Goal: Task Accomplishment & Management: Use online tool/utility

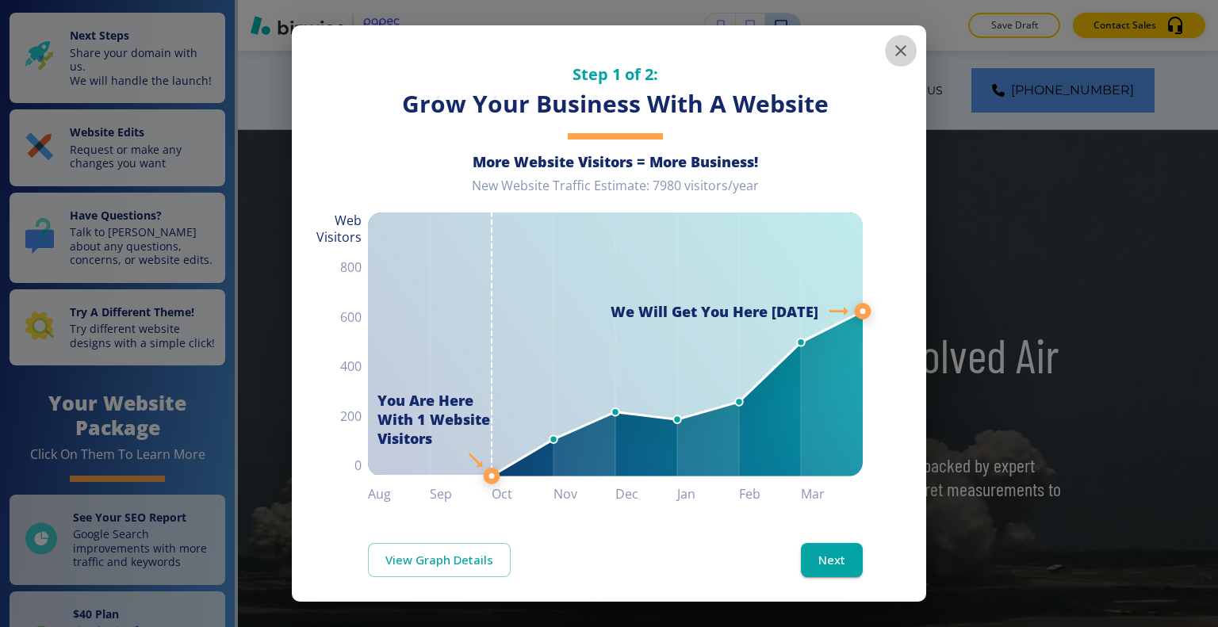
click at [900, 54] on button "button" at bounding box center [901, 51] width 32 height 32
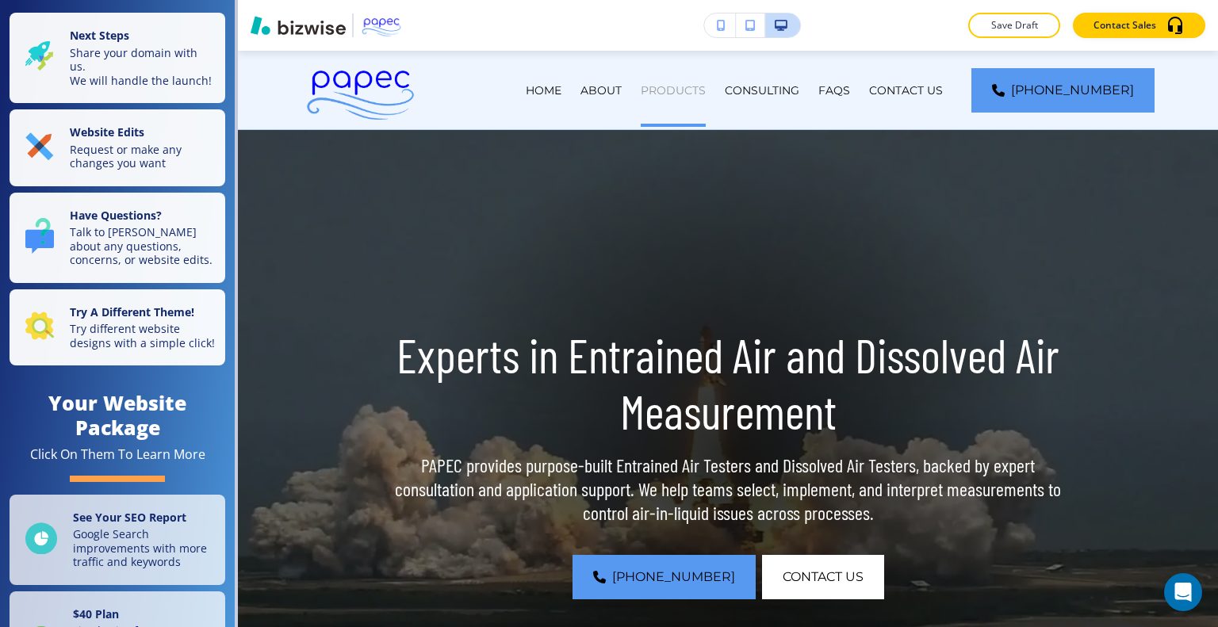
click at [706, 88] on p "PRODUCTS" at bounding box center [673, 90] width 65 height 16
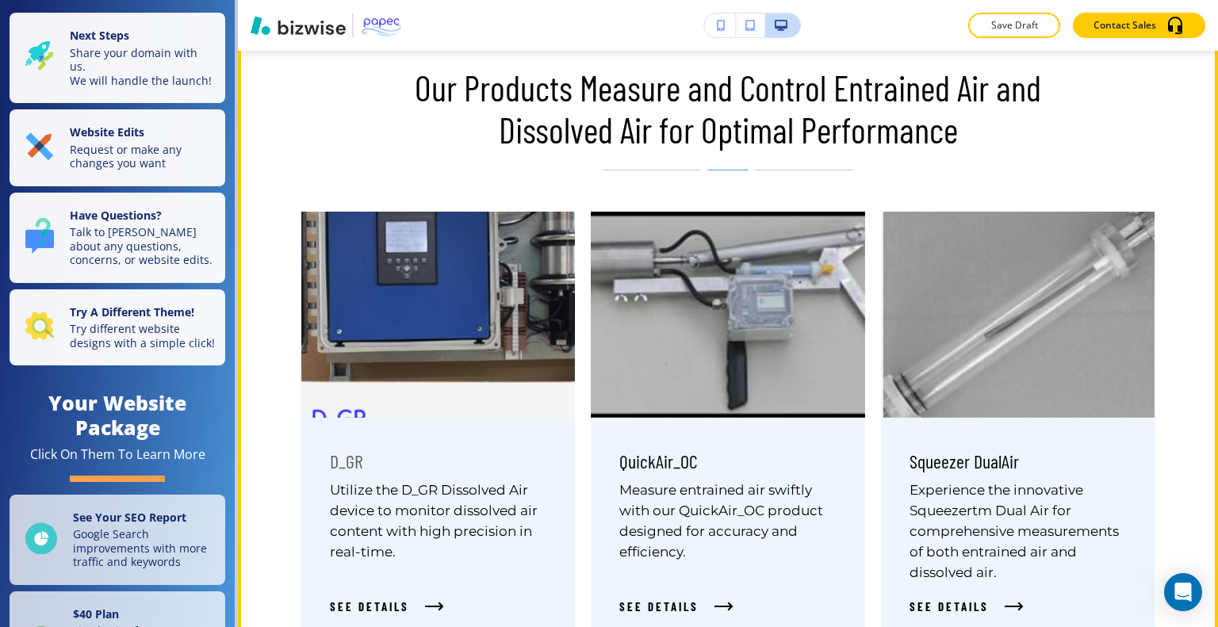
scroll to position [1031, 0]
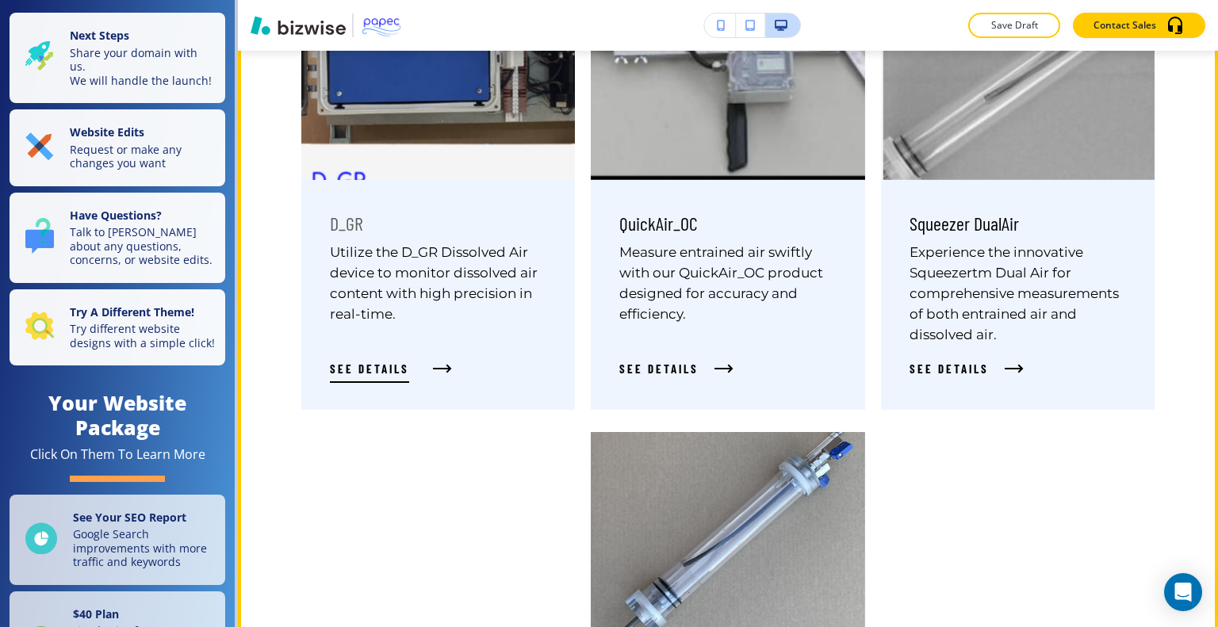
click at [392, 376] on span "See Details" at bounding box center [369, 368] width 79 height 19
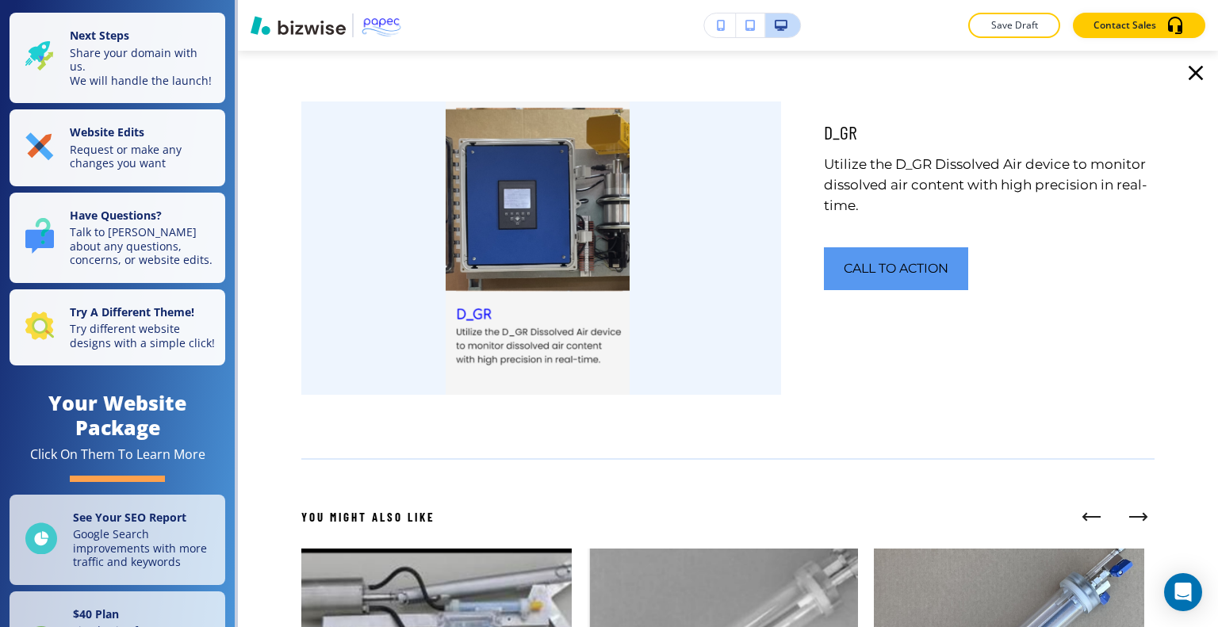
click at [1183, 73] on icon "button" at bounding box center [1195, 72] width 25 height 25
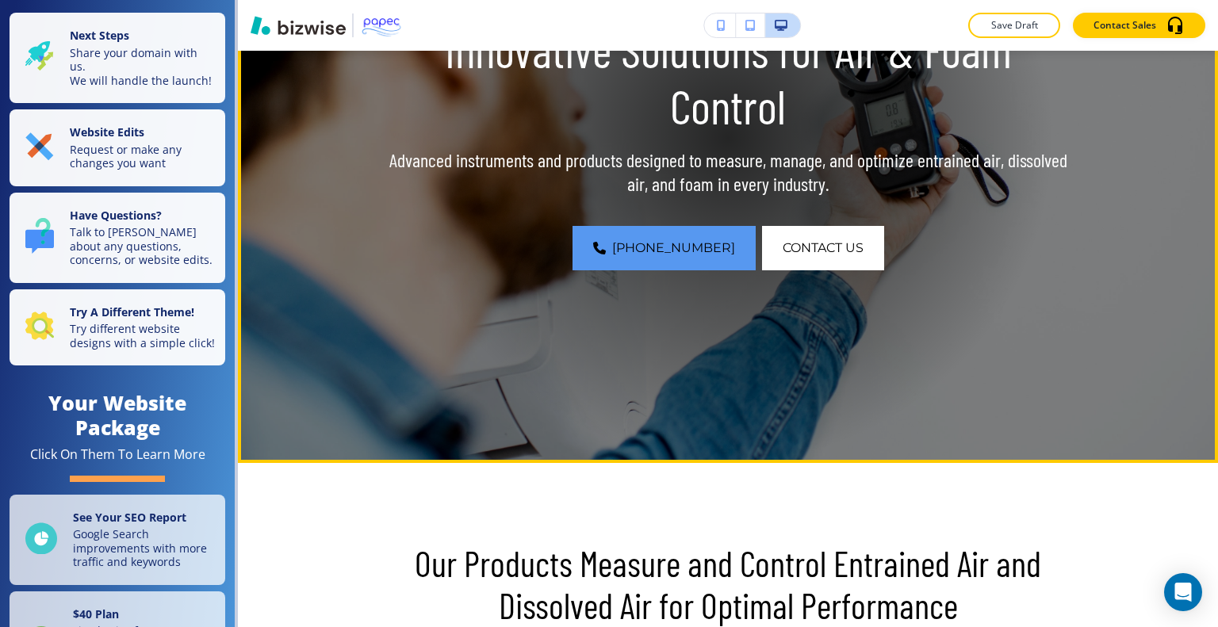
scroll to position [0, 0]
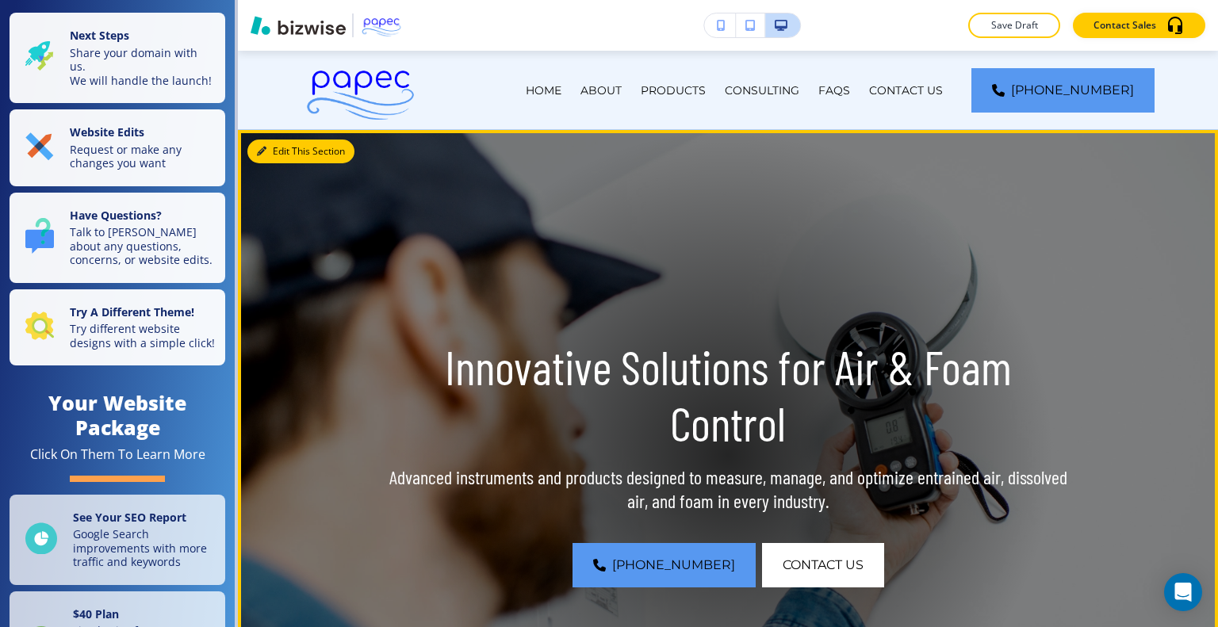
click at [285, 148] on button "Edit This Section" at bounding box center [300, 152] width 107 height 24
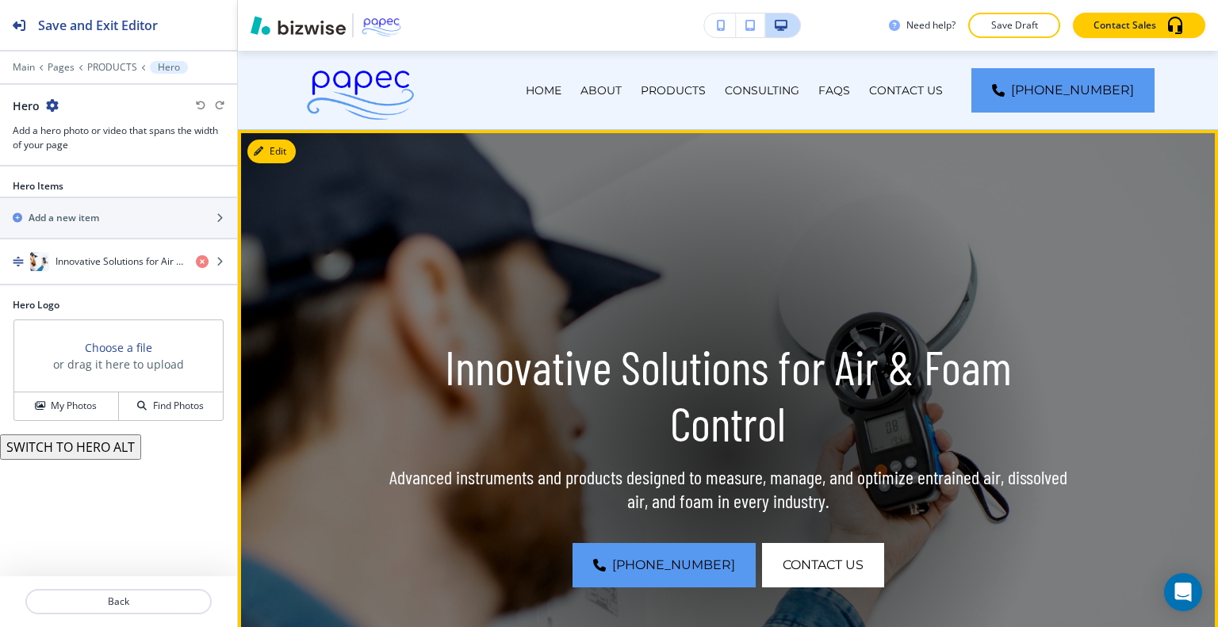
scroll to position [79, 0]
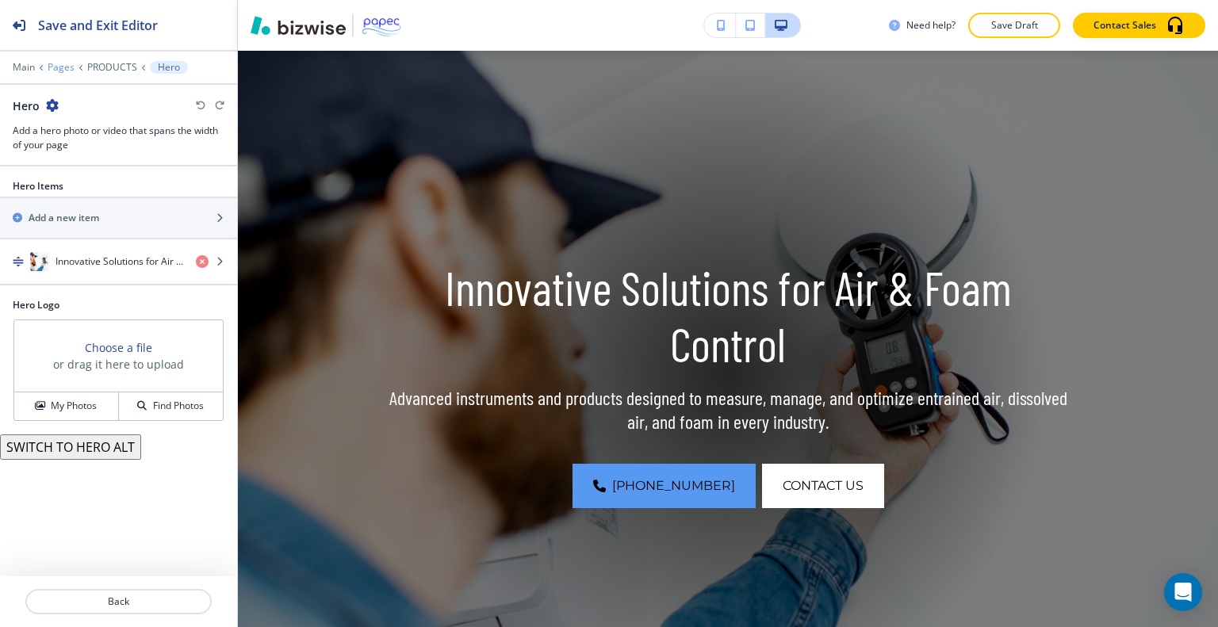
click at [52, 69] on p "Pages" at bounding box center [61, 67] width 27 height 11
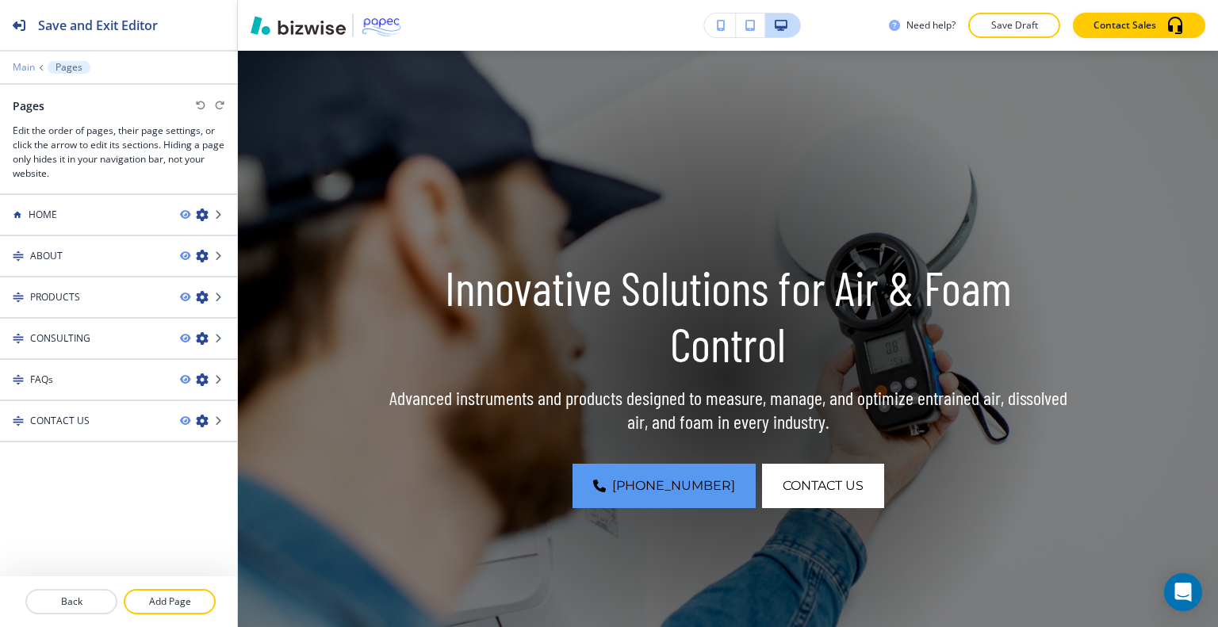
click at [26, 63] on p "Main" at bounding box center [24, 67] width 22 height 11
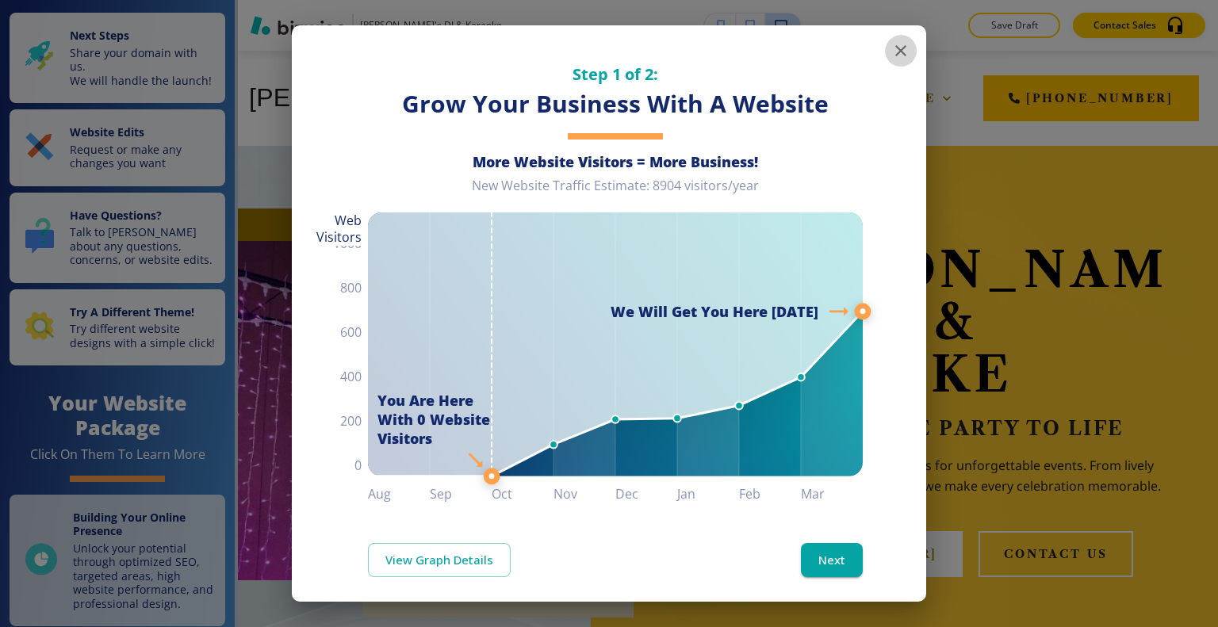
click at [895, 53] on icon "button" at bounding box center [900, 50] width 11 height 11
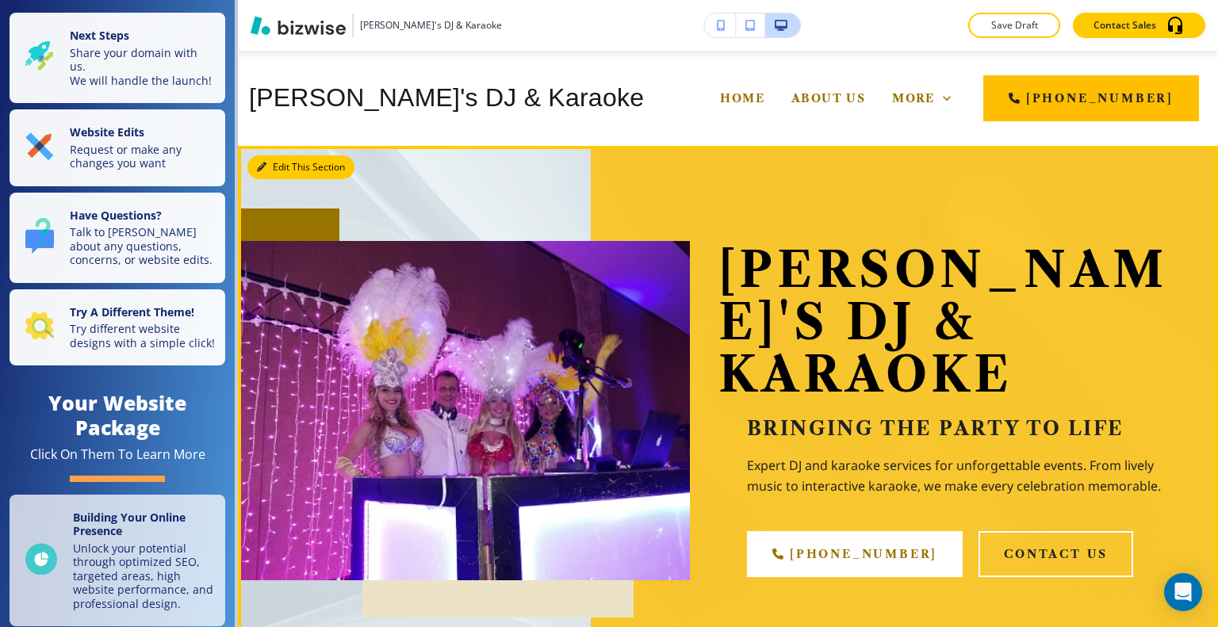
click at [282, 165] on button "Edit This Section" at bounding box center [300, 167] width 107 height 24
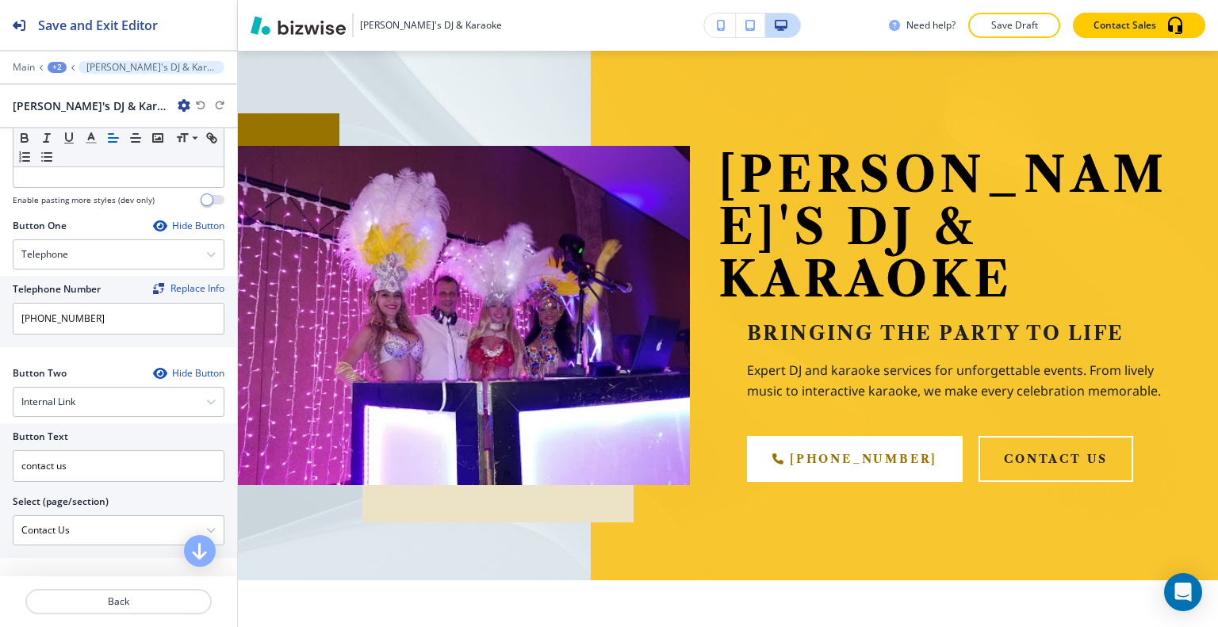
scroll to position [793, 0]
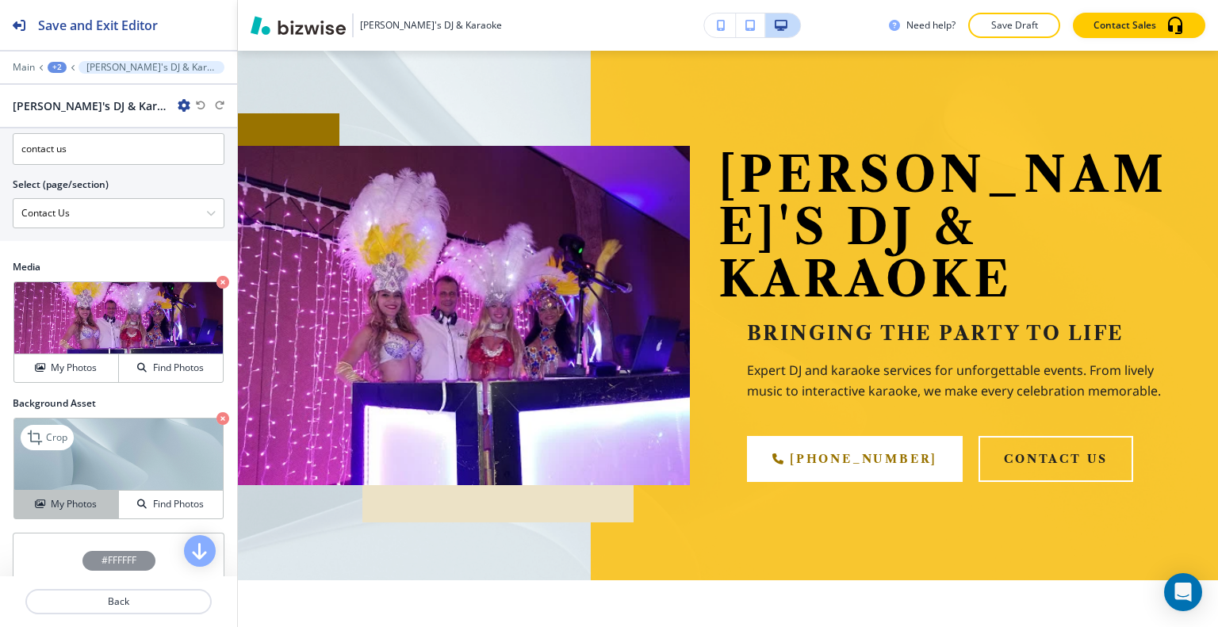
click at [78, 502] on h4 "My Photos" at bounding box center [74, 504] width 46 height 14
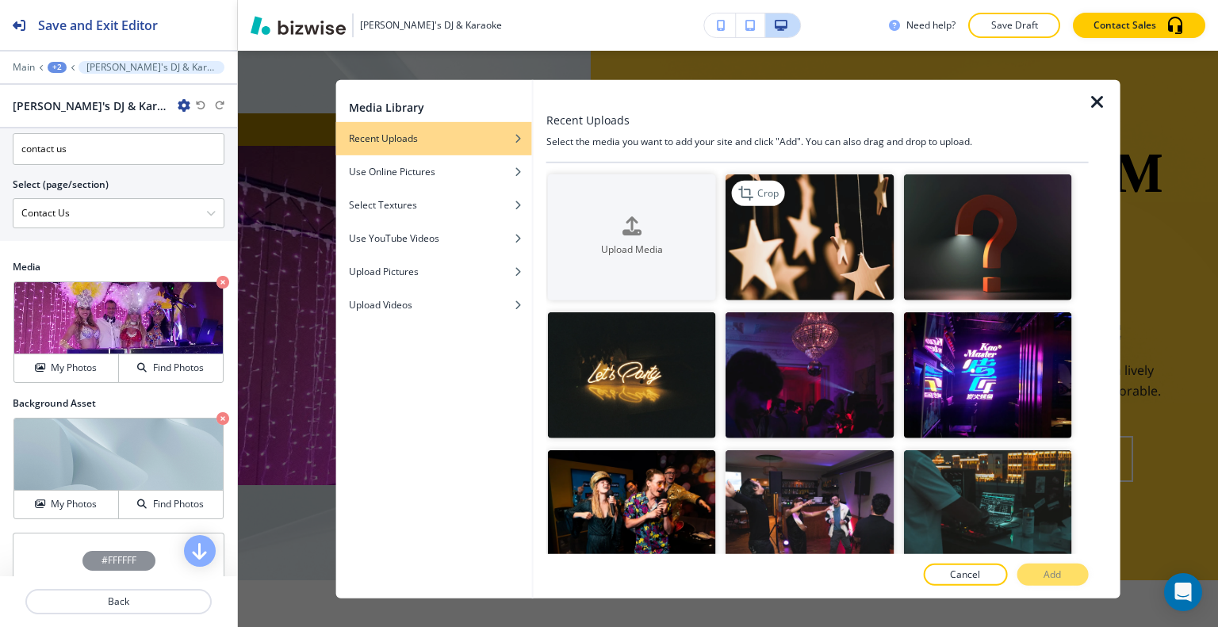
click at [821, 269] on img "button" at bounding box center [809, 237] width 168 height 126
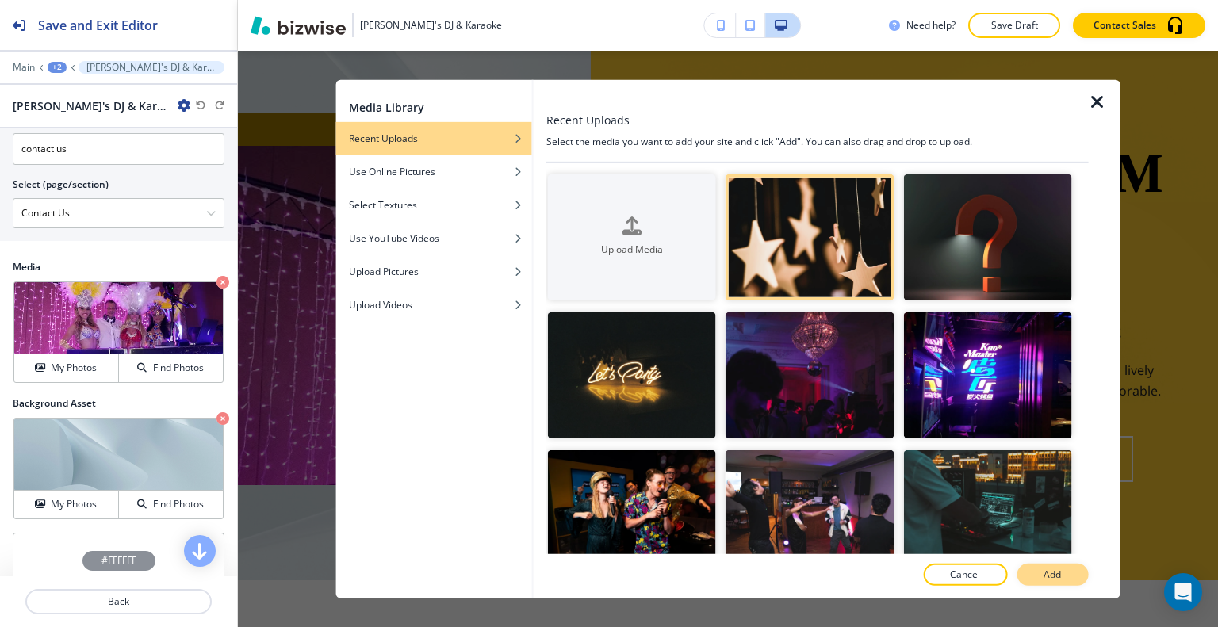
click at [1047, 574] on p "Add" at bounding box center [1051, 575] width 17 height 14
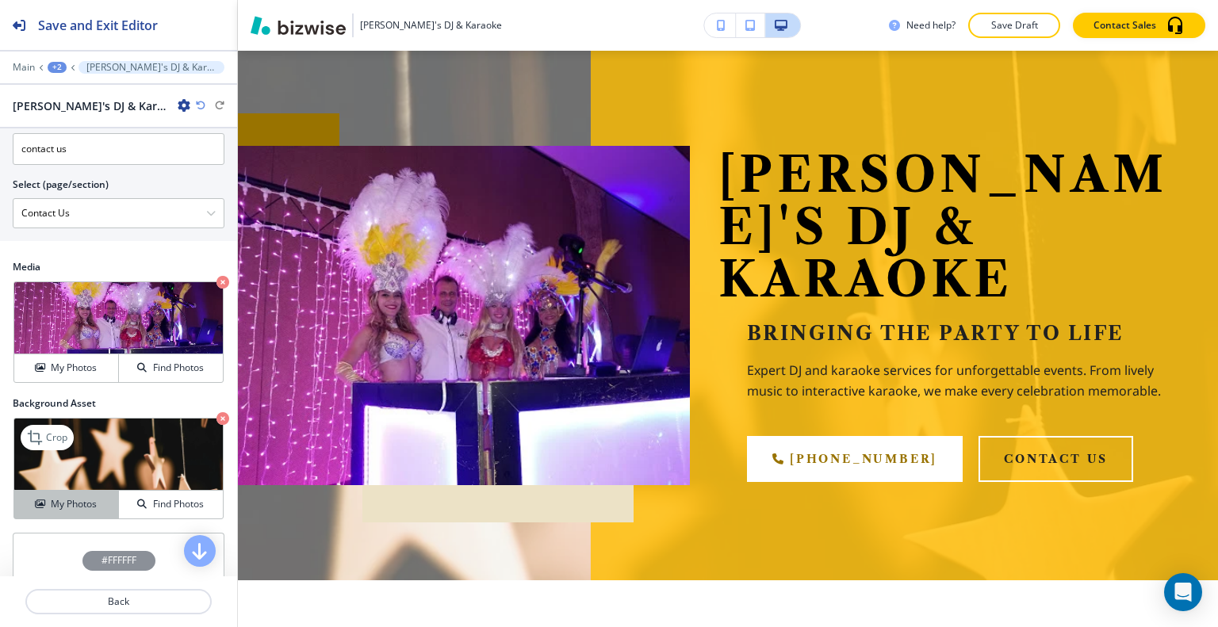
click at [95, 501] on div "My Photos" at bounding box center [66, 504] width 104 height 14
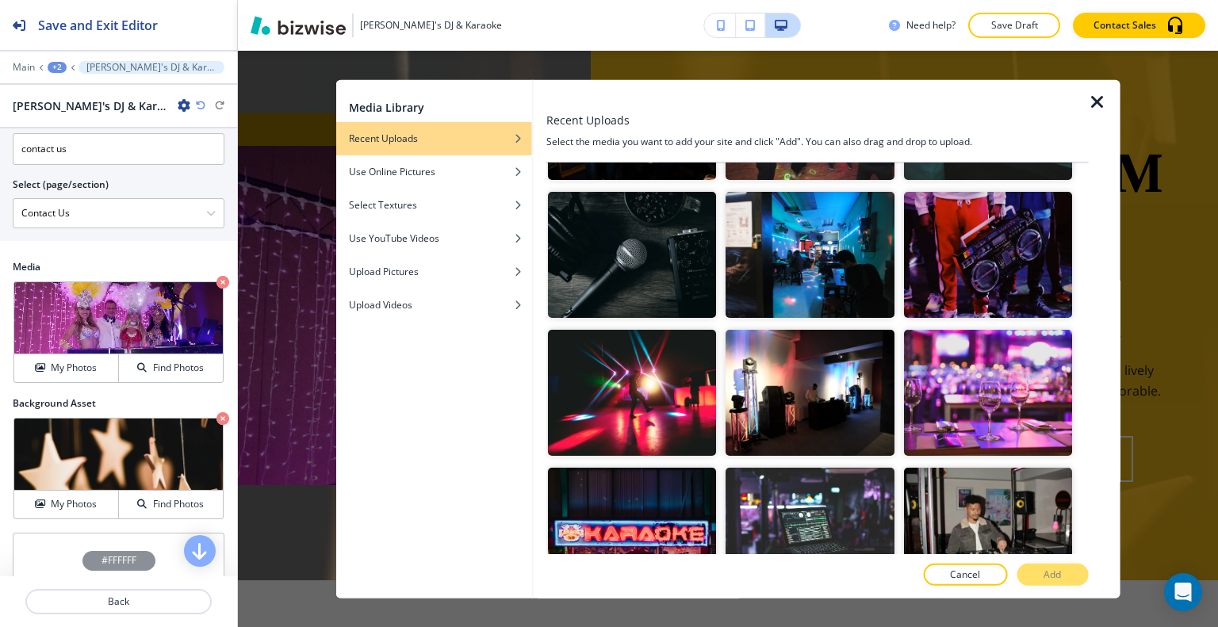
scroll to position [555, 0]
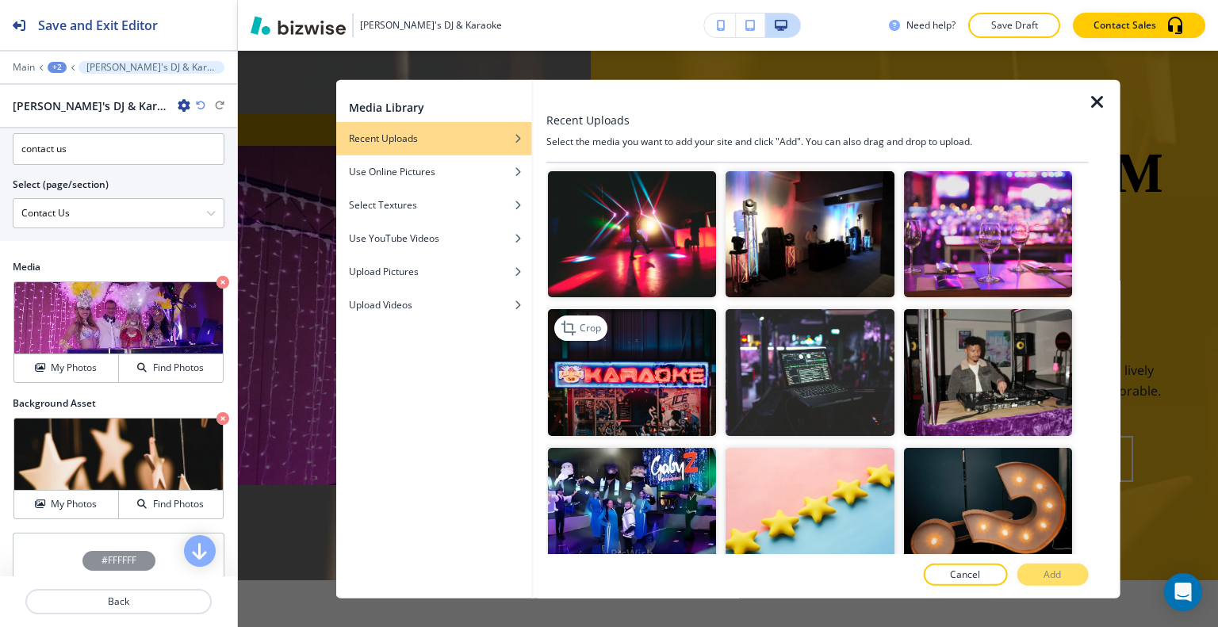
click at [666, 372] on img "button" at bounding box center [632, 372] width 168 height 126
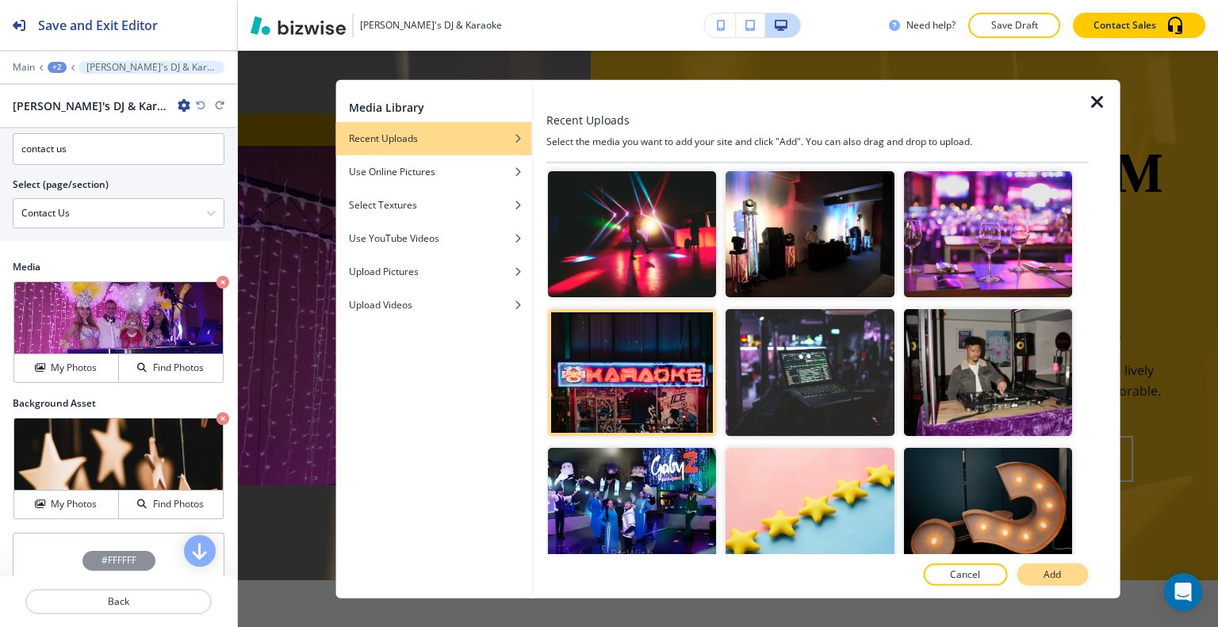
click at [1034, 574] on button "Add" at bounding box center [1051, 575] width 71 height 22
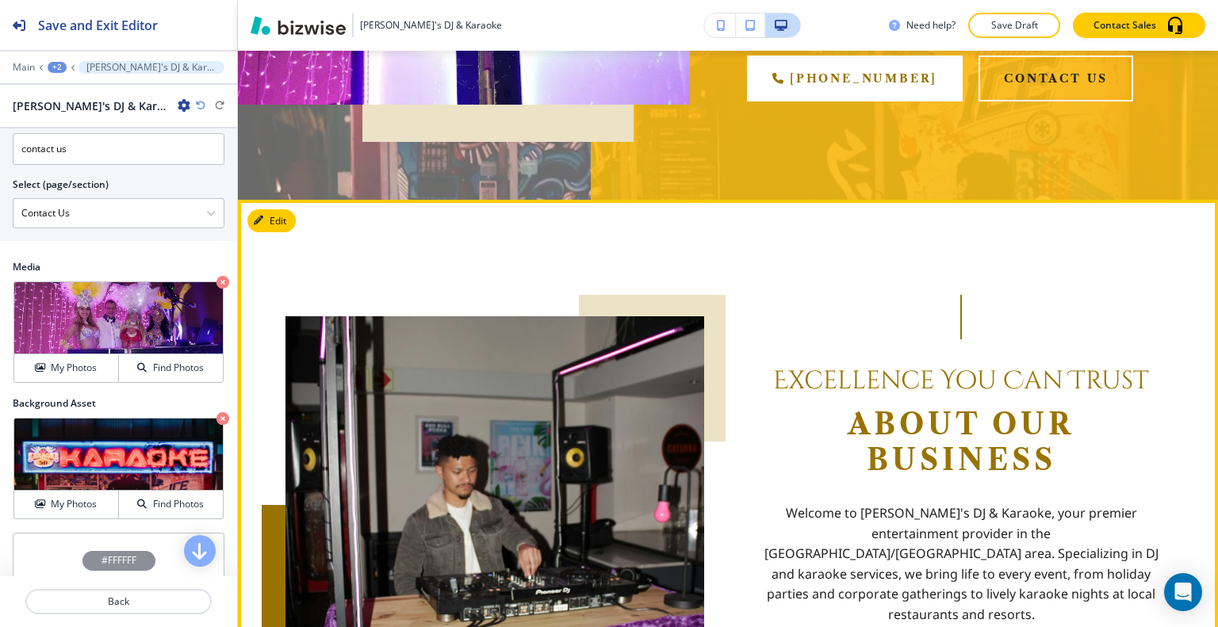
scroll to position [714, 0]
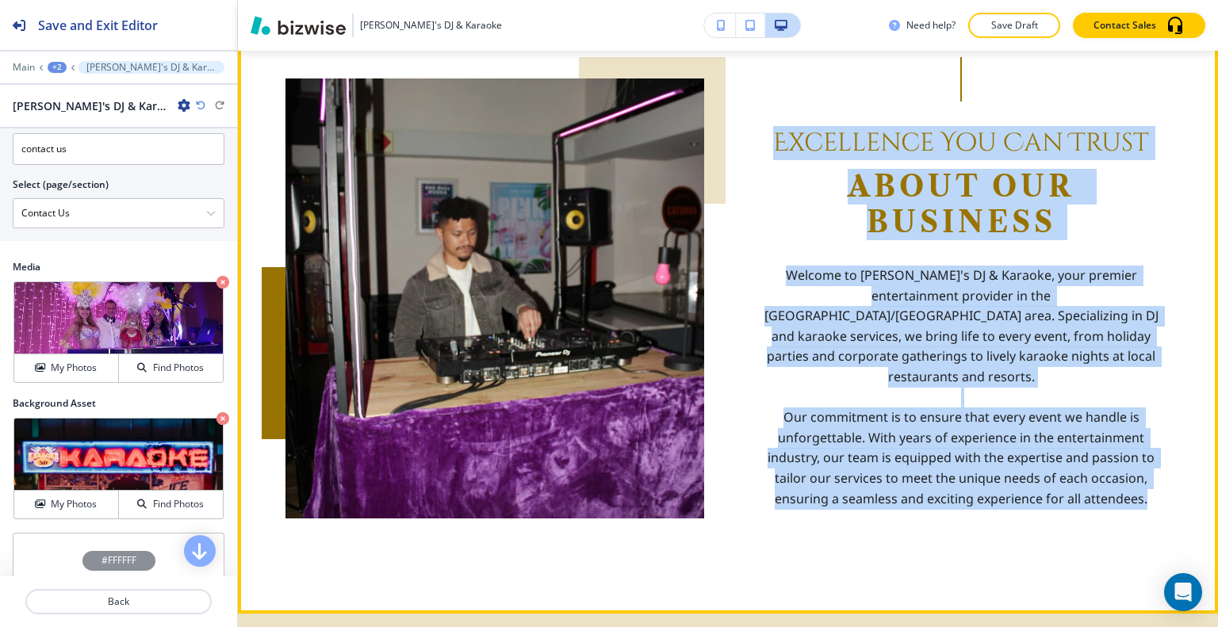
drag, startPoint x: 1156, startPoint y: 474, endPoint x: 748, endPoint y: 125, distance: 537.1
click at [752, 125] on div "Excellence You Can Trust About Our Business Welcome to Gaby's DJ & Karaoke, you…" at bounding box center [961, 283] width 419 height 453
copy div "Excellence You Can Trust About Our Business Welcome to Gaby's DJ & Karaoke, you…"
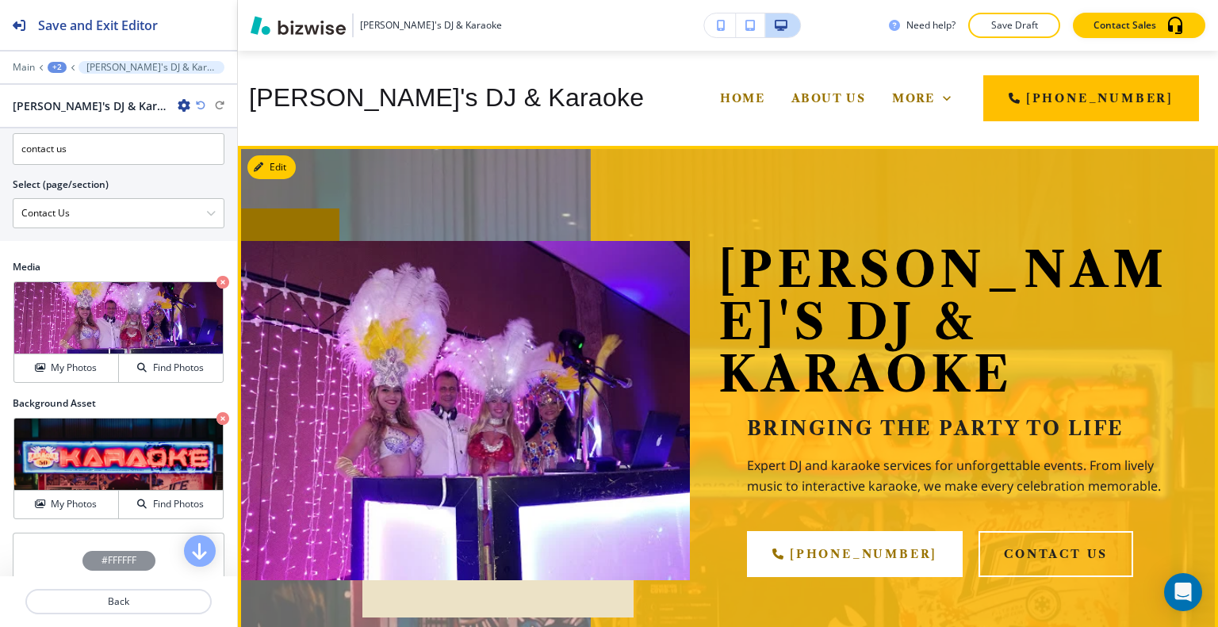
scroll to position [396, 0]
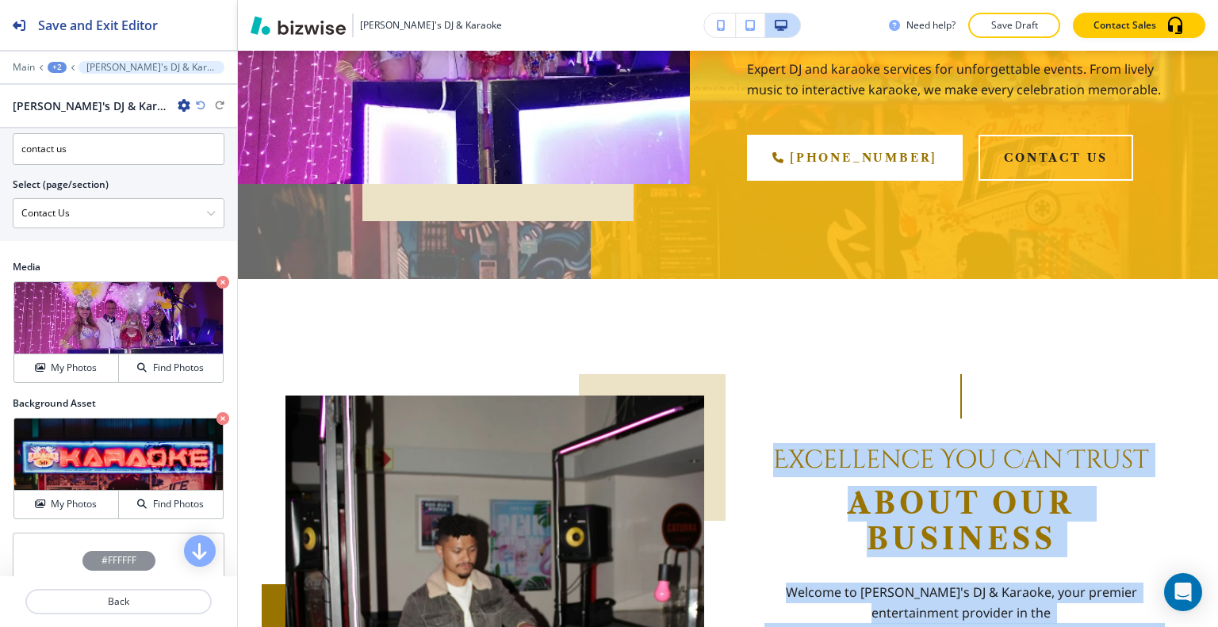
click at [54, 62] on div "+2" at bounding box center [57, 67] width 19 height 11
click at [59, 62] on div "+2" at bounding box center [57, 67] width 19 height 11
click at [72, 119] on p "Home" at bounding box center [98, 120] width 81 height 14
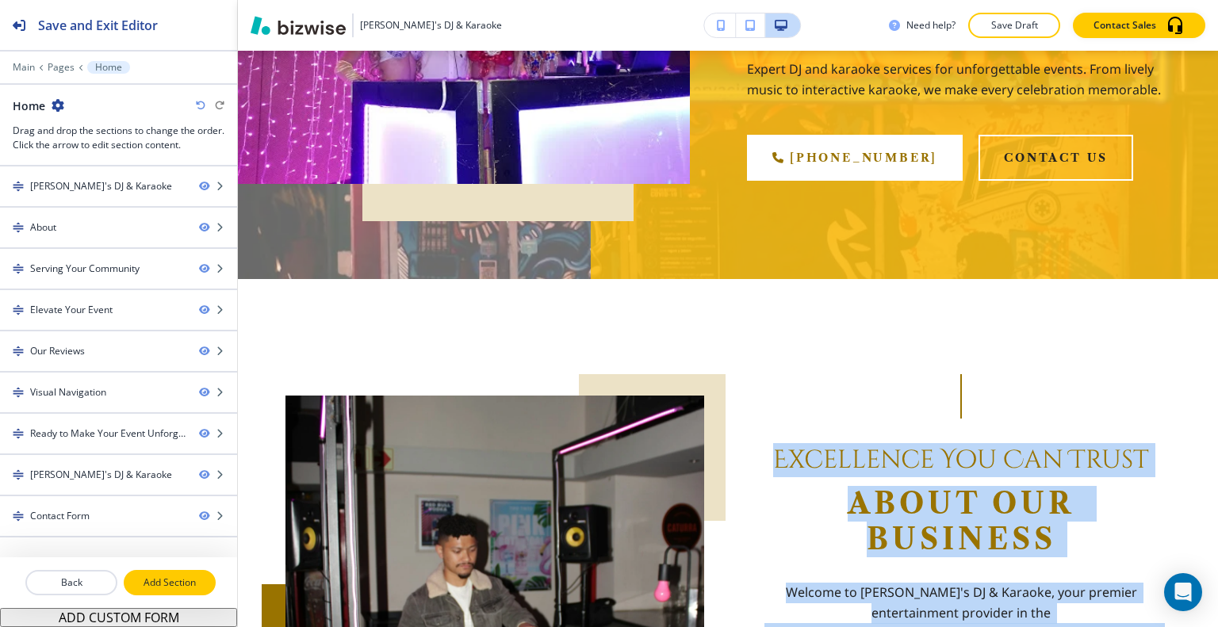
click at [173, 584] on p "Add Section" at bounding box center [169, 583] width 89 height 14
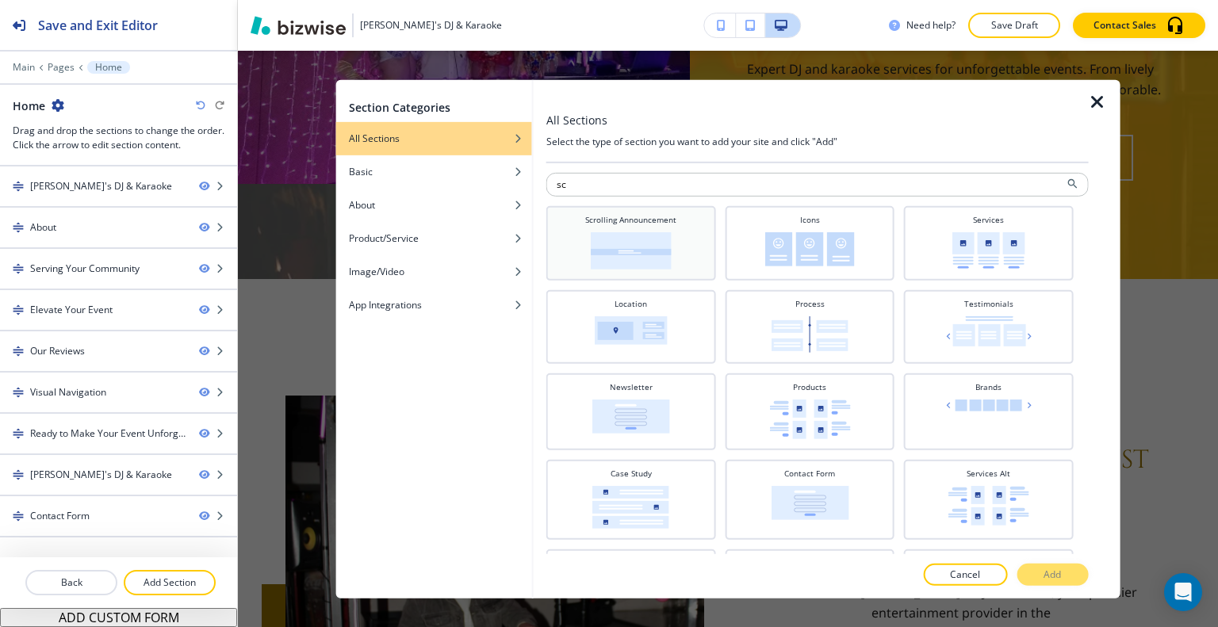
type input "sc"
click at [668, 274] on div "Scrolling Announcement" at bounding box center [631, 242] width 170 height 75
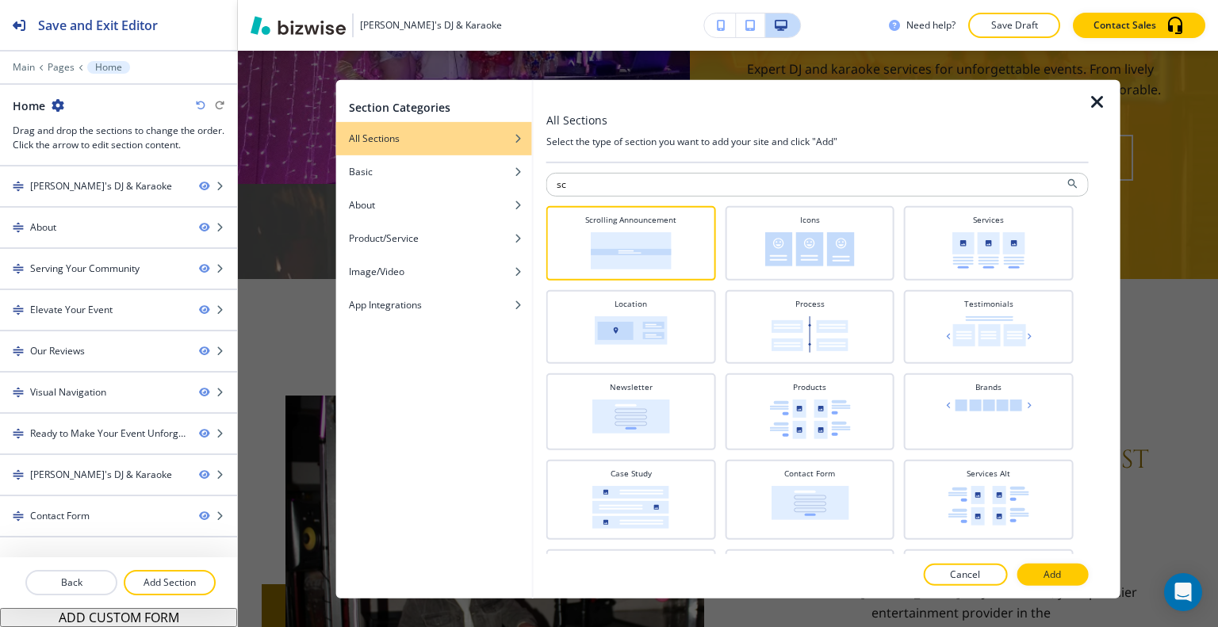
click at [1060, 578] on p "Add" at bounding box center [1051, 575] width 17 height 14
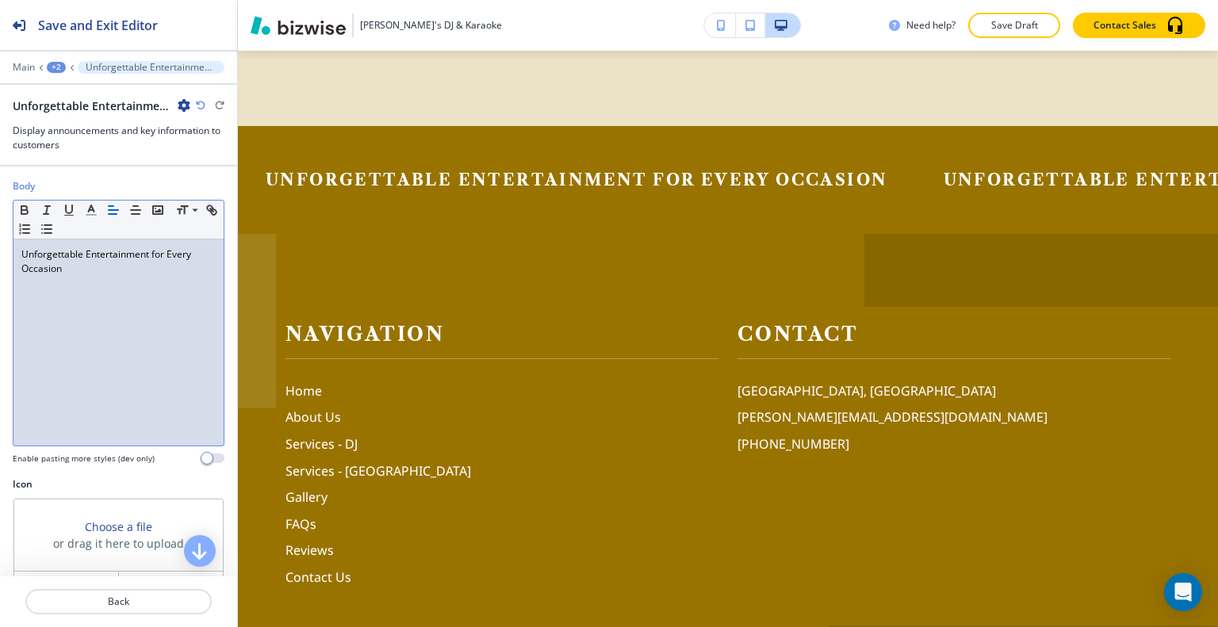
scroll to position [184, 0]
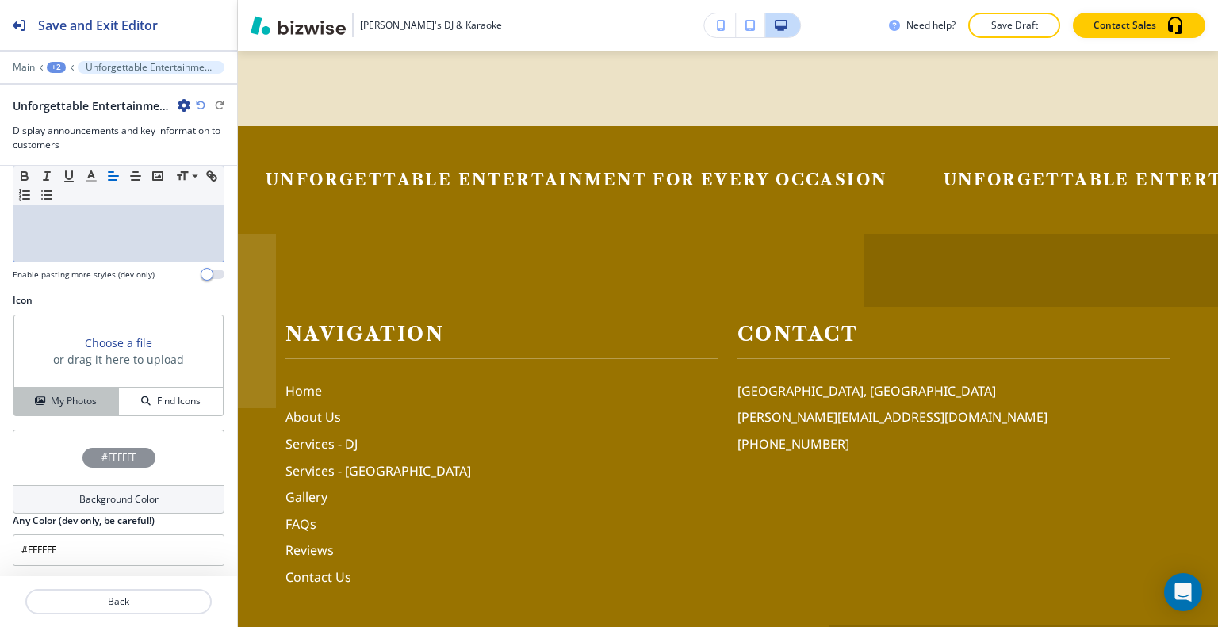
click at [86, 400] on h4 "My Photos" at bounding box center [74, 401] width 46 height 14
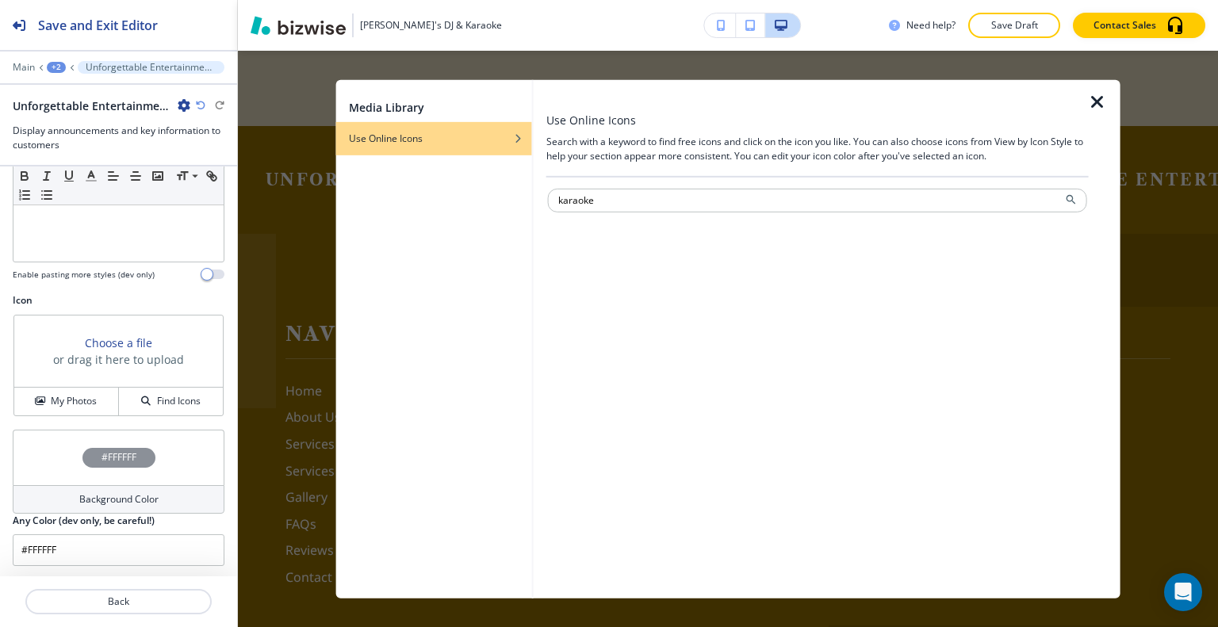
type input "karaoke"
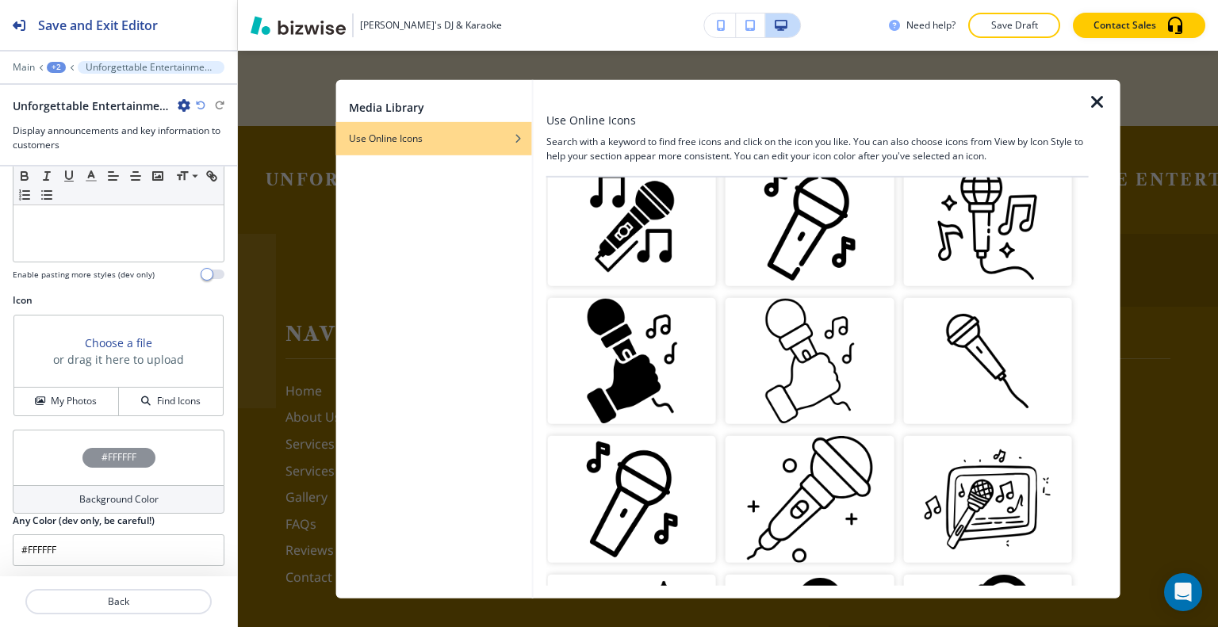
scroll to position [793, 0]
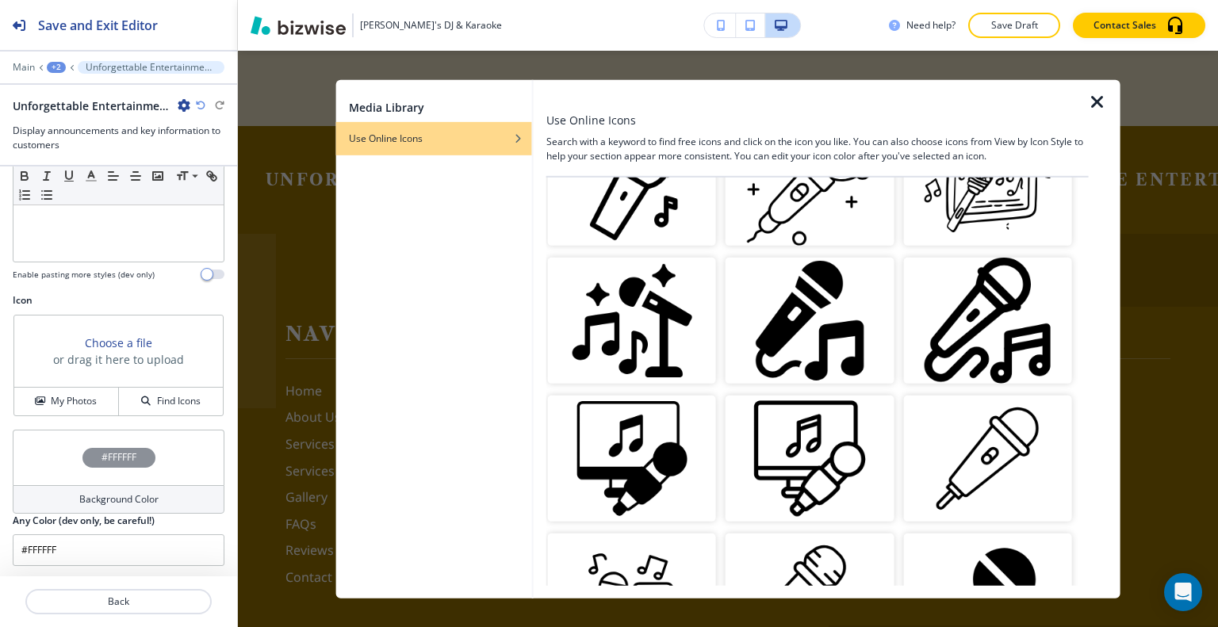
click at [826, 291] on img "button" at bounding box center [809, 320] width 168 height 126
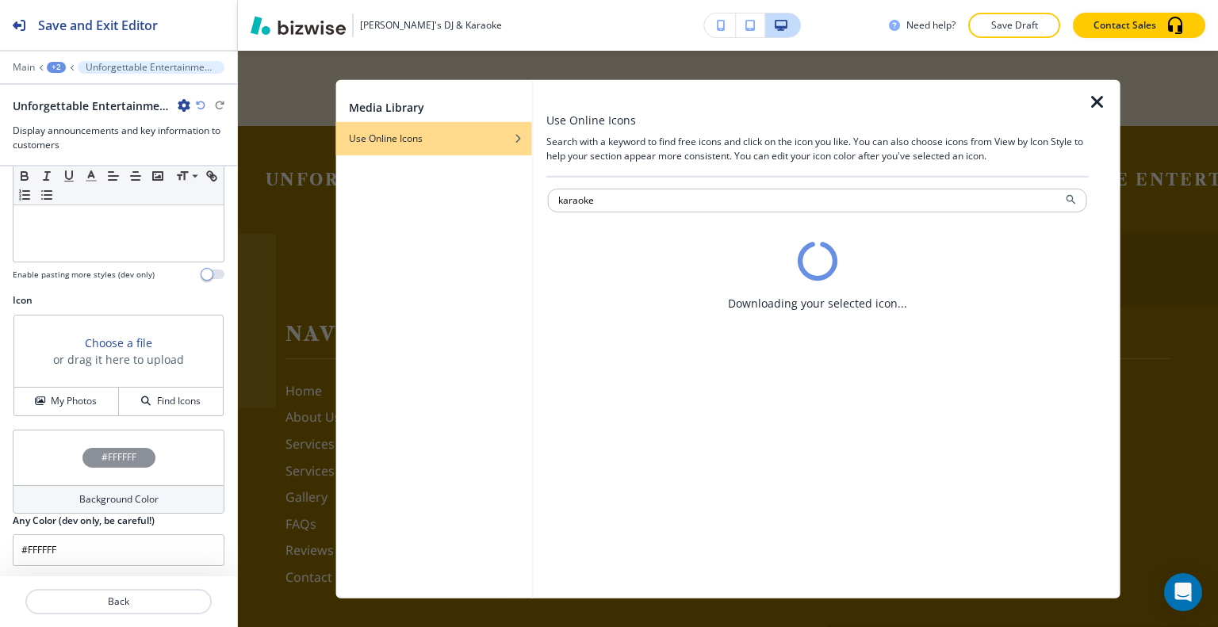
scroll to position [0, 0]
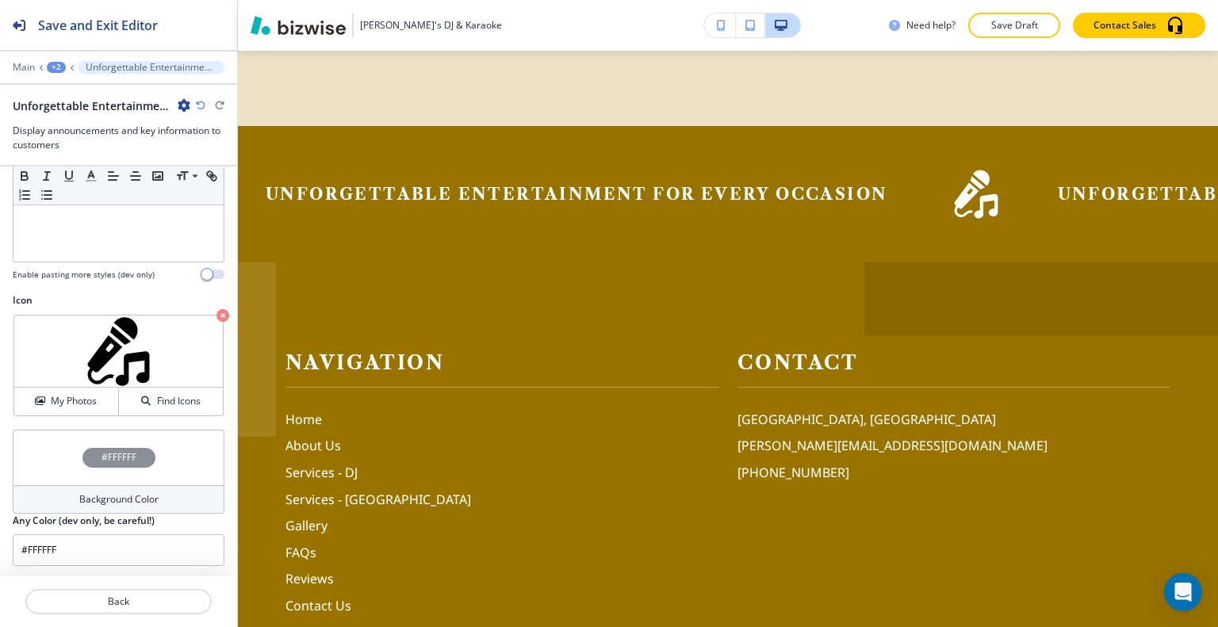
click at [54, 63] on div "+2" at bounding box center [56, 67] width 19 height 11
click at [76, 114] on p "Home" at bounding box center [97, 120] width 81 height 14
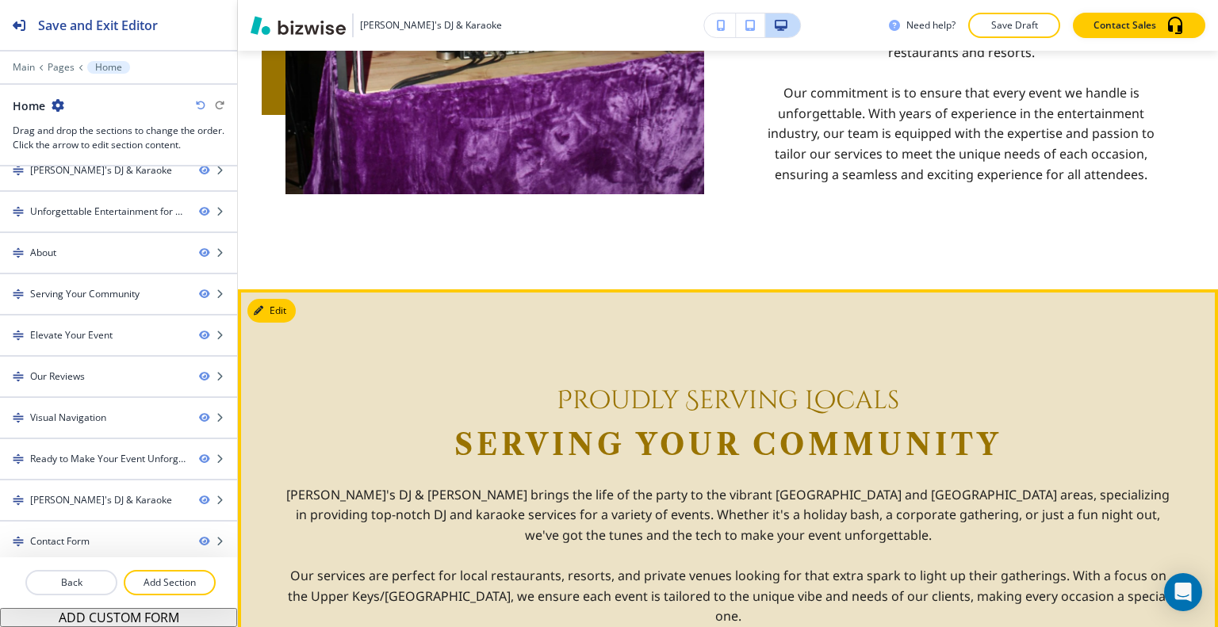
scroll to position [1333, 0]
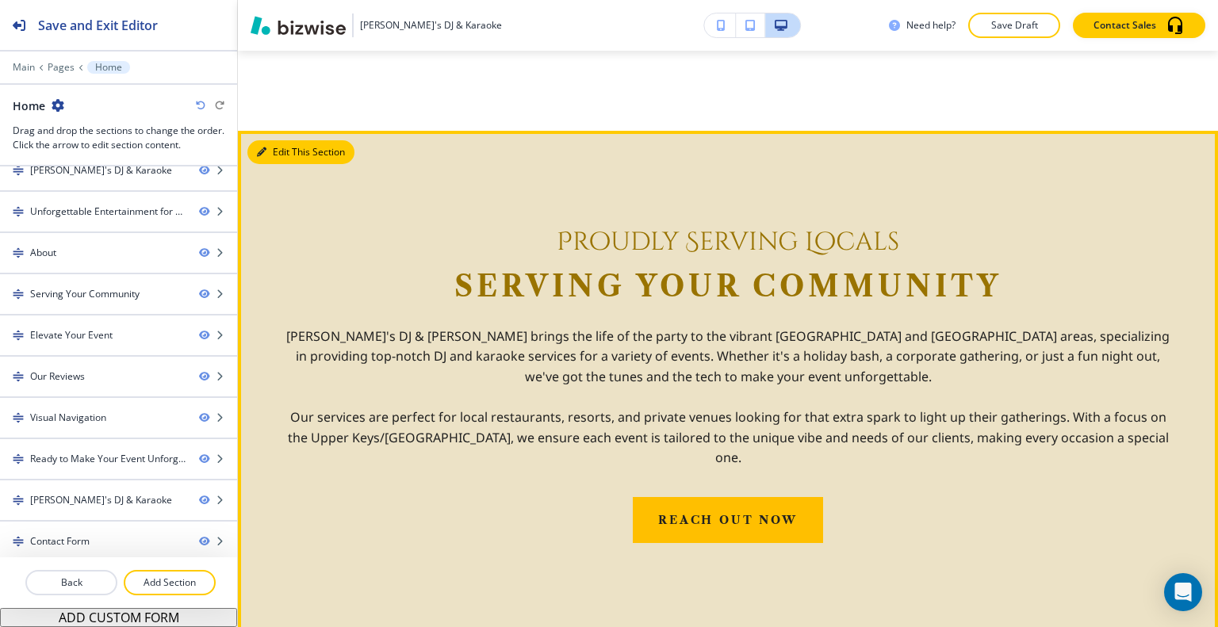
click at [280, 145] on button "Edit This Section" at bounding box center [300, 152] width 107 height 24
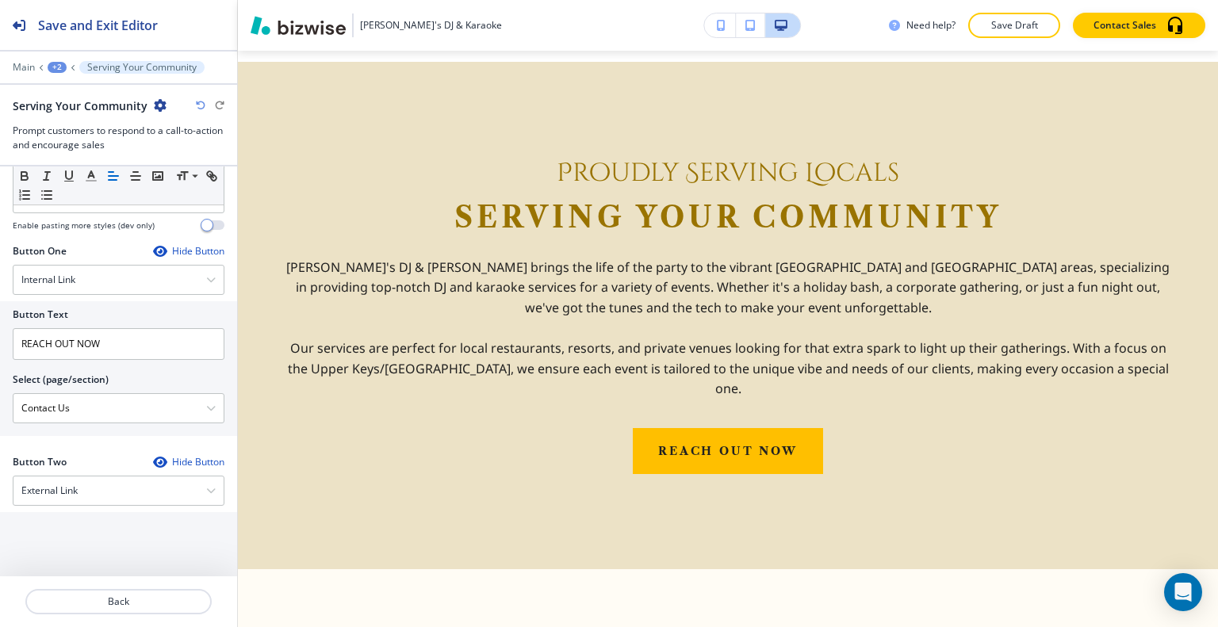
scroll to position [950, 0]
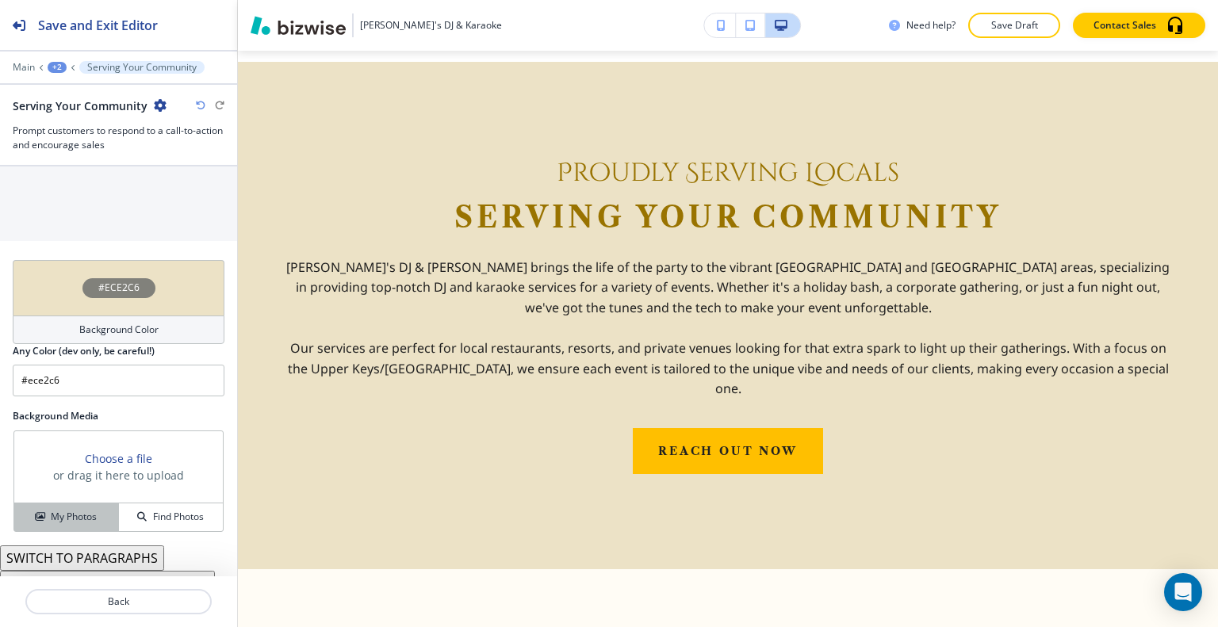
click at [89, 510] on h4 "My Photos" at bounding box center [74, 517] width 46 height 14
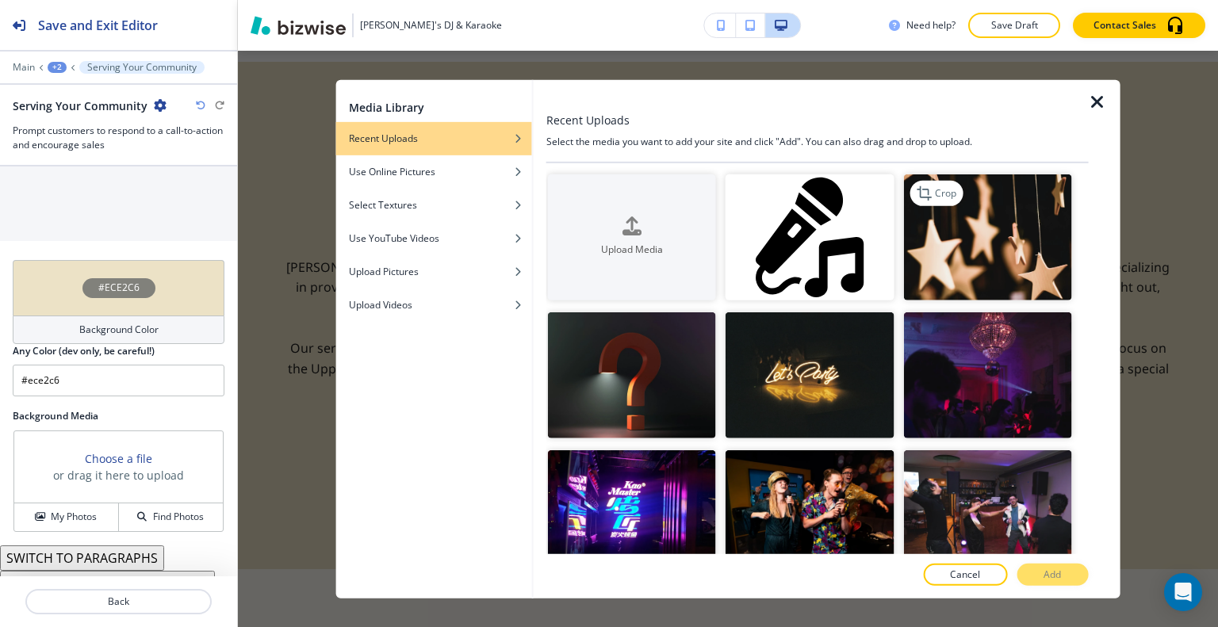
click at [961, 276] on img "button" at bounding box center [987, 237] width 168 height 126
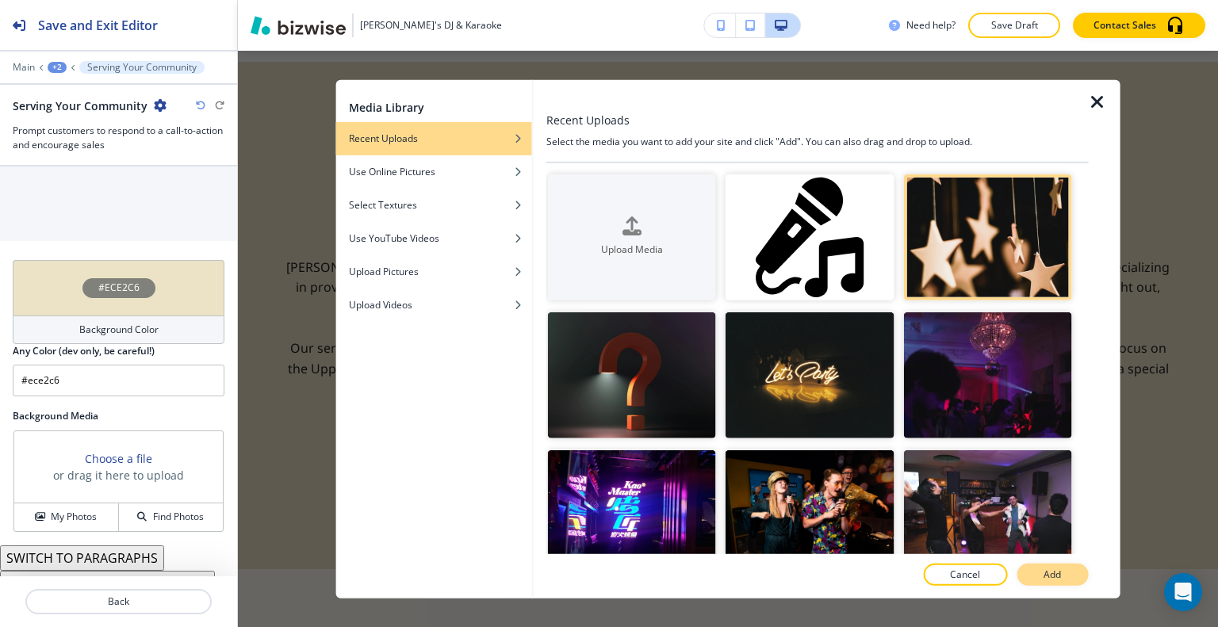
click at [1055, 571] on p "Add" at bounding box center [1051, 575] width 17 height 14
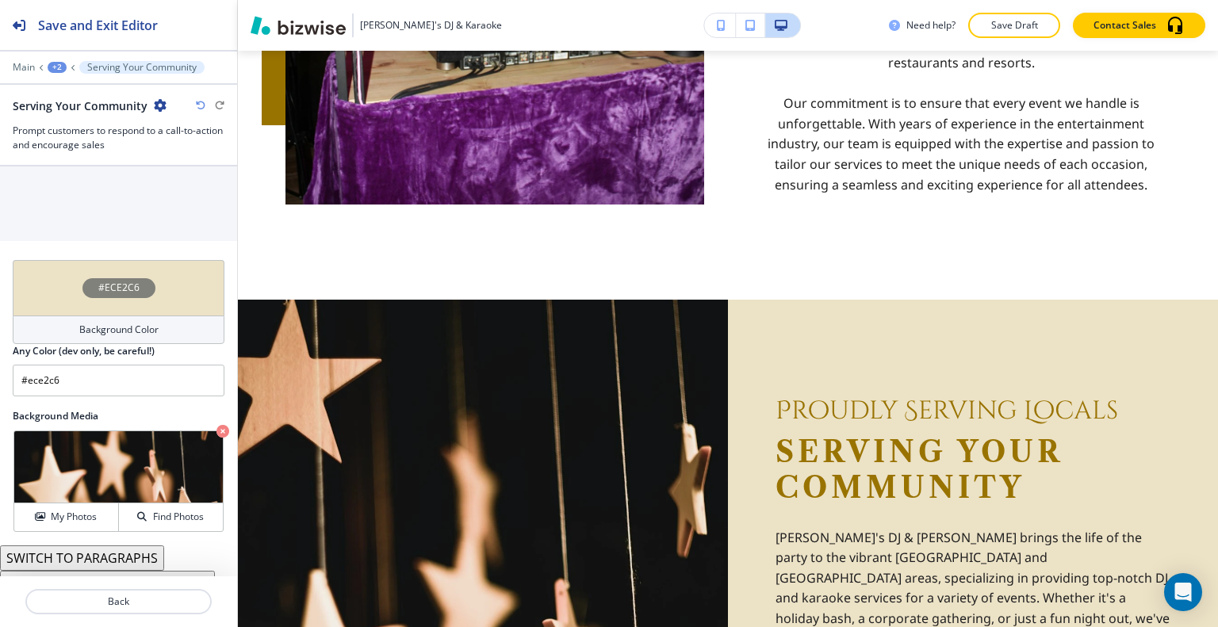
scroll to position [1085, 0]
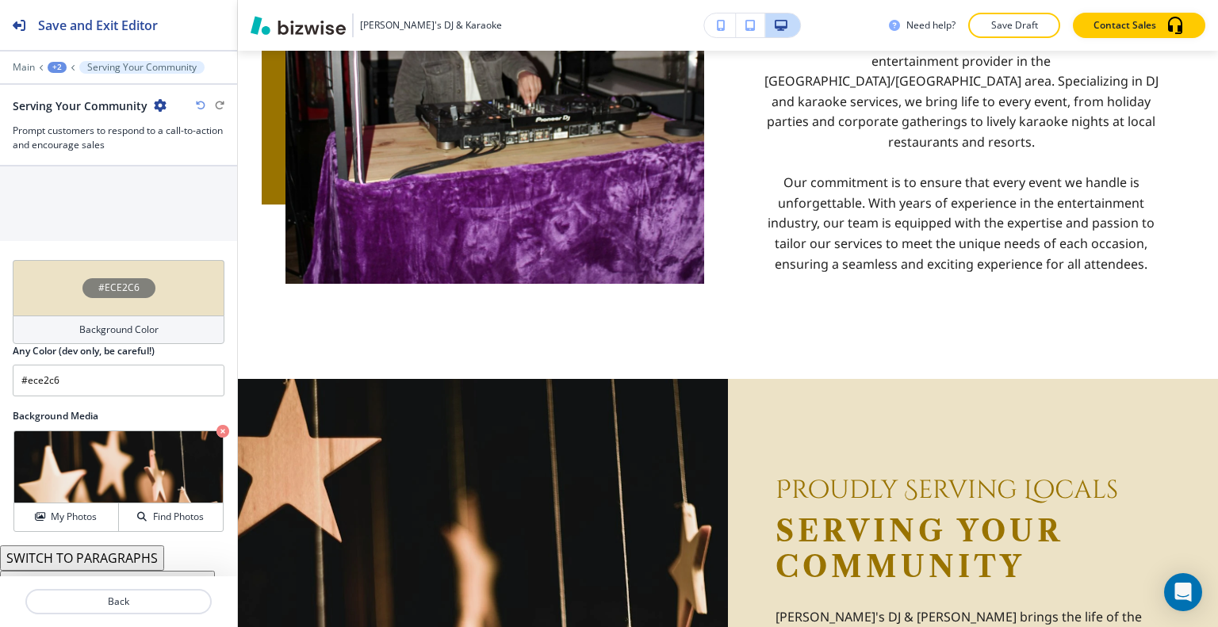
click at [201, 109] on icon "button" at bounding box center [201, 106] width 10 height 10
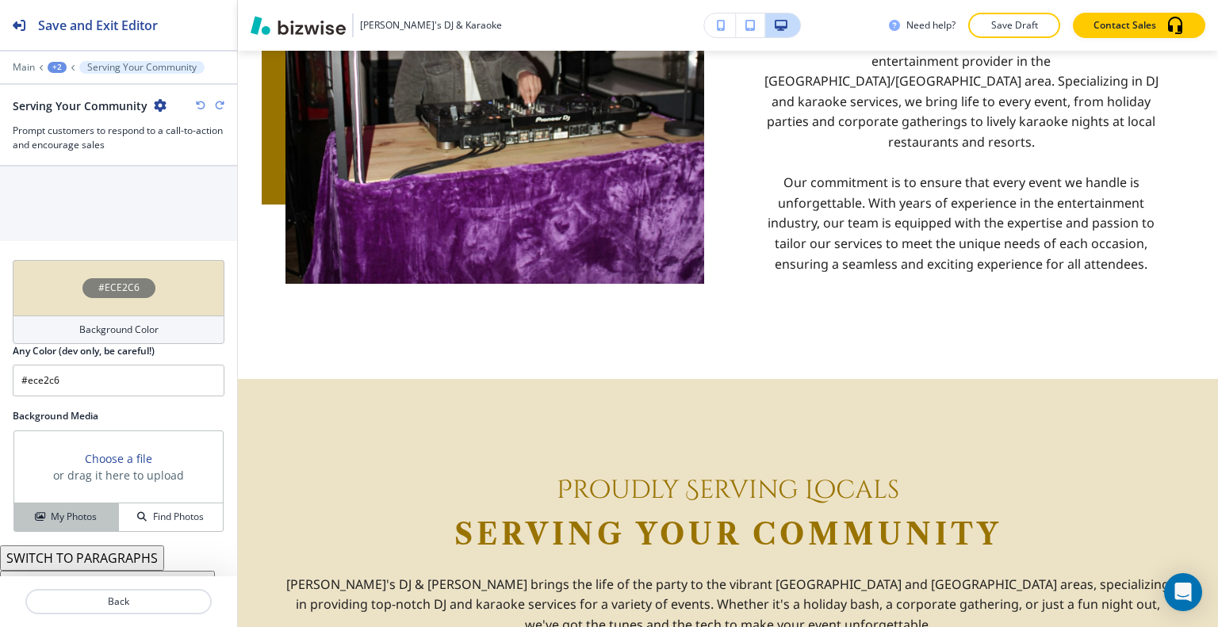
click at [82, 510] on h4 "My Photos" at bounding box center [74, 517] width 46 height 14
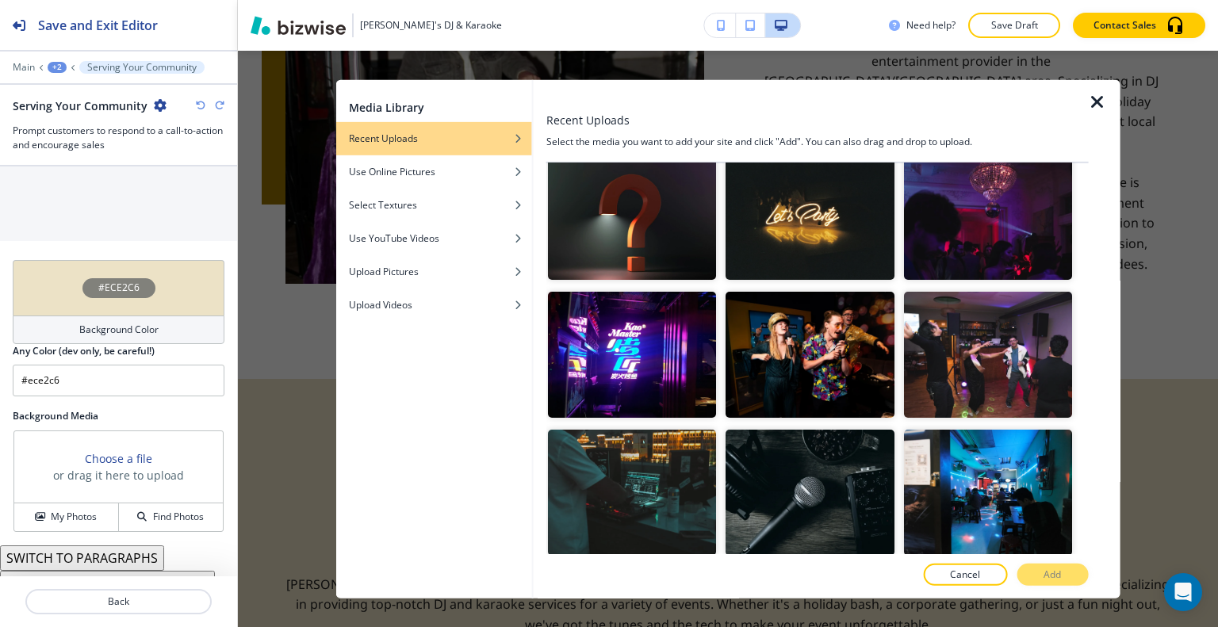
scroll to position [555, 0]
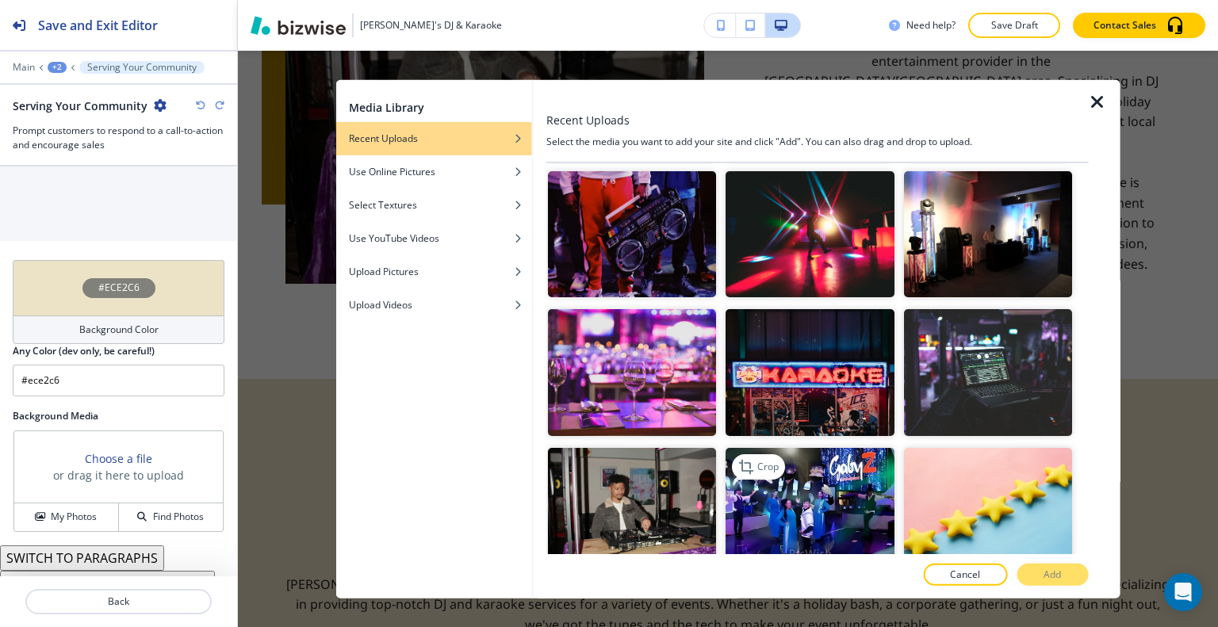
click at [855, 484] on img "button" at bounding box center [809, 510] width 168 height 126
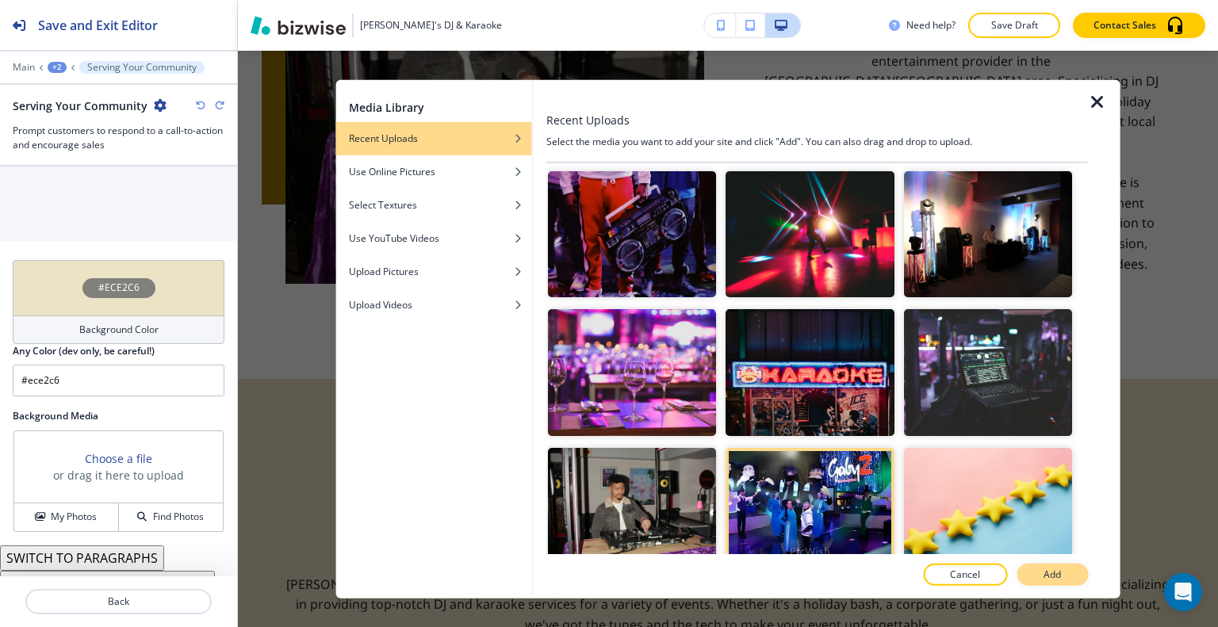
click at [1035, 576] on button "Add" at bounding box center [1051, 575] width 71 height 22
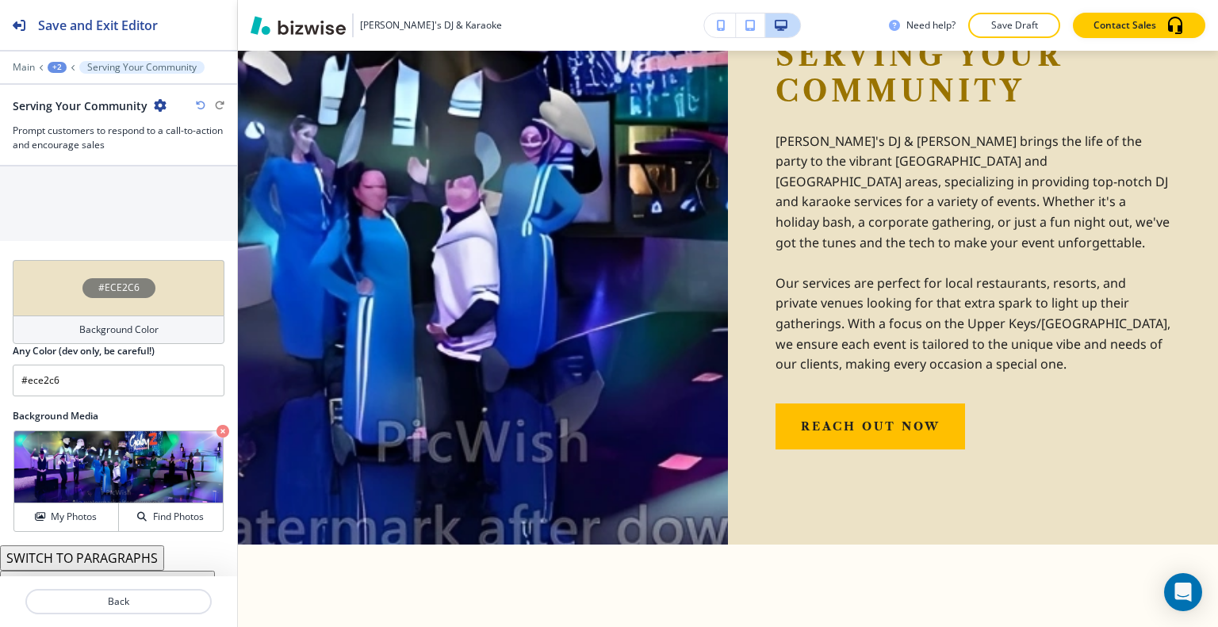
scroll to position [1402, 0]
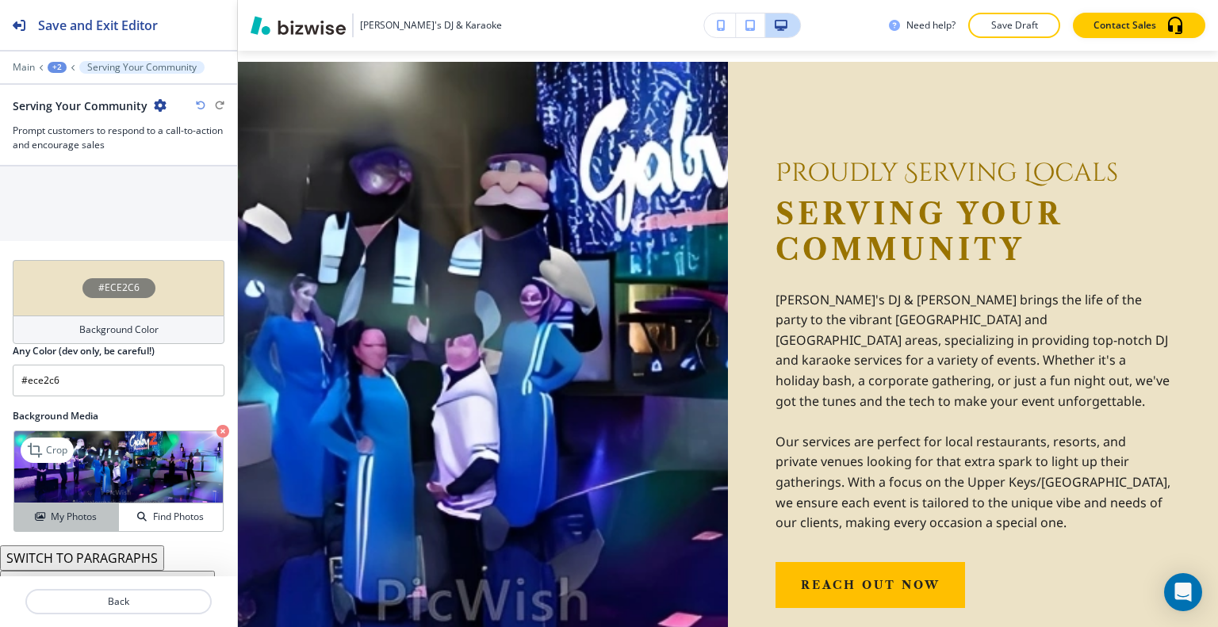
click at [93, 510] on h4 "My Photos" at bounding box center [74, 517] width 46 height 14
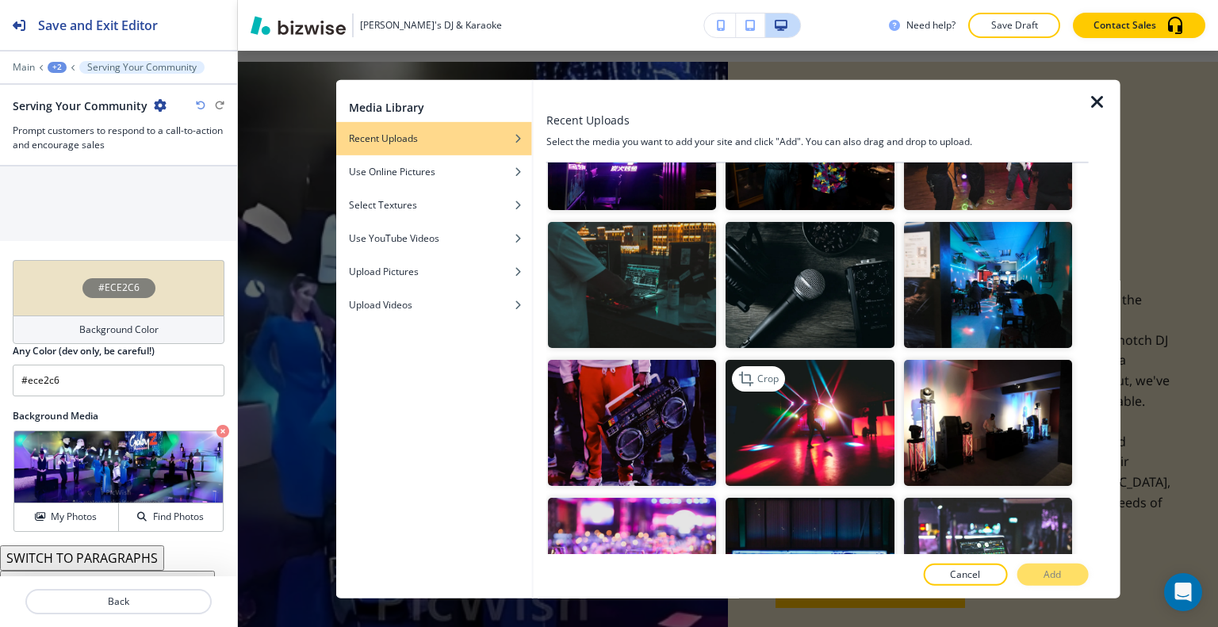
scroll to position [128, 0]
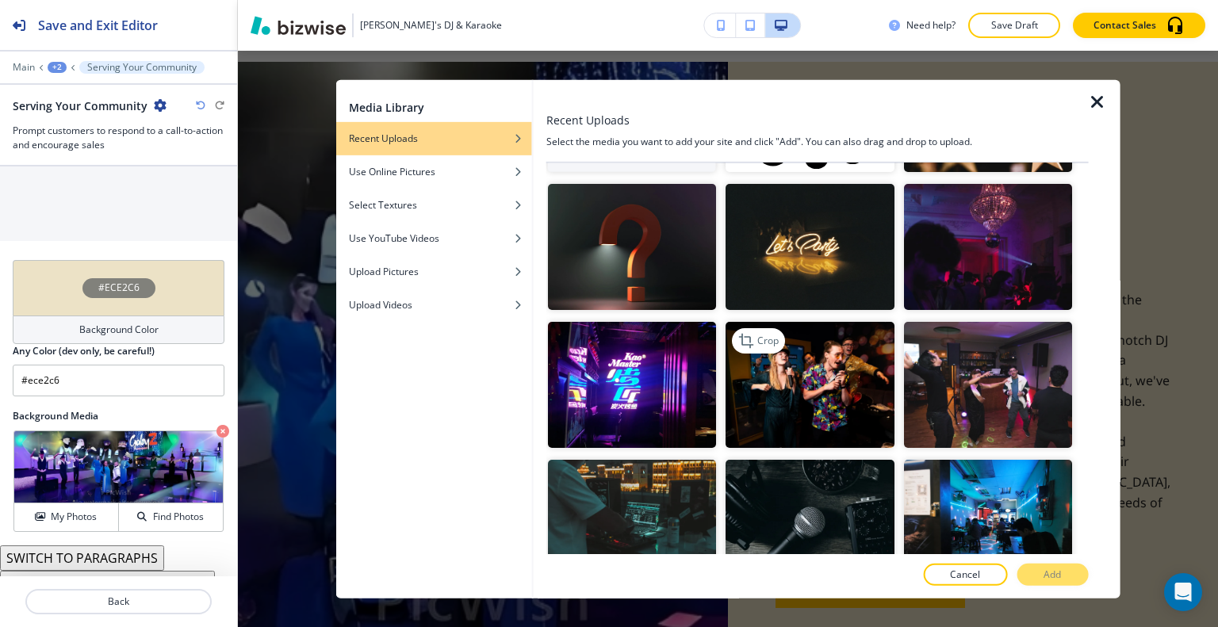
click at [829, 395] on img "button" at bounding box center [809, 385] width 168 height 126
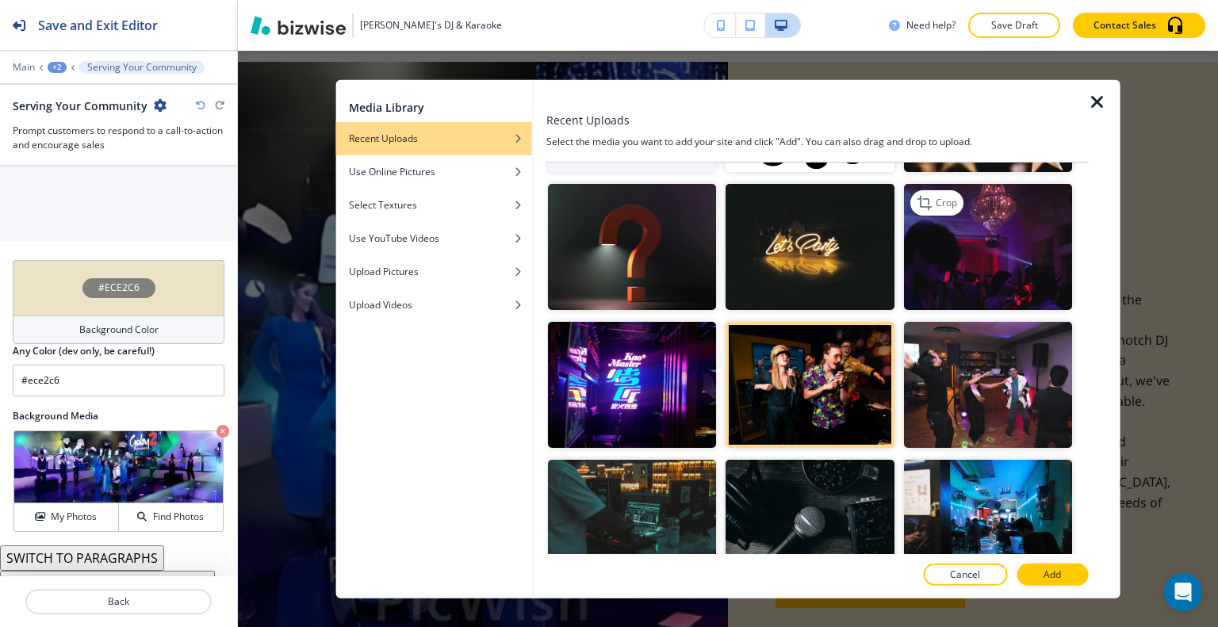
scroll to position [0, 0]
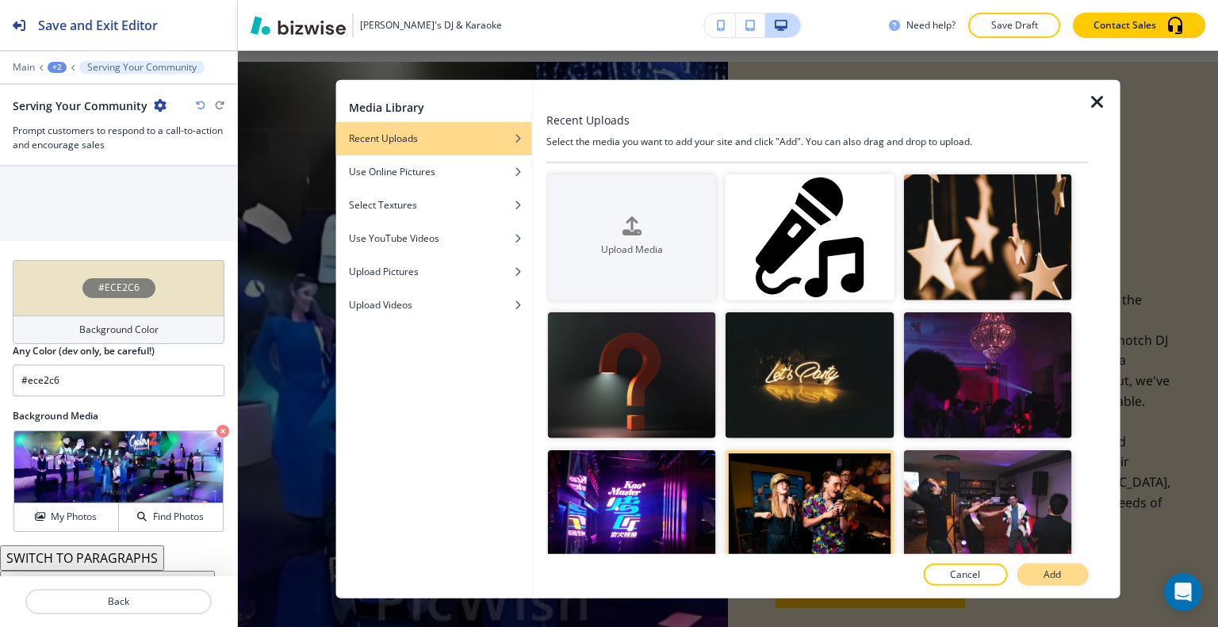
click at [1035, 573] on button "Add" at bounding box center [1051, 575] width 71 height 22
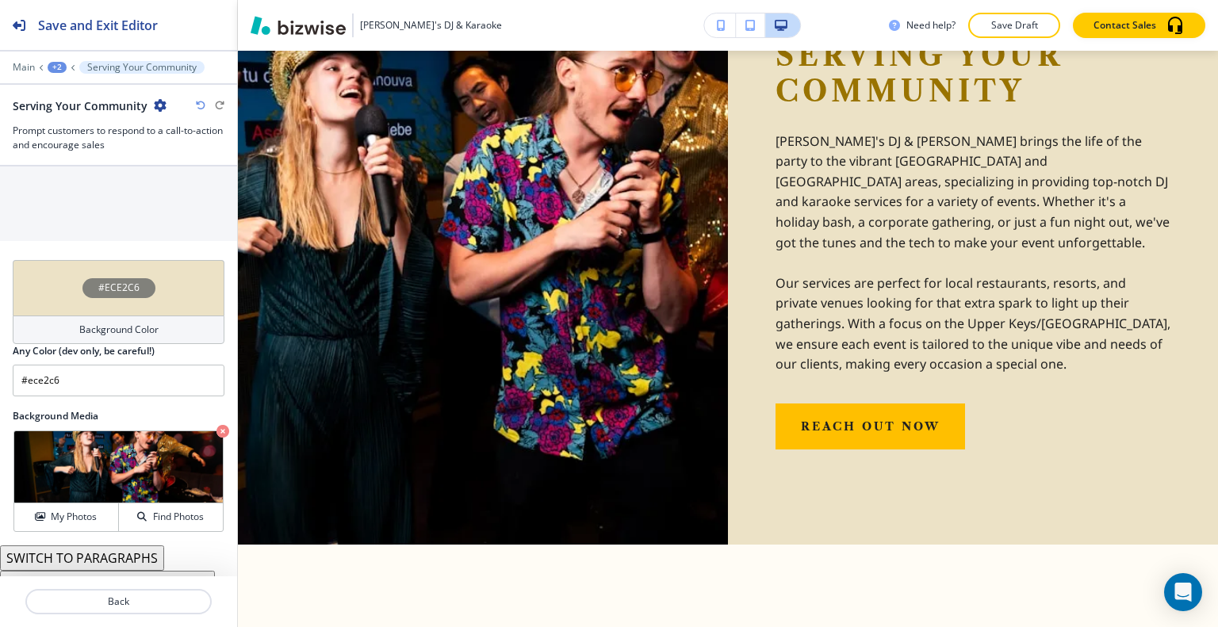
scroll to position [1481, 0]
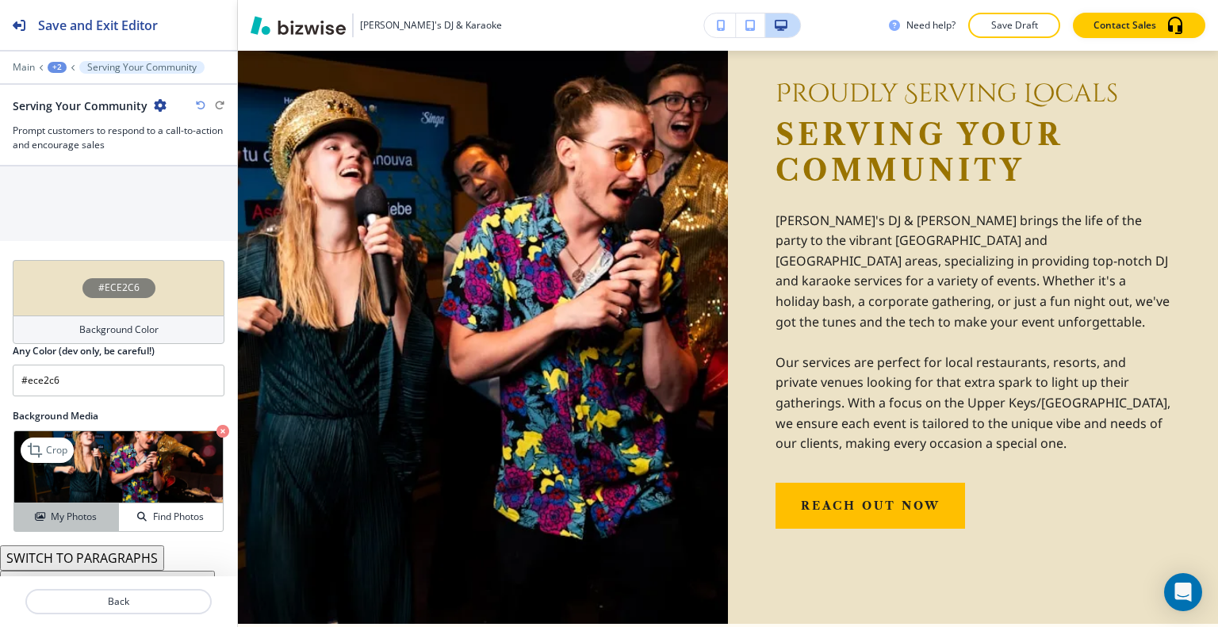
click at [98, 510] on div "My Photos" at bounding box center [66, 517] width 104 height 14
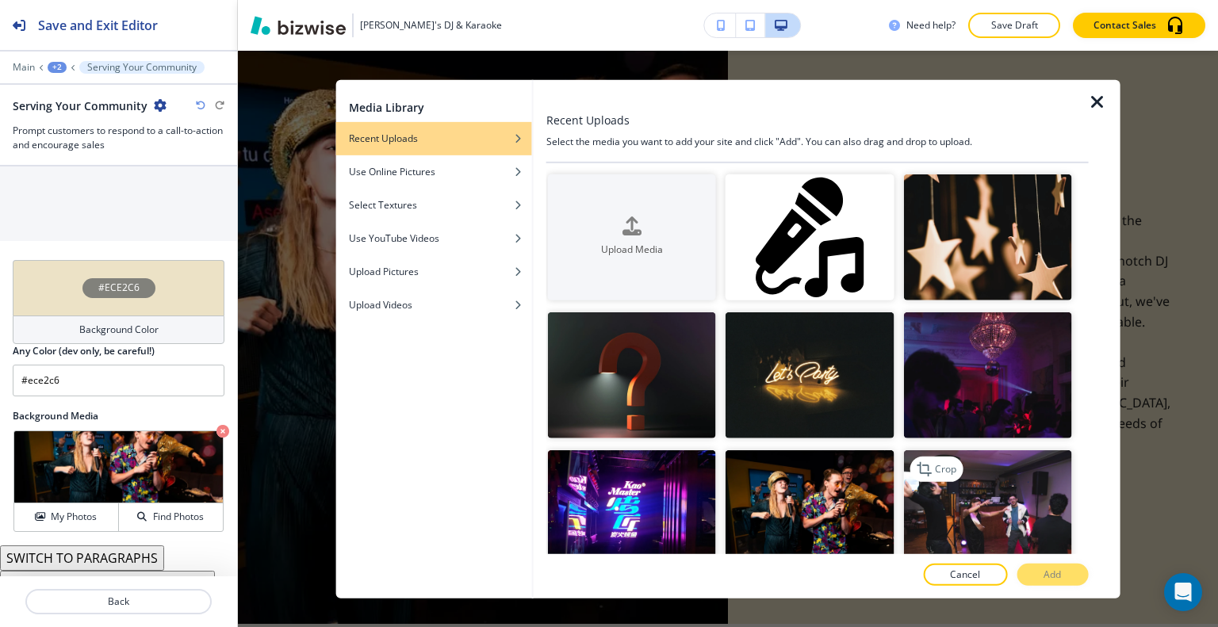
scroll to position [238, 0]
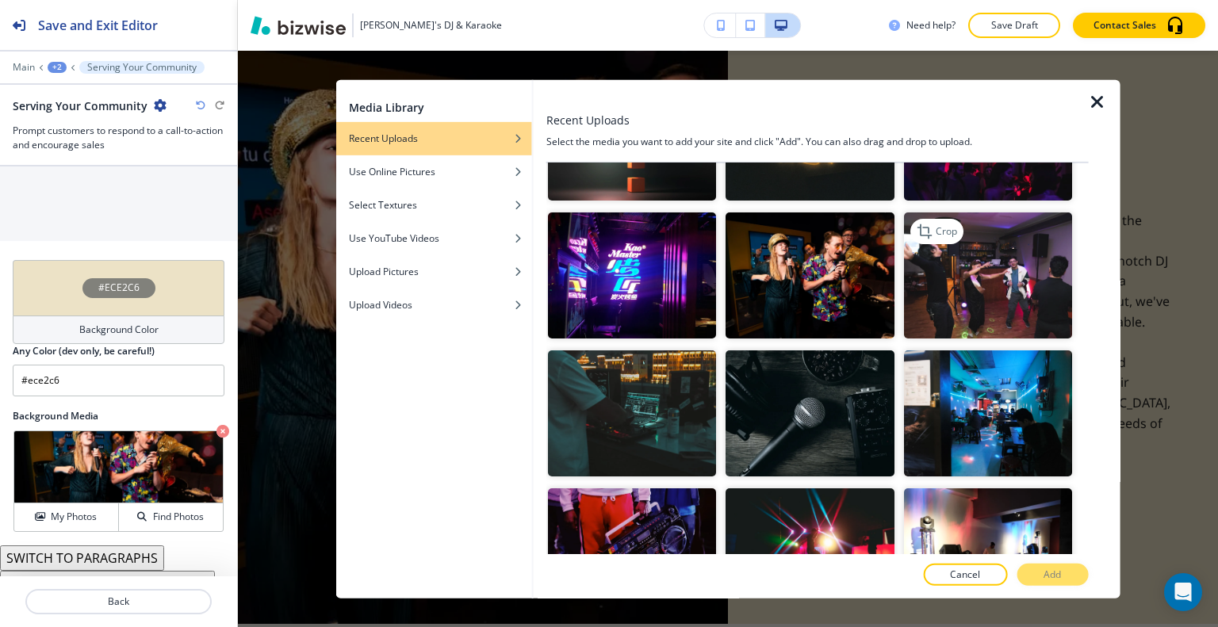
click at [989, 308] on img "button" at bounding box center [987, 275] width 168 height 126
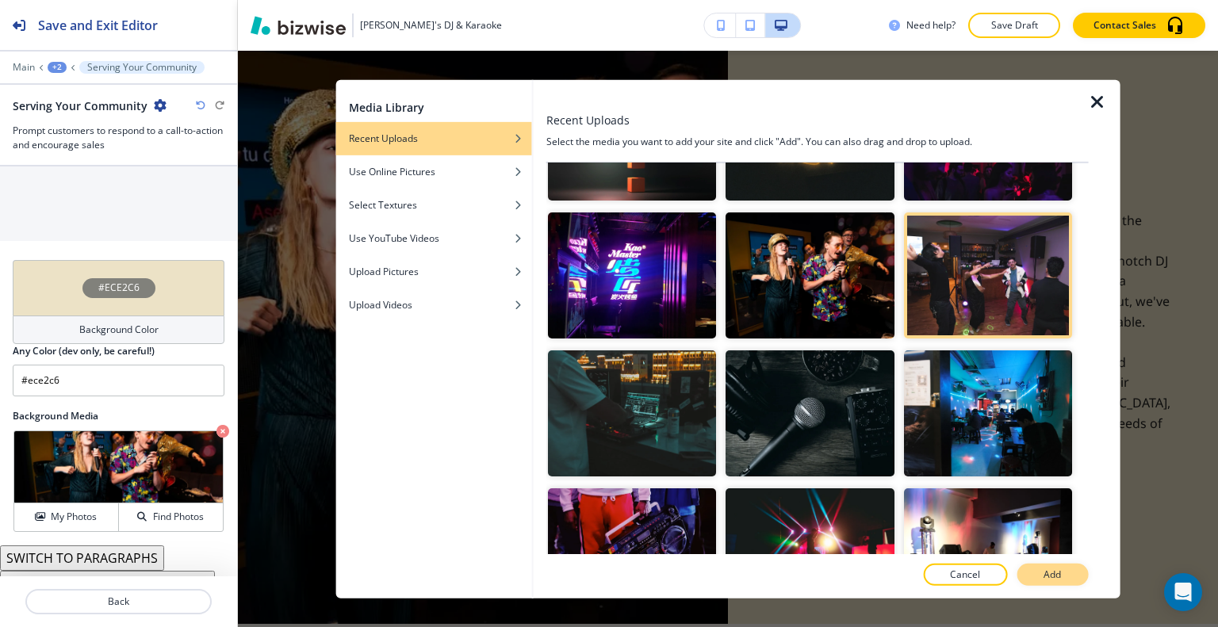
click at [1050, 568] on p "Add" at bounding box center [1051, 575] width 17 height 14
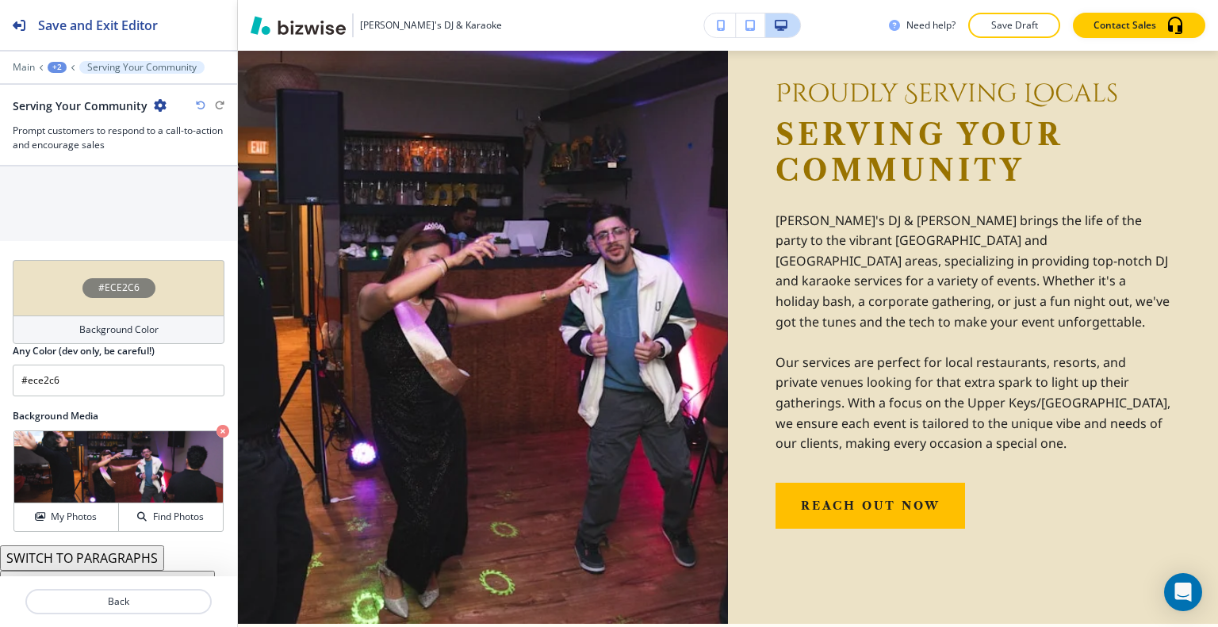
scroll to position [1640, 0]
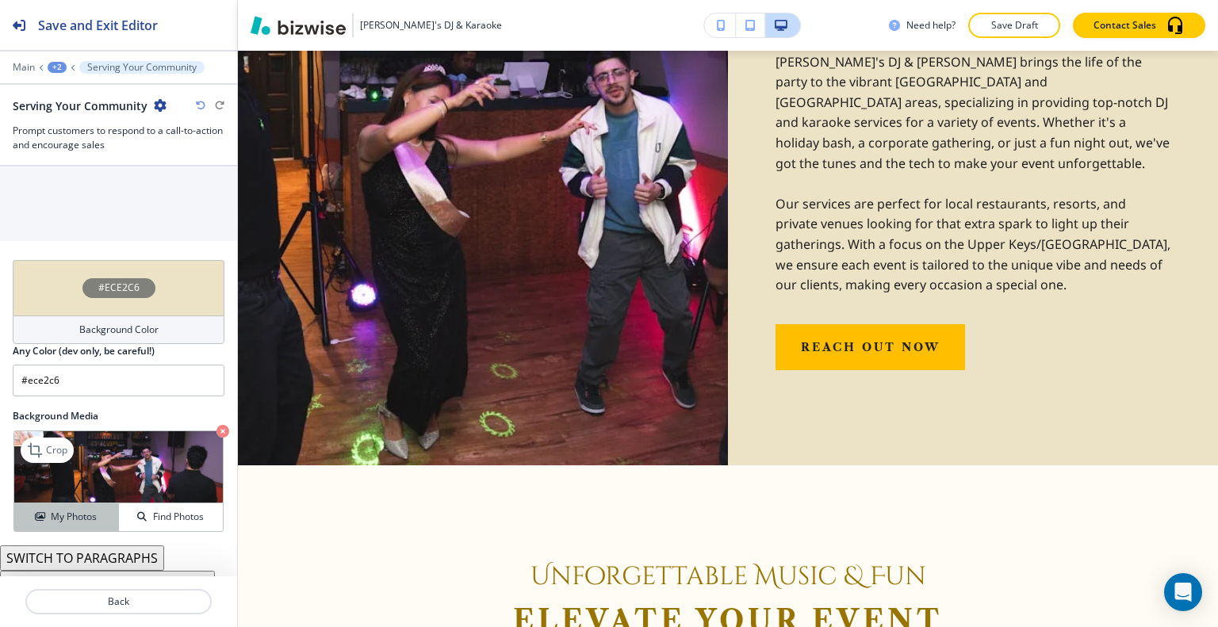
click at [89, 510] on h4 "My Photos" at bounding box center [74, 517] width 46 height 14
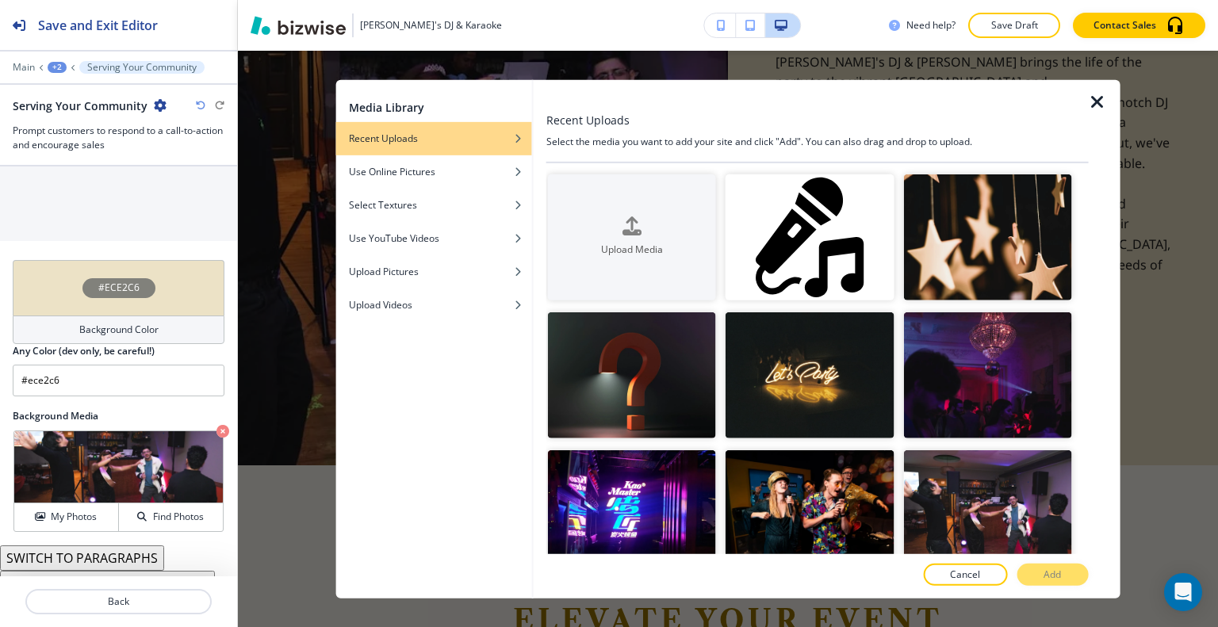
scroll to position [159, 0]
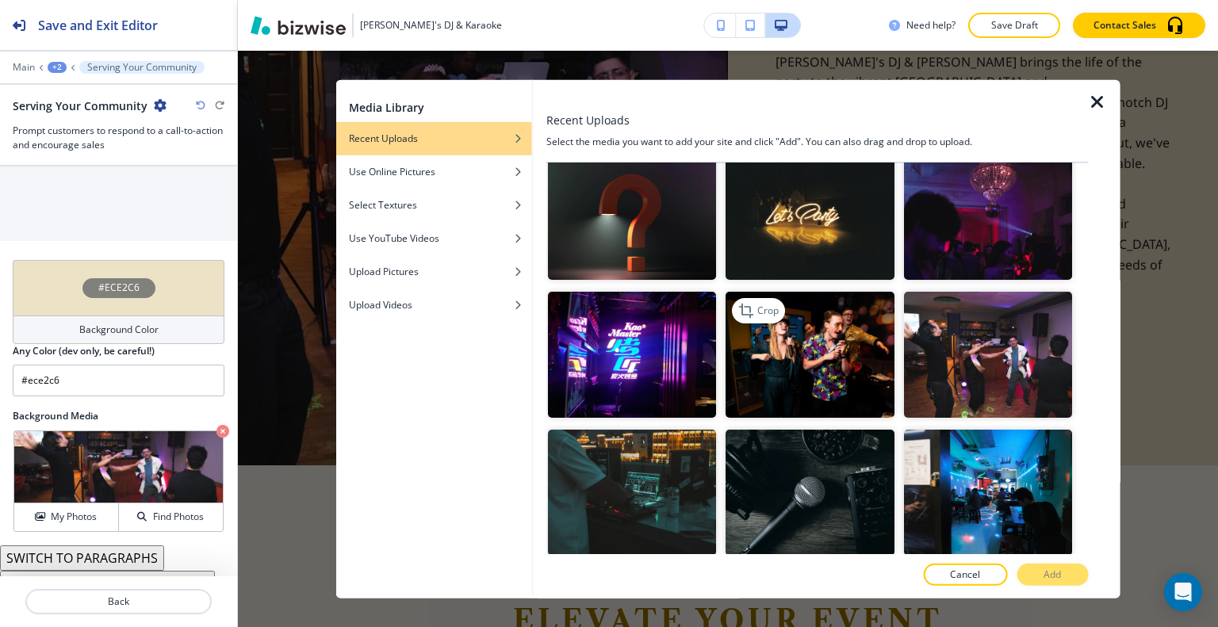
click at [804, 380] on img "button" at bounding box center [809, 355] width 168 height 126
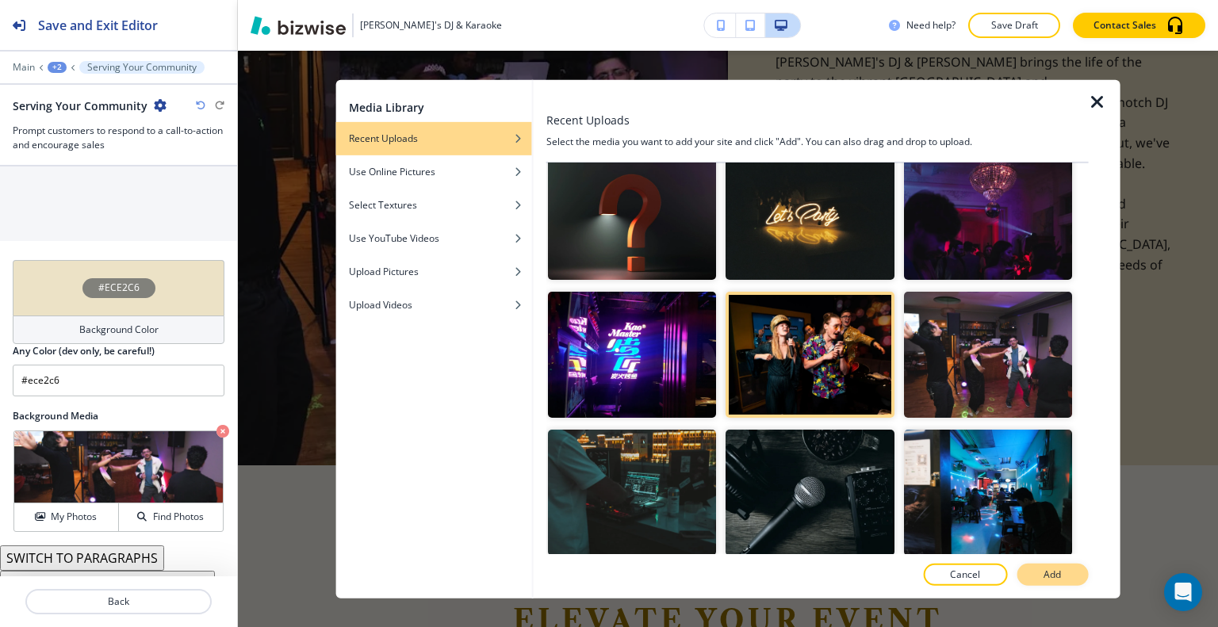
click at [1036, 568] on button "Add" at bounding box center [1051, 575] width 71 height 22
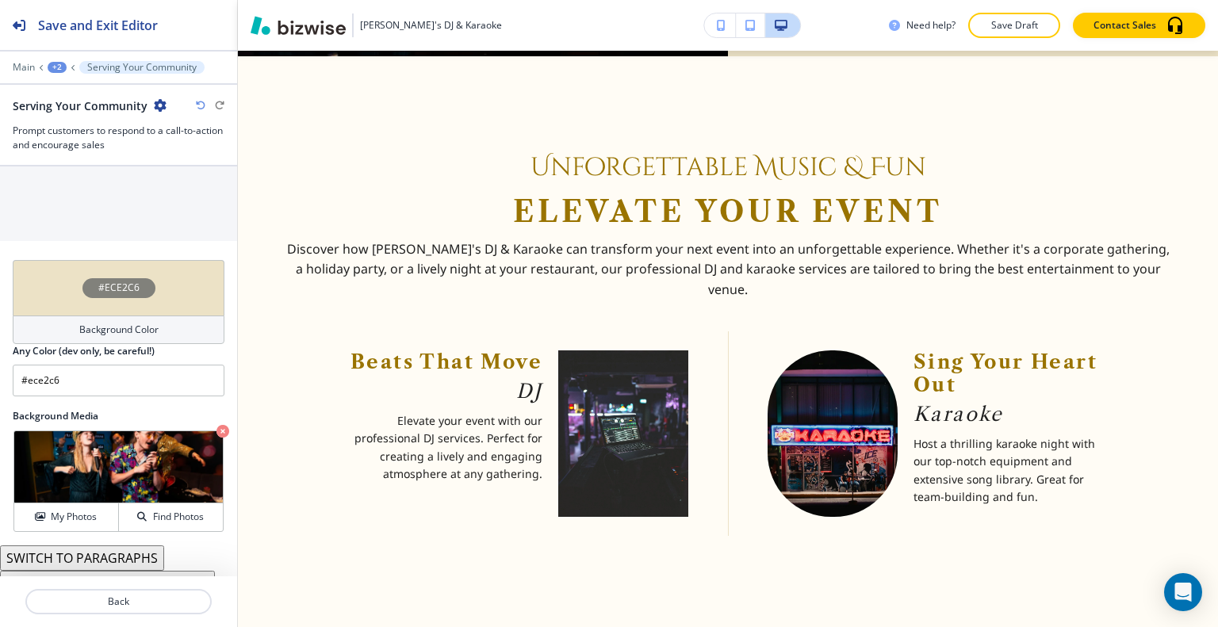
scroll to position [2023, 0]
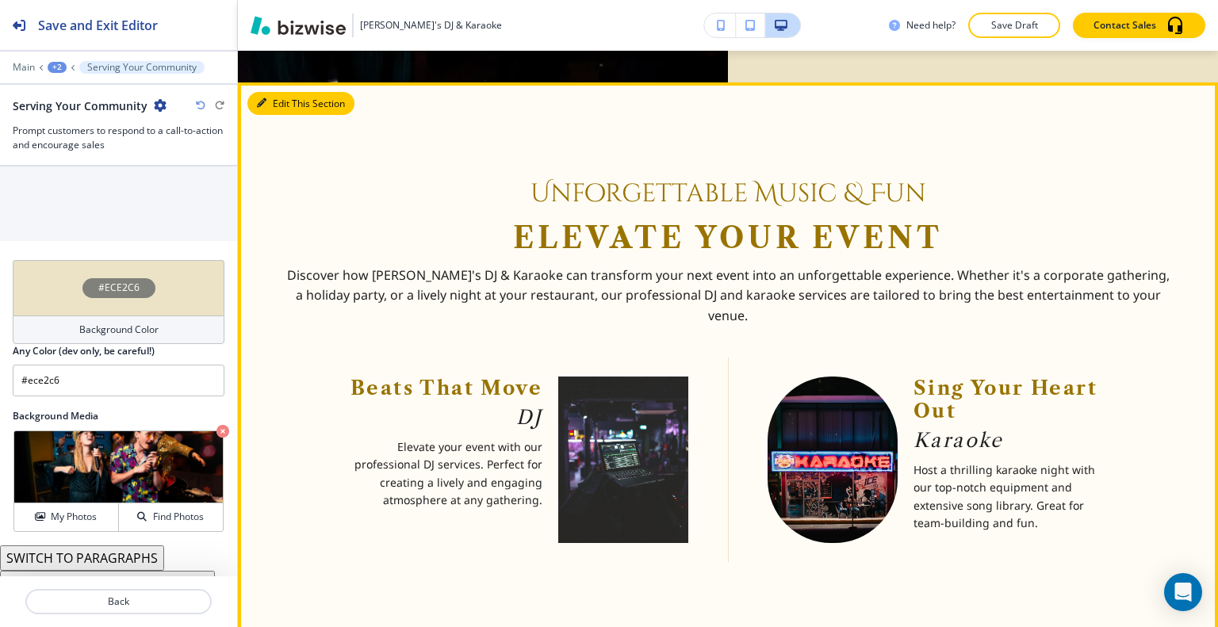
click at [290, 94] on button "Edit This Section" at bounding box center [300, 104] width 107 height 24
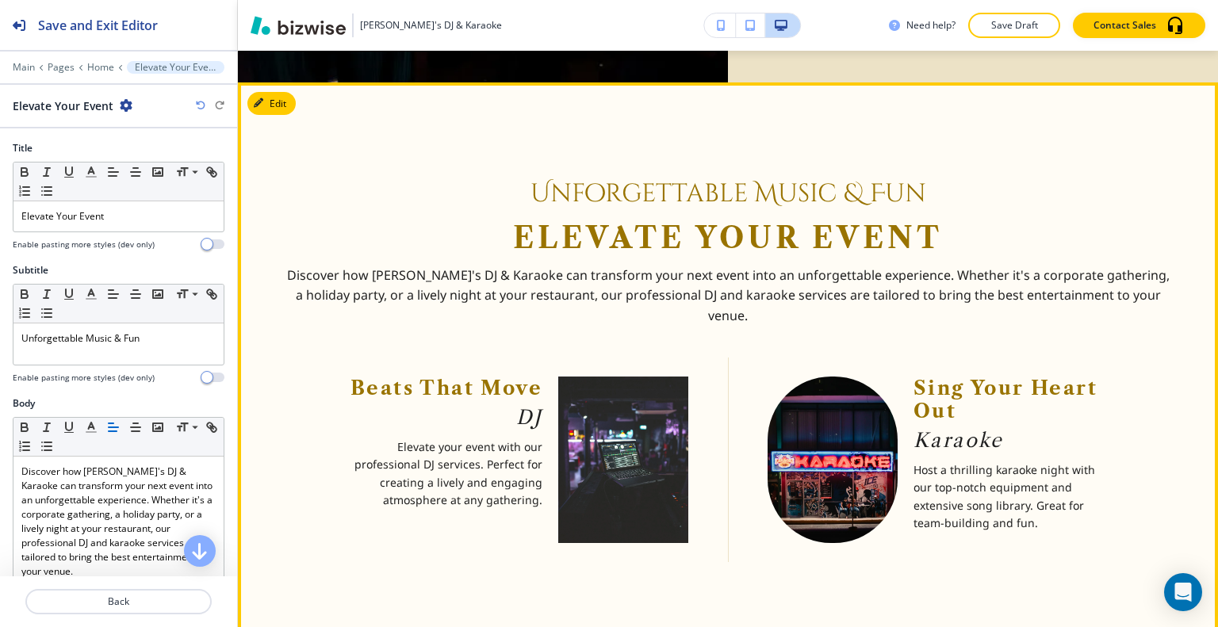
scroll to position [2042, 0]
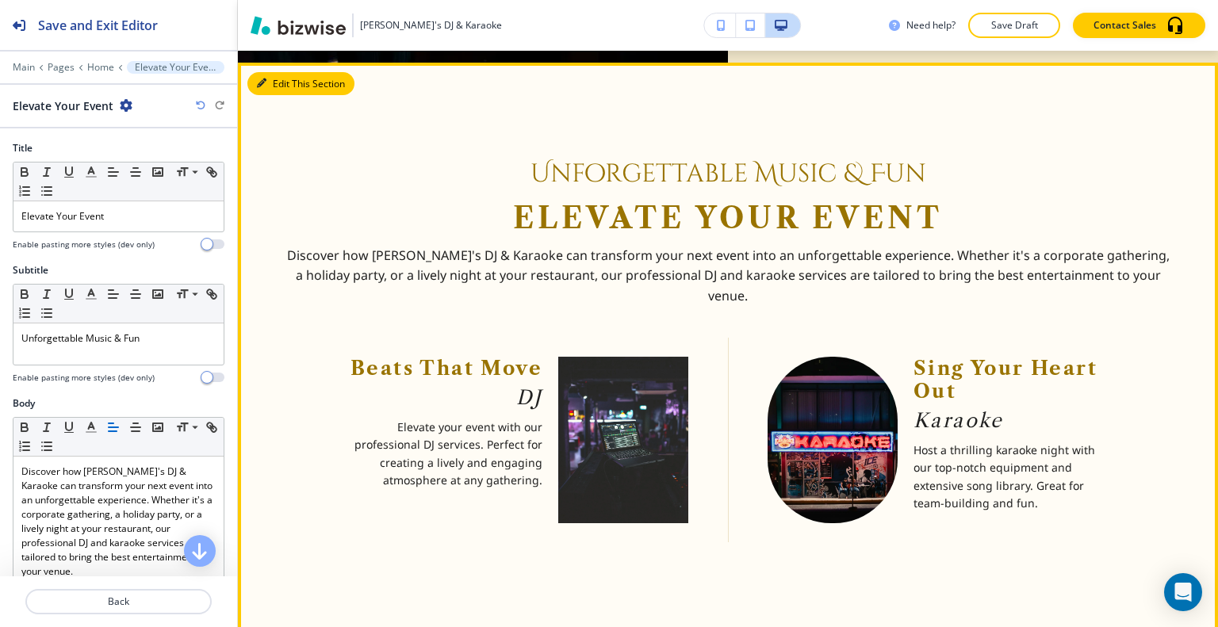
click at [283, 82] on button "Edit This Section" at bounding box center [300, 84] width 107 height 24
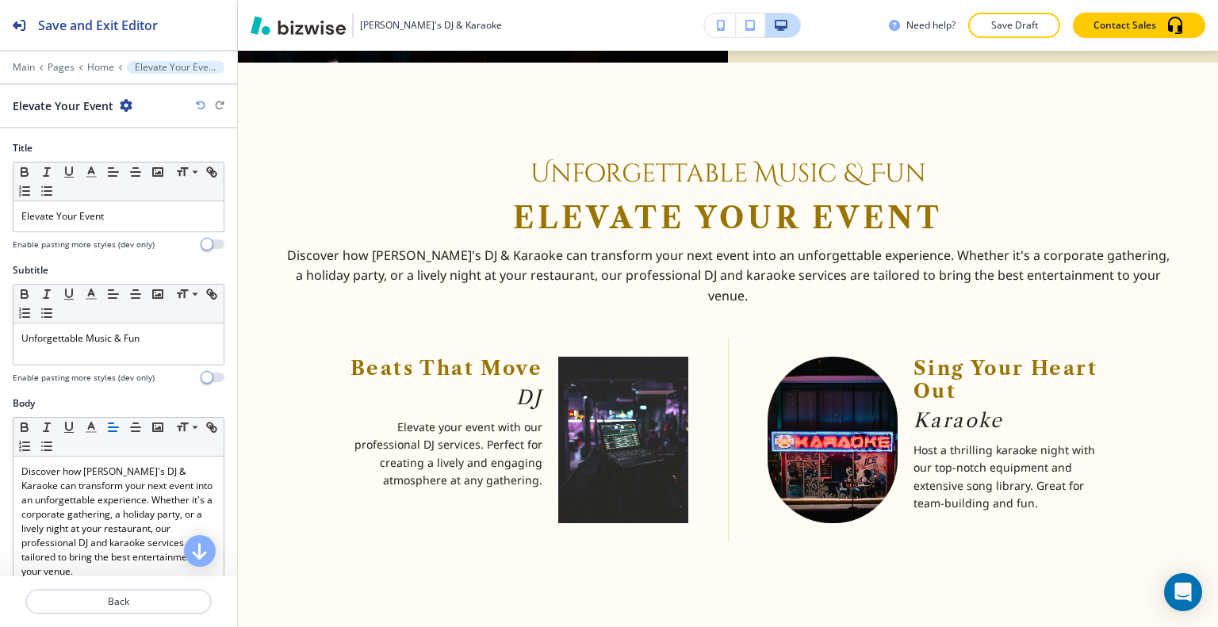
scroll to position [516, 0]
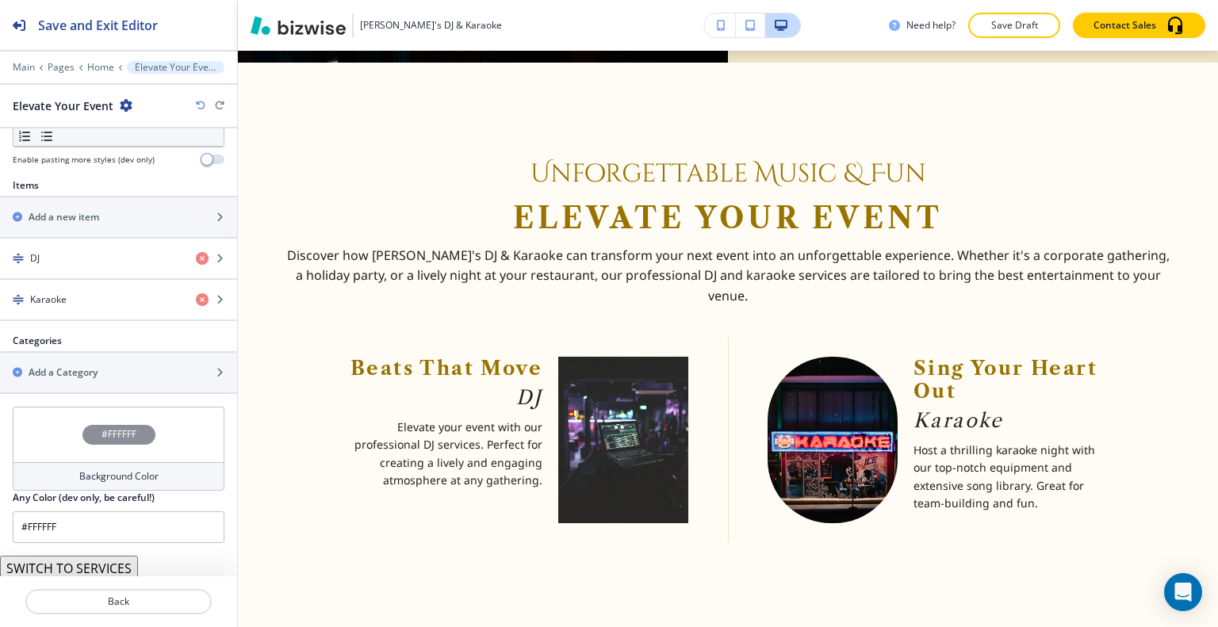
click at [45, 425] on div "#FFFFFF" at bounding box center [119, 435] width 212 height 56
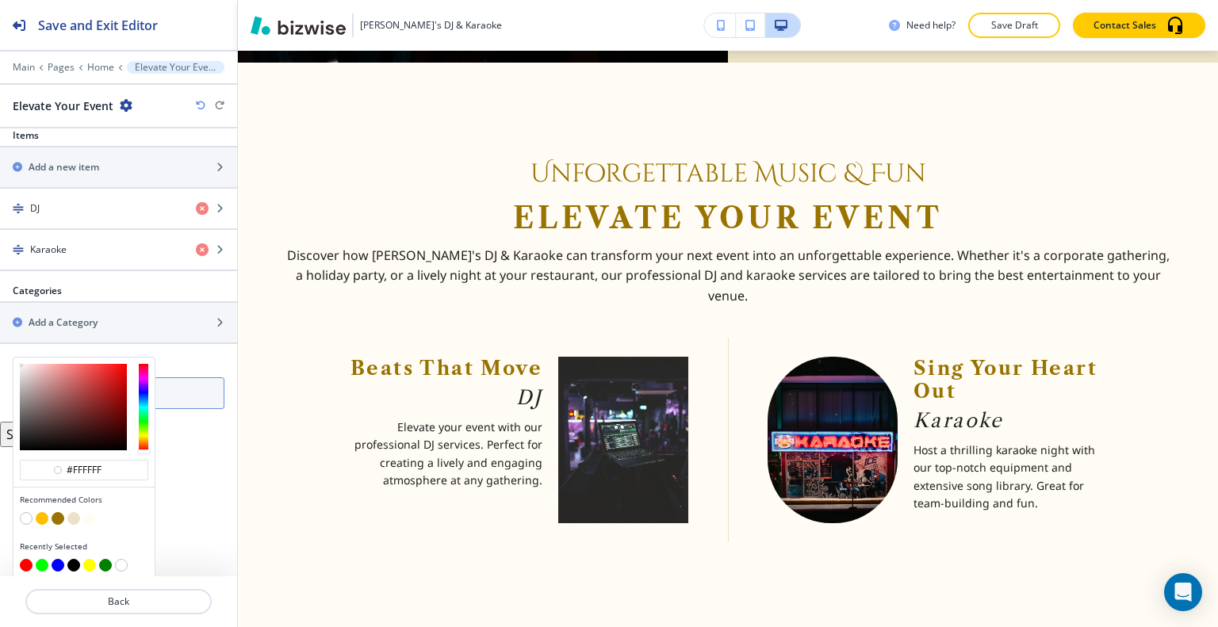
click at [57, 512] on button "button" at bounding box center [58, 518] width 13 height 13
type input "#997300"
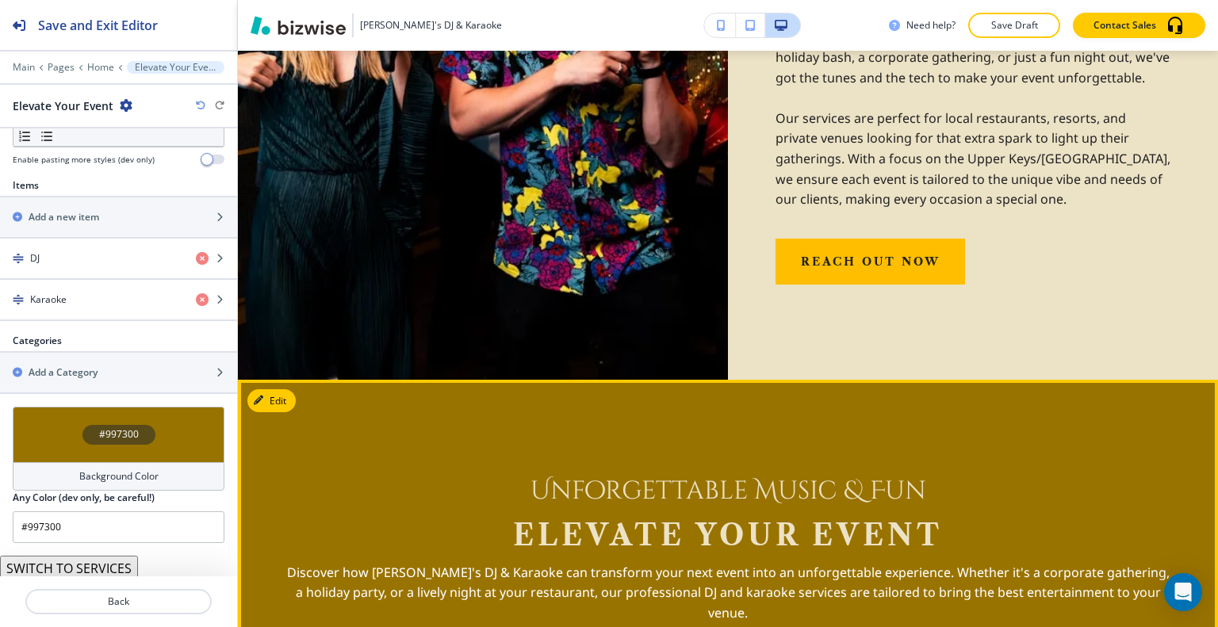
scroll to position [2042, 0]
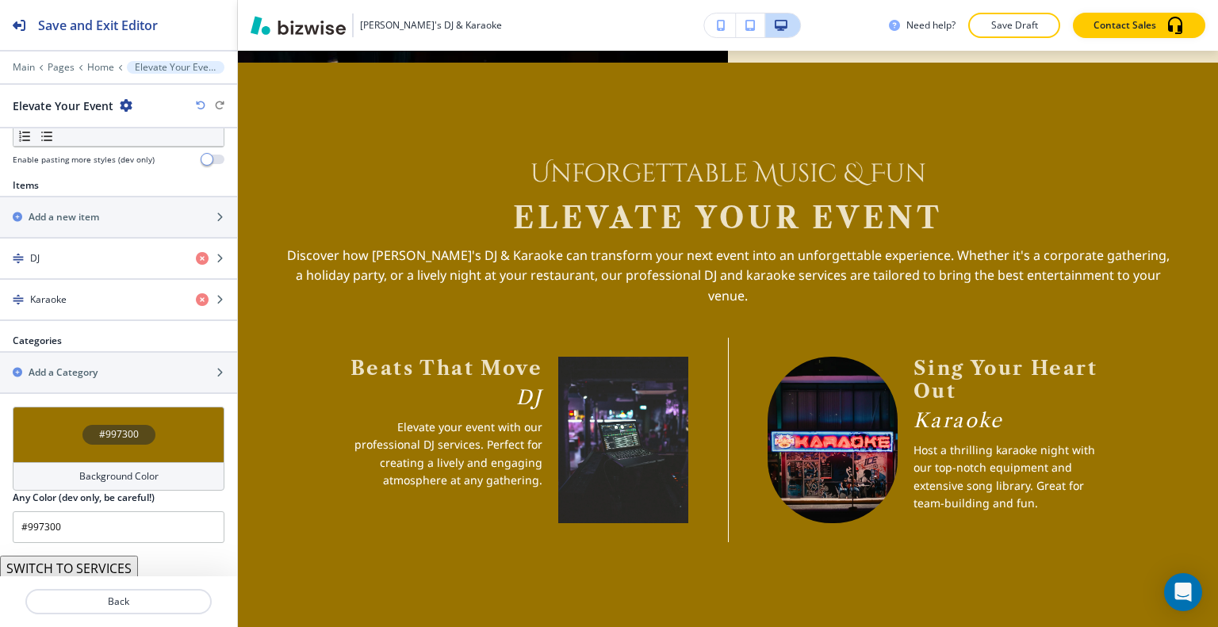
click at [115, 564] on button "SWITCH TO SERVICES" at bounding box center [69, 568] width 138 height 25
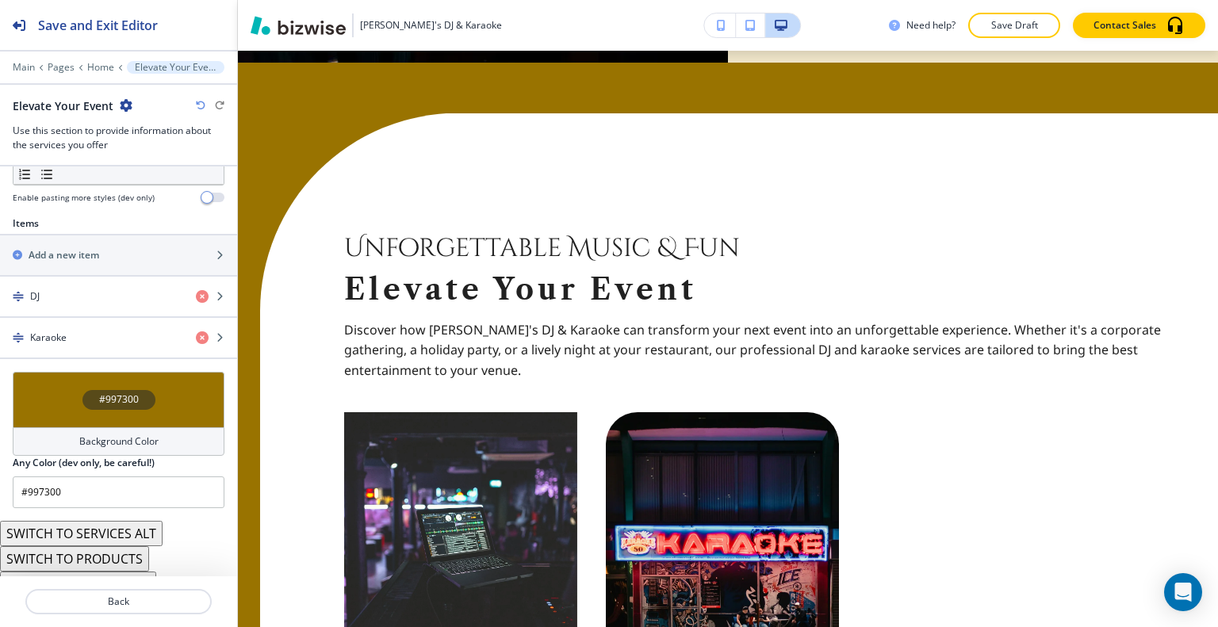
scroll to position [558, 0]
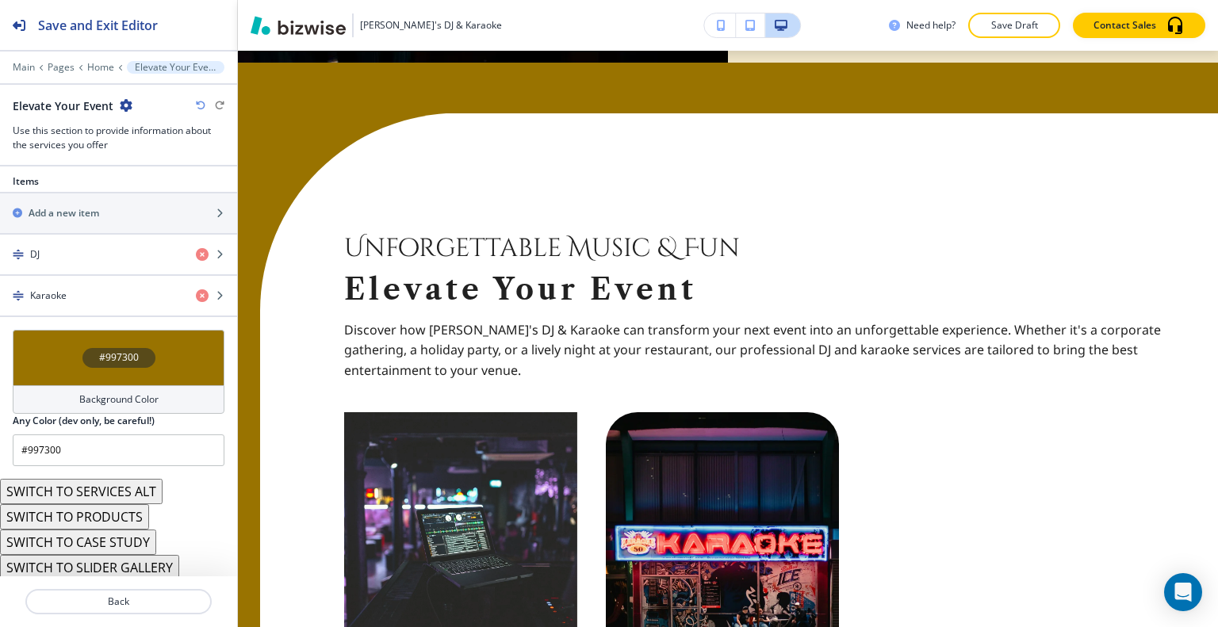
click at [125, 513] on button "SWITCH TO PRODUCTS" at bounding box center [74, 516] width 149 height 25
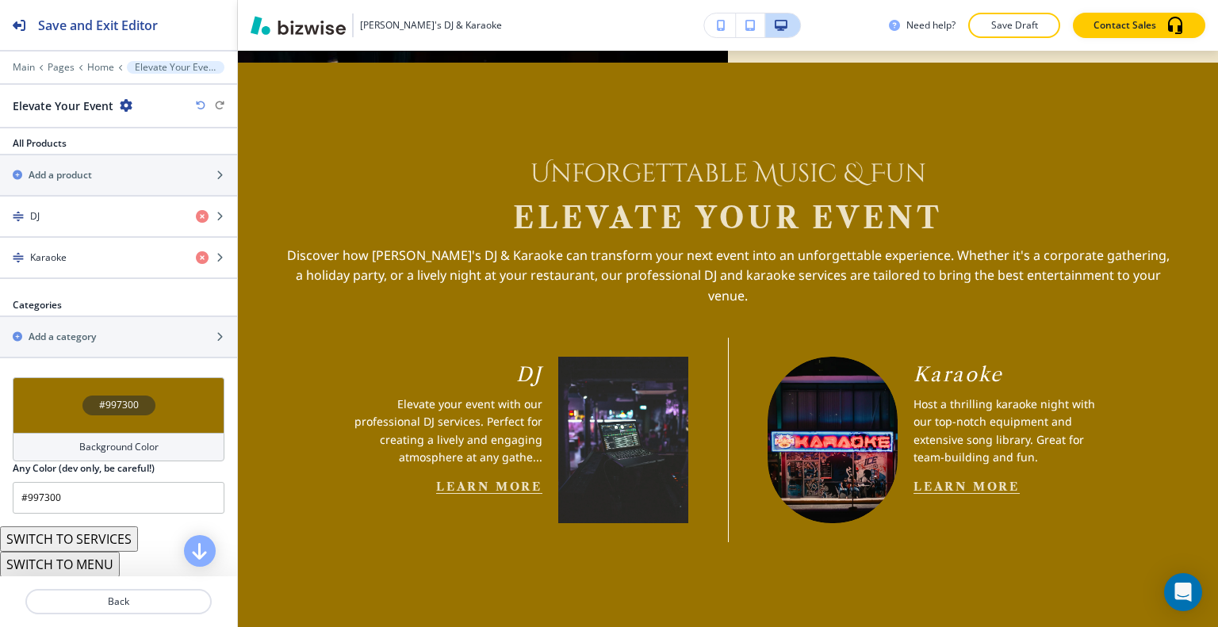
click at [201, 104] on icon "button" at bounding box center [201, 106] width 10 height 10
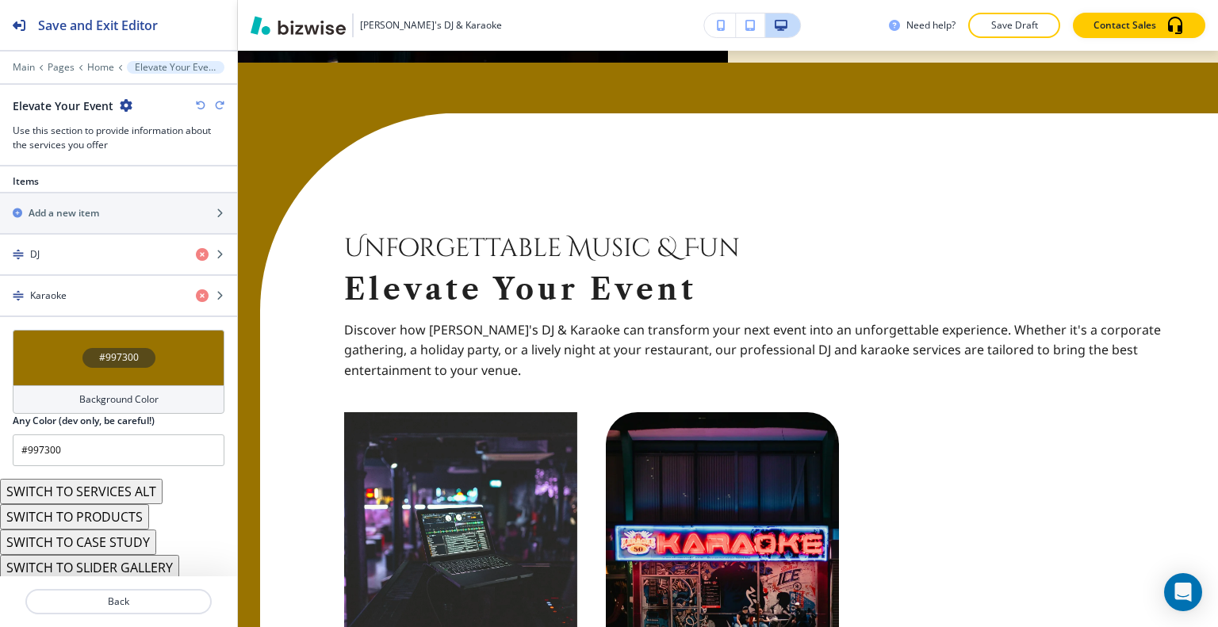
click at [201, 104] on icon "button" at bounding box center [201, 106] width 10 height 10
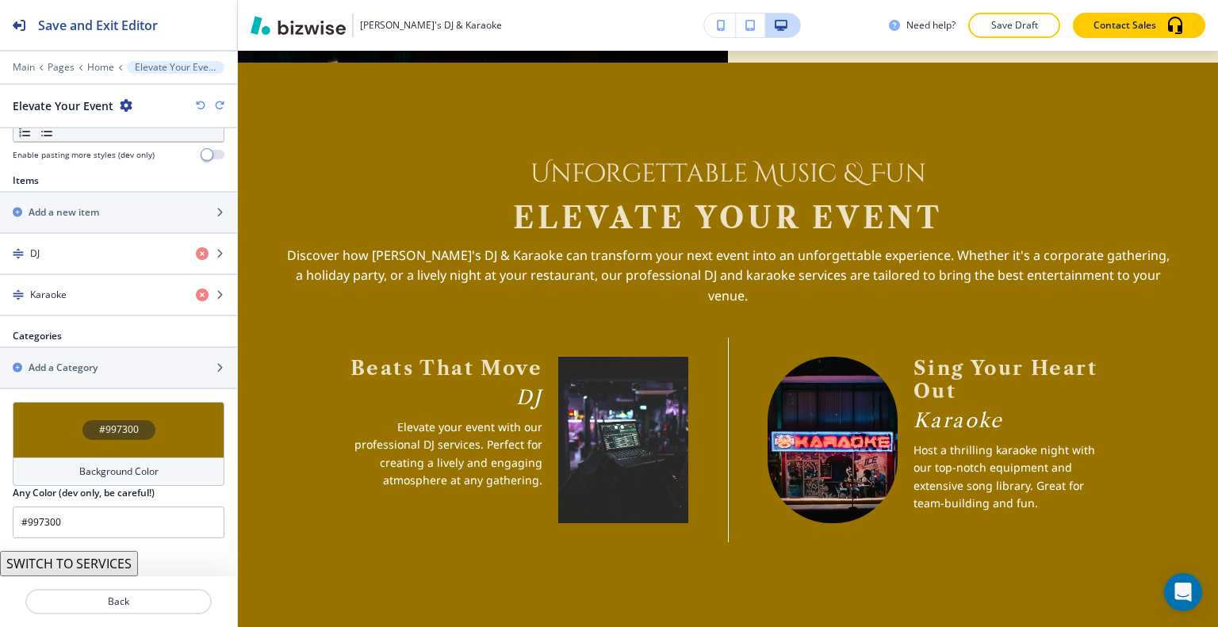
scroll to position [516, 0]
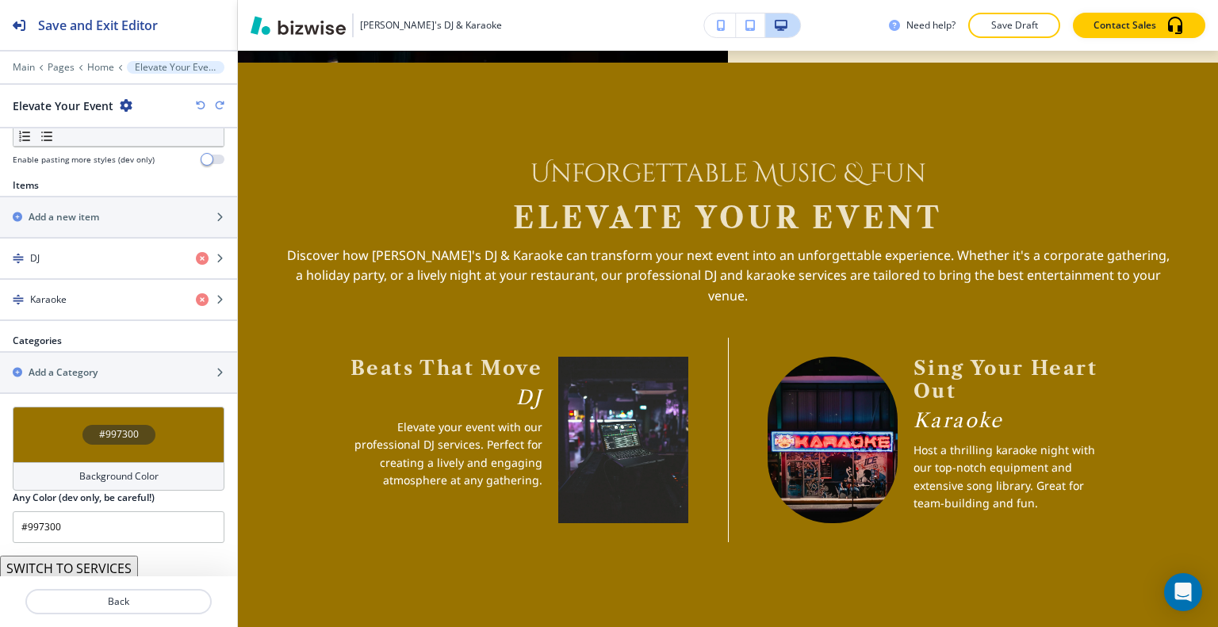
click at [108, 565] on button "SWITCH TO SERVICES" at bounding box center [69, 568] width 138 height 25
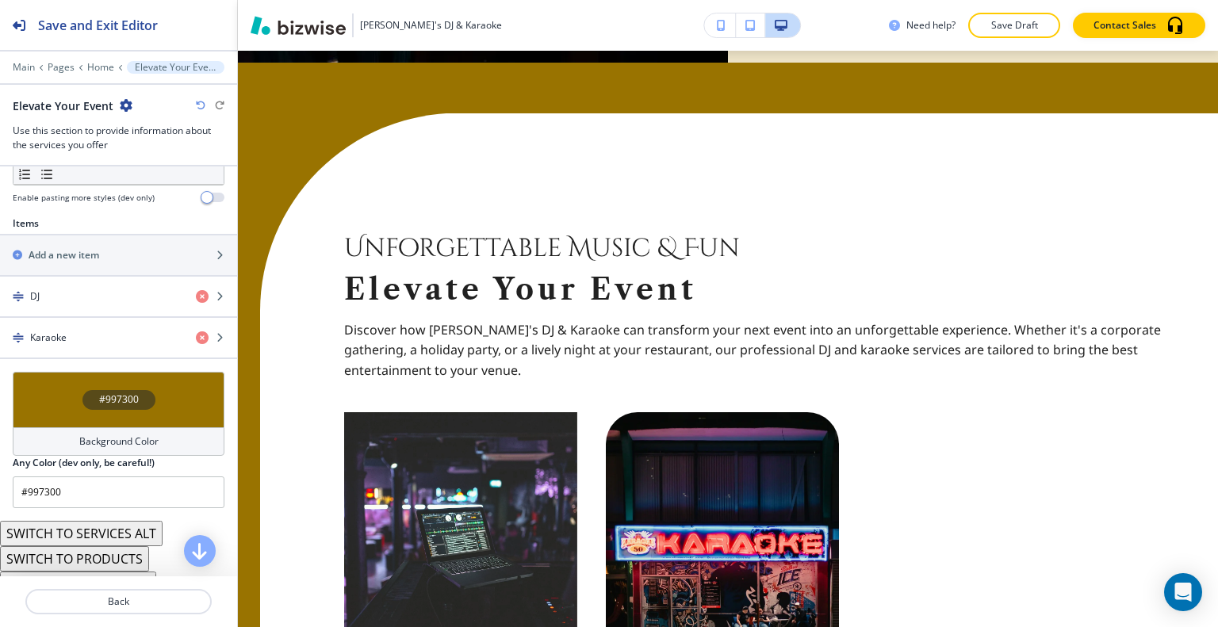
scroll to position [558, 0]
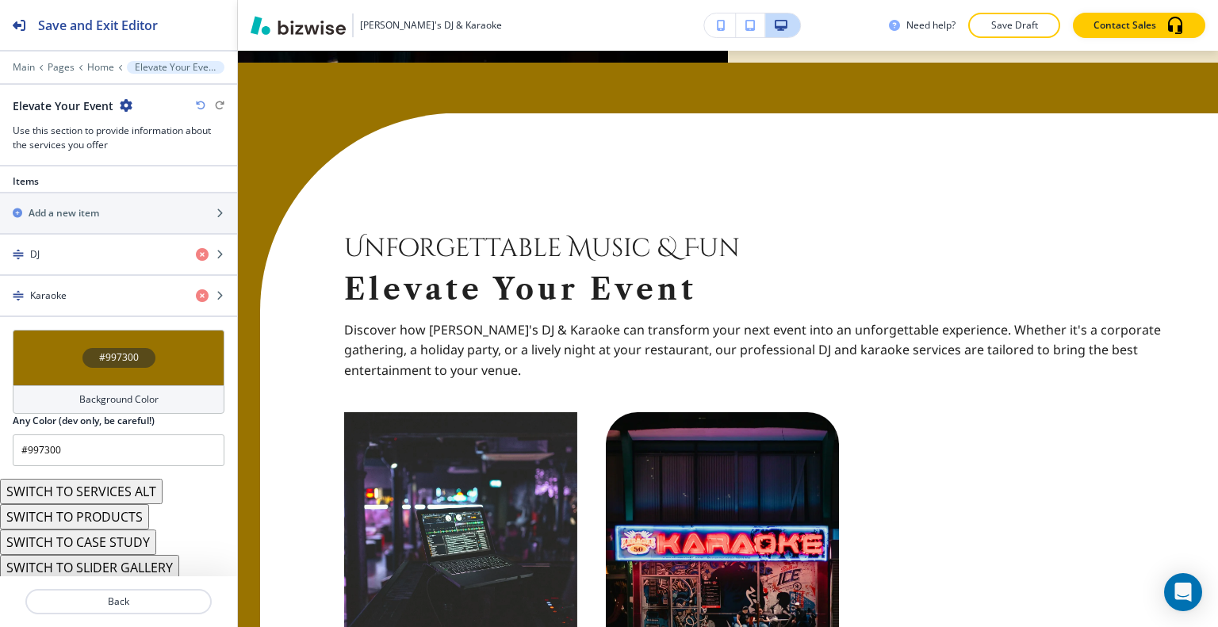
click at [114, 541] on button "SWITCH TO CASE STUDY" at bounding box center [78, 542] width 156 height 25
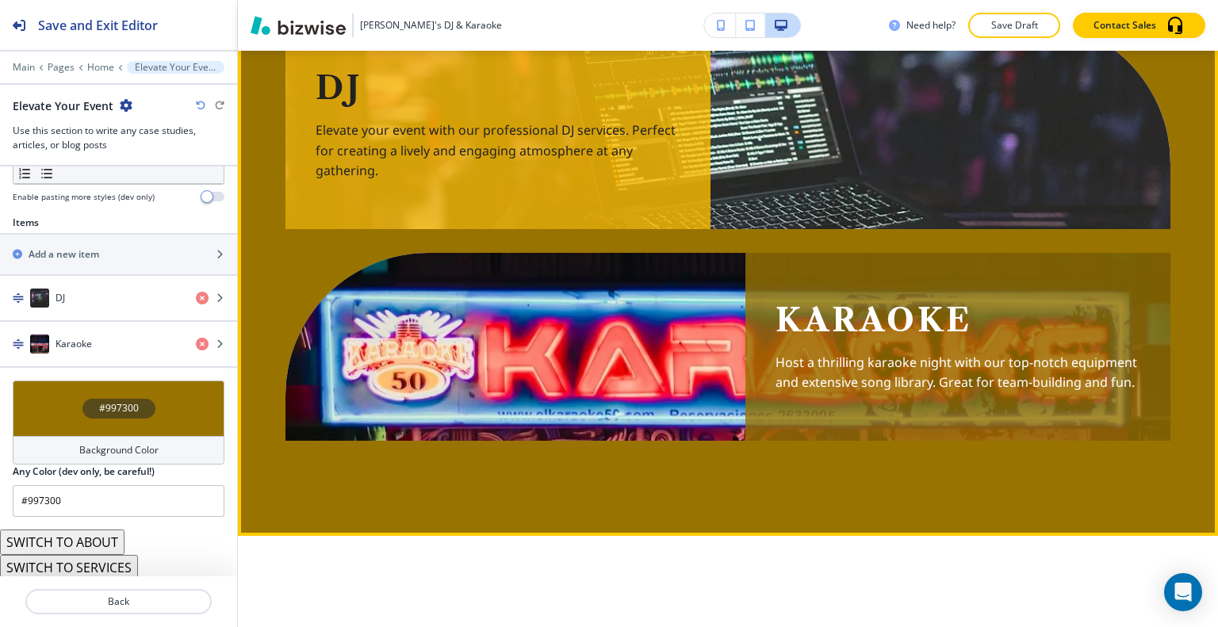
scroll to position [2122, 0]
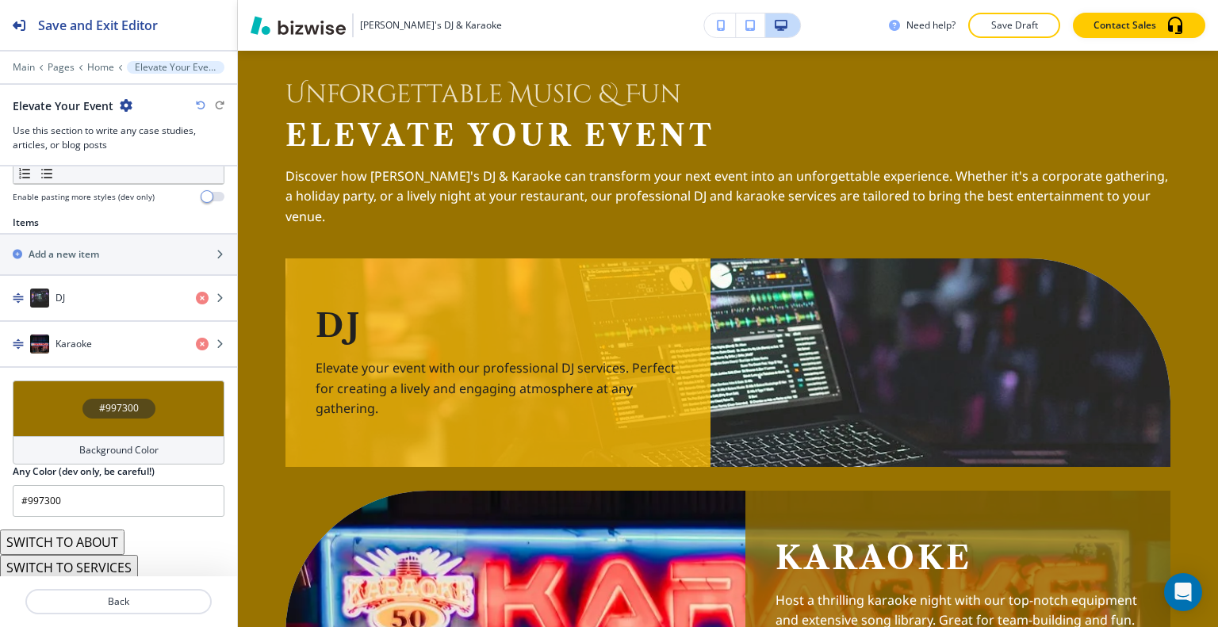
click at [199, 106] on icon "button" at bounding box center [201, 106] width 10 height 10
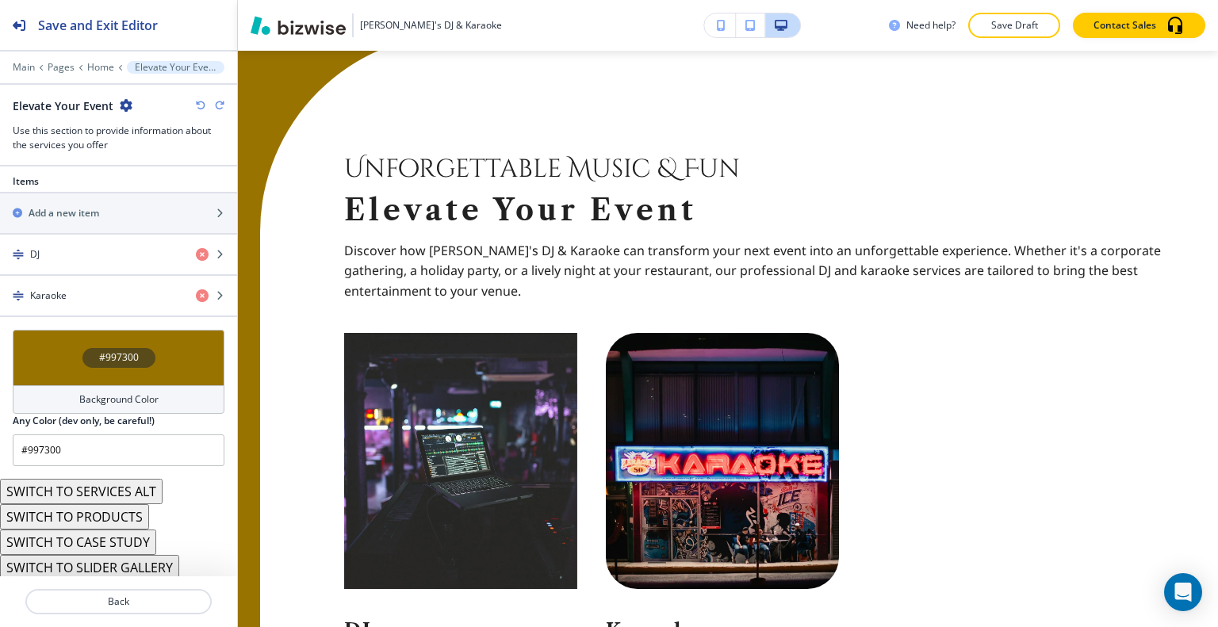
click at [199, 106] on icon "button" at bounding box center [201, 106] width 10 height 10
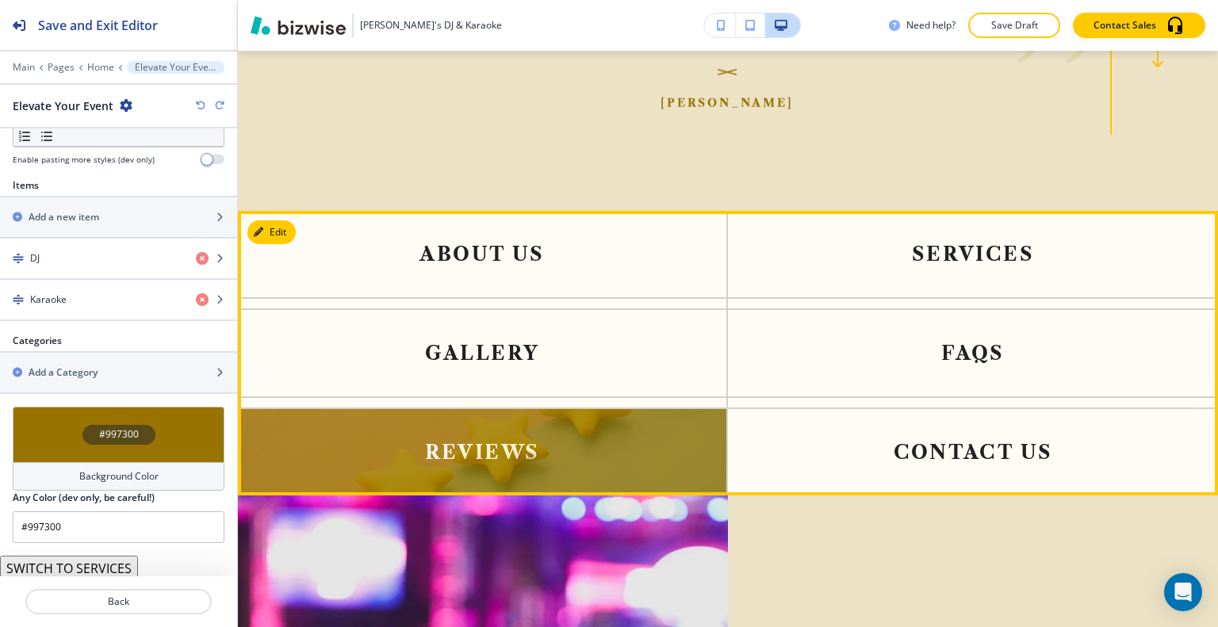
scroll to position [2994, 0]
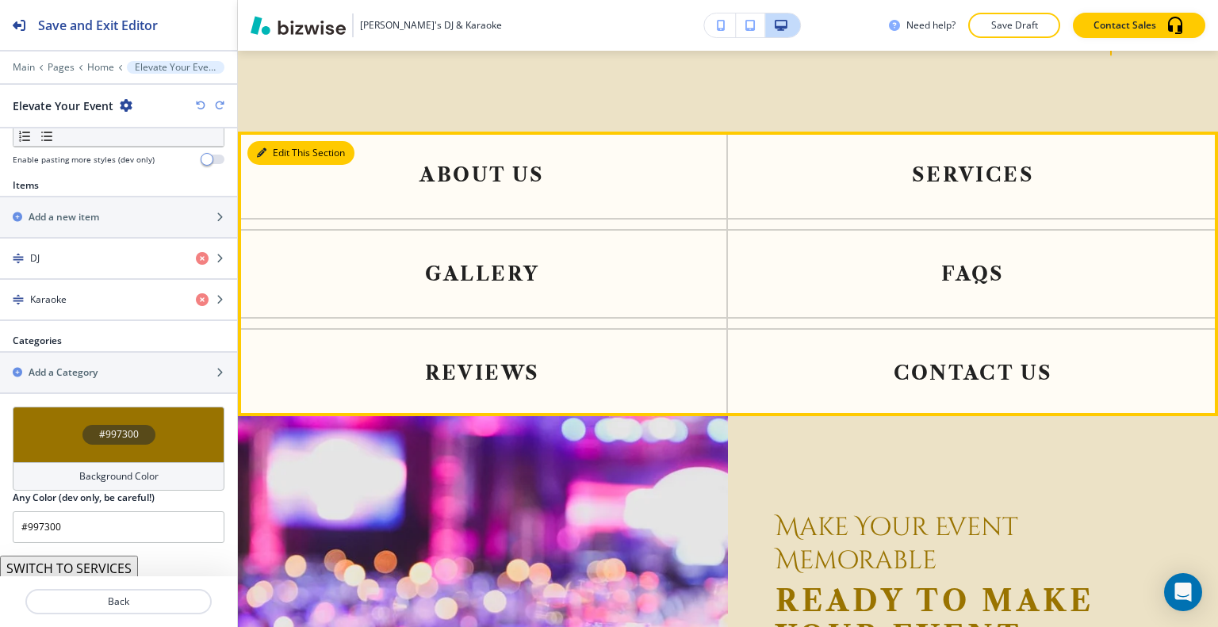
click at [282, 141] on button "Edit This Section" at bounding box center [300, 153] width 107 height 24
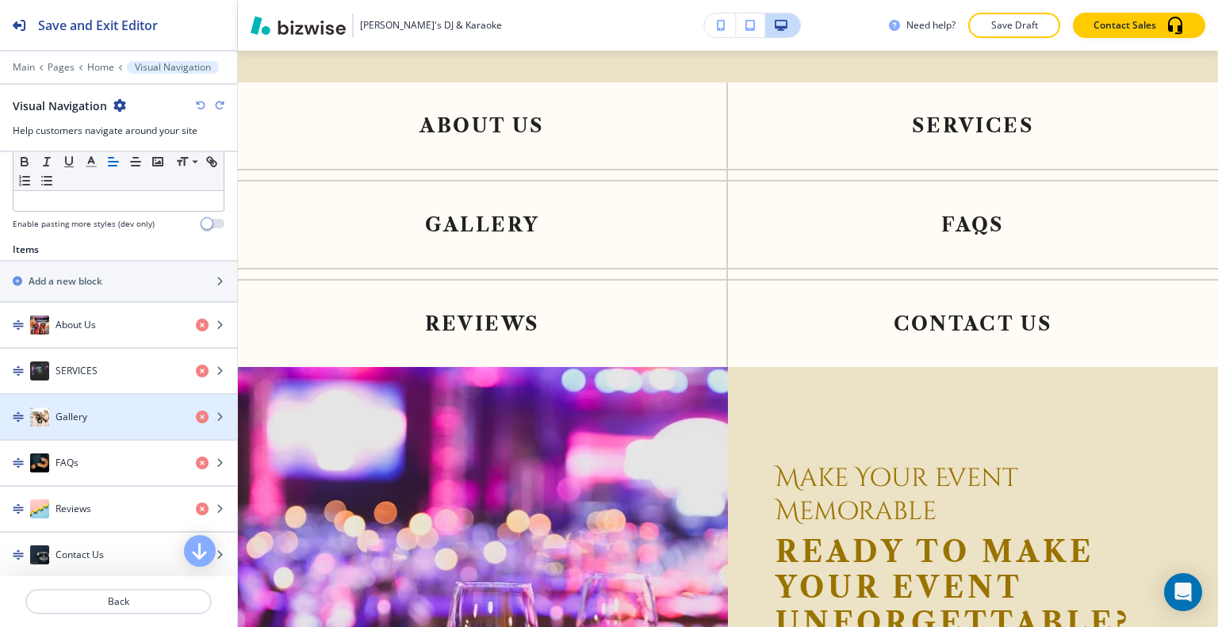
scroll to position [634, 0]
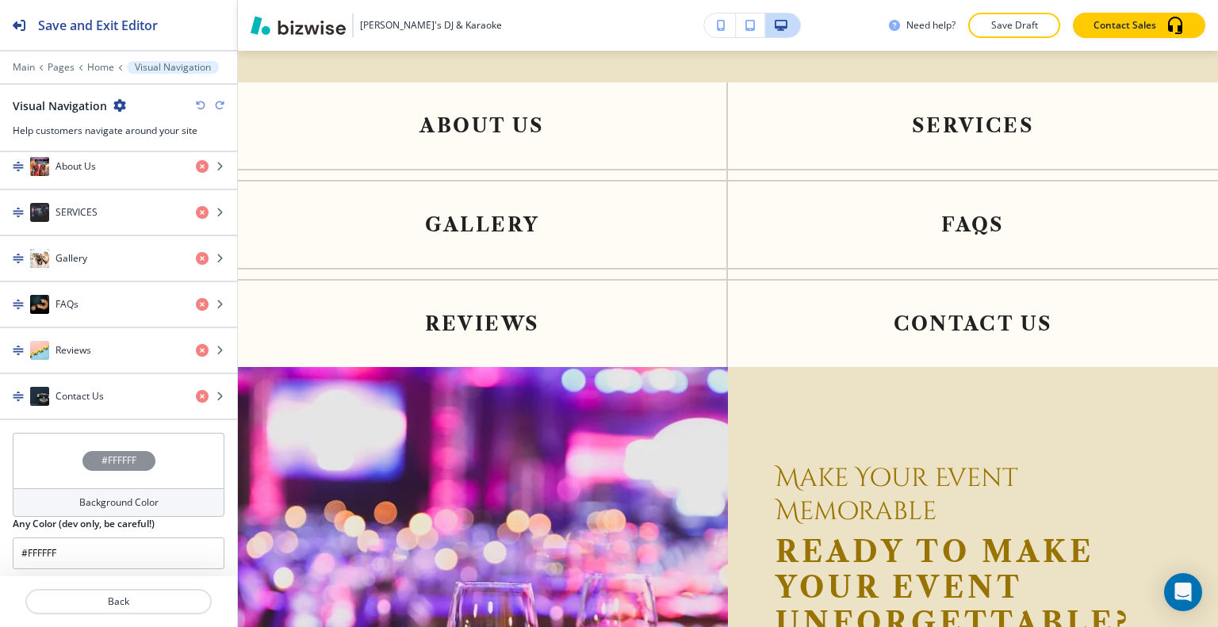
click at [82, 443] on div "#FFFFFF" at bounding box center [119, 461] width 212 height 56
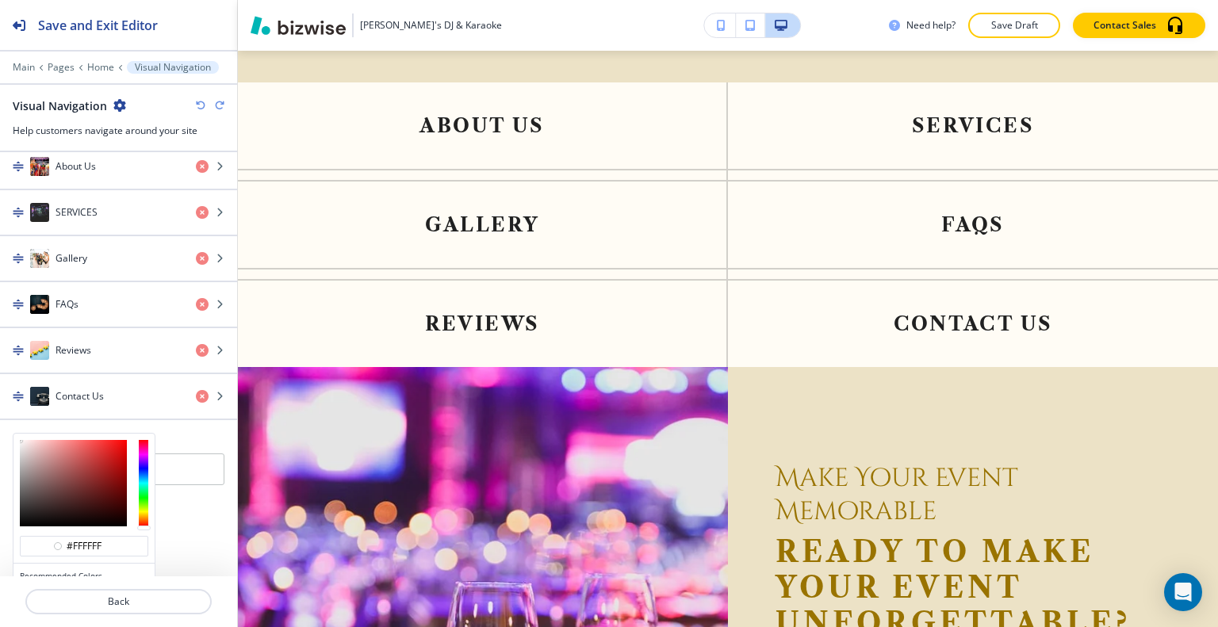
scroll to position [710, 0]
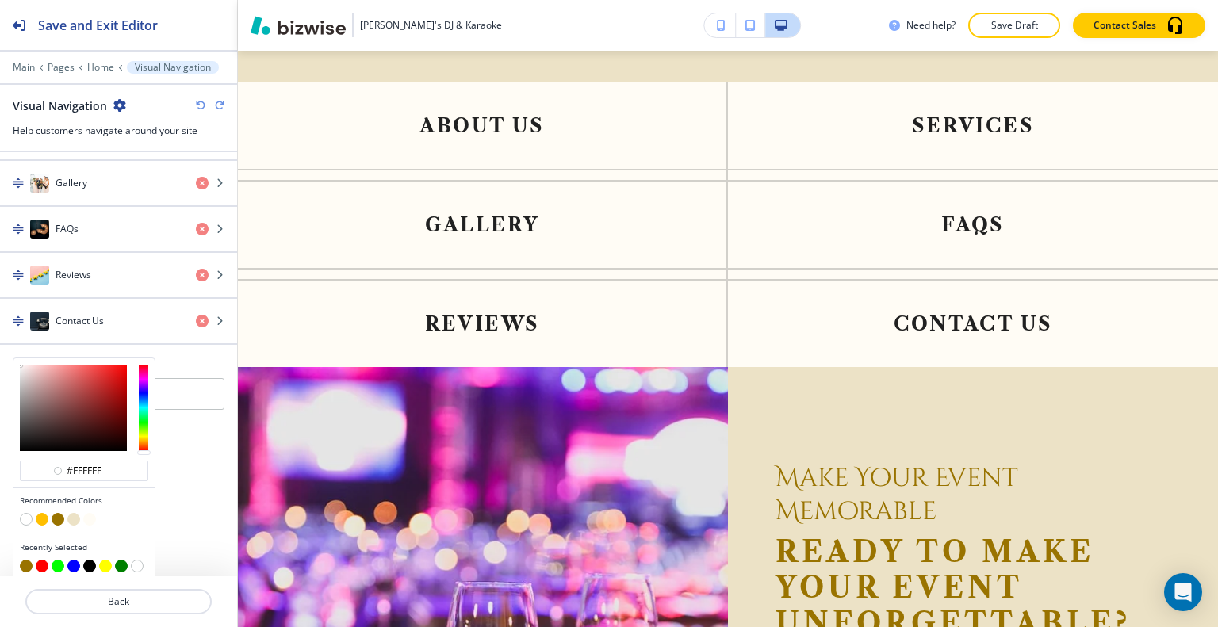
click at [93, 560] on button "button" at bounding box center [89, 566] width 13 height 13
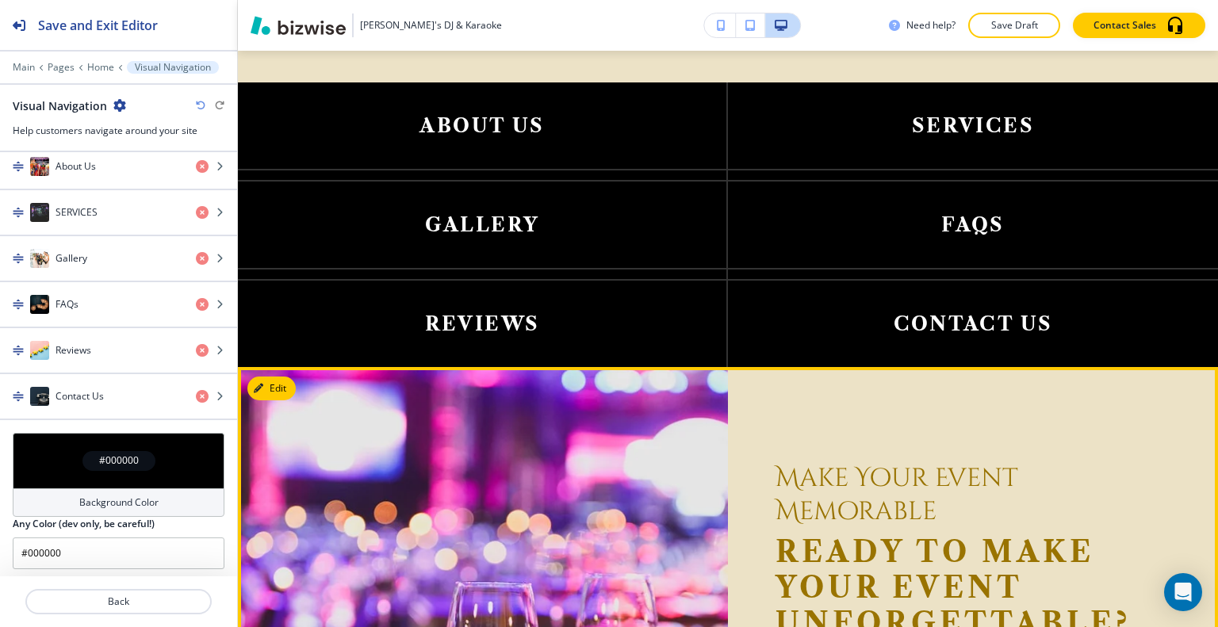
scroll to position [2884, 0]
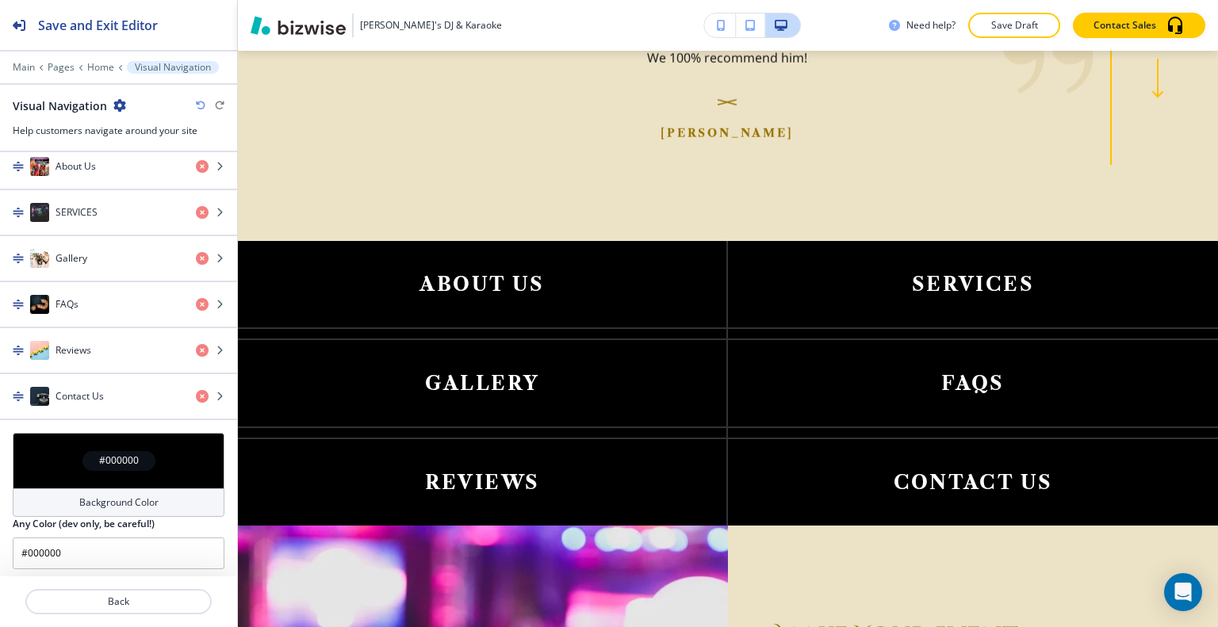
click at [50, 444] on div "#000000" at bounding box center [119, 461] width 212 height 56
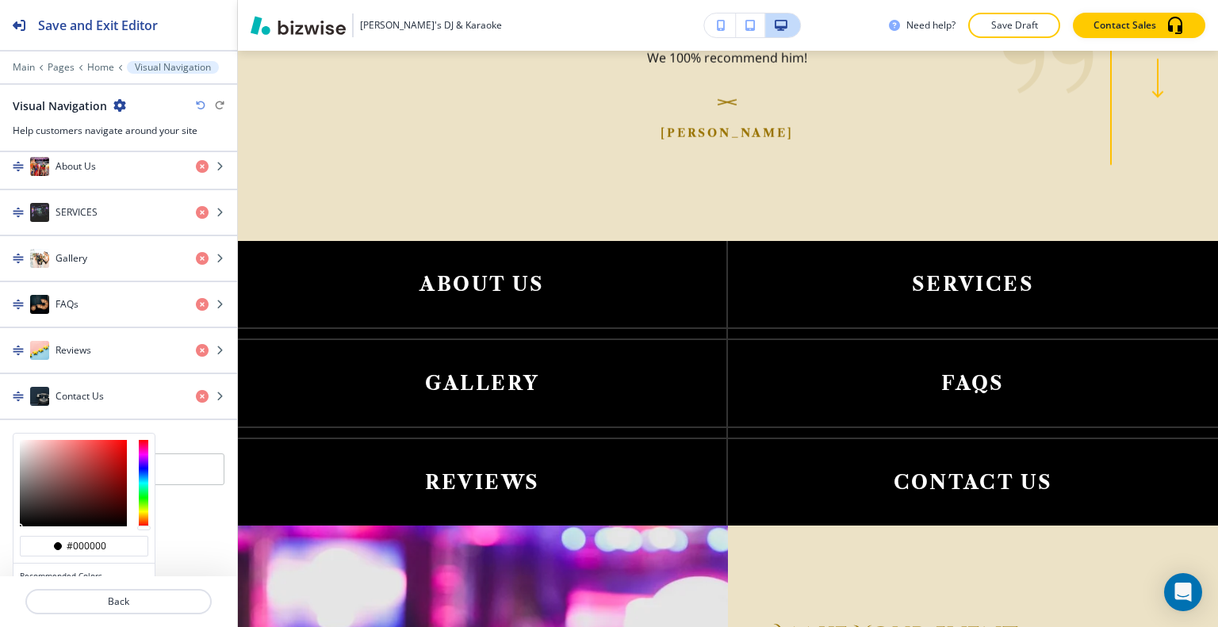
scroll to position [710, 0]
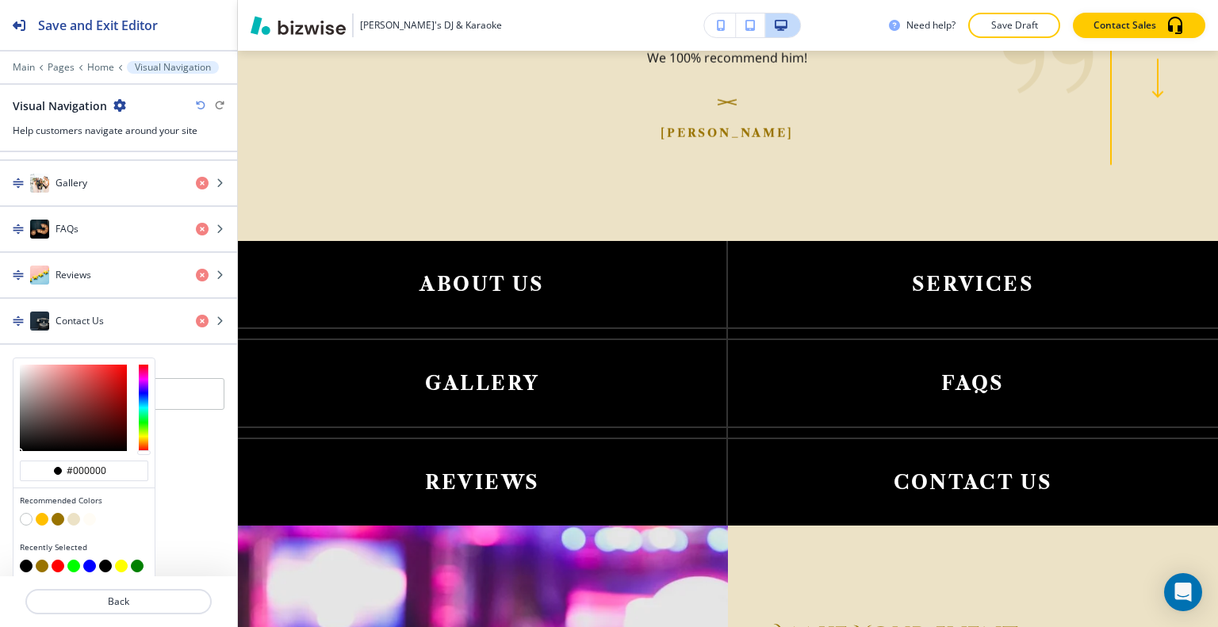
click at [73, 517] on button "button" at bounding box center [73, 519] width 13 height 13
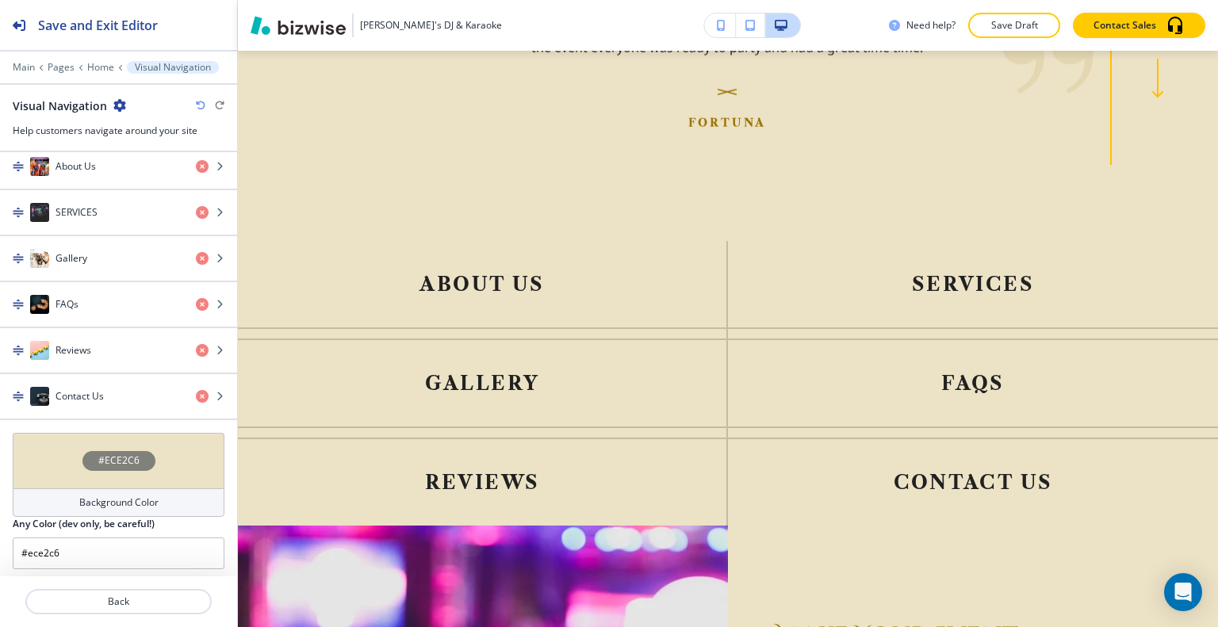
click at [200, 105] on icon "button" at bounding box center [201, 106] width 10 height 10
type input "#000000"
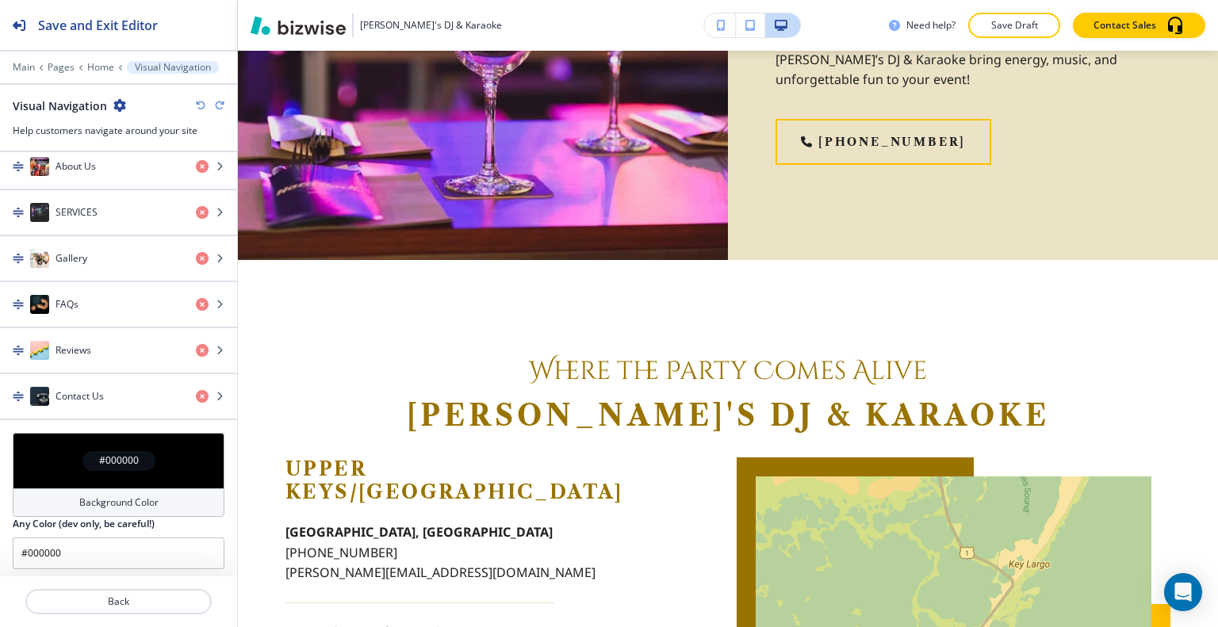
scroll to position [5410, 0]
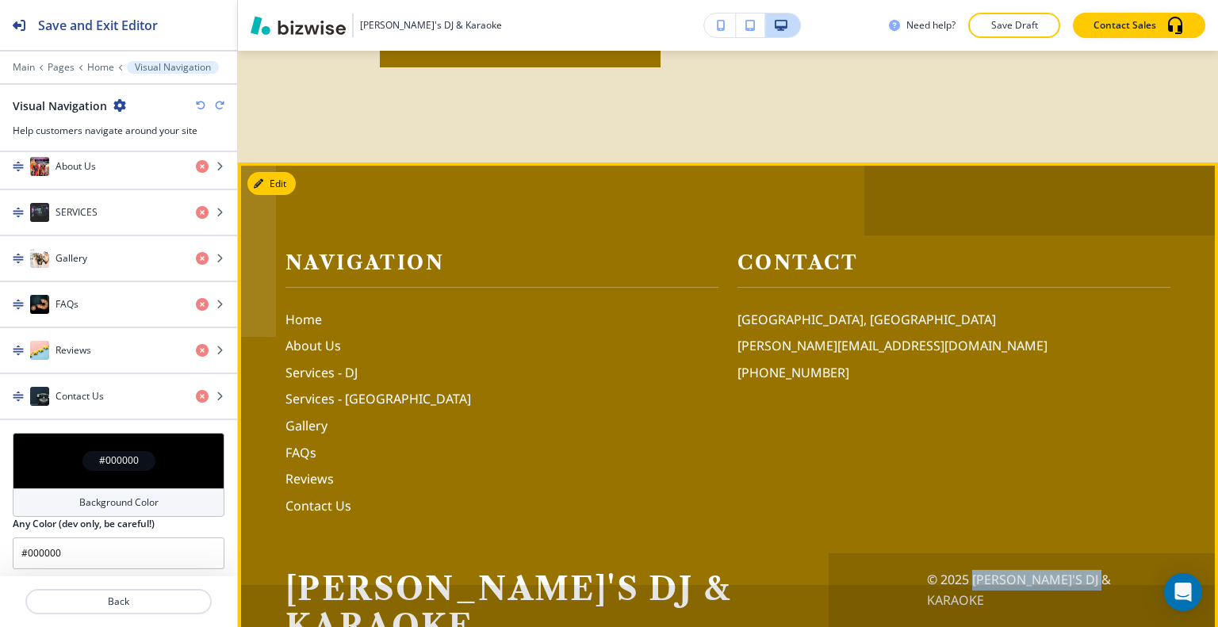
drag, startPoint x: 1146, startPoint y: 547, endPoint x: 1030, endPoint y: 548, distance: 115.8
click at [1030, 548] on footer "Navigation Home About Us Services - DJ Services - Karaoke Gallery FAQs Reviews …" at bounding box center [728, 433] width 980 height 540
copy p "Gaby's DJ & Karaoke"
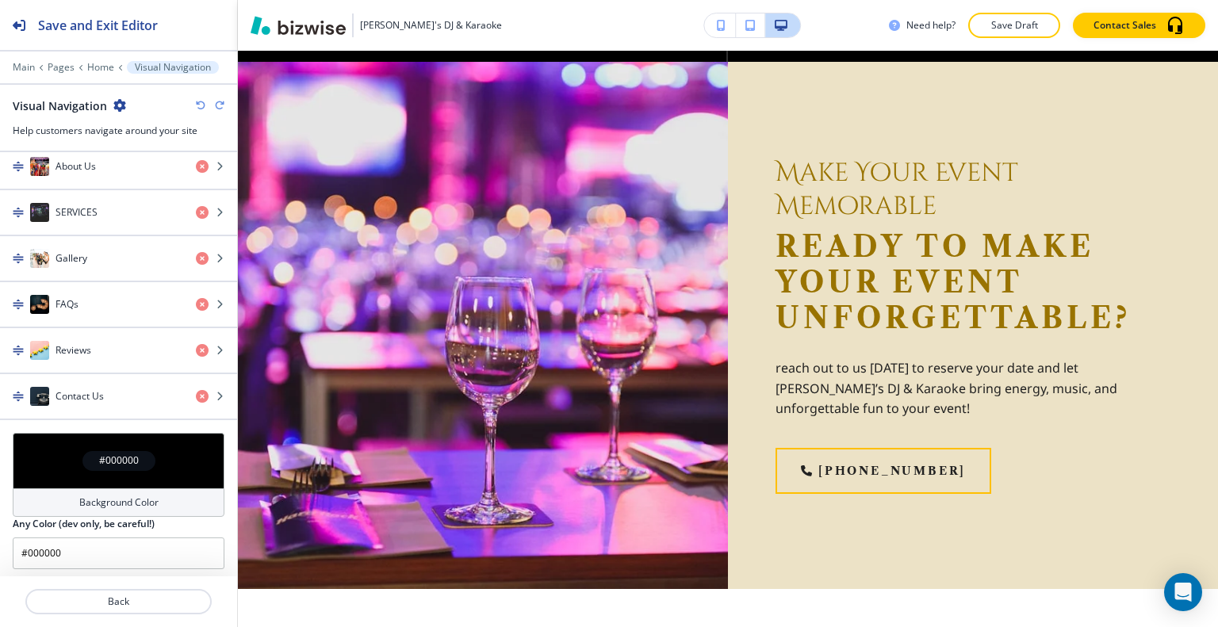
scroll to position [3269, 0]
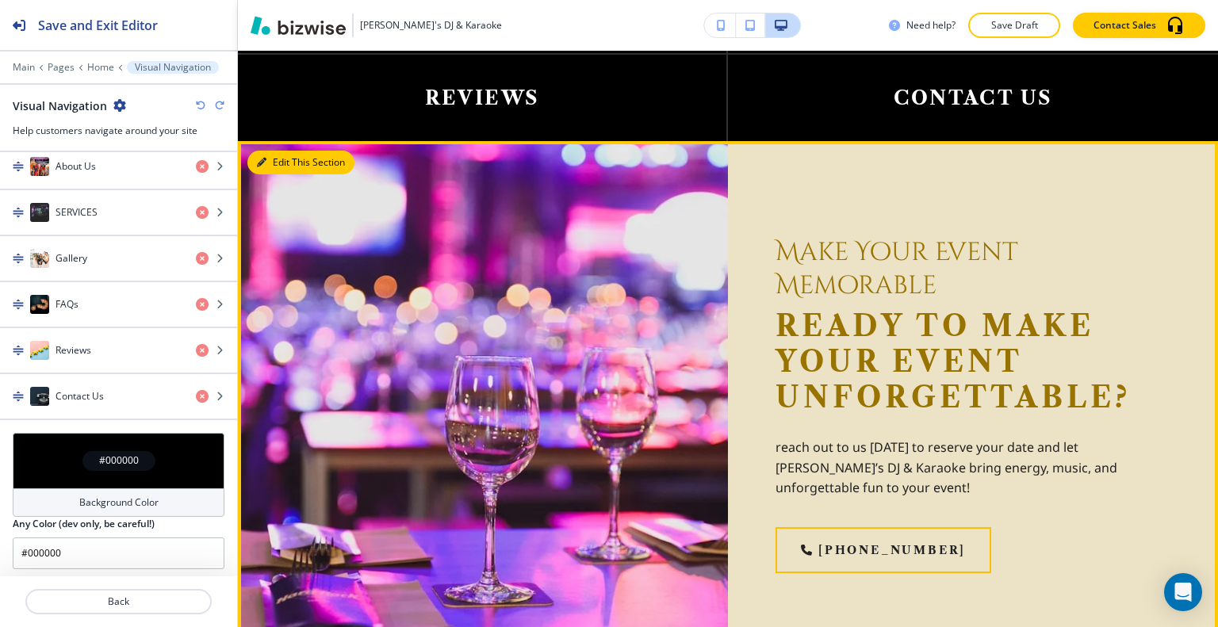
click at [274, 151] on button "Edit This Section" at bounding box center [300, 163] width 107 height 24
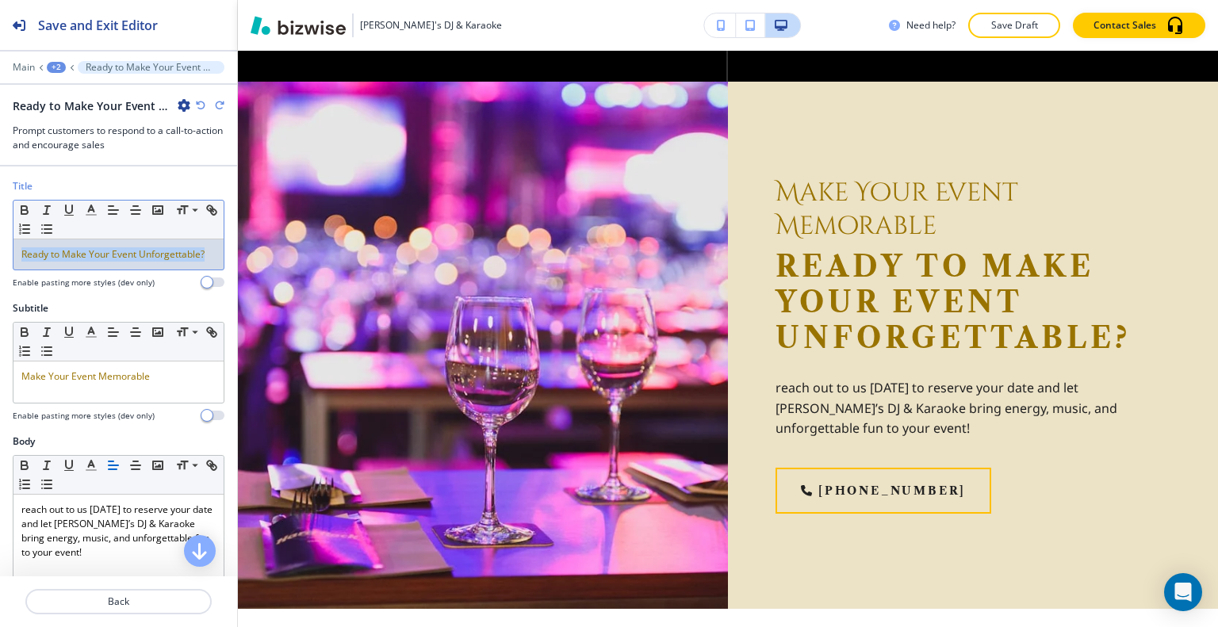
drag, startPoint x: 135, startPoint y: 266, endPoint x: 19, endPoint y: 255, distance: 116.3
click at [2, 253] on div "Title Small Normal Large Huge Ready to Make Your Event Unforgettable? Enable pa…" at bounding box center [118, 240] width 237 height 122
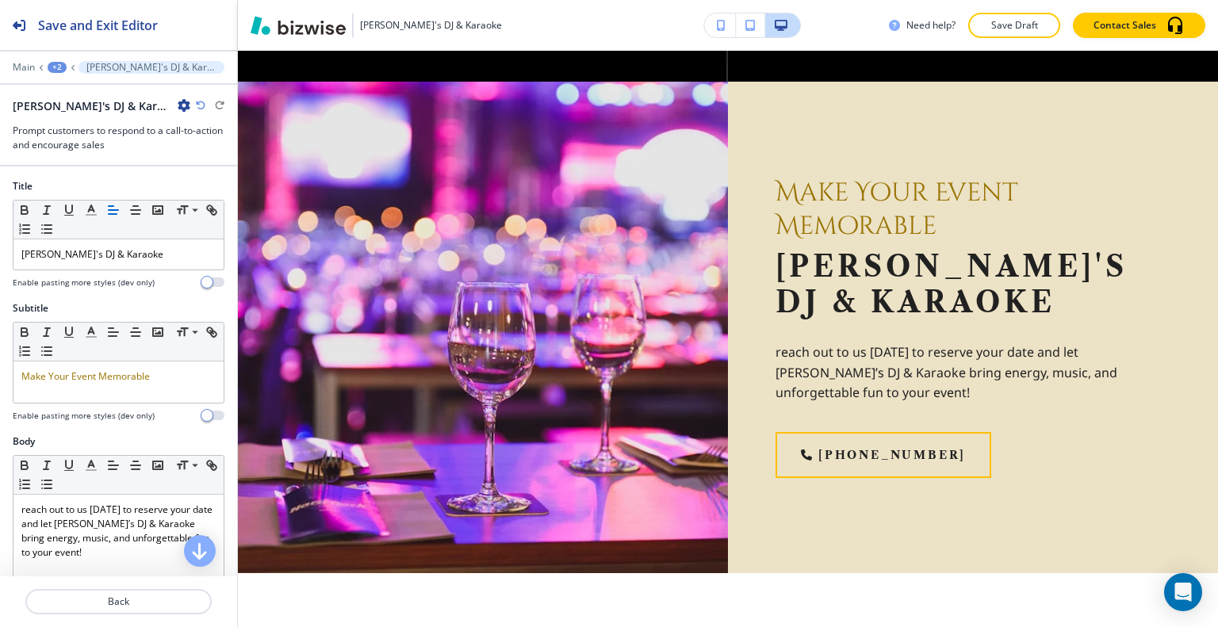
click at [201, 105] on icon "button" at bounding box center [201, 106] width 10 height 10
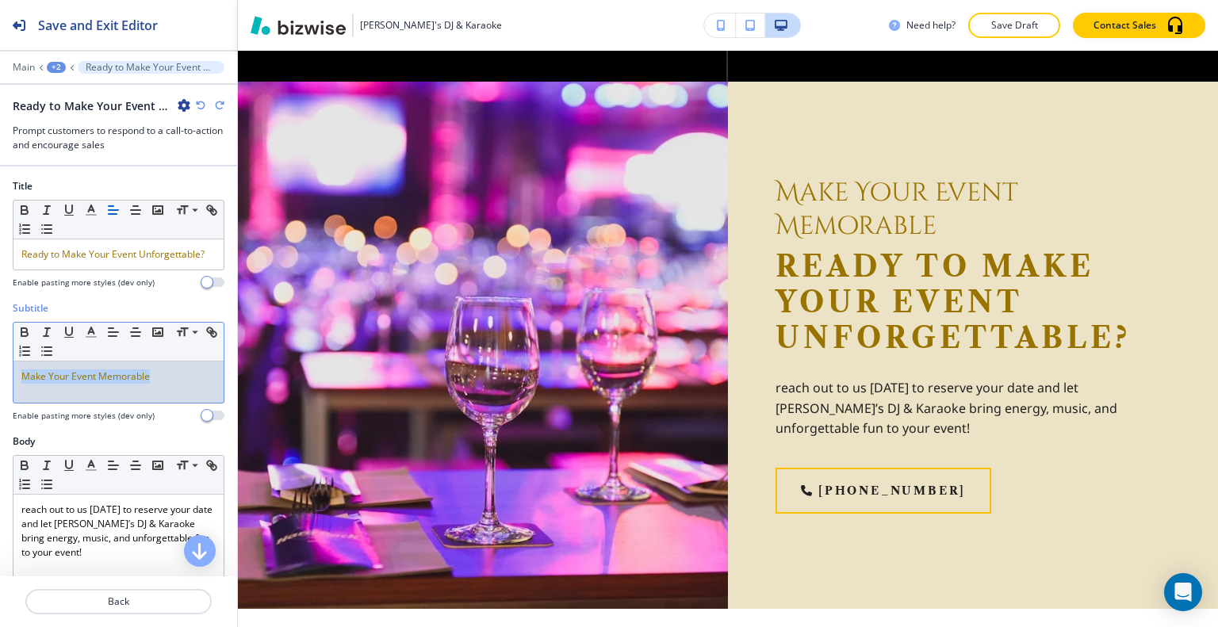
drag, startPoint x: 174, startPoint y: 396, endPoint x: 4, endPoint y: 393, distance: 169.7
click at [2, 394] on div "Subtitle Small Normal Large Huge Make Your Event Memorable Enable pasting more …" at bounding box center [118, 367] width 237 height 133
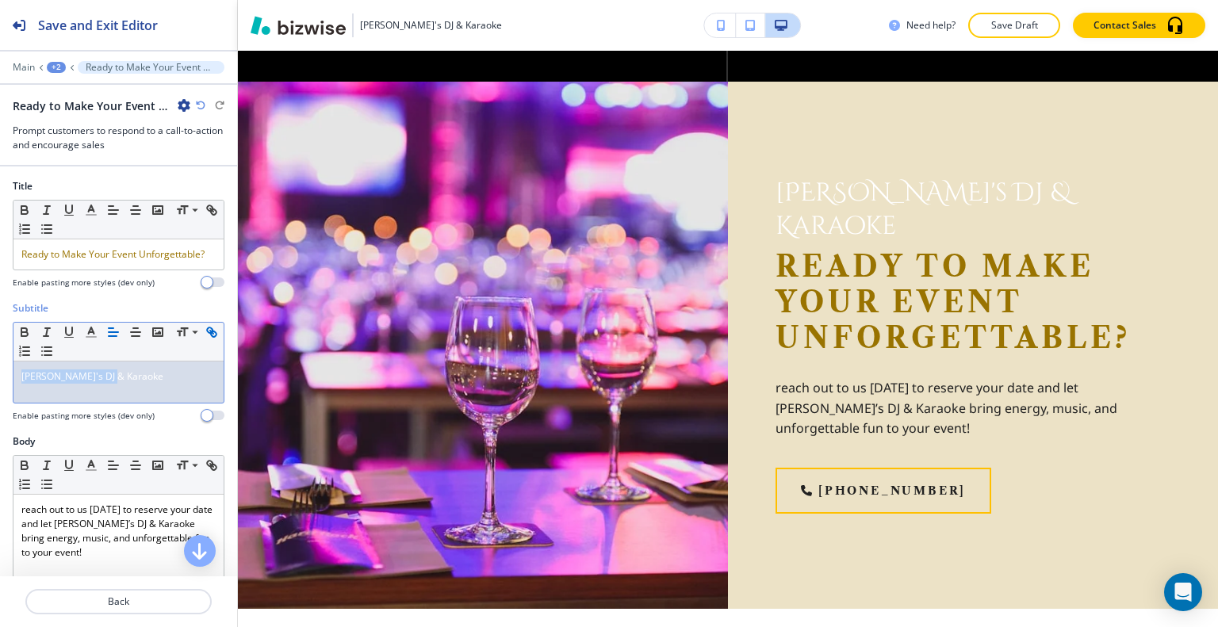
drag, startPoint x: 125, startPoint y: 396, endPoint x: 17, endPoint y: 371, distance: 111.4
click at [6, 374] on div "Subtitle Small Normal Large Huge Gaby's DJ & Karaoke Enable pasting more styles…" at bounding box center [118, 367] width 237 height 133
click at [90, 332] on line "button" at bounding box center [91, 332] width 4 height 0
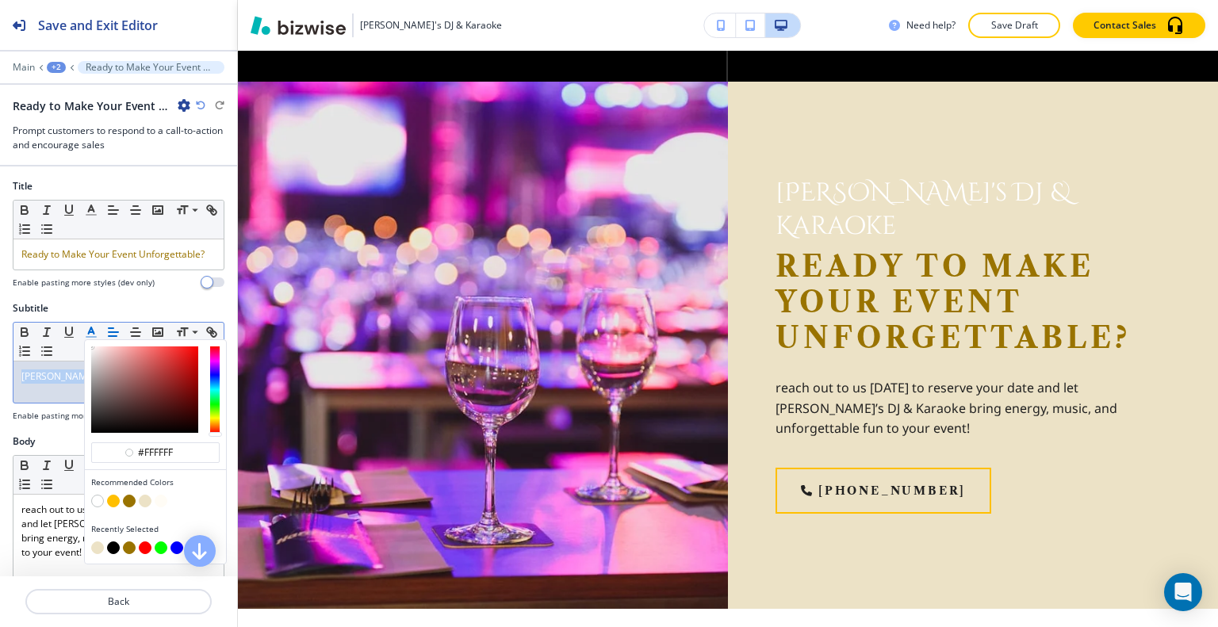
click at [111, 554] on button "button" at bounding box center [113, 548] width 13 height 13
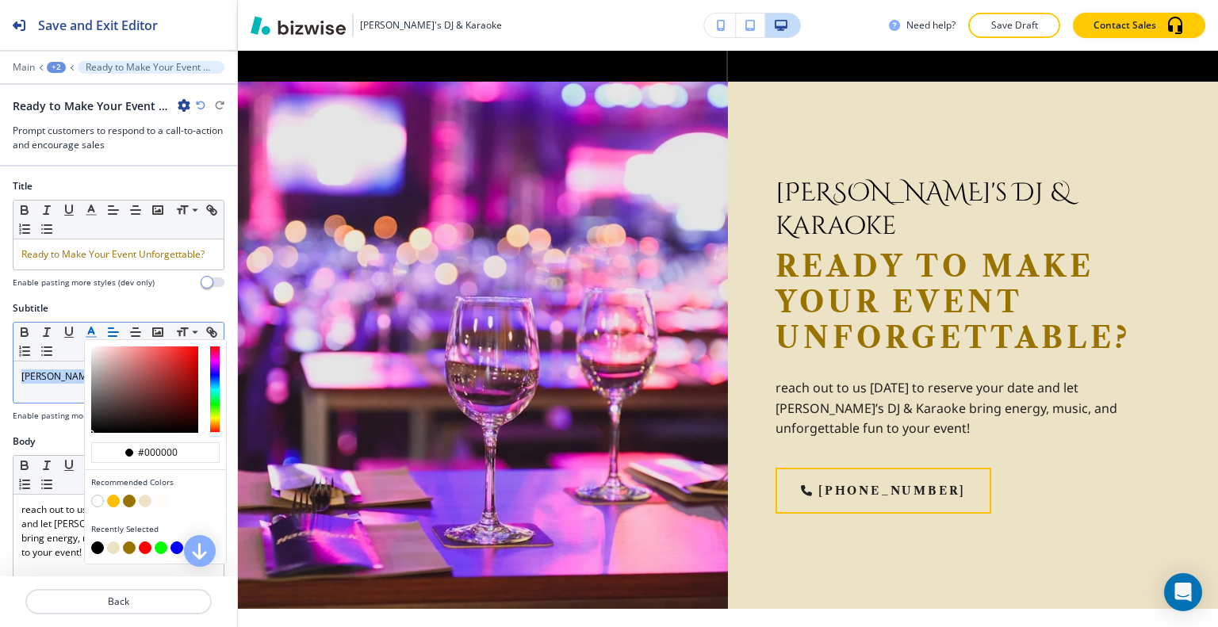
click at [129, 507] on button "button" at bounding box center [129, 501] width 13 height 13
type input "#997300"
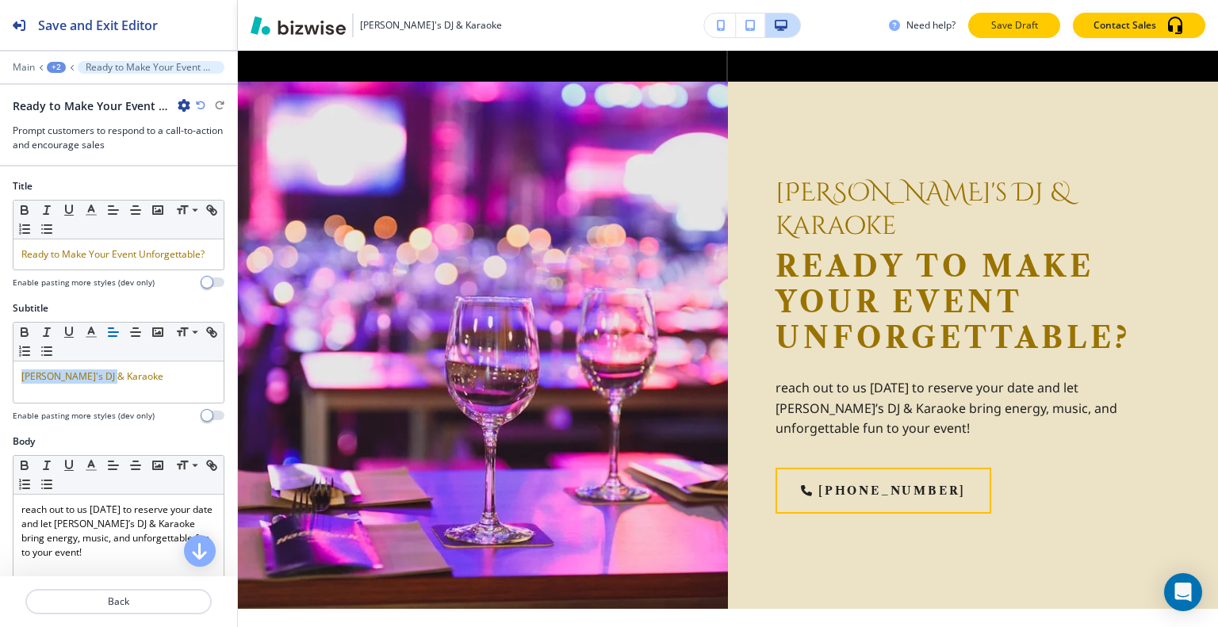
click at [1004, 25] on p "Save Draft" at bounding box center [1014, 25] width 51 height 14
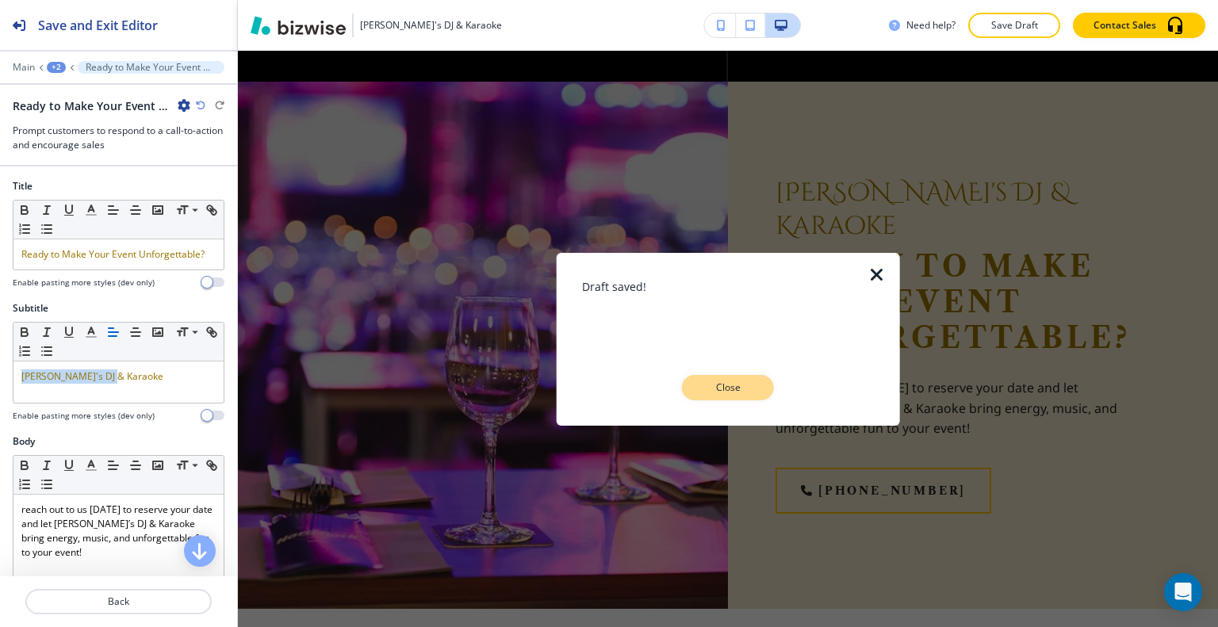
click at [725, 383] on button "Close" at bounding box center [728, 387] width 92 height 25
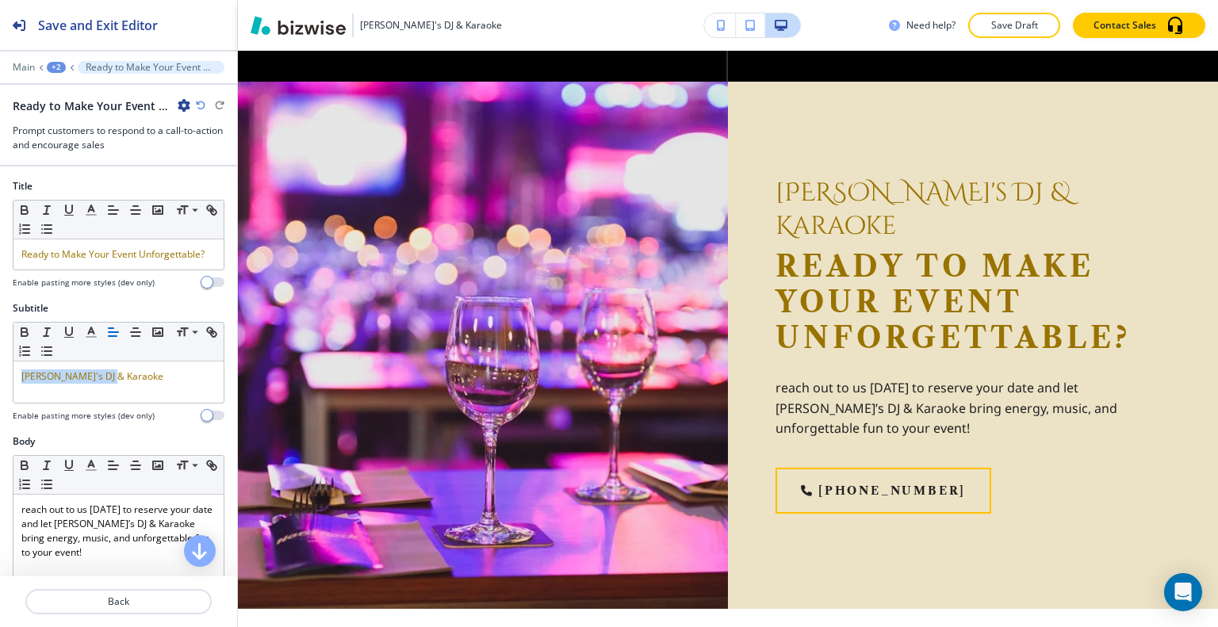
scroll to position [3170, 0]
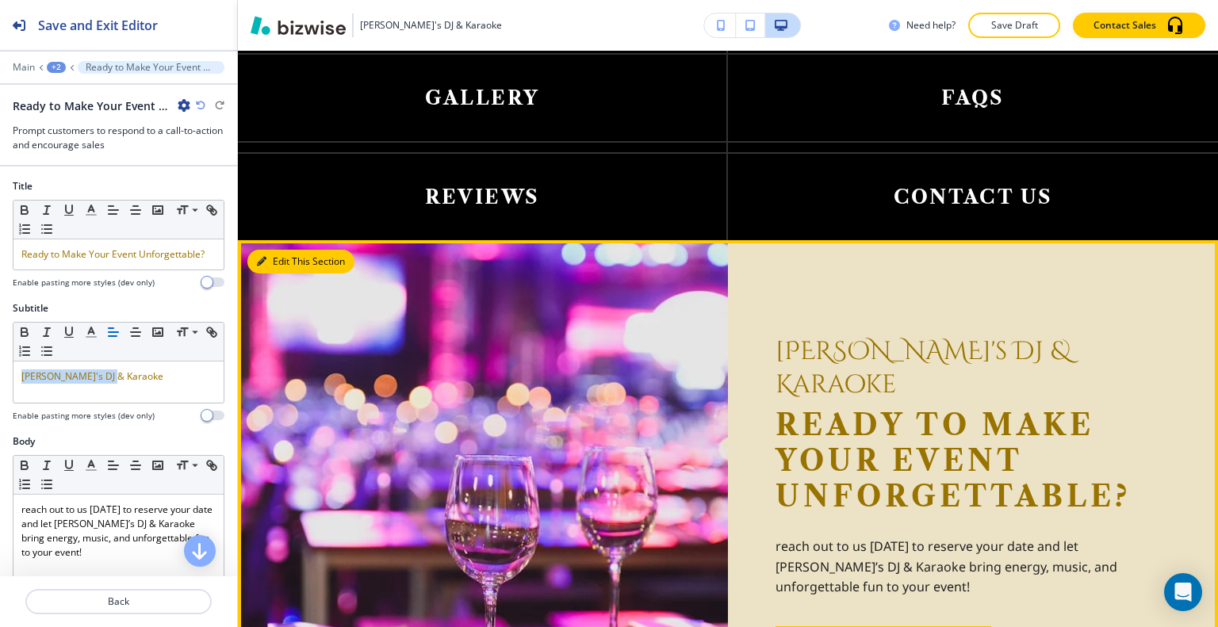
click at [271, 250] on button "Edit This Section" at bounding box center [300, 262] width 107 height 24
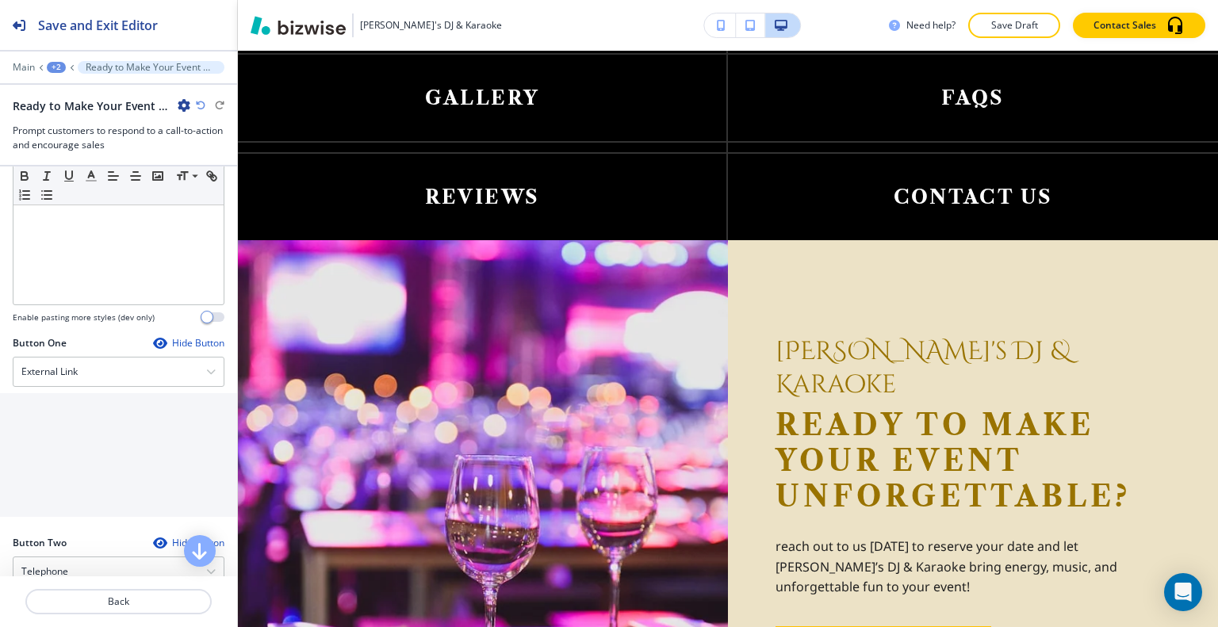
scroll to position [555, 0]
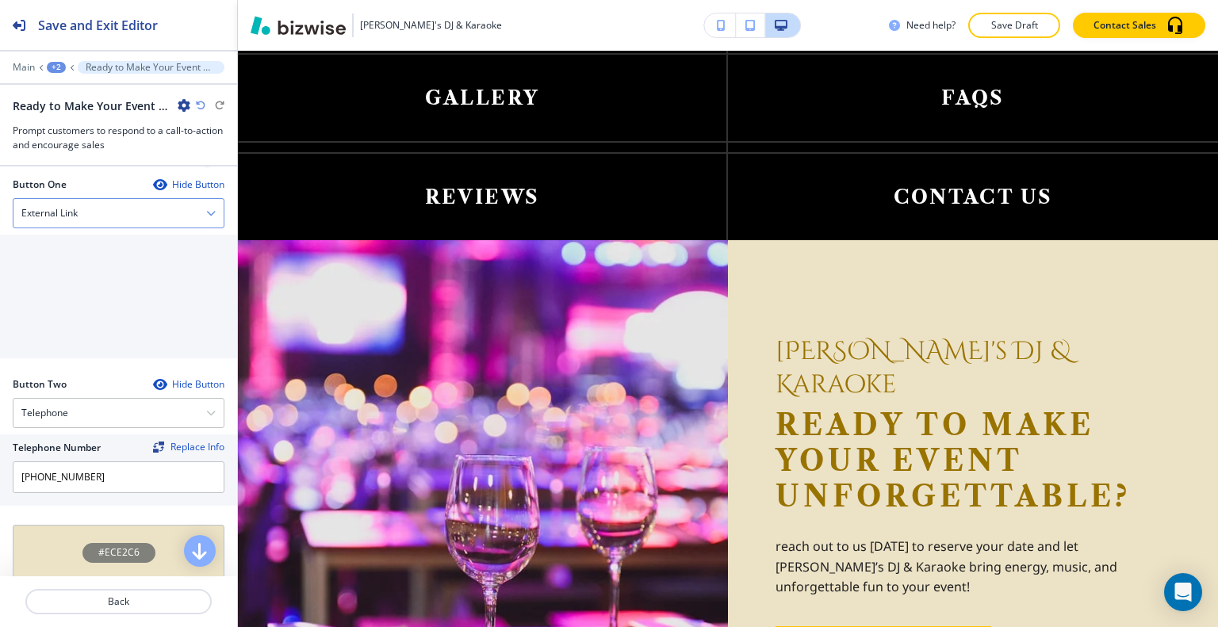
click at [128, 225] on div "External Link" at bounding box center [118, 213] width 210 height 29
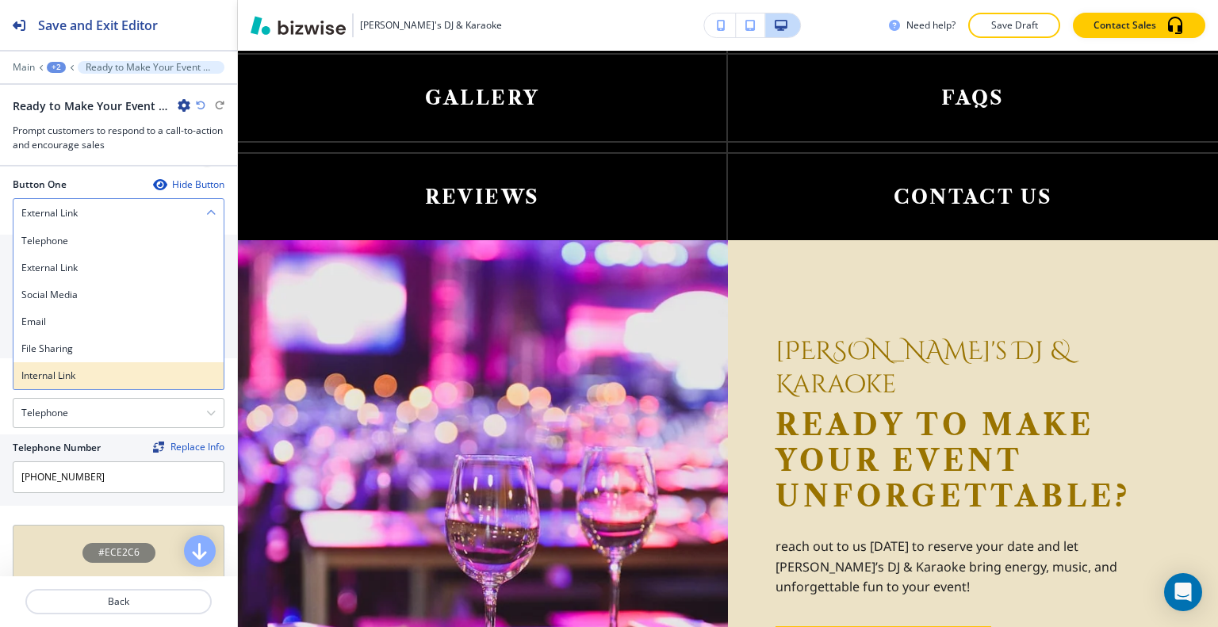
click at [114, 389] on div "Internal Link" at bounding box center [118, 375] width 210 height 27
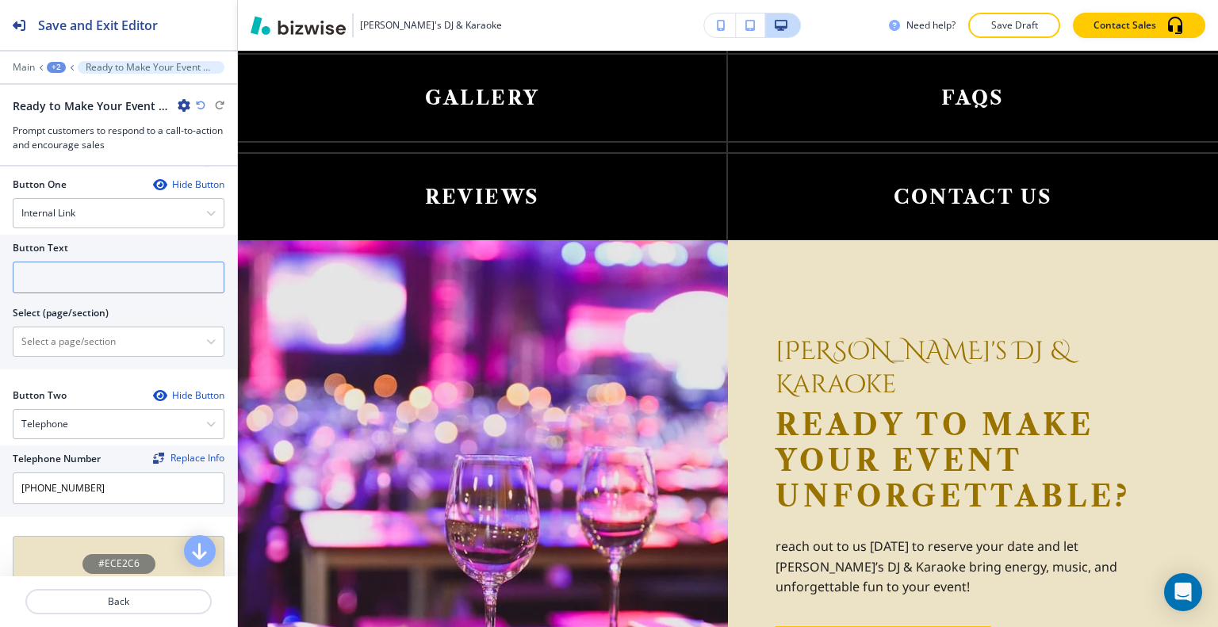
click at [85, 286] on input "text" at bounding box center [119, 278] width 212 height 32
type input "contact us"
click at [85, 350] on \(page\/section\) "Manual Input" at bounding box center [109, 341] width 193 height 27
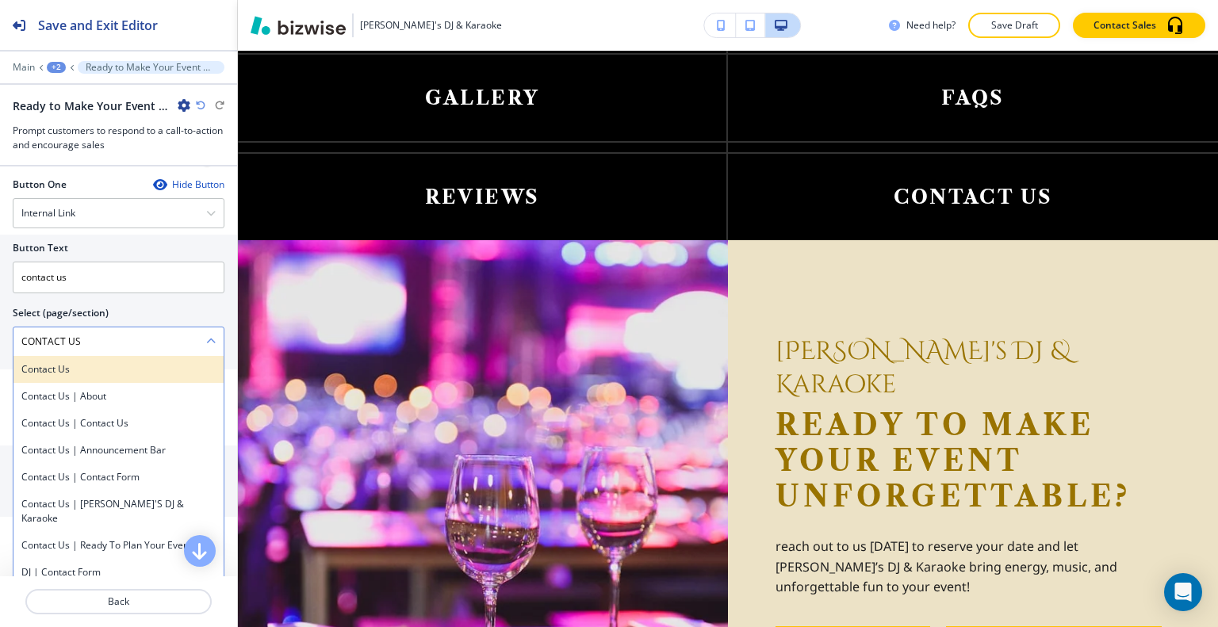
click at [105, 377] on h4 "Contact Us" at bounding box center [118, 369] width 194 height 14
type \(page\/section\) "Contact Us"
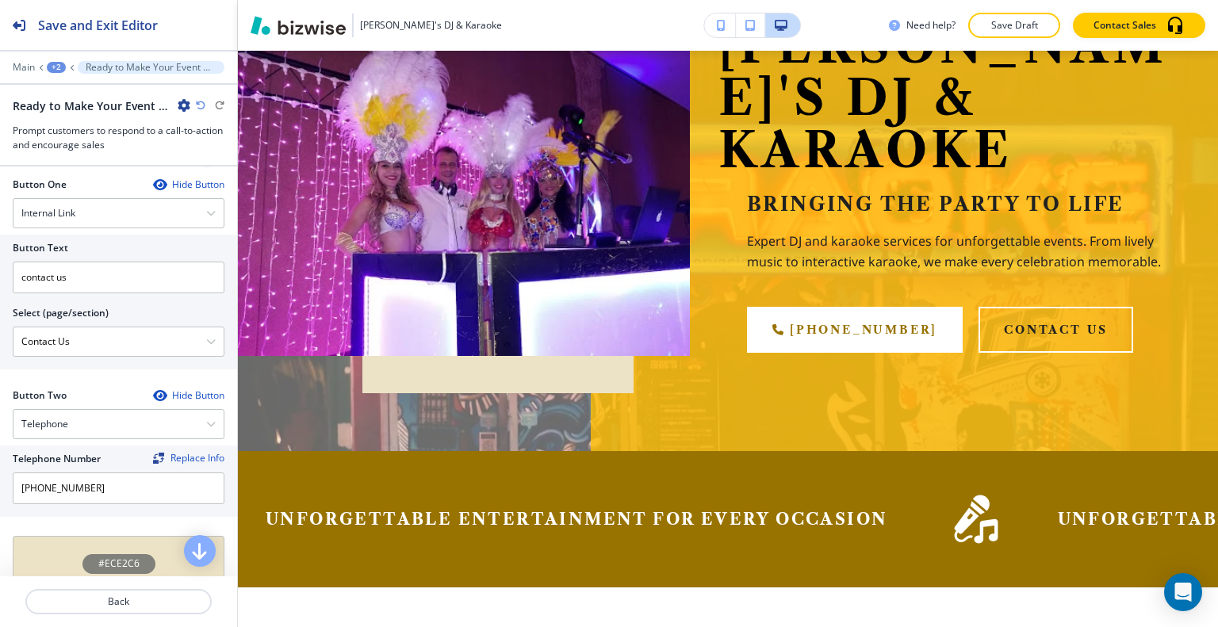
scroll to position [0, 0]
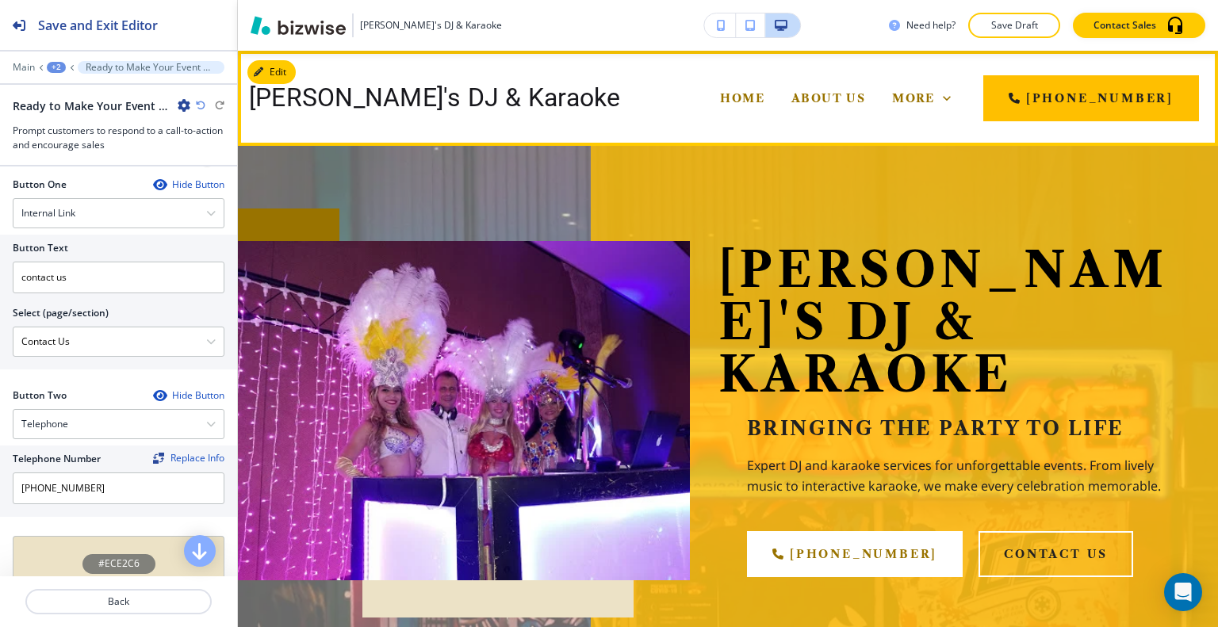
click at [776, 154] on icon at bounding box center [768, 162] width 16 height 16
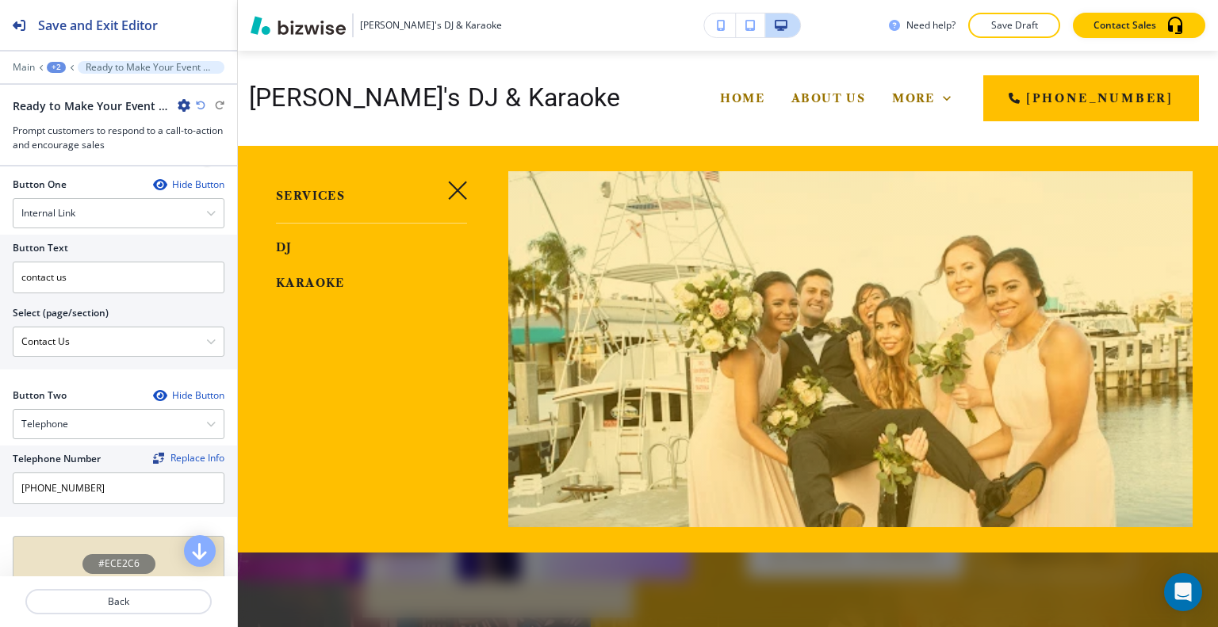
click at [776, 154] on icon at bounding box center [768, 162] width 16 height 16
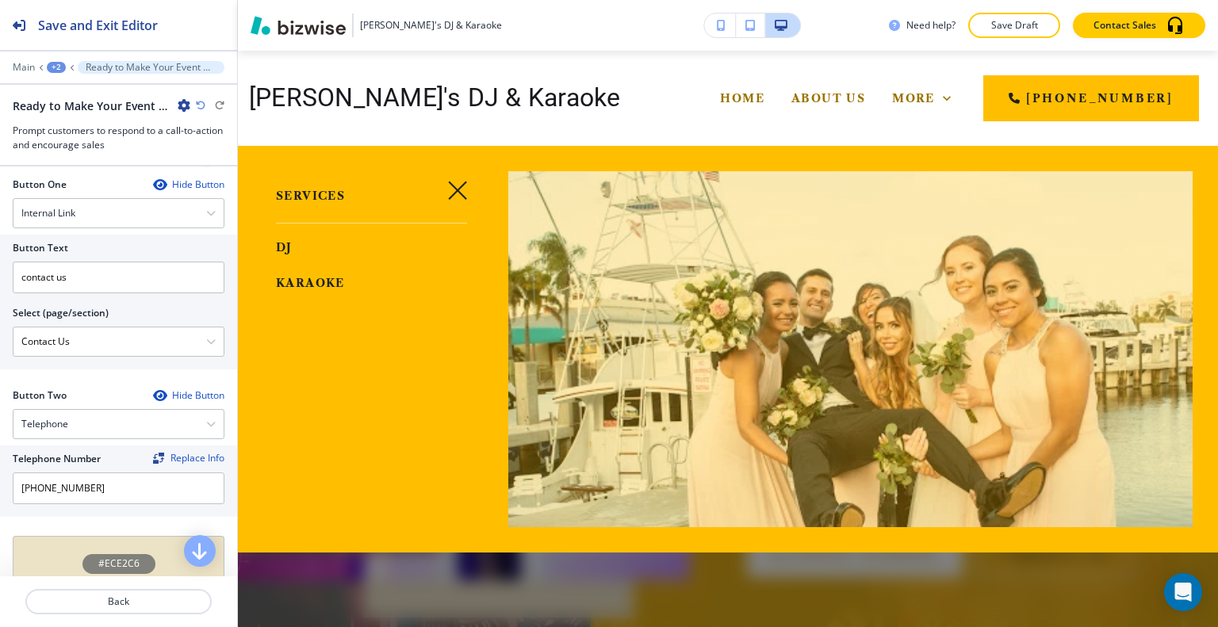
click at [465, 186] on button "button" at bounding box center [457, 190] width 38 height 38
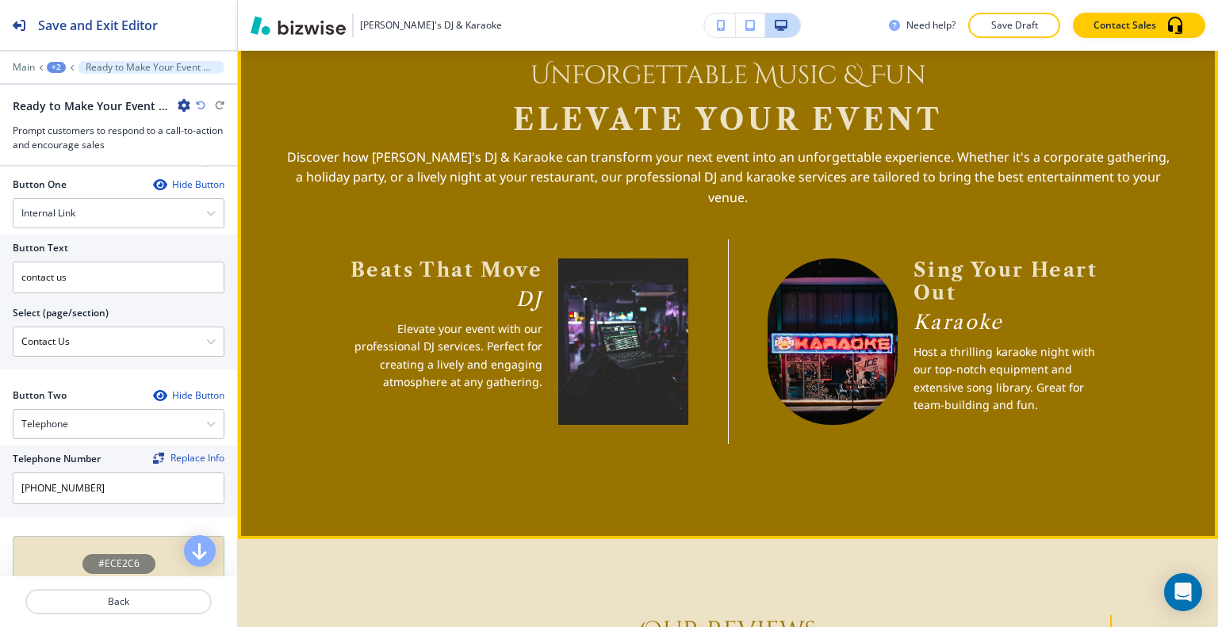
scroll to position [1982, 0]
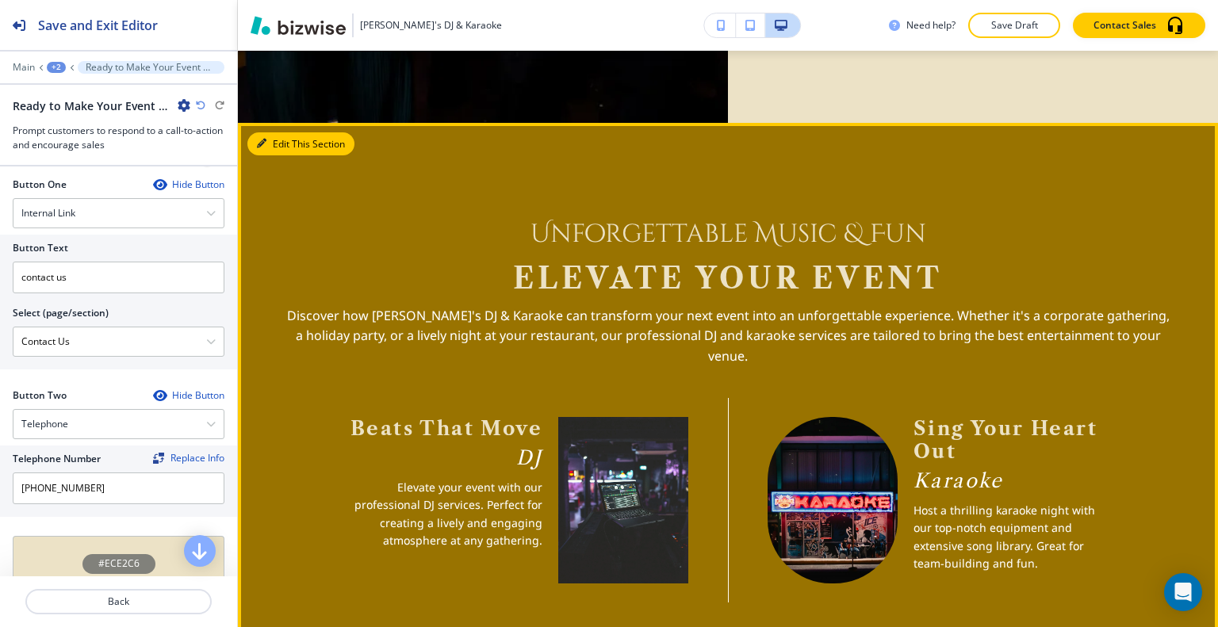
click at [281, 133] on button "Edit This Section" at bounding box center [300, 144] width 107 height 24
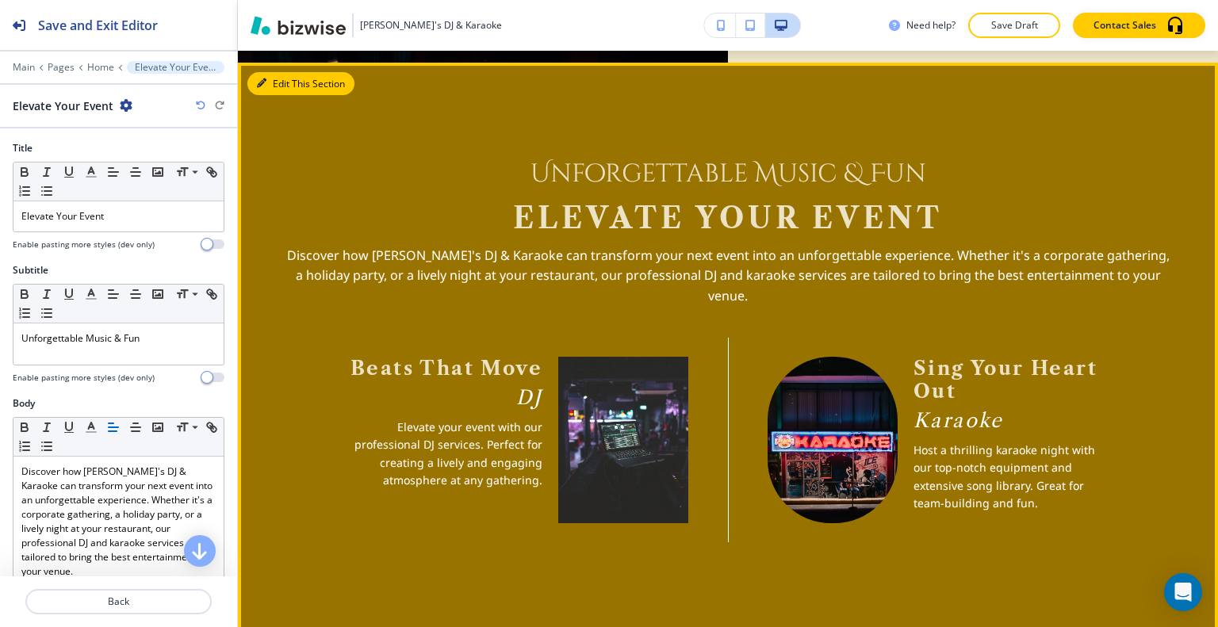
click at [282, 75] on button "Edit This Section" at bounding box center [300, 84] width 107 height 24
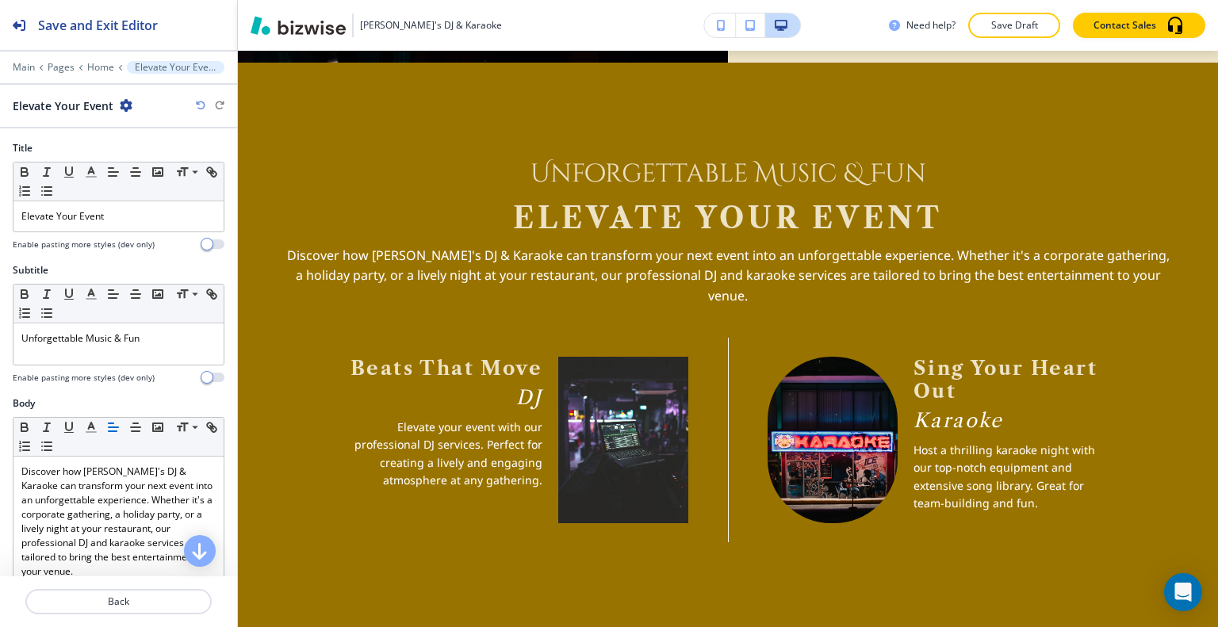
scroll to position [396, 0]
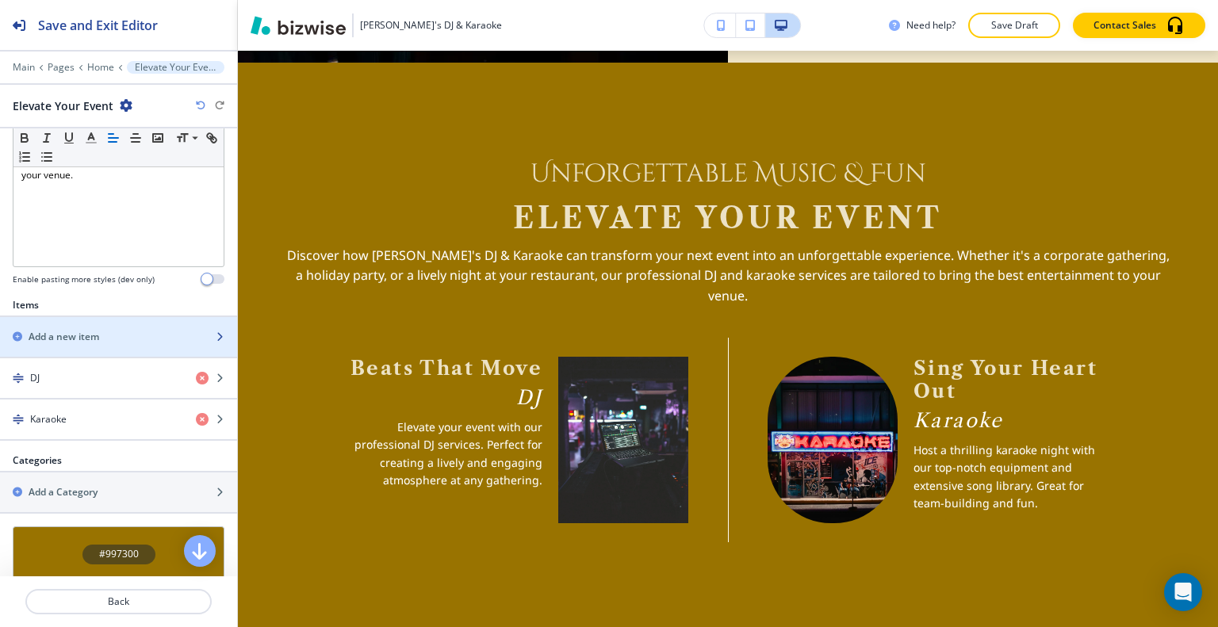
click at [114, 331] on div "Add a new item" at bounding box center [101, 337] width 202 height 14
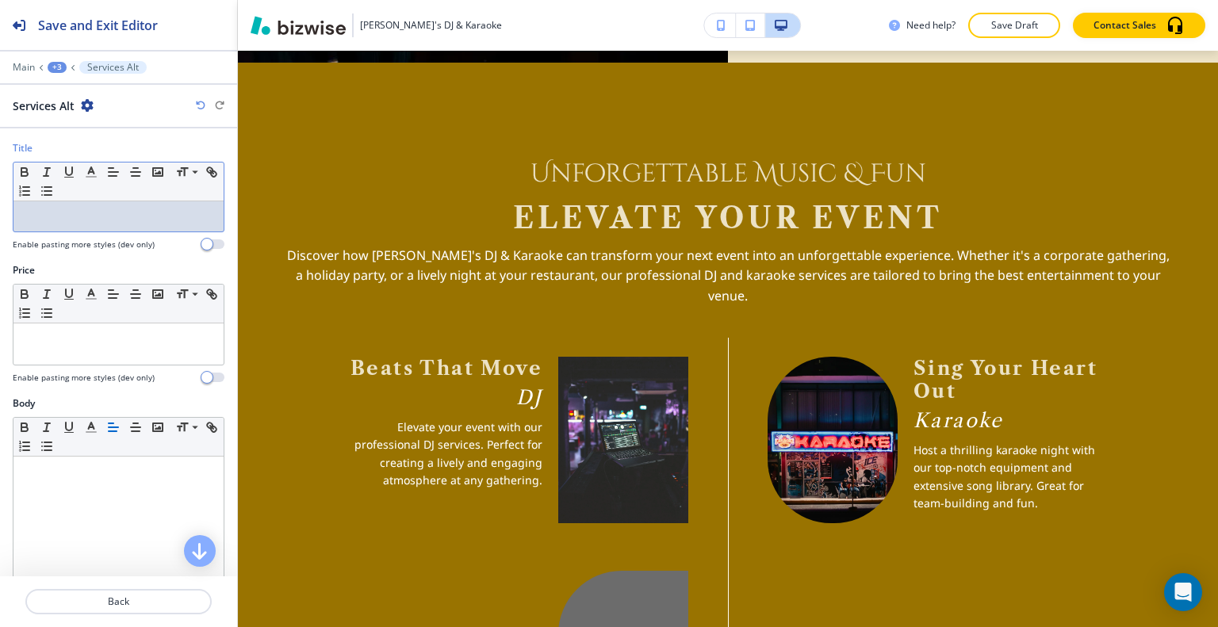
click at [77, 228] on div at bounding box center [118, 216] width 210 height 30
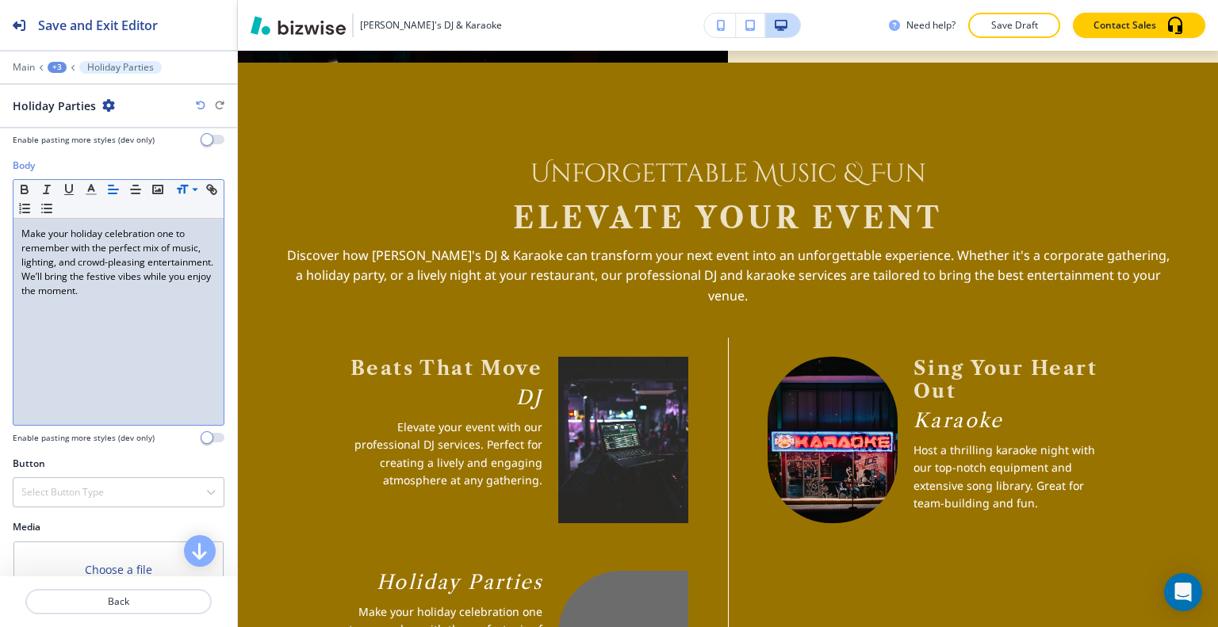
scroll to position [314, 0]
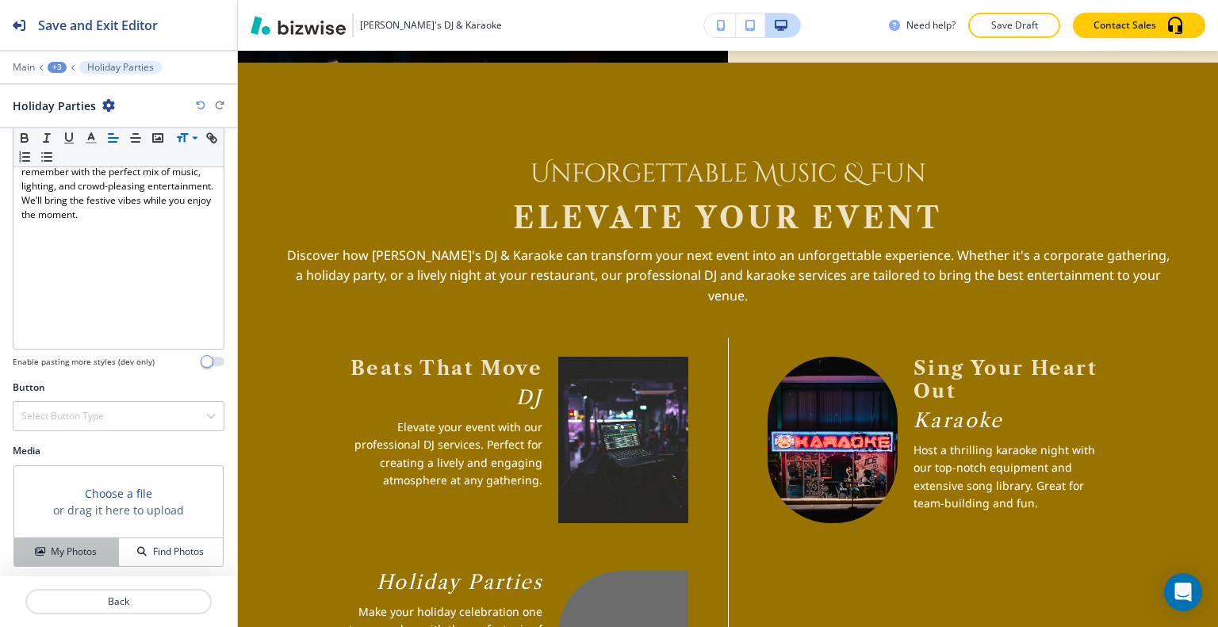
click at [83, 542] on button "My Photos" at bounding box center [66, 552] width 105 height 28
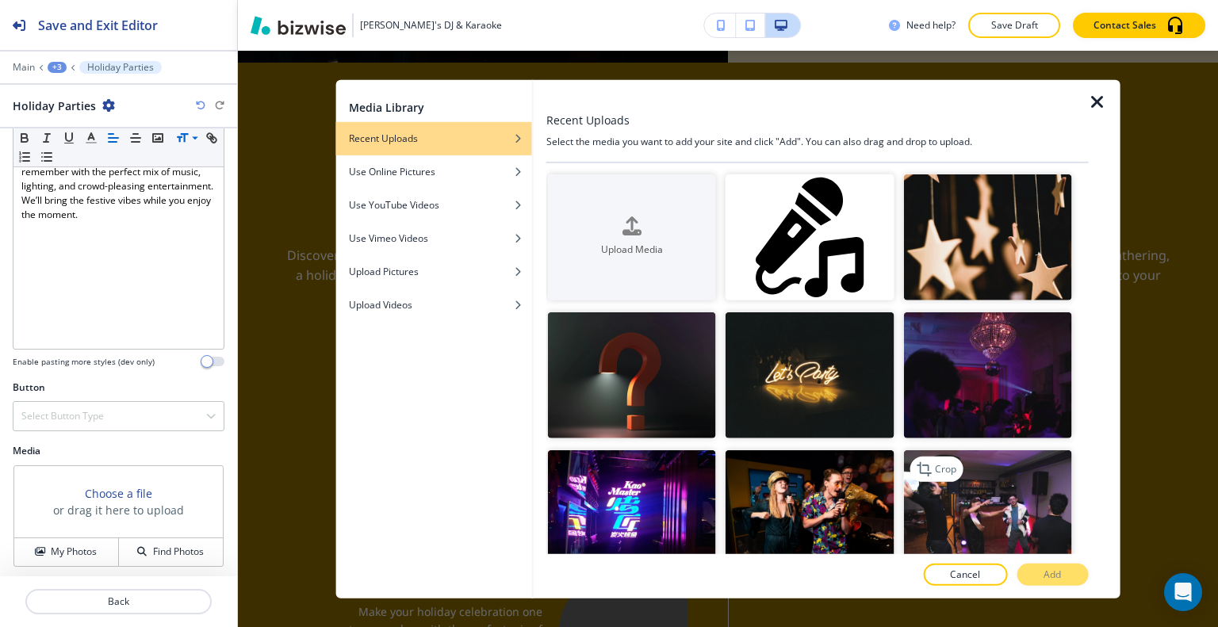
click at [1019, 500] on img "button" at bounding box center [987, 513] width 168 height 126
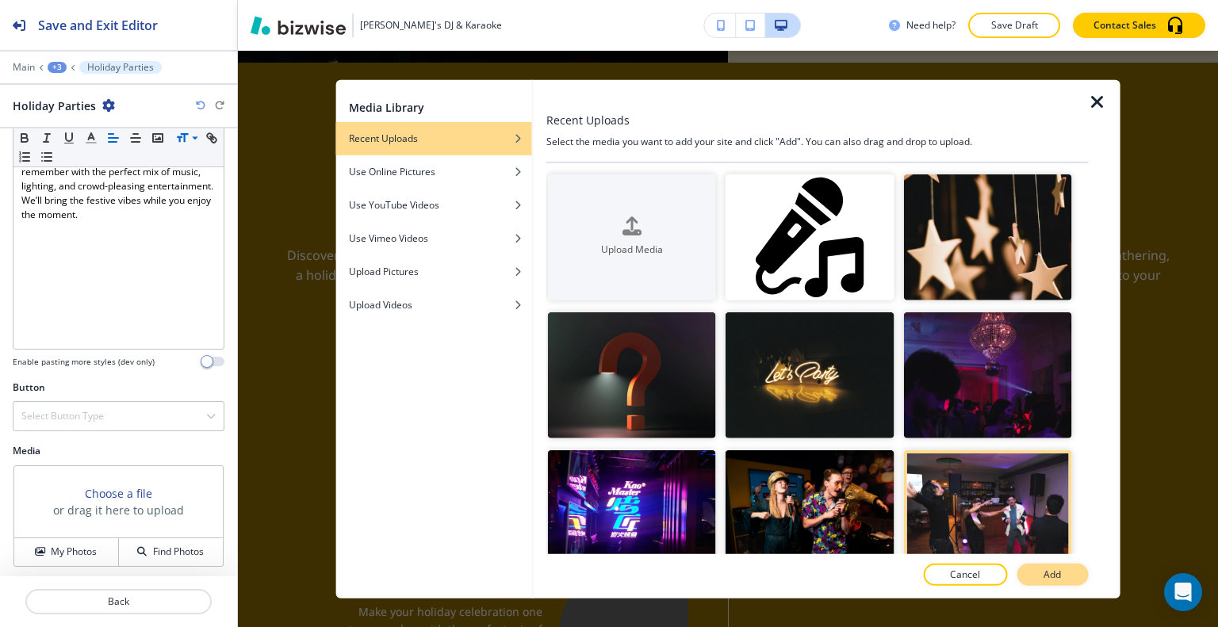
click at [1031, 565] on button "Add" at bounding box center [1051, 575] width 71 height 22
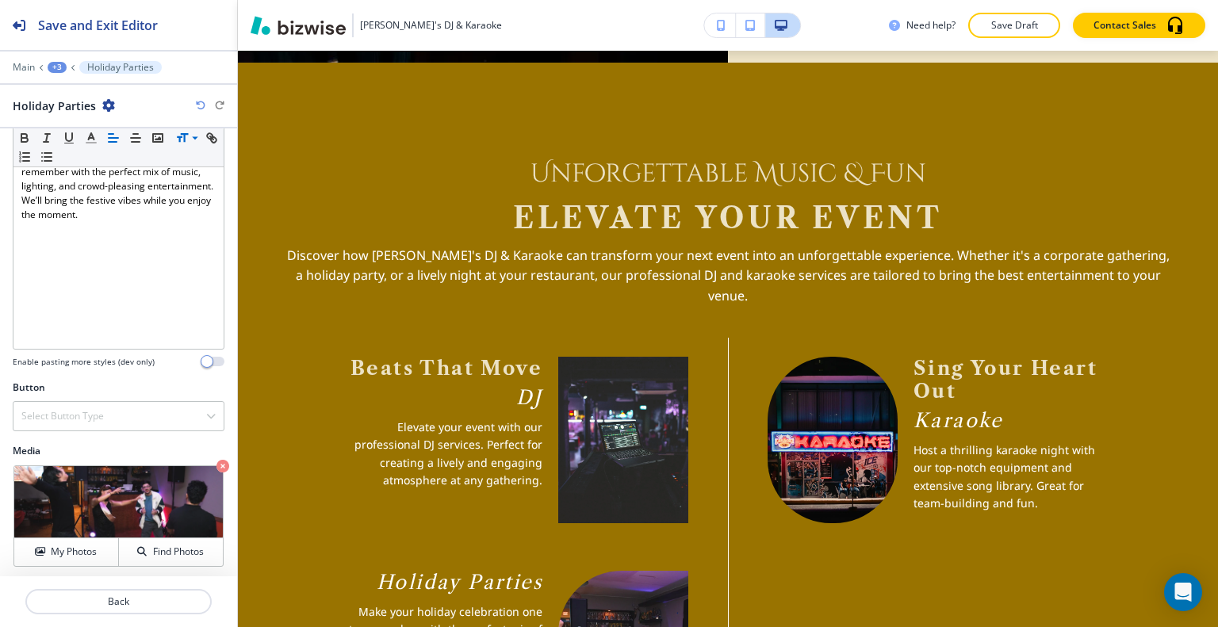
scroll to position [2201, 0]
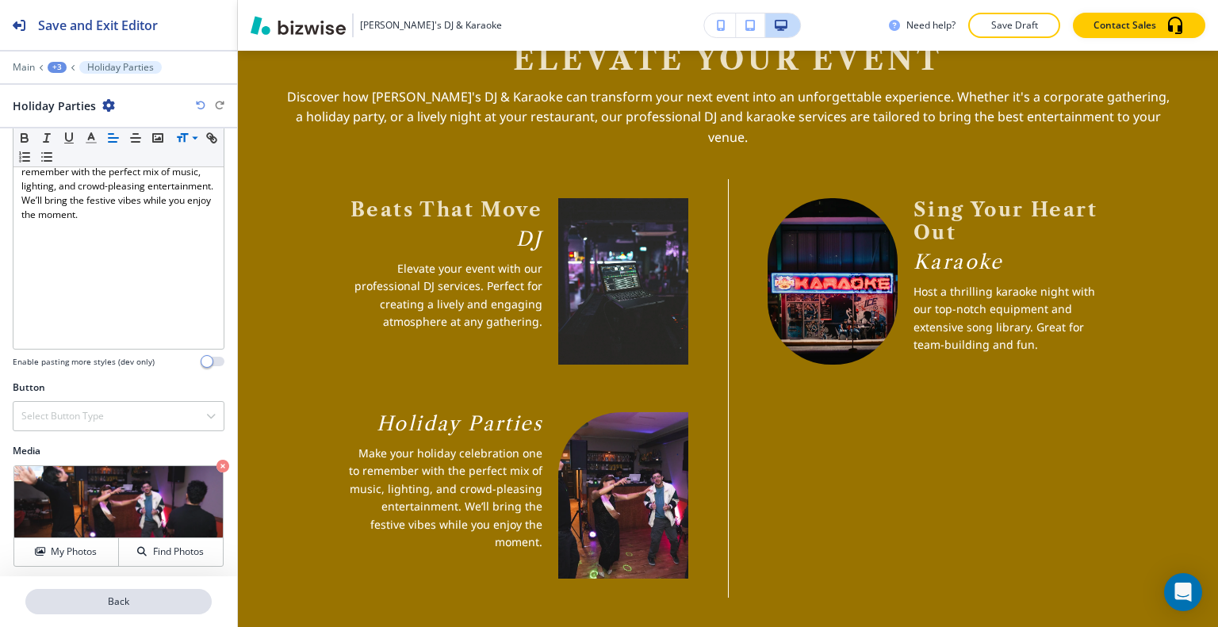
click at [138, 606] on p "Back" at bounding box center [118, 602] width 183 height 14
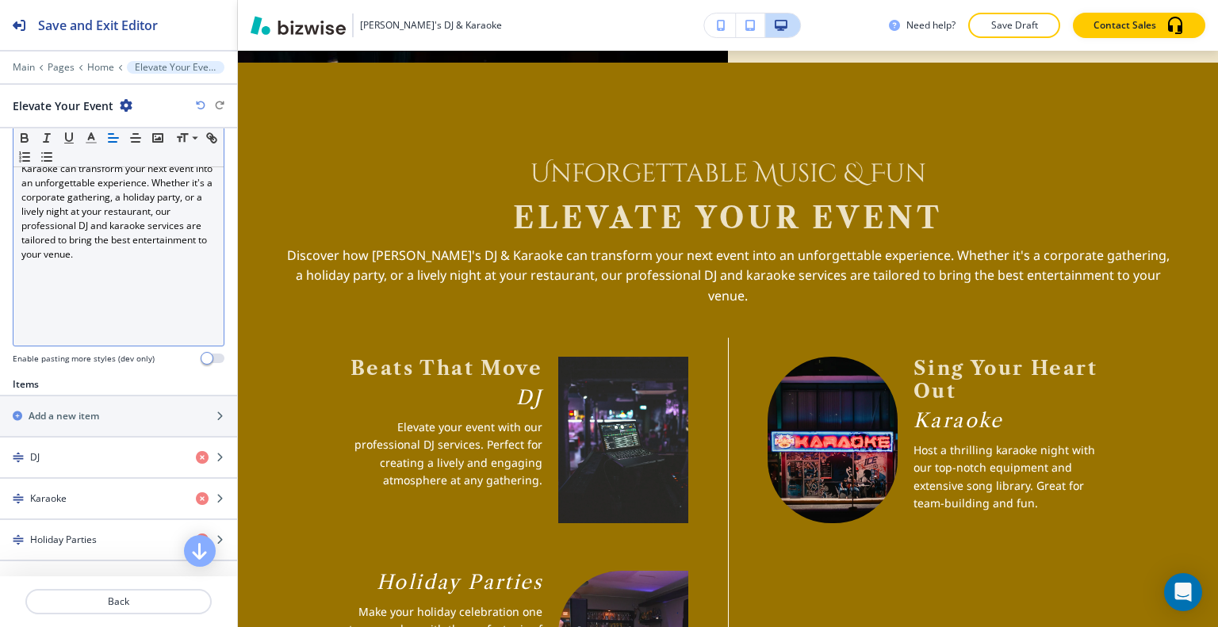
scroll to position [396, 0]
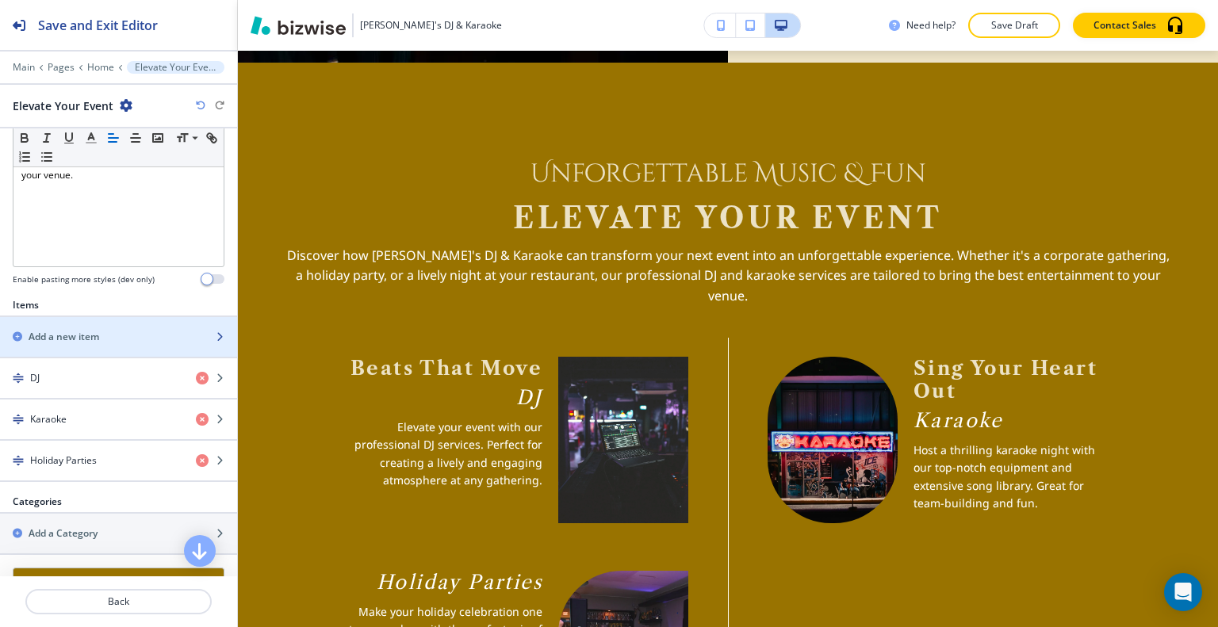
click at [100, 339] on div "Add a new item" at bounding box center [101, 337] width 202 height 14
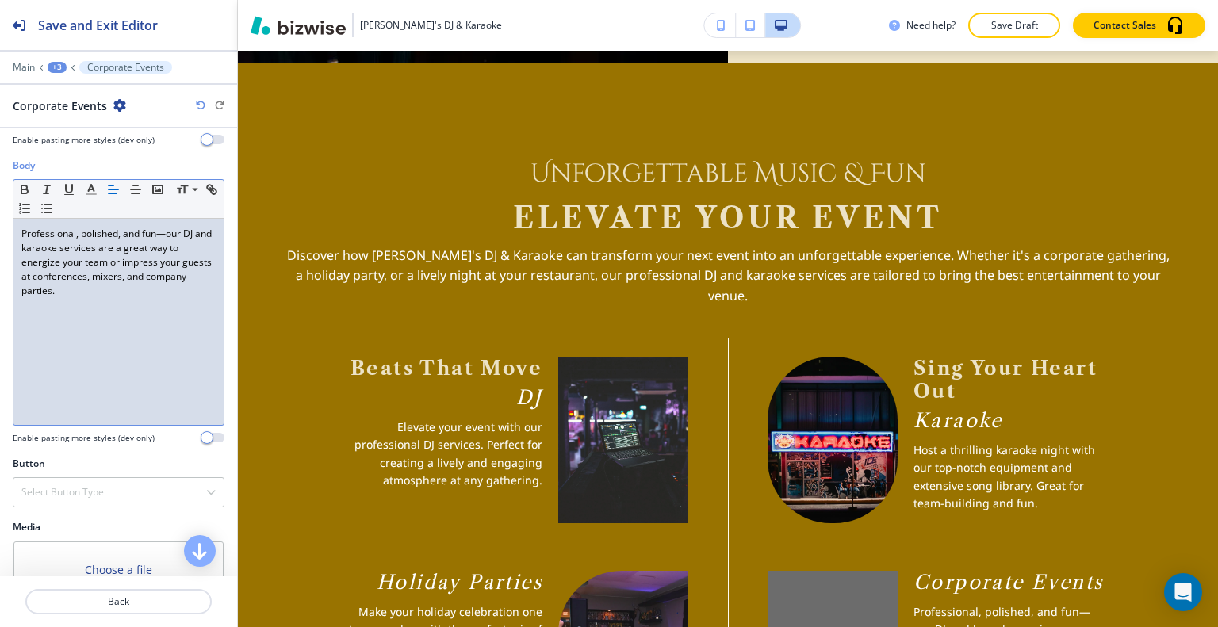
scroll to position [314, 0]
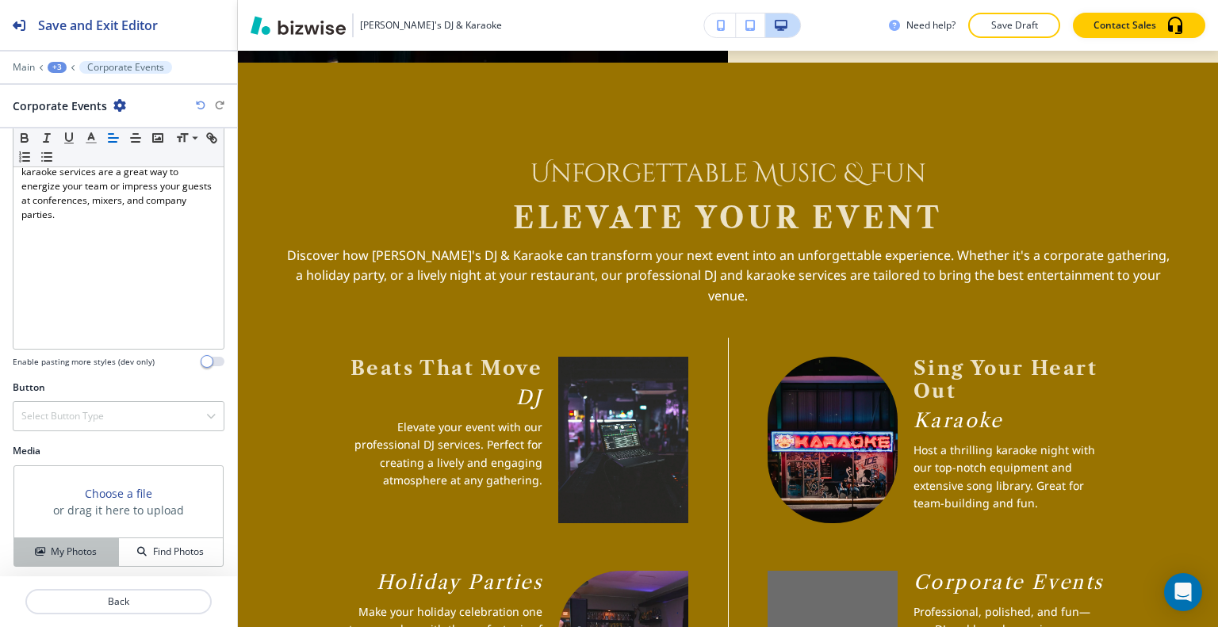
click at [86, 541] on button "My Photos" at bounding box center [66, 552] width 105 height 28
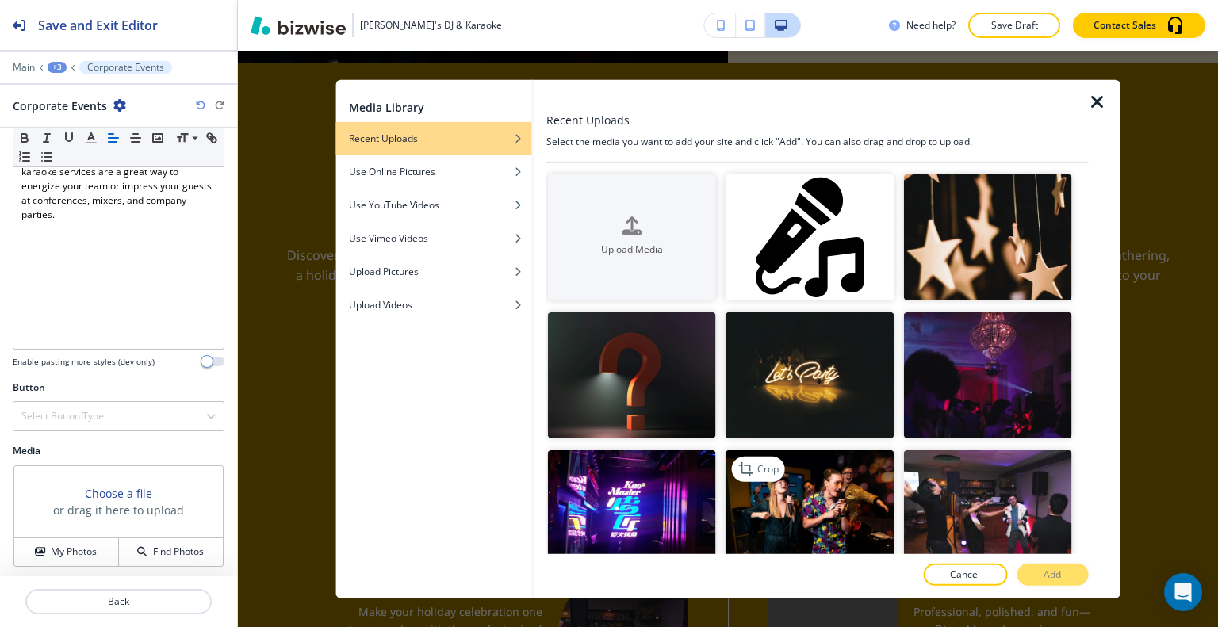
click at [857, 510] on img "button" at bounding box center [809, 513] width 168 height 126
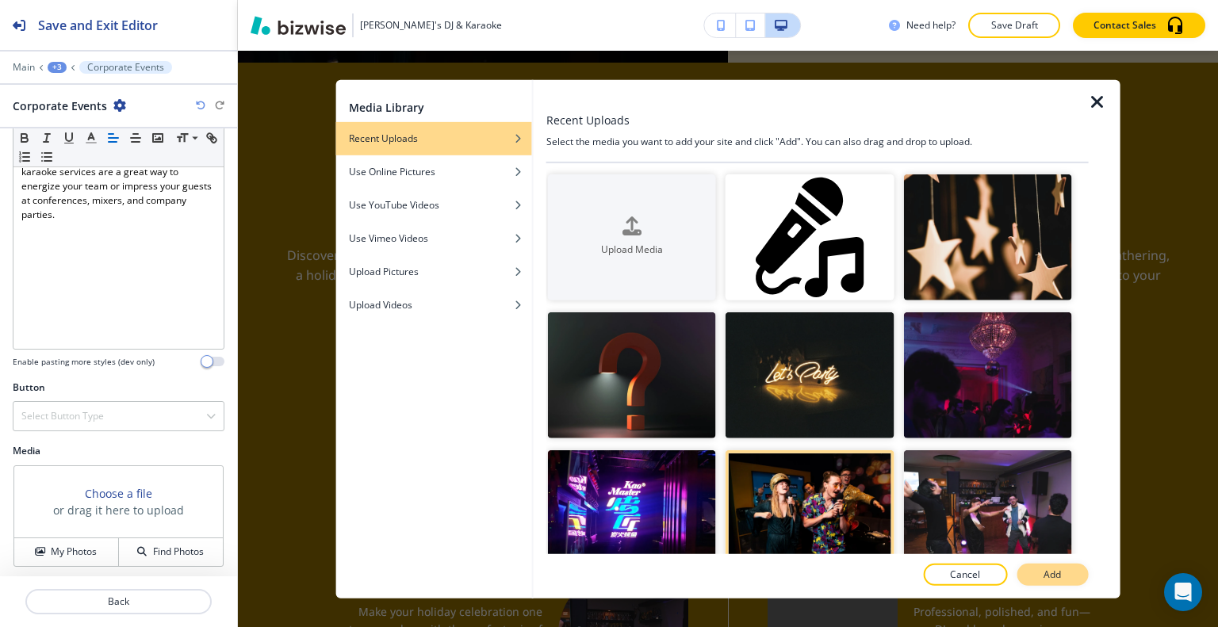
click at [1024, 577] on button "Add" at bounding box center [1051, 575] width 71 height 22
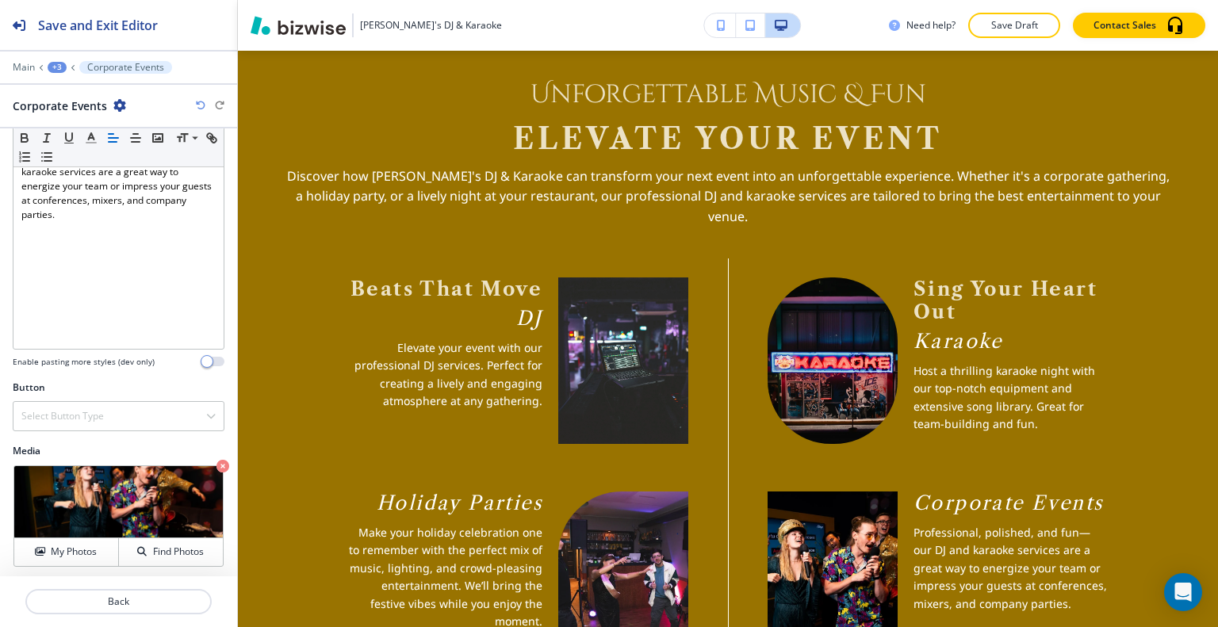
scroll to position [1963, 0]
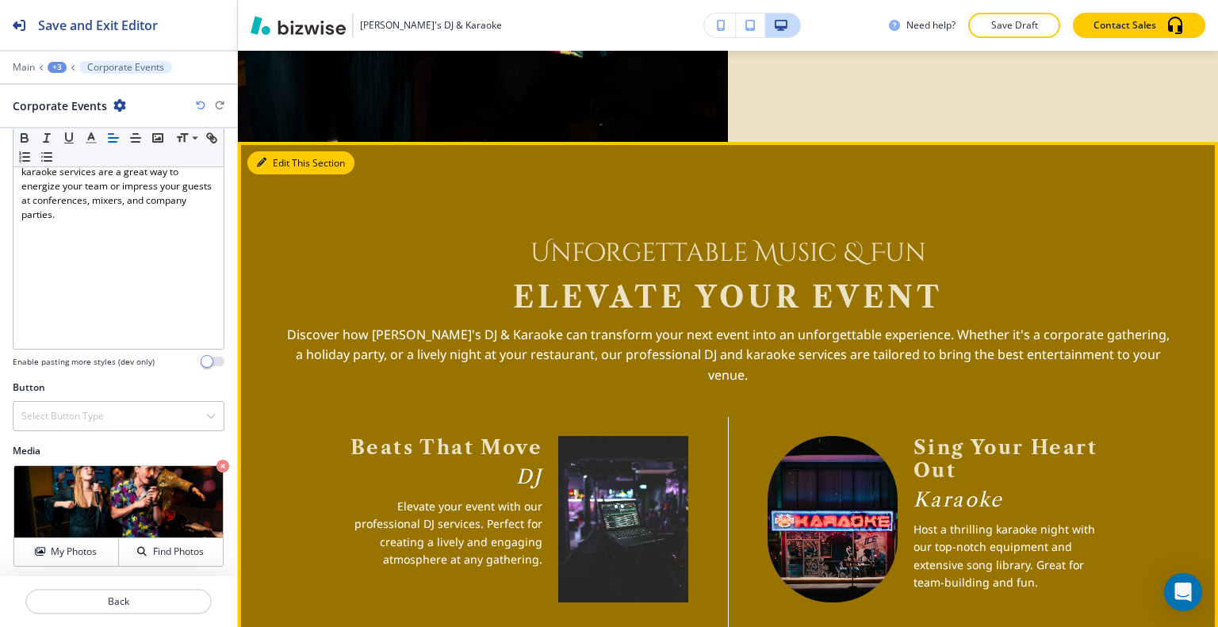
click at [258, 158] on icon "button" at bounding box center [262, 163] width 10 height 10
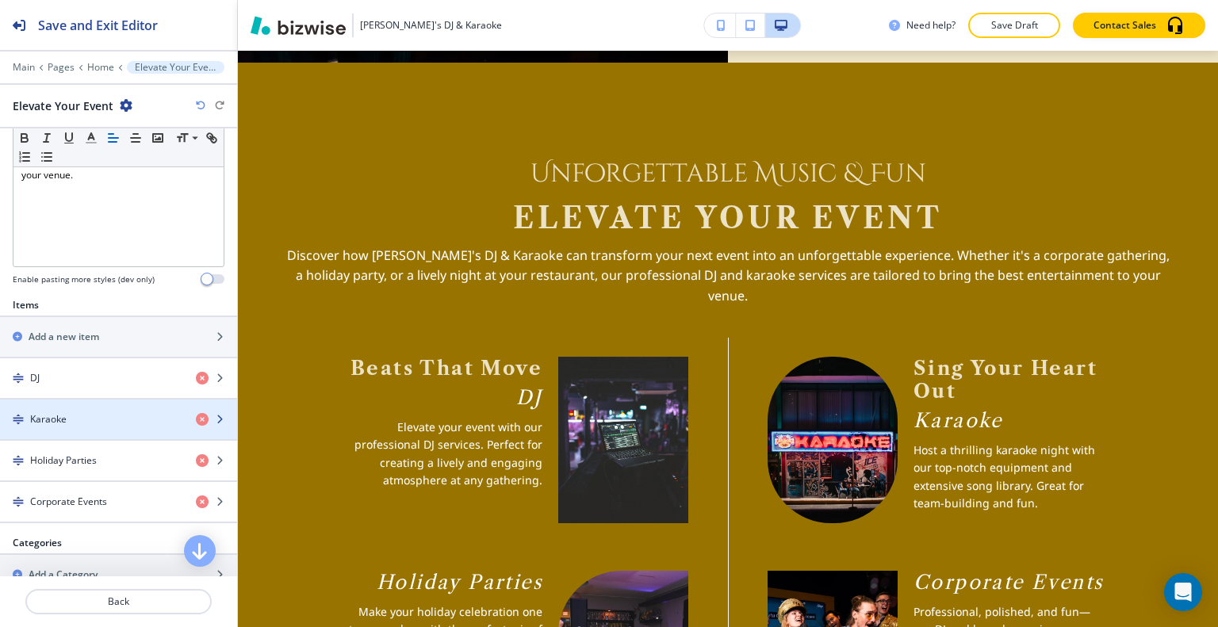
scroll to position [476, 0]
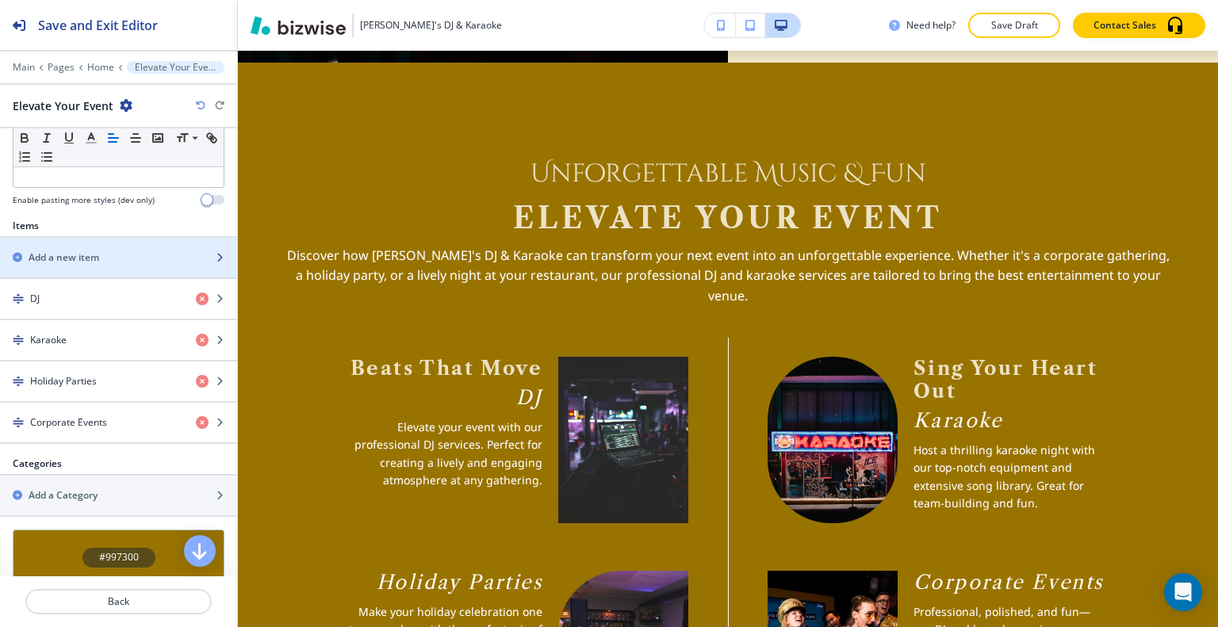
click at [116, 253] on div "Add a new item" at bounding box center [101, 258] width 202 height 14
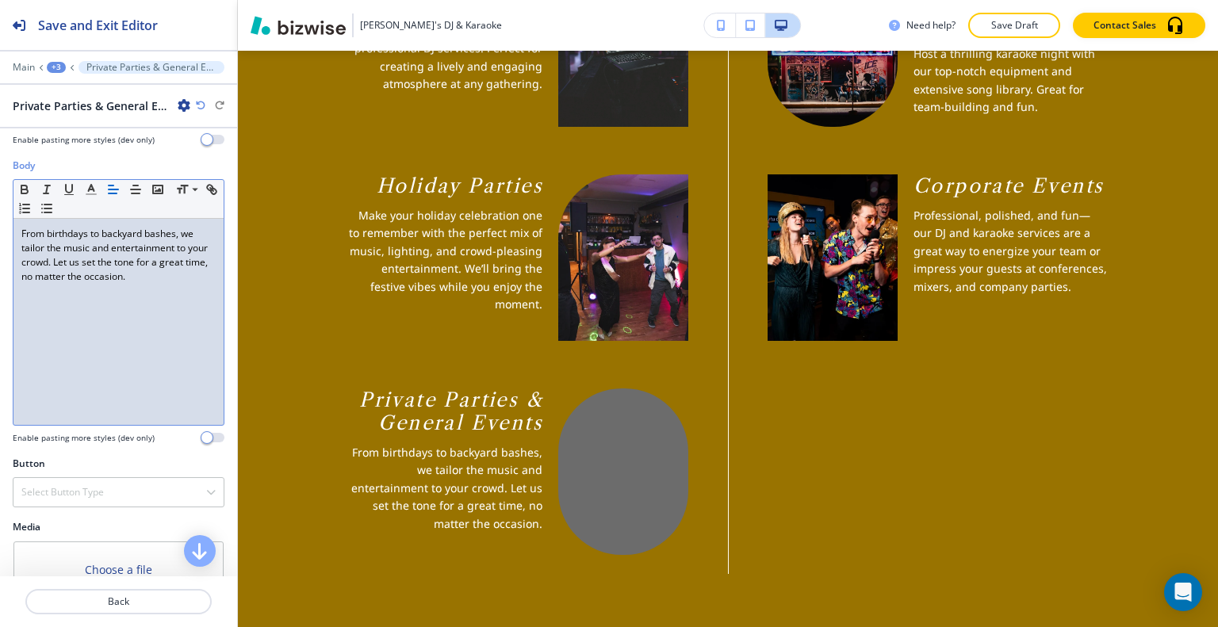
scroll to position [314, 0]
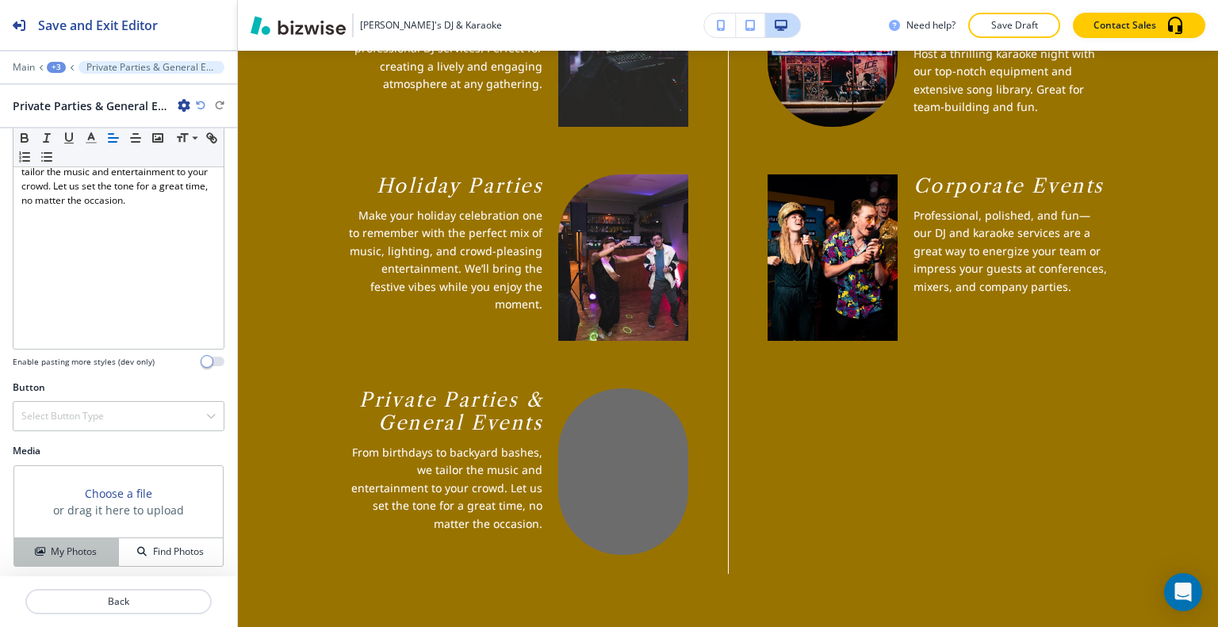
click at [88, 545] on h4 "My Photos" at bounding box center [74, 552] width 46 height 14
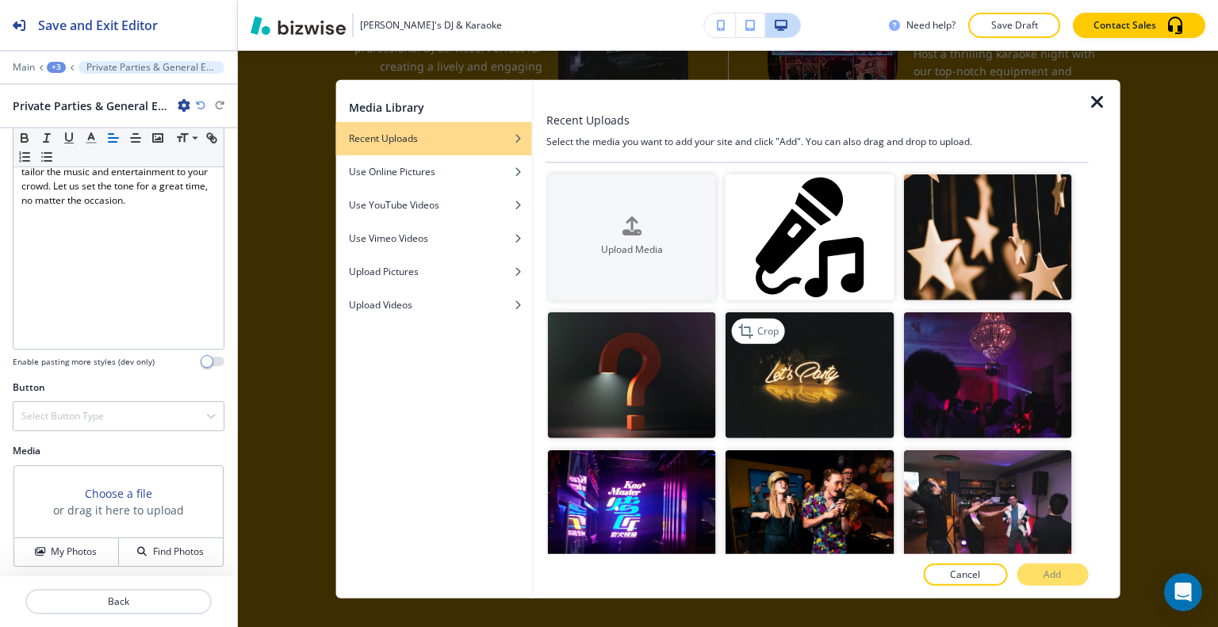
click at [833, 388] on img "button" at bounding box center [809, 375] width 168 height 126
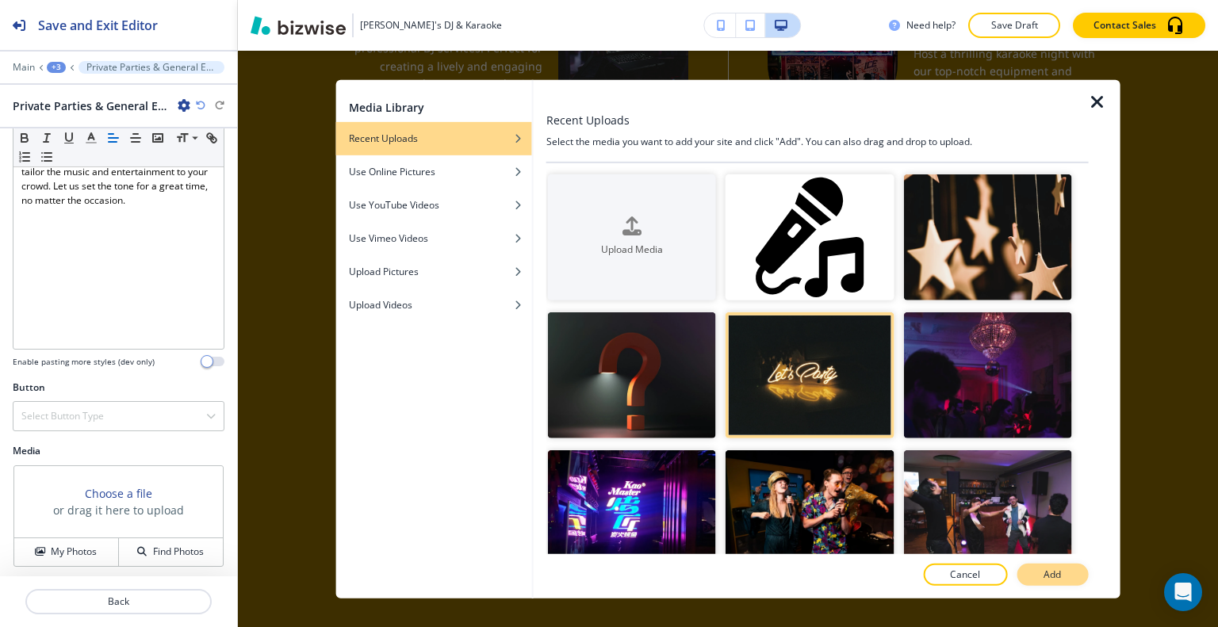
click at [1050, 576] on p "Add" at bounding box center [1051, 575] width 17 height 14
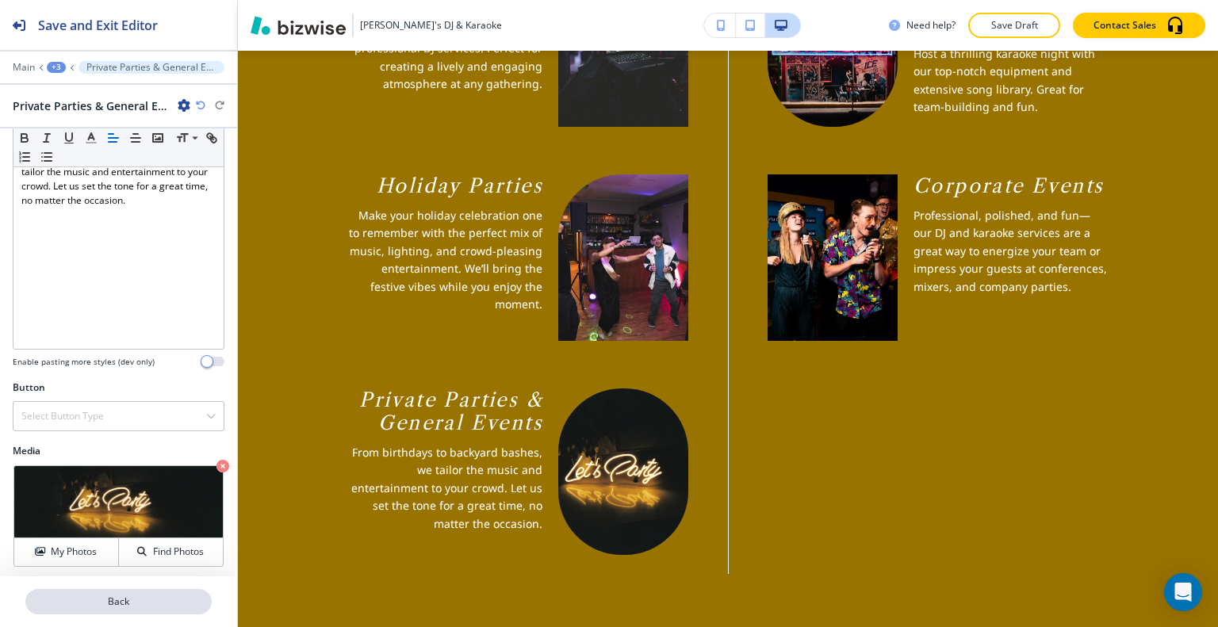
click at [121, 602] on p "Back" at bounding box center [118, 602] width 183 height 14
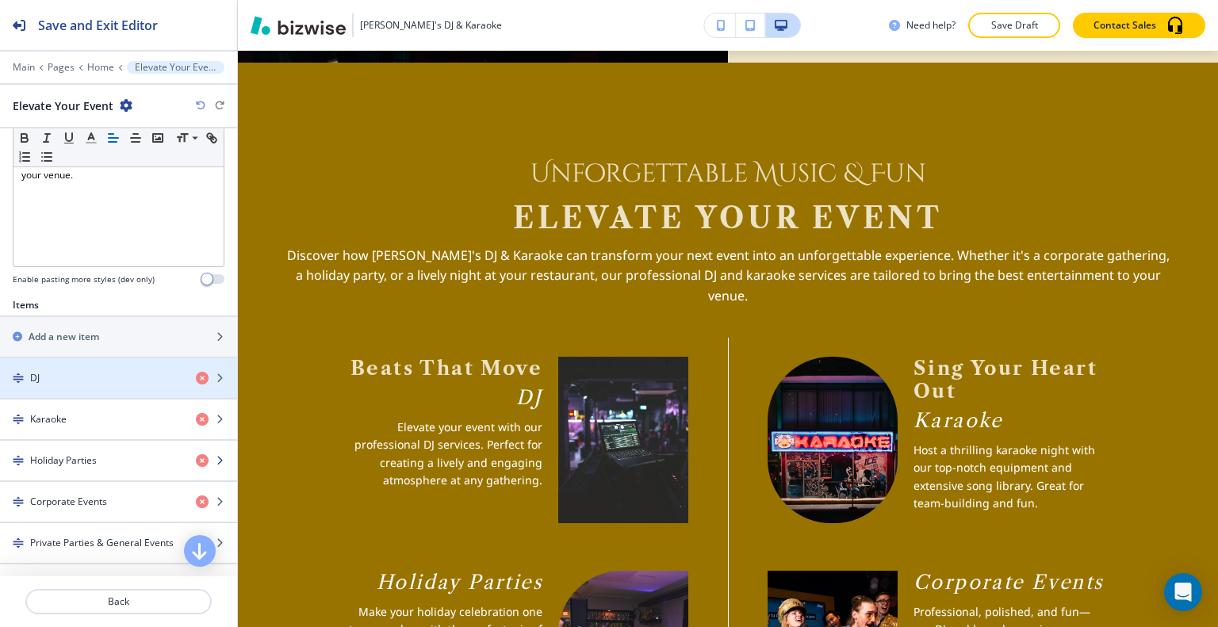
scroll to position [476, 0]
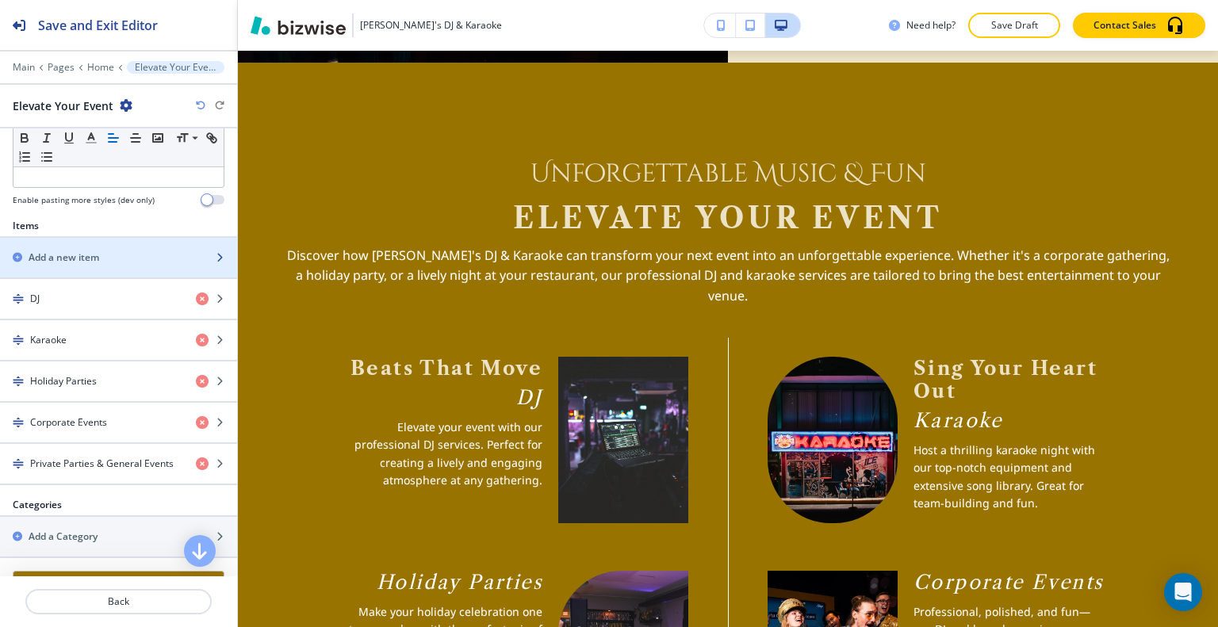
click at [90, 253] on h2 "Add a new item" at bounding box center [64, 258] width 71 height 14
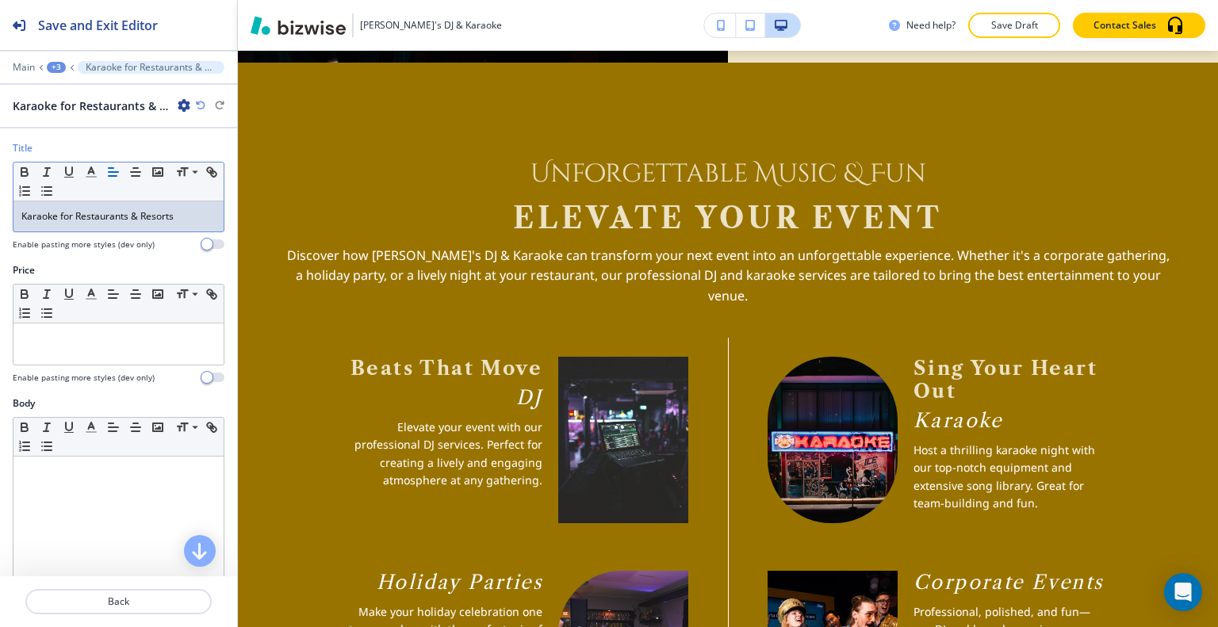
scroll to position [314, 0]
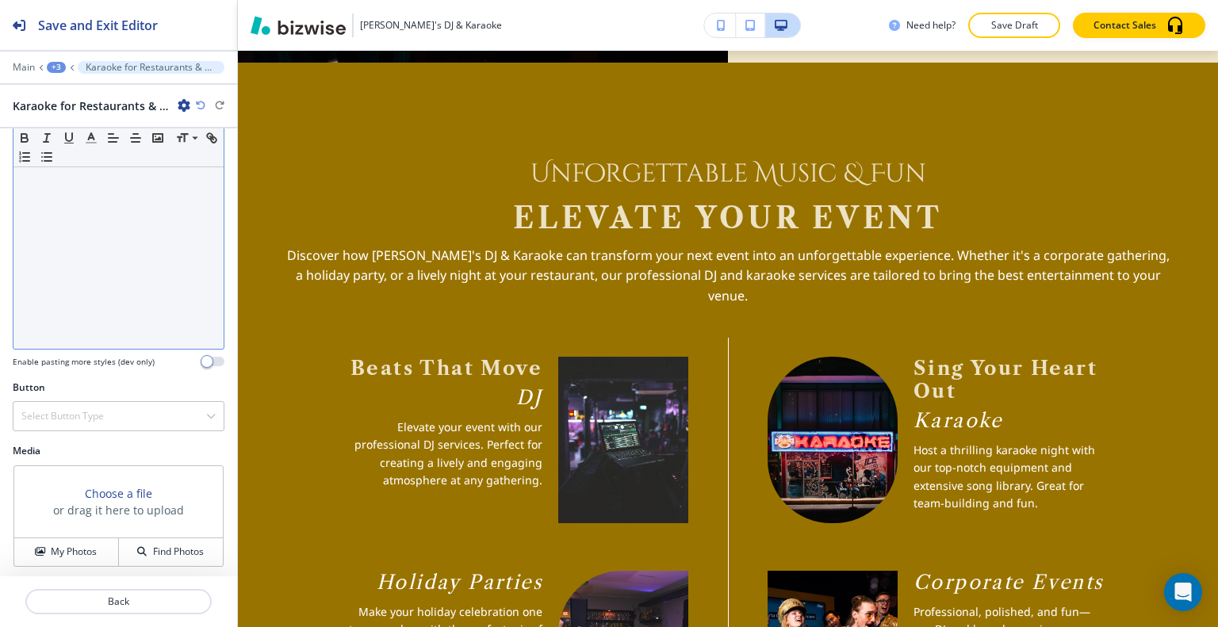
drag, startPoint x: 91, startPoint y: 314, endPoint x: 88, endPoint y: 322, distance: 8.5
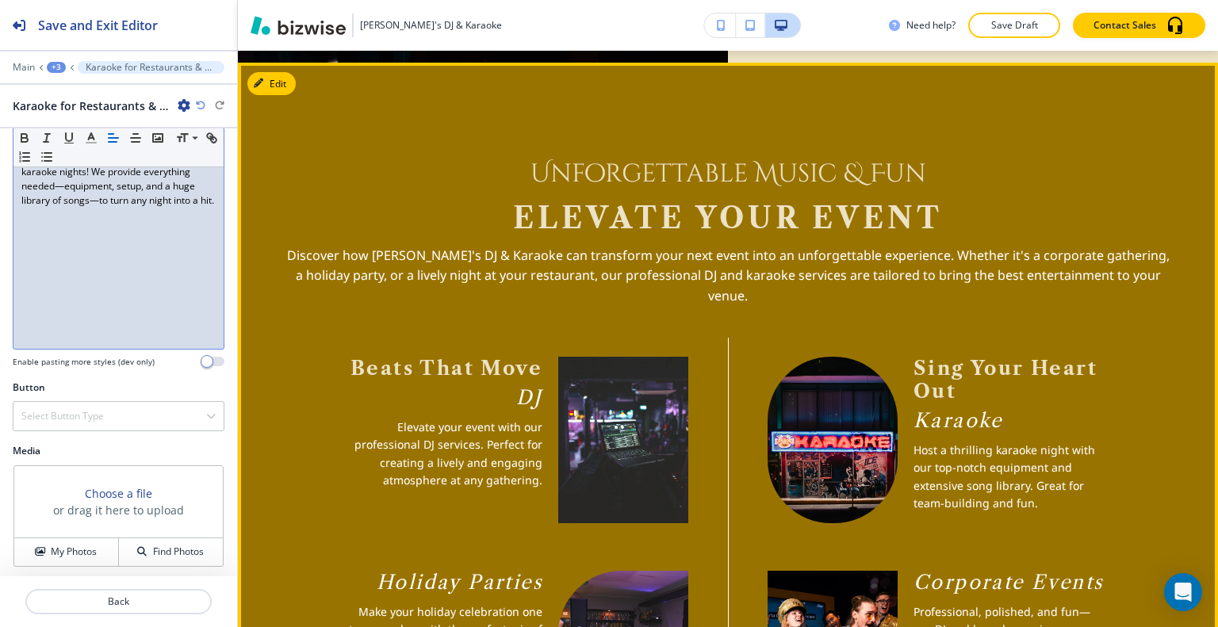
scroll to position [2439, 0]
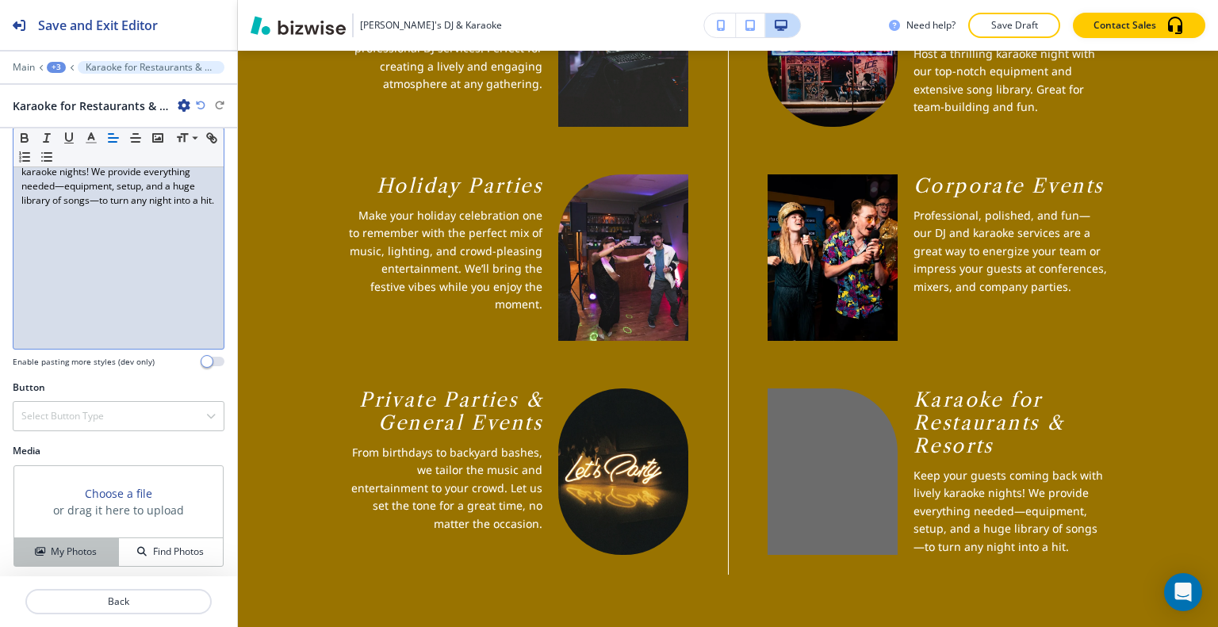
click at [82, 545] on h4 "My Photos" at bounding box center [74, 552] width 46 height 14
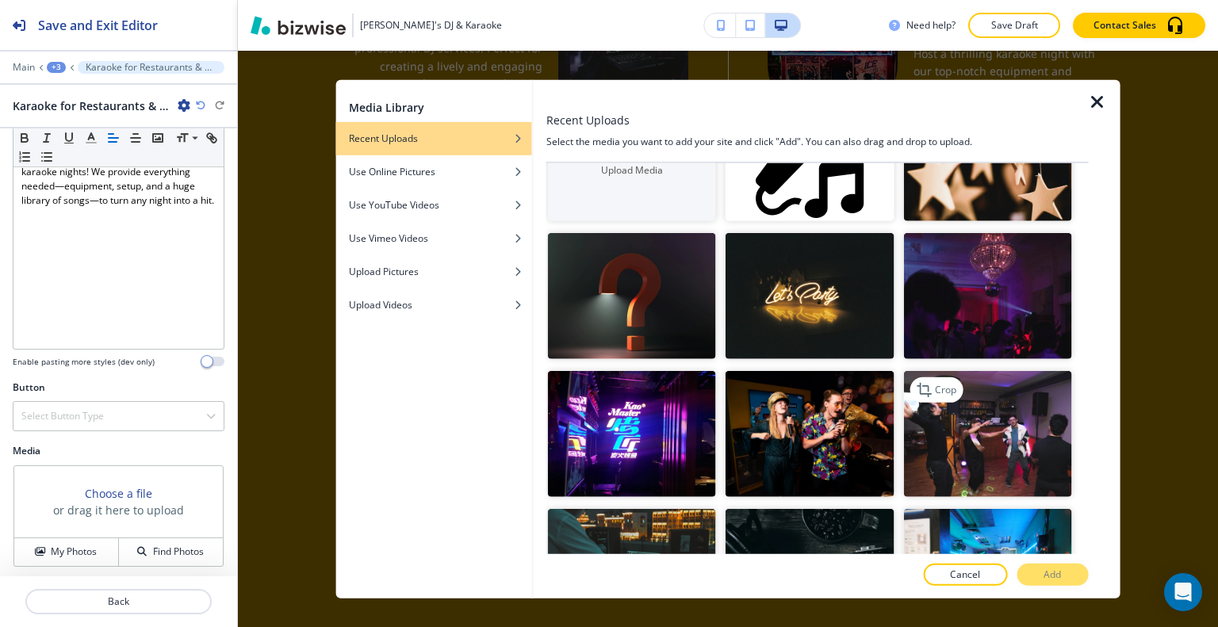
scroll to position [238, 0]
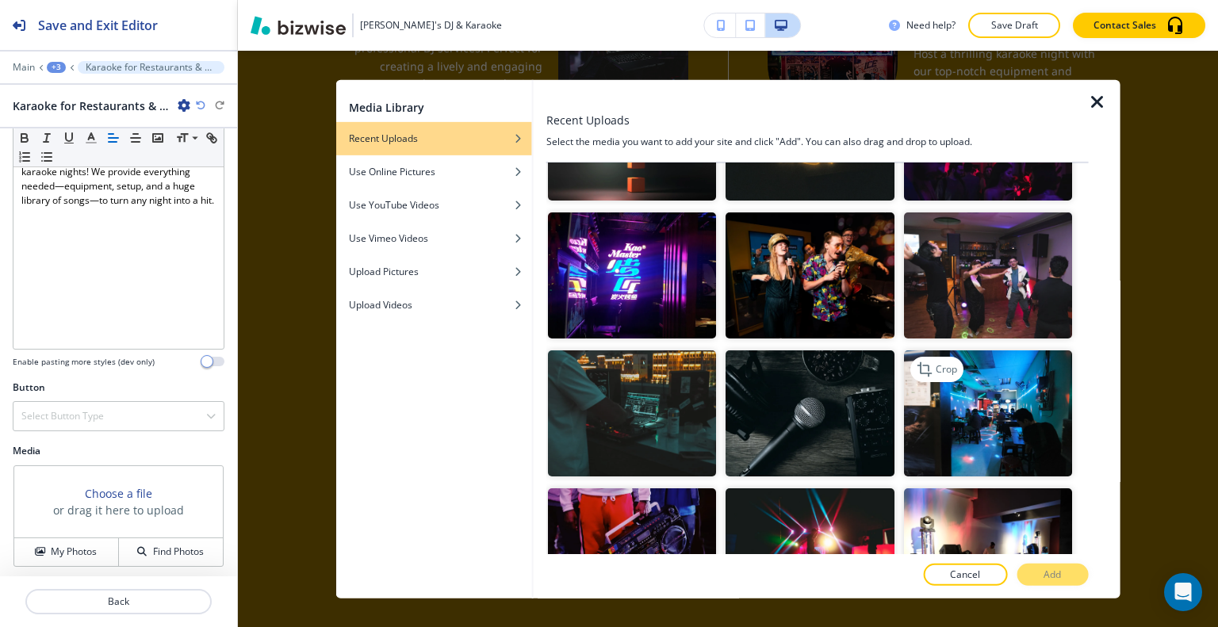
click at [984, 418] on img "button" at bounding box center [987, 413] width 168 height 126
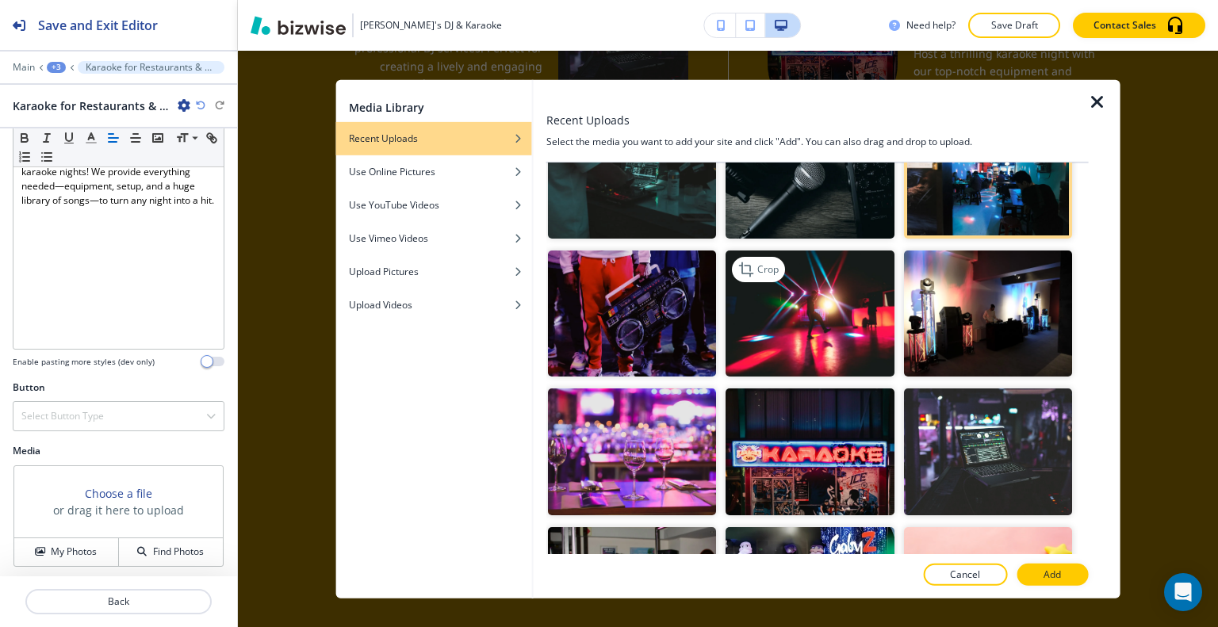
scroll to position [555, 0]
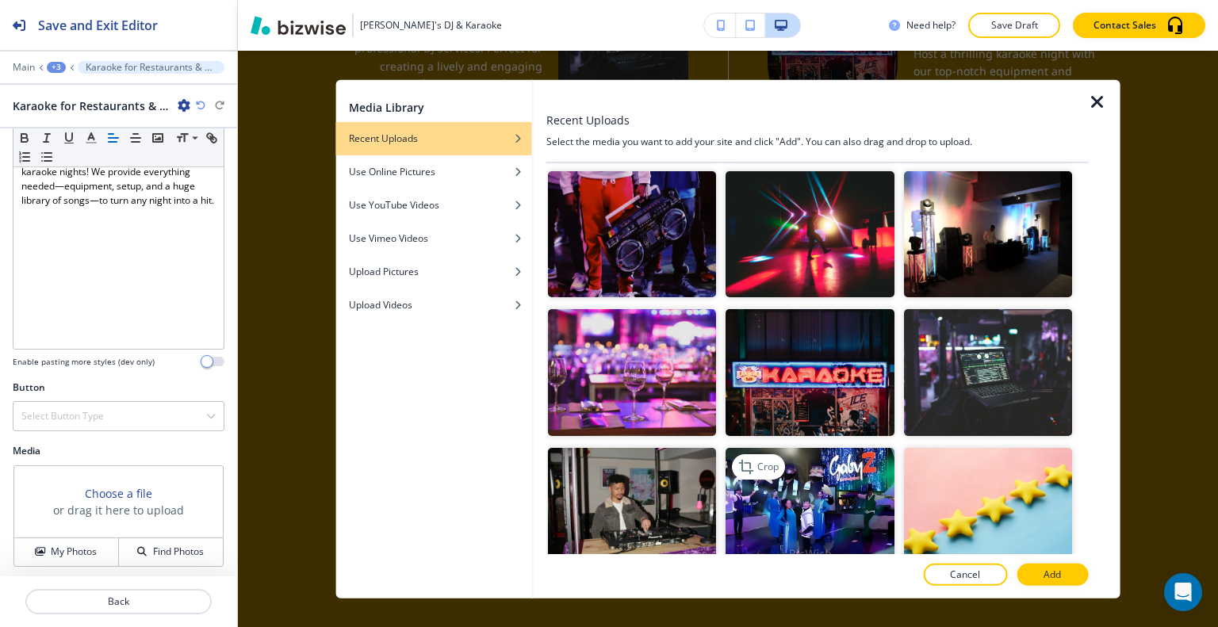
click at [855, 474] on img "button" at bounding box center [809, 510] width 168 height 126
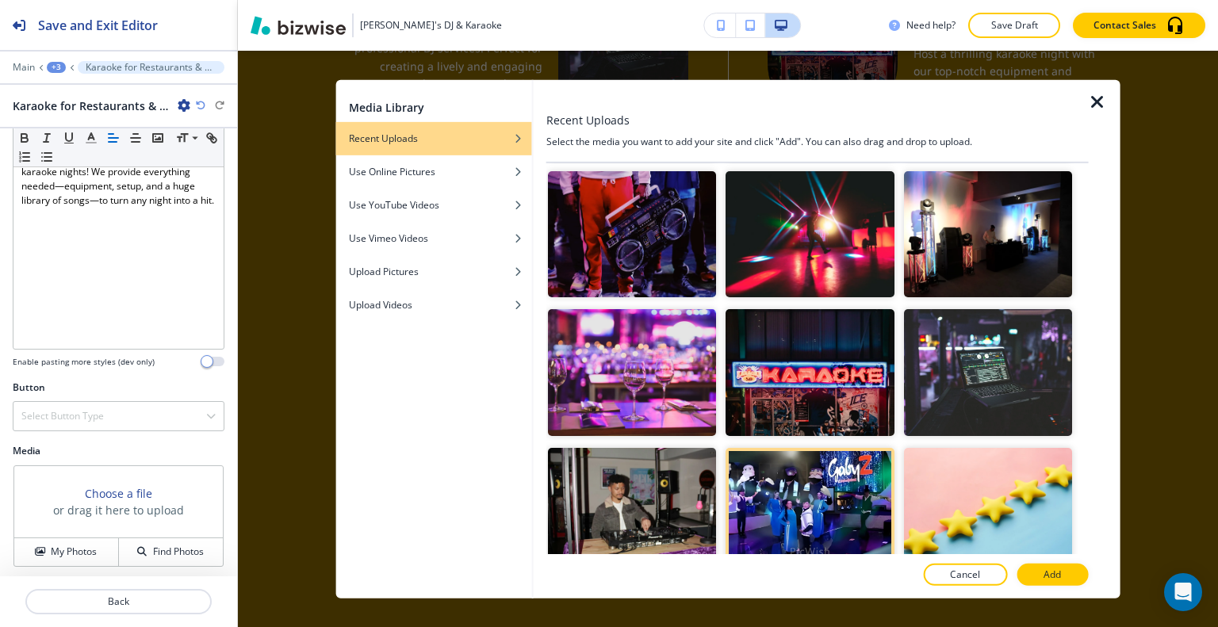
click at [1029, 571] on button "Add" at bounding box center [1051, 575] width 71 height 22
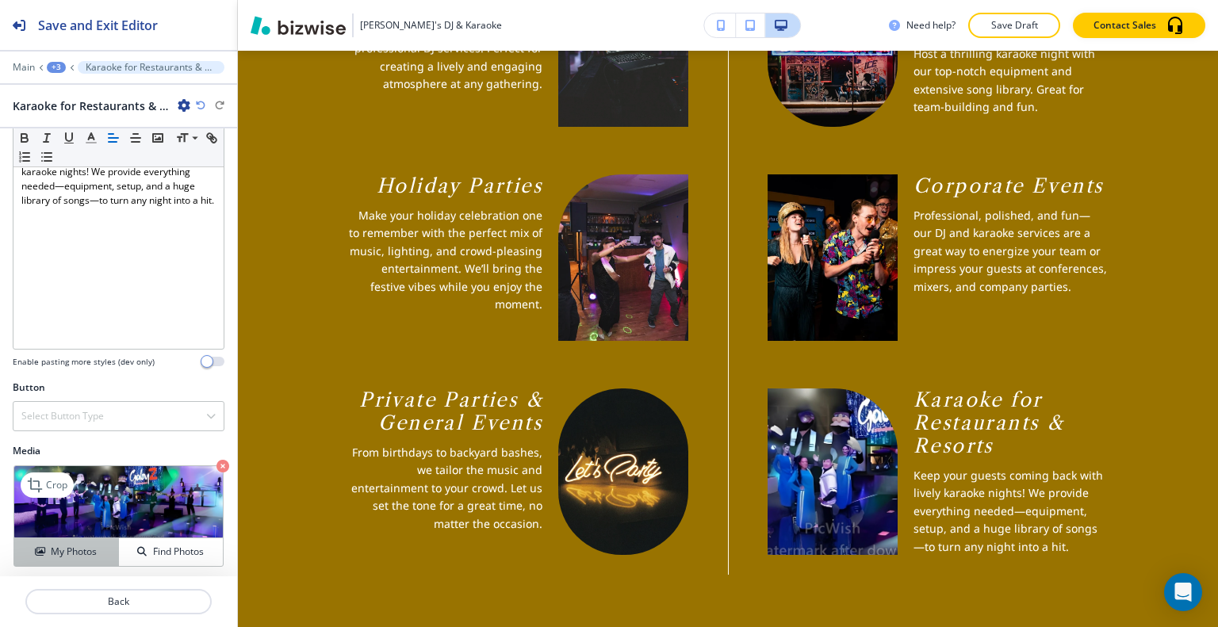
click at [79, 545] on h4 "My Photos" at bounding box center [74, 552] width 46 height 14
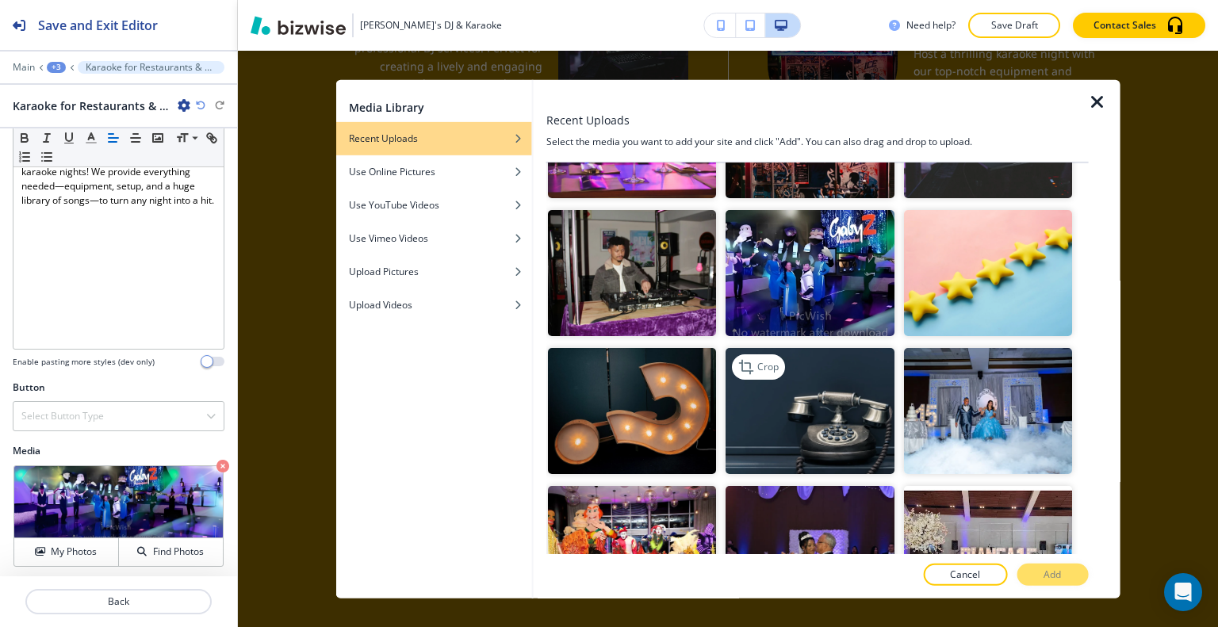
scroll to position [1031, 0]
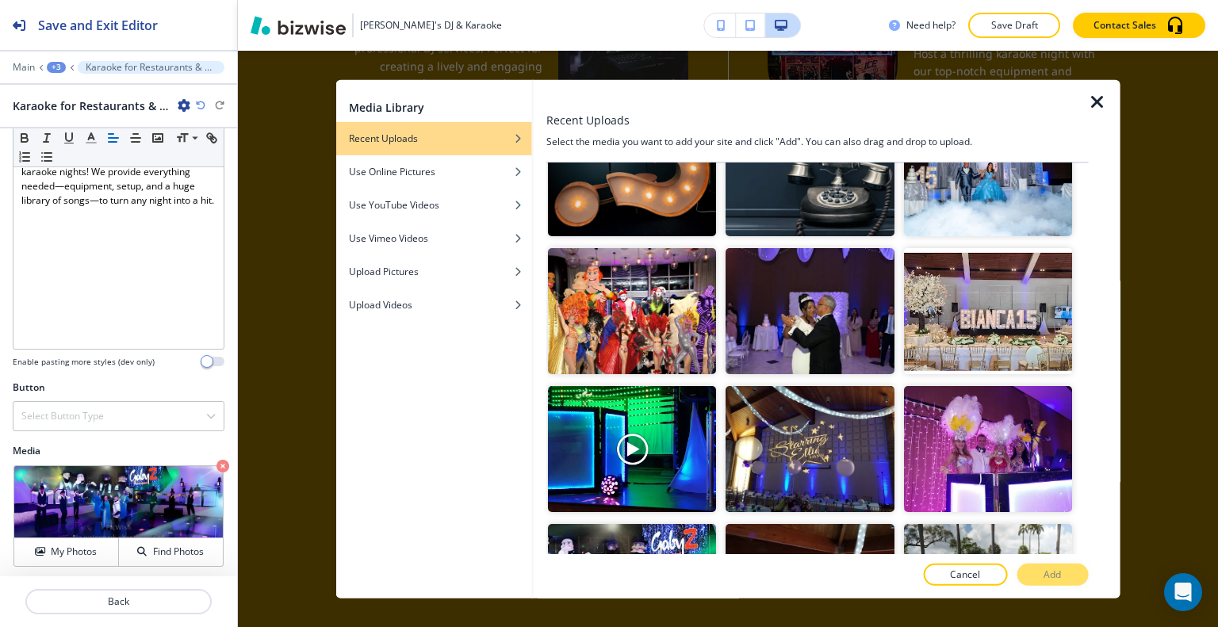
click at [1084, 111] on div "Recent Uploads" at bounding box center [817, 119] width 542 height 17
click at [1093, 102] on icon "button" at bounding box center [1097, 101] width 19 height 19
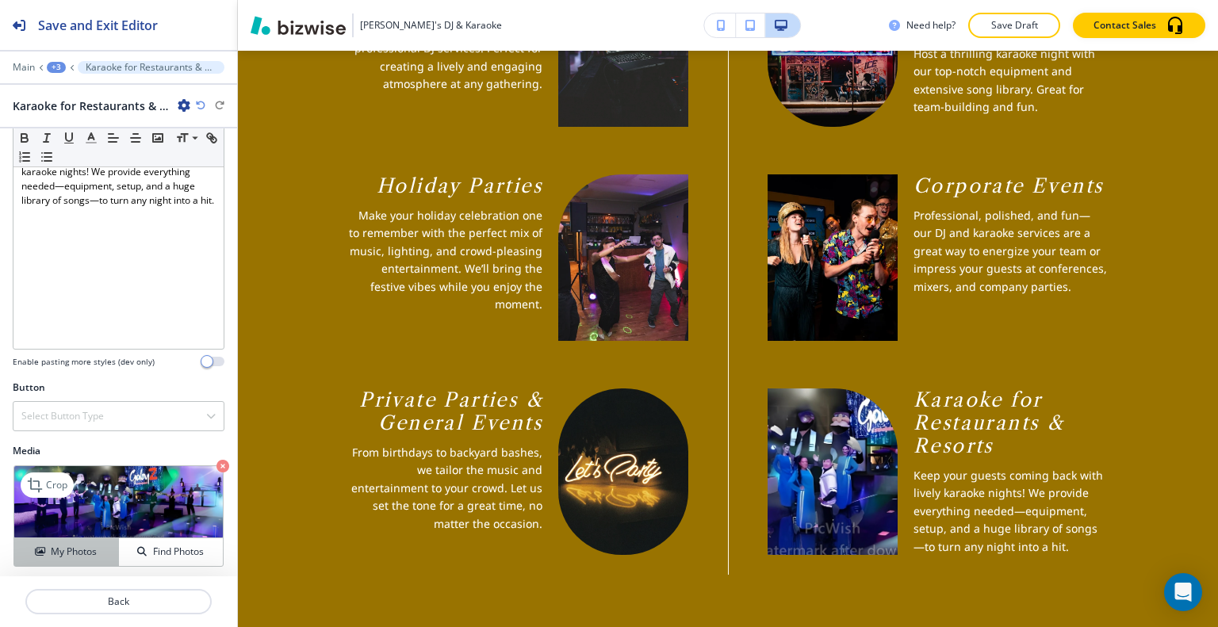
click at [90, 545] on h4 "My Photos" at bounding box center [74, 552] width 46 height 14
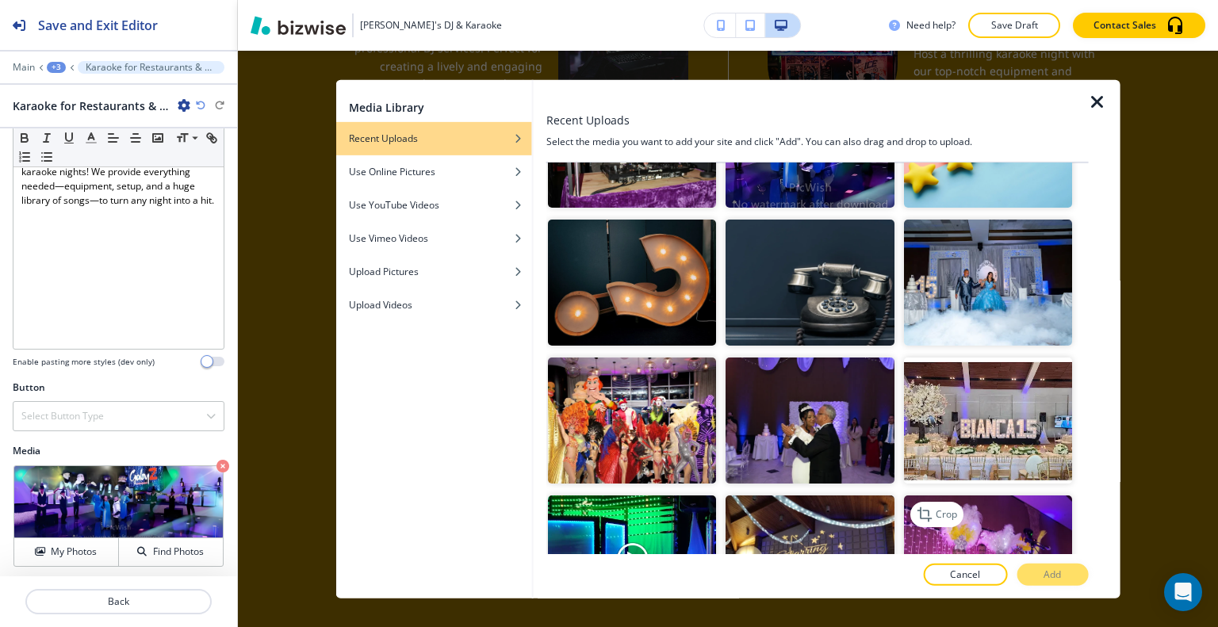
scroll to position [1001, 0]
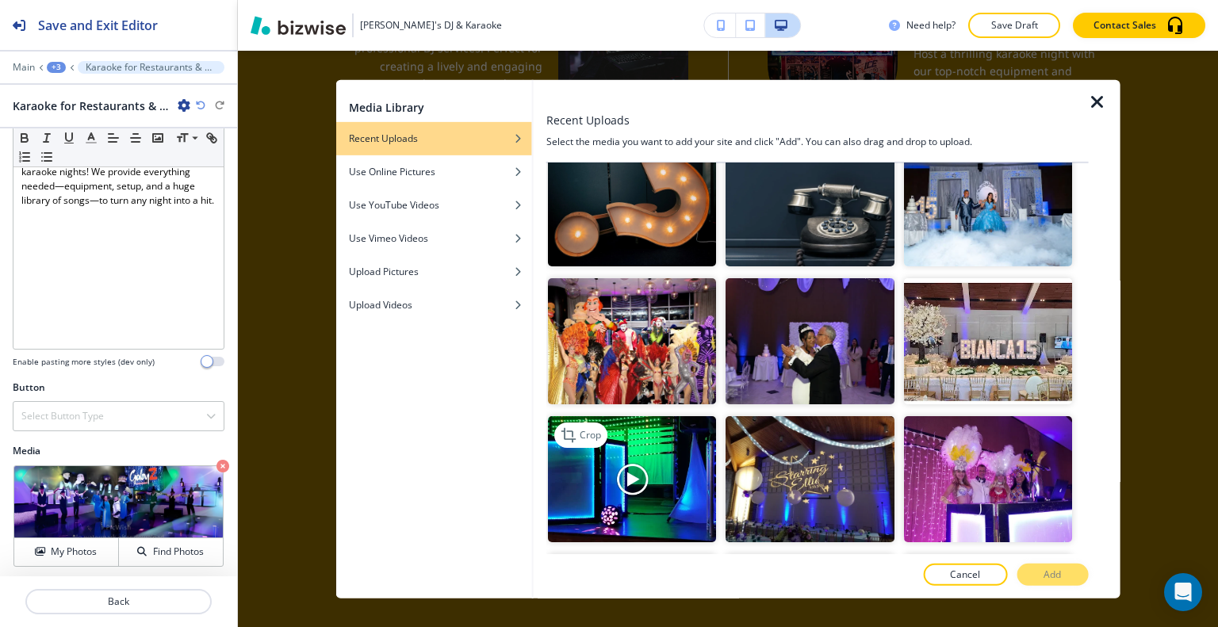
click at [695, 477] on img "button" at bounding box center [632, 479] width 168 height 126
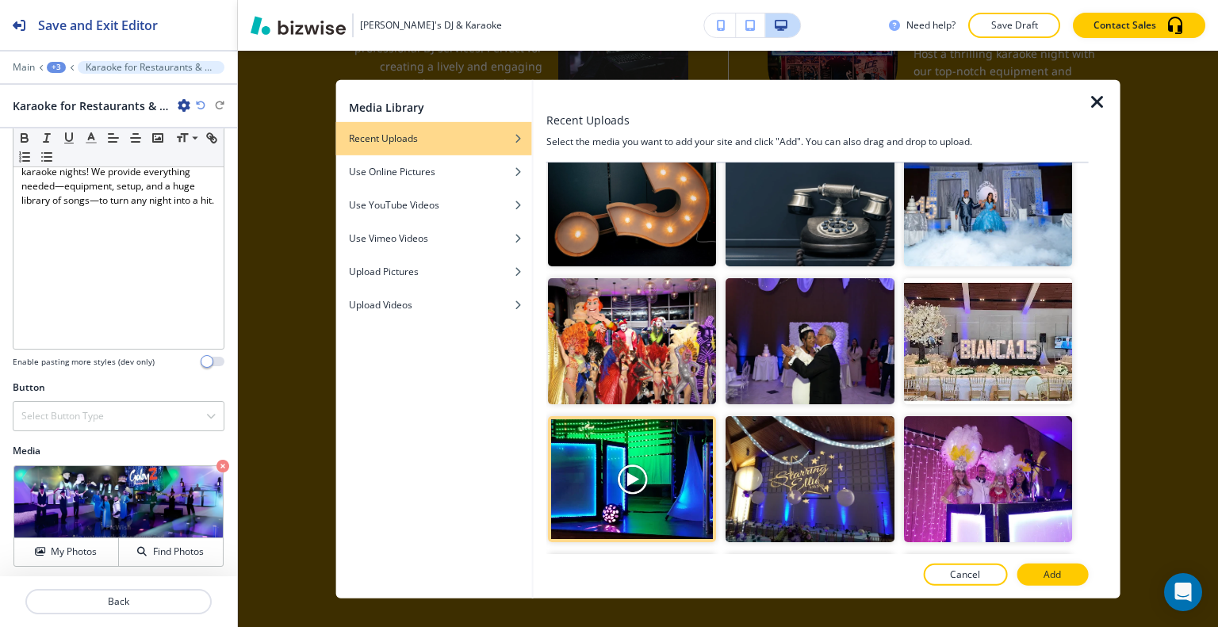
click at [1062, 586] on div at bounding box center [817, 592] width 542 height 13
click at [1060, 575] on p "Add" at bounding box center [1051, 575] width 17 height 14
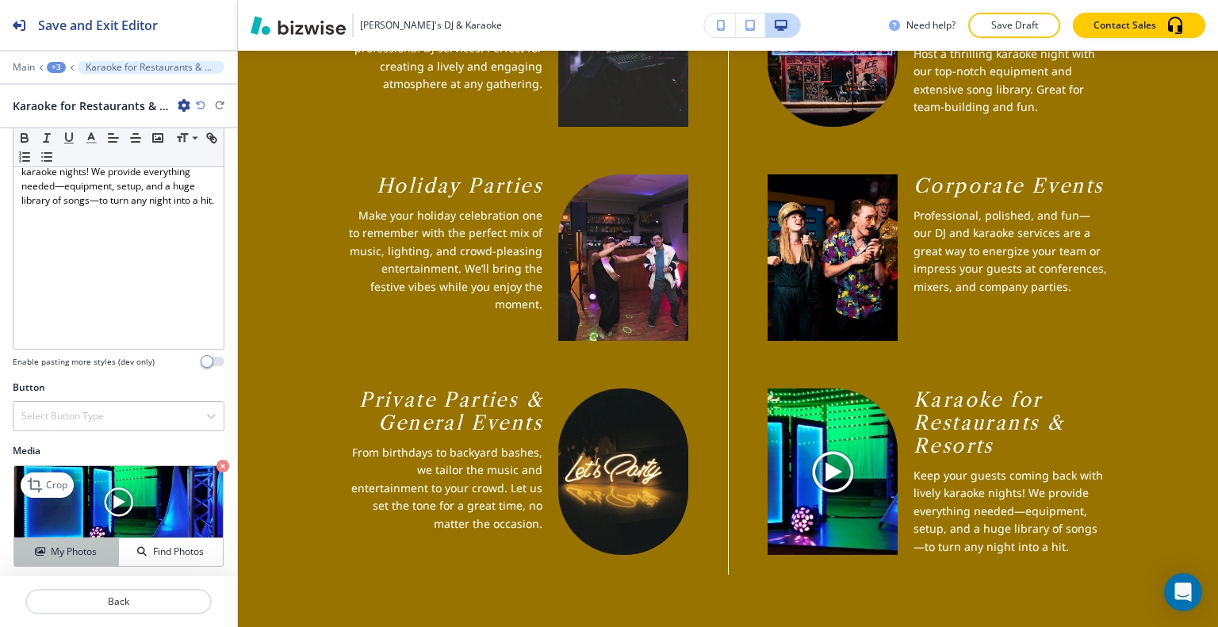
click at [78, 545] on h4 "My Photos" at bounding box center [74, 552] width 46 height 14
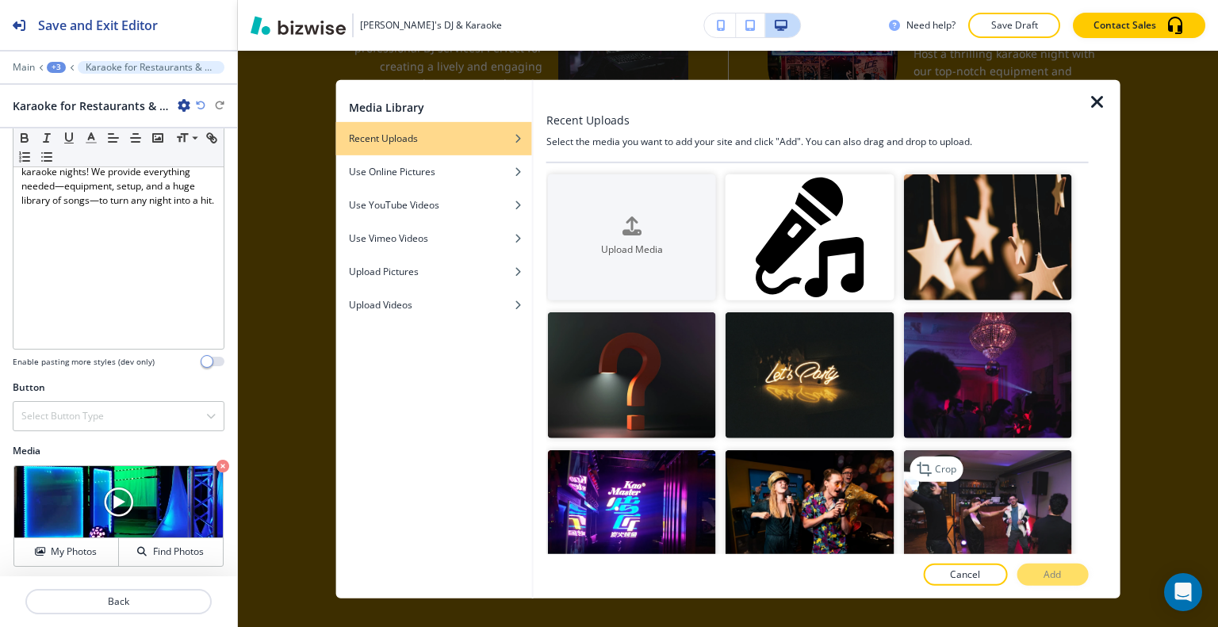
scroll to position [159, 0]
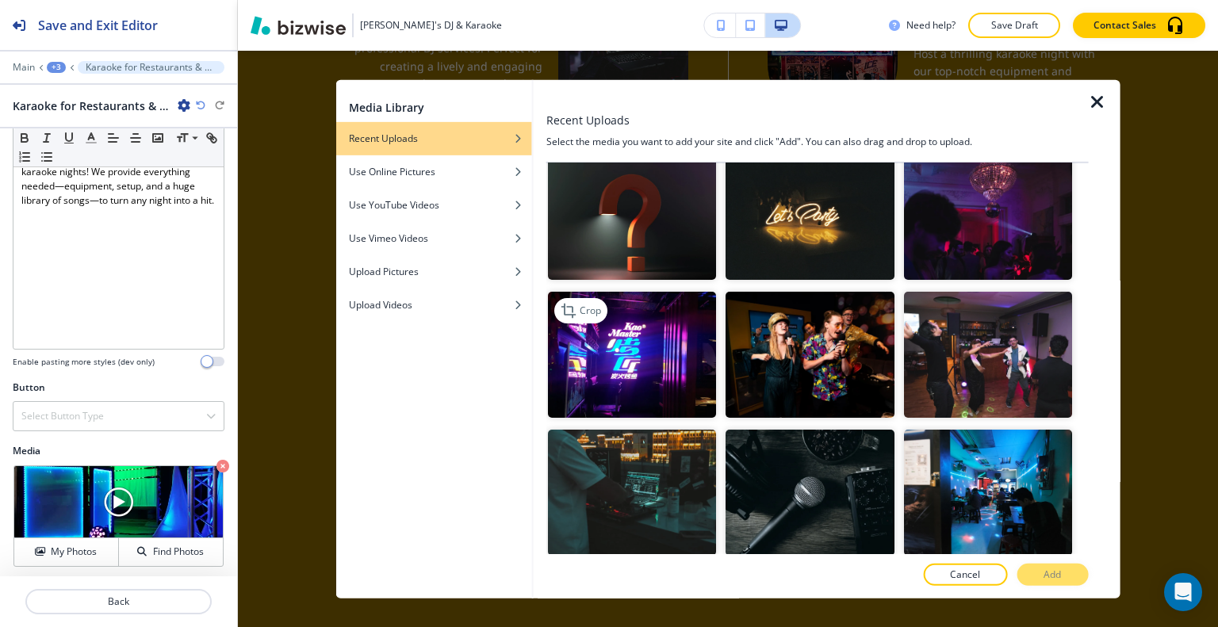
click at [614, 375] on img "button" at bounding box center [632, 355] width 168 height 126
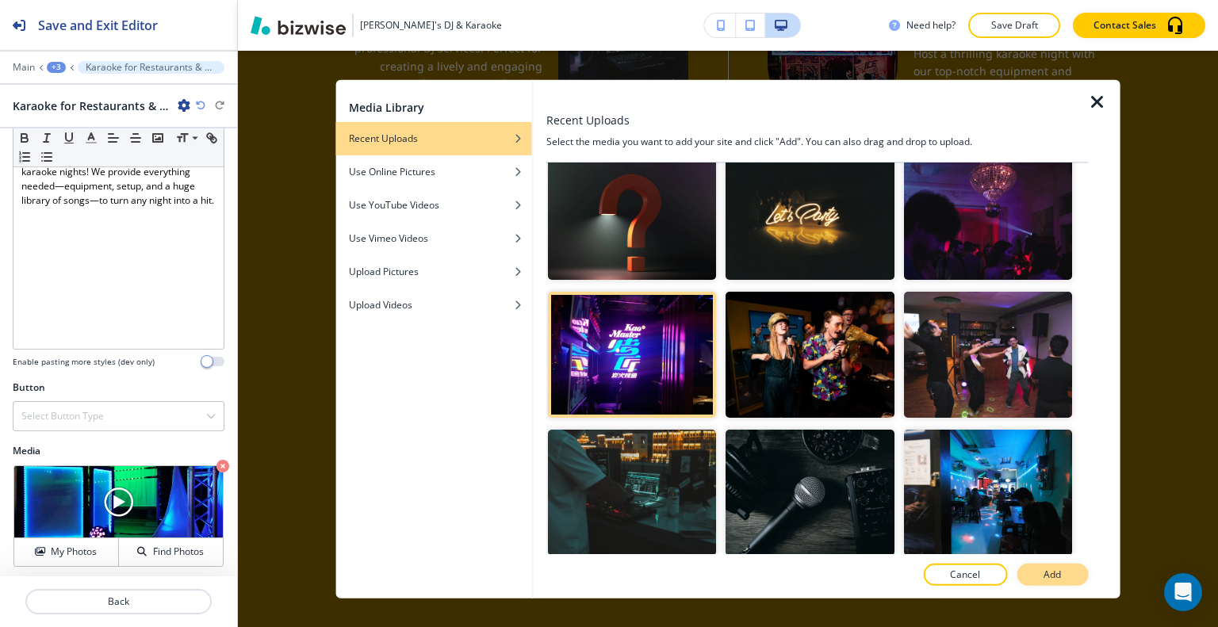
click at [1029, 568] on button "Add" at bounding box center [1051, 575] width 71 height 22
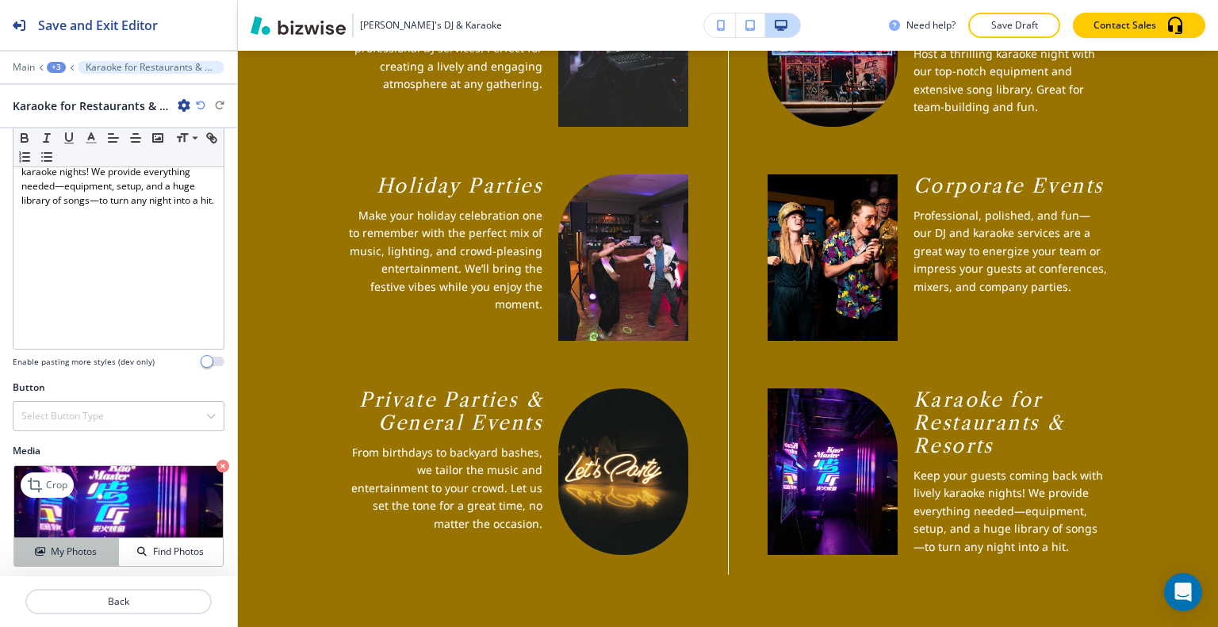
click at [51, 545] on h4 "My Photos" at bounding box center [74, 552] width 46 height 14
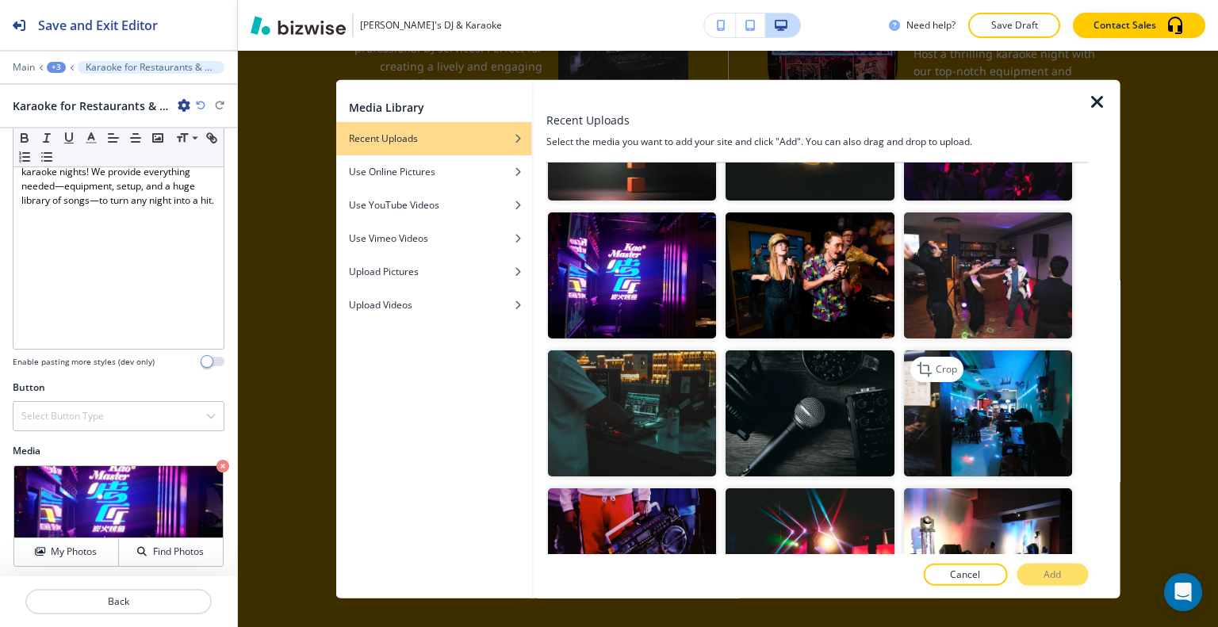
scroll to position [476, 0]
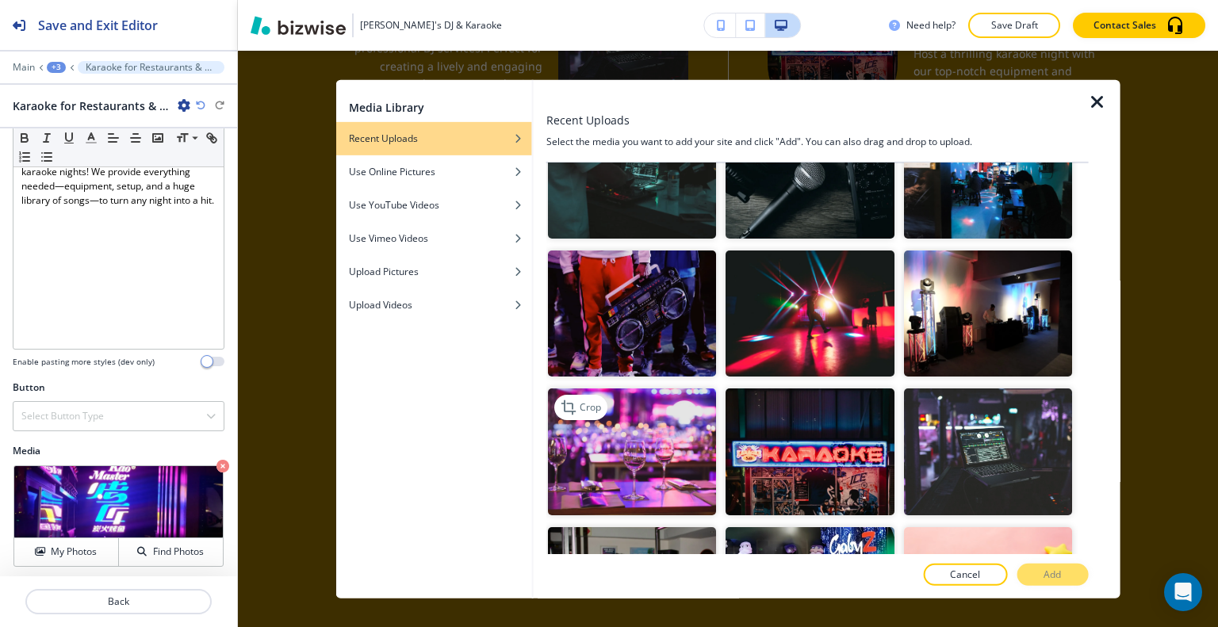
click at [686, 437] on img "button" at bounding box center [632, 452] width 168 height 126
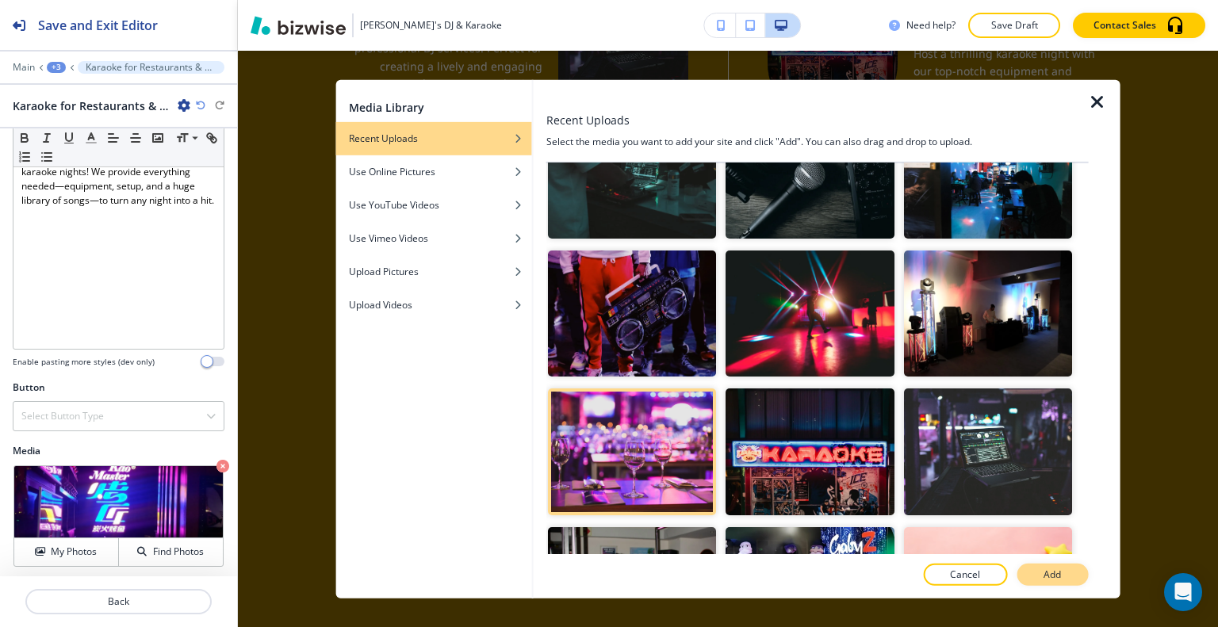
click at [1069, 583] on button "Add" at bounding box center [1051, 575] width 71 height 22
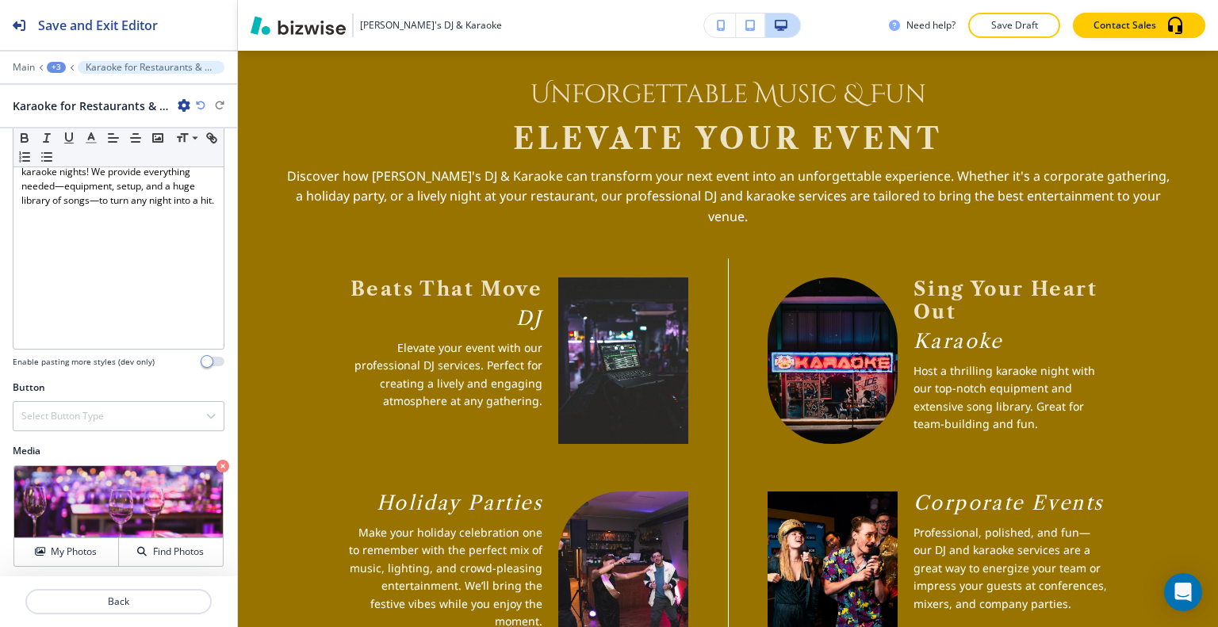
scroll to position [1884, 0]
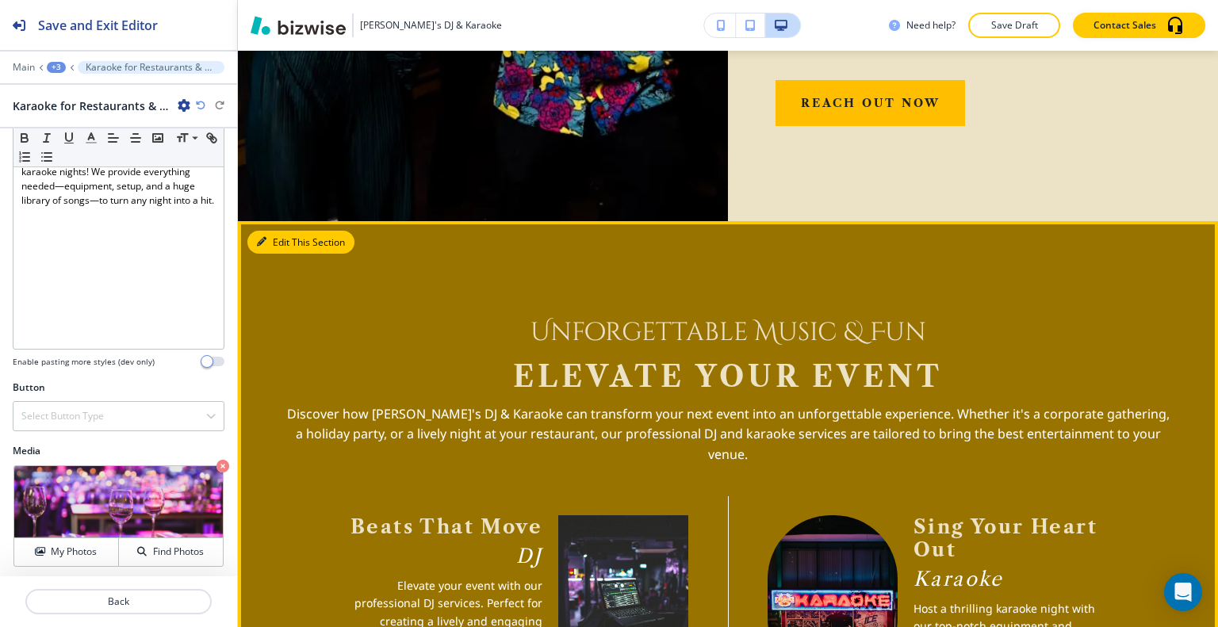
click at [271, 240] on button "Edit This Section" at bounding box center [300, 243] width 107 height 24
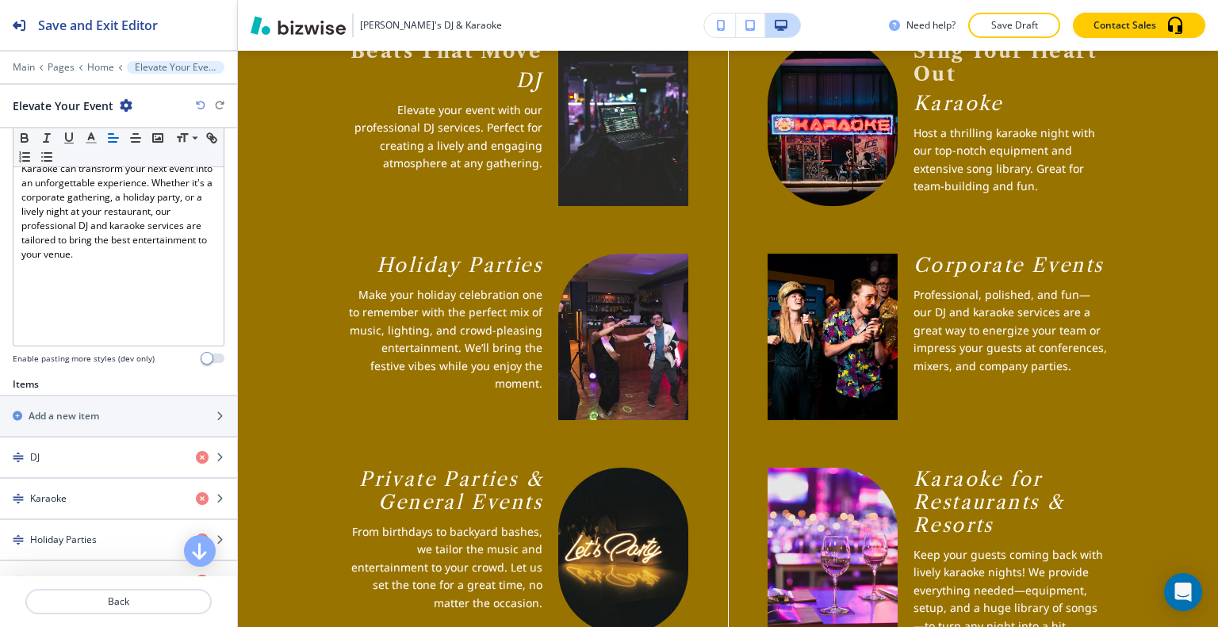
scroll to position [634, 0]
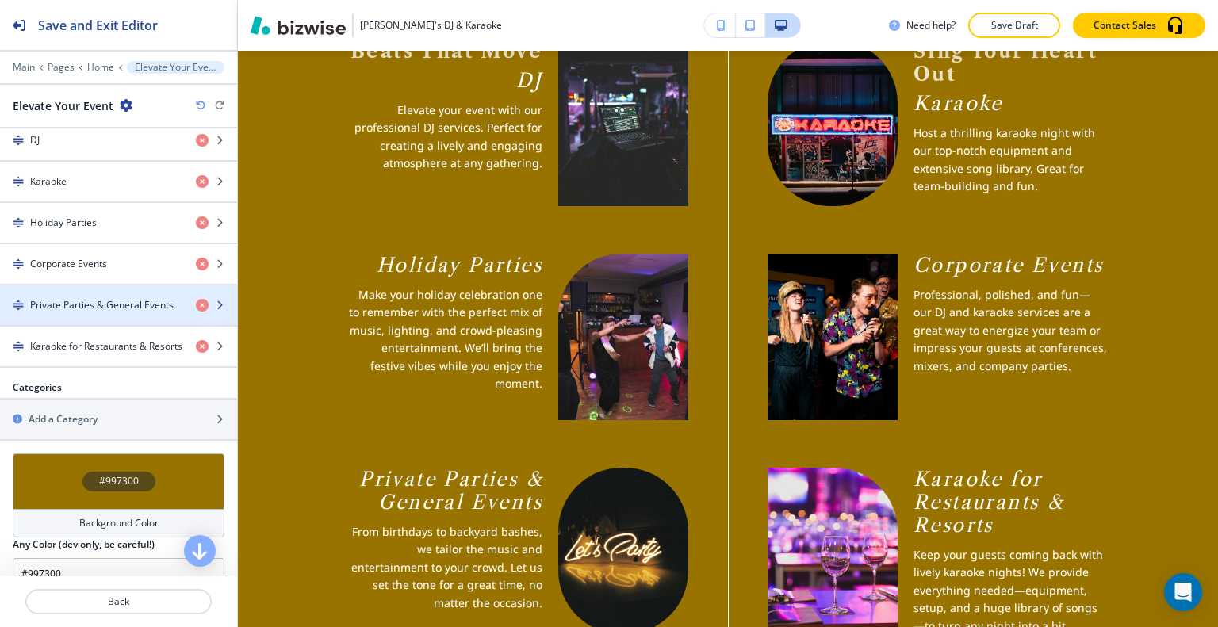
click at [101, 313] on div "button" at bounding box center [118, 318] width 237 height 13
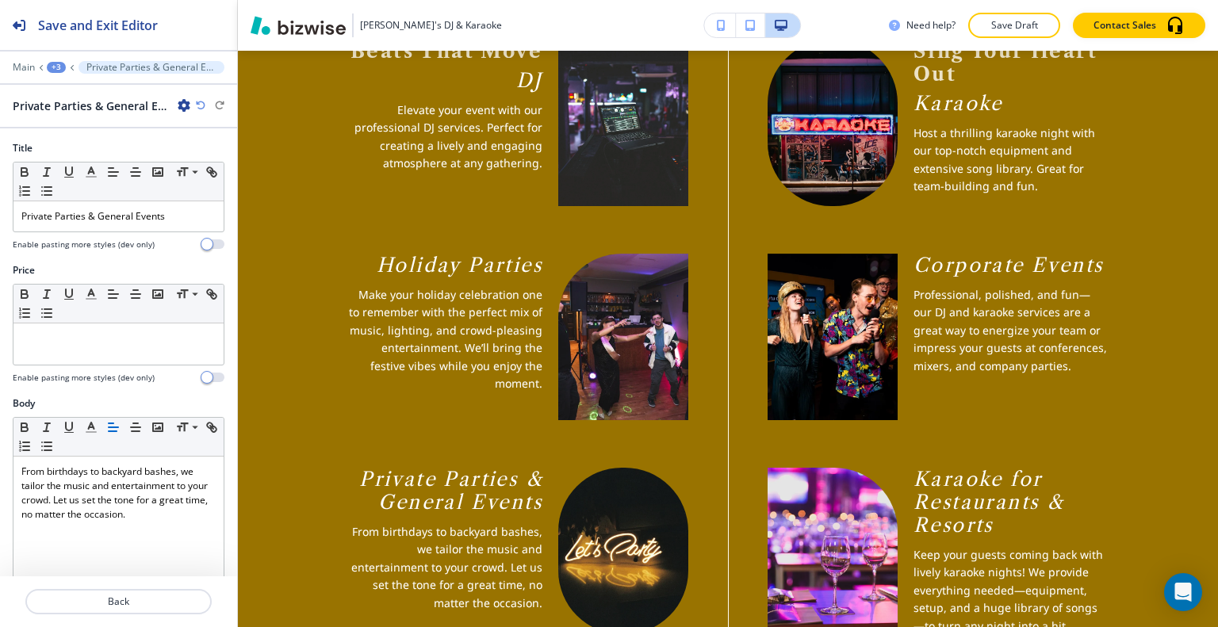
scroll to position [314, 0]
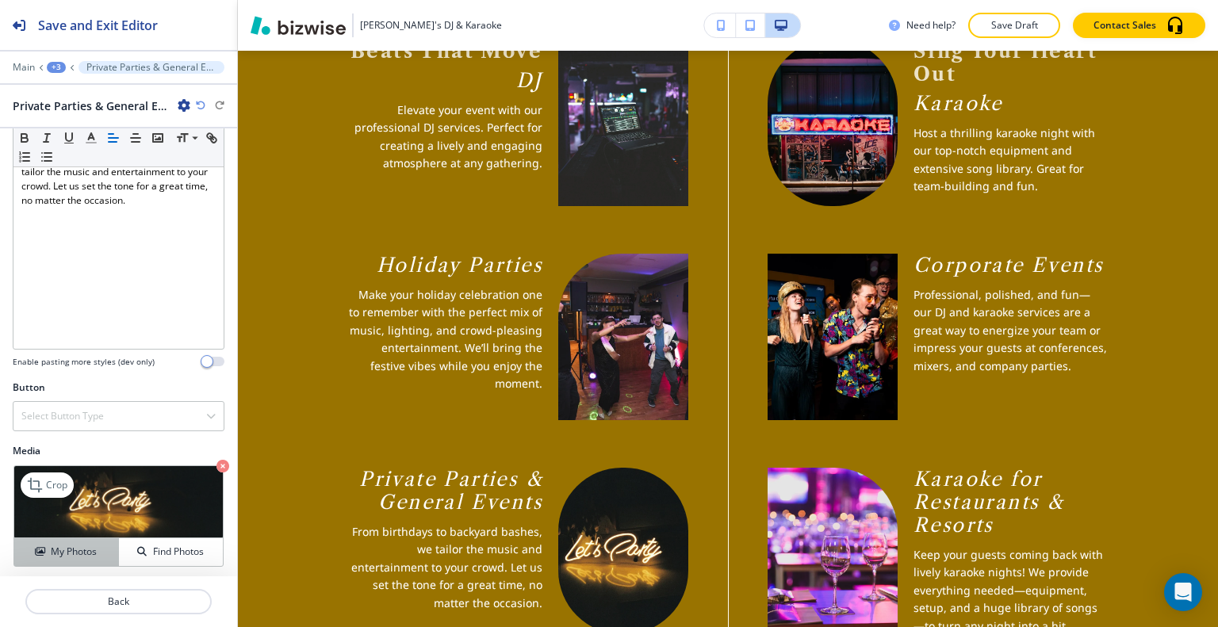
click at [82, 545] on h4 "My Photos" at bounding box center [74, 552] width 46 height 14
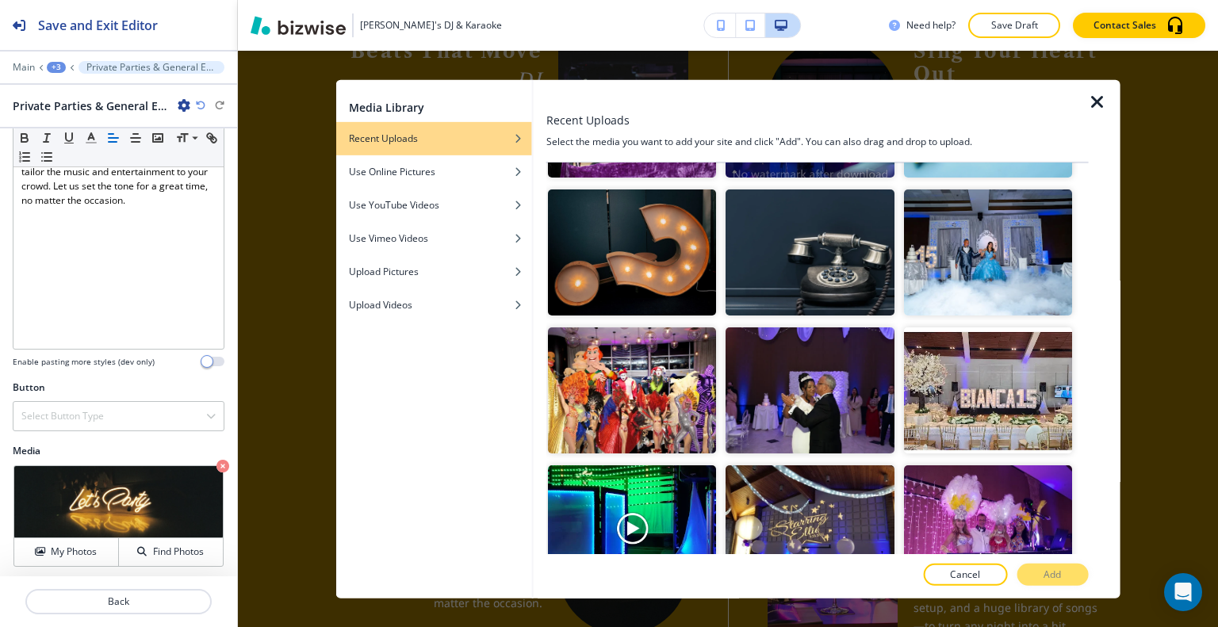
scroll to position [872, 0]
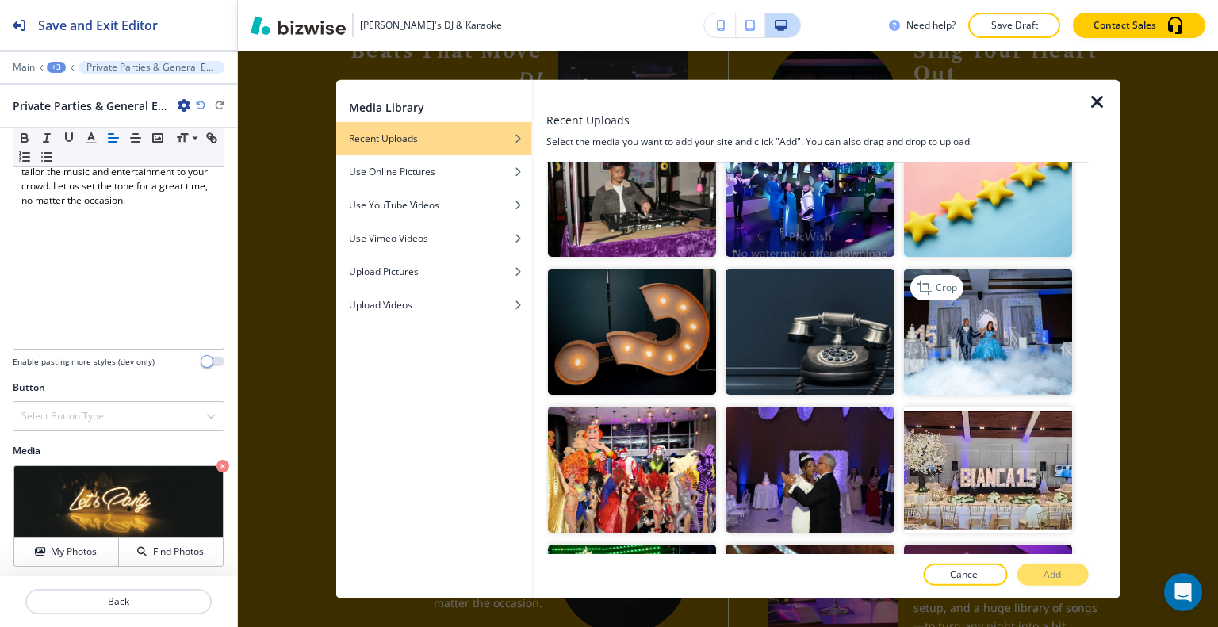
click at [963, 354] on img "button" at bounding box center [987, 332] width 168 height 126
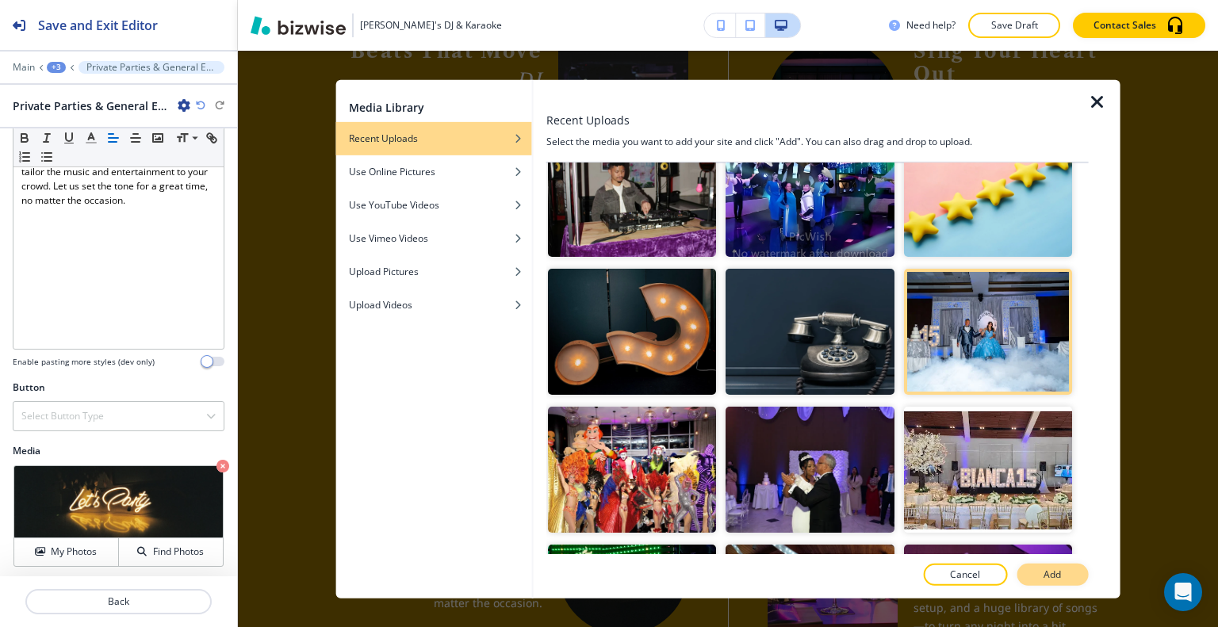
click at [1045, 580] on p "Add" at bounding box center [1051, 575] width 17 height 14
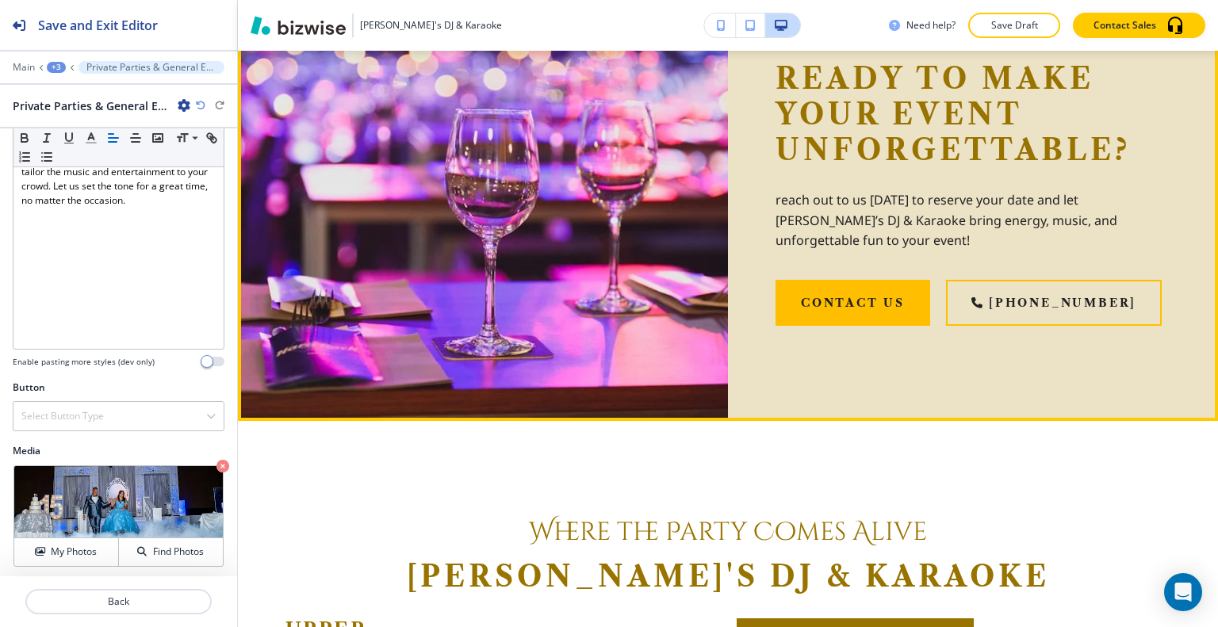
scroll to position [3707, 0]
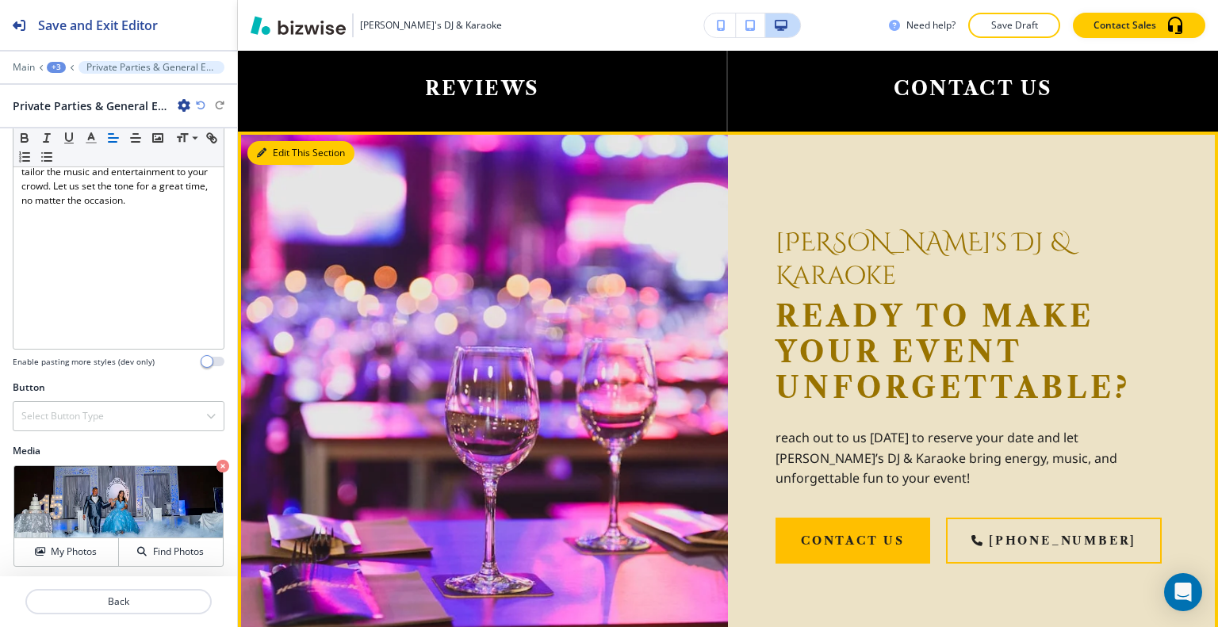
click at [277, 141] on button "Edit This Section" at bounding box center [300, 153] width 107 height 24
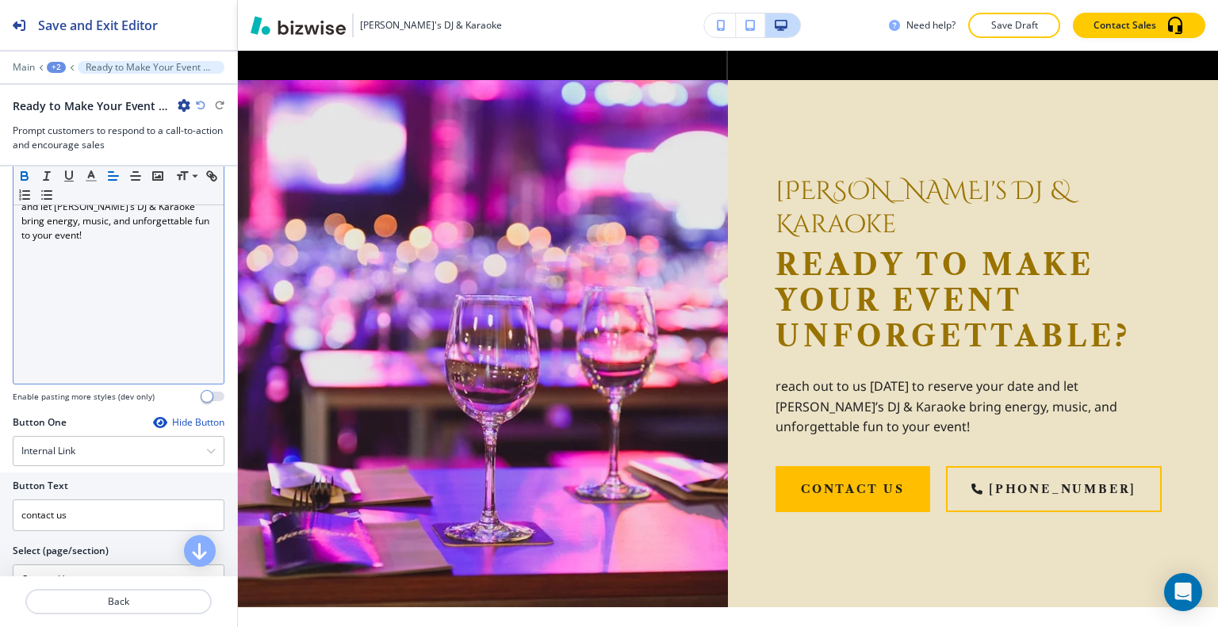
scroll to position [159, 0]
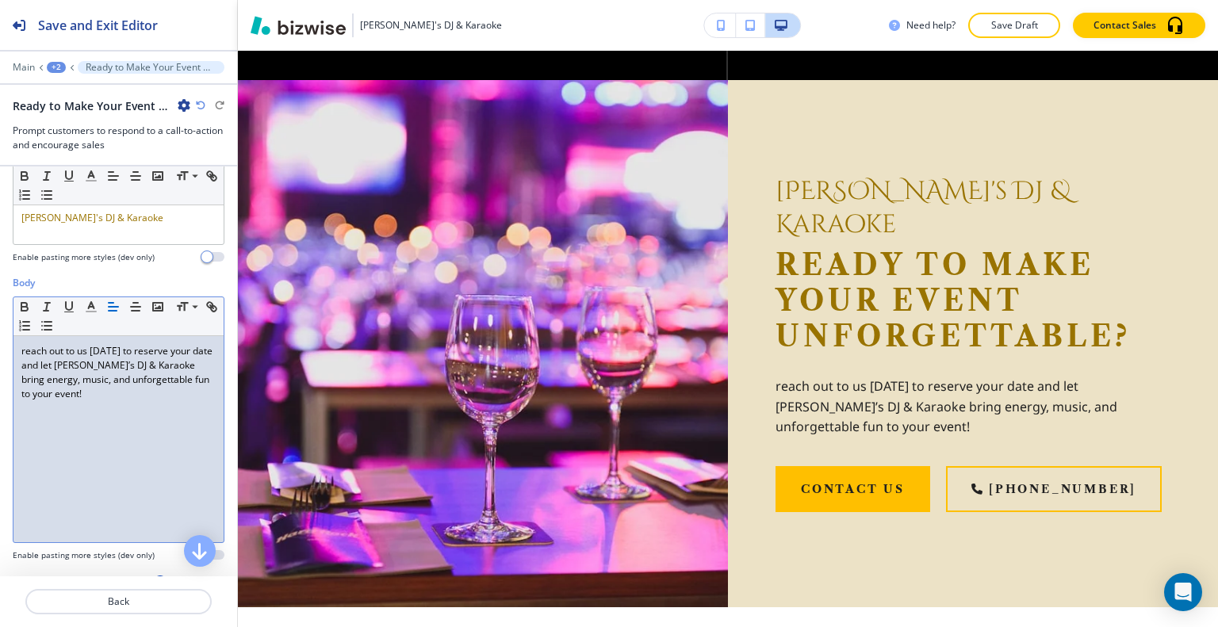
click at [29, 377] on p "reach out to us today to reserve your date and let Gaby’s DJ & Karaoke bring en…" at bounding box center [118, 372] width 194 height 57
click at [31, 367] on p "reach out to us today to reserve your date and let Gaby’s DJ & Karaoke bring en…" at bounding box center [118, 372] width 194 height 57
click at [29, 367] on p "reach out to us today to reserve your date and let Gaby’s DJ & Karaoke bring en…" at bounding box center [118, 372] width 194 height 57
click at [25, 366] on p "reach out to us today to reserve your date and let Gaby’s DJ & Karaoke bring en…" at bounding box center [118, 372] width 194 height 57
click at [994, 37] on button "Save Draft" at bounding box center [1014, 25] width 92 height 25
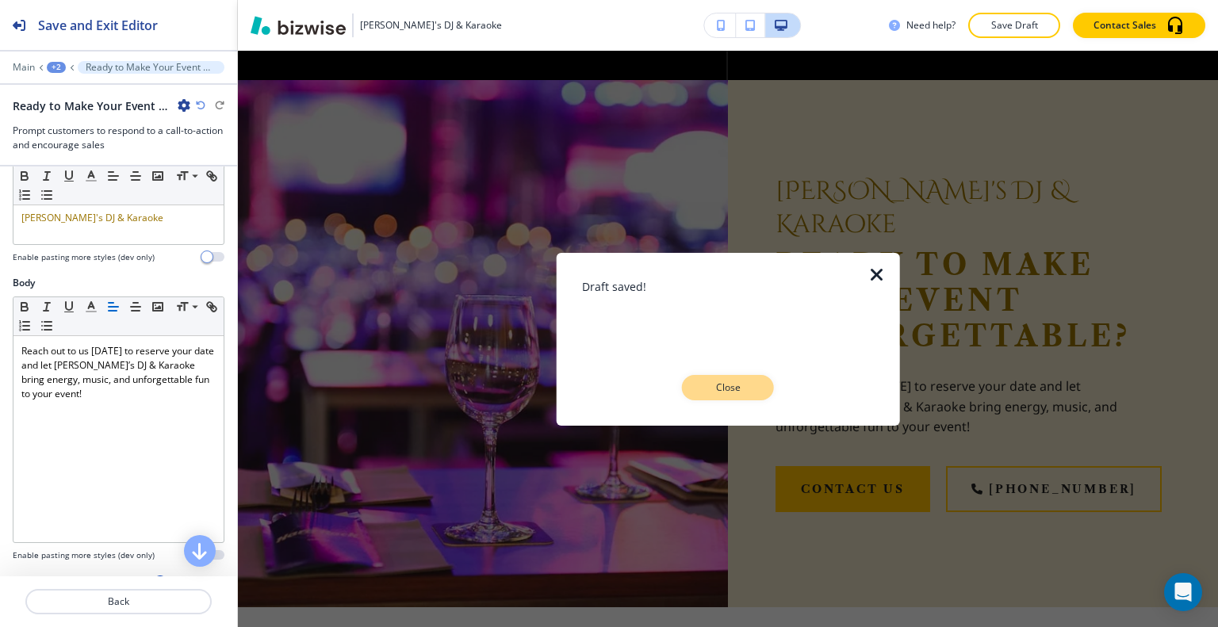
click at [753, 384] on button "Close" at bounding box center [728, 387] width 92 height 25
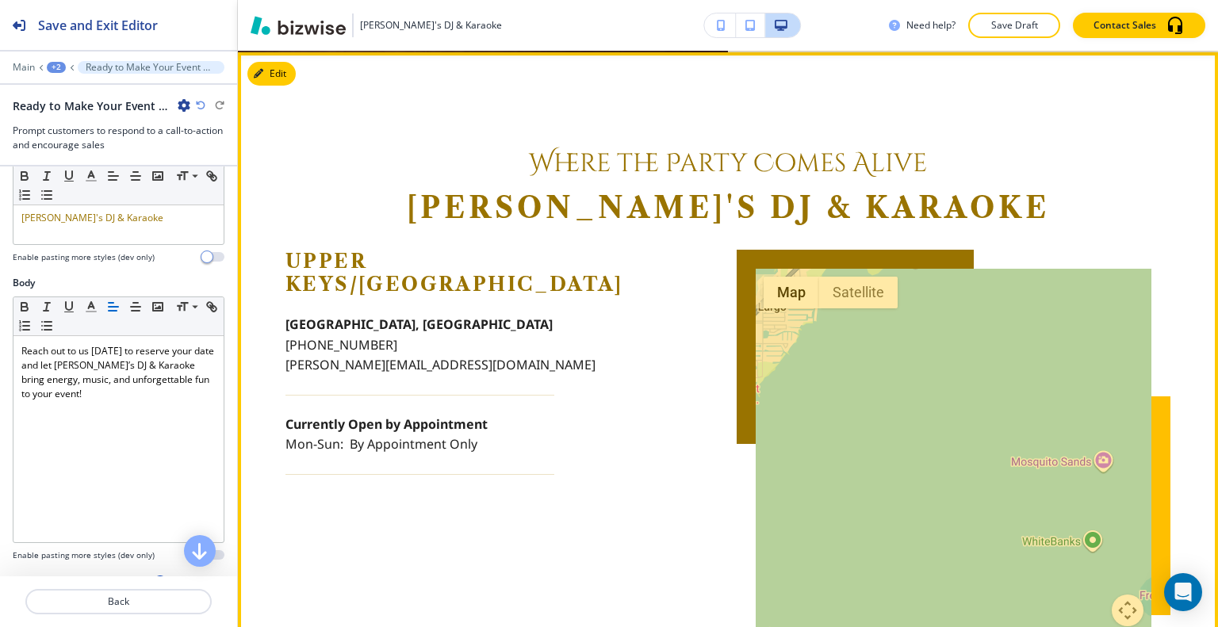
scroll to position [4235, 0]
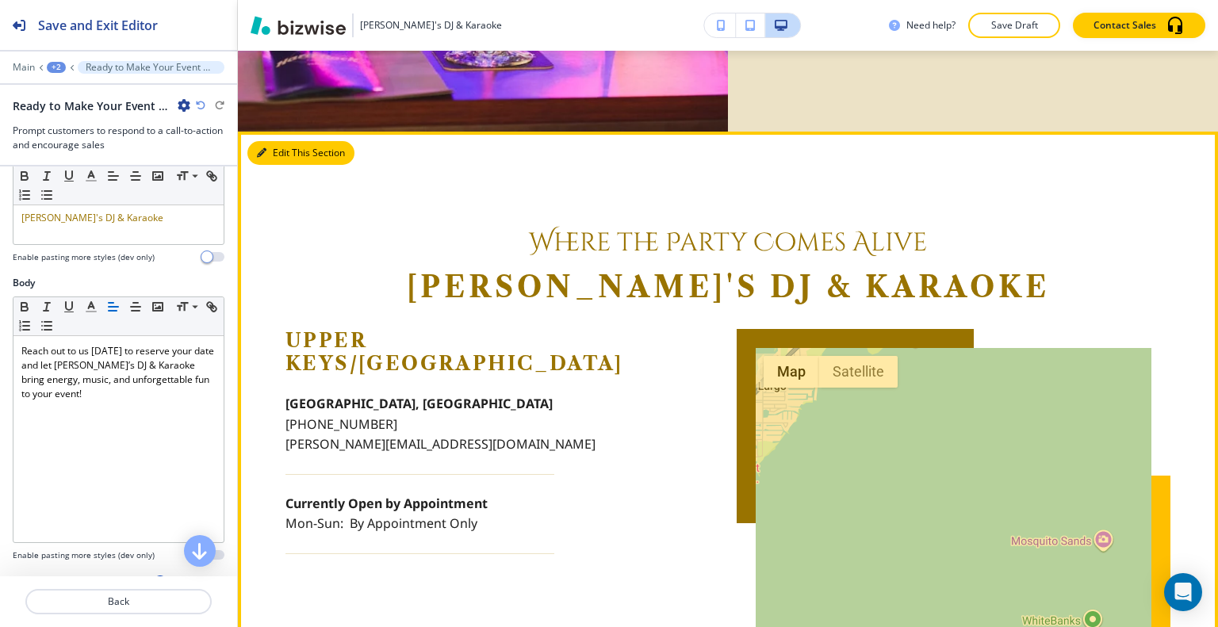
click at [295, 141] on button "Edit This Section" at bounding box center [300, 153] width 107 height 24
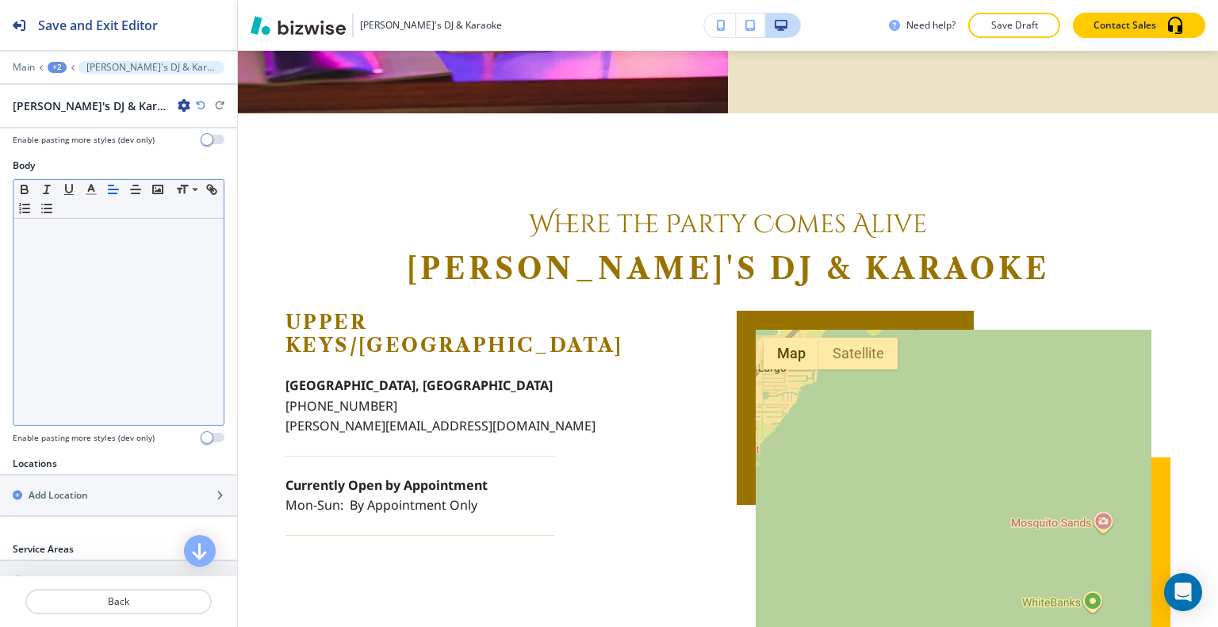
scroll to position [396, 0]
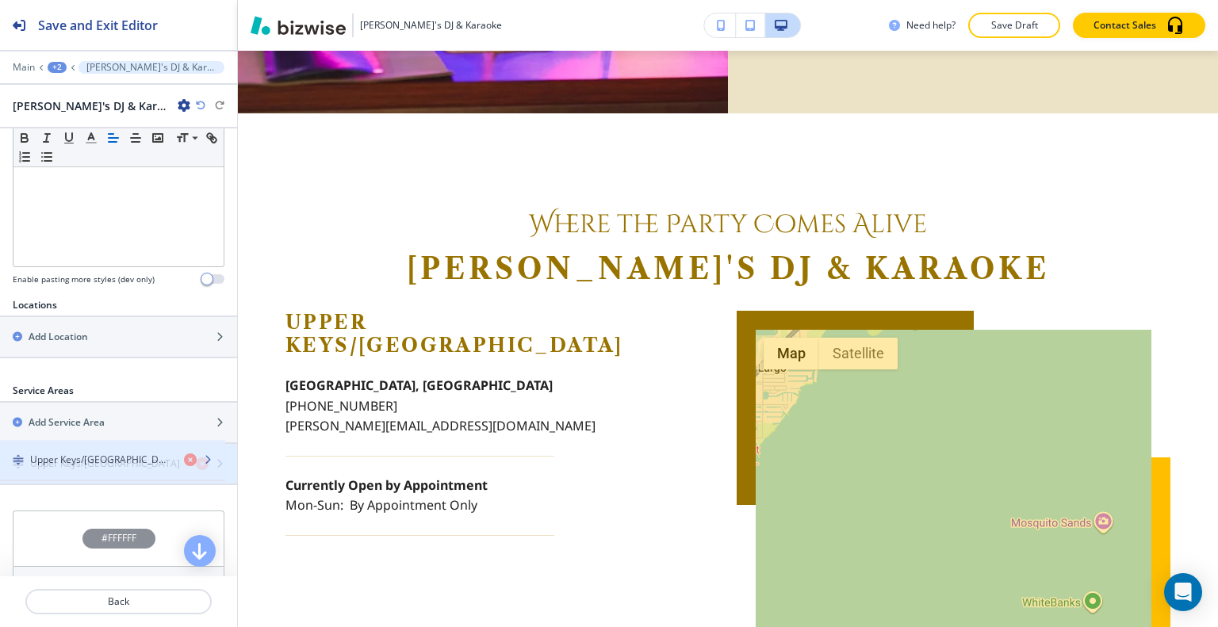
click at [74, 457] on h4 "Upper Keys/Key Largo" at bounding box center [105, 464] width 150 height 14
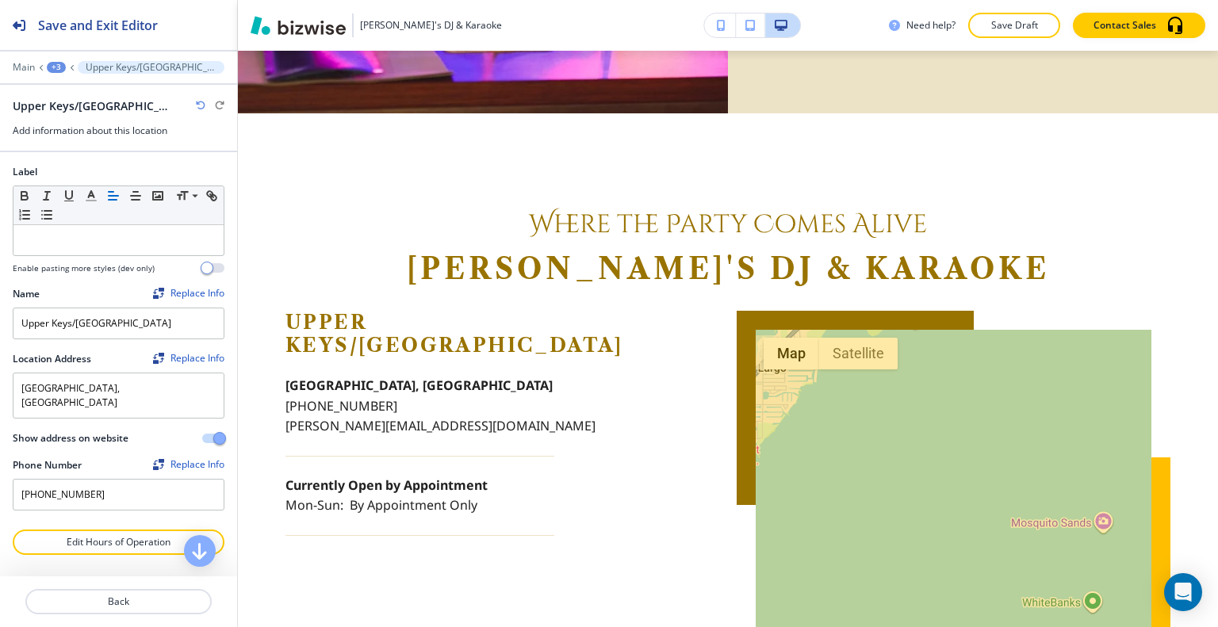
scroll to position [173, 0]
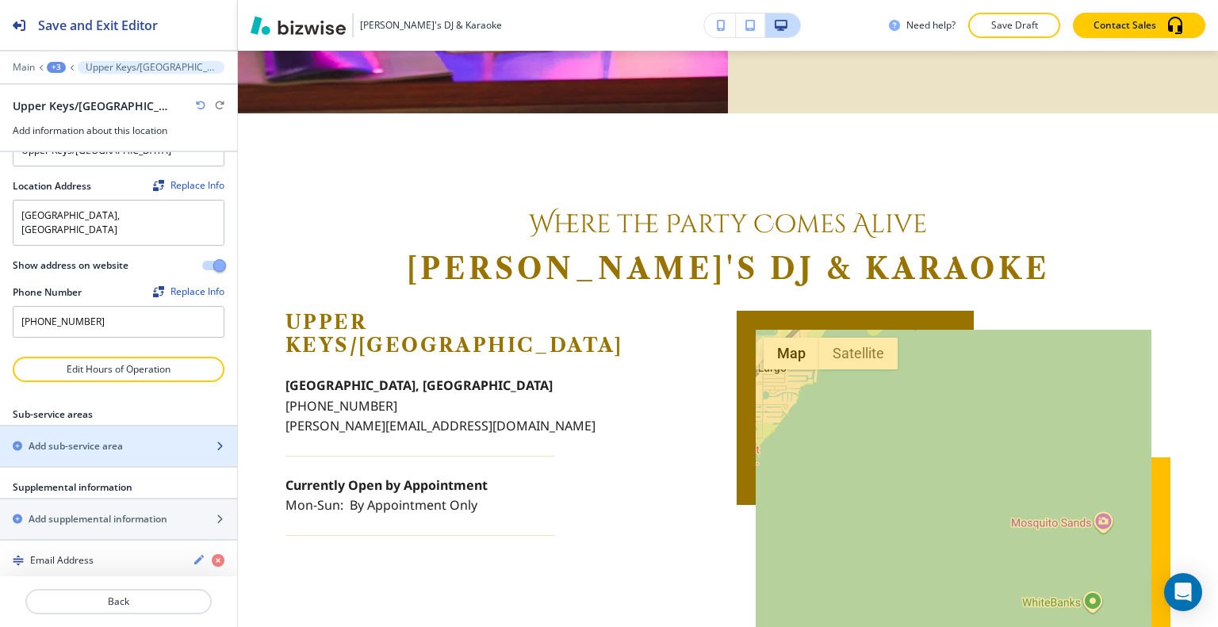
click at [124, 439] on div "Add sub-service area" at bounding box center [101, 446] width 202 height 14
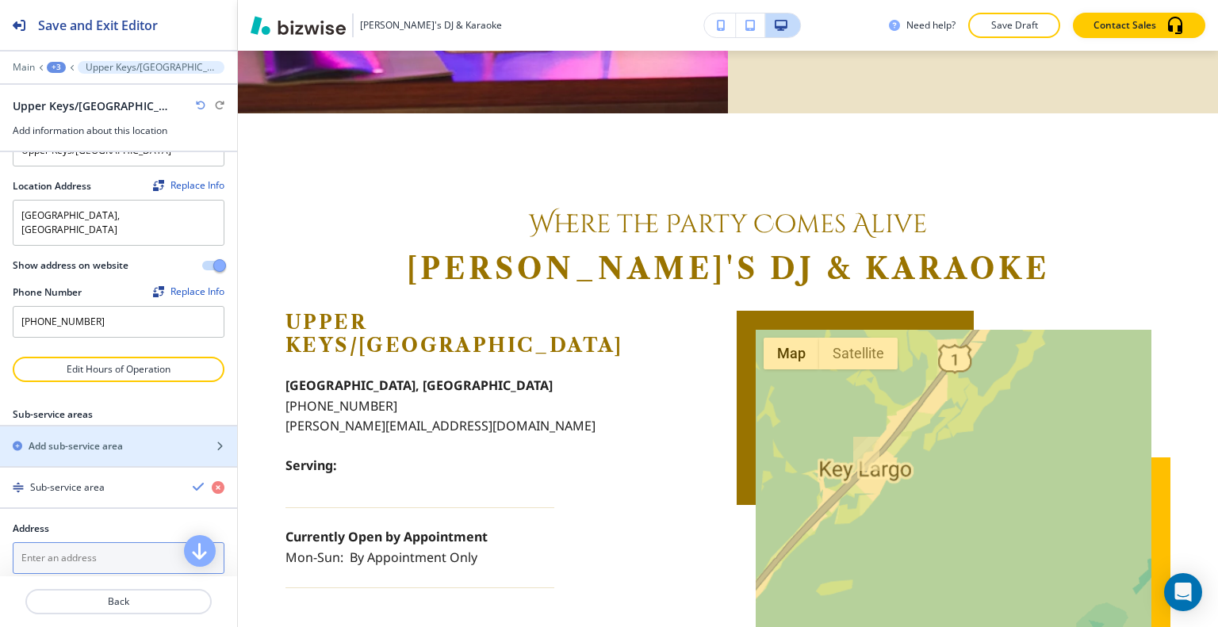
scroll to position [252, 0]
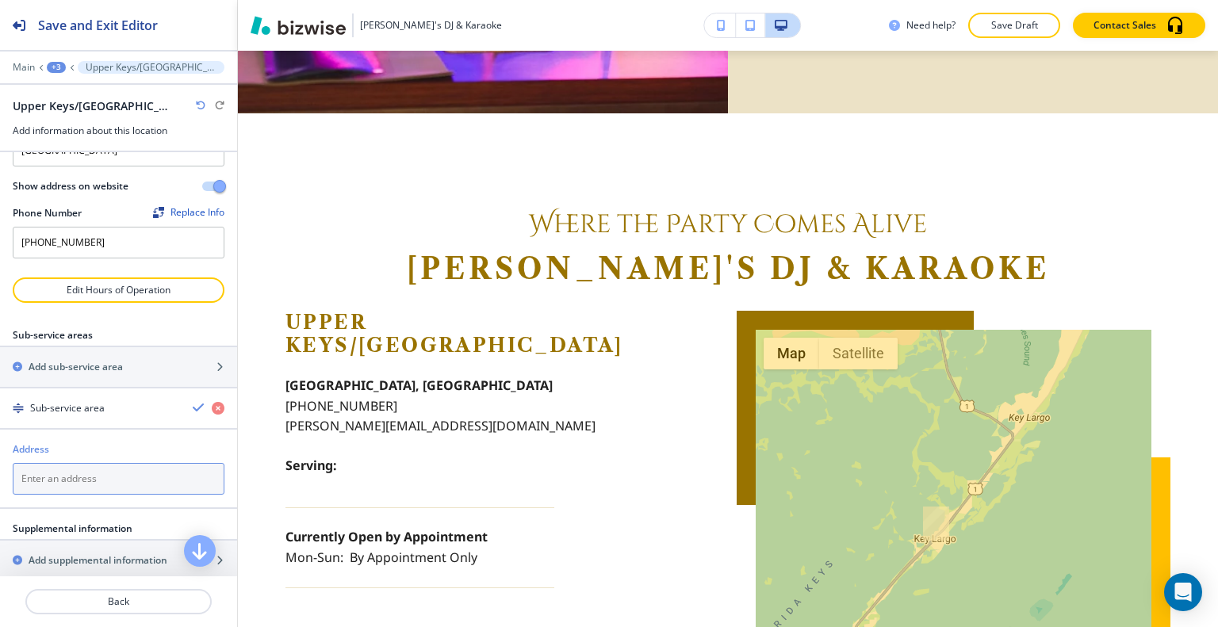
paste textarea "Primarily Key Largo and Islamorada (upper Keys)"
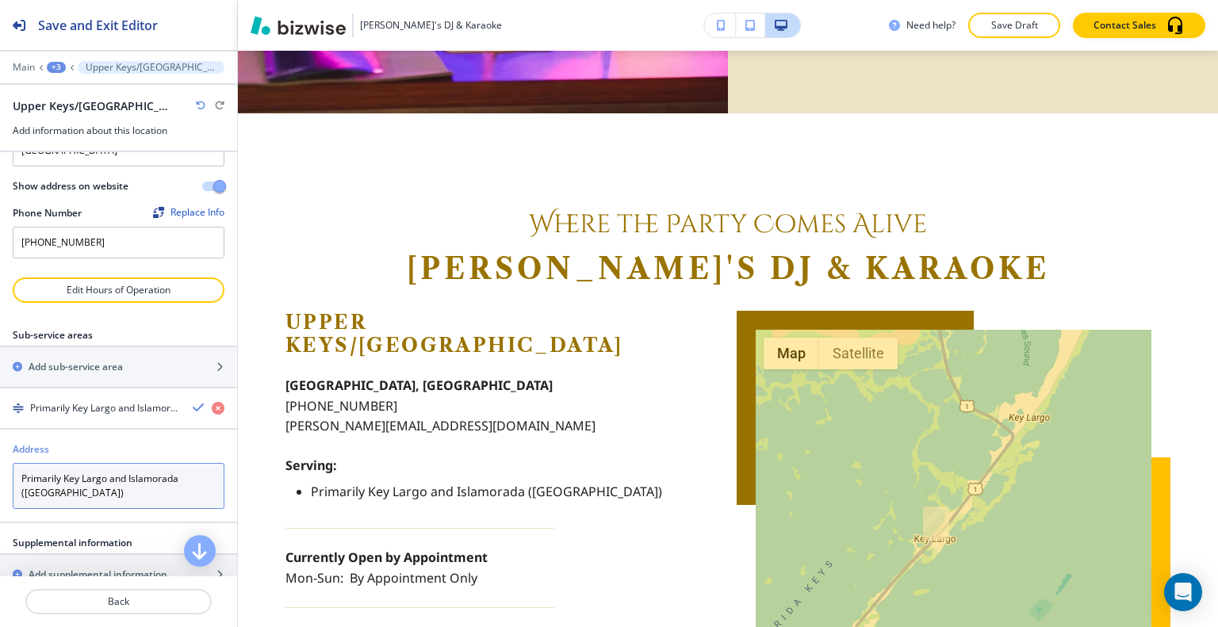
drag, startPoint x: 65, startPoint y: 461, endPoint x: 0, endPoint y: 450, distance: 66.0
click at [0, 455] on div "Address Primarily Key Largo and Islamorada (upper Keys) Primarily Key Largo and…" at bounding box center [118, 475] width 237 height 67
drag, startPoint x: 88, startPoint y: 466, endPoint x: 0, endPoint y: 451, distance: 89.3
click at [0, 451] on div "Address Key Largo and Islamorada (upper Keys) Key Largo and Islamorada (upper K…" at bounding box center [118, 475] width 237 height 67
click at [80, 463] on textarea "Key Largo and Islamorada (upper Keys)" at bounding box center [119, 486] width 212 height 46
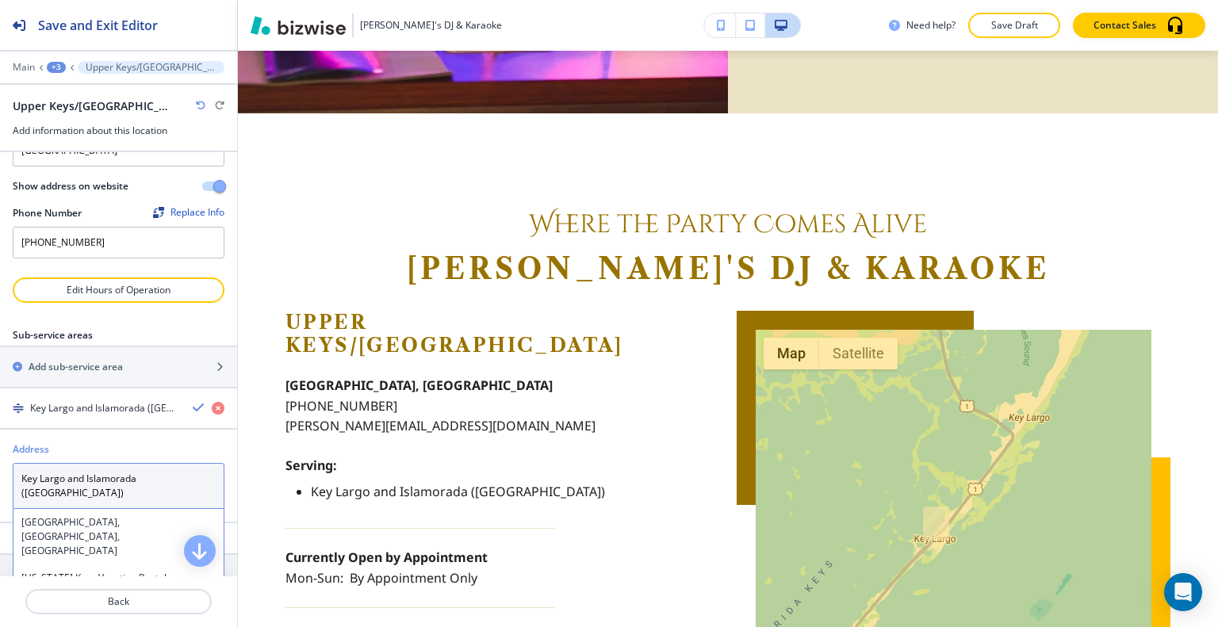
click at [84, 466] on textarea "Key Largo and Islamorada (upper Keys)" at bounding box center [119, 486] width 212 height 46
click at [84, 464] on textarea "Key Largo and Islamorada (upper Keys)" at bounding box center [119, 486] width 212 height 46
drag, startPoint x: 86, startPoint y: 465, endPoint x: 0, endPoint y: 454, distance: 86.3
click at [0, 454] on div "Address Key Largo and Islamorada (upper Keys) Key Largo and Islamorada (upper K…" at bounding box center [118, 475] width 237 height 67
type textarea "Islamorada (upper Keys)"
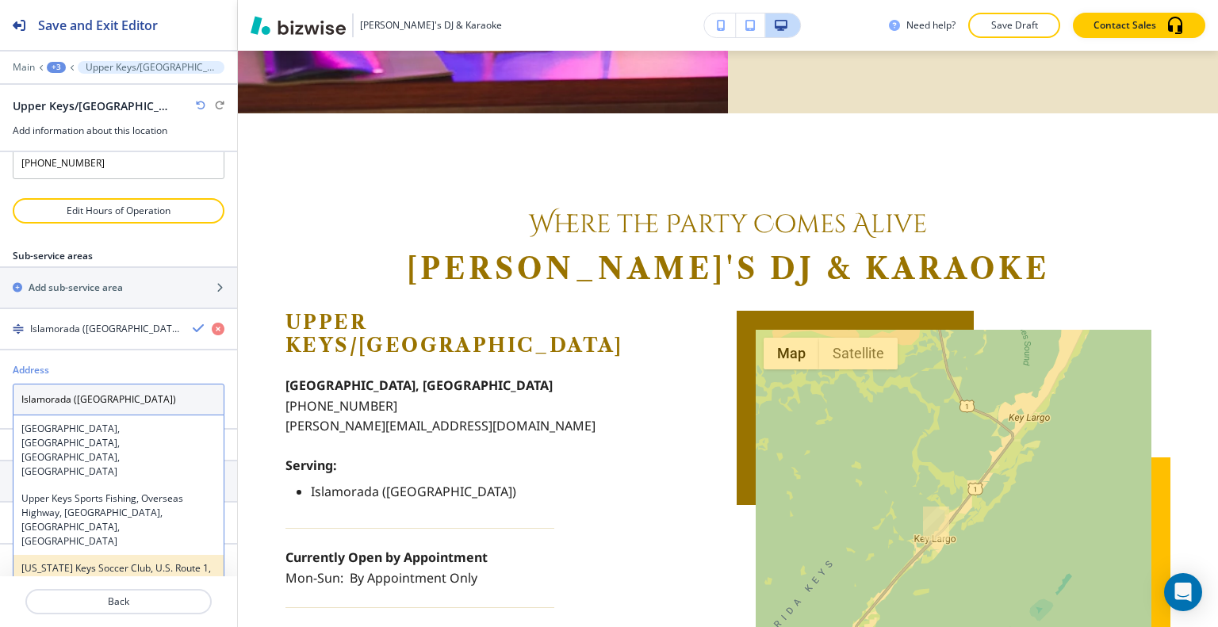
scroll to position [359, 0]
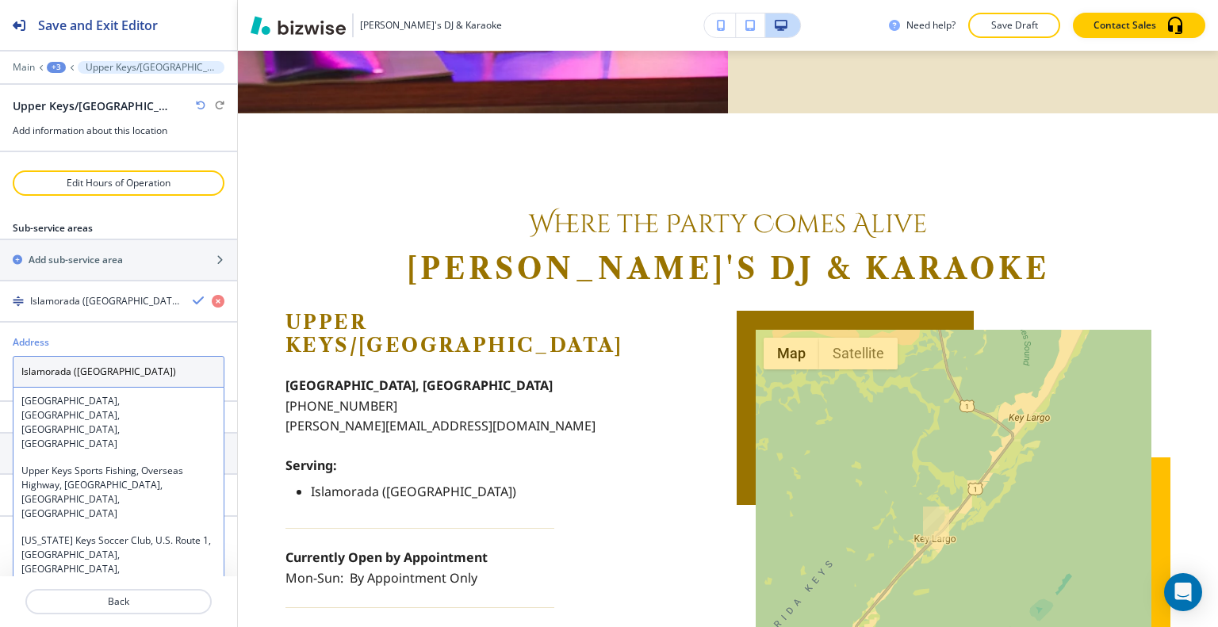
drag, startPoint x: 155, startPoint y: 358, endPoint x: 15, endPoint y: 344, distance: 141.0
click at [0, 342] on div "Address Islamorada (upper Keys) Islamorada (upper Keys) Upper Keys Veterinary H…" at bounding box center [118, 361] width 237 height 52
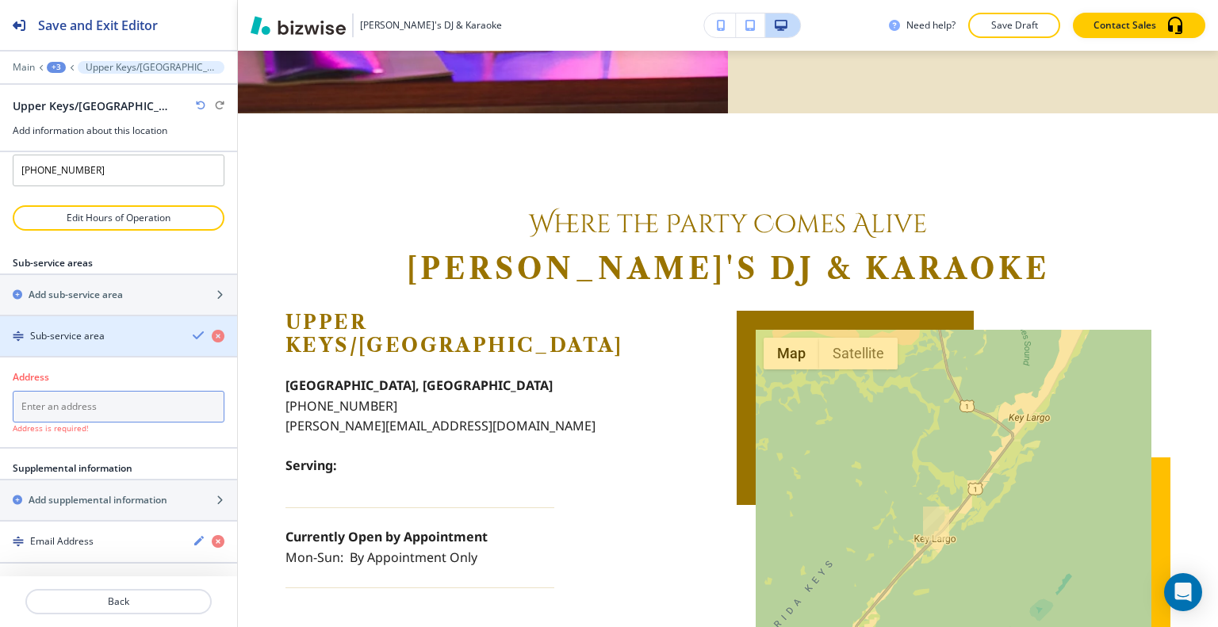
scroll to position [304, 0]
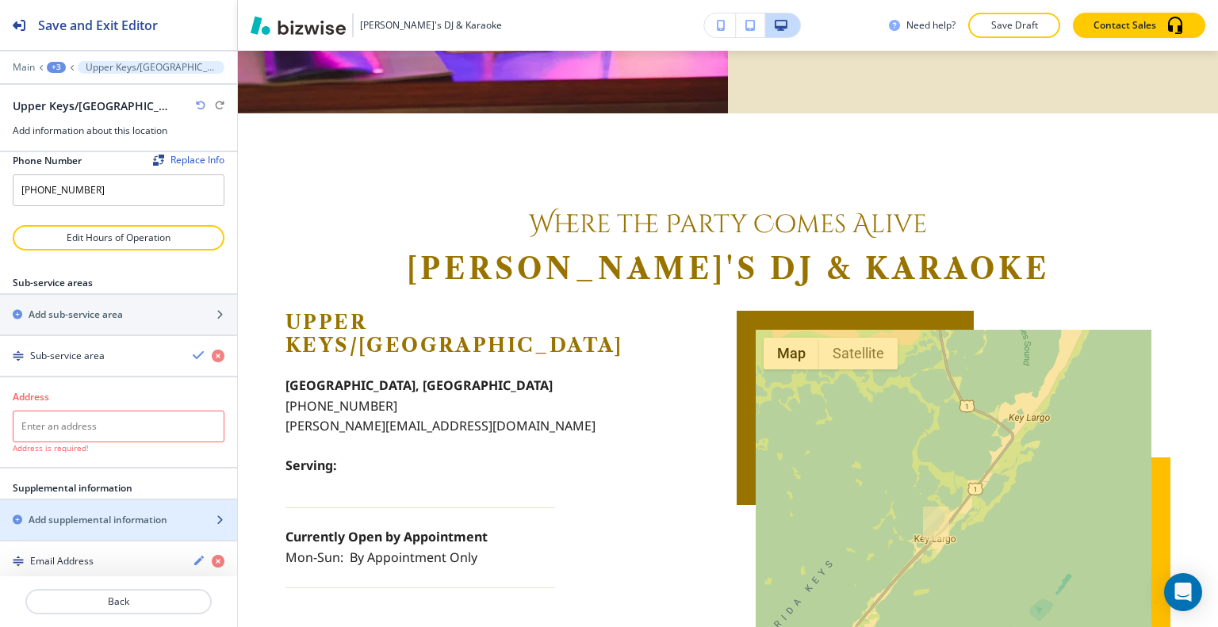
click at [116, 513] on h2 "Add supplemental information" at bounding box center [98, 520] width 139 height 14
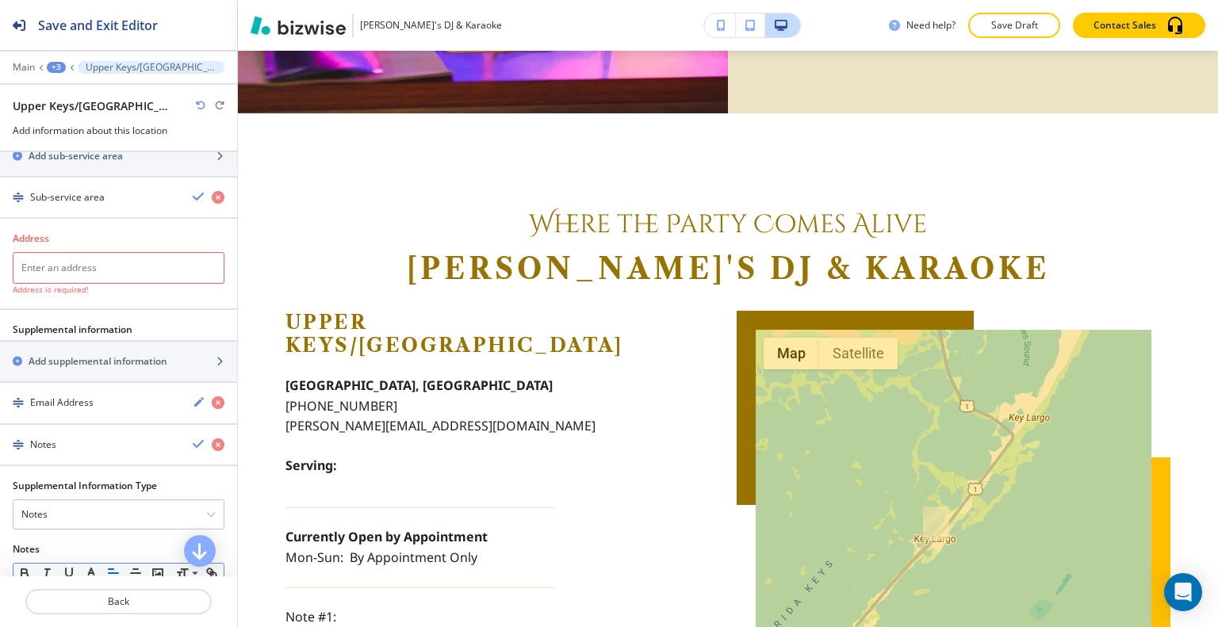
scroll to position [555, 0]
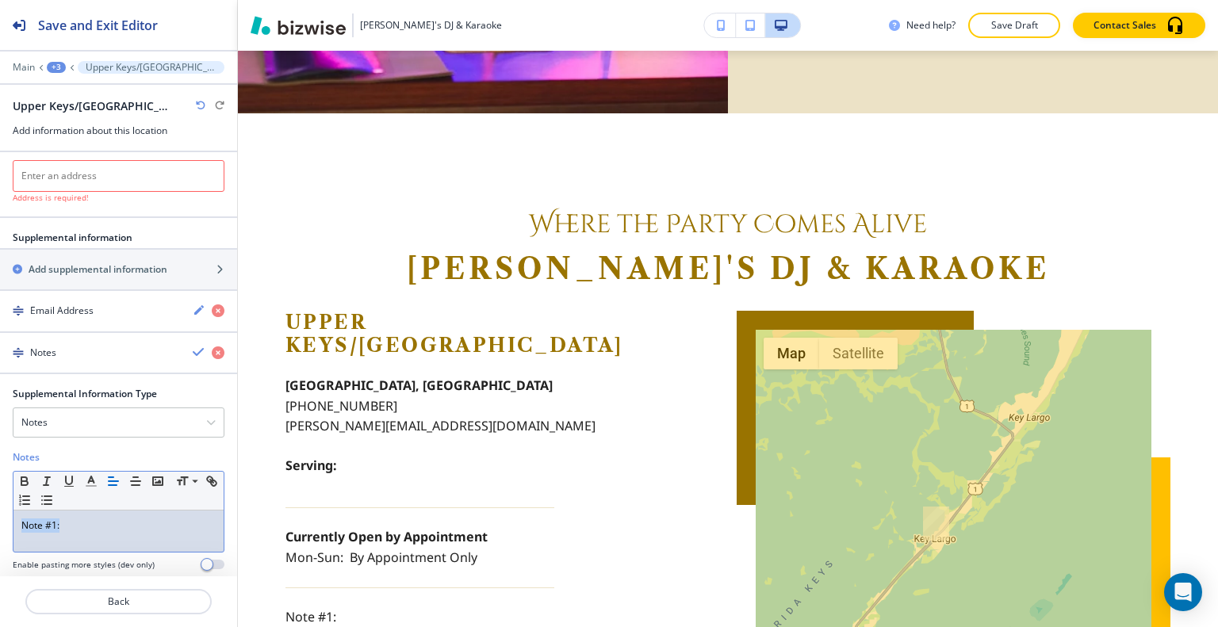
drag, startPoint x: 130, startPoint y: 499, endPoint x: 51, endPoint y: 500, distance: 79.3
click at [25, 511] on div "Note #1:" at bounding box center [118, 531] width 210 height 41
drag, startPoint x: 61, startPoint y: 502, endPoint x: 43, endPoint y: 510, distance: 19.9
click at [38, 519] on p "Note #1:" at bounding box center [118, 526] width 194 height 14
click at [88, 514] on div "Note #1:" at bounding box center [118, 531] width 210 height 41
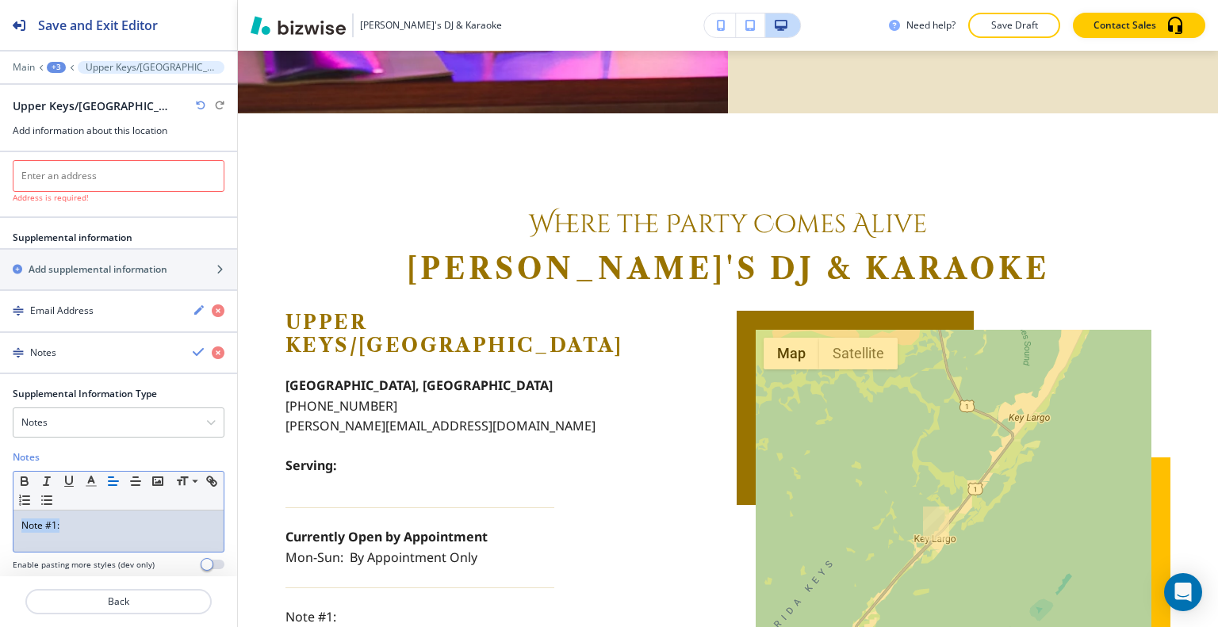
drag, startPoint x: 94, startPoint y: 509, endPoint x: 0, endPoint y: 503, distance: 94.6
click at [0, 503] on div "Supplemental Information Type Notes Notes Email Address PO Box Fax Number Other…" at bounding box center [118, 485] width 237 height 197
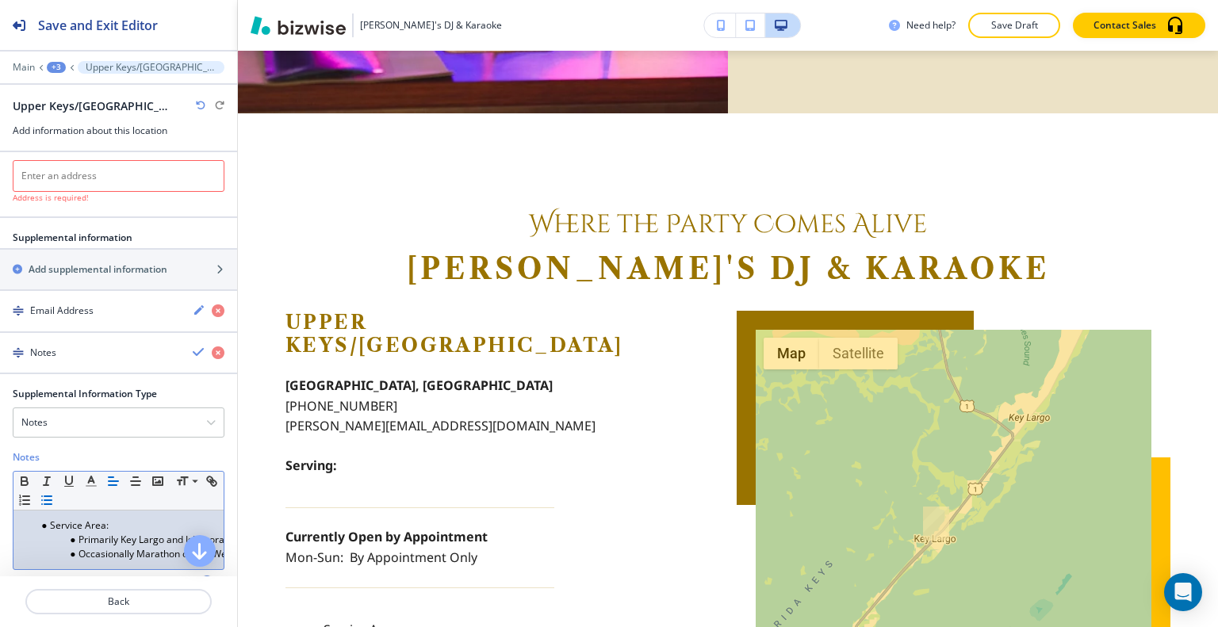
click at [51, 519] on li "Service Area:" at bounding box center [126, 526] width 180 height 14
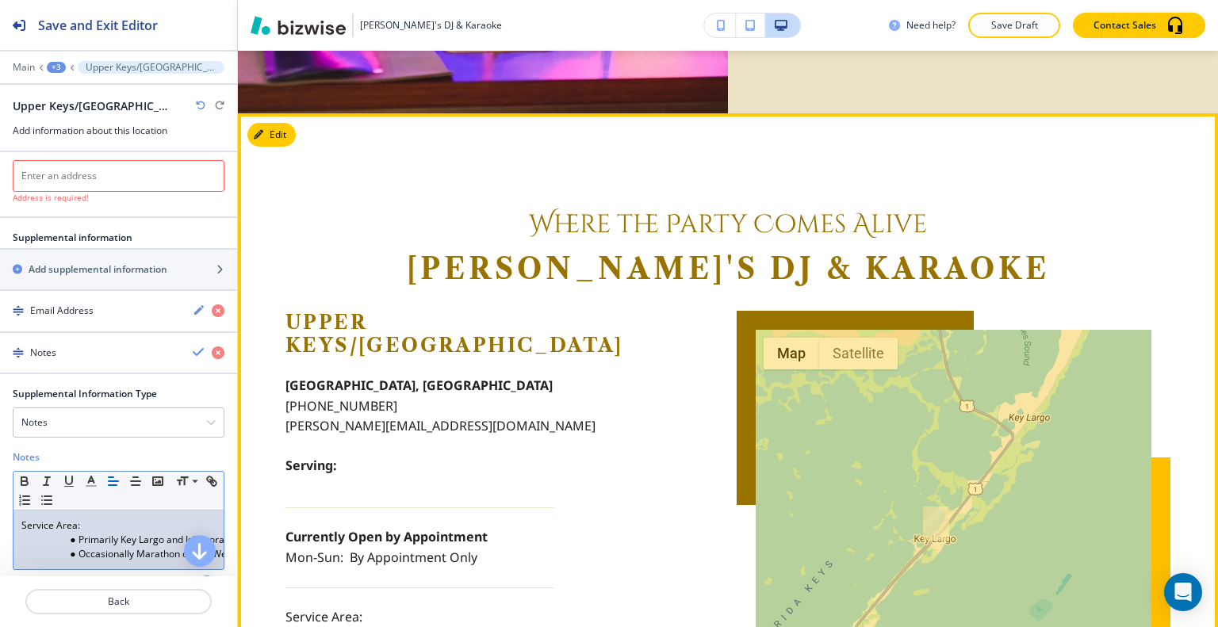
scroll to position [4412, 0]
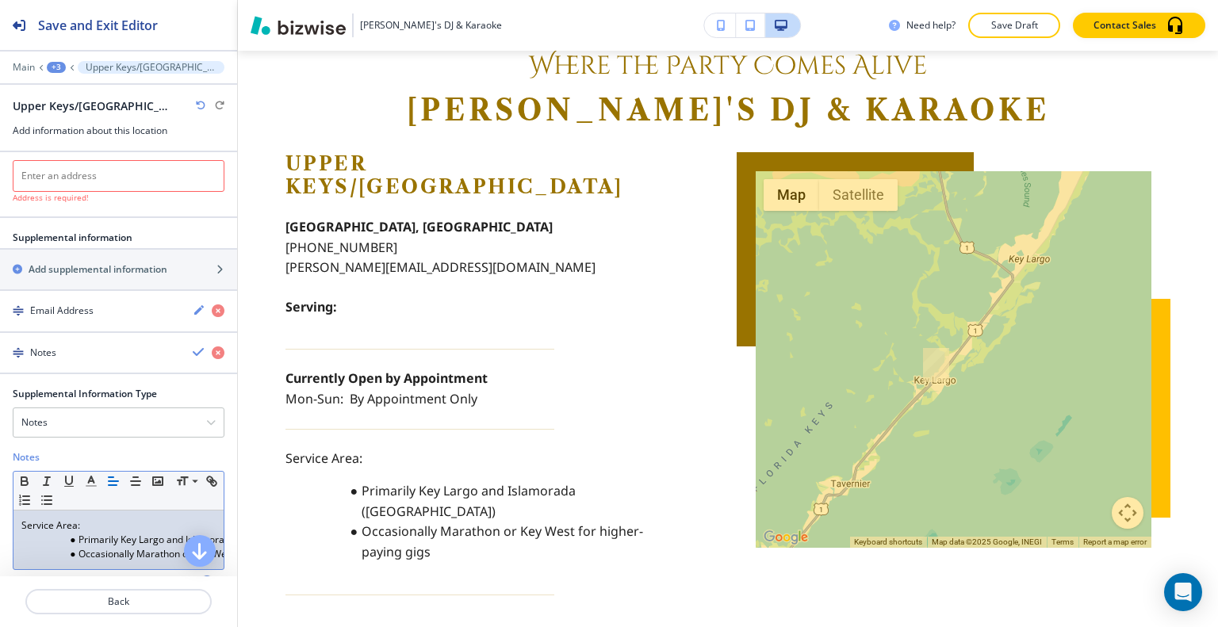
click at [81, 533] on li "Primarily Key Largo and Islamorada (upper Keys)" at bounding box center [126, 540] width 180 height 14
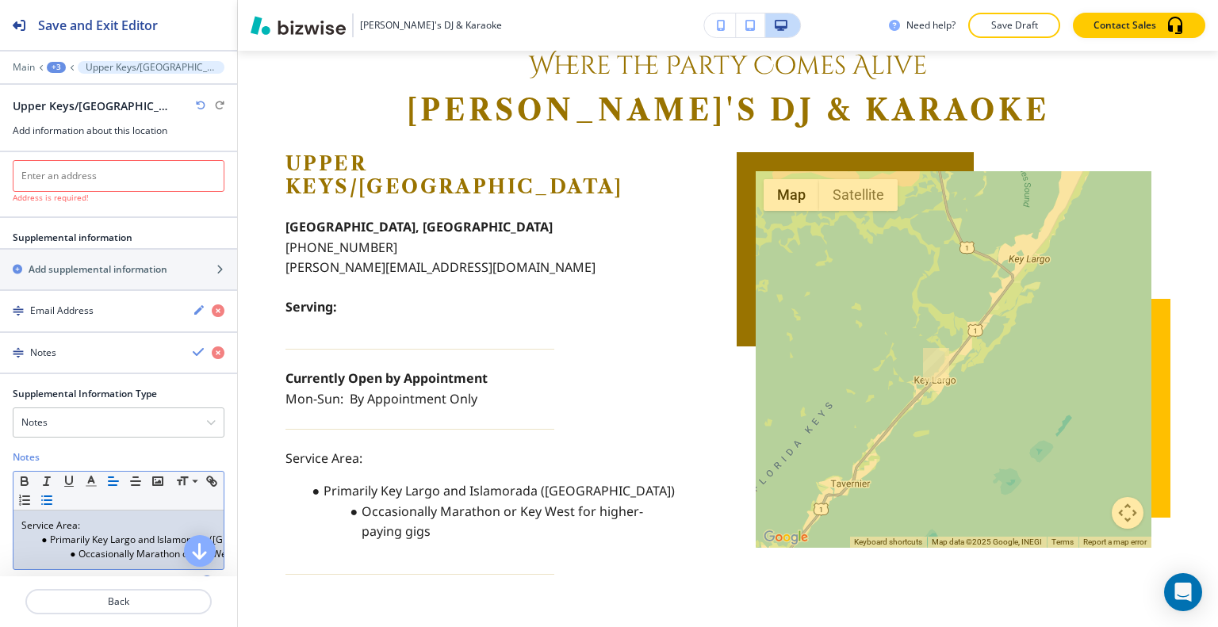
click at [63, 547] on li "Occasionally Marathon or Key West for higher-paying gigs" at bounding box center [126, 554] width 180 height 14
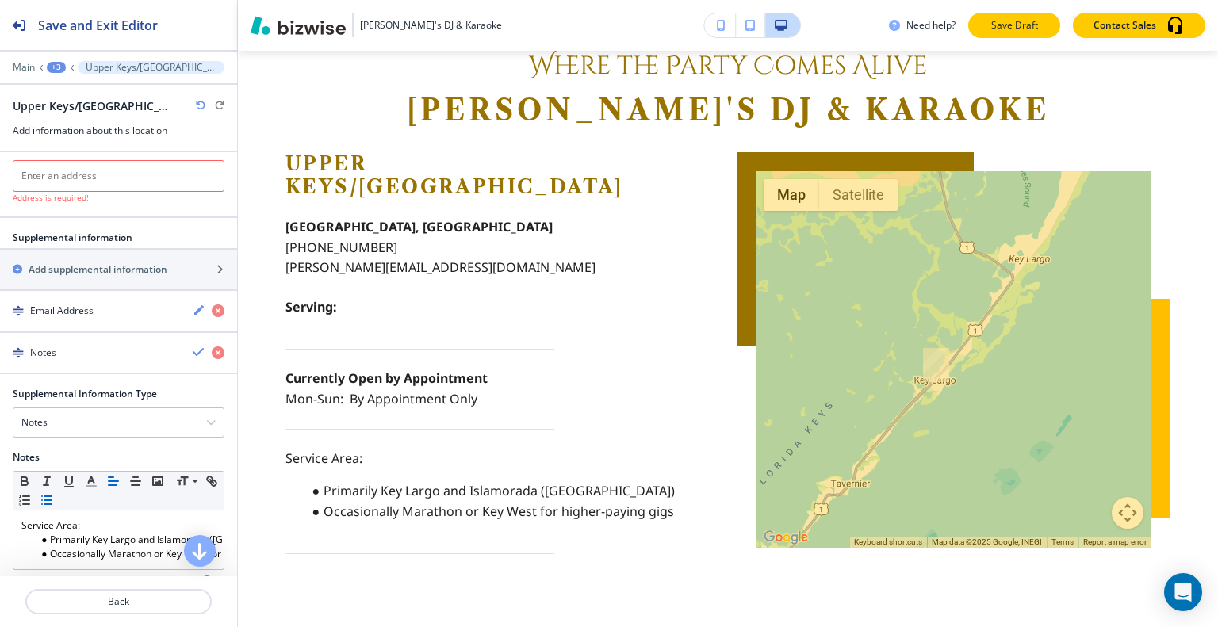
click at [1001, 25] on p "Save Draft" at bounding box center [1014, 25] width 51 height 14
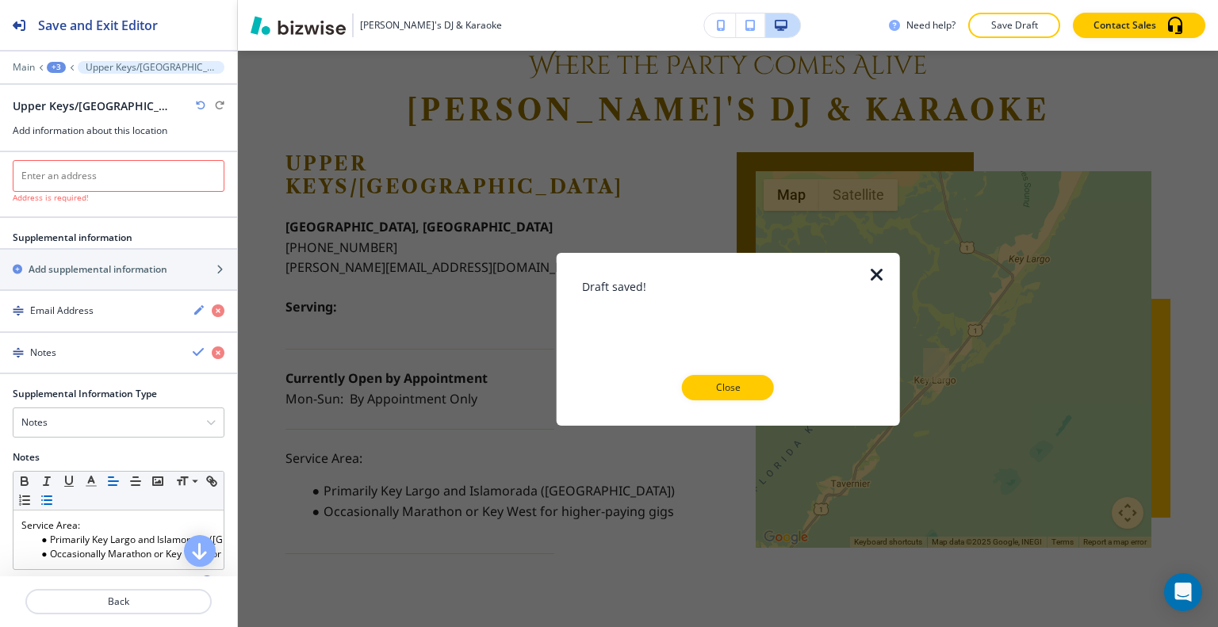
click at [748, 379] on button "Close" at bounding box center [728, 387] width 92 height 25
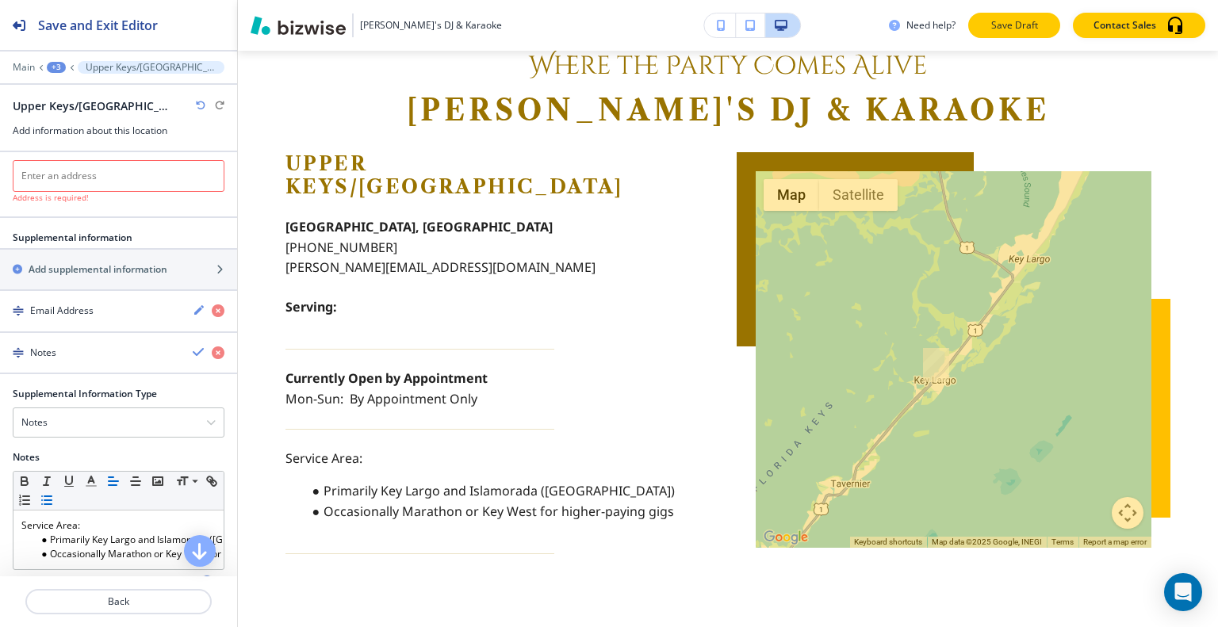
click at [993, 31] on p "Save Draft" at bounding box center [1014, 25] width 51 height 14
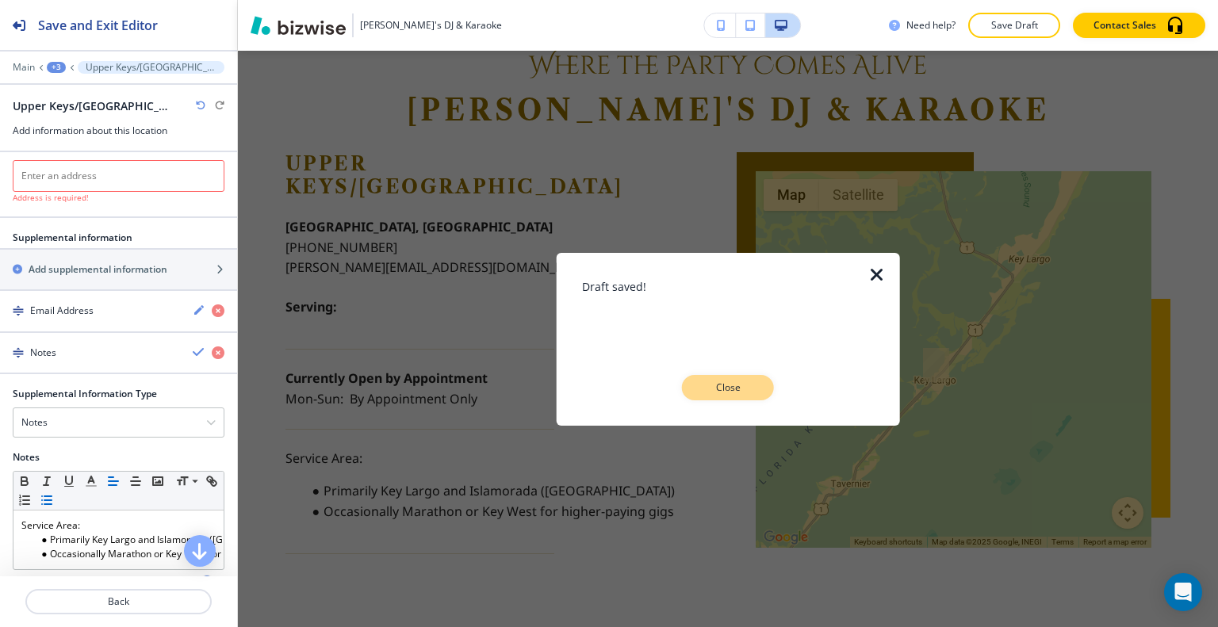
click at [733, 399] on button "Close" at bounding box center [728, 387] width 92 height 25
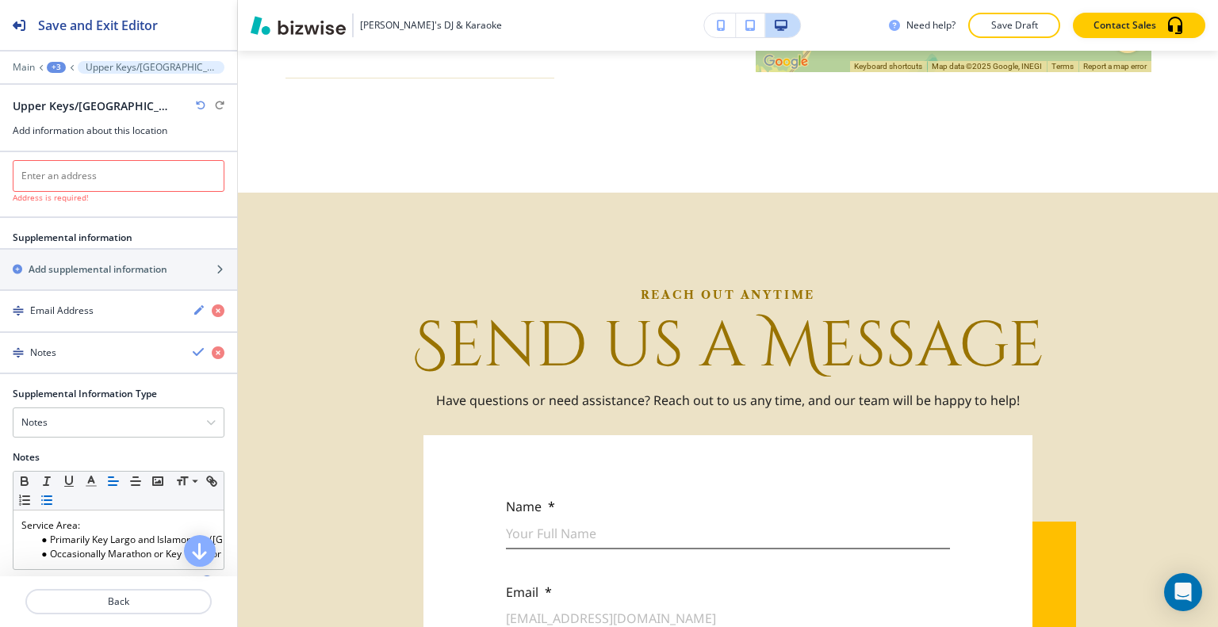
scroll to position [317, 0]
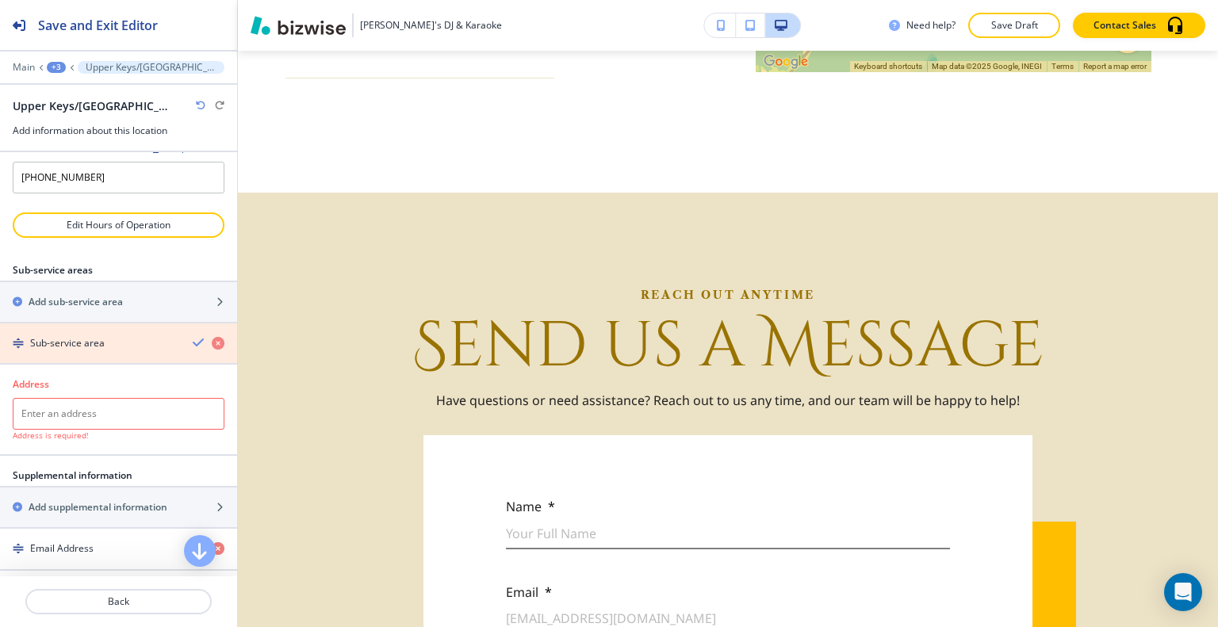
click at [212, 337] on icon "button" at bounding box center [218, 343] width 13 height 13
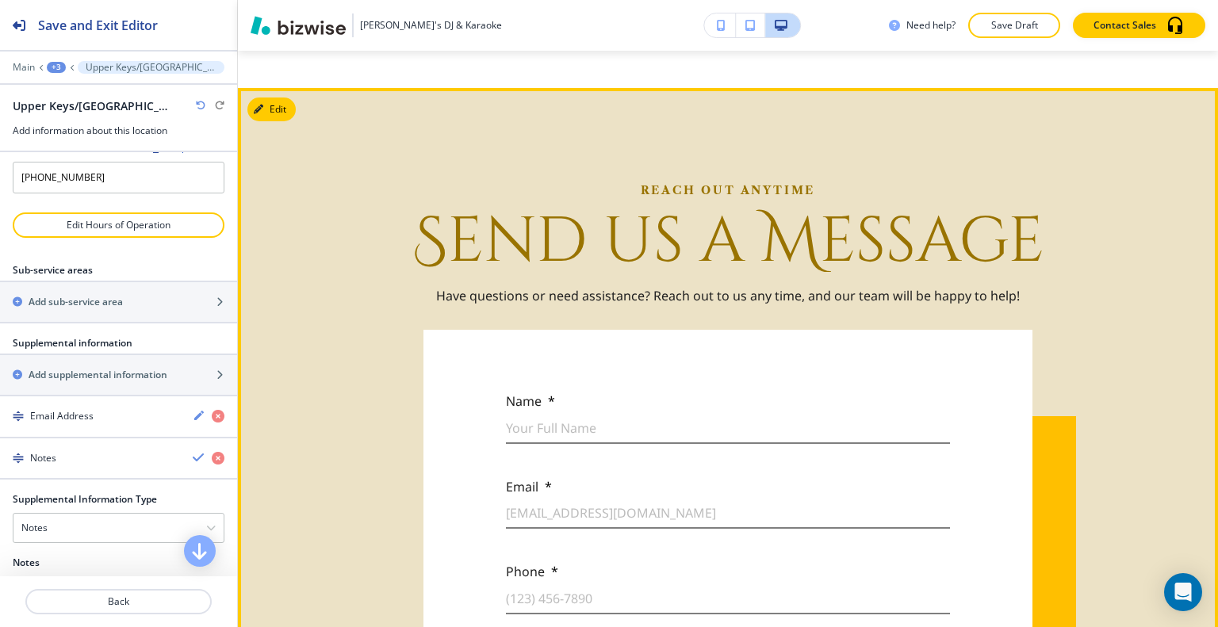
scroll to position [4887, 0]
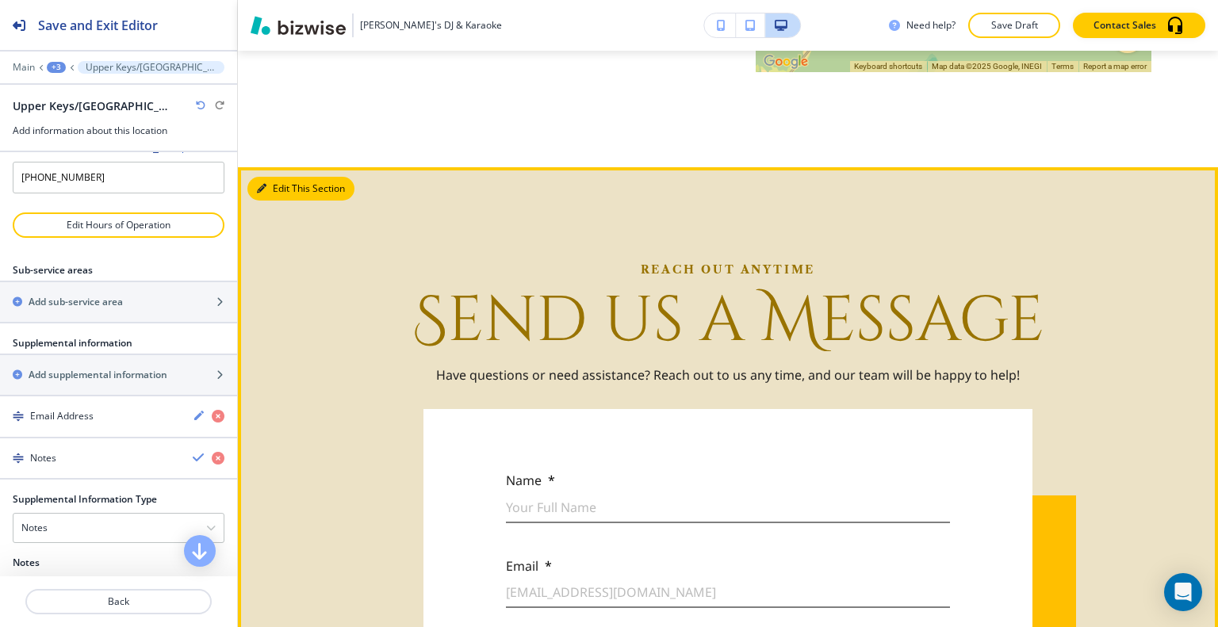
click at [290, 177] on button "Edit This Section" at bounding box center [300, 189] width 107 height 24
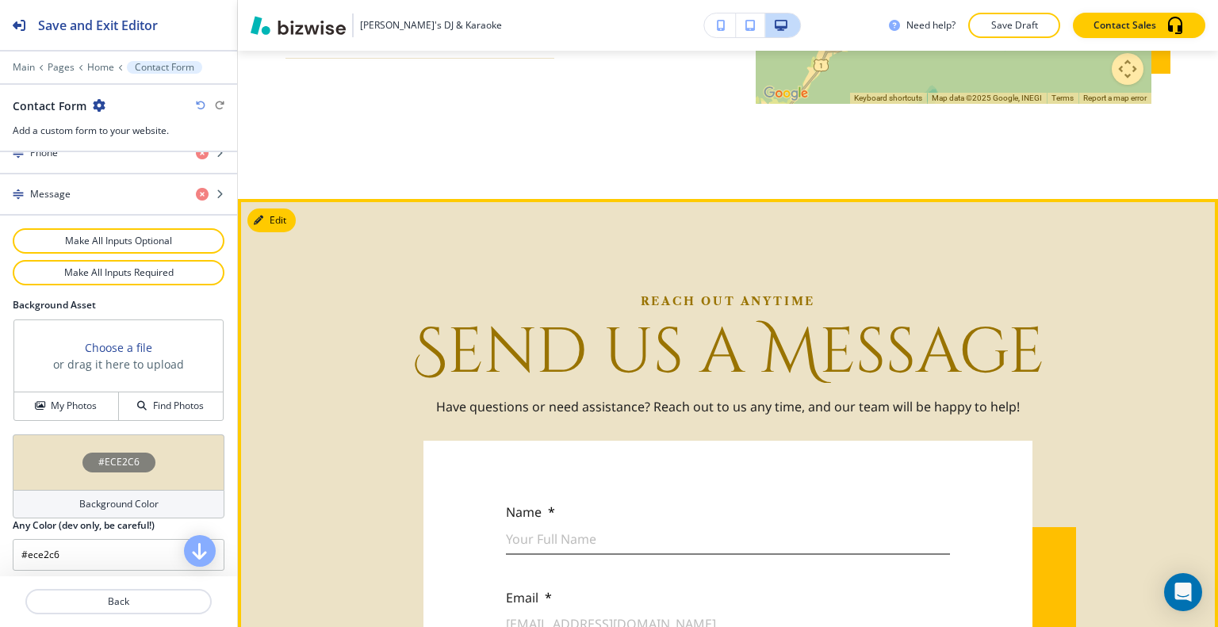
scroll to position [4935, 0]
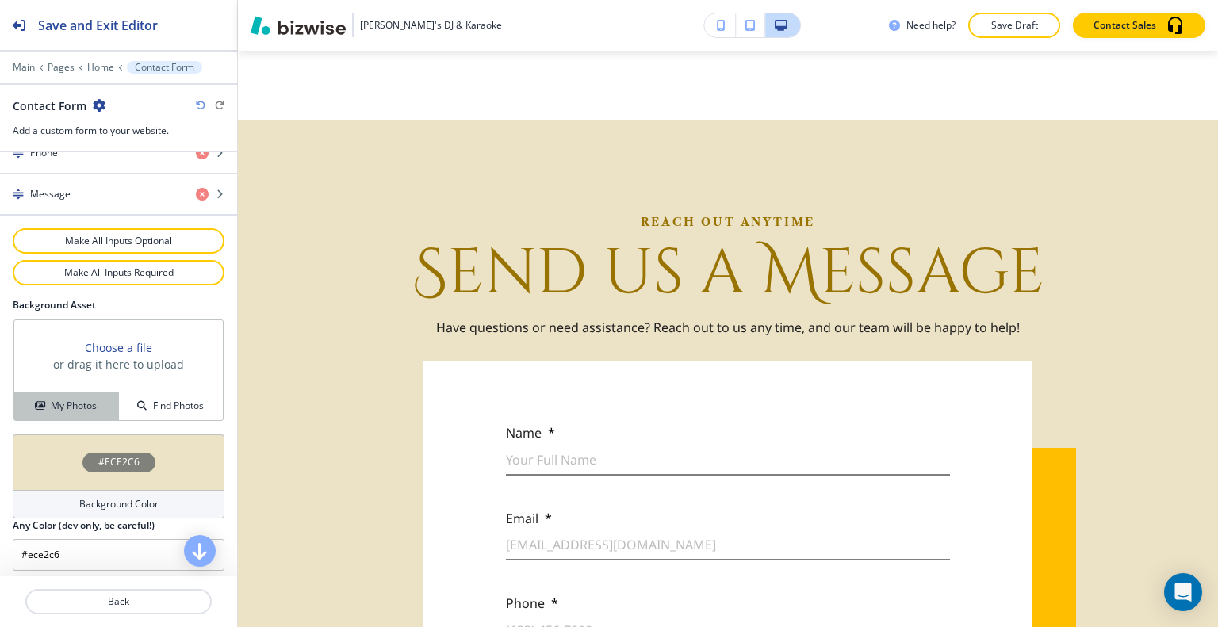
click at [78, 399] on h4 "My Photos" at bounding box center [74, 406] width 46 height 14
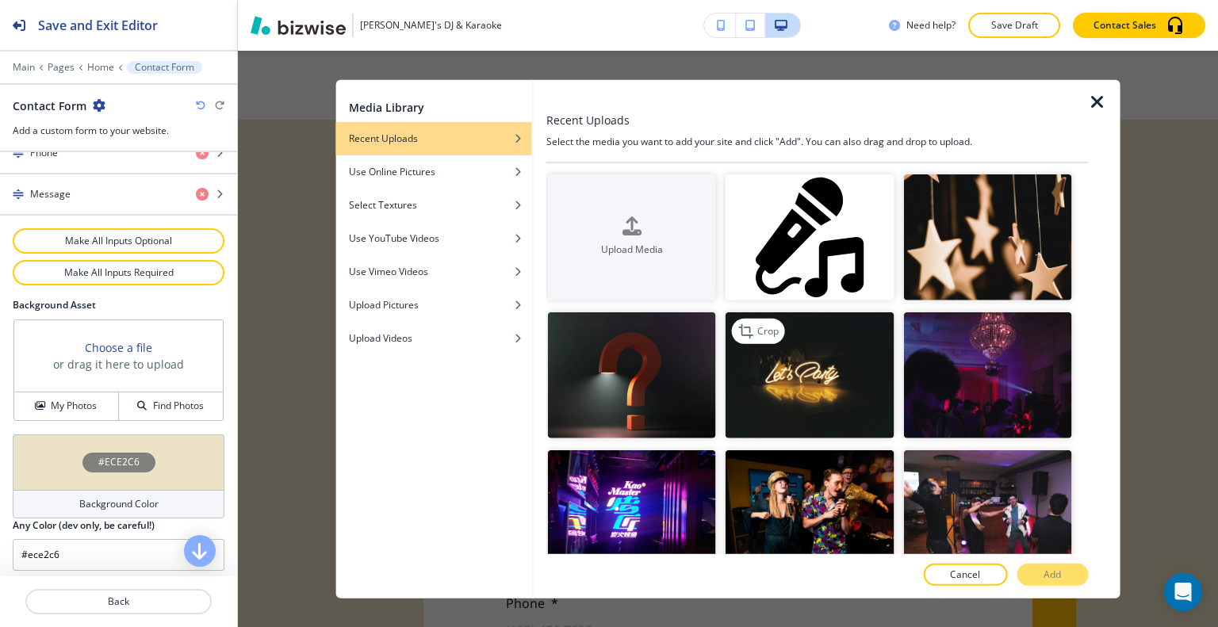
click at [844, 400] on img "button" at bounding box center [809, 375] width 168 height 126
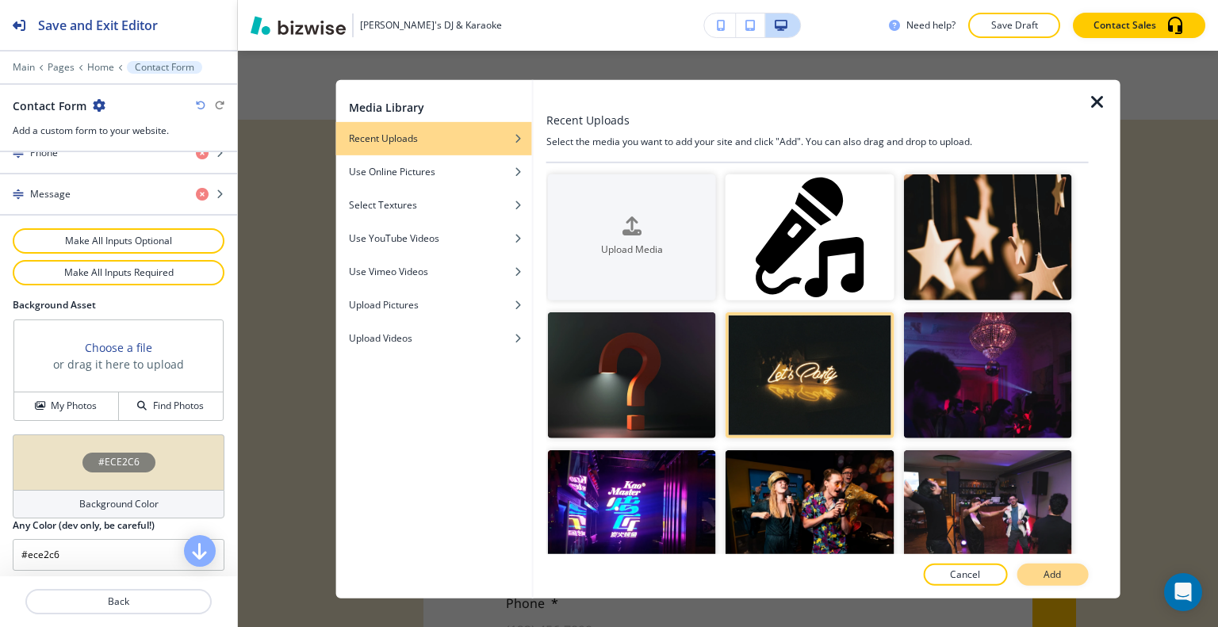
click at [1042, 573] on button "Add" at bounding box center [1051, 575] width 71 height 22
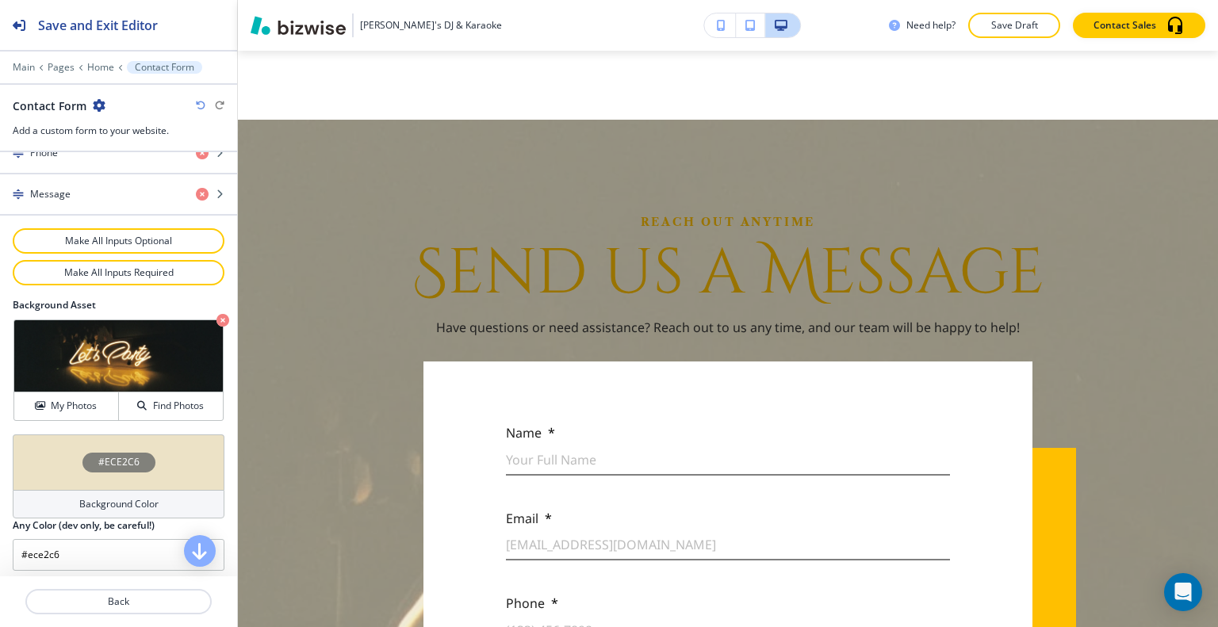
click at [32, 465] on div "#ECE2C6" at bounding box center [119, 462] width 212 height 56
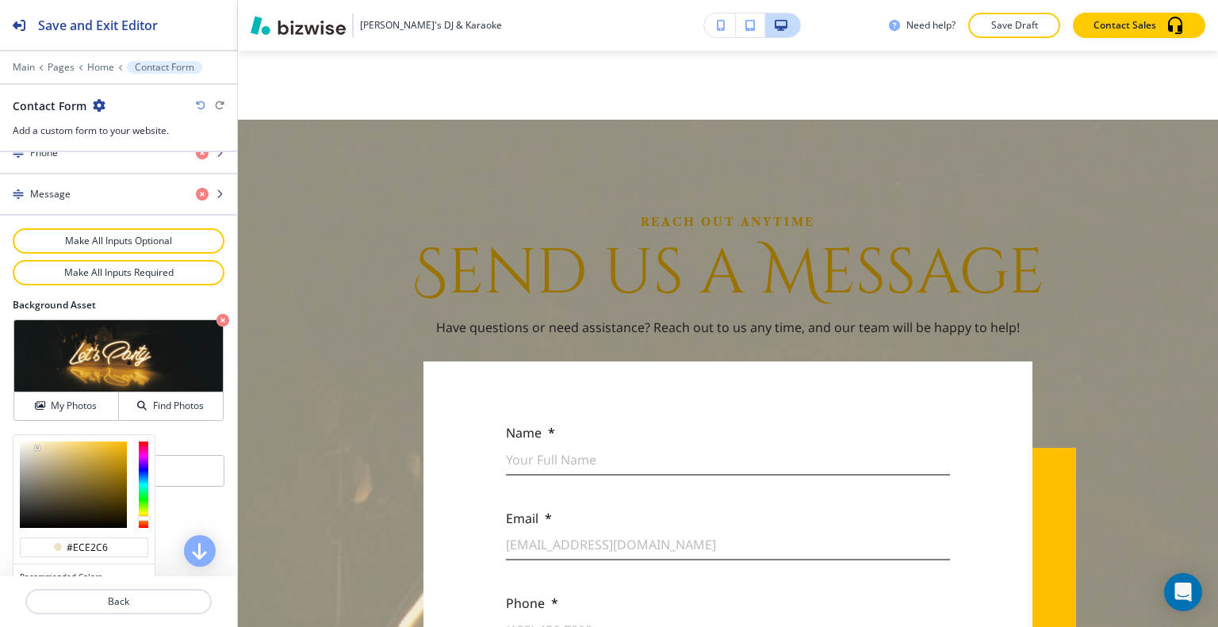
scroll to position [907, 0]
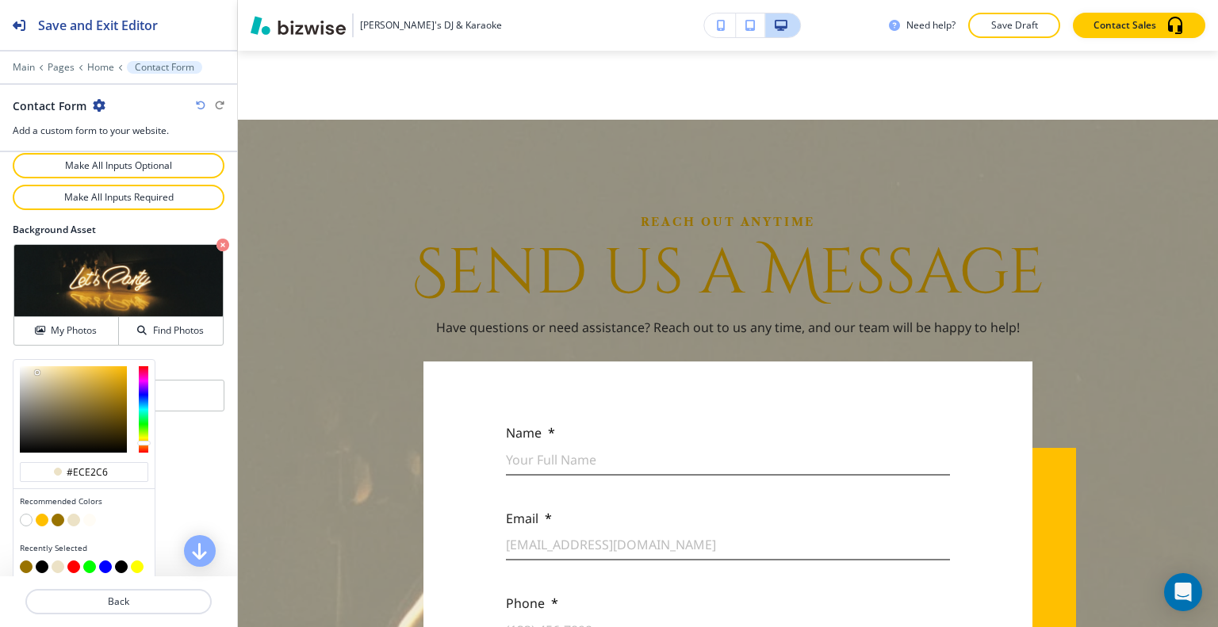
click at [41, 519] on button "button" at bounding box center [42, 520] width 13 height 13
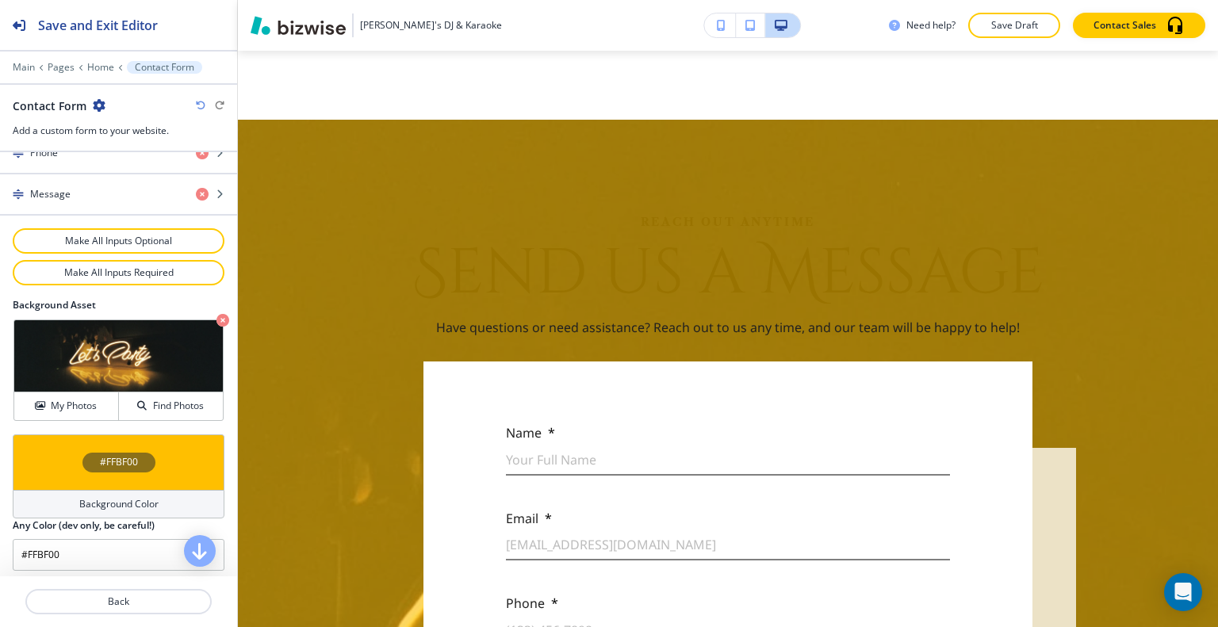
click at [65, 456] on div "#FFBF00" at bounding box center [119, 462] width 212 height 56
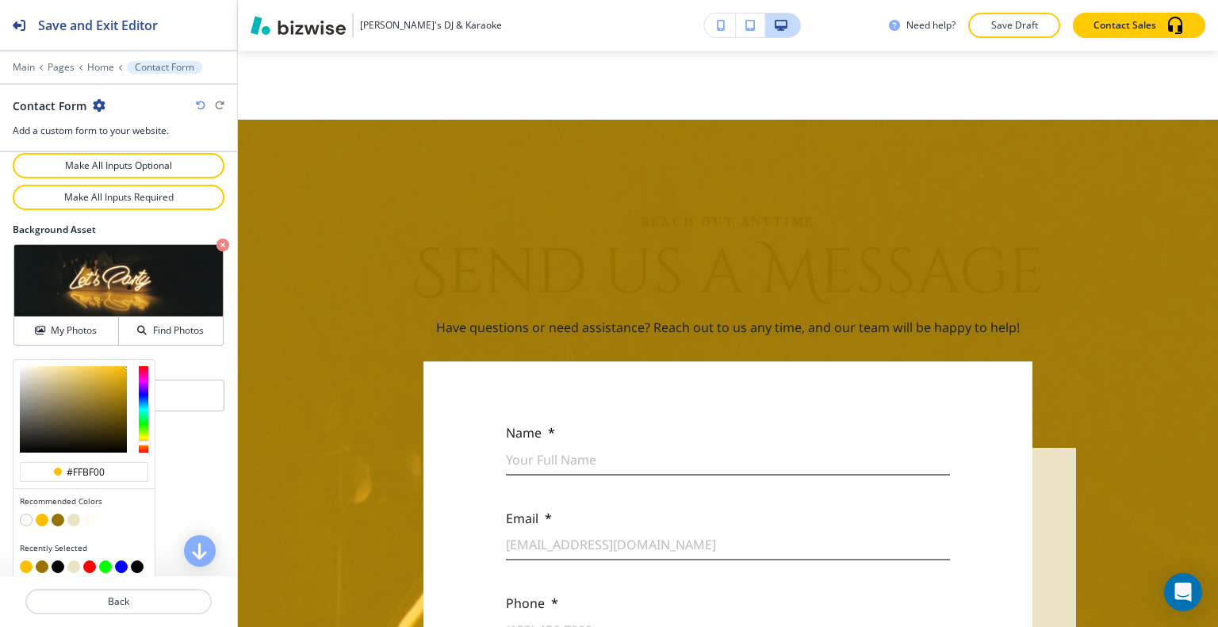
click at [72, 514] on button "button" at bounding box center [73, 520] width 13 height 13
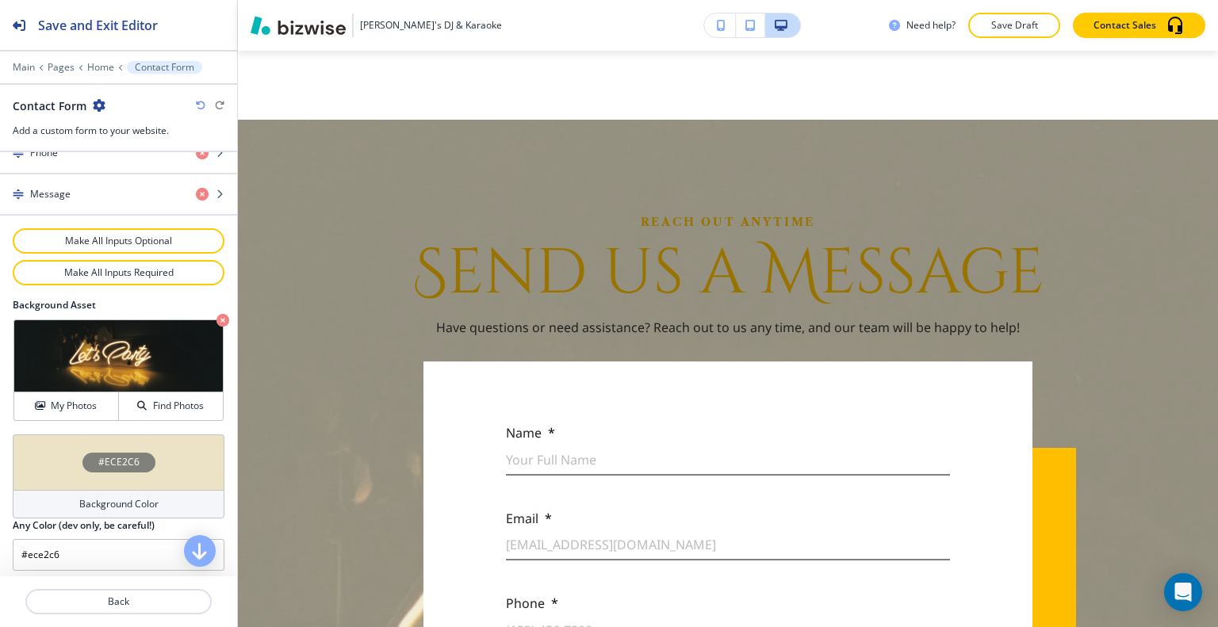
click at [29, 454] on div "#ECE2C6" at bounding box center [119, 462] width 212 height 56
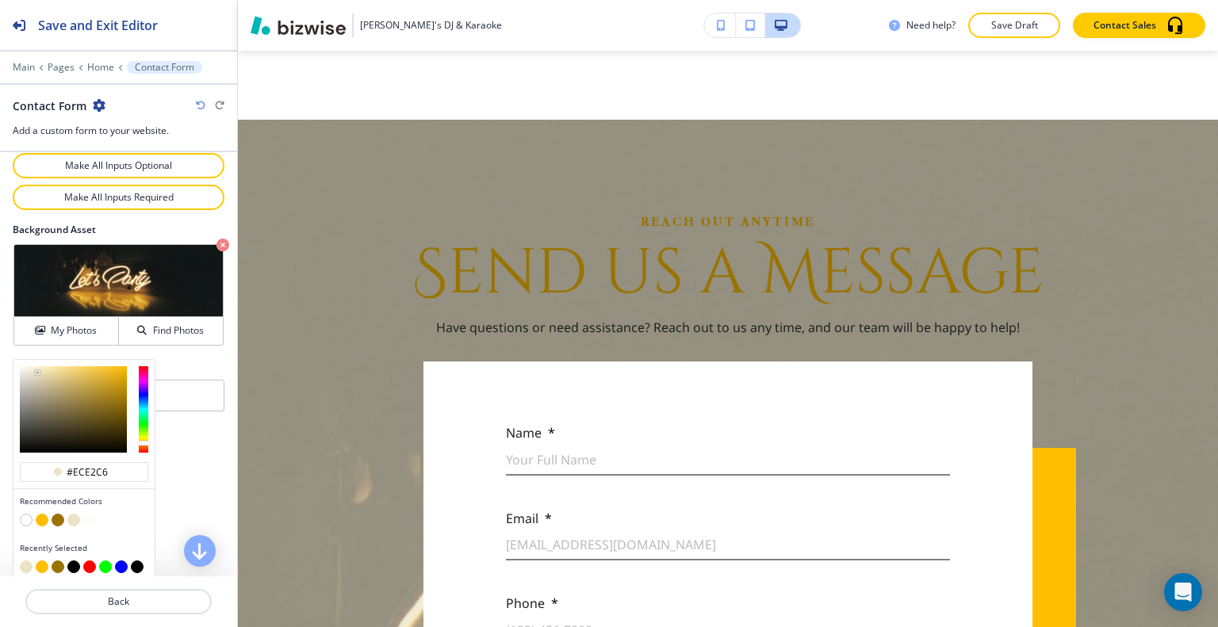
click at [25, 514] on button "button" at bounding box center [26, 520] width 13 height 13
type input "#FFFFFF"
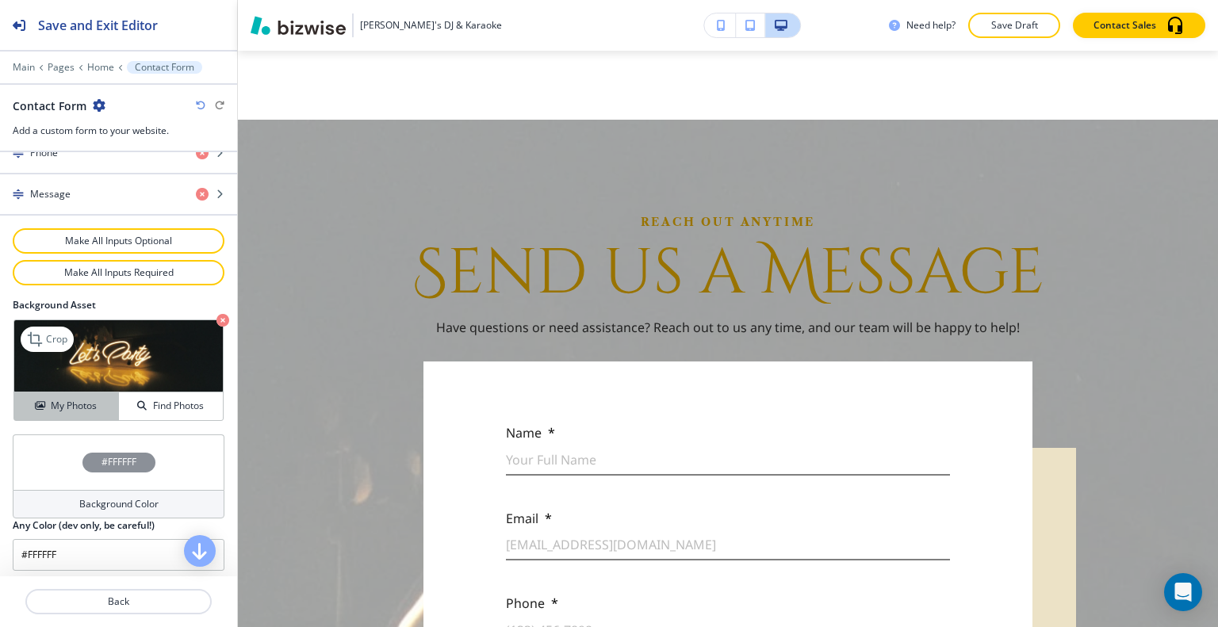
click at [86, 412] on button "My Photos" at bounding box center [66, 406] width 105 height 28
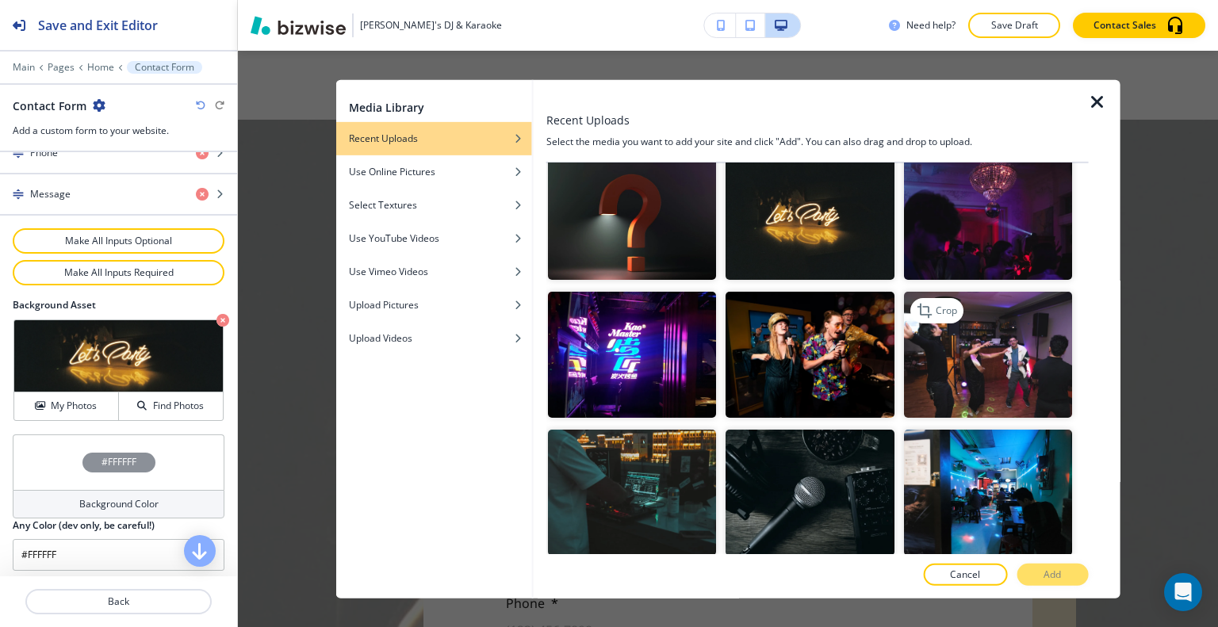
scroll to position [79, 0]
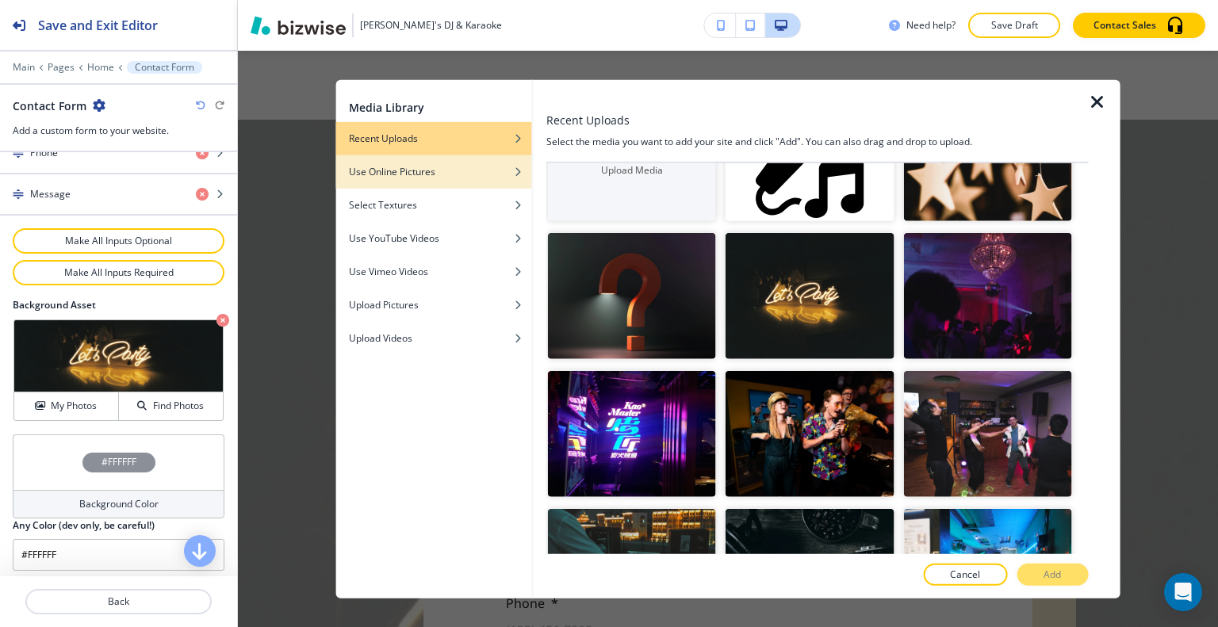
click at [429, 182] on div "button" at bounding box center [434, 183] width 196 height 10
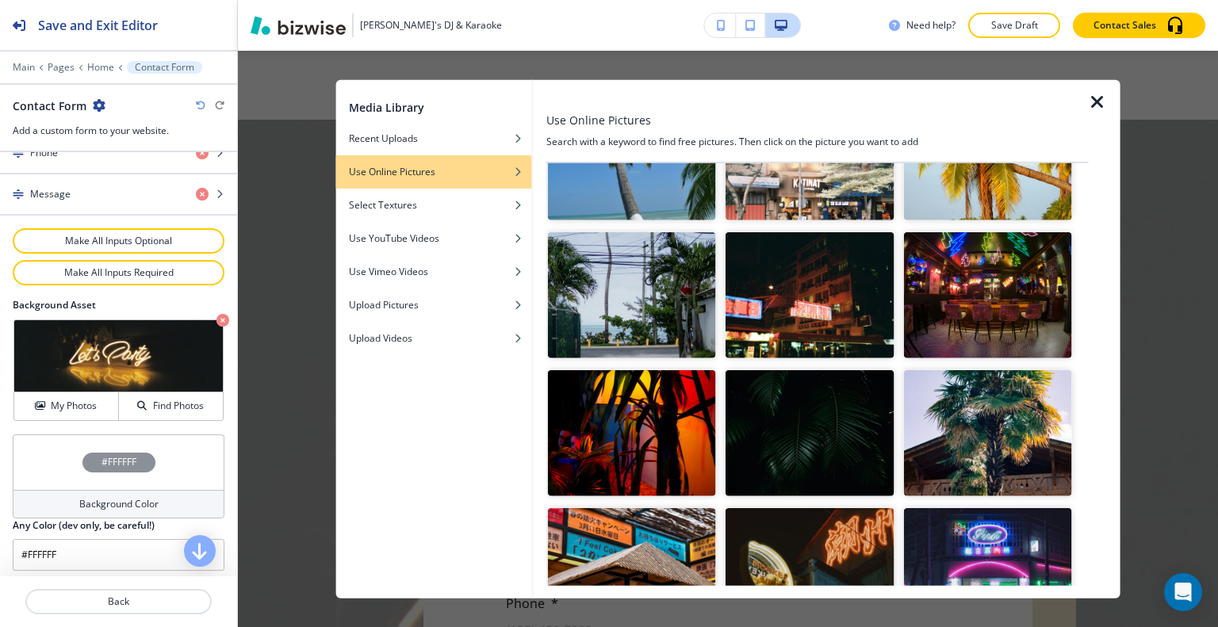
scroll to position [0, 0]
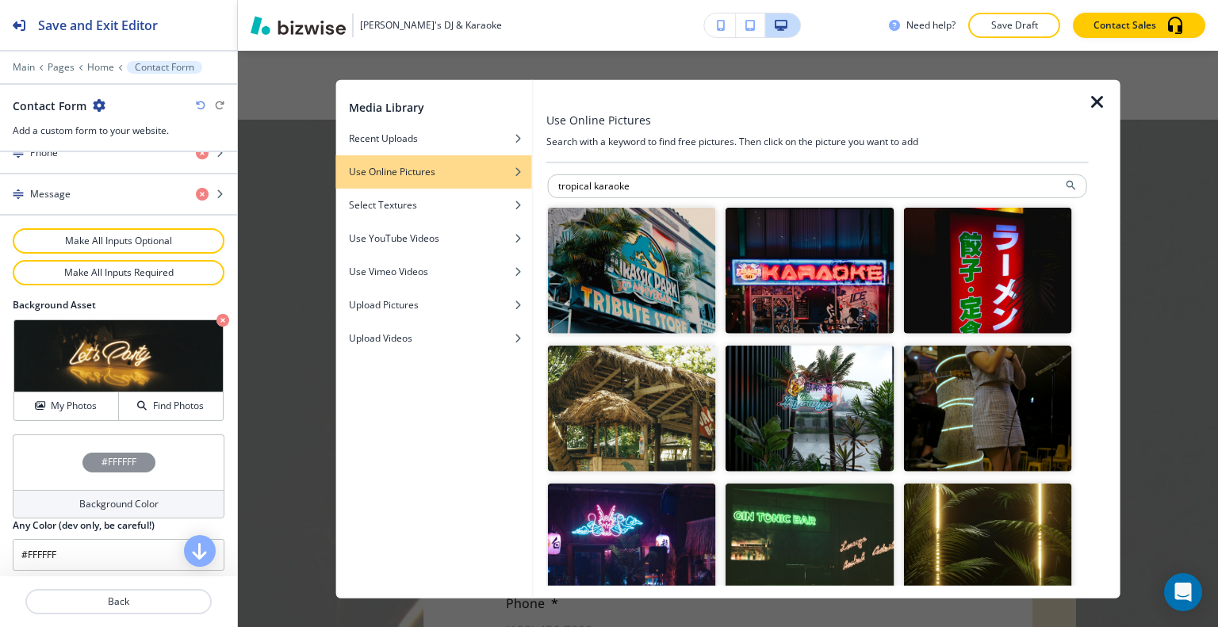
drag, startPoint x: 672, startPoint y: 183, endPoint x: 438, endPoint y: 174, distance: 234.1
click at [438, 174] on div "Media Library Recent Uploads Use Online Pictures Select Textures Use YouTube Vi…" at bounding box center [728, 338] width 784 height 519
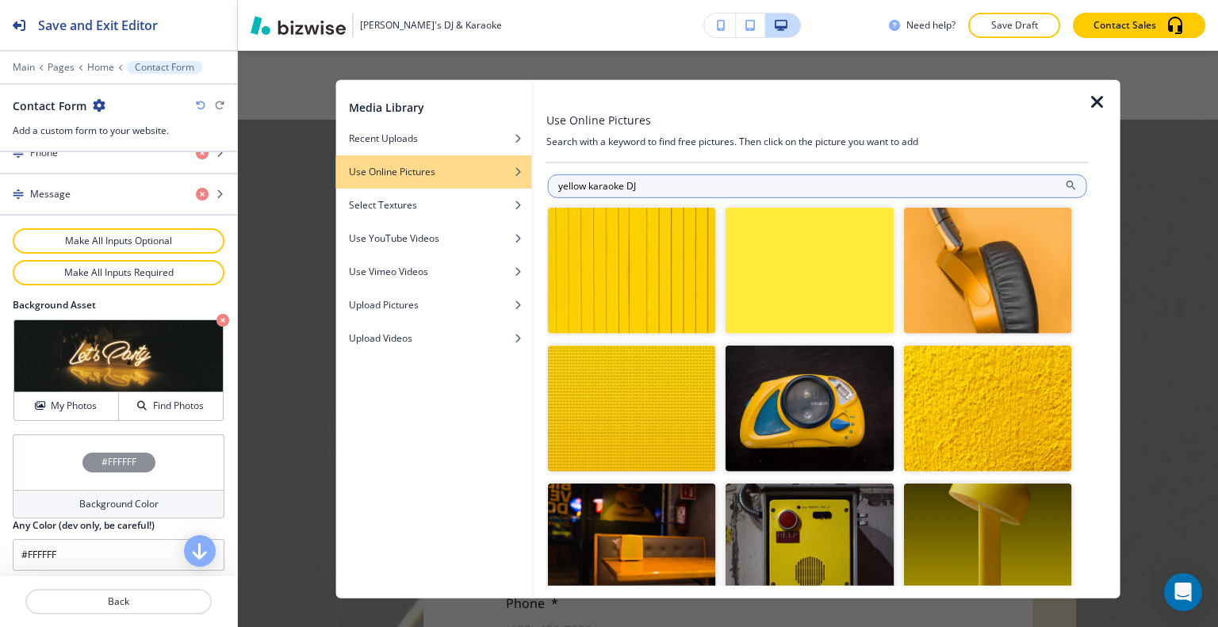
drag, startPoint x: 642, startPoint y: 184, endPoint x: 589, endPoint y: 186, distance: 53.2
click at [589, 186] on input "yellow karaoke DJ" at bounding box center [817, 186] width 539 height 24
click at [582, 188] on input "yellow karaoke DJ" at bounding box center [817, 186] width 539 height 24
drag, startPoint x: 586, startPoint y: 189, endPoint x: 518, endPoint y: 183, distance: 68.5
click at [518, 183] on div "Media Library Recent Uploads Use Online Pictures Select Textures Use YouTube Vi…" at bounding box center [728, 338] width 784 height 519
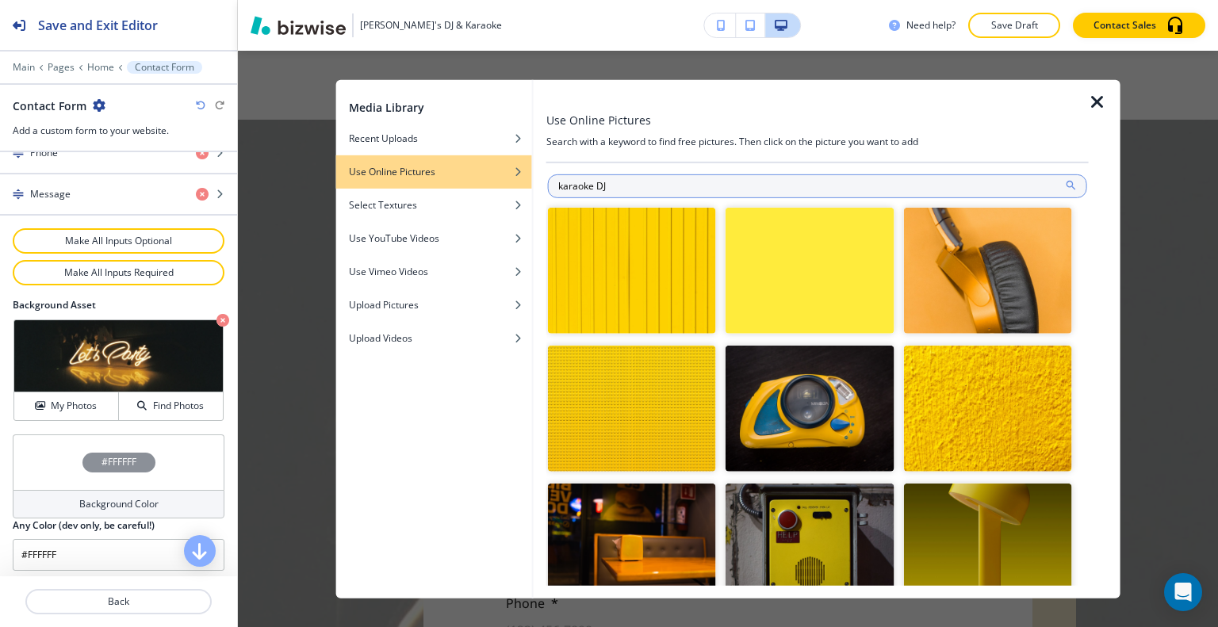
type input "karaoke DJ"
click at [1064, 186] on icon at bounding box center [1070, 184] width 13 height 13
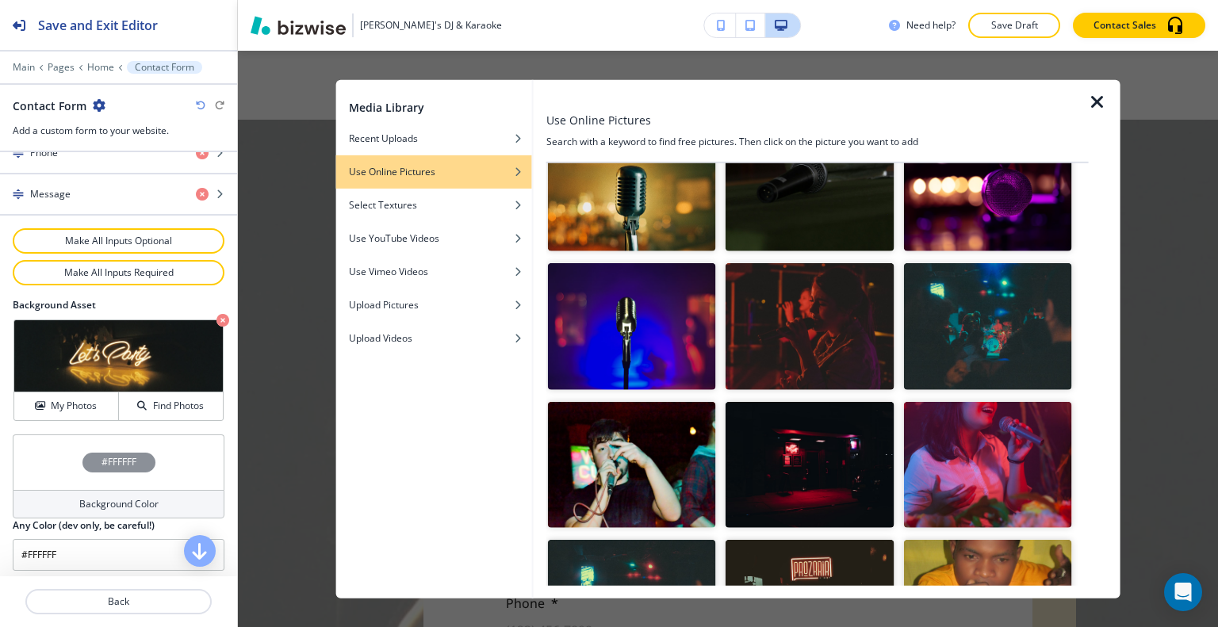
scroll to position [555, 0]
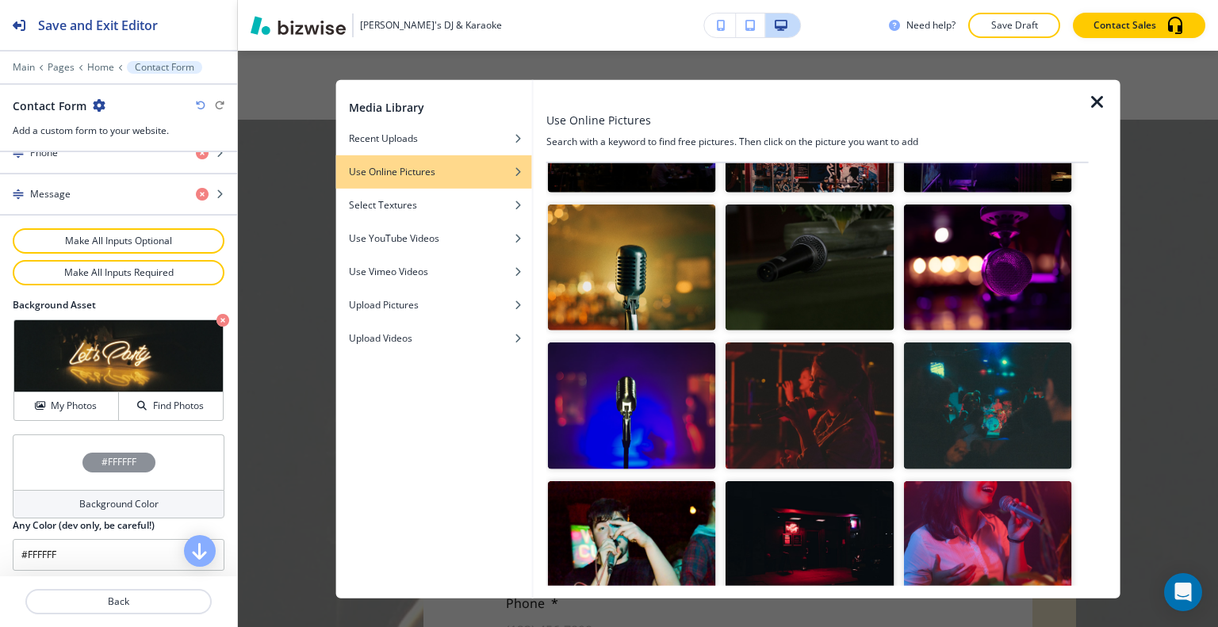
click at [695, 301] on img "button" at bounding box center [632, 268] width 168 height 126
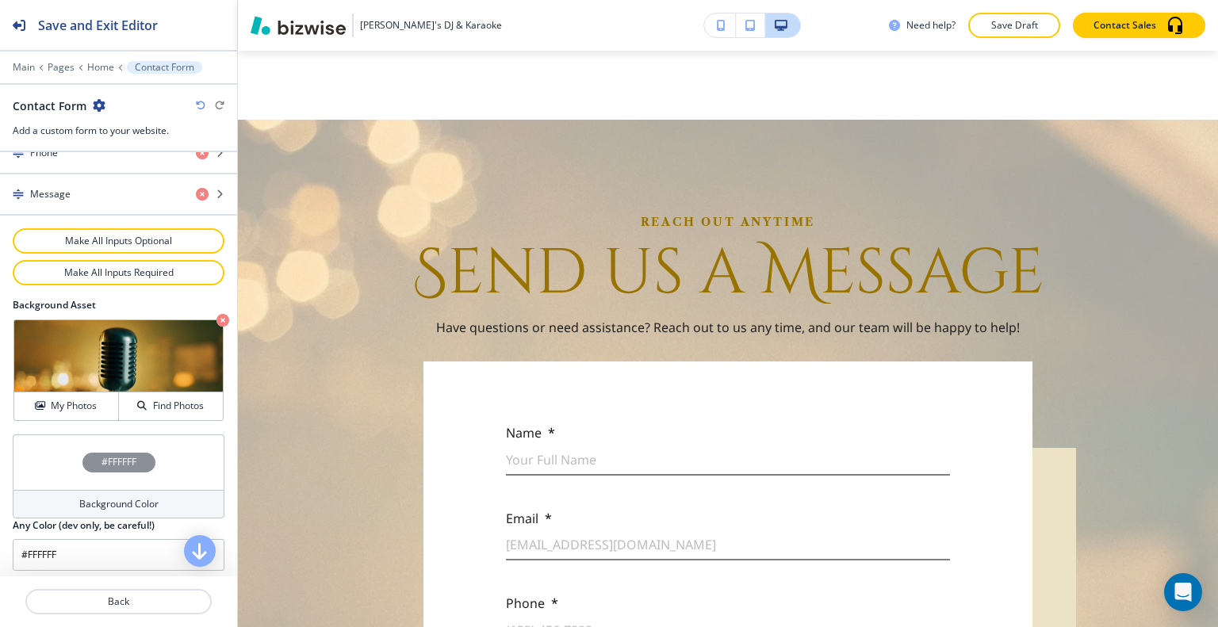
scroll to position [5331, 0]
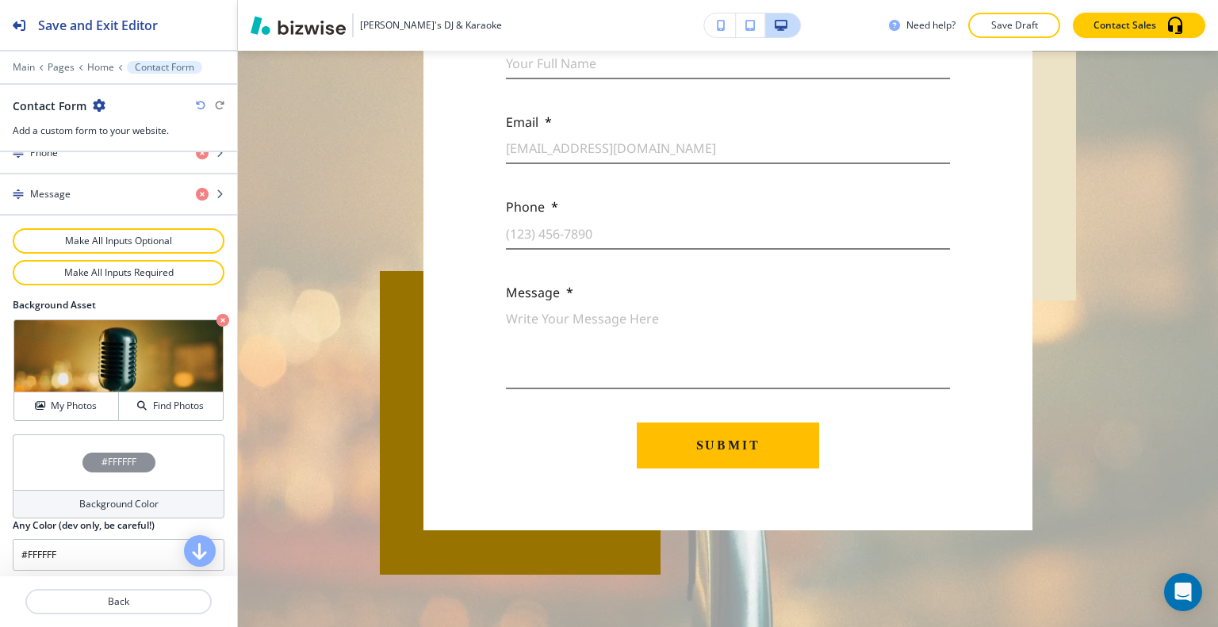
click at [68, 446] on div "#FFFFFF" at bounding box center [119, 462] width 212 height 56
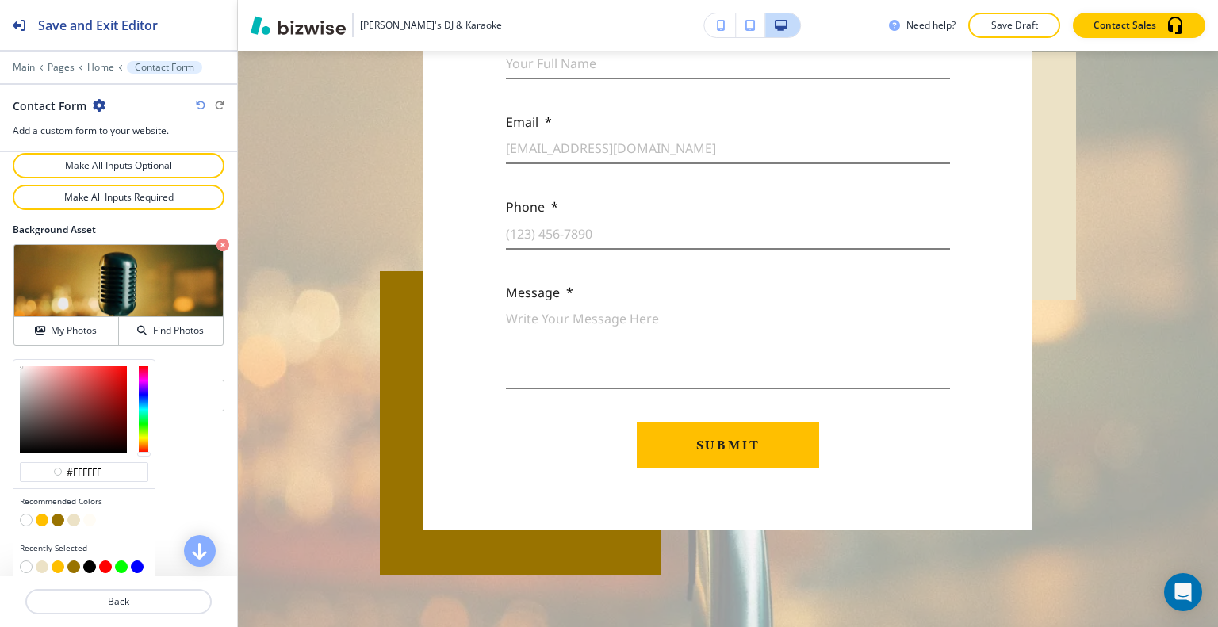
click at [73, 514] on button "button" at bounding box center [73, 520] width 13 height 13
type input "#ece2c6"
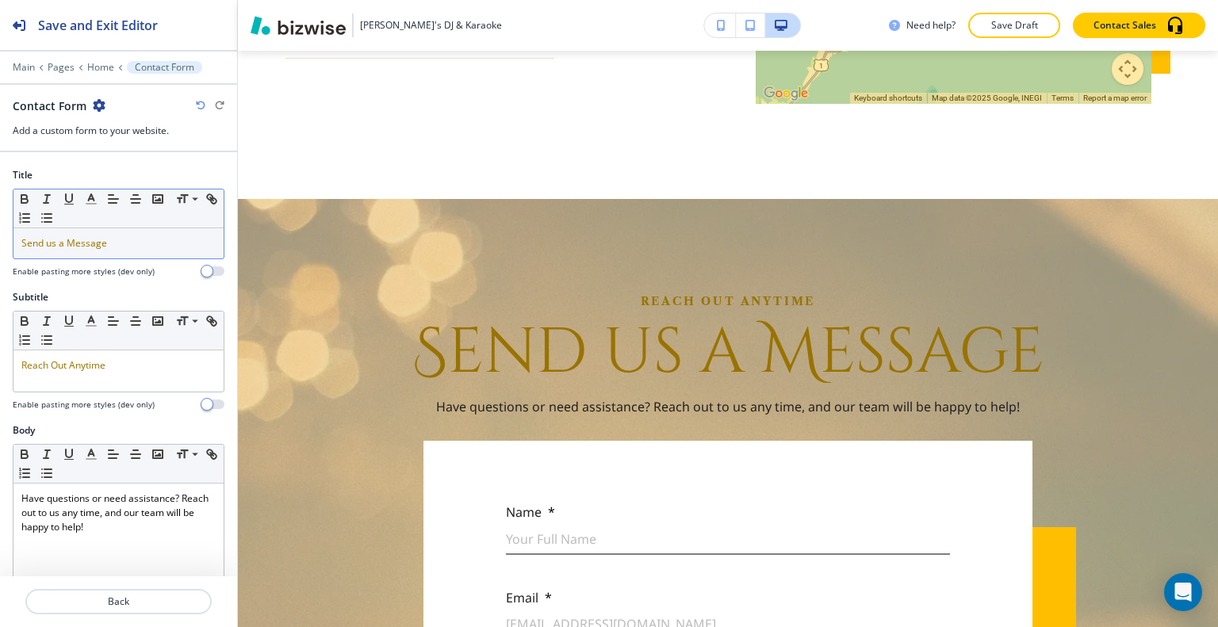
scroll to position [39, 0]
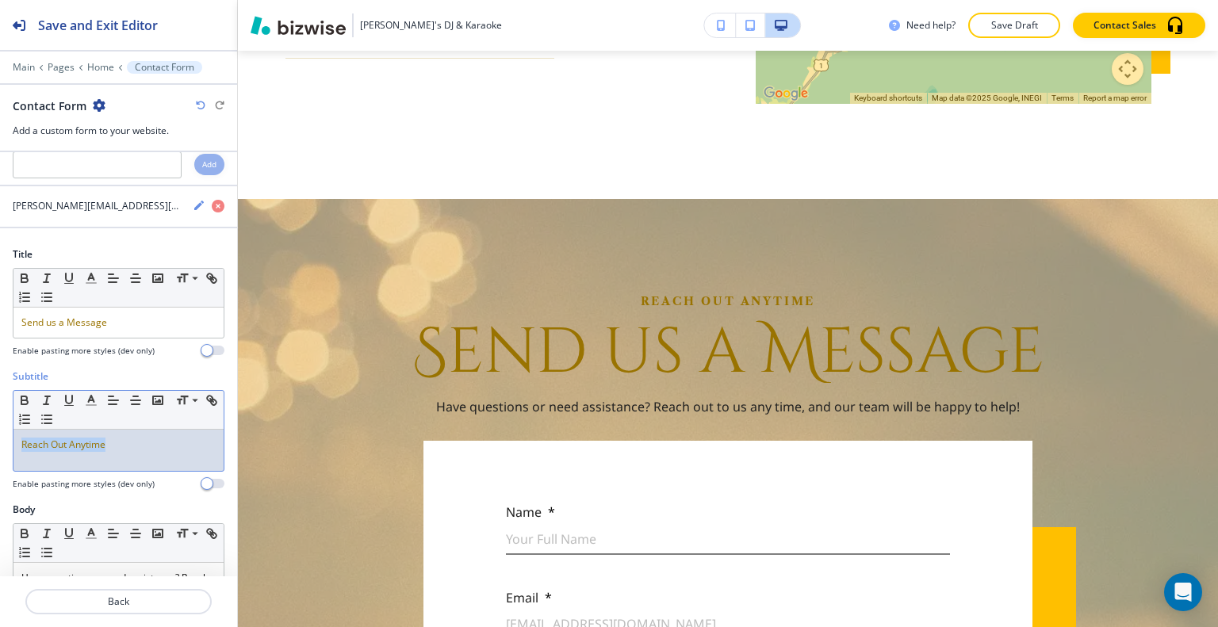
drag, startPoint x: 138, startPoint y: 440, endPoint x: 0, endPoint y: 419, distance: 139.5
click at [0, 419] on div "Subtitle Small Normal Large Huge Reach Out Anytime Enable pasting more styles (…" at bounding box center [118, 435] width 237 height 133
click at [98, 400] on icon "button" at bounding box center [91, 400] width 14 height 14
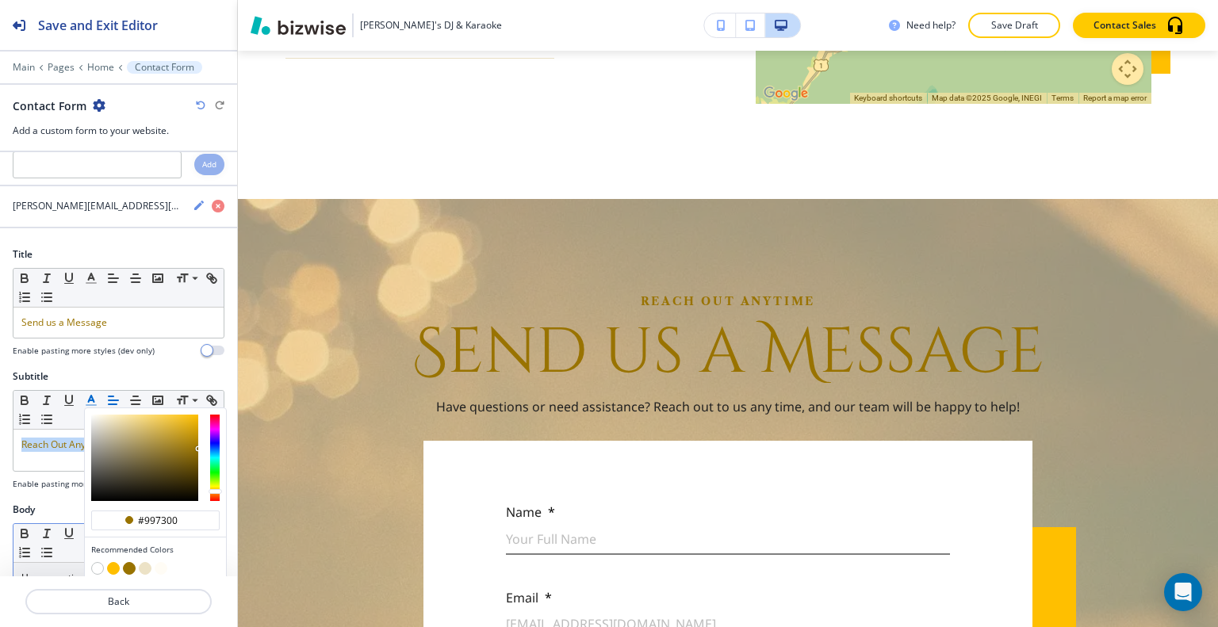
scroll to position [197, 0]
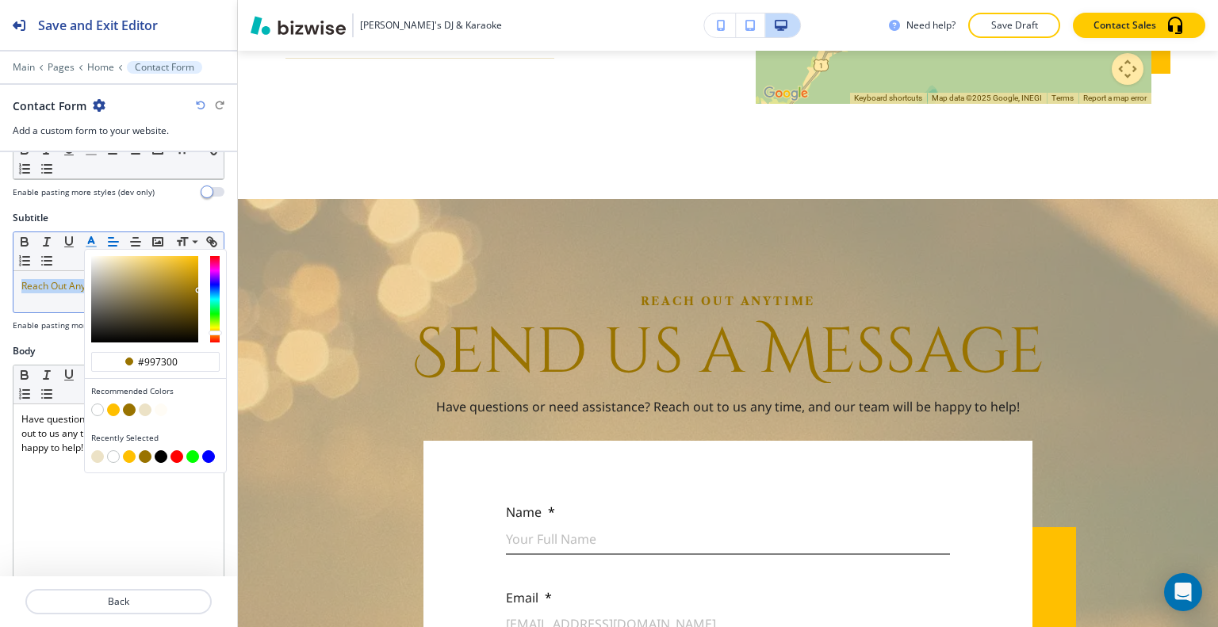
click at [101, 409] on button "button" at bounding box center [97, 410] width 13 height 13
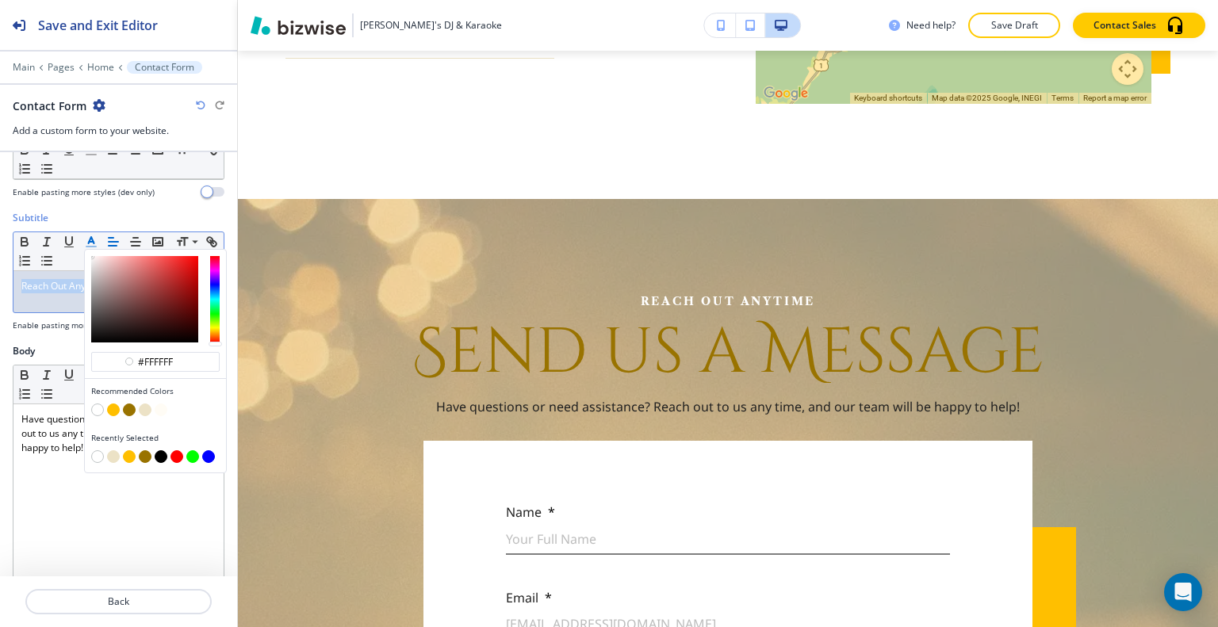
click at [159, 453] on button "button" at bounding box center [161, 456] width 13 height 13
type input "#000000"
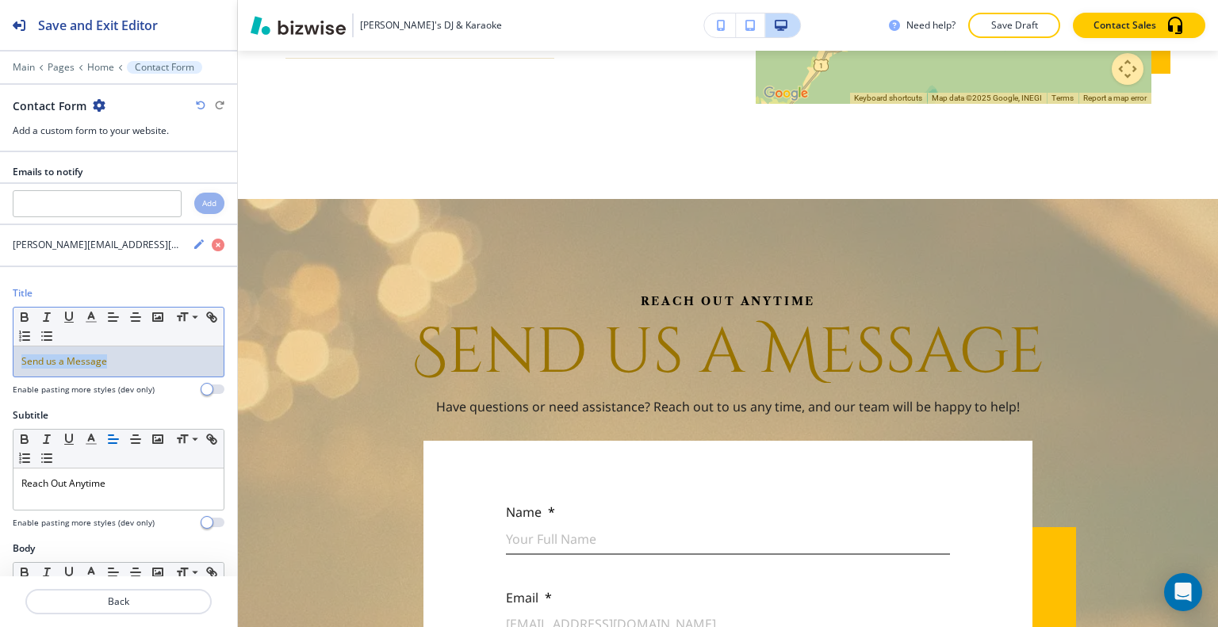
drag, startPoint x: 120, startPoint y: 365, endPoint x: 2, endPoint y: 345, distance: 119.0
click at [2, 345] on div "Title Small Normal Large Huge Send us a Message Enable pasting more styles (dev…" at bounding box center [118, 347] width 237 height 122
click at [86, 312] on icon "button" at bounding box center [91, 317] width 14 height 14
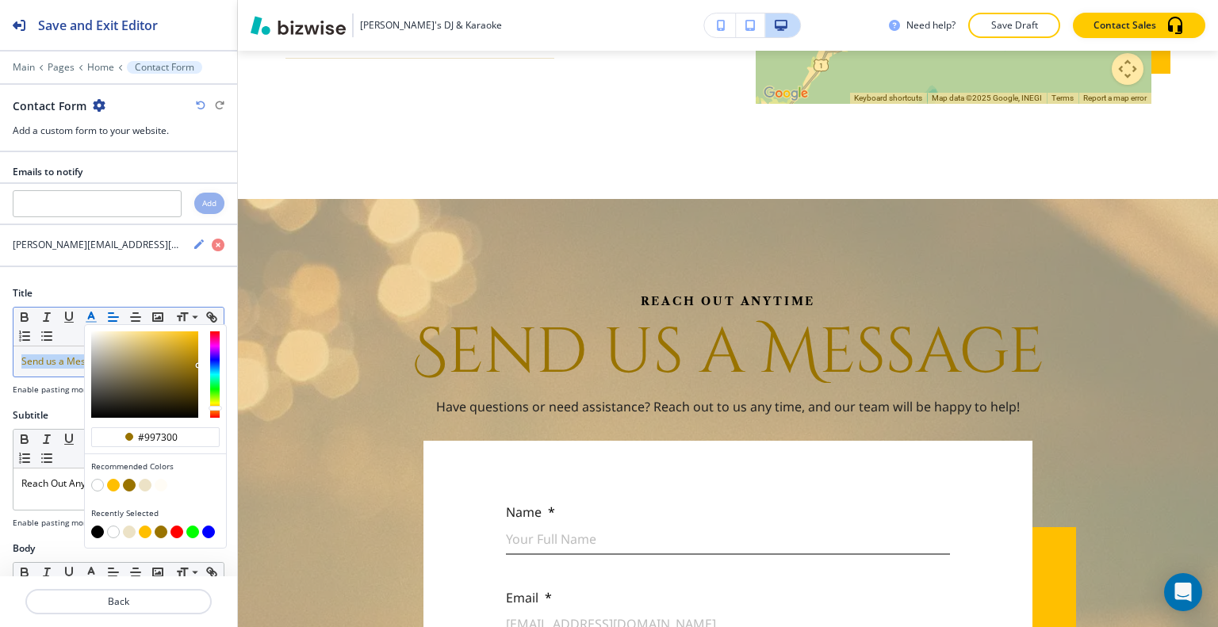
scroll to position [79, 0]
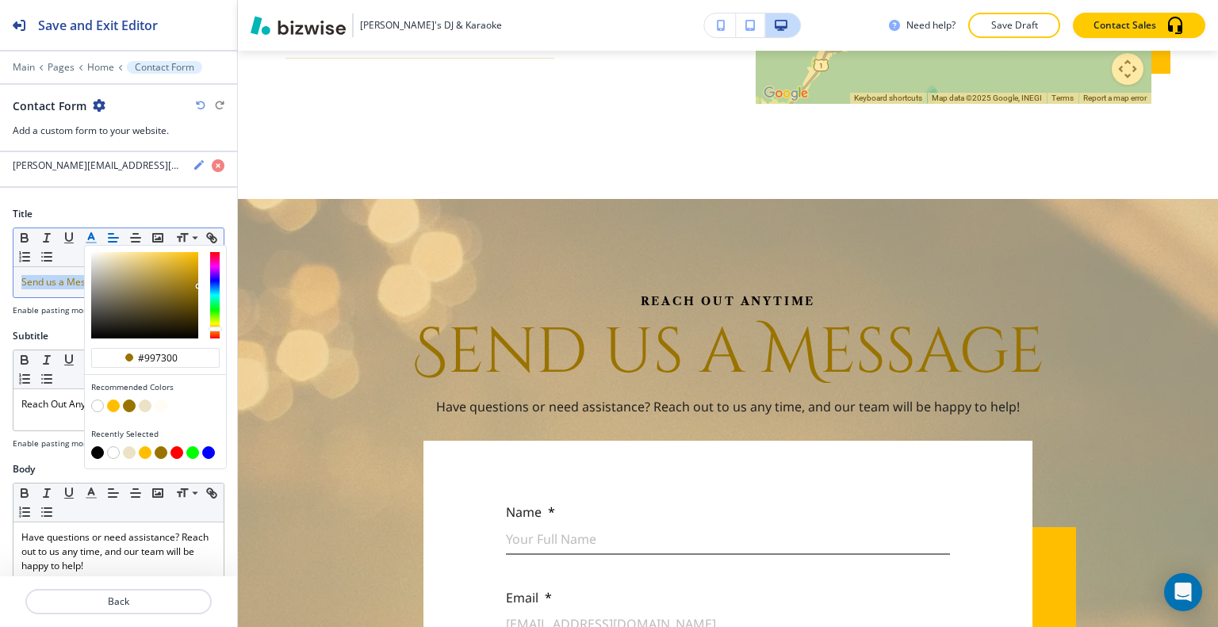
click at [95, 400] on button "button" at bounding box center [97, 406] width 13 height 13
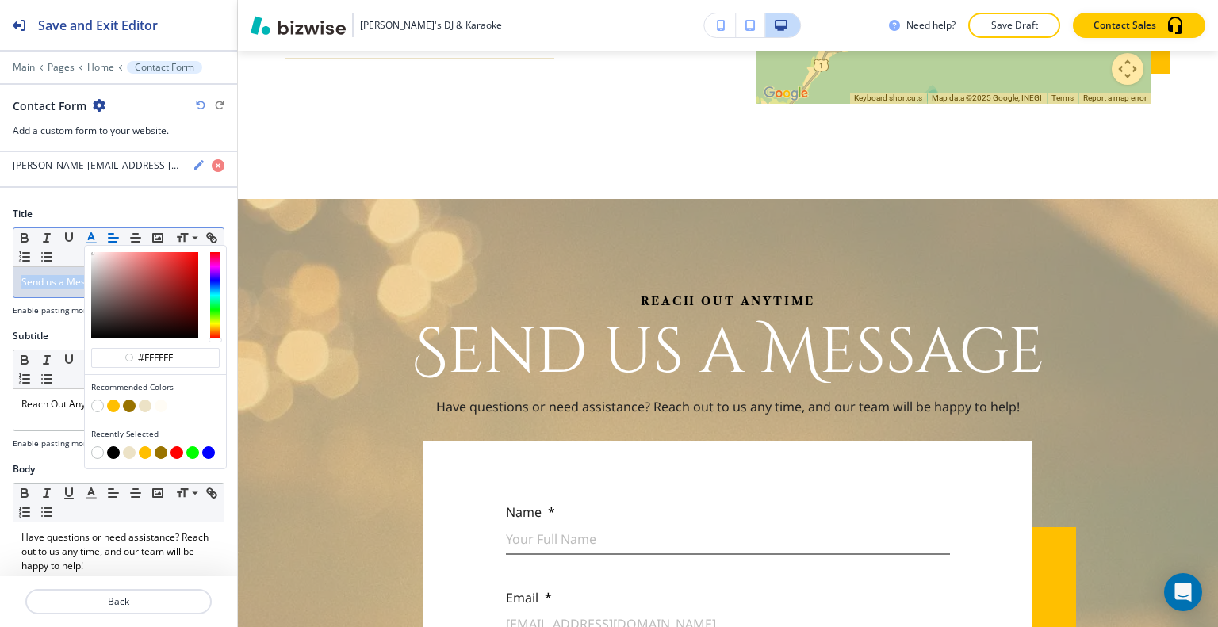
click at [117, 448] on button "button" at bounding box center [113, 452] width 13 height 13
type input "#000000"
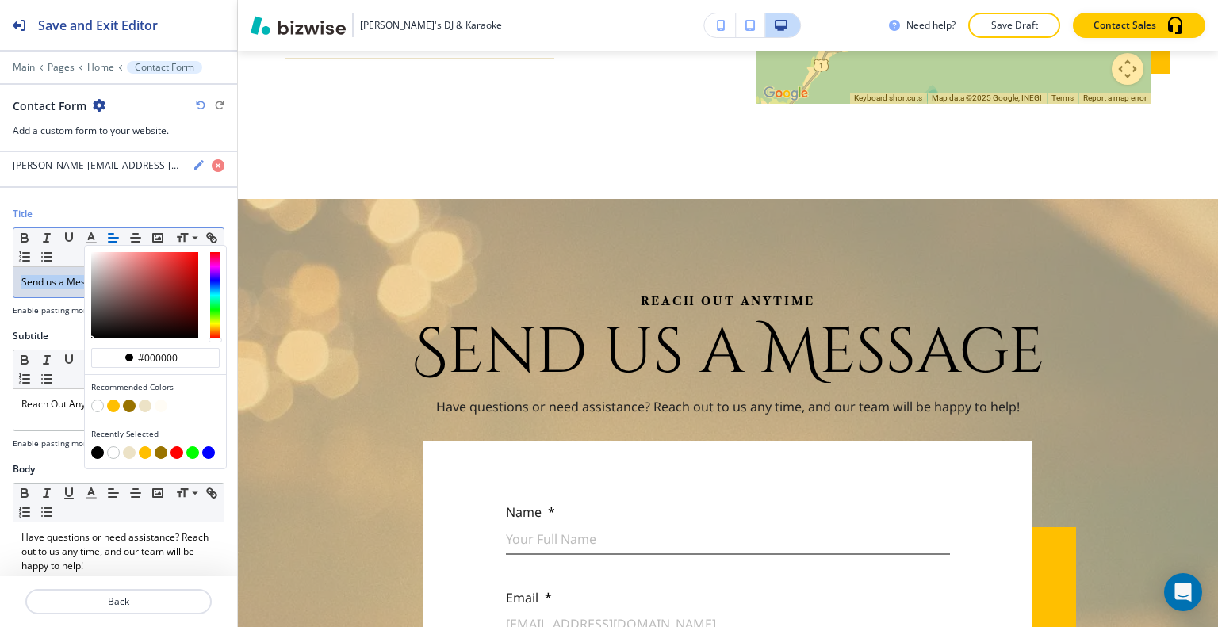
click at [1039, 17] on button "Save Draft" at bounding box center [1014, 25] width 92 height 25
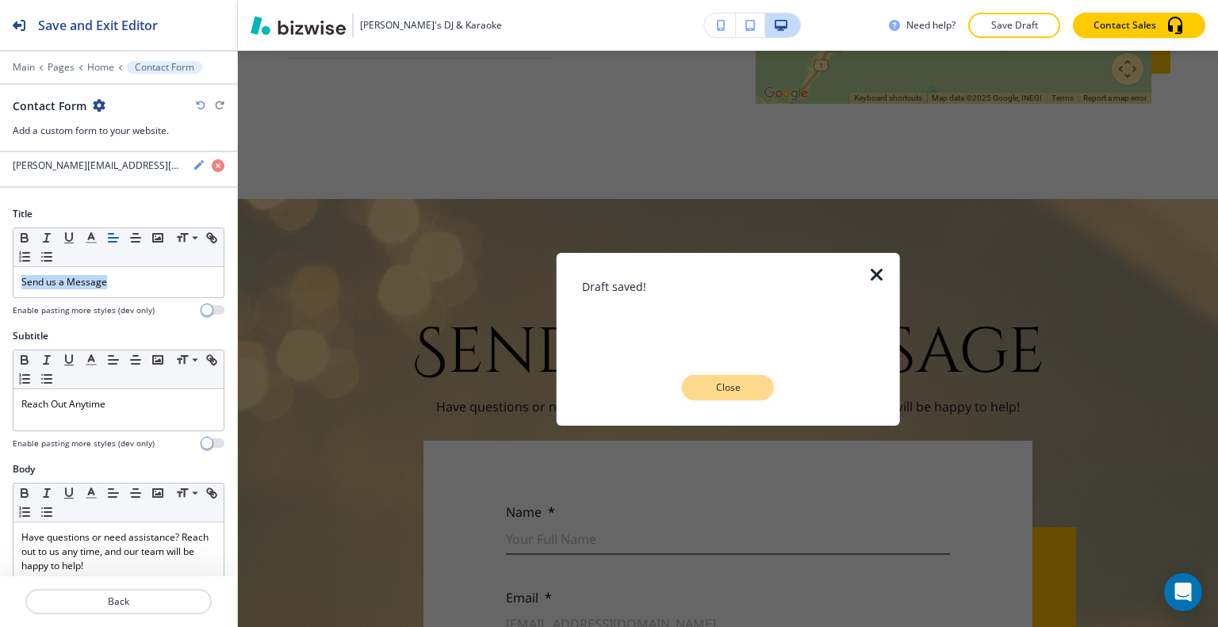
click at [739, 398] on button "Close" at bounding box center [728, 387] width 92 height 25
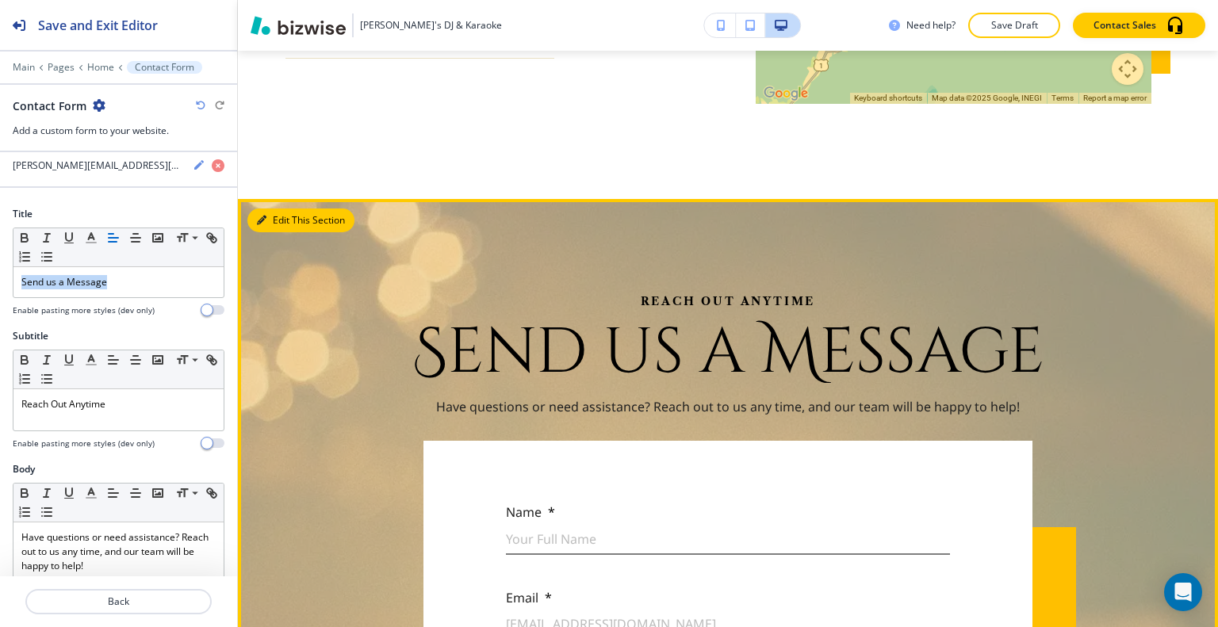
click at [276, 209] on button "Edit This Section" at bounding box center [300, 221] width 107 height 24
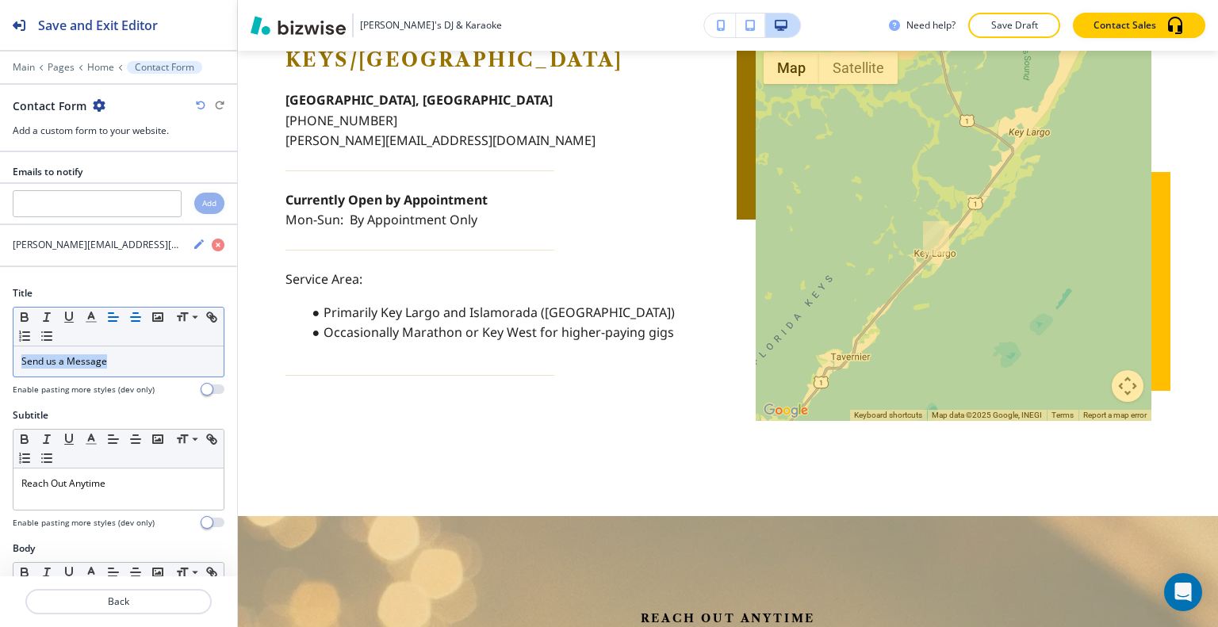
scroll to position [159, 0]
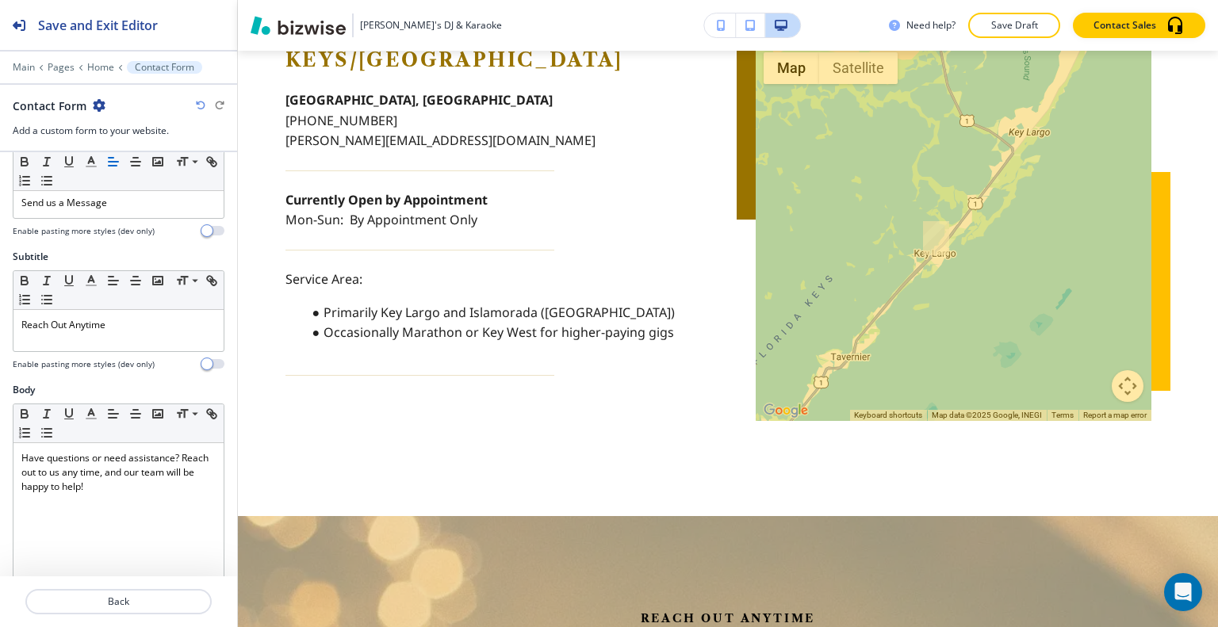
click at [65, 75] on div at bounding box center [118, 79] width 237 height 10
click at [63, 69] on p "Pages" at bounding box center [61, 67] width 27 height 11
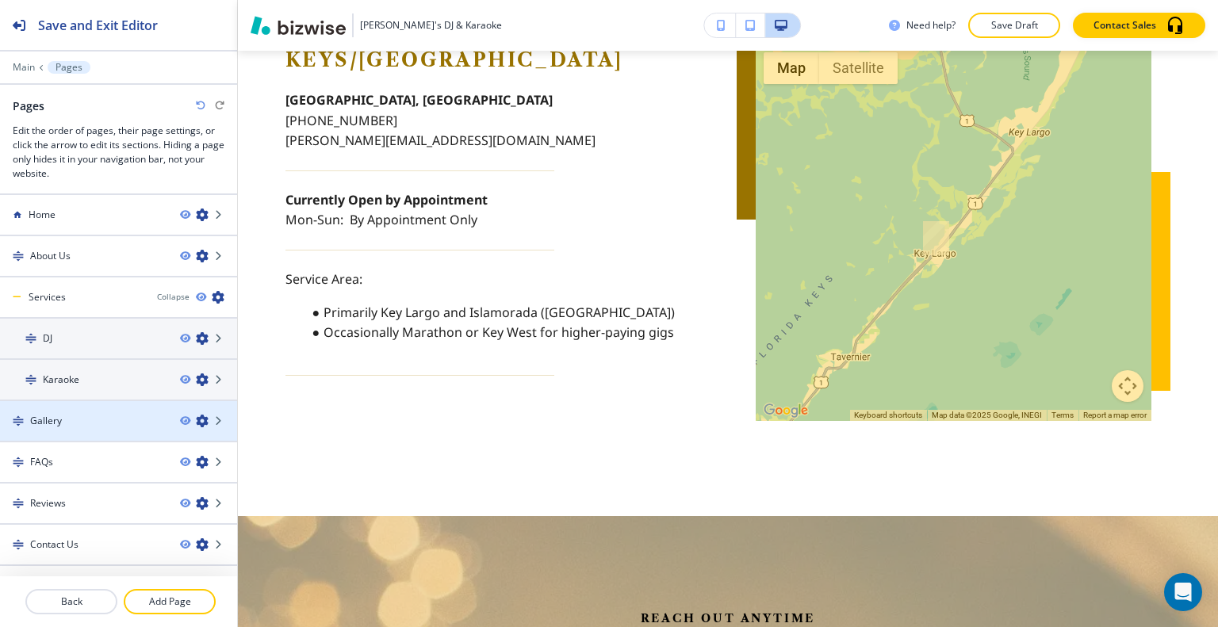
scroll to position [19, 0]
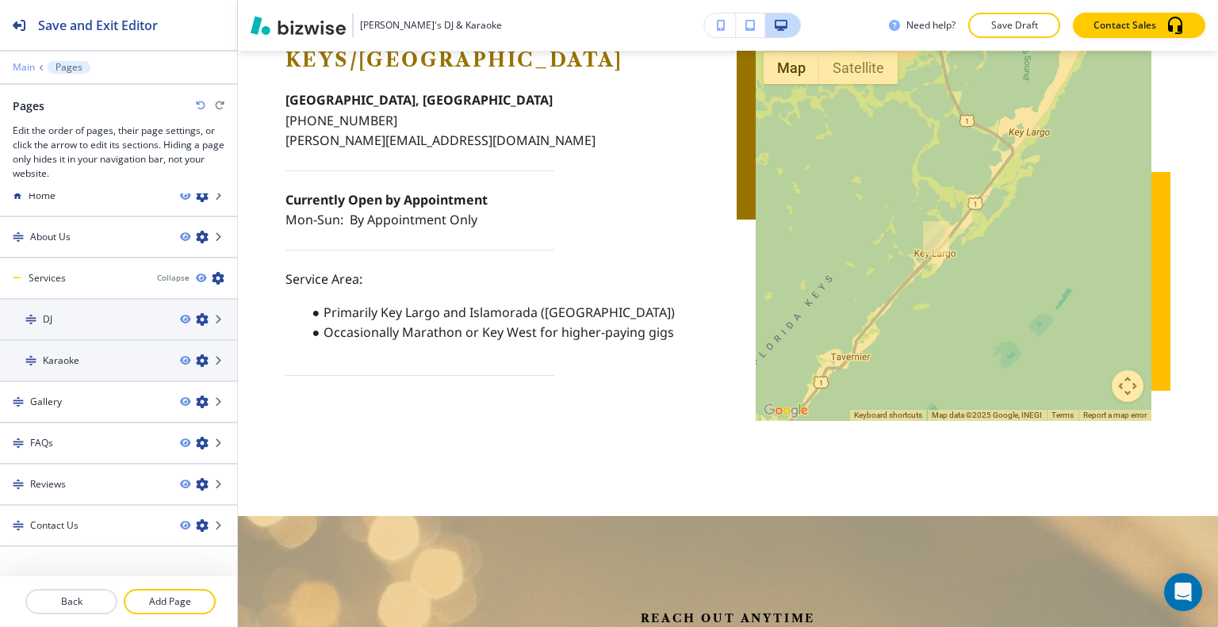
click at [33, 68] on p "Main" at bounding box center [24, 67] width 22 height 11
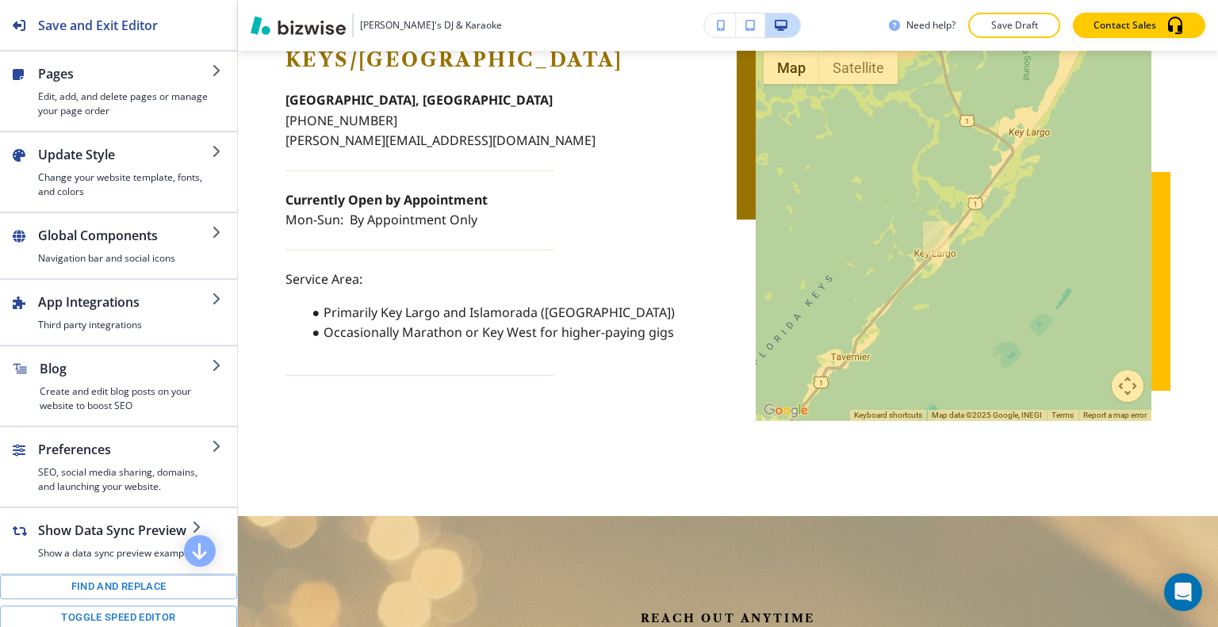
scroll to position [243, 0]
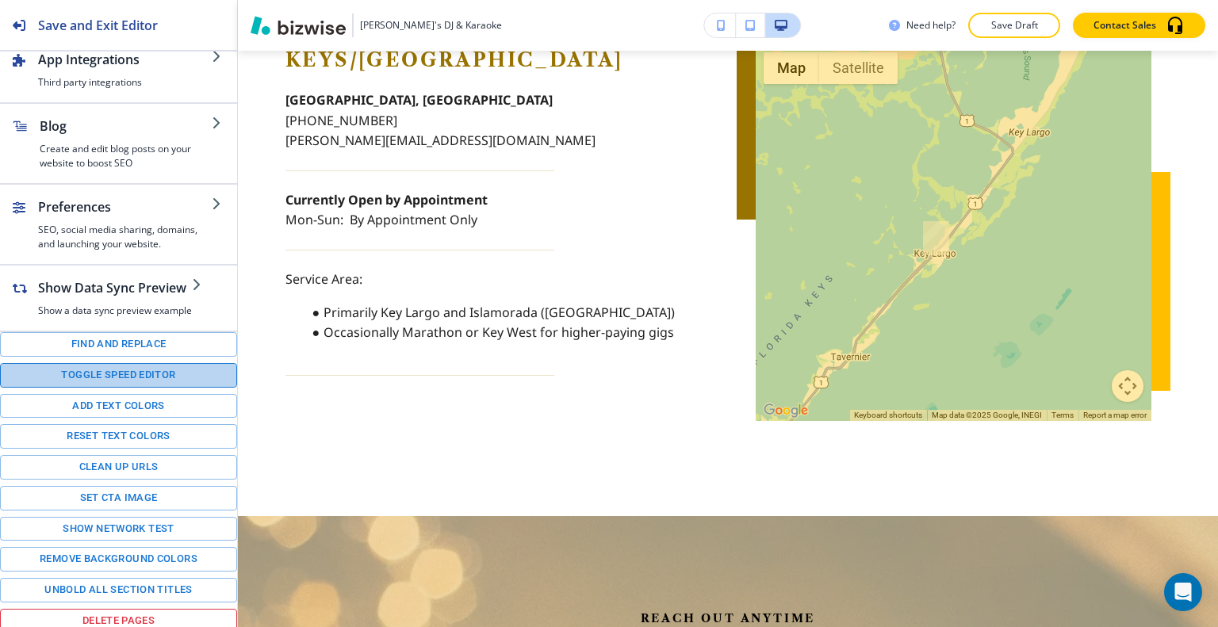
click at [118, 369] on button "Toggle speed editor" at bounding box center [118, 375] width 237 height 25
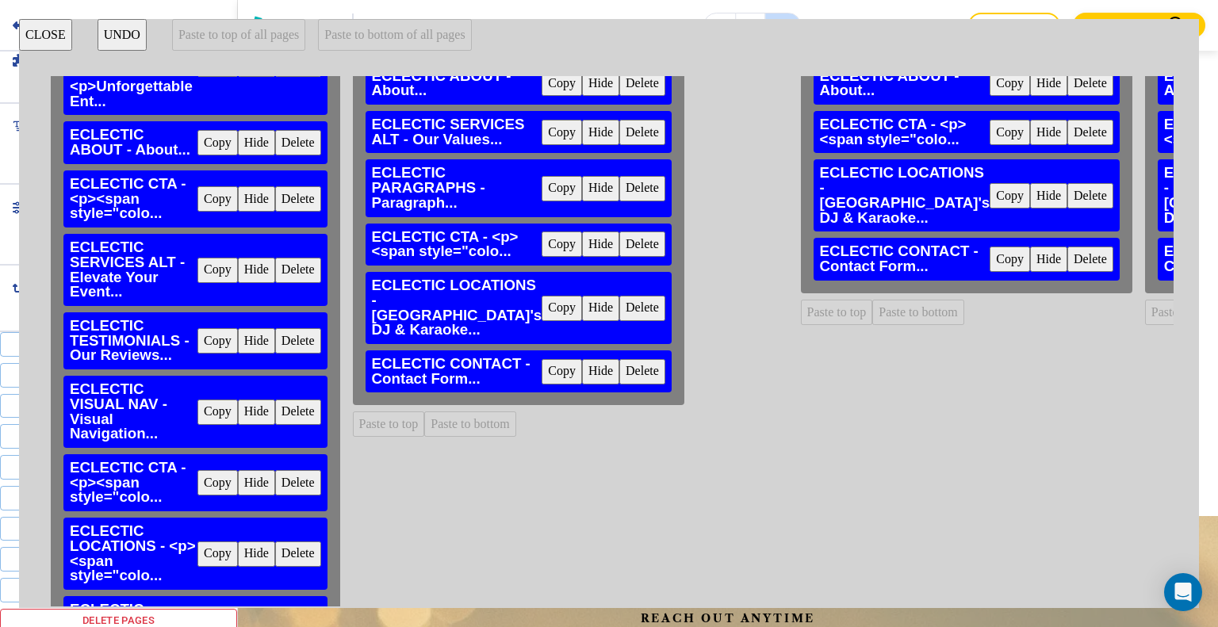
scroll to position [262, 0]
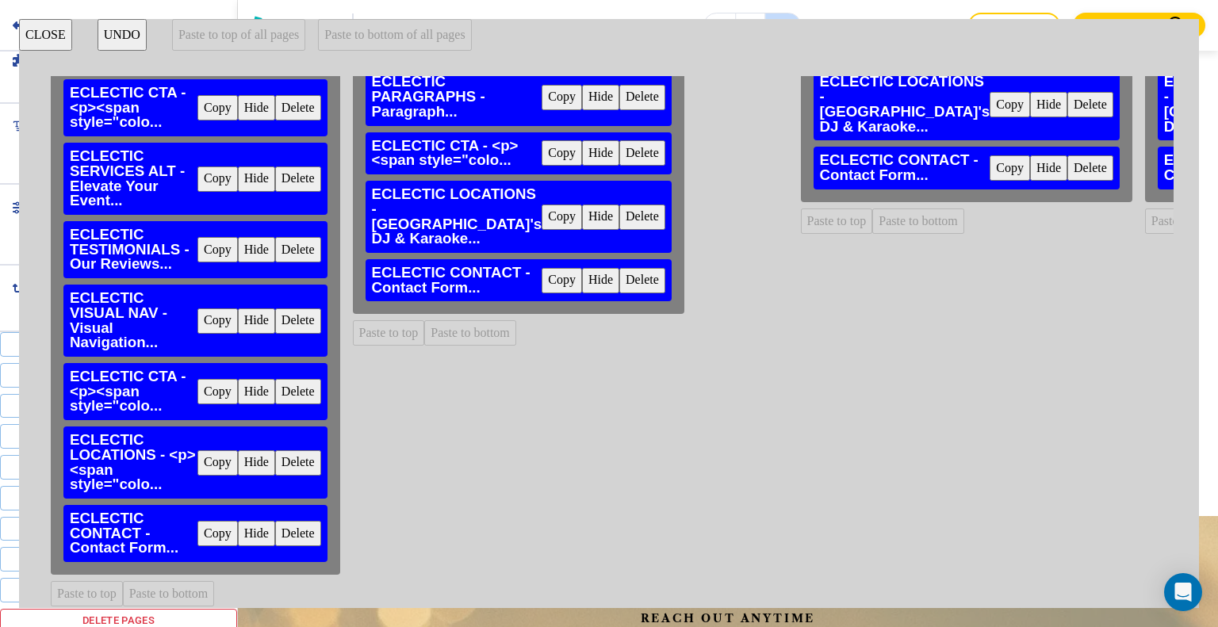
click at [225, 528] on button "Copy" at bounding box center [217, 533] width 40 height 25
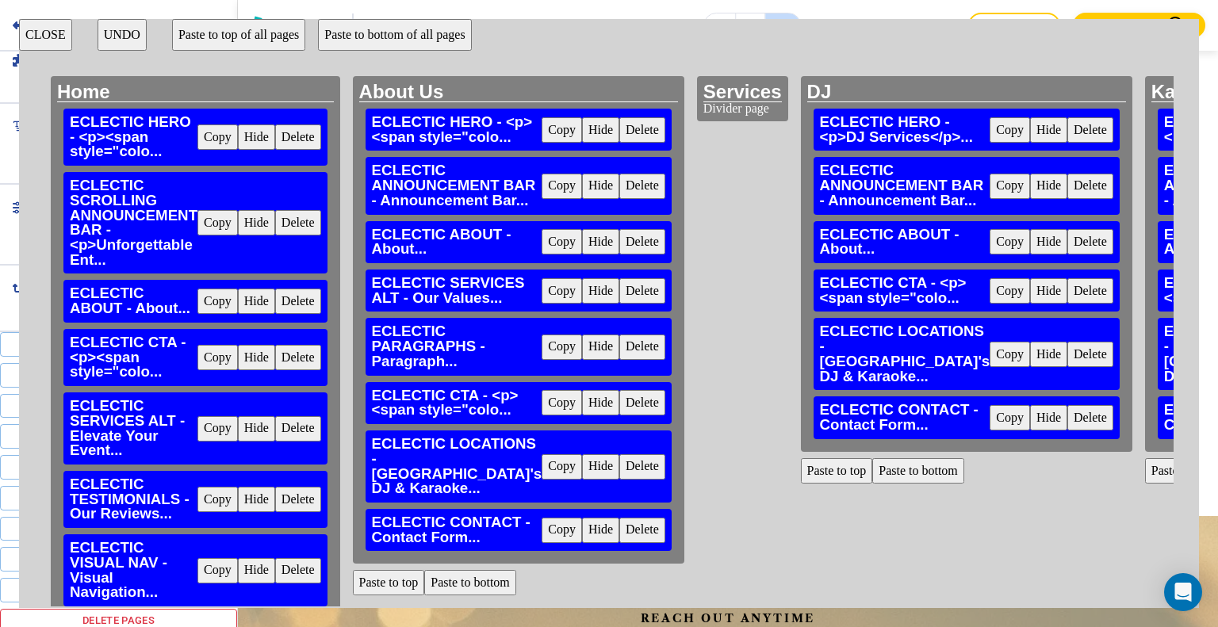
click at [420, 39] on button "Paste to bottom of all pages" at bounding box center [394, 35] width 153 height 32
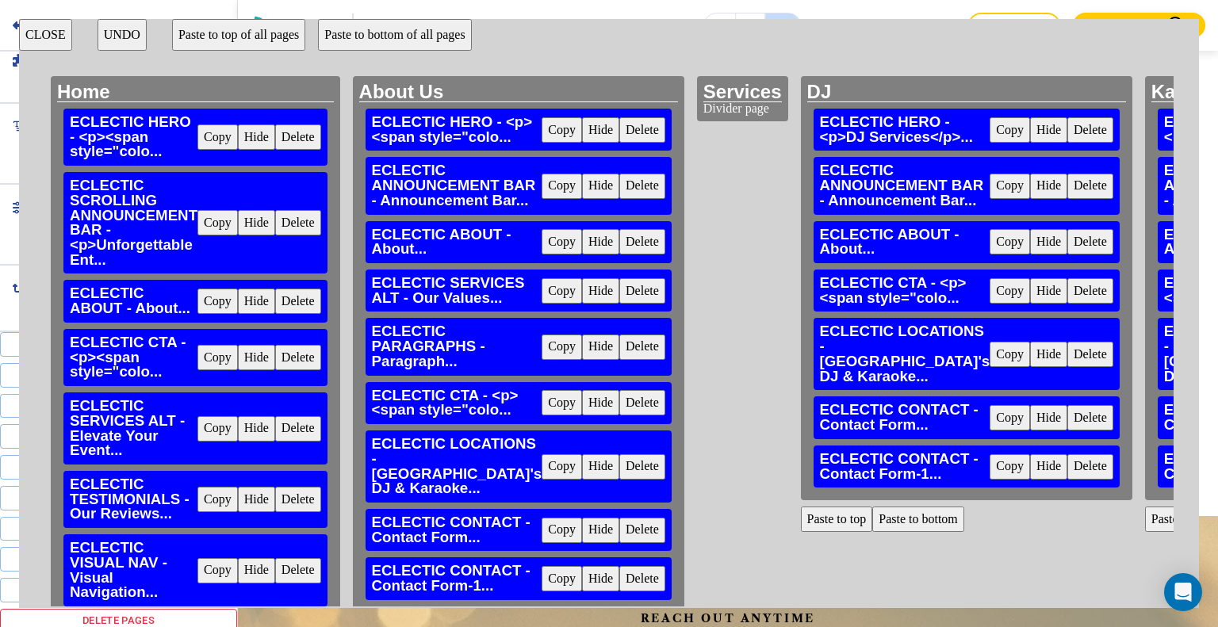
click at [26, 33] on button "CLOSE" at bounding box center [45, 35] width 53 height 32
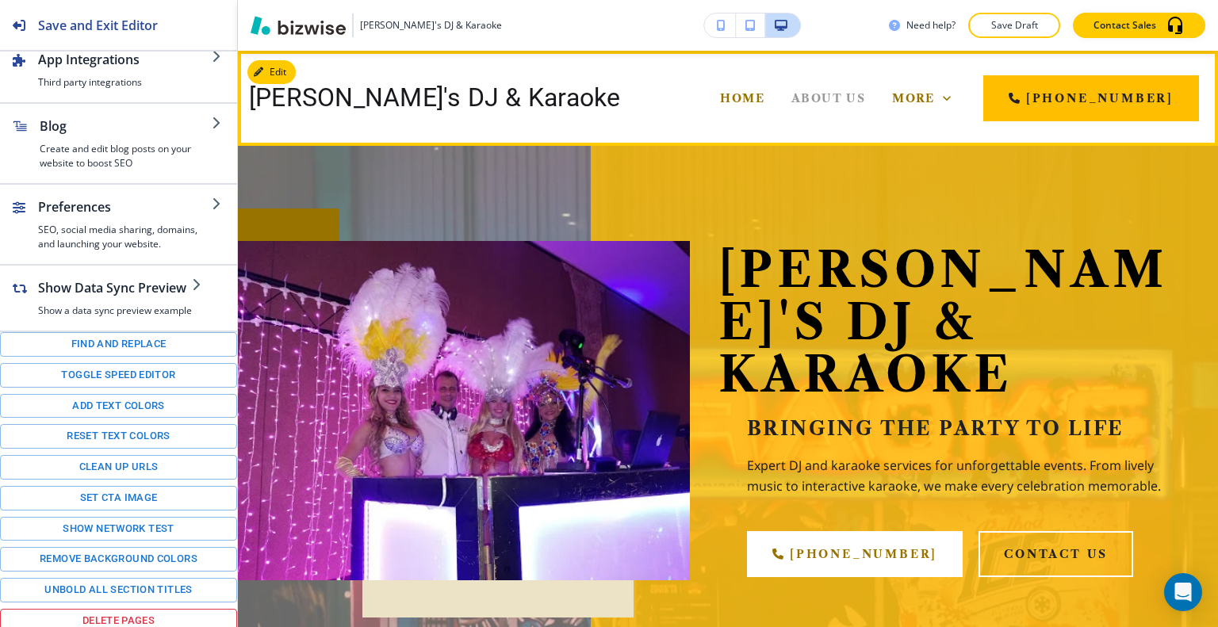
click at [791, 100] on span "About Us" at bounding box center [828, 98] width 74 height 14
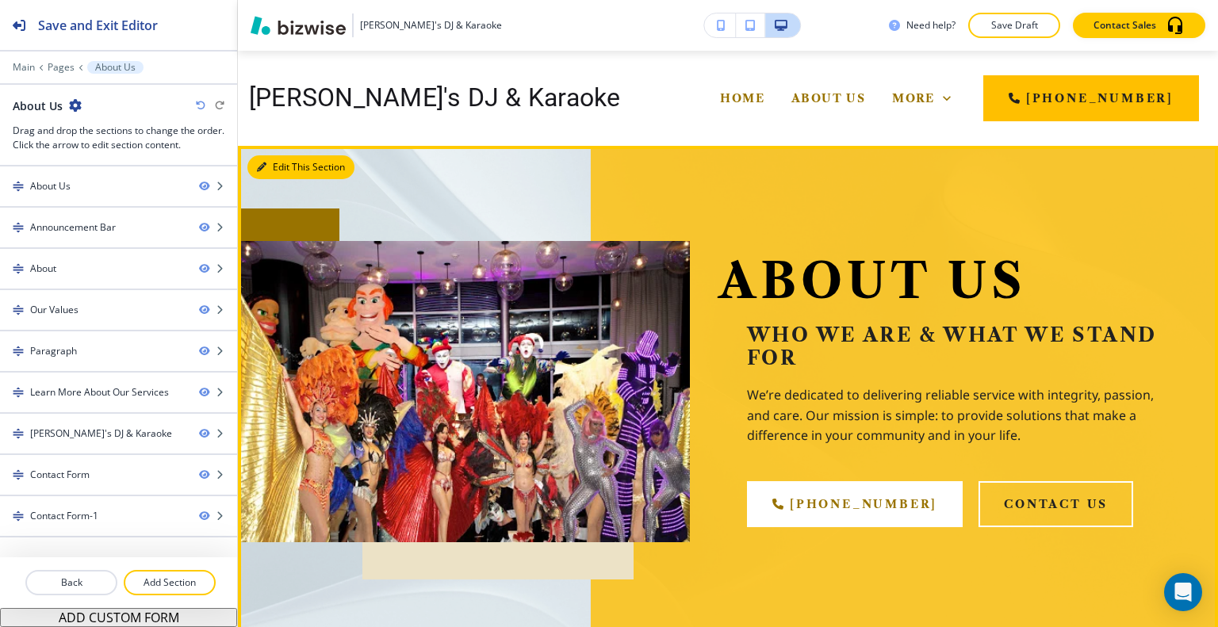
click at [286, 158] on button "Edit This Section" at bounding box center [300, 167] width 107 height 24
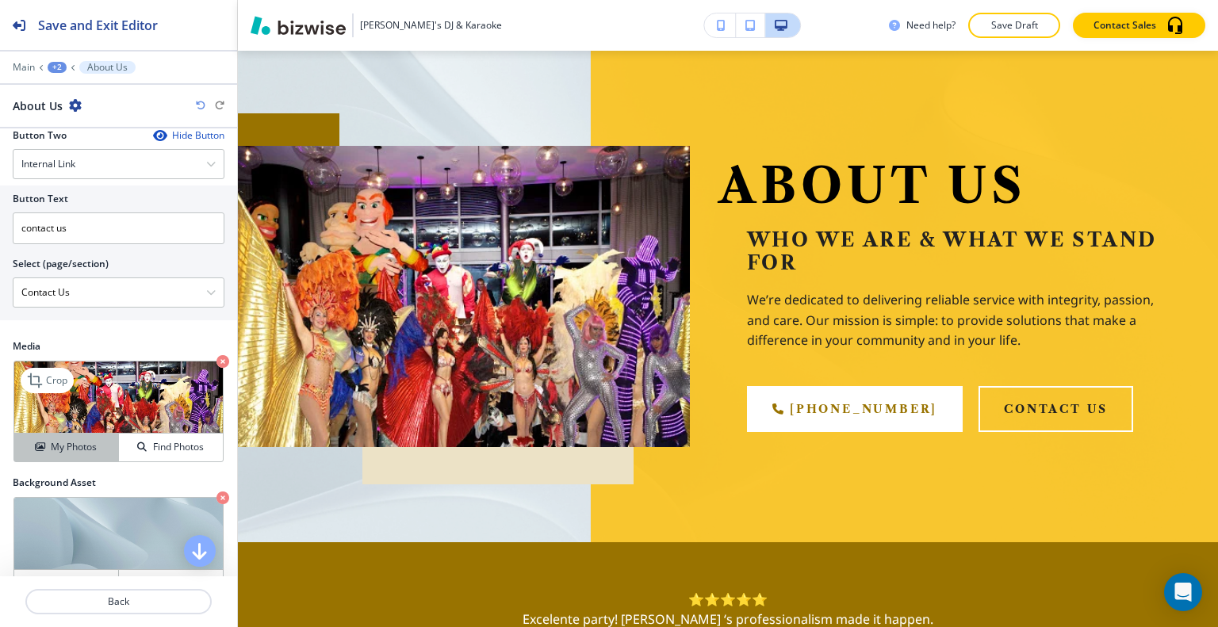
scroll to position [793, 0]
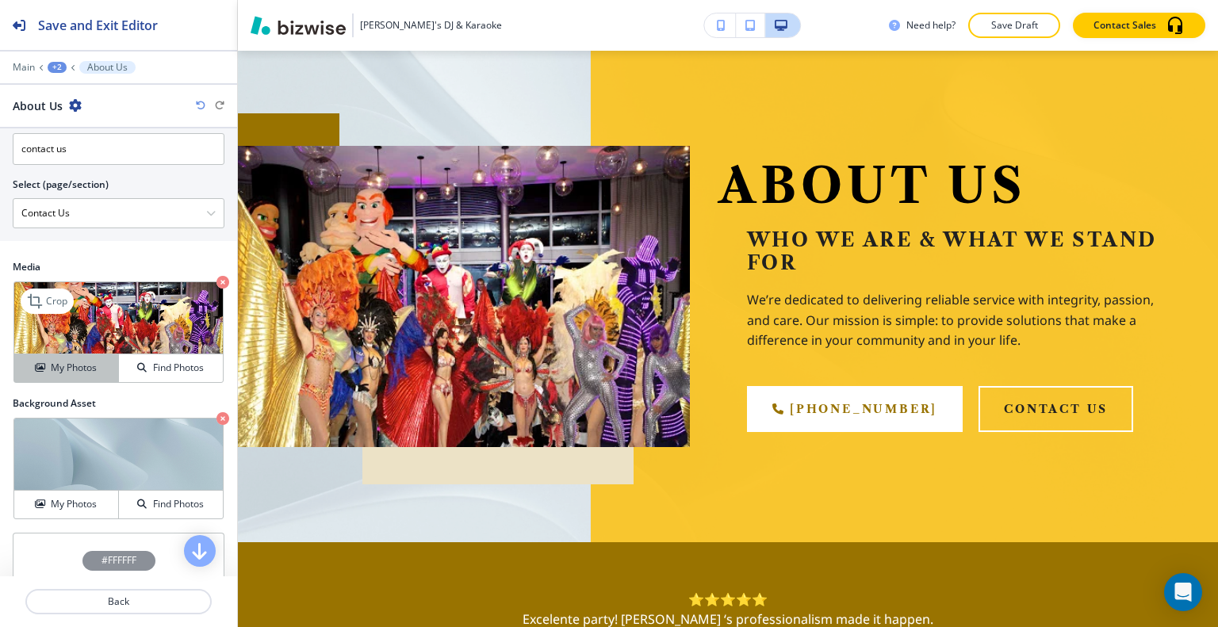
click at [82, 367] on h4 "My Photos" at bounding box center [74, 368] width 46 height 14
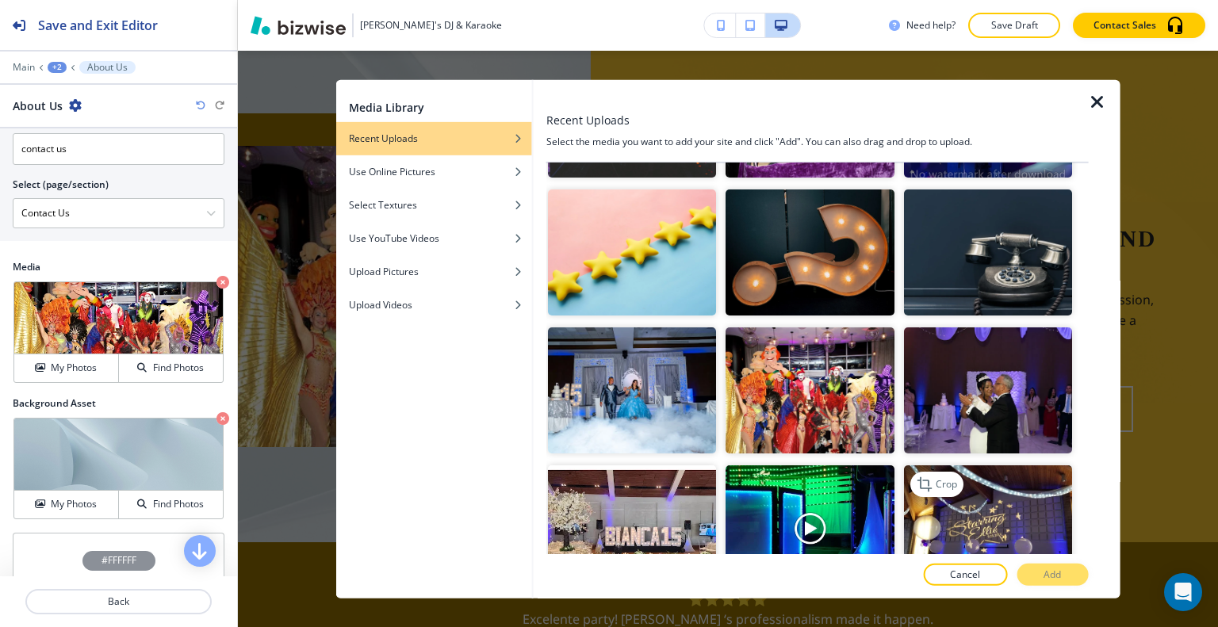
scroll to position [1110, 0]
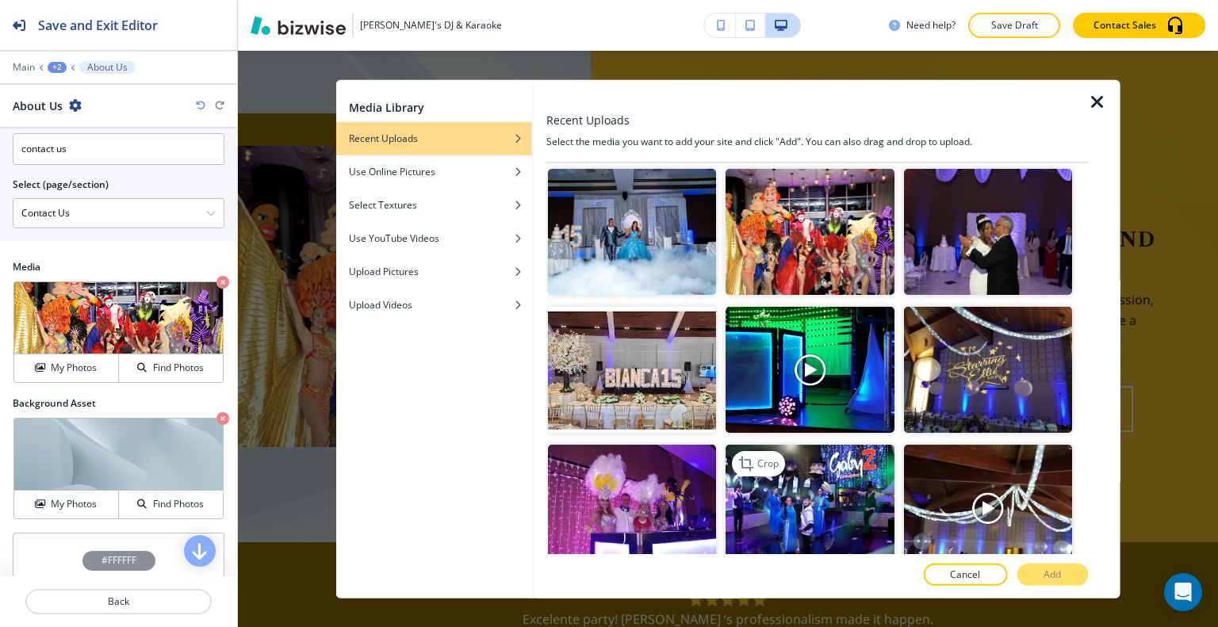
click at [861, 452] on img "button" at bounding box center [809, 508] width 168 height 126
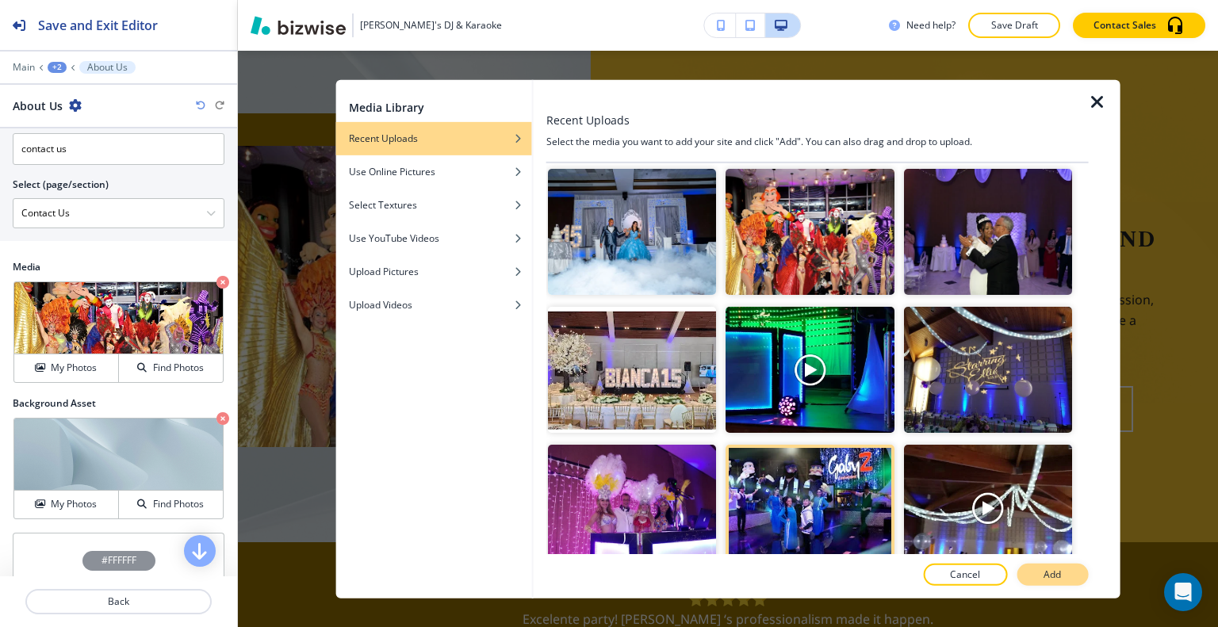
click at [1046, 575] on p "Add" at bounding box center [1051, 575] width 17 height 14
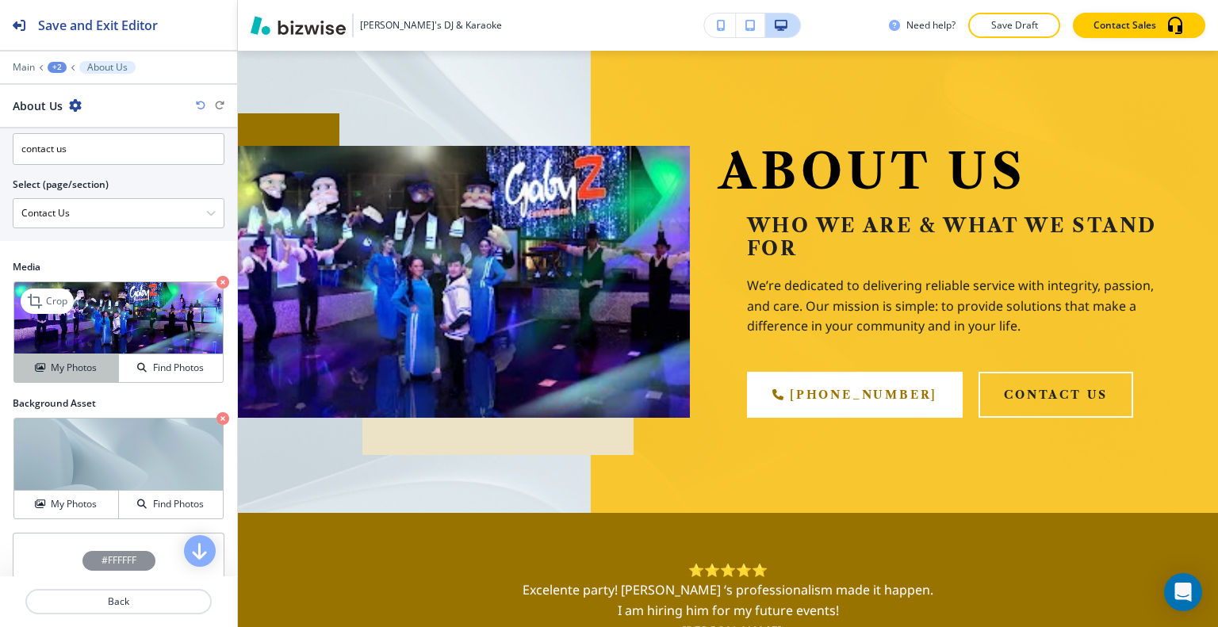
click at [74, 377] on button "My Photos" at bounding box center [66, 368] width 105 height 28
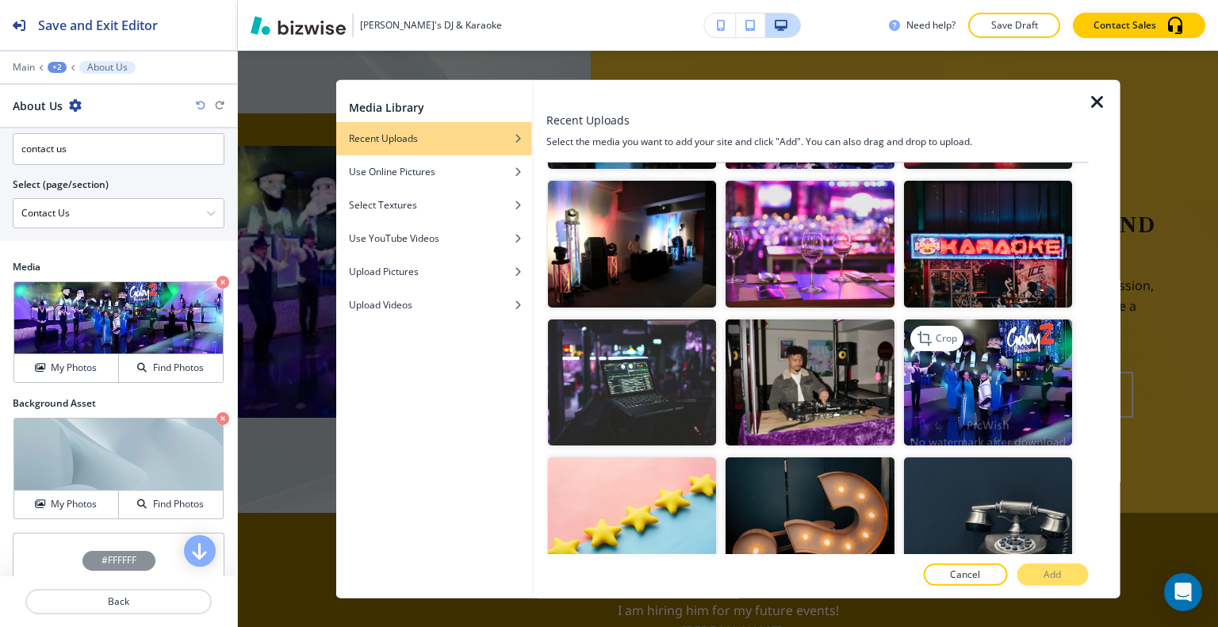
scroll to position [604, 0]
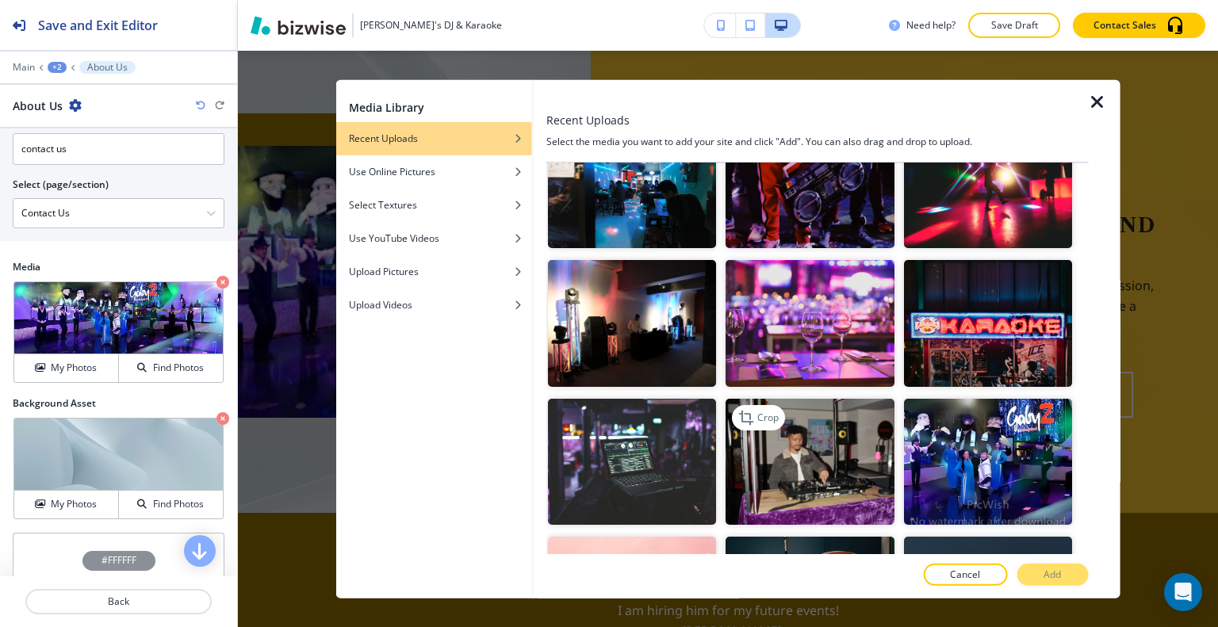
click at [874, 452] on img "button" at bounding box center [809, 461] width 168 height 126
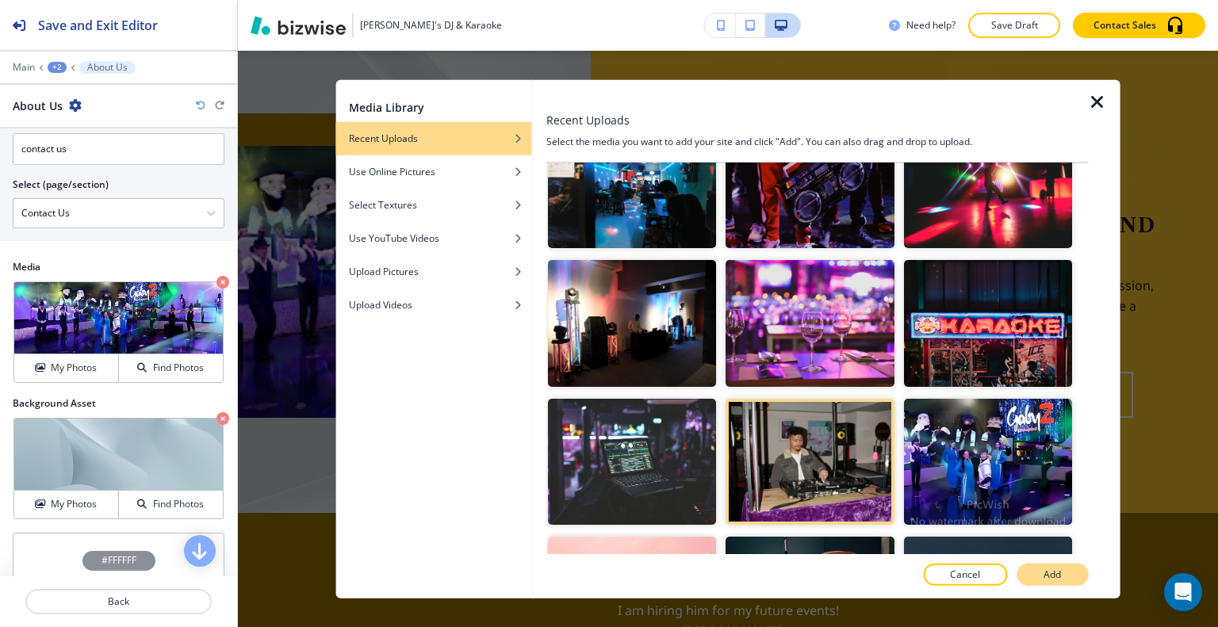
click at [1024, 567] on button "Add" at bounding box center [1051, 575] width 71 height 22
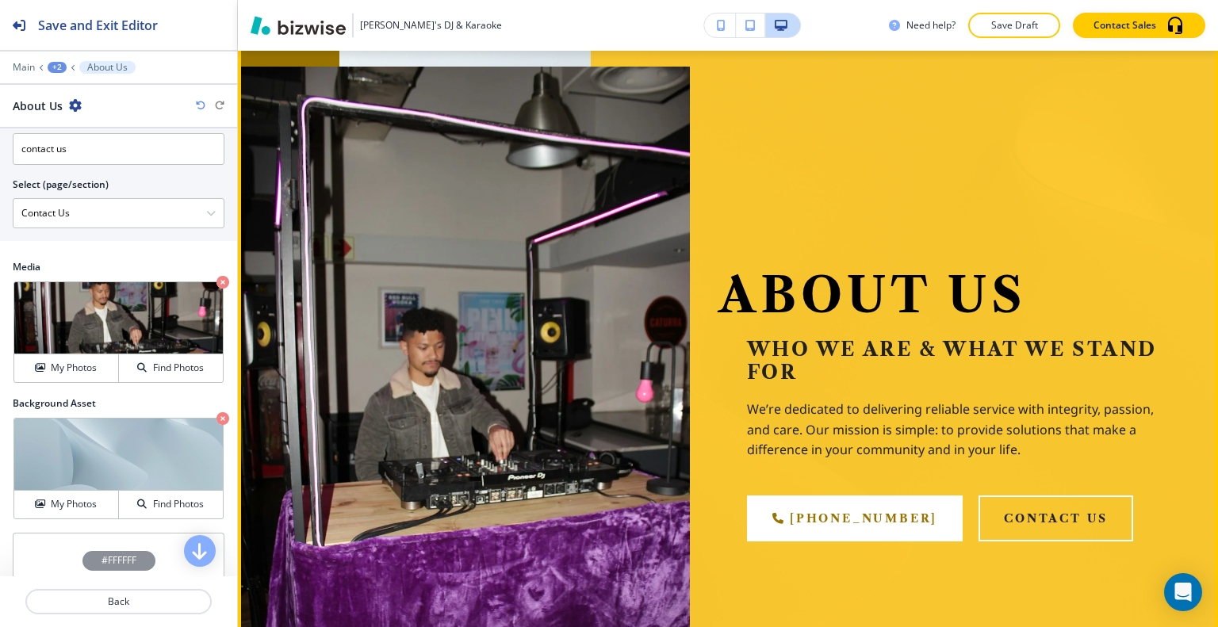
scroll to position [333, 0]
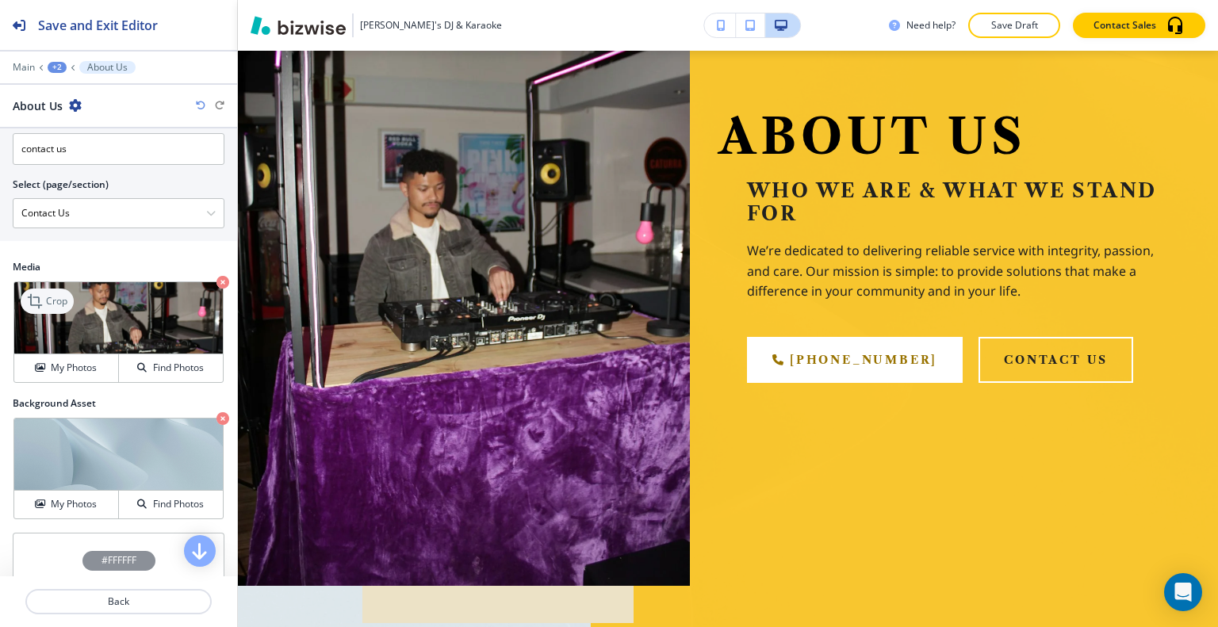
click at [56, 299] on p "Crop" at bounding box center [56, 301] width 21 height 14
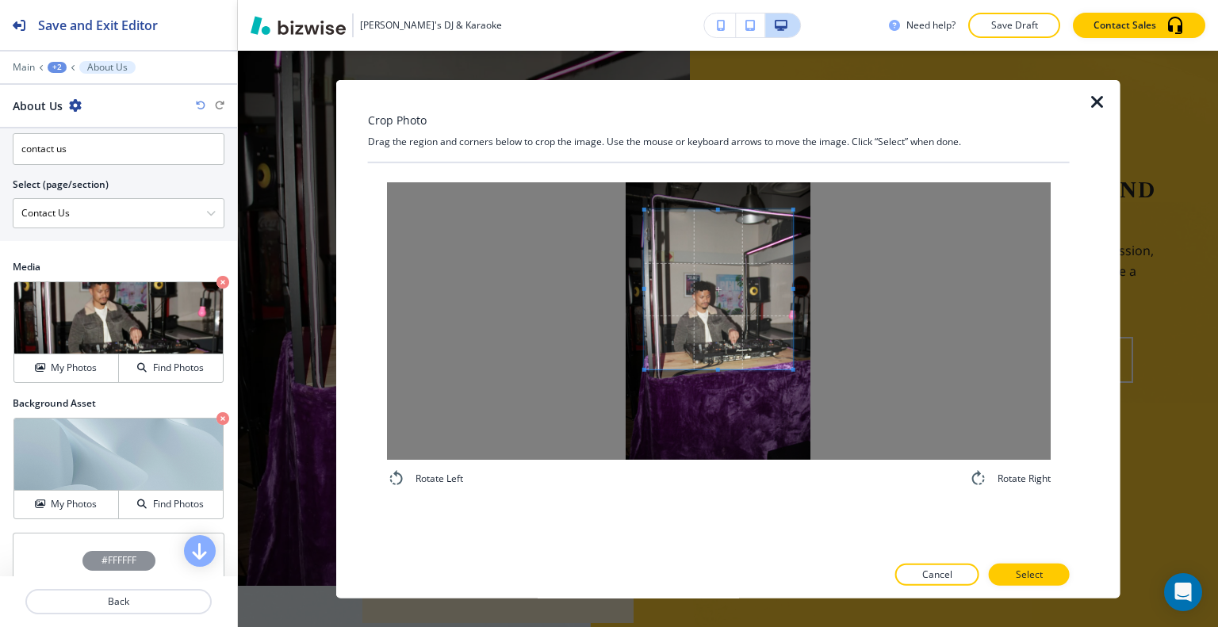
click at [716, 358] on div at bounding box center [719, 289] width 148 height 160
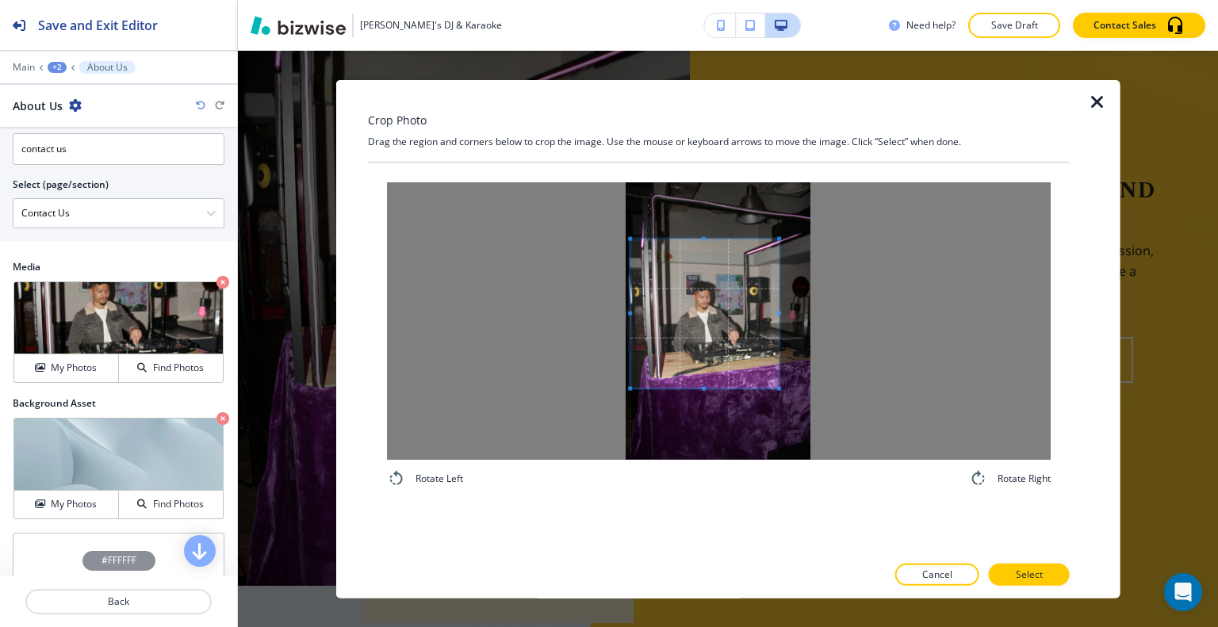
click at [704, 359] on span at bounding box center [704, 313] width 148 height 149
click at [819, 314] on div at bounding box center [719, 321] width 664 height 278
click at [1015, 574] on button "Select" at bounding box center [1029, 575] width 81 height 22
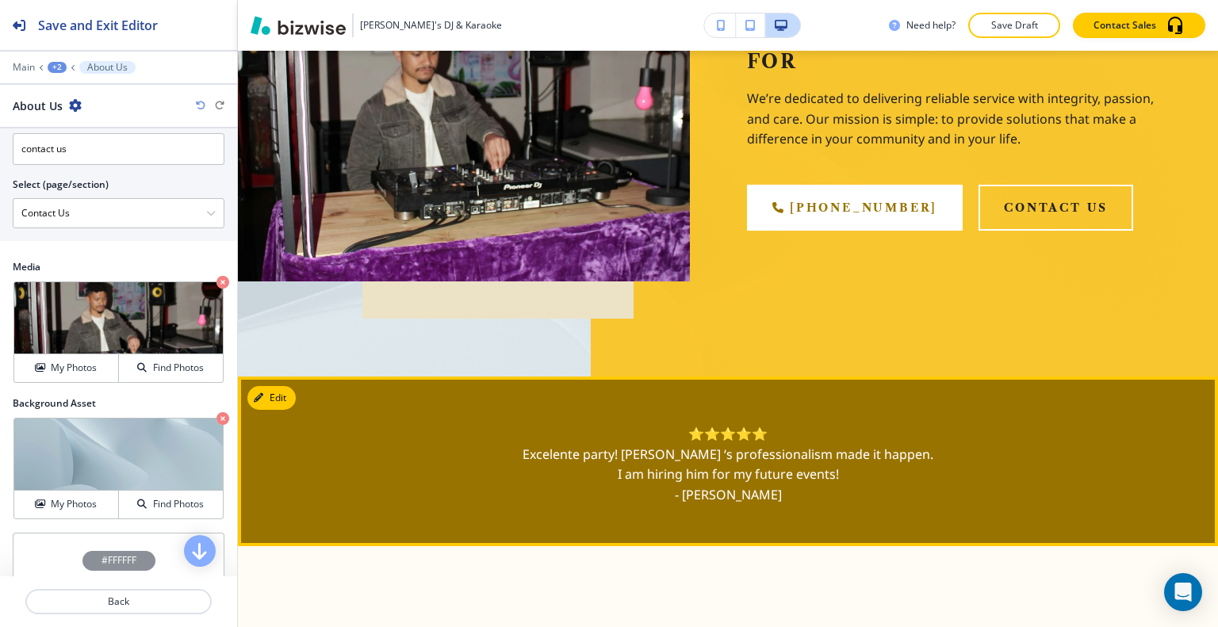
scroll to position [95, 0]
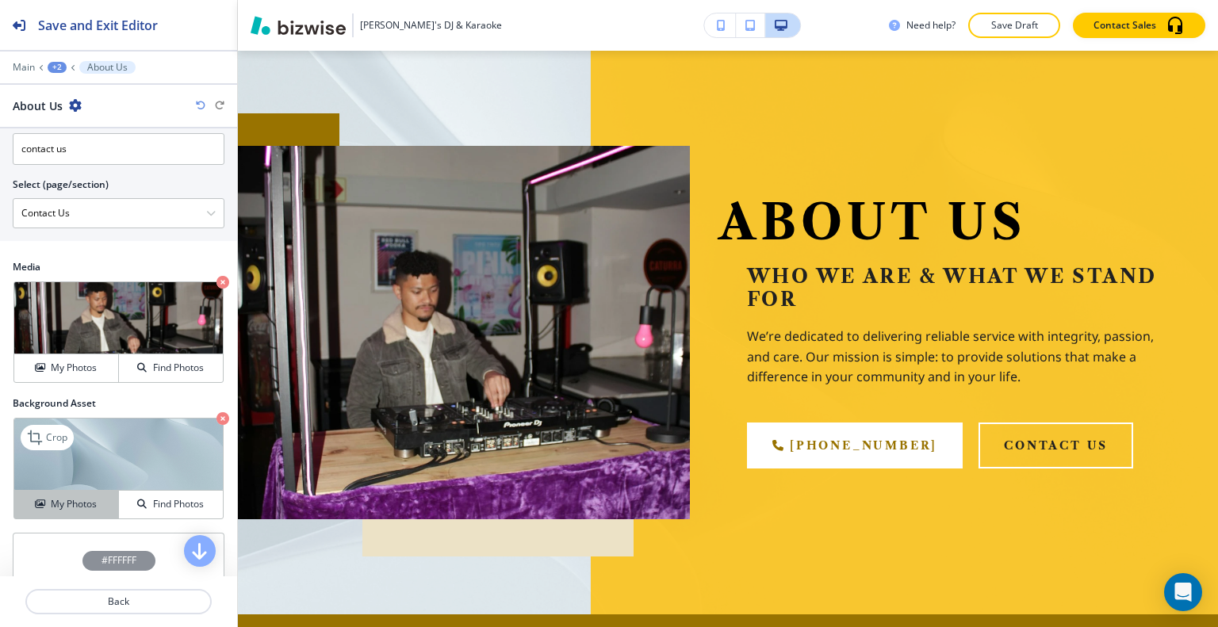
click at [105, 500] on div "My Photos" at bounding box center [66, 504] width 104 height 14
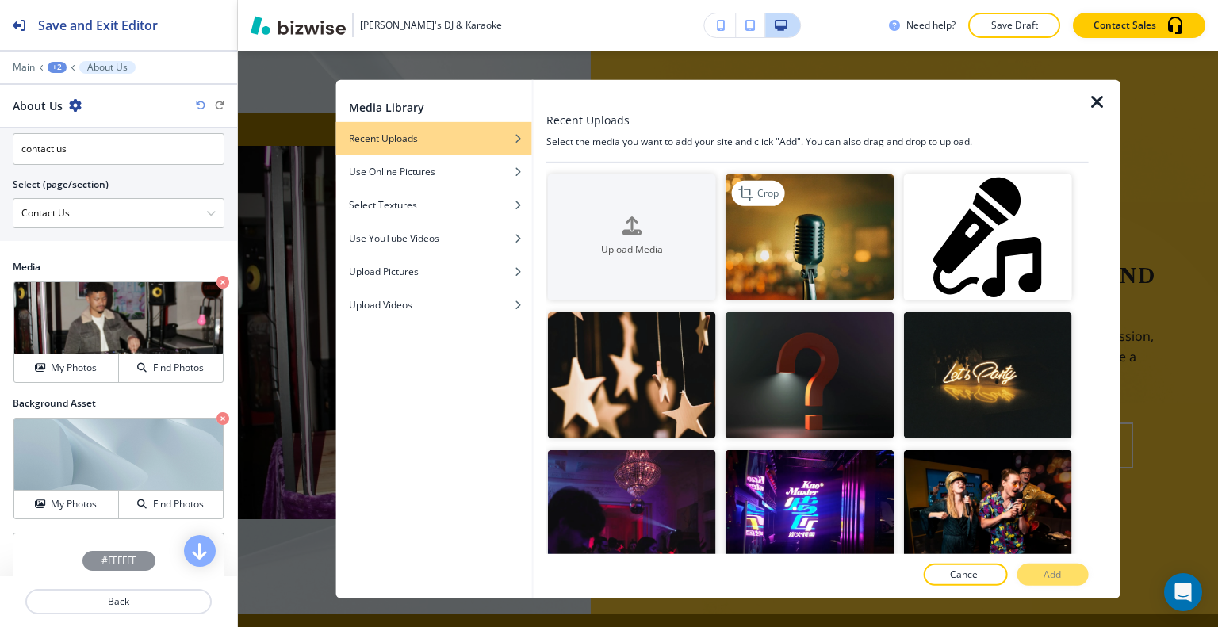
click at [810, 275] on img "button" at bounding box center [809, 237] width 168 height 126
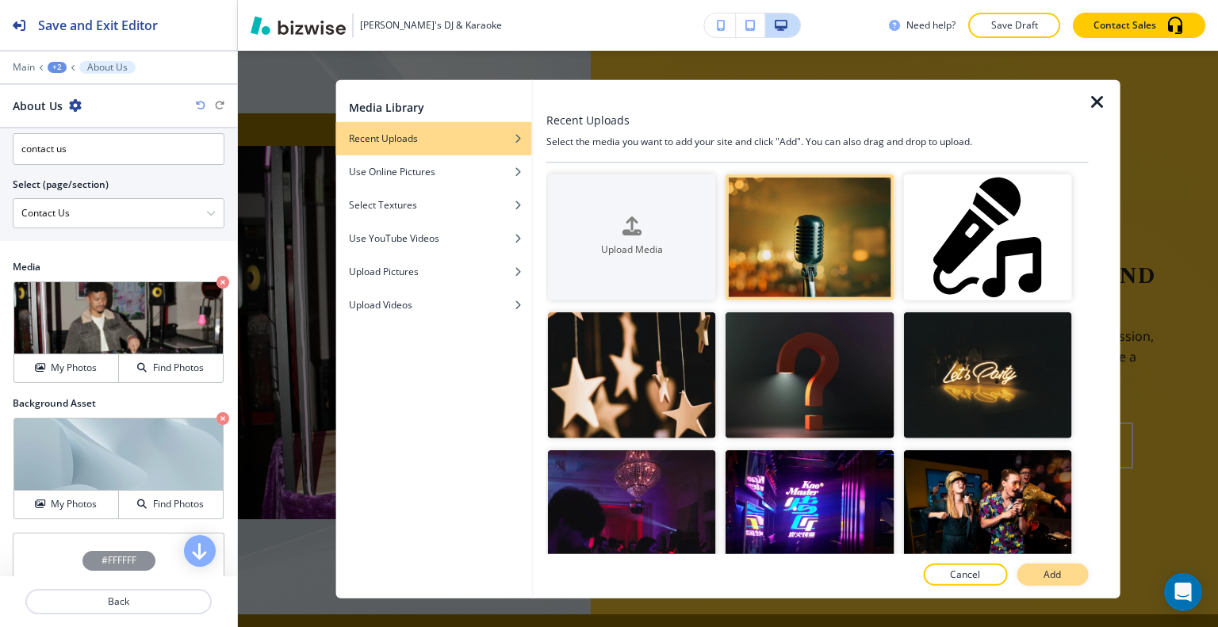
click at [1054, 564] on button "Add" at bounding box center [1051, 575] width 71 height 22
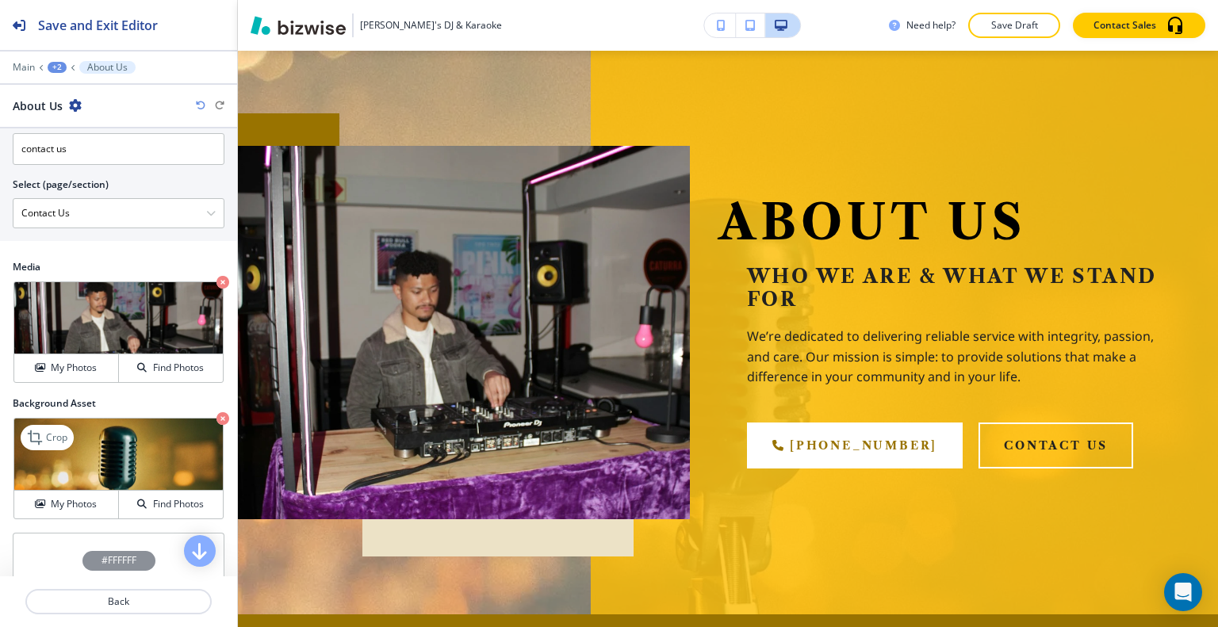
drag, startPoint x: 77, startPoint y: 497, endPoint x: 130, endPoint y: 482, distance: 55.2
click at [77, 497] on h4 "My Photos" at bounding box center [74, 504] width 46 height 14
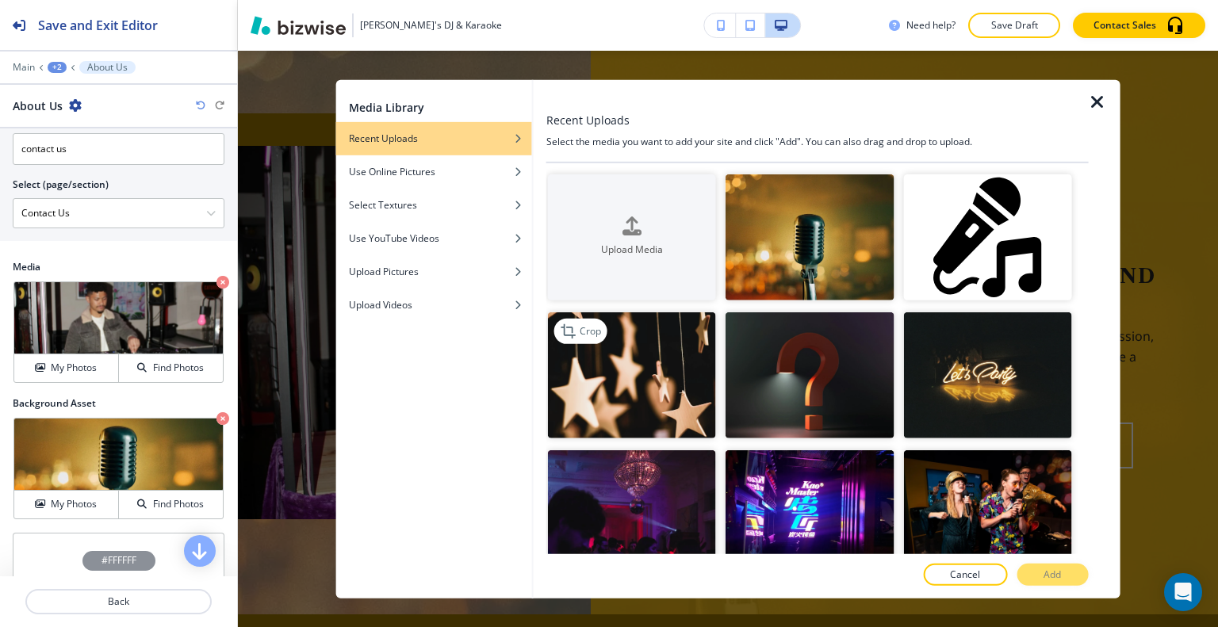
click at [676, 396] on img "button" at bounding box center [632, 375] width 168 height 126
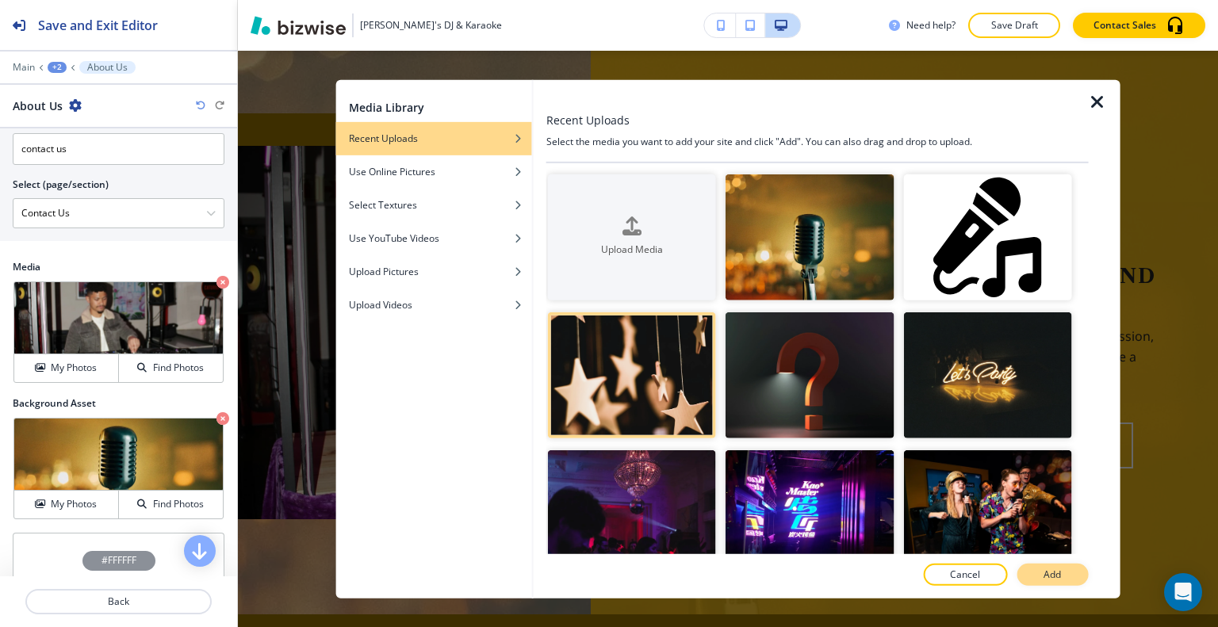
click at [1082, 575] on button "Add" at bounding box center [1051, 575] width 71 height 22
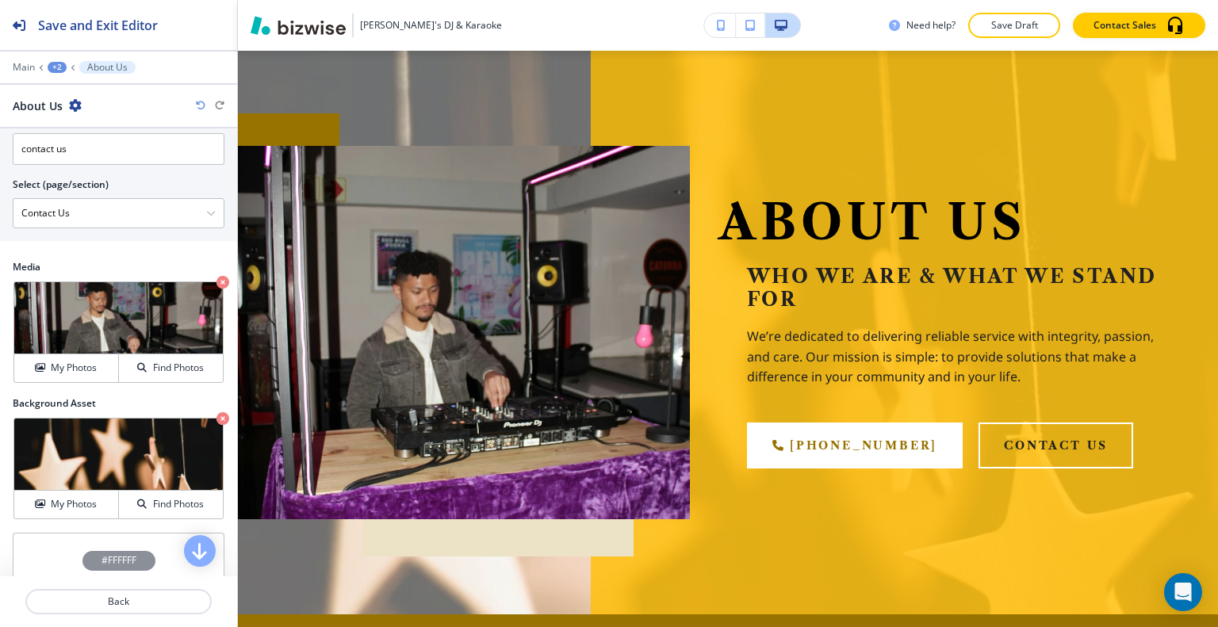
scroll to position [174, 0]
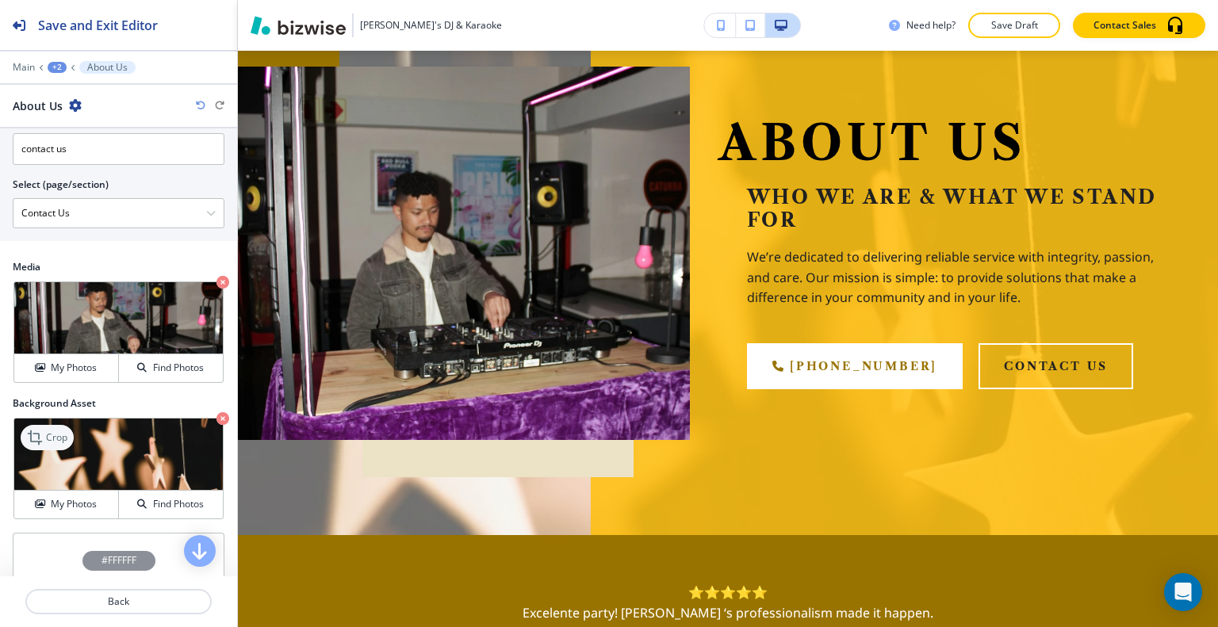
click at [56, 431] on p "Crop" at bounding box center [56, 438] width 21 height 14
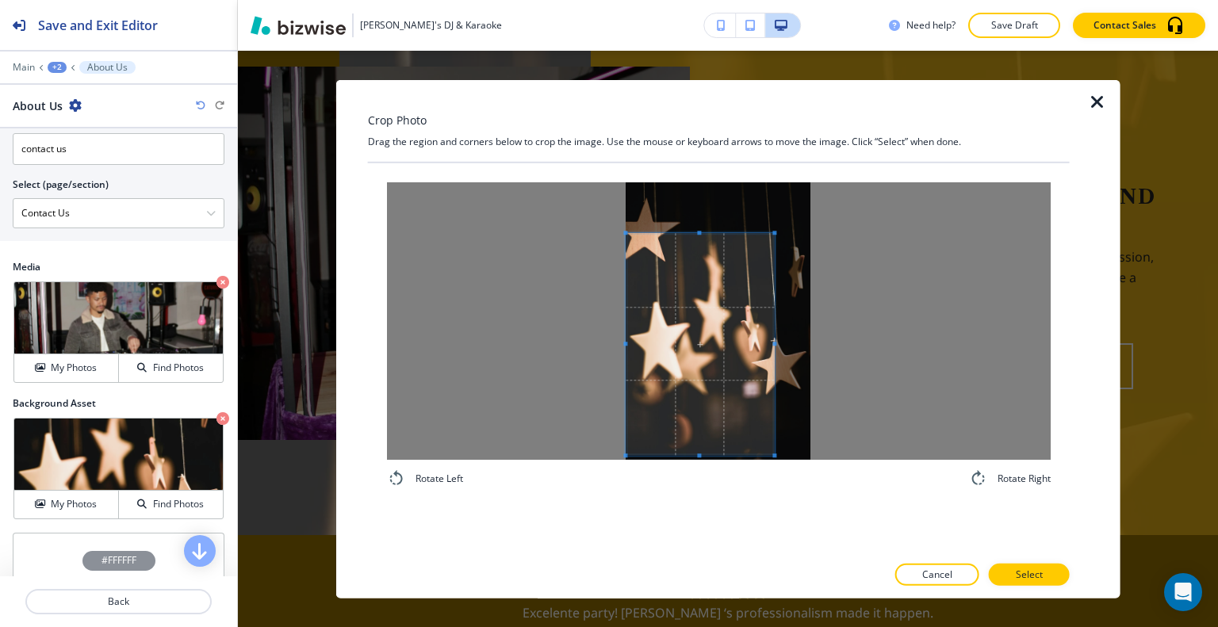
click at [682, 352] on span at bounding box center [700, 344] width 148 height 222
click at [685, 402] on div at bounding box center [700, 318] width 148 height 170
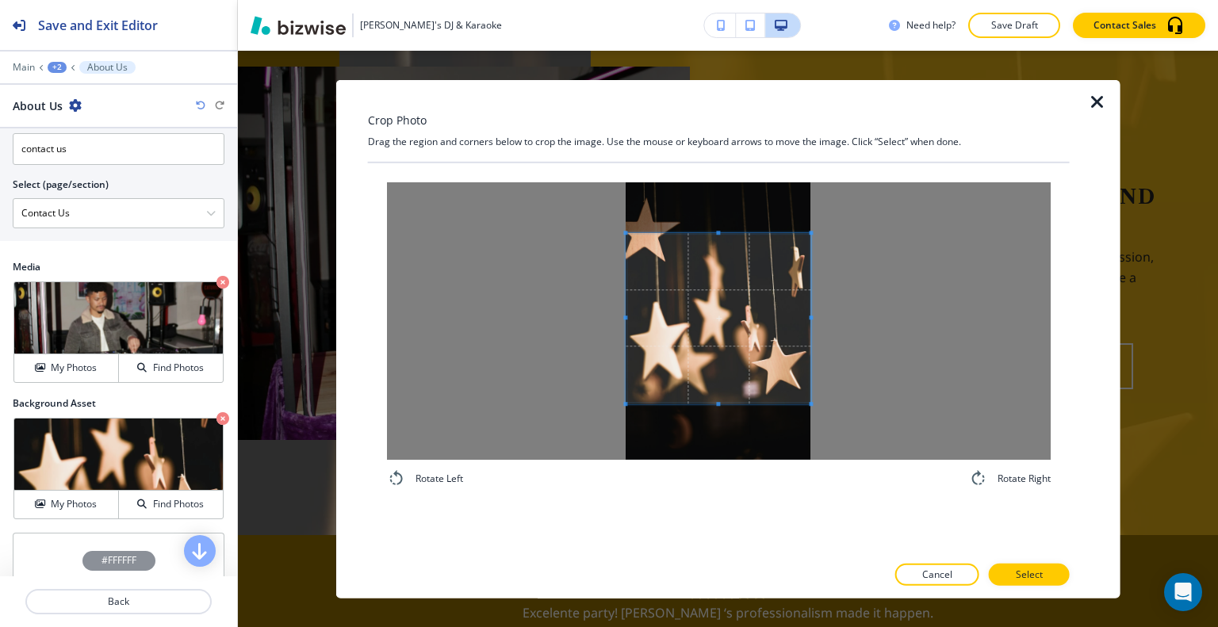
click at [840, 325] on div at bounding box center [719, 321] width 664 height 278
drag, startPoint x: 1028, startPoint y: 559, endPoint x: 1035, endPoint y: 564, distance: 8.6
click at [1030, 561] on div at bounding box center [719, 559] width 702 height 10
click at [1036, 564] on button "Select" at bounding box center [1029, 575] width 81 height 22
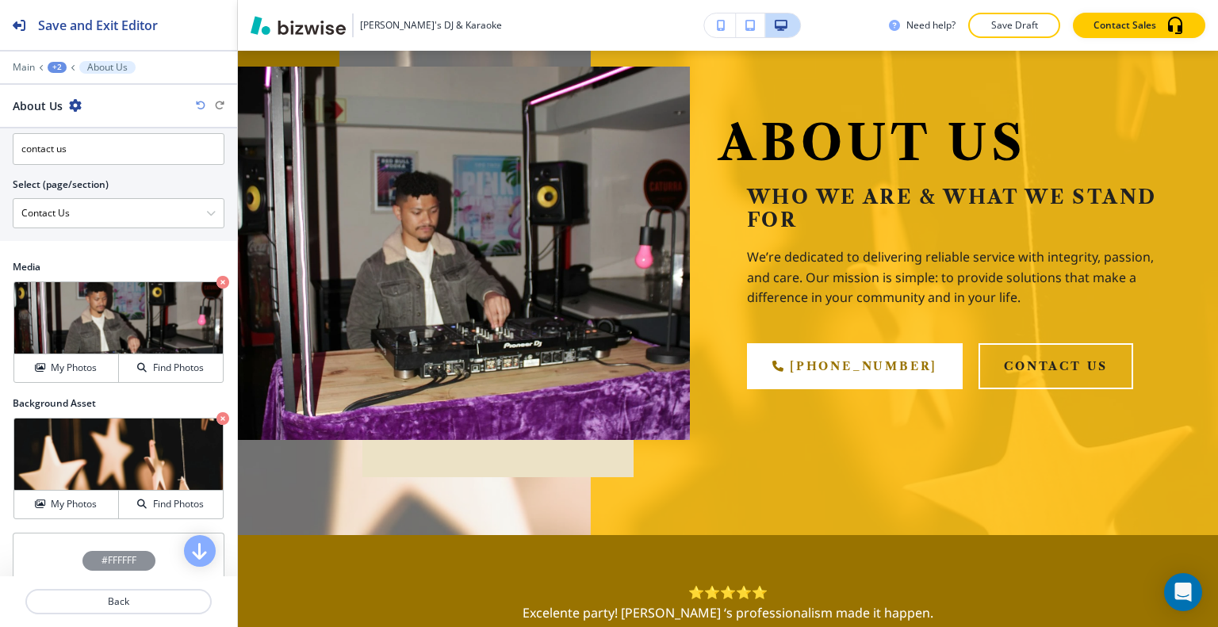
scroll to position [0, 0]
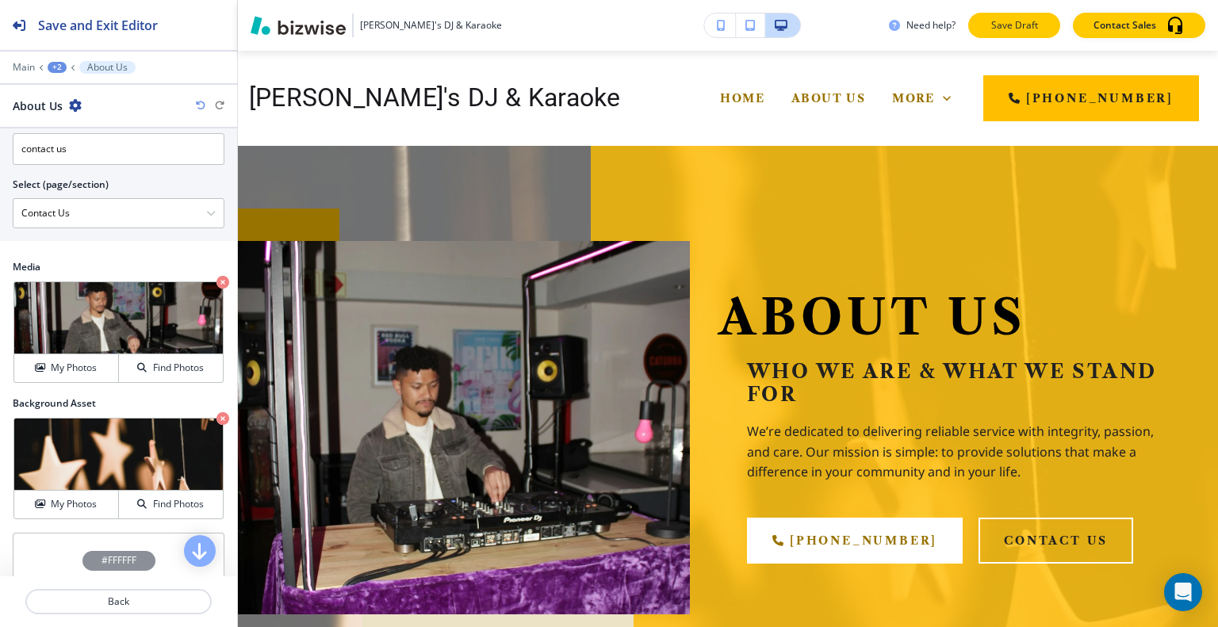
click at [1028, 21] on p "Save Draft" at bounding box center [1014, 25] width 51 height 14
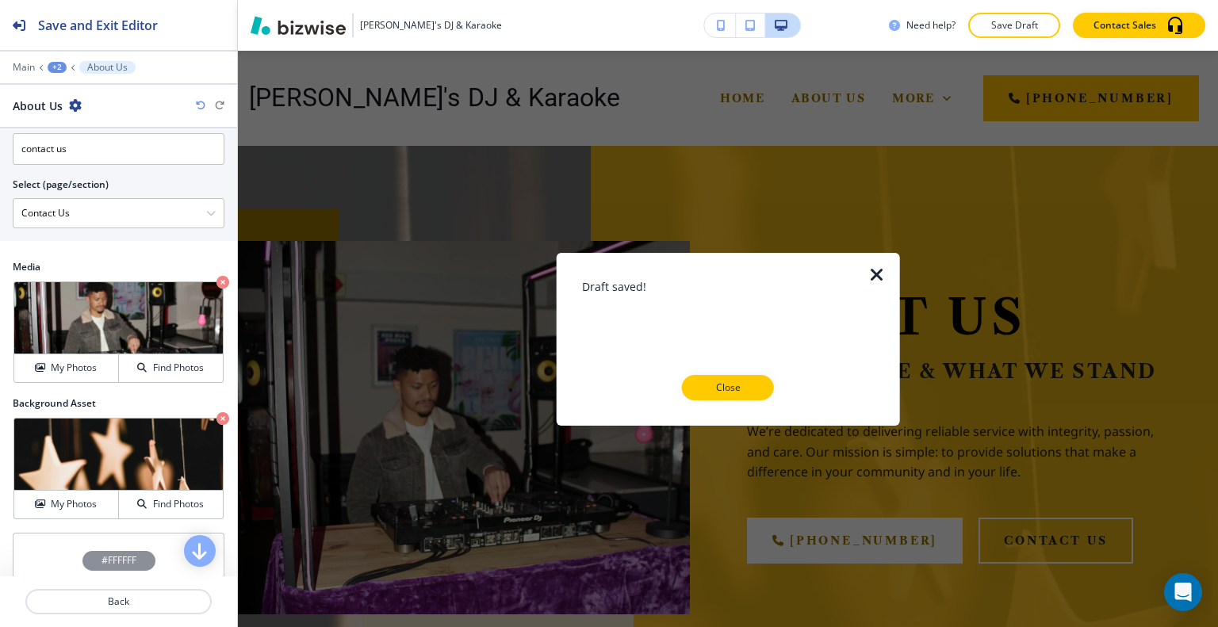
click at [752, 404] on div "Draft saved! Close" at bounding box center [728, 338] width 293 height 173
click at [755, 396] on div "Draft saved! Close" at bounding box center [728, 338] width 293 height 173
click at [739, 384] on p "Close" at bounding box center [727, 388] width 51 height 14
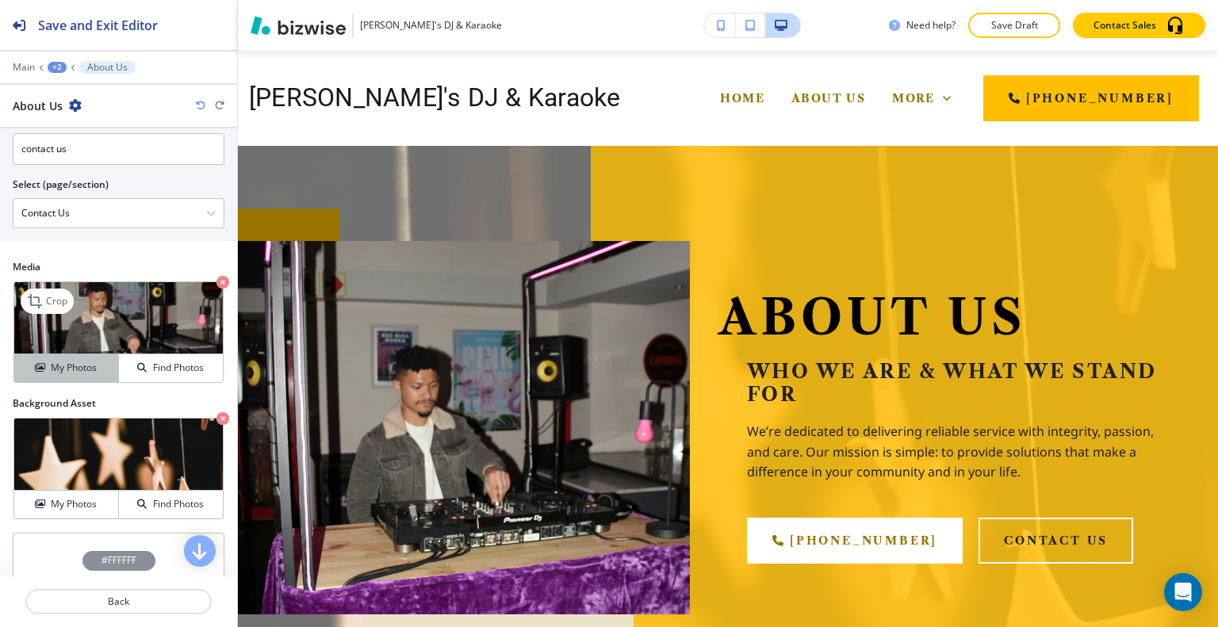
click at [95, 361] on div "My Photos" at bounding box center [66, 368] width 104 height 14
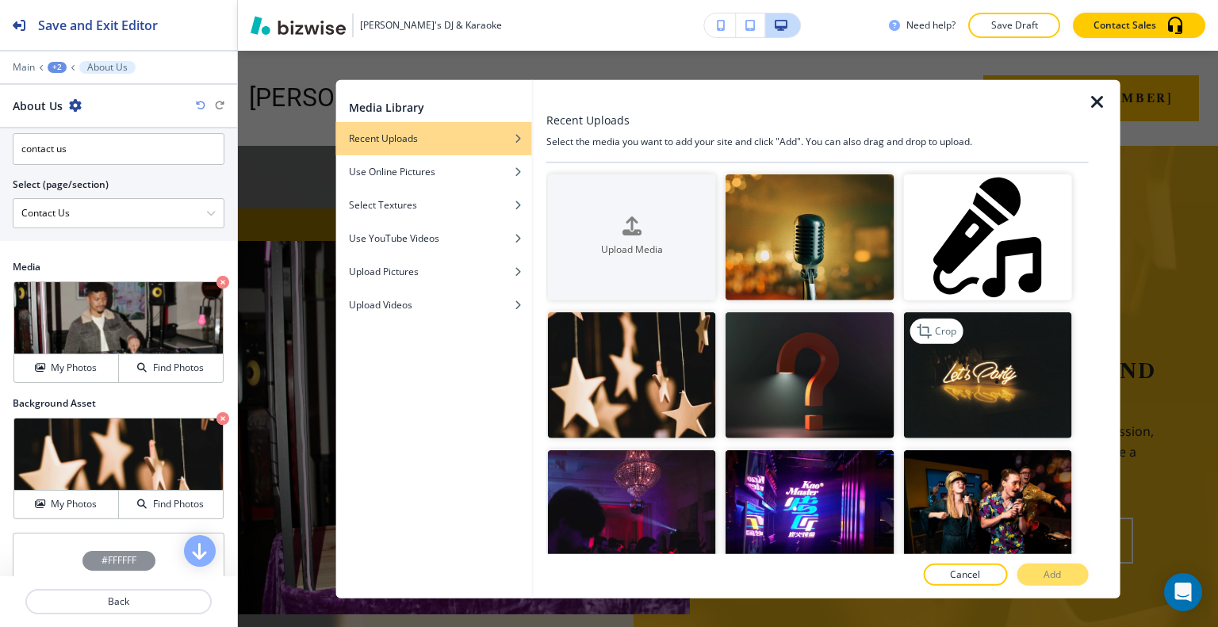
click at [1013, 392] on img "button" at bounding box center [987, 375] width 168 height 126
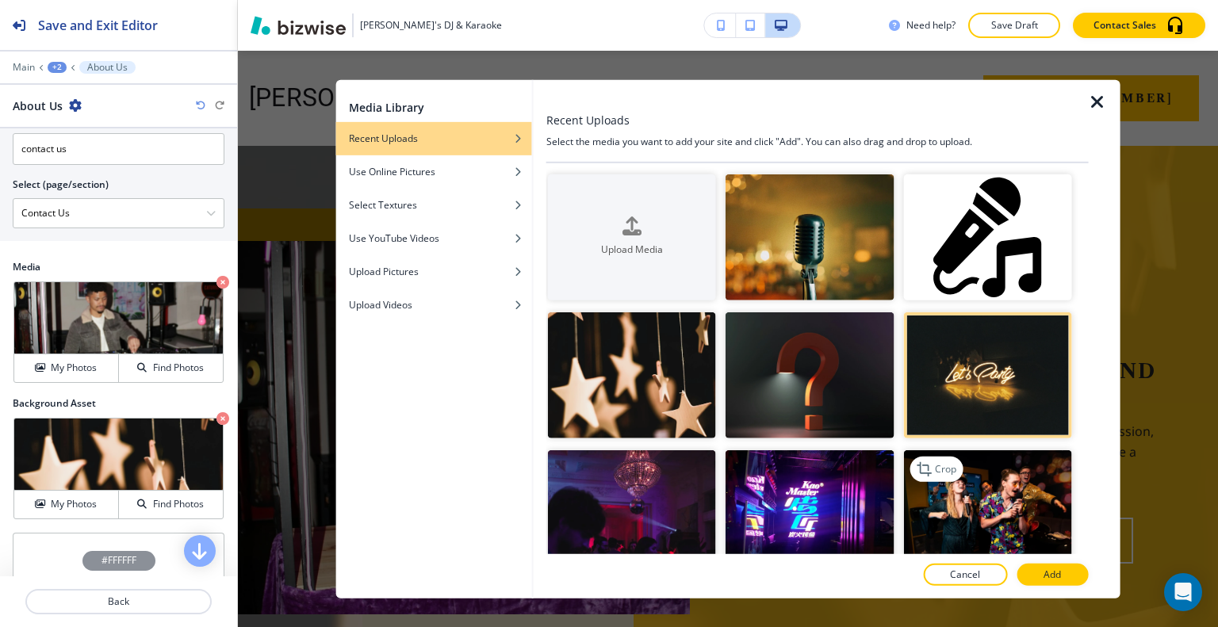
scroll to position [79, 0]
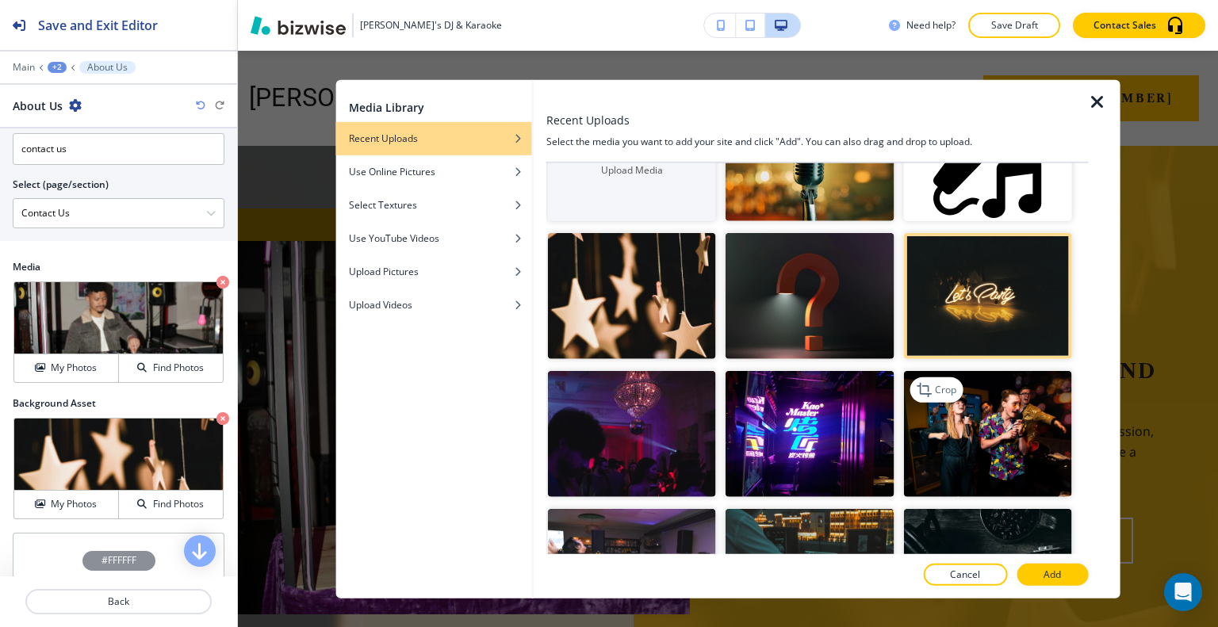
click at [1015, 431] on img "button" at bounding box center [987, 434] width 168 height 126
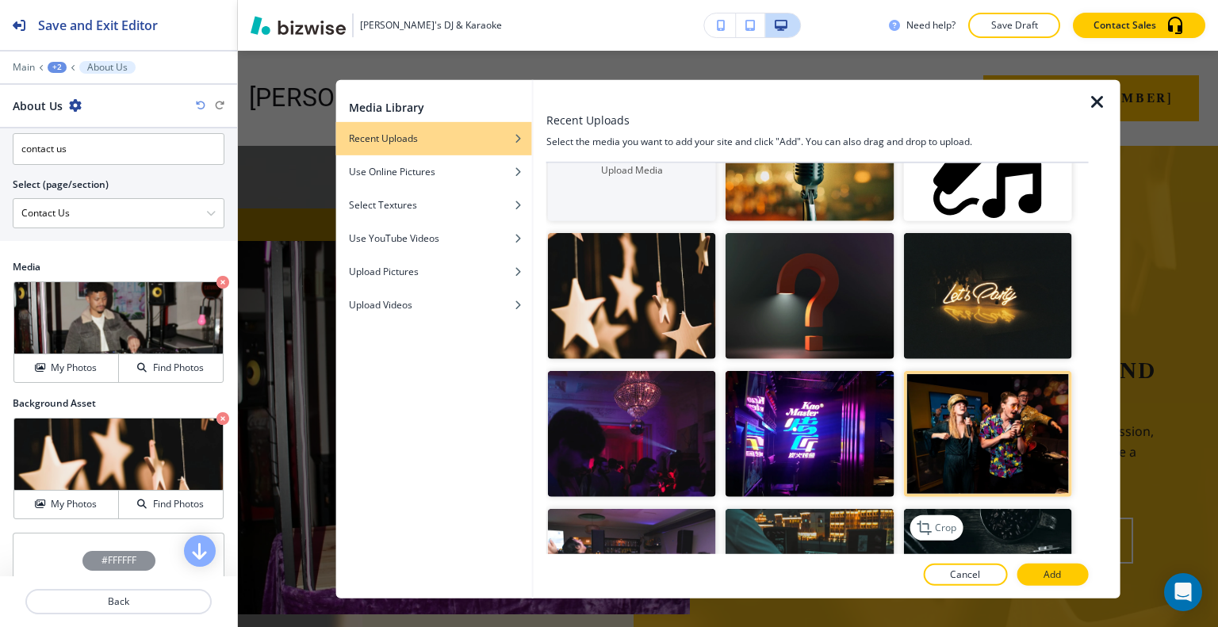
scroll to position [317, 0]
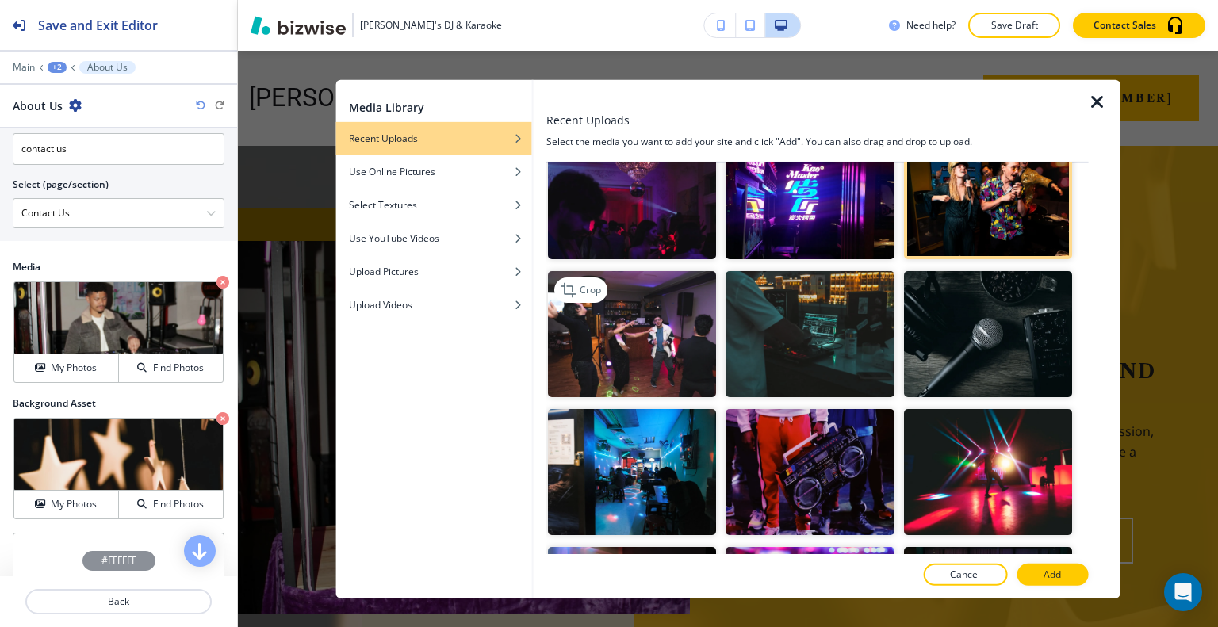
click at [660, 332] on img "button" at bounding box center [632, 334] width 168 height 126
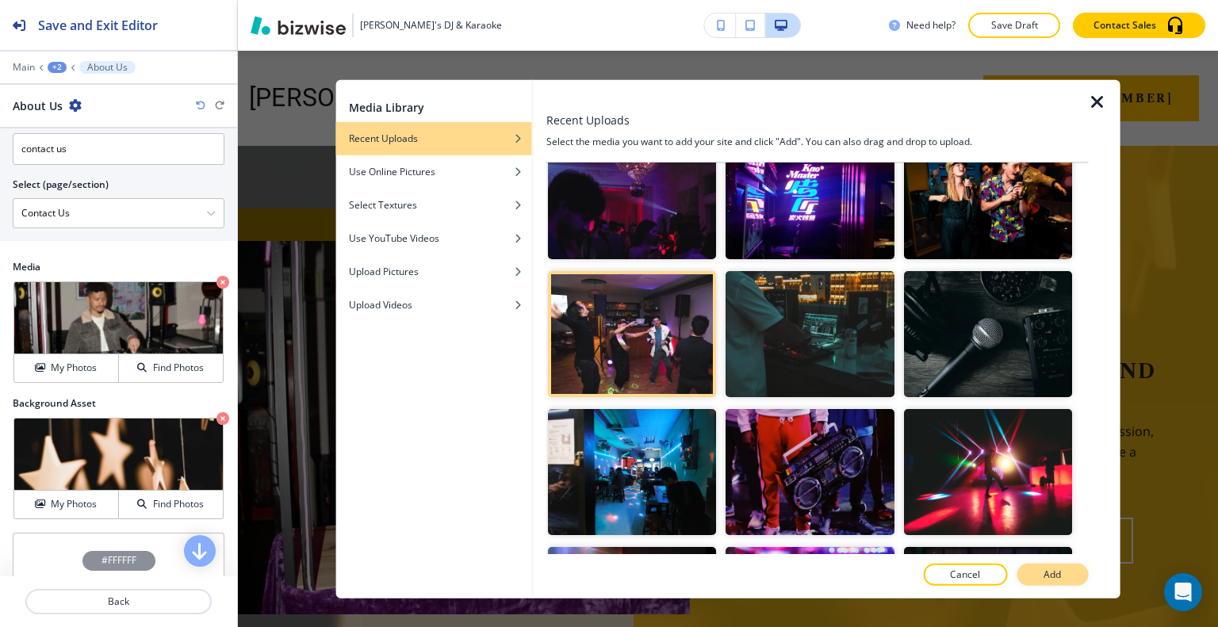
click at [1078, 579] on button "Add" at bounding box center [1051, 575] width 71 height 22
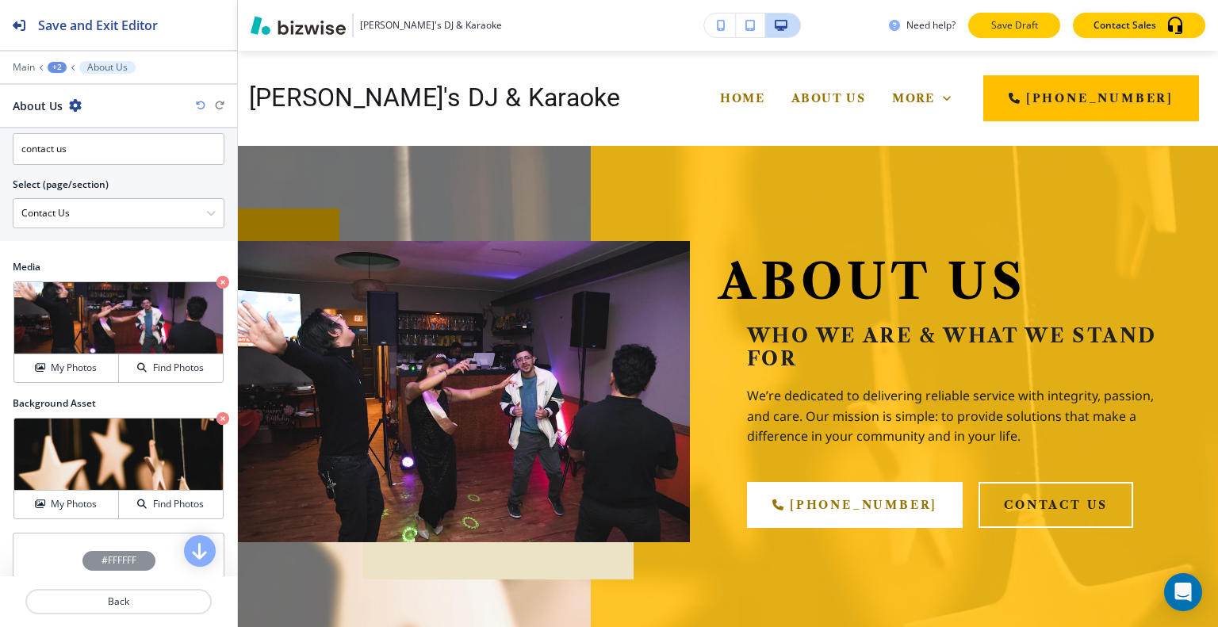
click at [1007, 25] on p "Save Draft" at bounding box center [1014, 25] width 51 height 14
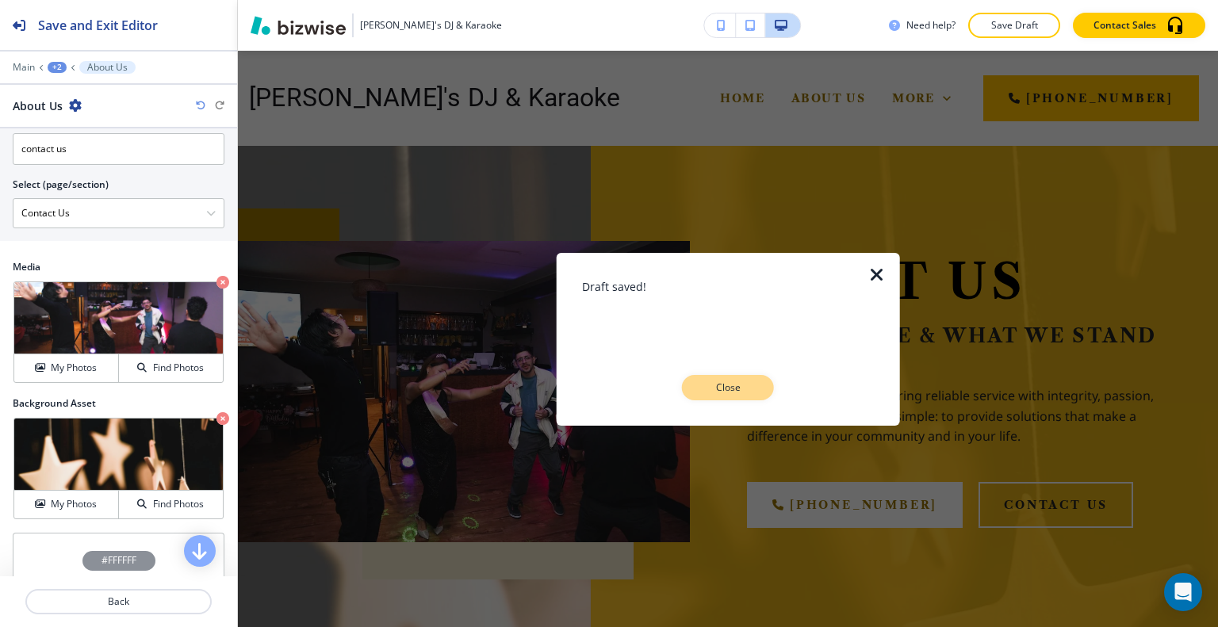
click at [758, 384] on button "Close" at bounding box center [728, 387] width 92 height 25
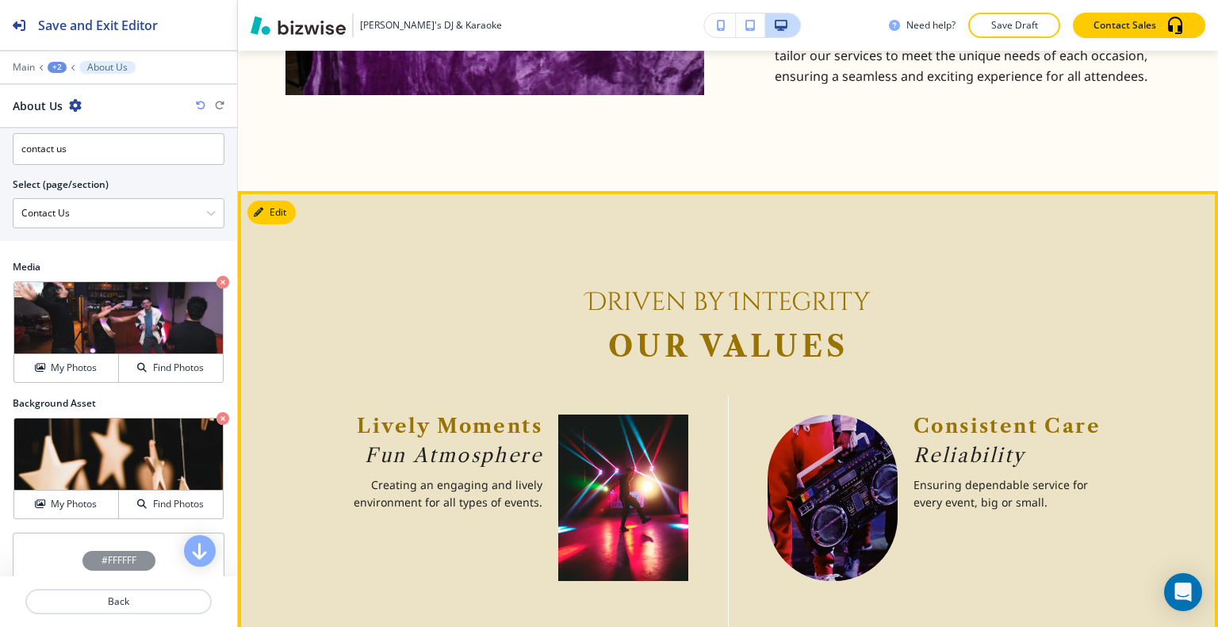
scroll to position [1348, 0]
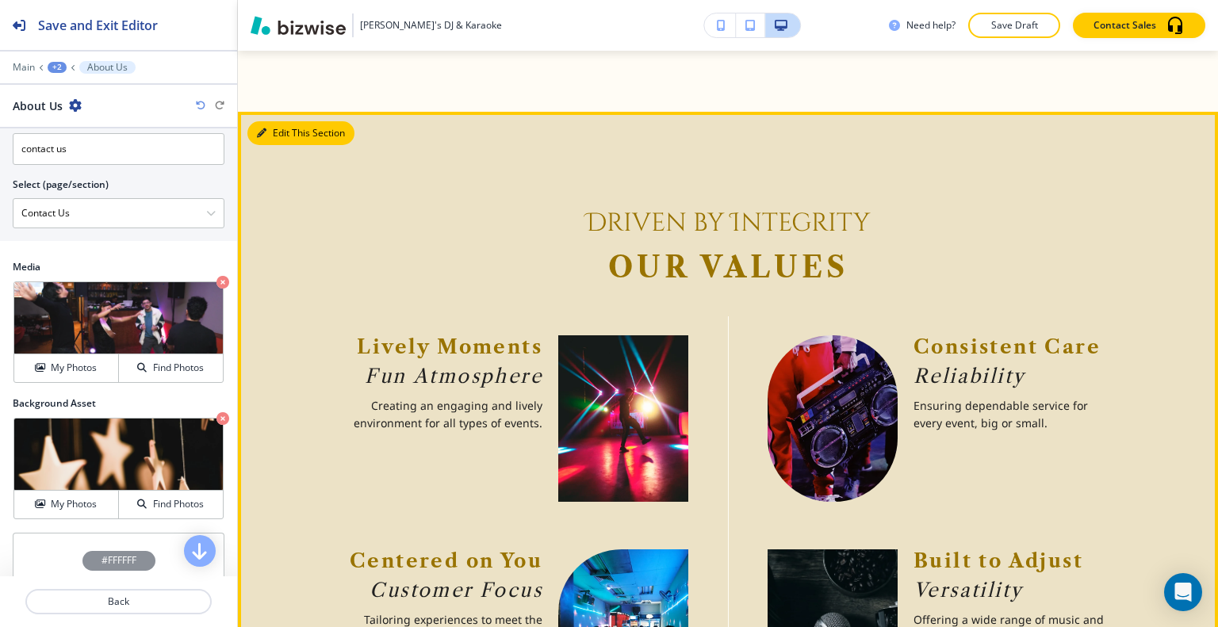
click at [284, 125] on button "Edit This Section" at bounding box center [300, 133] width 107 height 24
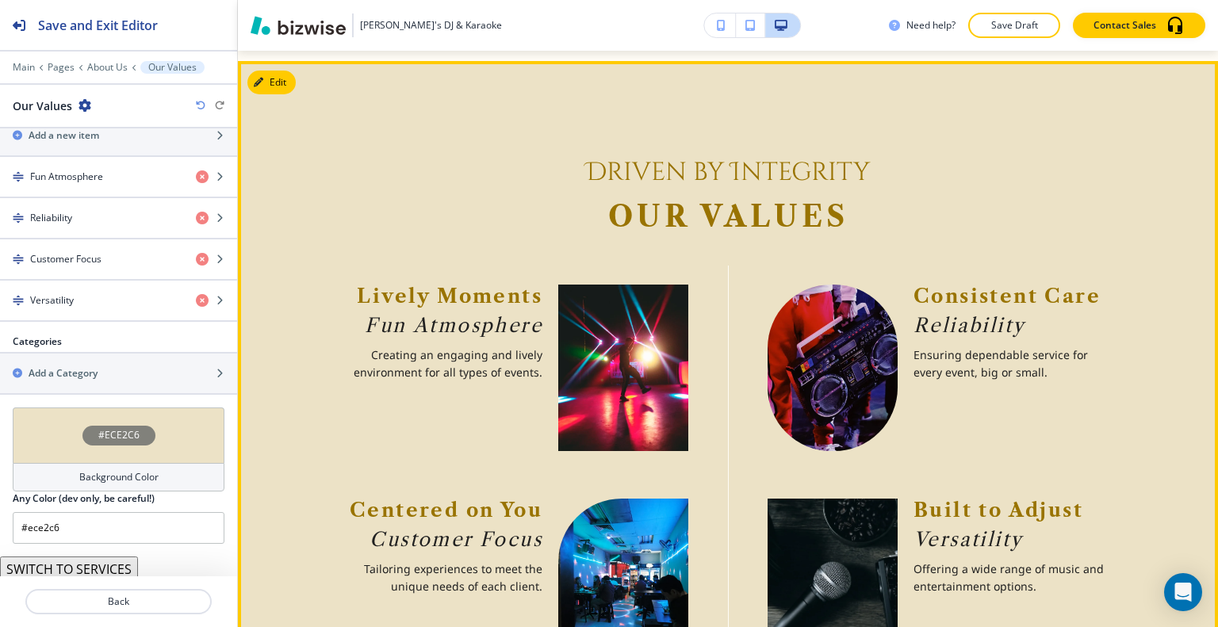
scroll to position [1478, 0]
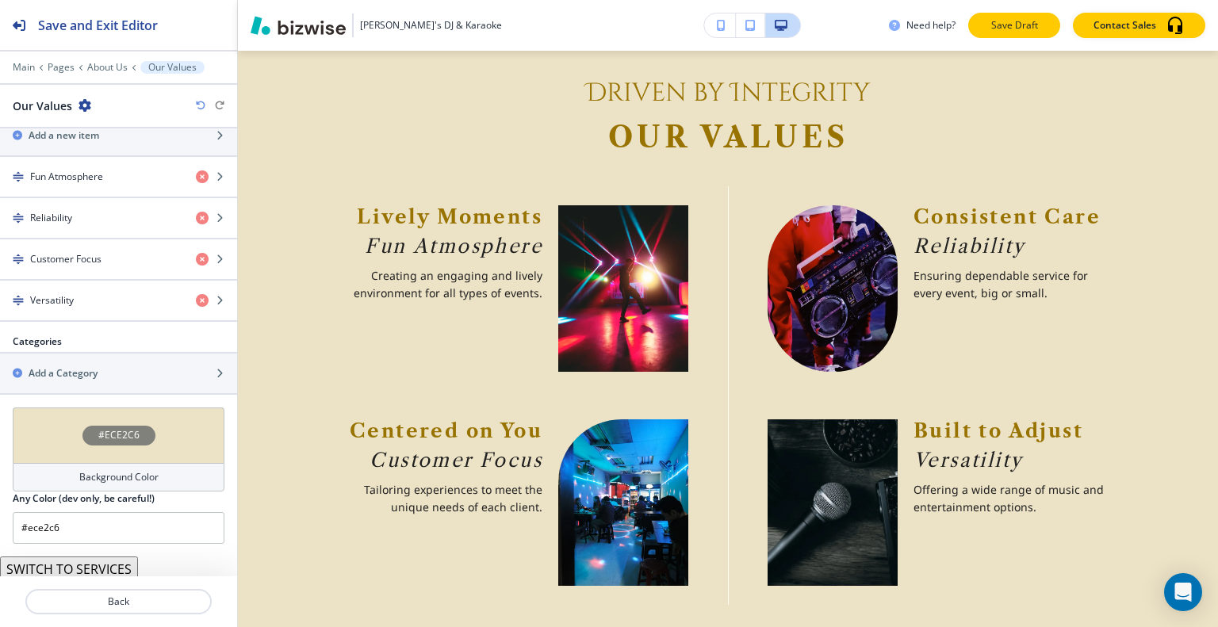
click at [1024, 29] on p "Save Draft" at bounding box center [1014, 25] width 51 height 14
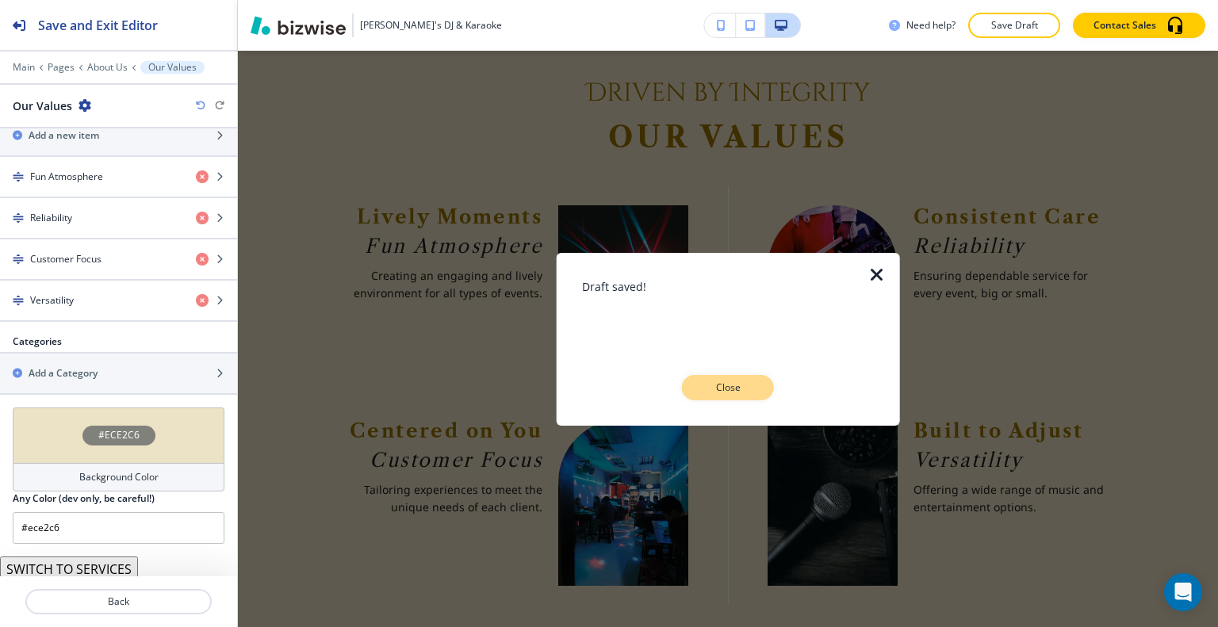
click at [764, 389] on button "Close" at bounding box center [728, 387] width 92 height 25
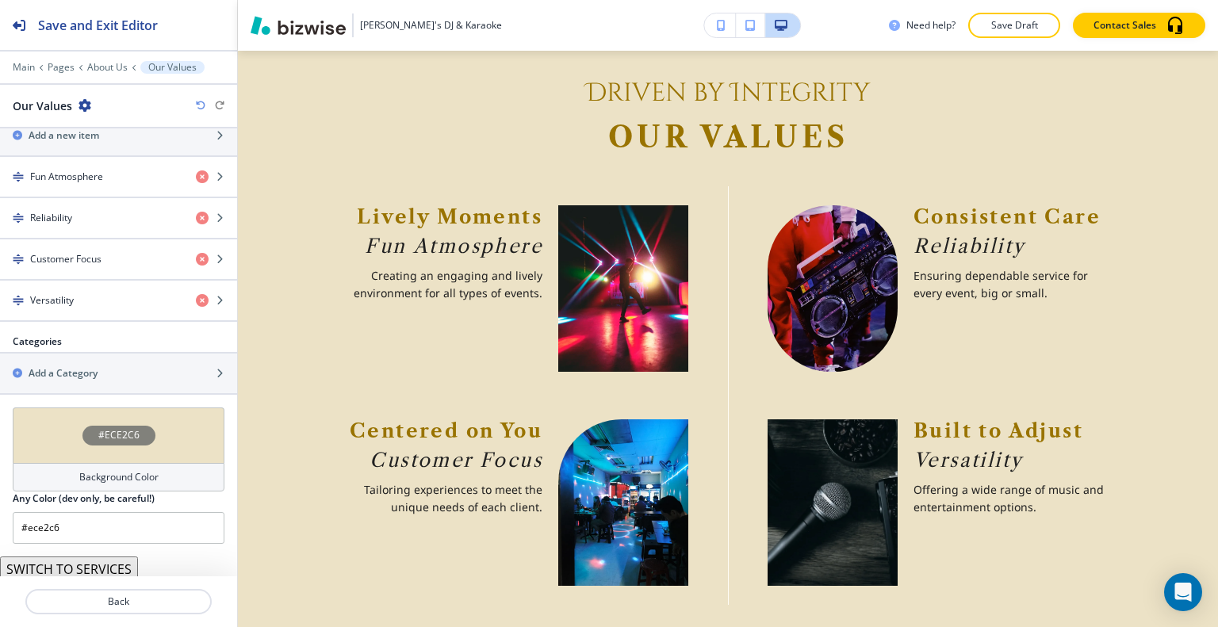
scroll to position [1319, 0]
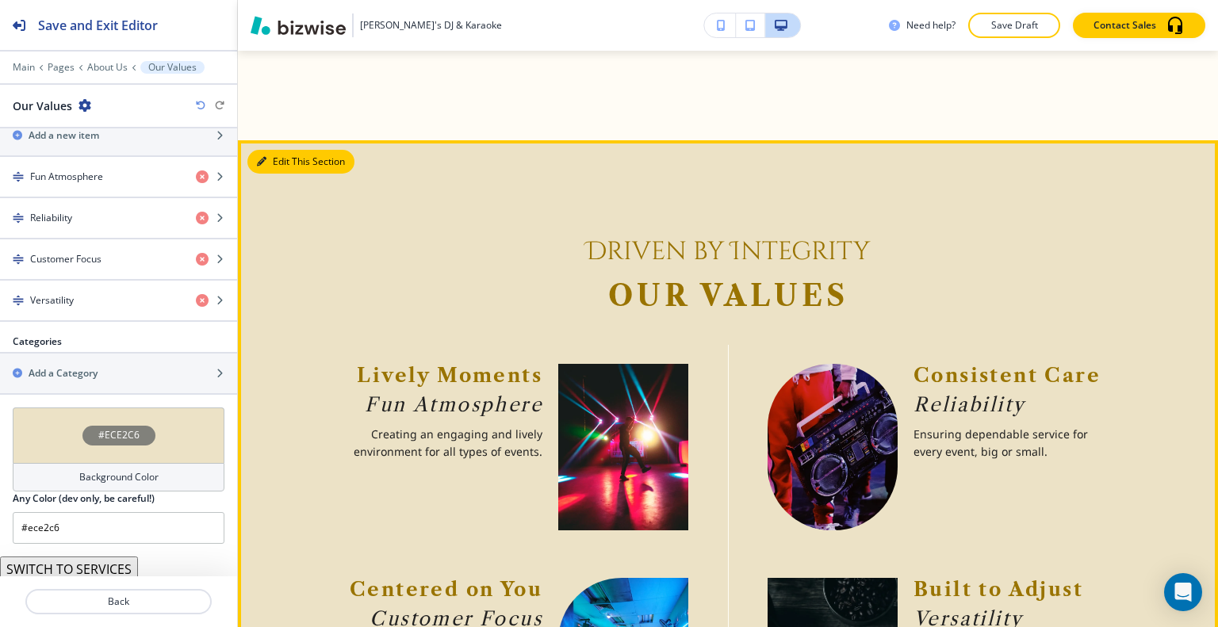
click at [276, 151] on button "Edit This Section" at bounding box center [300, 162] width 107 height 24
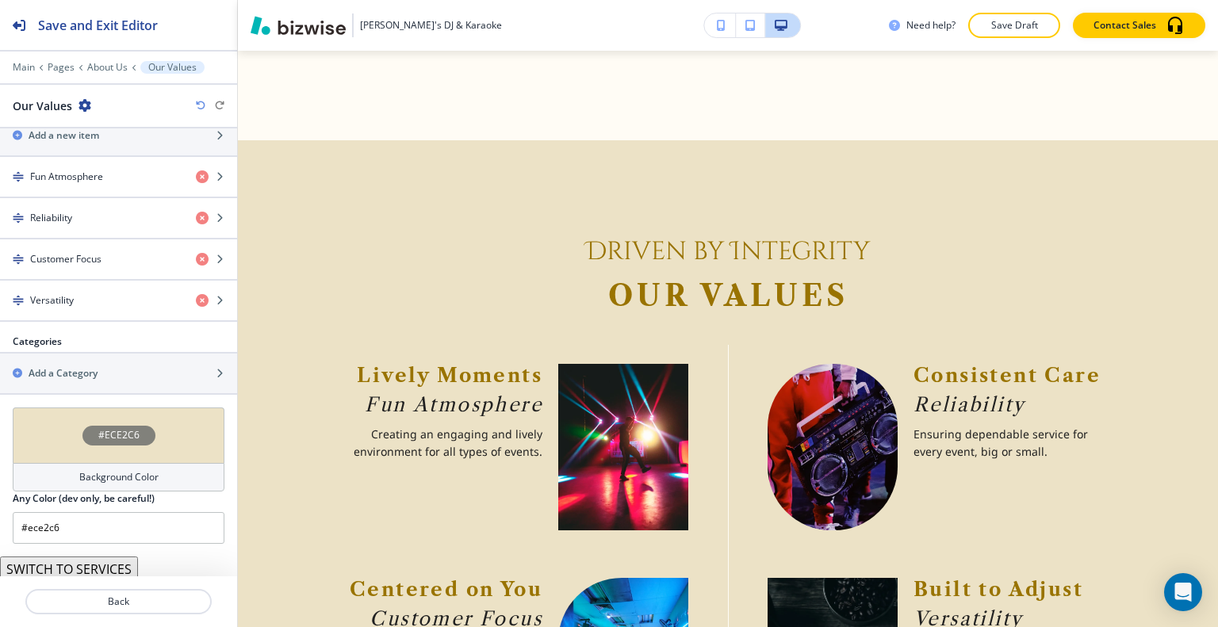
click at [40, 431] on div "#ECE2C6" at bounding box center [119, 436] width 212 height 56
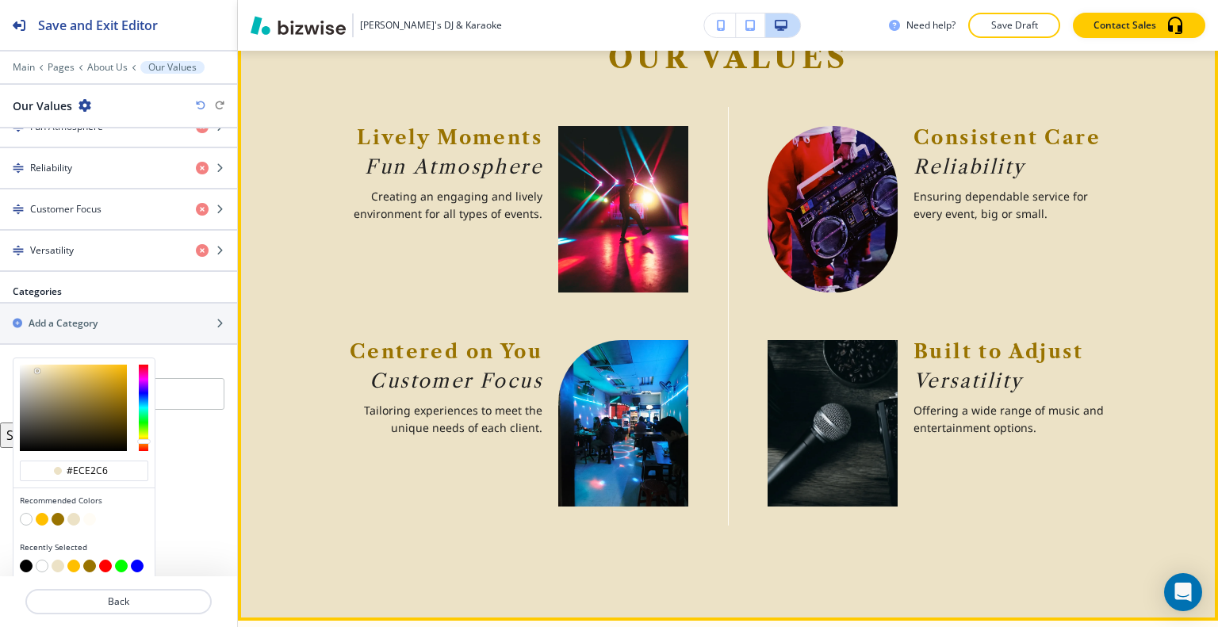
scroll to position [1478, 0]
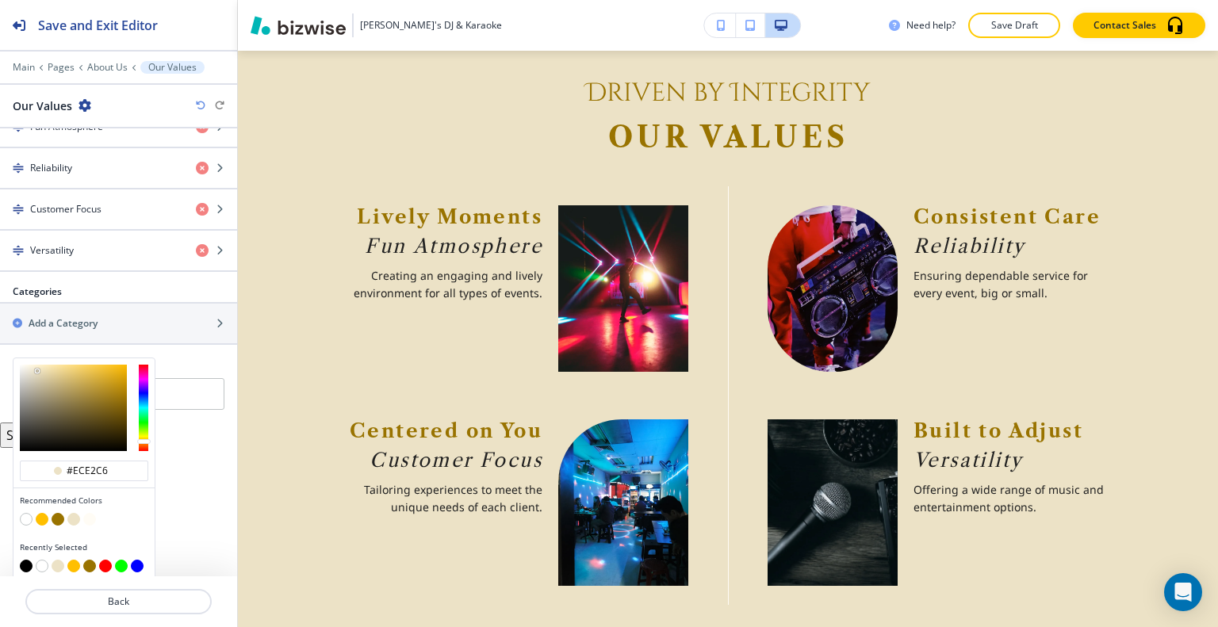
click at [25, 563] on button "button" at bounding box center [26, 566] width 13 height 13
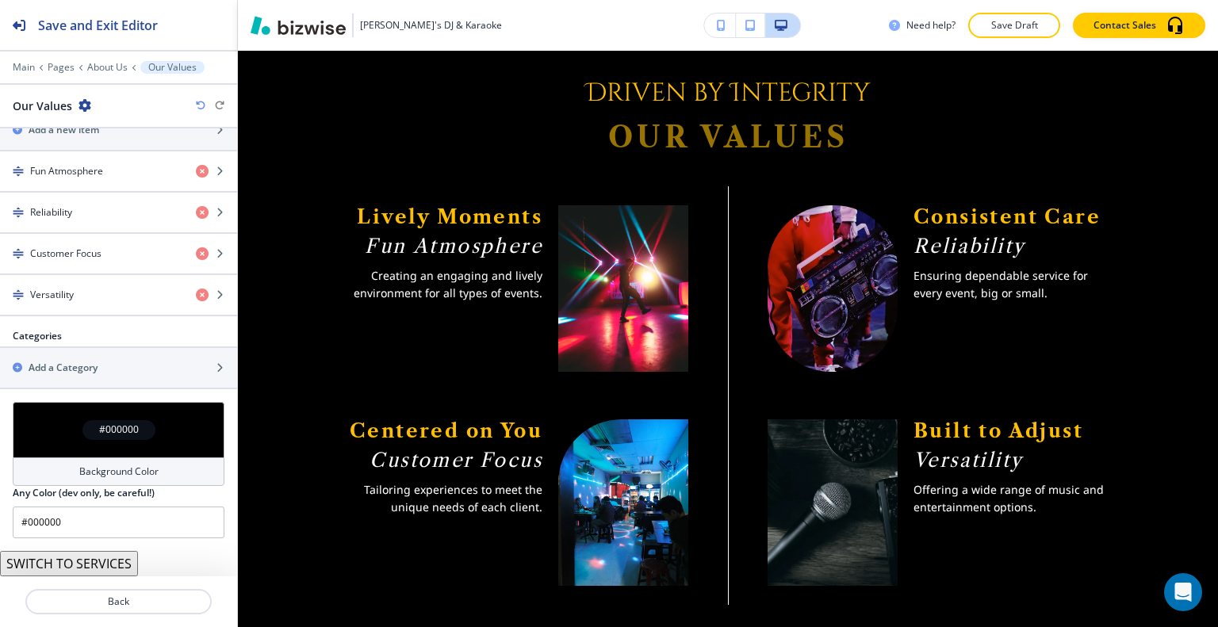
scroll to position [598, 0]
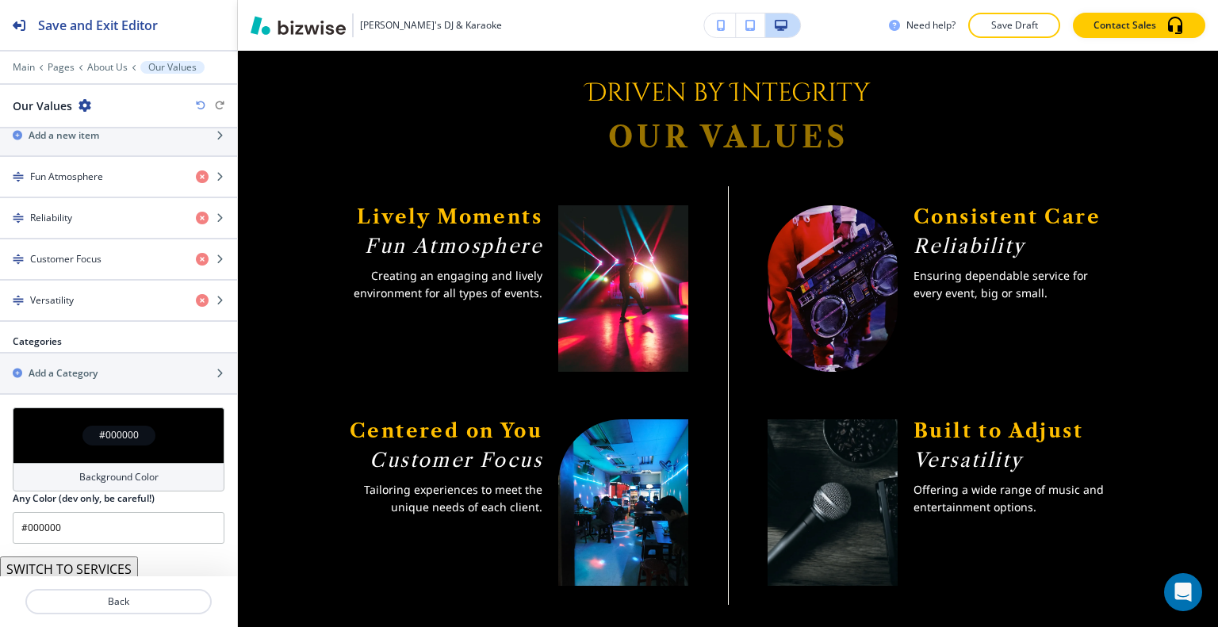
click at [46, 440] on div "#000000" at bounding box center [119, 436] width 212 height 56
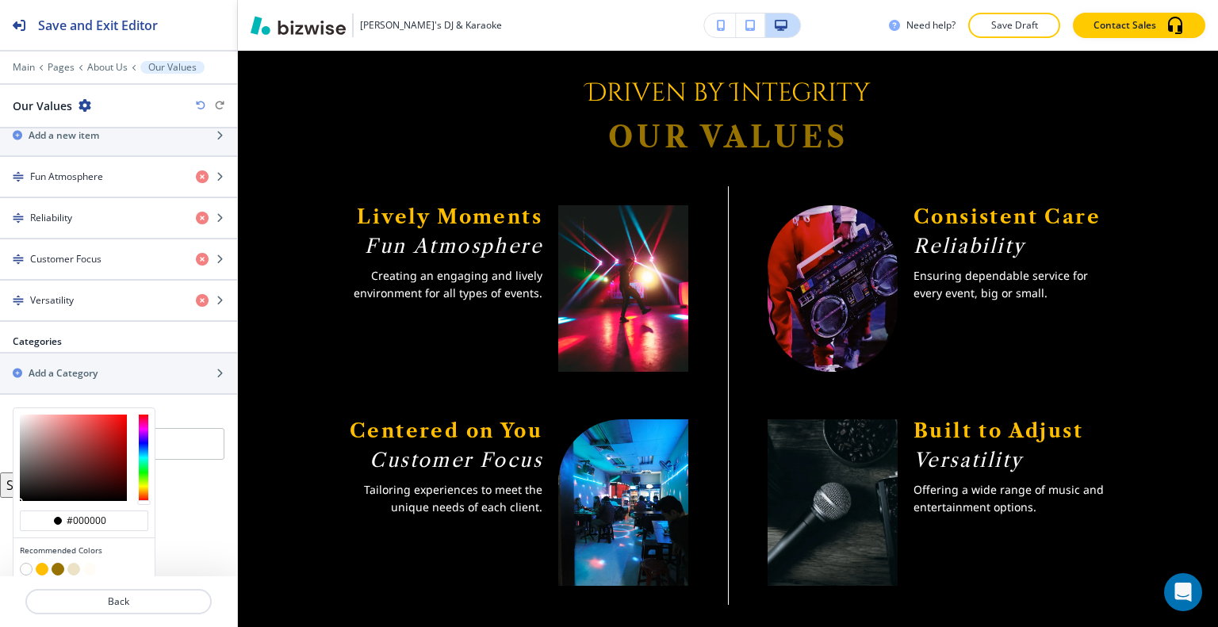
click at [59, 563] on button "button" at bounding box center [58, 569] width 13 height 13
type input "#997300"
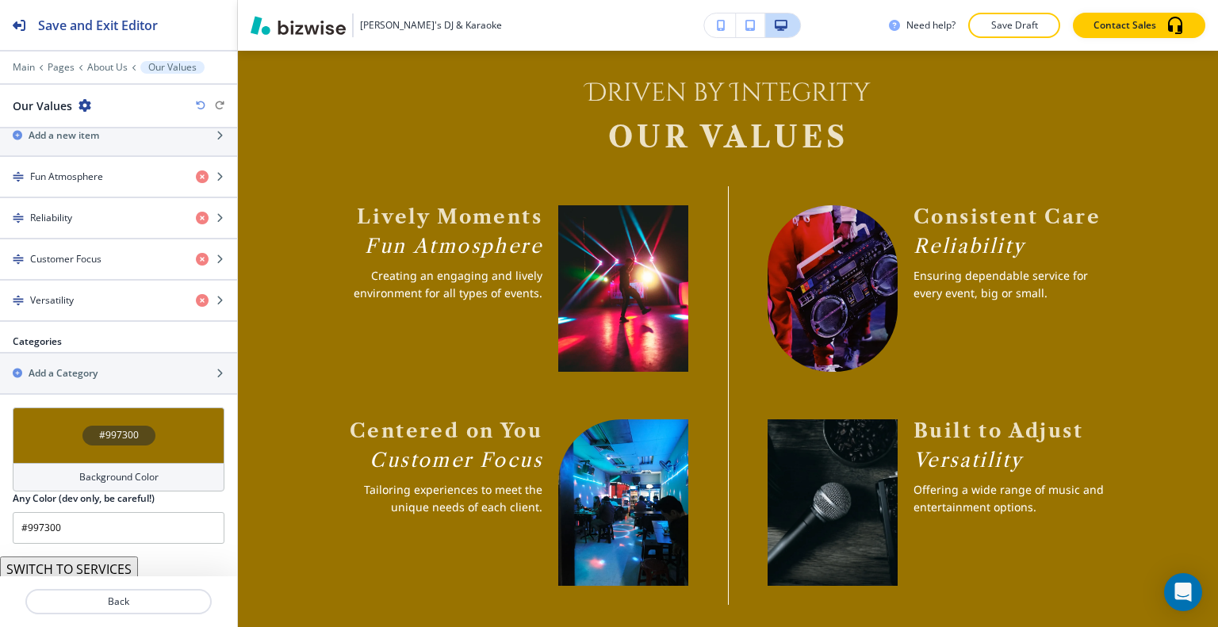
click at [67, 440] on div "#997300" at bounding box center [119, 436] width 212 height 56
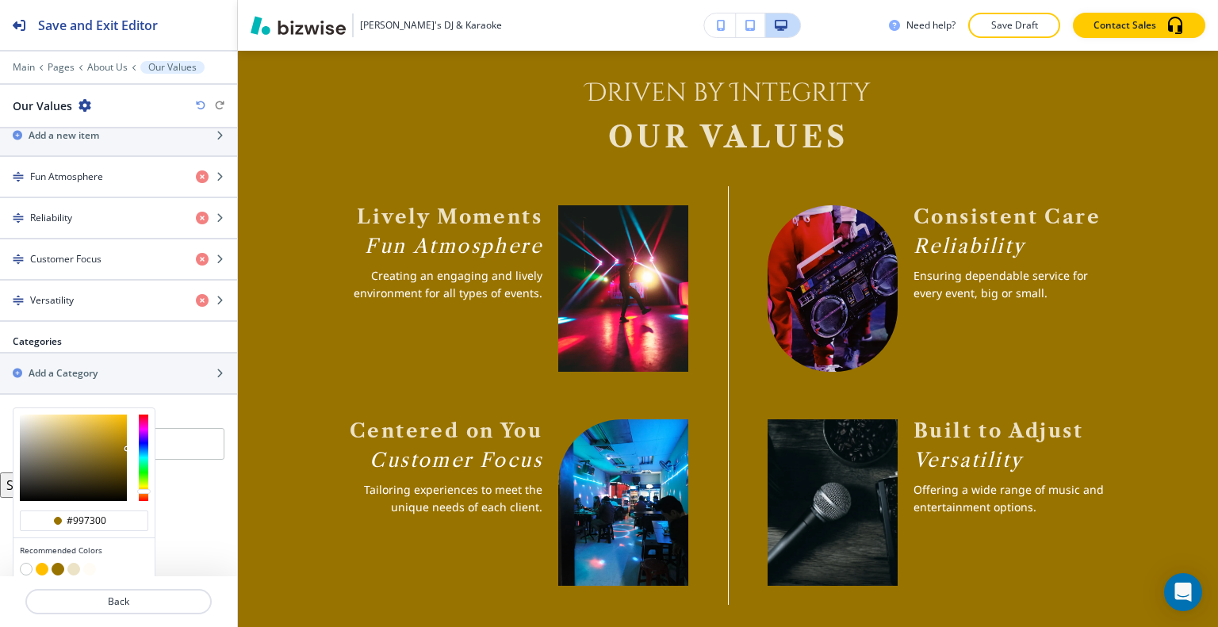
type input "#5b4606"
click at [120, 465] on div at bounding box center [73, 458] width 107 height 86
type input "#5b4606"
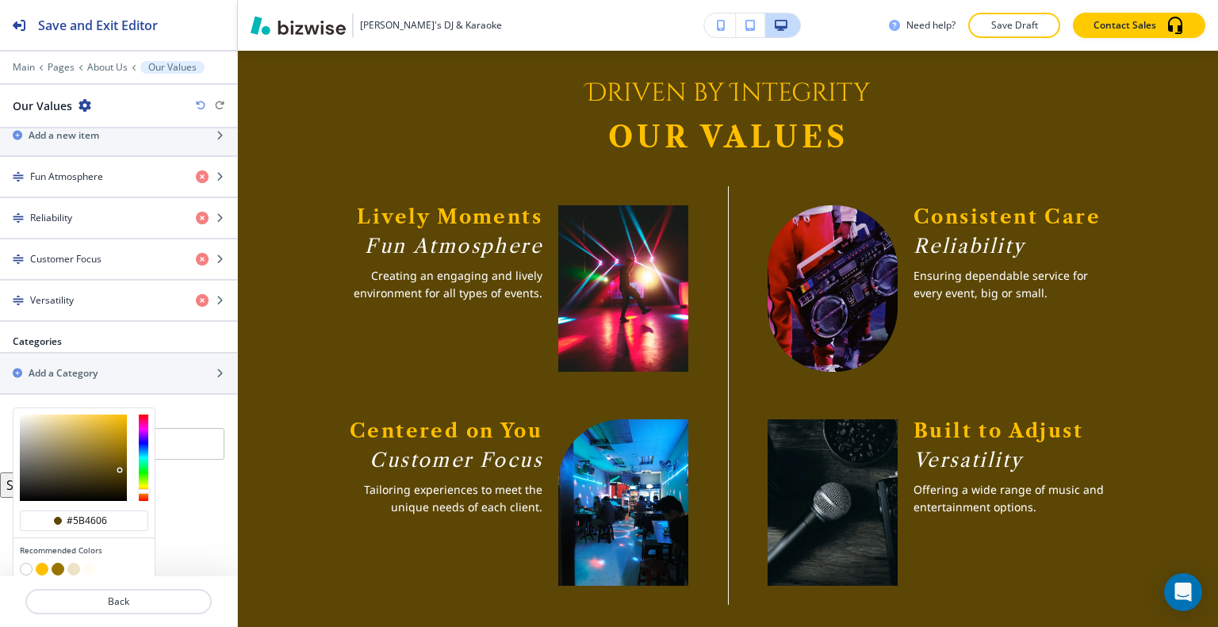
type input "#6c530a"
click at [117, 459] on div at bounding box center [73, 458] width 107 height 86
type input "#6c530a"
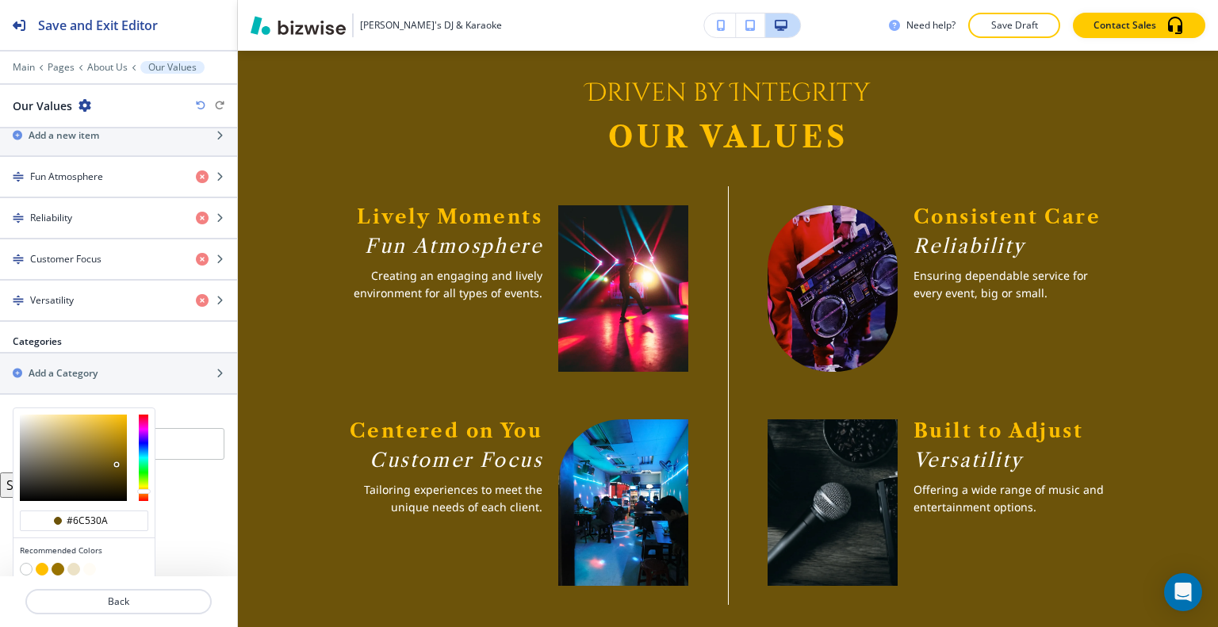
type input "#886b13"
click at [112, 450] on div at bounding box center [73, 458] width 107 height 86
type input "#886b13"
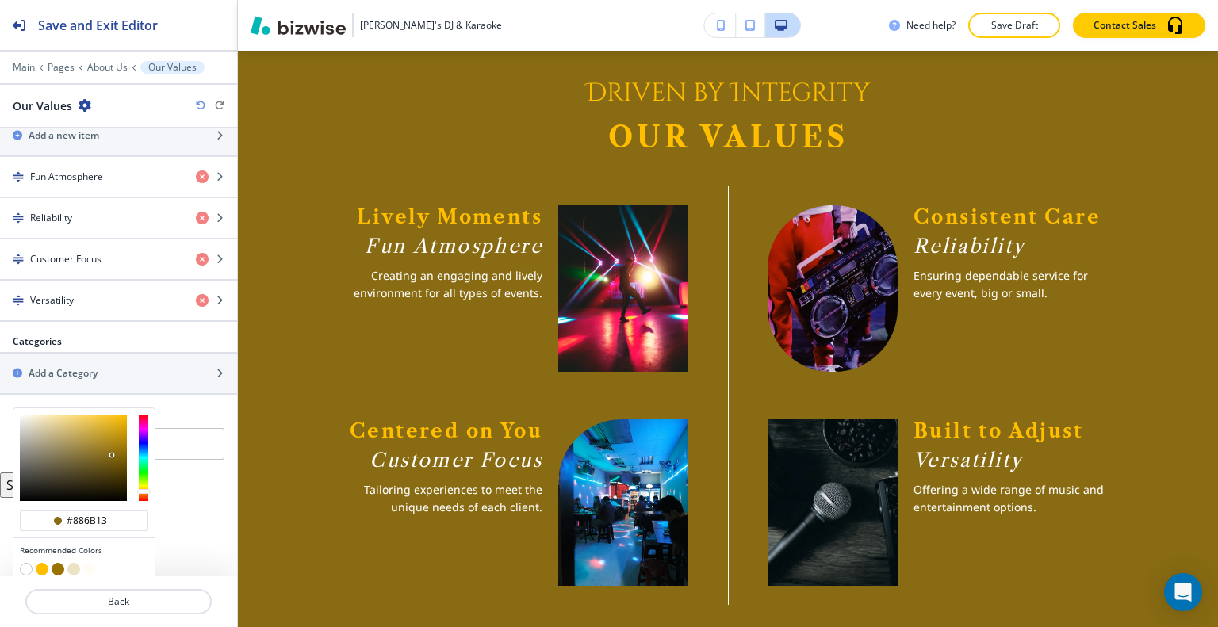
type input "#705810"
click at [112, 457] on div at bounding box center [73, 458] width 107 height 86
type input "#705810"
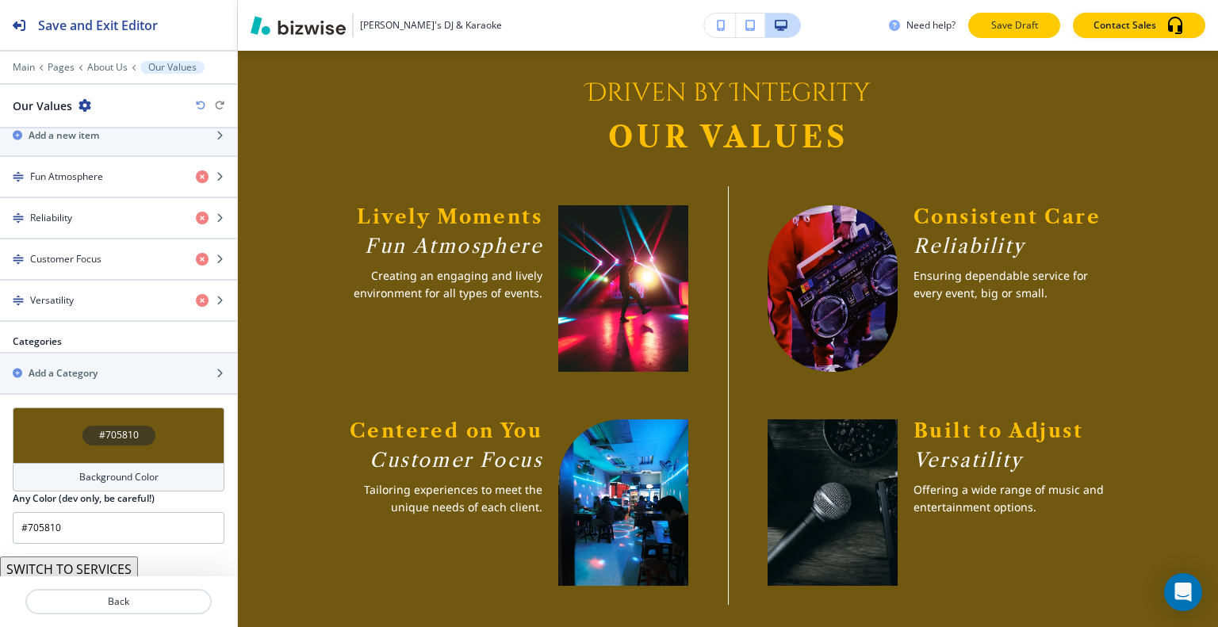
click at [1006, 23] on p "Save Draft" at bounding box center [1014, 25] width 51 height 14
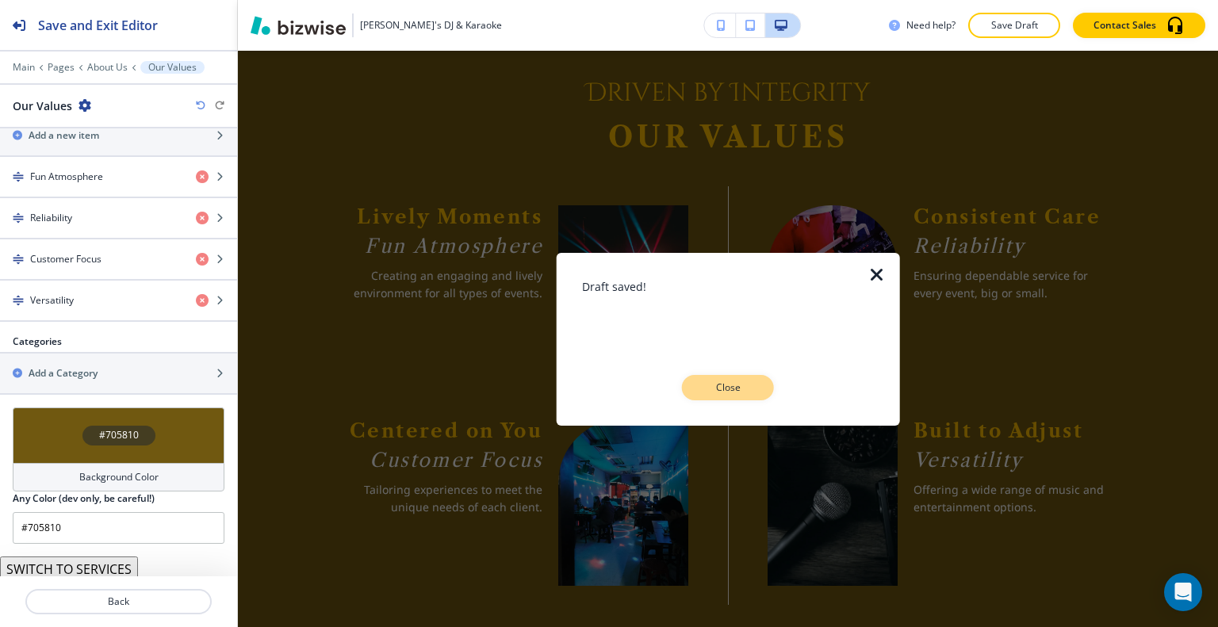
click at [752, 389] on p "Close" at bounding box center [727, 388] width 51 height 14
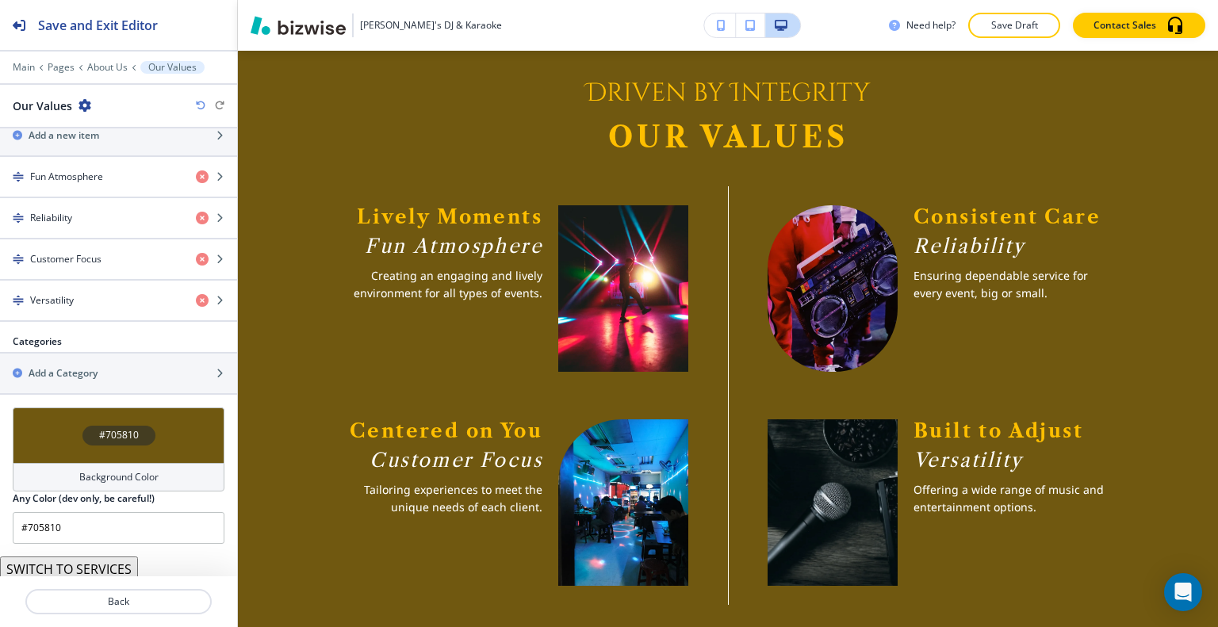
scroll to position [1874, 0]
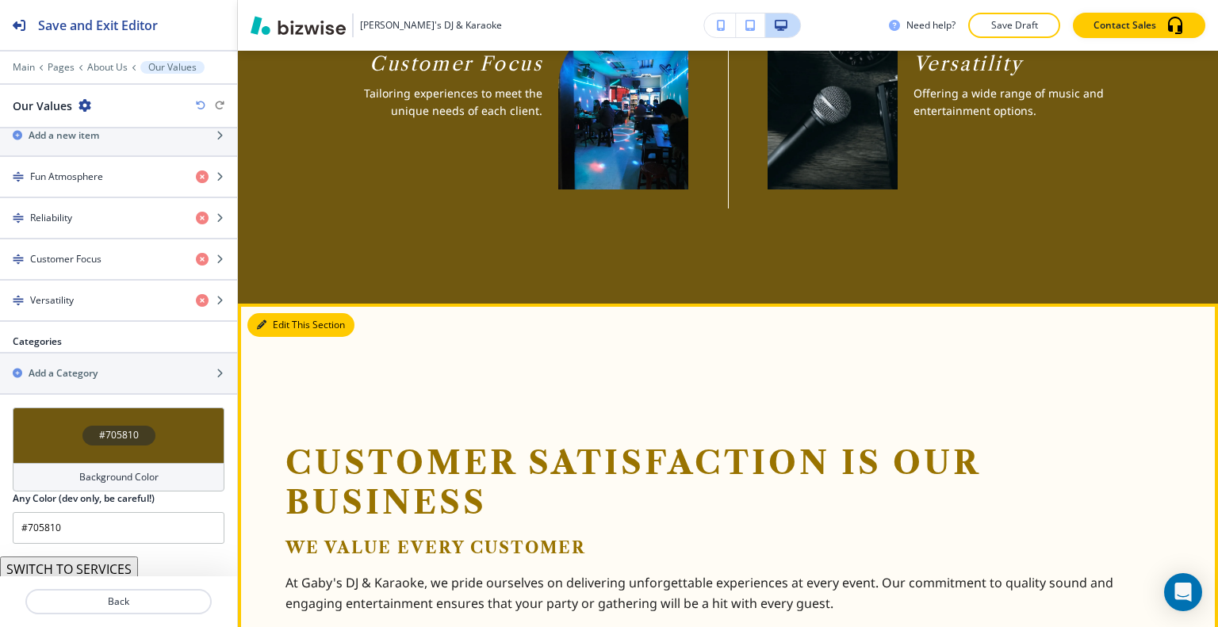
click at [289, 313] on button "Edit This Section" at bounding box center [300, 325] width 107 height 24
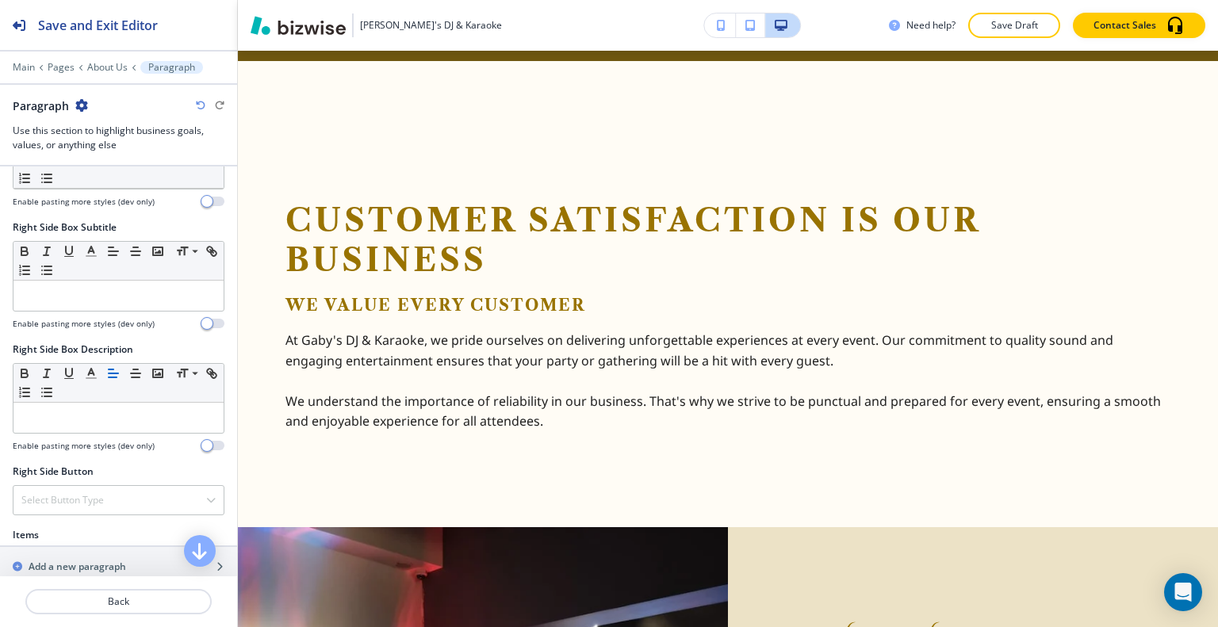
scroll to position [872, 0]
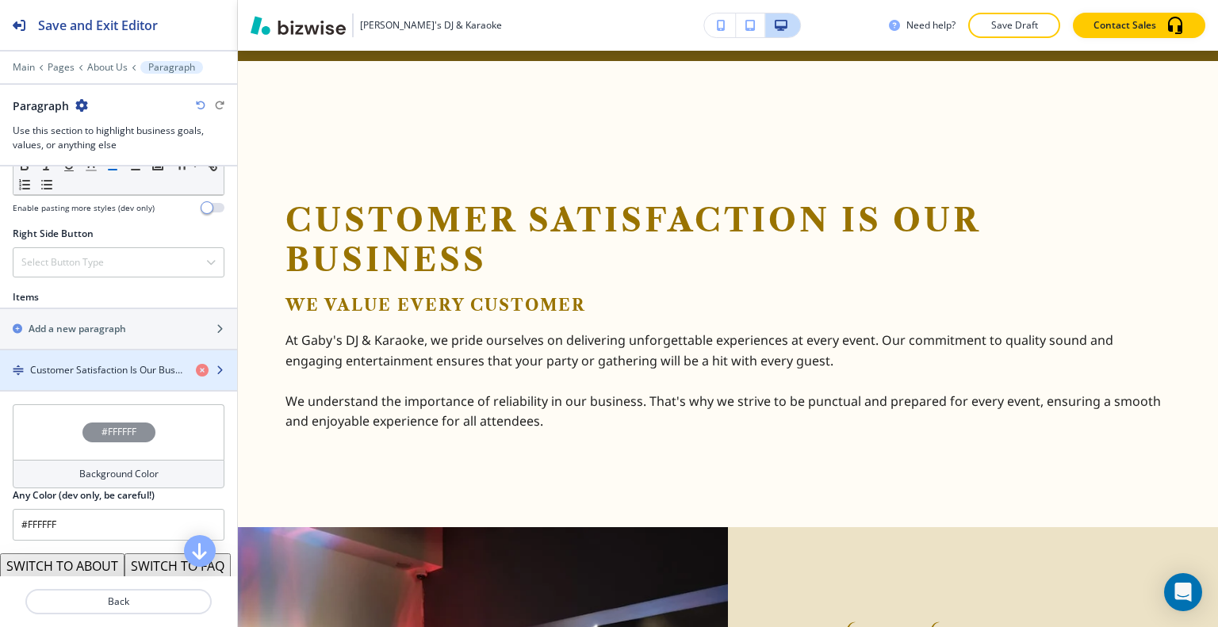
click at [133, 356] on div "button" at bounding box center [118, 356] width 237 height 13
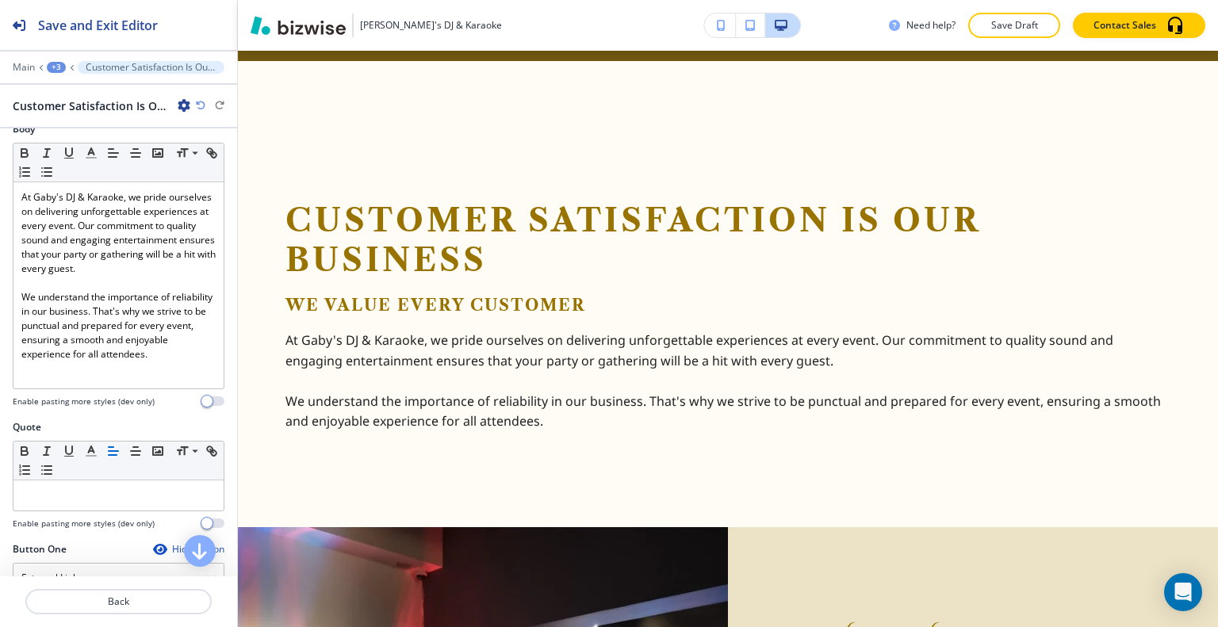
scroll to position [555, 0]
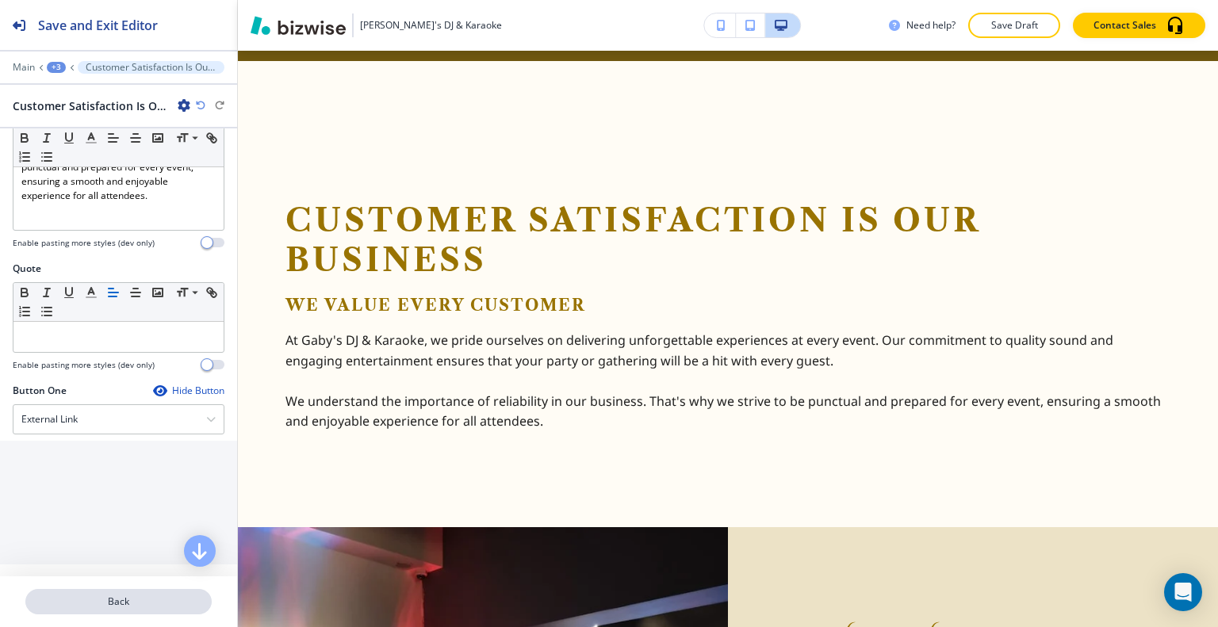
click at [132, 608] on p "Back" at bounding box center [118, 602] width 183 height 14
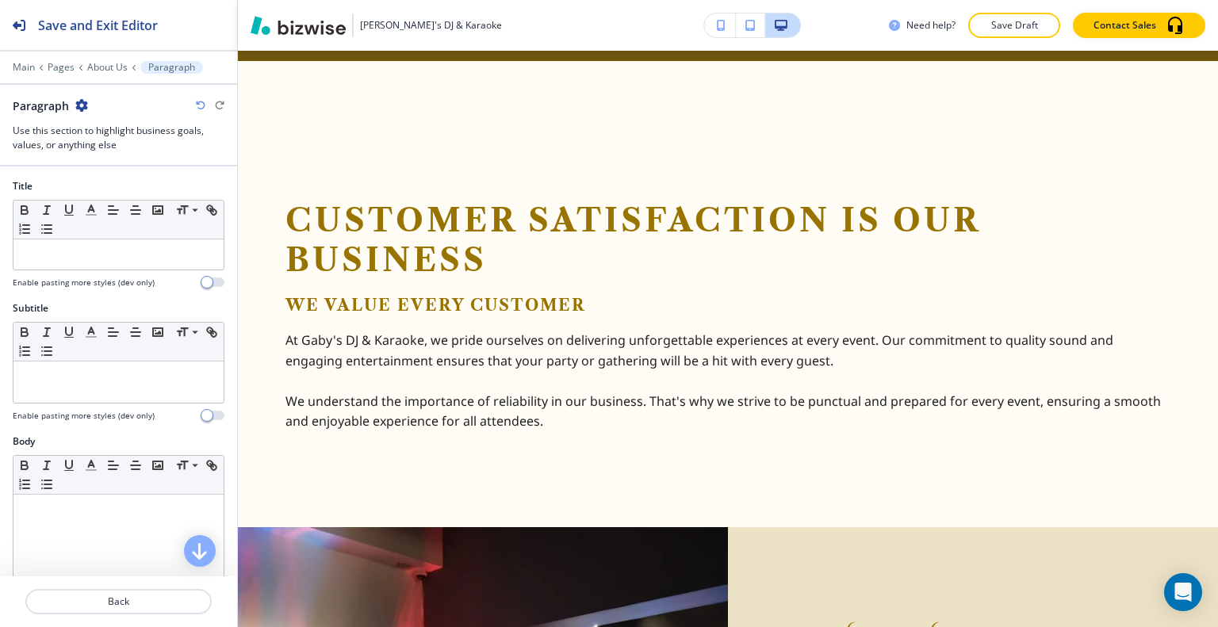
click at [1029, 25] on p "Save Draft" at bounding box center [1014, 25] width 51 height 14
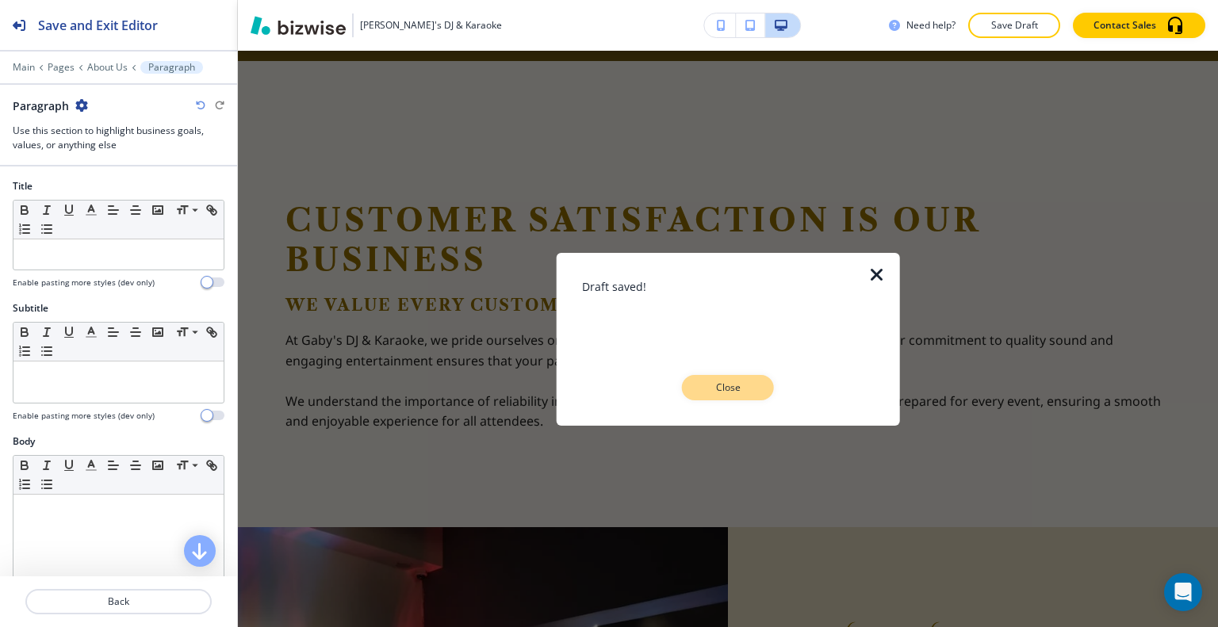
click at [735, 391] on p "Close" at bounding box center [727, 388] width 51 height 14
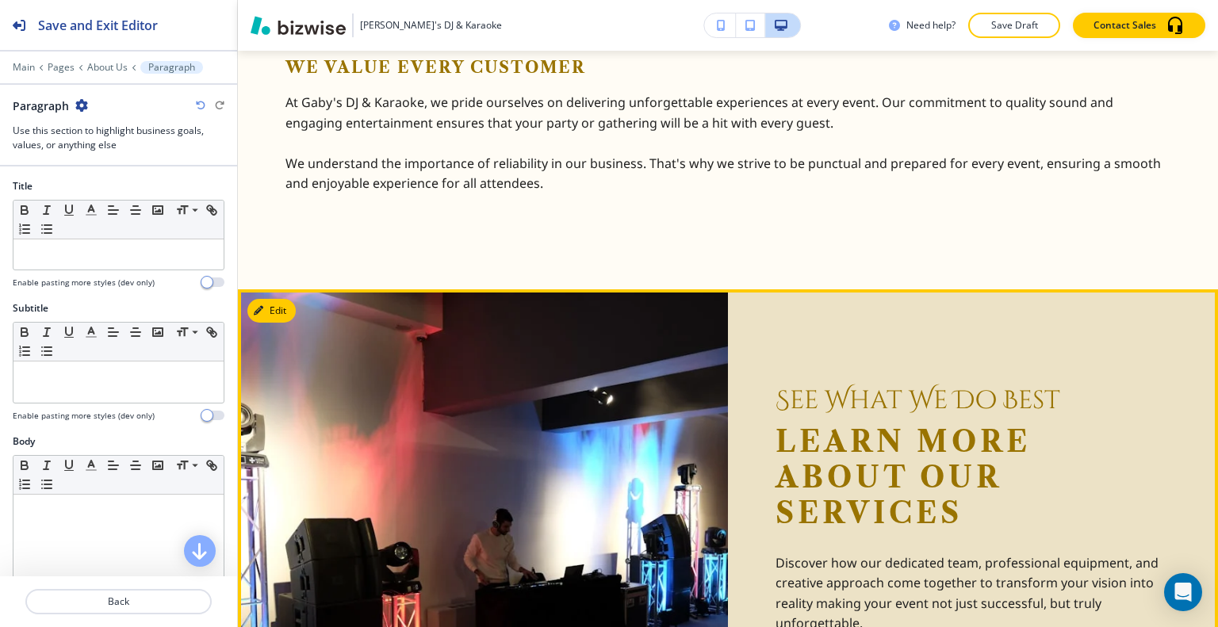
scroll to position [2513, 0]
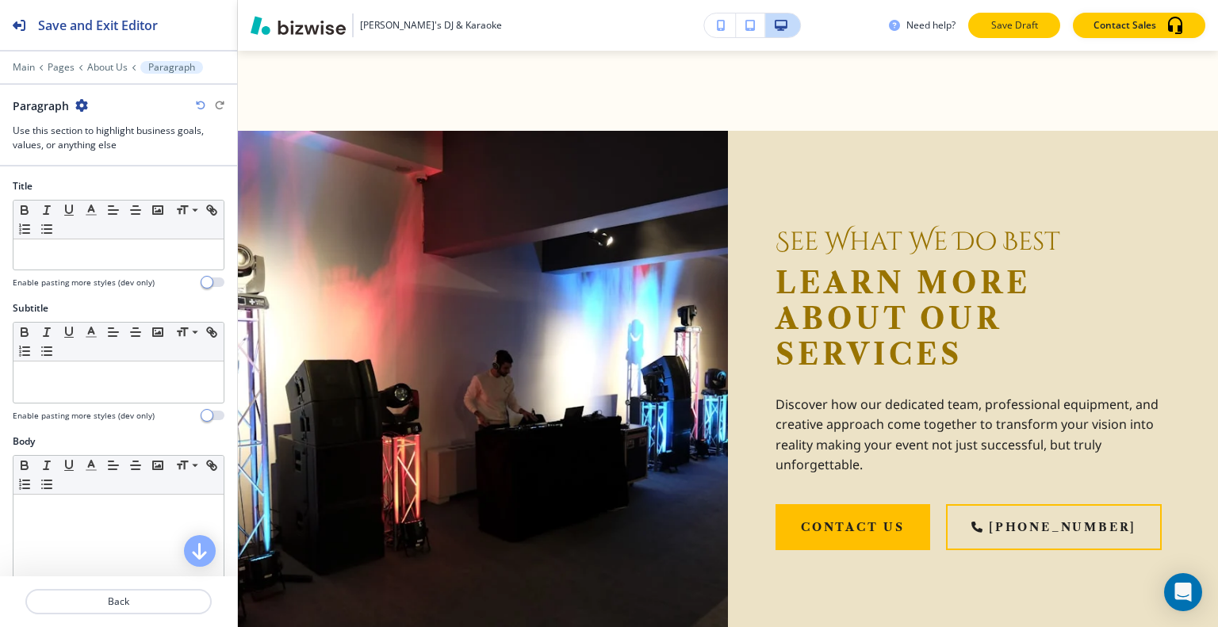
click at [1044, 29] on button "Save Draft" at bounding box center [1014, 25] width 92 height 25
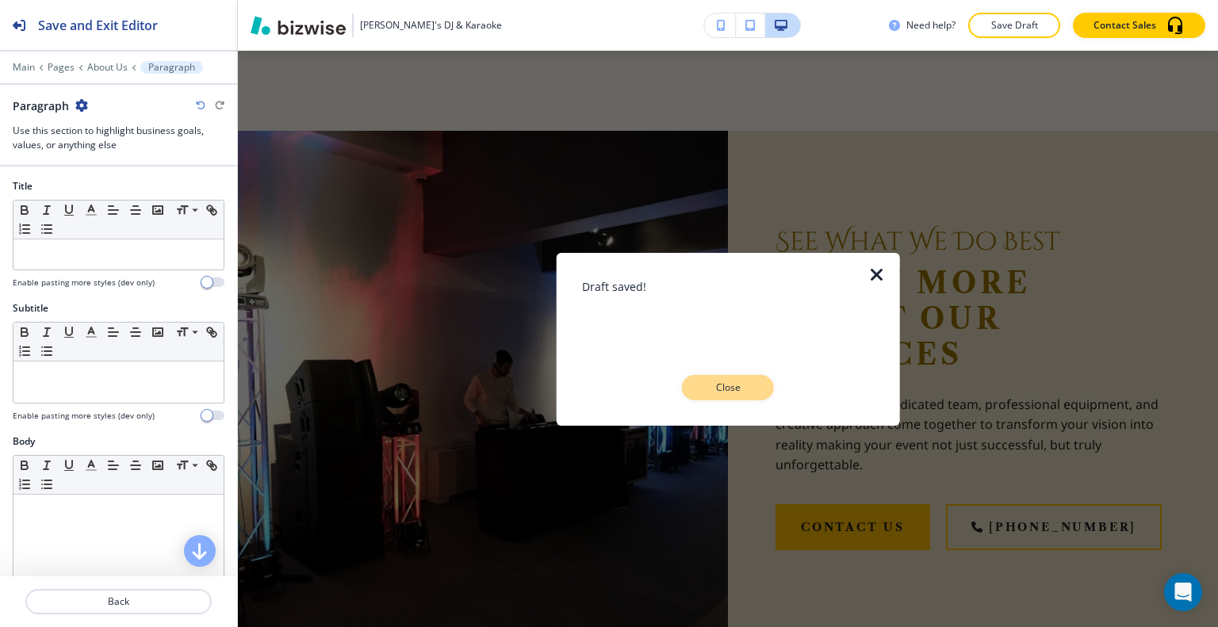
click at [758, 388] on button "Close" at bounding box center [728, 387] width 92 height 25
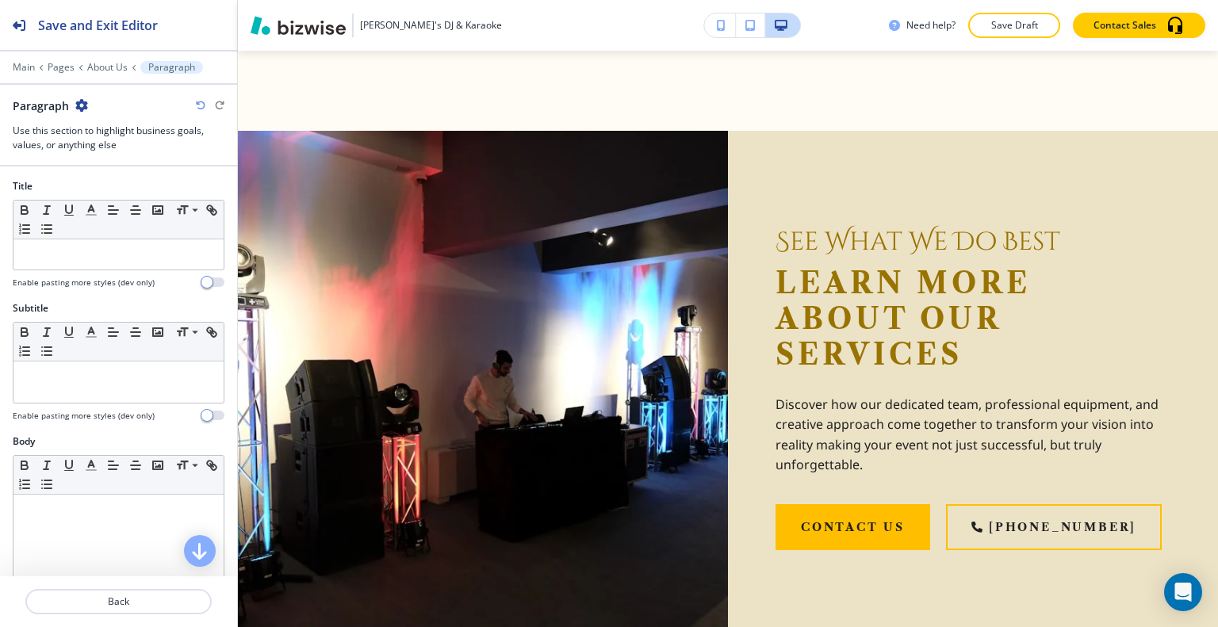
scroll to position [2434, 0]
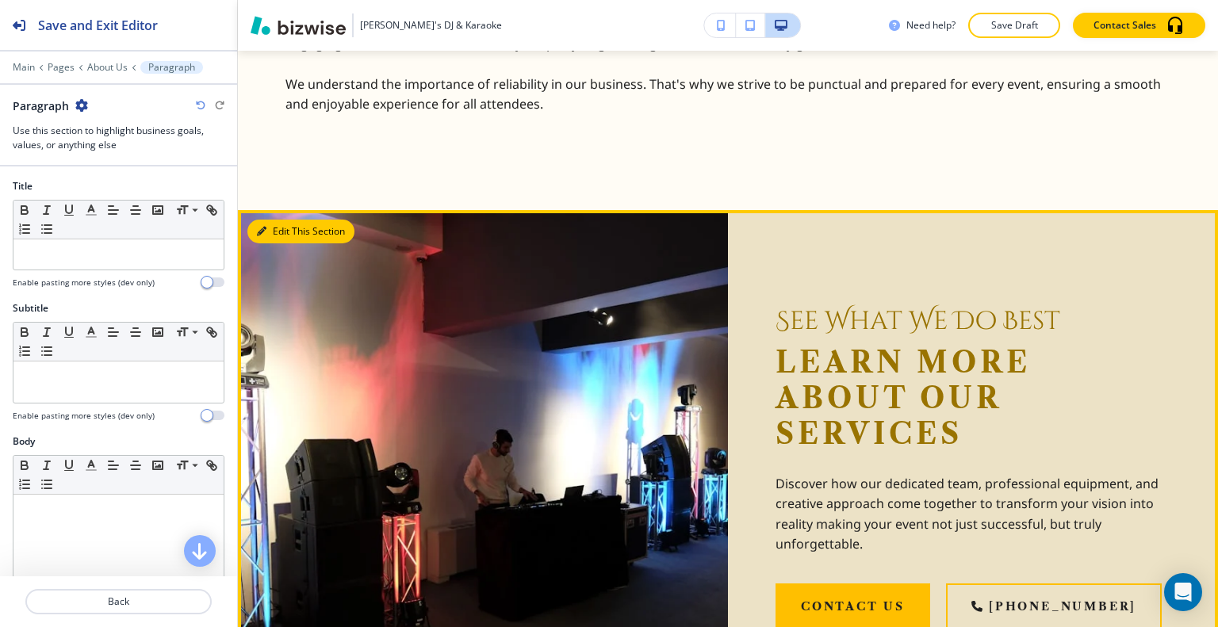
click at [279, 223] on button "Edit This Section" at bounding box center [300, 232] width 107 height 24
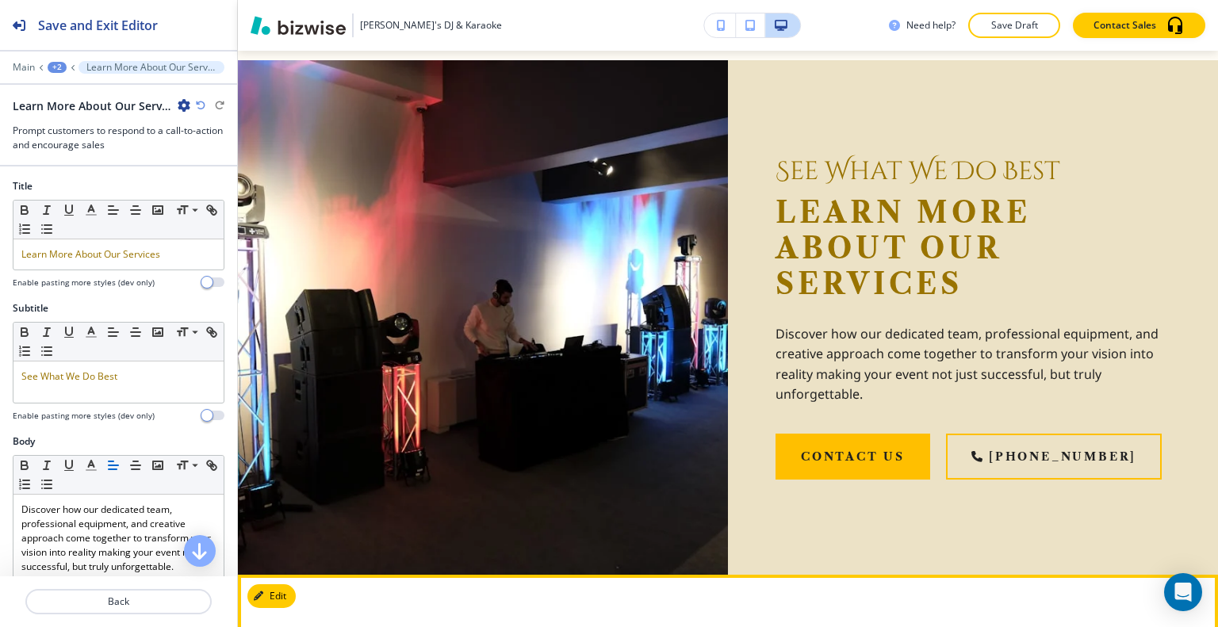
scroll to position [2901, 0]
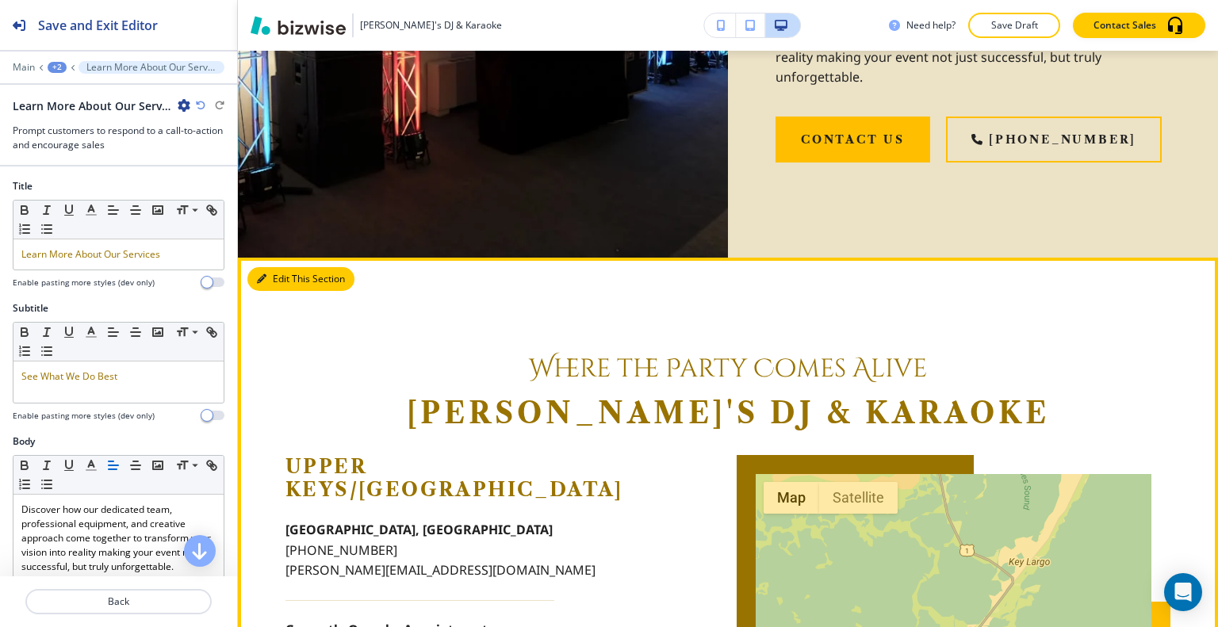
click at [279, 281] on button "Edit This Section" at bounding box center [300, 279] width 107 height 24
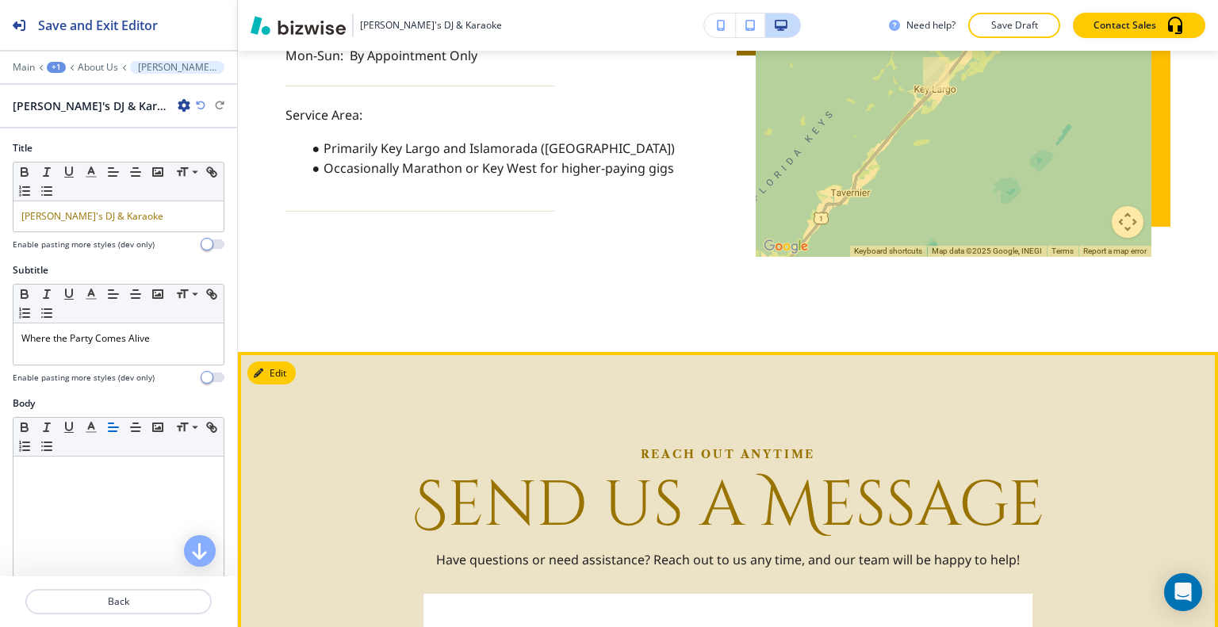
scroll to position [3654, 0]
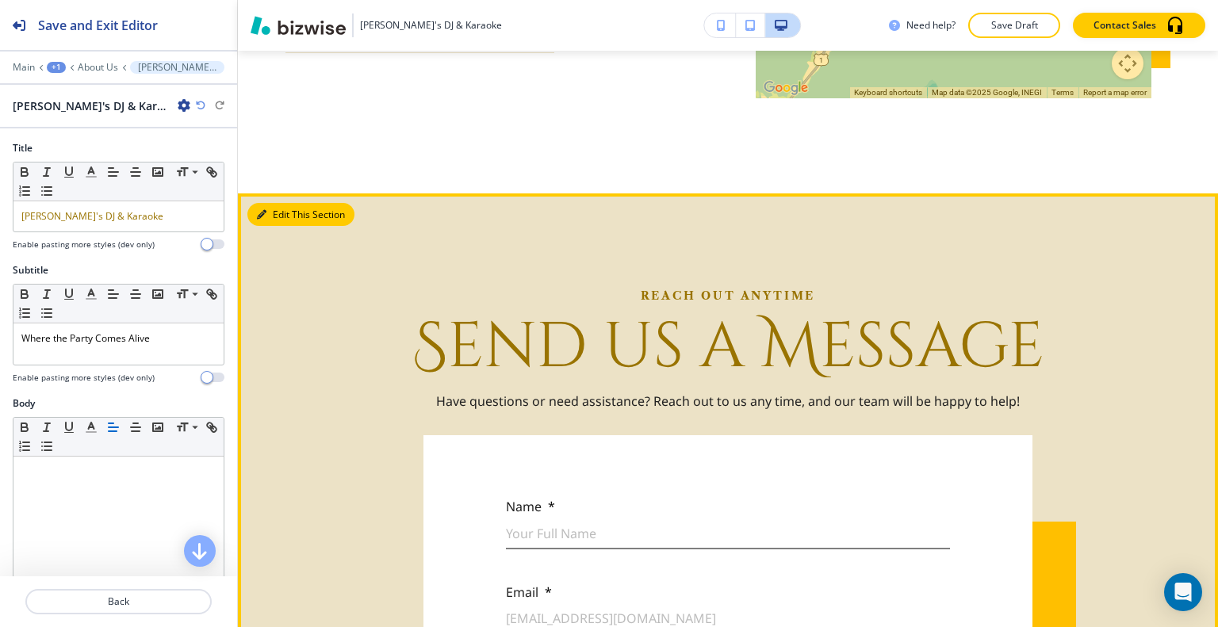
click at [283, 203] on button "Edit This Section" at bounding box center [300, 215] width 107 height 24
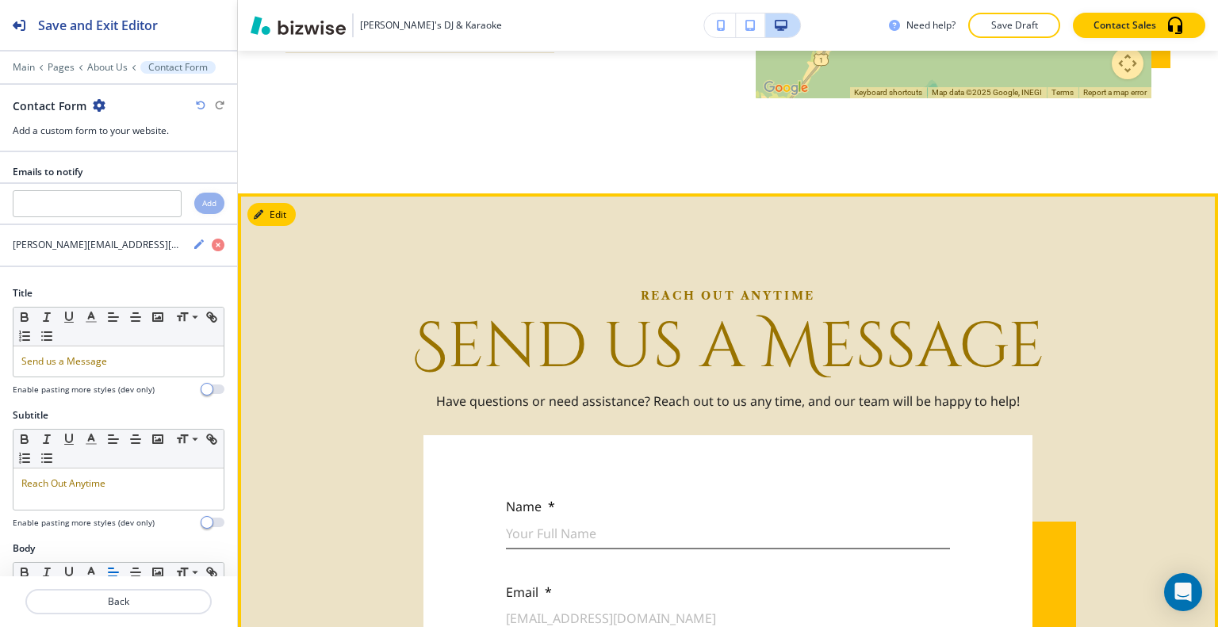
scroll to position [3780, 0]
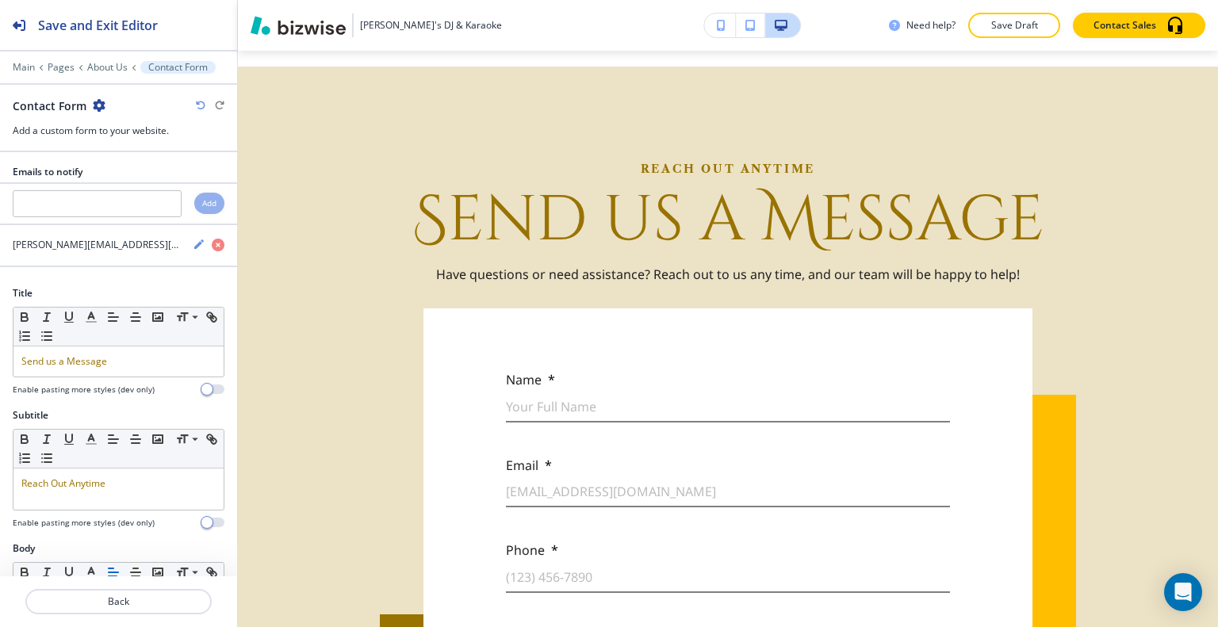
click at [105, 109] on div "Contact Form" at bounding box center [119, 106] width 212 height 17
click at [100, 106] on icon "button" at bounding box center [99, 105] width 13 height 13
click at [146, 185] on p "Delete Section" at bounding box center [141, 188] width 81 height 14
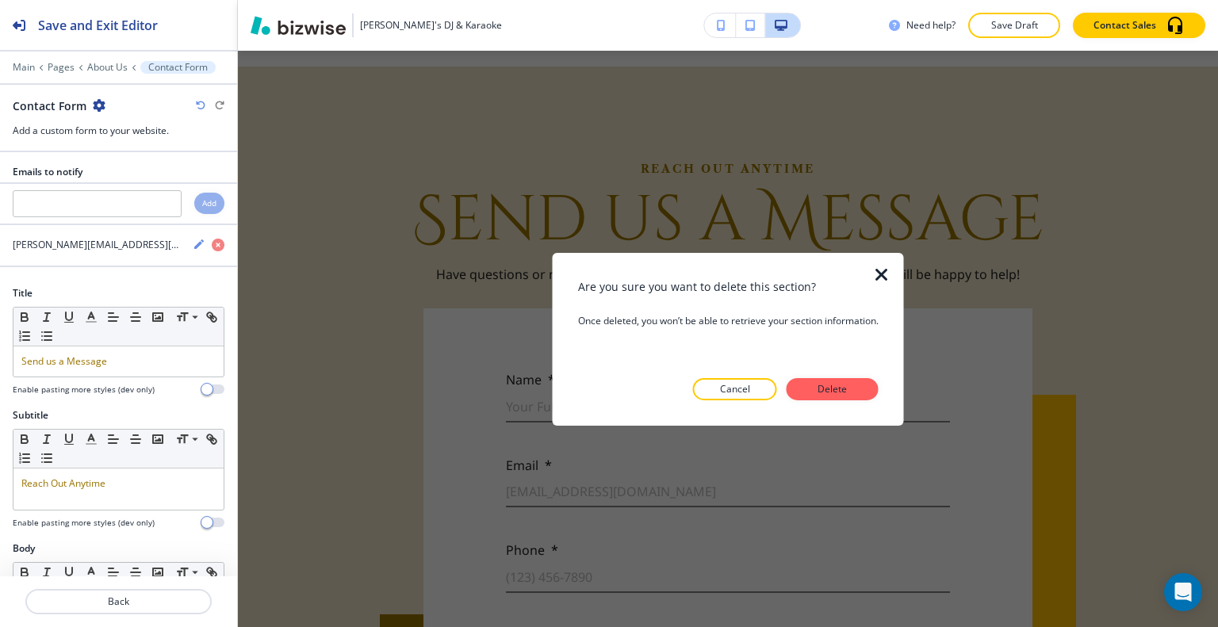
click at [859, 392] on button "Delete" at bounding box center [833, 389] width 92 height 22
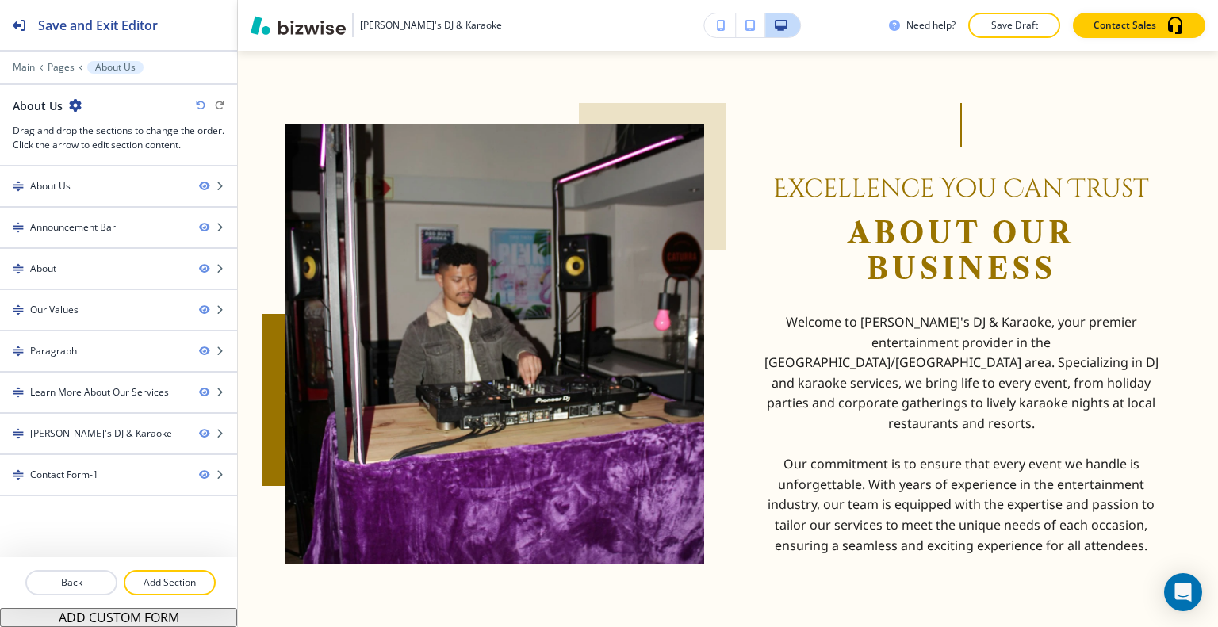
scroll to position [0, 0]
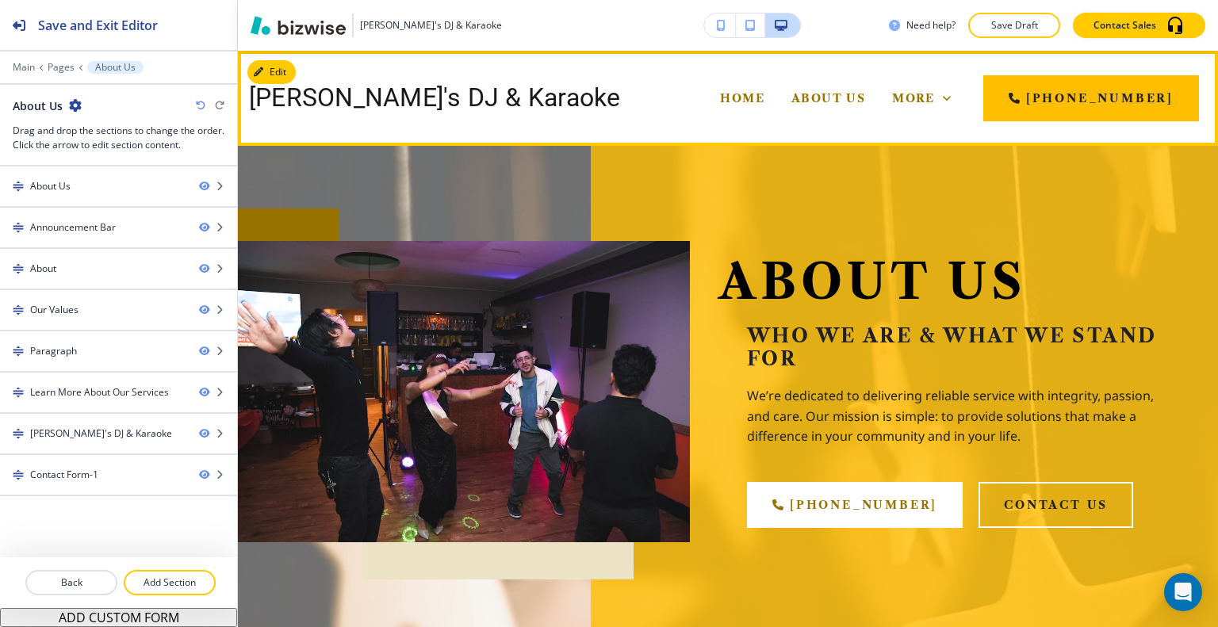
click at [776, 154] on icon at bounding box center [768, 162] width 16 height 16
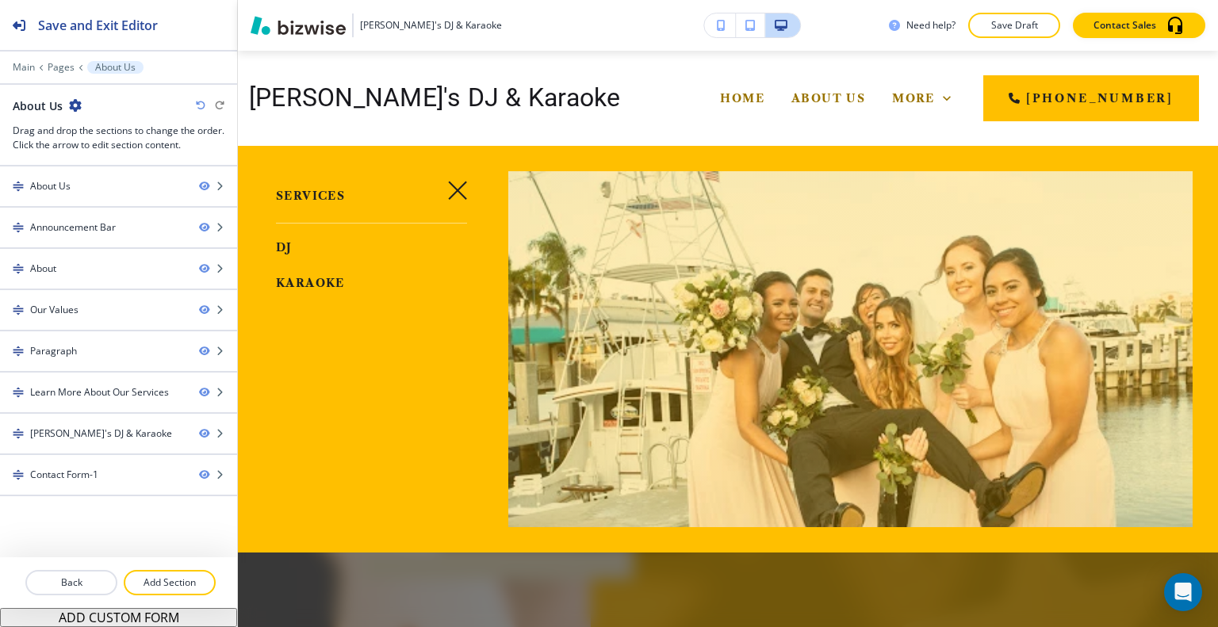
click at [453, 190] on icon "button" at bounding box center [457, 190] width 19 height 19
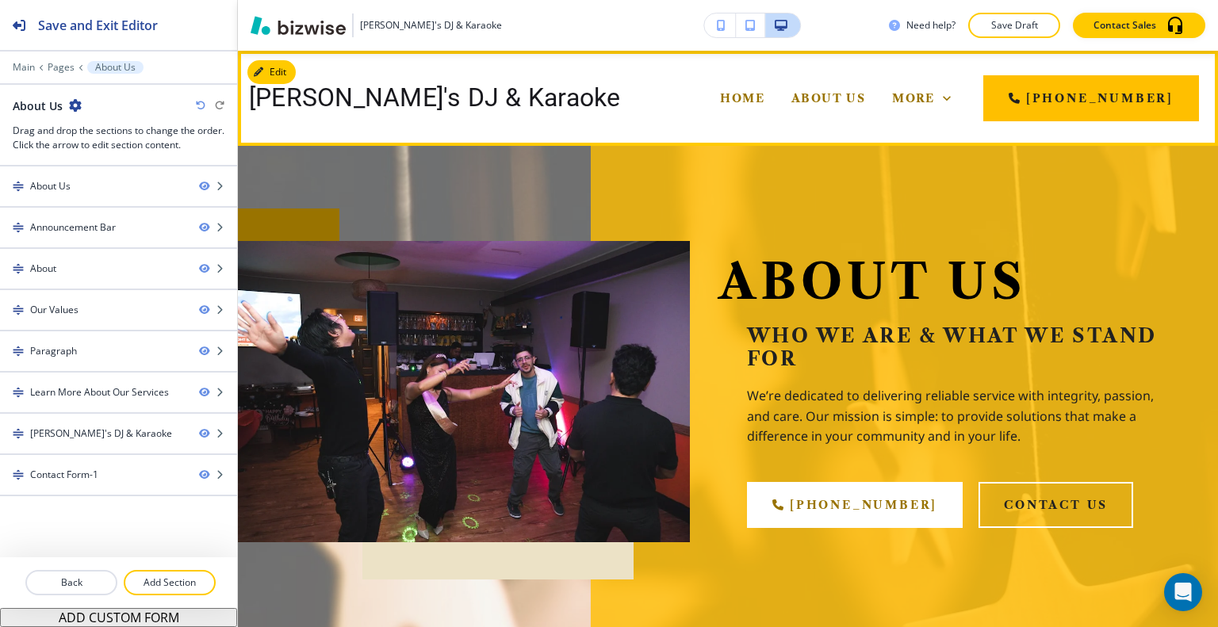
click at [772, 154] on div "Services" at bounding box center [729, 162] width 85 height 16
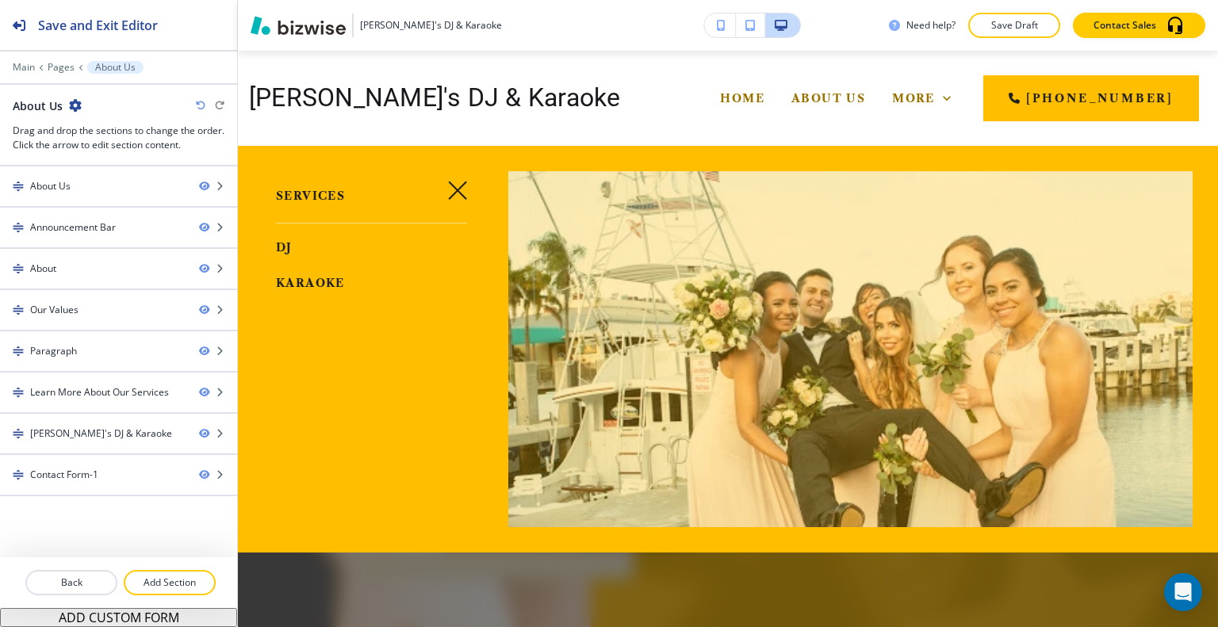
click at [282, 248] on span "DJ" at bounding box center [284, 247] width 17 height 14
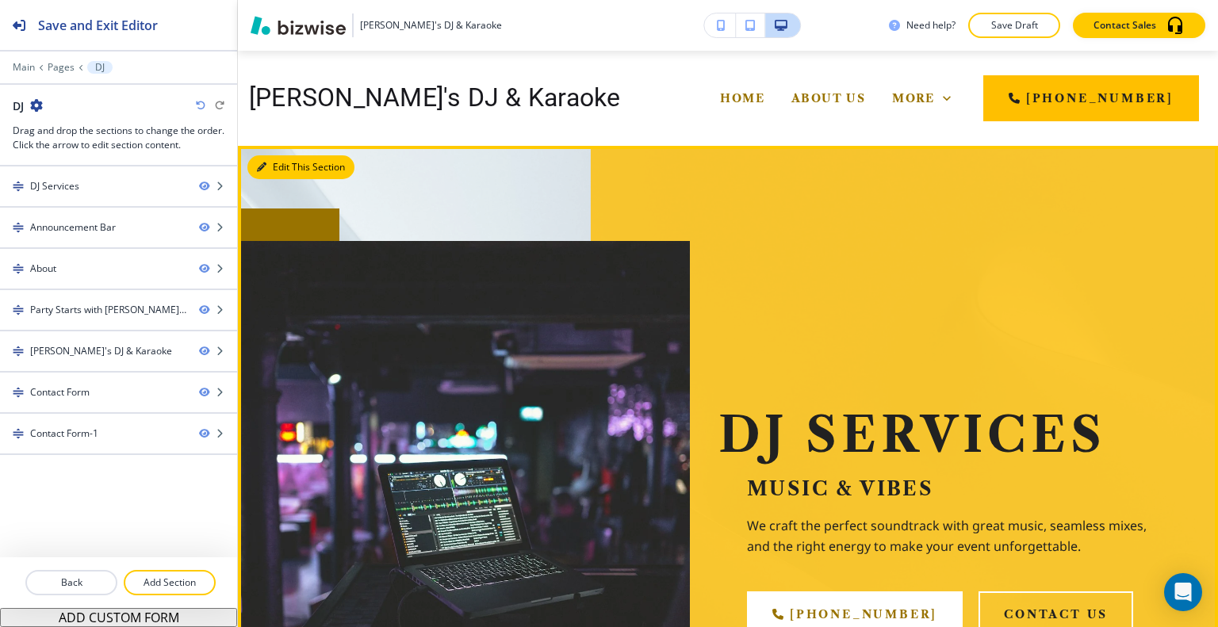
click at [266, 164] on button "Edit This Section" at bounding box center [300, 167] width 107 height 24
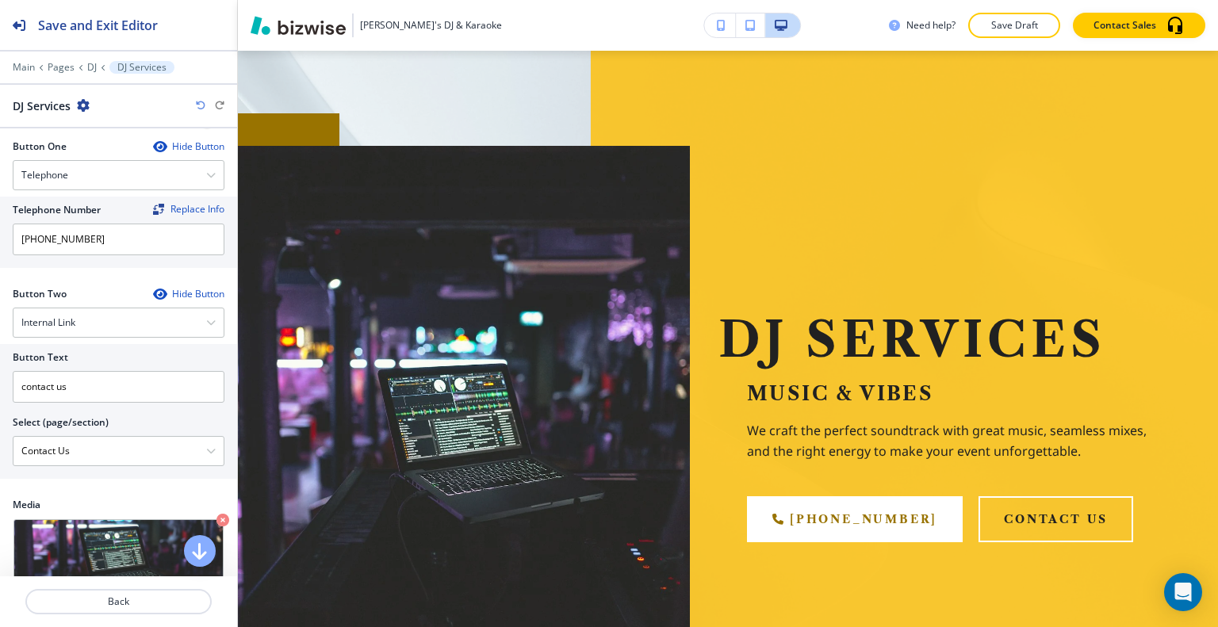
scroll to position [872, 0]
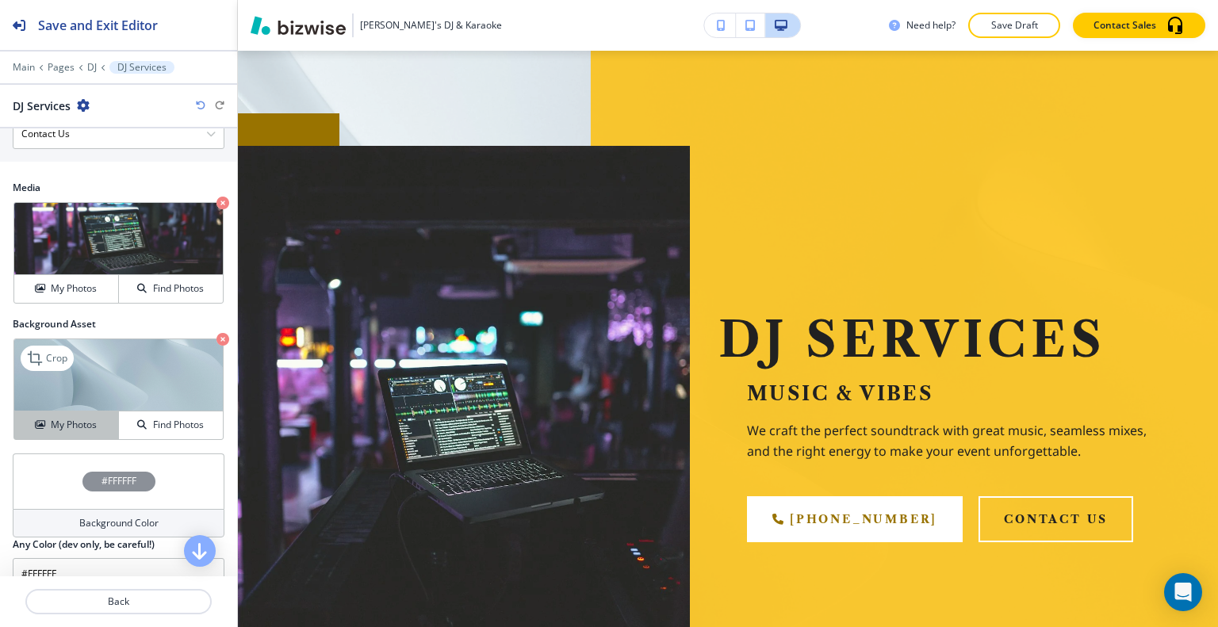
click at [82, 423] on h4 "My Photos" at bounding box center [74, 425] width 46 height 14
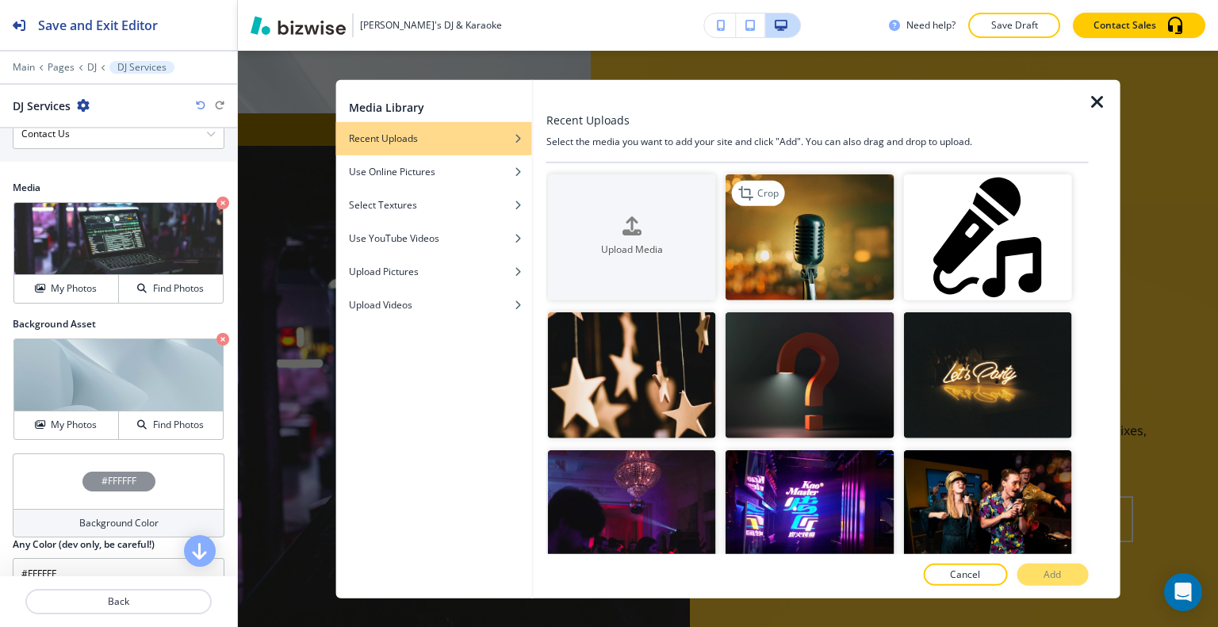
click at [814, 266] on img "button" at bounding box center [809, 237] width 168 height 126
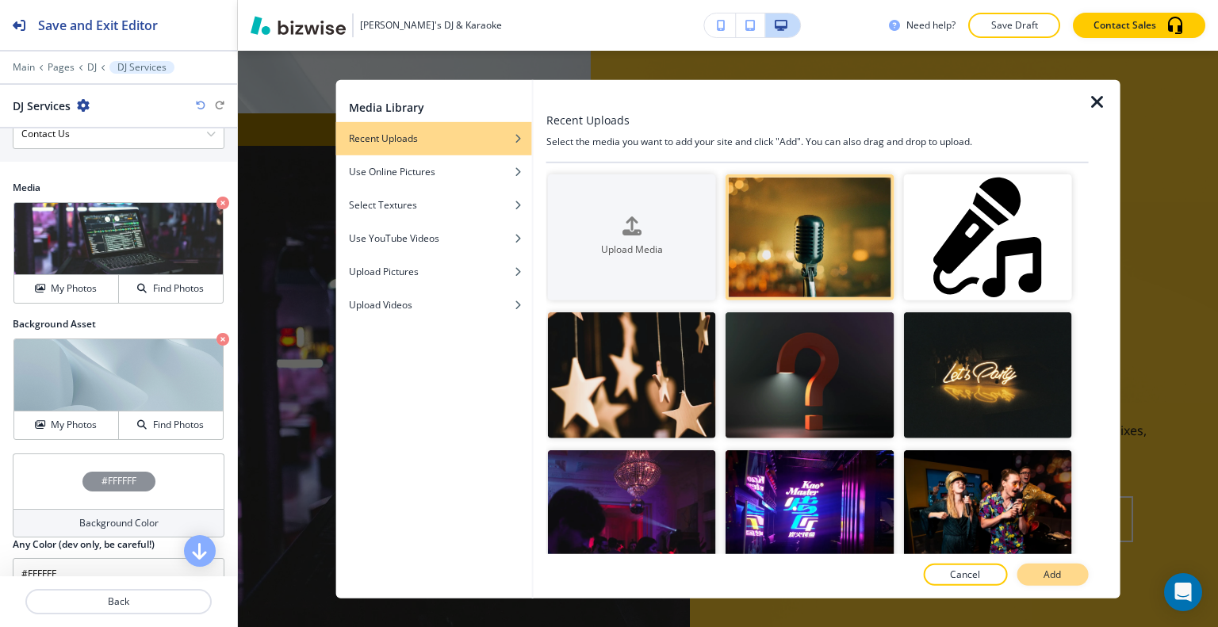
click at [1077, 578] on button "Add" at bounding box center [1051, 575] width 71 height 22
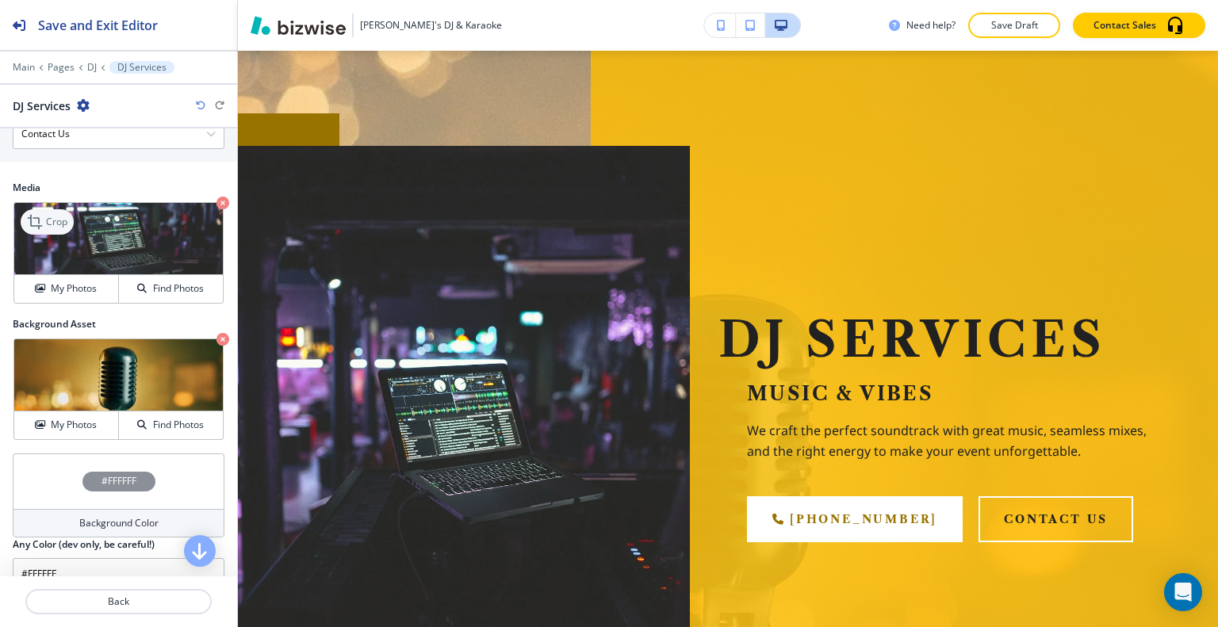
click at [64, 225] on div "Crop" at bounding box center [47, 221] width 53 height 25
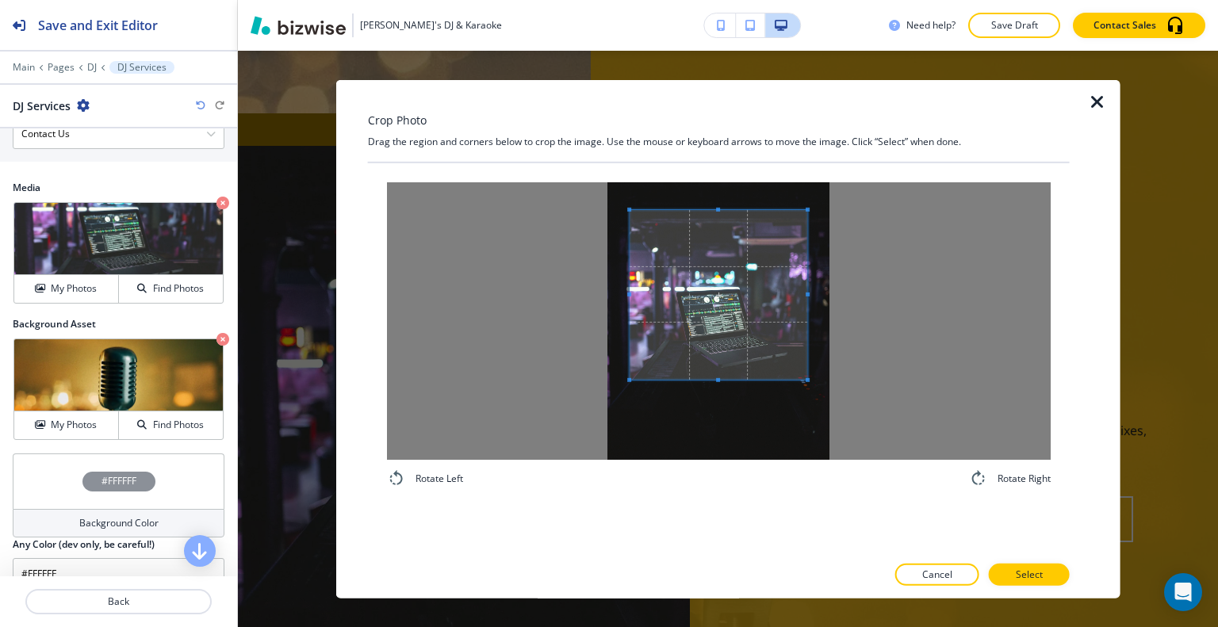
click at [722, 379] on div at bounding box center [719, 294] width 178 height 170
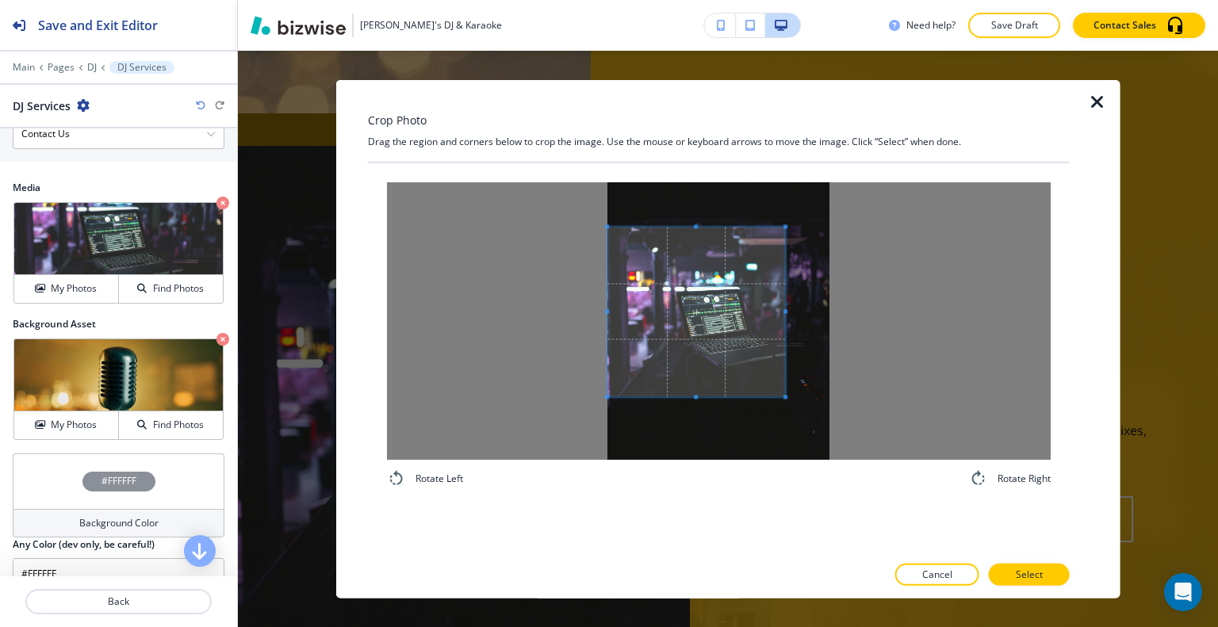
click at [677, 362] on span at bounding box center [696, 312] width 178 height 170
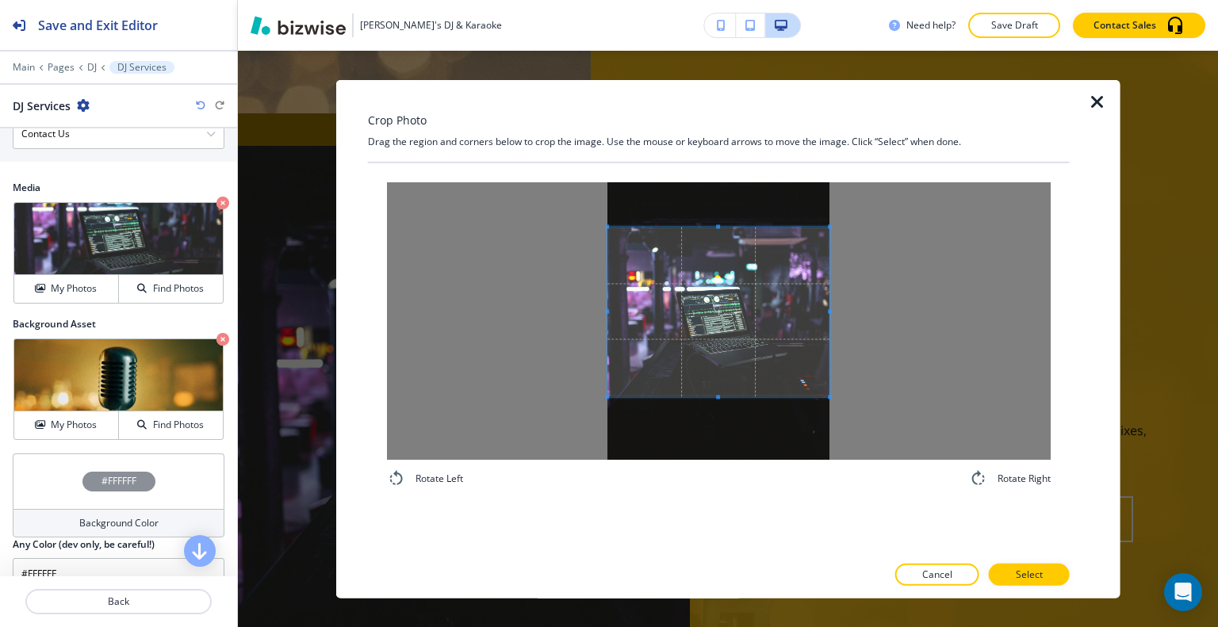
click at [847, 322] on div at bounding box center [719, 321] width 664 height 278
click at [1007, 573] on button "Select" at bounding box center [1029, 575] width 81 height 22
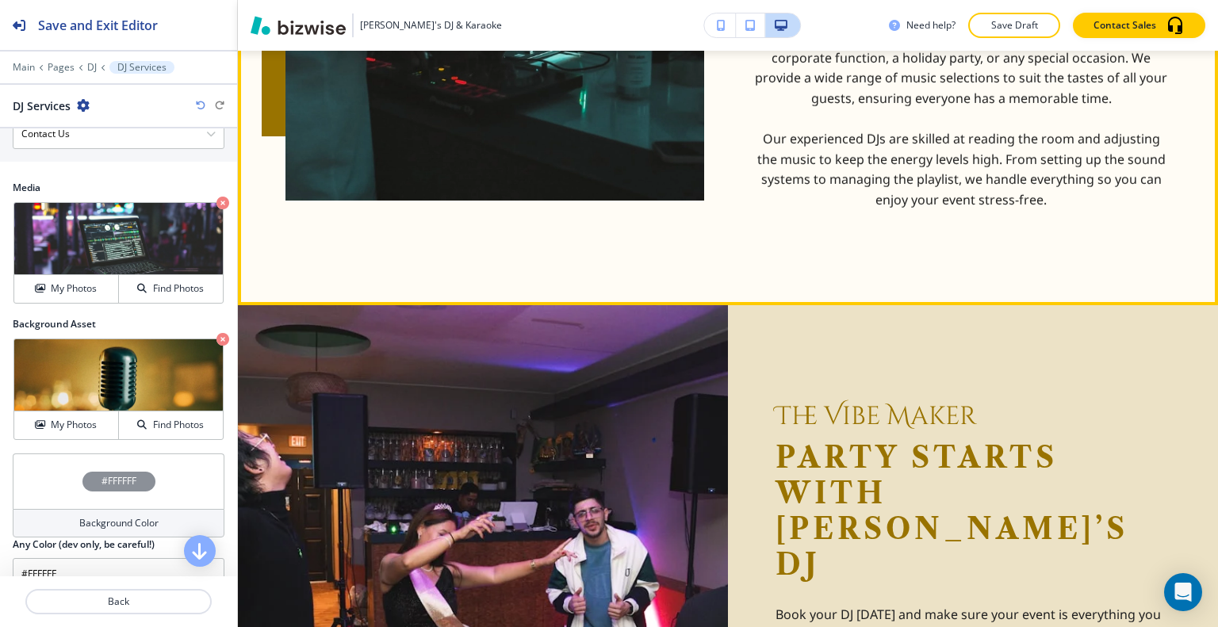
scroll to position [1284, 0]
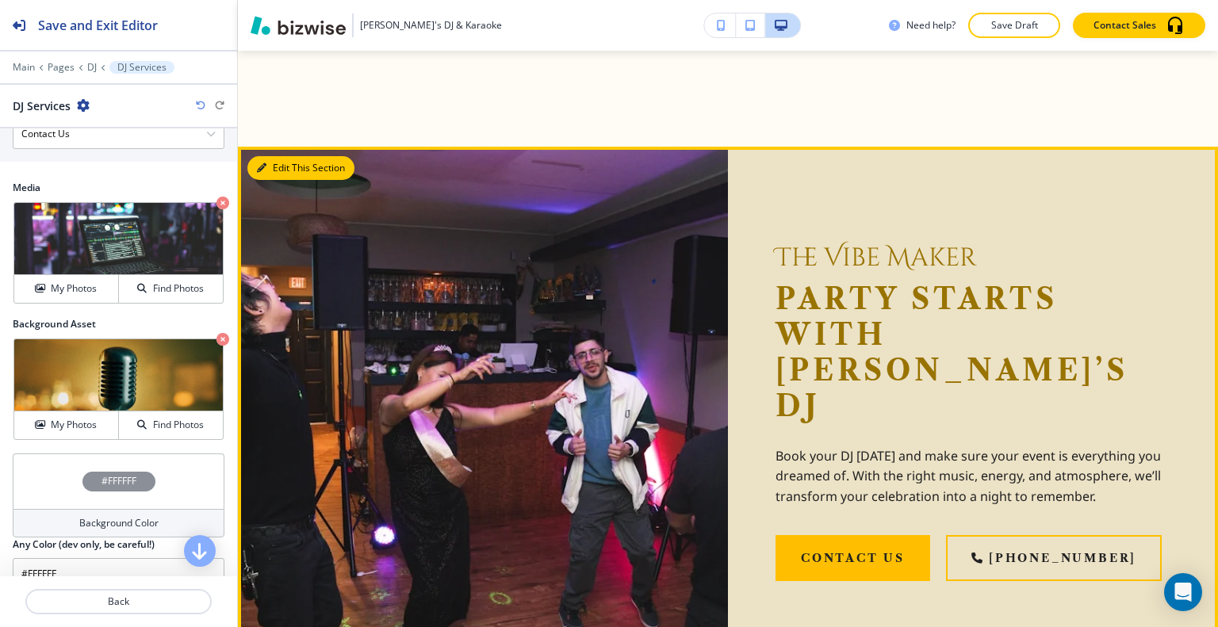
click at [285, 164] on button "Edit This Section" at bounding box center [300, 168] width 107 height 24
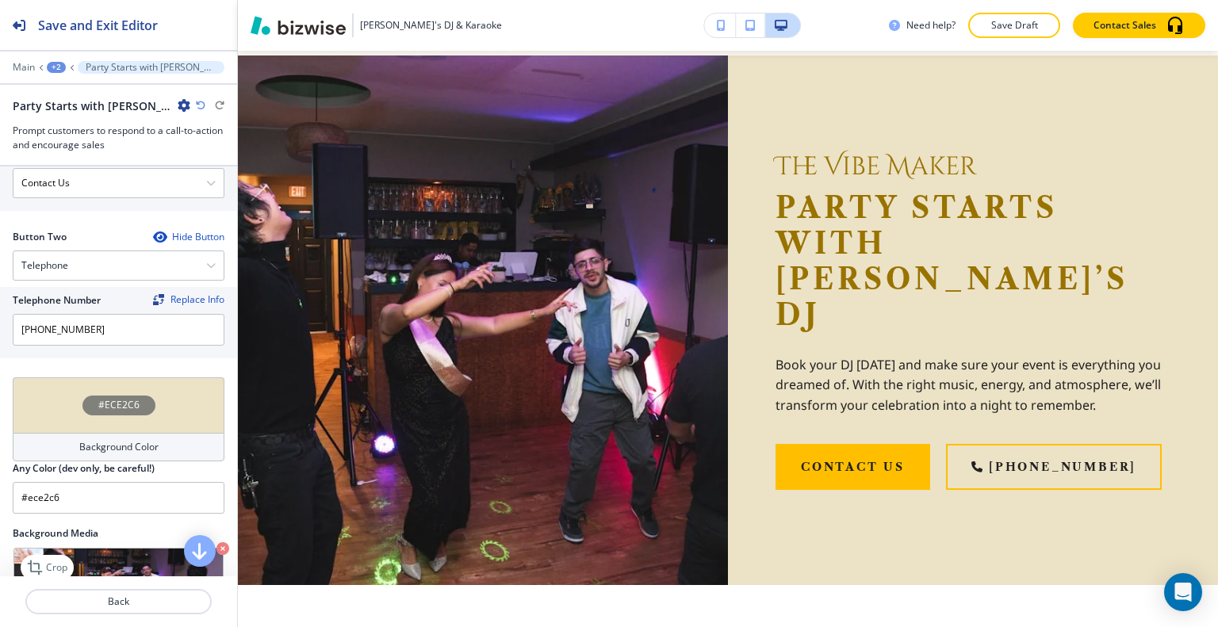
scroll to position [846, 0]
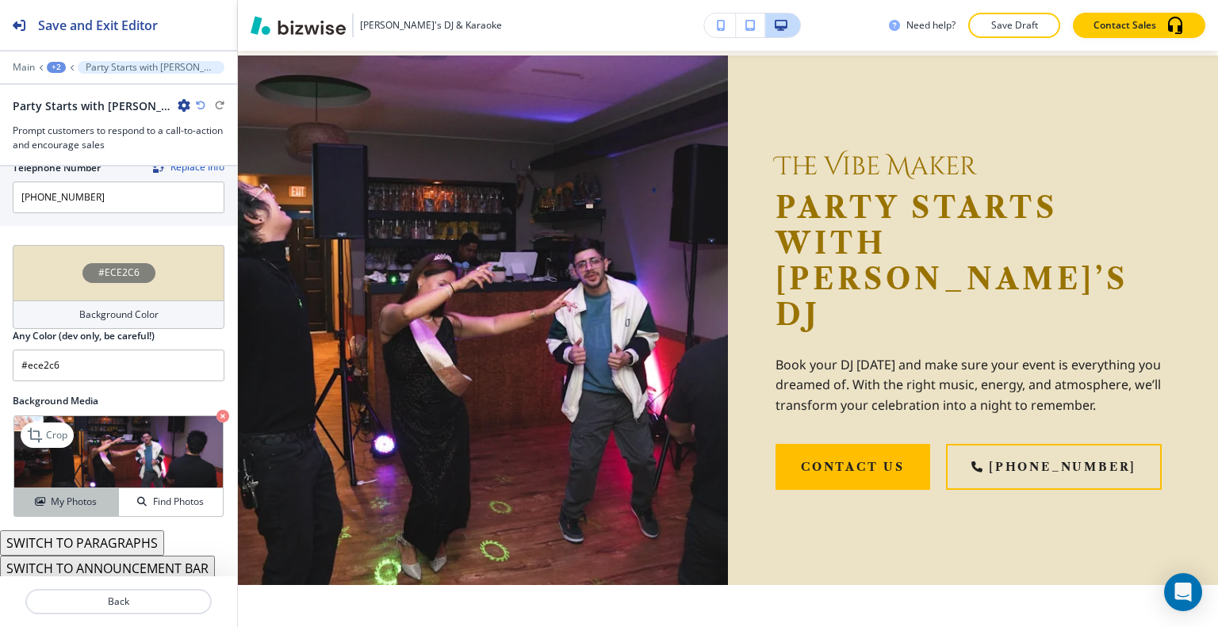
click at [92, 498] on h4 "My Photos" at bounding box center [74, 502] width 46 height 14
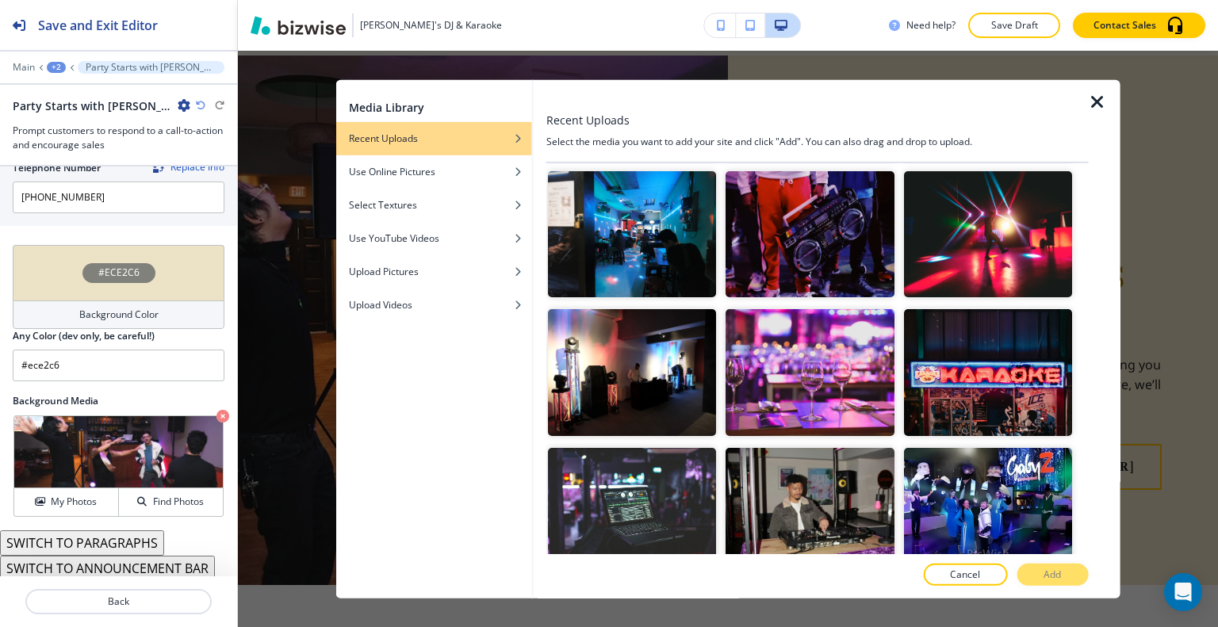
scroll to position [634, 0]
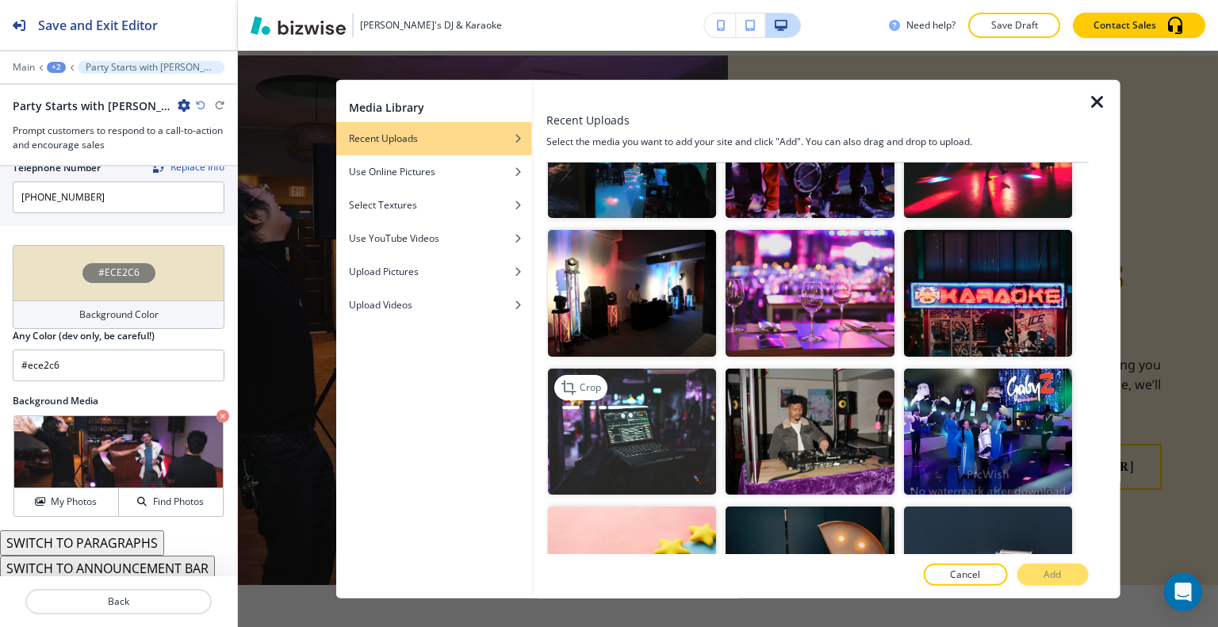
click at [679, 407] on img "button" at bounding box center [632, 431] width 168 height 126
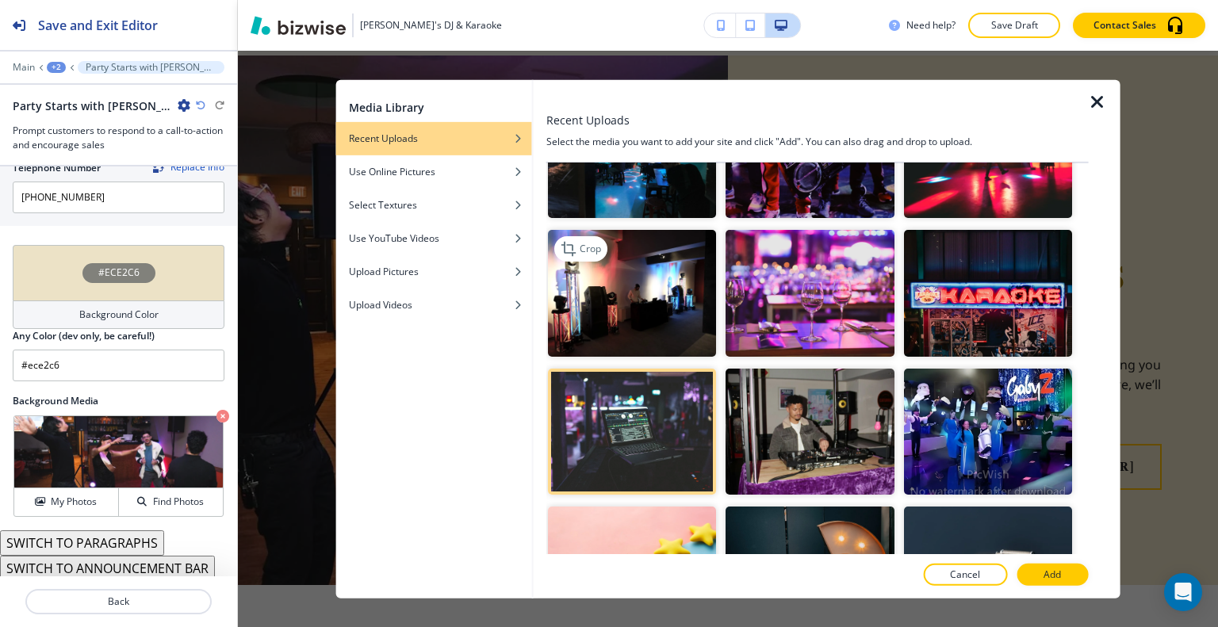
click at [680, 307] on img "button" at bounding box center [632, 293] width 168 height 126
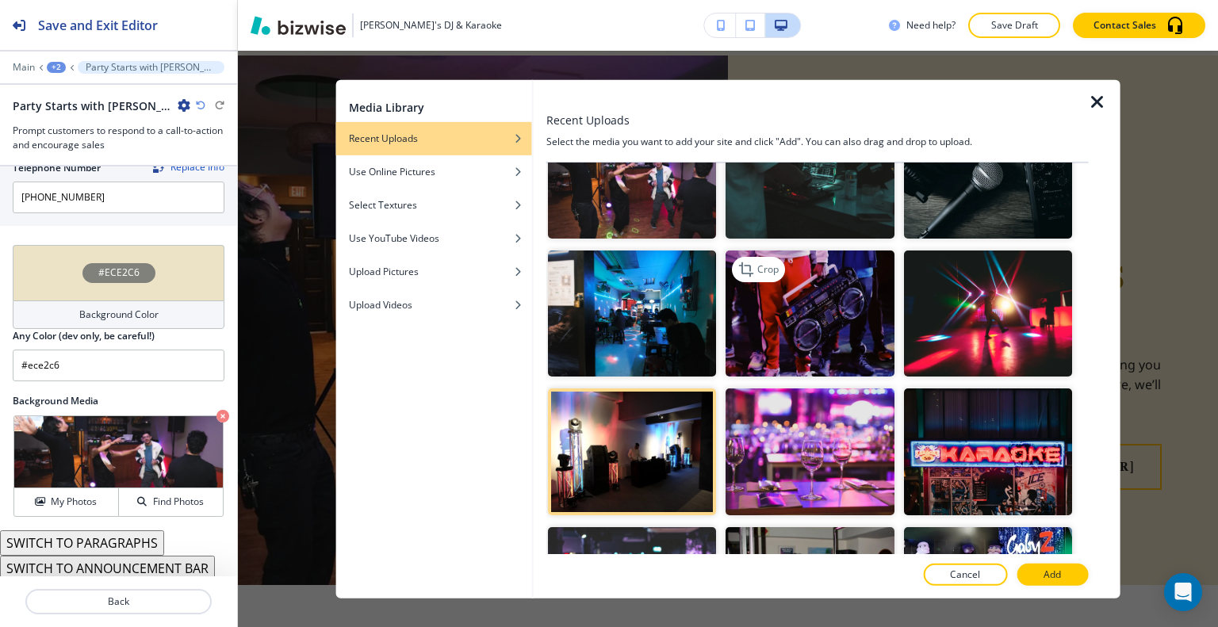
scroll to position [396, 0]
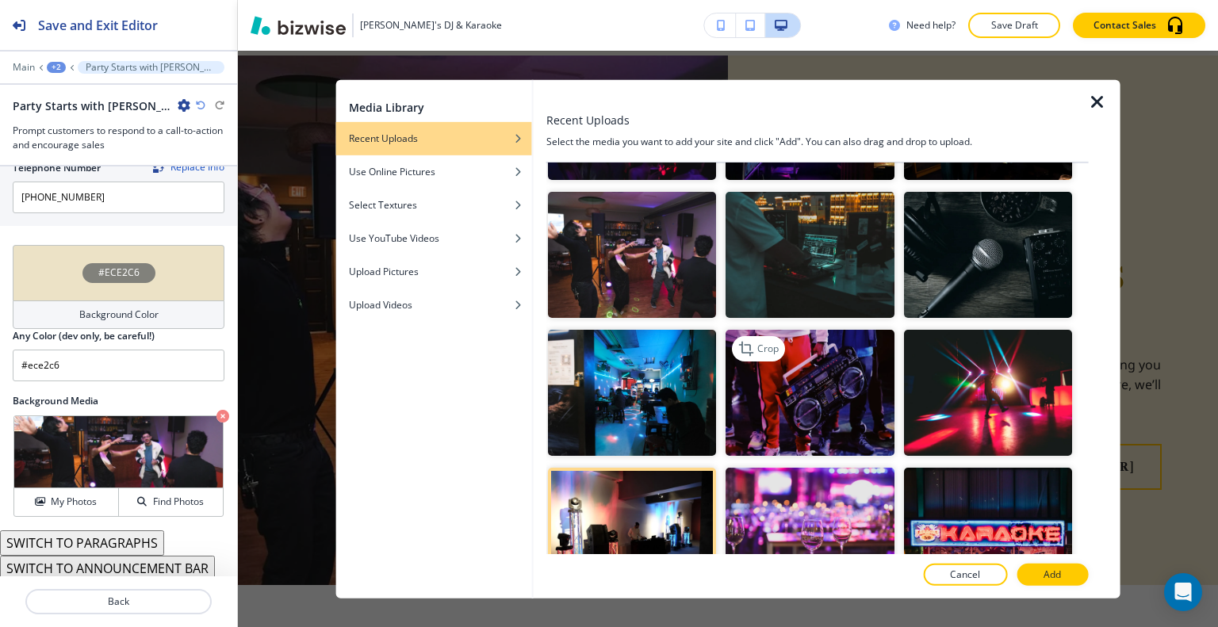
click at [829, 374] on img "button" at bounding box center [809, 393] width 168 height 126
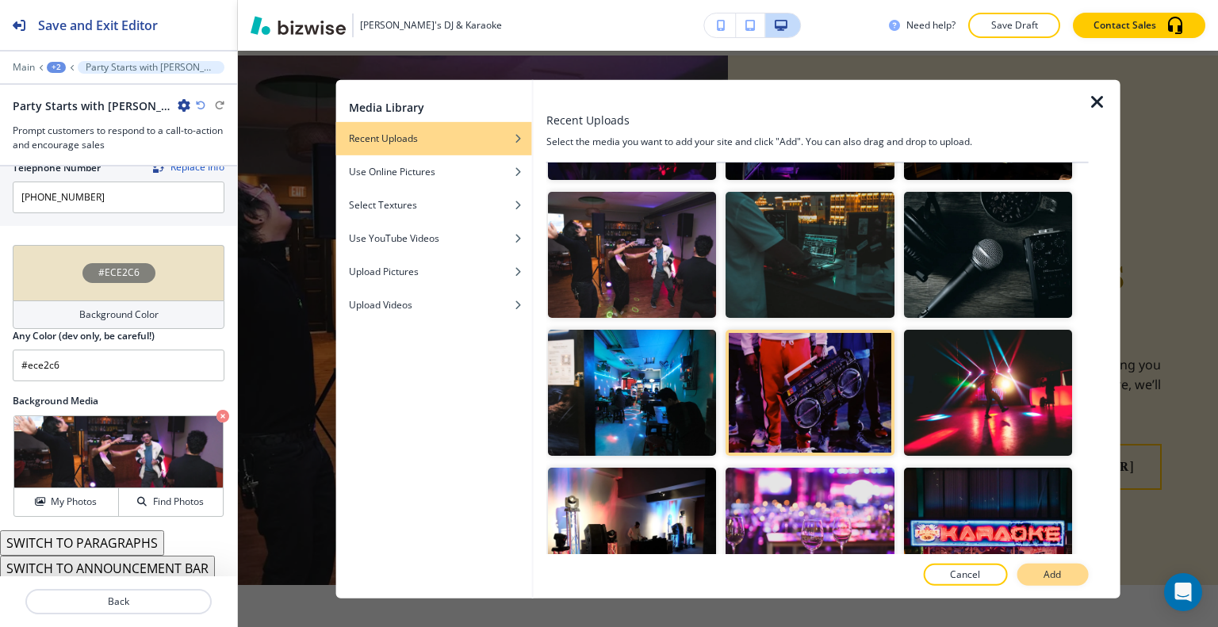
click at [1042, 577] on button "Add" at bounding box center [1051, 575] width 71 height 22
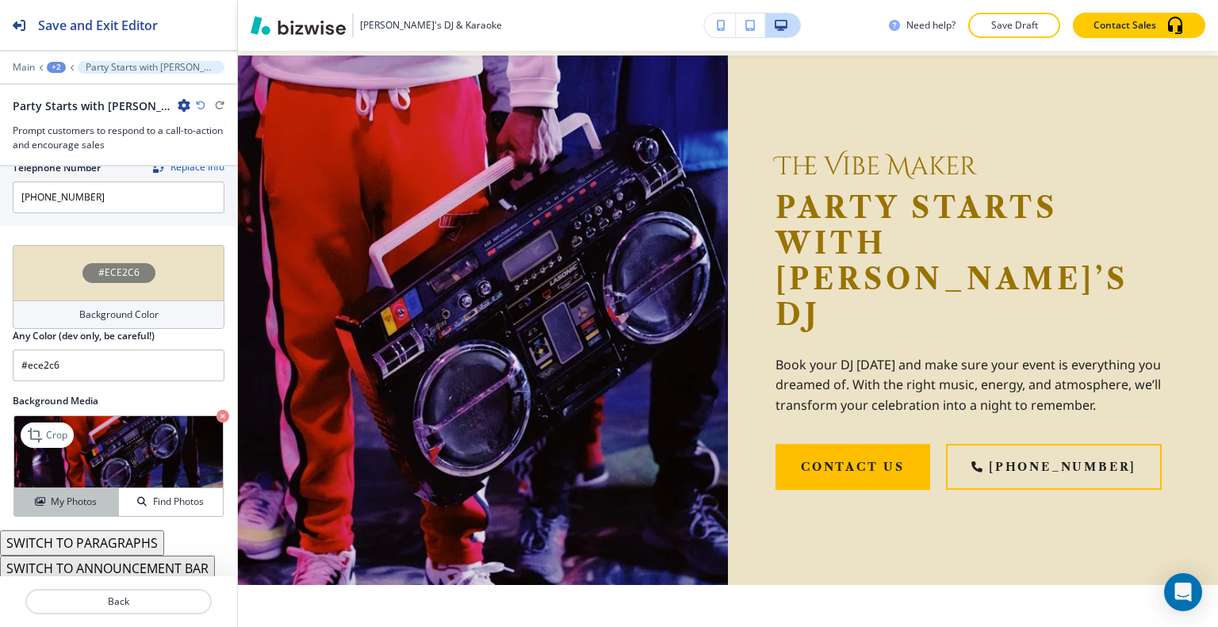
click at [82, 497] on h4 "My Photos" at bounding box center [74, 502] width 46 height 14
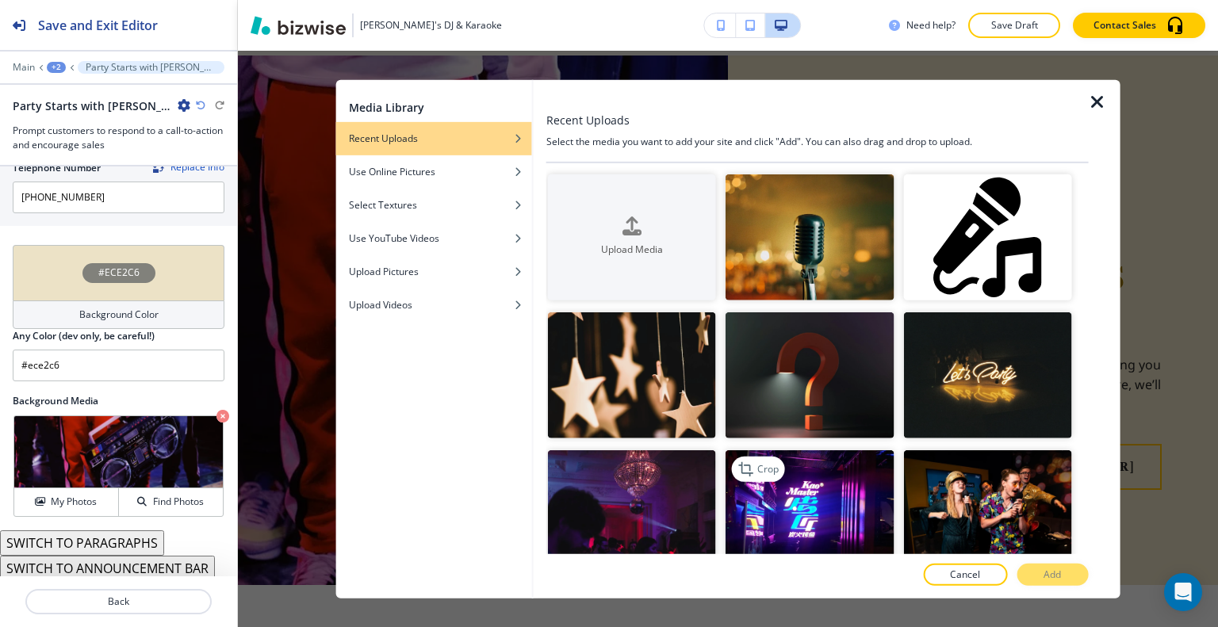
scroll to position [159, 0]
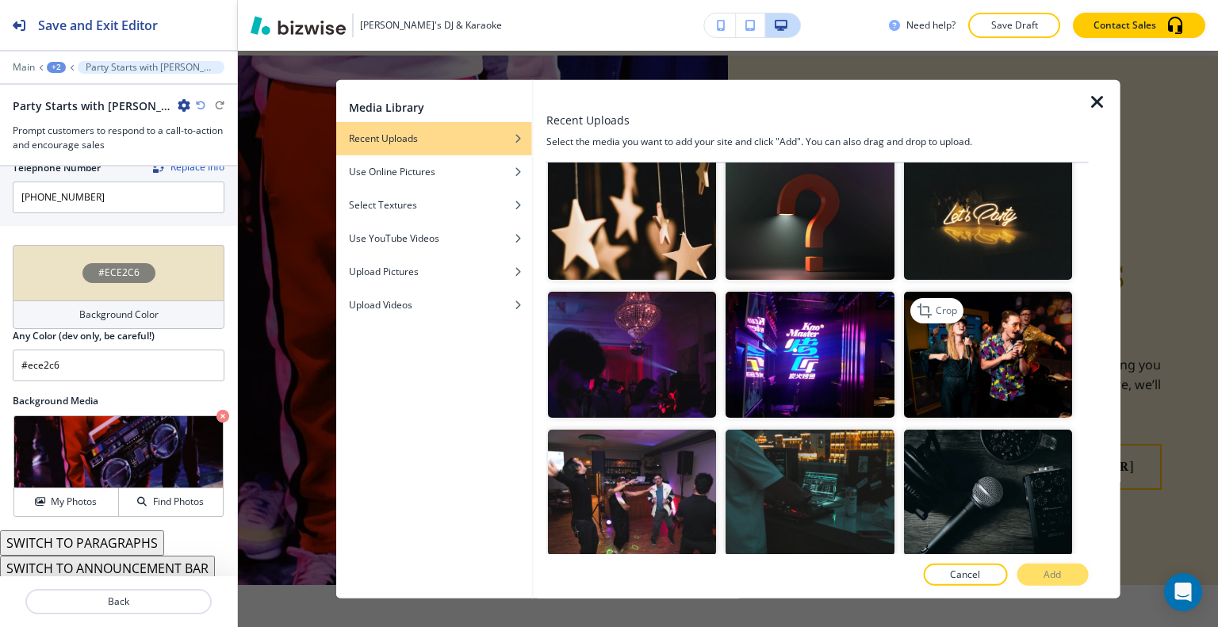
click at [945, 380] on img "button" at bounding box center [987, 355] width 168 height 126
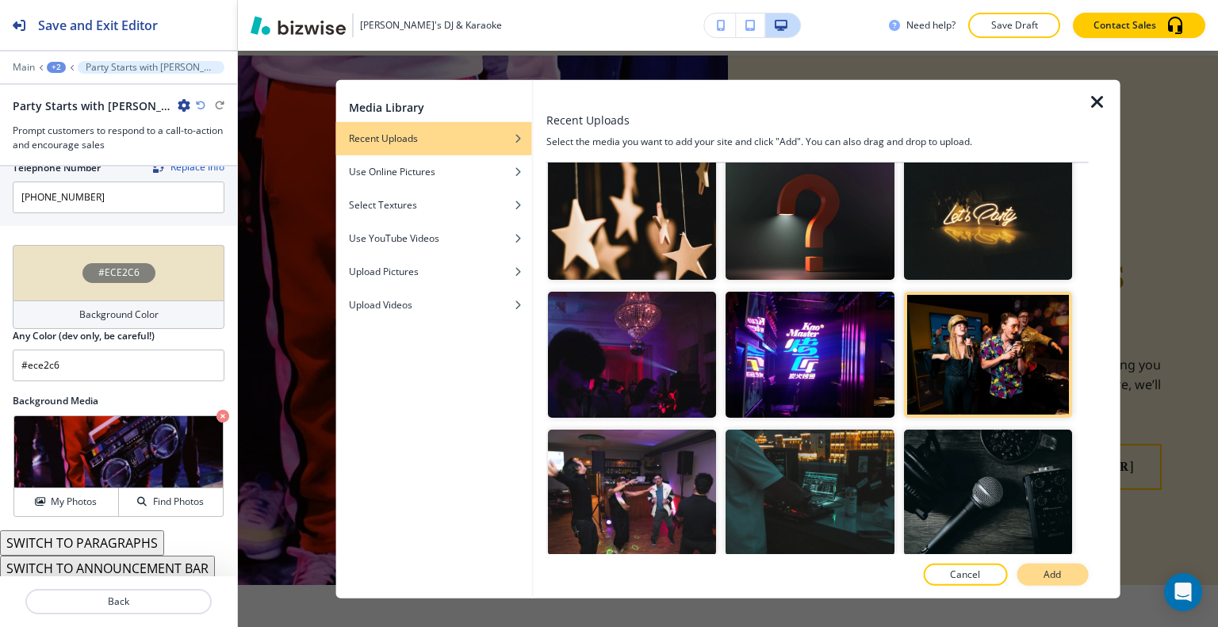
click at [1066, 583] on button "Add" at bounding box center [1051, 575] width 71 height 22
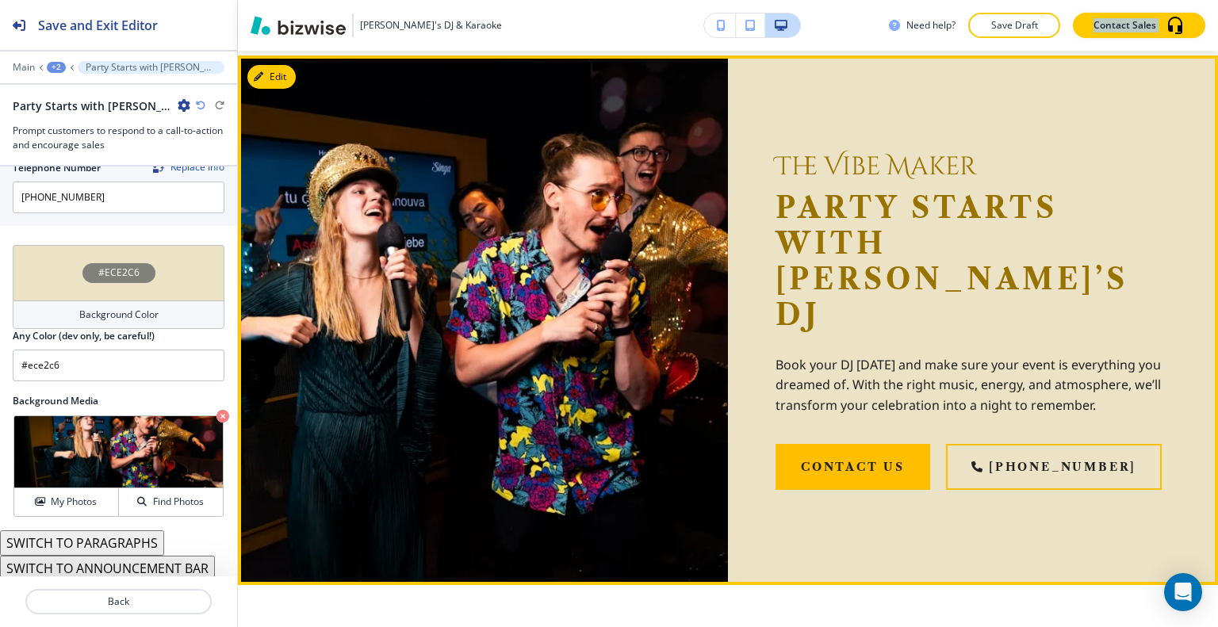
drag, startPoint x: 1040, startPoint y: 40, endPoint x: 1041, endPoint y: 51, distance: 10.3
click at [1041, 51] on div "Gaby's DJ & Karaoke Need help? Save Draft Contact Sales Edit Gaby's DJ & Karaok…" at bounding box center [728, 313] width 980 height 627
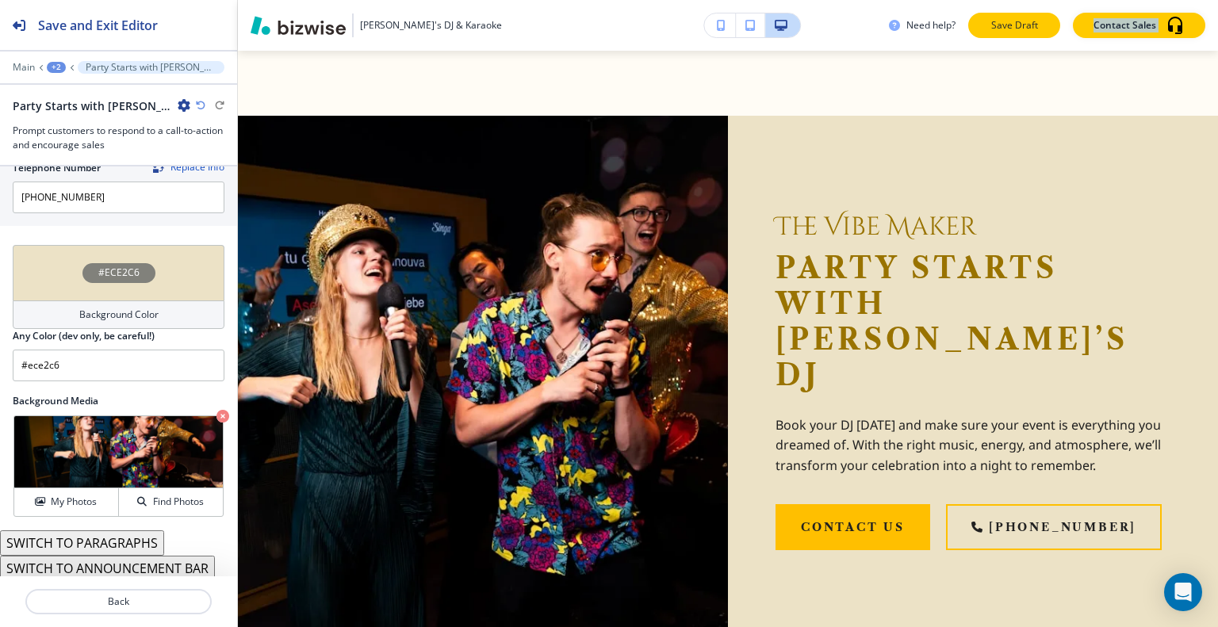
click at [1036, 29] on p "Save Draft" at bounding box center [1014, 25] width 51 height 14
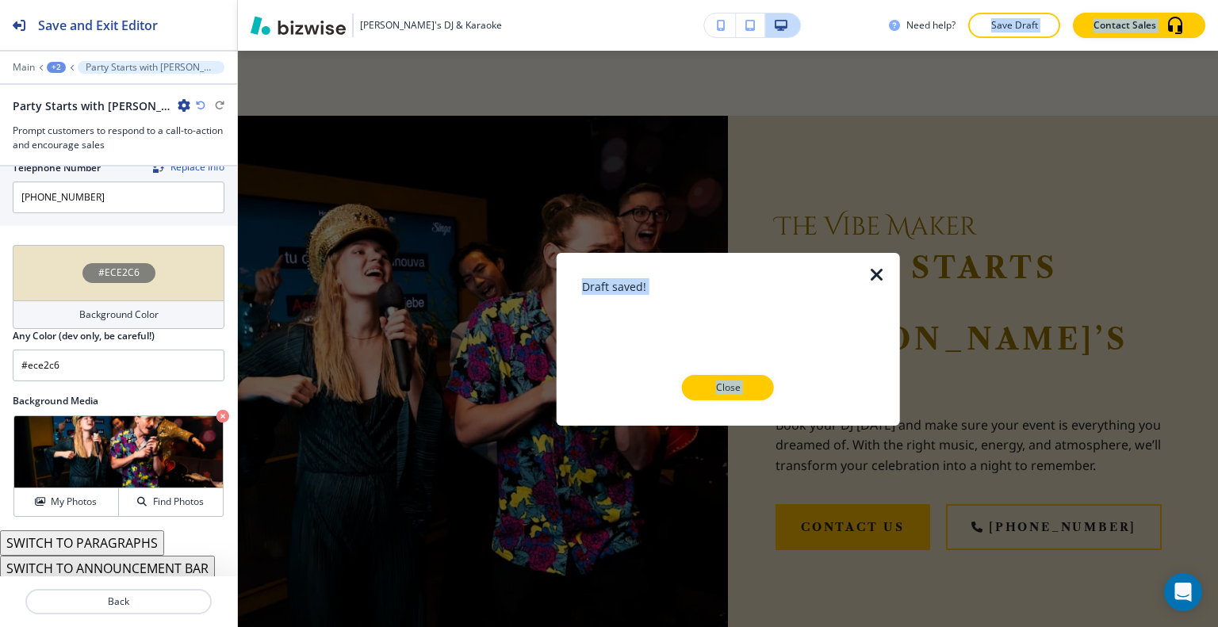
click at [760, 390] on button "Close" at bounding box center [728, 387] width 92 height 25
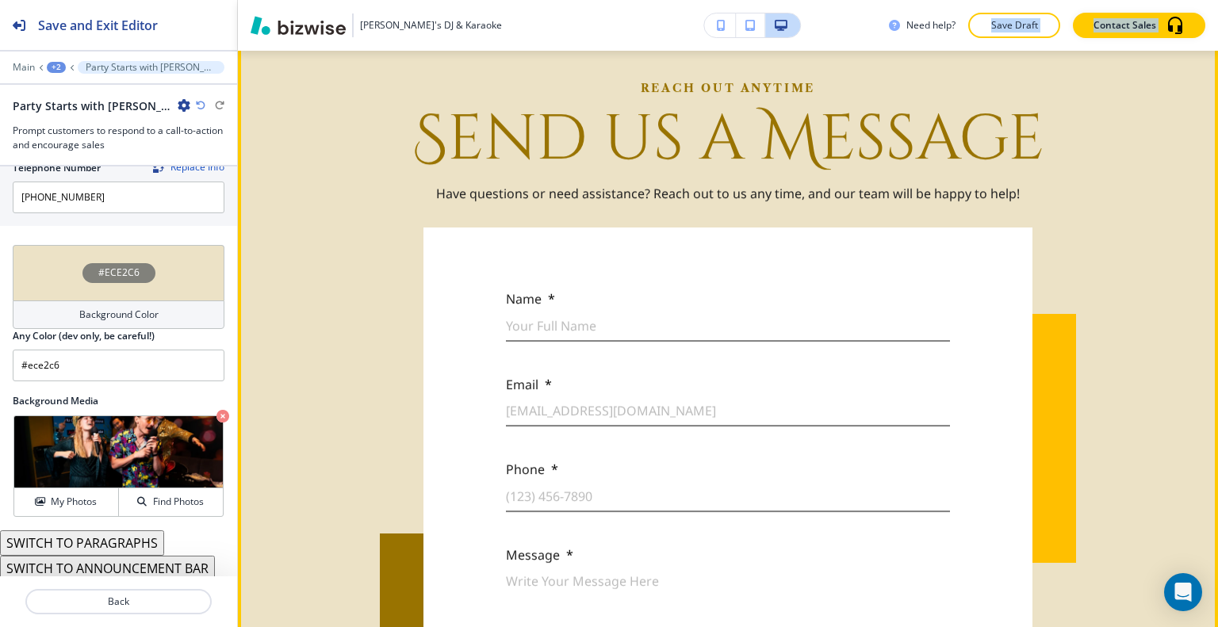
scroll to position [2346, 0]
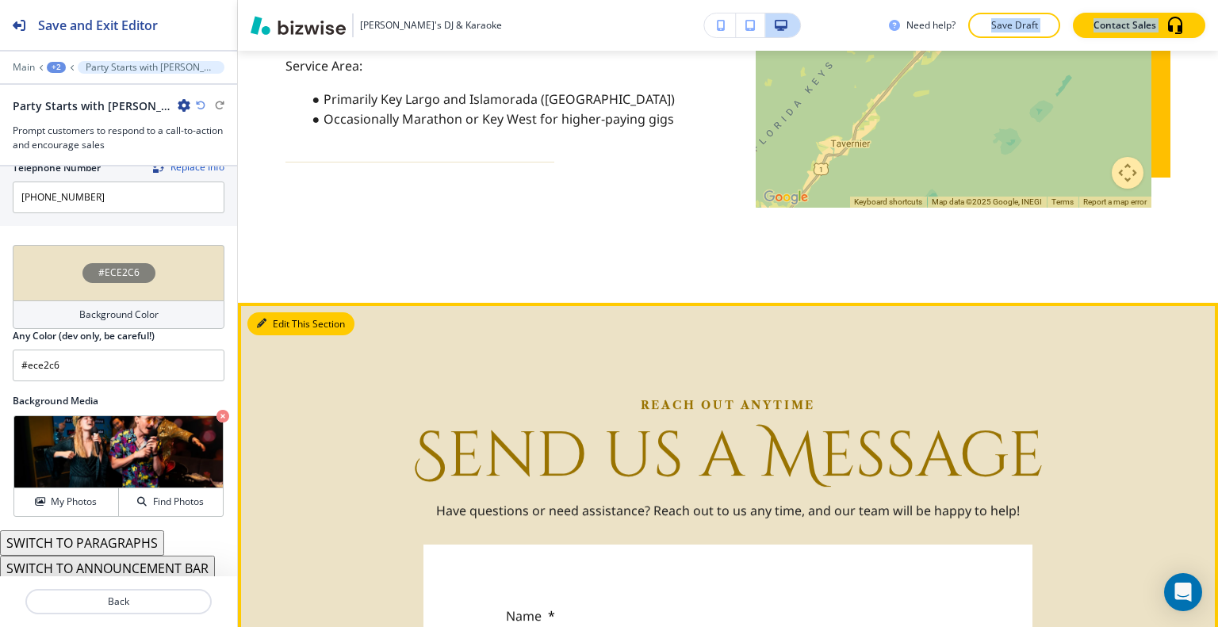
click at [266, 312] on button "Edit This Section" at bounding box center [300, 324] width 107 height 24
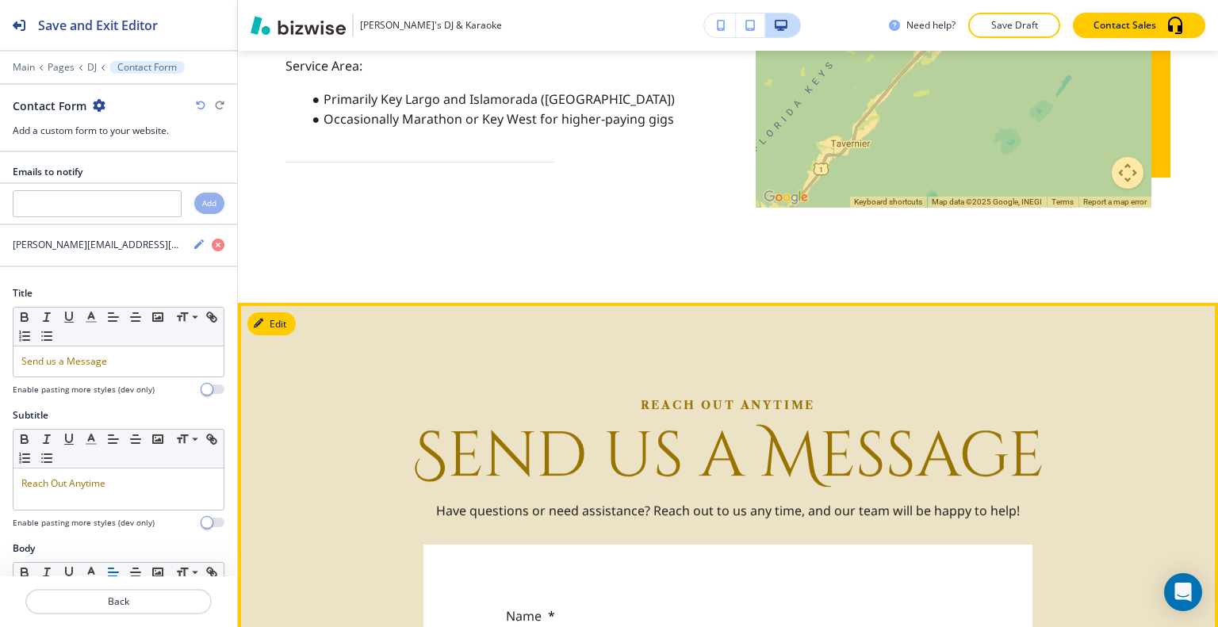
scroll to position [2516, 0]
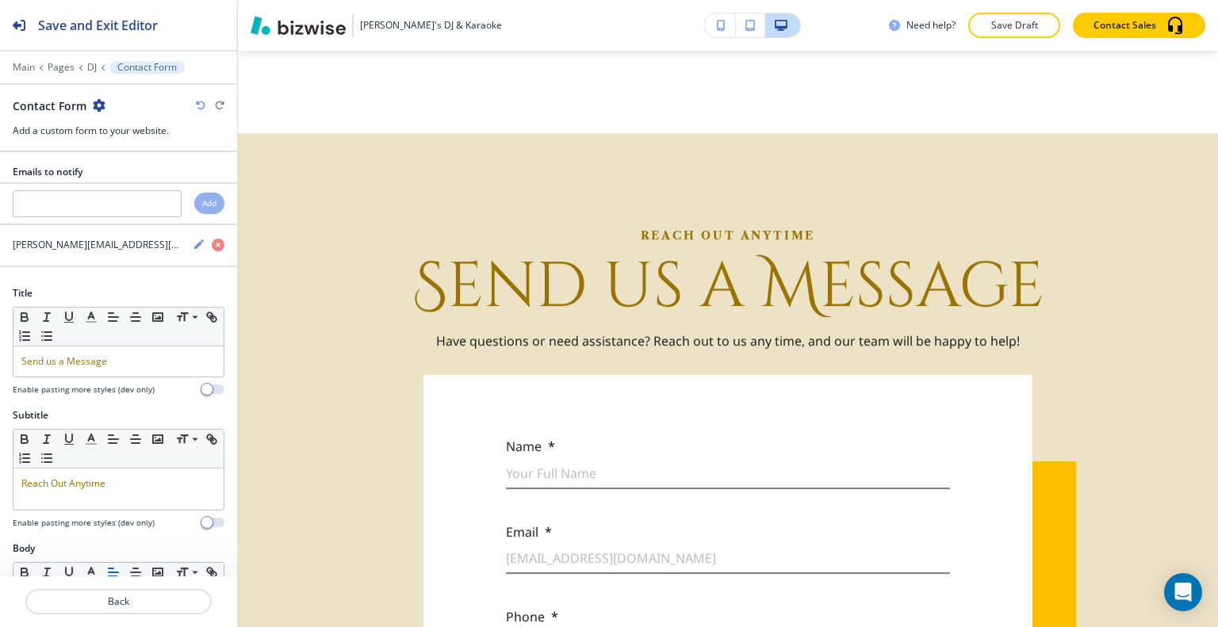
click at [95, 104] on icon "button" at bounding box center [99, 105] width 13 height 13
click at [136, 190] on p "Delete Section" at bounding box center [141, 188] width 81 height 14
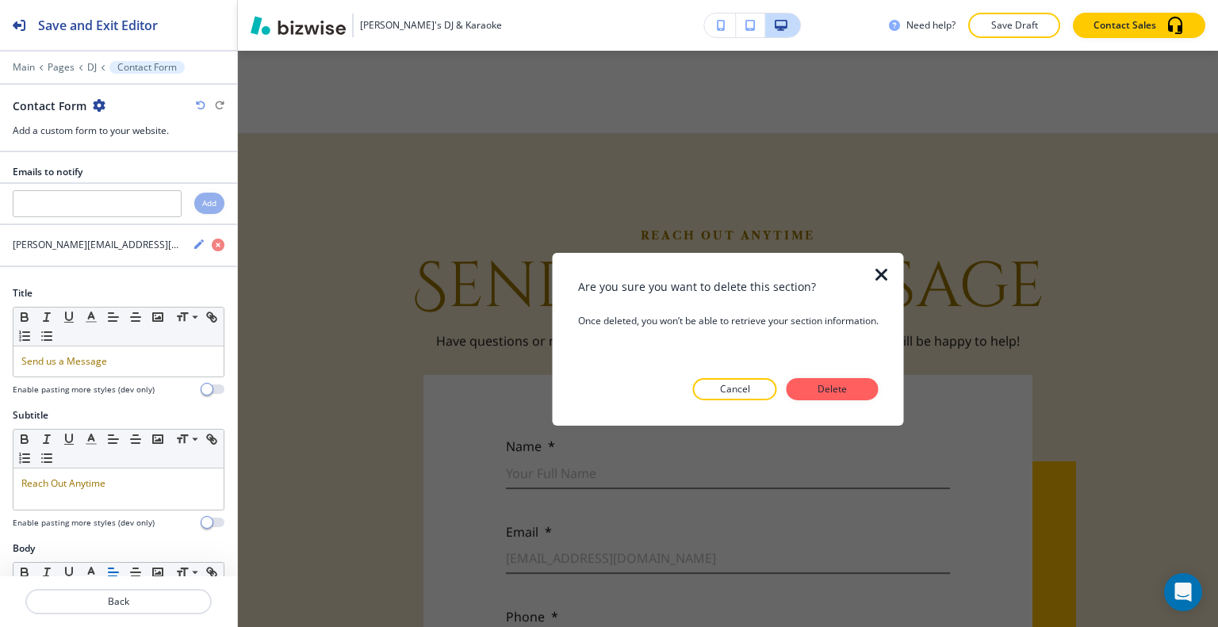
click at [852, 392] on p "Delete" at bounding box center [832, 389] width 38 height 14
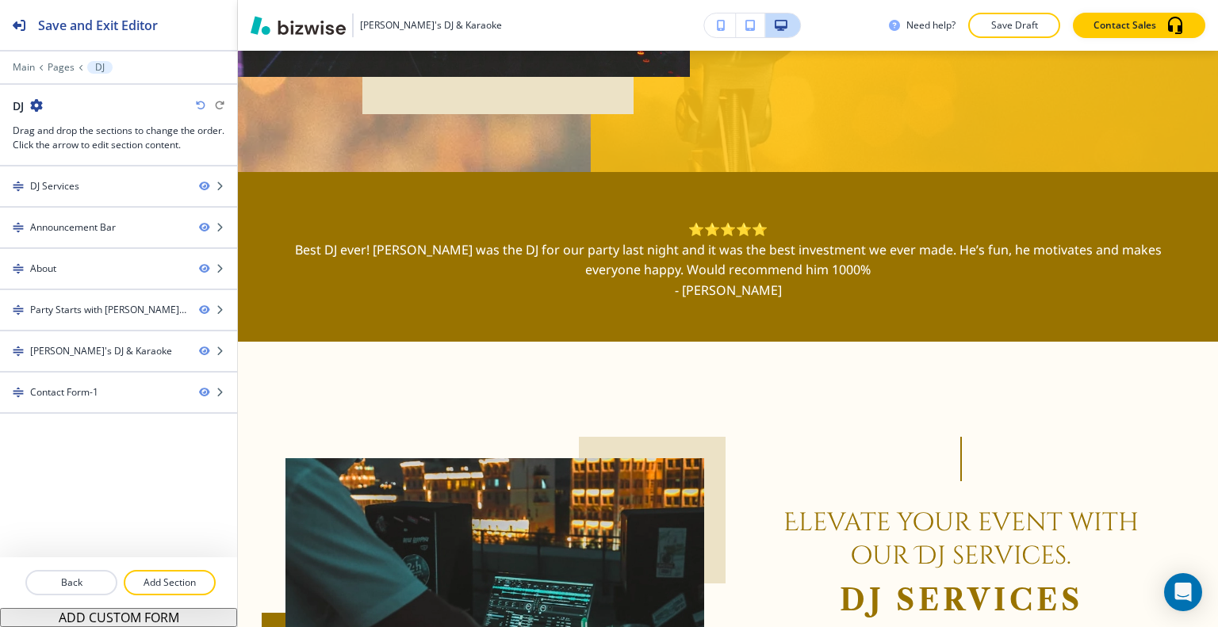
scroll to position [0, 0]
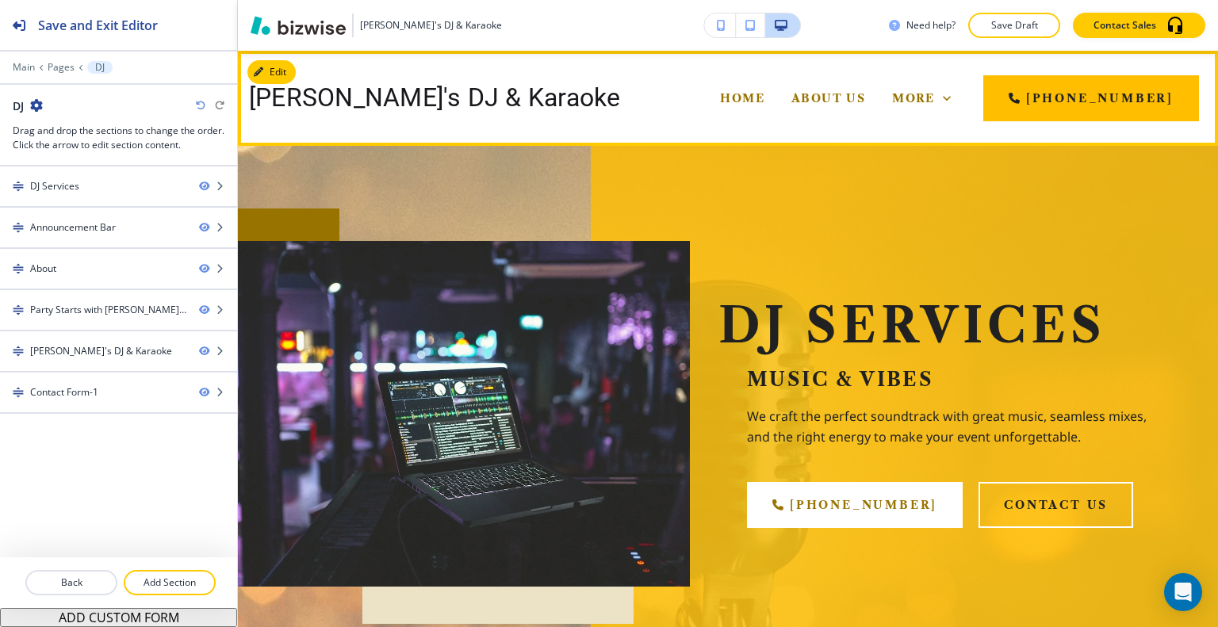
click at [756, 155] on span "Services" at bounding box center [721, 162] width 69 height 14
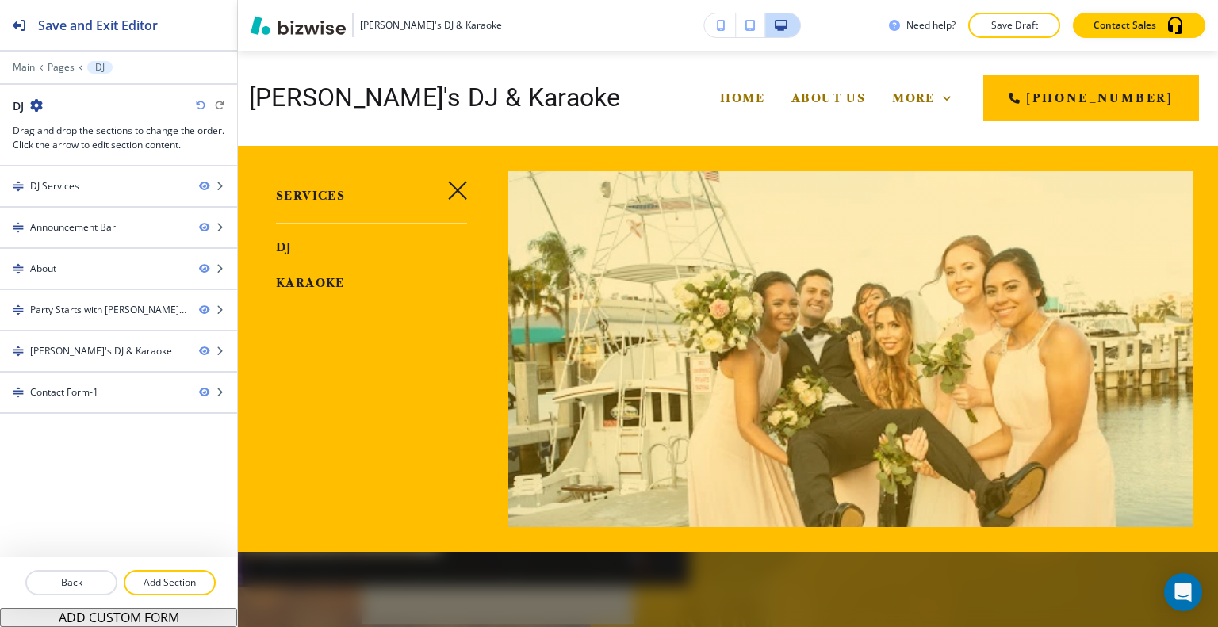
click at [290, 248] on span "DJ" at bounding box center [284, 247] width 17 height 14
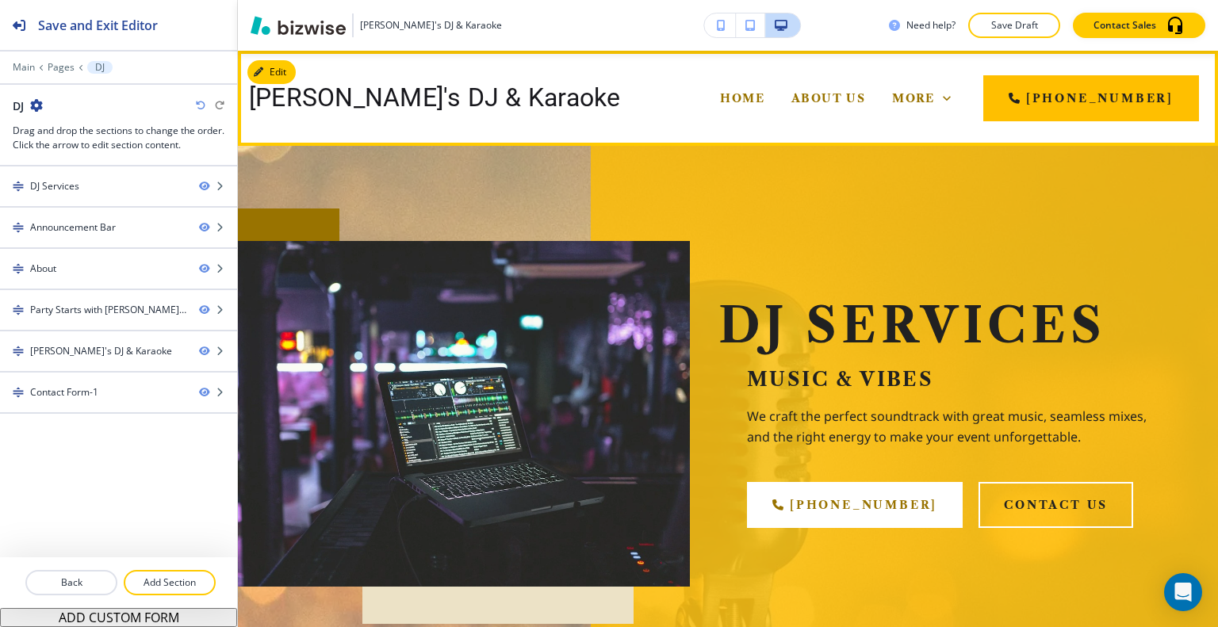
click at [776, 154] on icon at bounding box center [768, 162] width 16 height 16
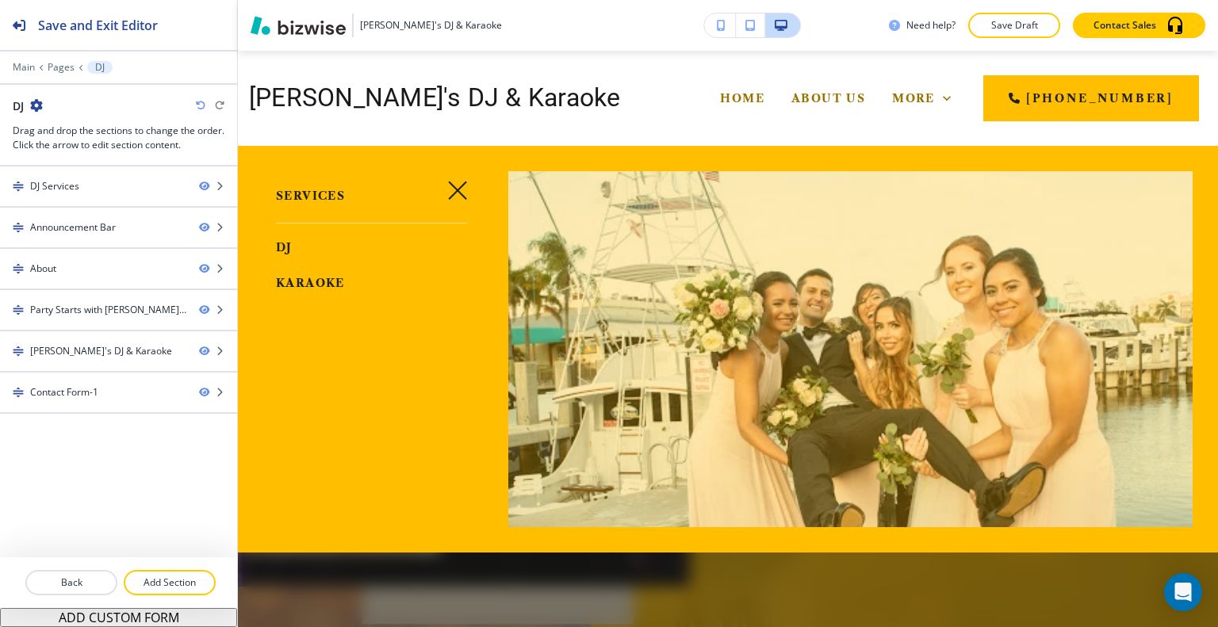
click at [276, 274] on link "Karaoke" at bounding box center [310, 283] width 69 height 26
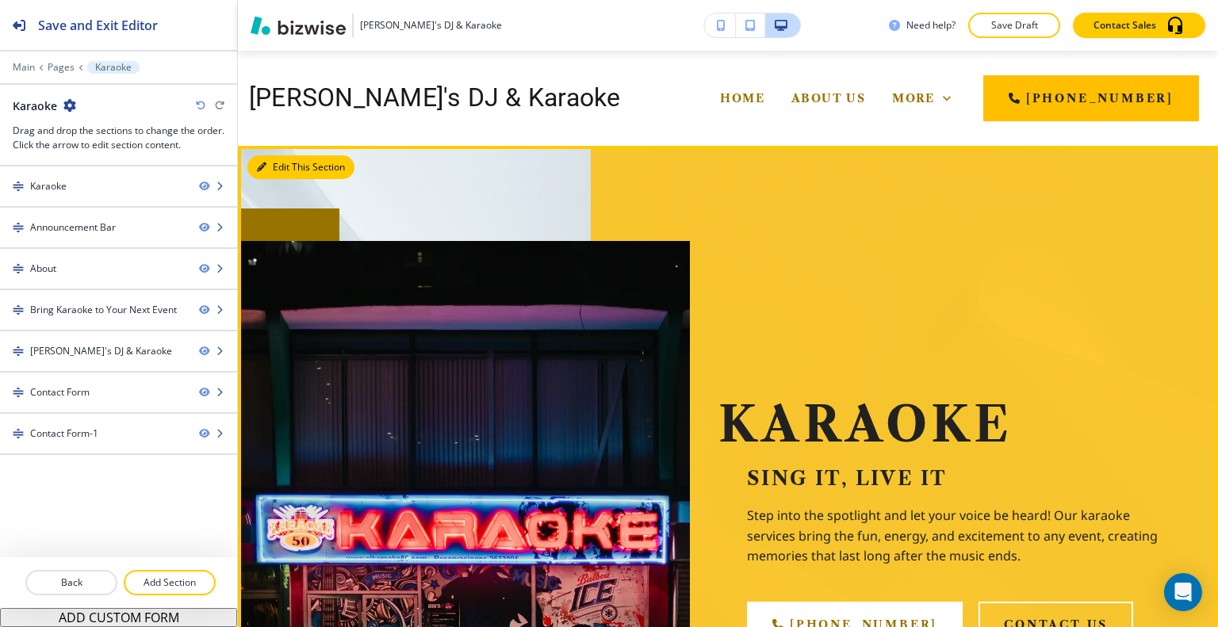
click at [283, 168] on button "Edit This Section" at bounding box center [300, 167] width 107 height 24
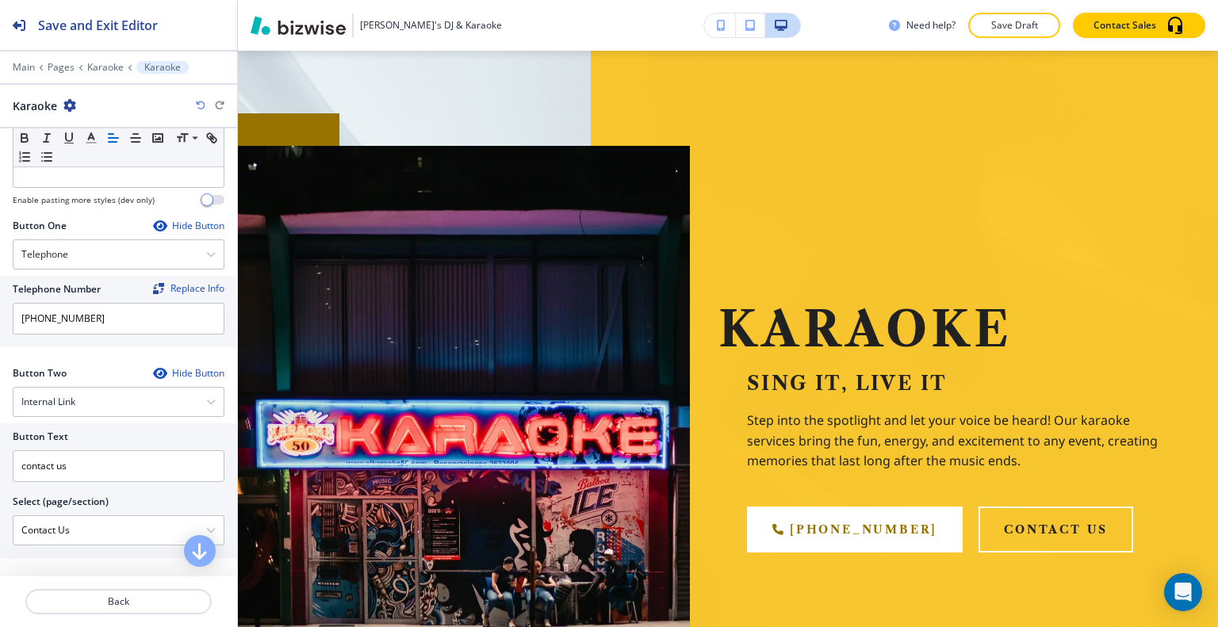
scroll to position [634, 0]
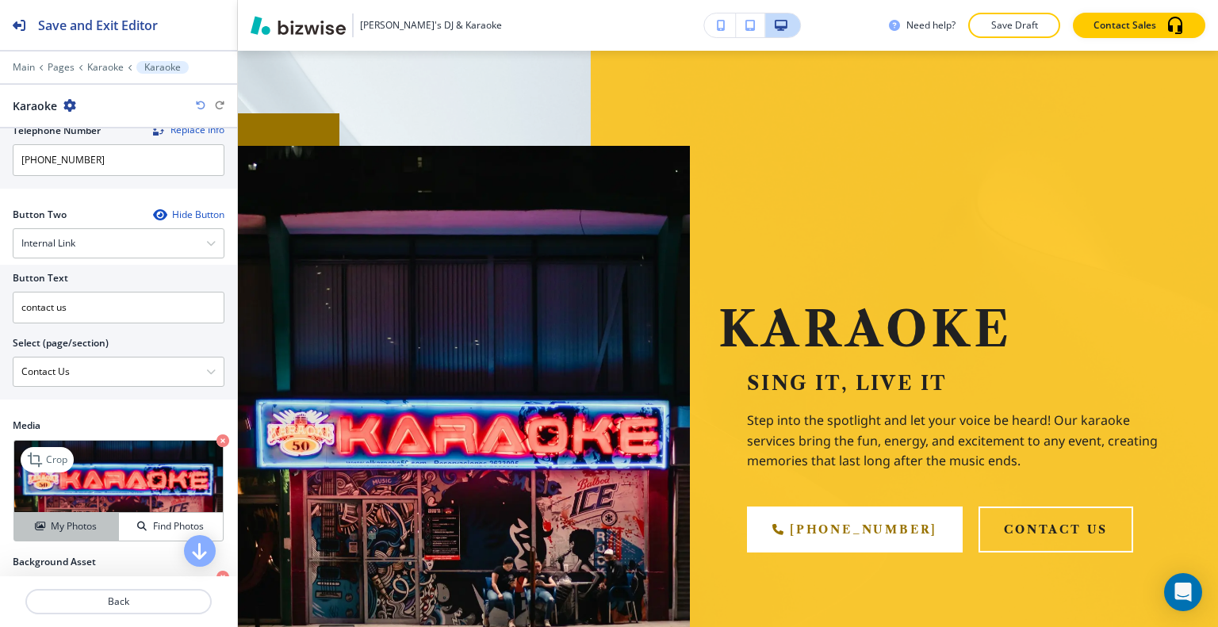
click at [73, 523] on h4 "My Photos" at bounding box center [74, 526] width 46 height 14
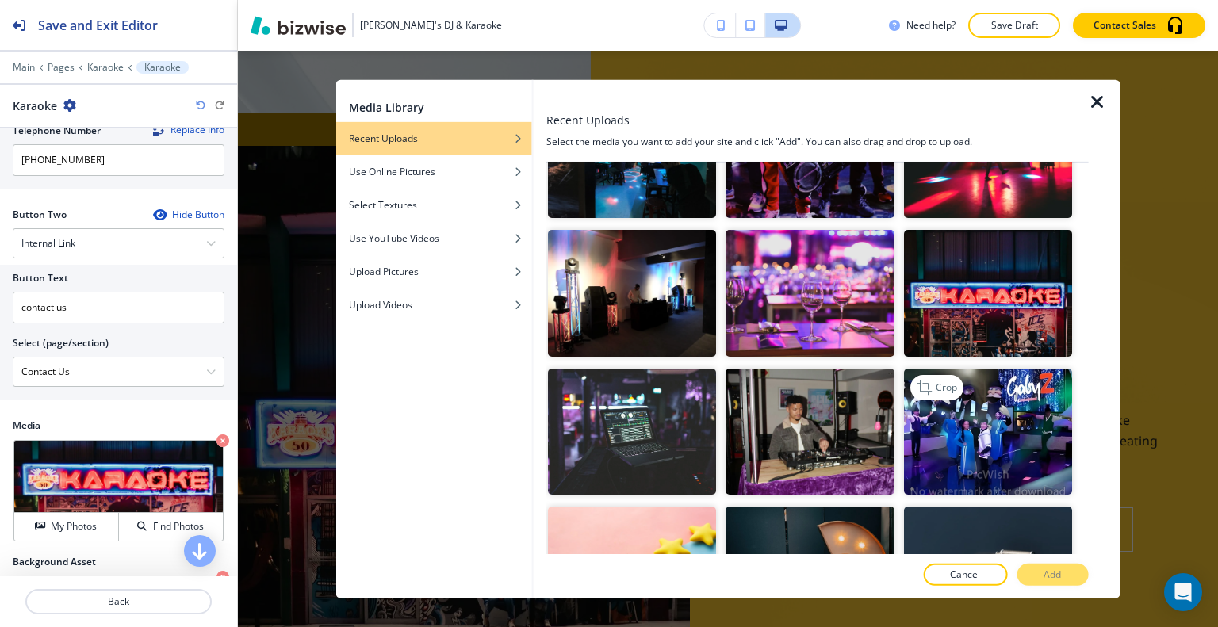
click at [996, 412] on img "button" at bounding box center [987, 431] width 168 height 126
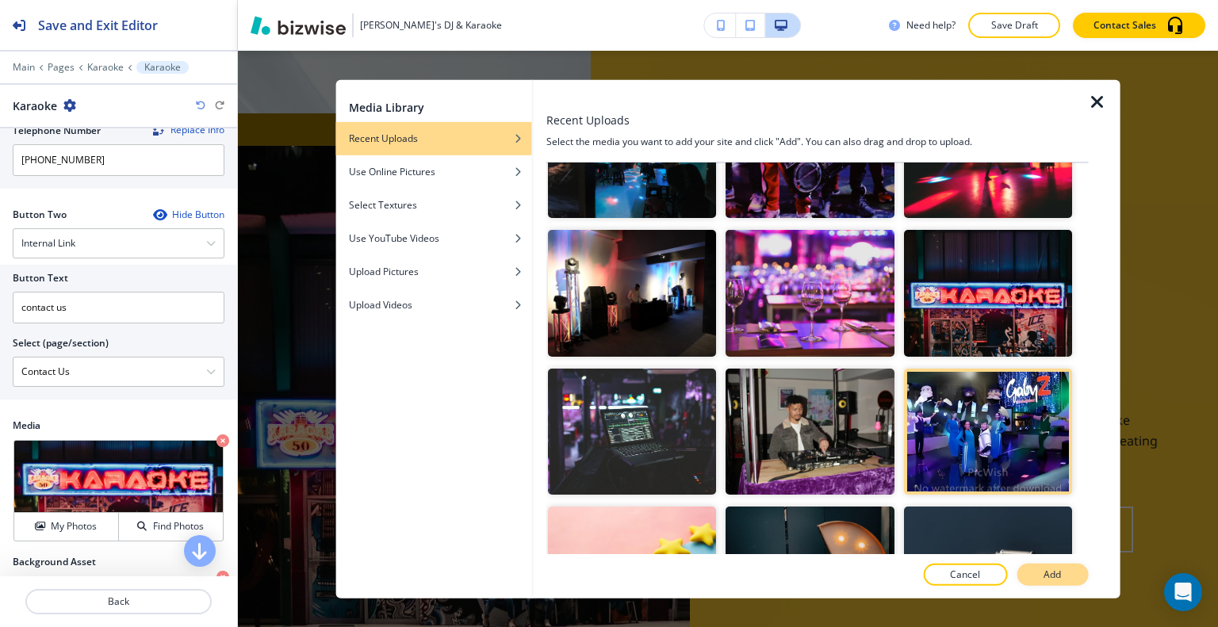
click at [1056, 571] on p "Add" at bounding box center [1051, 575] width 17 height 14
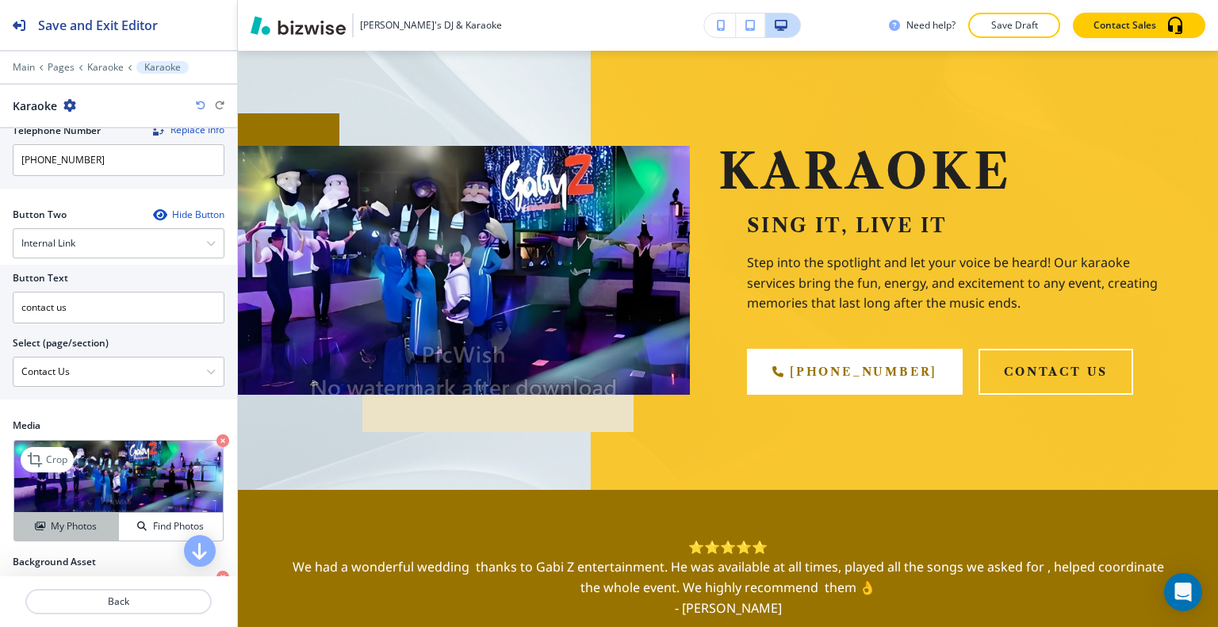
click at [69, 521] on h4 "My Photos" at bounding box center [74, 526] width 46 height 14
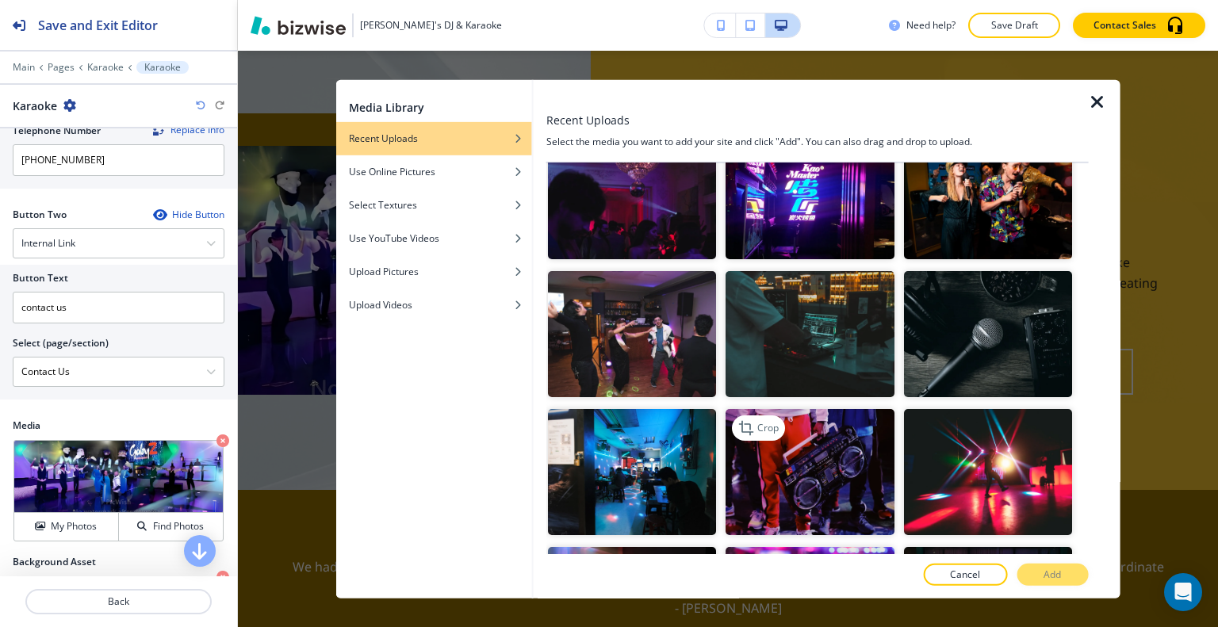
scroll to position [396, 0]
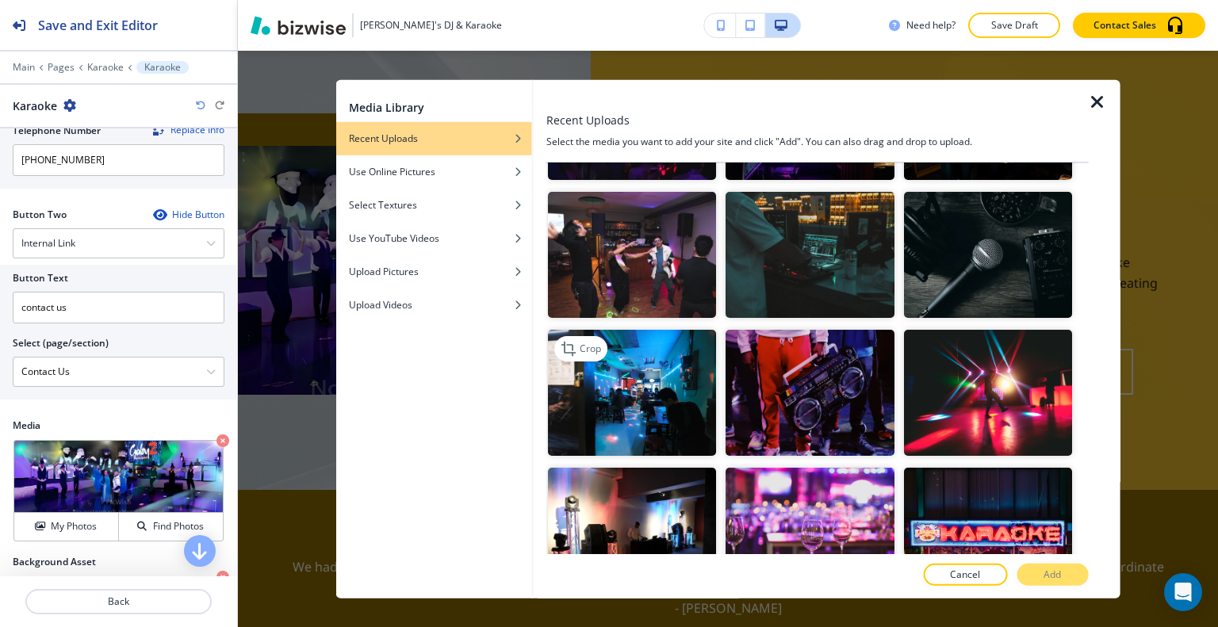
click at [687, 386] on img "button" at bounding box center [632, 393] width 168 height 126
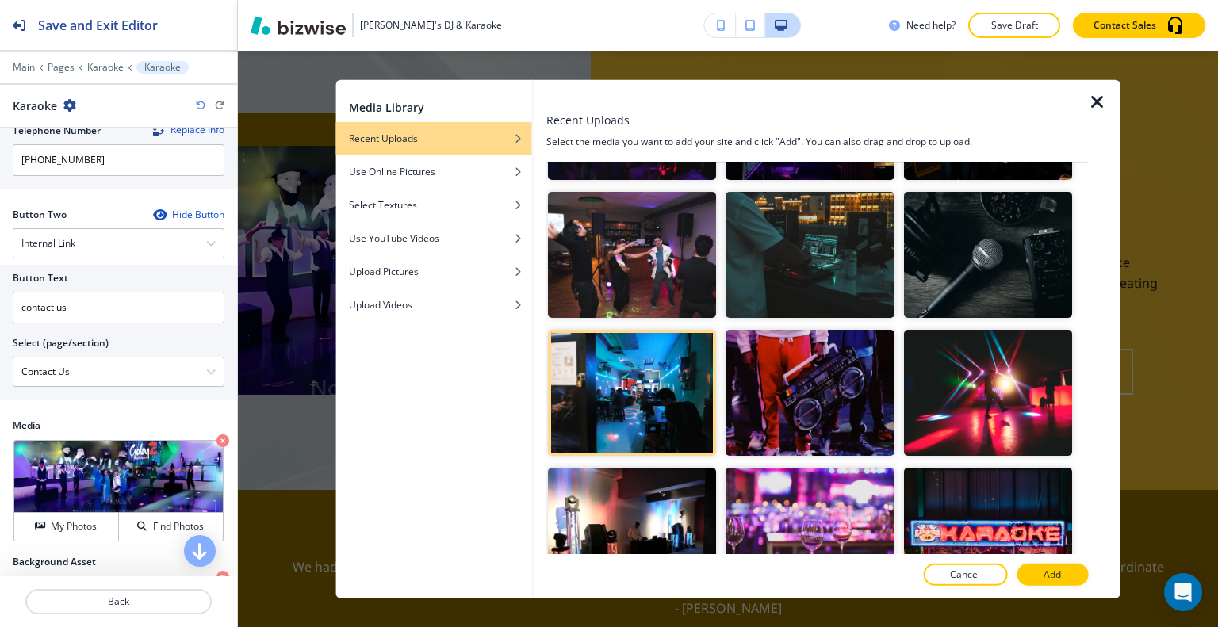
click at [1069, 577] on button "Add" at bounding box center [1051, 575] width 71 height 22
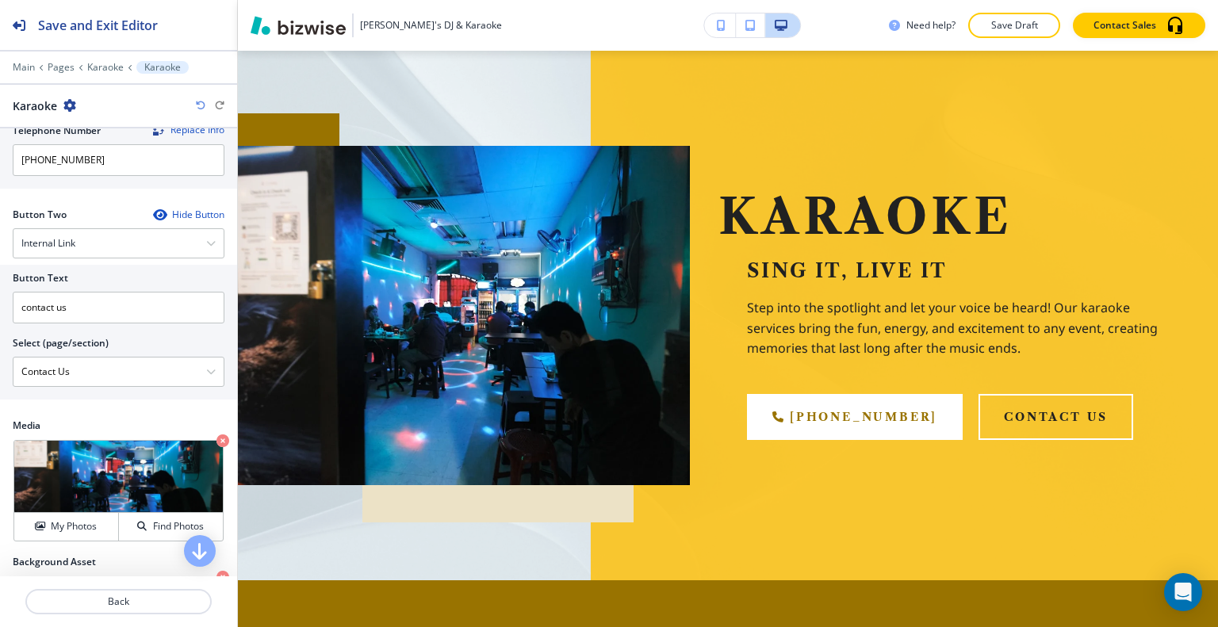
scroll to position [872, 0]
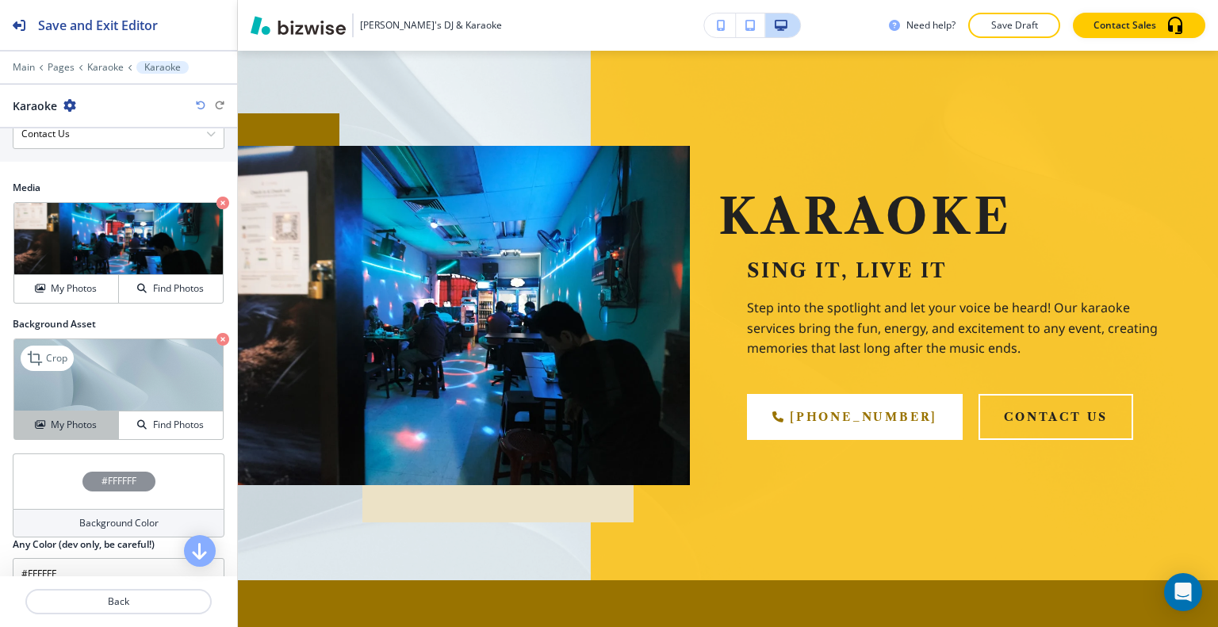
click at [86, 431] on button "My Photos" at bounding box center [66, 426] width 105 height 28
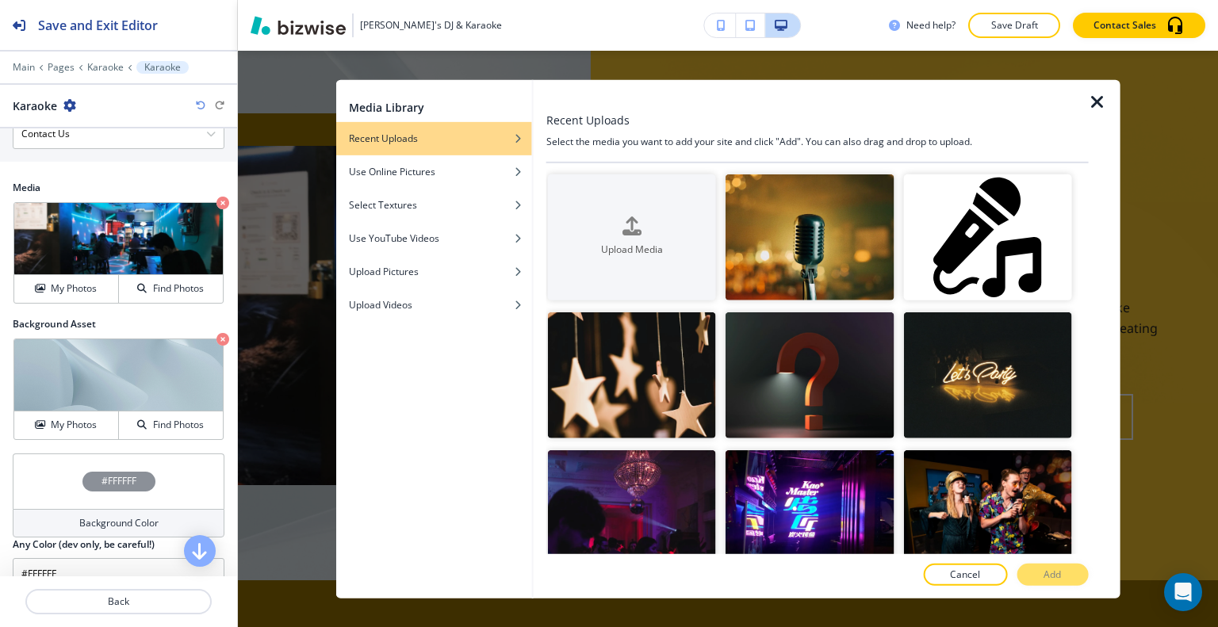
scroll to position [238, 0]
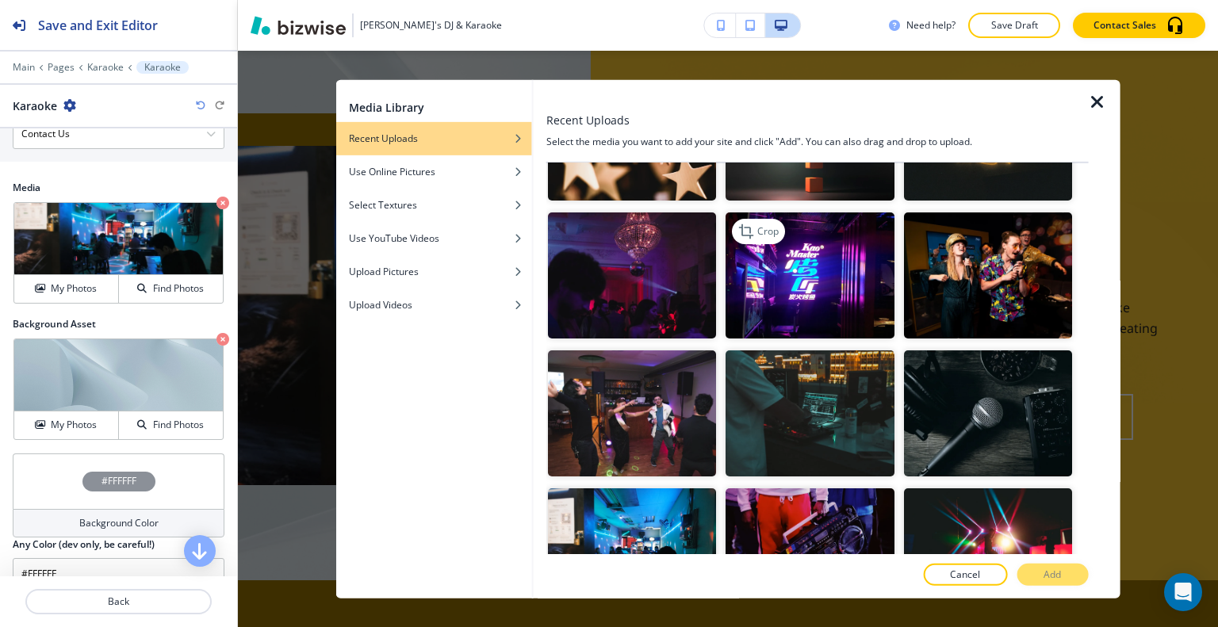
click at [839, 294] on img "button" at bounding box center [809, 275] width 168 height 126
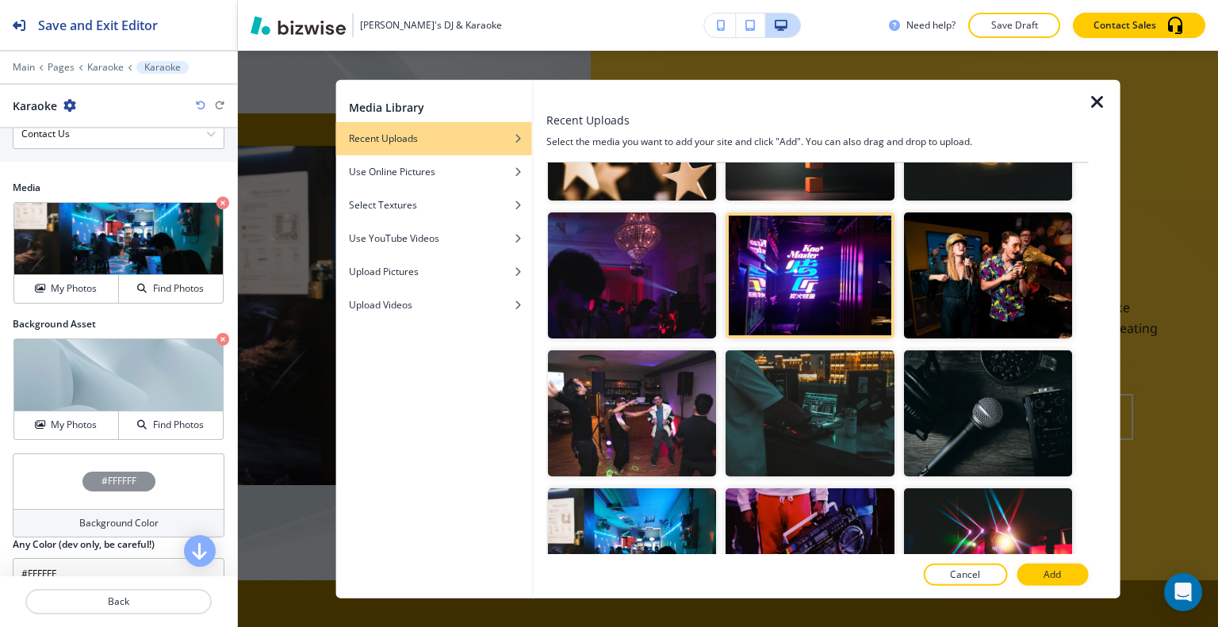
click at [1055, 576] on p "Add" at bounding box center [1051, 575] width 17 height 14
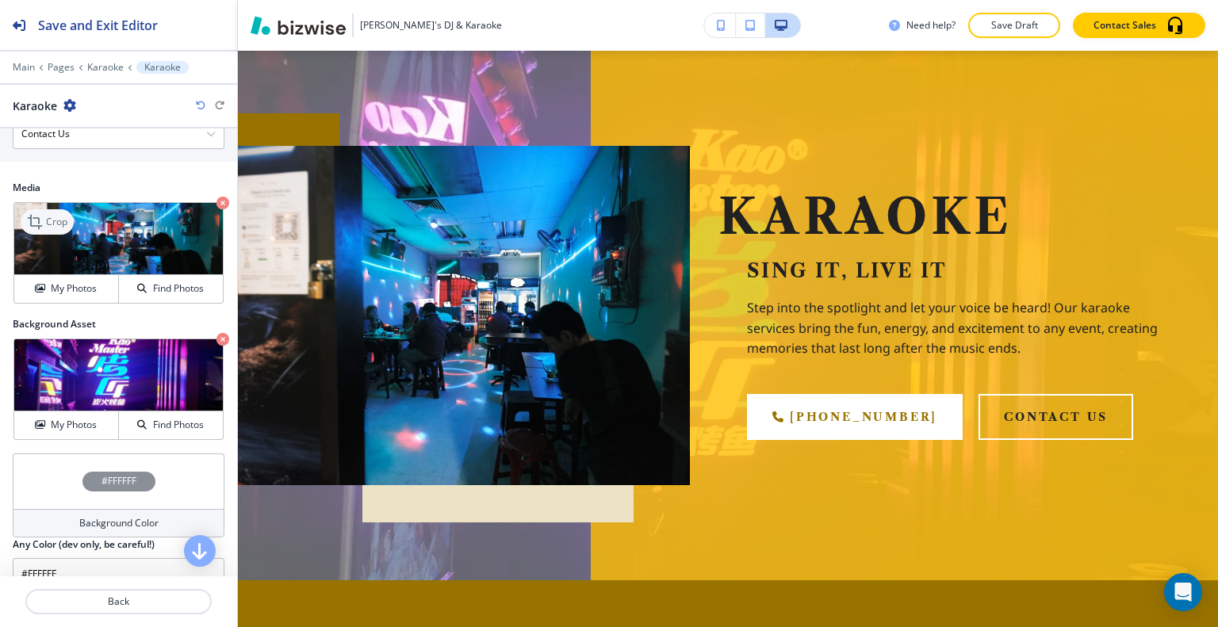
click at [61, 209] on div "Crop" at bounding box center [47, 221] width 53 height 25
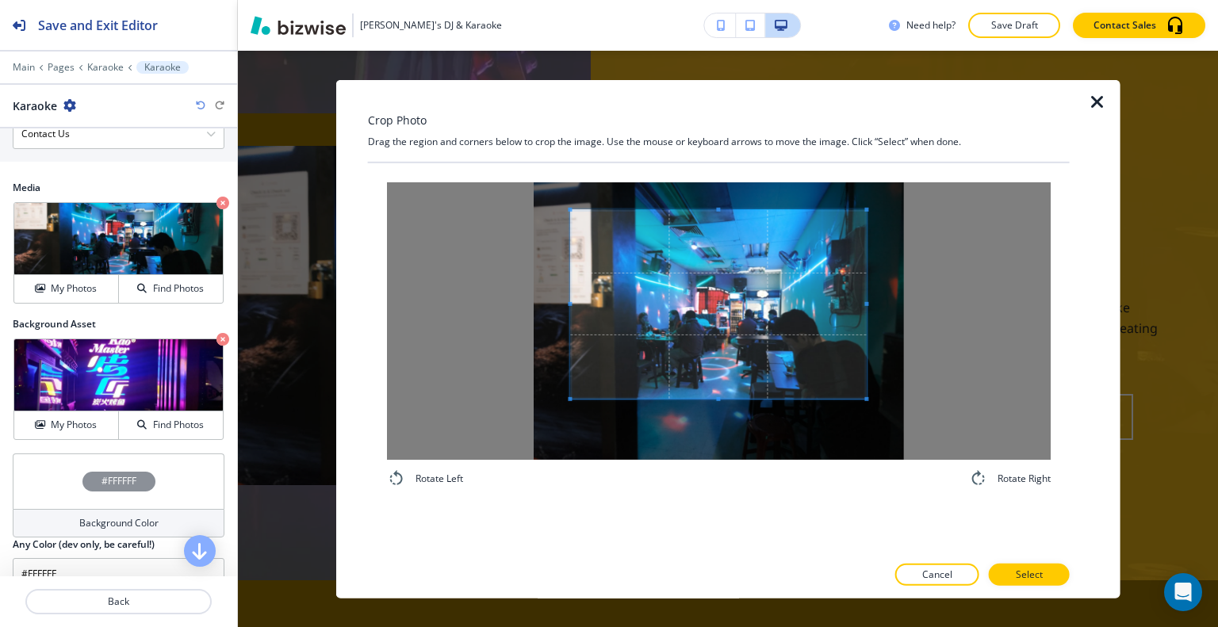
click at [710, 397] on div at bounding box center [718, 303] width 296 height 189
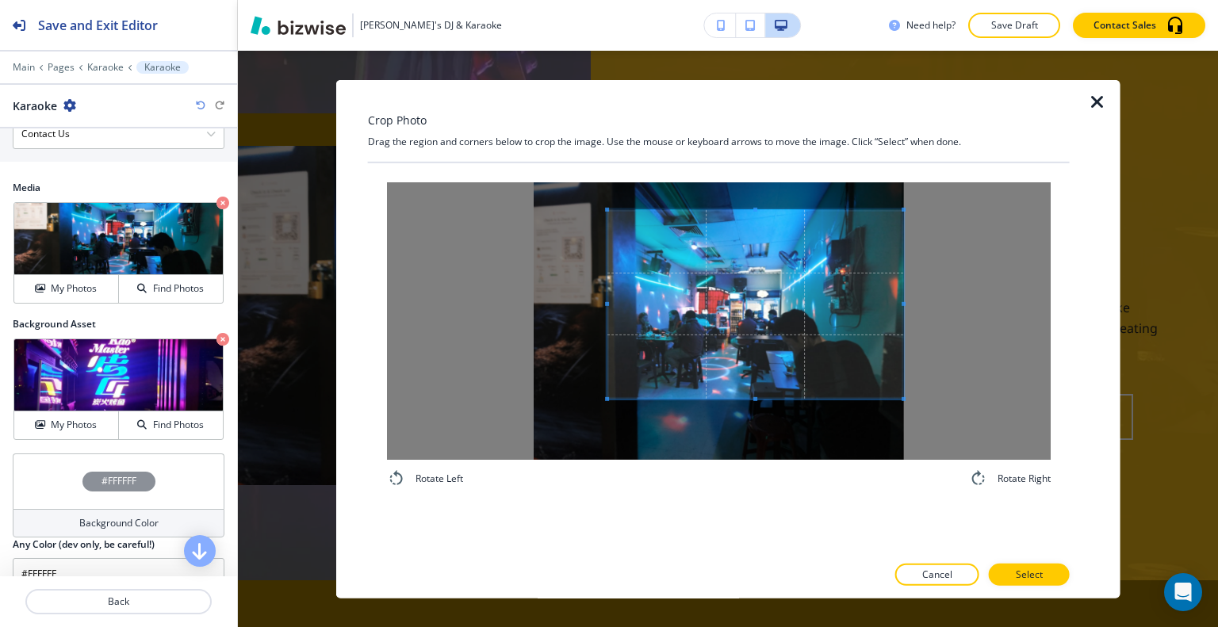
click at [702, 316] on span at bounding box center [755, 303] width 296 height 189
click at [1047, 583] on button "Select" at bounding box center [1029, 575] width 81 height 22
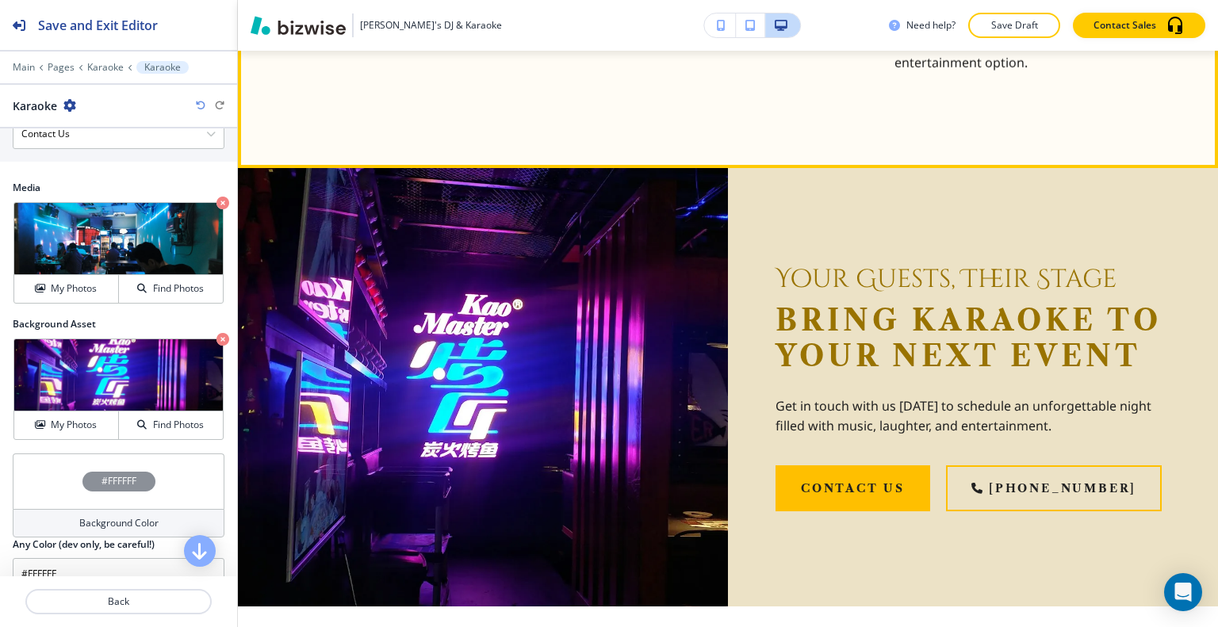
scroll to position [1284, 0]
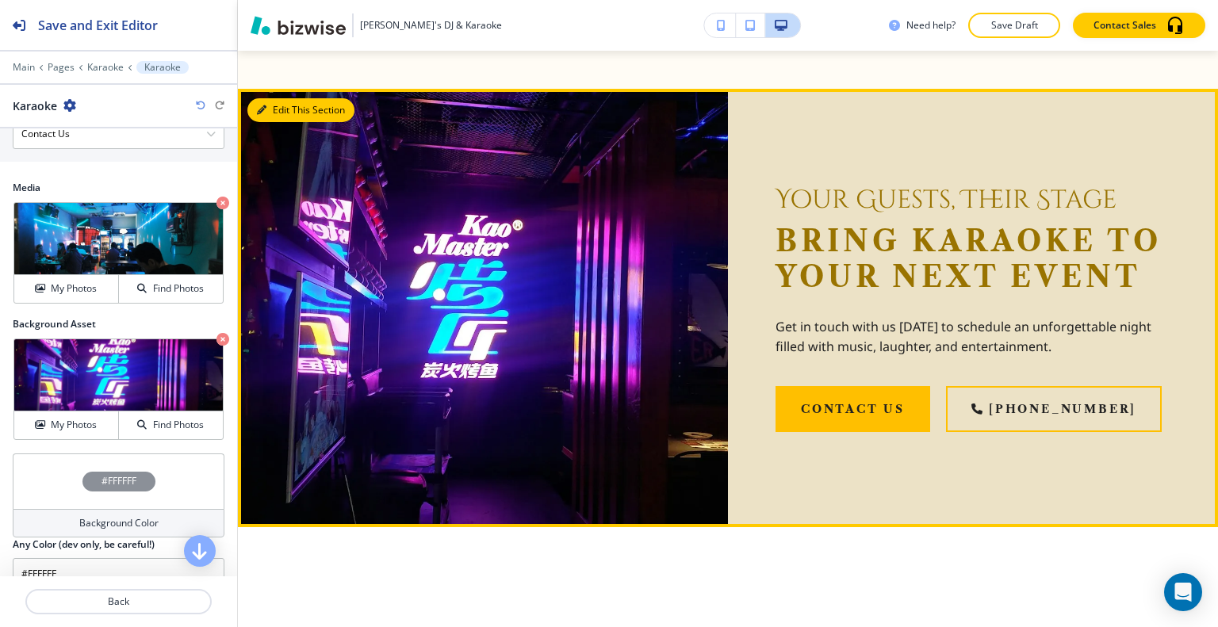
click at [280, 113] on button "Edit This Section" at bounding box center [300, 110] width 107 height 24
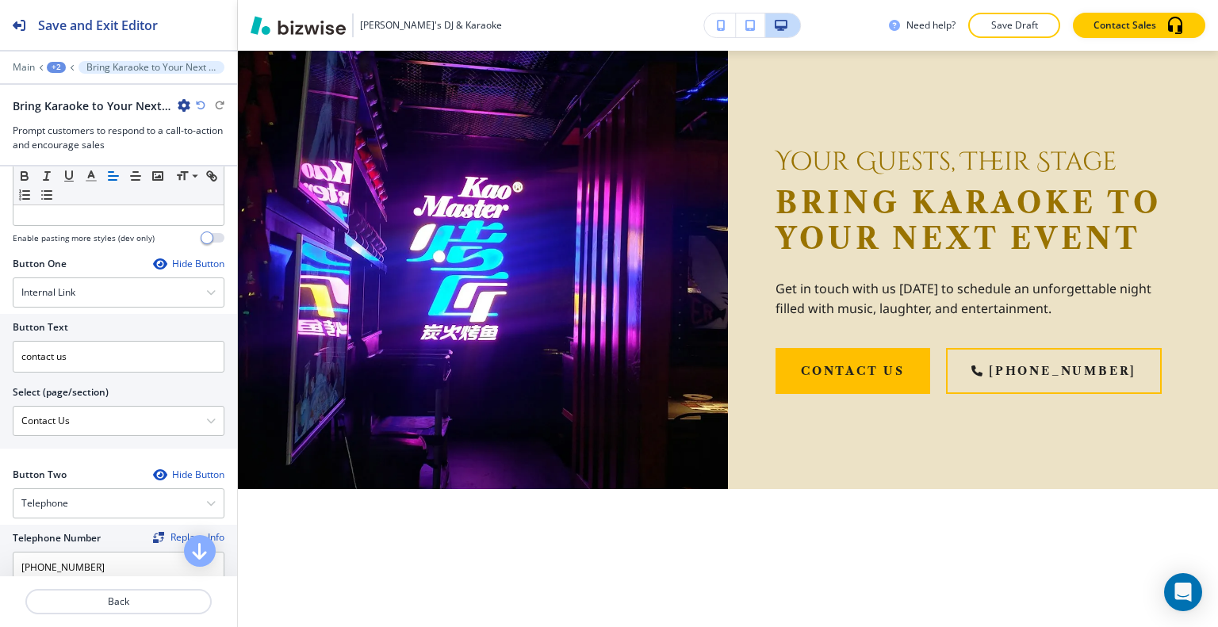
scroll to position [846, 0]
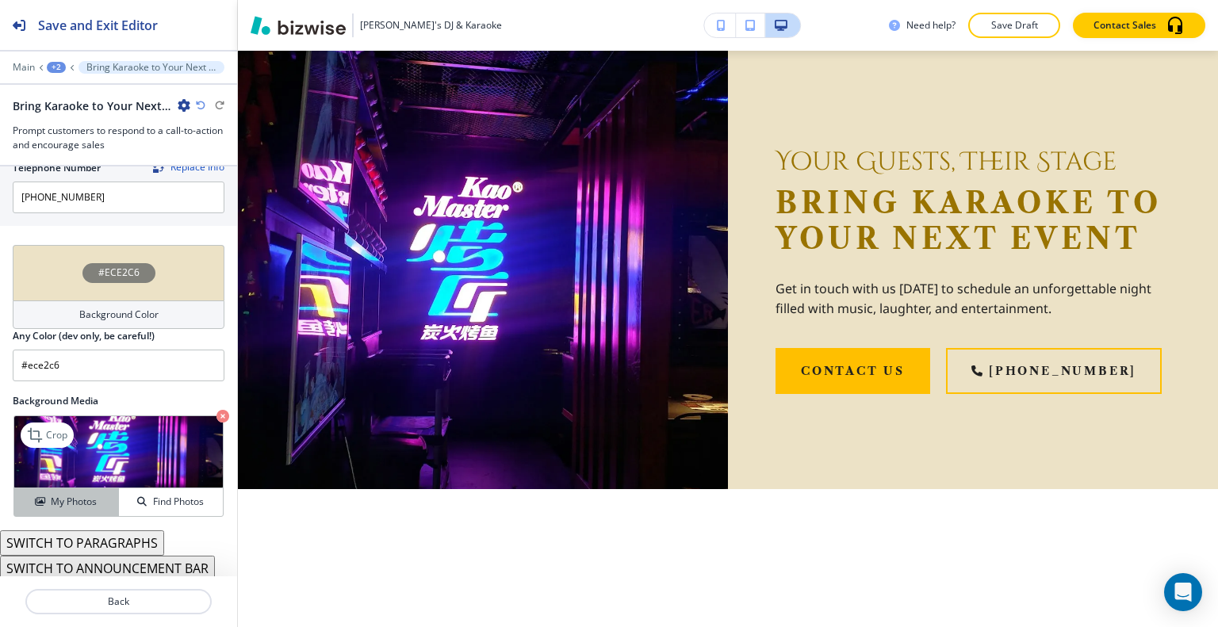
click at [84, 495] on h4 "My Photos" at bounding box center [74, 502] width 46 height 14
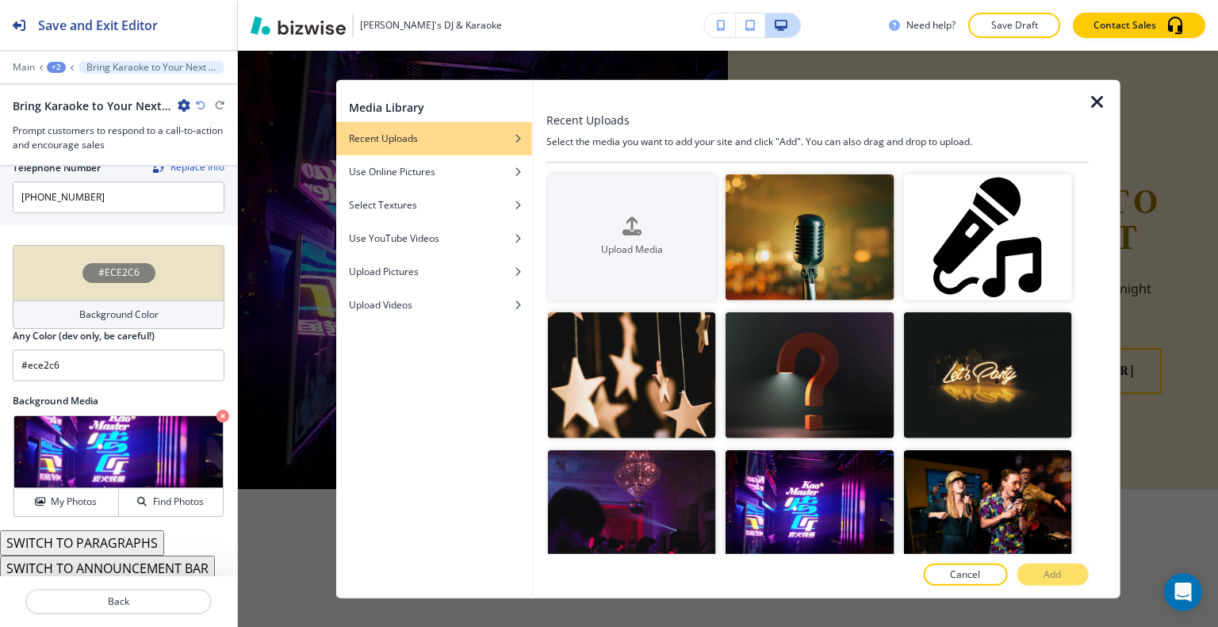
scroll to position [238, 0]
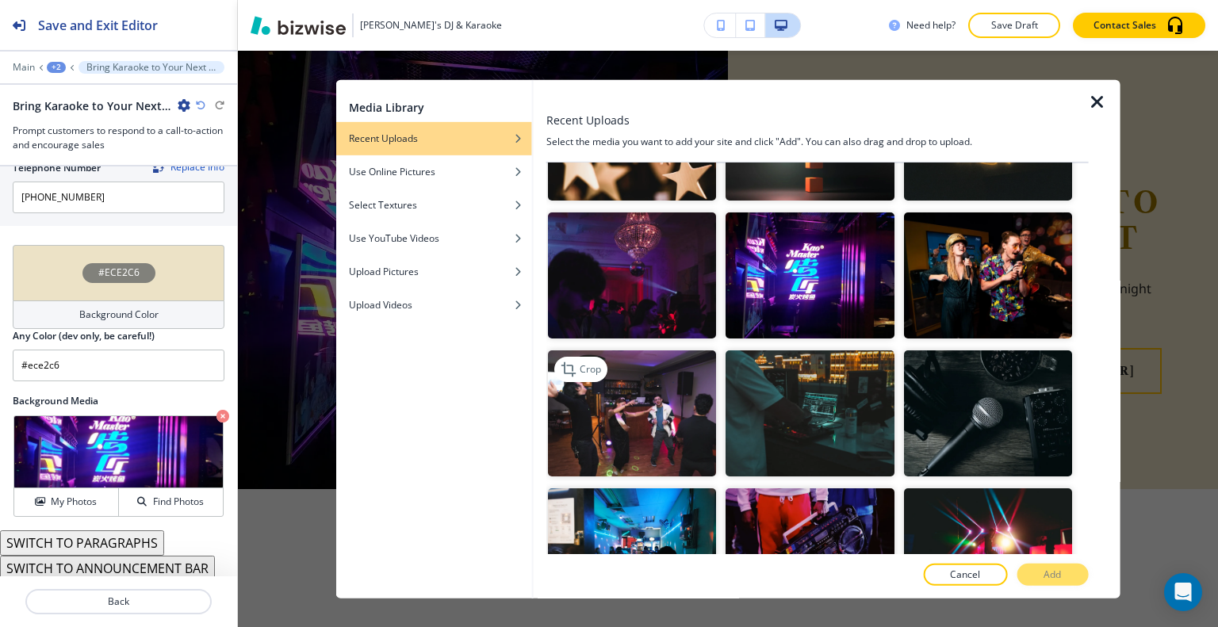
click at [663, 405] on img "button" at bounding box center [632, 413] width 168 height 126
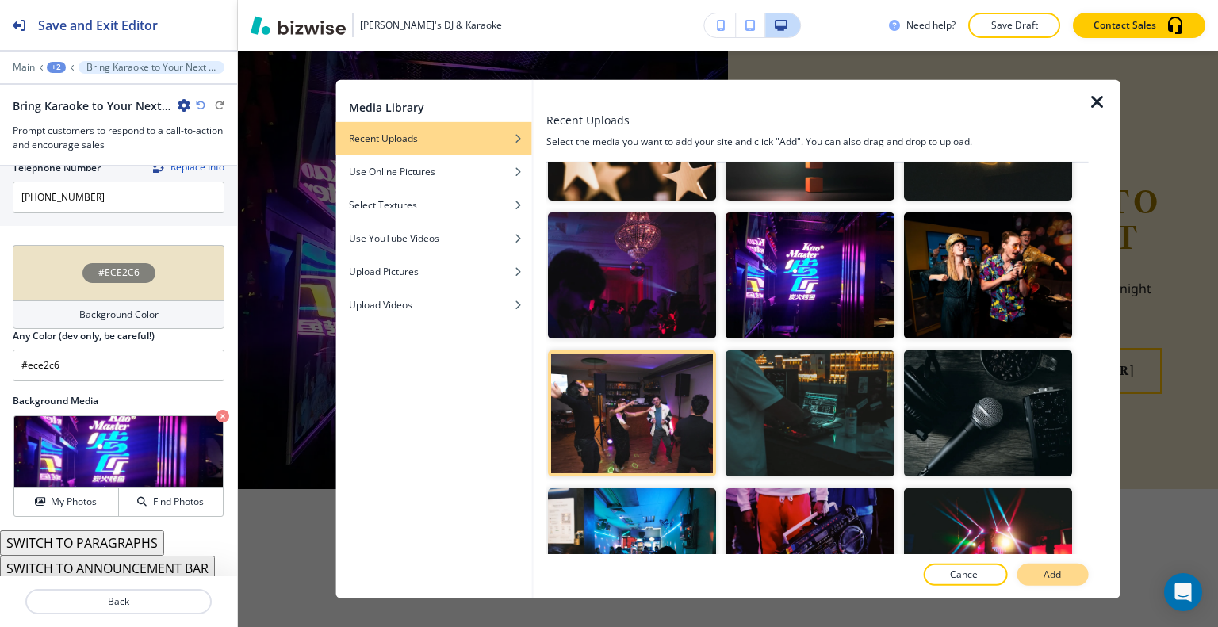
click at [1042, 565] on button "Add" at bounding box center [1051, 575] width 71 height 22
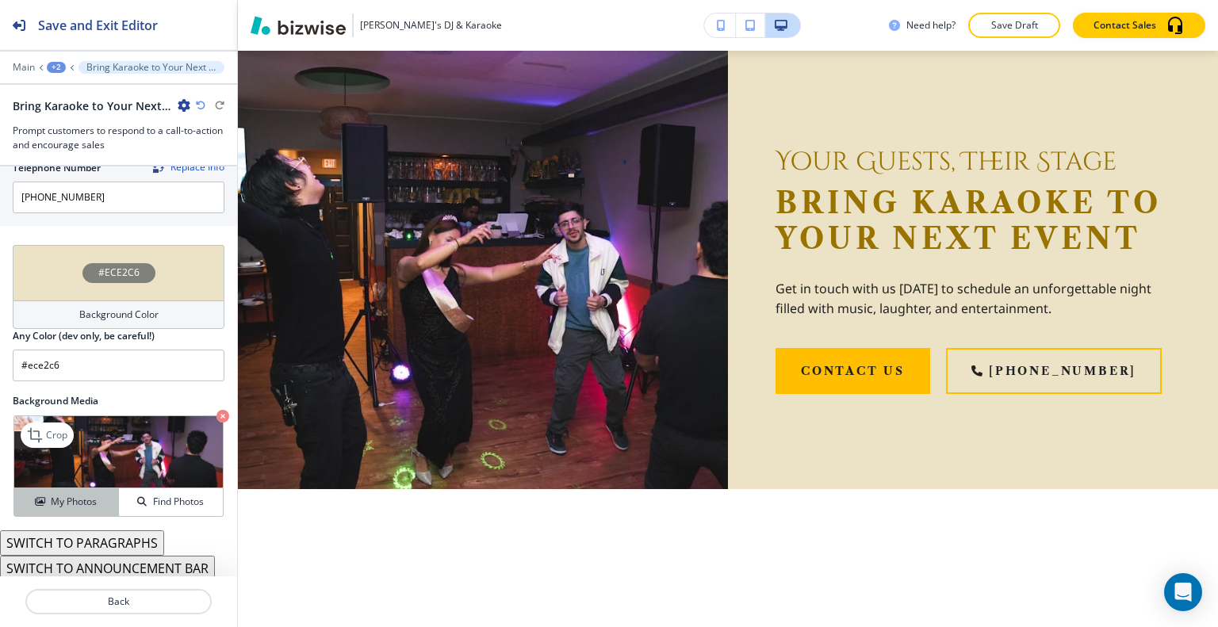
click at [107, 495] on div "My Photos" at bounding box center [66, 502] width 104 height 14
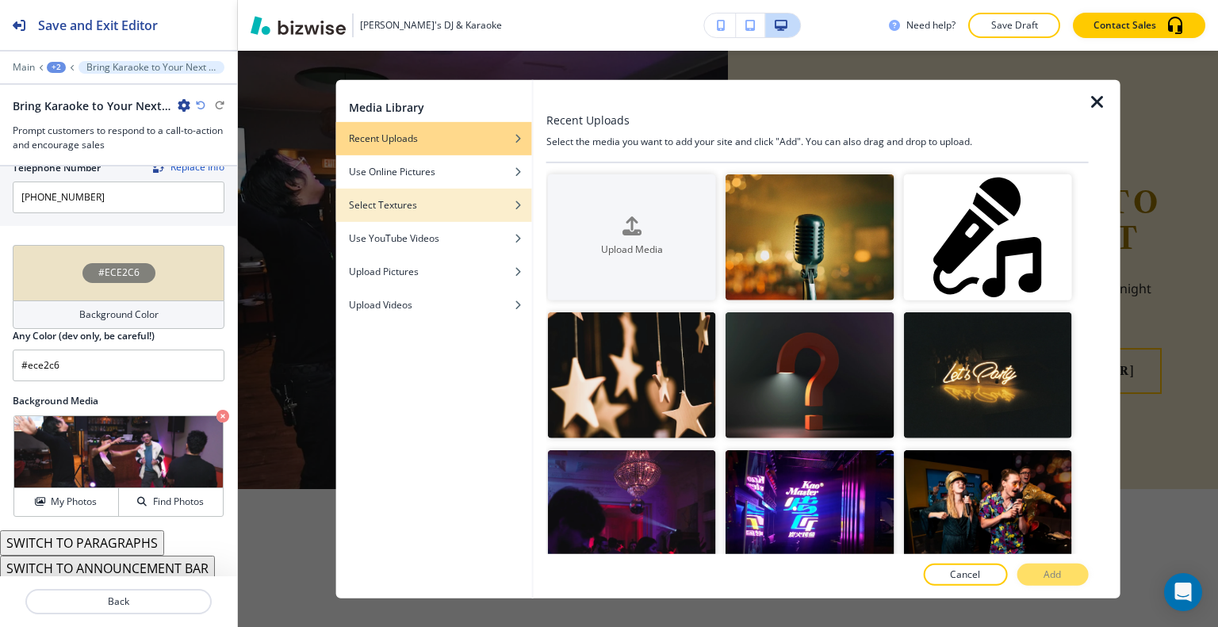
click at [410, 188] on div "button" at bounding box center [434, 193] width 196 height 10
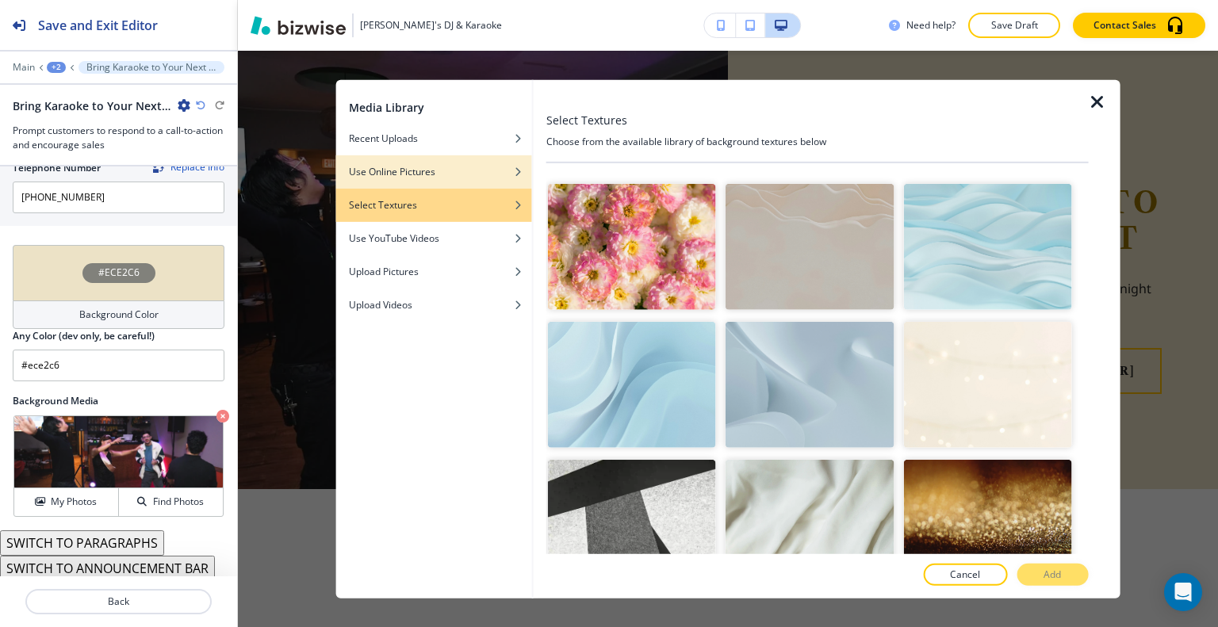
click at [412, 174] on h4 "Use Online Pictures" at bounding box center [392, 171] width 86 height 14
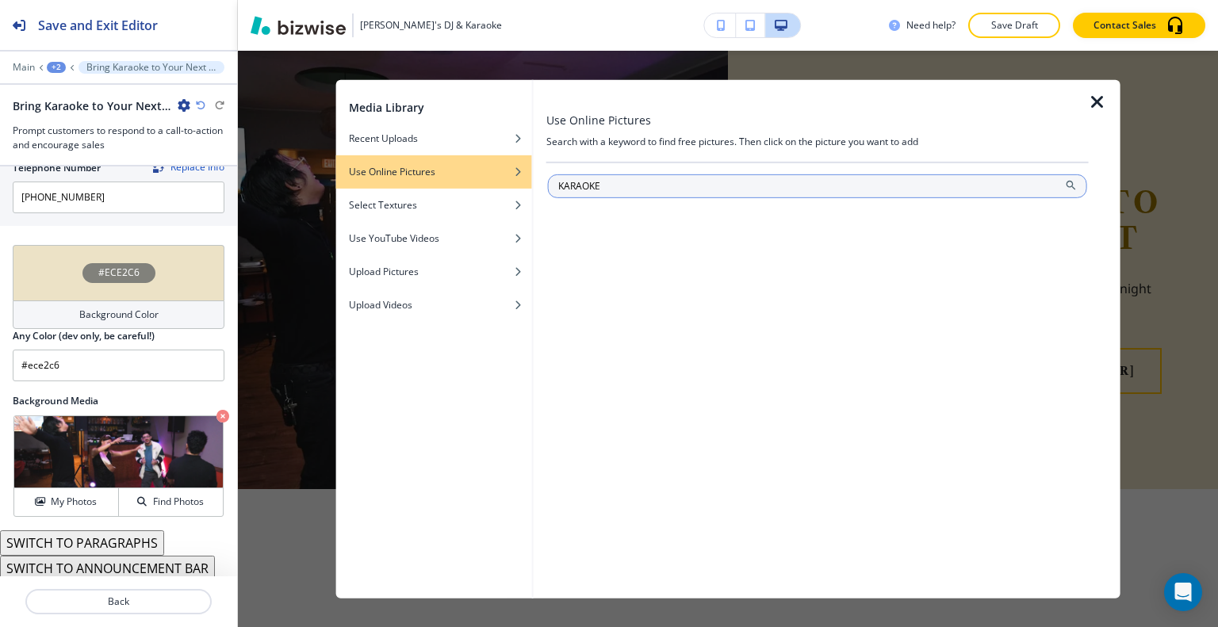
type input "KARAOKE"
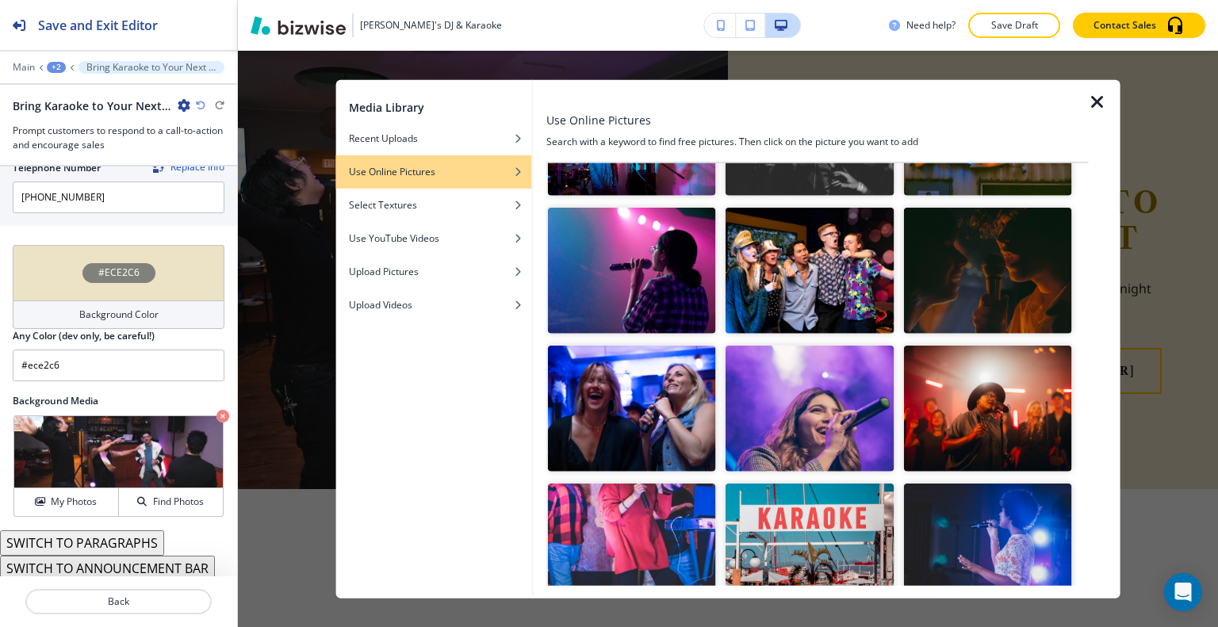
scroll to position [335, 0]
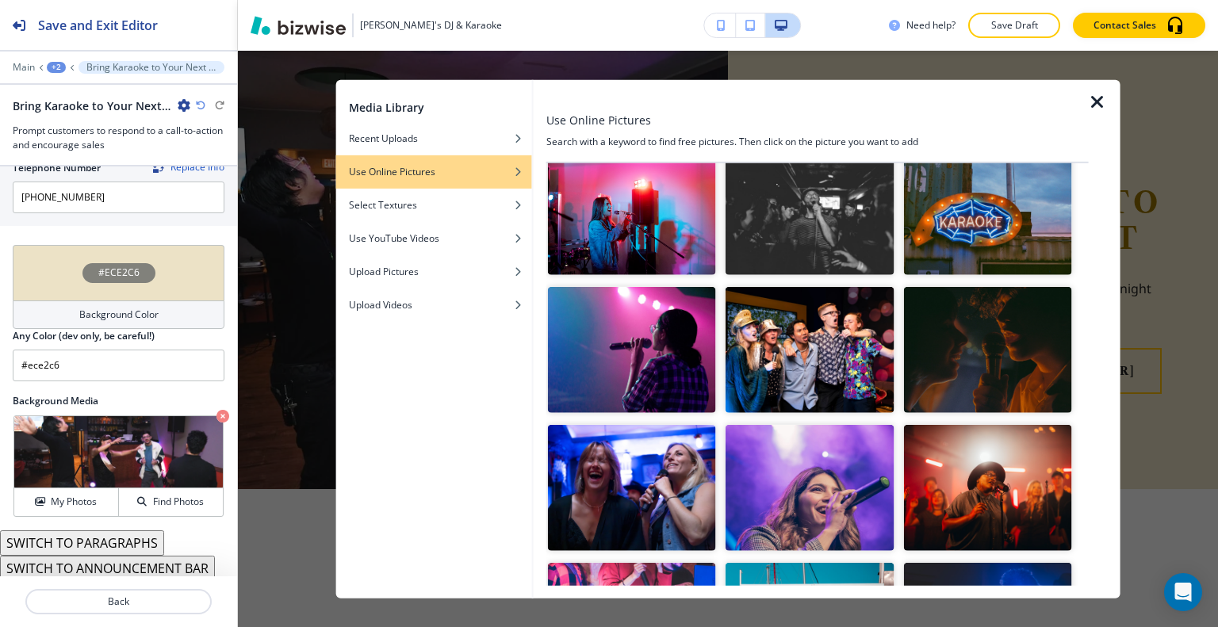
click at [831, 358] on img "button" at bounding box center [809, 350] width 168 height 126
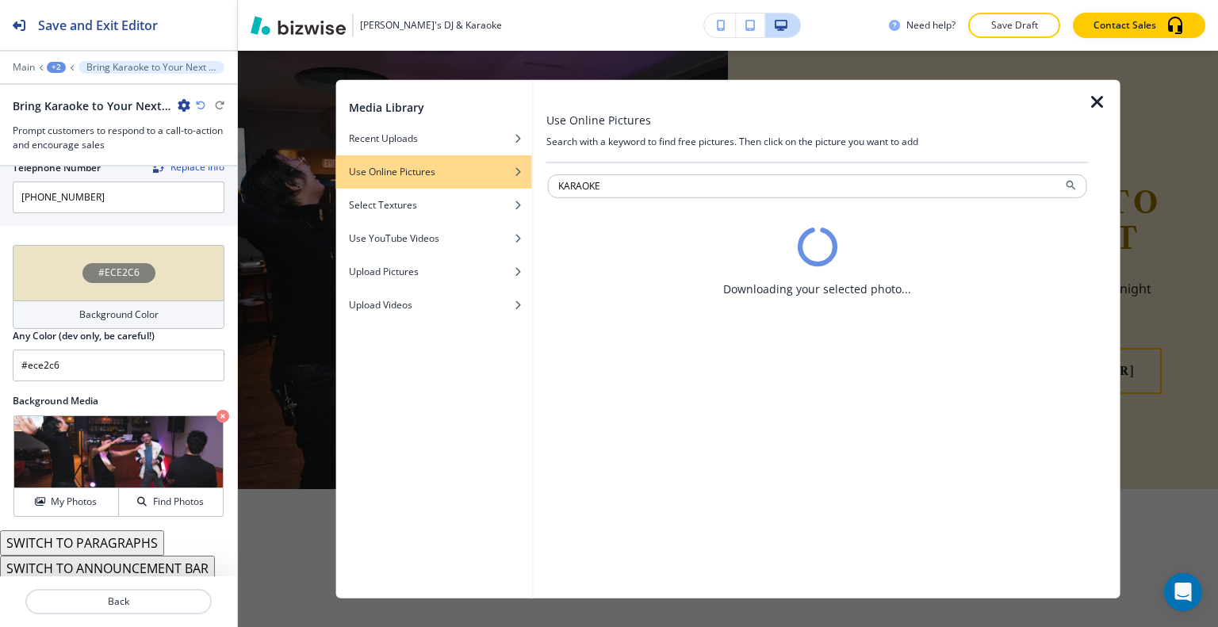
scroll to position [0, 0]
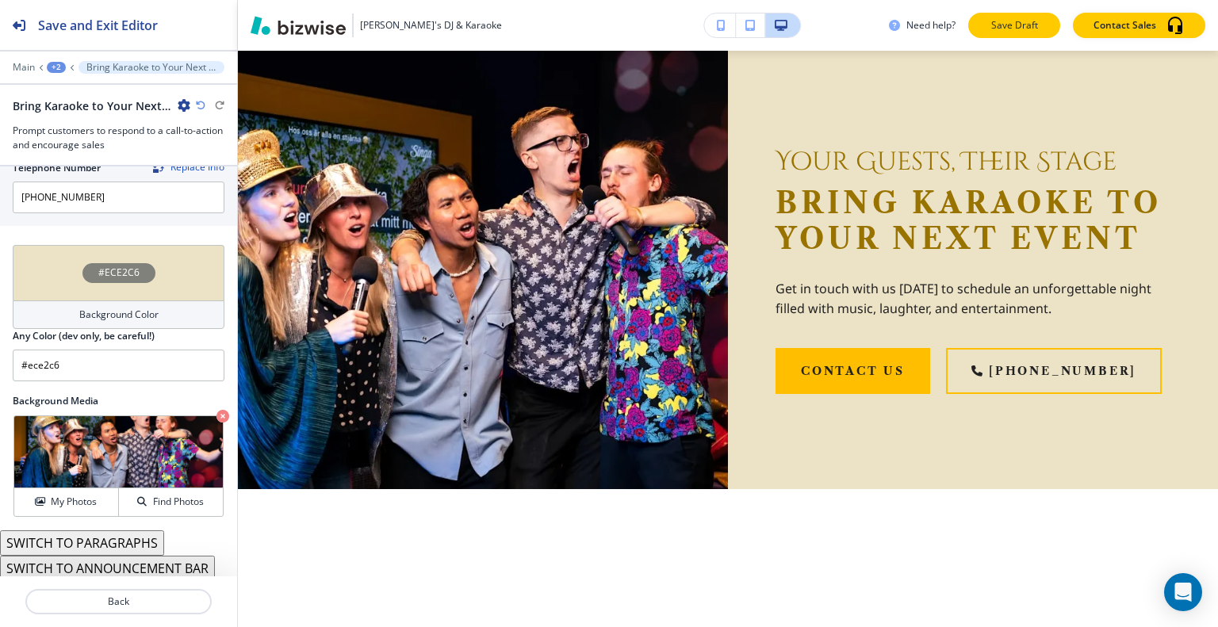
click at [1004, 34] on button "Save Draft" at bounding box center [1014, 25] width 92 height 25
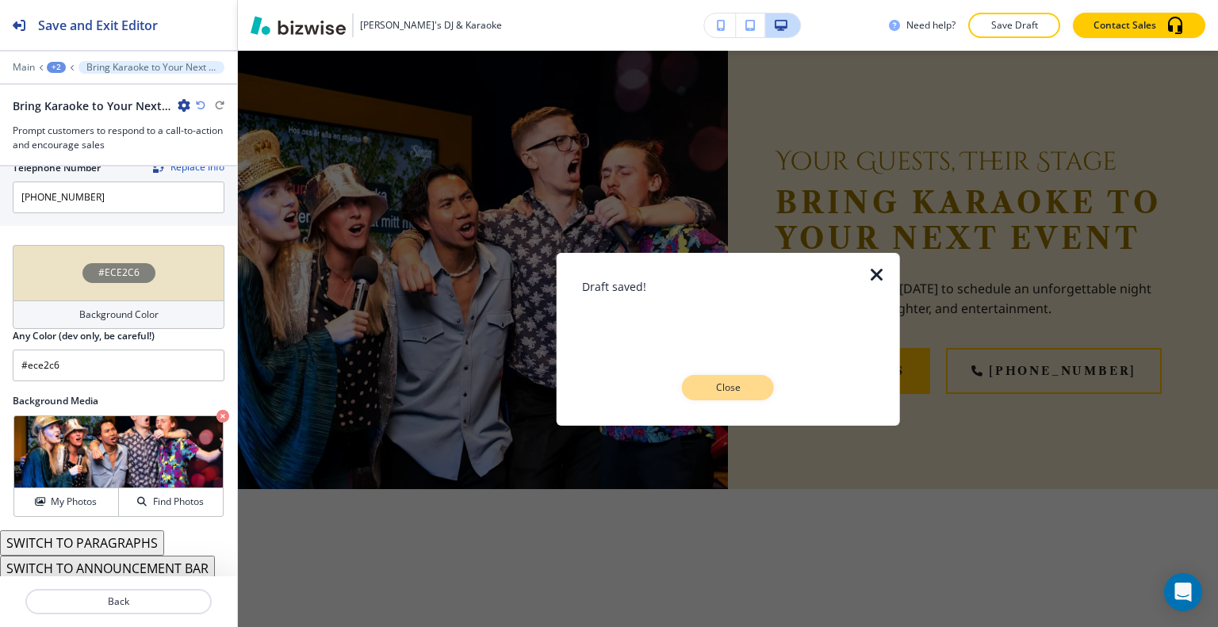
click at [747, 399] on button "Close" at bounding box center [728, 387] width 92 height 25
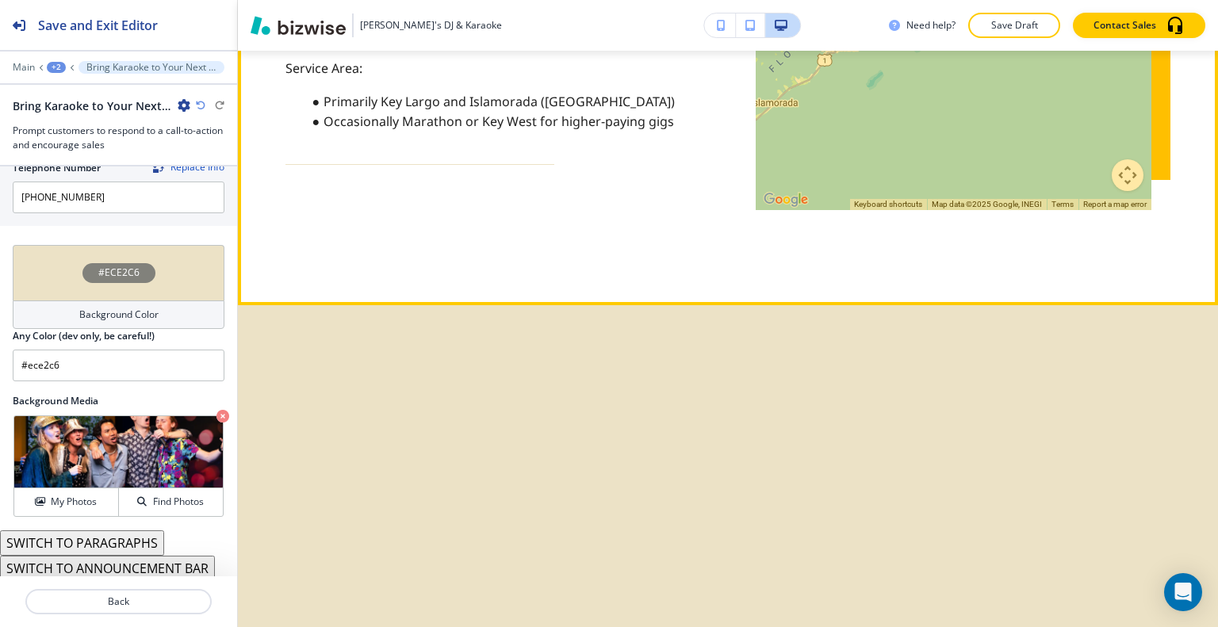
scroll to position [2274, 0]
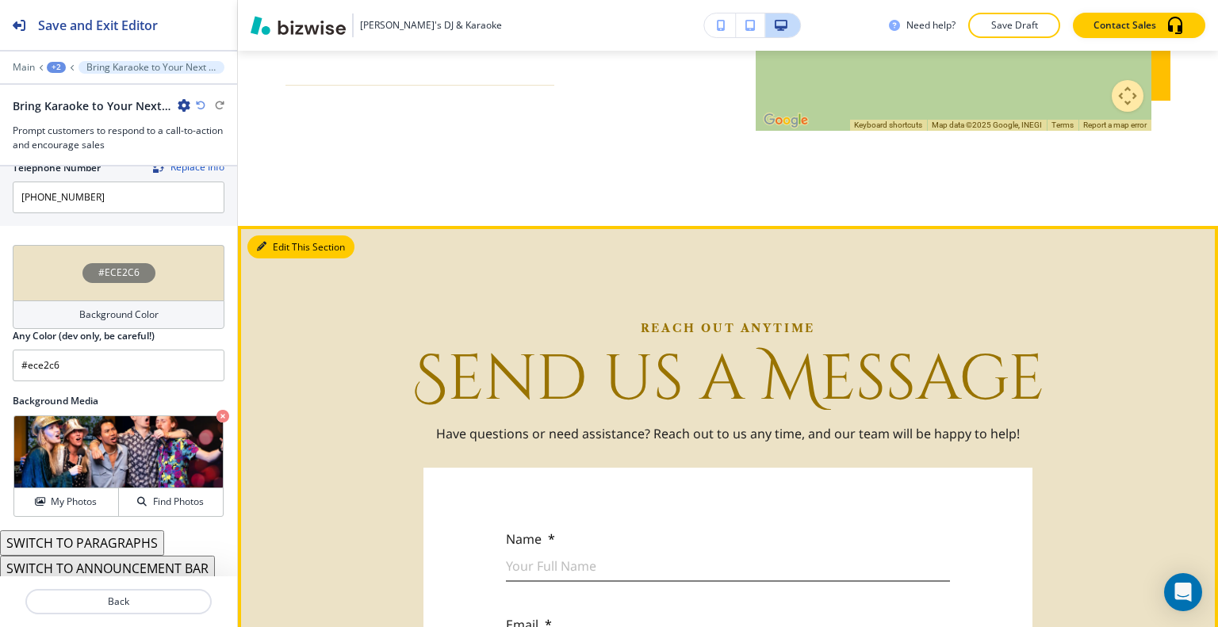
click at [276, 239] on button "Edit This Section" at bounding box center [300, 247] width 107 height 24
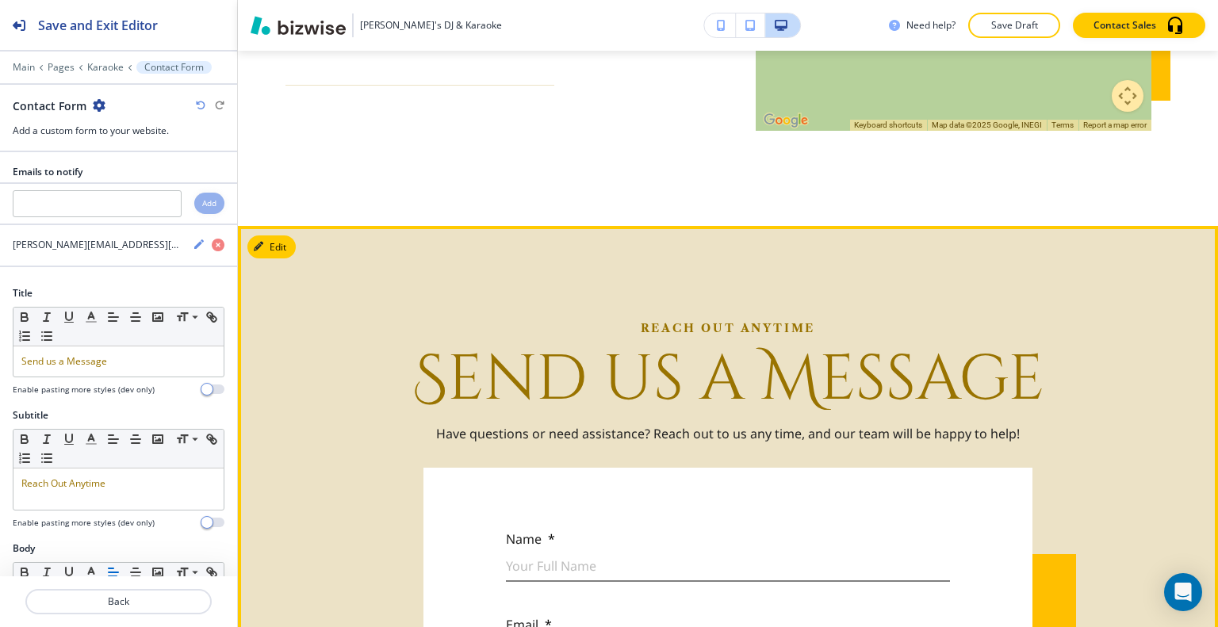
scroll to position [2442, 0]
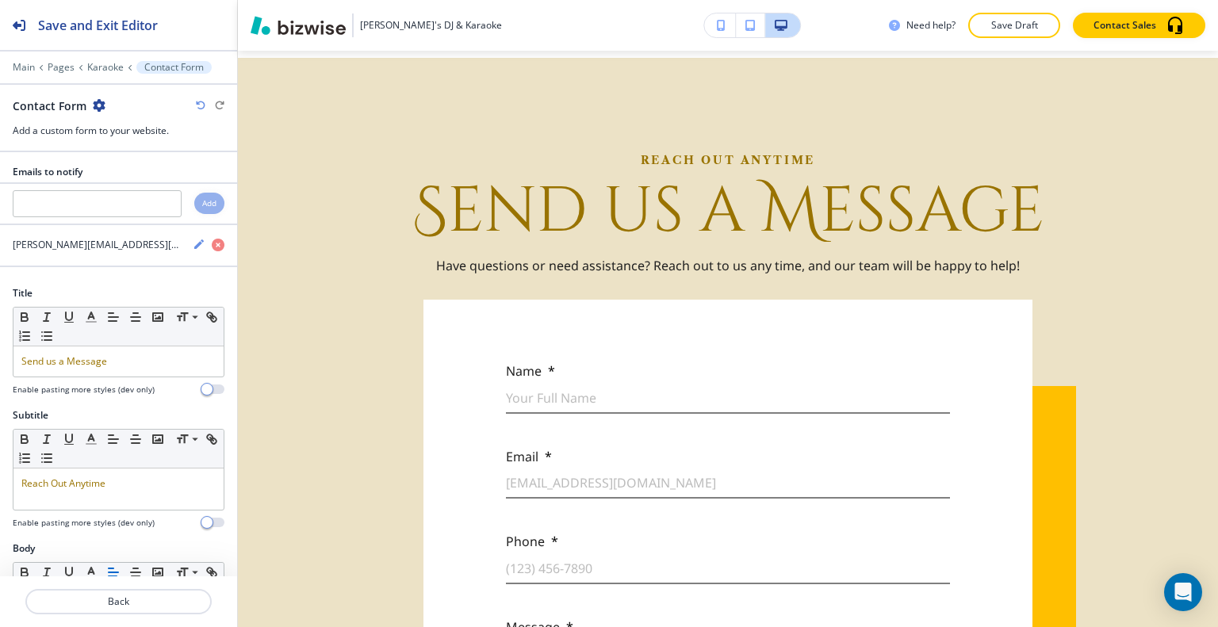
click at [101, 107] on icon "button" at bounding box center [99, 105] width 13 height 13
click at [155, 182] on p "Delete Section" at bounding box center [141, 188] width 81 height 14
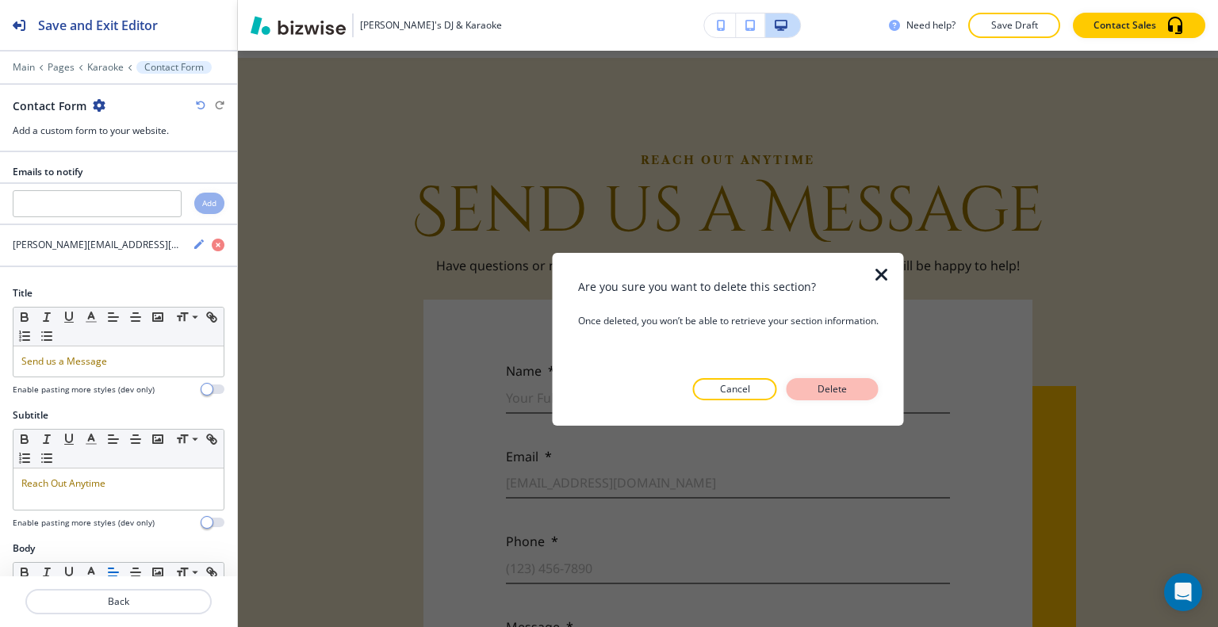
click at [839, 390] on p "Delete" at bounding box center [832, 389] width 38 height 14
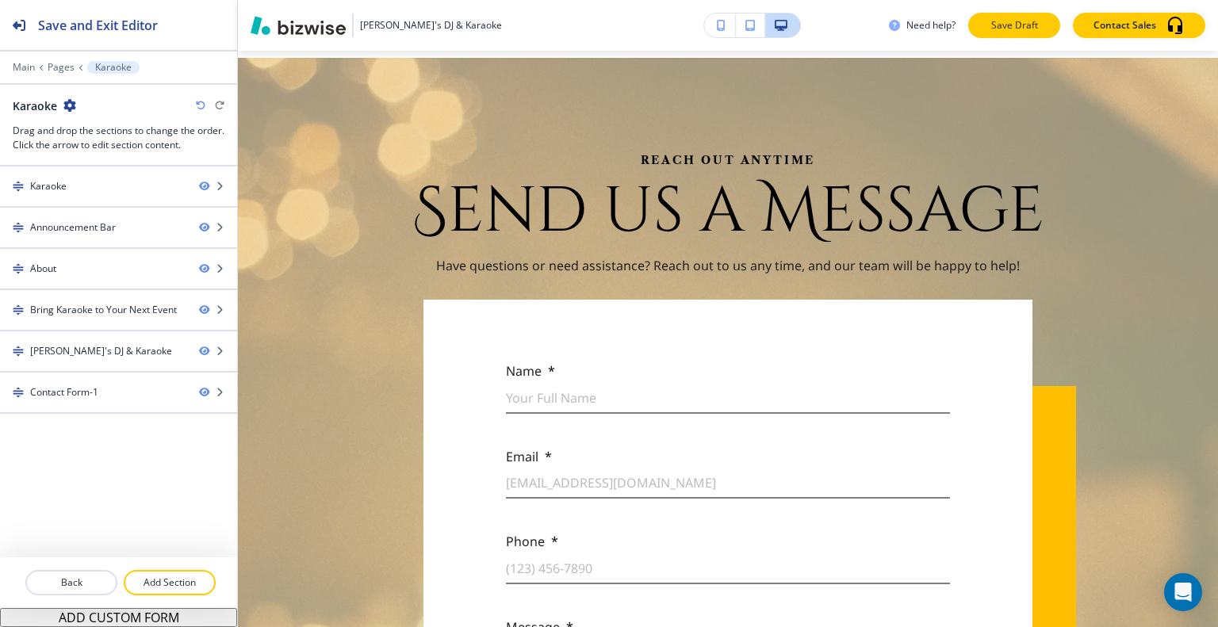
click at [1010, 27] on p "Save Draft" at bounding box center [1014, 25] width 51 height 14
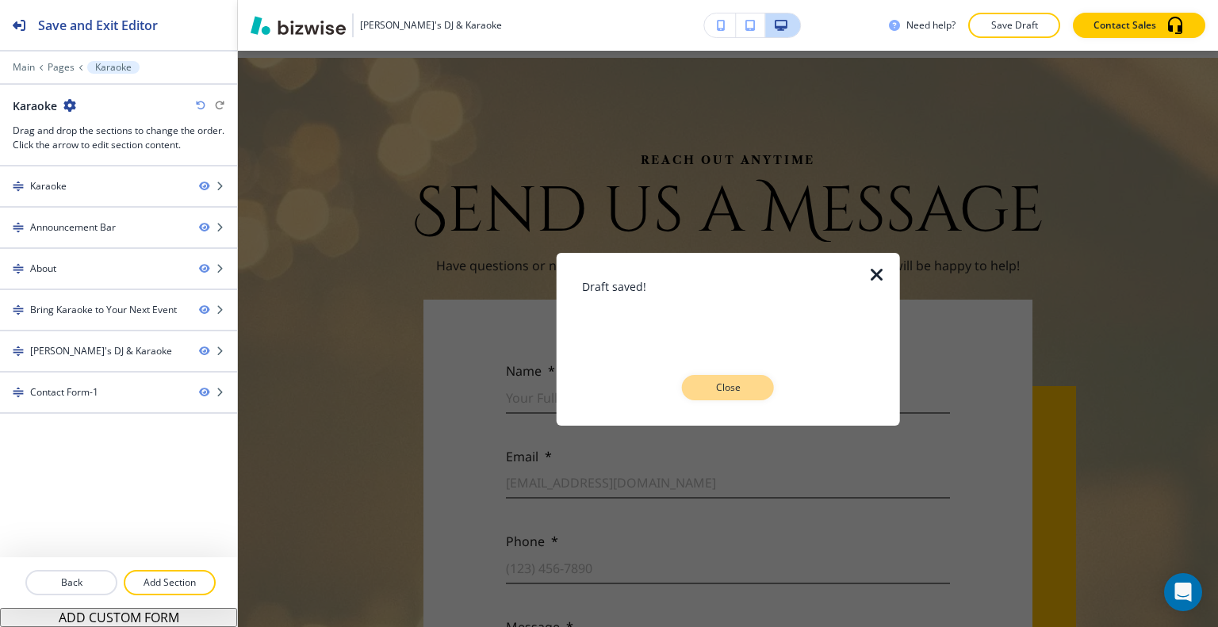
click at [733, 385] on p "Close" at bounding box center [727, 388] width 51 height 14
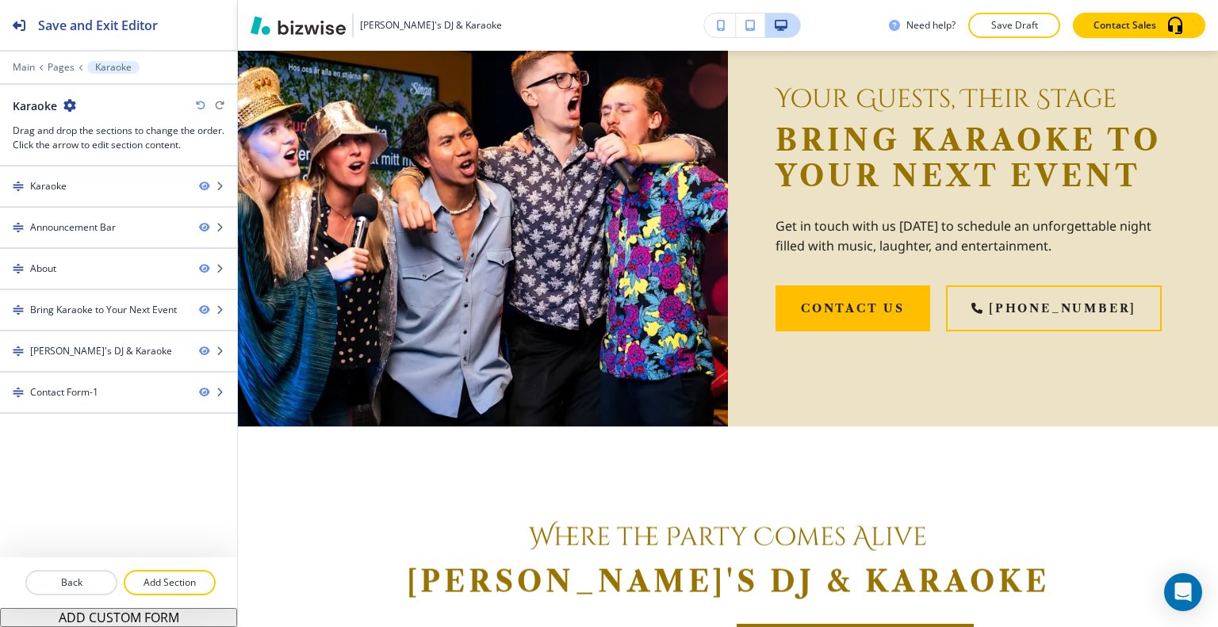
scroll to position [0, 0]
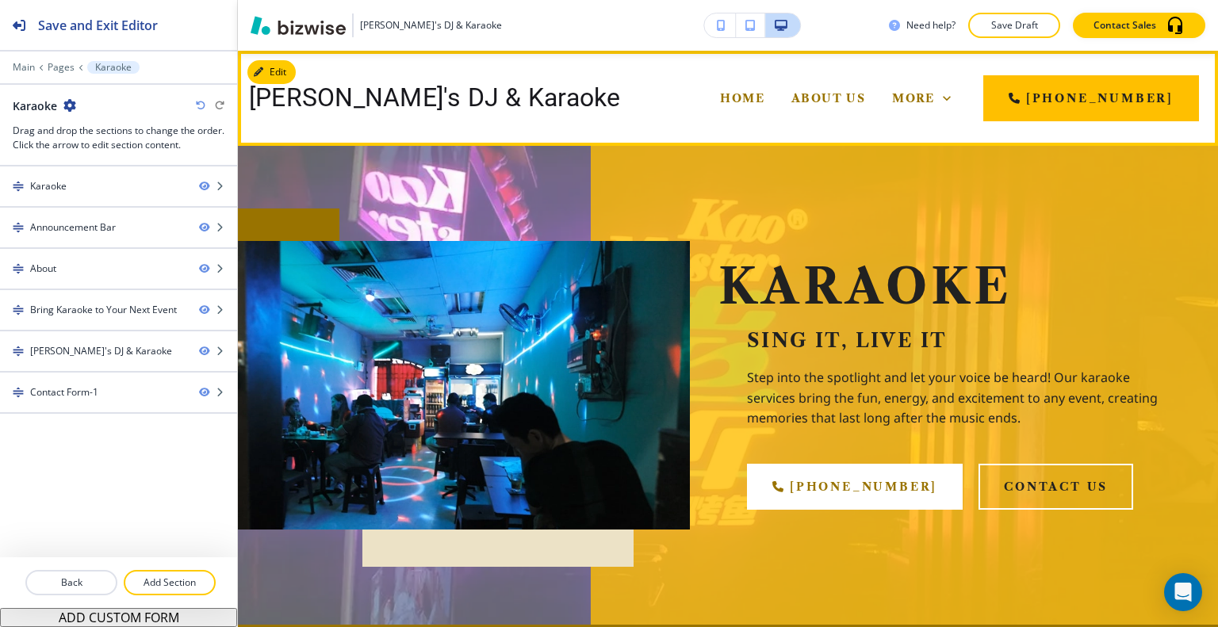
click at [756, 155] on span "Services" at bounding box center [721, 162] width 69 height 14
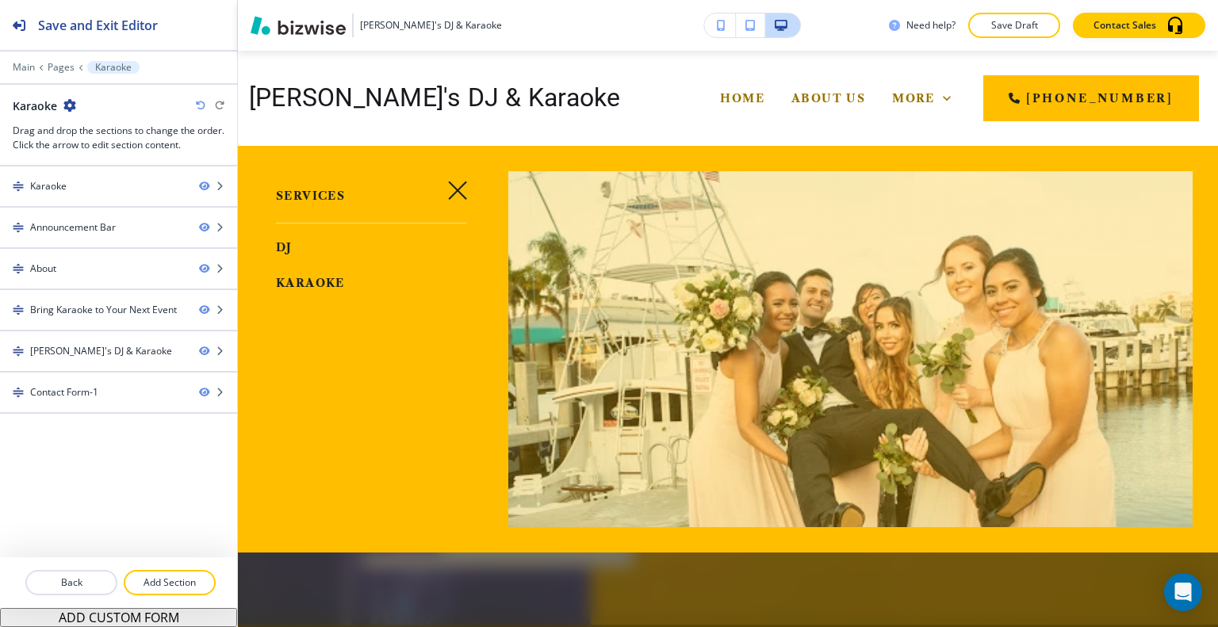
click at [457, 193] on icon "button" at bounding box center [457, 190] width 19 height 19
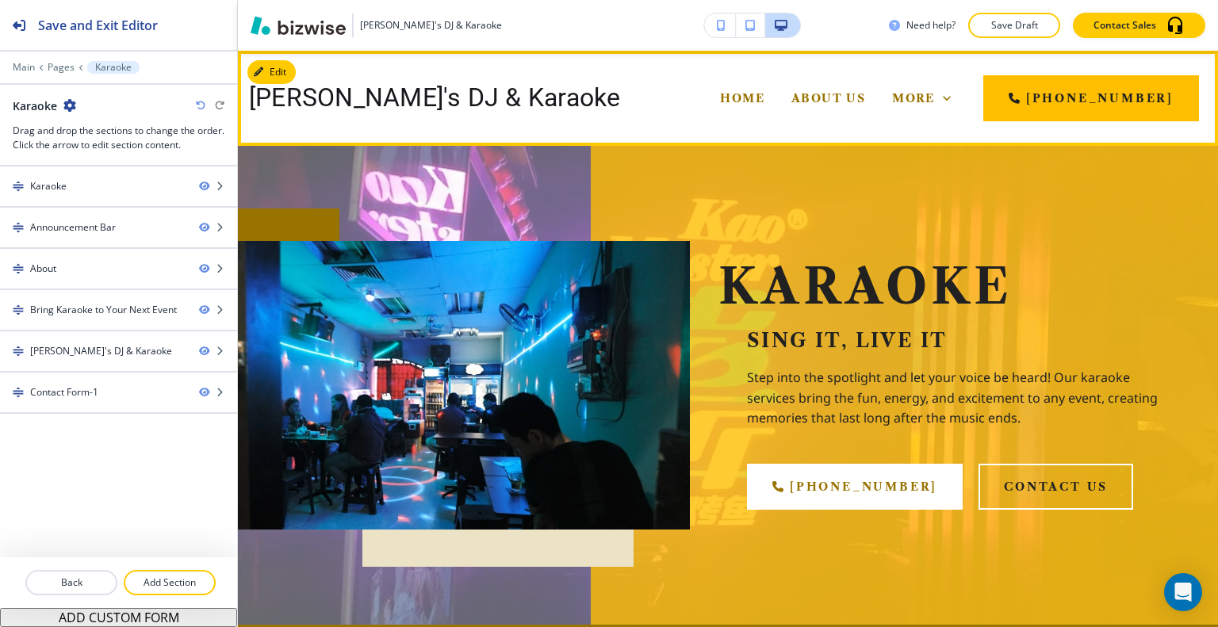
click at [852, 155] on span "Gallery" at bounding box center [832, 162] width 66 height 14
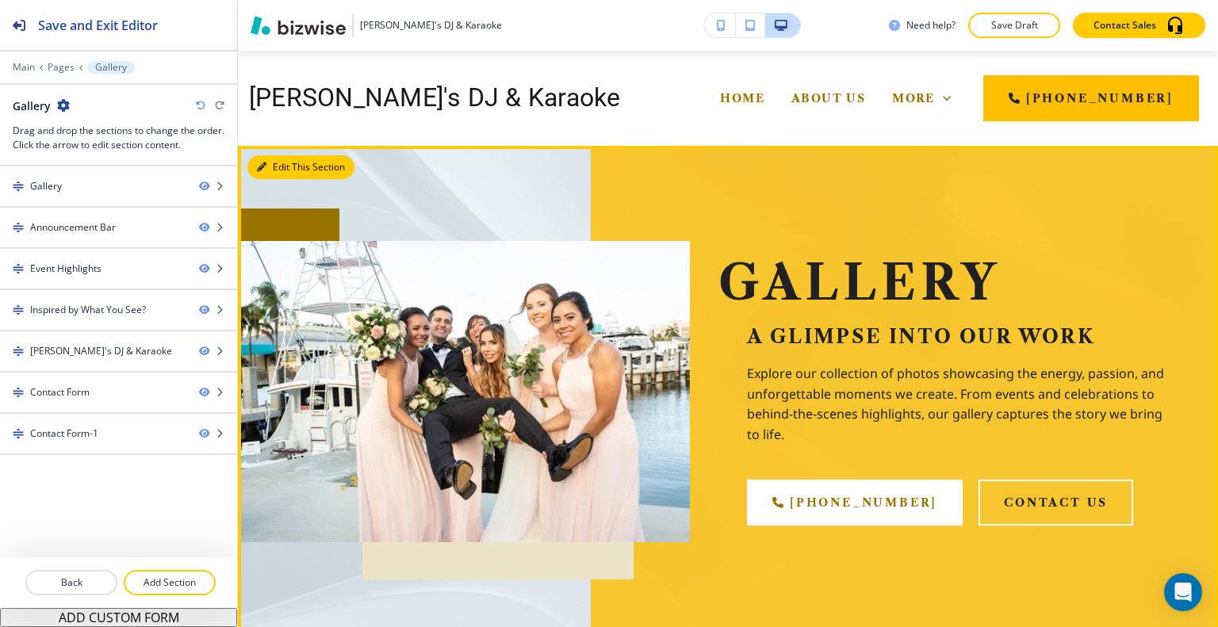
click at [287, 166] on button "Edit This Section" at bounding box center [300, 167] width 107 height 24
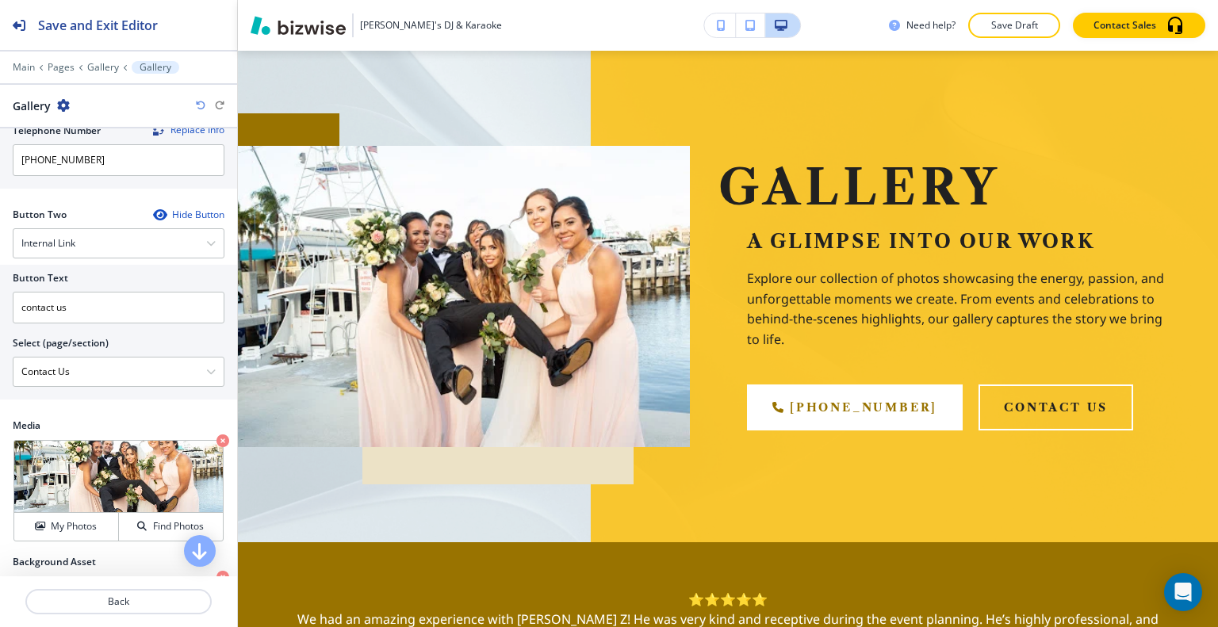
scroll to position [893, 0]
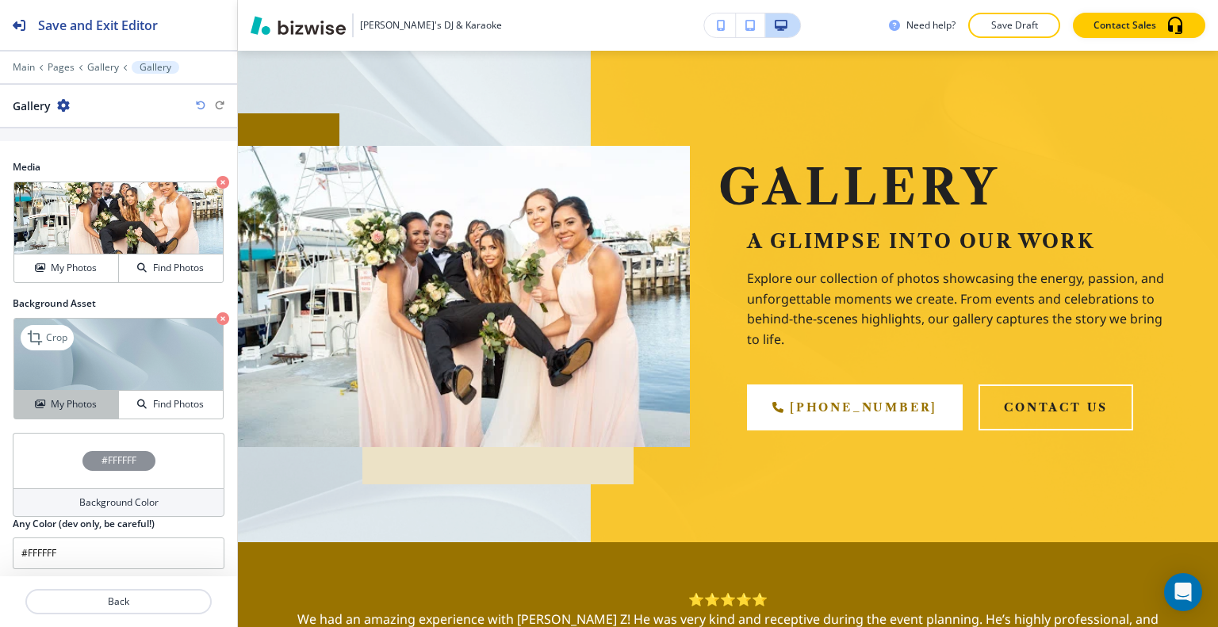
click at [100, 404] on div "My Photos" at bounding box center [66, 404] width 104 height 14
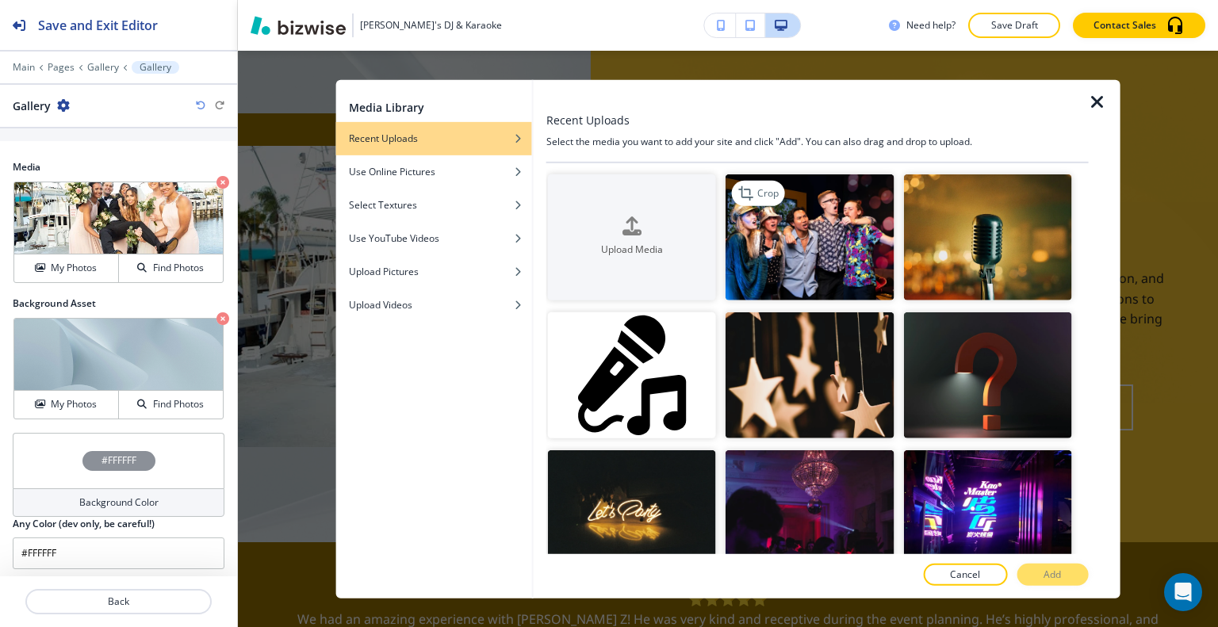
click at [852, 241] on img "button" at bounding box center [809, 237] width 168 height 126
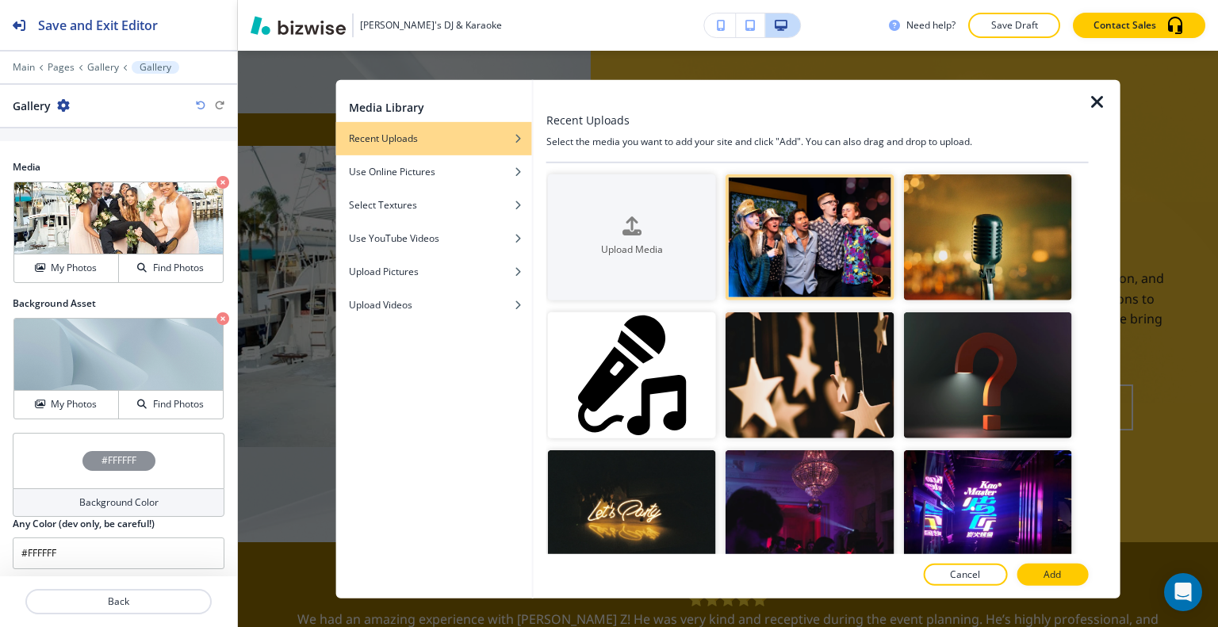
click at [1056, 572] on p "Add" at bounding box center [1051, 575] width 17 height 14
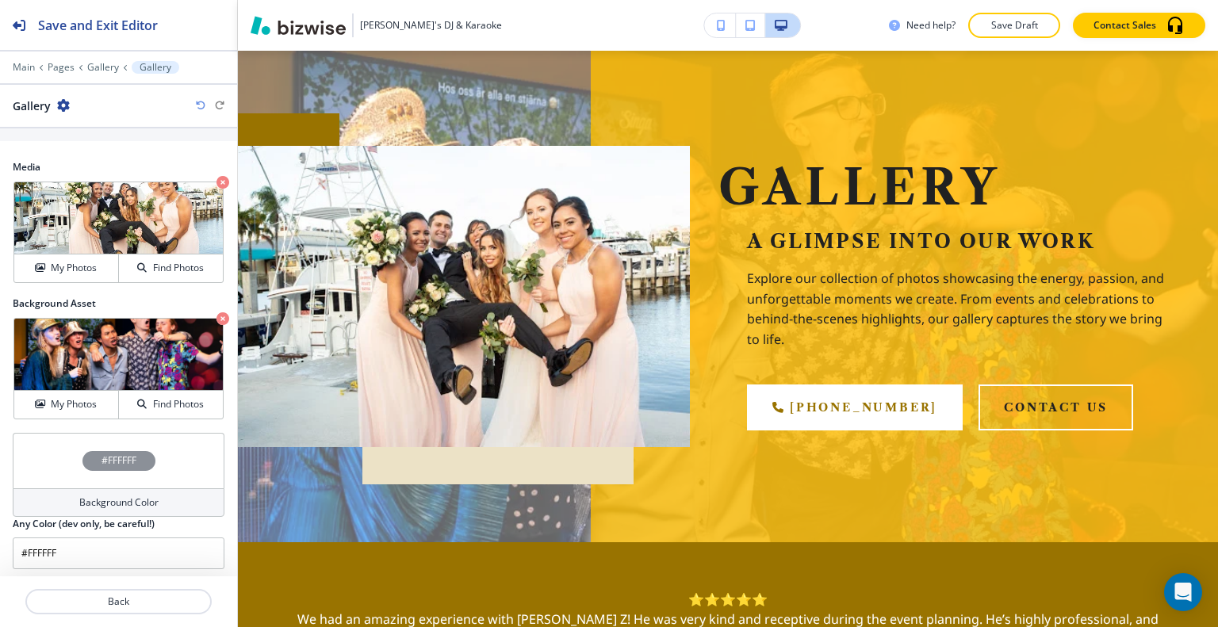
click at [212, 320] on div "Crop My Photos Find Photos" at bounding box center [119, 368] width 212 height 103
click at [216, 315] on icon "button" at bounding box center [222, 318] width 13 height 13
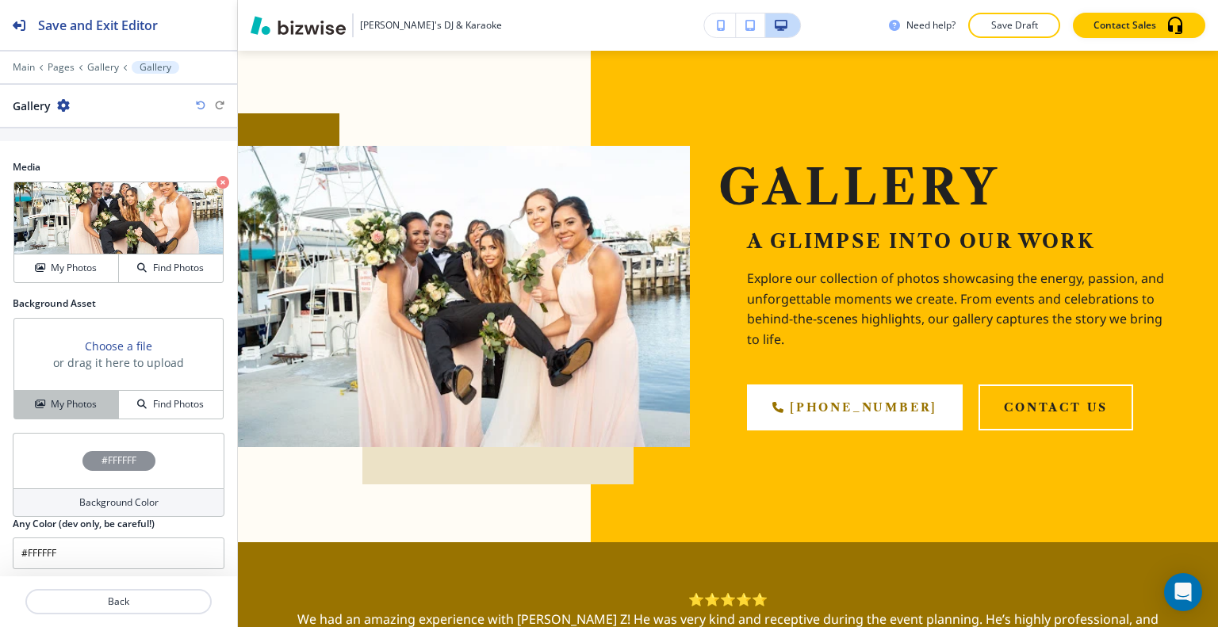
click at [36, 392] on button "My Photos" at bounding box center [66, 405] width 105 height 28
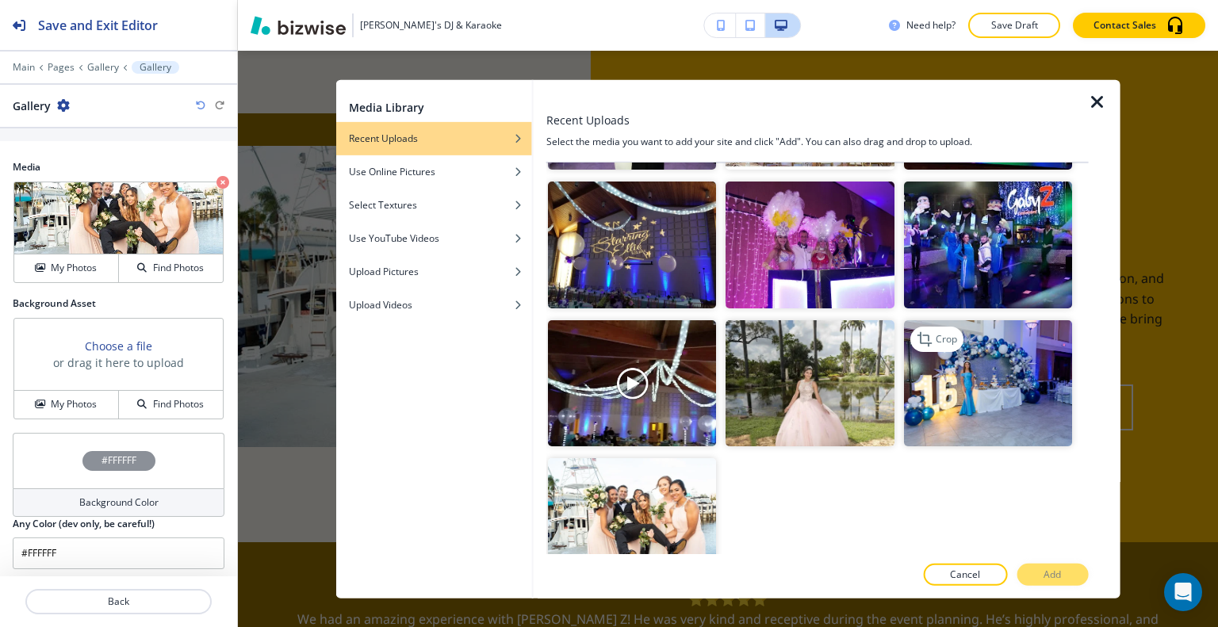
scroll to position [1215, 0]
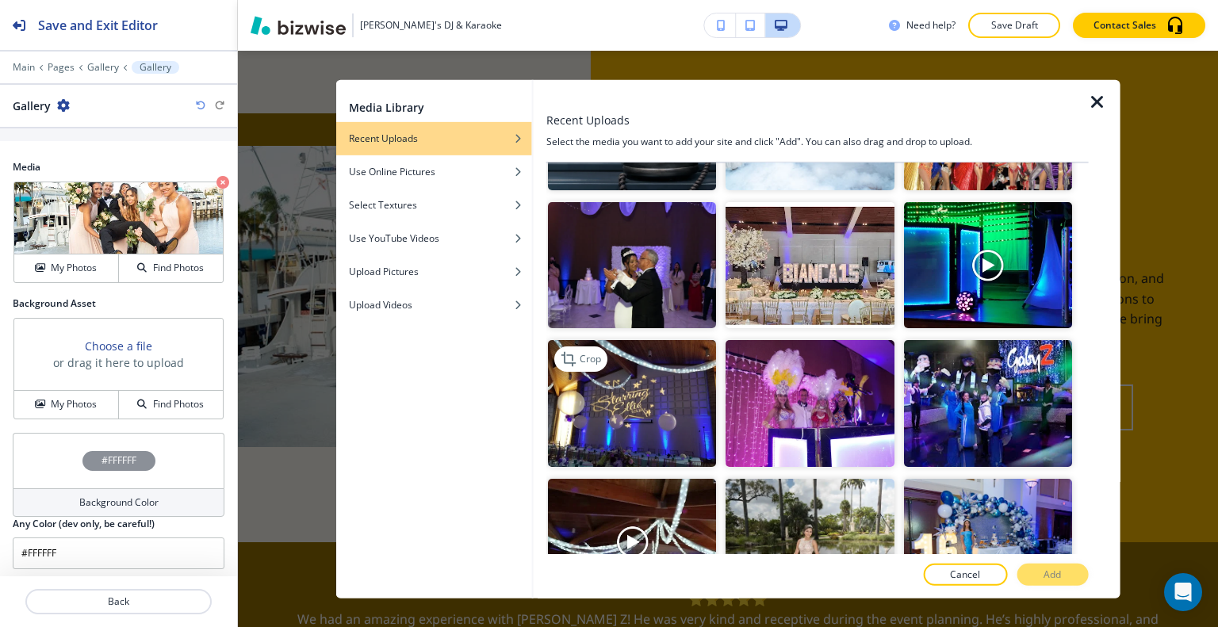
click at [672, 367] on img "button" at bounding box center [632, 403] width 168 height 126
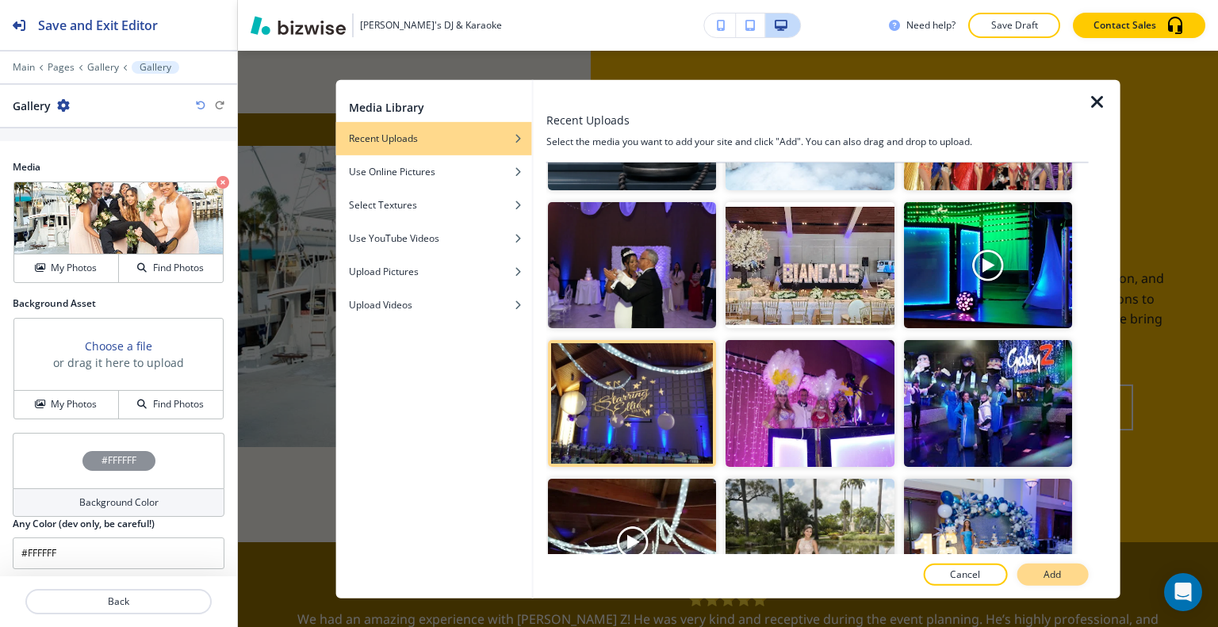
click at [1053, 578] on p "Add" at bounding box center [1051, 575] width 17 height 14
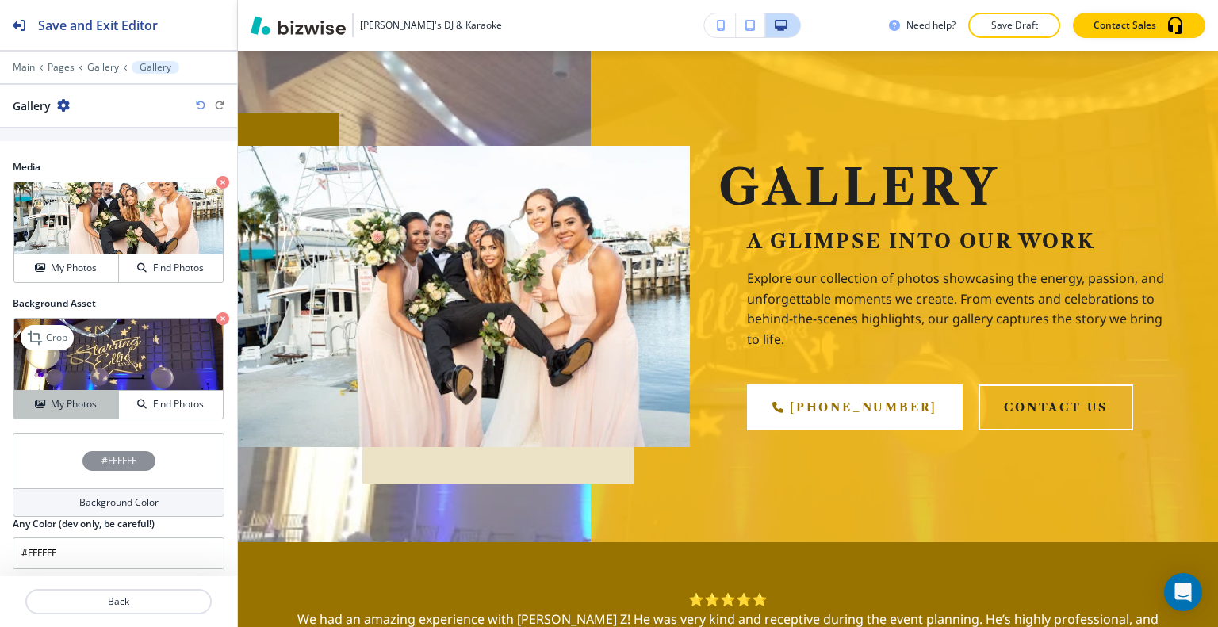
click at [94, 404] on div "My Photos" at bounding box center [66, 404] width 104 height 14
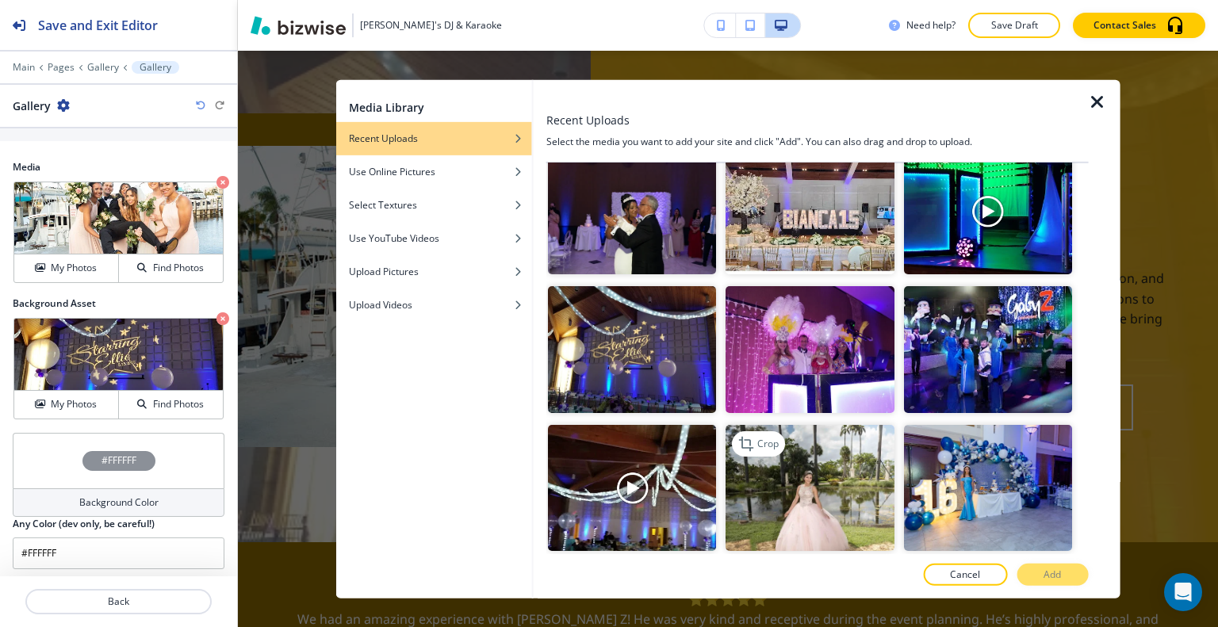
scroll to position [1373, 0]
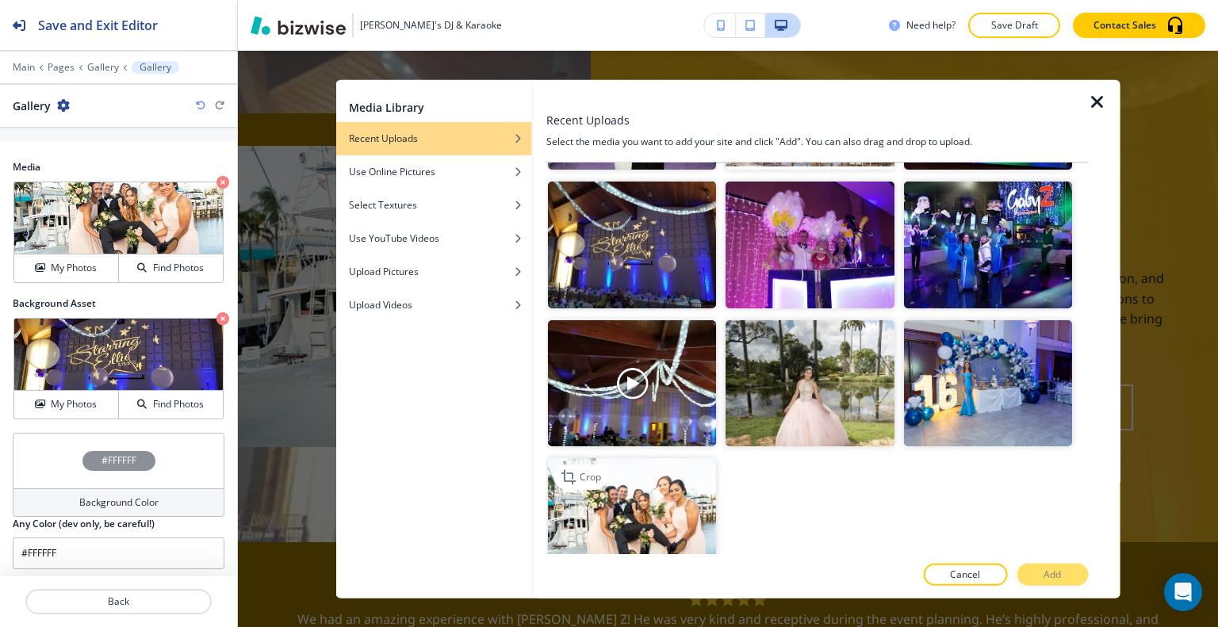
click at [635, 458] on img "button" at bounding box center [632, 521] width 168 height 126
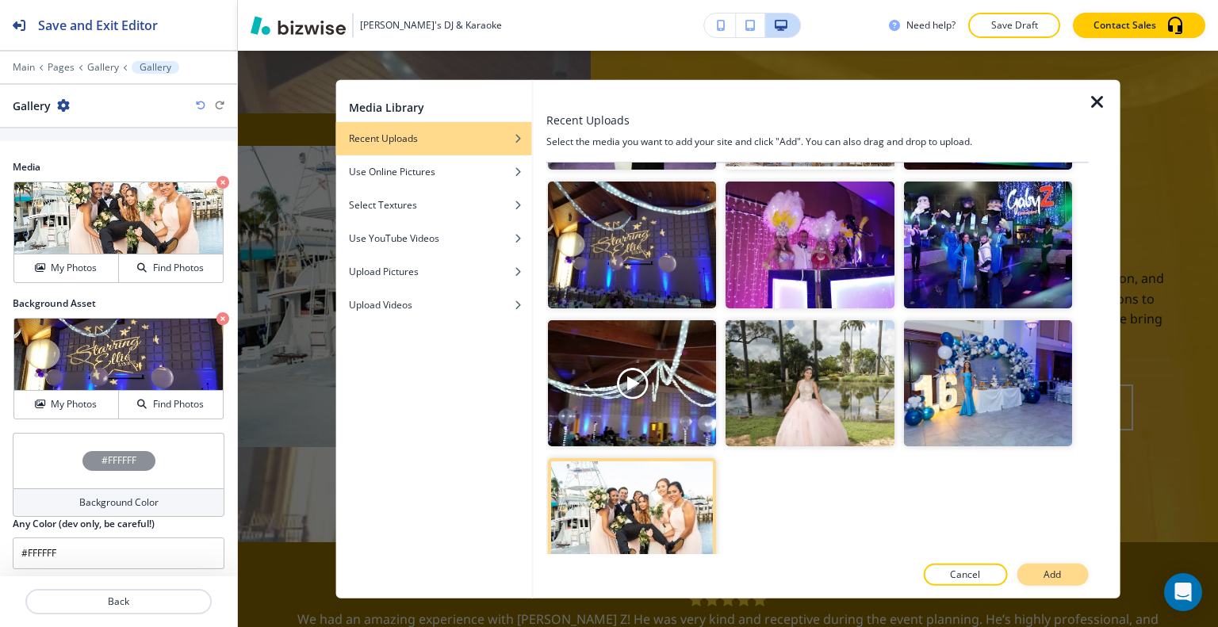
click at [1063, 567] on button "Add" at bounding box center [1051, 575] width 71 height 22
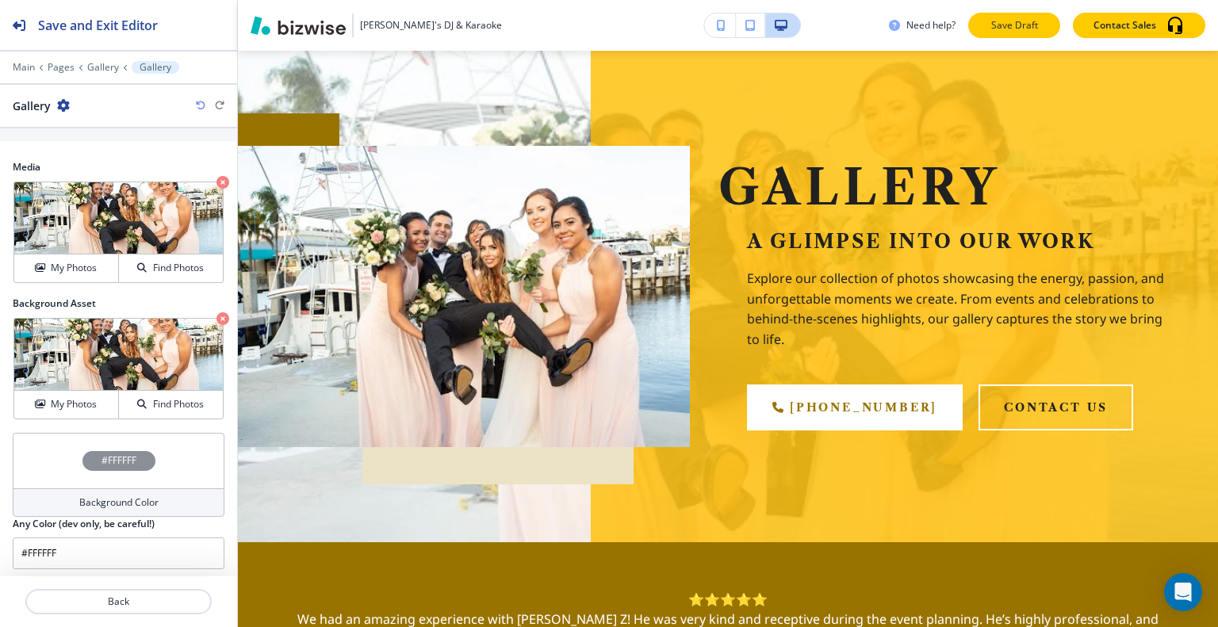
click at [1021, 29] on p "Save Draft" at bounding box center [1014, 25] width 51 height 14
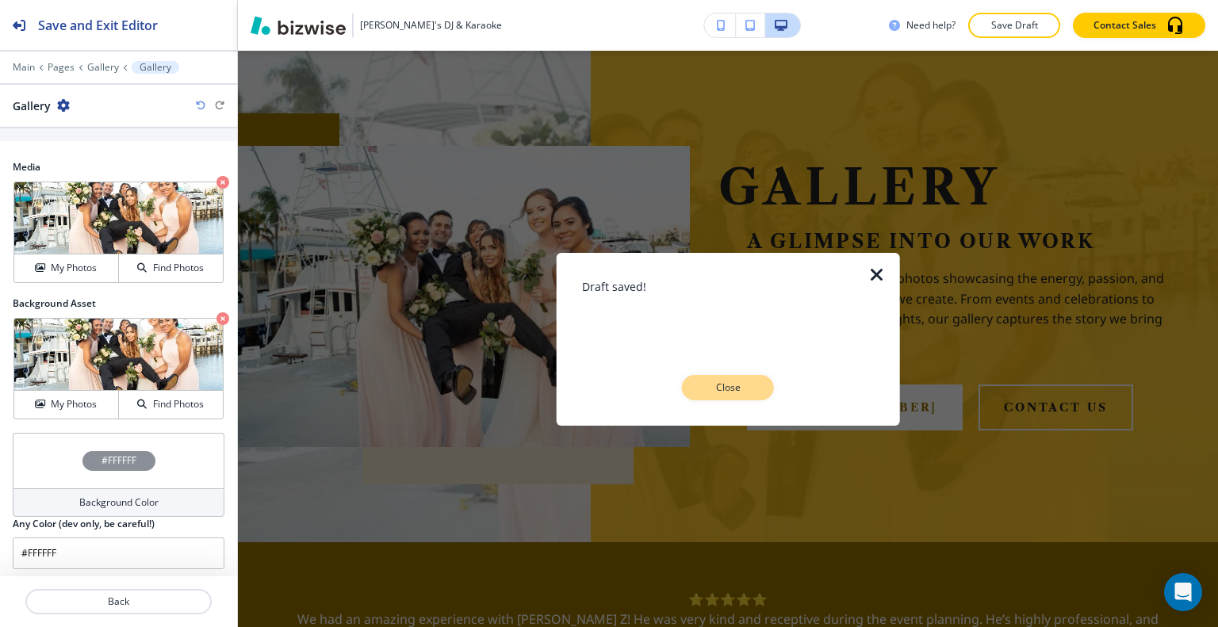
click at [758, 382] on button "Close" at bounding box center [728, 387] width 92 height 25
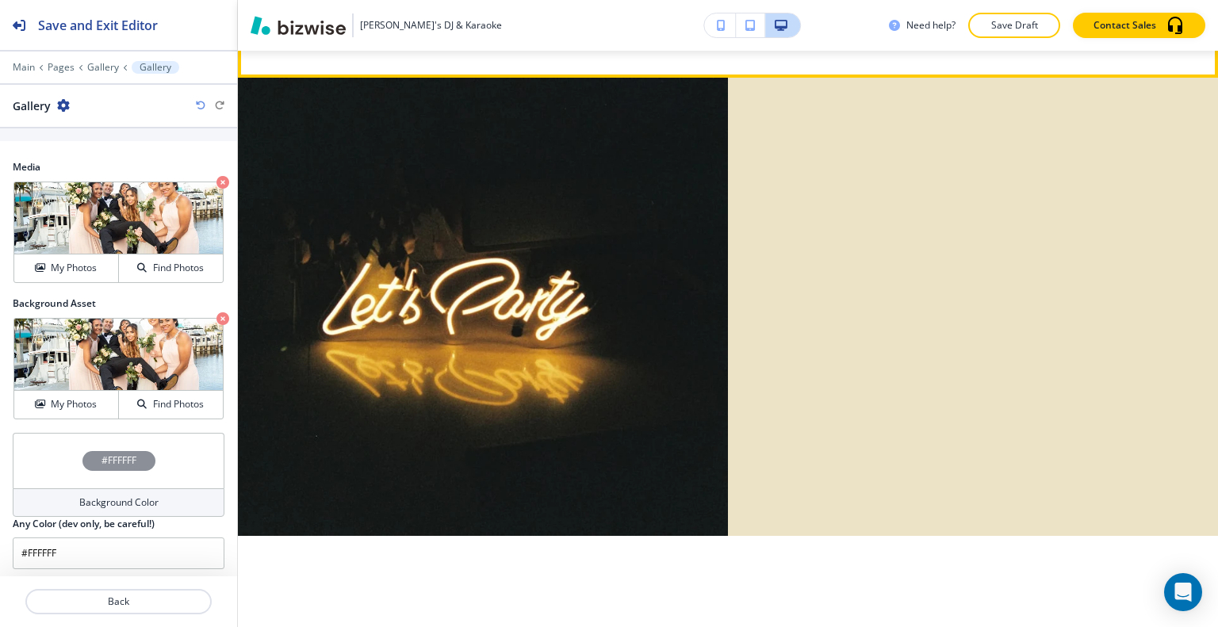
scroll to position [1998, 0]
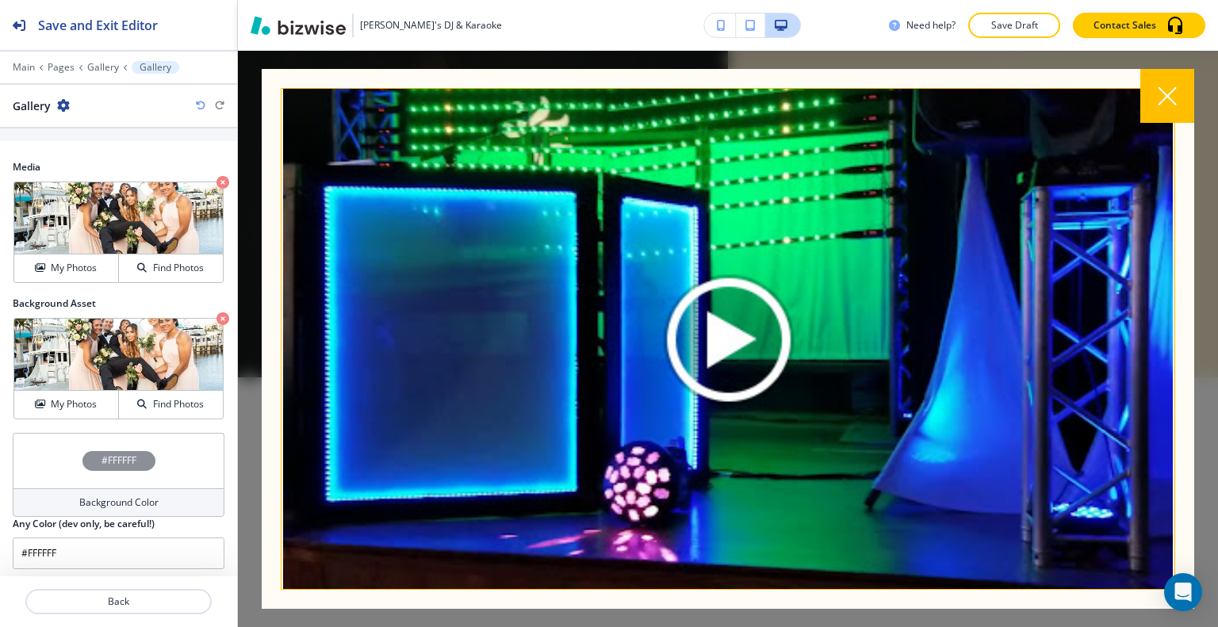
click at [1167, 92] on icon at bounding box center [1167, 95] width 19 height 19
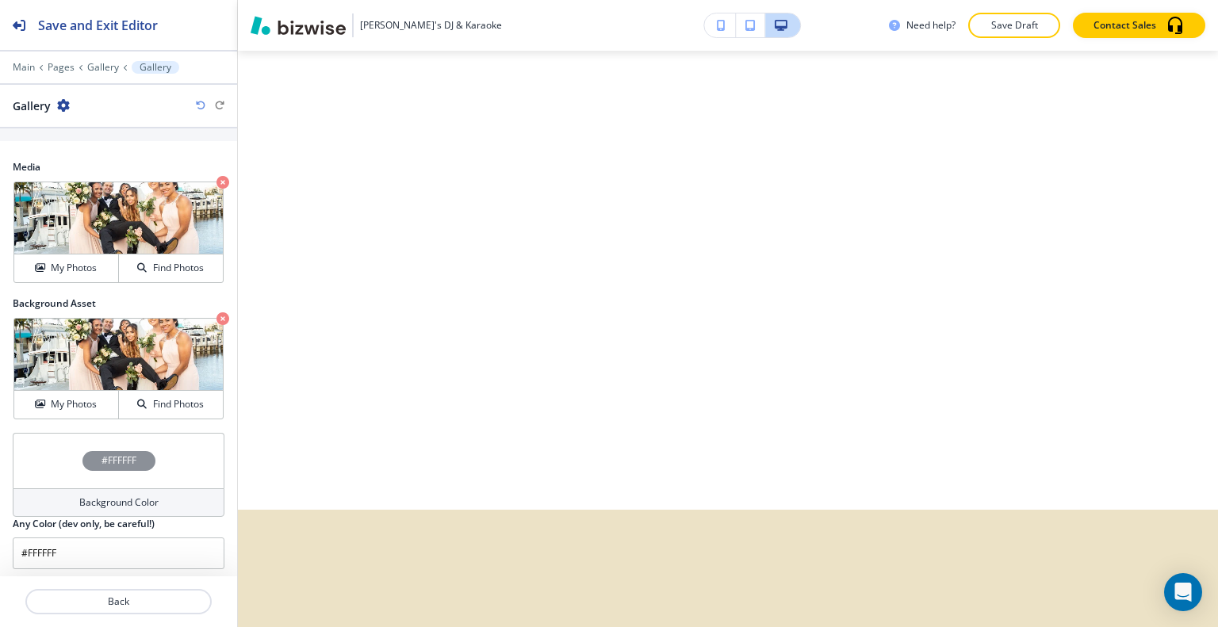
scroll to position [2474, 0]
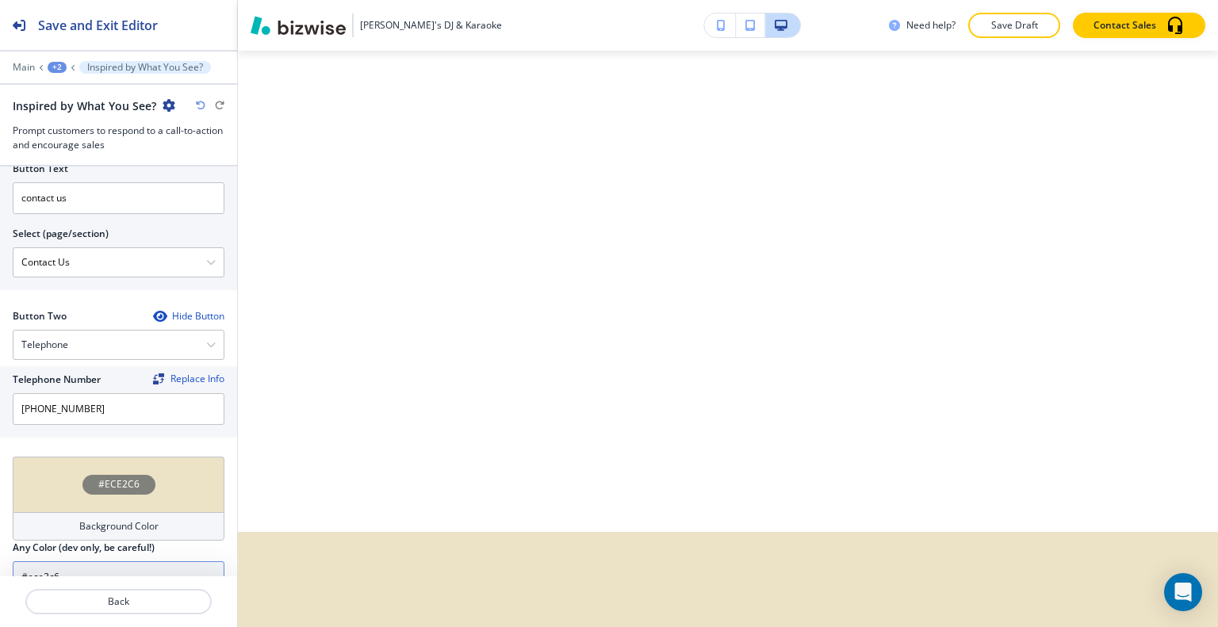
scroll to position [846, 0]
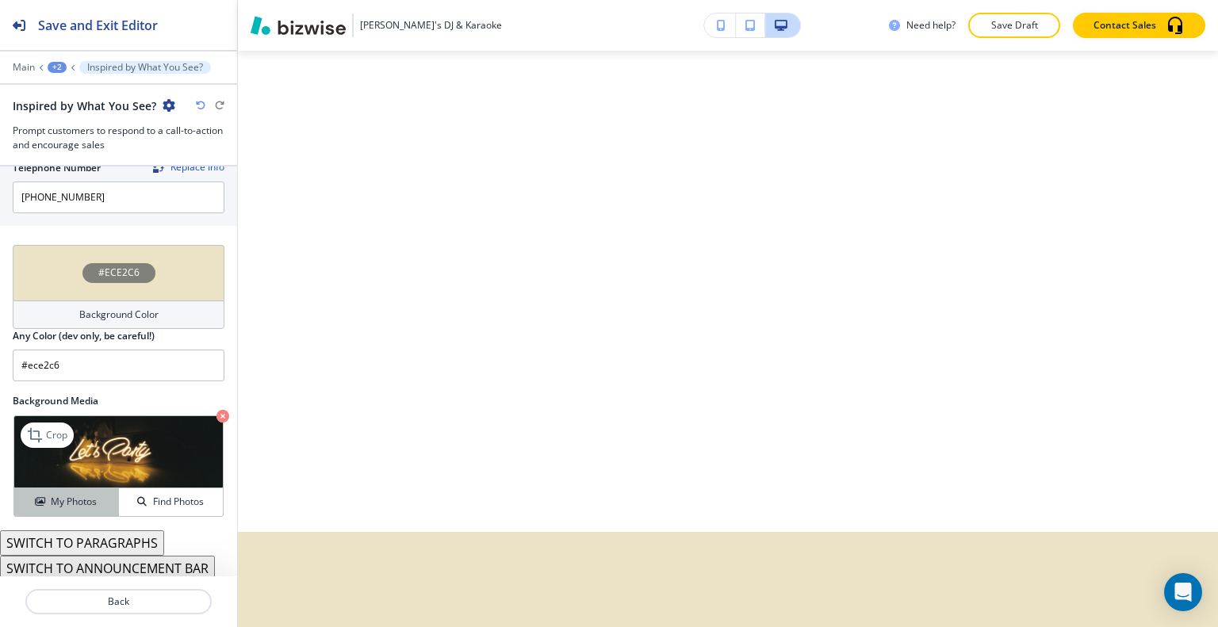
click at [91, 488] on button "My Photos" at bounding box center [66, 502] width 105 height 28
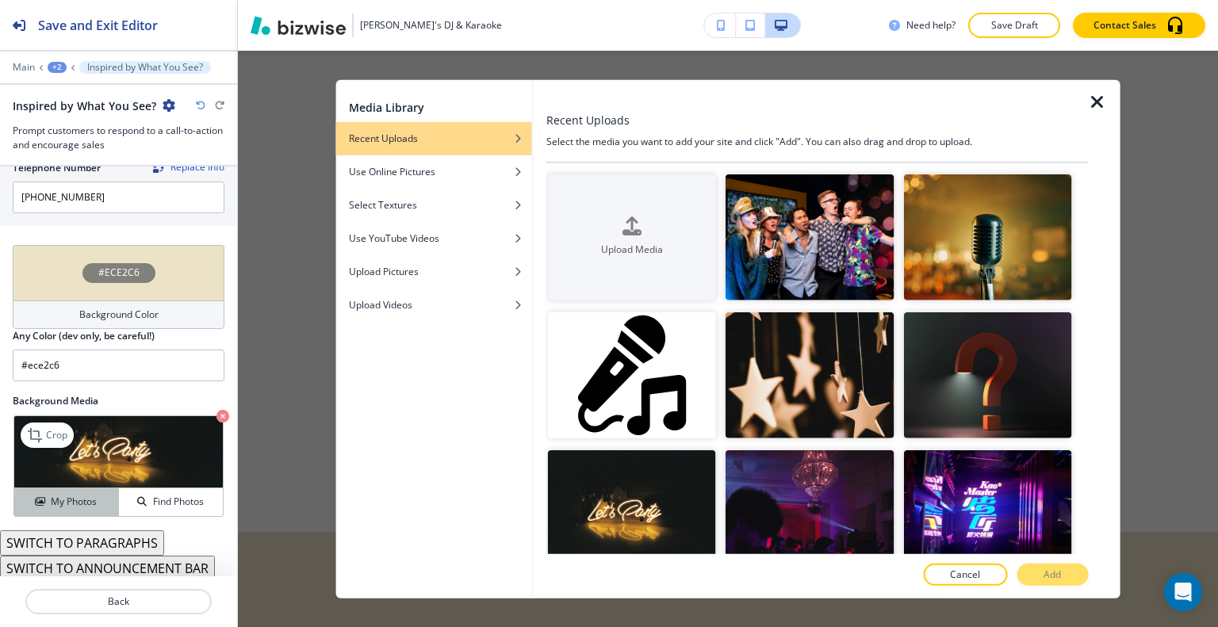
click at [95, 499] on div "My Photos" at bounding box center [66, 502] width 104 height 14
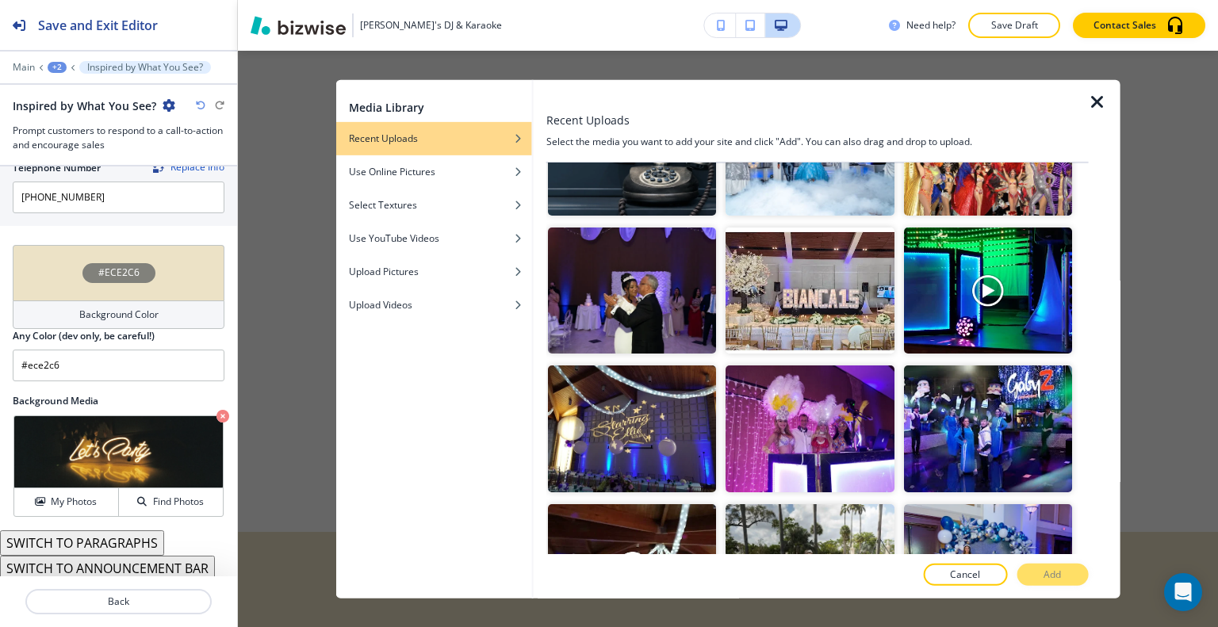
scroll to position [951, 0]
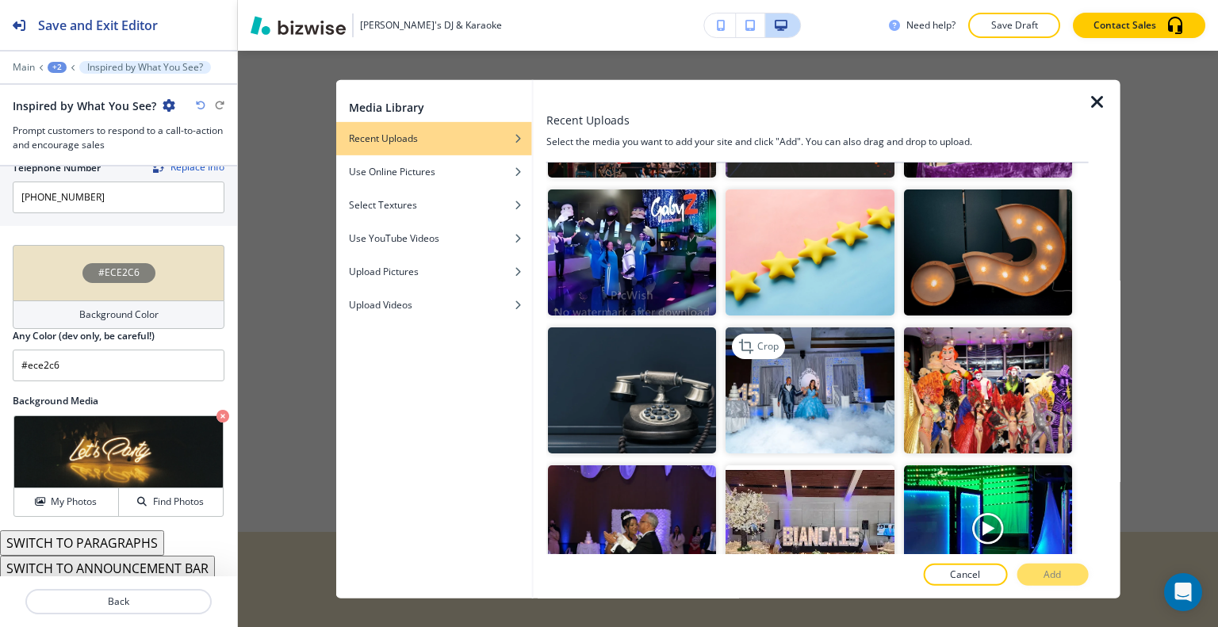
click at [833, 347] on img "button" at bounding box center [809, 390] width 168 height 126
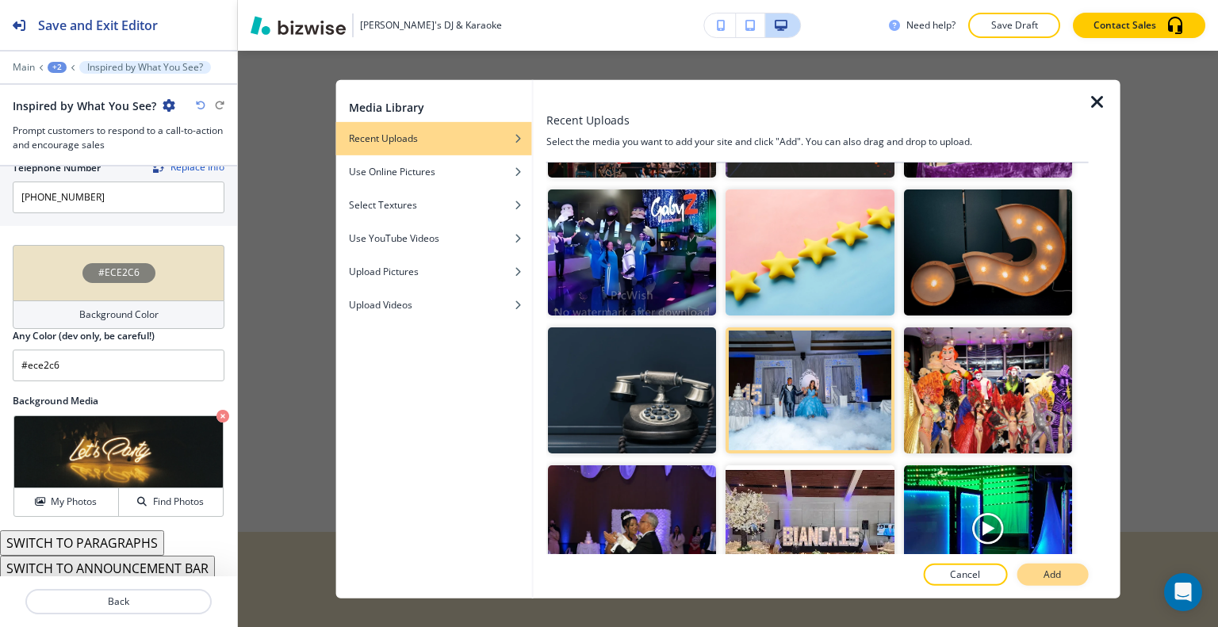
click at [1055, 577] on p "Add" at bounding box center [1051, 575] width 17 height 14
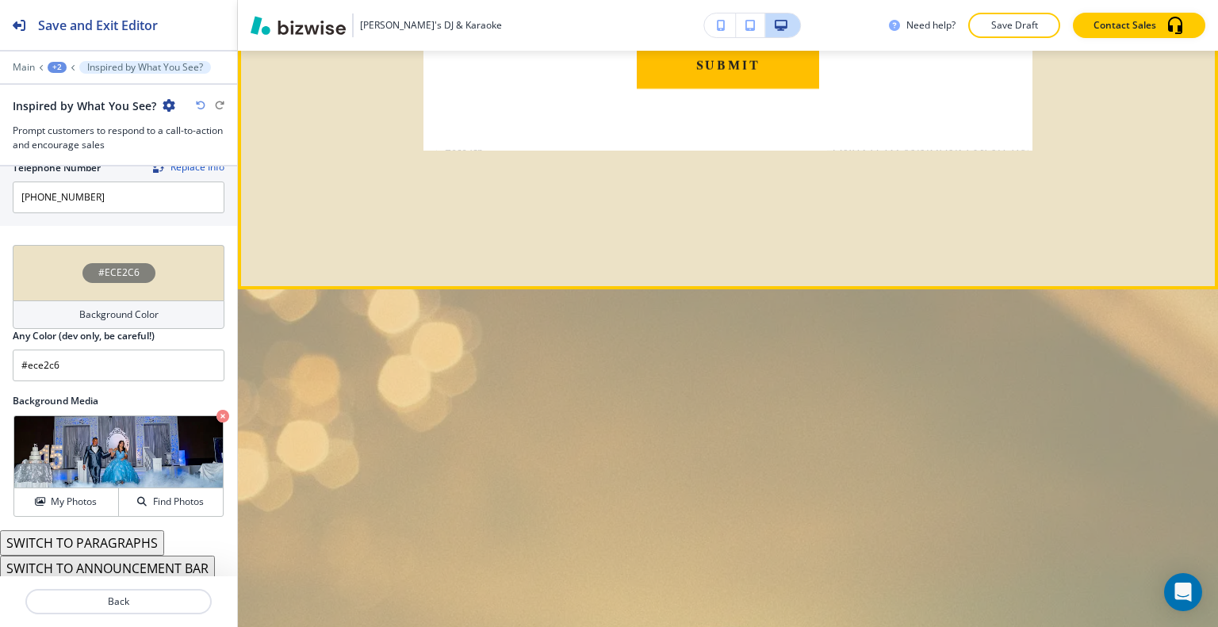
scroll to position [3482, 0]
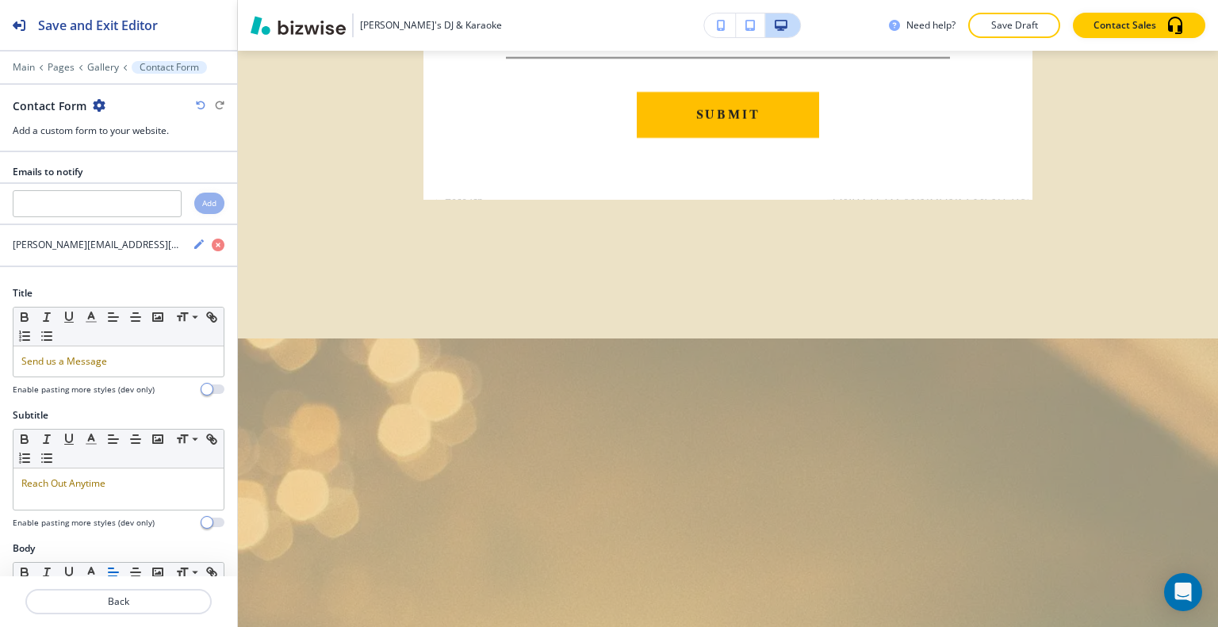
click at [98, 103] on icon "button" at bounding box center [99, 105] width 13 height 13
click at [176, 192] on p "Delete Section" at bounding box center [141, 188] width 81 height 14
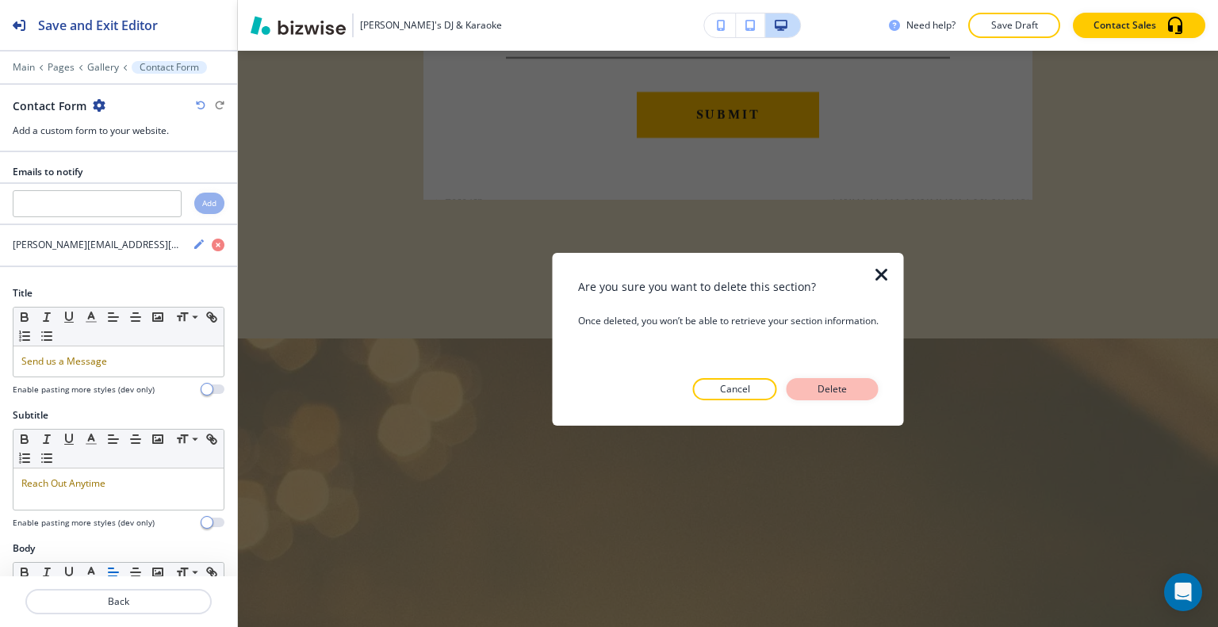
click at [841, 389] on p "Delete" at bounding box center [832, 389] width 38 height 14
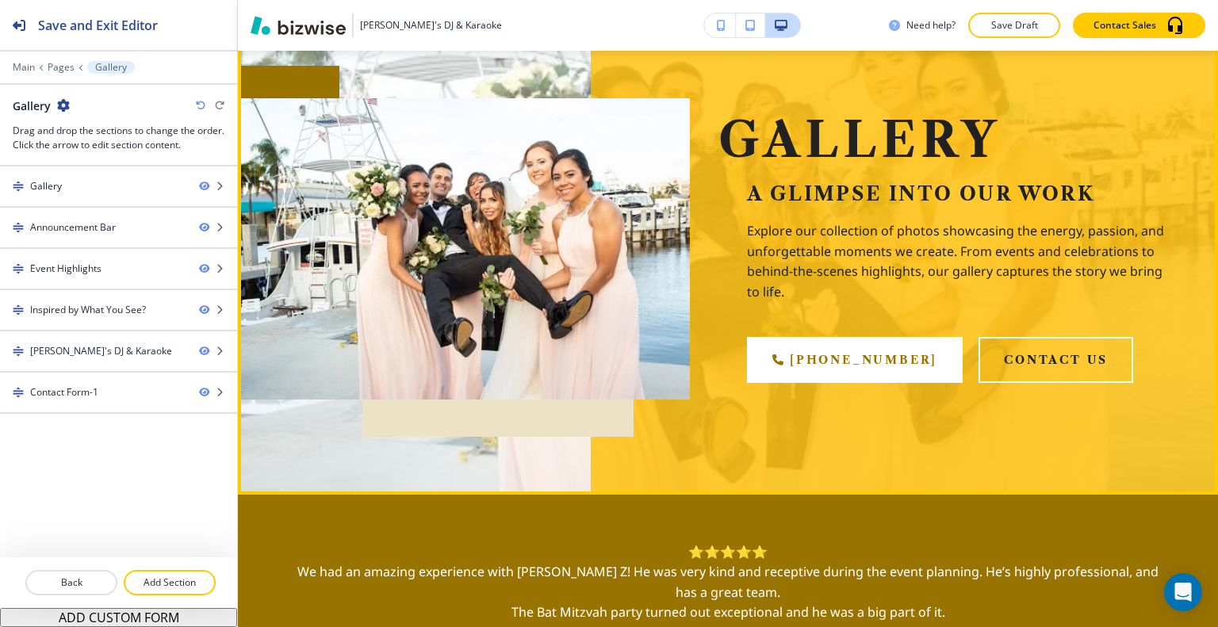
scroll to position [0, 0]
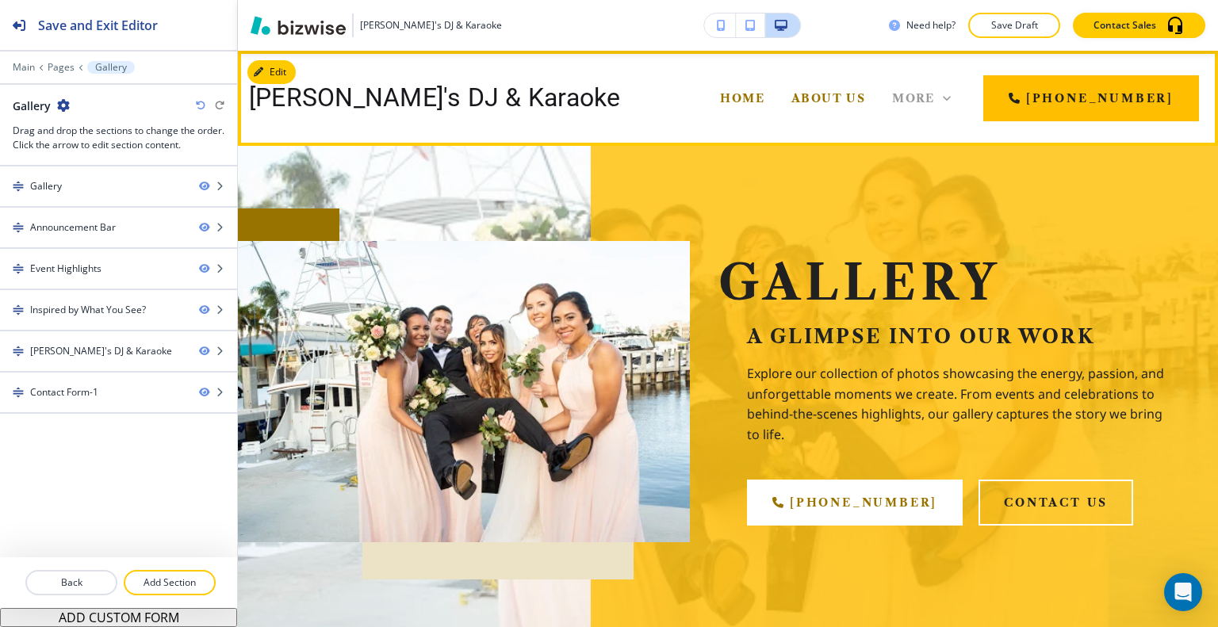
click at [935, 96] on span "More" at bounding box center [913, 98] width 43 height 14
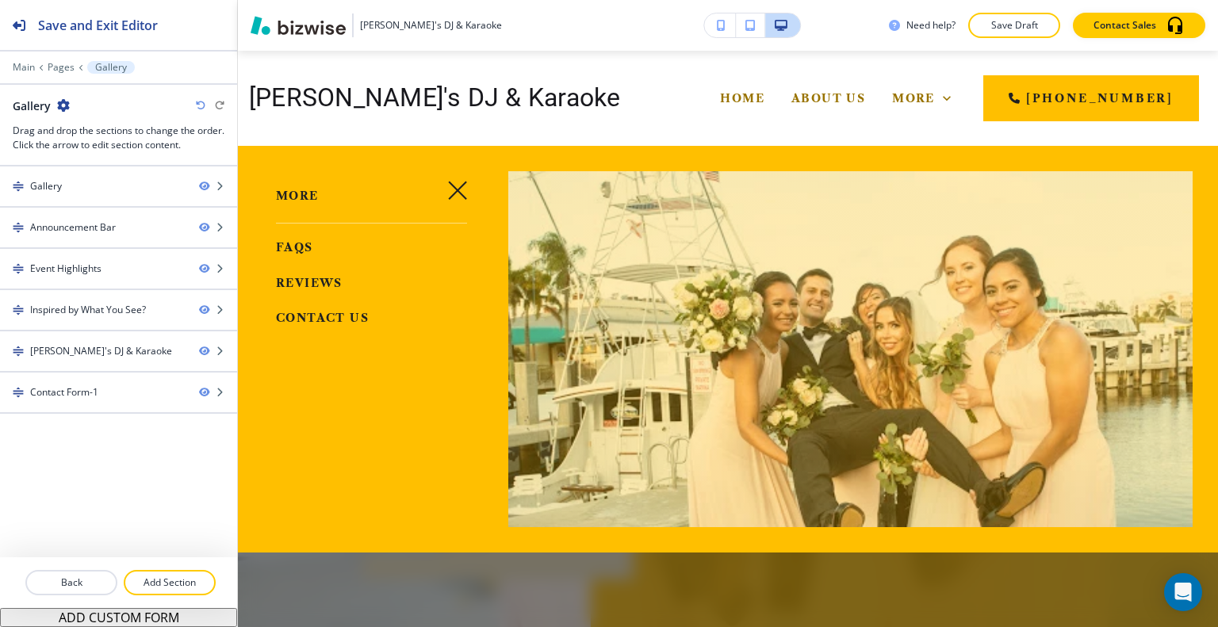
click at [288, 250] on span "FAQs" at bounding box center [294, 247] width 37 height 14
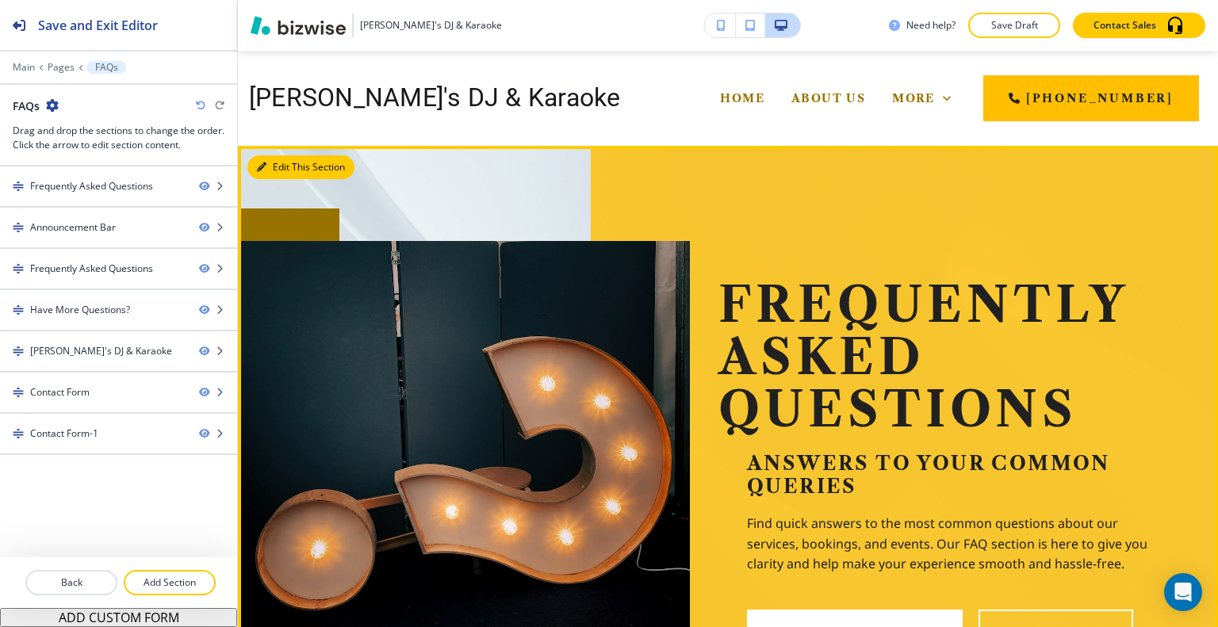
click at [270, 159] on button "Edit This Section" at bounding box center [300, 167] width 107 height 24
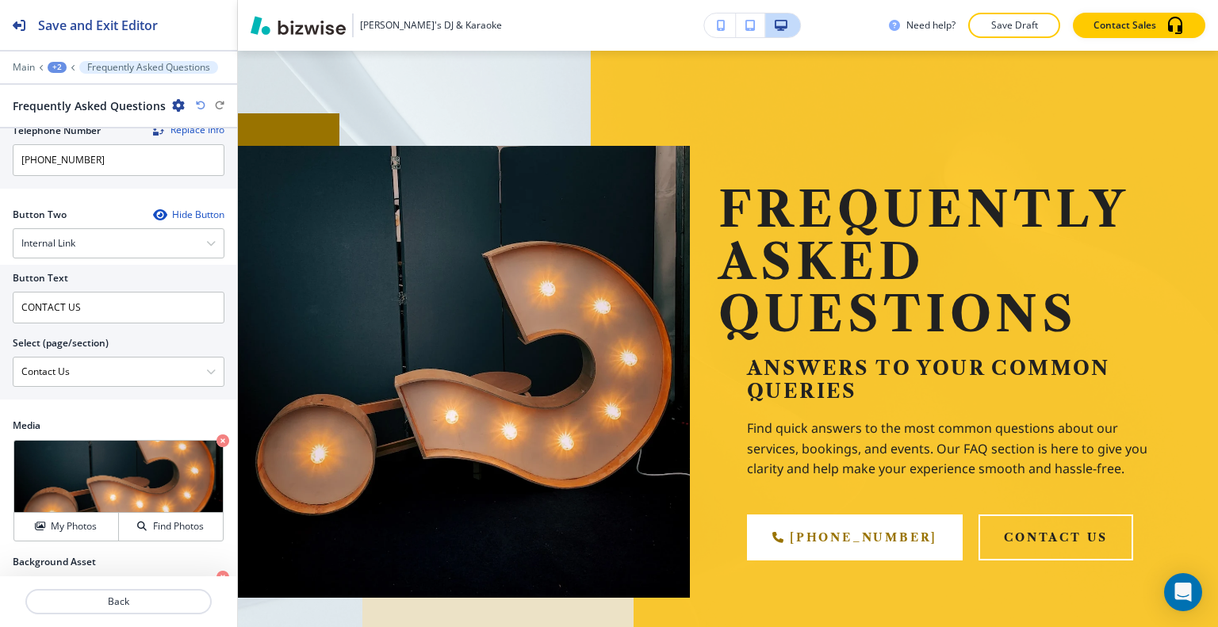
scroll to position [893, 0]
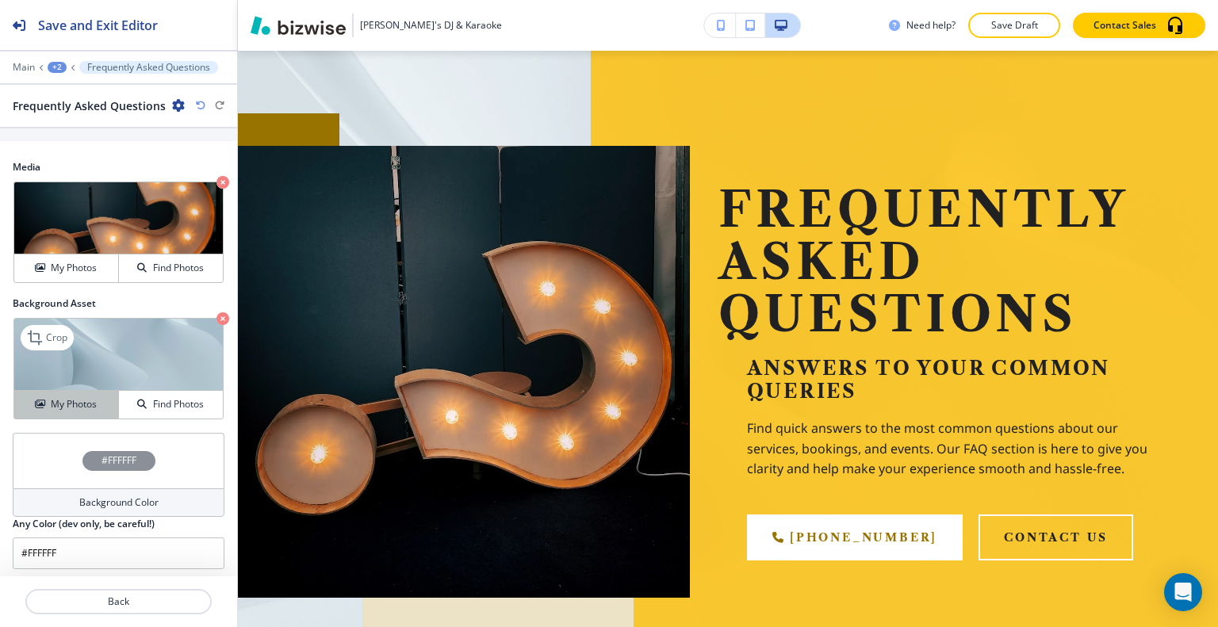
click at [96, 397] on div "My Photos" at bounding box center [66, 404] width 104 height 14
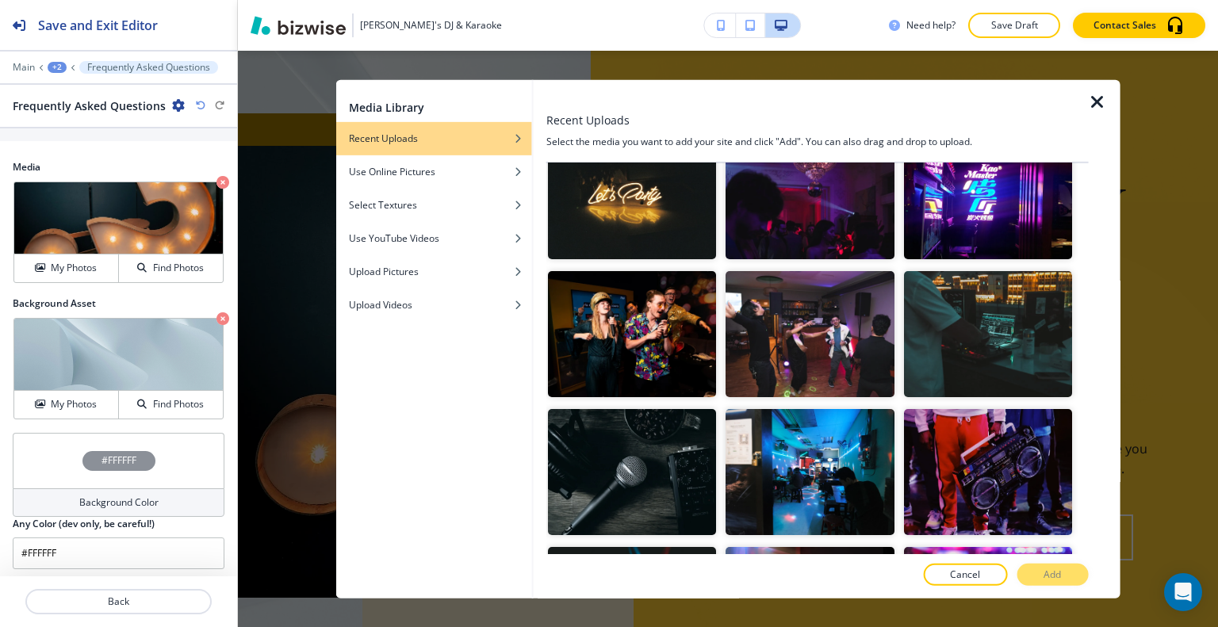
scroll to position [0, 0]
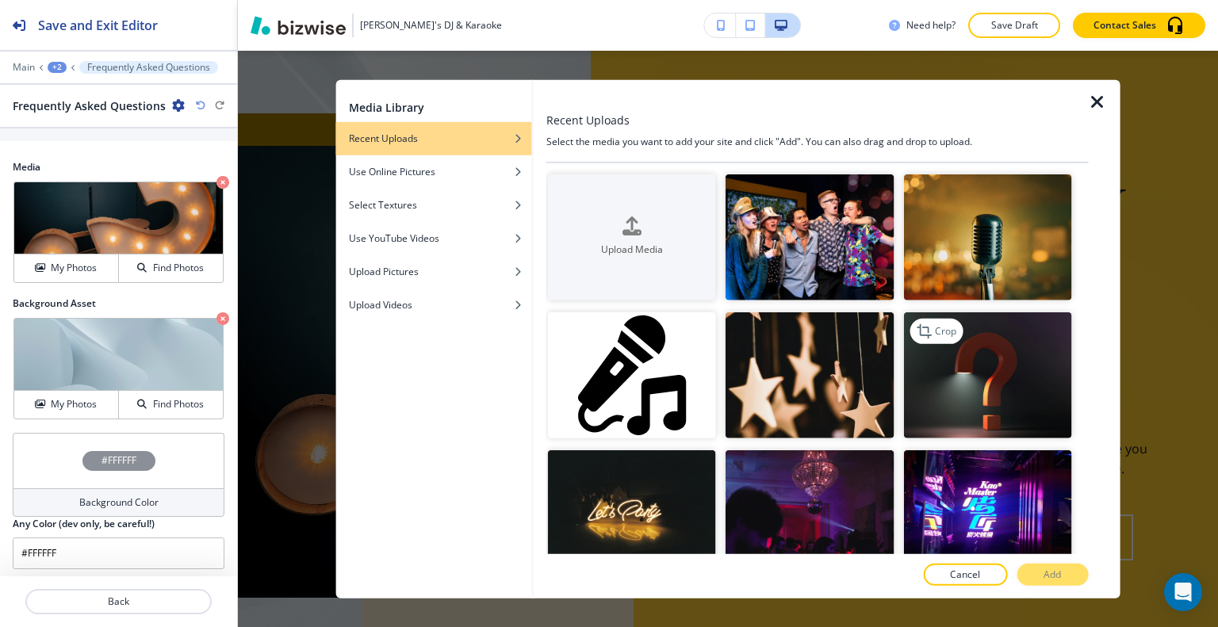
click at [932, 375] on img "button" at bounding box center [987, 375] width 168 height 126
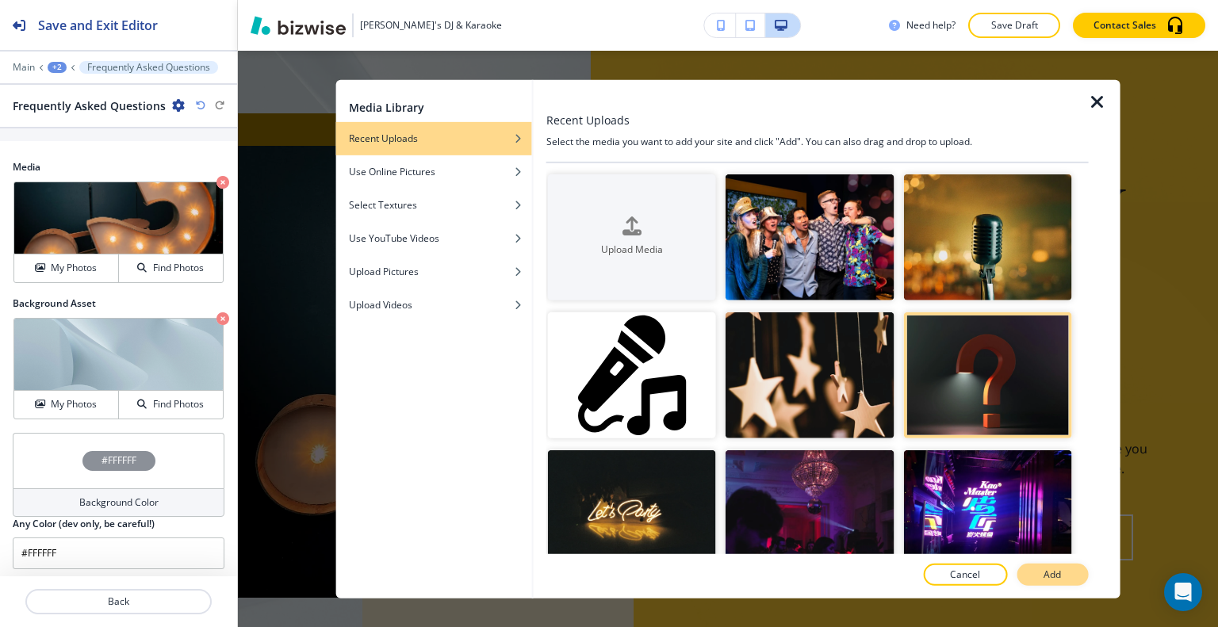
click at [1069, 584] on button "Add" at bounding box center [1051, 575] width 71 height 22
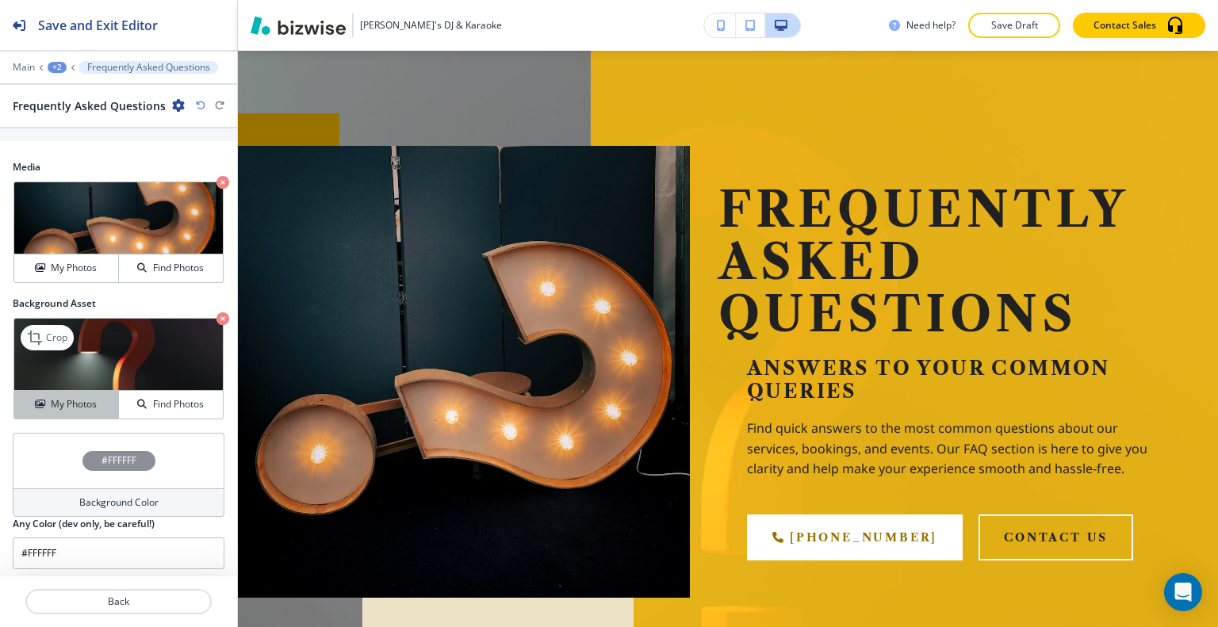
click at [98, 411] on button "My Photos" at bounding box center [66, 405] width 105 height 28
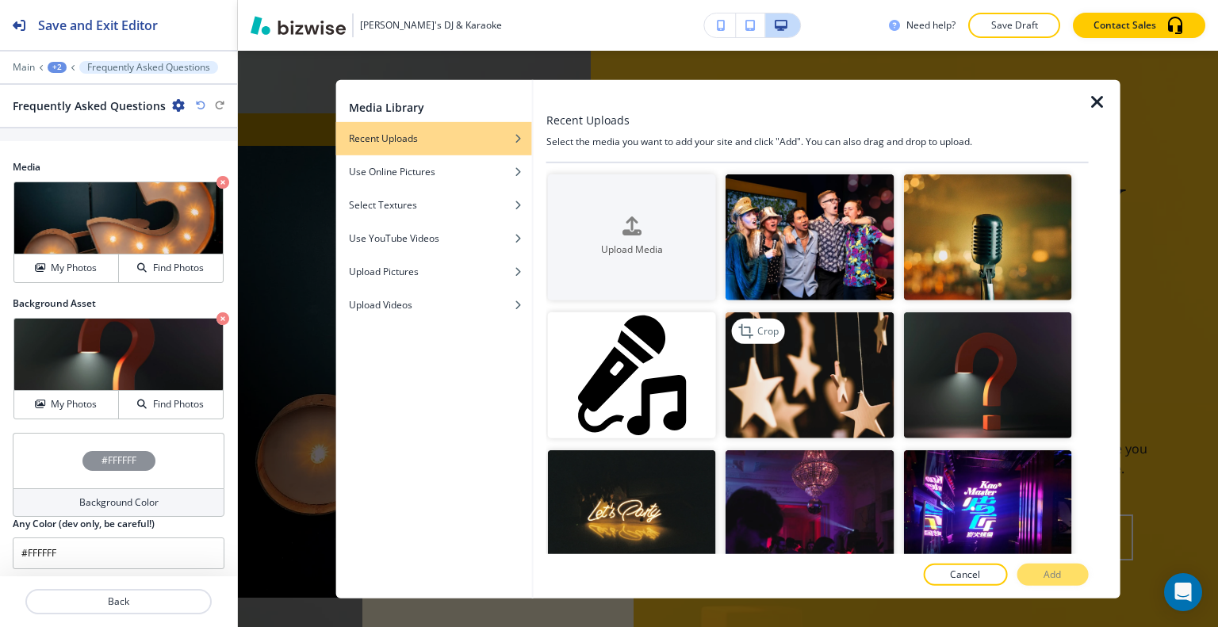
click at [828, 343] on img "button" at bounding box center [809, 375] width 168 height 126
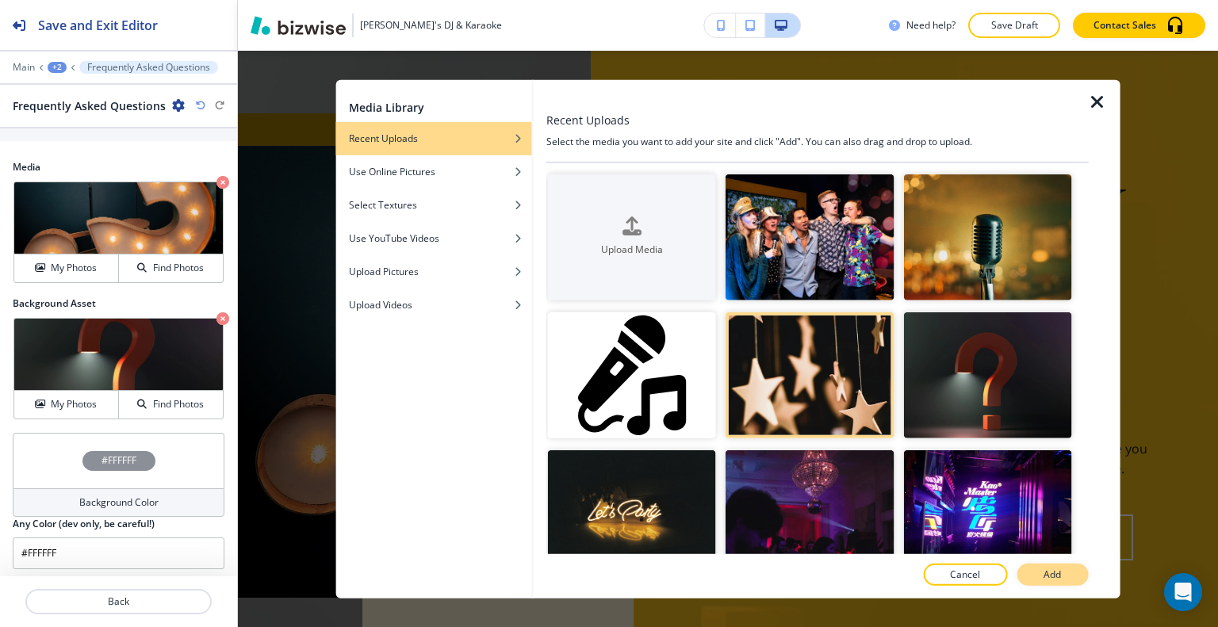
click at [1062, 573] on button "Add" at bounding box center [1051, 575] width 71 height 22
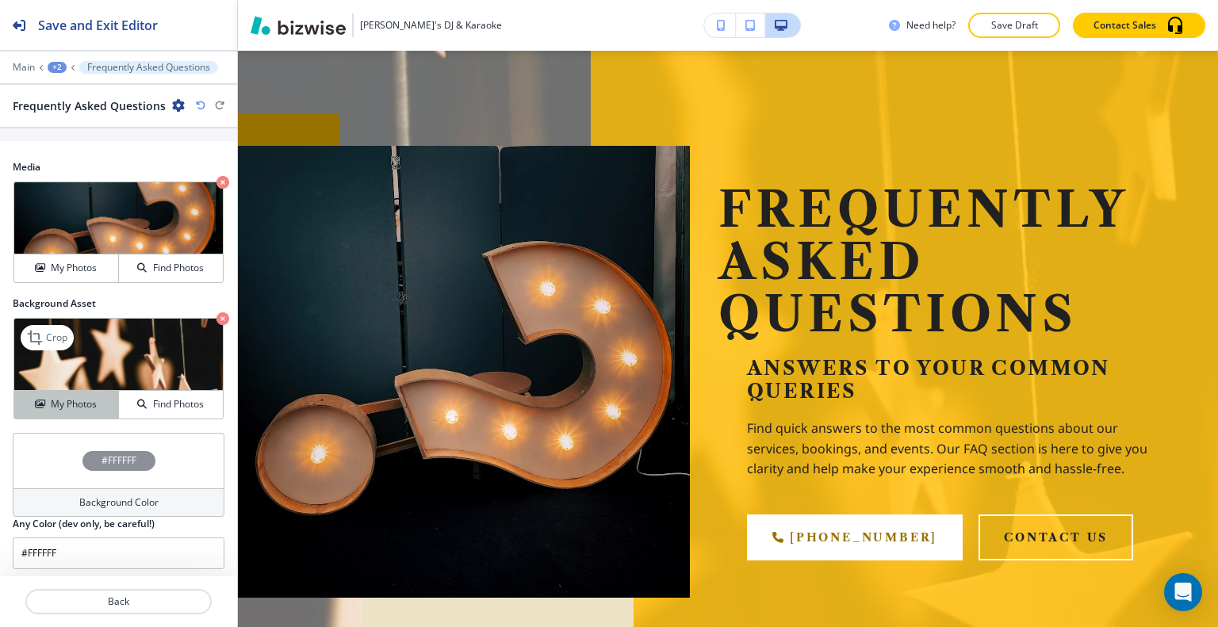
click at [75, 412] on button "My Photos" at bounding box center [66, 405] width 105 height 28
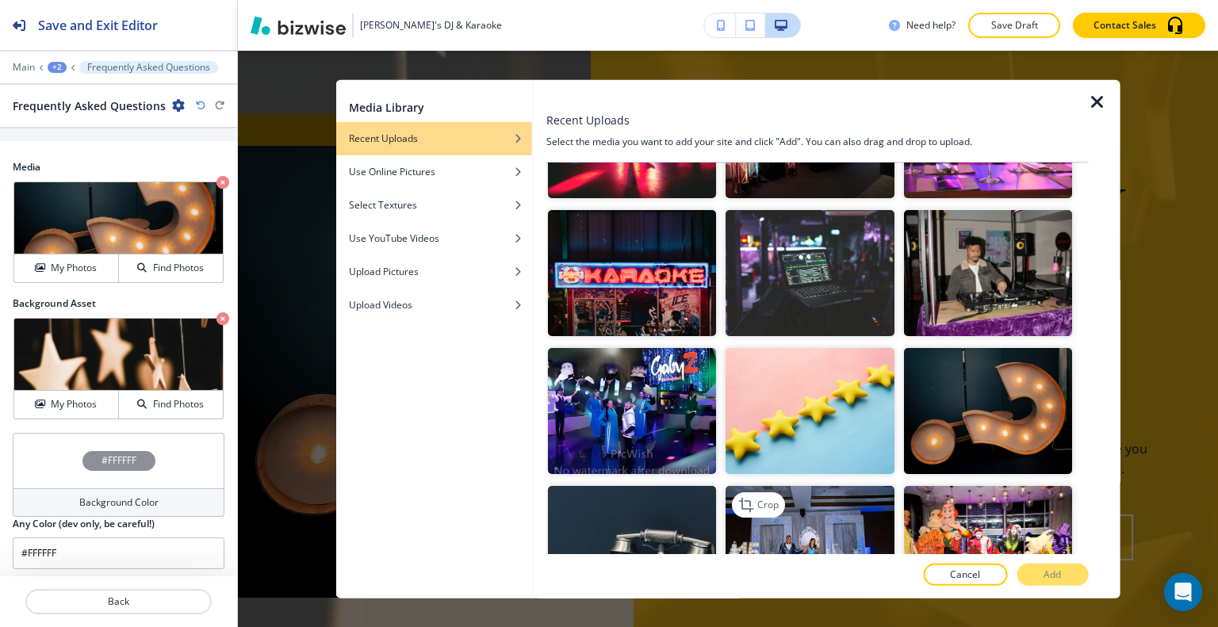
scroll to position [872, 0]
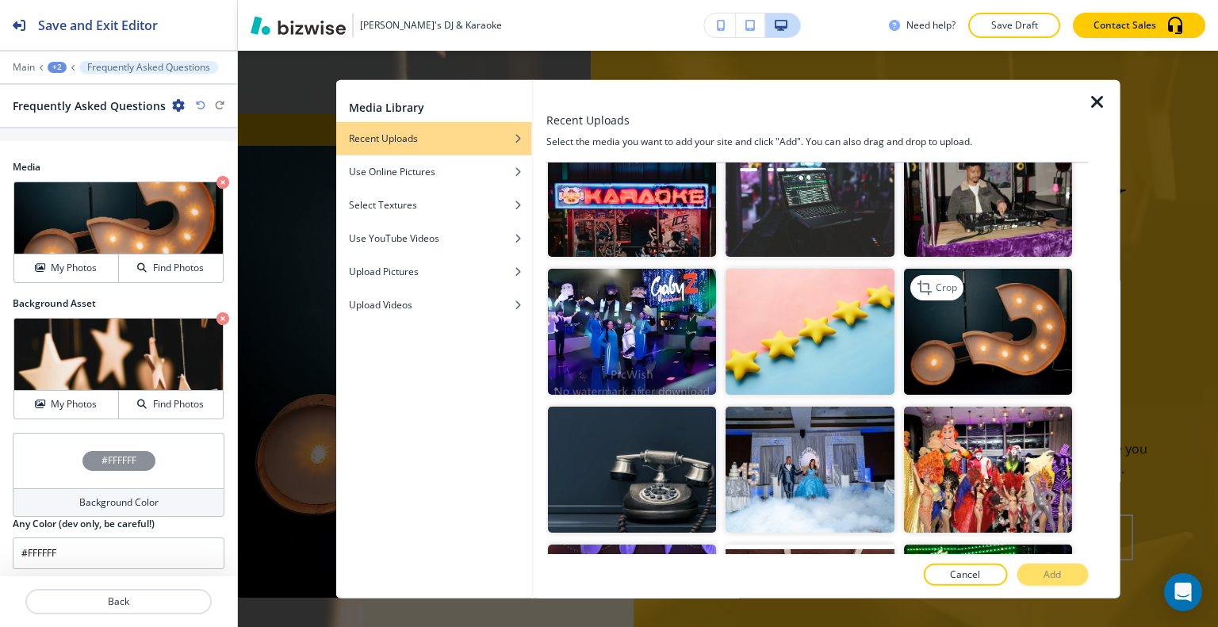
click at [917, 363] on img "button" at bounding box center [987, 332] width 168 height 126
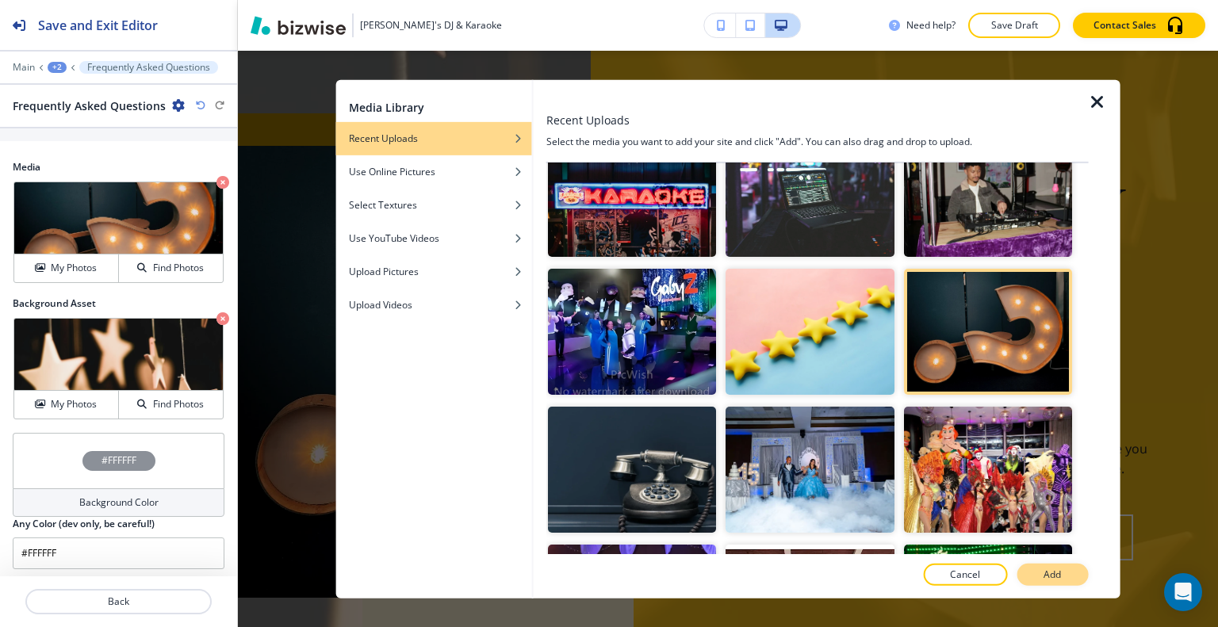
click at [1083, 575] on button "Add" at bounding box center [1051, 575] width 71 height 22
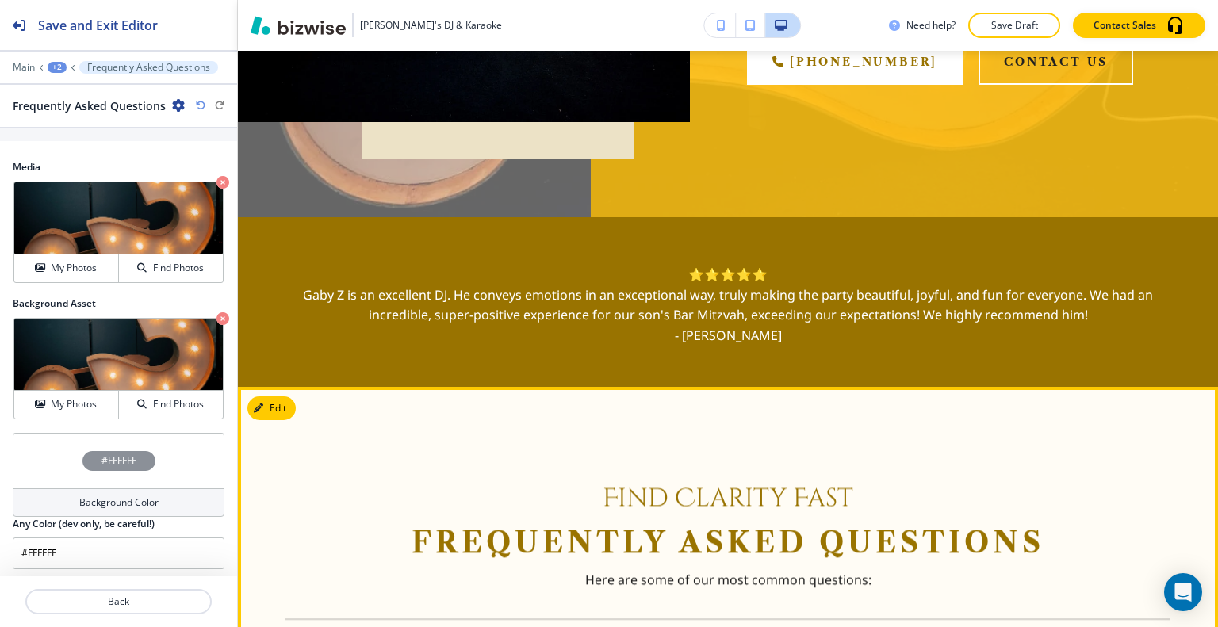
scroll to position [888, 0]
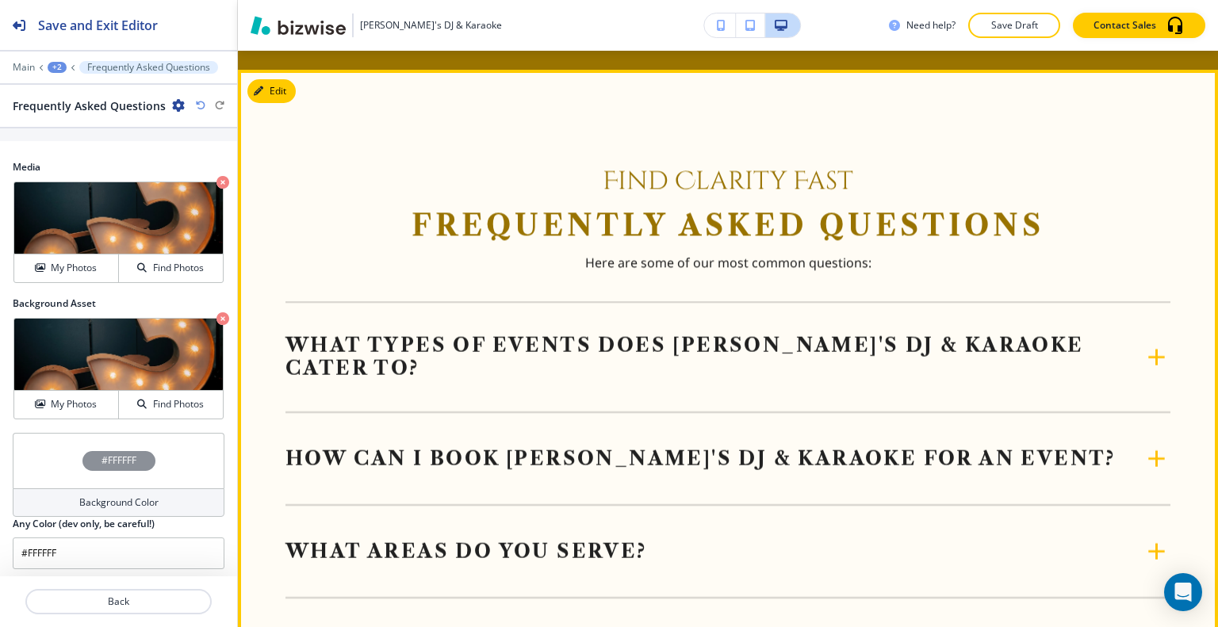
click at [1089, 358] on div "What types of events does Gaby's DJ & Karaoke cater to? We provide DJ and karao…" at bounding box center [727, 357] width 885 height 111
click at [1116, 350] on div "What types of events does Gaby's DJ & Karaoke cater to?" at bounding box center [713, 357] width 857 height 46
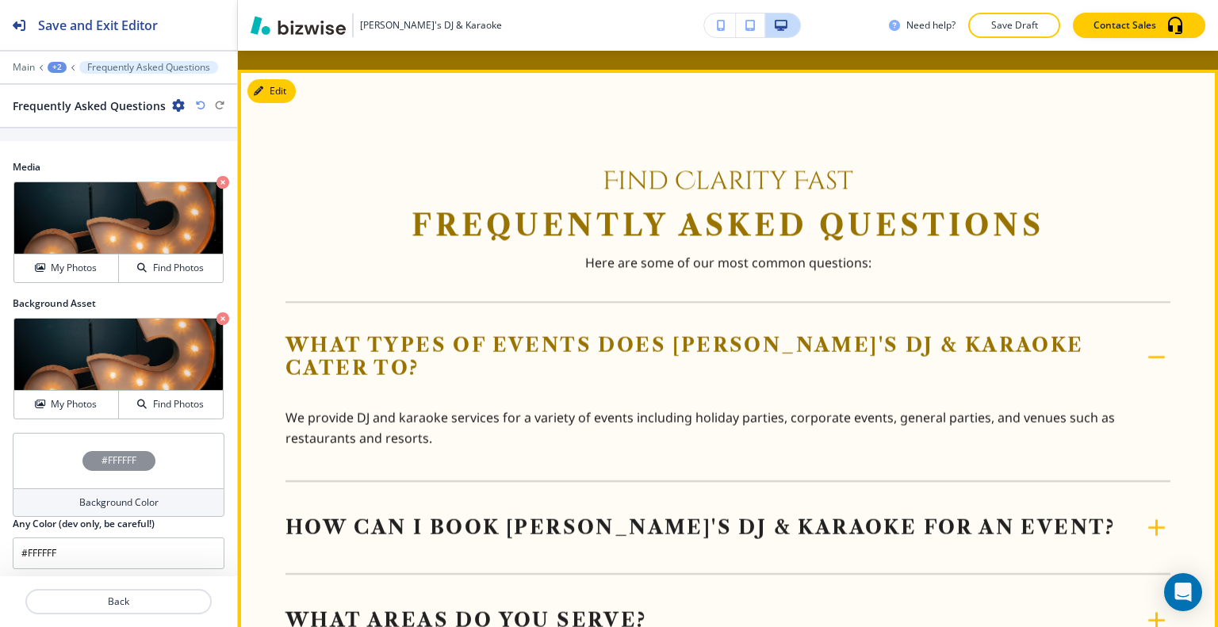
click at [1118, 350] on div "What types of events does Gaby's DJ & Karaoke cater to?" at bounding box center [713, 357] width 857 height 46
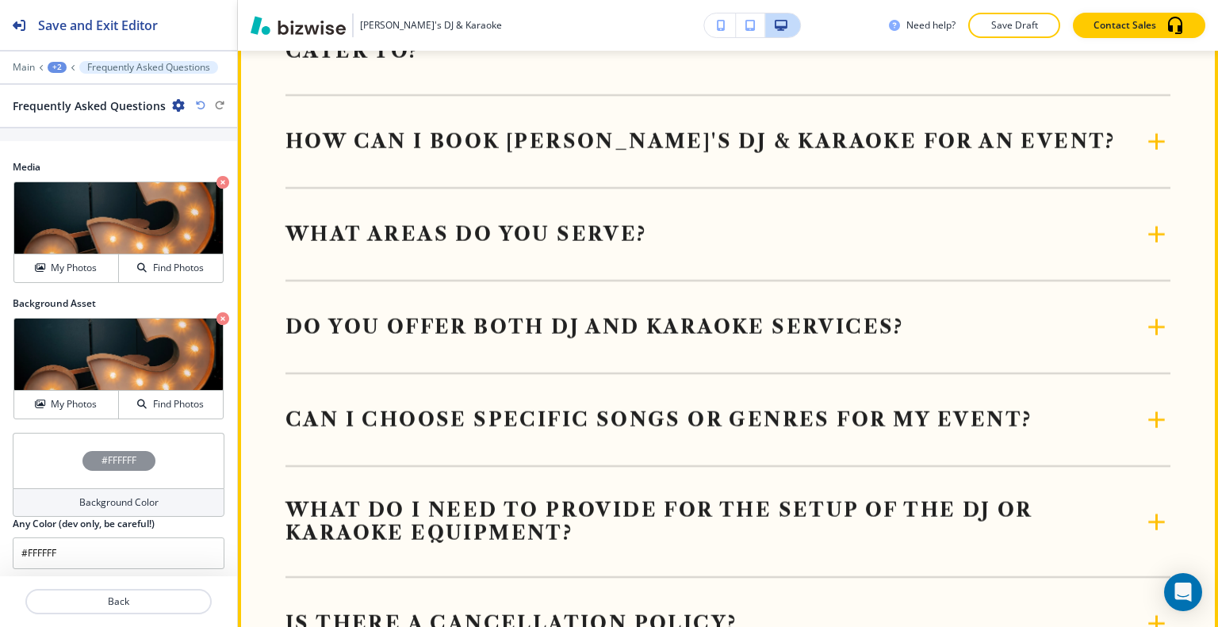
scroll to position [1284, 0]
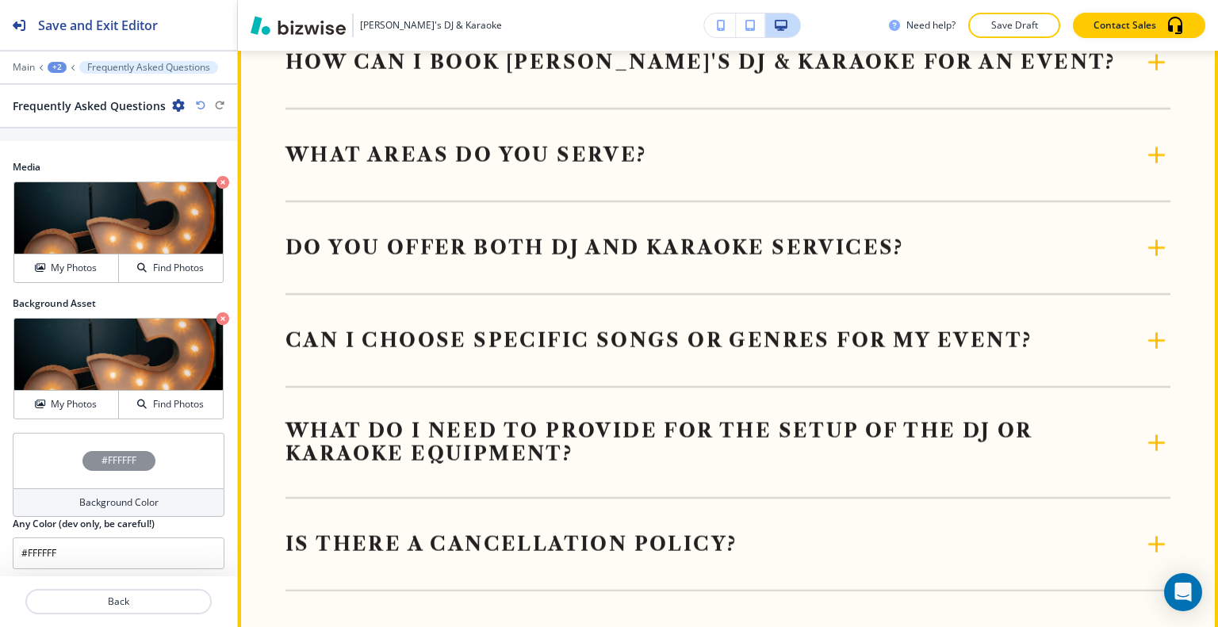
click at [1113, 327] on div "Can I choose specific songs or genres for my event?" at bounding box center [727, 341] width 885 height 28
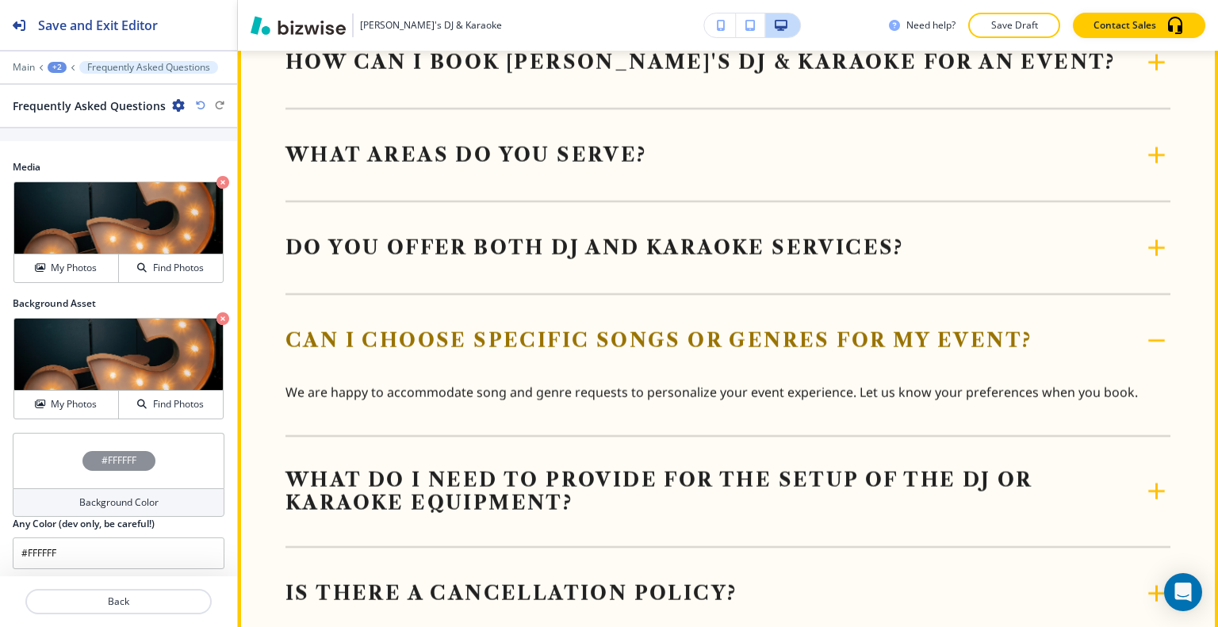
click at [1113, 327] on div "Can I choose specific songs or genres for my event?" at bounding box center [727, 341] width 885 height 28
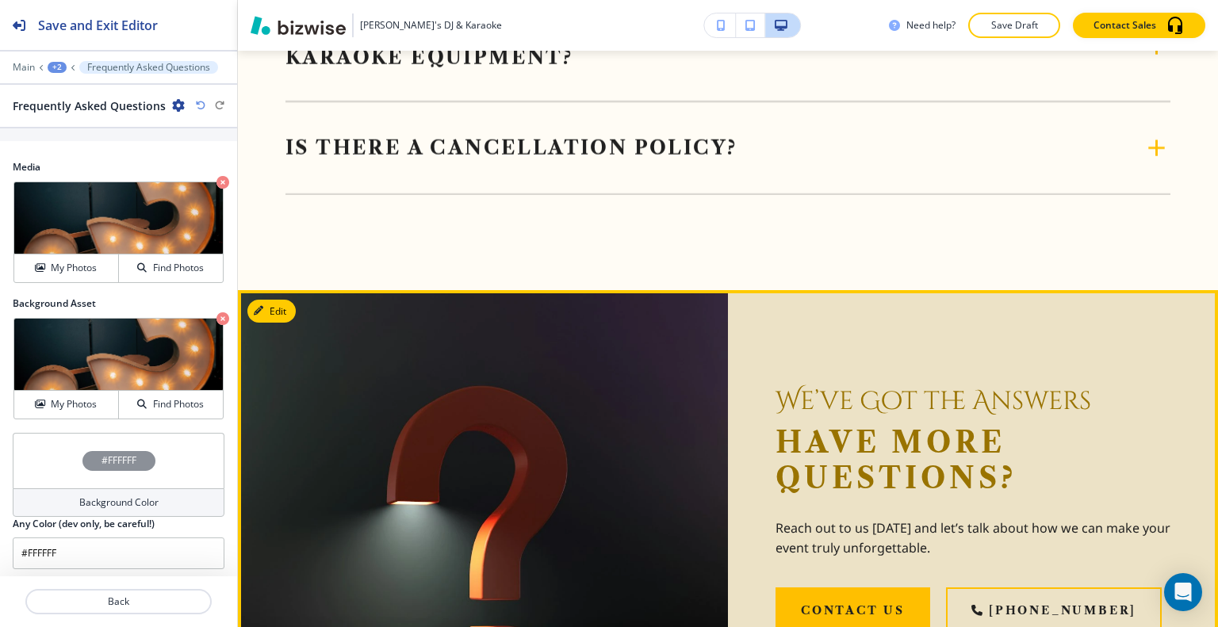
scroll to position [1760, 0]
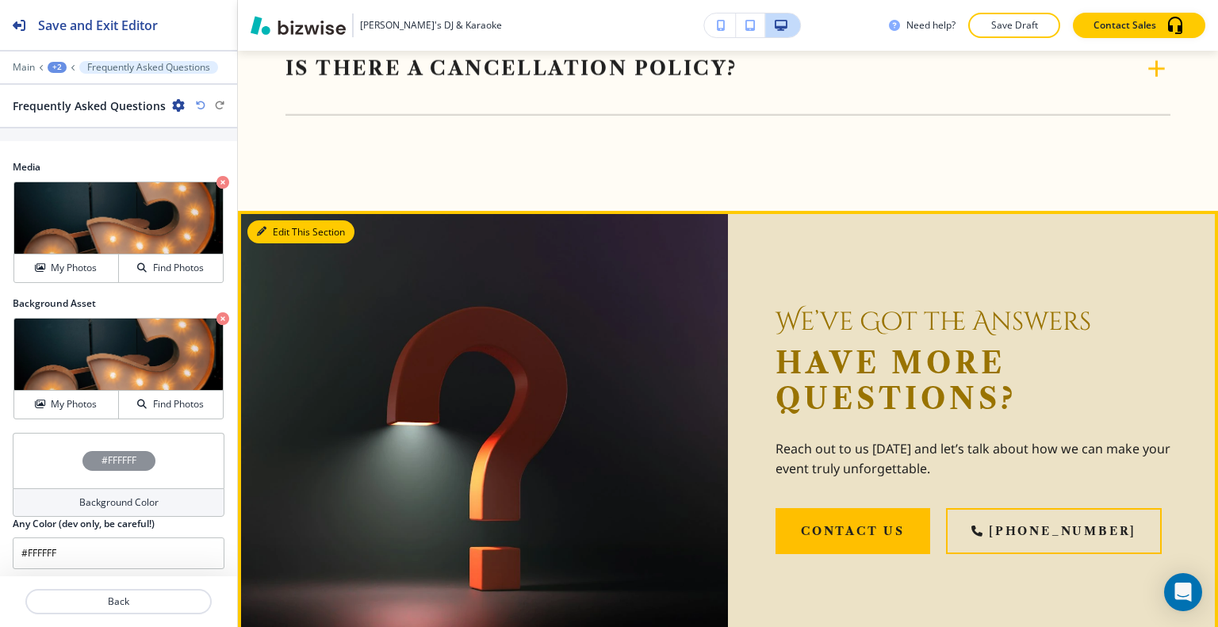
click at [287, 220] on button "Edit This Section" at bounding box center [300, 232] width 107 height 24
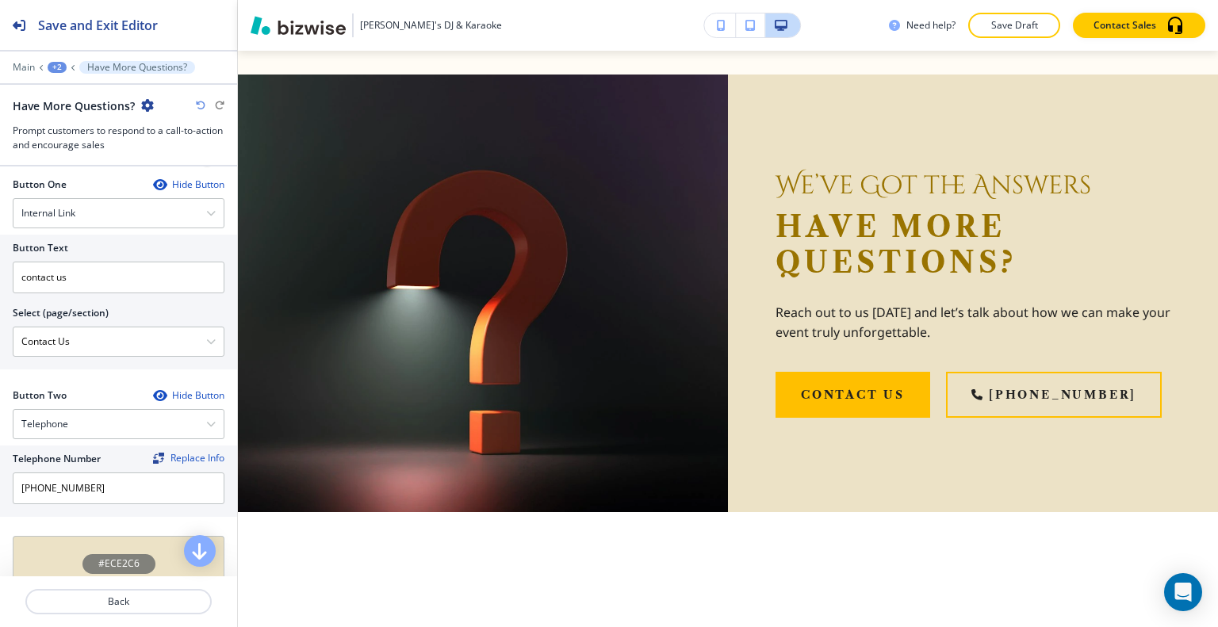
scroll to position [846, 0]
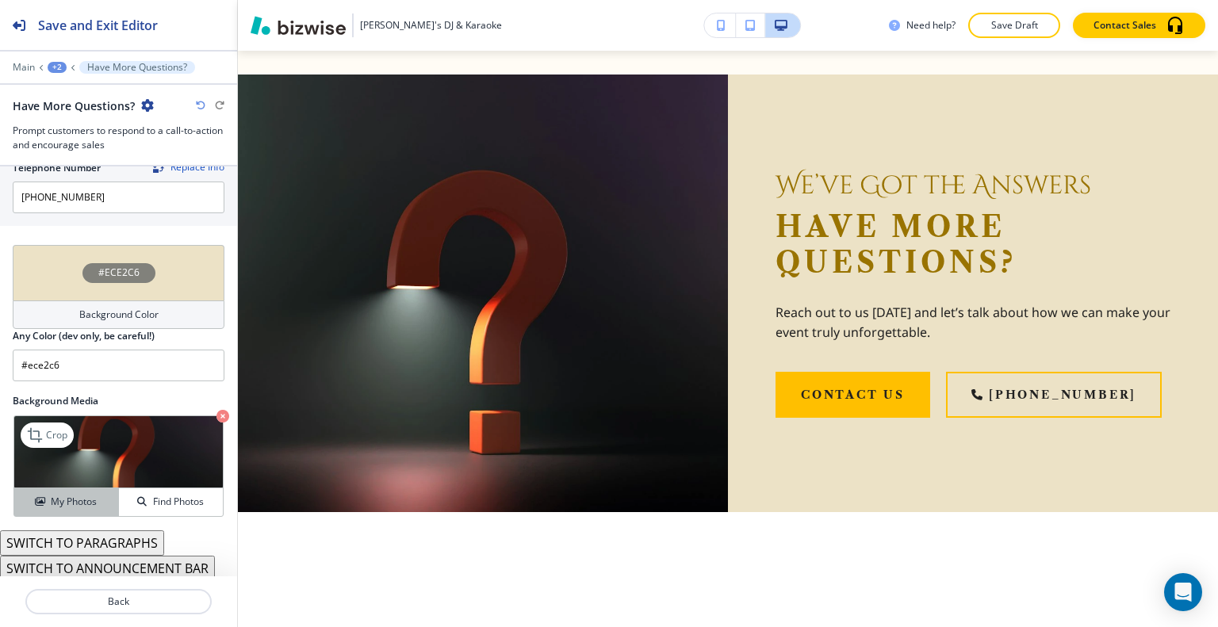
click at [58, 488] on button "My Photos" at bounding box center [66, 502] width 105 height 28
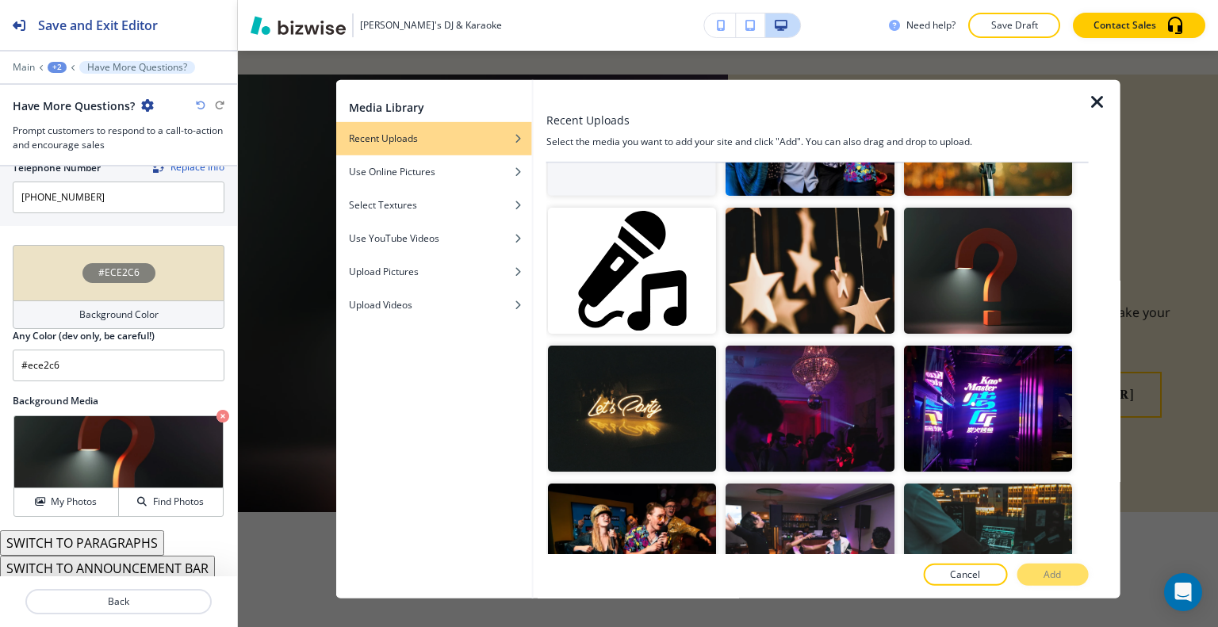
scroll to position [25, 0]
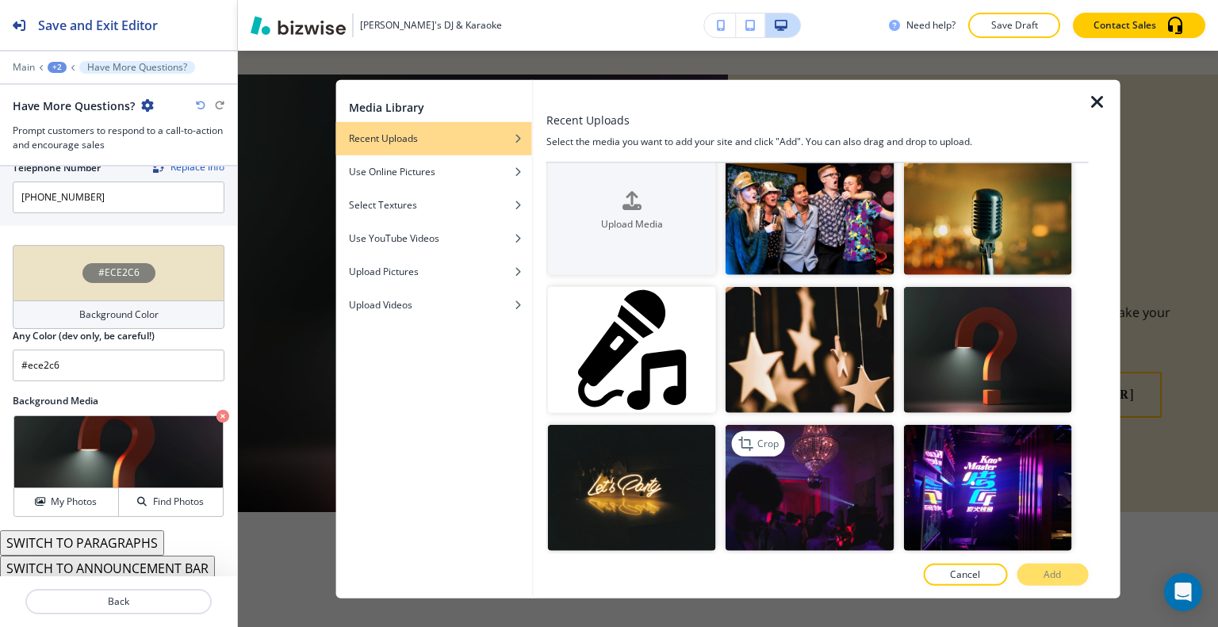
click at [798, 455] on img "button" at bounding box center [809, 488] width 168 height 126
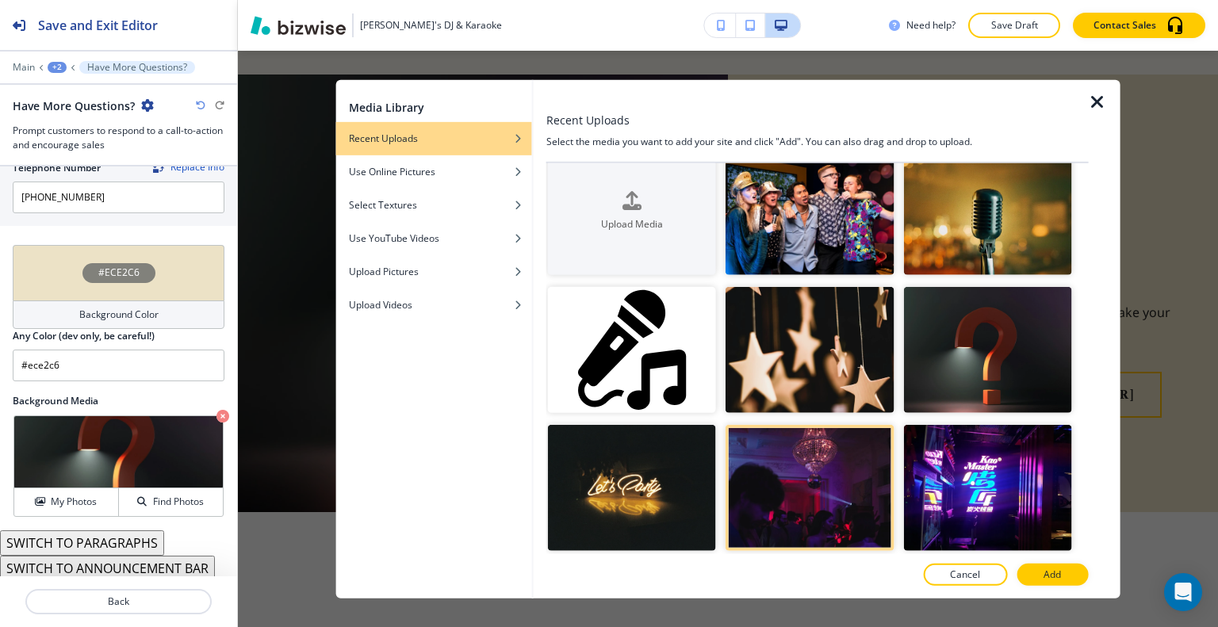
click at [1068, 572] on button "Add" at bounding box center [1051, 575] width 71 height 22
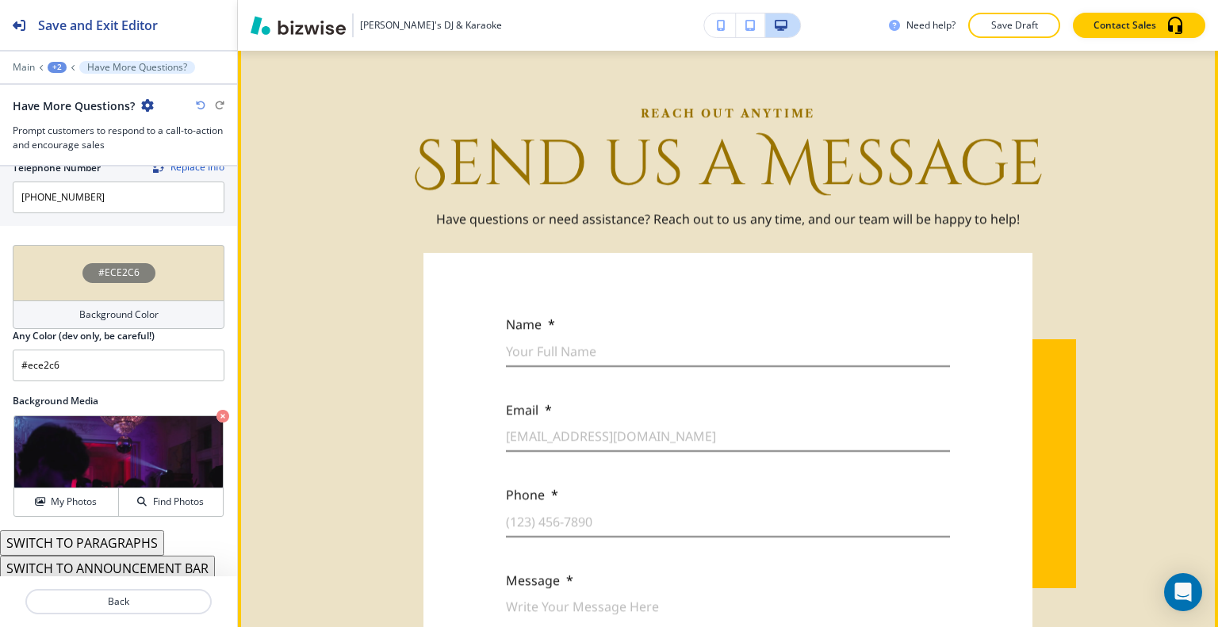
scroll to position [2769, 0]
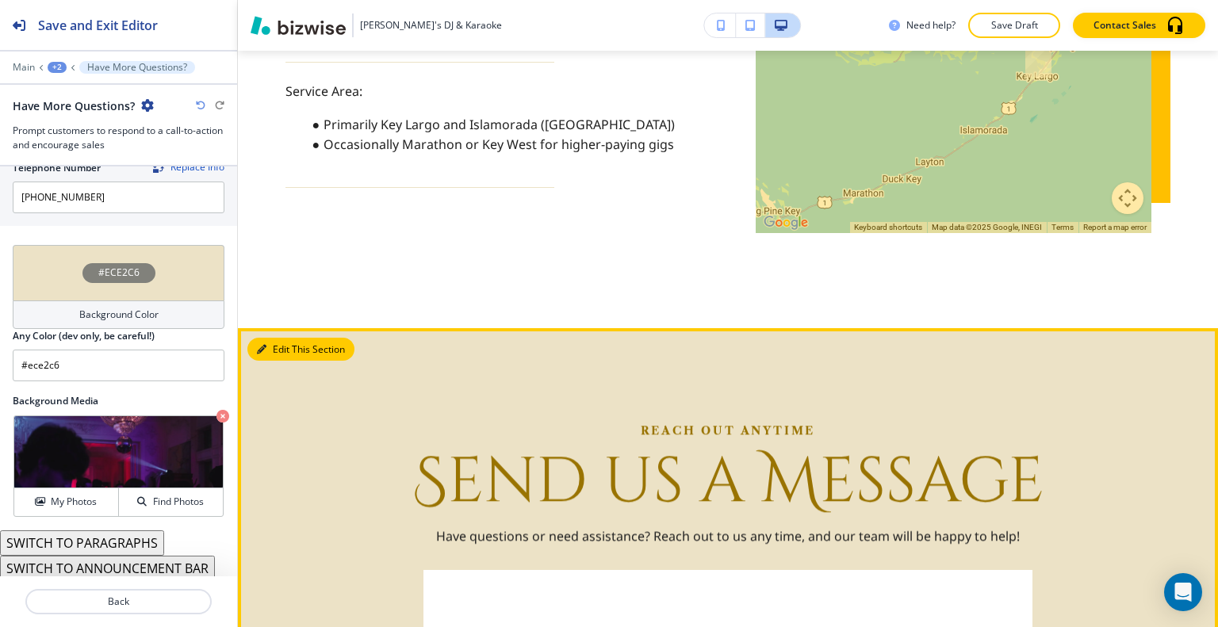
click at [278, 338] on button "Edit This Section" at bounding box center [300, 350] width 107 height 24
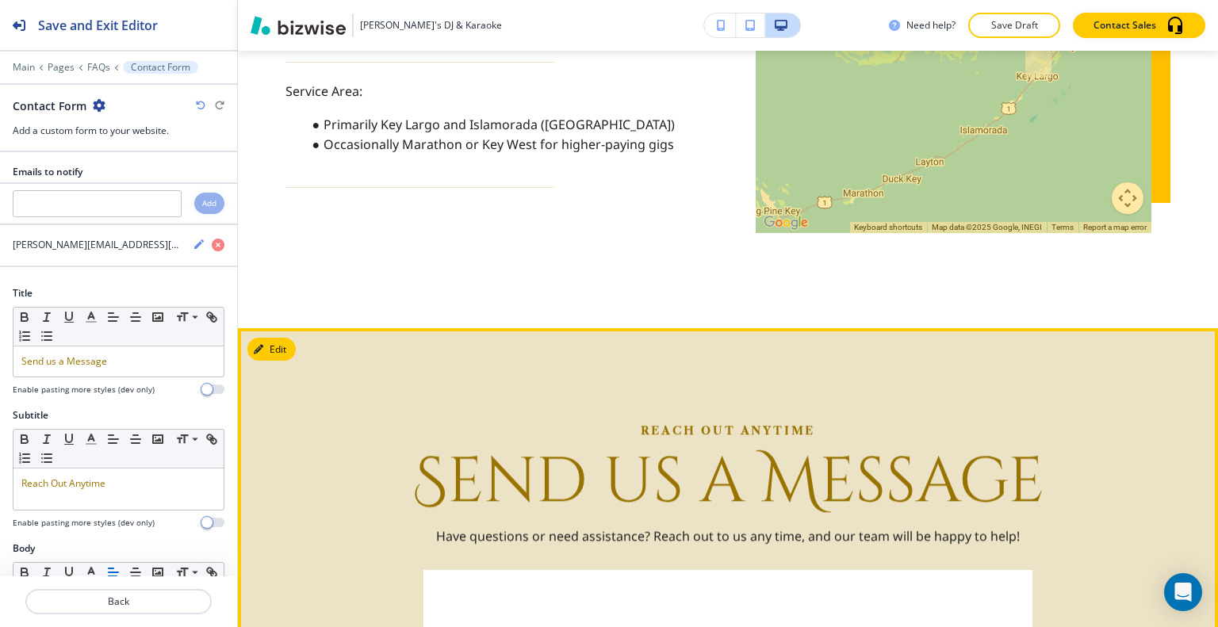
scroll to position [3016, 0]
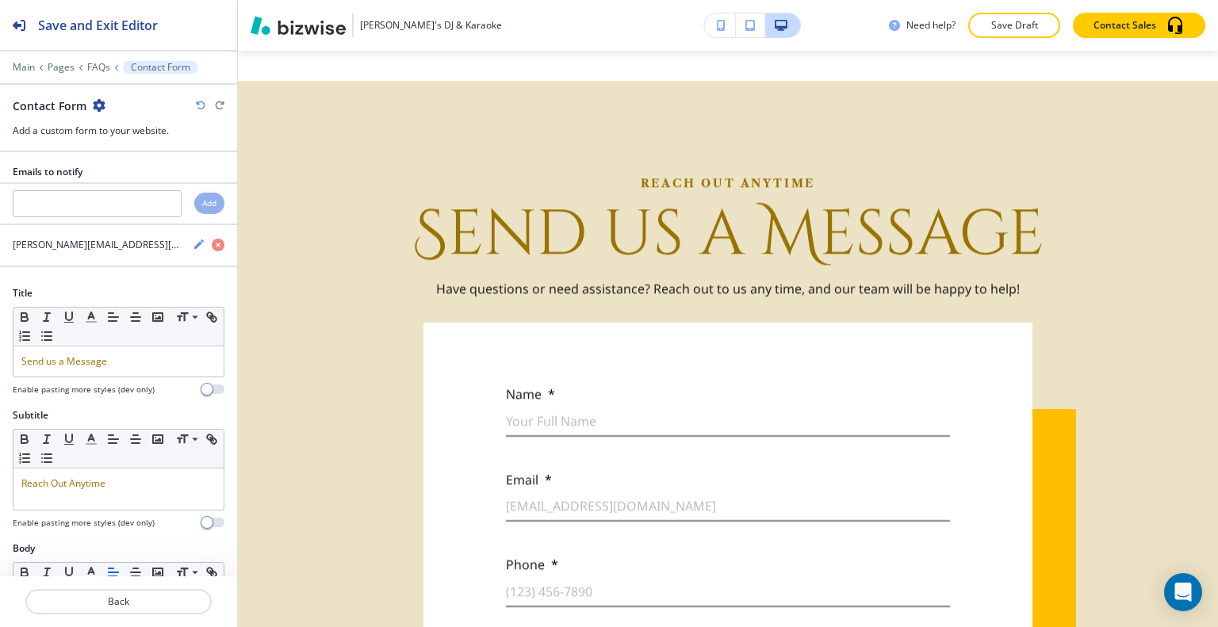
click at [100, 110] on icon "button" at bounding box center [99, 105] width 13 height 13
click at [124, 183] on p "Delete Section" at bounding box center [141, 188] width 81 height 14
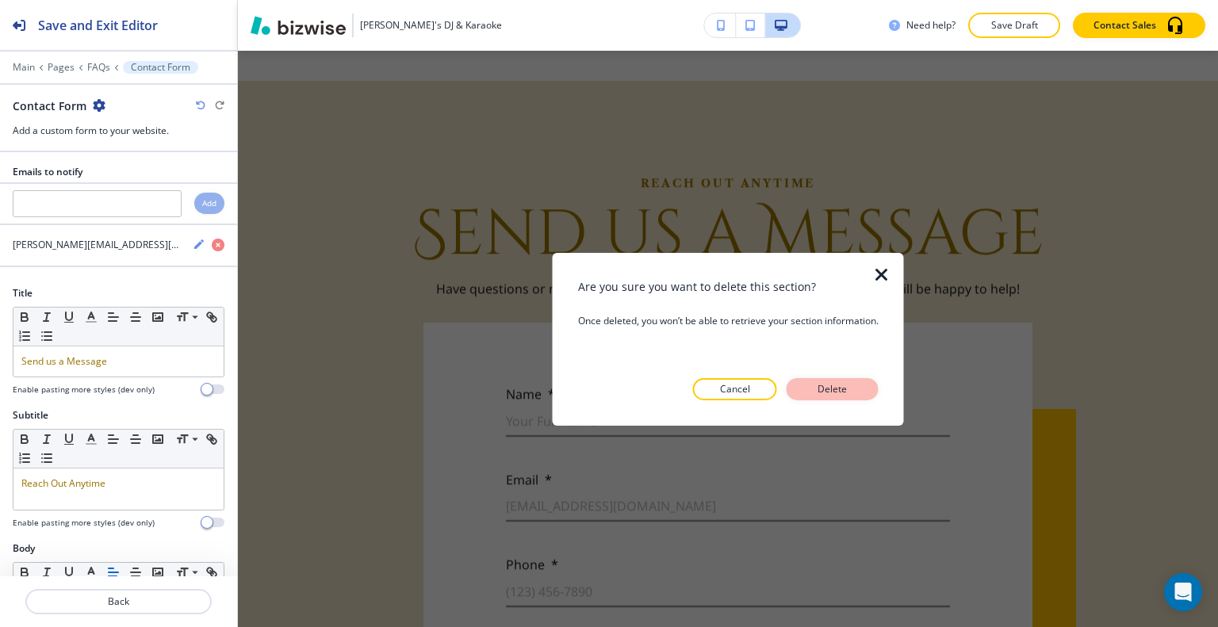
click at [865, 391] on button "Delete" at bounding box center [833, 389] width 92 height 22
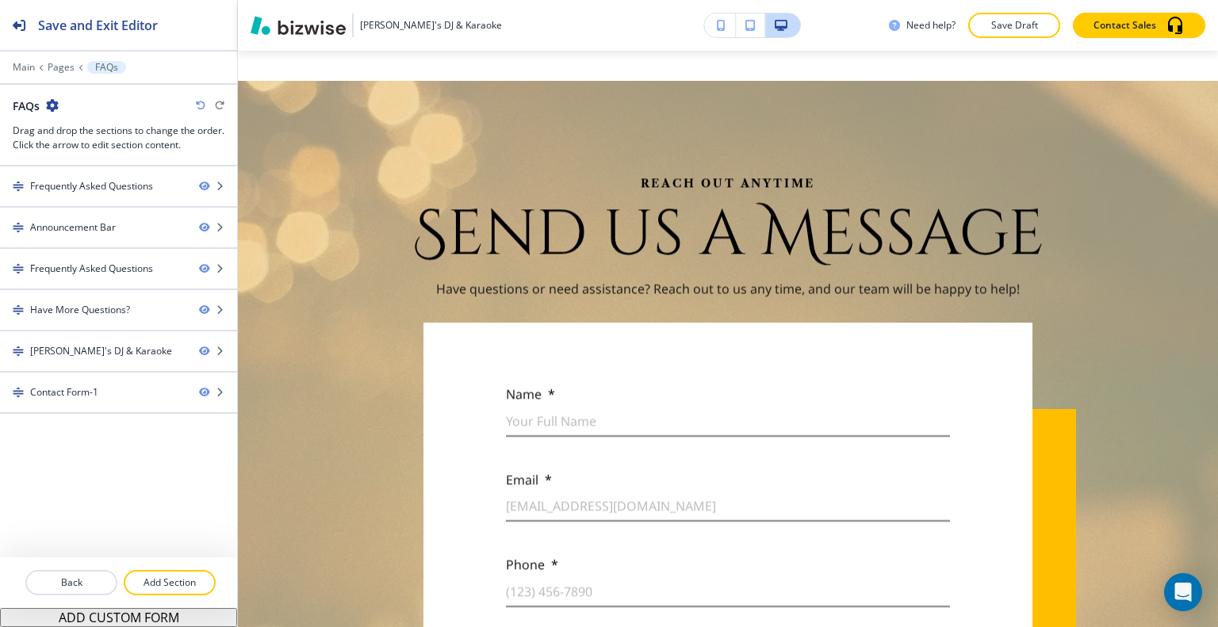
click at [1014, 42] on div "Gaby's DJ & Karaoke Need help? Save Draft Contact Sales" at bounding box center [728, 25] width 980 height 51
click at [1015, 32] on p "Save Draft" at bounding box center [1014, 25] width 51 height 14
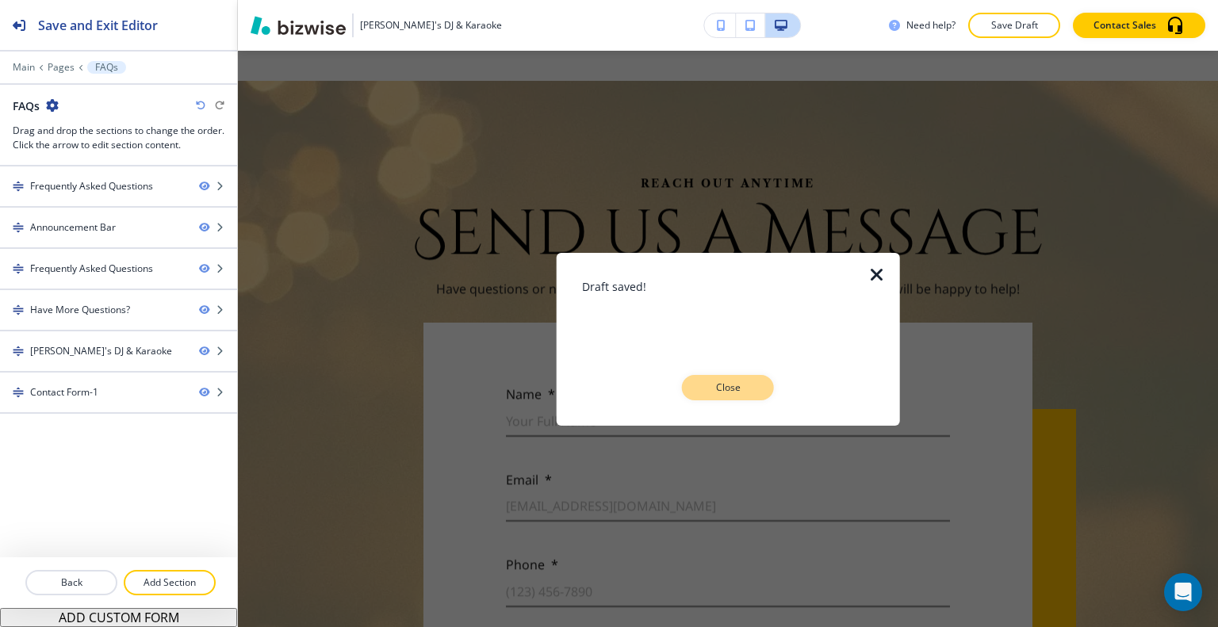
click at [749, 385] on p "Close" at bounding box center [727, 388] width 51 height 14
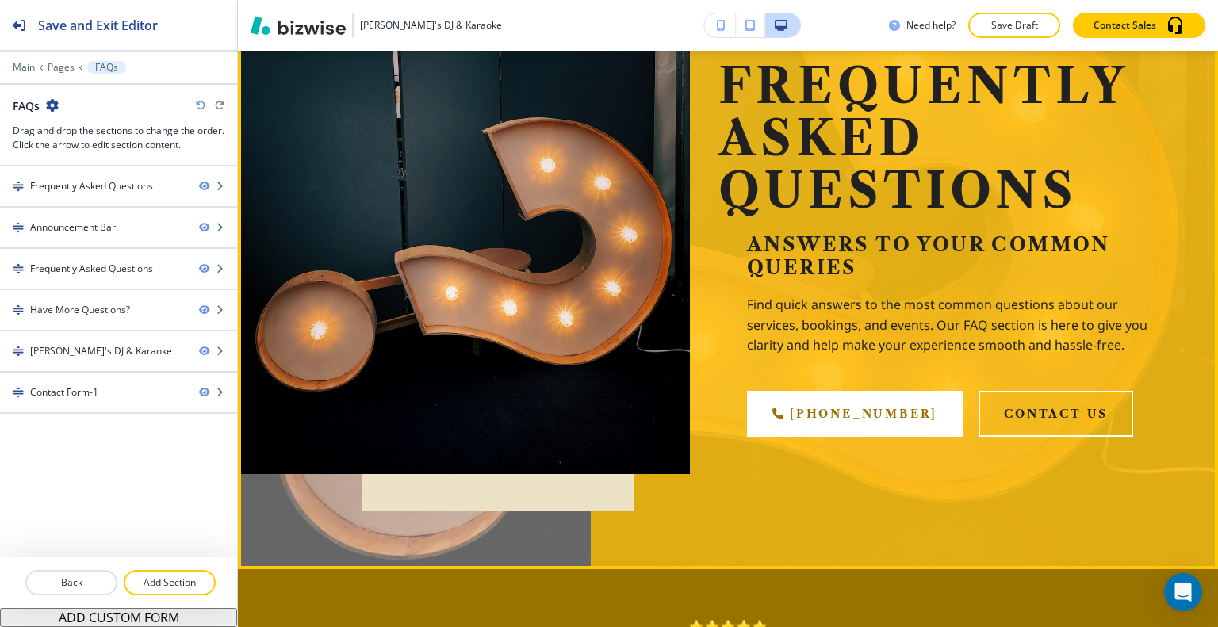
scroll to position [0, 0]
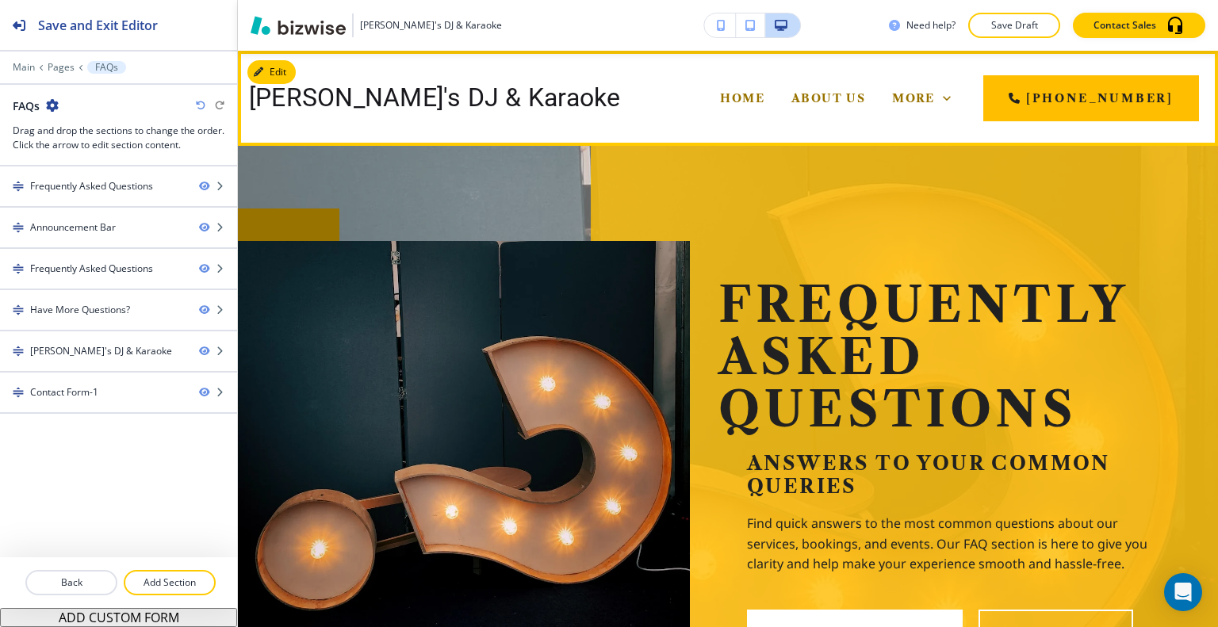
click at [865, 155] on span "Gallery" at bounding box center [832, 162] width 66 height 14
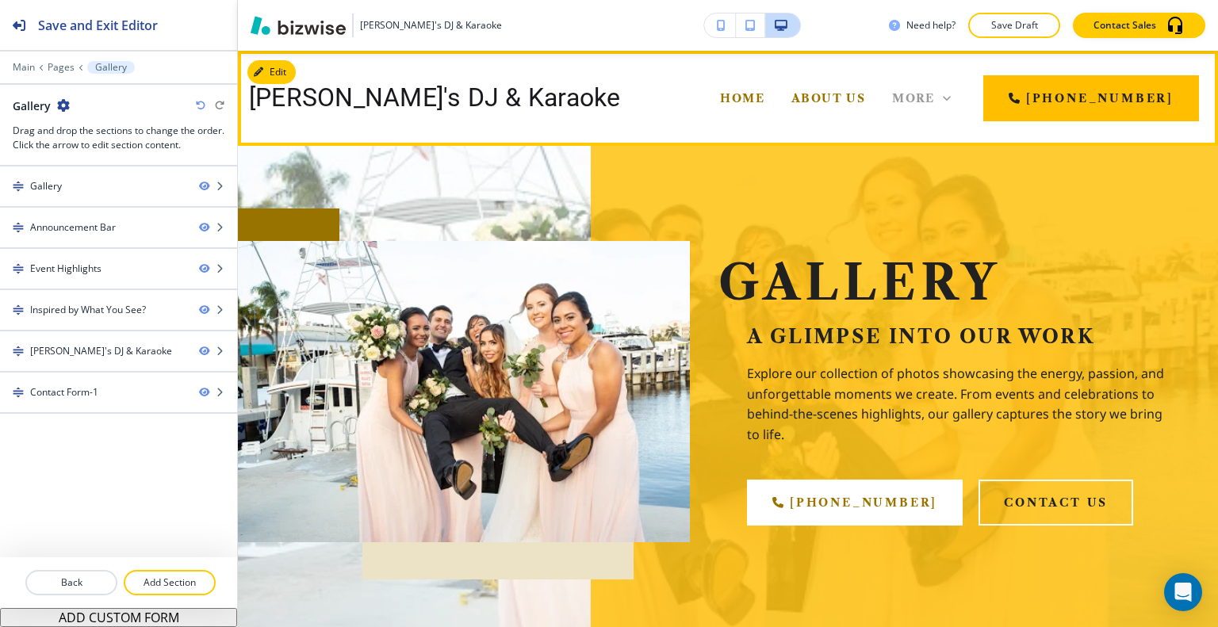
click at [935, 94] on span "More" at bounding box center [913, 98] width 43 height 14
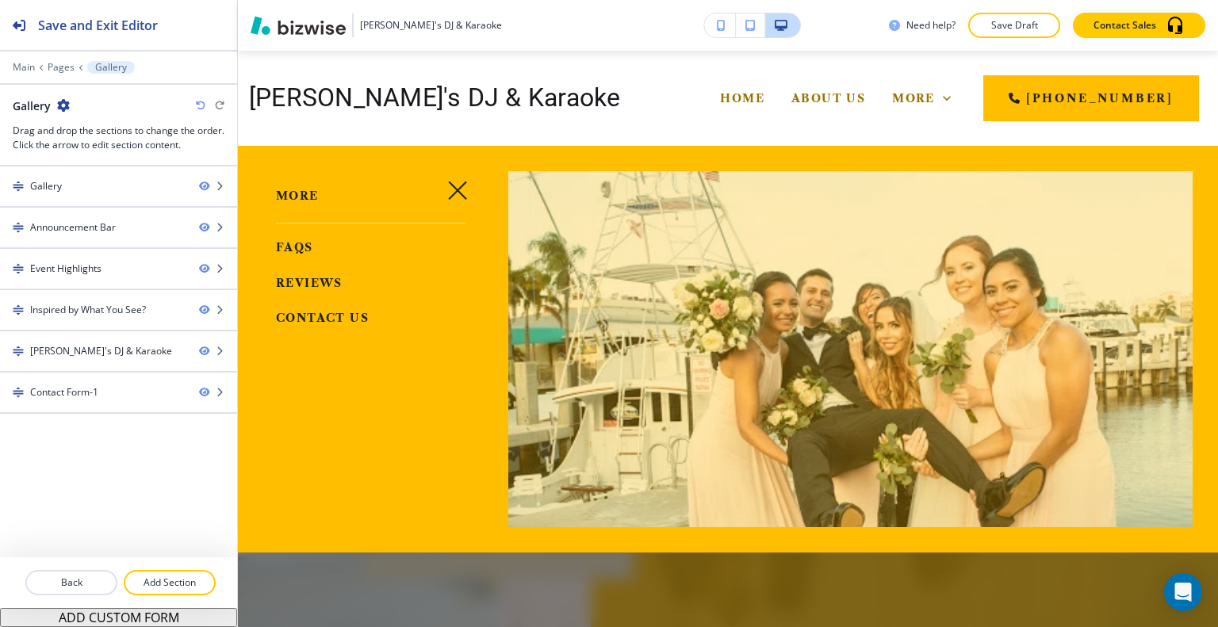
click at [296, 278] on span "Reviews" at bounding box center [309, 283] width 67 height 14
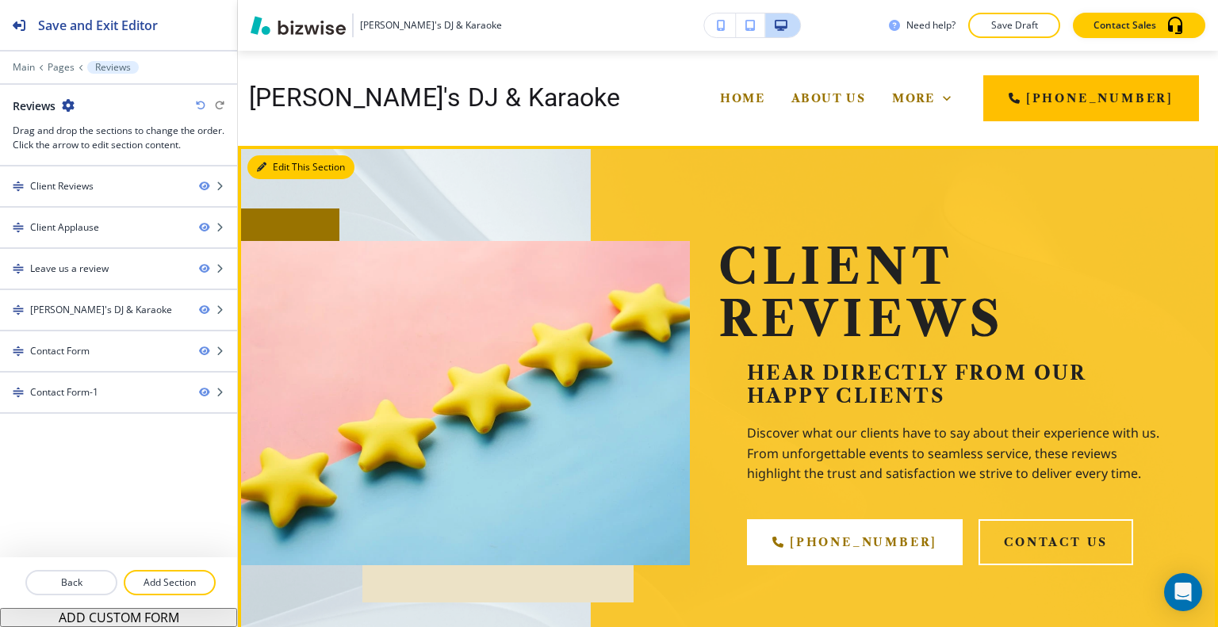
click at [269, 161] on button "Edit This Section" at bounding box center [300, 167] width 107 height 24
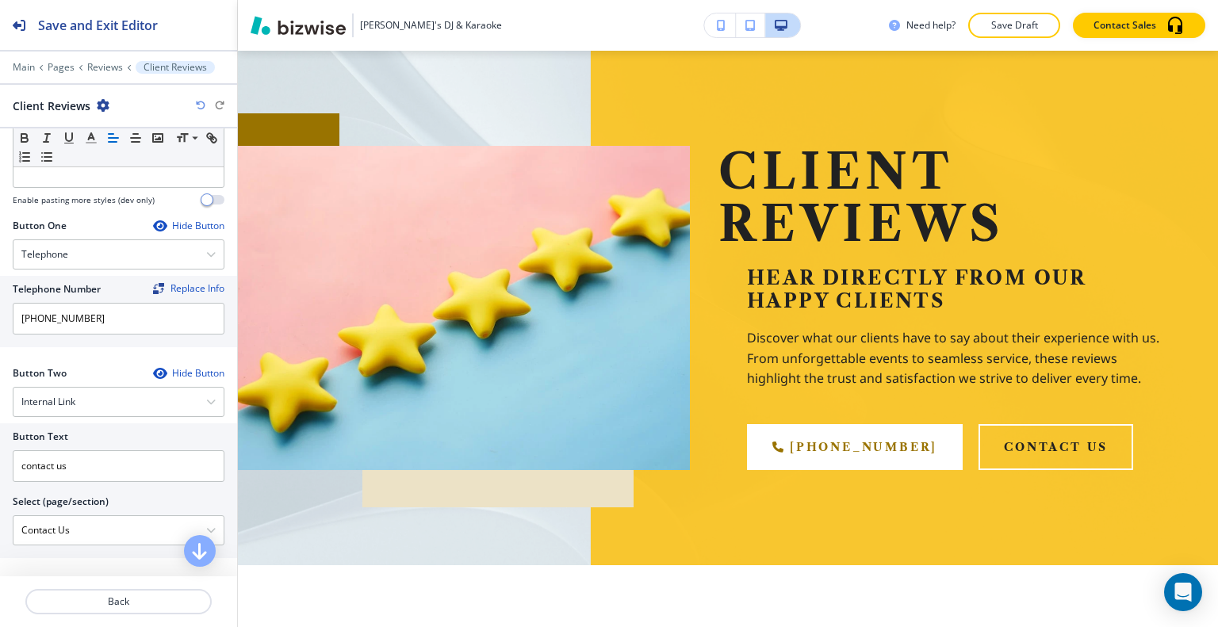
scroll to position [793, 0]
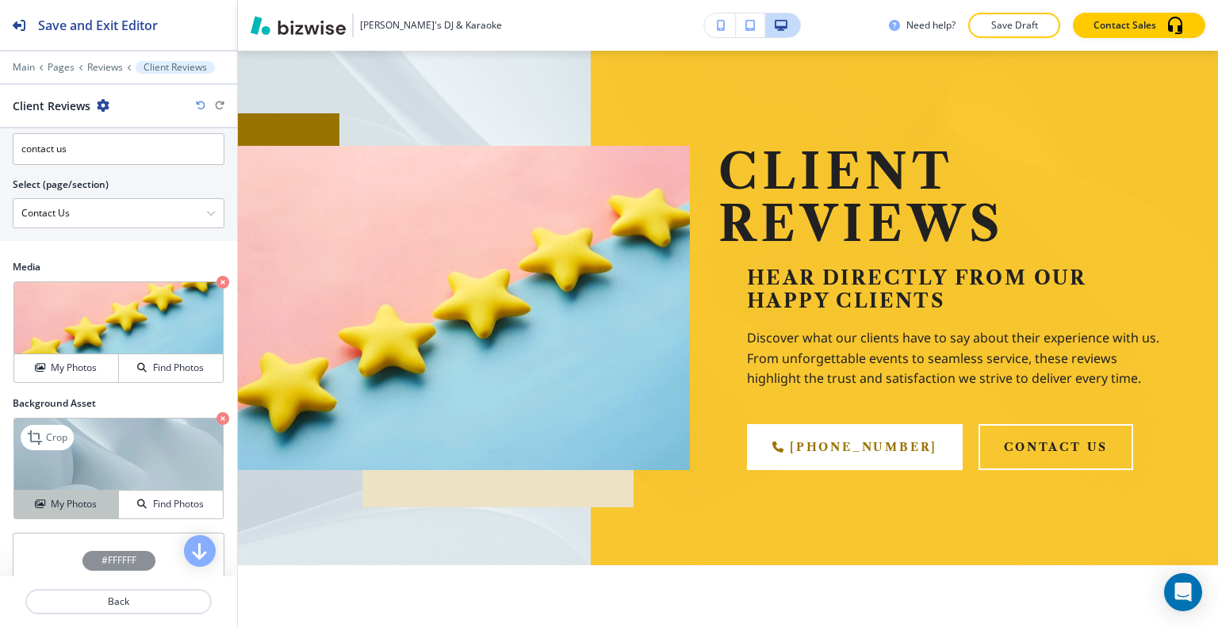
click at [67, 503] on h4 "My Photos" at bounding box center [74, 504] width 46 height 14
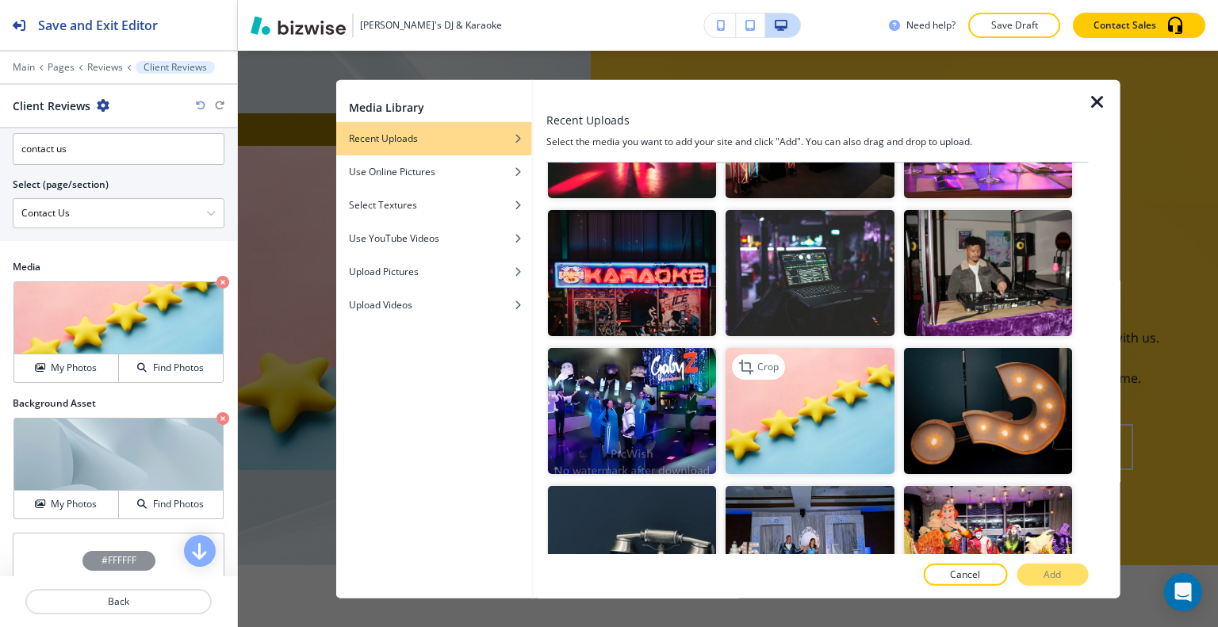
click at [802, 424] on img "button" at bounding box center [809, 411] width 168 height 126
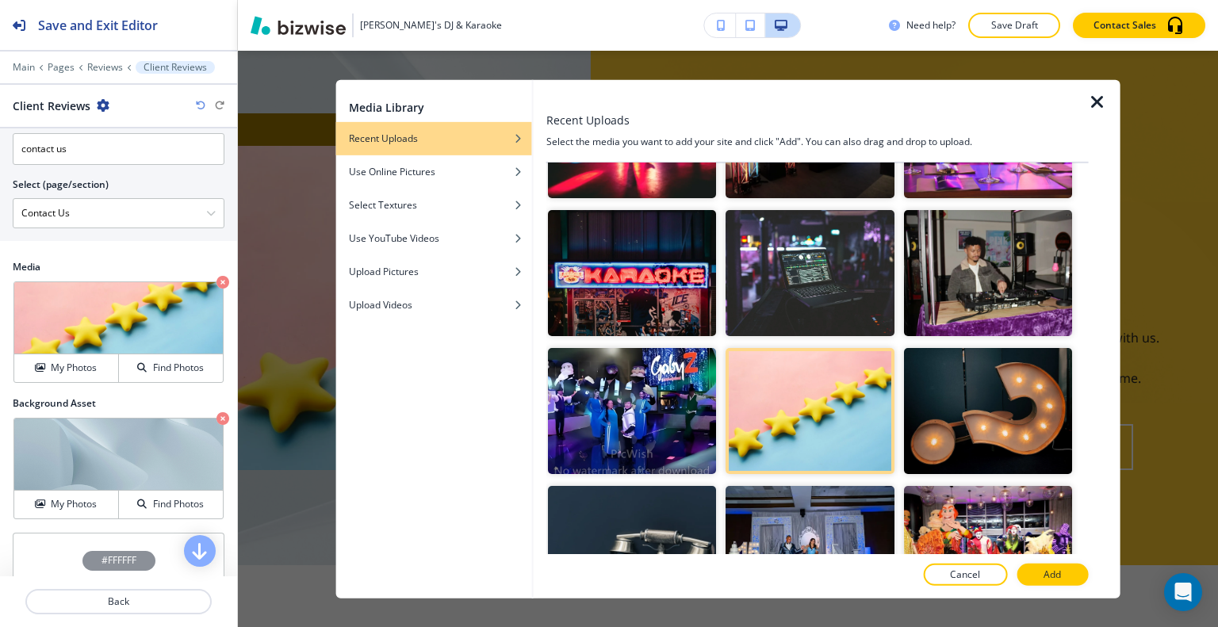
click at [1072, 592] on div at bounding box center [817, 592] width 542 height 13
click at [1065, 571] on button "Add" at bounding box center [1051, 575] width 71 height 22
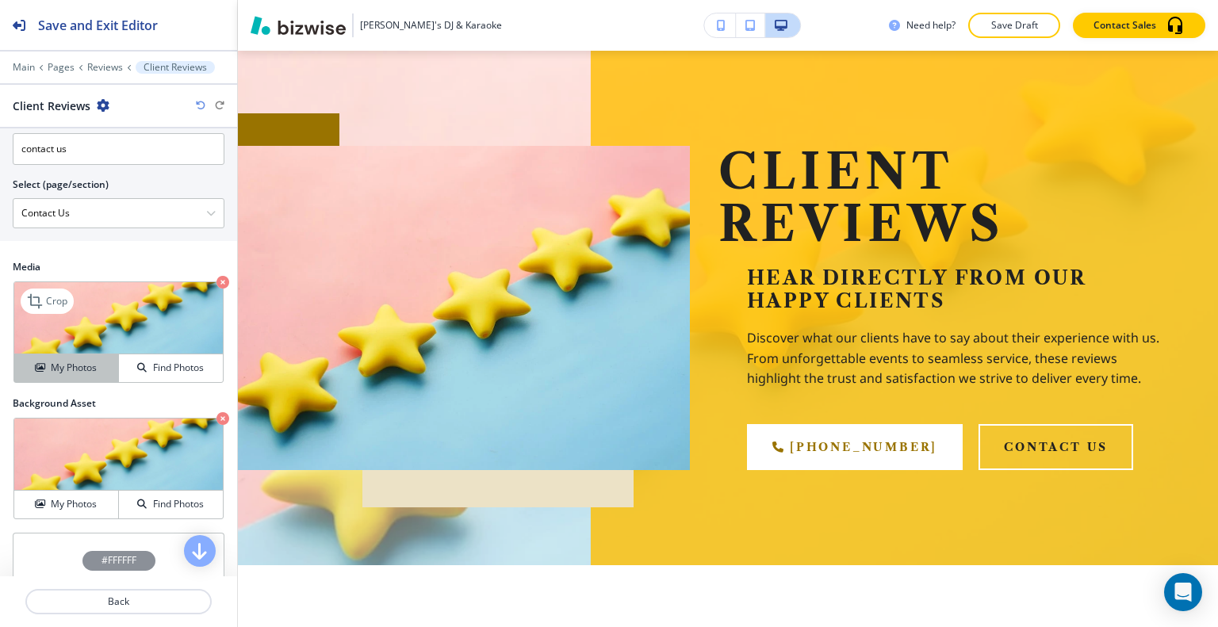
click at [86, 365] on h4 "My Photos" at bounding box center [74, 368] width 46 height 14
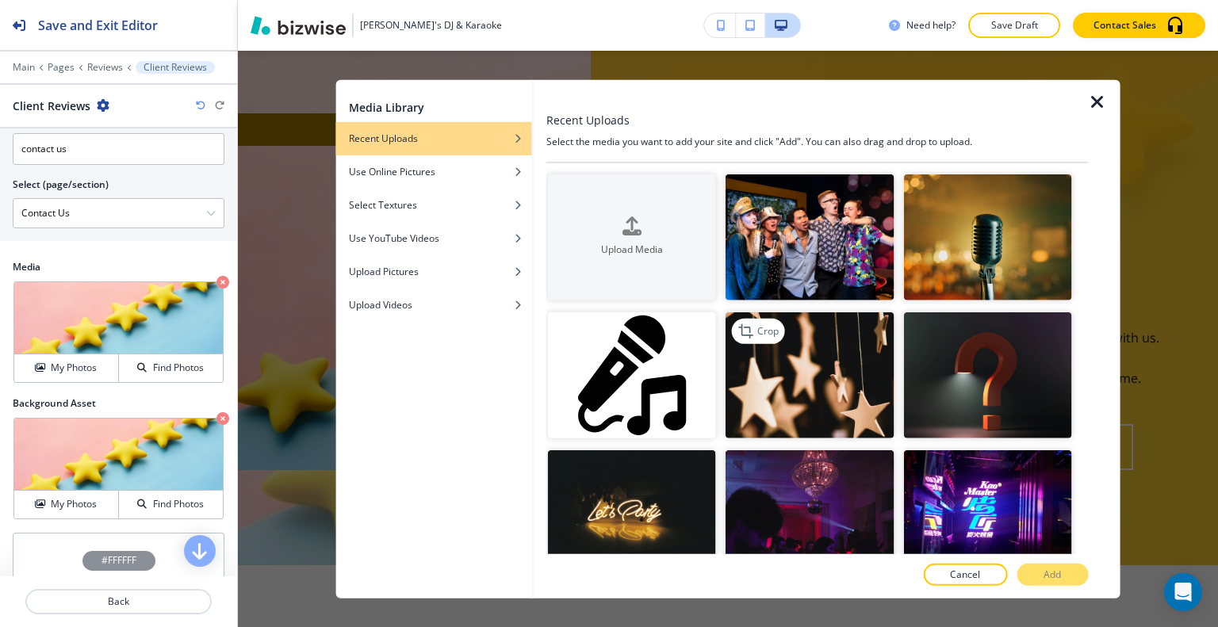
click at [767, 364] on img "button" at bounding box center [809, 375] width 168 height 126
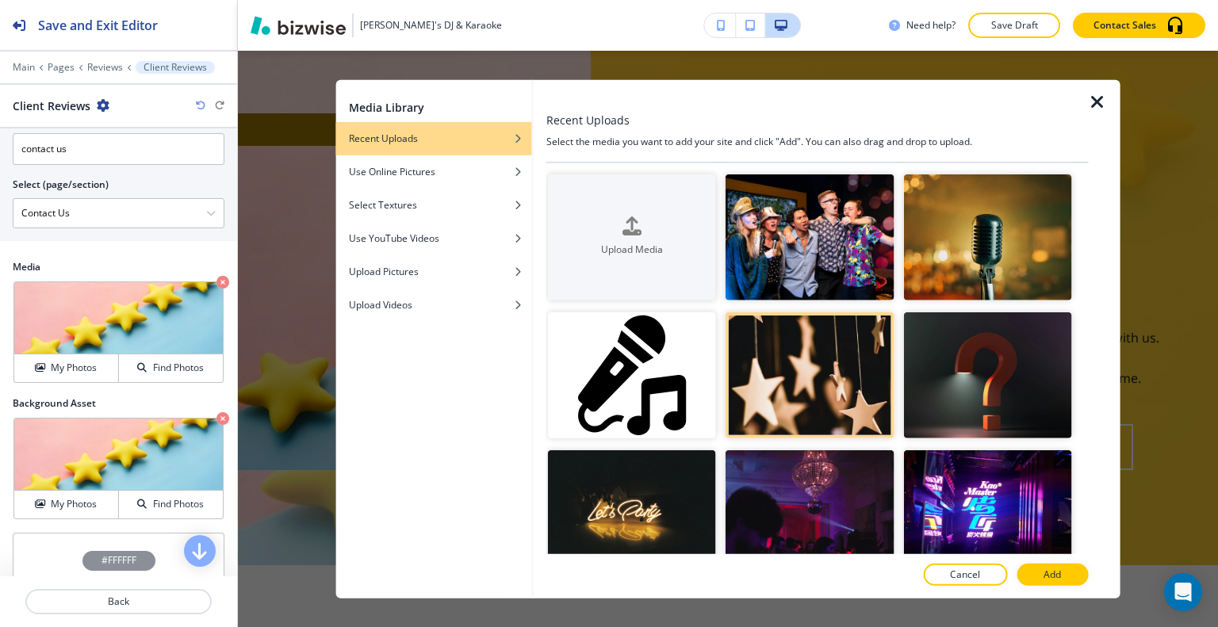
click at [1091, 568] on div at bounding box center [1104, 338] width 32 height 519
click at [1078, 574] on button "Add" at bounding box center [1051, 575] width 71 height 22
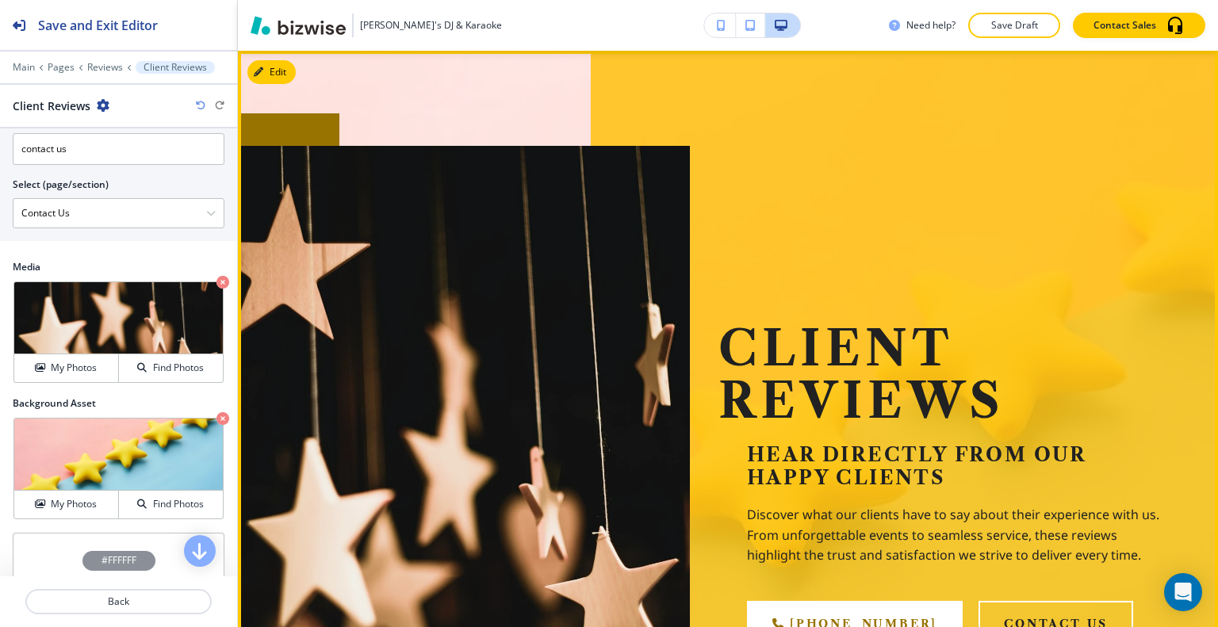
scroll to position [174, 0]
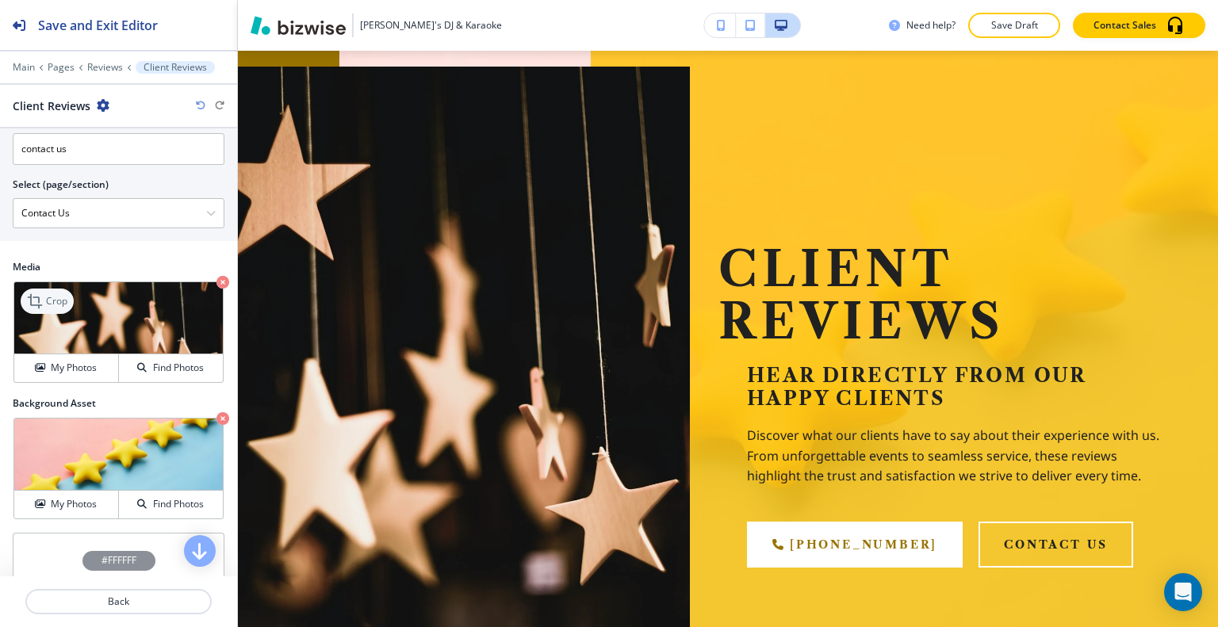
click at [44, 294] on icon at bounding box center [36, 301] width 19 height 19
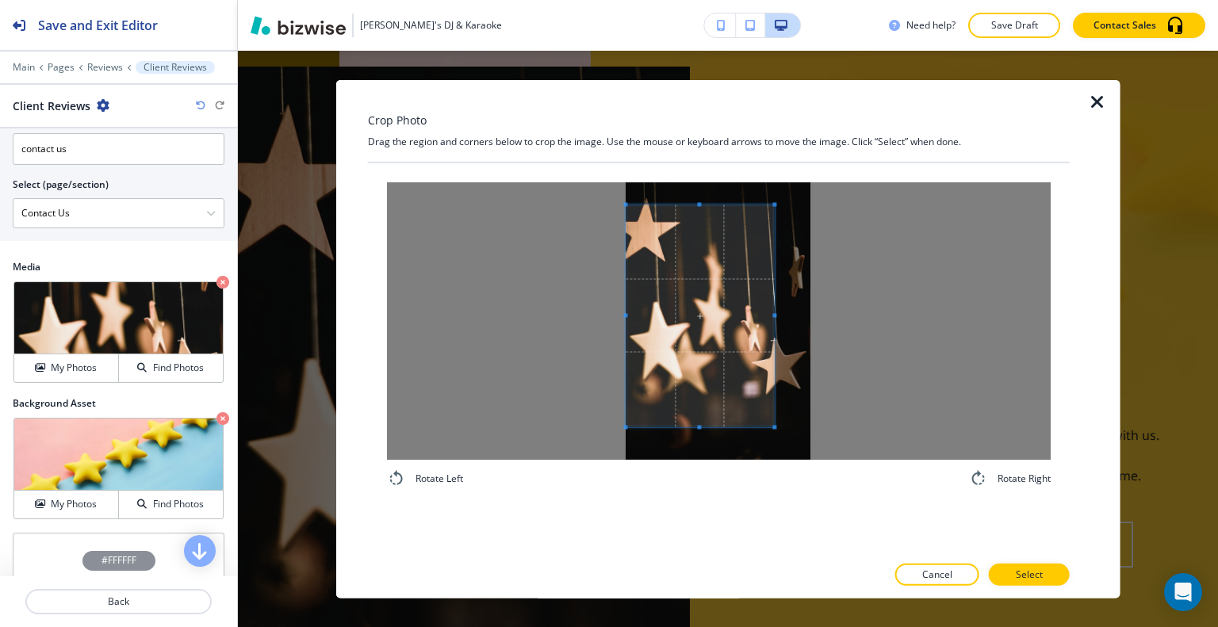
click at [637, 396] on span at bounding box center [700, 316] width 148 height 222
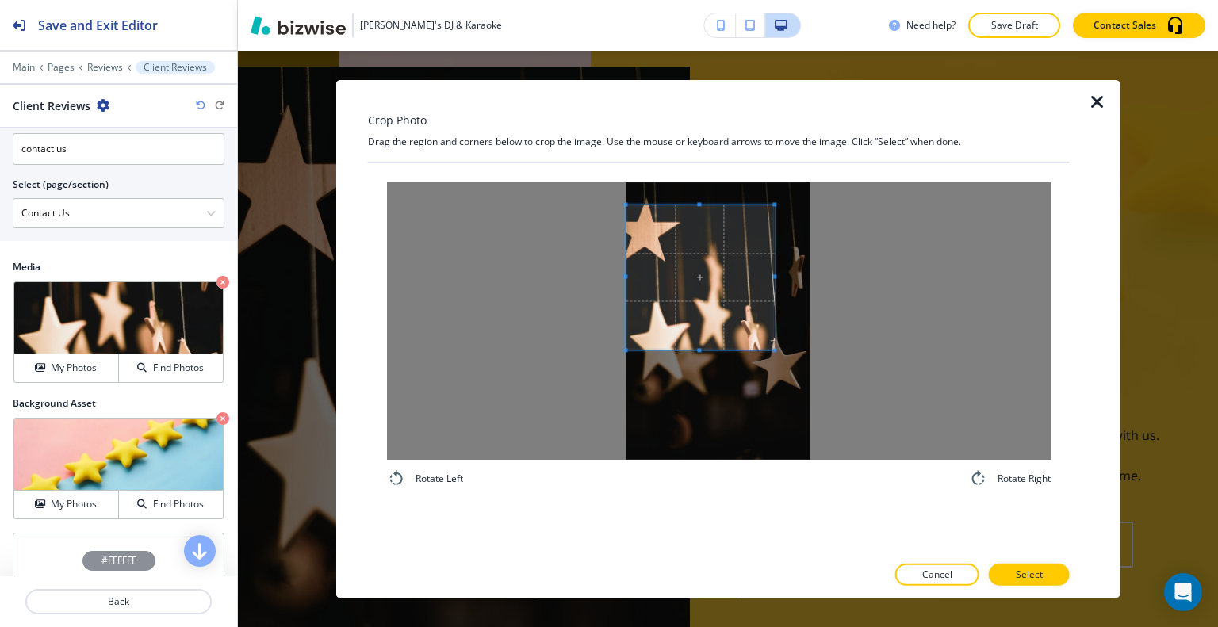
click at [707, 329] on div at bounding box center [700, 277] width 148 height 145
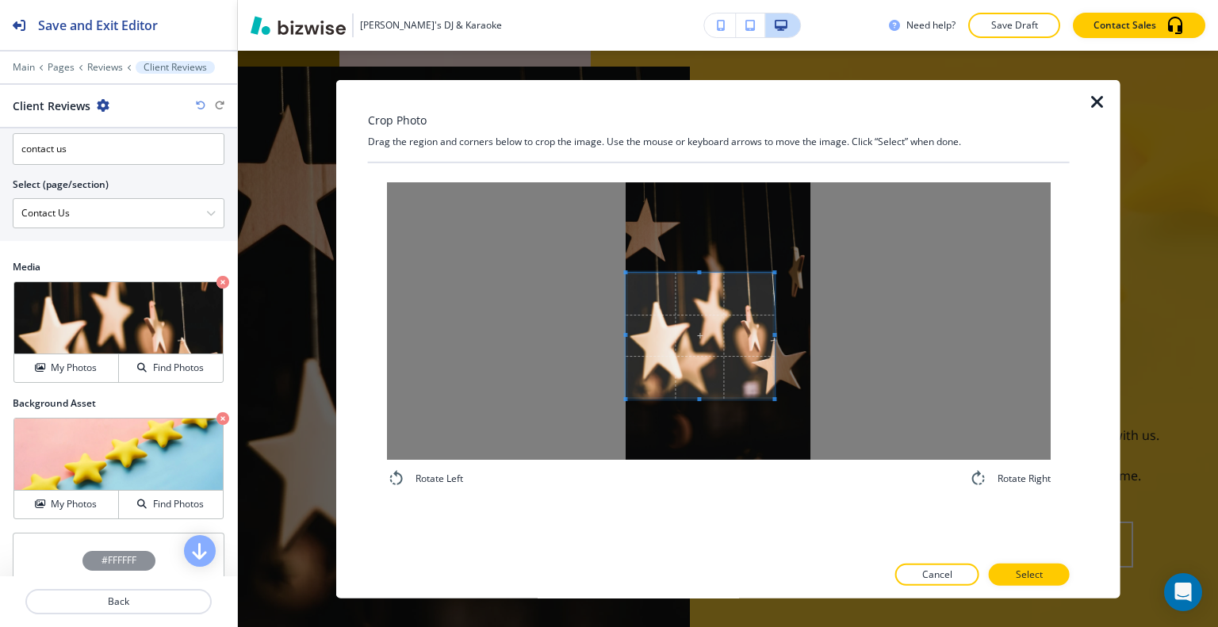
click at [676, 376] on span at bounding box center [700, 336] width 148 height 126
click at [882, 347] on div at bounding box center [719, 321] width 664 height 278
click at [1037, 580] on p "Select" at bounding box center [1029, 575] width 27 height 14
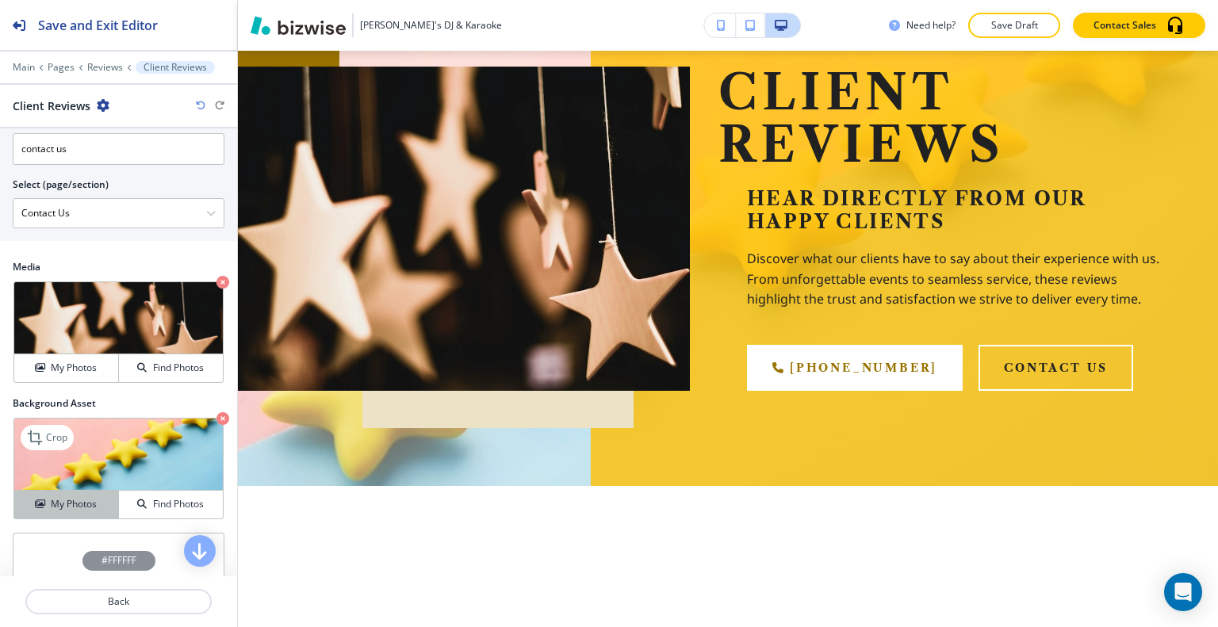
click at [94, 511] on button "My Photos" at bounding box center [66, 505] width 105 height 28
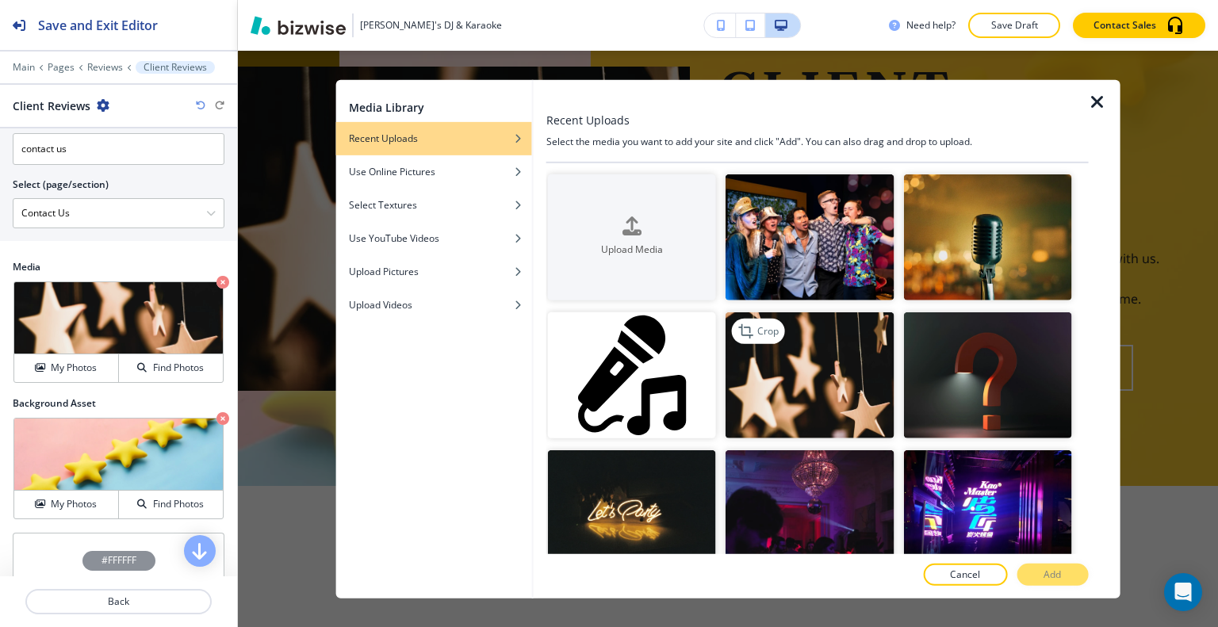
click at [788, 383] on img "button" at bounding box center [809, 375] width 168 height 126
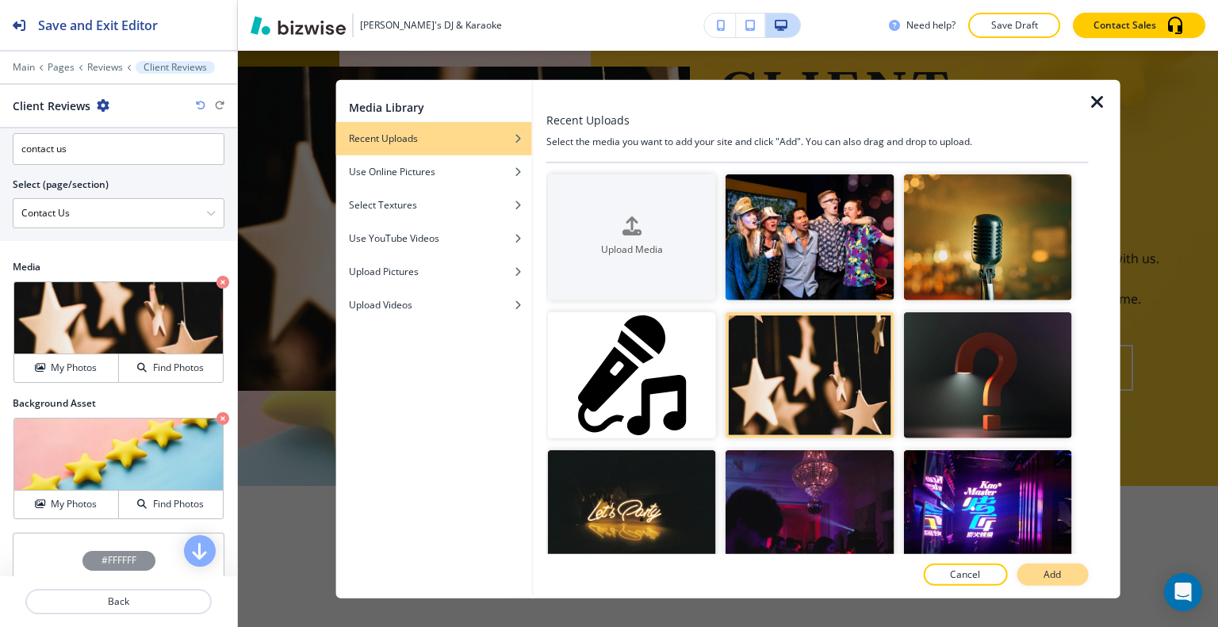
click at [1043, 572] on button "Add" at bounding box center [1051, 575] width 71 height 22
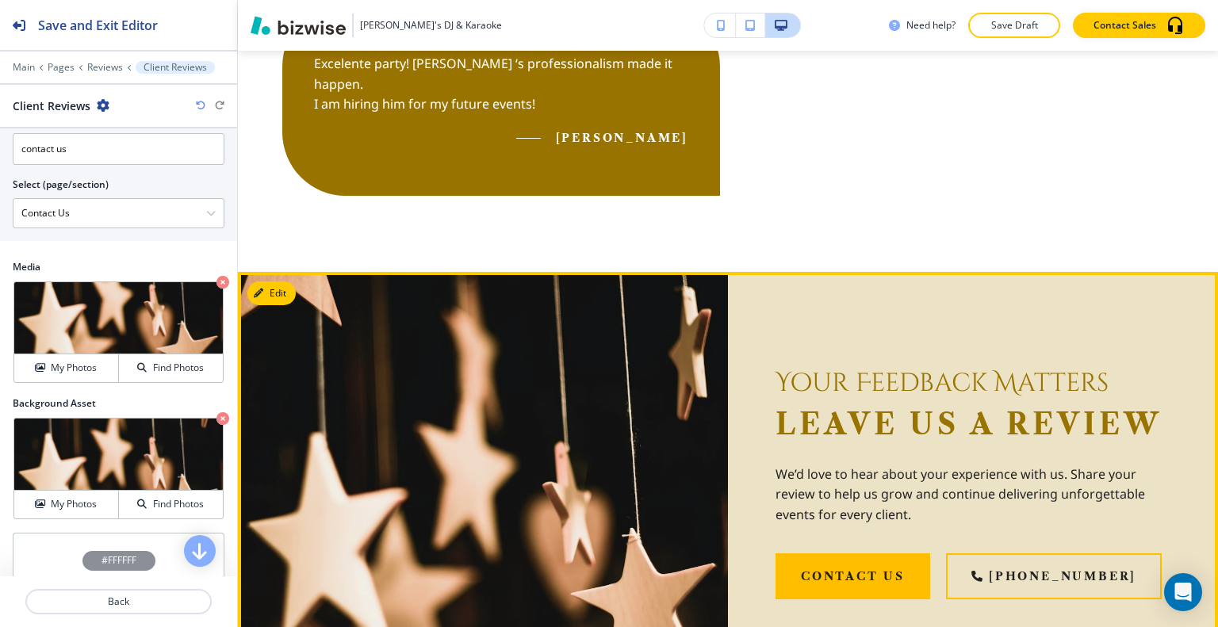
scroll to position [1982, 0]
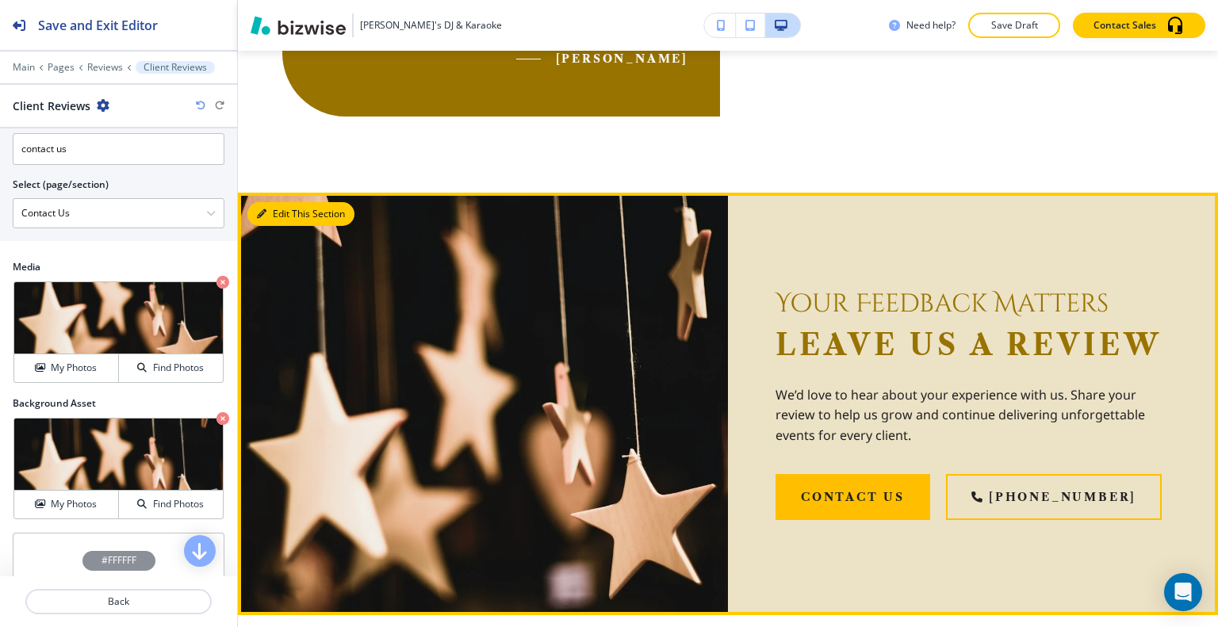
click at [279, 202] on button "Edit This Section" at bounding box center [300, 214] width 107 height 24
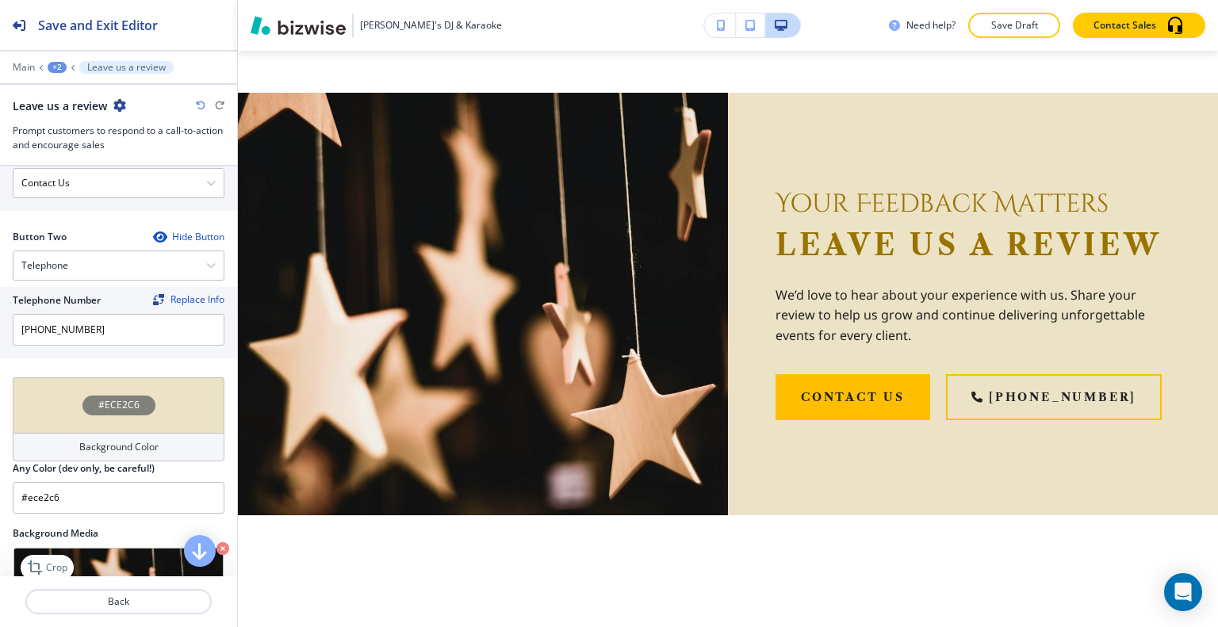
scroll to position [846, 0]
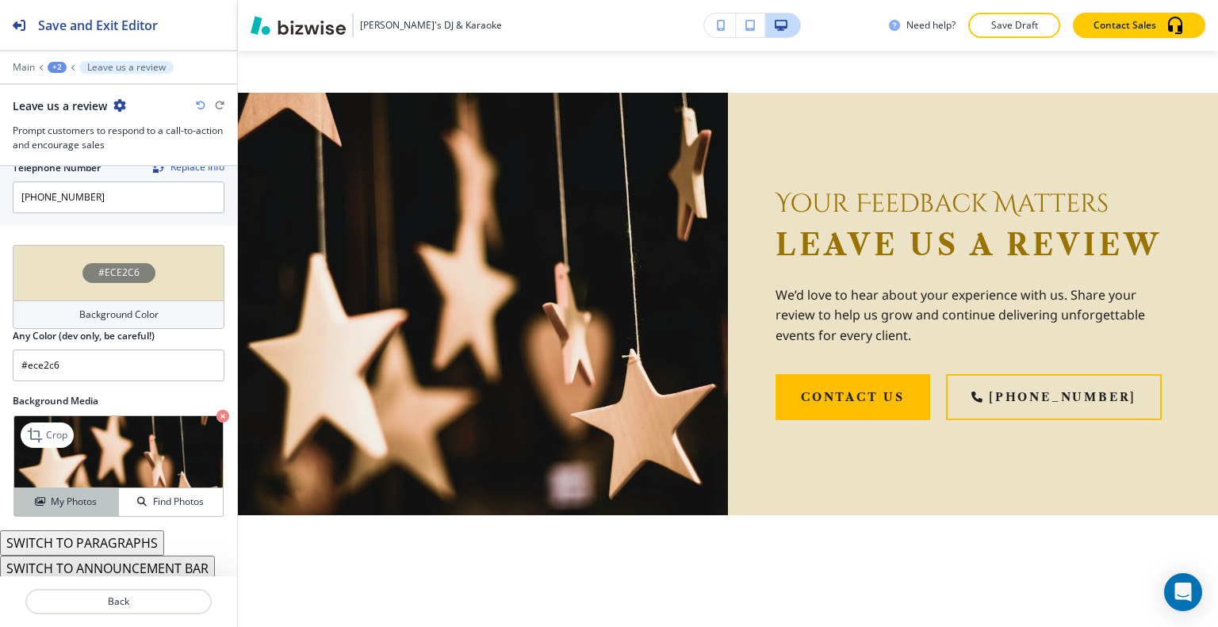
click at [76, 498] on h4 "My Photos" at bounding box center [74, 502] width 46 height 14
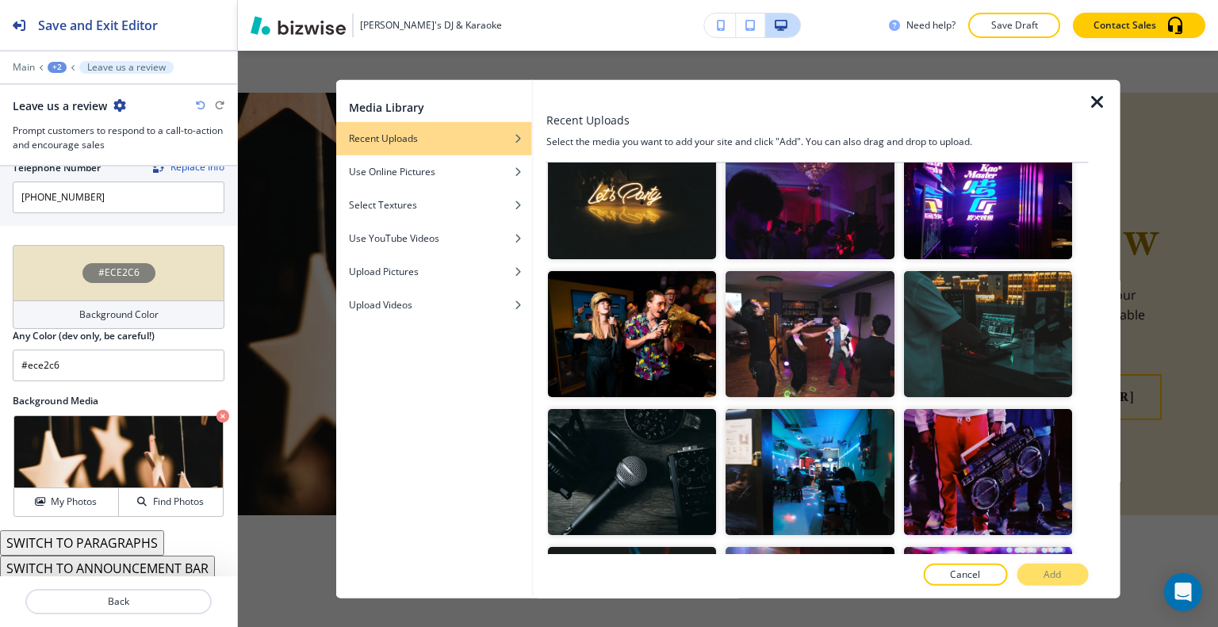
scroll to position [0, 0]
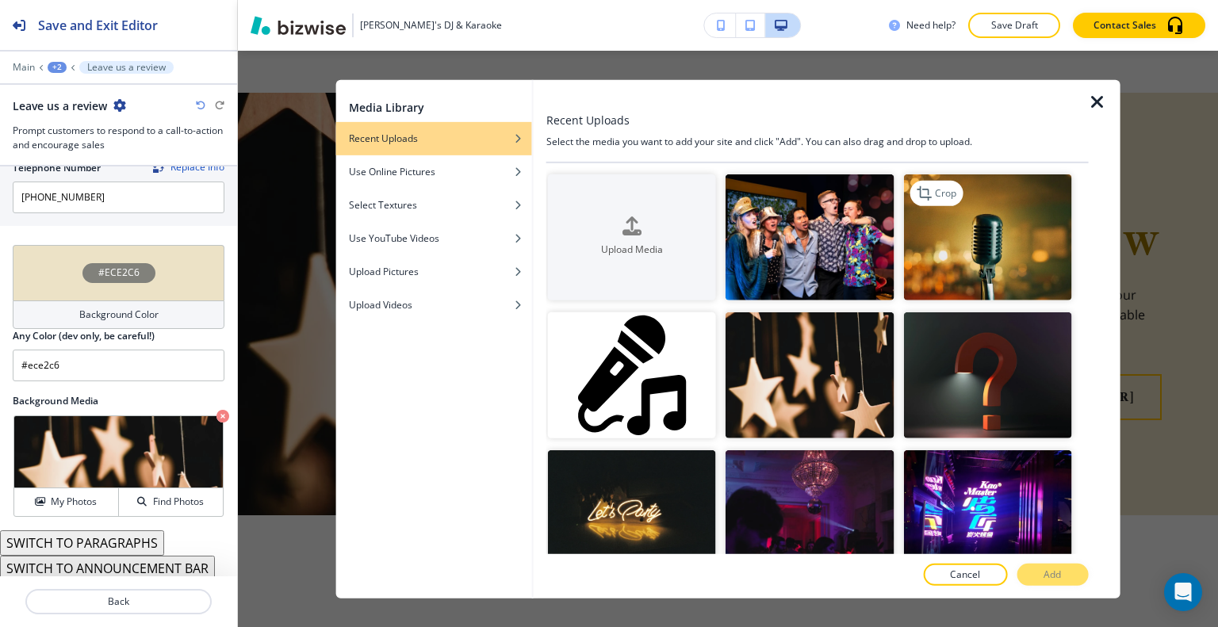
click at [996, 275] on img "button" at bounding box center [987, 237] width 168 height 126
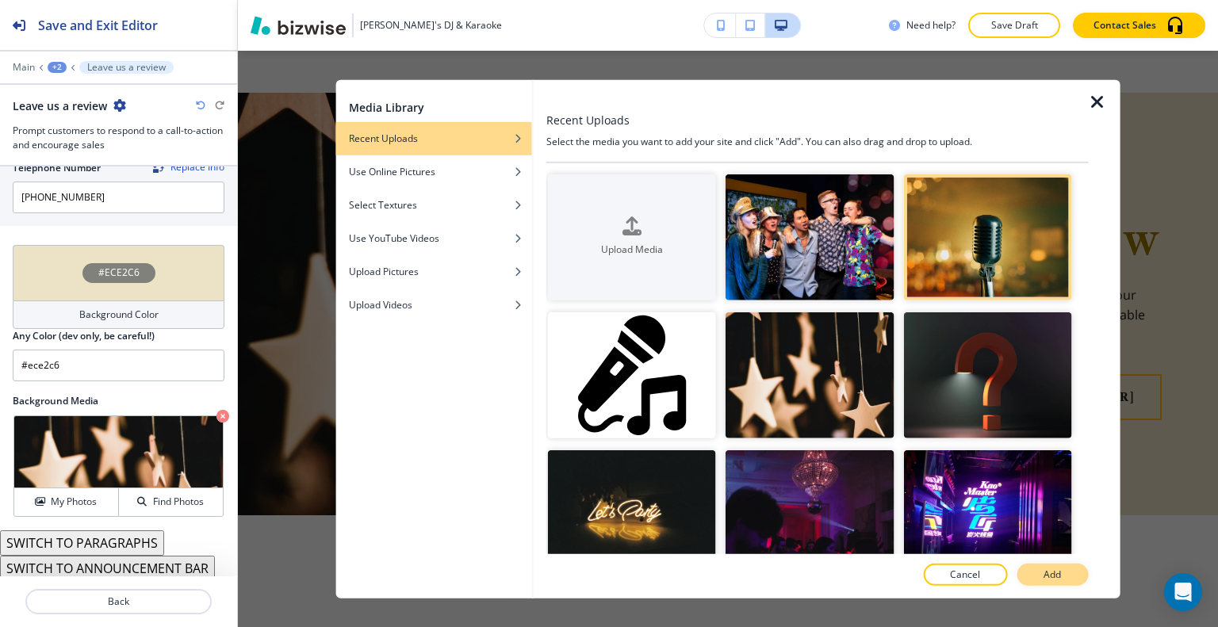
click at [1062, 564] on button "Add" at bounding box center [1051, 575] width 71 height 22
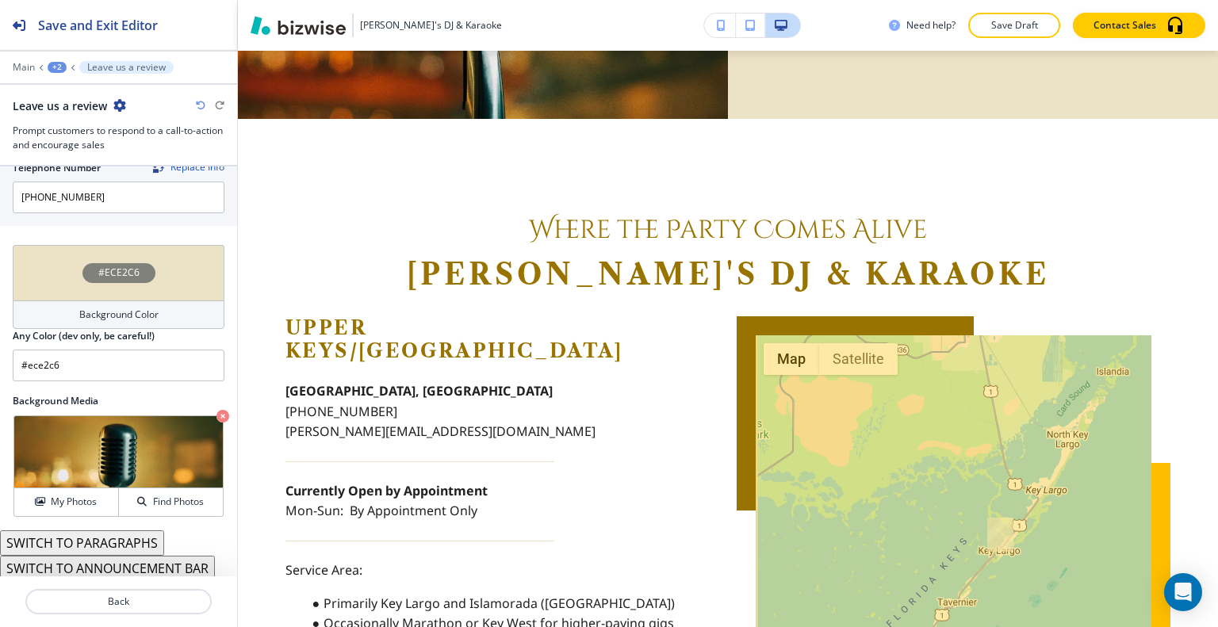
scroll to position [2954, 0]
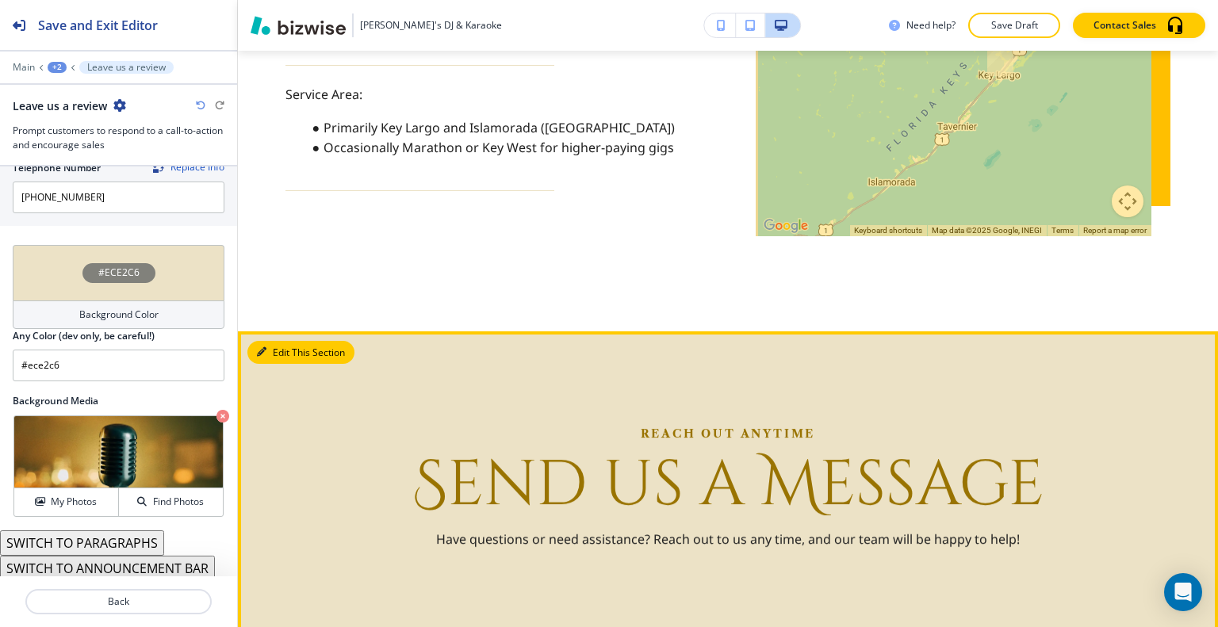
click at [267, 341] on button "Edit This Section" at bounding box center [300, 353] width 107 height 24
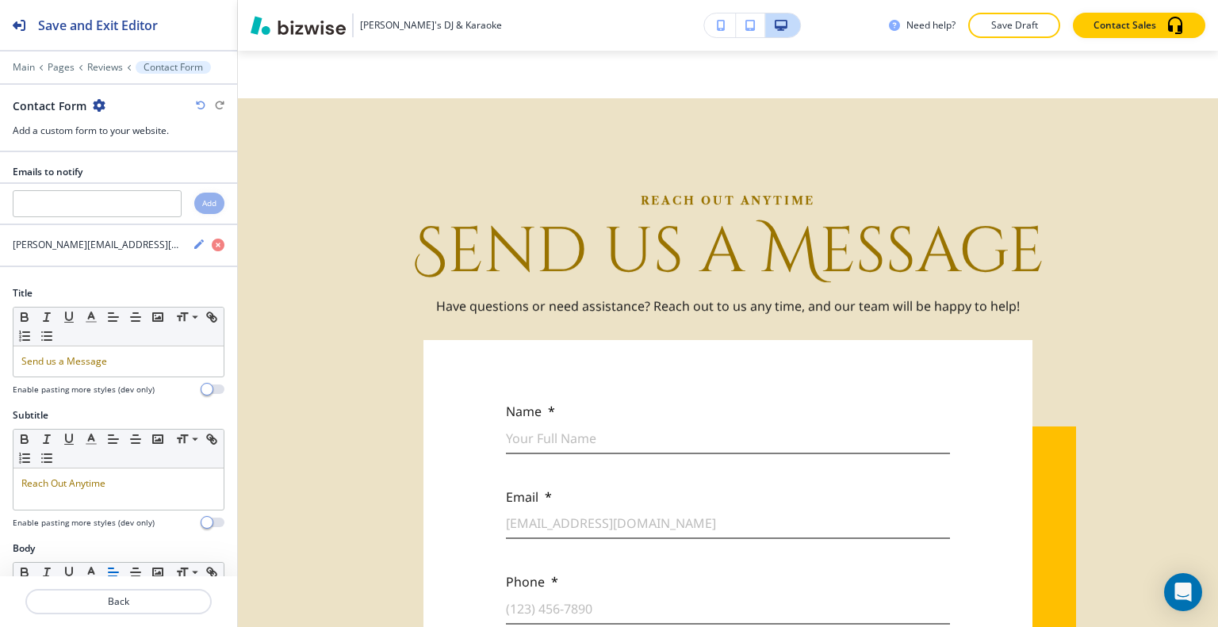
click at [102, 105] on icon "button" at bounding box center [99, 105] width 13 height 13
click at [153, 178] on button "Delete Section" at bounding box center [141, 188] width 101 height 29
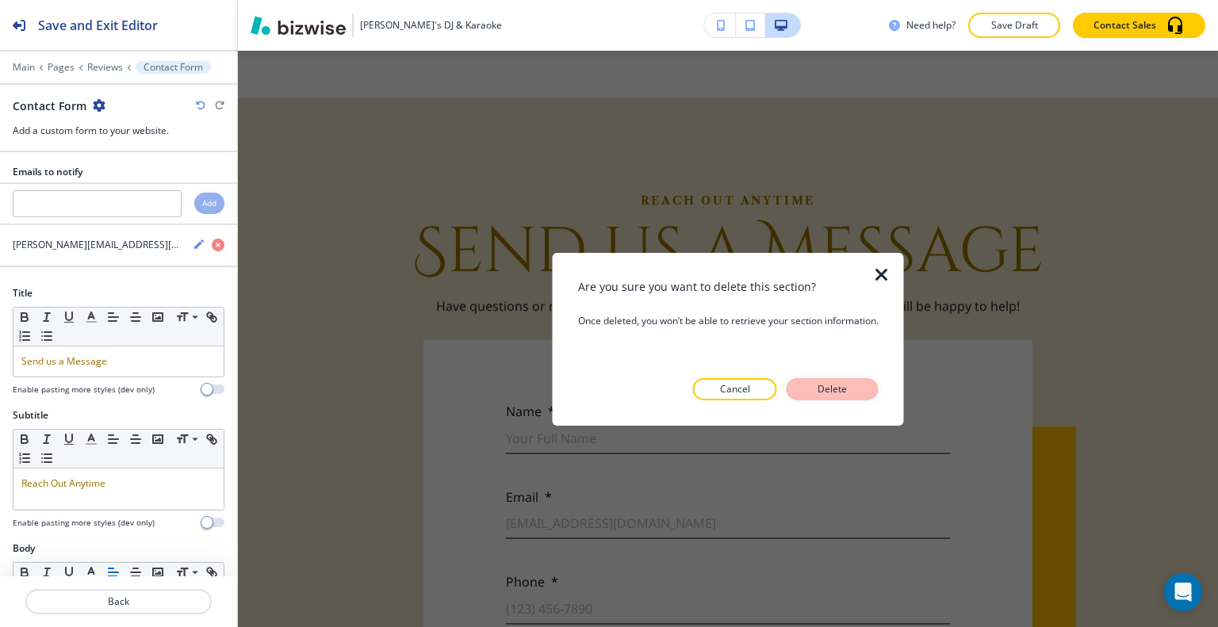
click at [819, 388] on p "Delete" at bounding box center [832, 389] width 38 height 14
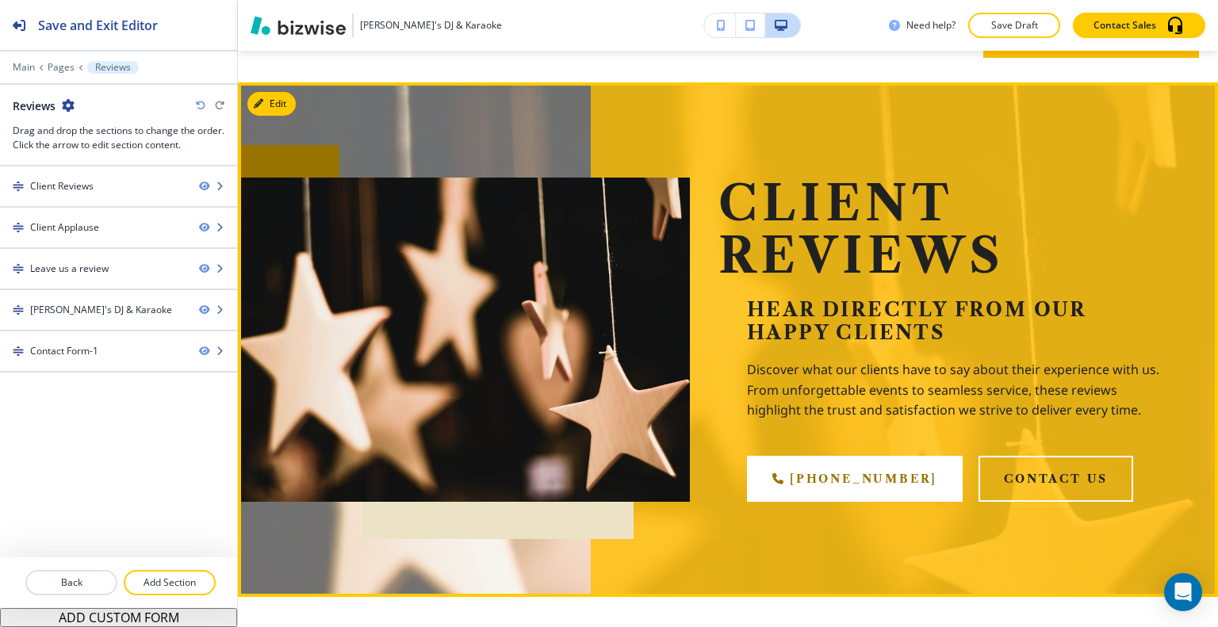
scroll to position [0, 0]
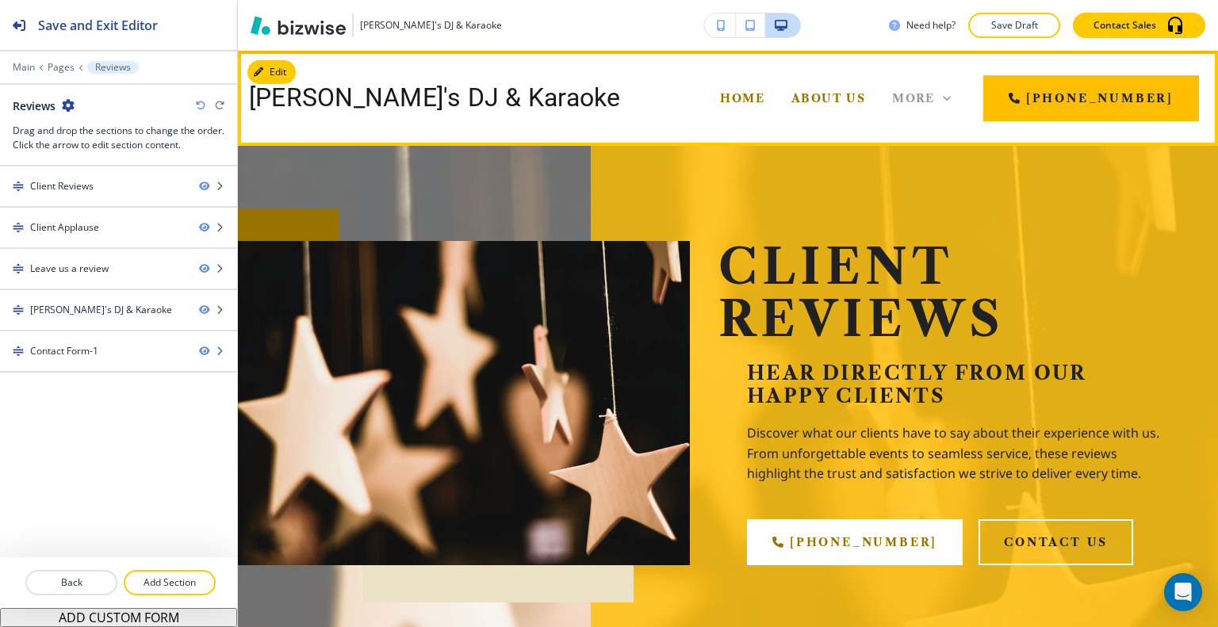
click at [935, 99] on span "More" at bounding box center [913, 98] width 43 height 14
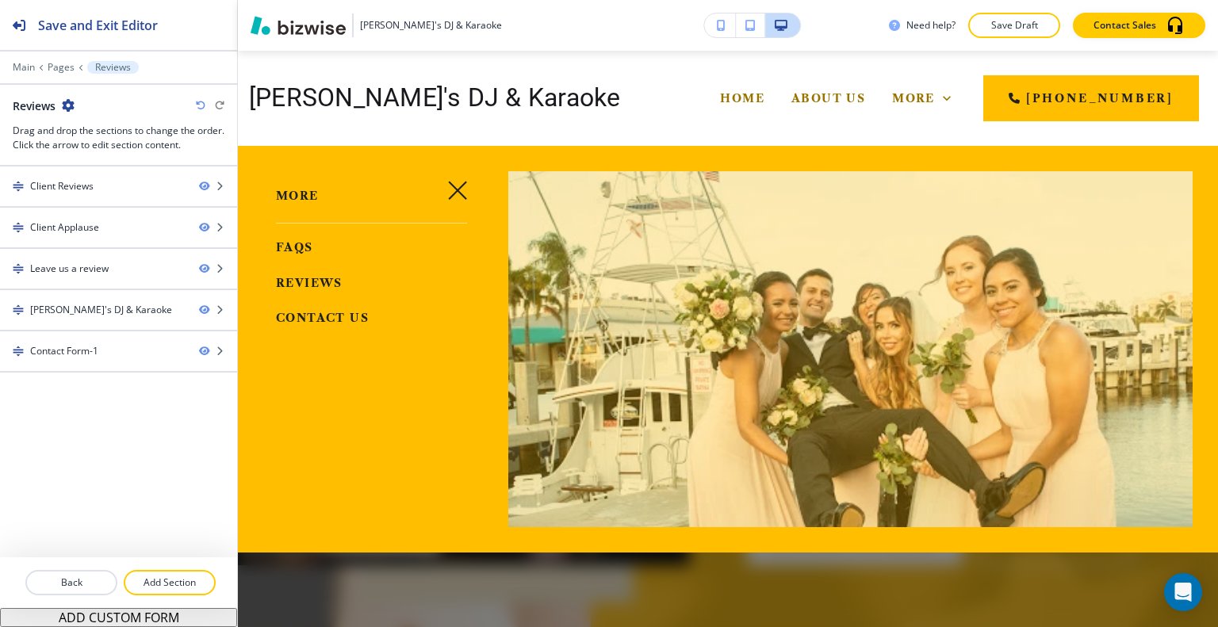
click at [337, 316] on span "Contact Us" at bounding box center [322, 318] width 93 height 14
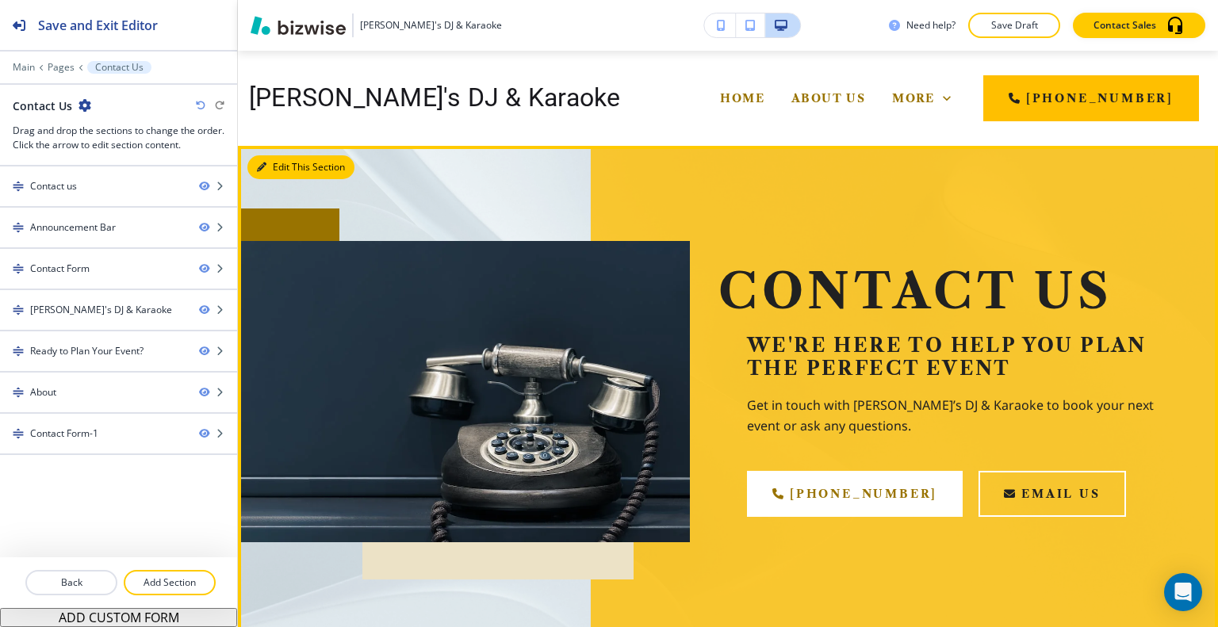
click at [260, 159] on button "Edit This Section" at bounding box center [300, 167] width 107 height 24
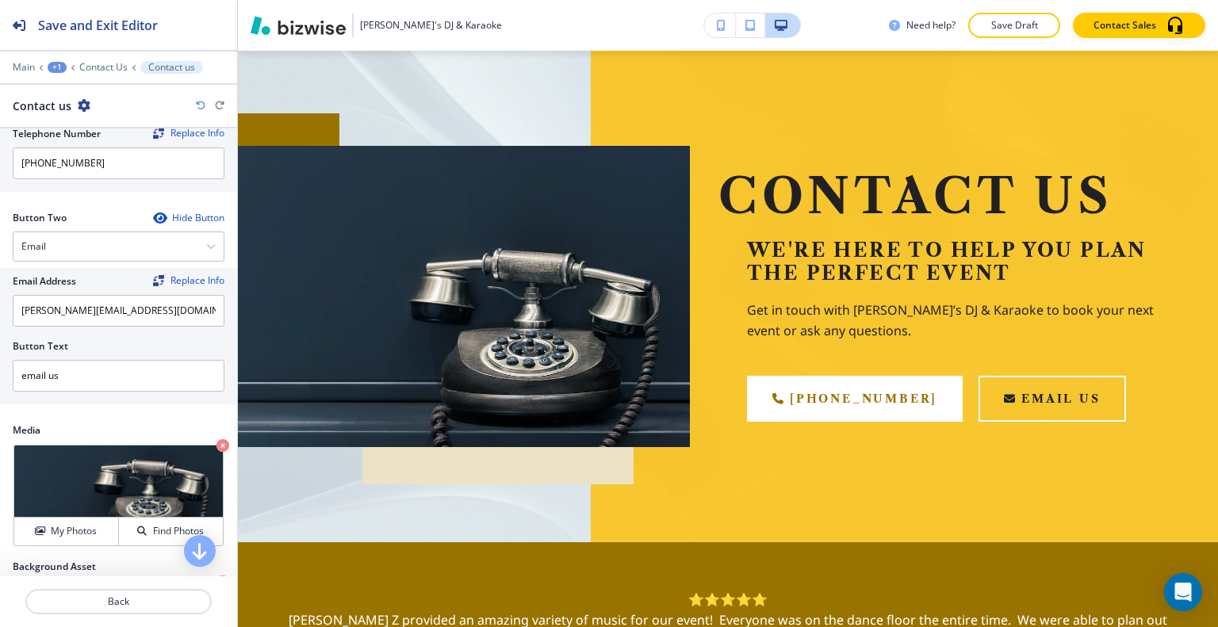
scroll to position [898, 0]
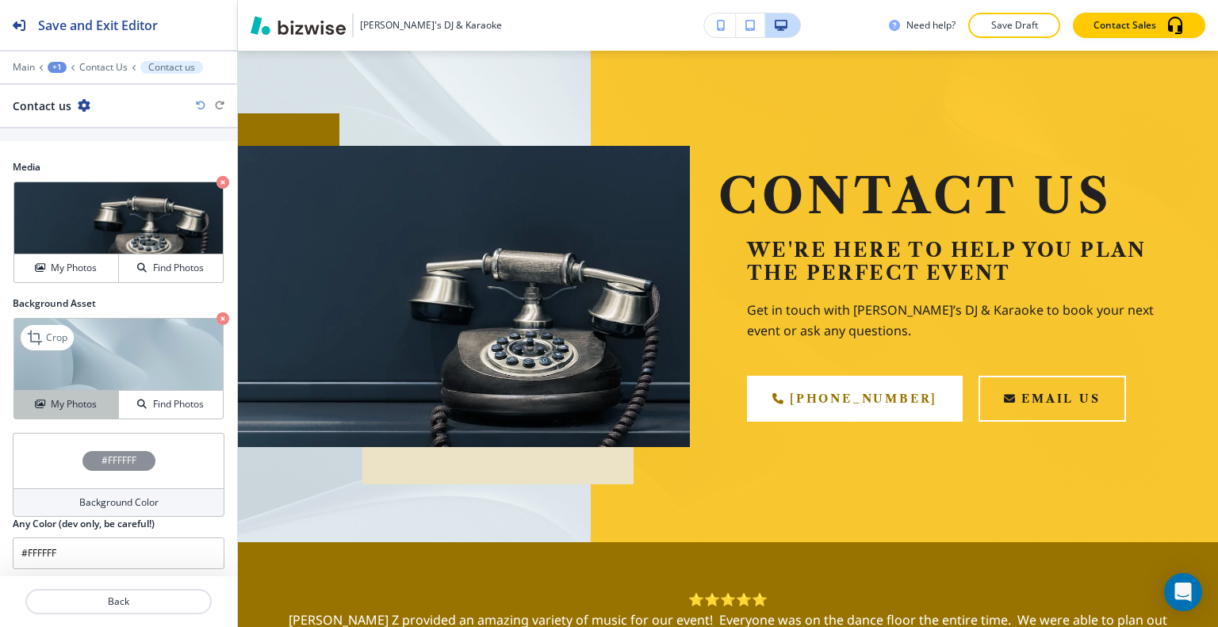
click at [70, 399] on h4 "My Photos" at bounding box center [74, 404] width 46 height 14
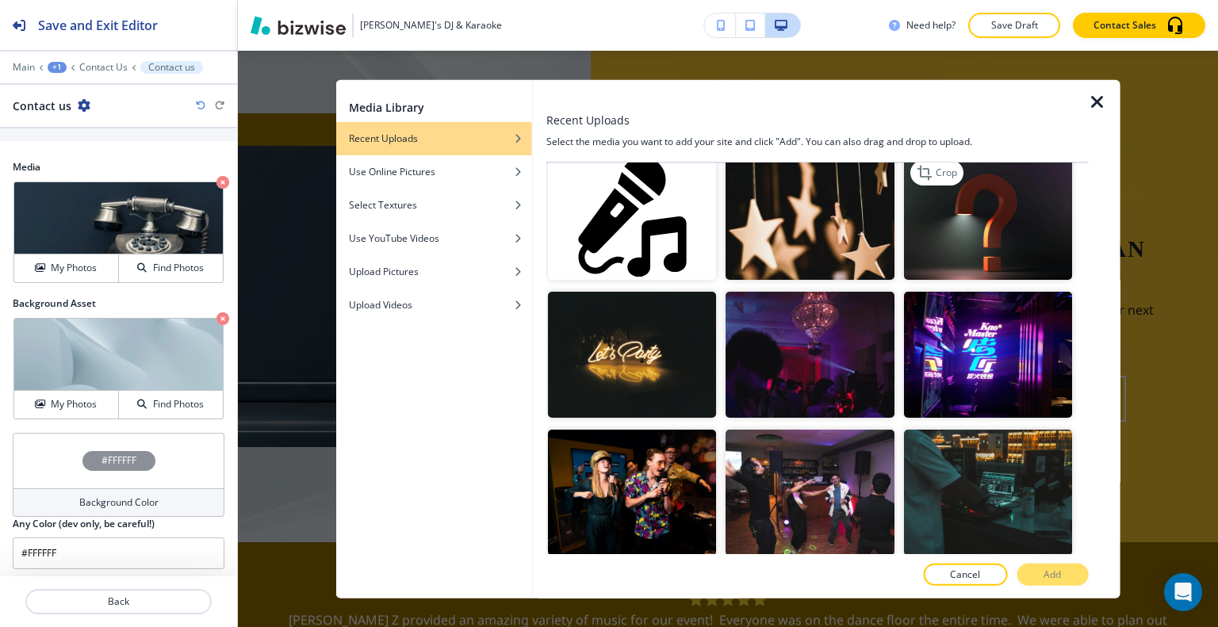
scroll to position [0, 0]
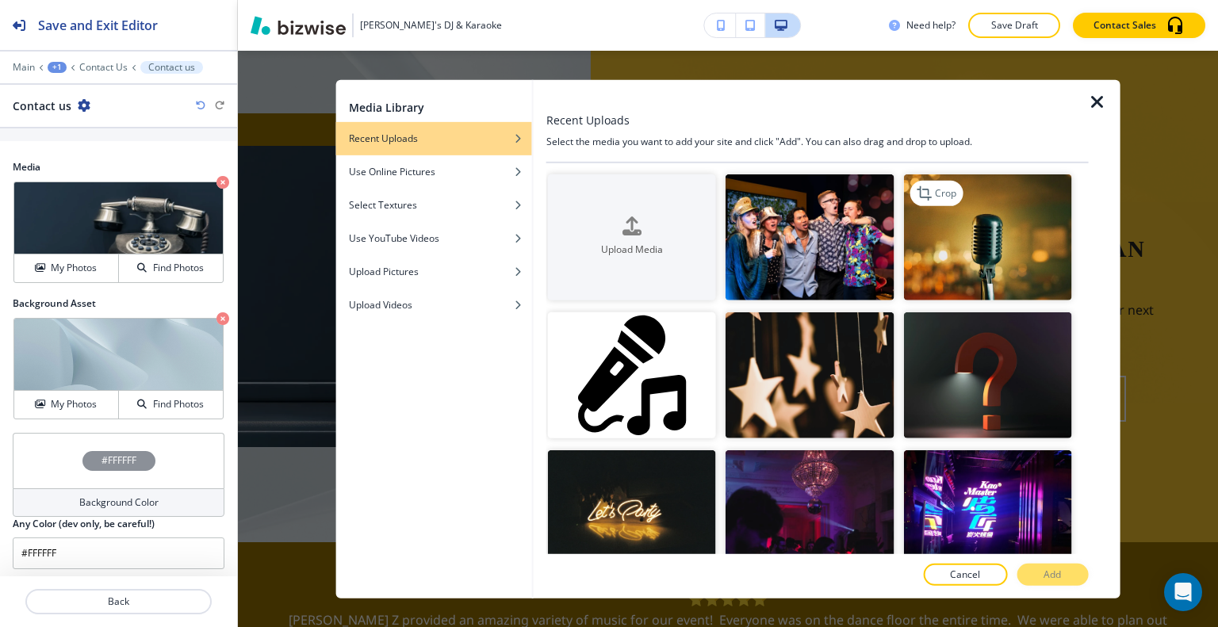
click at [1006, 269] on img "button" at bounding box center [987, 237] width 168 height 126
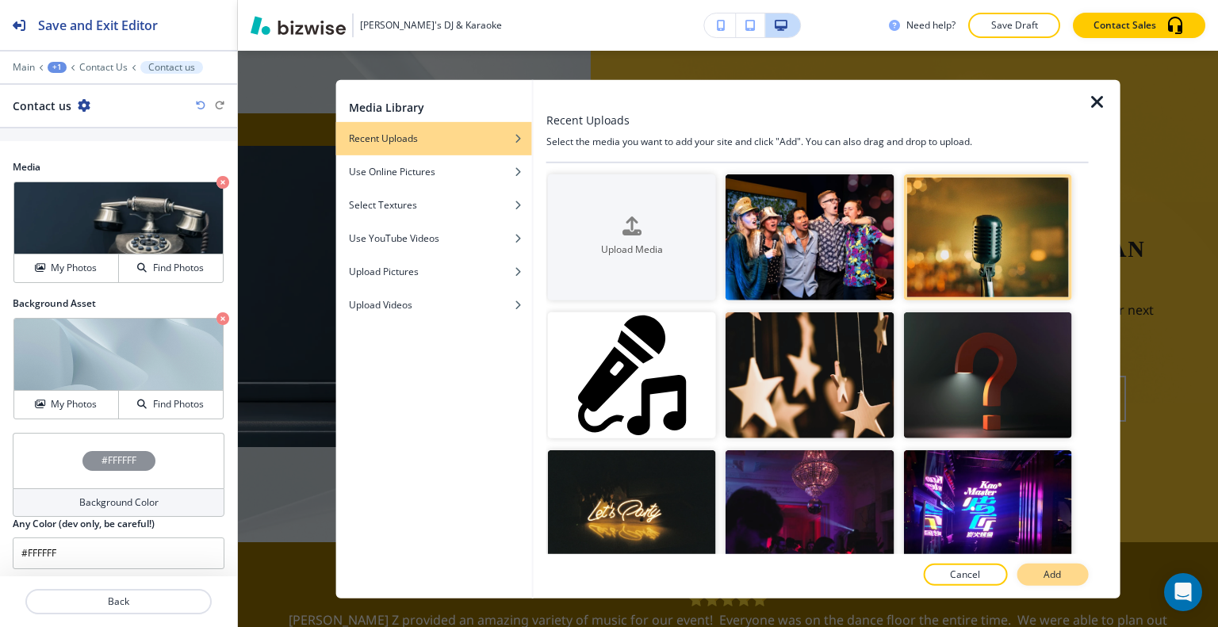
click at [1076, 578] on button "Add" at bounding box center [1051, 575] width 71 height 22
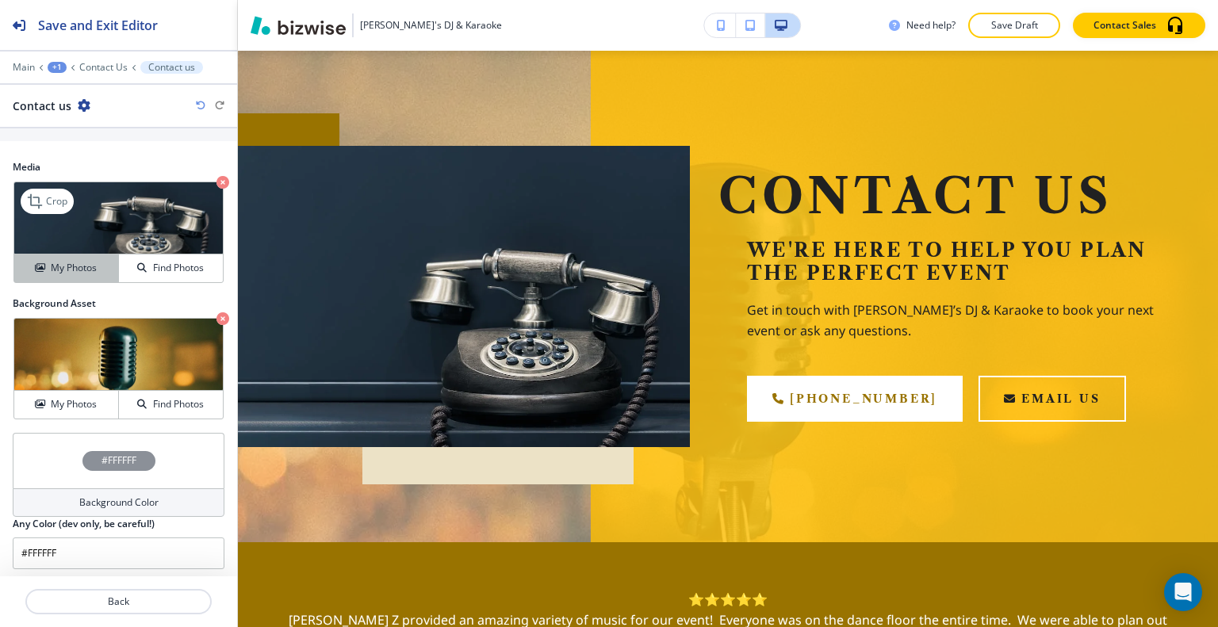
click at [70, 267] on h4 "My Photos" at bounding box center [74, 268] width 46 height 14
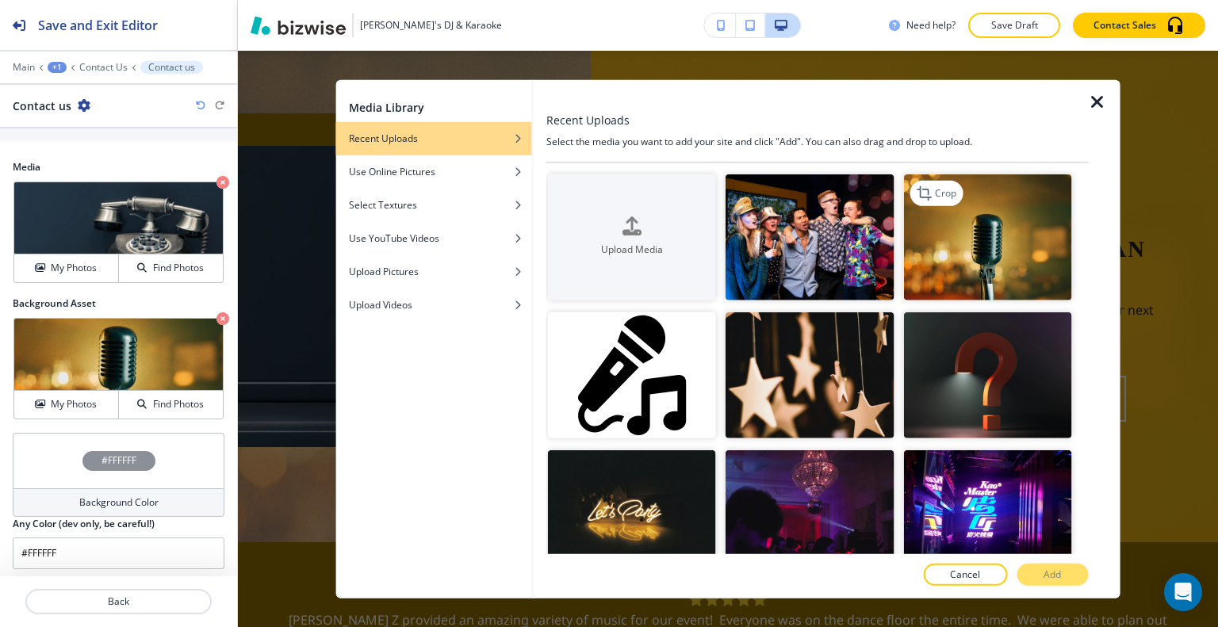
click at [1011, 270] on img "button" at bounding box center [987, 237] width 168 height 126
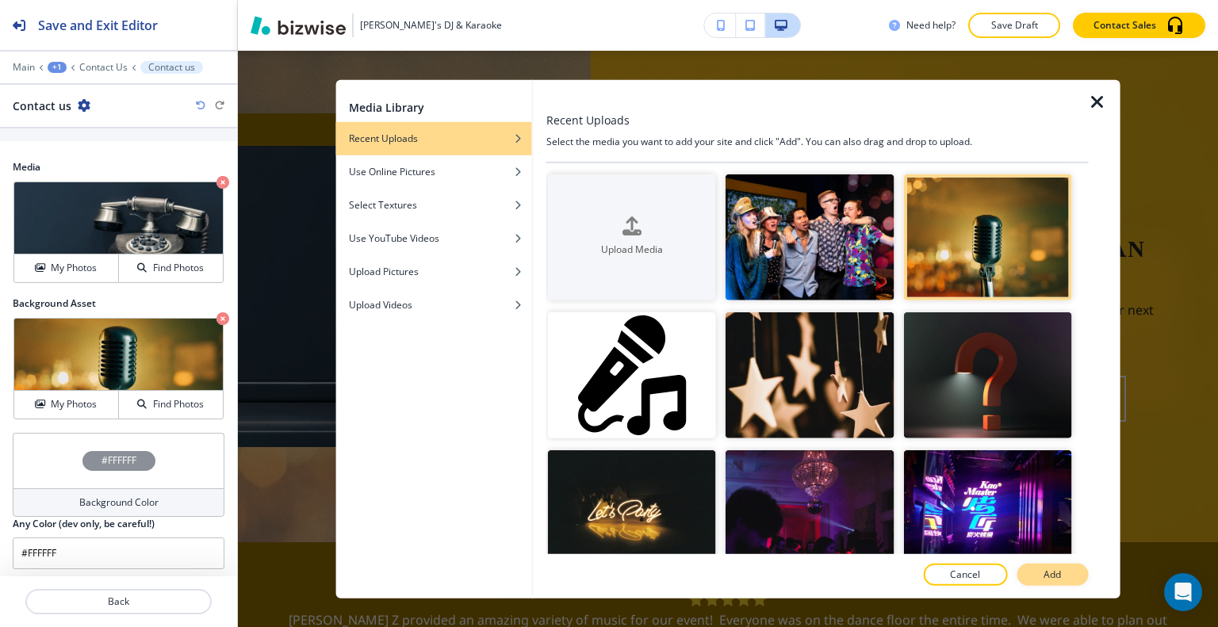
click at [1067, 574] on button "Add" at bounding box center [1051, 575] width 71 height 22
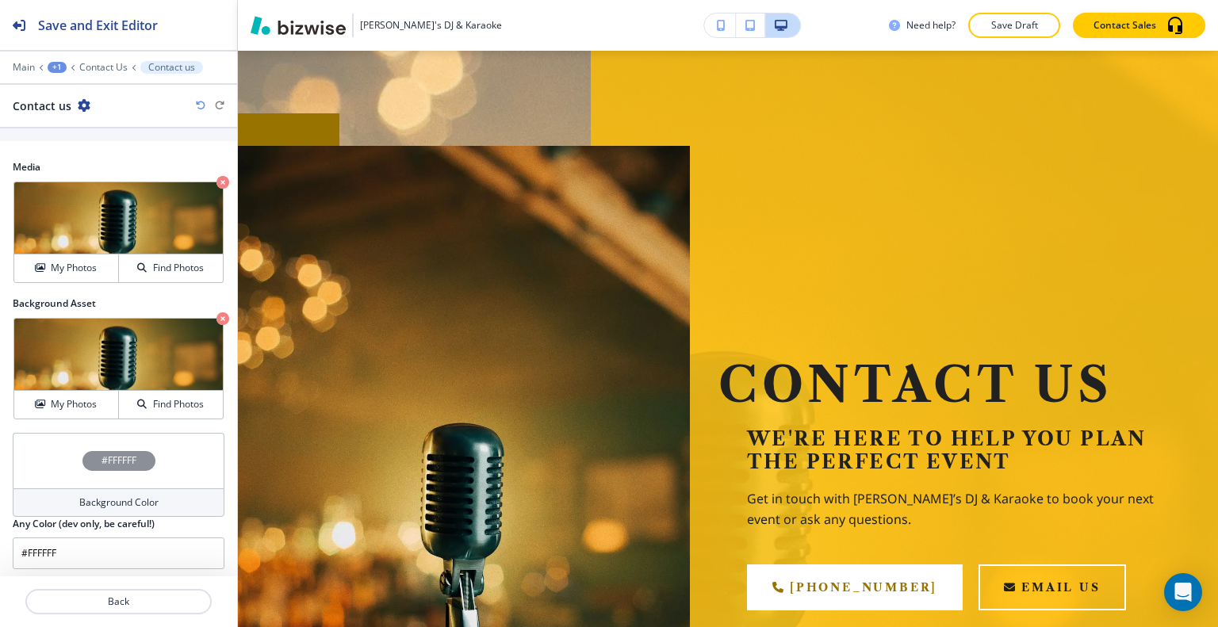
scroll to position [254, 0]
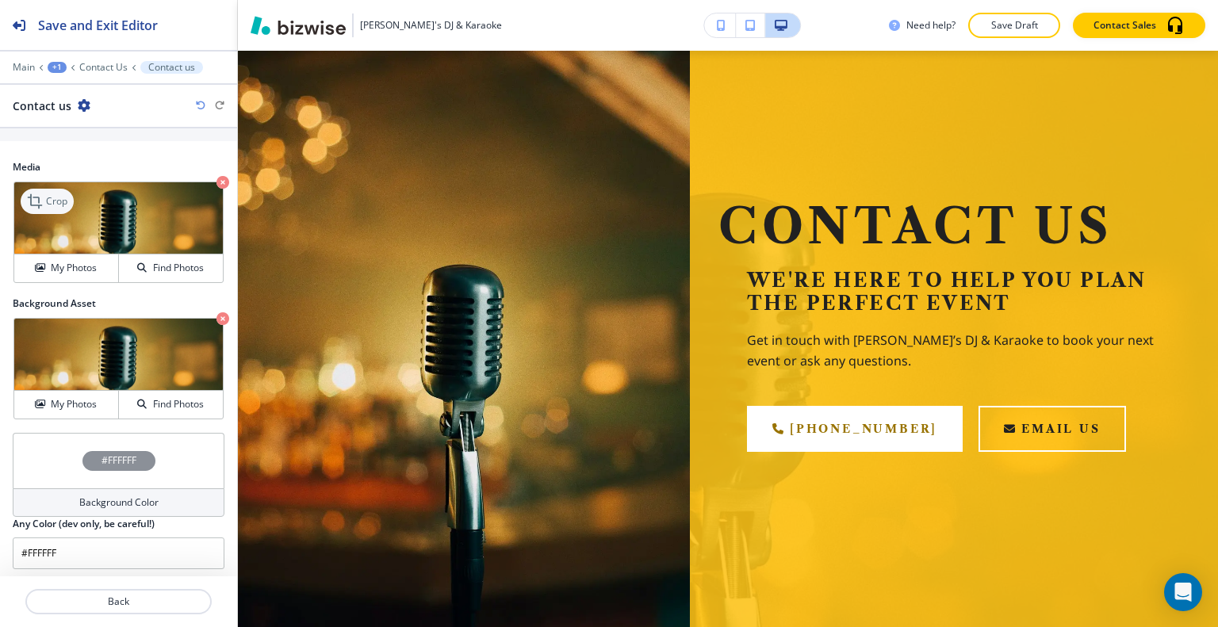
click at [55, 194] on p "Crop" at bounding box center [56, 201] width 21 height 14
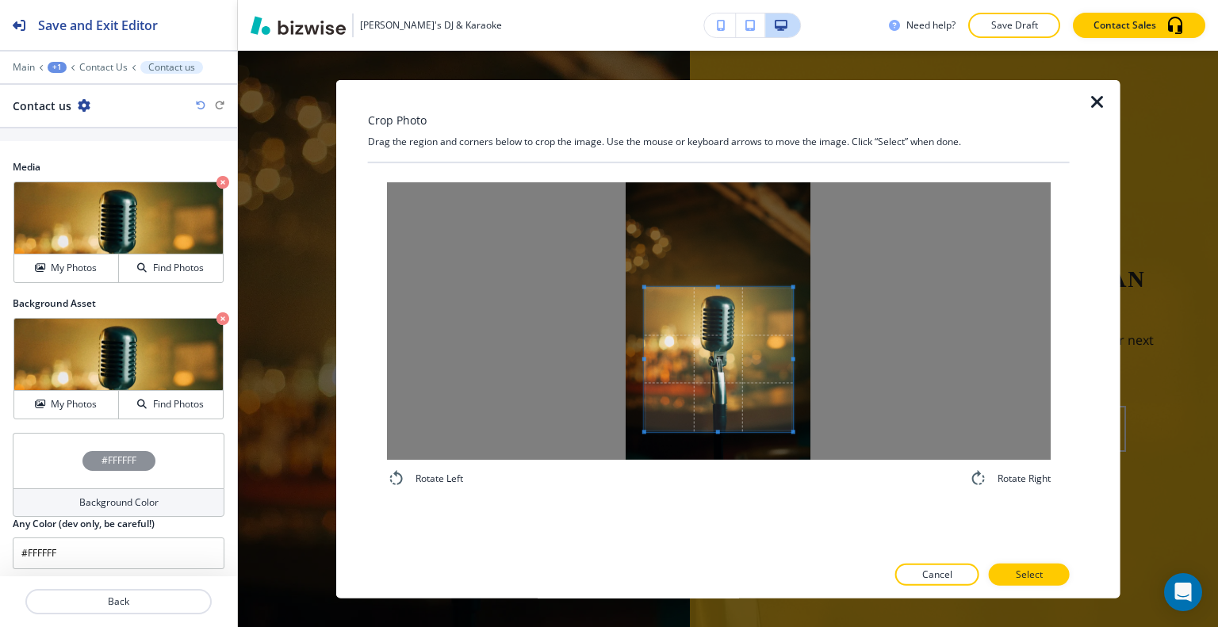
click at [719, 285] on span at bounding box center [718, 287] width 4 height 4
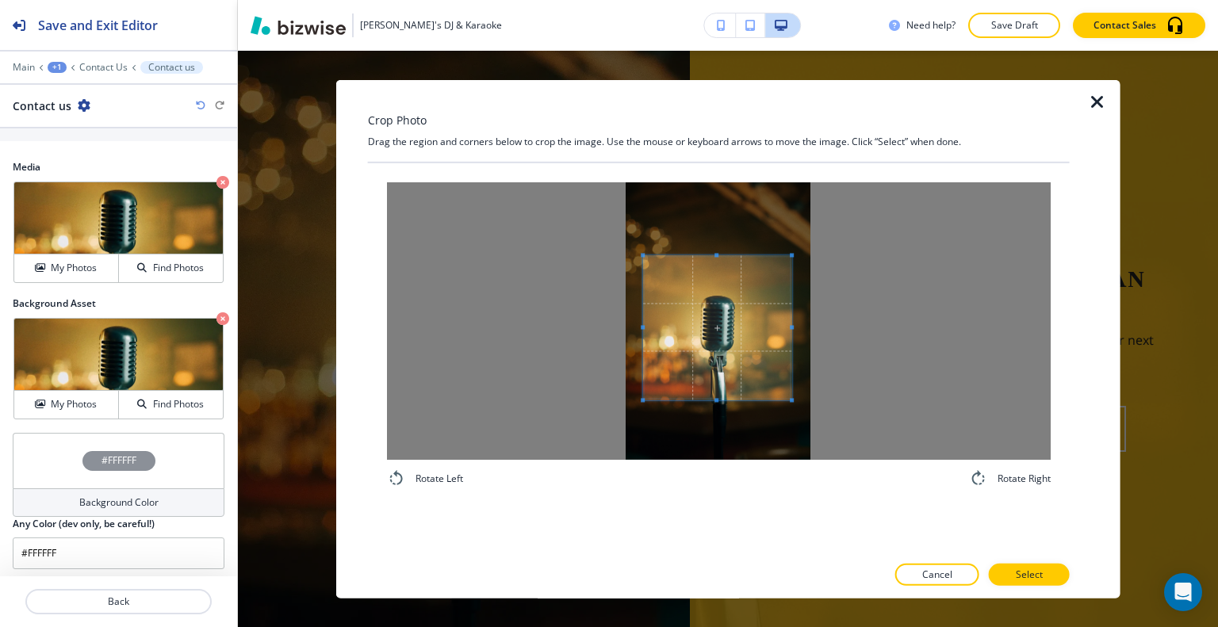
click at [721, 332] on span at bounding box center [717, 327] width 148 height 144
click at [1029, 577] on p "Select" at bounding box center [1029, 575] width 27 height 14
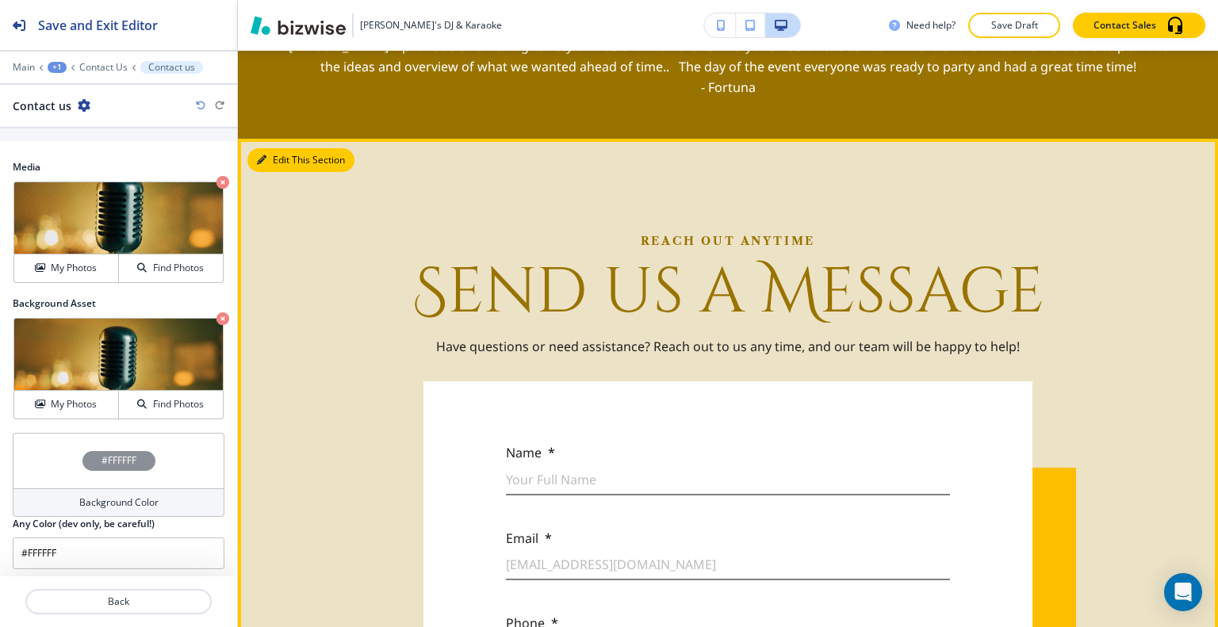
click at [273, 152] on button "Edit This Section" at bounding box center [300, 160] width 107 height 24
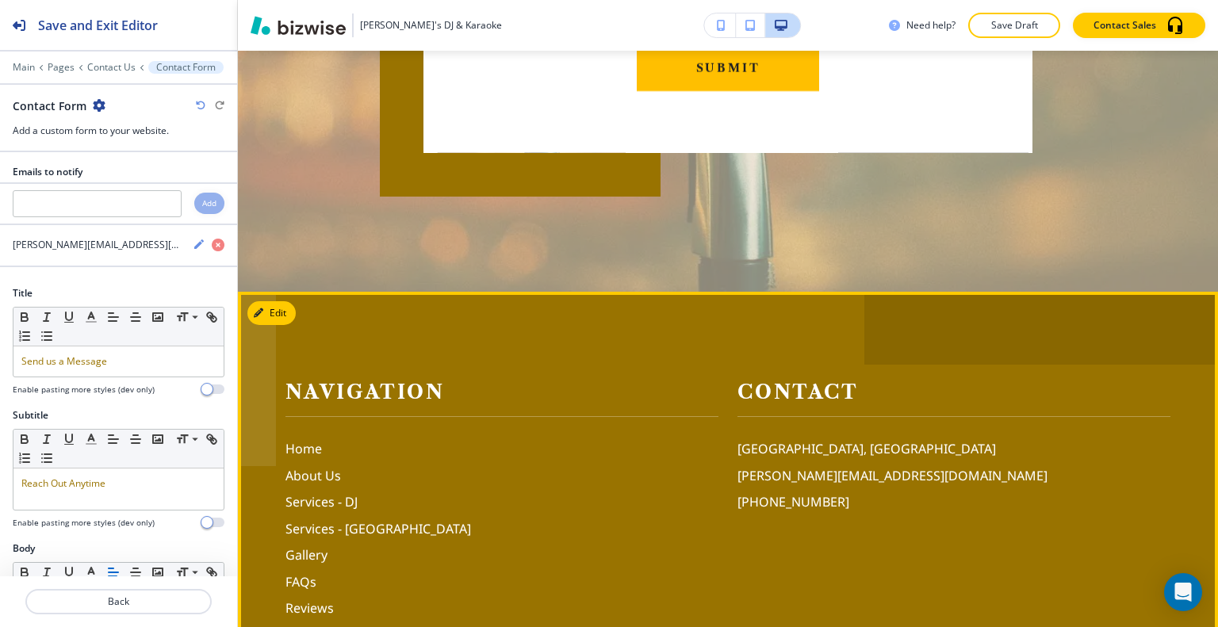
scroll to position [4531, 0]
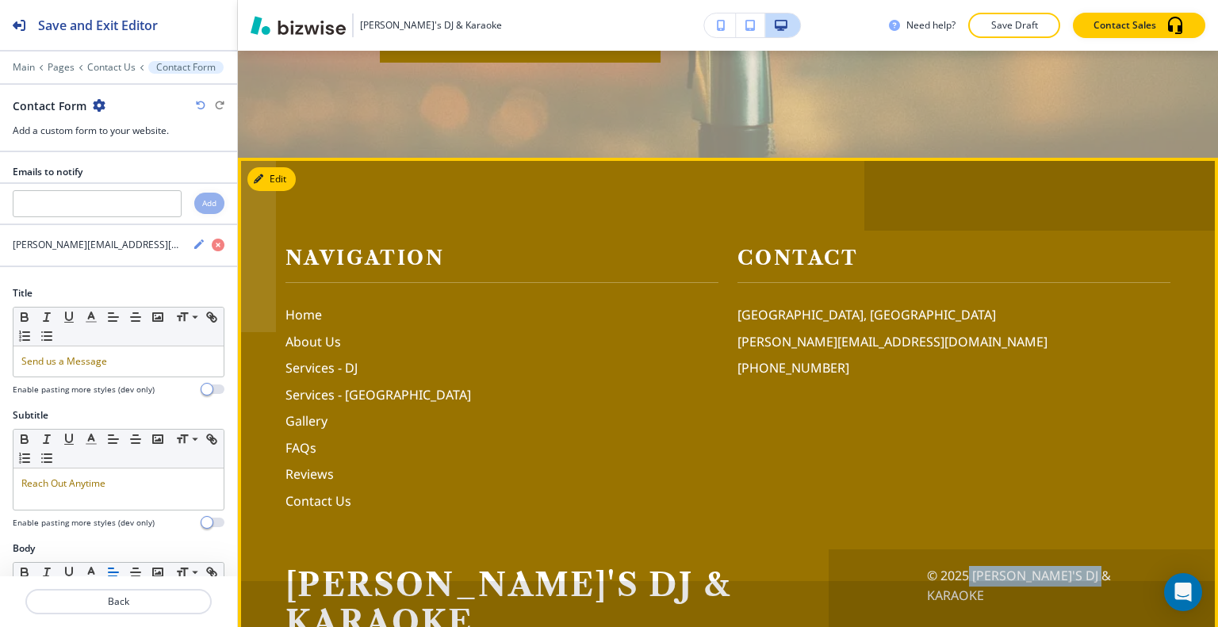
drag, startPoint x: 1166, startPoint y: 540, endPoint x: 1024, endPoint y: 546, distance: 141.3
click at [1024, 546] on footer "Navigation Home About Us Services - DJ Services - Karaoke Gallery FAQs Reviews …" at bounding box center [728, 428] width 980 height 540
copy p "Gaby's DJ & Karaoke"
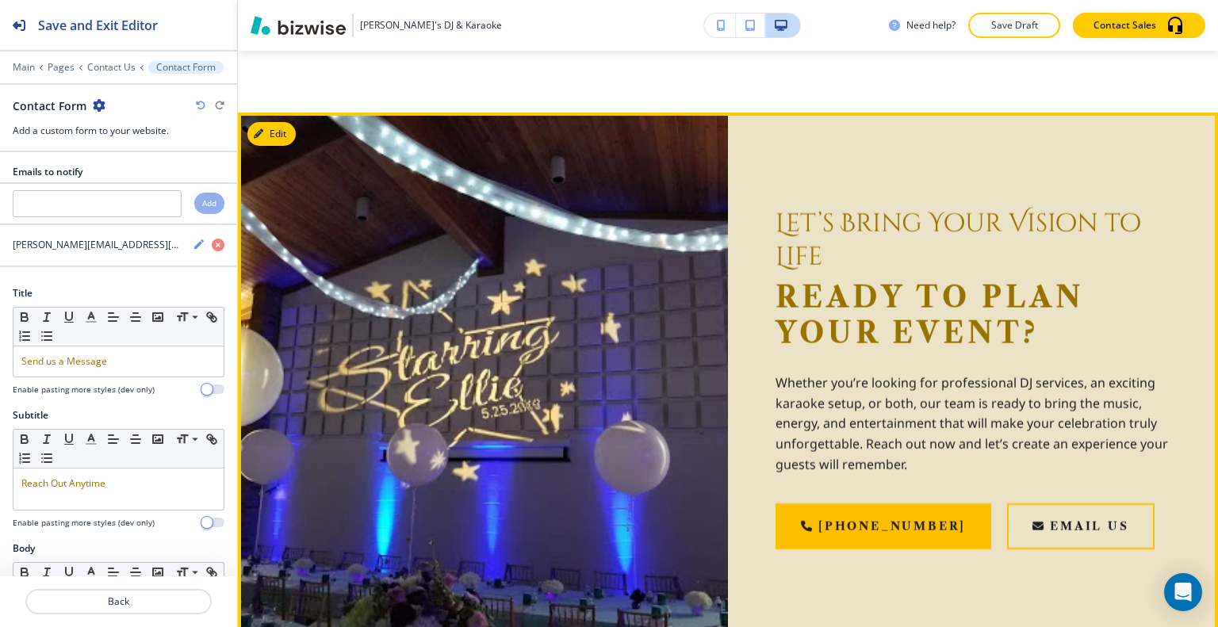
scroll to position [2231, 0]
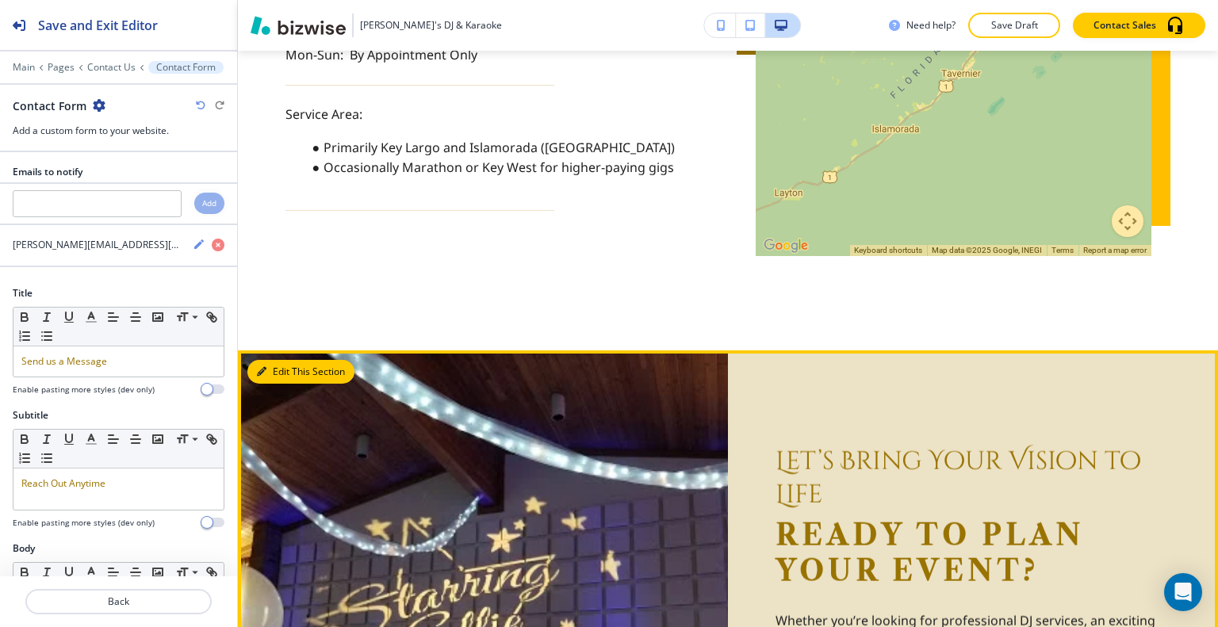
click at [274, 360] on button "Edit This Section" at bounding box center [300, 372] width 107 height 24
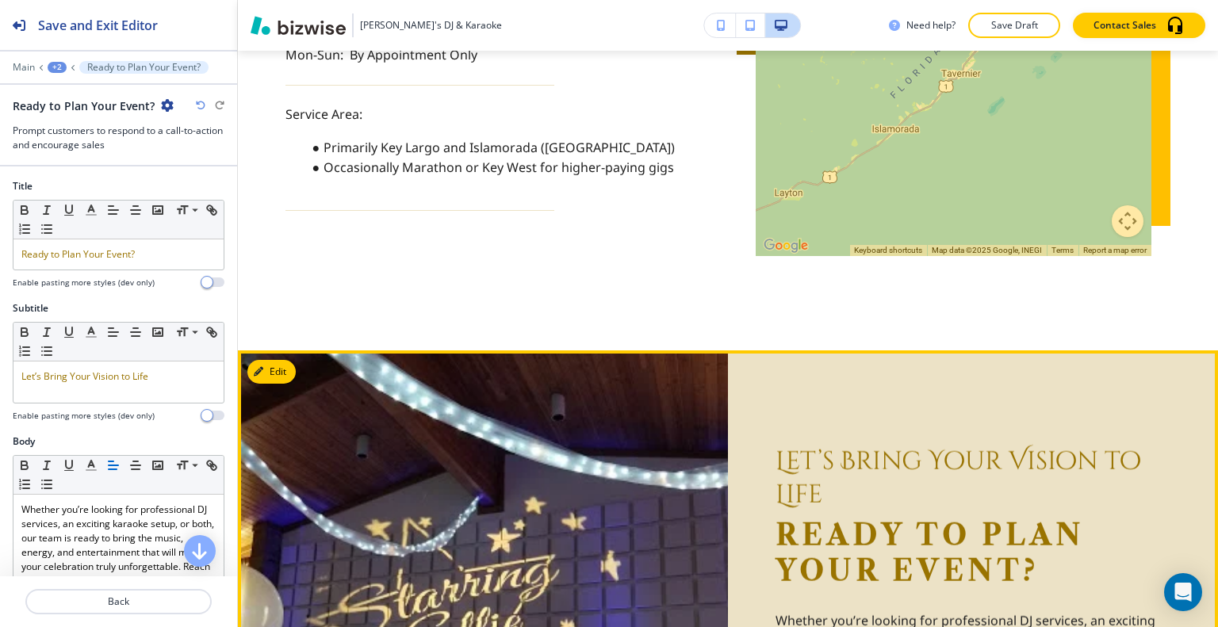
scroll to position [2518, 0]
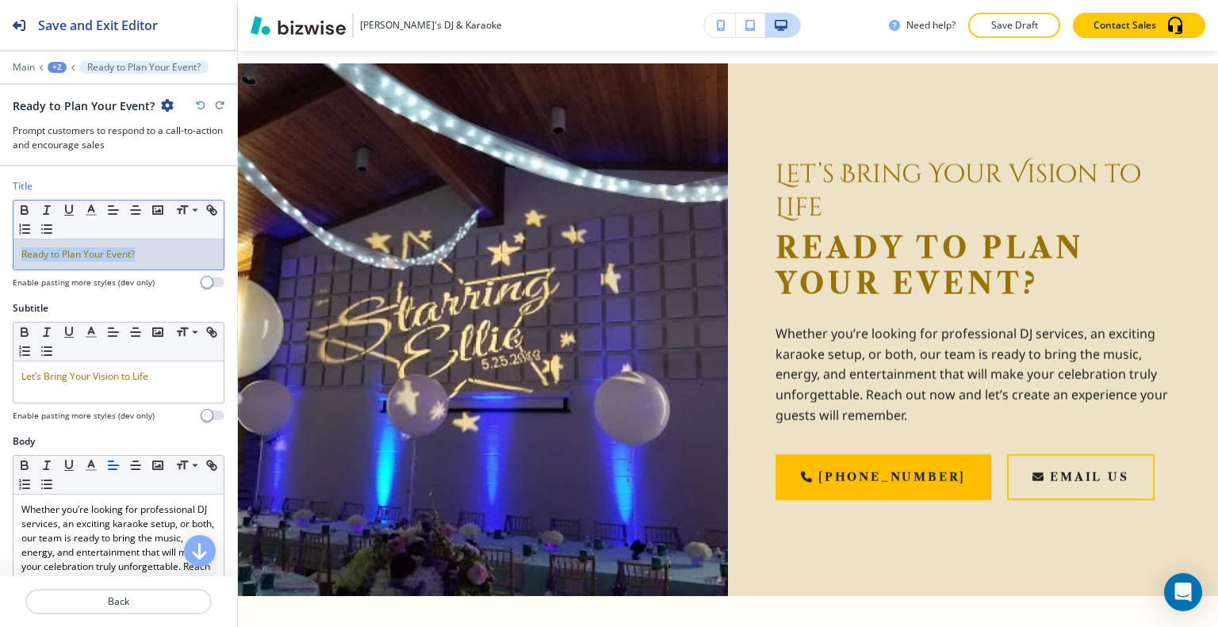
drag, startPoint x: 154, startPoint y: 258, endPoint x: 0, endPoint y: 246, distance: 154.3
click at [0, 246] on div "Title Small Normal Large Huge Ready to Plan Your Event? Enable pasting more sty…" at bounding box center [118, 240] width 237 height 122
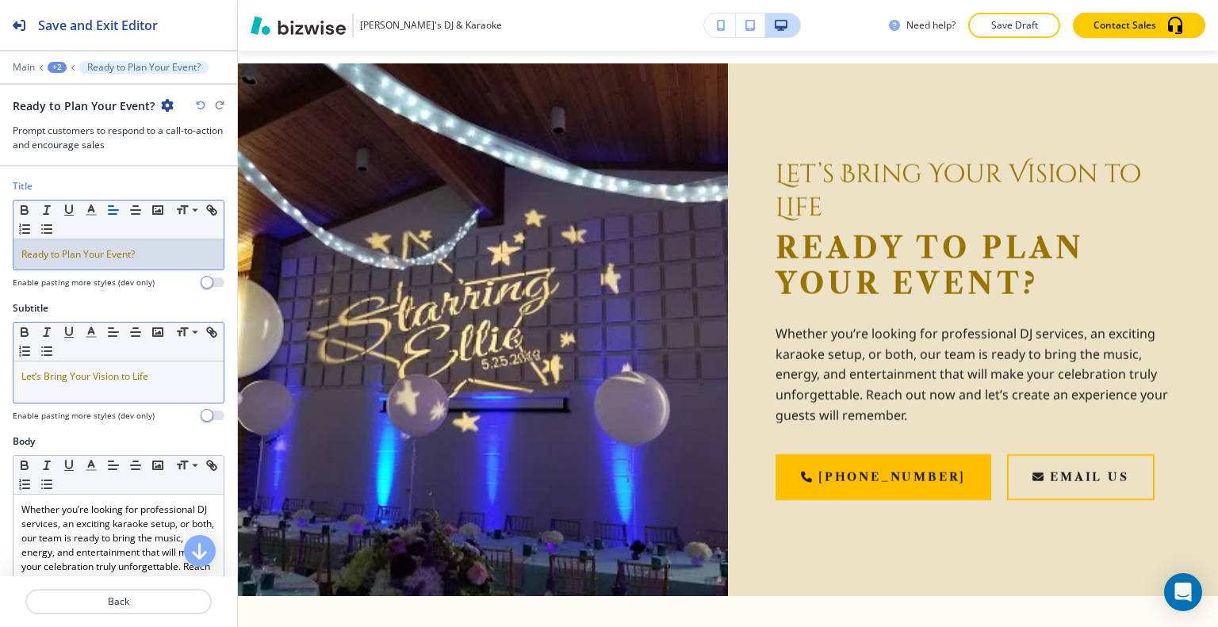
click at [123, 345] on div "Small Normal Large Huge" at bounding box center [118, 342] width 210 height 39
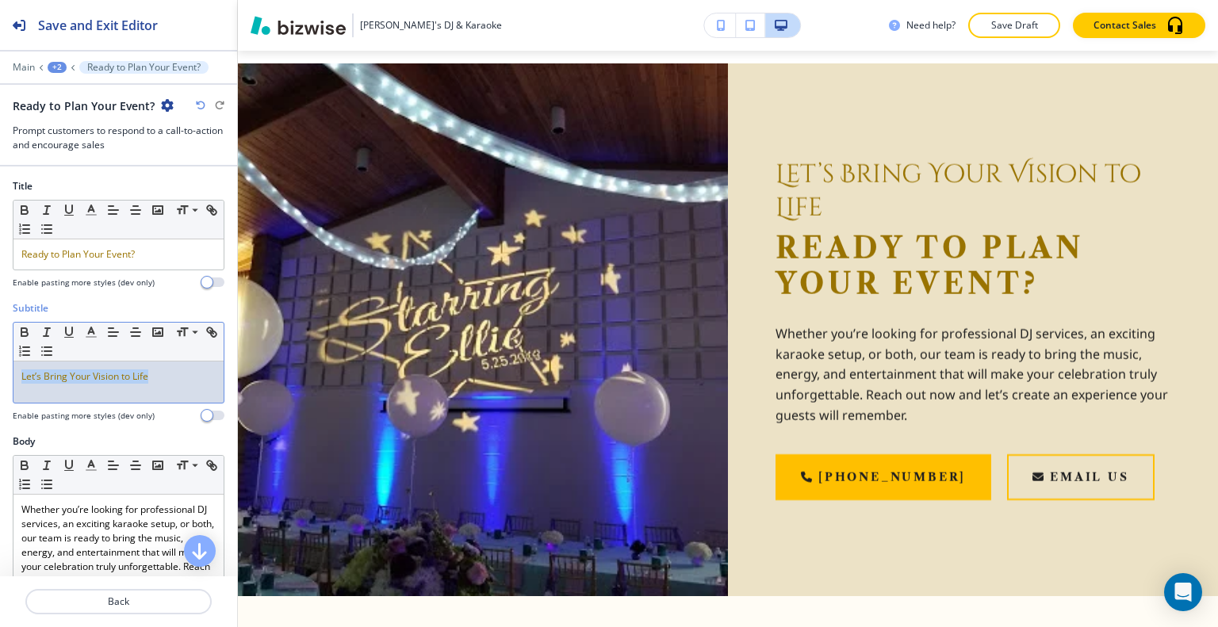
drag, startPoint x: 159, startPoint y: 385, endPoint x: 11, endPoint y: 372, distance: 148.8
click at [10, 371] on div "Subtitle Small Normal Large Huge Let’s Bring Your Vision to Life Enable pasting…" at bounding box center [118, 367] width 237 height 133
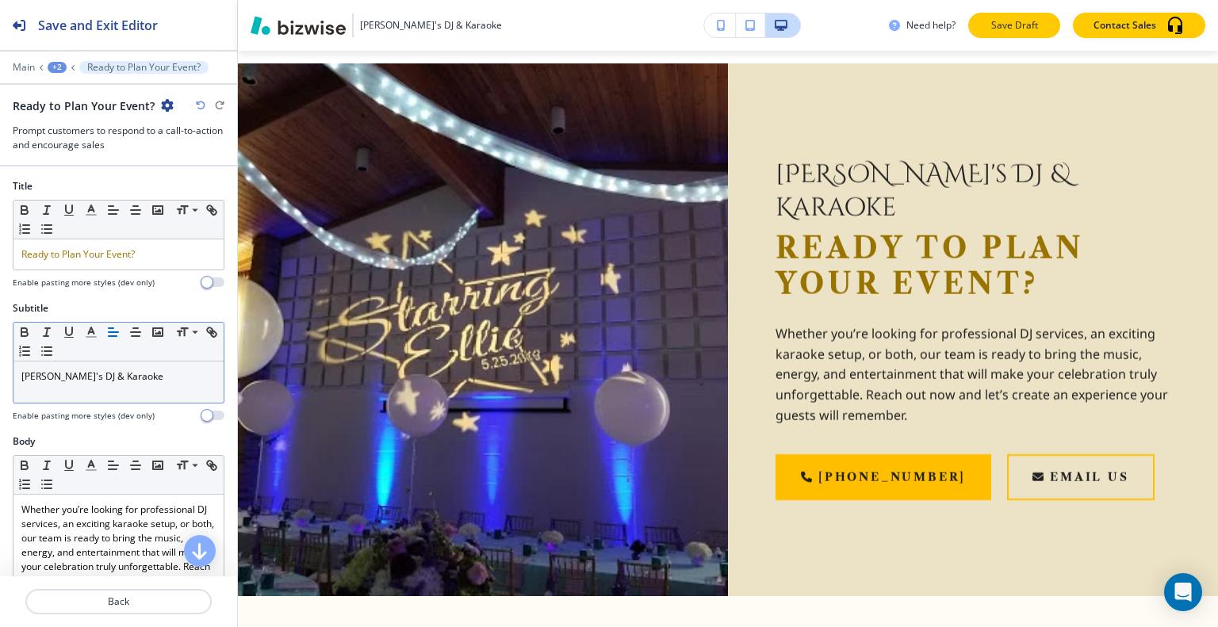
click at [1032, 27] on p "Save Draft" at bounding box center [1014, 25] width 51 height 14
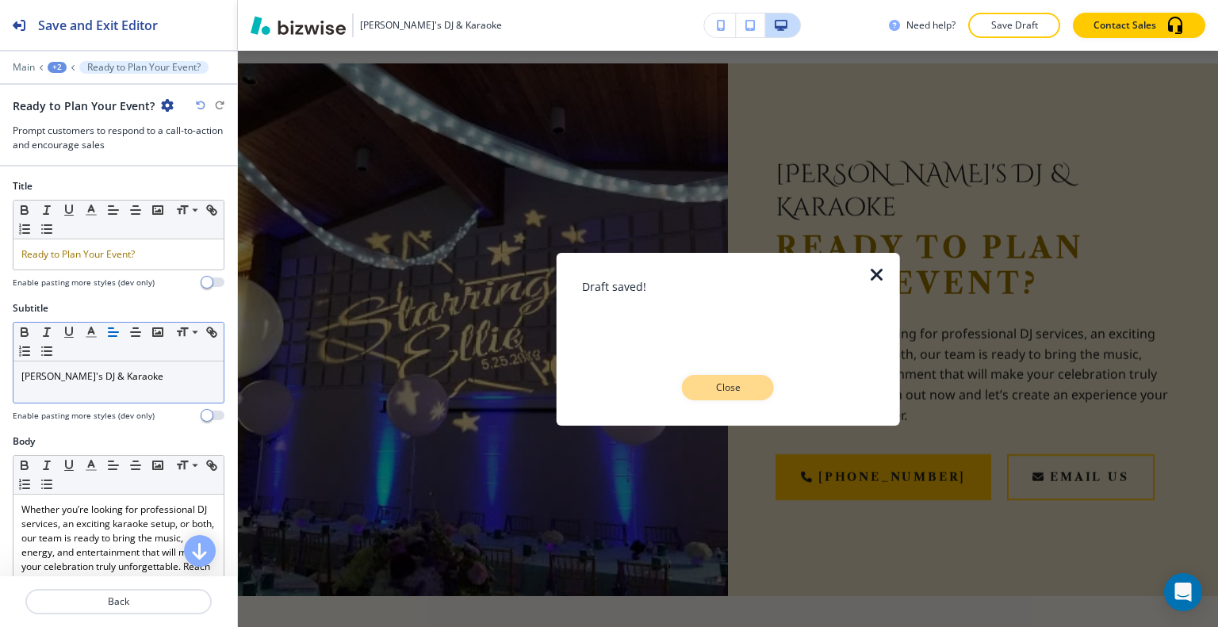
click at [758, 391] on button "Close" at bounding box center [728, 387] width 92 height 25
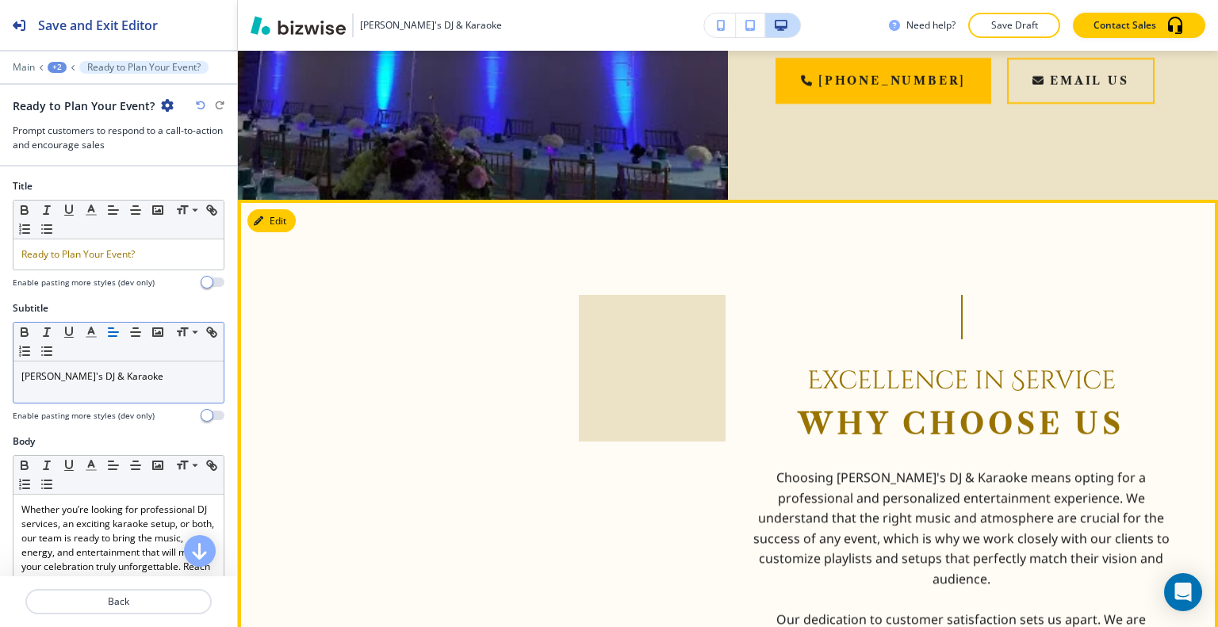
scroll to position [3311, 0]
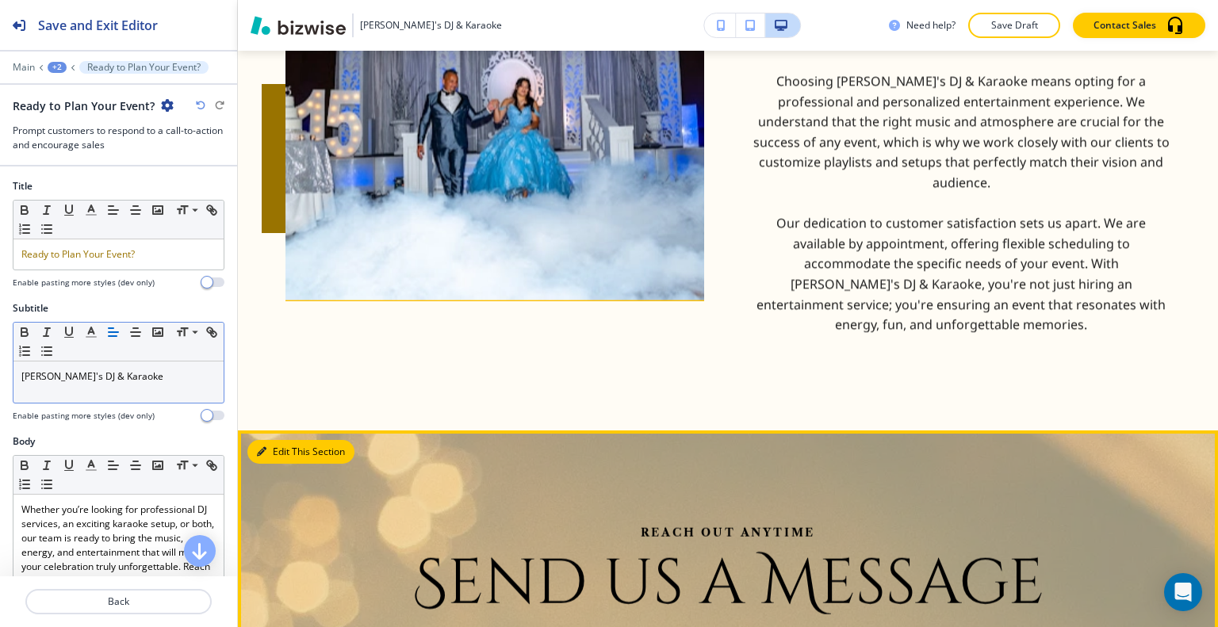
click at [276, 440] on button "Edit This Section" at bounding box center [300, 452] width 107 height 24
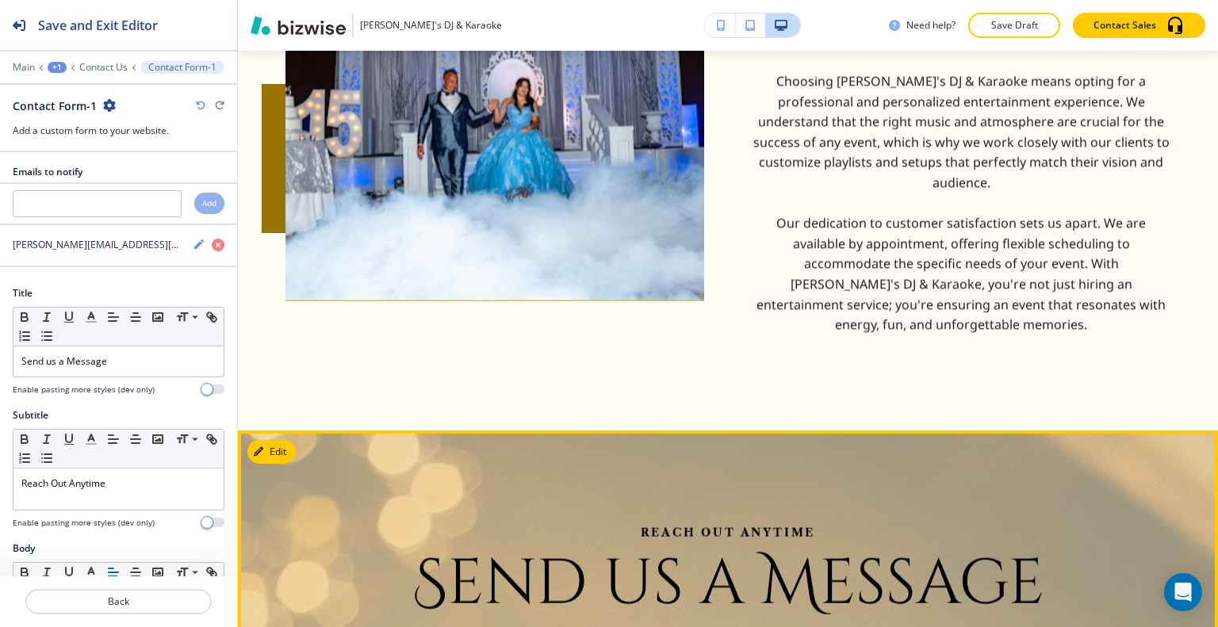
scroll to position [3625, 0]
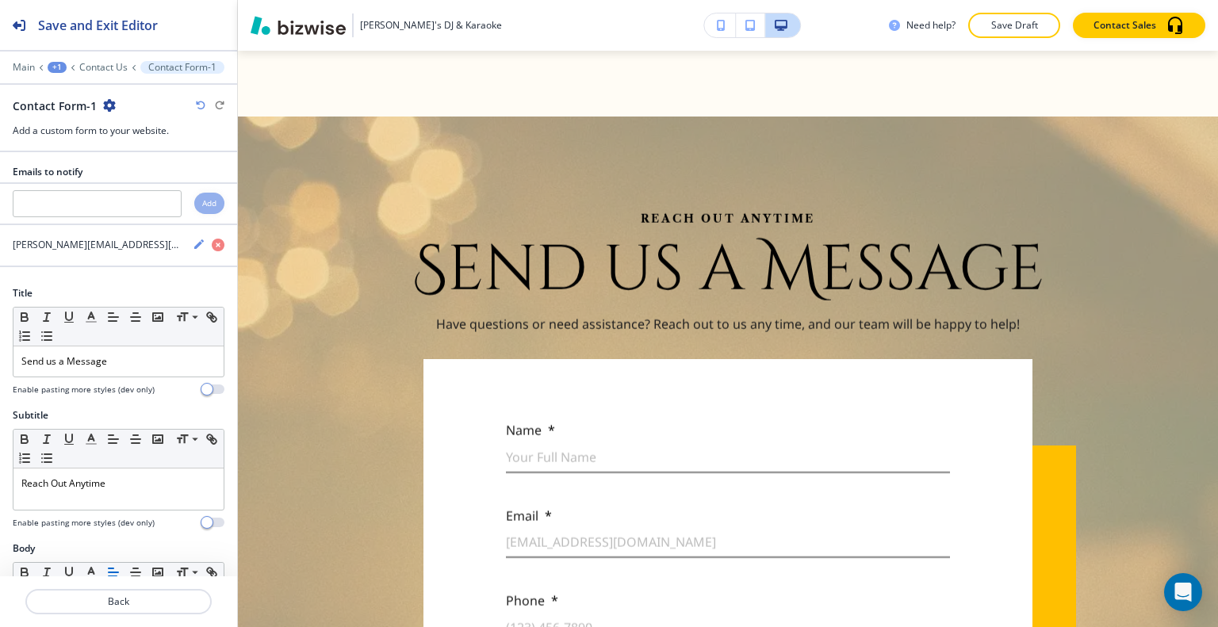
click at [110, 102] on icon "button" at bounding box center [109, 105] width 13 height 13
click at [165, 190] on p "Delete Section" at bounding box center [152, 188] width 81 height 14
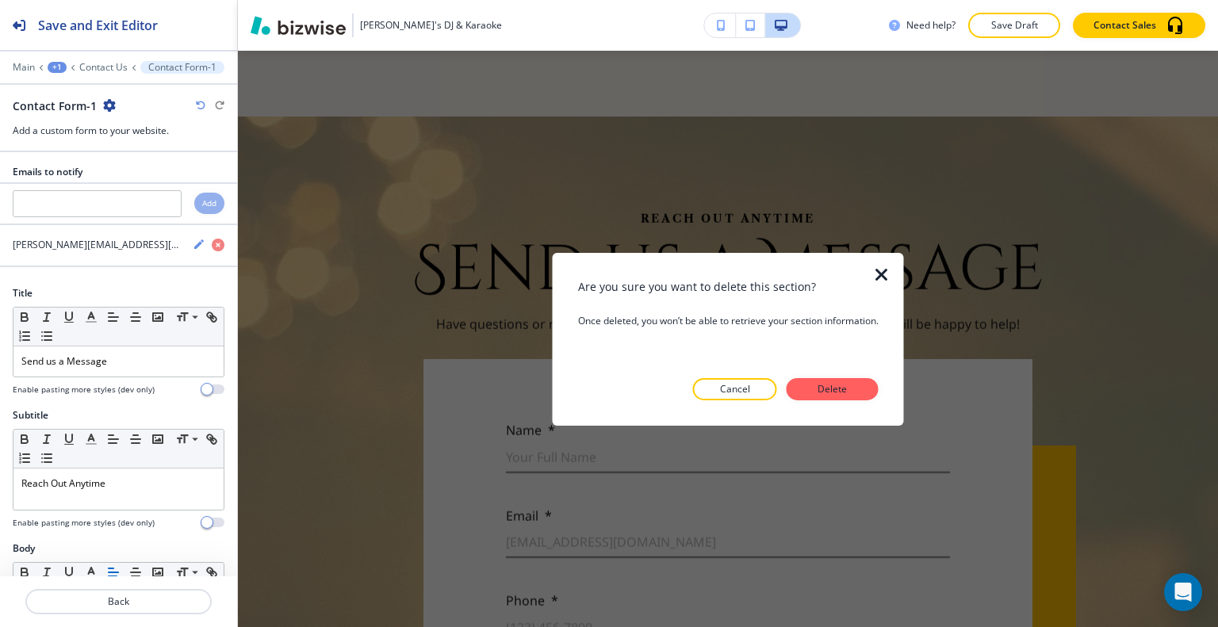
click at [840, 402] on div at bounding box center [728, 412] width 301 height 25
click at [843, 388] on p "Delete" at bounding box center [832, 389] width 38 height 14
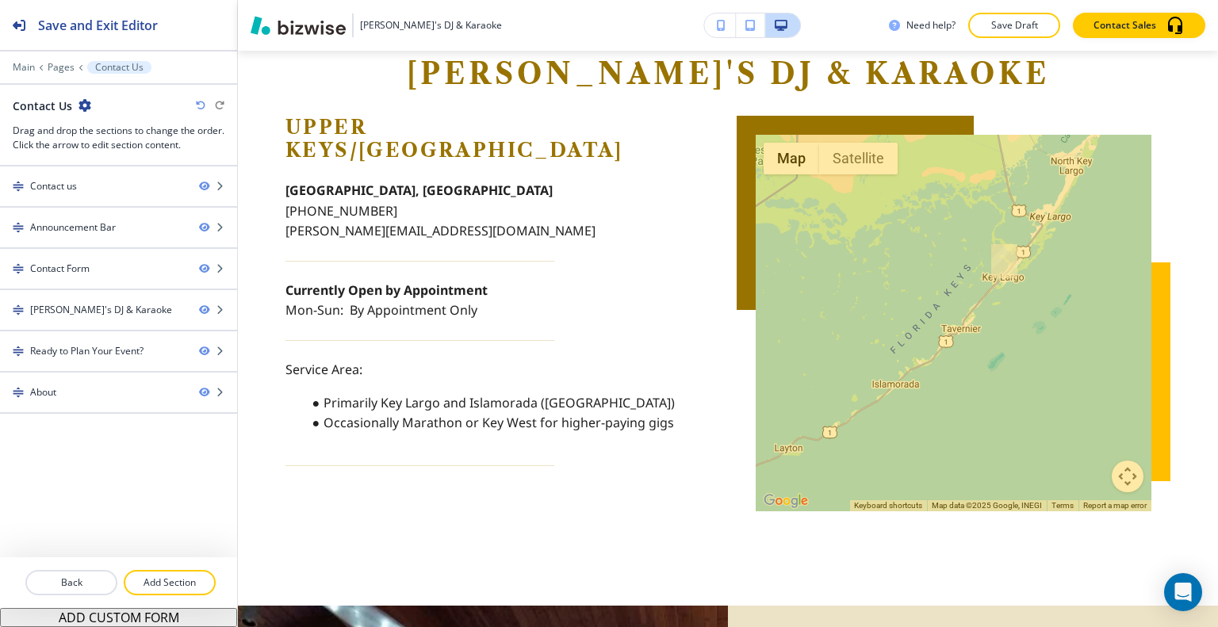
scroll to position [1962, 0]
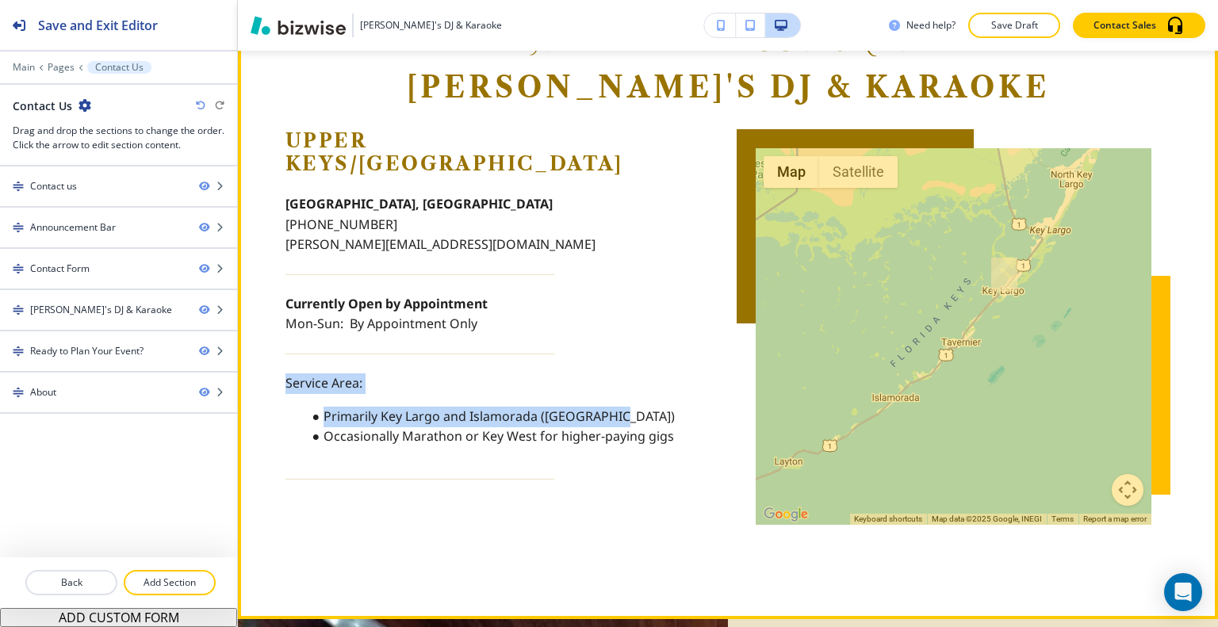
drag, startPoint x: 667, startPoint y: 384, endPoint x: 310, endPoint y: 346, distance: 358.7
click at [281, 346] on section "Where the Party Comes Alive Gaby's DJ & Karaoke ← Move left → Move right ↑ Move…" at bounding box center [728, 275] width 980 height 687
copy p "Service Area: Primarily Key Largo and Islamorada (upper Keys)"
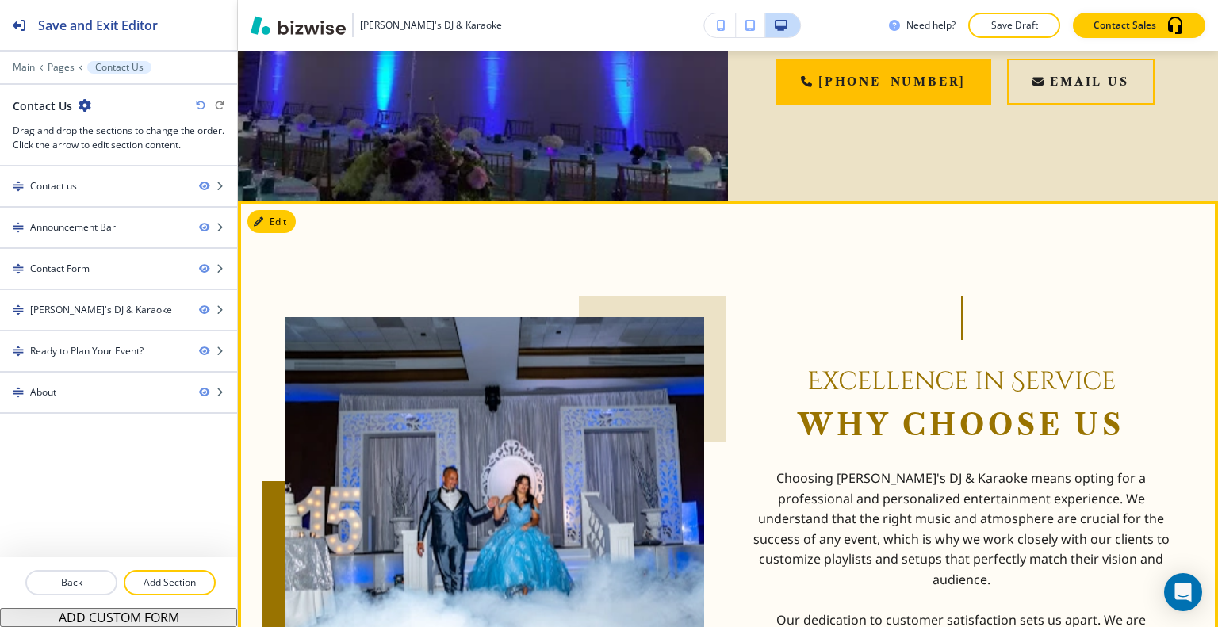
scroll to position [3390, 0]
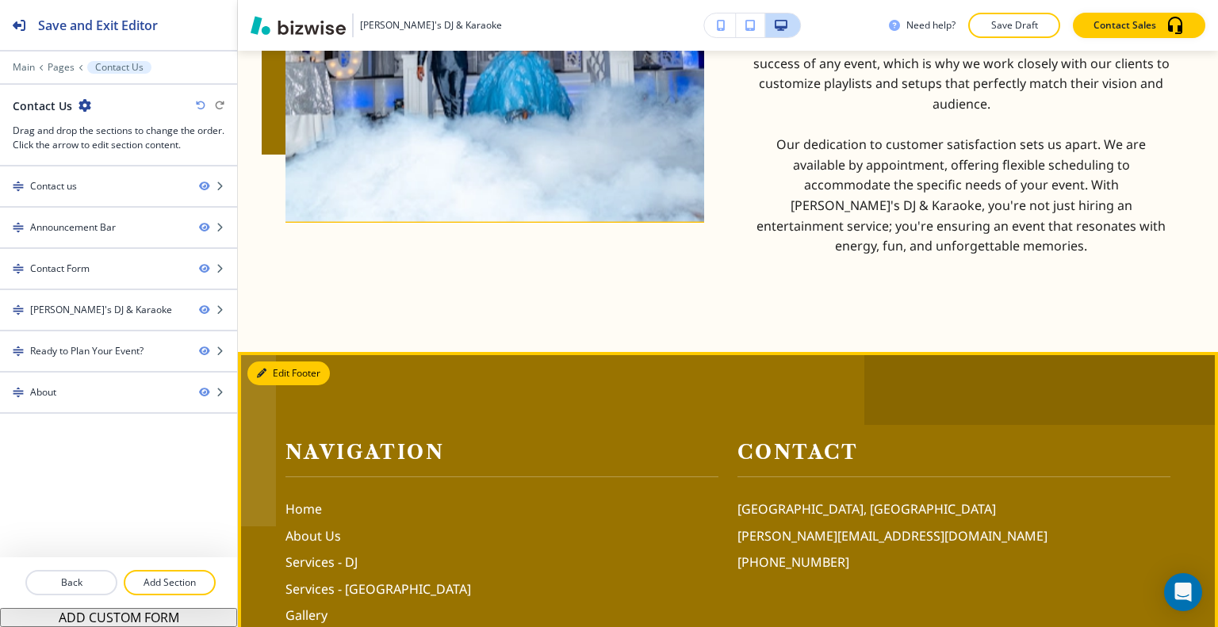
click at [266, 362] on button "Edit Footer" at bounding box center [288, 374] width 82 height 24
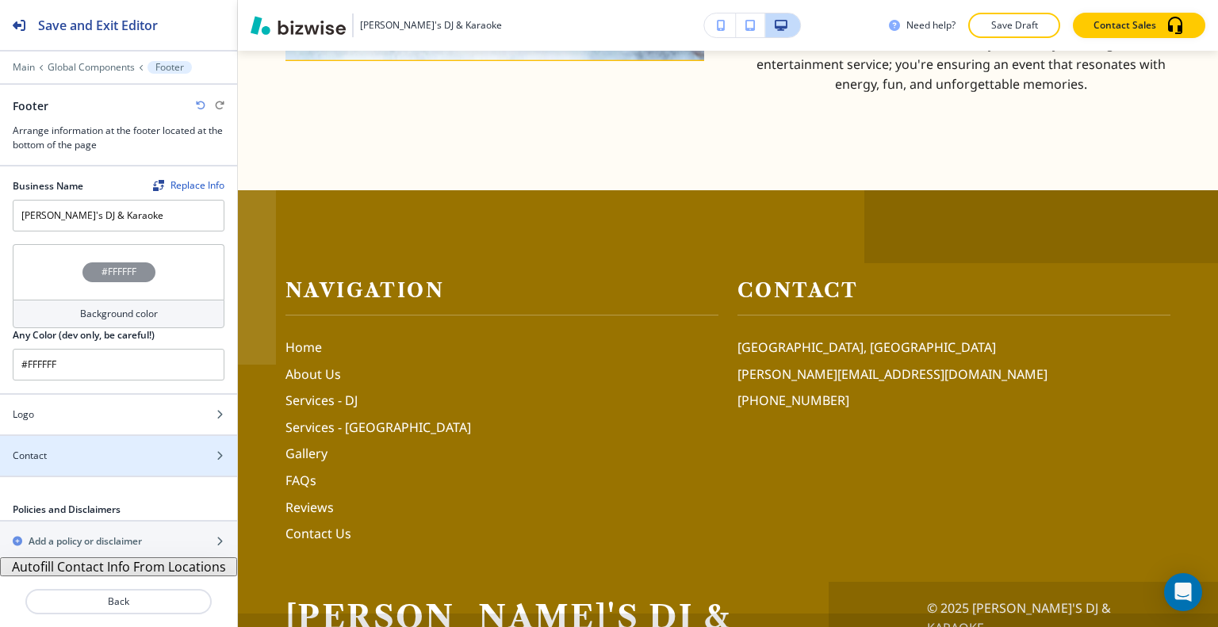
scroll to position [1, 0]
click at [117, 439] on div at bounding box center [118, 441] width 237 height 13
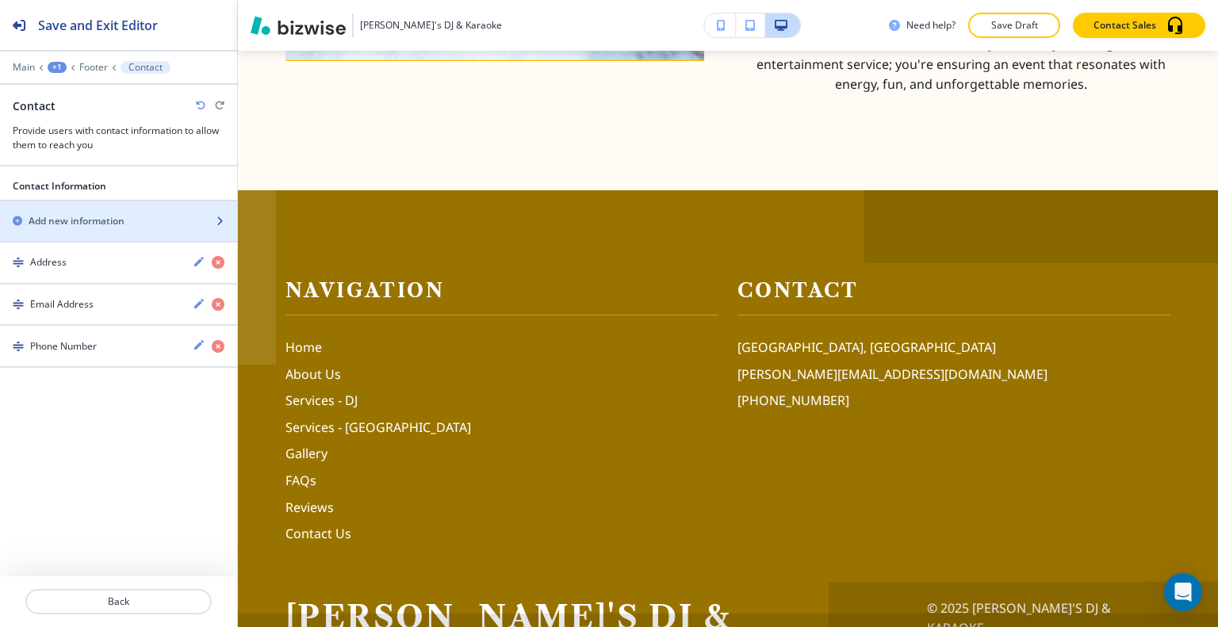
click at [114, 228] on div "button" at bounding box center [118, 234] width 237 height 13
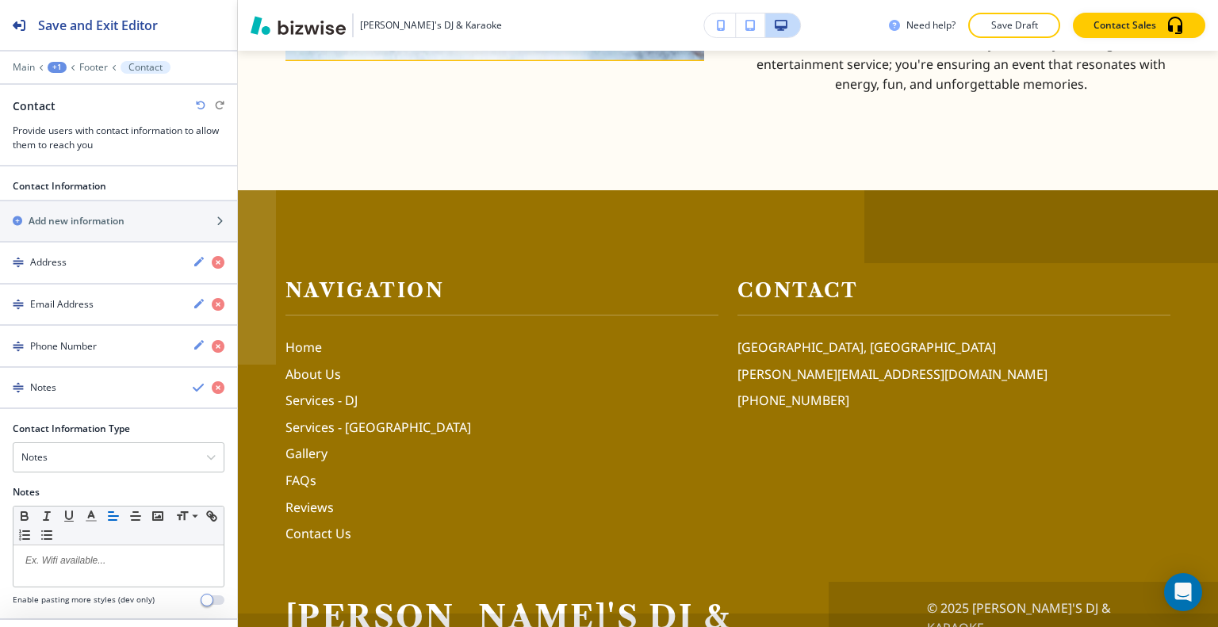
scroll to position [39, 0]
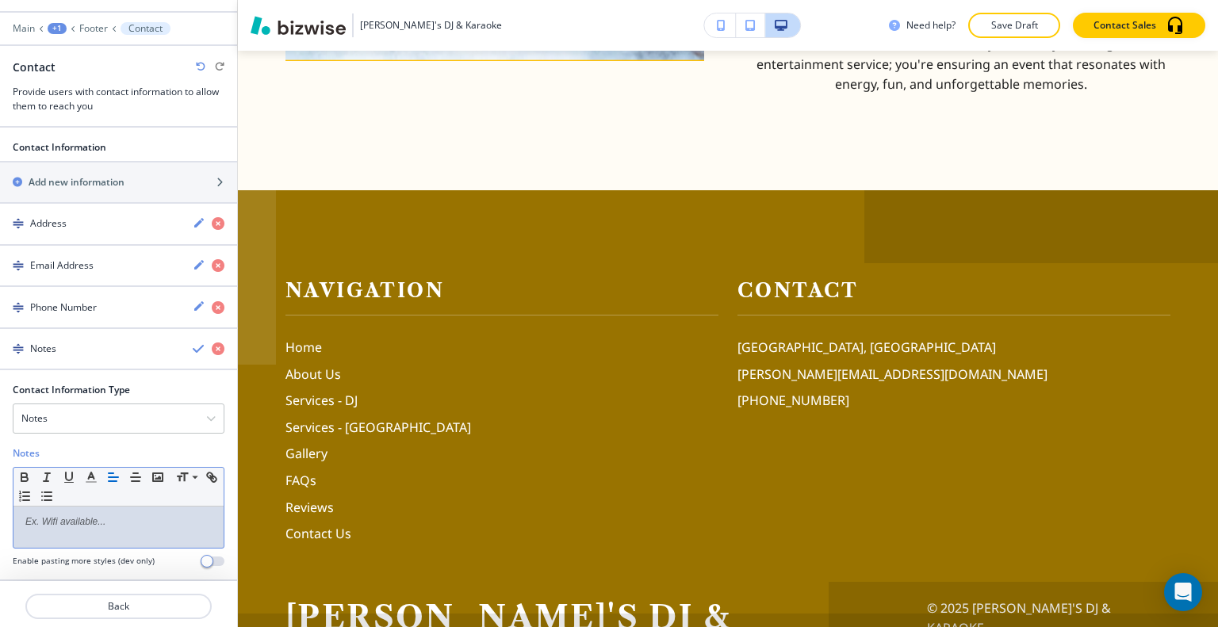
click at [99, 515] on p at bounding box center [118, 522] width 194 height 14
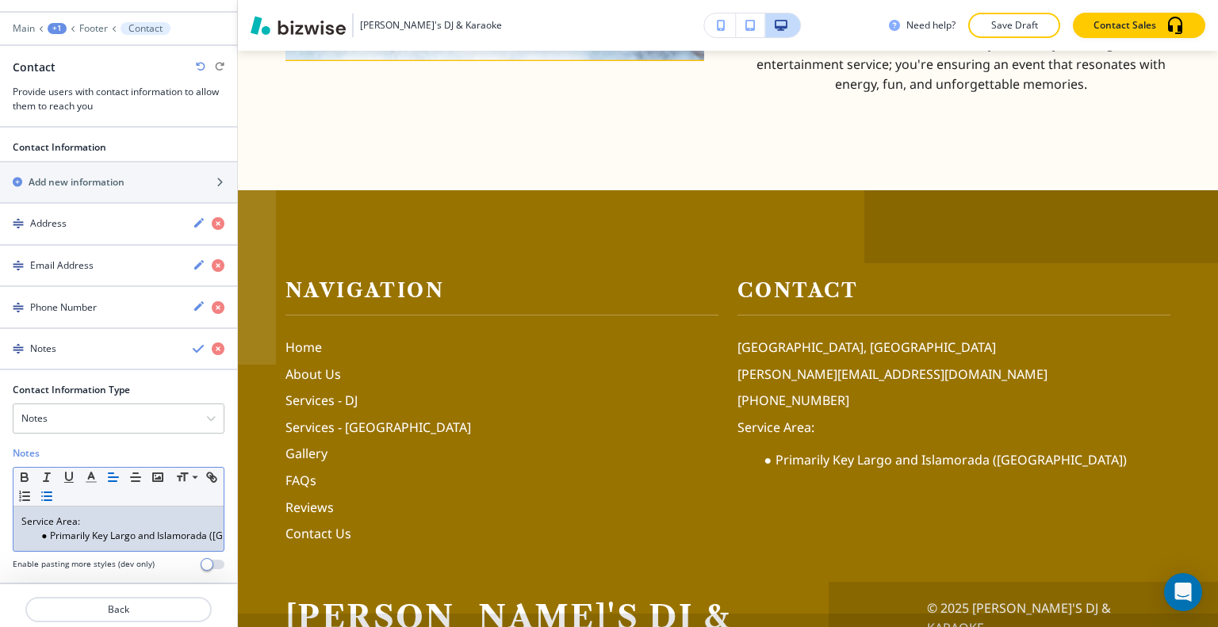
click at [50, 529] on li "Primarily Key Largo and Islamorada (upper Keys)" at bounding box center [126, 536] width 180 height 14
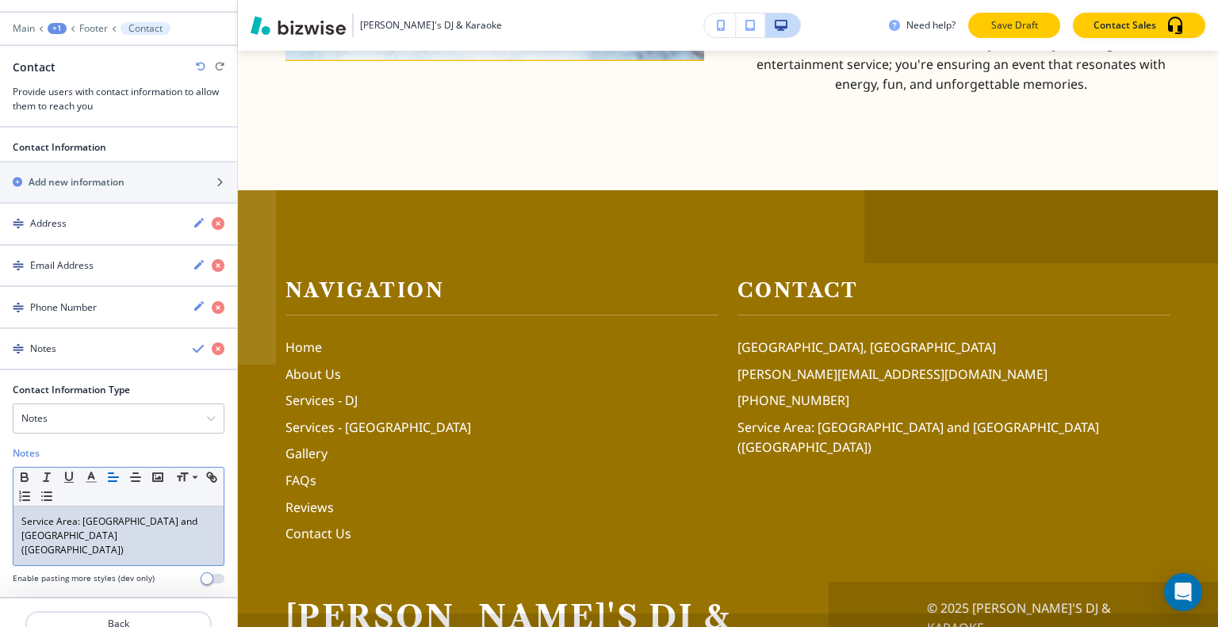
click at [1006, 13] on div "Gaby's DJ & Karaoke Need help? Save Draft Contact Sales" at bounding box center [728, 25] width 980 height 51
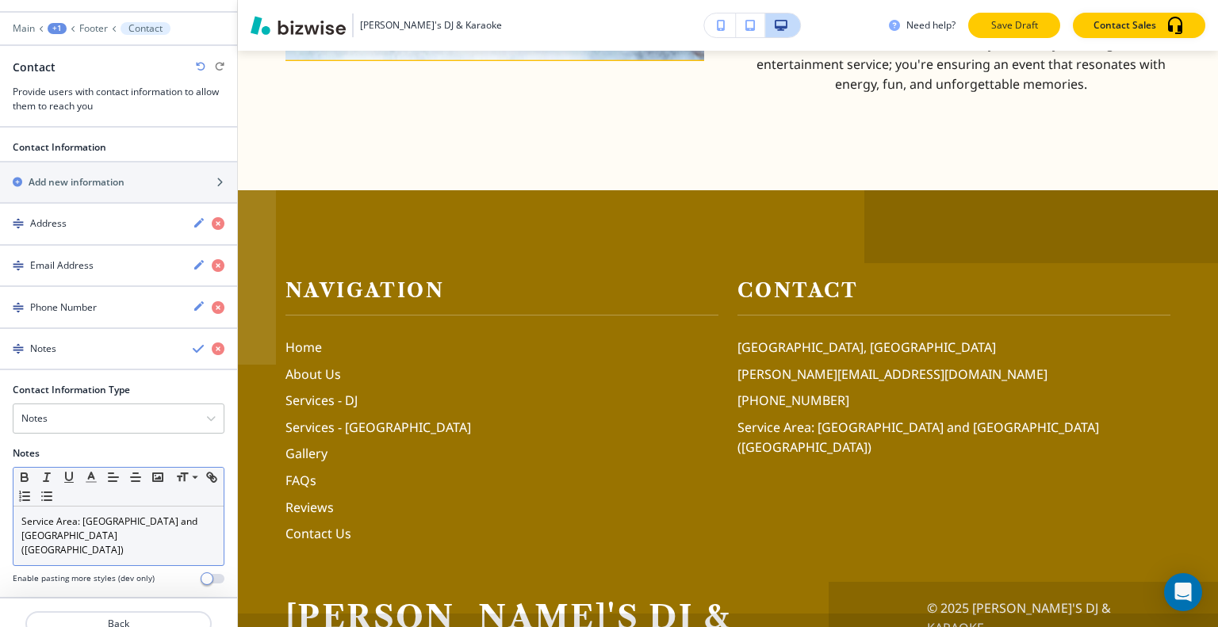
click at [1006, 25] on p "Save Draft" at bounding box center [1014, 25] width 51 height 14
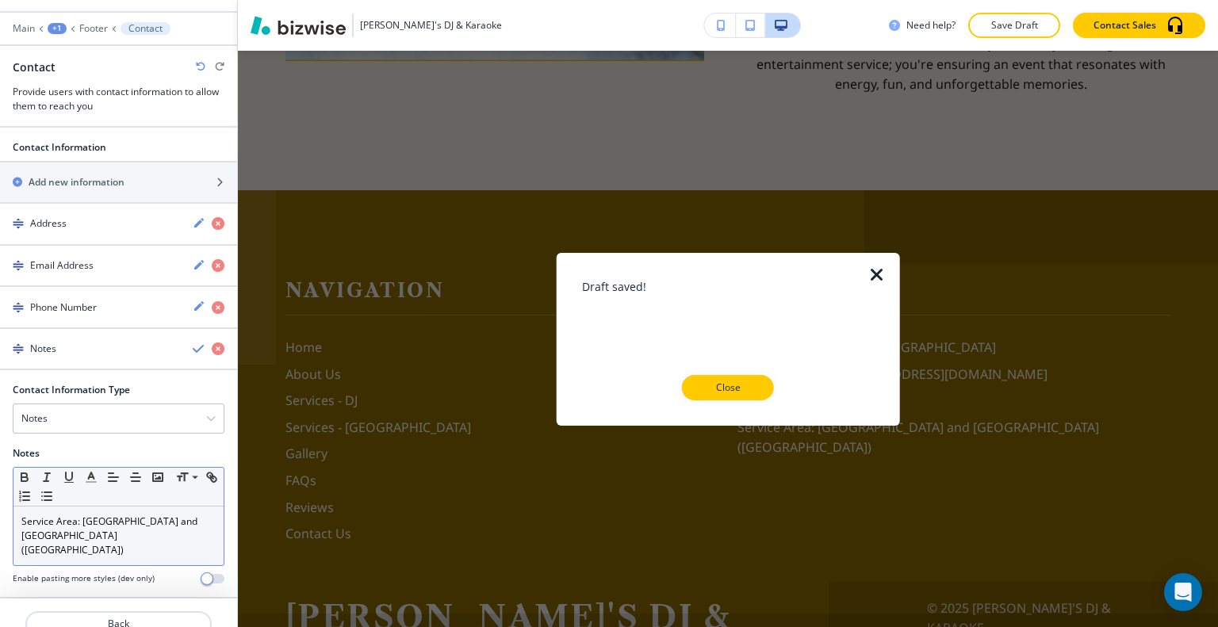
drag, startPoint x: 764, startPoint y: 359, endPoint x: 754, endPoint y: 367, distance: 12.4
click at [762, 361] on div "Draft saved! Close" at bounding box center [728, 339] width 293 height 122
click at [727, 386] on p "Close" at bounding box center [727, 388] width 51 height 14
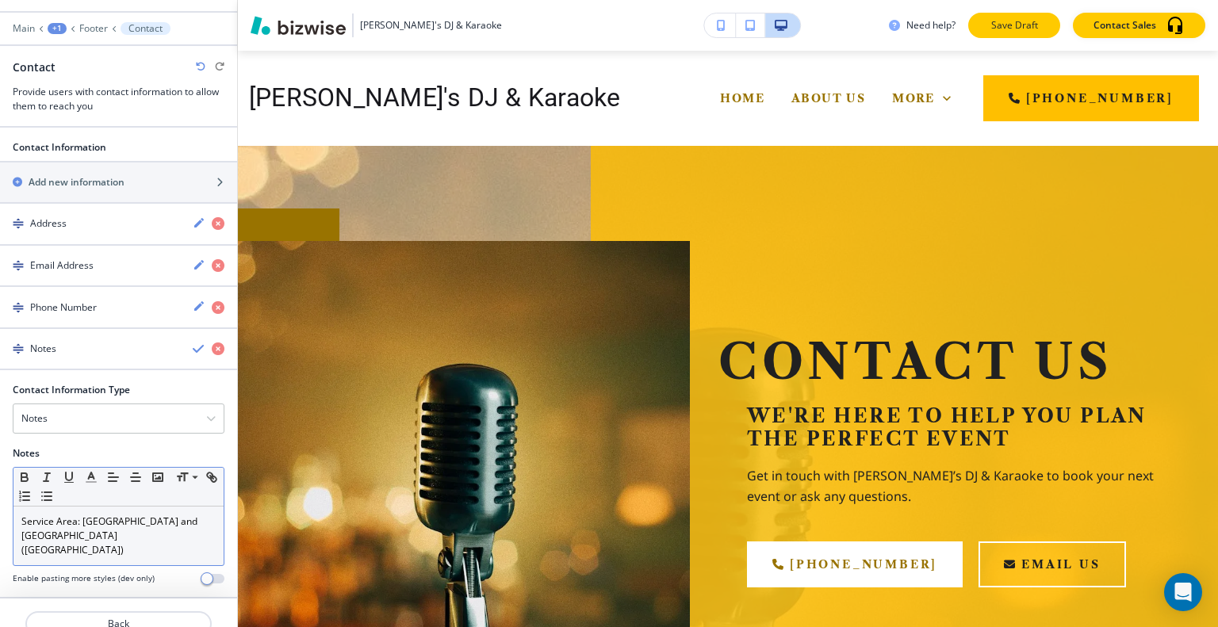
click at [1033, 34] on button "Save Draft" at bounding box center [1014, 25] width 92 height 25
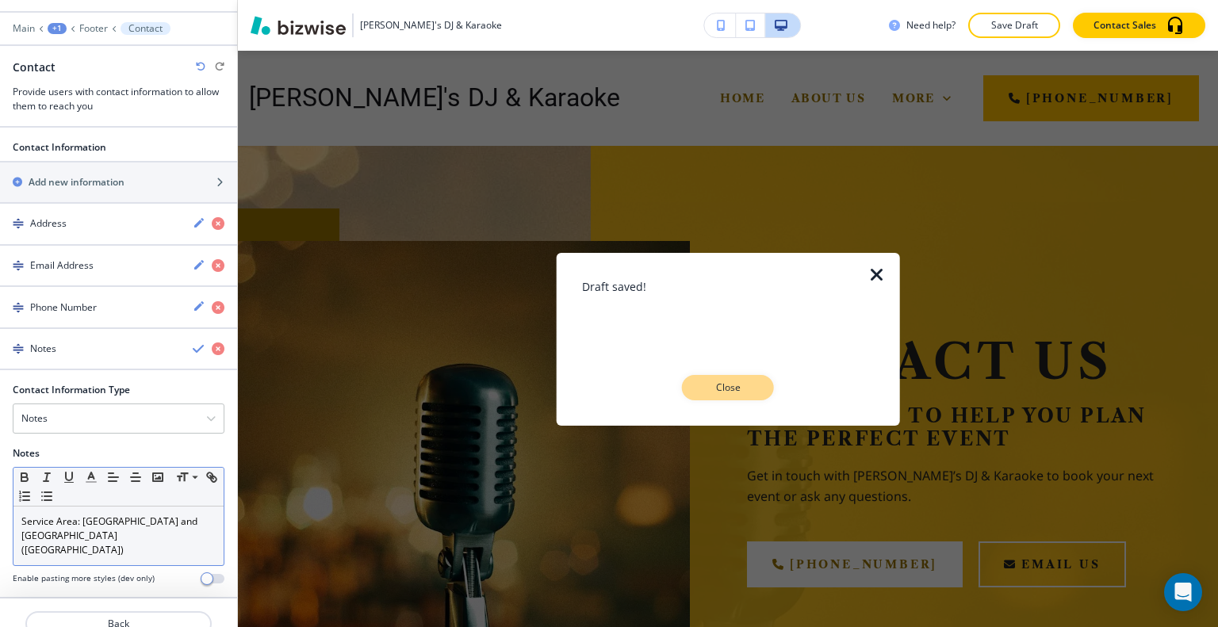
click at [742, 395] on button "Close" at bounding box center [728, 387] width 92 height 25
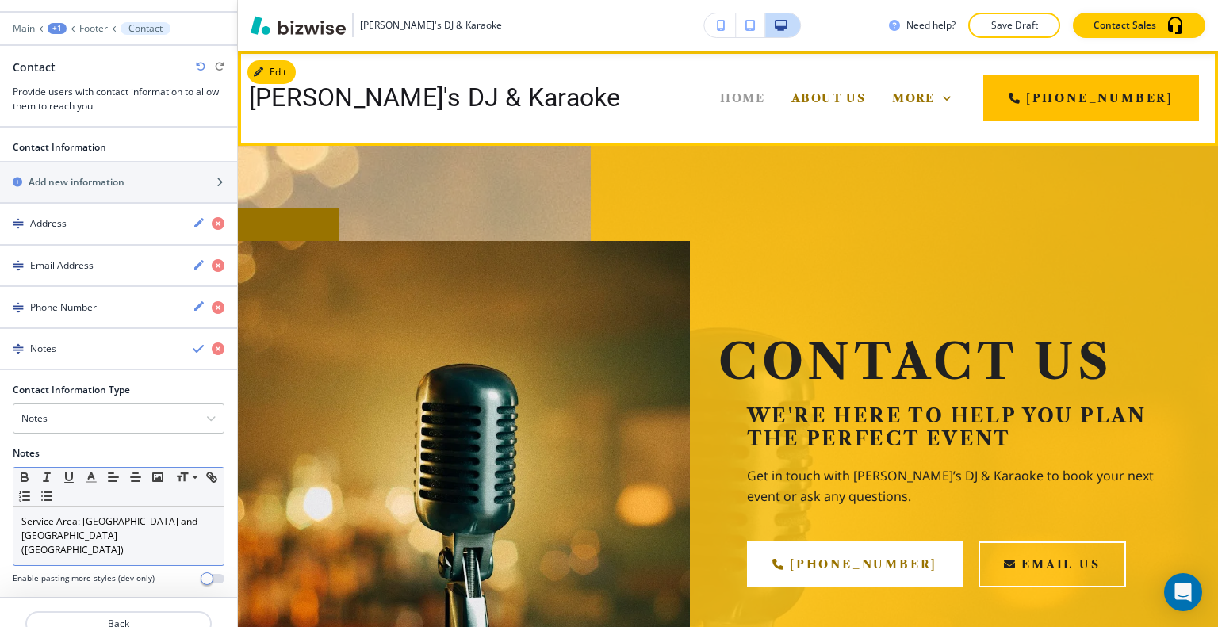
click at [720, 97] on span "Home" at bounding box center [742, 98] width 44 height 14
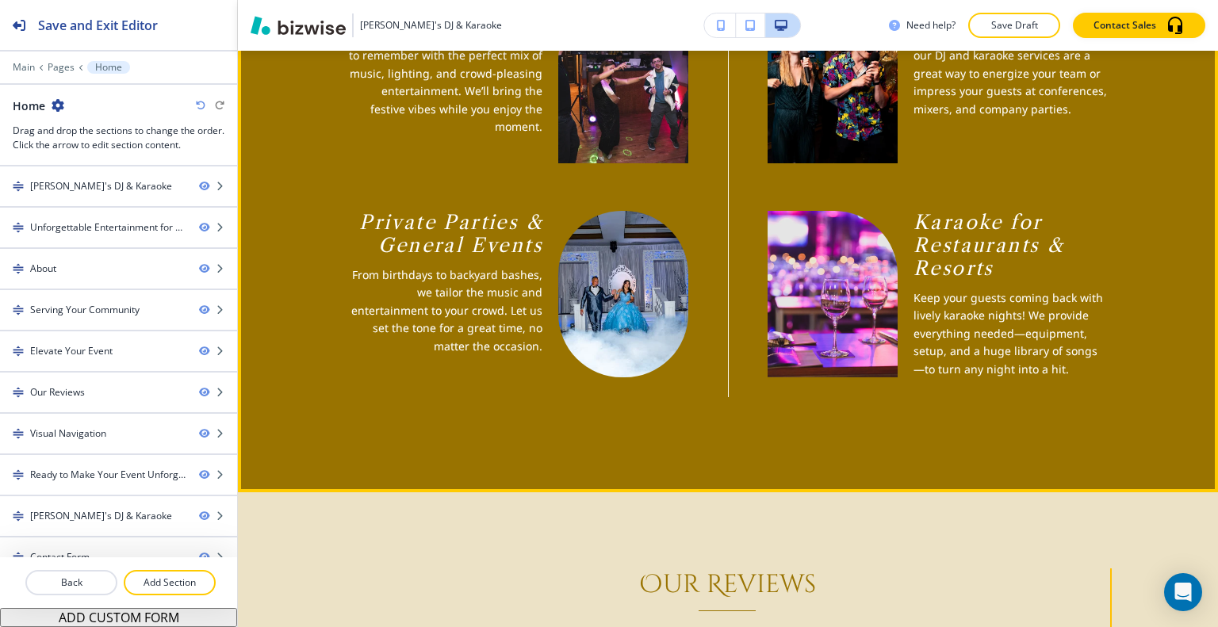
scroll to position [2220, 0]
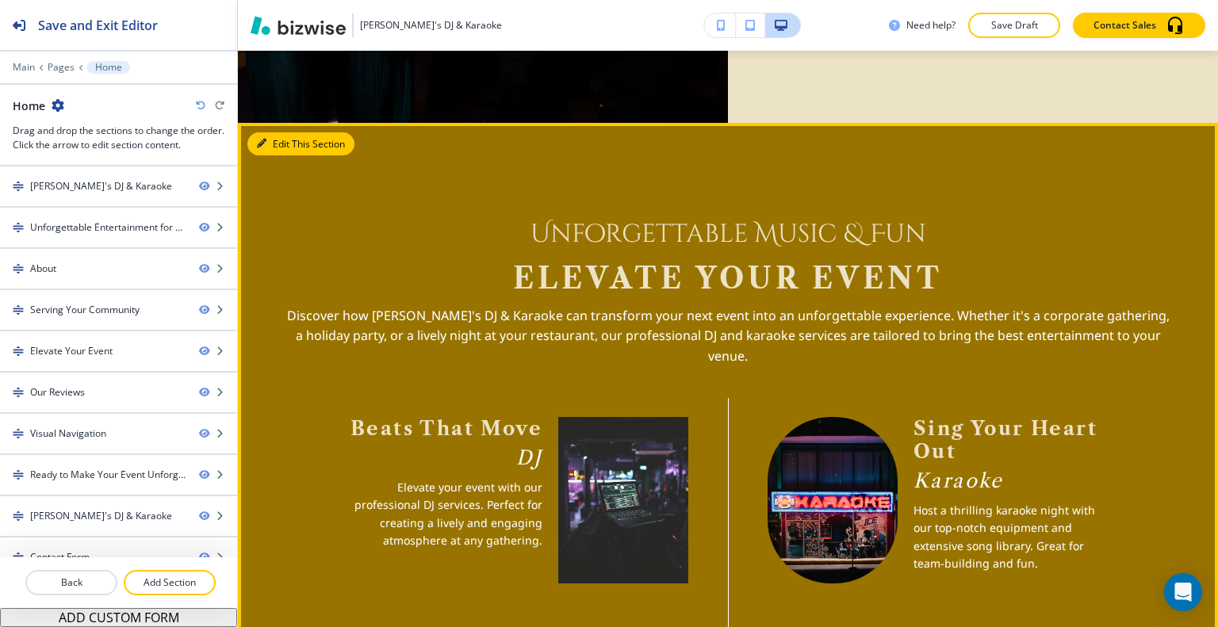
click at [295, 135] on button "Edit This Section" at bounding box center [300, 144] width 107 height 24
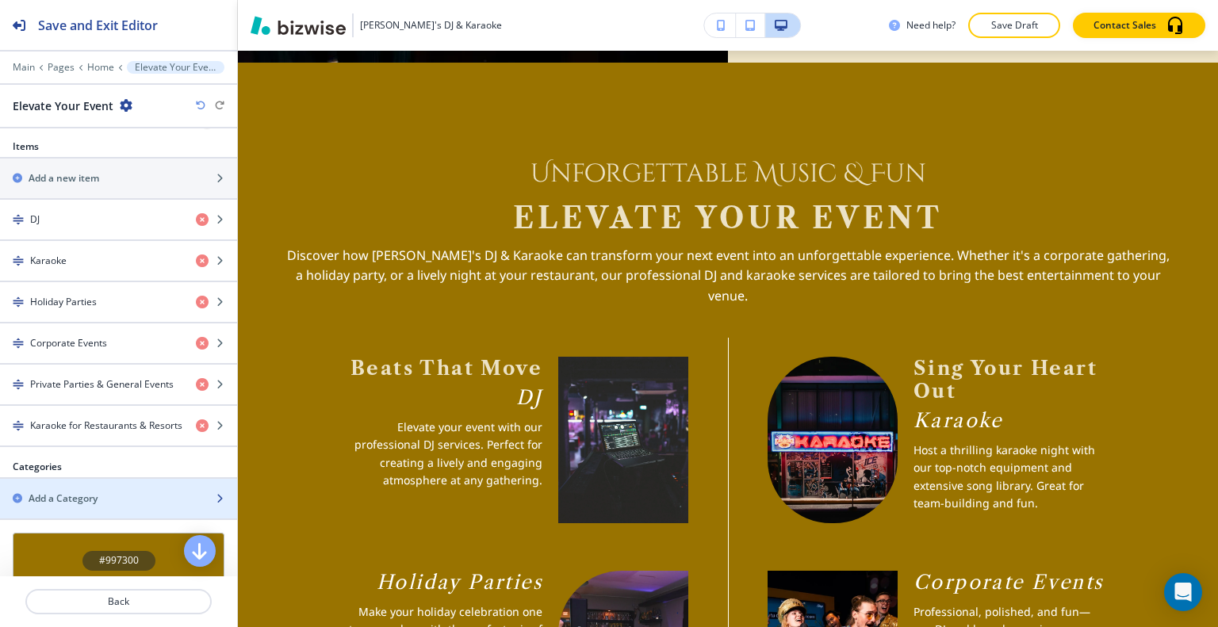
scroll to position [634, 0]
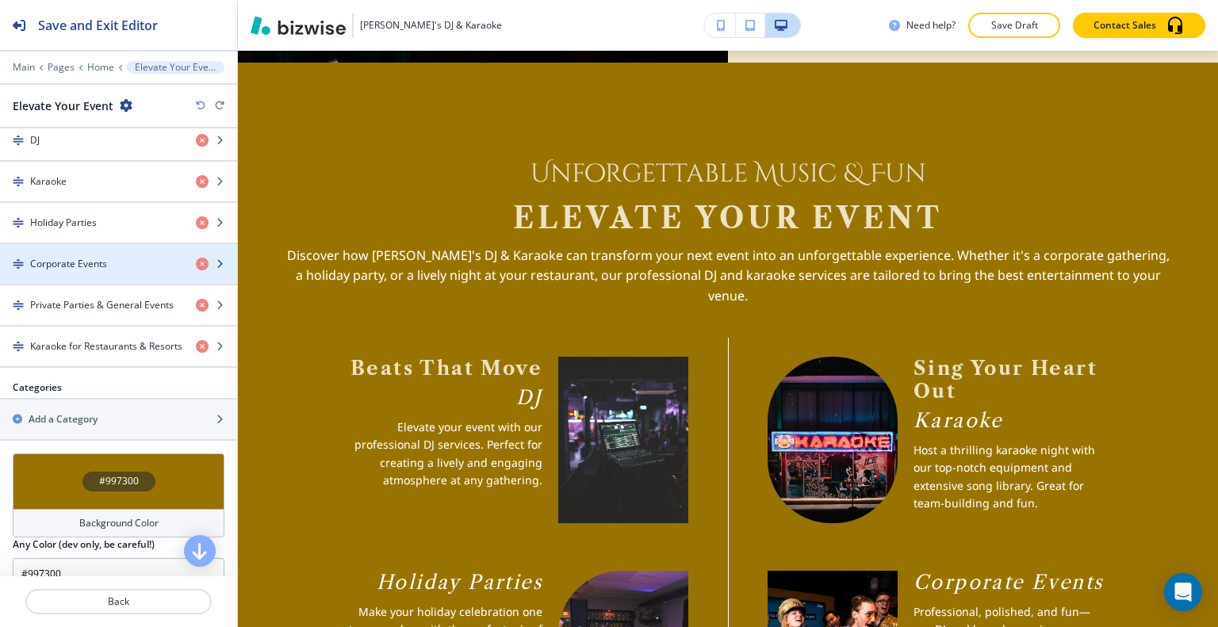
click at [98, 277] on div "button" at bounding box center [118, 277] width 237 height 13
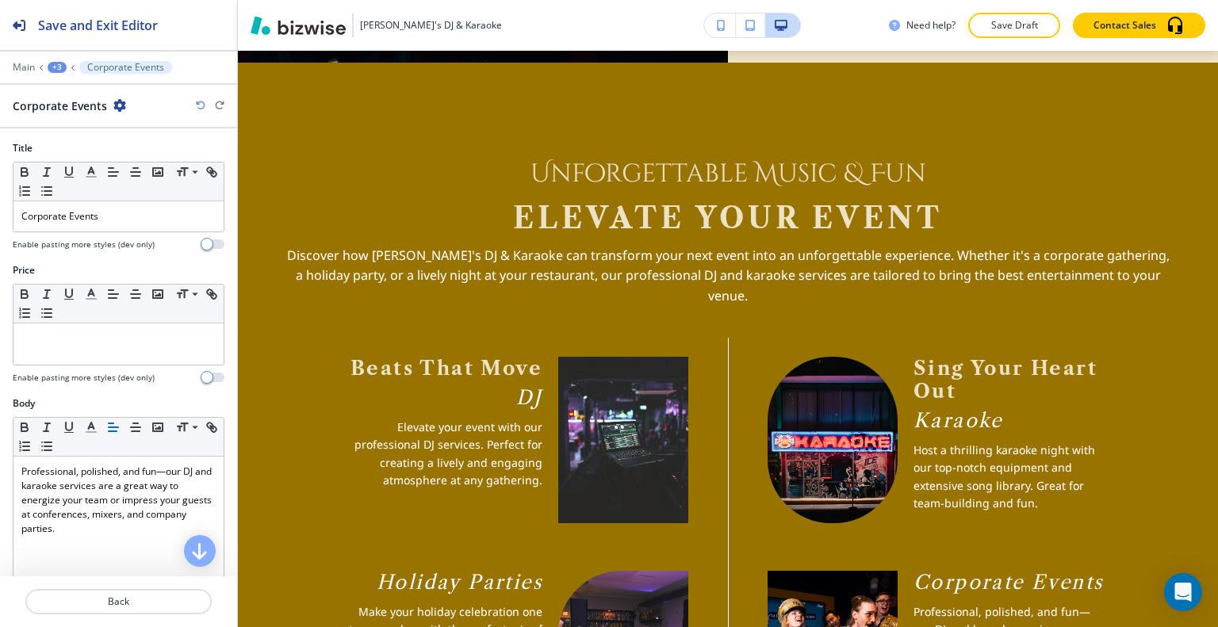
scroll to position [314, 0]
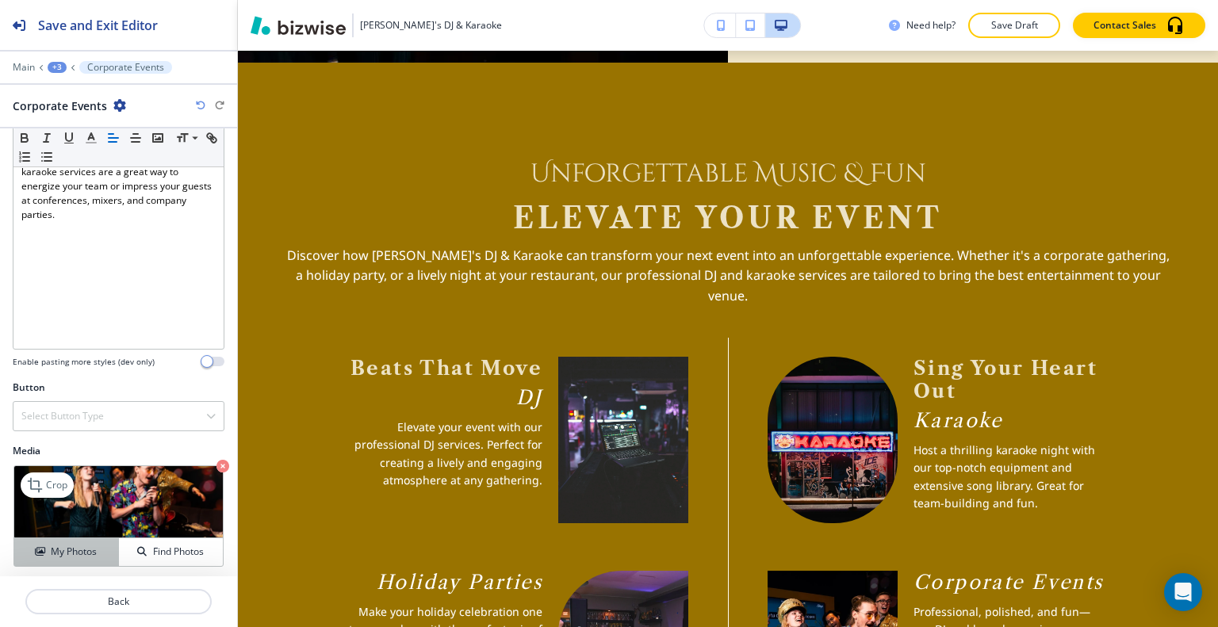
click at [75, 556] on button "My Photos" at bounding box center [66, 552] width 105 height 28
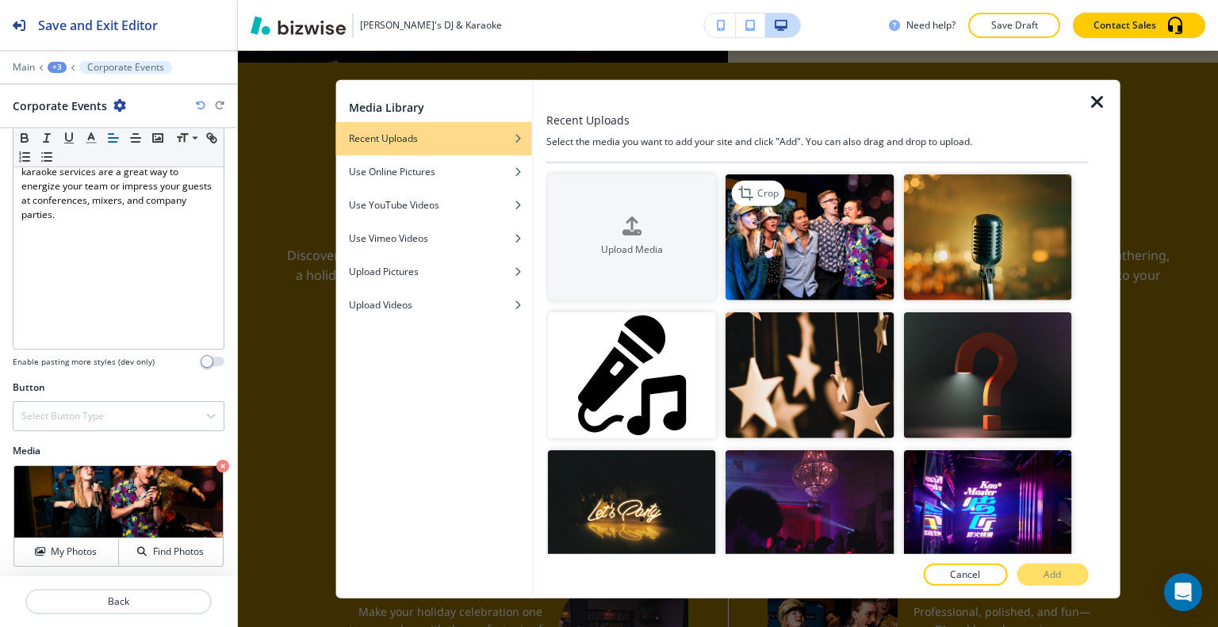
click at [787, 228] on img "button" at bounding box center [809, 237] width 168 height 126
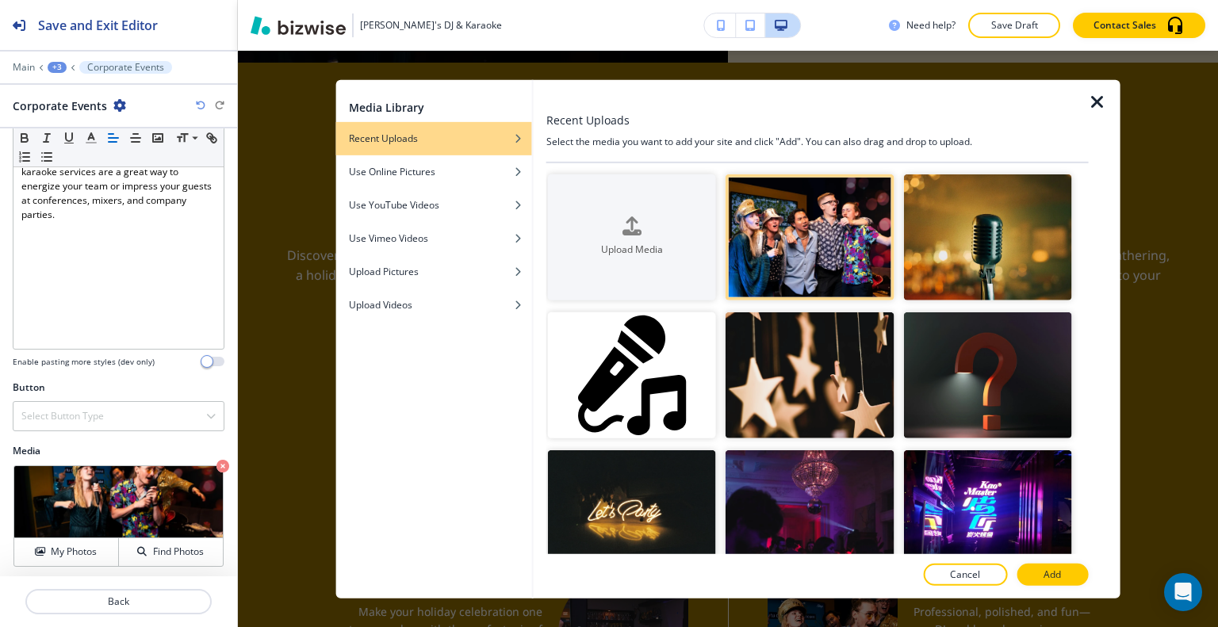
click at [1039, 570] on button "Add" at bounding box center [1051, 575] width 71 height 22
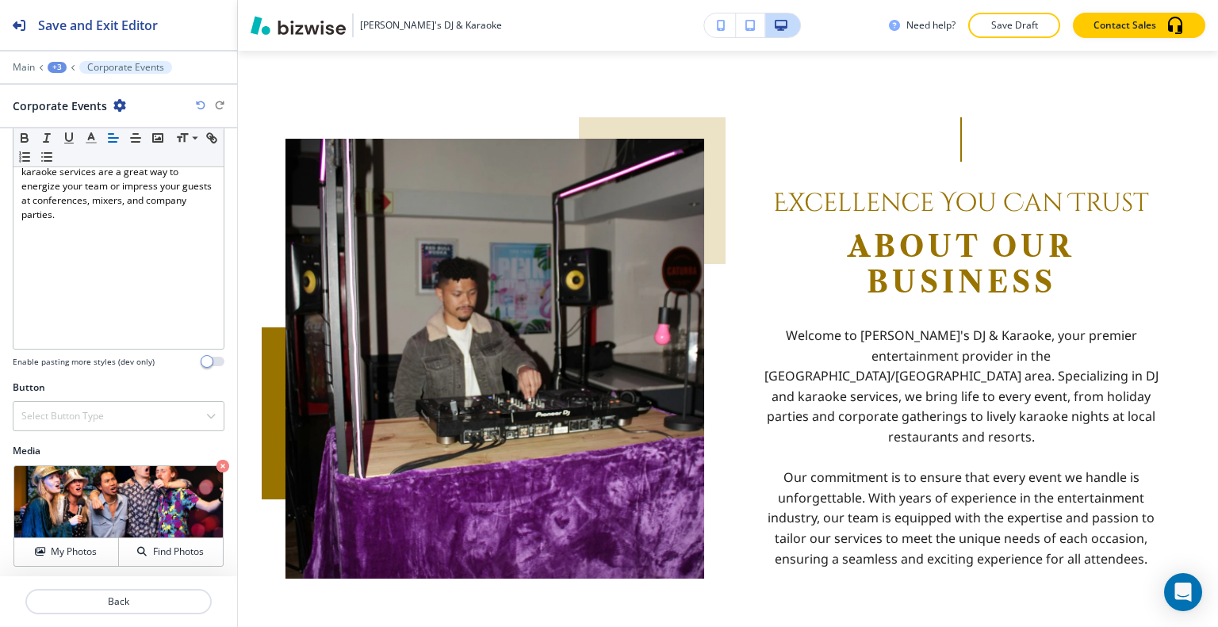
scroll to position [420, 0]
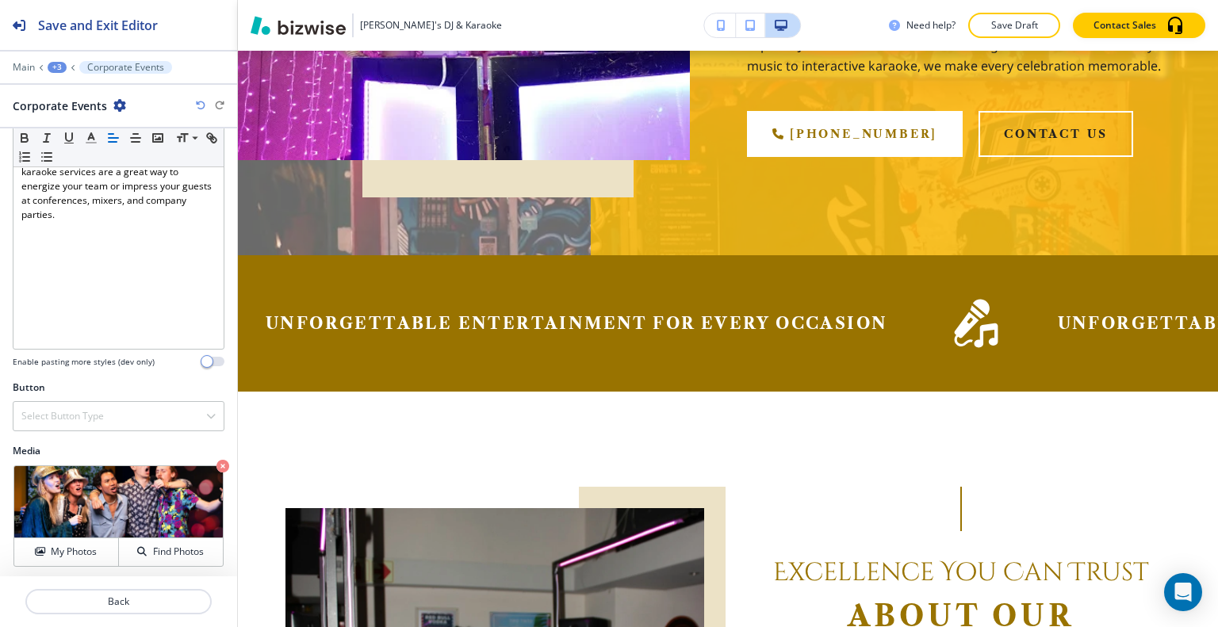
click at [1019, 8] on div "Gaby's DJ & Karaoke Need help? Save Draft Contact Sales" at bounding box center [728, 25] width 980 height 51
click at [1018, 29] on p "Save Draft" at bounding box center [1014, 25] width 51 height 14
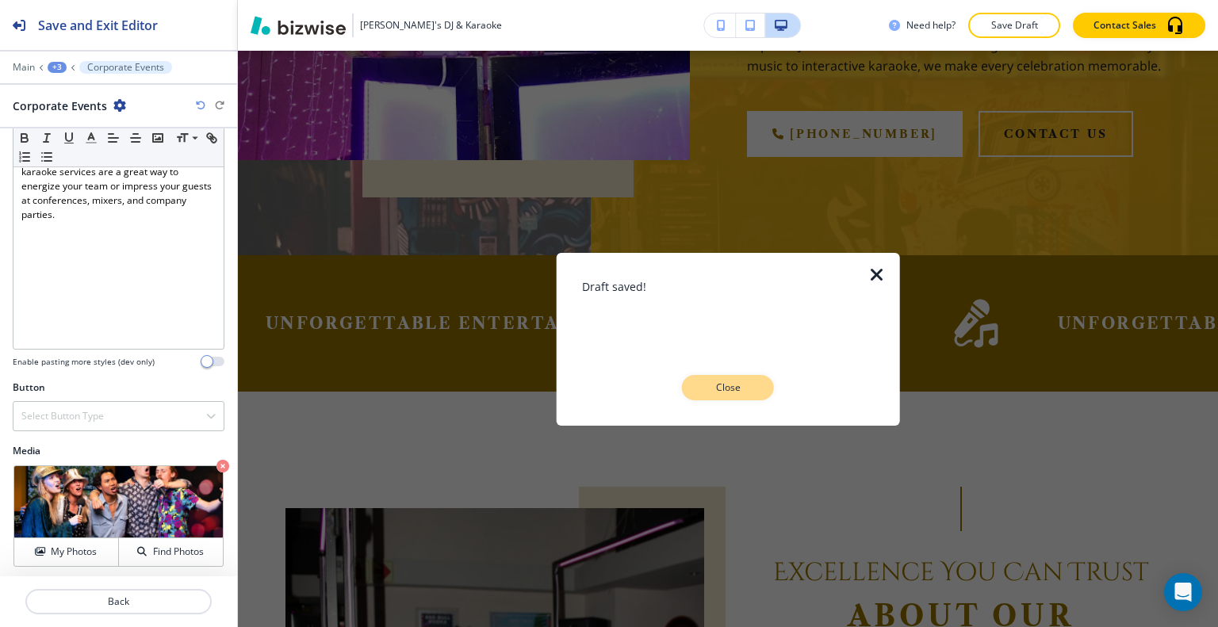
click at [736, 389] on p "Close" at bounding box center [727, 388] width 51 height 14
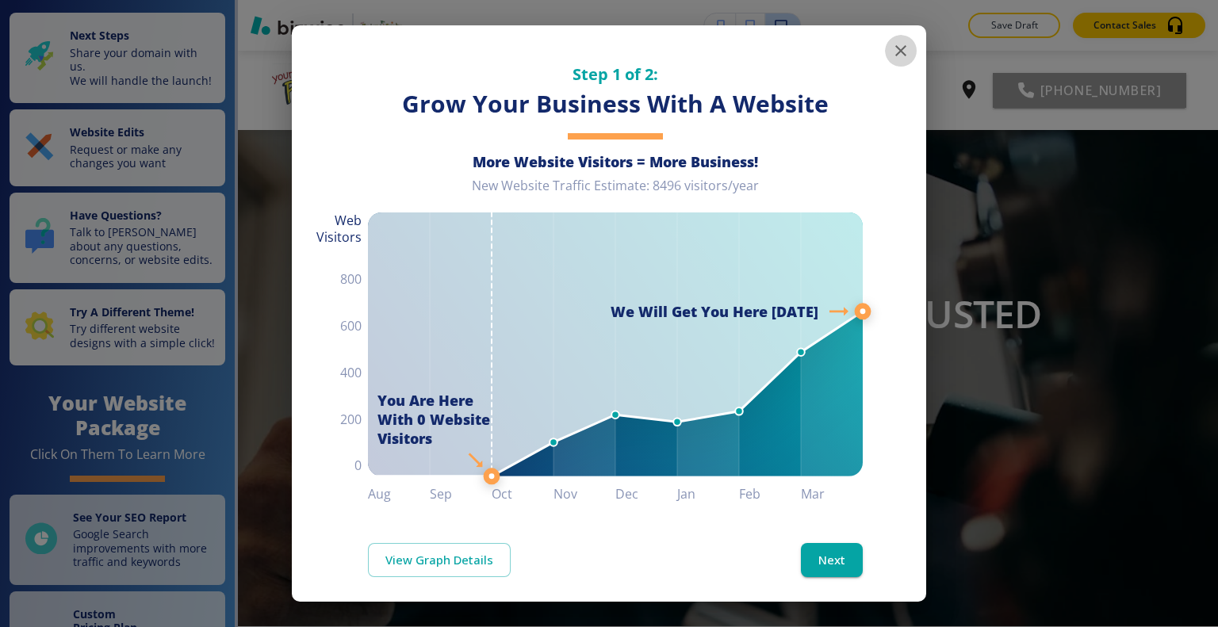
click at [895, 52] on icon "button" at bounding box center [900, 50] width 11 height 11
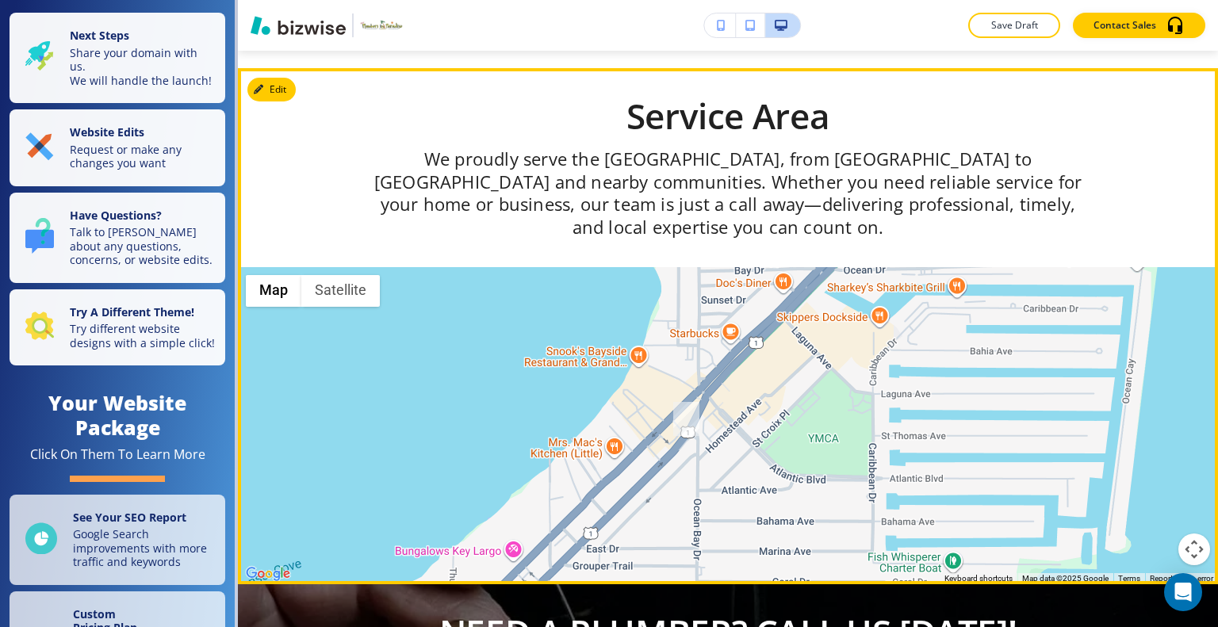
scroll to position [5233, 0]
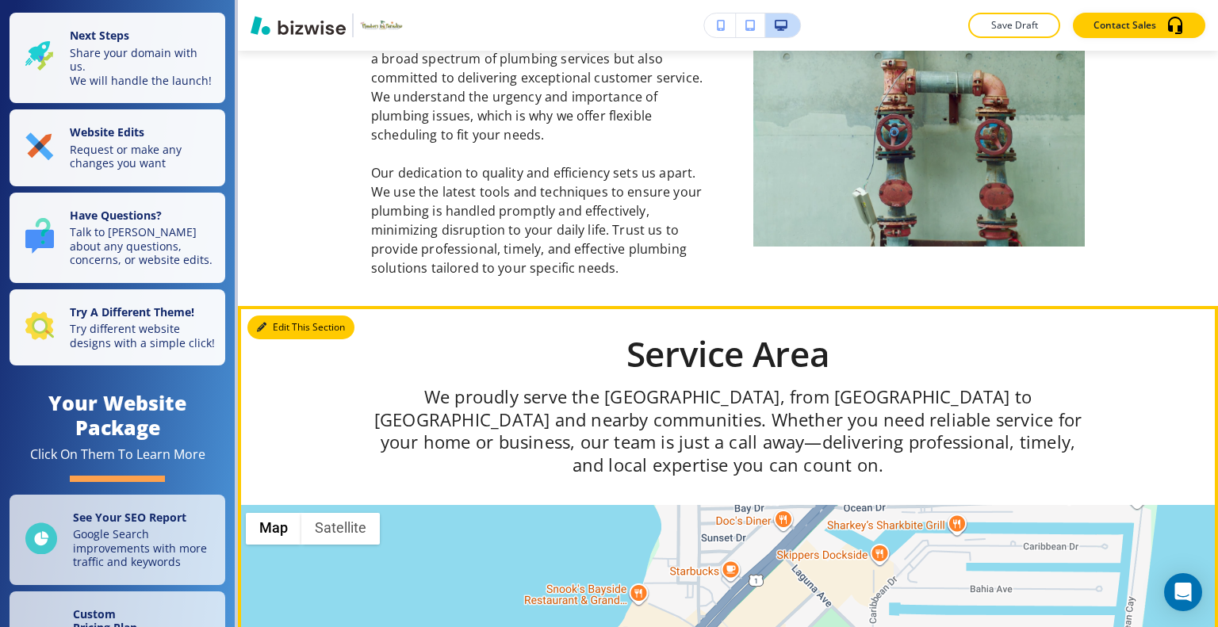
click at [275, 316] on button "Edit This Section" at bounding box center [300, 328] width 107 height 24
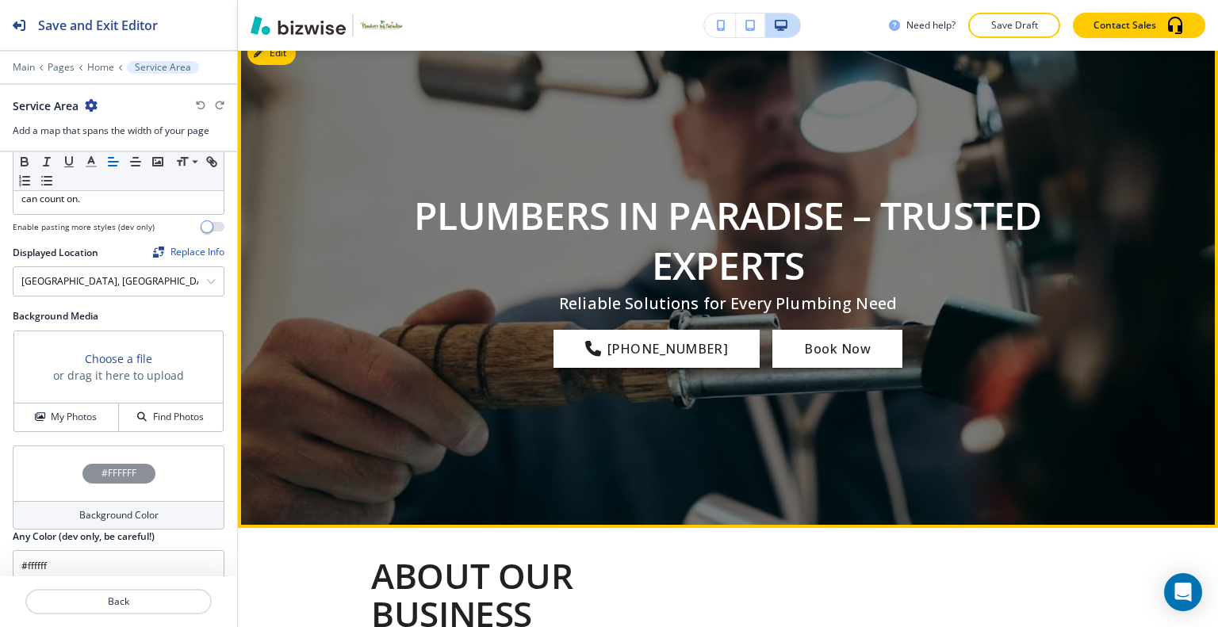
scroll to position [19, 0]
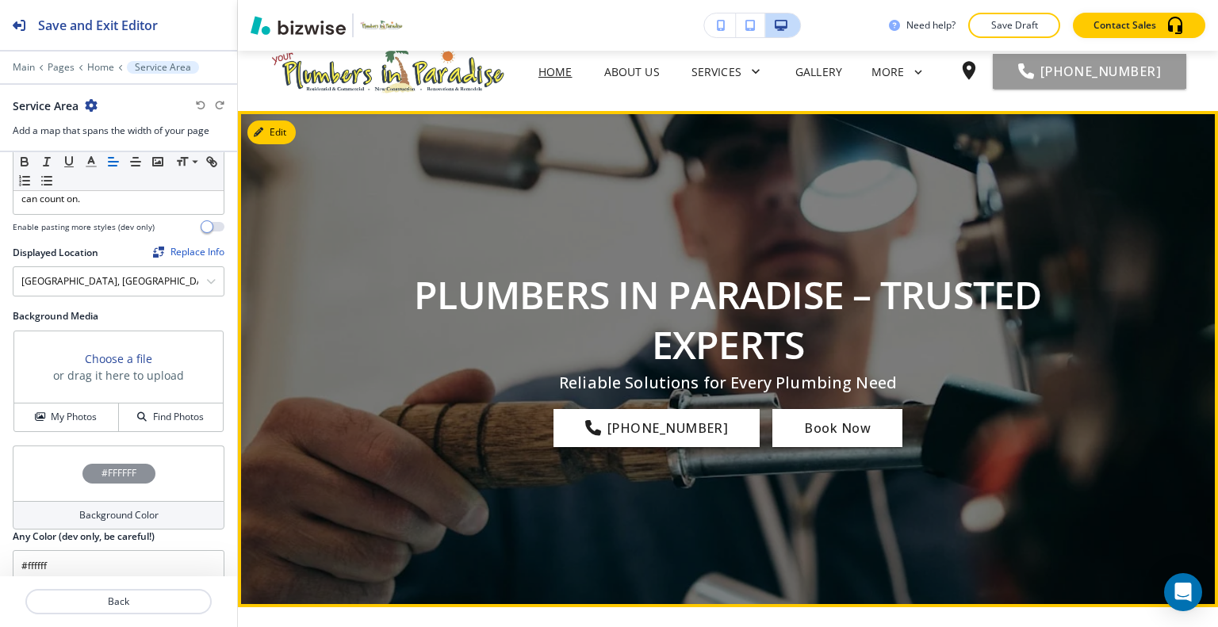
click at [298, 132] on div at bounding box center [728, 359] width 980 height 496
click at [291, 129] on button "Edit This Section" at bounding box center [300, 133] width 107 height 24
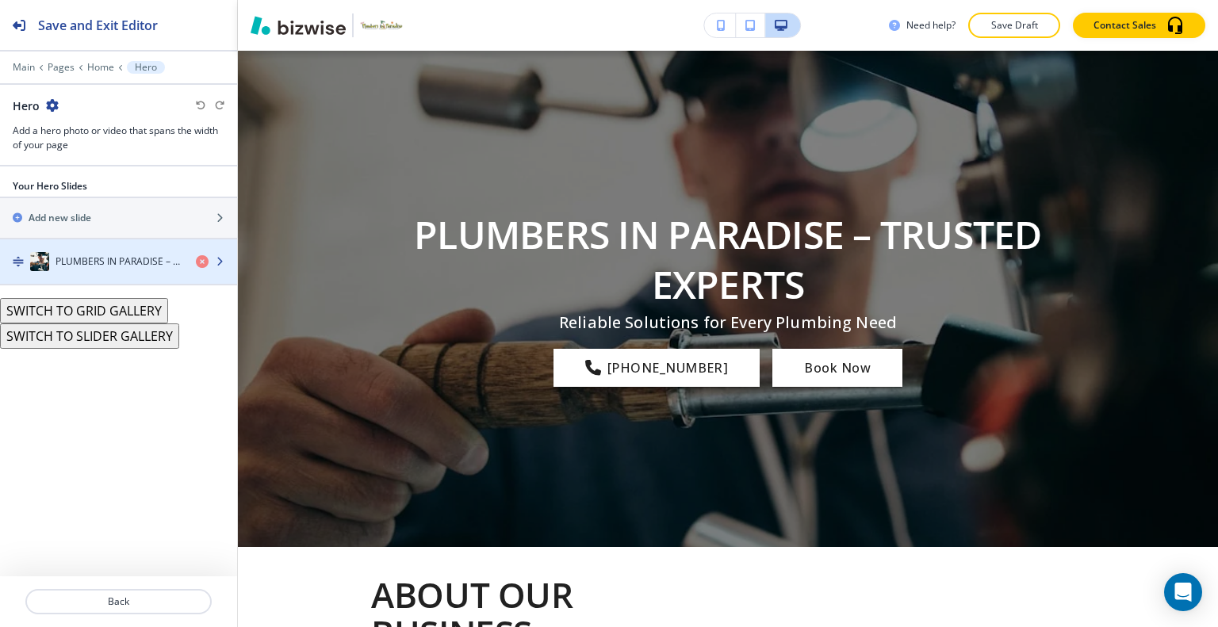
click at [101, 259] on h4 "PLUMBERS IN PARADISE – TRUSTED EXPERTS" at bounding box center [120, 262] width 128 height 14
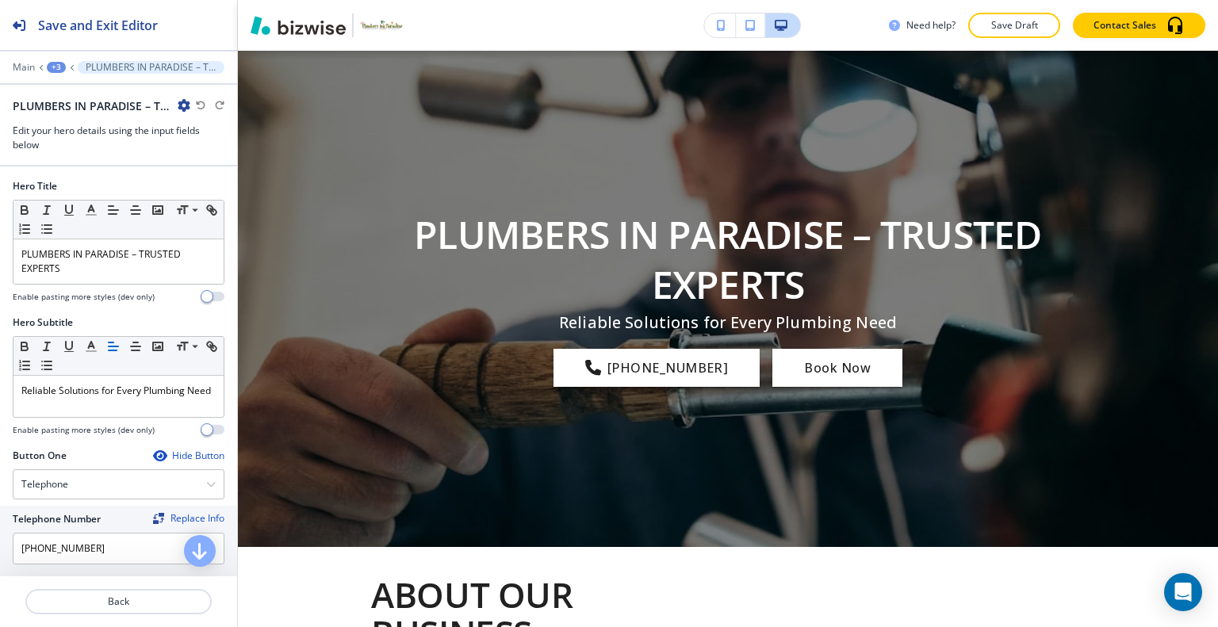
scroll to position [515, 0]
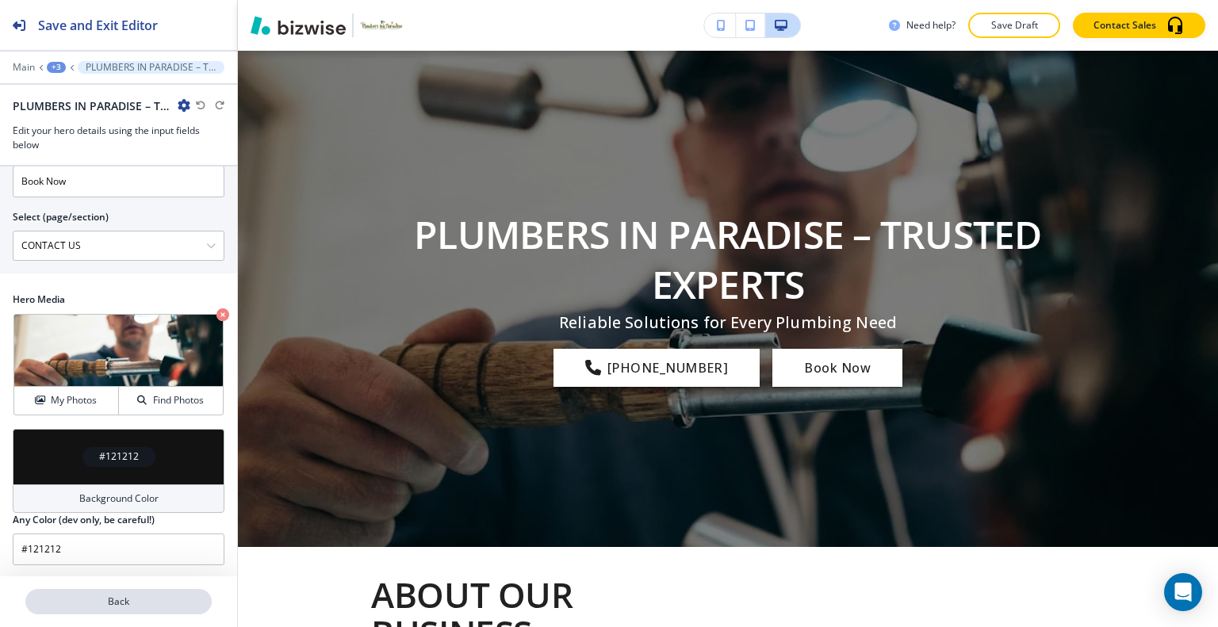
click at [114, 606] on p "Back" at bounding box center [118, 602] width 183 height 14
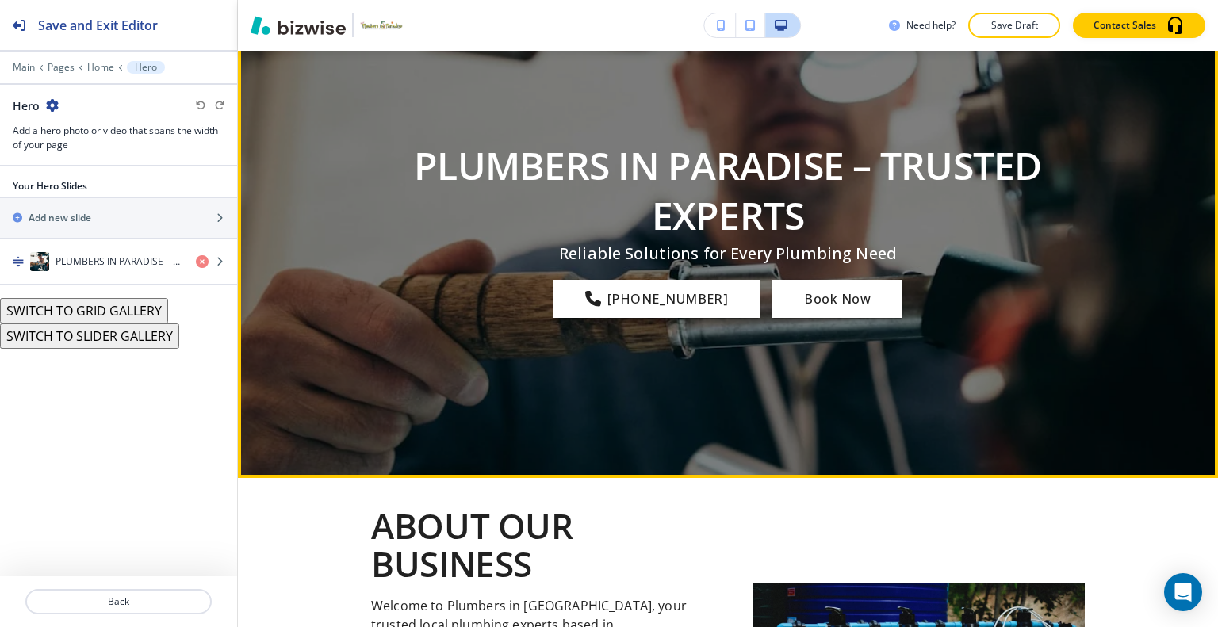
scroll to position [0, 0]
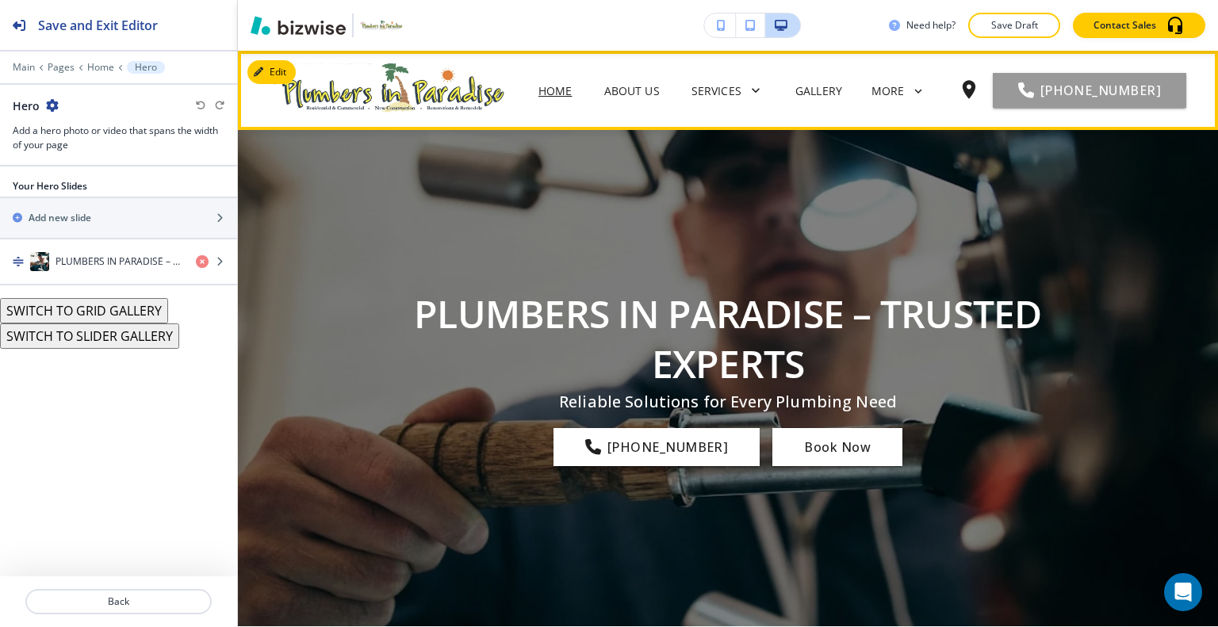
click at [654, 75] on span "ABOUT US" at bounding box center [631, 90] width 87 height 63
click at [653, 82] on p "ABOUT US" at bounding box center [632, 90] width 56 height 17
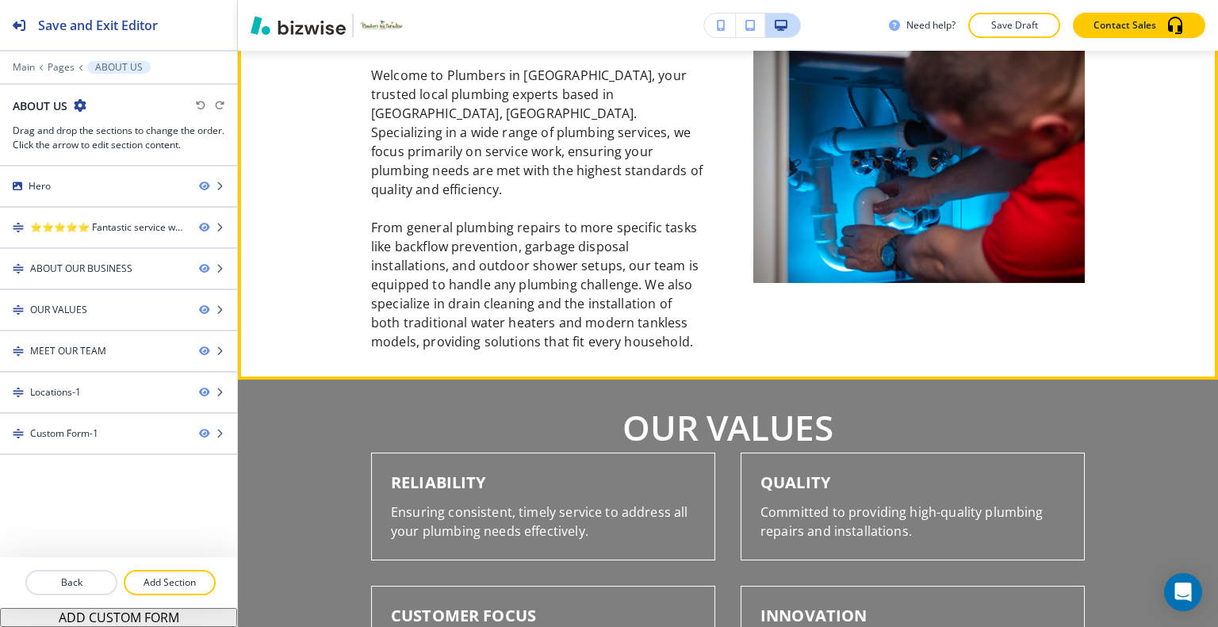
scroll to position [951, 0]
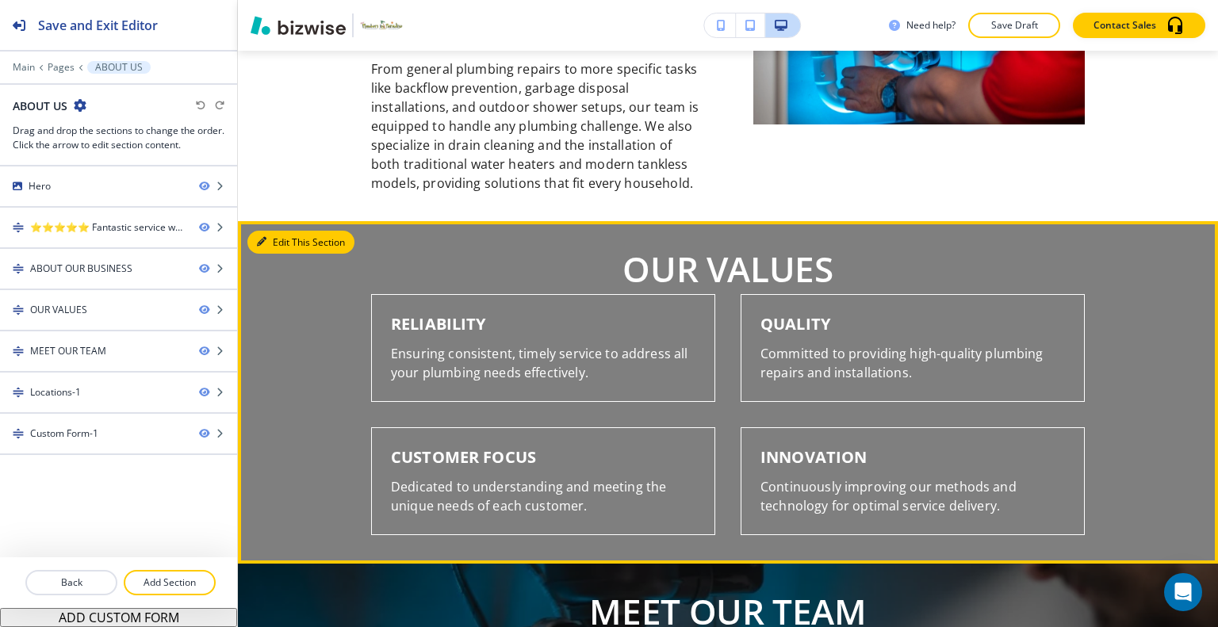
click at [289, 231] on button "Edit This Section" at bounding box center [300, 243] width 107 height 24
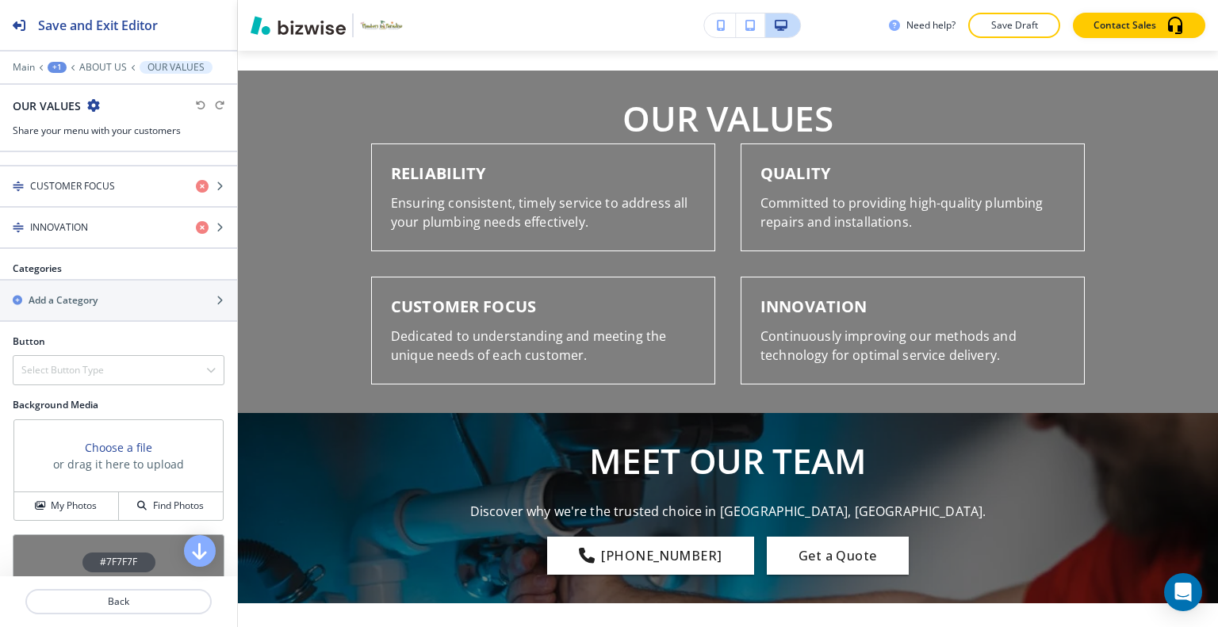
scroll to position [476, 0]
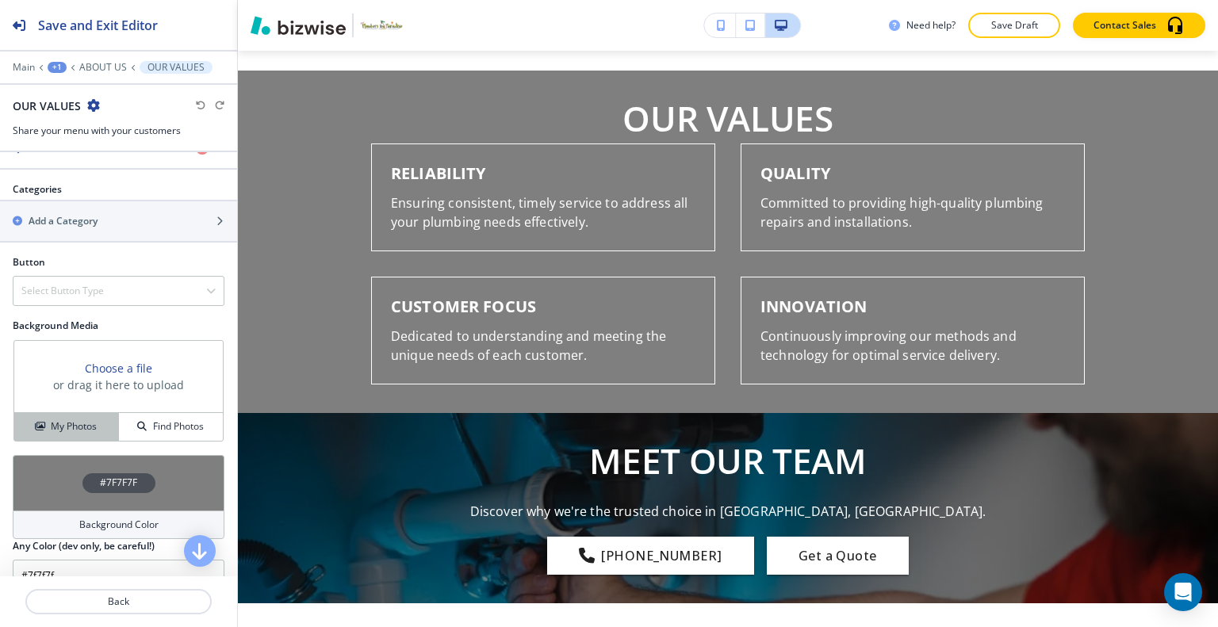
click at [92, 434] on button "My Photos" at bounding box center [66, 427] width 105 height 28
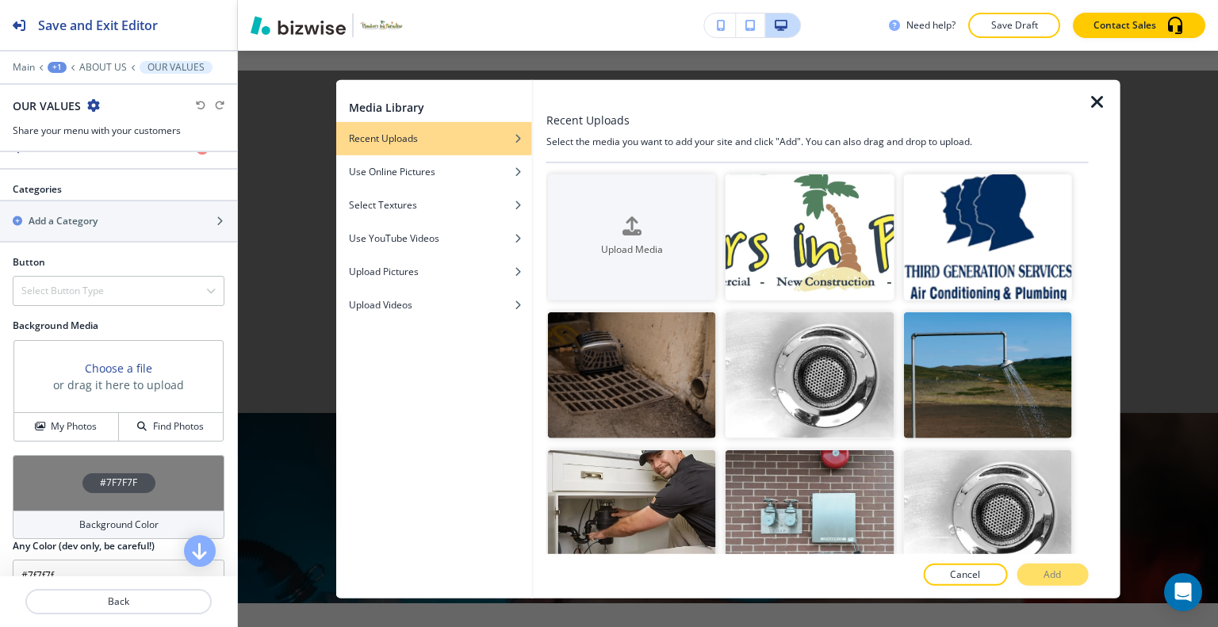
scroll to position [396, 0]
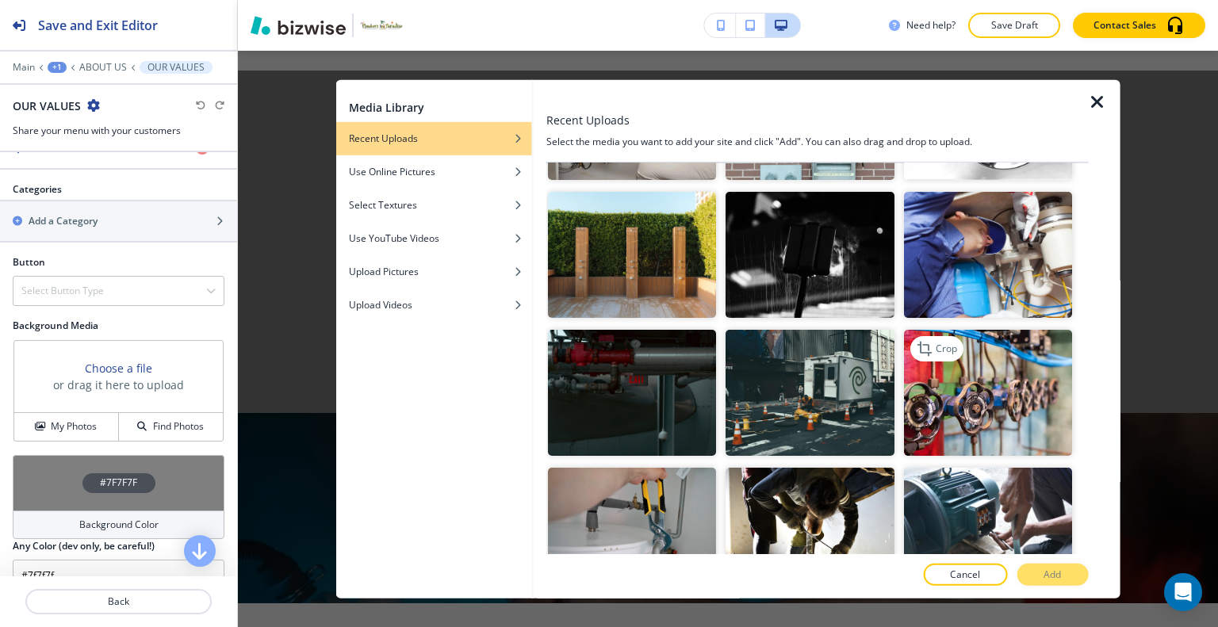
click at [960, 408] on img "button" at bounding box center [987, 393] width 168 height 126
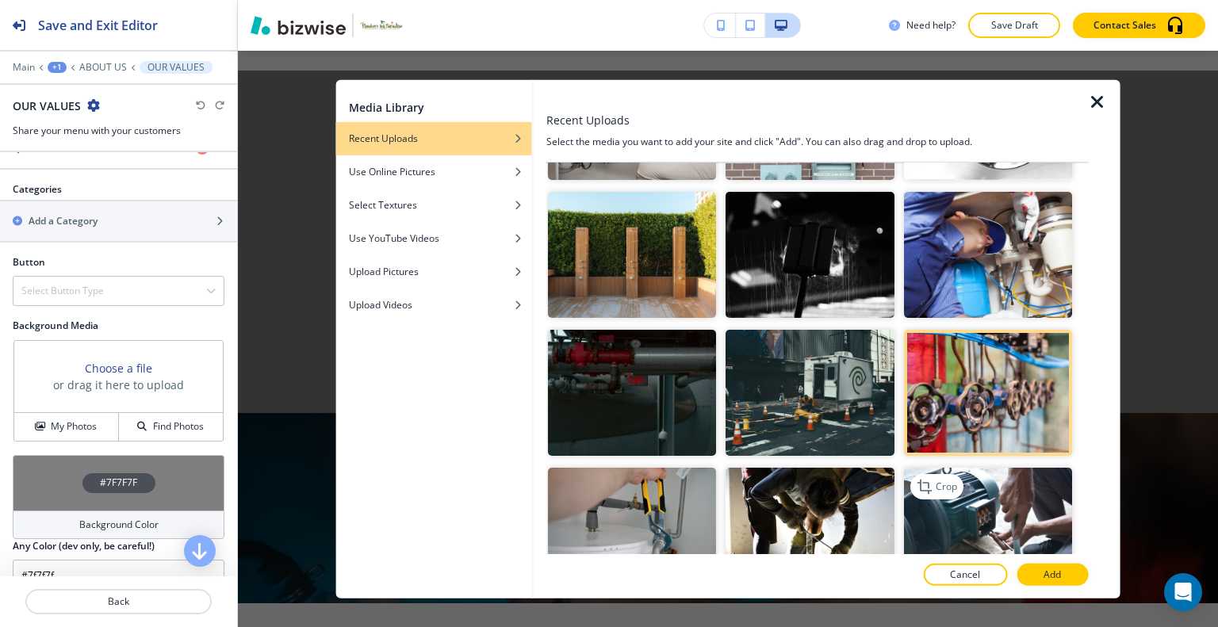
click at [958, 483] on img "button" at bounding box center [987, 531] width 168 height 126
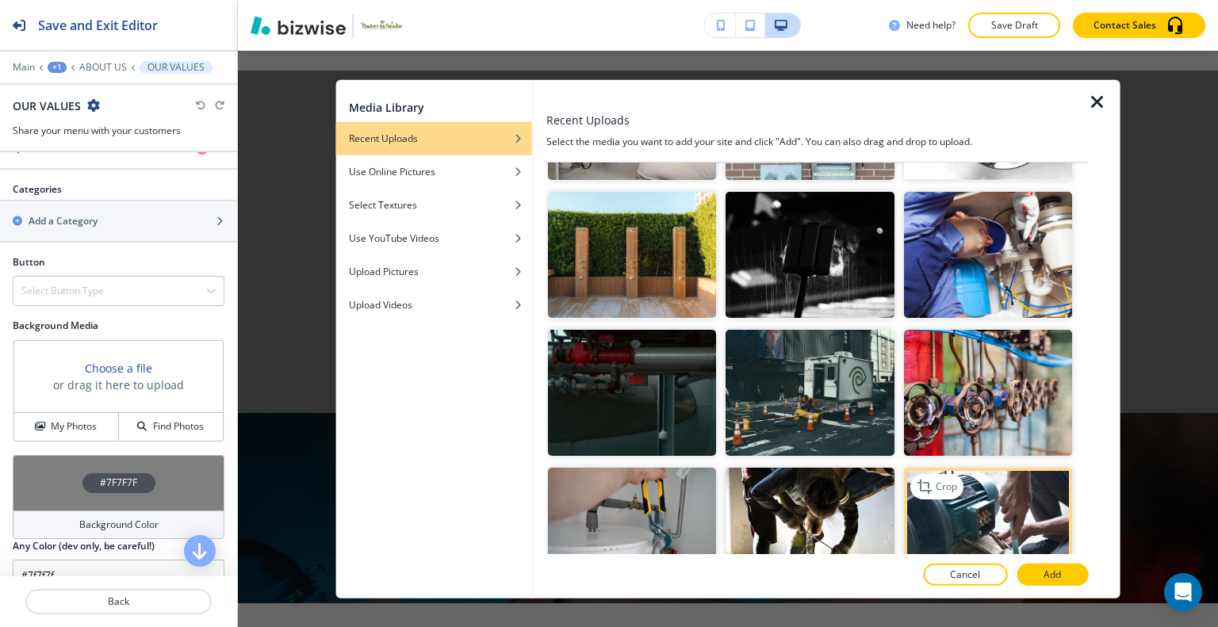
scroll to position [476, 0]
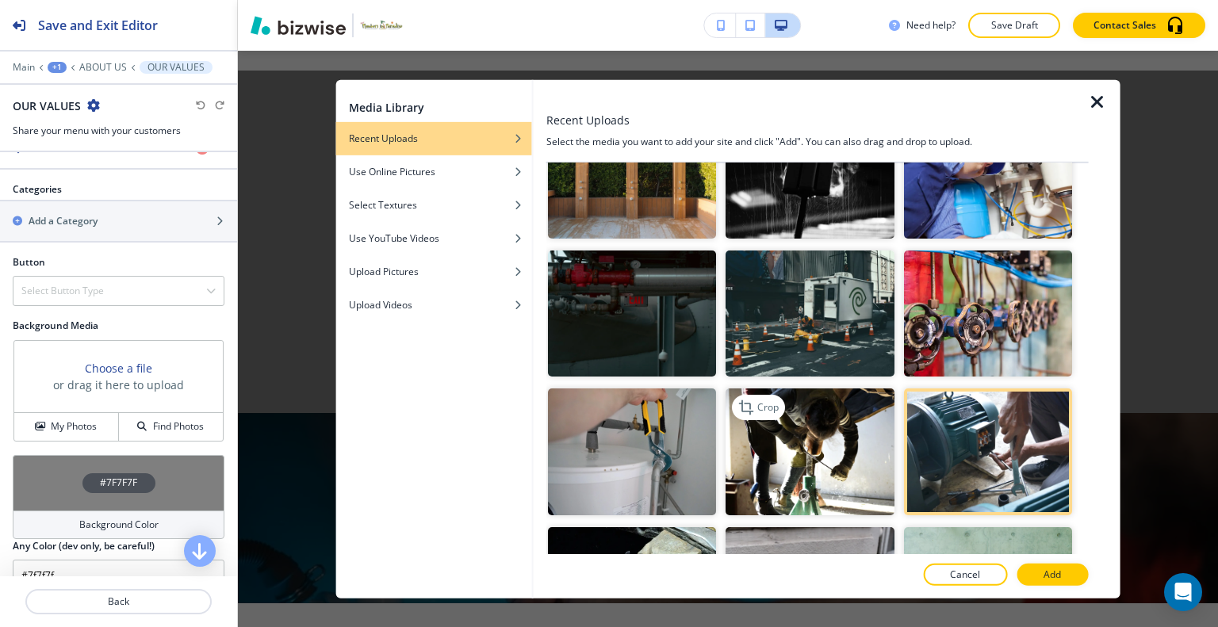
click at [839, 446] on img "button" at bounding box center [809, 452] width 168 height 126
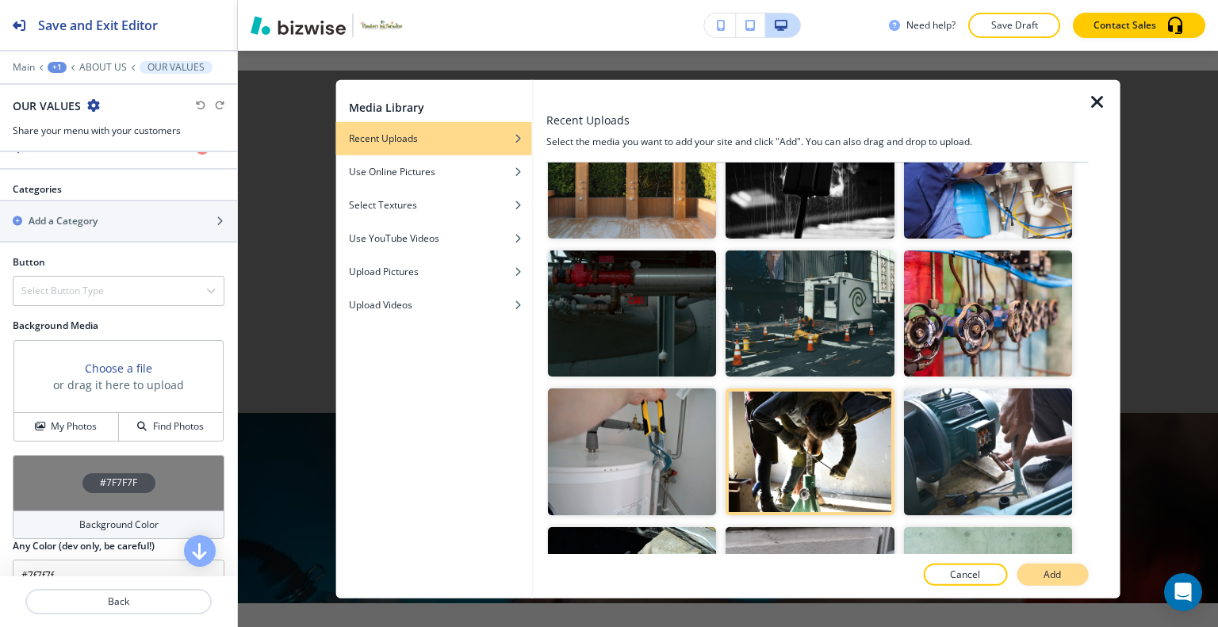
click at [1027, 567] on button "Add" at bounding box center [1051, 575] width 71 height 22
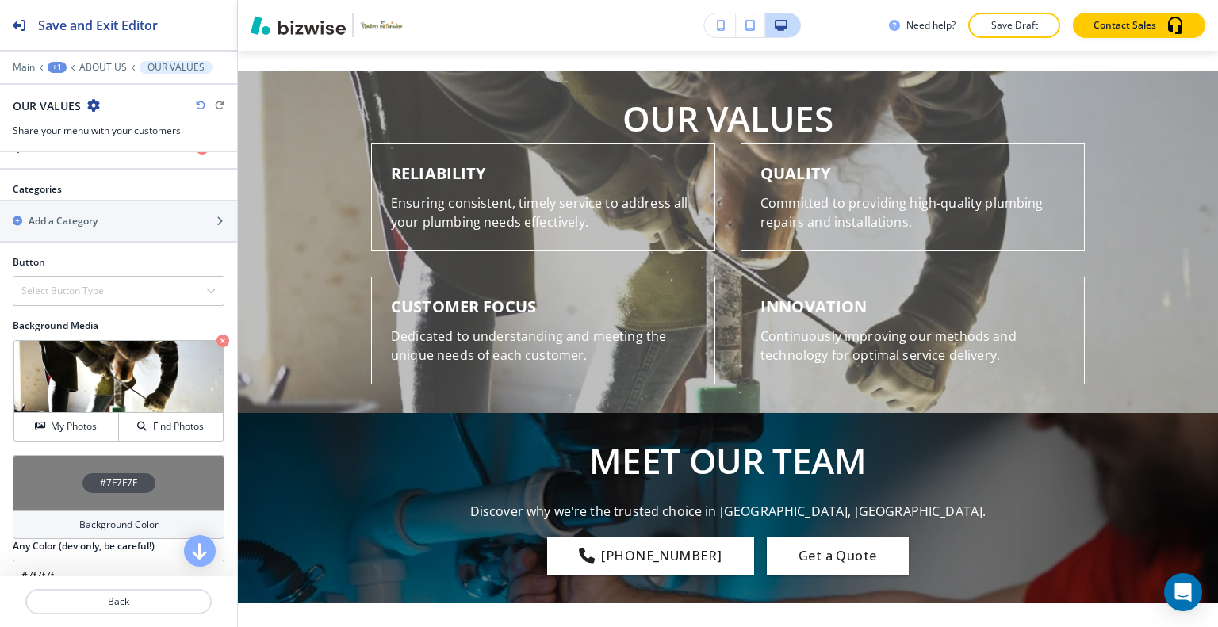
scroll to position [944, 0]
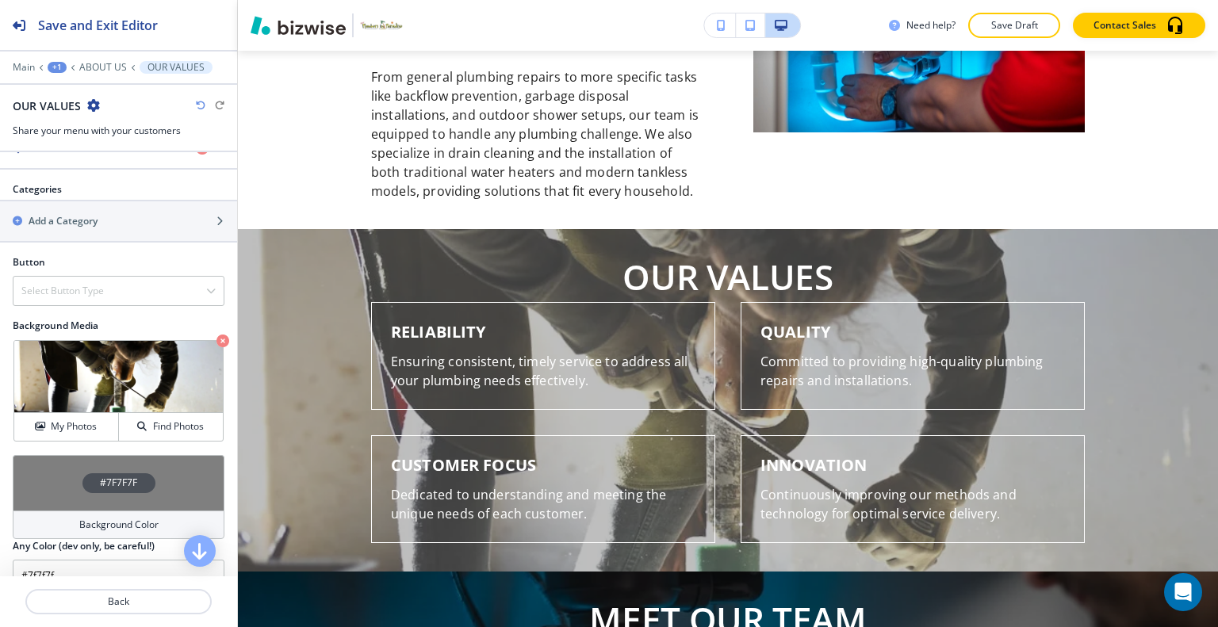
click at [168, 471] on div "#7F7F7F" at bounding box center [119, 483] width 212 height 56
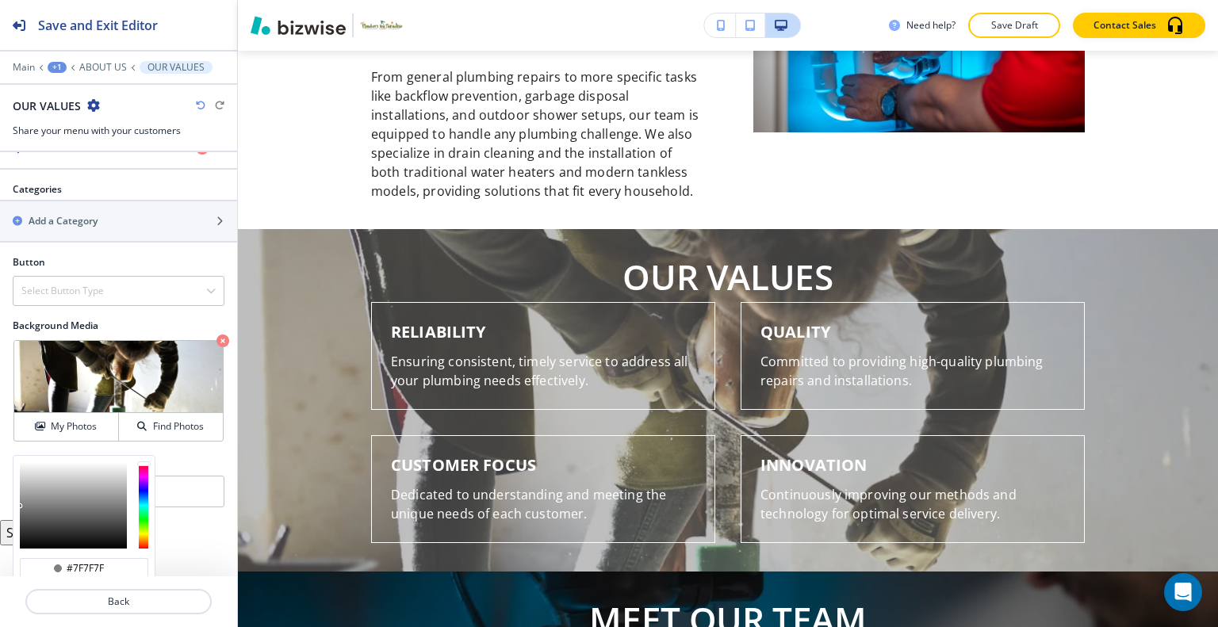
scroll to position [573, 0]
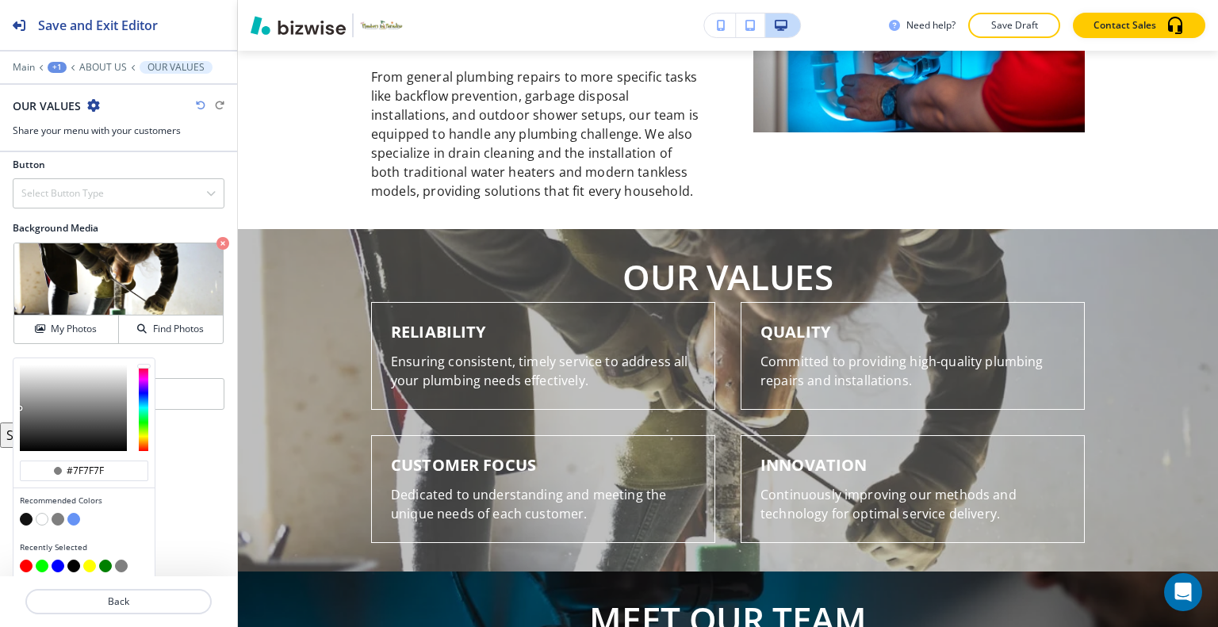
click at [26, 513] on button "button" at bounding box center [26, 519] width 13 height 13
type input "#121212"
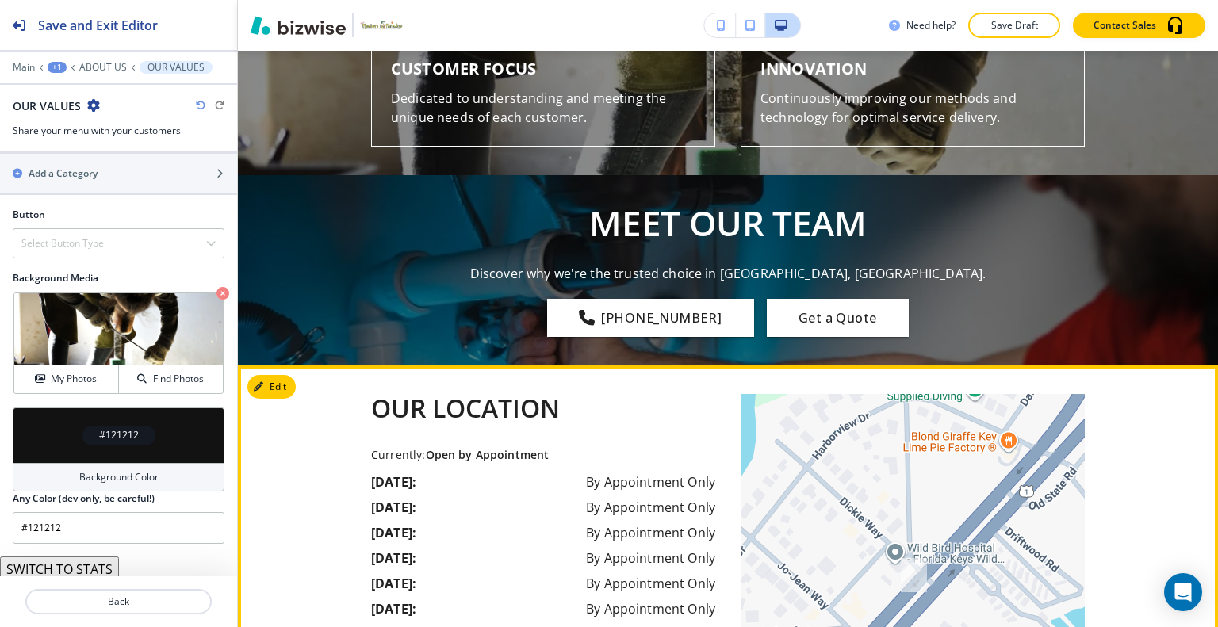
scroll to position [1102, 0]
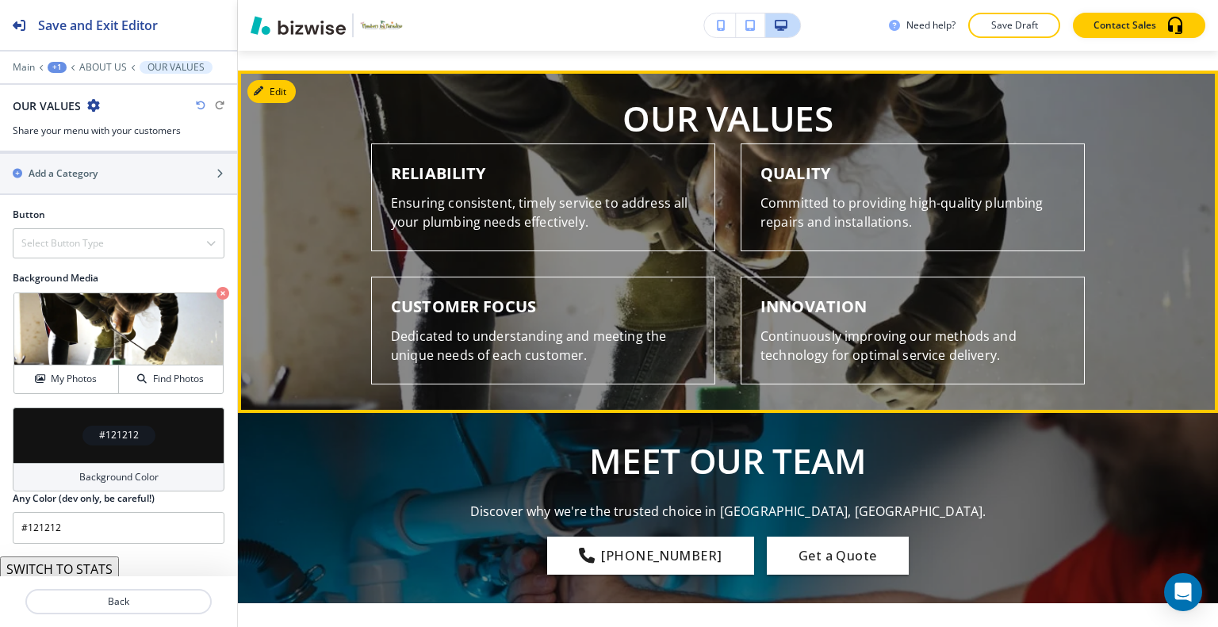
click at [308, 270] on div "OUR VALUES RELIABILITY Ensuring consistent, timely service to address all your …" at bounding box center [728, 241] width 980 height 285
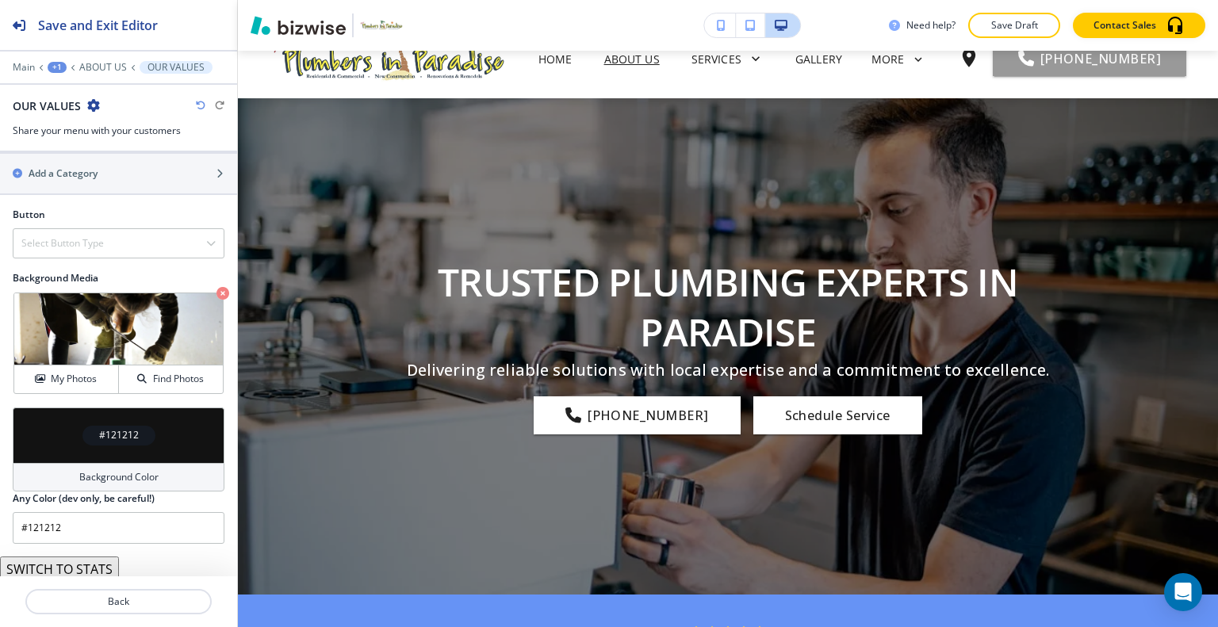
scroll to position [0, 0]
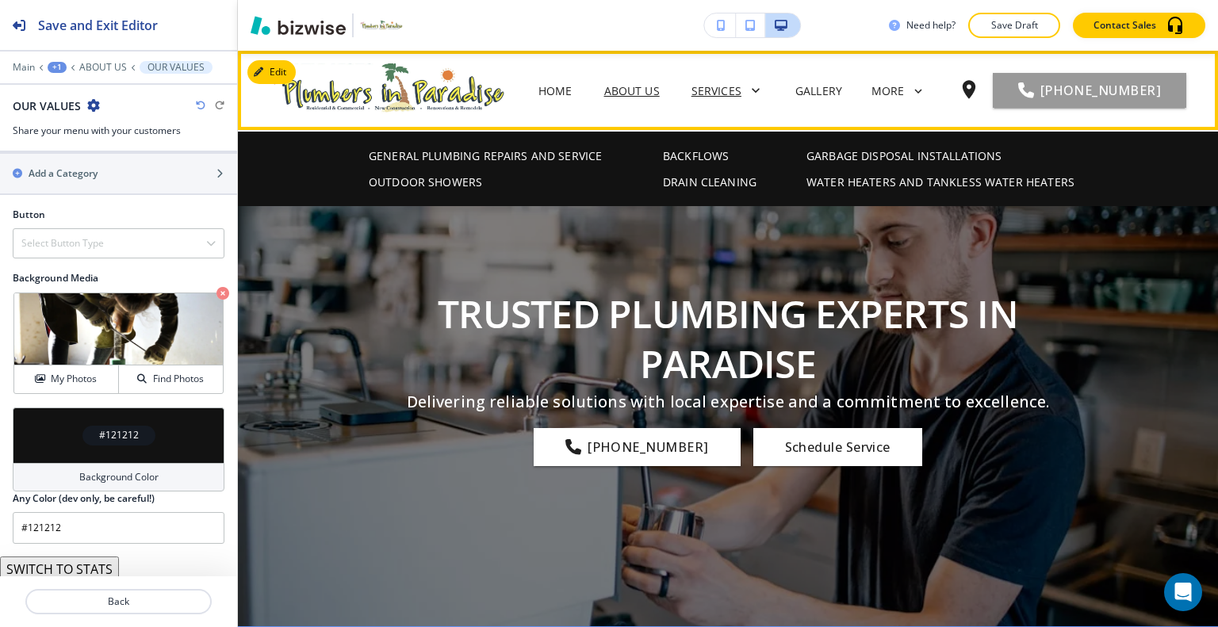
click at [741, 94] on p "Services" at bounding box center [716, 90] width 50 height 17
click at [521, 155] on p "GENERAL PLUMBING REPAIRS AND SERVICE" at bounding box center [485, 155] width 233 height 17
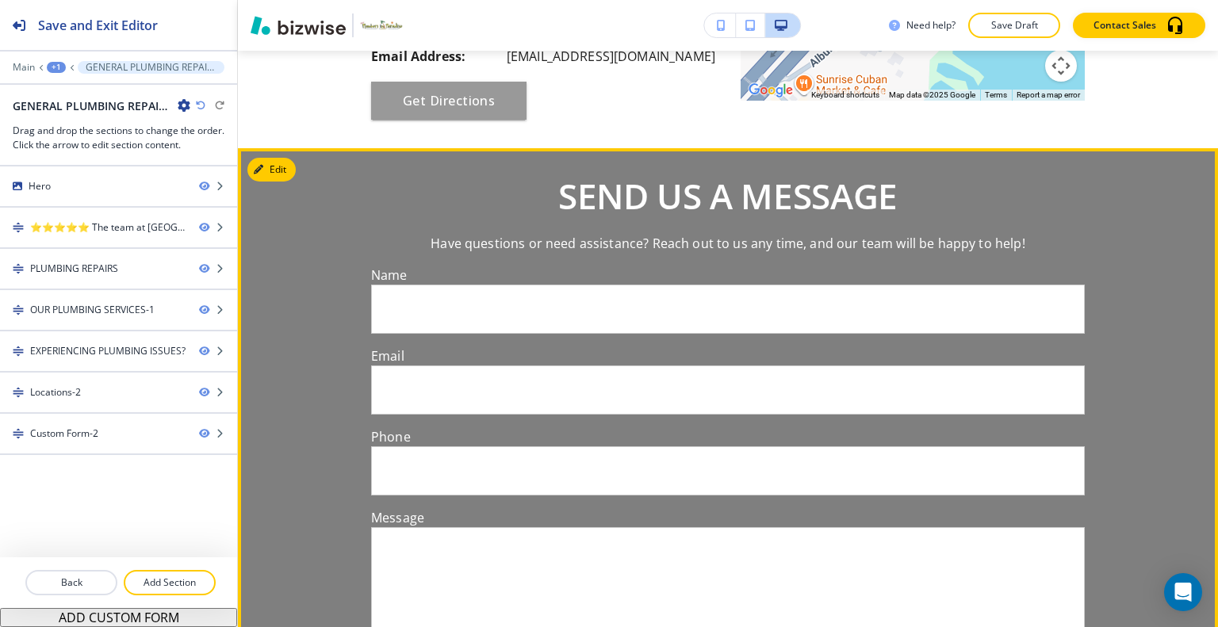
scroll to position [2458, 0]
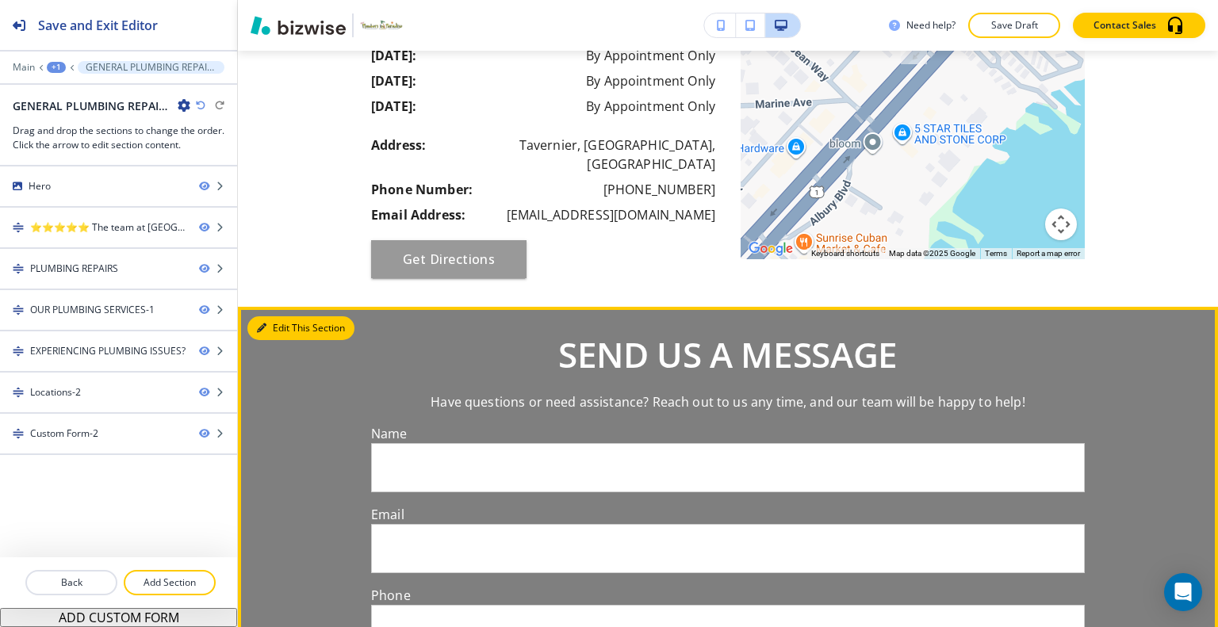
click at [275, 316] on button "Edit This Section" at bounding box center [300, 328] width 107 height 24
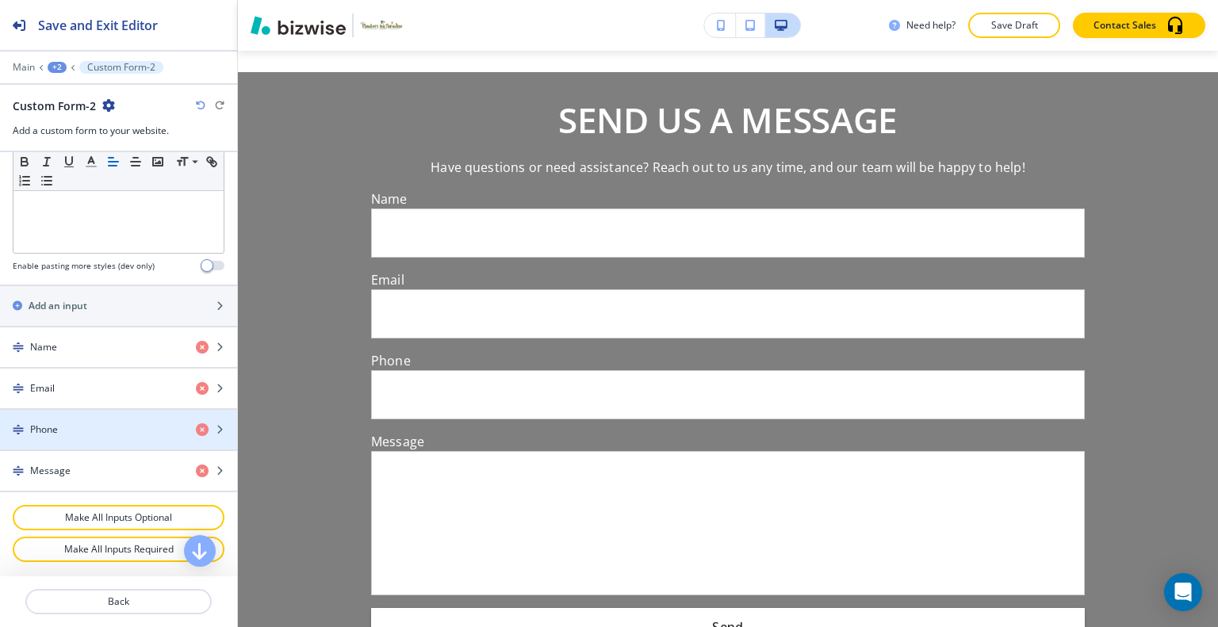
scroll to position [832, 0]
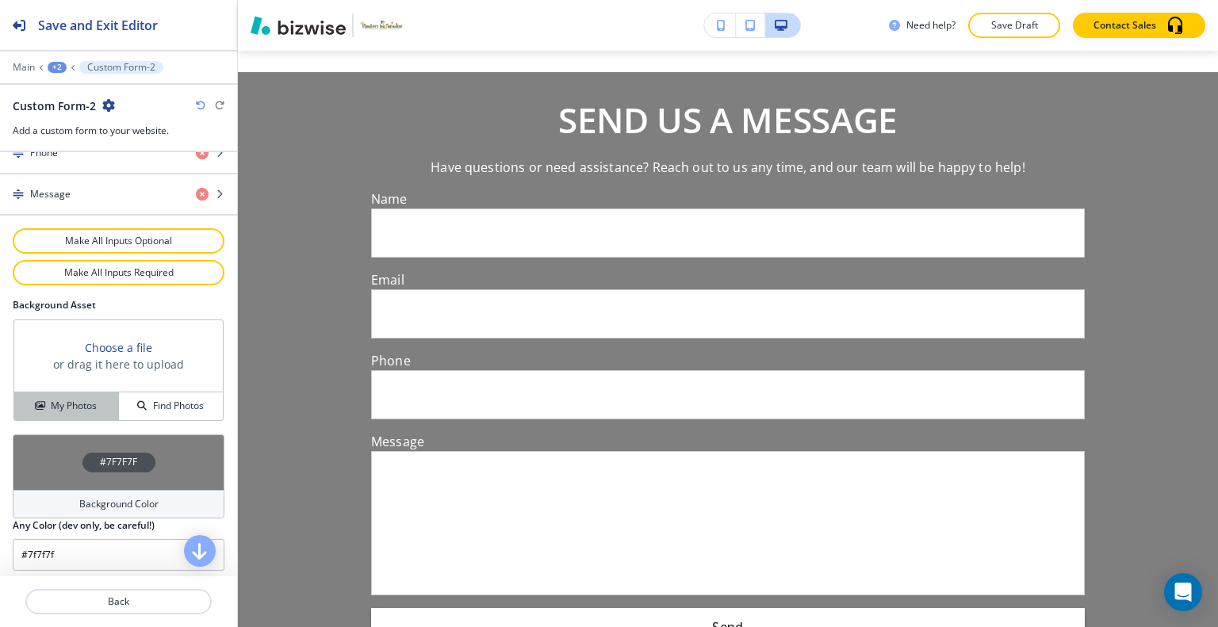
click at [79, 404] on h4 "My Photos" at bounding box center [74, 406] width 46 height 14
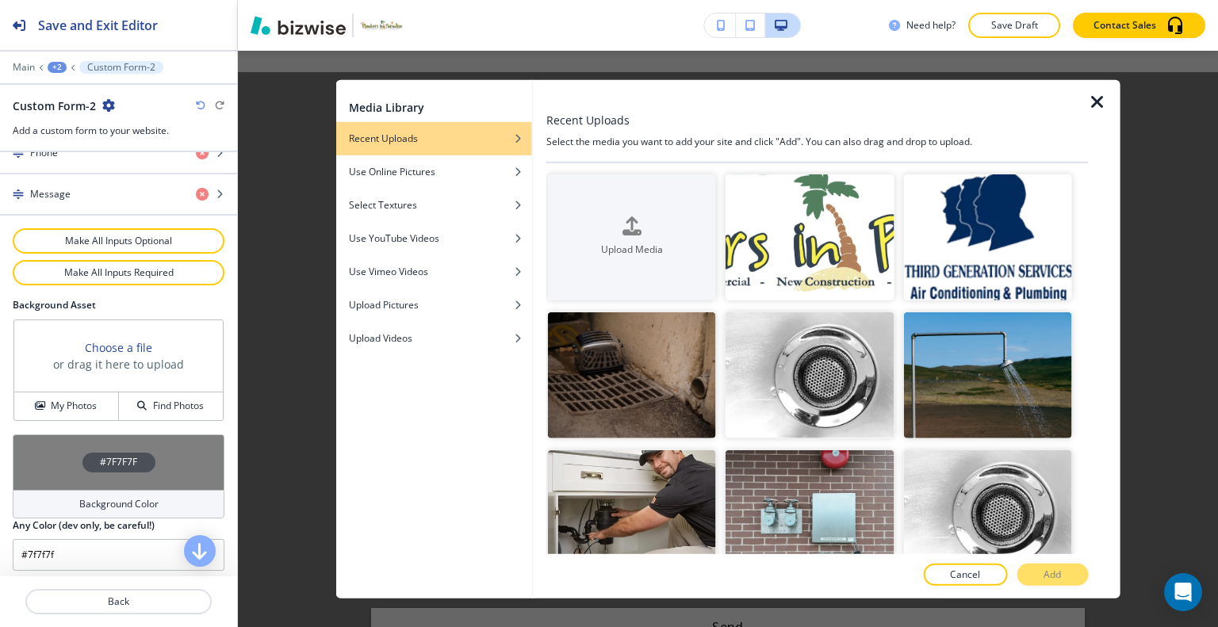
scroll to position [317, 0]
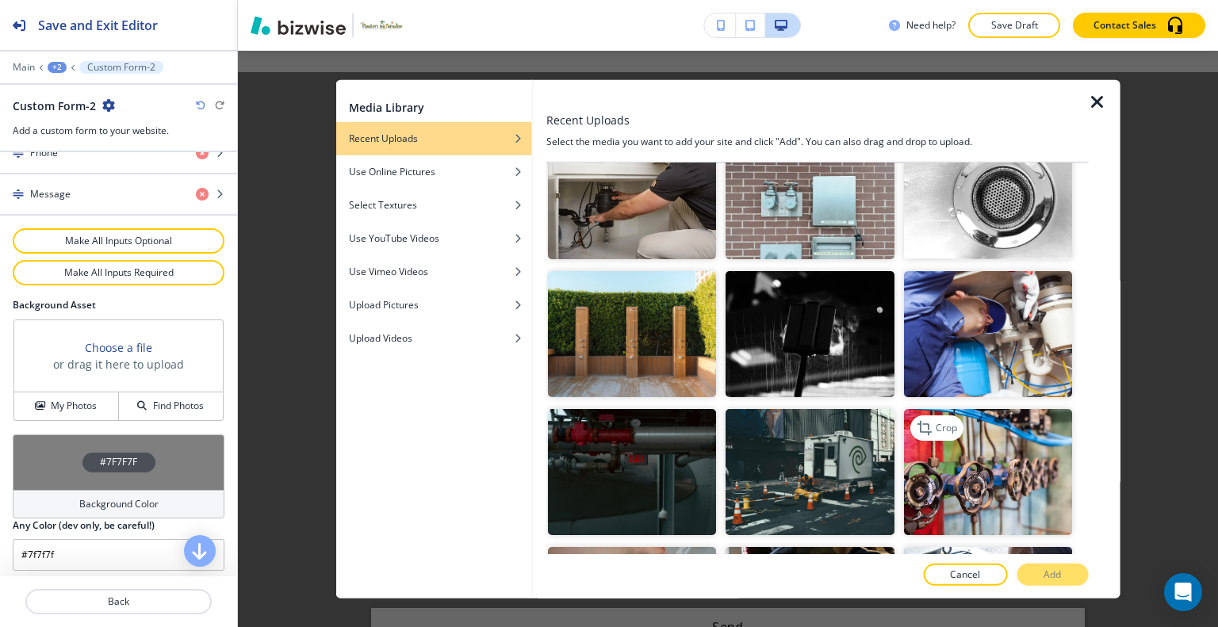
click at [965, 482] on img "button" at bounding box center [987, 472] width 168 height 126
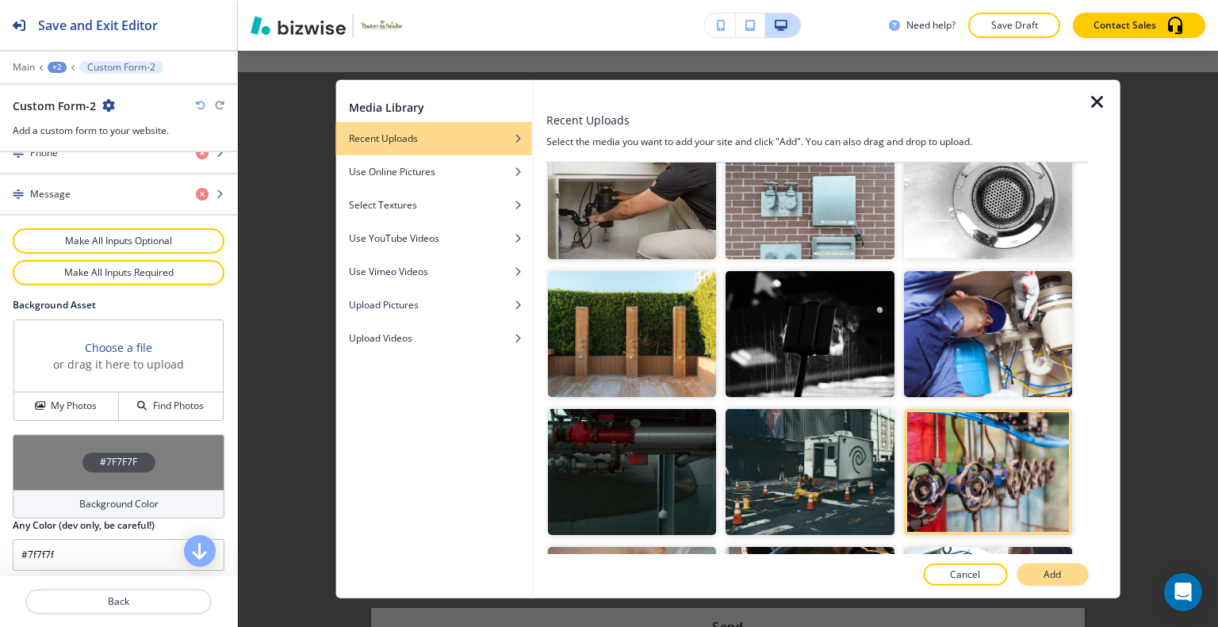
click at [1055, 568] on p "Add" at bounding box center [1051, 575] width 17 height 14
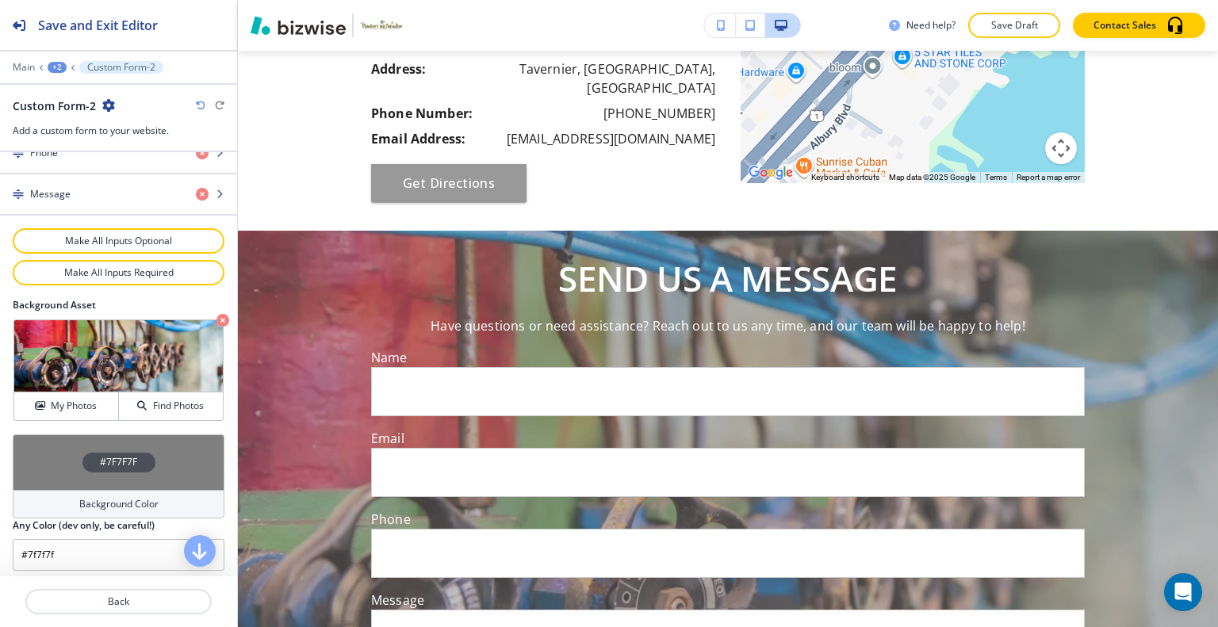
scroll to position [2455, 0]
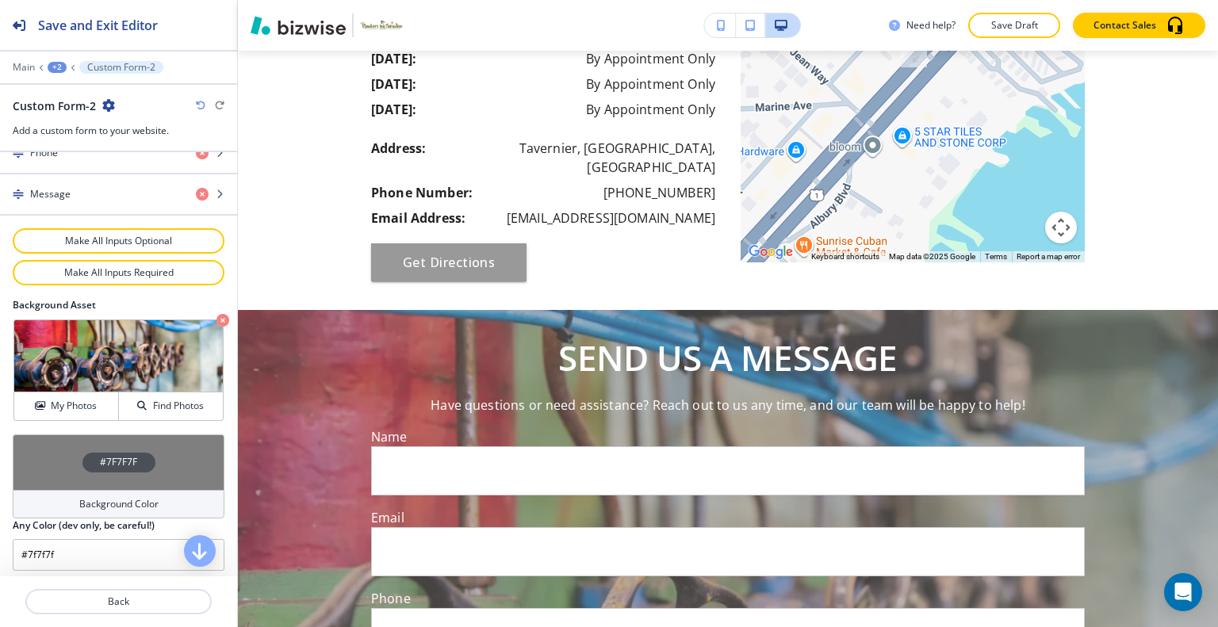
click at [34, 444] on div "#7F7F7F" at bounding box center [119, 462] width 212 height 56
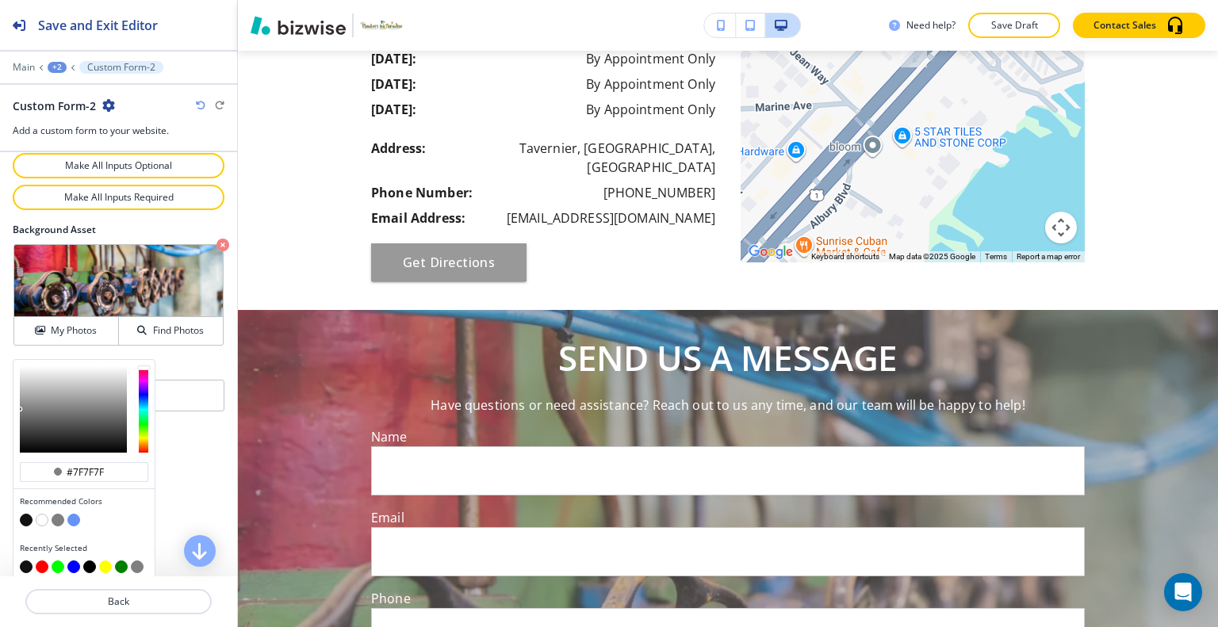
click at [27, 515] on button "button" at bounding box center [26, 520] width 13 height 13
type input "#121212"
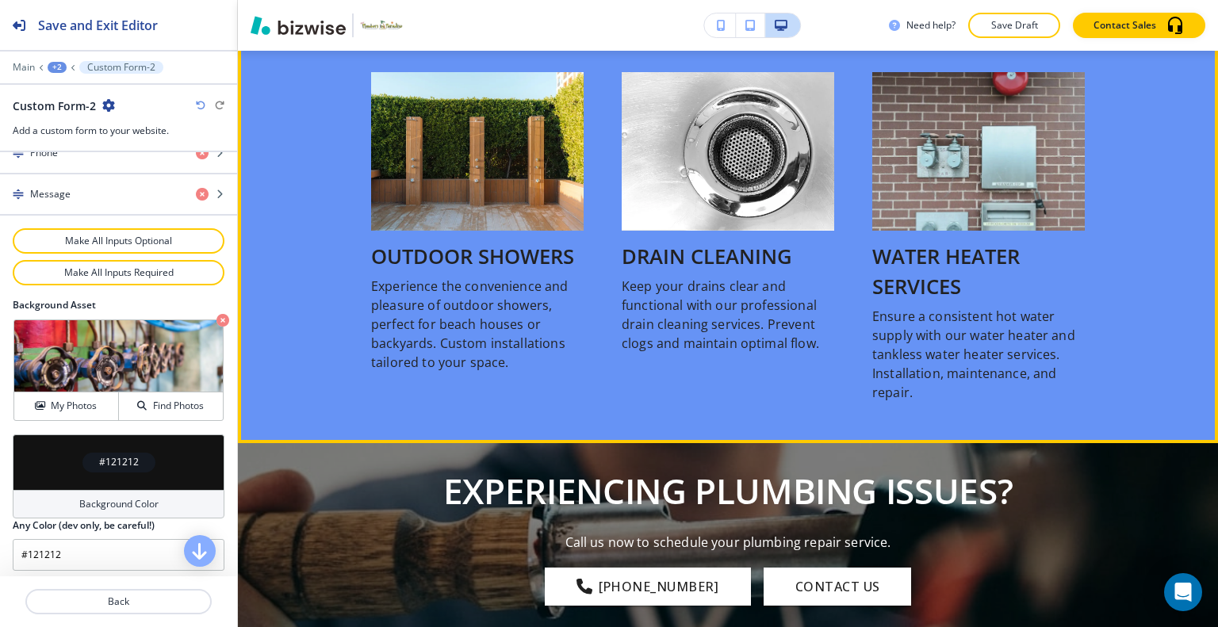
scroll to position [1503, 0]
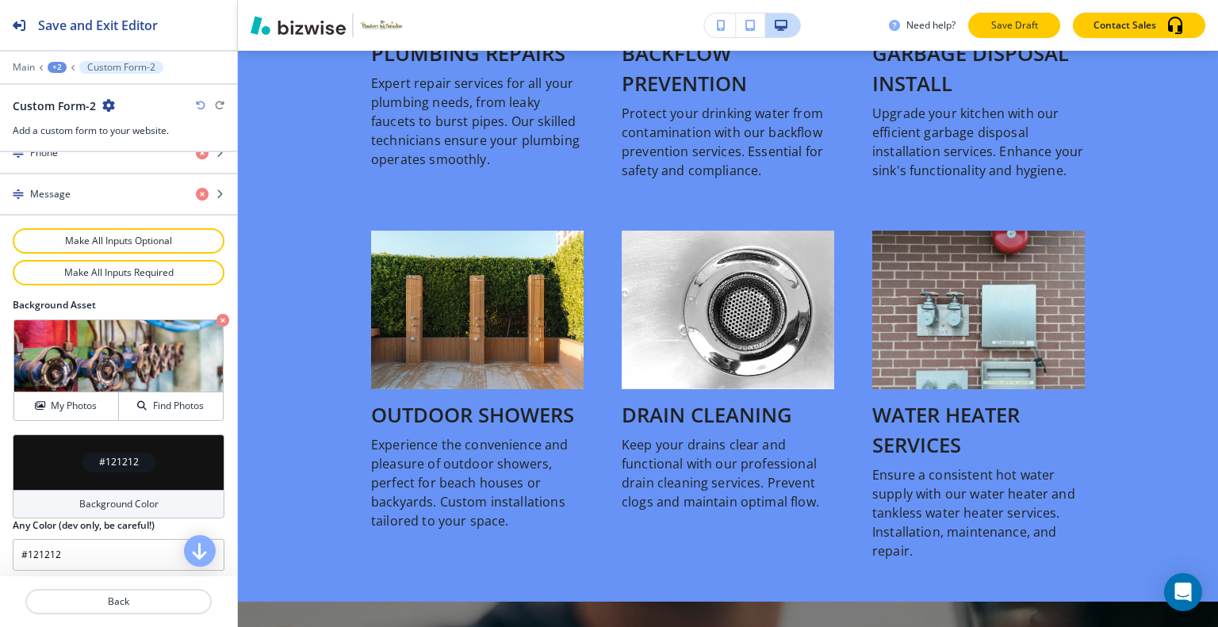
click at [1028, 34] on button "Save Draft" at bounding box center [1014, 25] width 92 height 25
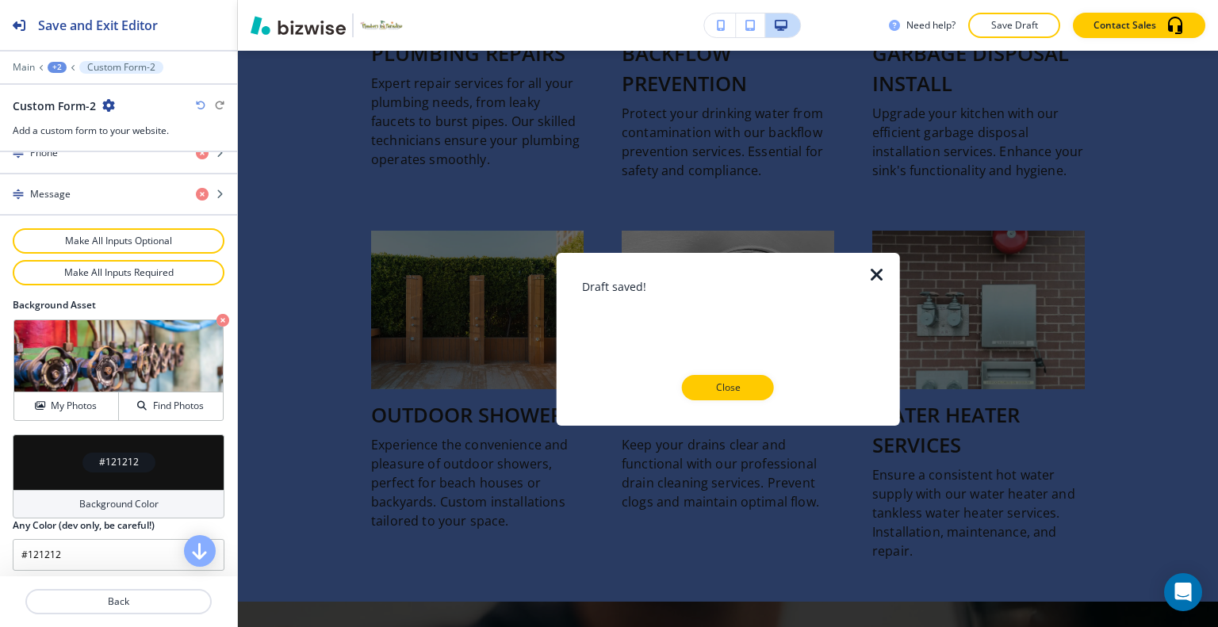
click at [875, 272] on icon "button" at bounding box center [876, 274] width 19 height 19
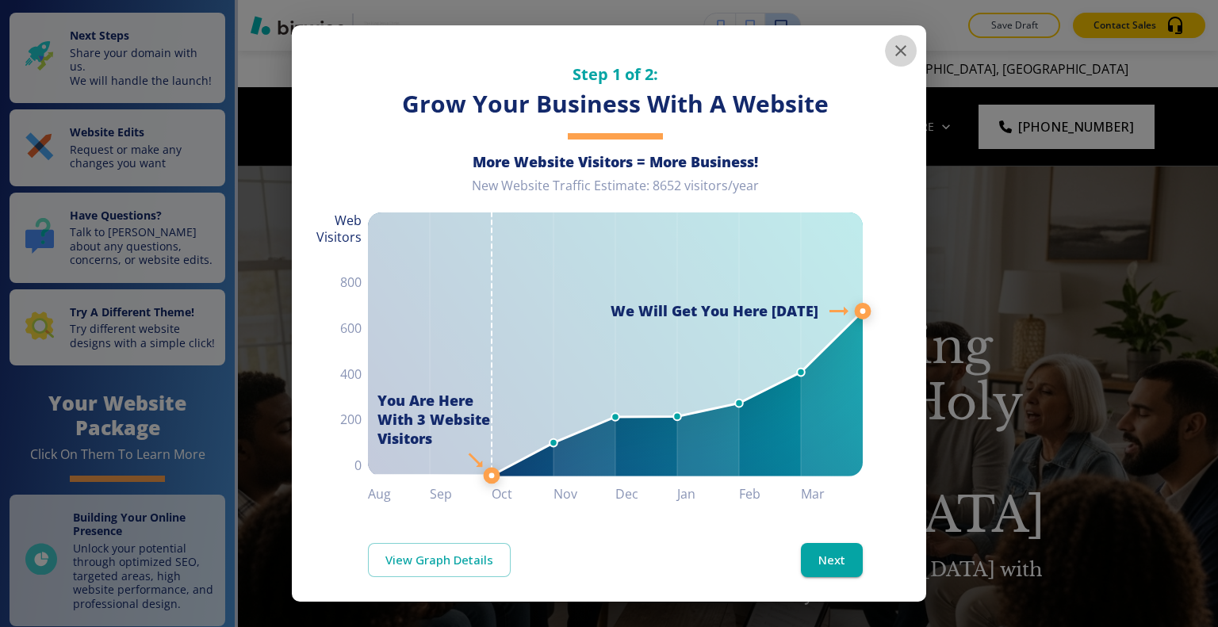
click at [895, 50] on icon "button" at bounding box center [900, 50] width 11 height 11
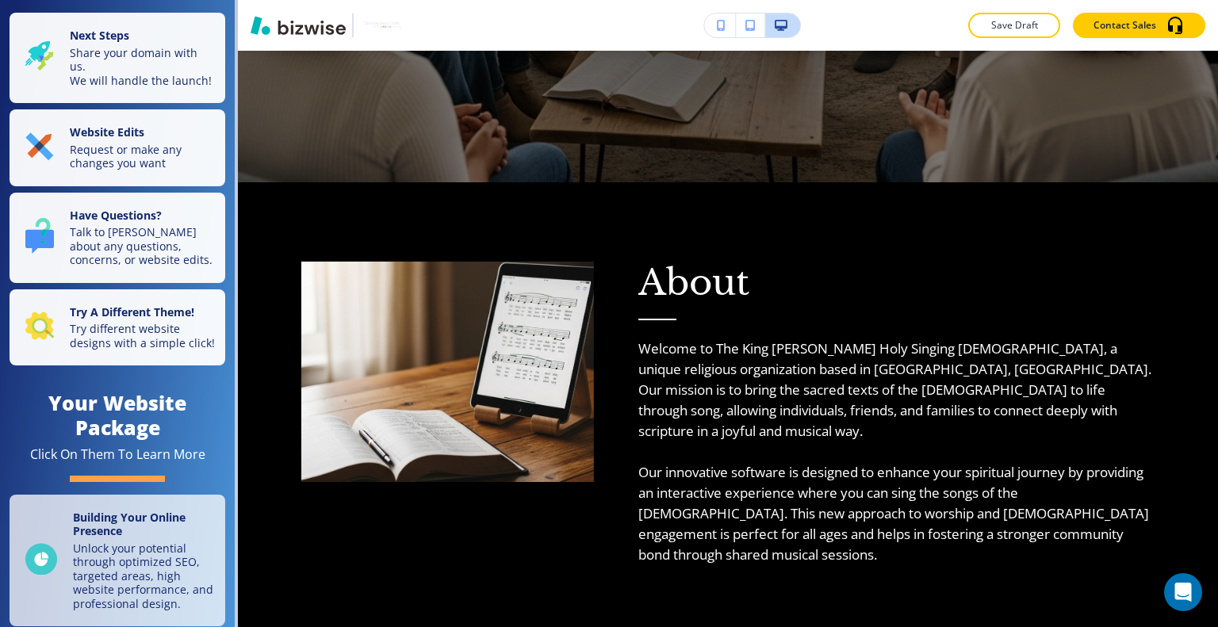
scroll to position [555, 0]
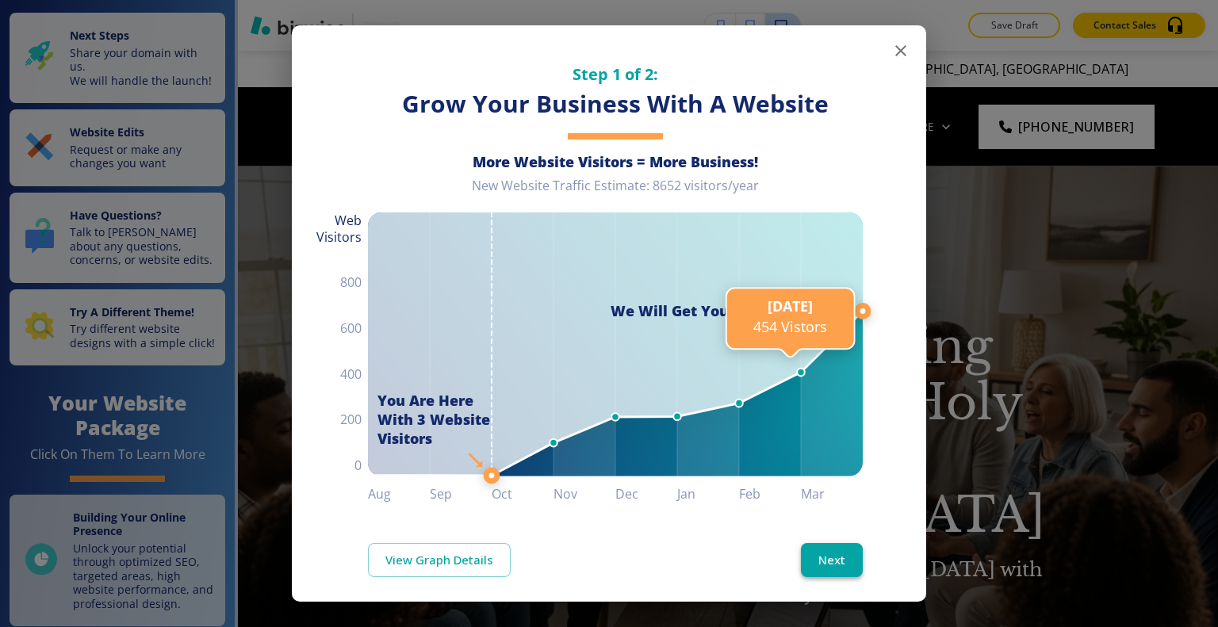
click at [822, 560] on button "Next" at bounding box center [832, 559] width 62 height 33
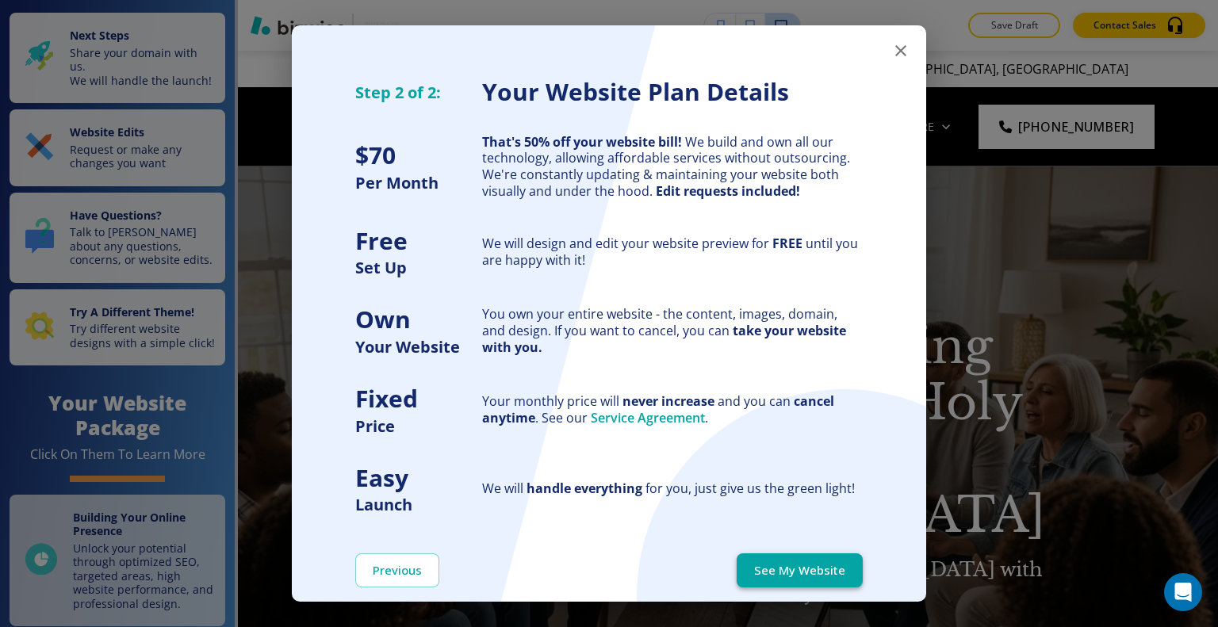
click at [836, 566] on button "See My Website" at bounding box center [800, 569] width 126 height 33
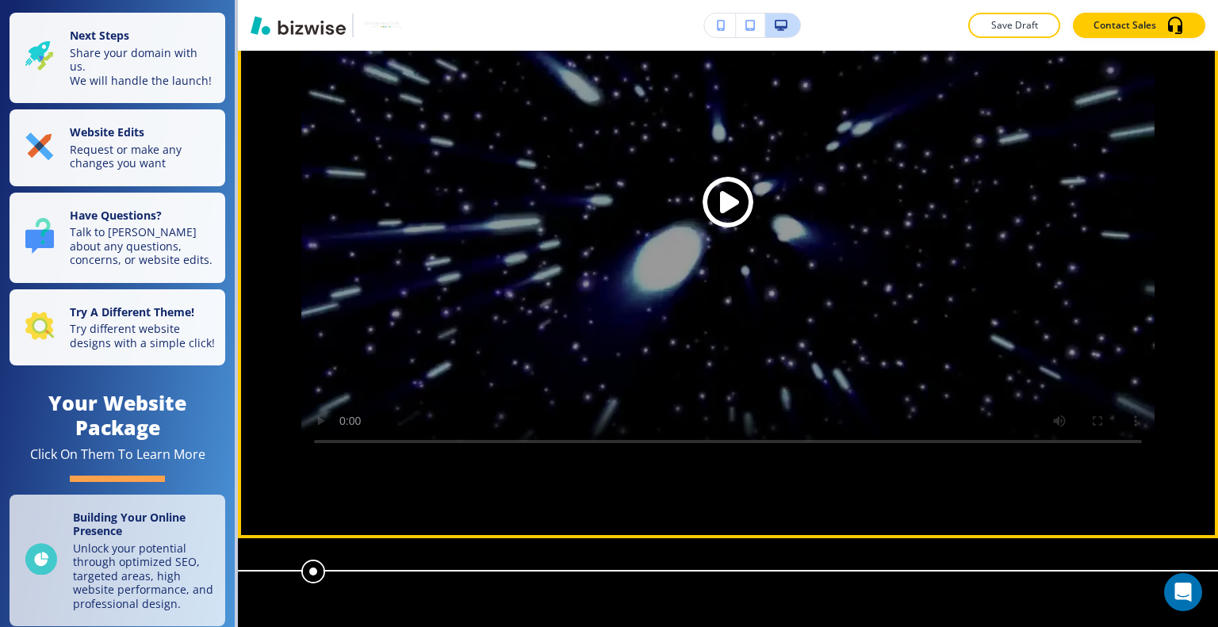
scroll to position [1824, 0]
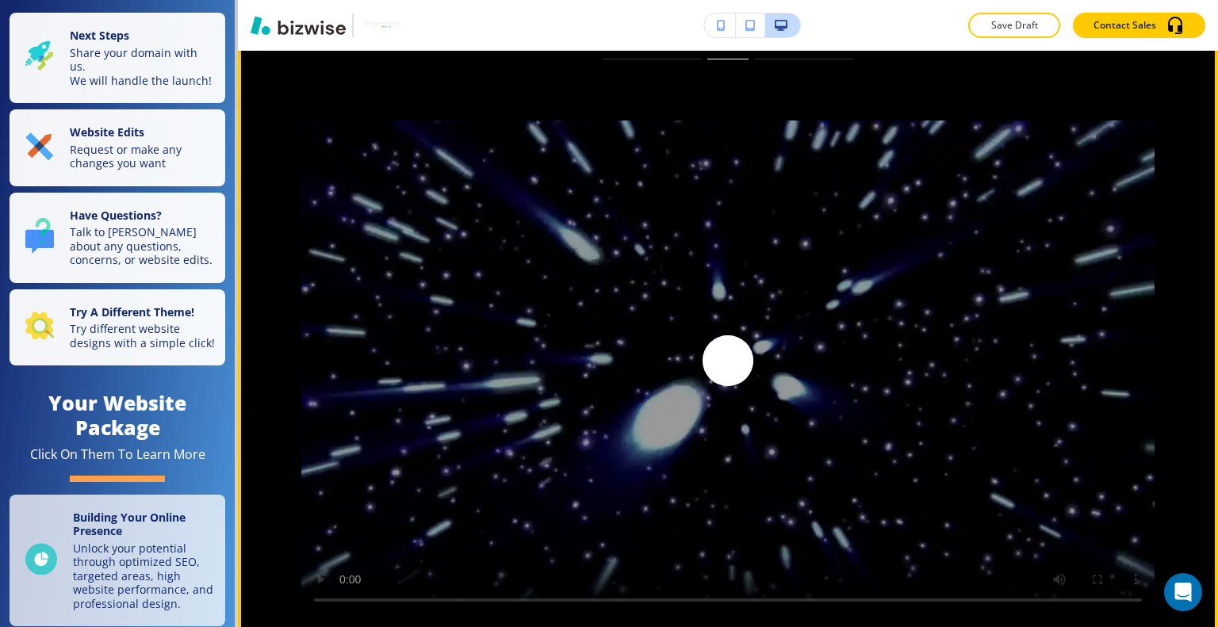
click at [729, 386] on span "Play button for video with title: undefined" at bounding box center [727, 360] width 51 height 51
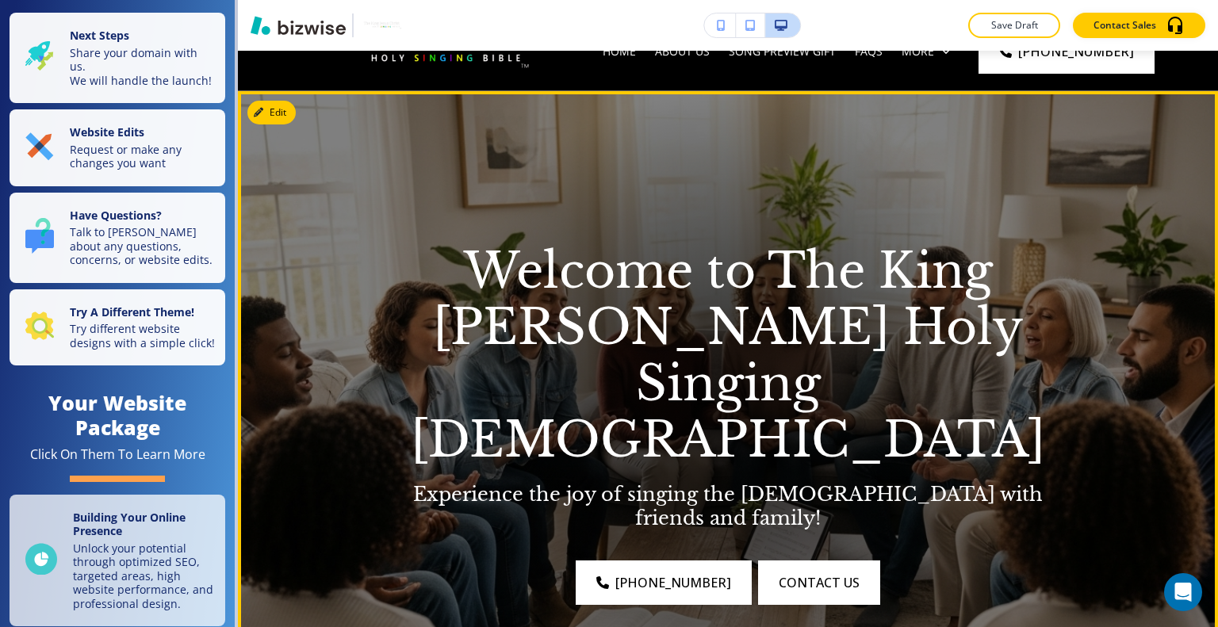
scroll to position [0, 0]
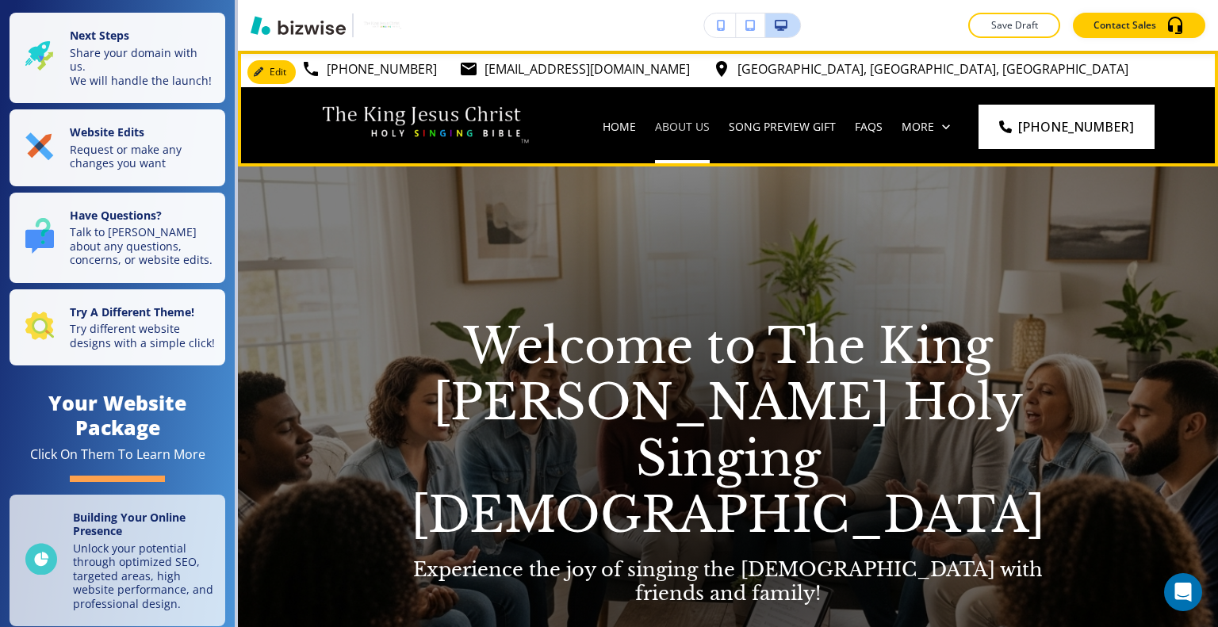
click at [710, 126] on p "About Us" at bounding box center [682, 127] width 55 height 16
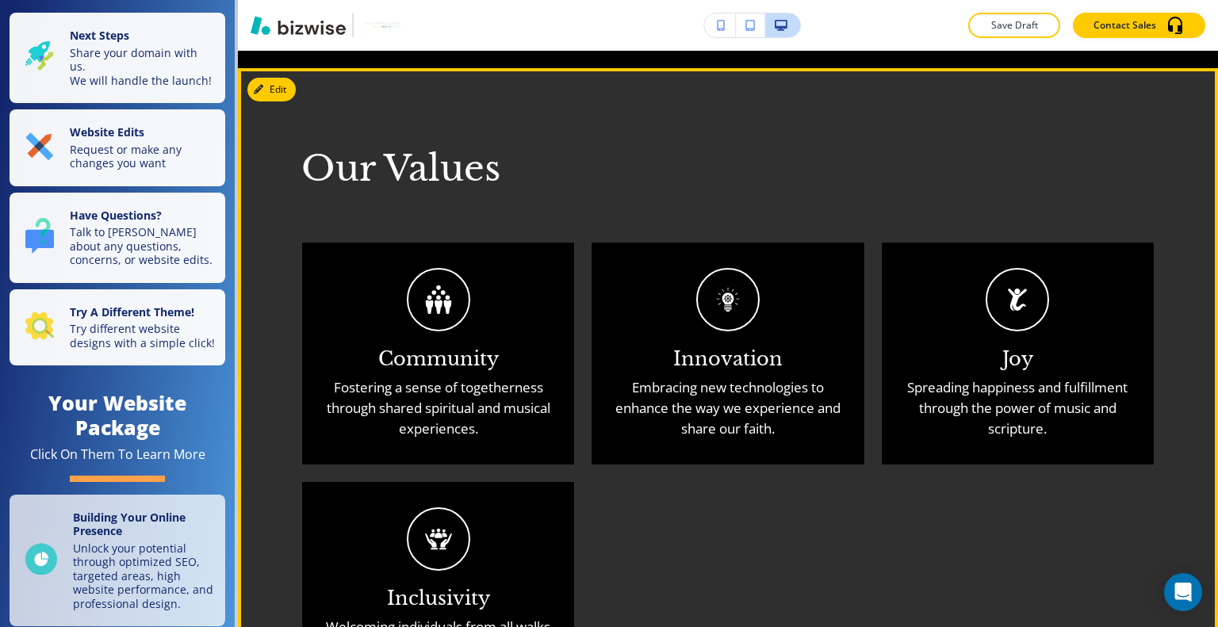
scroll to position [1665, 0]
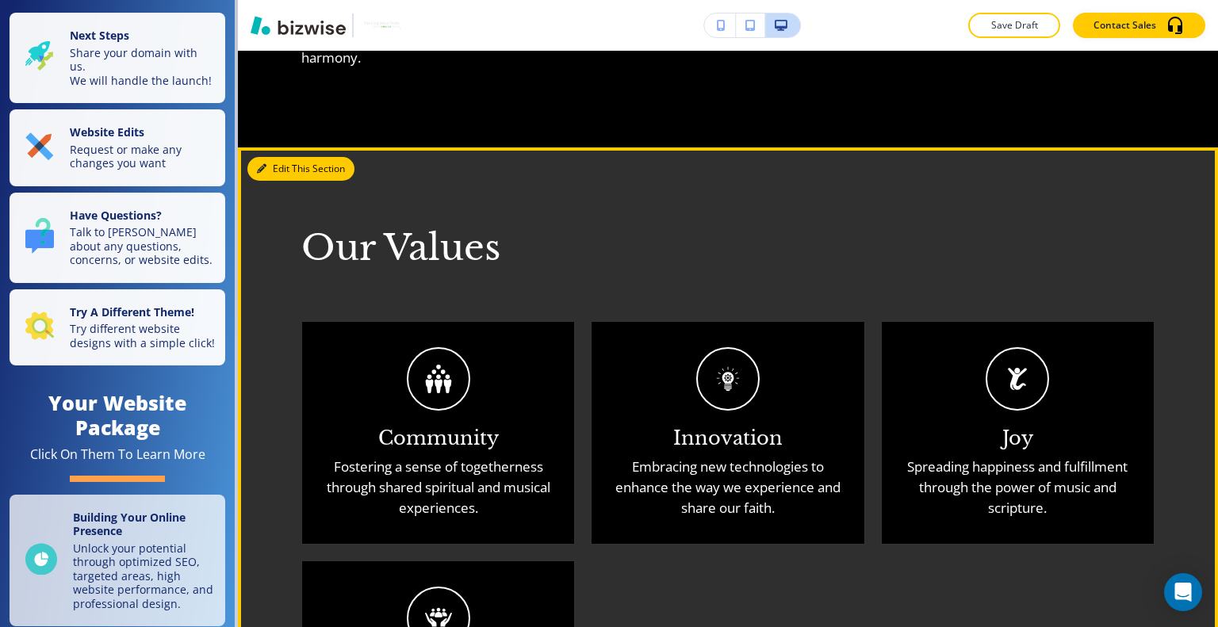
click at [282, 157] on button "Edit This Section" at bounding box center [300, 169] width 107 height 24
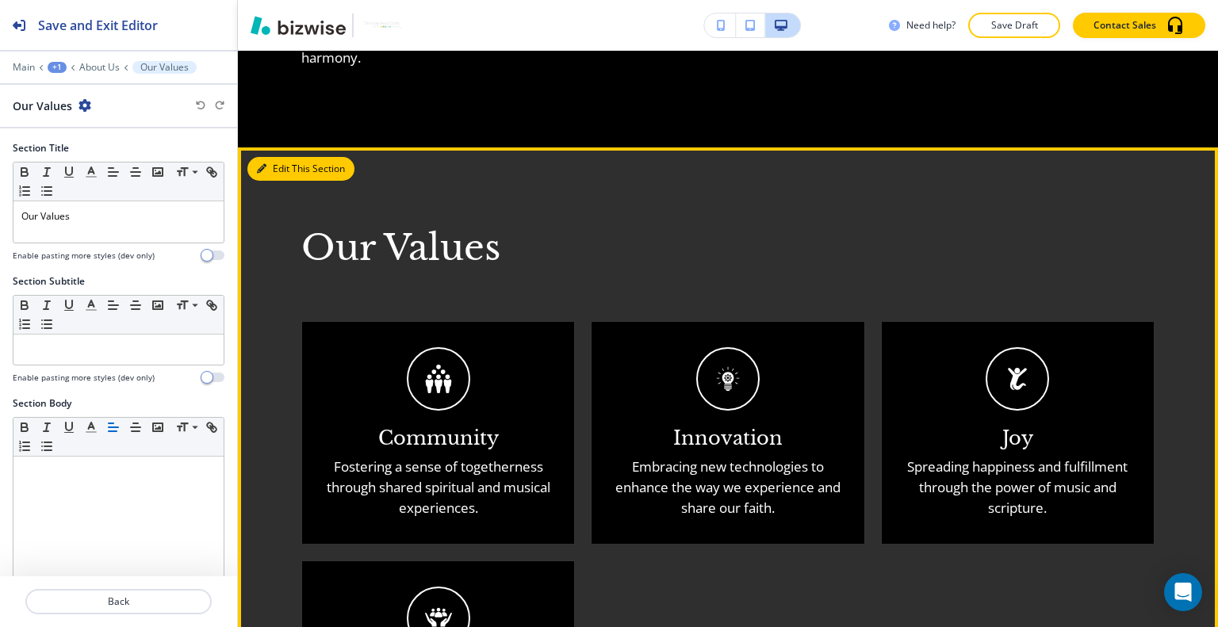
scroll to position [1721, 0]
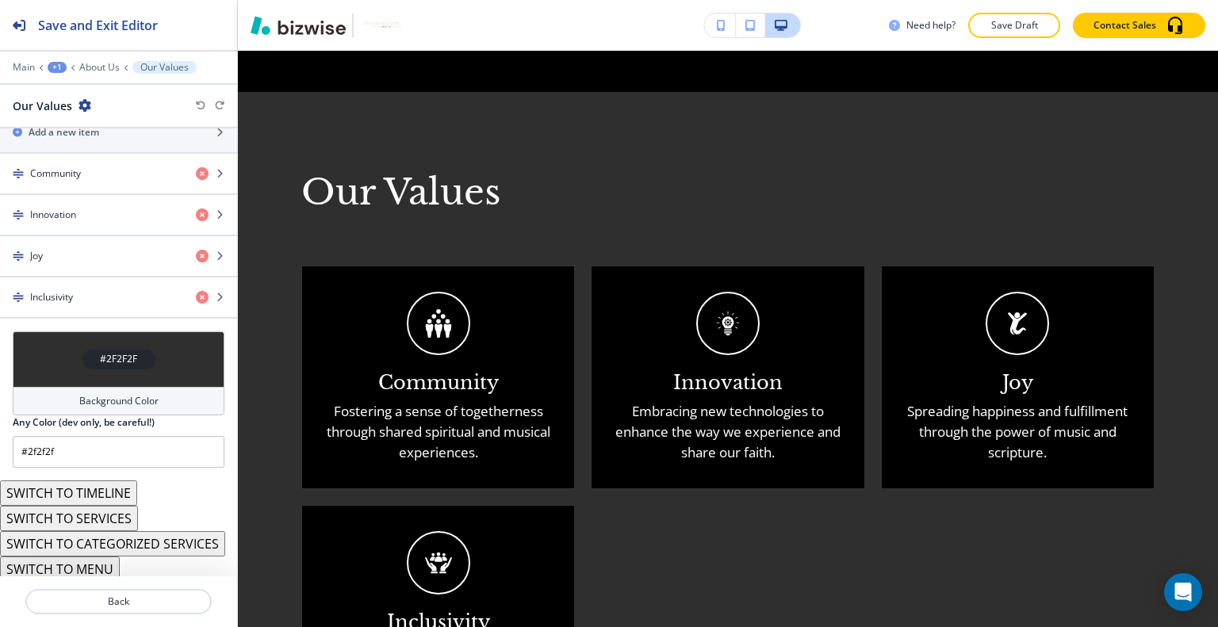
click at [44, 349] on div "#2F2F2F" at bounding box center [119, 359] width 212 height 56
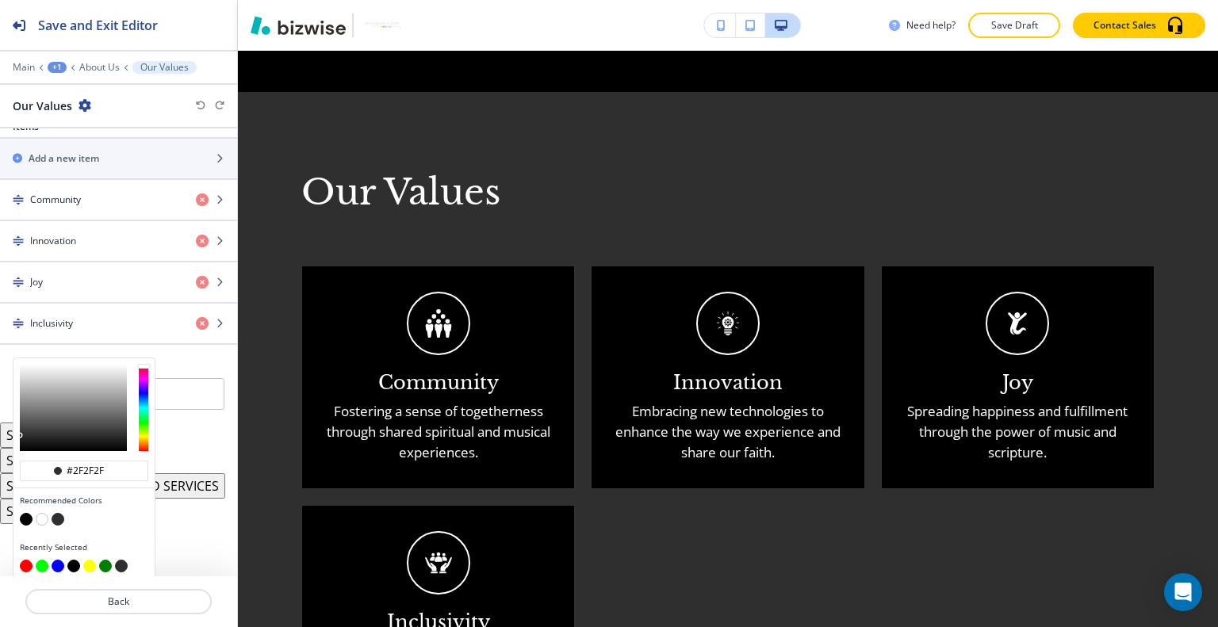
click at [44, 514] on button "button" at bounding box center [42, 519] width 13 height 13
type input "#ffffff"
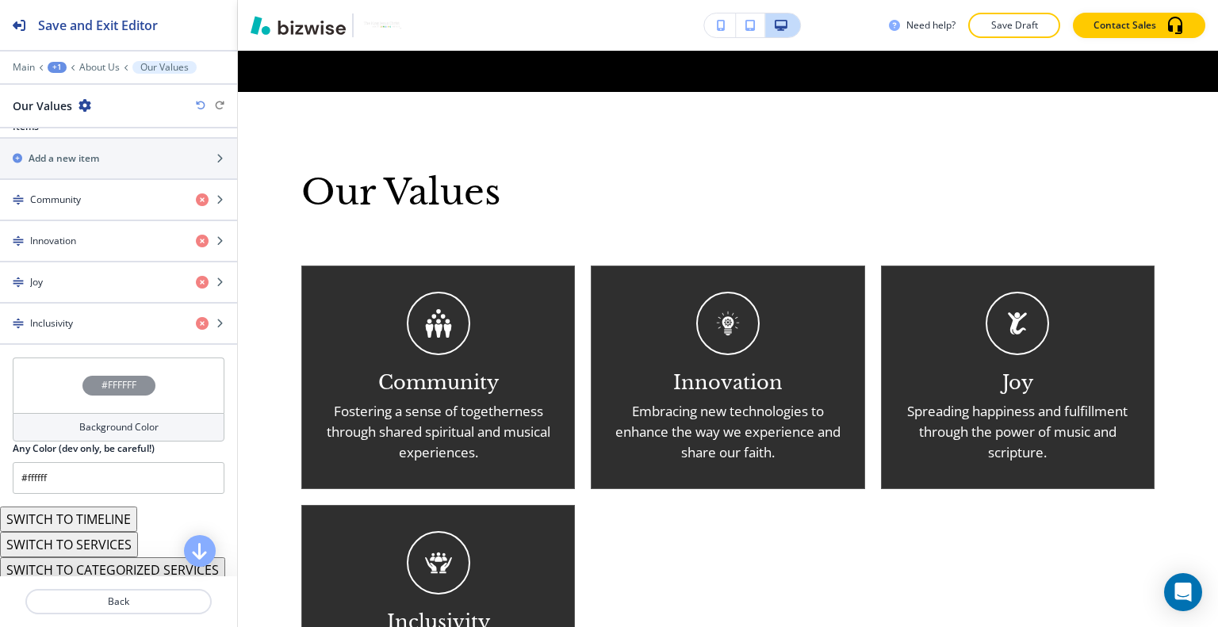
click at [35, 366] on div "#FFFFFF" at bounding box center [119, 386] width 212 height 56
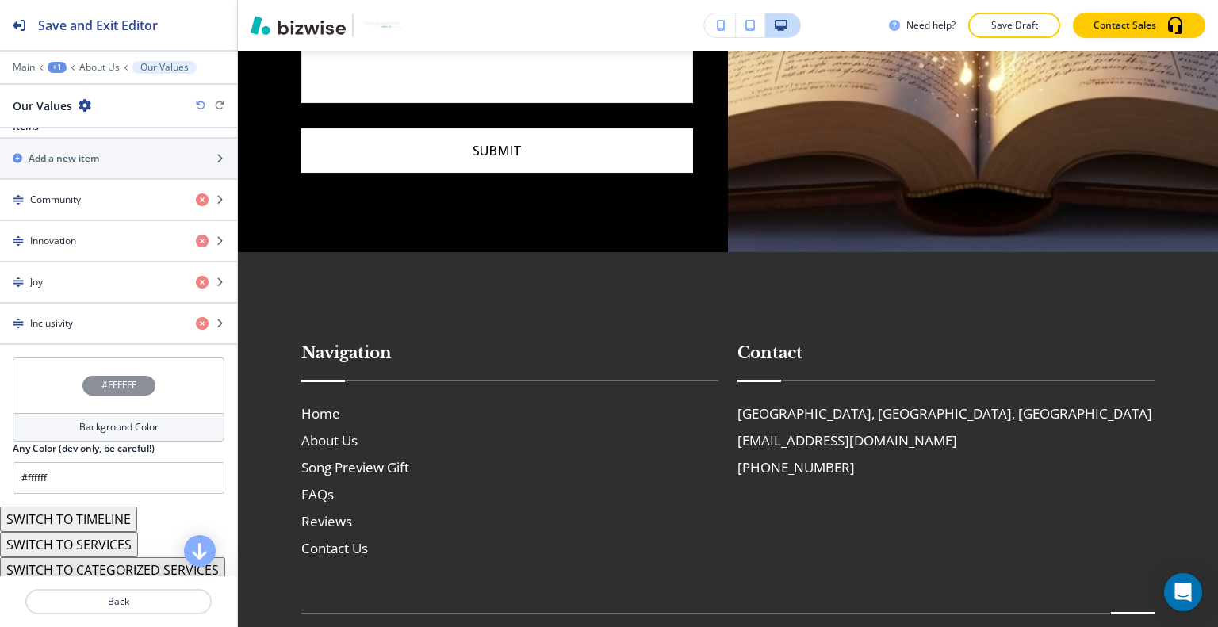
scroll to position [0, 0]
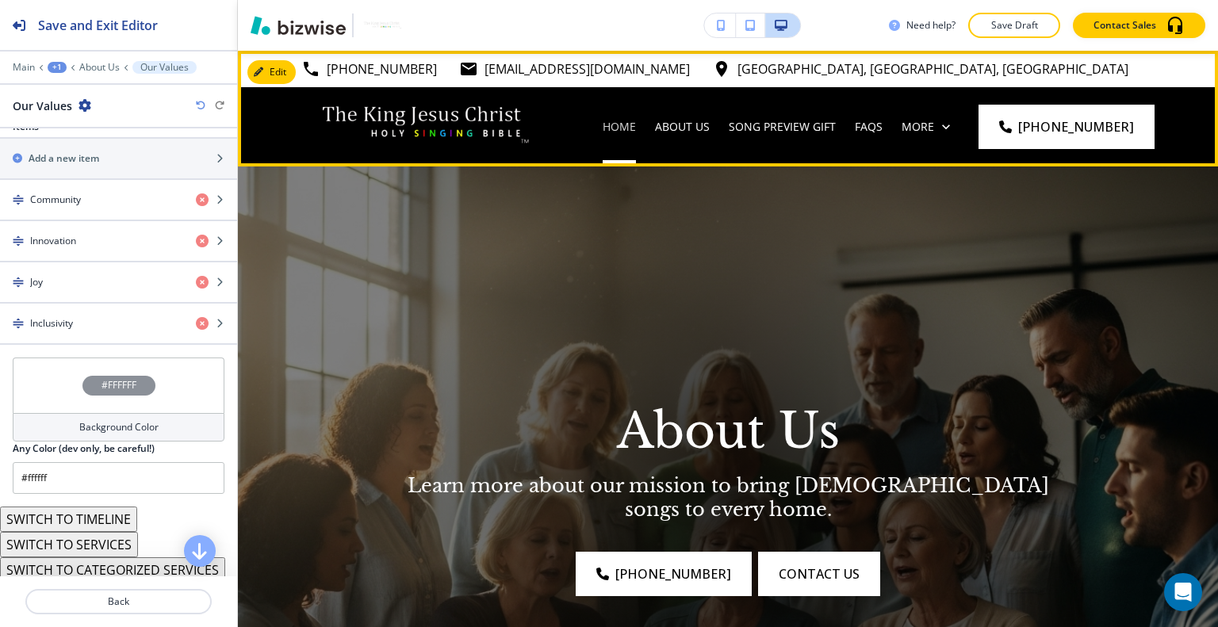
click at [636, 124] on p "Home" at bounding box center [619, 127] width 33 height 16
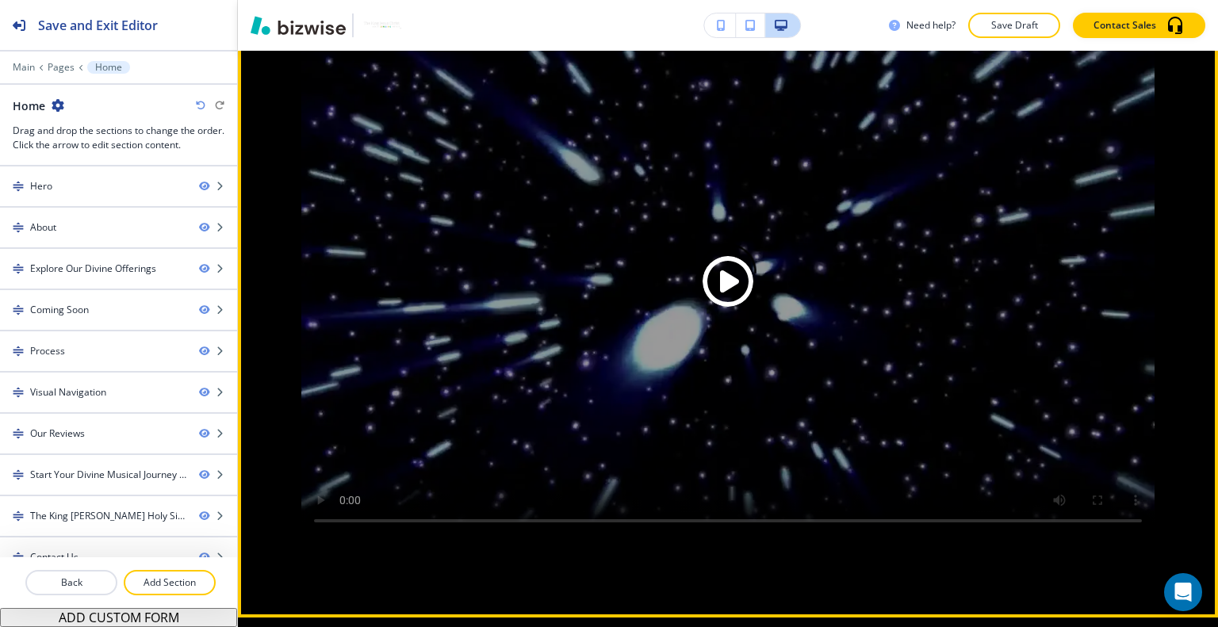
scroll to position [2299, 0]
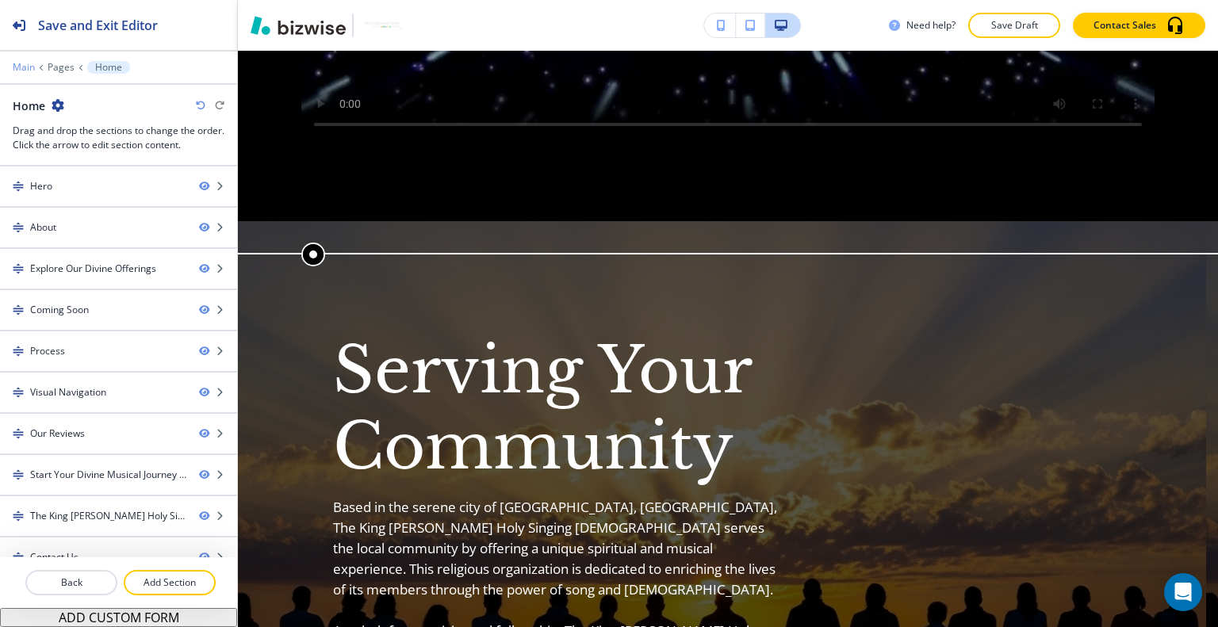
click at [21, 69] on p "Main" at bounding box center [24, 67] width 22 height 11
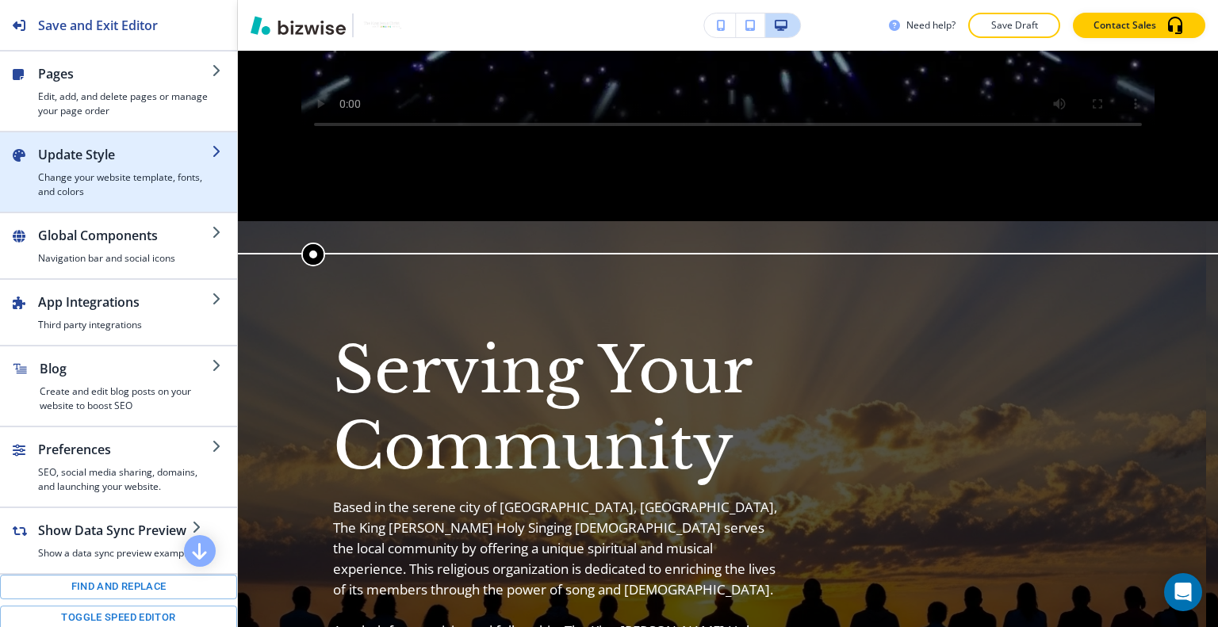
click at [98, 146] on h2 "Update Style" at bounding box center [125, 154] width 174 height 19
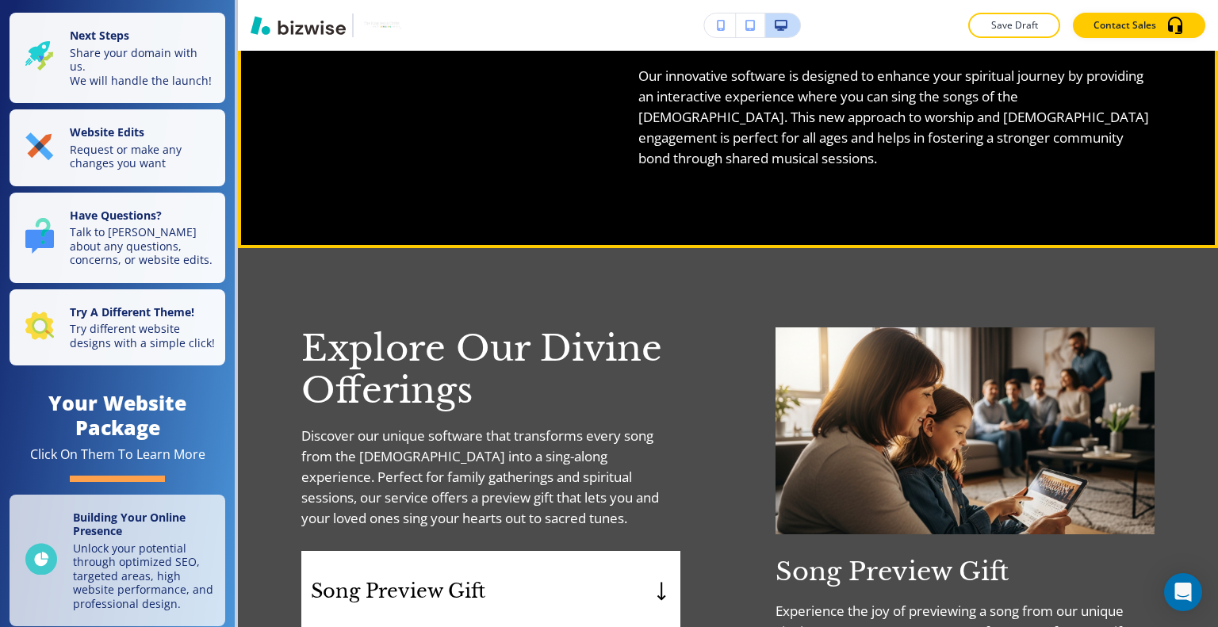
scroll to position [1348, 0]
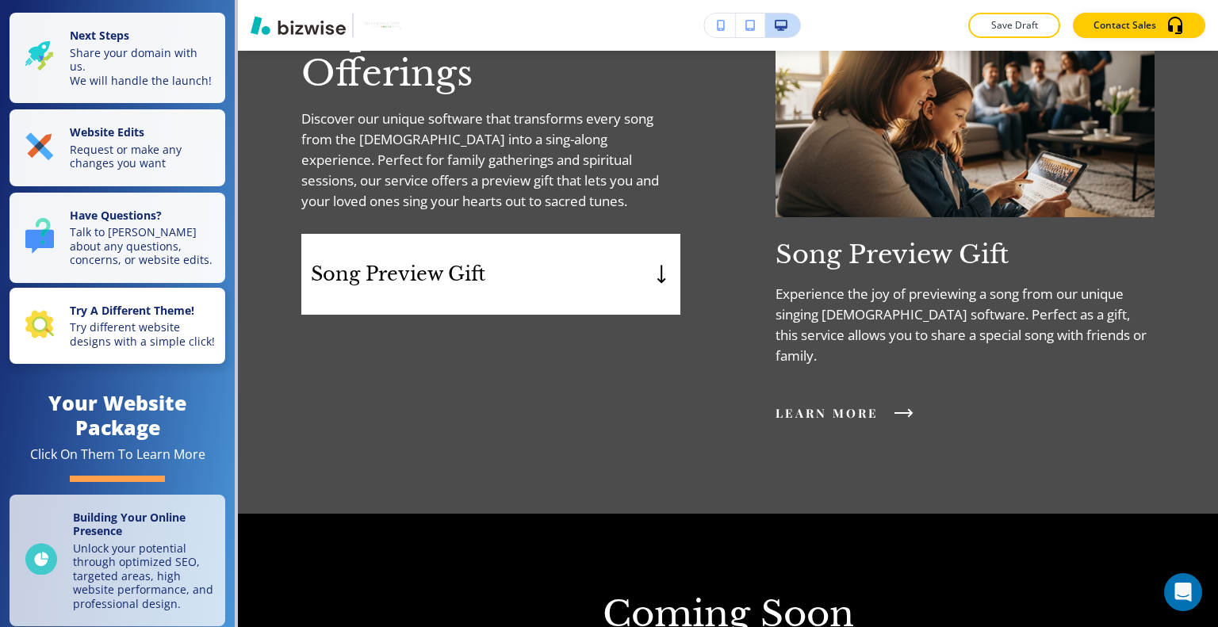
click at [146, 337] on p "Try different website designs with a simple click!" at bounding box center [143, 334] width 146 height 28
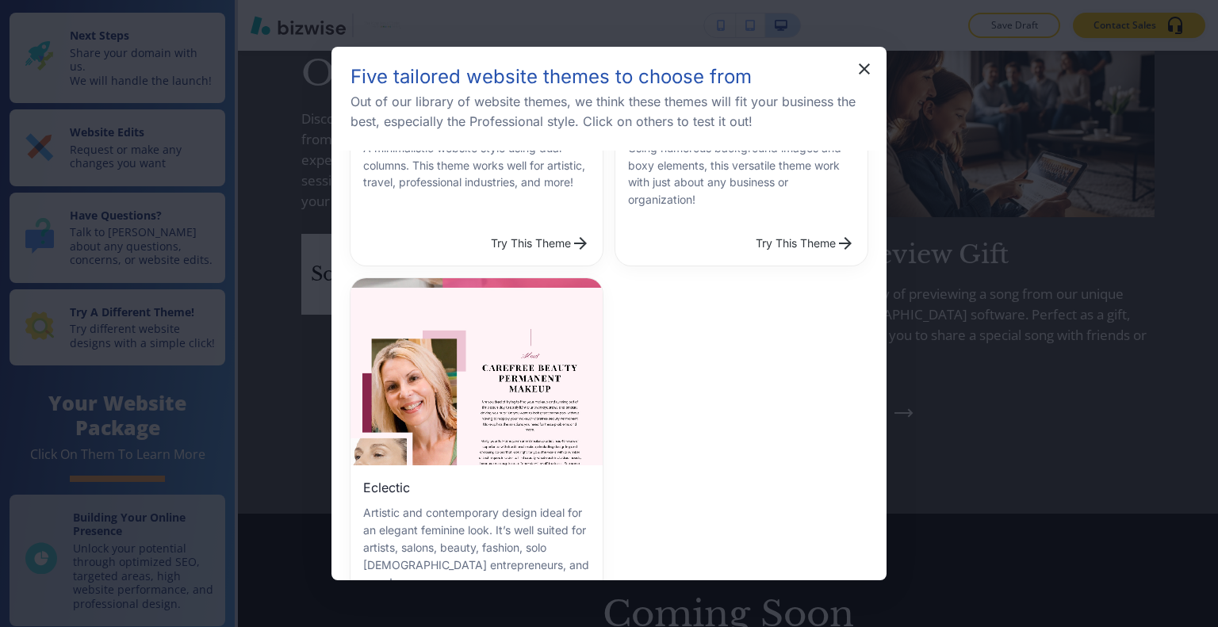
scroll to position [396, 0]
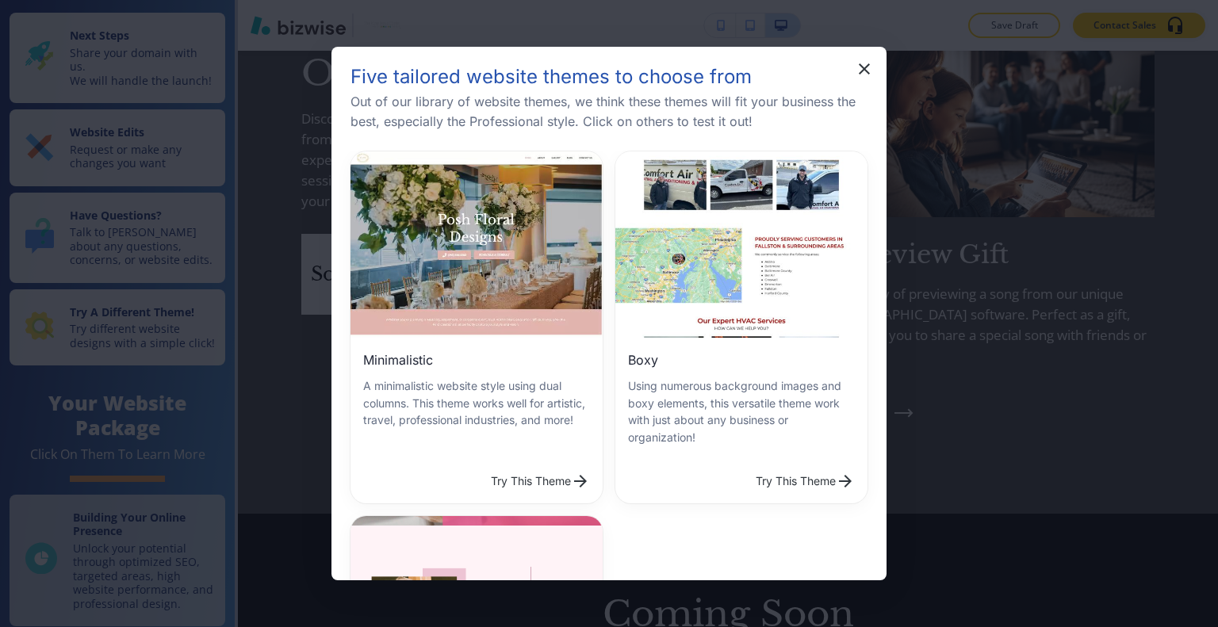
click at [749, 465] on button "Try This Theme" at bounding box center [805, 481] width 112 height 32
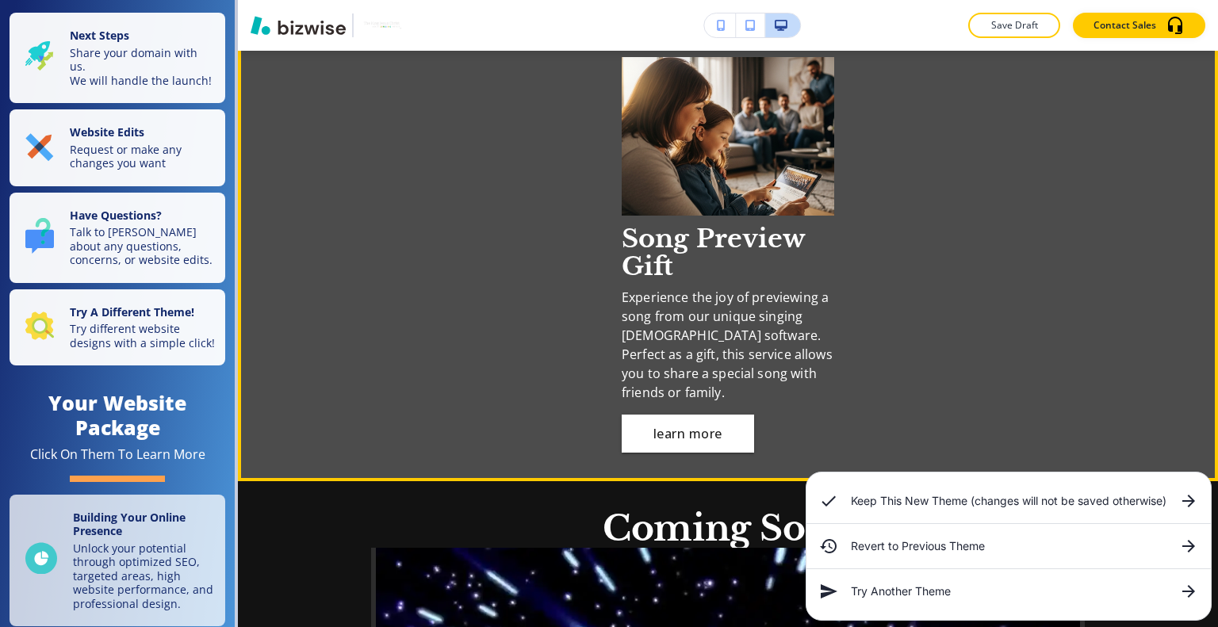
scroll to position [872, 0]
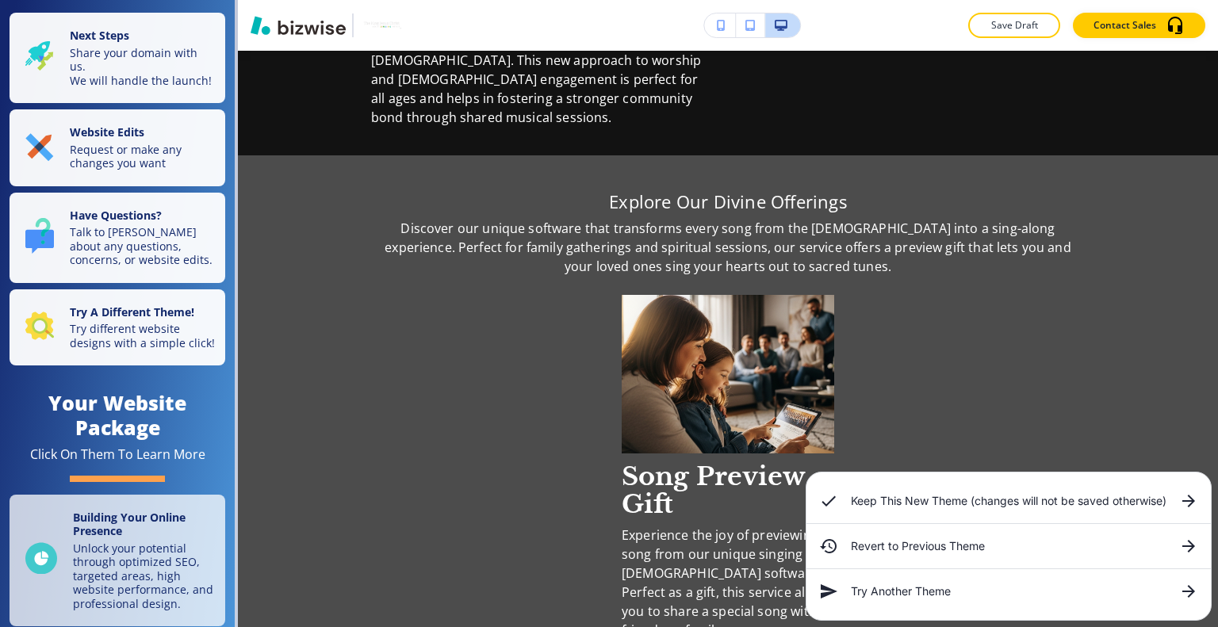
click at [902, 543] on h6 "Revert to Previous Theme" at bounding box center [1009, 546] width 316 height 17
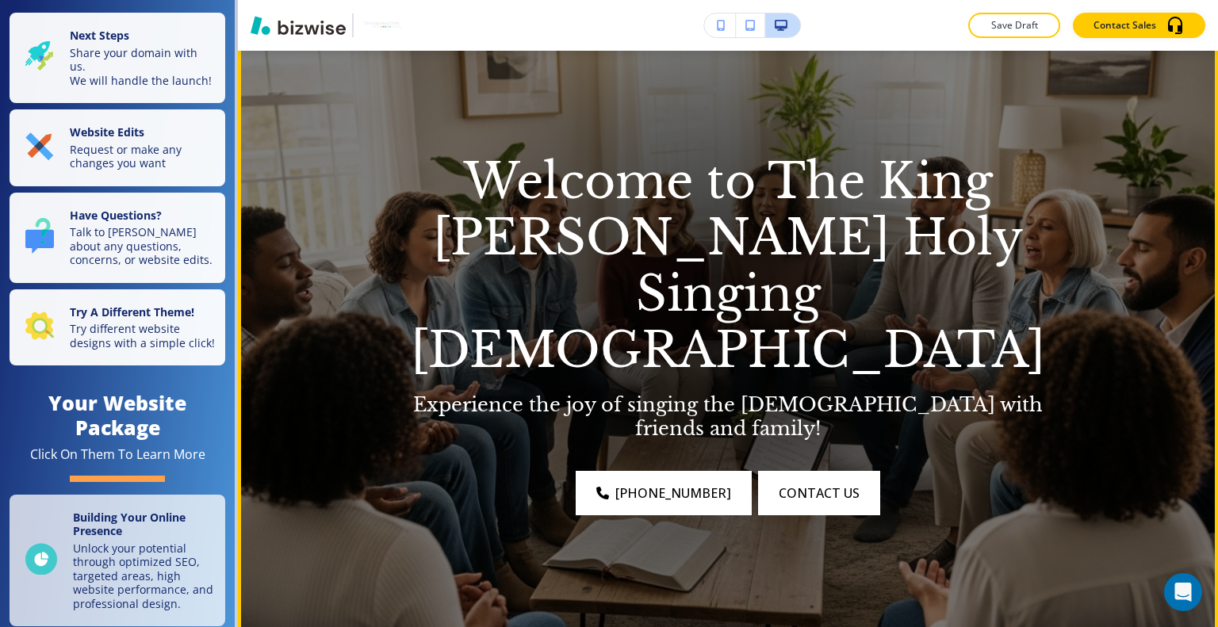
scroll to position [0, 0]
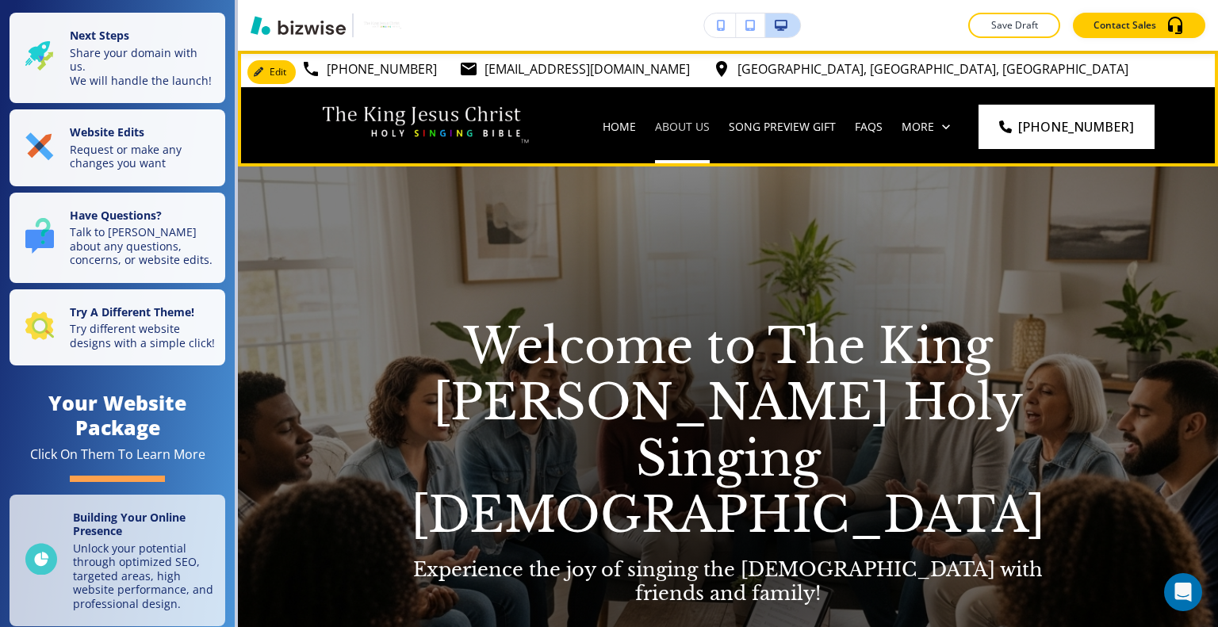
click at [710, 128] on p "About Us" at bounding box center [682, 127] width 55 height 16
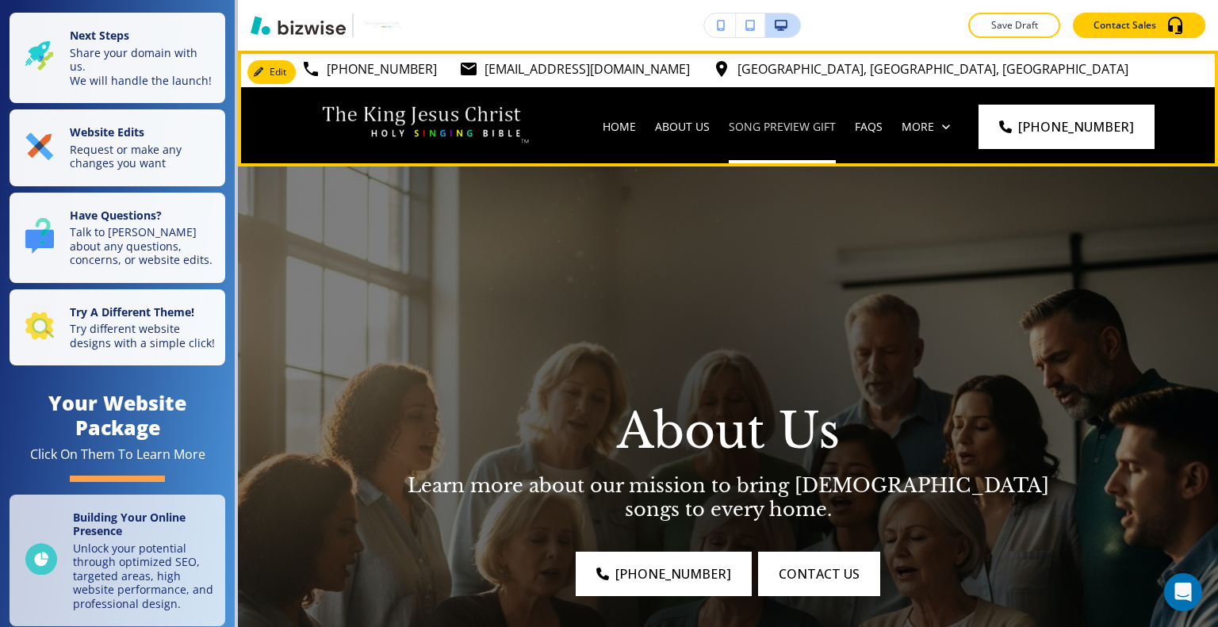
click at [819, 125] on p "Song Preview Gift" at bounding box center [782, 127] width 107 height 16
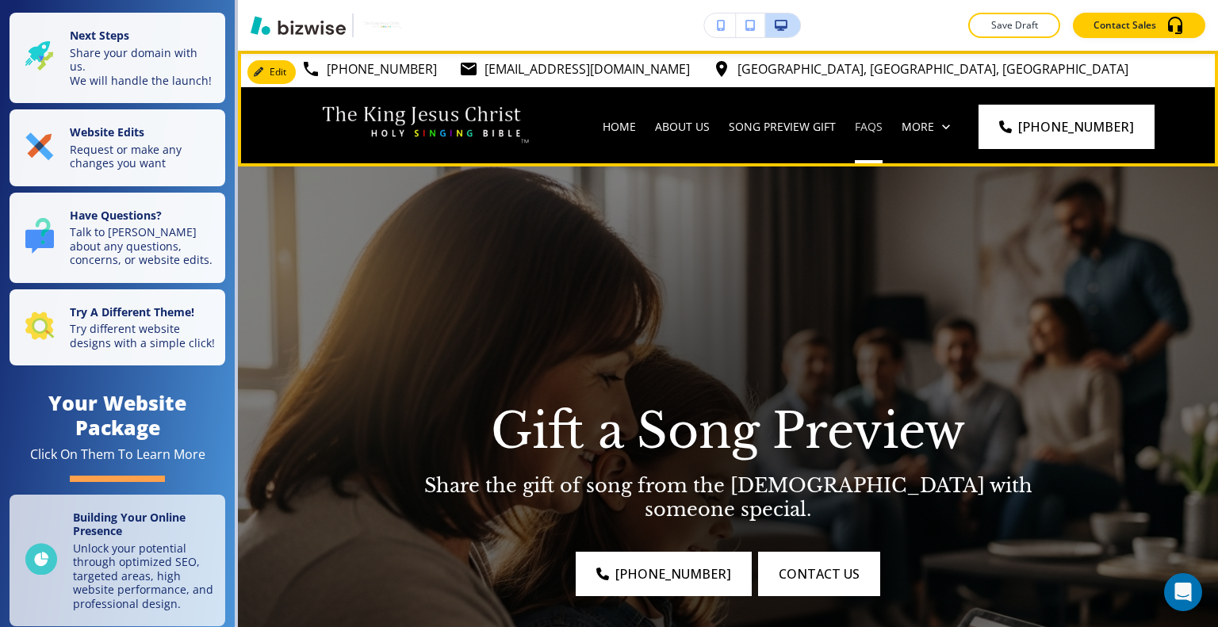
click at [882, 128] on p "FAQs" at bounding box center [869, 127] width 28 height 16
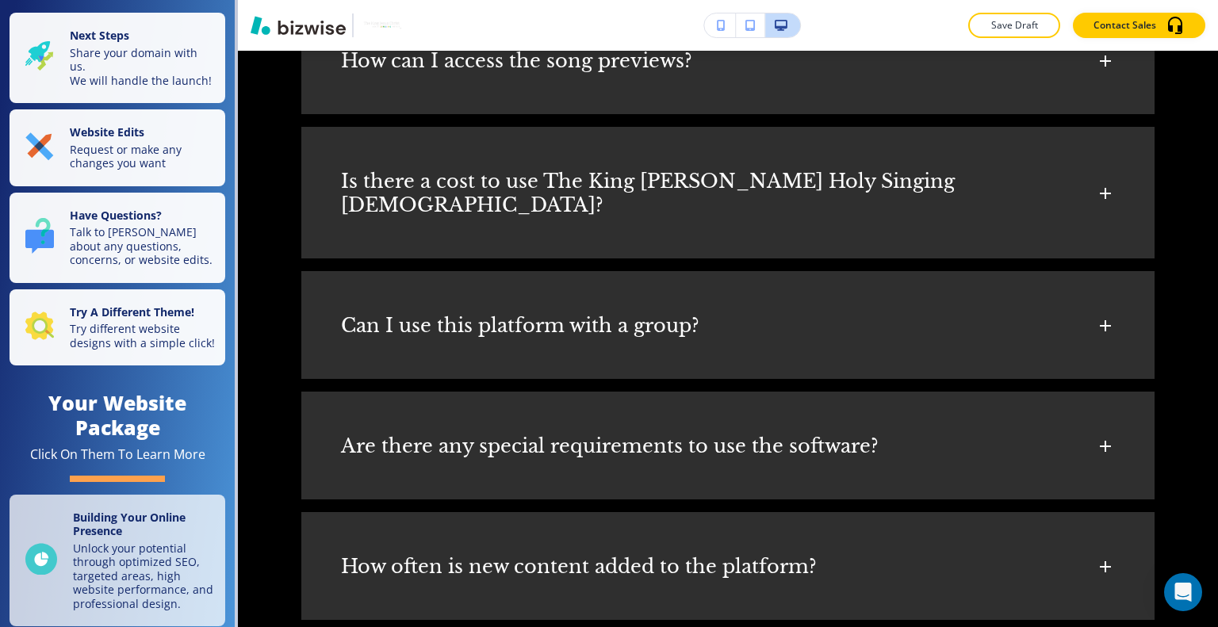
scroll to position [1110, 0]
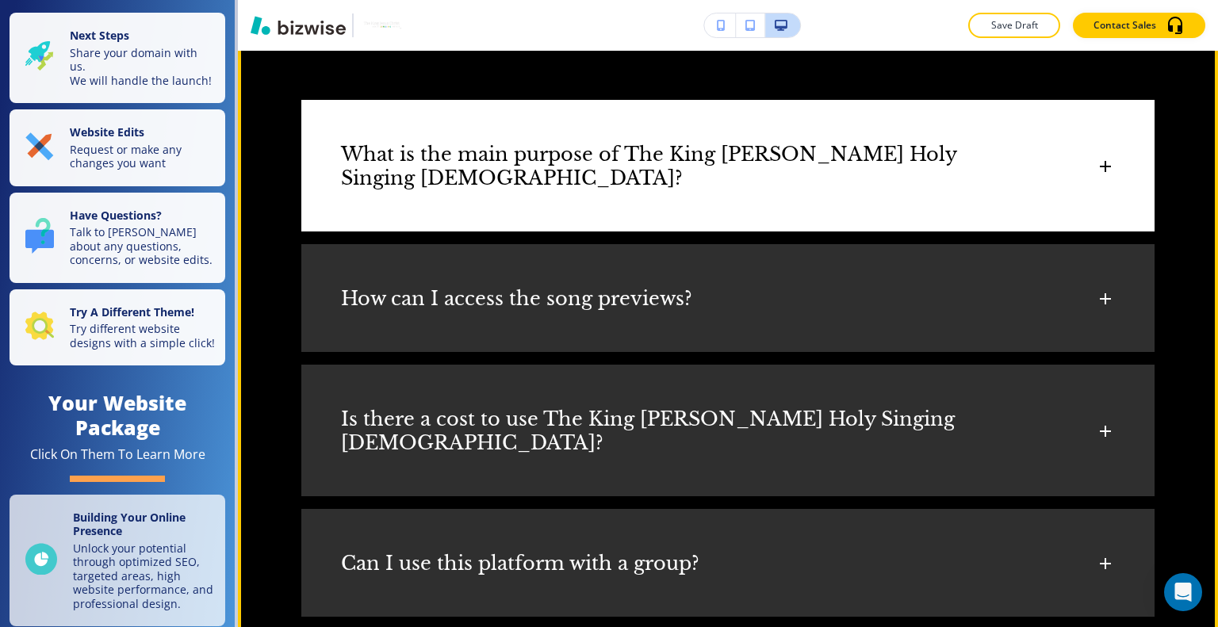
click at [972, 198] on div "What is the main purpose of The King Jesus Christ Holy Singing Bible?" at bounding box center [727, 158] width 853 height 117
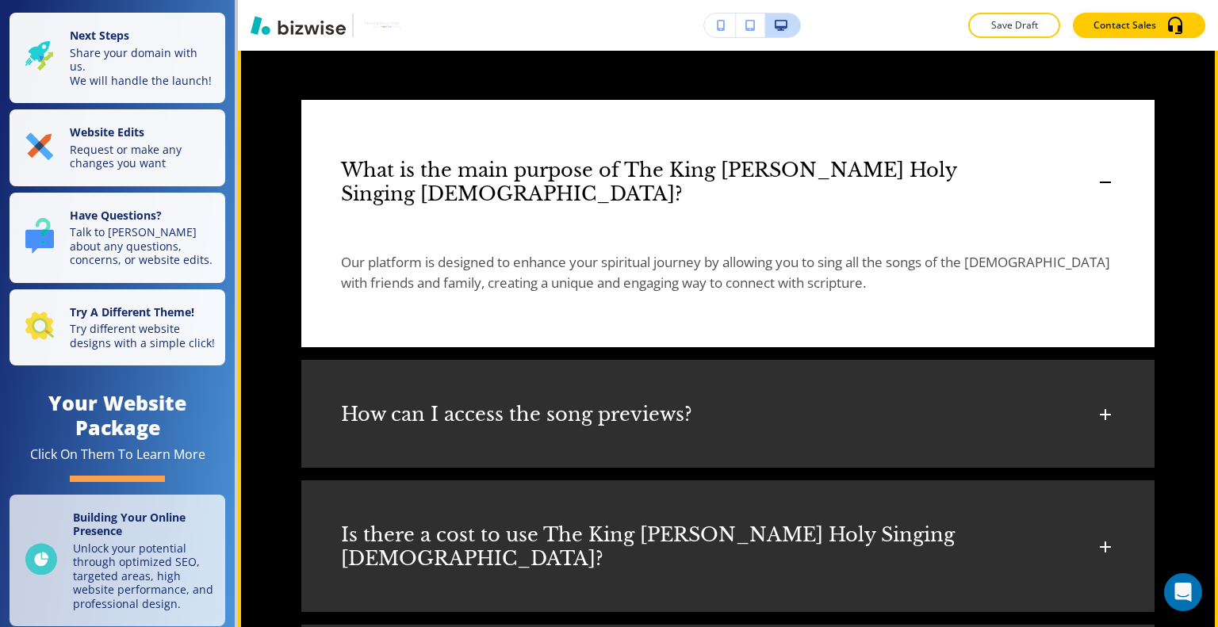
click at [972, 198] on h6 "What is the main purpose of The King Jesus Christ Holy Singing Bible?" at bounding box center [671, 183] width 660 height 48
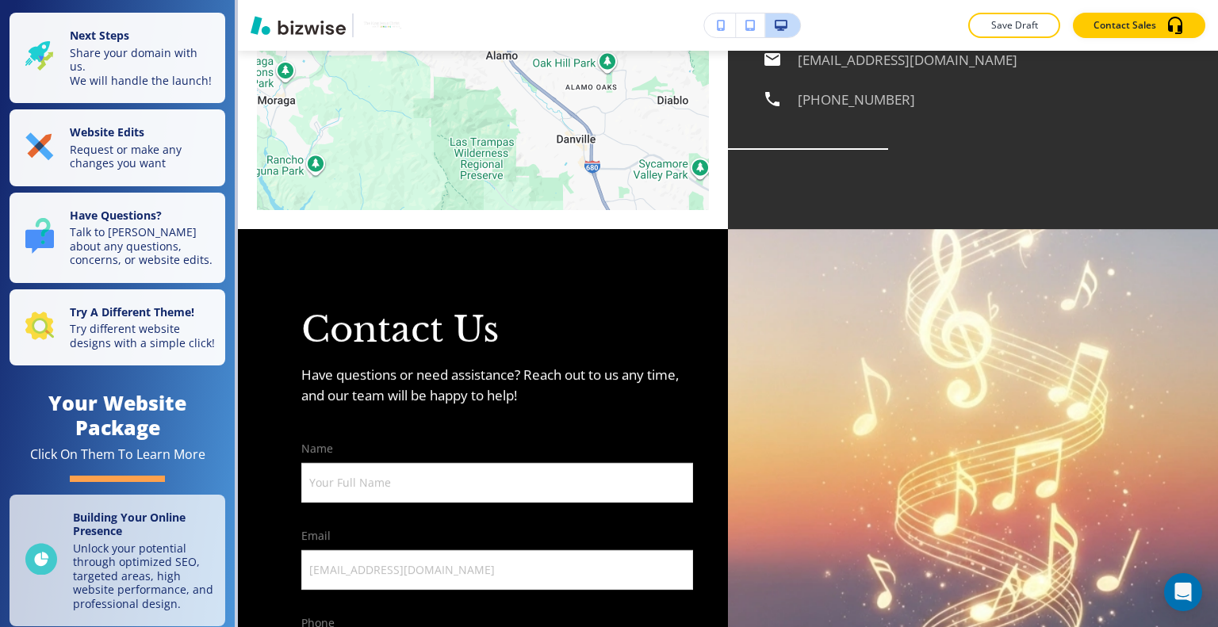
scroll to position [0, 0]
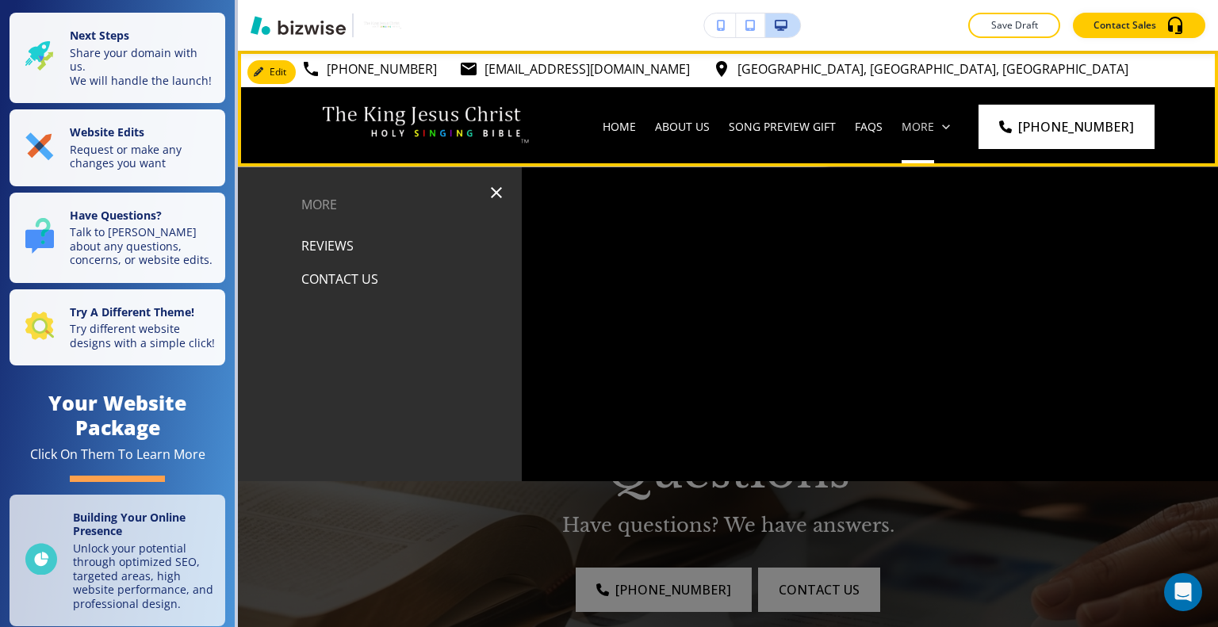
click at [934, 125] on p "More" at bounding box center [918, 127] width 33 height 16
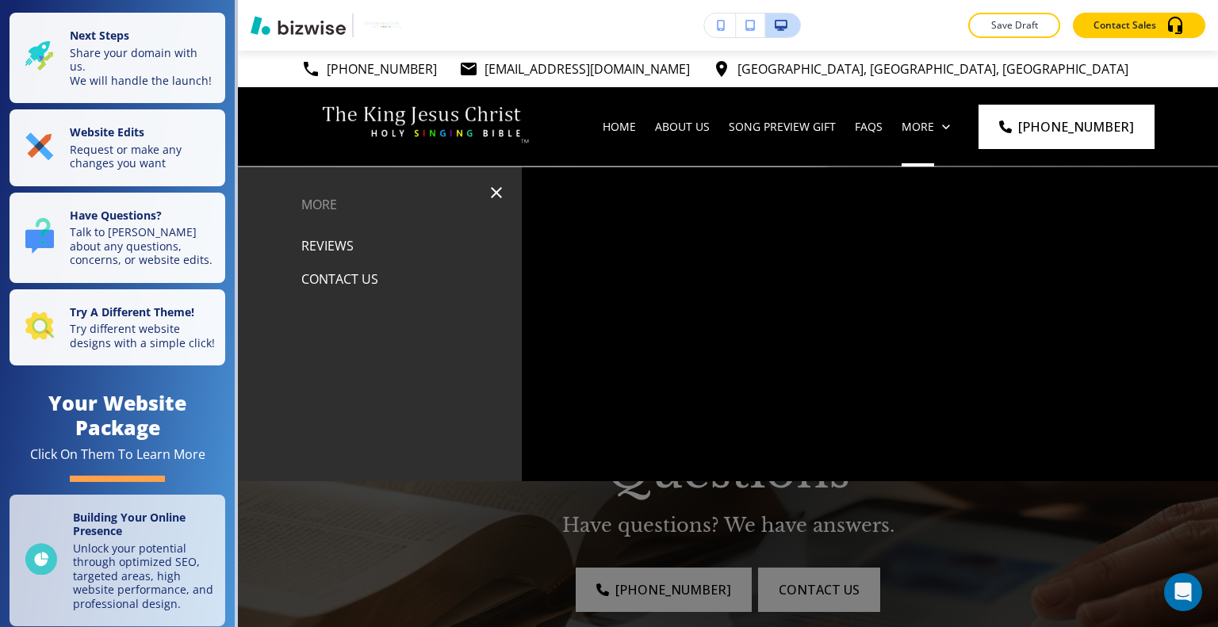
click at [349, 244] on div "Reviews" at bounding box center [380, 245] width 284 height 33
click at [344, 245] on p "Reviews" at bounding box center [327, 246] width 52 height 24
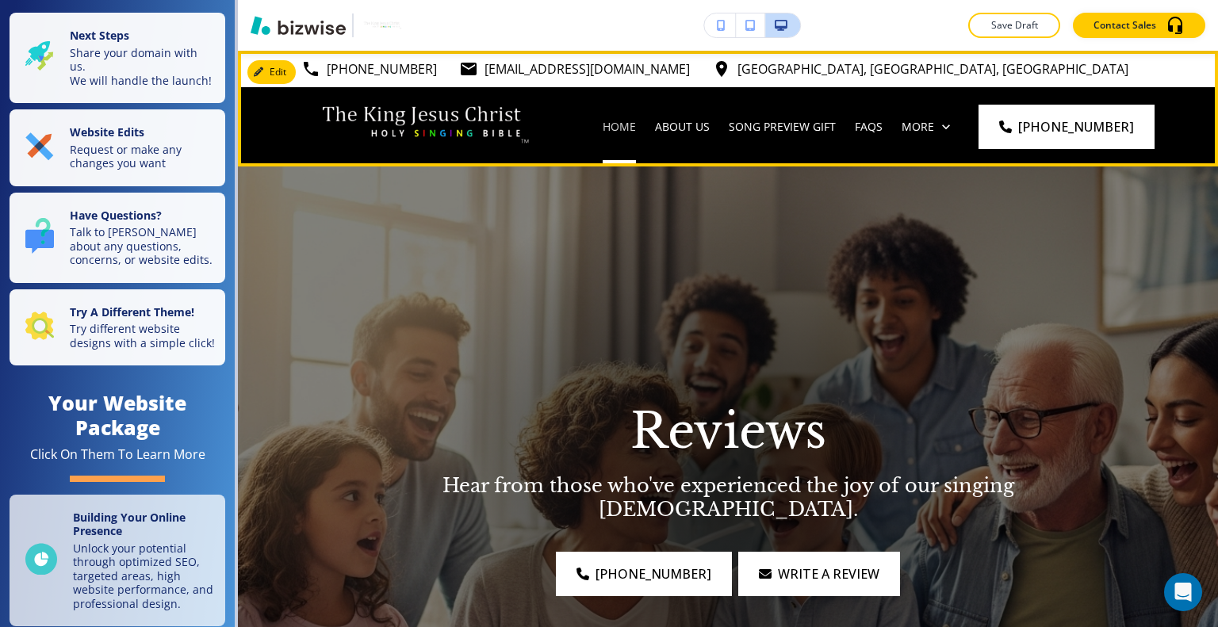
click at [636, 128] on p "Home" at bounding box center [619, 127] width 33 height 16
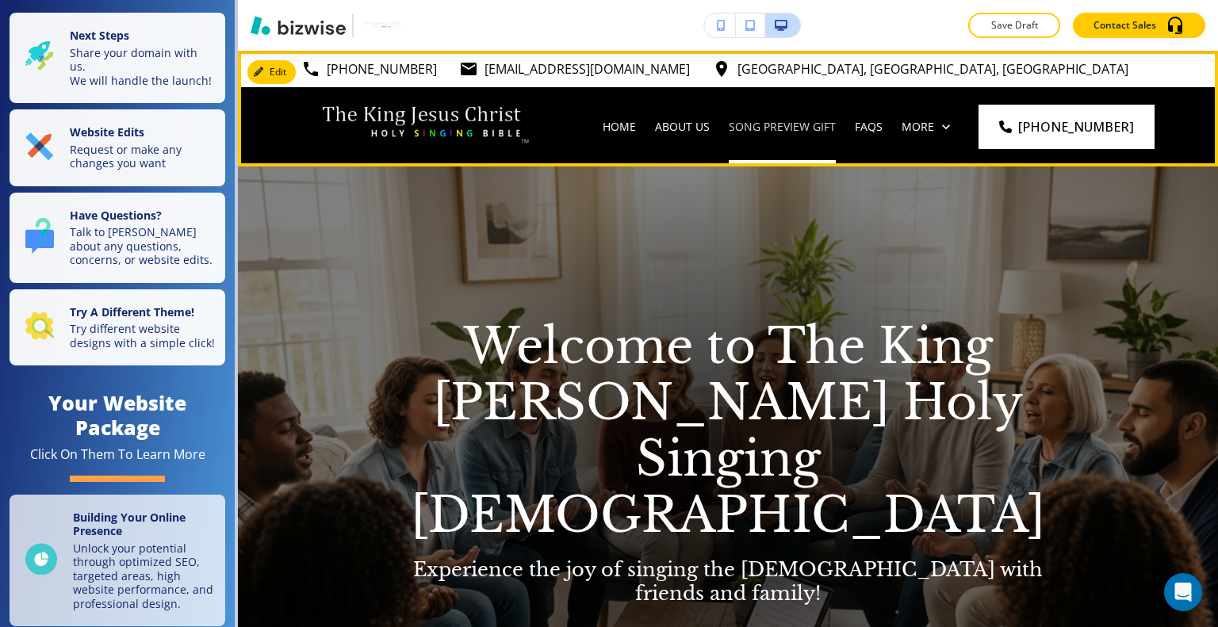
click at [783, 131] on p "Song Preview Gift" at bounding box center [782, 127] width 107 height 16
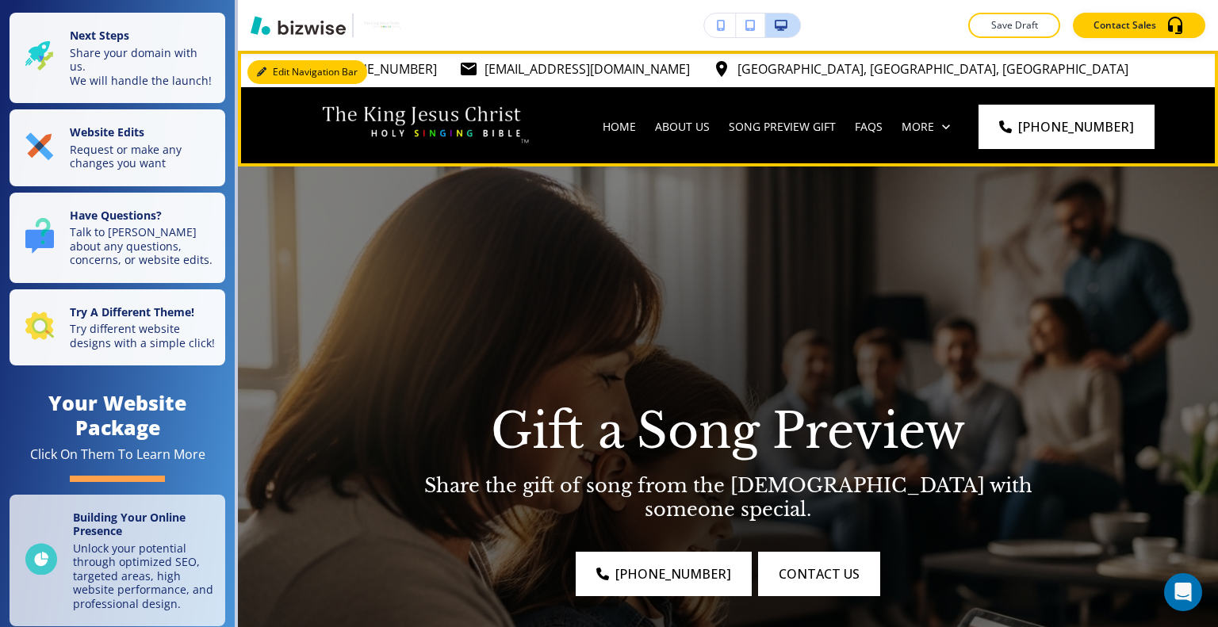
click at [280, 66] on button "Edit Navigation Bar" at bounding box center [307, 72] width 120 height 24
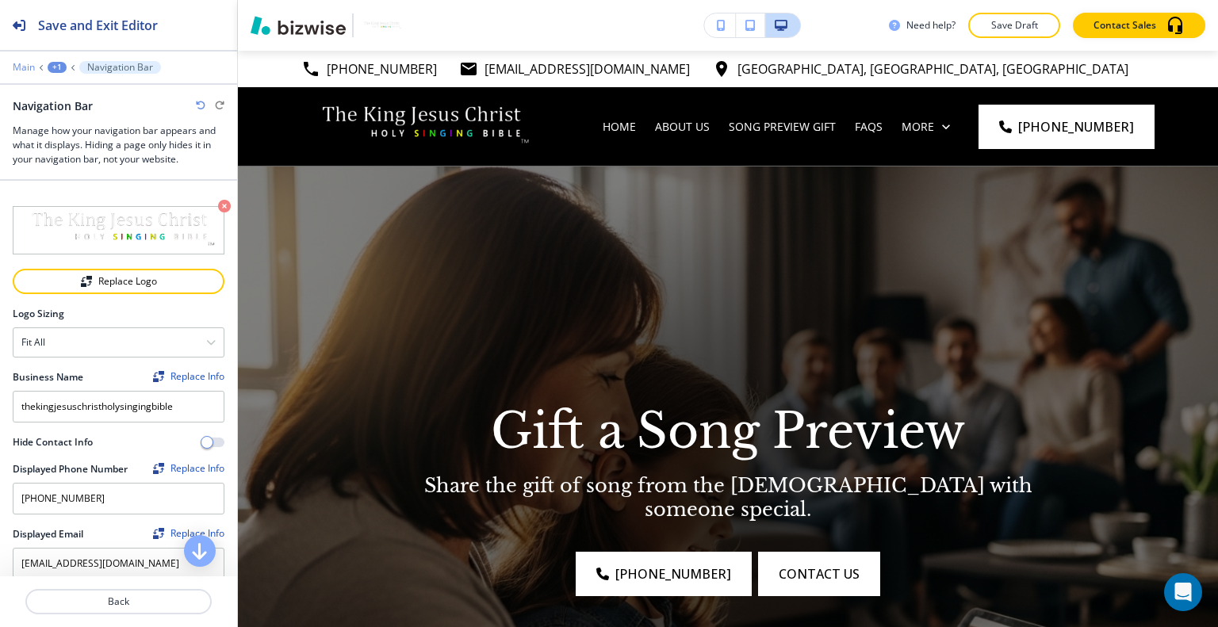
click at [21, 63] on p "Main" at bounding box center [24, 67] width 22 height 11
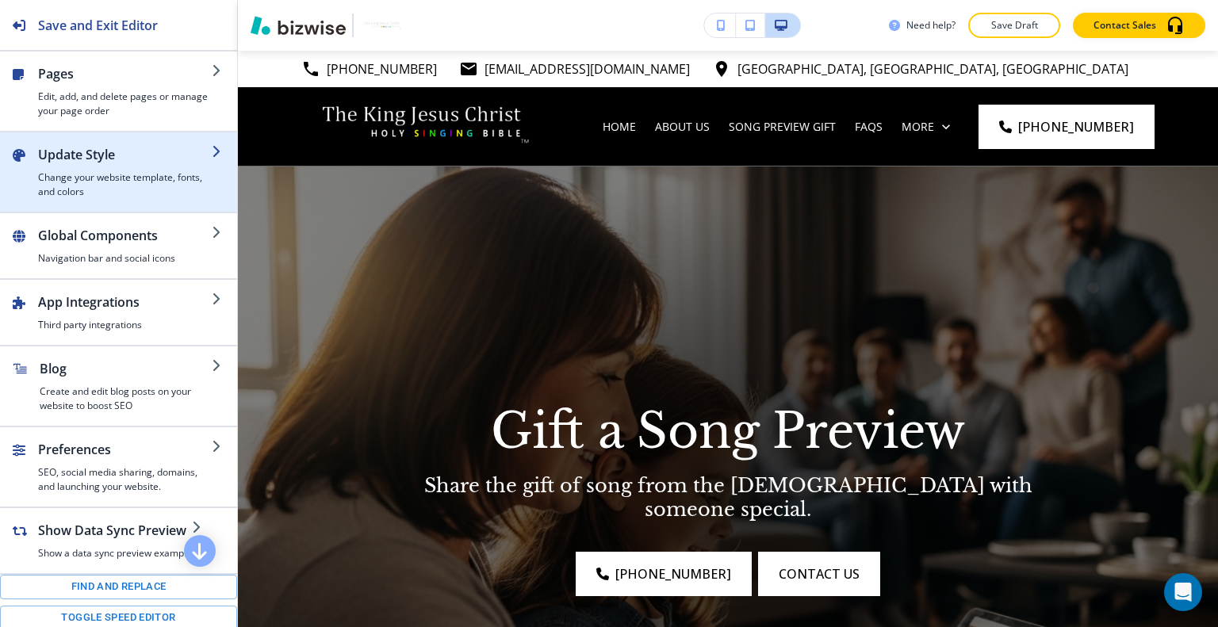
click at [101, 162] on h2 "Update Style" at bounding box center [125, 154] width 174 height 19
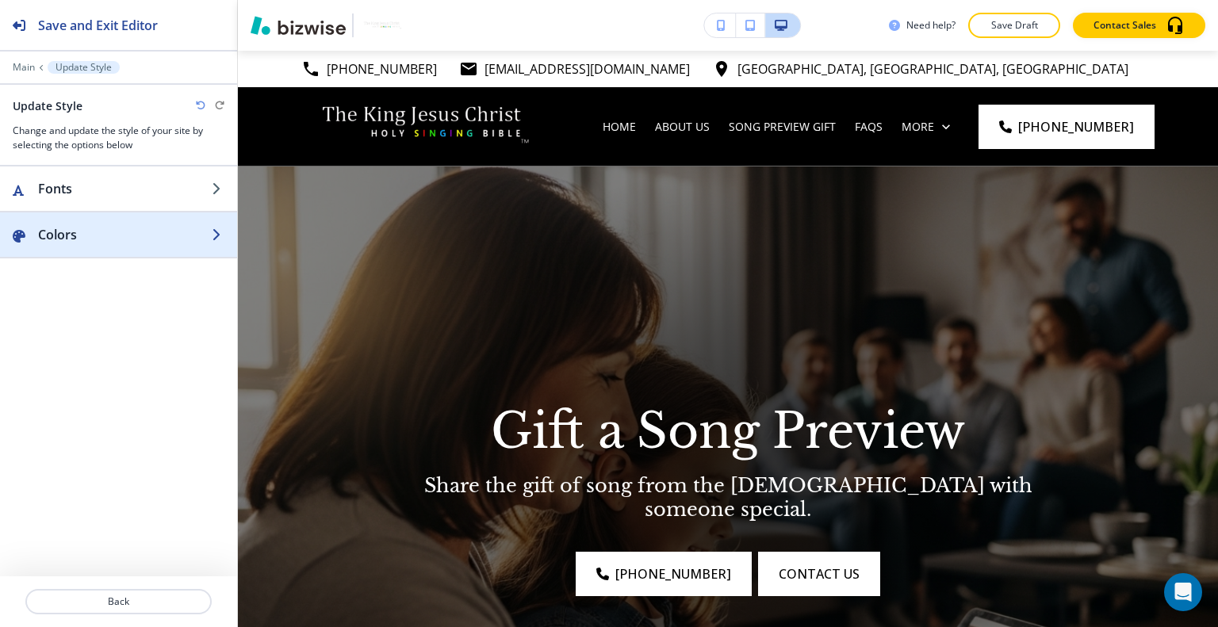
click at [98, 251] on div "button" at bounding box center [118, 250] width 237 height 13
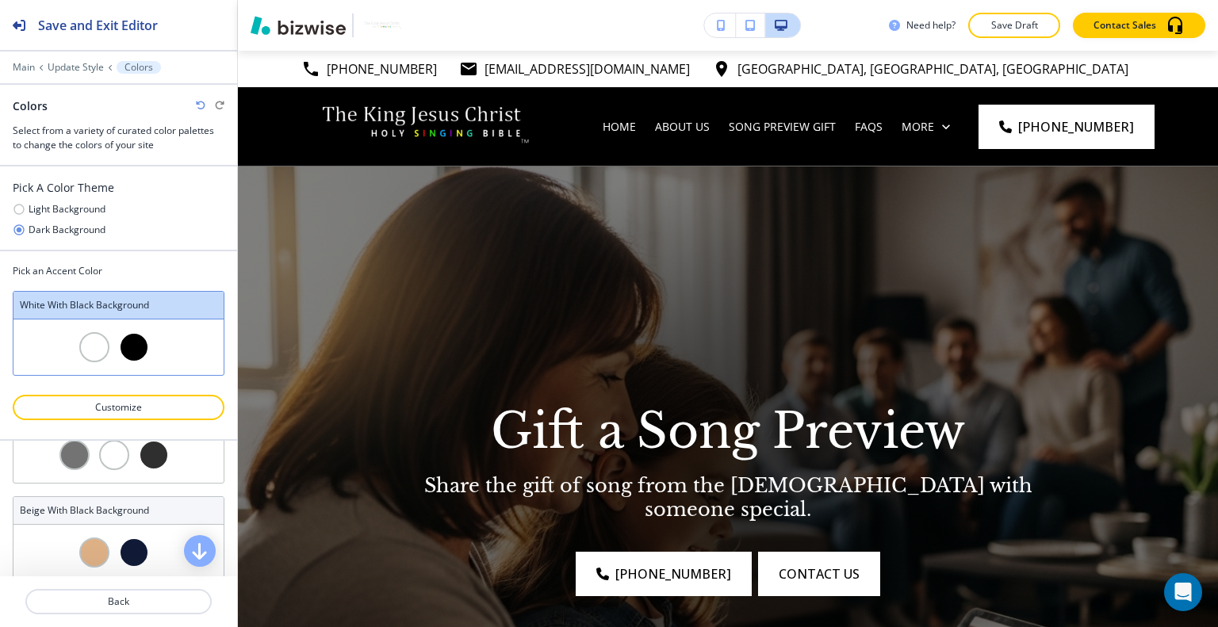
scroll to position [396, 0]
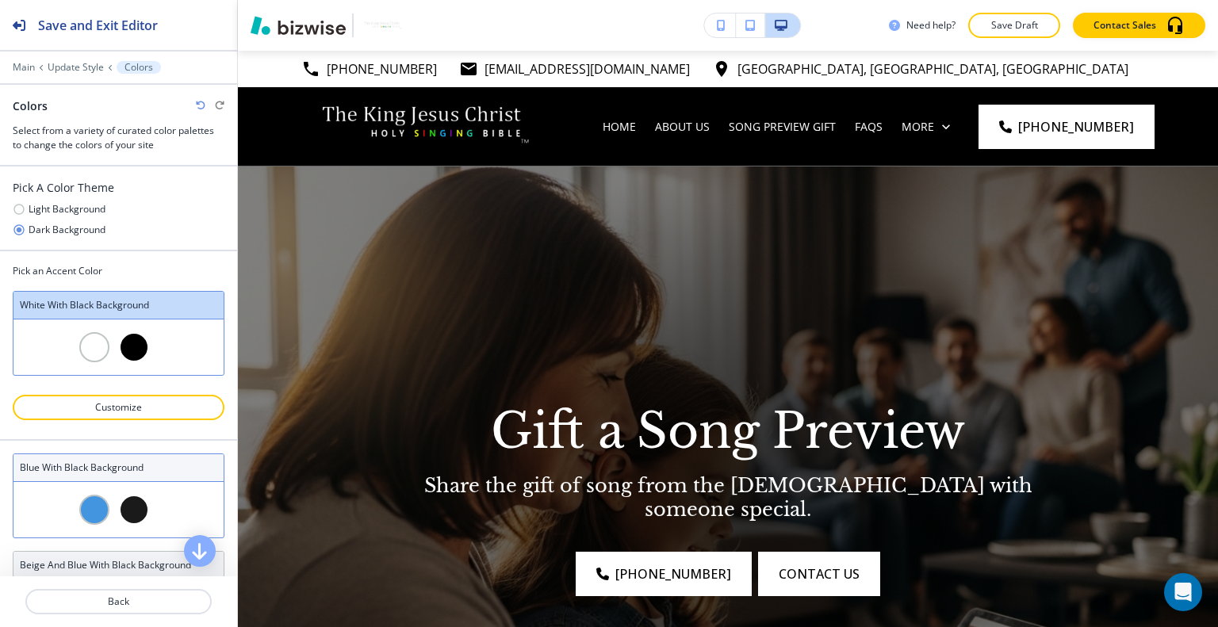
click at [159, 519] on div at bounding box center [118, 510] width 210 height 56
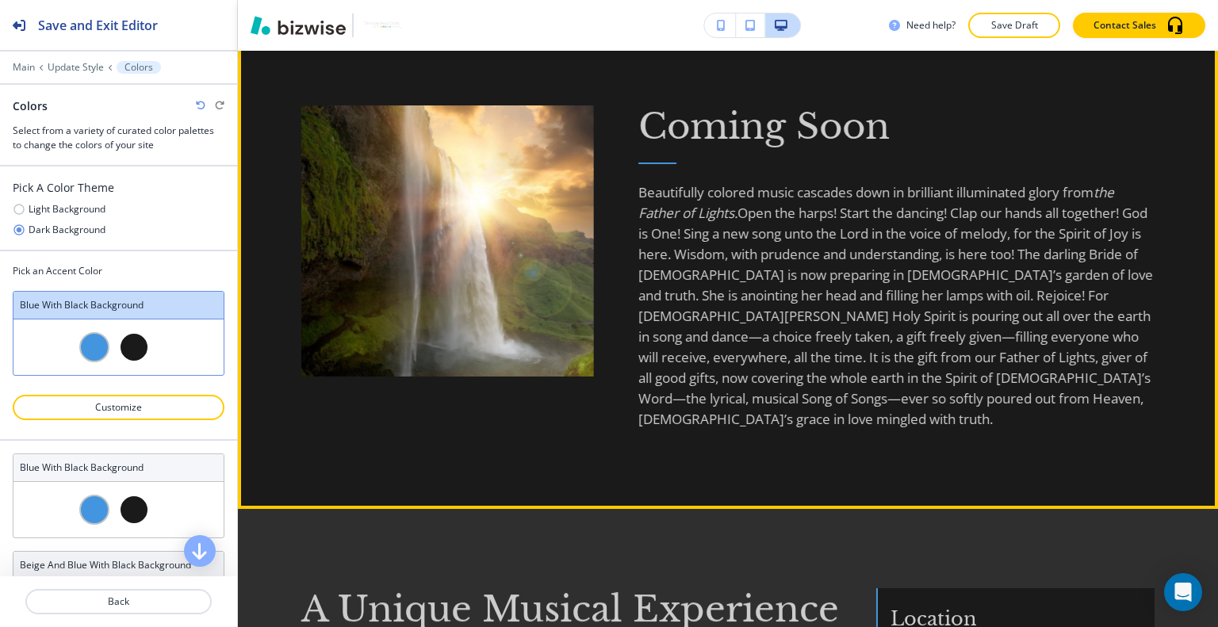
scroll to position [2061, 0]
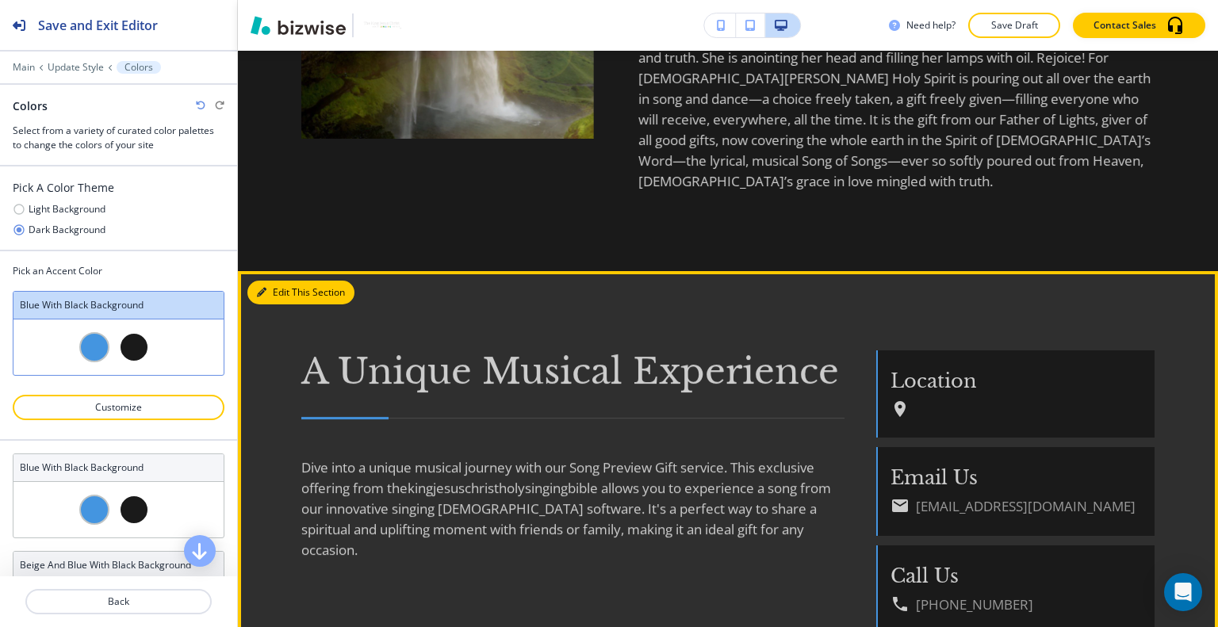
click at [281, 281] on button "Edit This Section" at bounding box center [300, 293] width 107 height 24
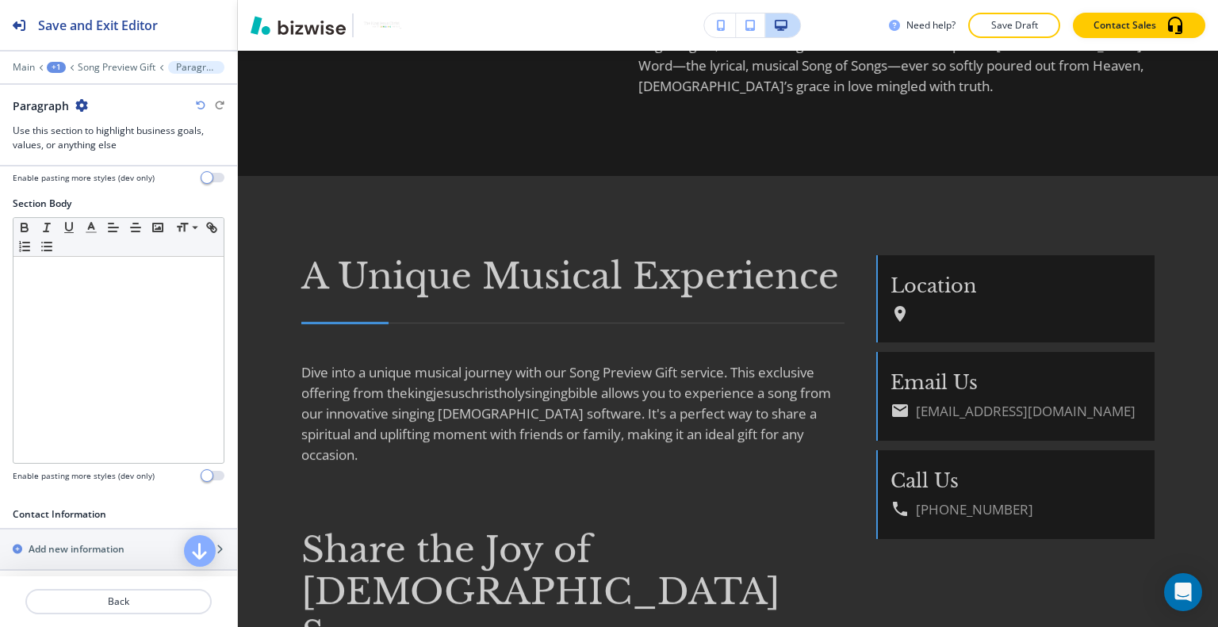
scroll to position [476, 0]
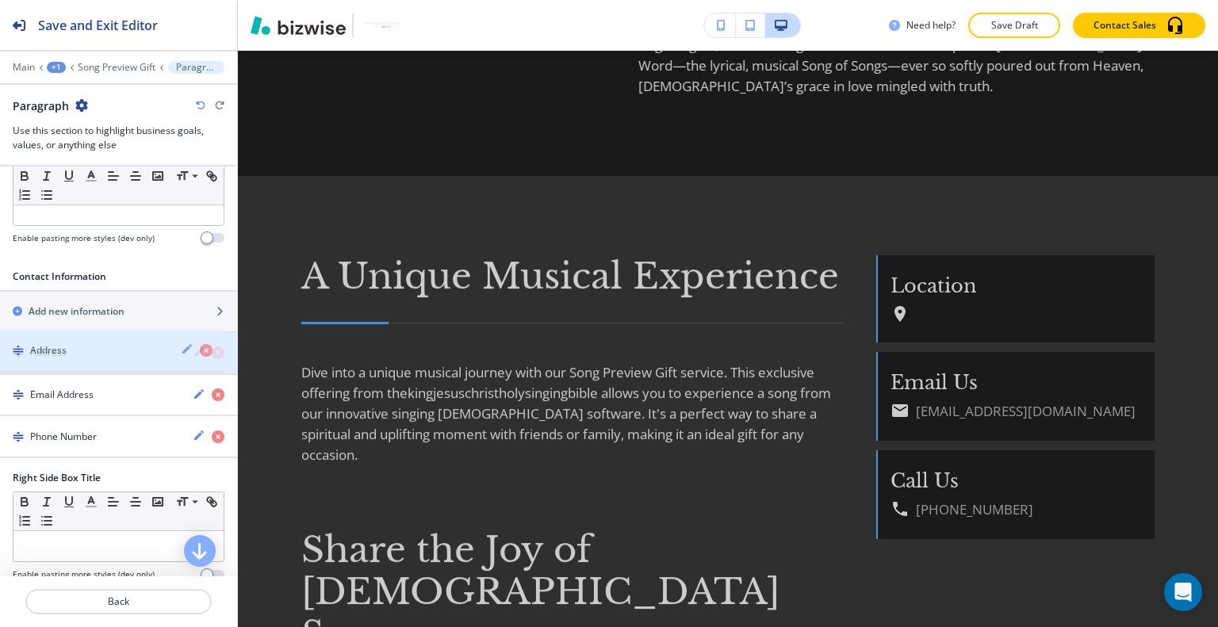
click at [95, 355] on div "Address" at bounding box center [90, 353] width 180 height 14
click at [96, 350] on div "Address" at bounding box center [90, 353] width 180 height 14
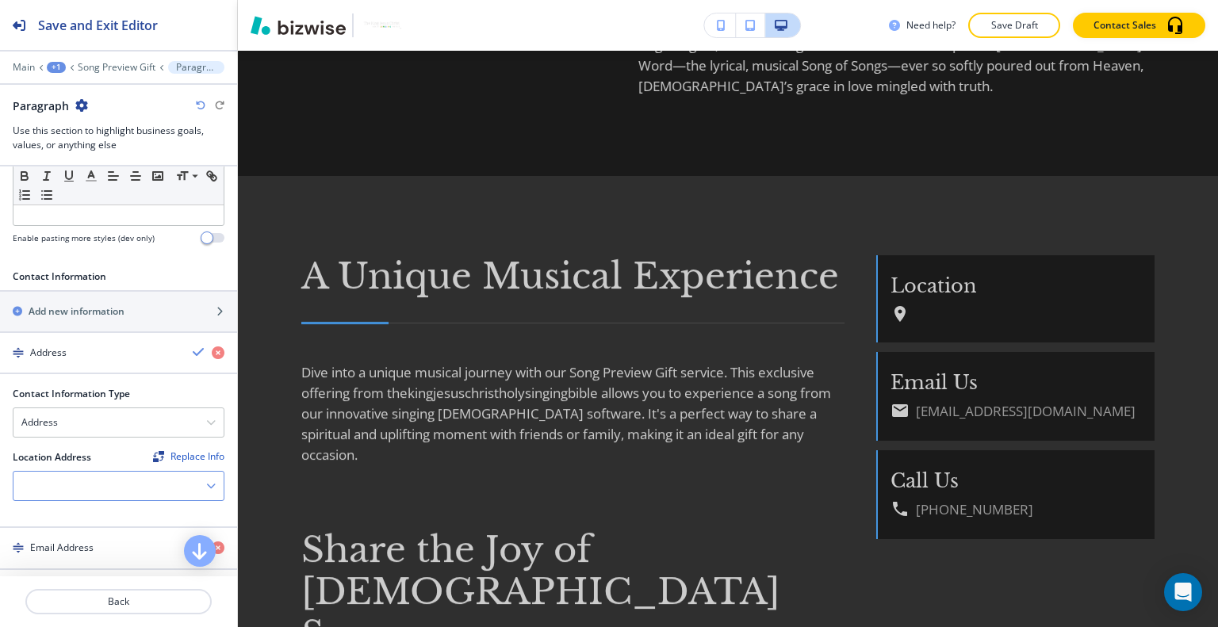
scroll to position [555, 0]
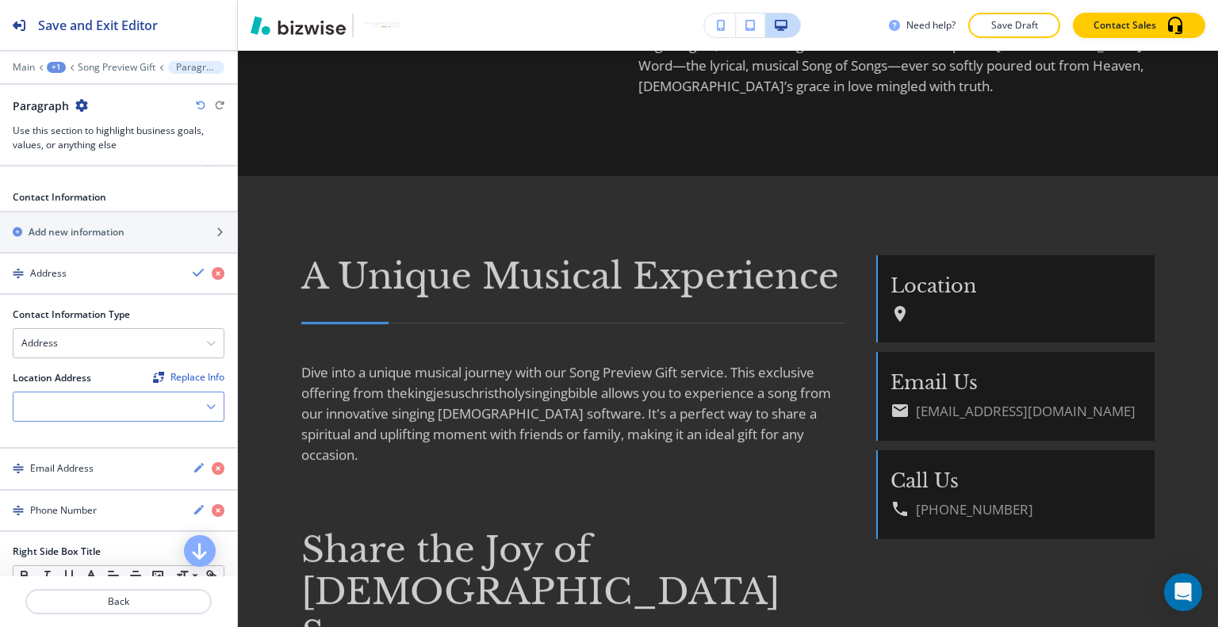
drag, startPoint x: 78, startPoint y: 396, endPoint x: 56, endPoint y: 405, distance: 23.9
click at [56, 405] on div at bounding box center [118, 406] width 210 height 29
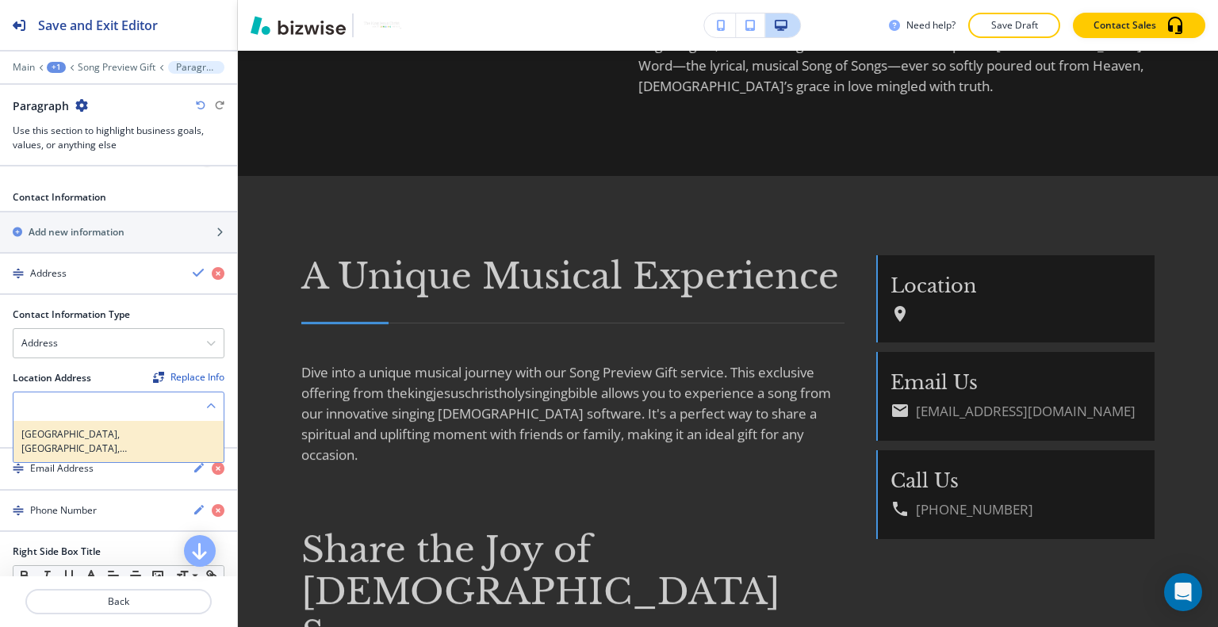
click at [86, 430] on h4 "Walnut Creek, CA, USA" at bounding box center [118, 441] width 194 height 29
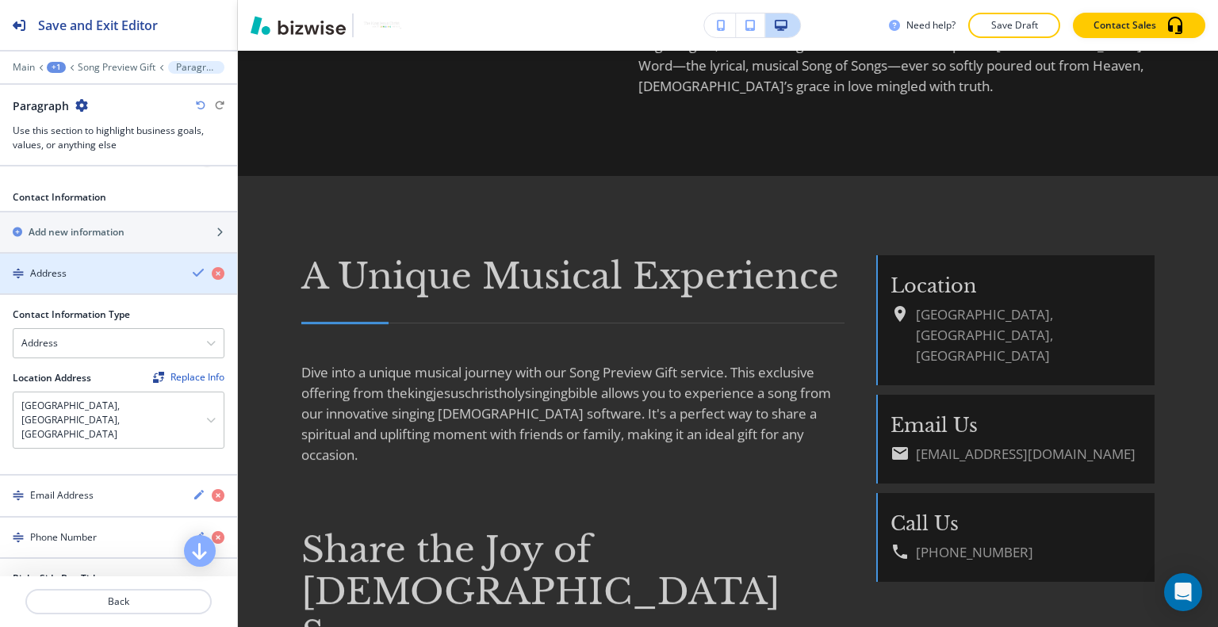
click at [193, 269] on icon "button" at bounding box center [199, 272] width 13 height 13
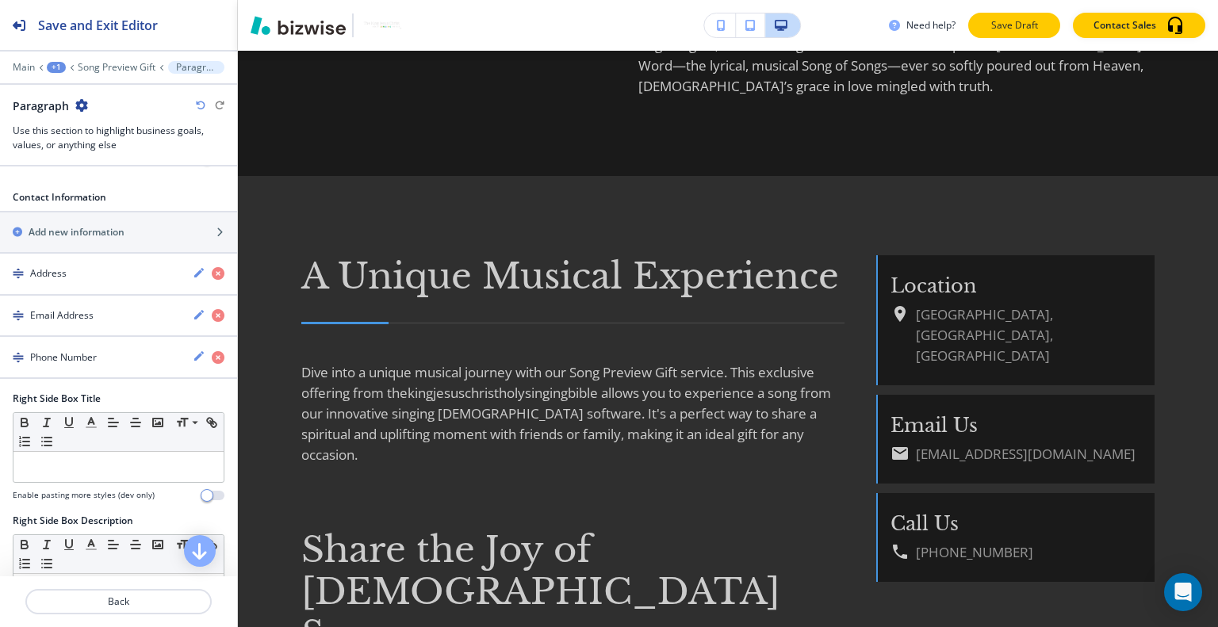
click at [996, 33] on button "Save Draft" at bounding box center [1014, 25] width 92 height 25
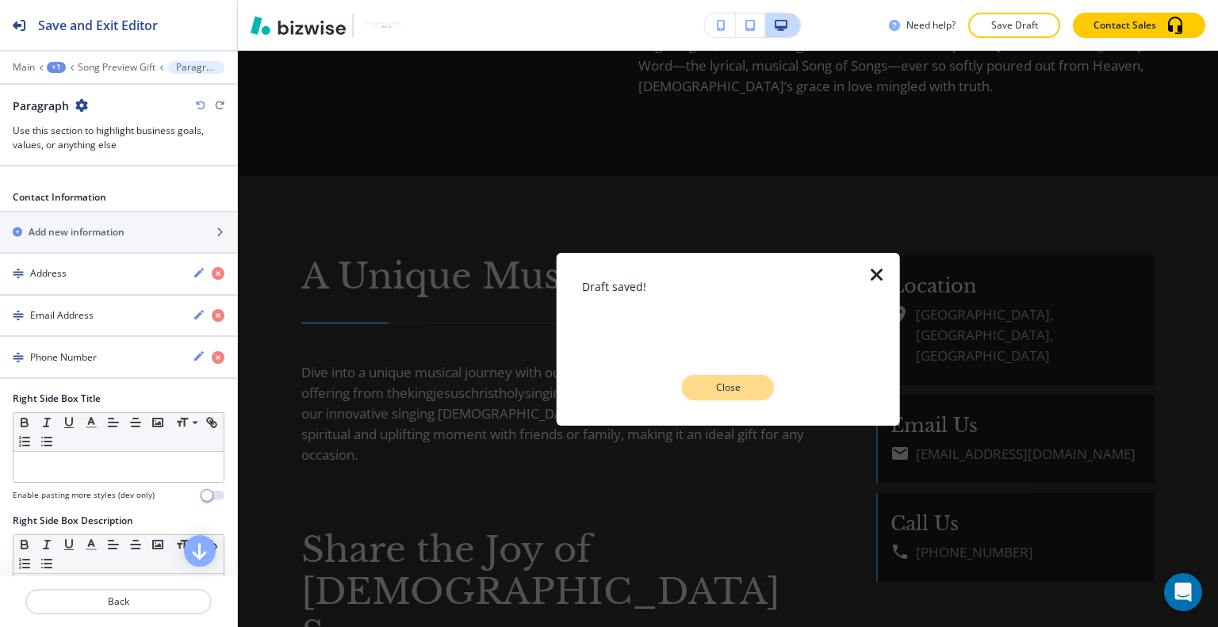
click at [728, 392] on p "Close" at bounding box center [727, 388] width 51 height 14
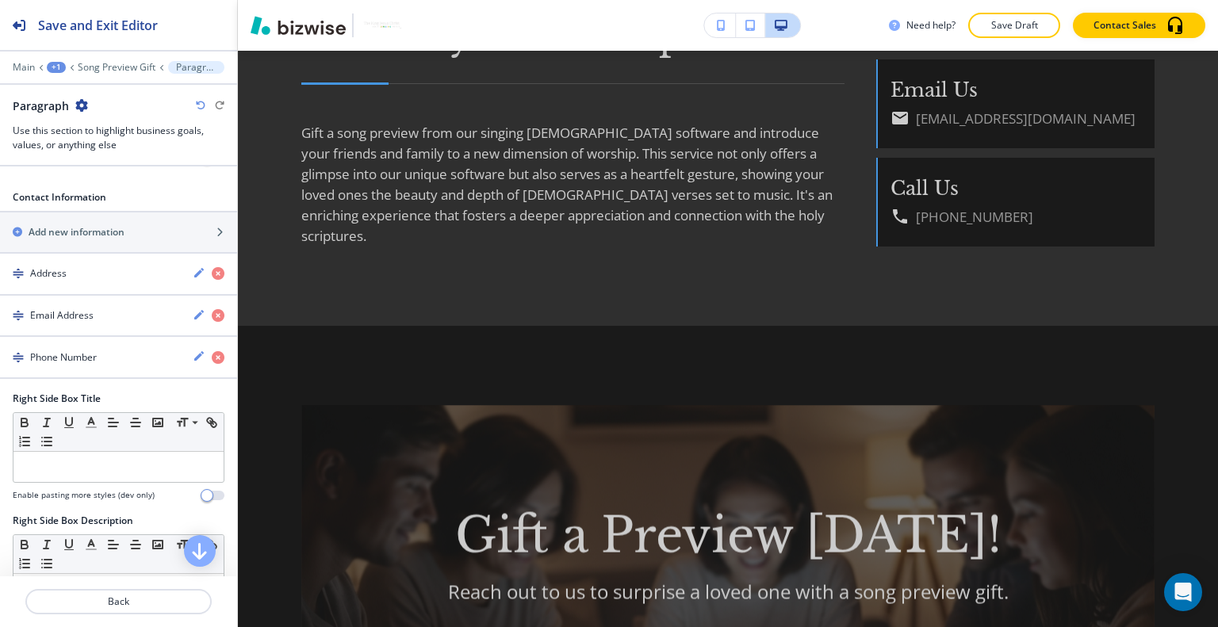
scroll to position [0, 0]
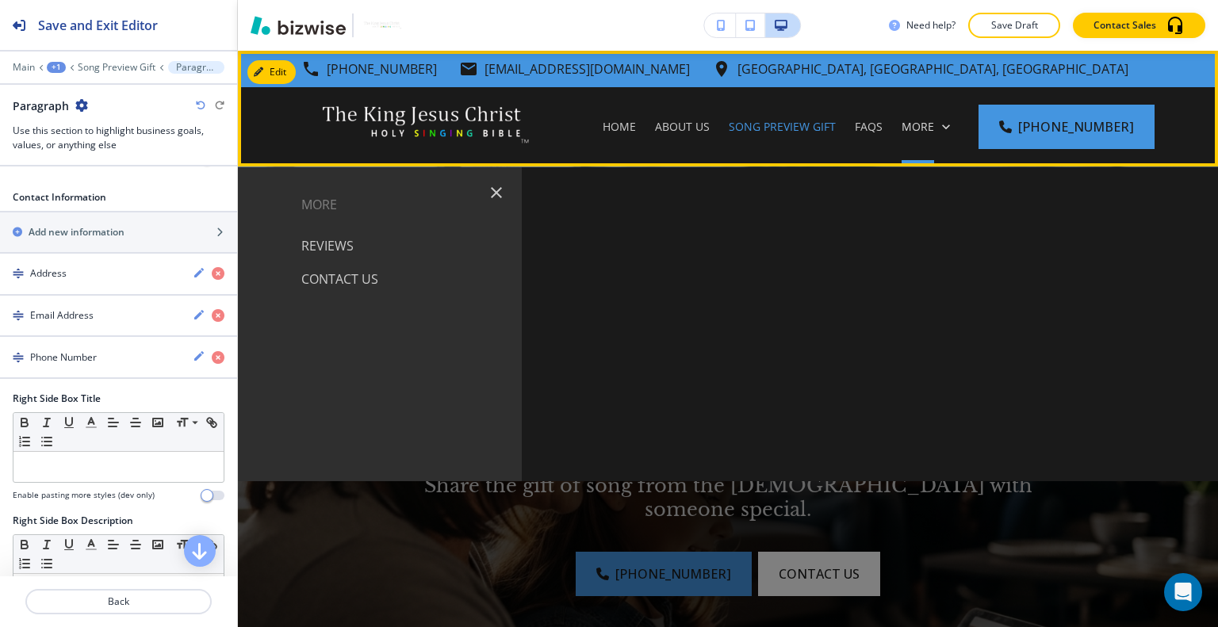
click at [954, 127] on icon at bounding box center [946, 127] width 16 height 16
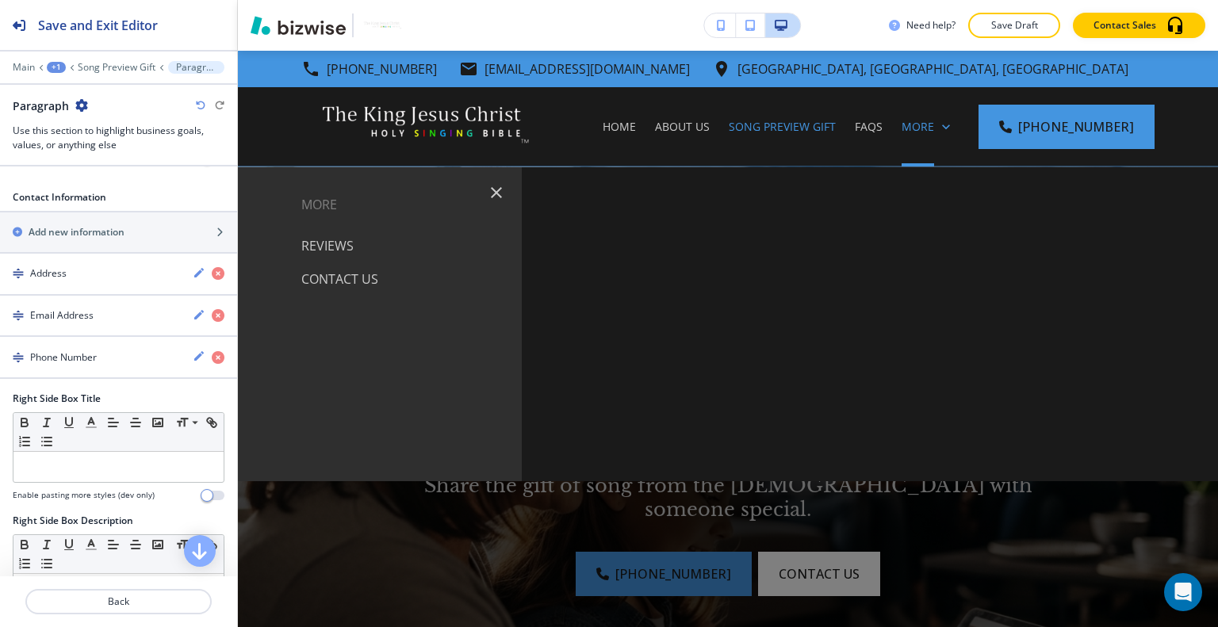
click at [351, 247] on p "Reviews" at bounding box center [327, 246] width 52 height 24
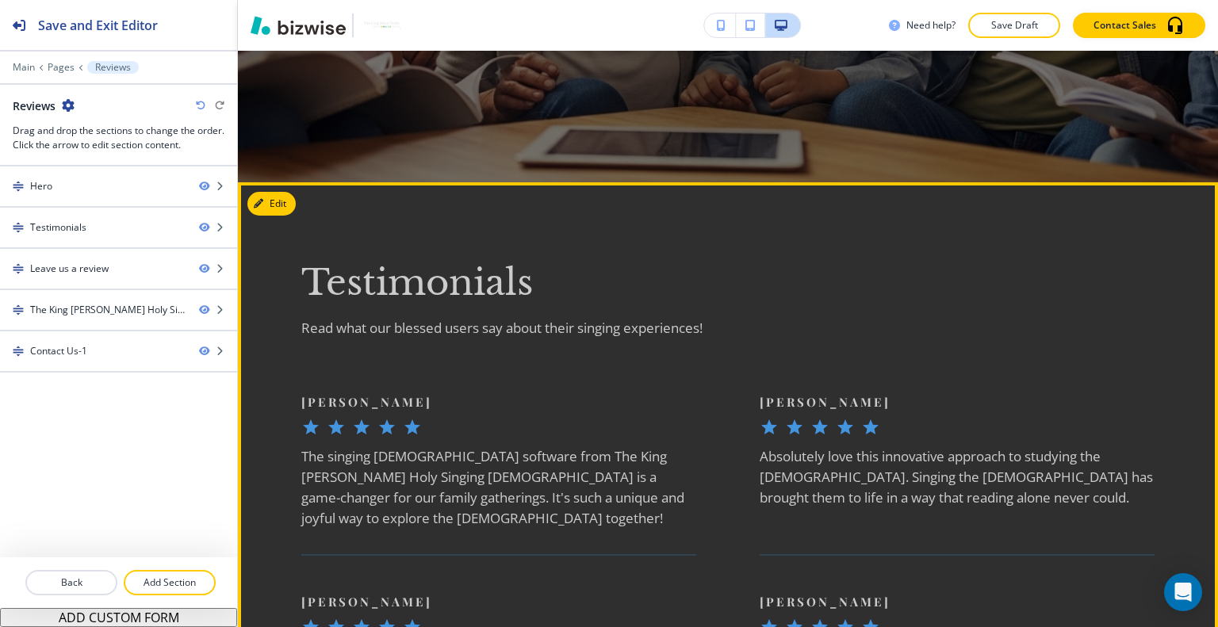
scroll to position [793, 0]
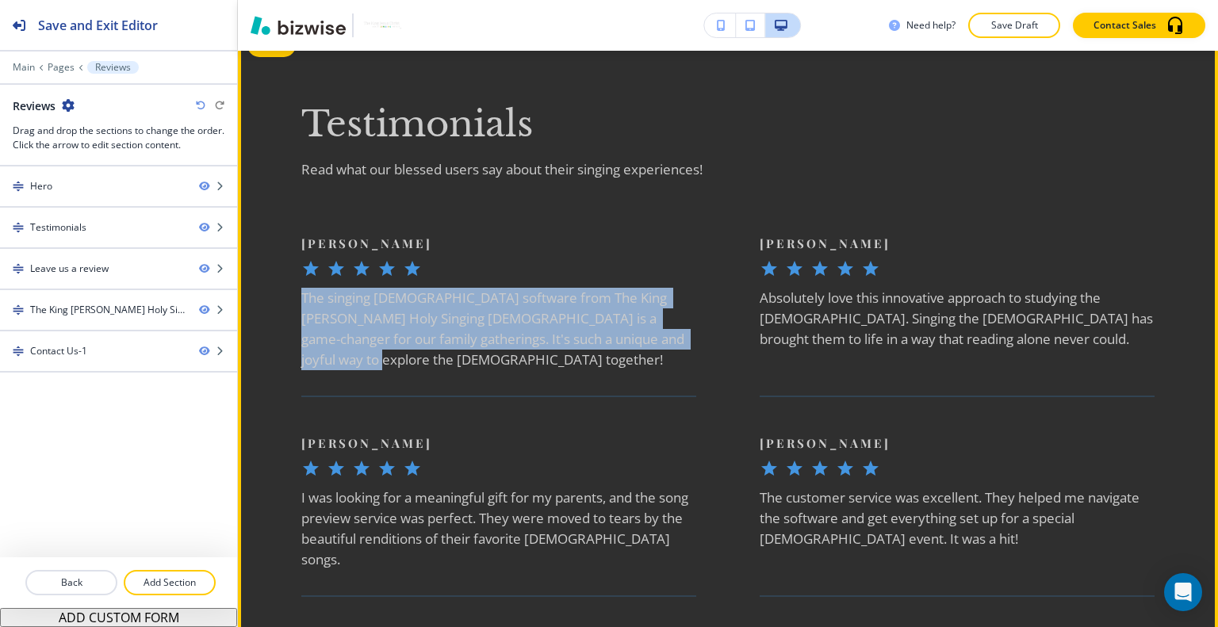
drag, startPoint x: 685, startPoint y: 343, endPoint x: 282, endPoint y: 304, distance: 404.7
click at [282, 304] on div "Emily Johnson The singing Bible software from The King Jesus Christ Holy Singin…" at bounding box center [467, 302] width 458 height 136
copy h6 "The singing Bible software from The King Jesus Christ Holy Singing Bible is a g…"
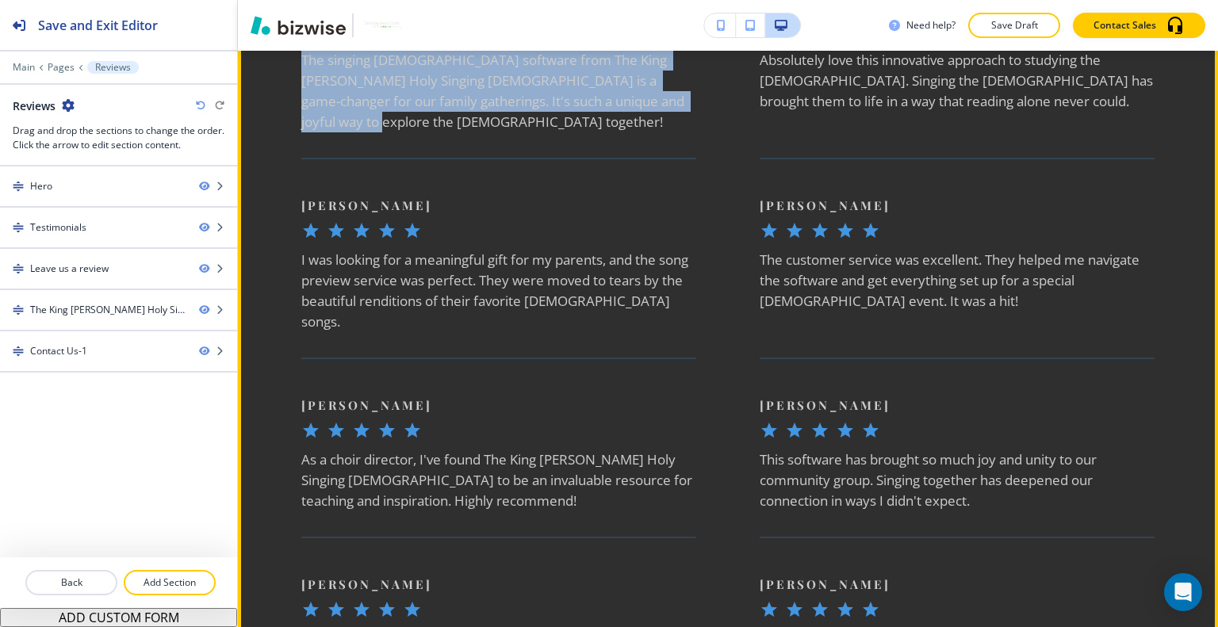
scroll to position [714, 0]
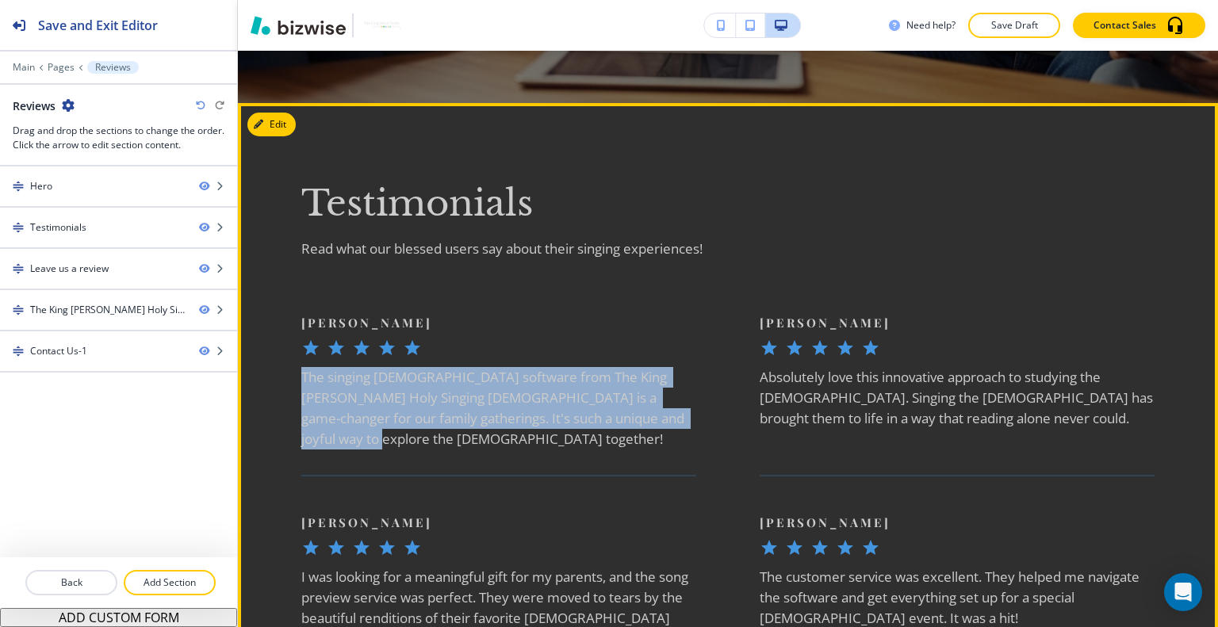
copy h6 "The singing Bible software from The King Jesus Christ Holy Singing Bible is a g…"
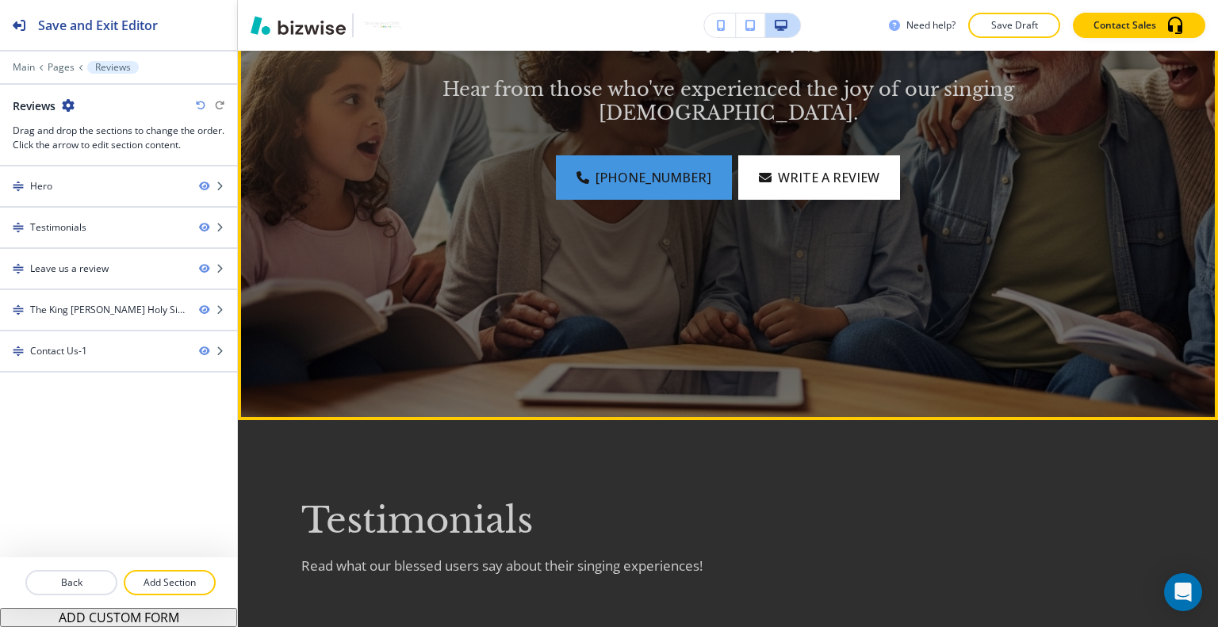
scroll to position [0, 0]
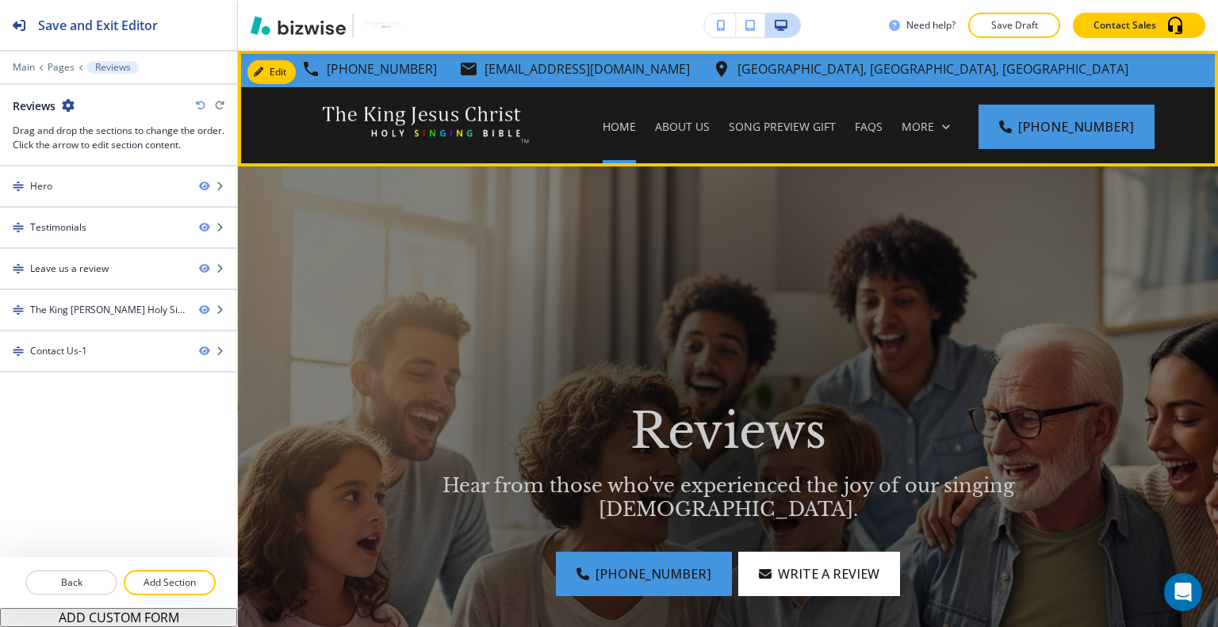
click at [645, 122] on div "Home" at bounding box center [619, 126] width 52 height 79
click at [636, 126] on p "Home" at bounding box center [619, 127] width 33 height 16
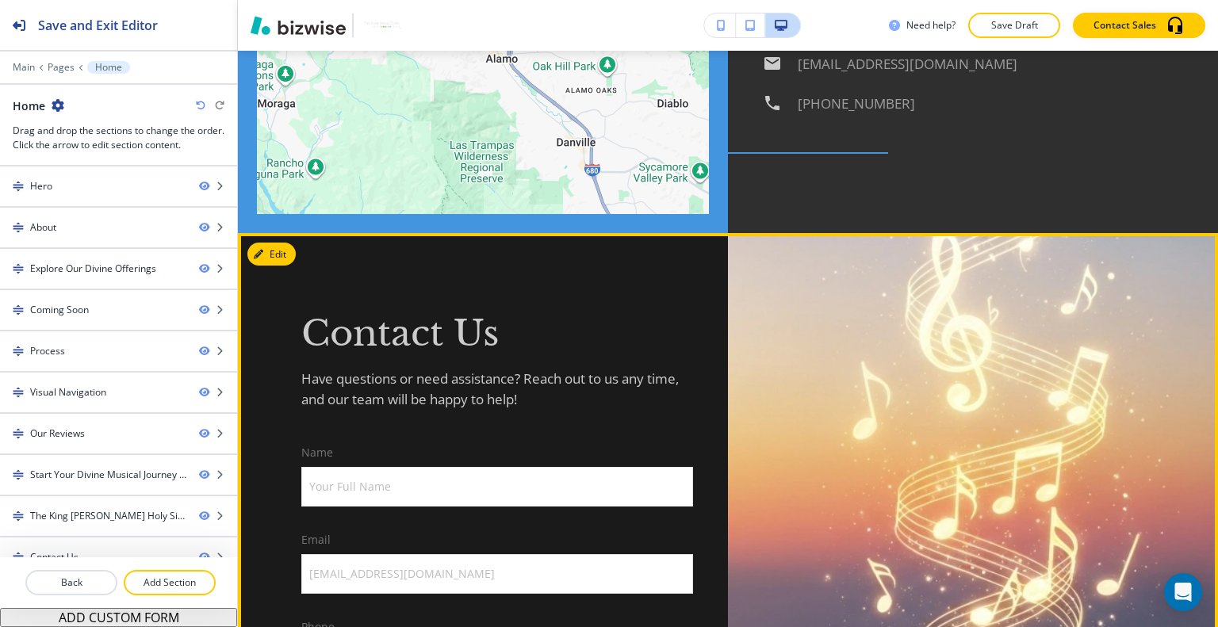
scroll to position [4988, 0]
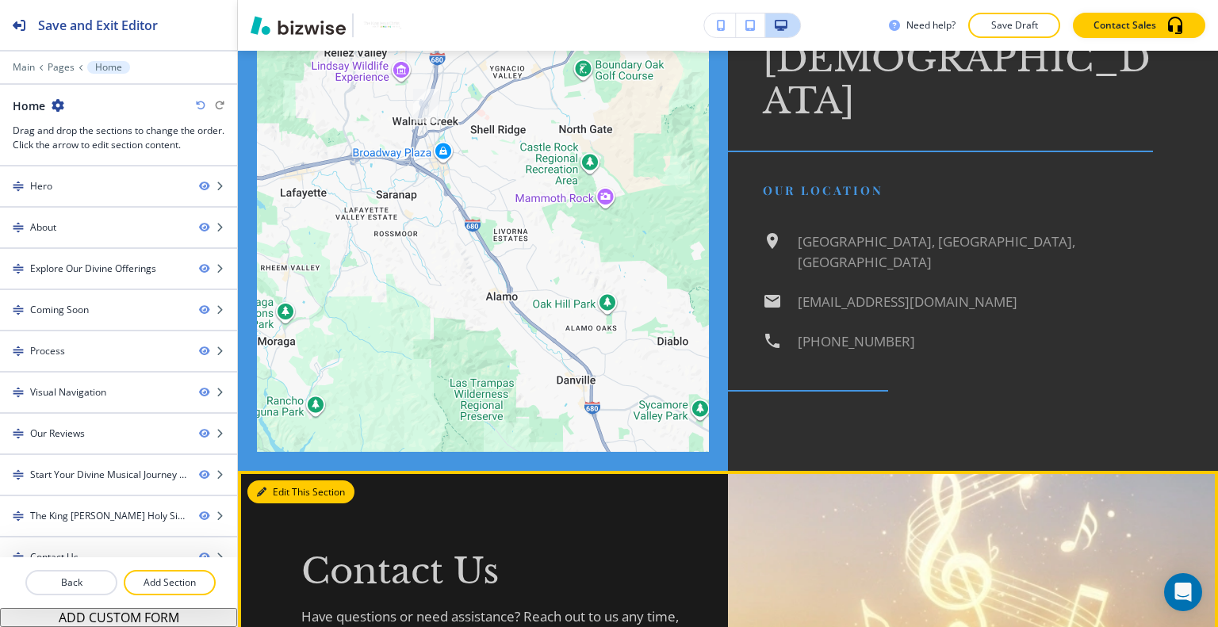
click at [281, 480] on button "Edit This Section" at bounding box center [300, 492] width 107 height 24
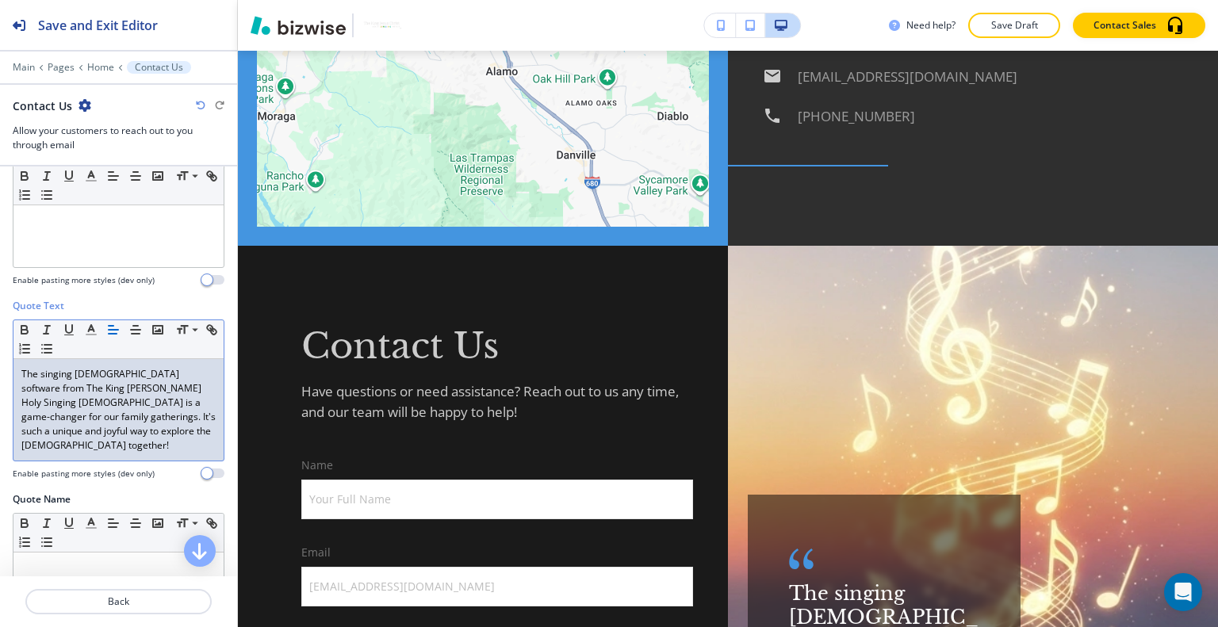
scroll to position [634, 0]
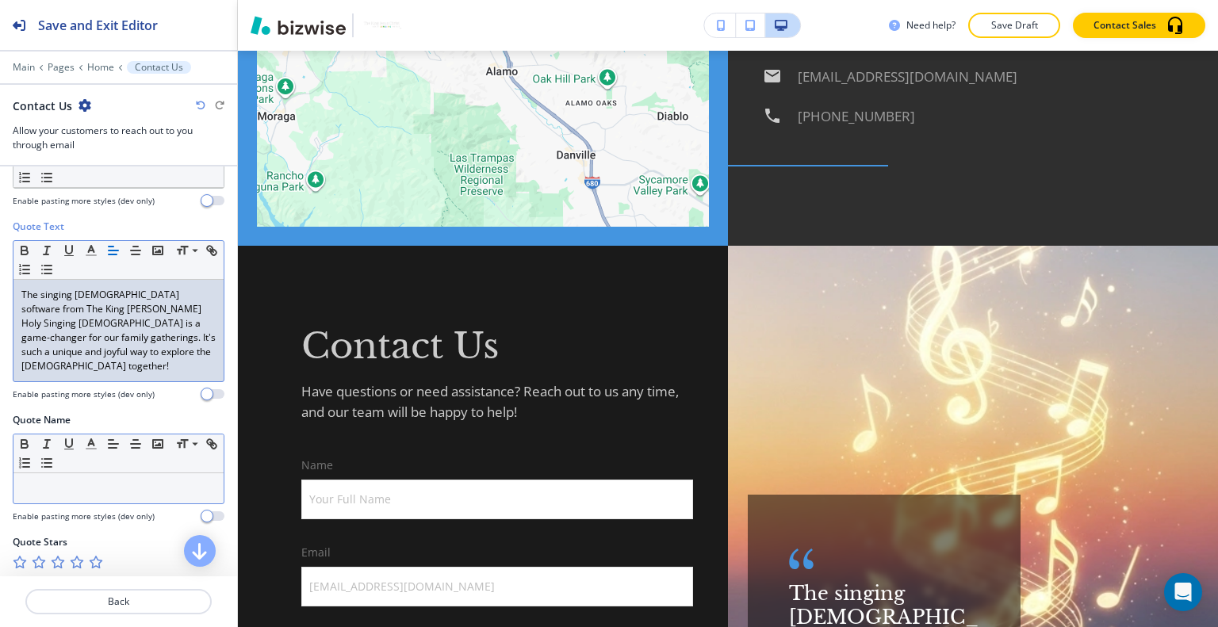
click at [84, 481] on p at bounding box center [118, 488] width 194 height 14
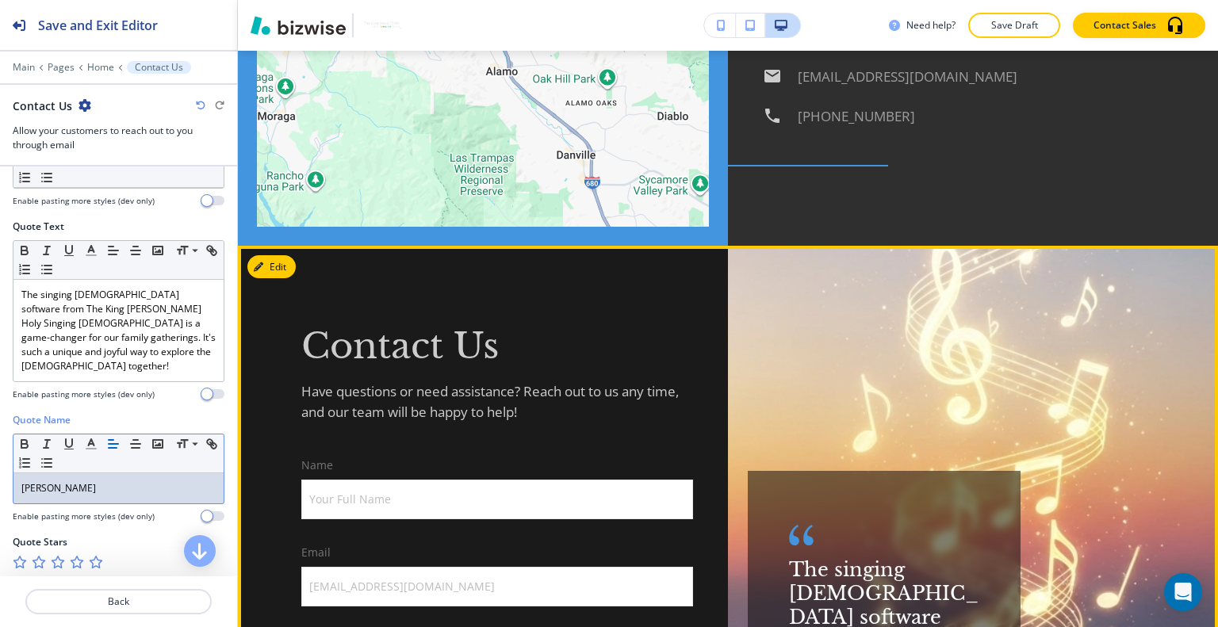
scroll to position [5530, 0]
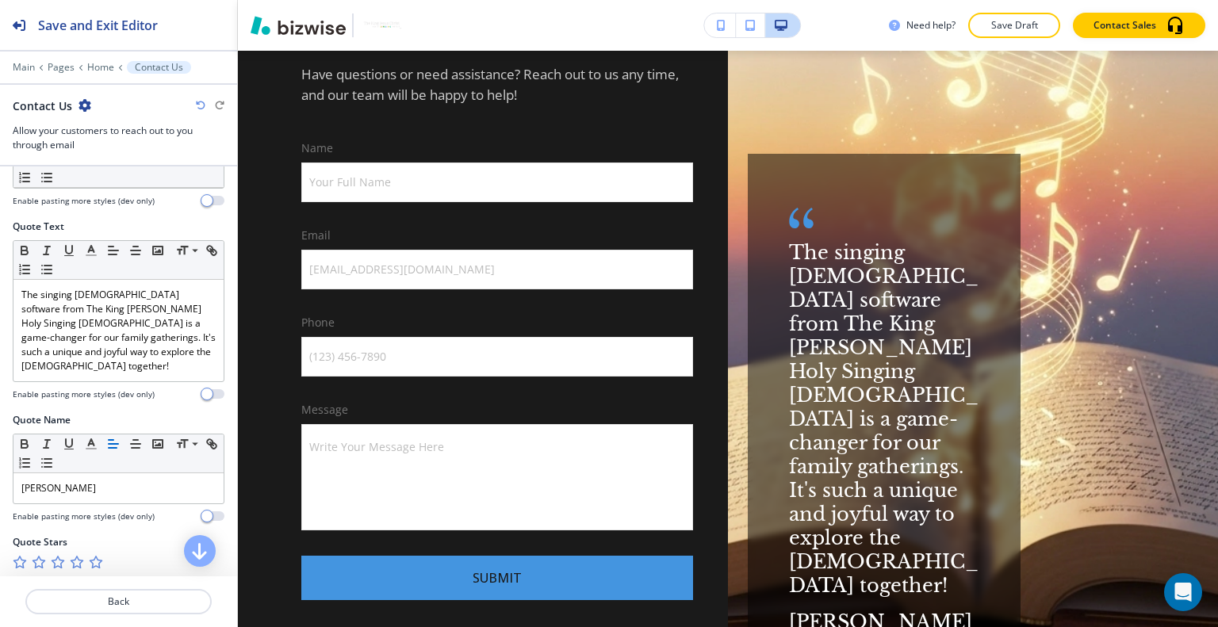
click at [97, 556] on icon "button" at bounding box center [95, 562] width 13 height 13
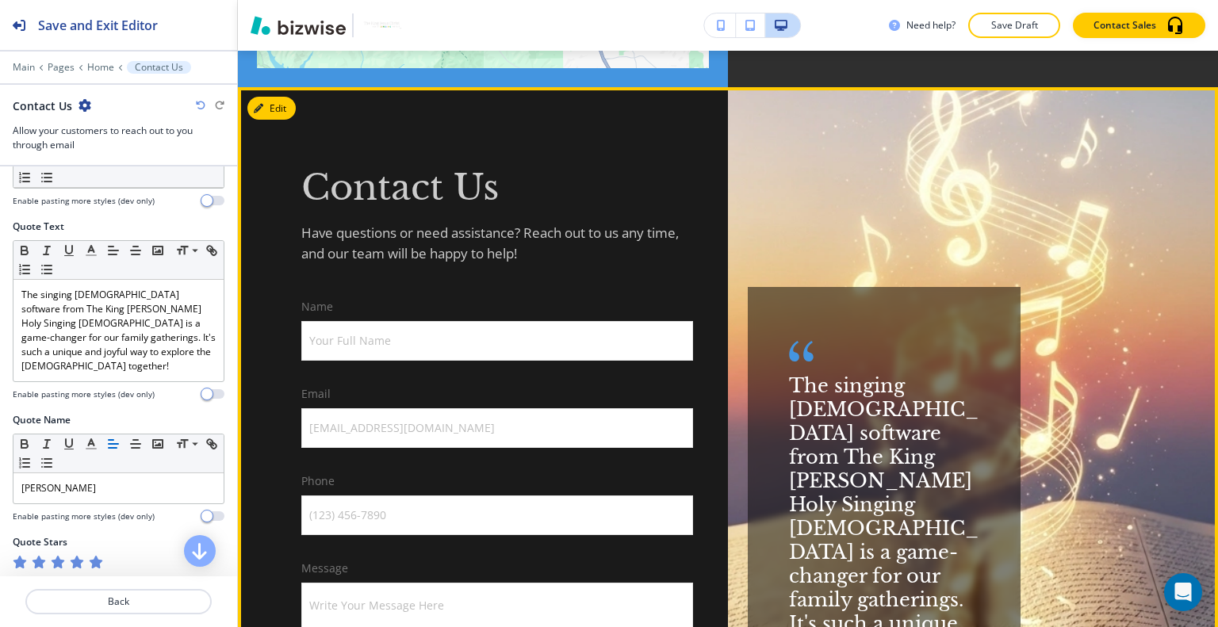
scroll to position [5134, 0]
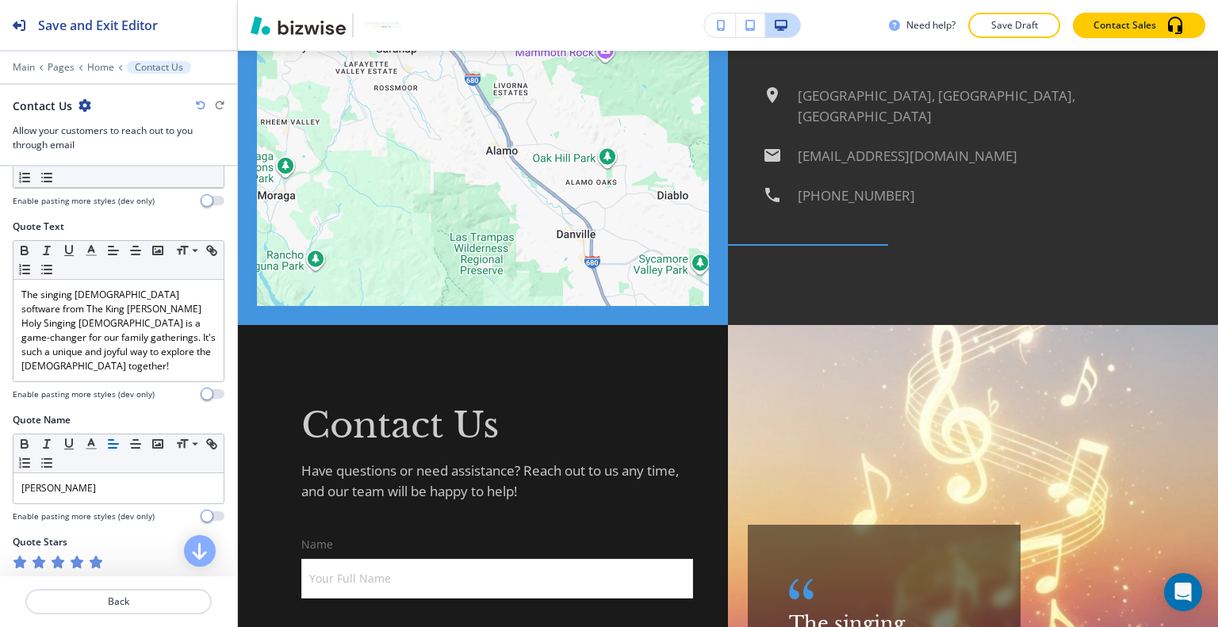
click at [1018, 26] on p "Save Draft" at bounding box center [1014, 25] width 51 height 14
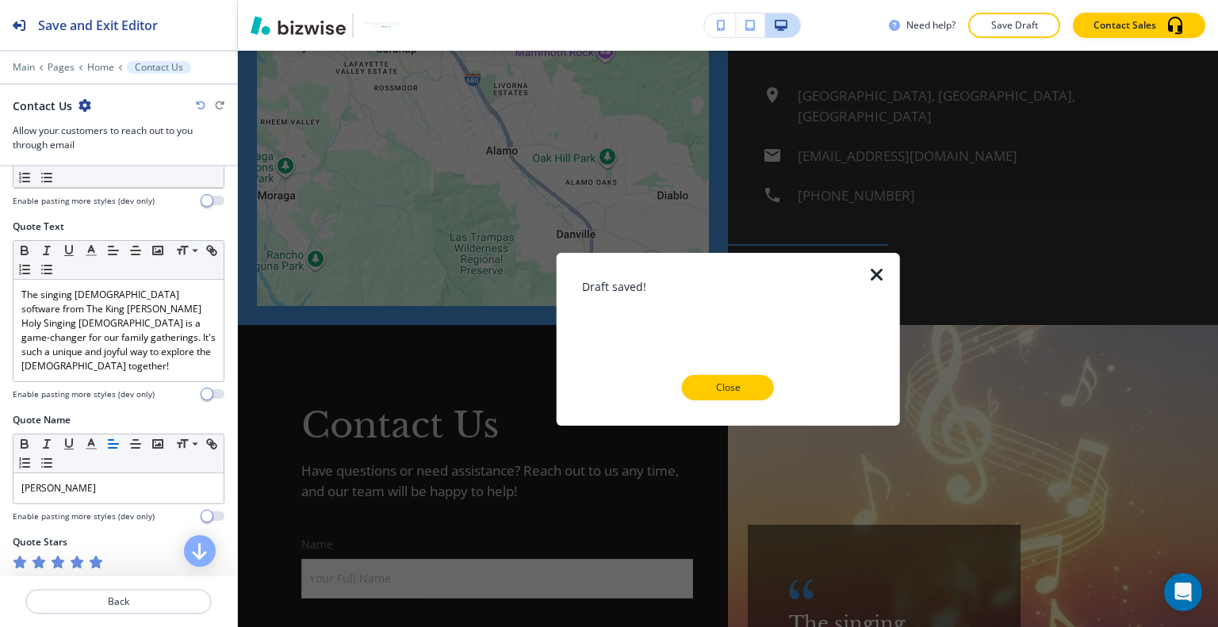
click at [744, 404] on div at bounding box center [728, 412] width 293 height 25
click at [745, 393] on p "Close" at bounding box center [727, 388] width 51 height 14
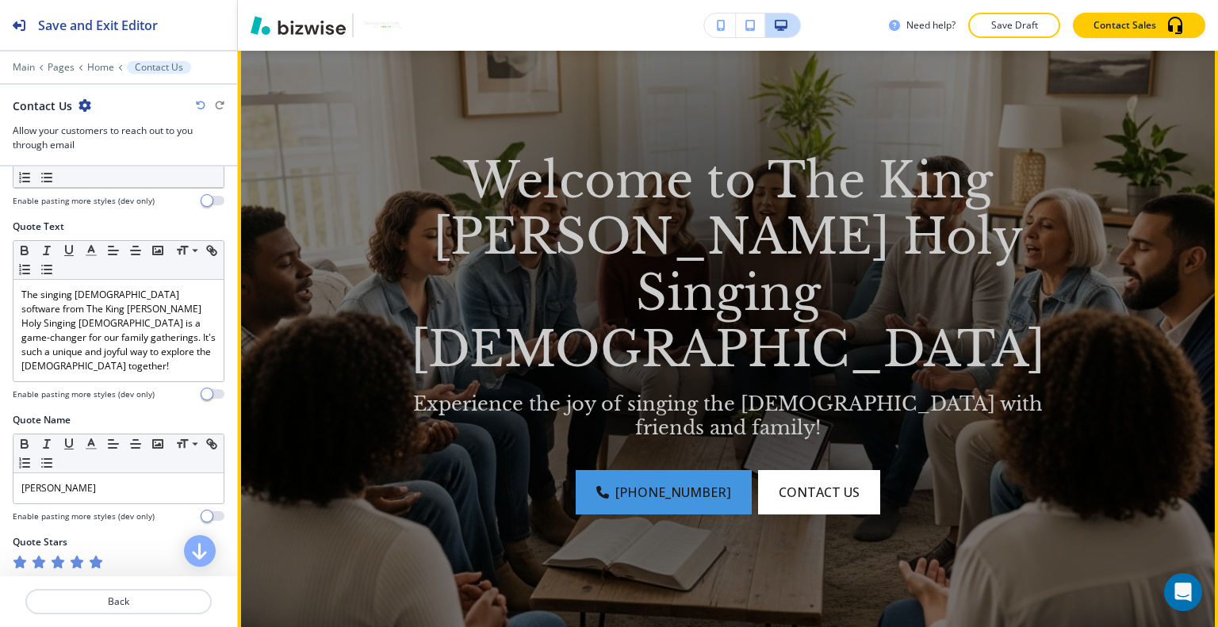
scroll to position [0, 0]
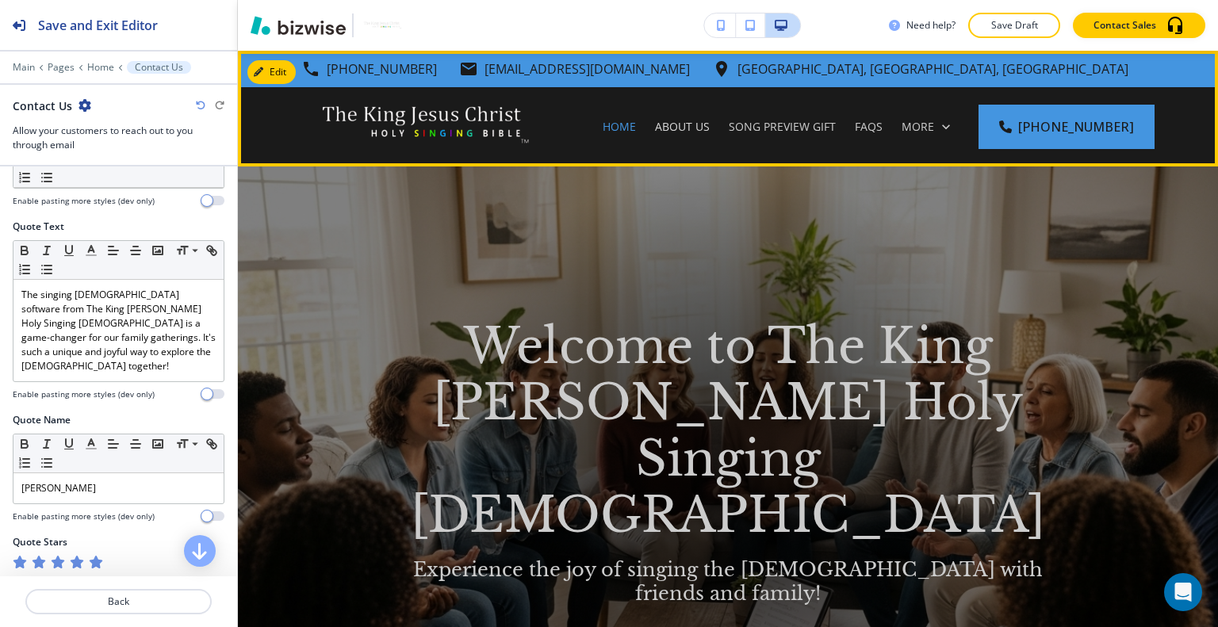
click at [703, 129] on p "About Us" at bounding box center [682, 127] width 55 height 16
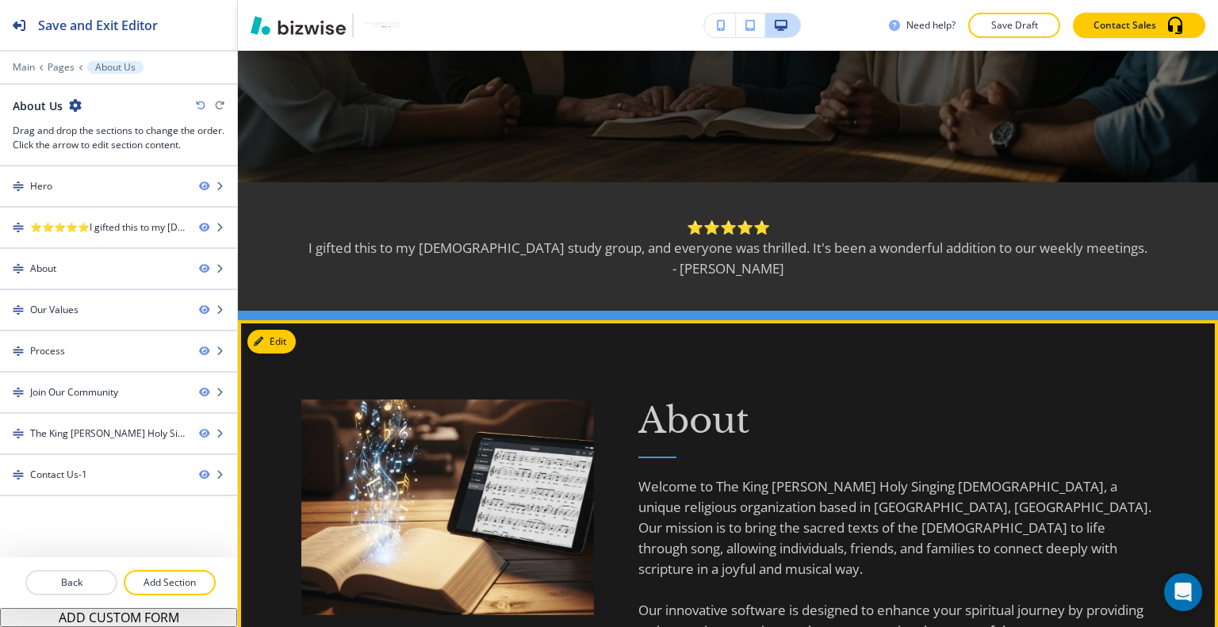
scroll to position [555, 0]
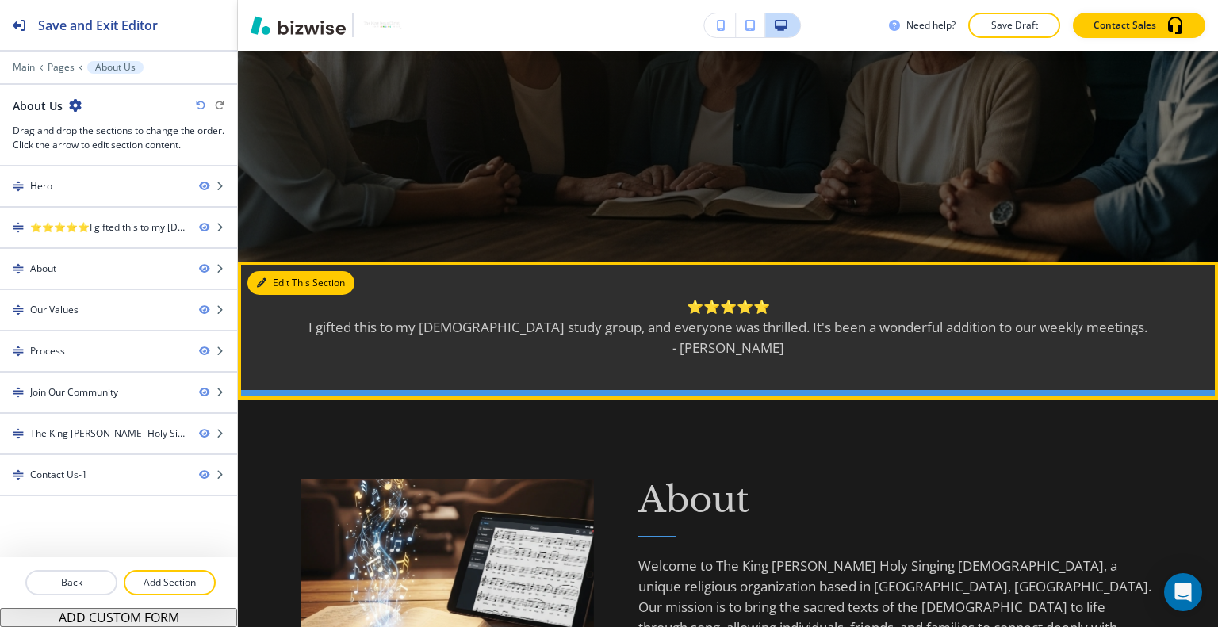
click at [274, 286] on button "Edit This Section" at bounding box center [300, 283] width 107 height 24
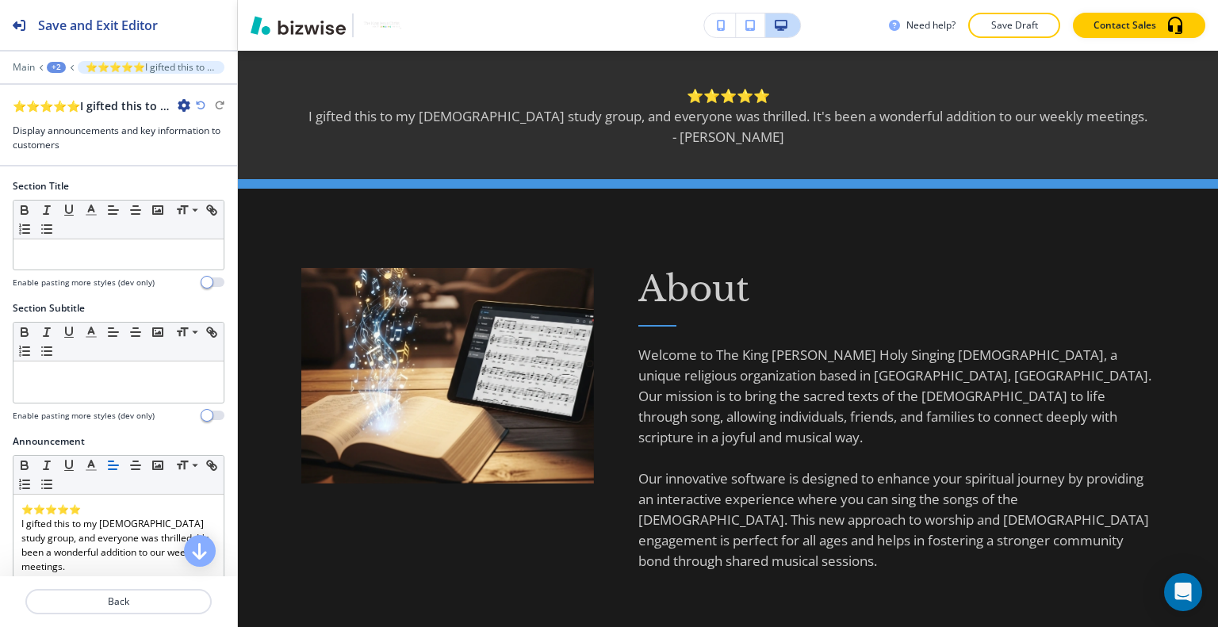
scroll to position [367, 0]
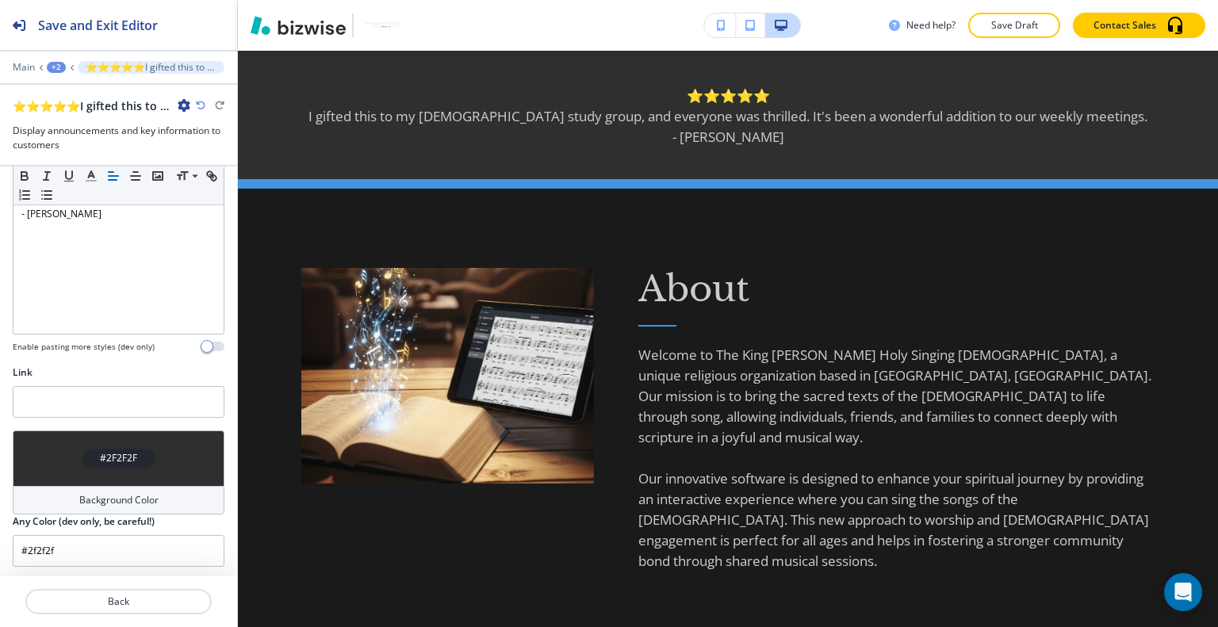
click at [57, 433] on div "#2F2F2F" at bounding box center [119, 459] width 212 height 56
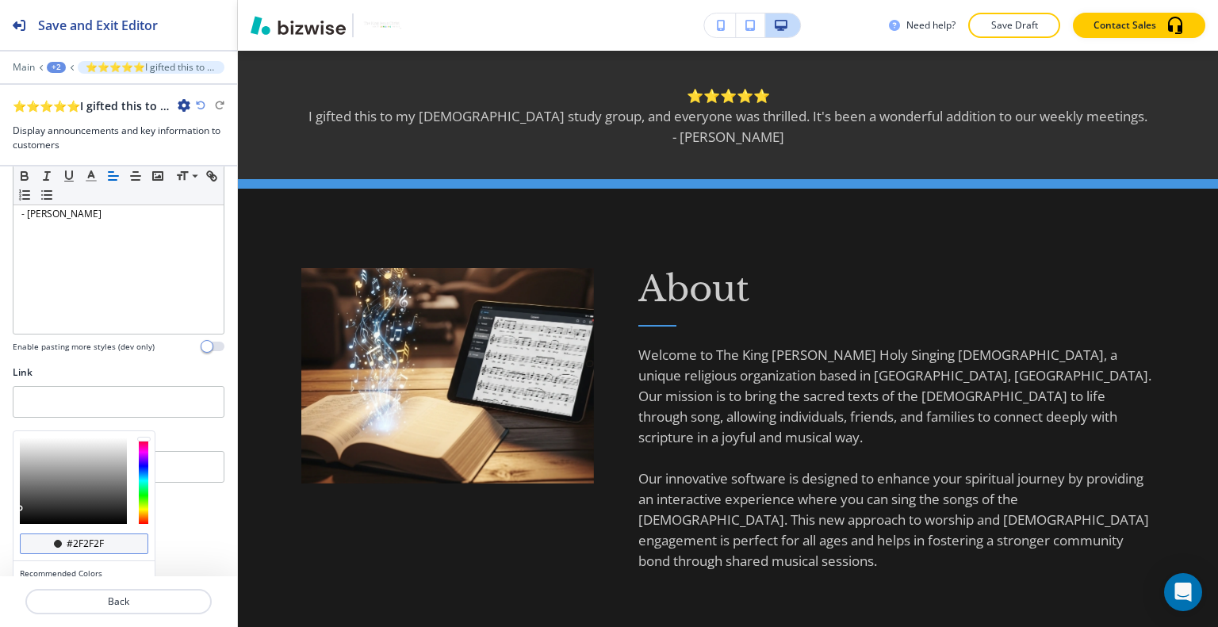
scroll to position [442, 0]
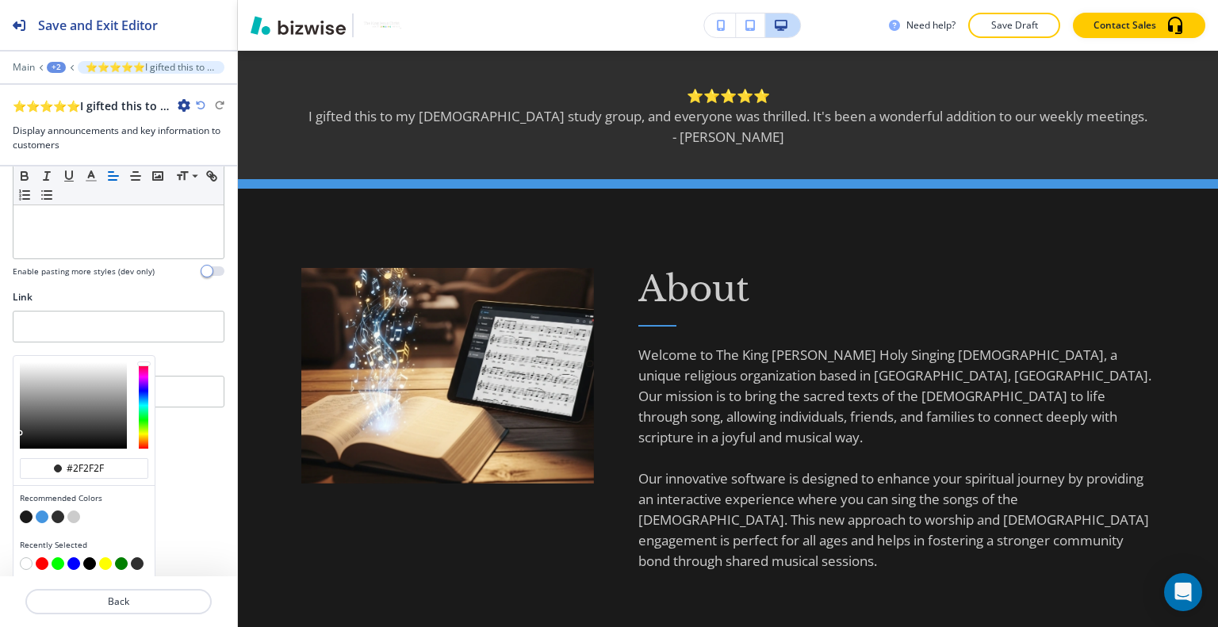
click at [37, 512] on button "button" at bounding box center [42, 517] width 13 height 13
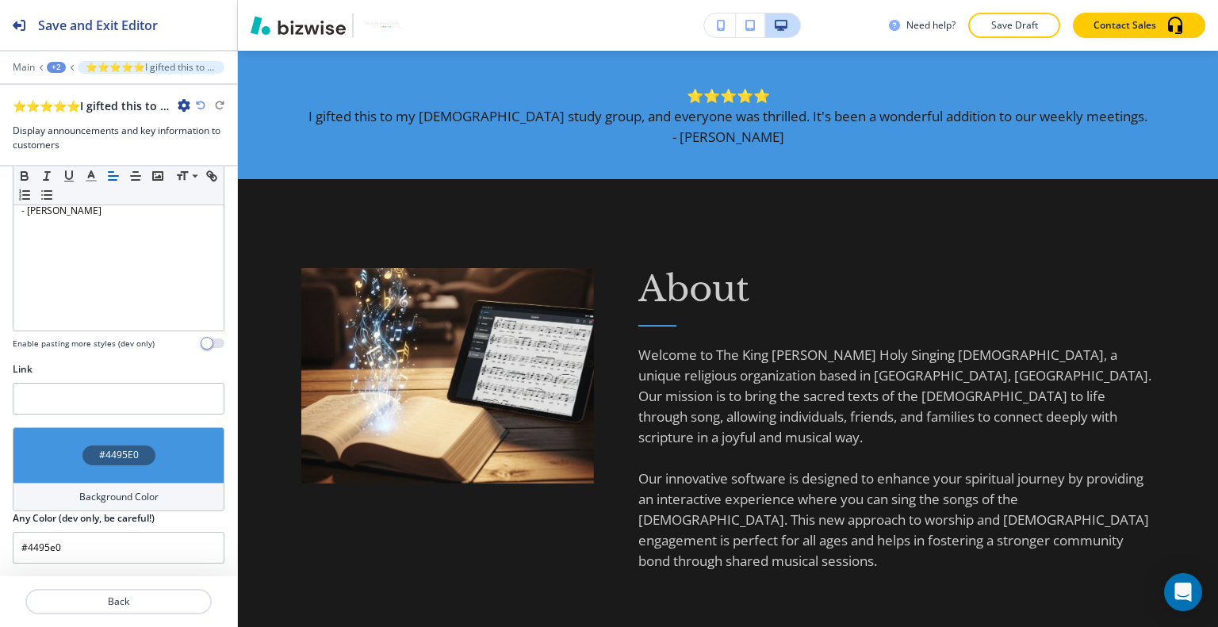
type input "#4495e0"
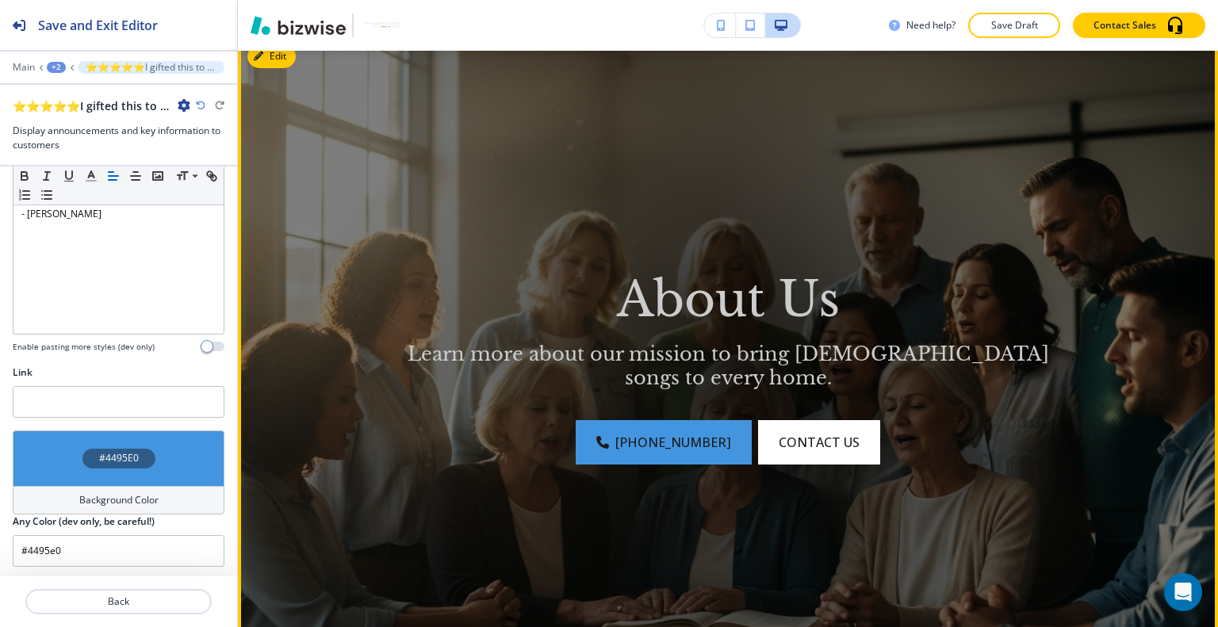
scroll to position [0, 0]
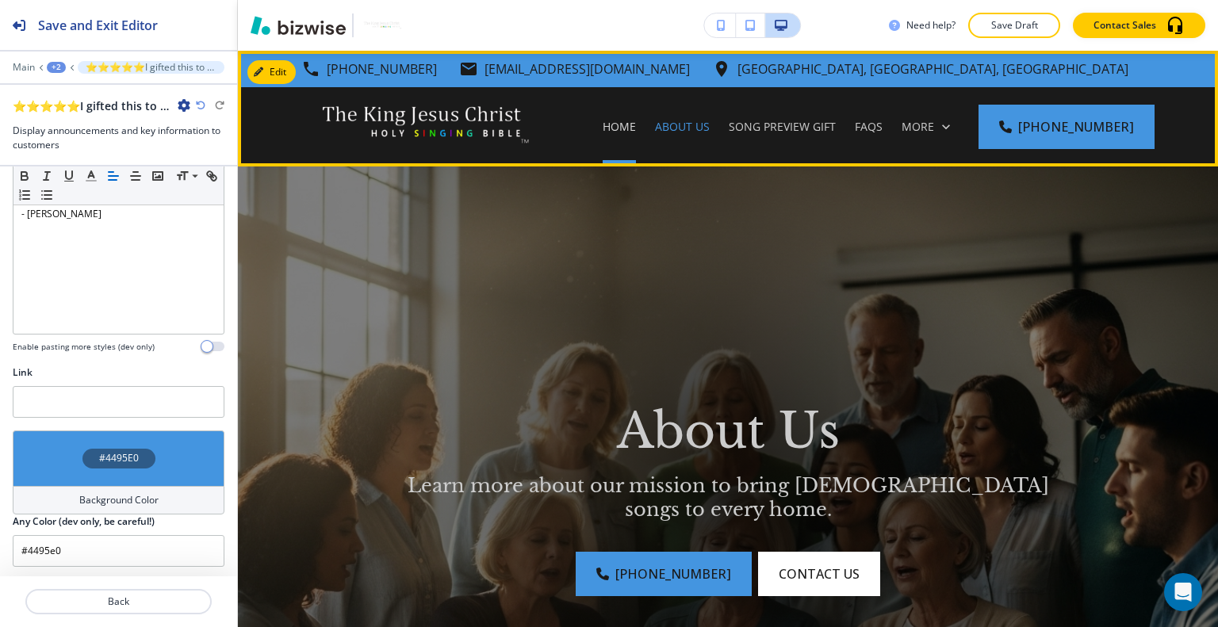
click at [636, 134] on p "Home" at bounding box center [619, 127] width 33 height 16
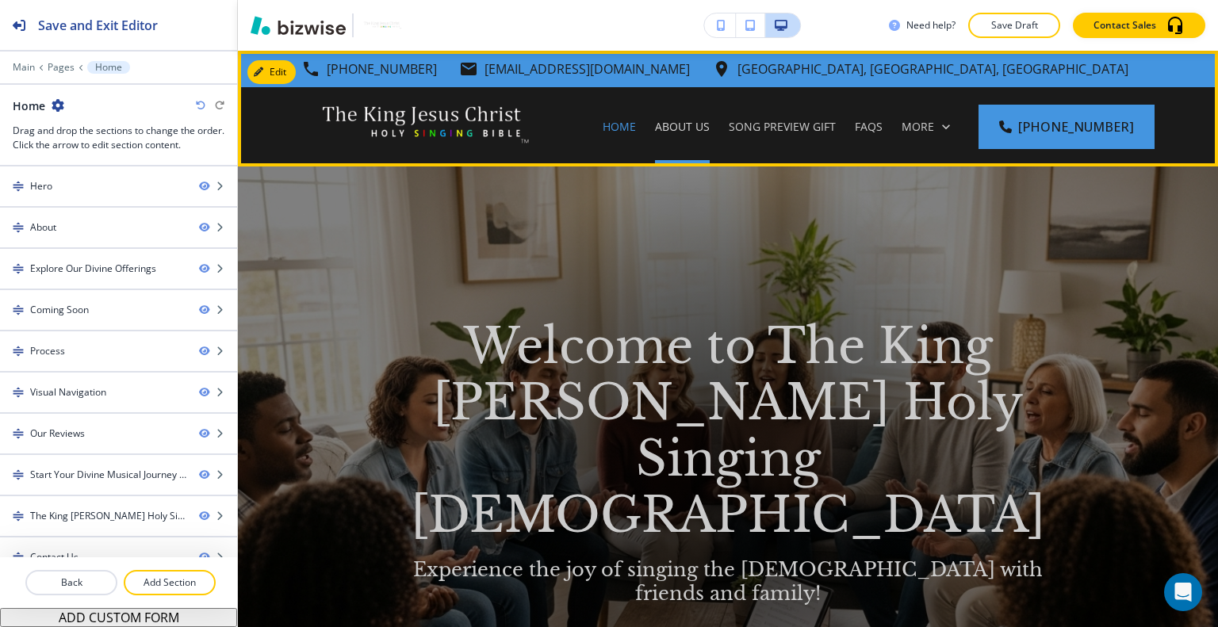
drag, startPoint x: 684, startPoint y: 126, endPoint x: 722, endPoint y: 132, distance: 37.7
click at [685, 128] on p "About Us" at bounding box center [682, 127] width 55 height 16
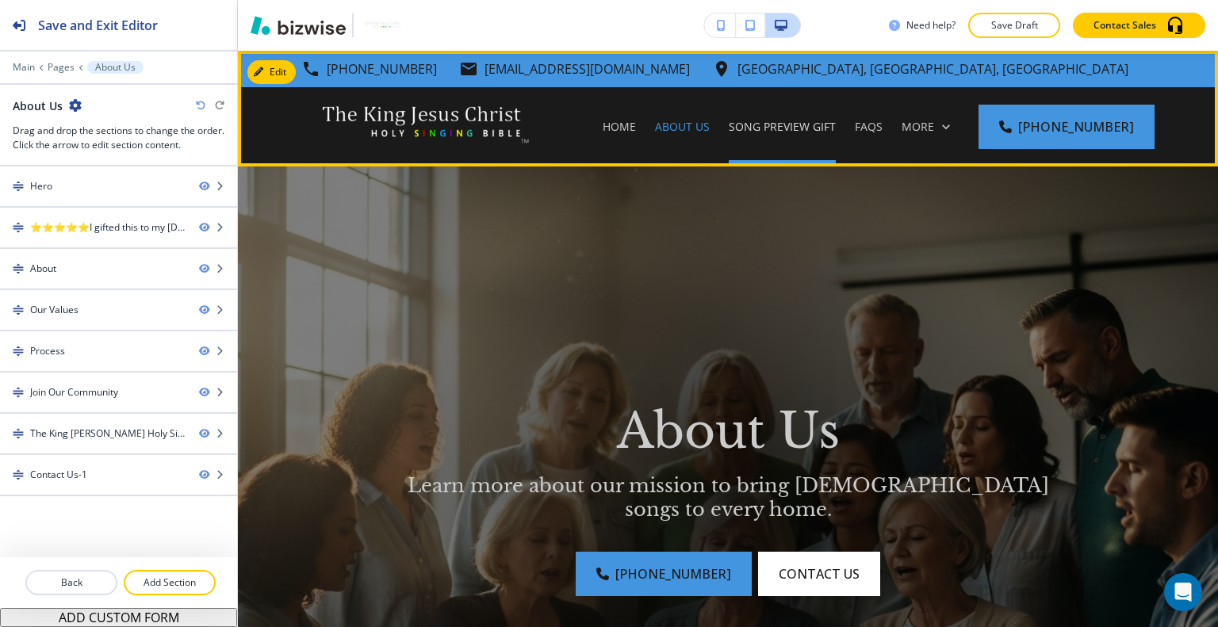
click at [797, 125] on p "Song Preview Gift" at bounding box center [782, 127] width 107 height 16
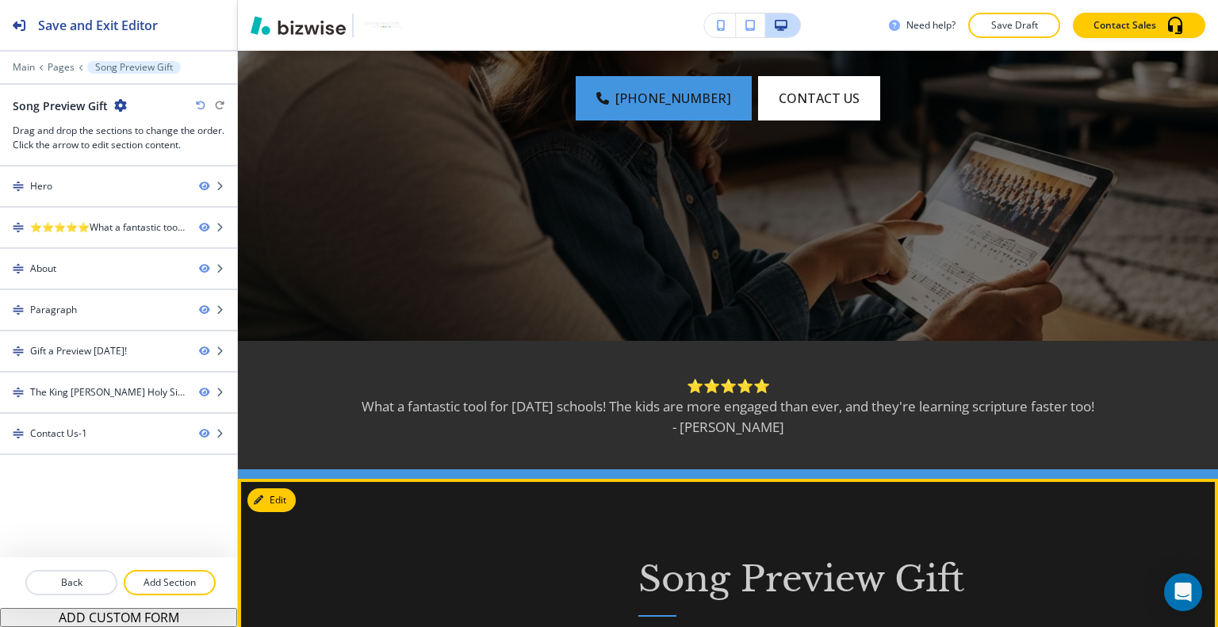
scroll to position [555, 0]
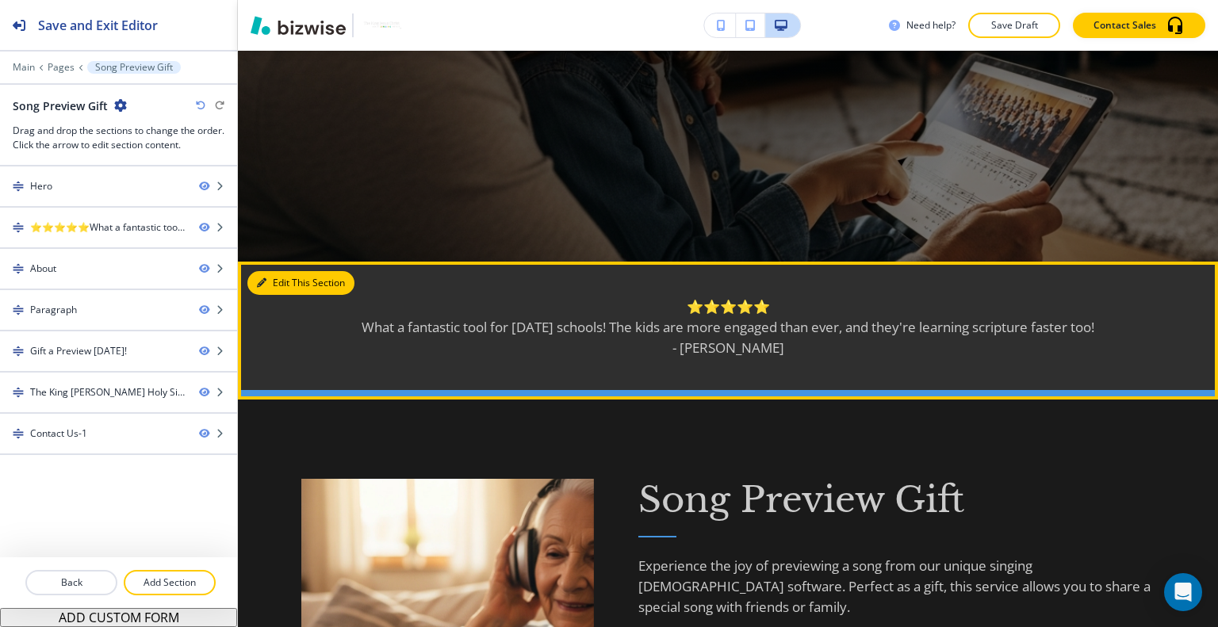
click at [283, 285] on button "Edit This Section" at bounding box center [300, 283] width 107 height 24
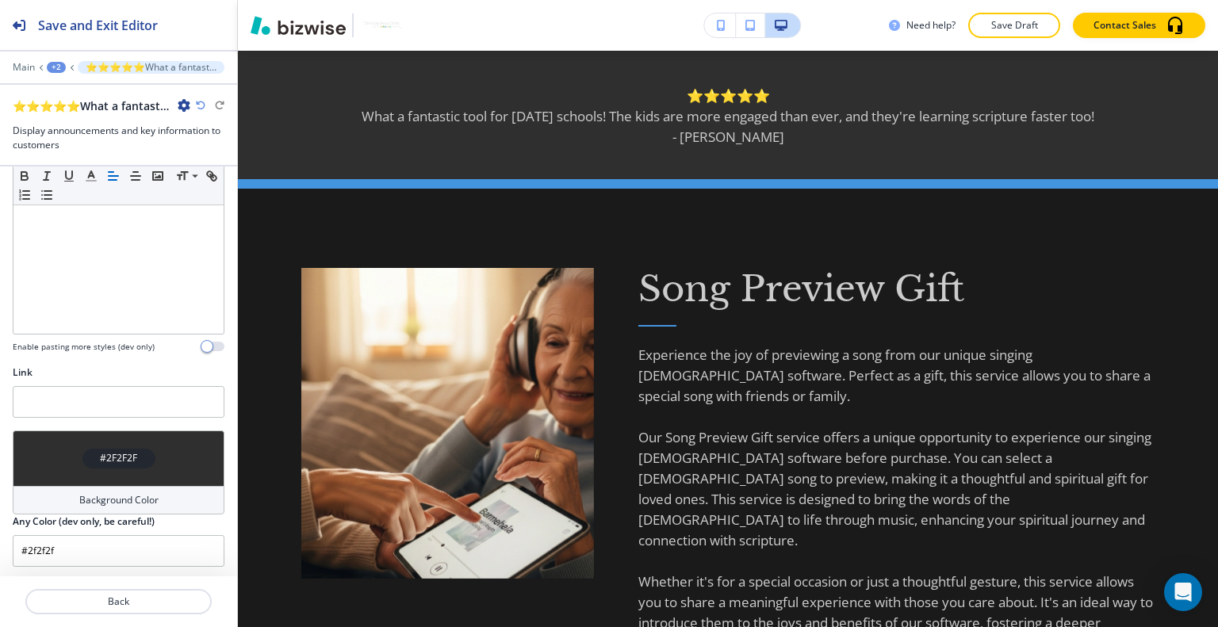
click at [69, 443] on div "#2F2F2F" at bounding box center [119, 459] width 212 height 56
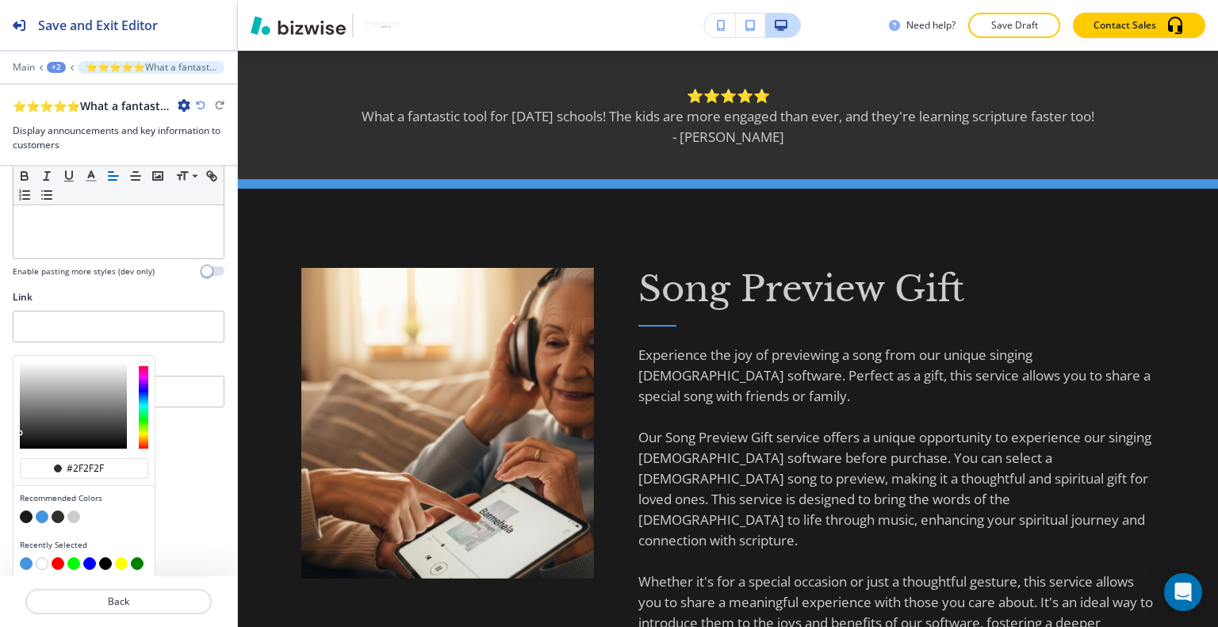
click at [44, 516] on button "button" at bounding box center [42, 517] width 13 height 13
type input "#4495e0"
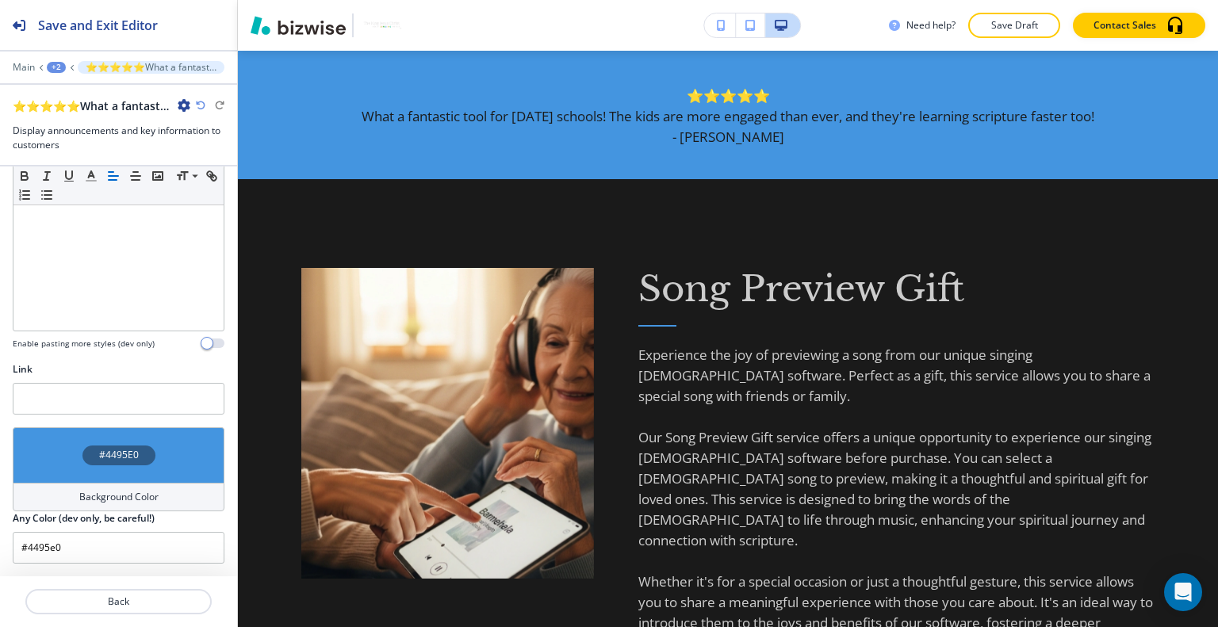
scroll to position [367, 0]
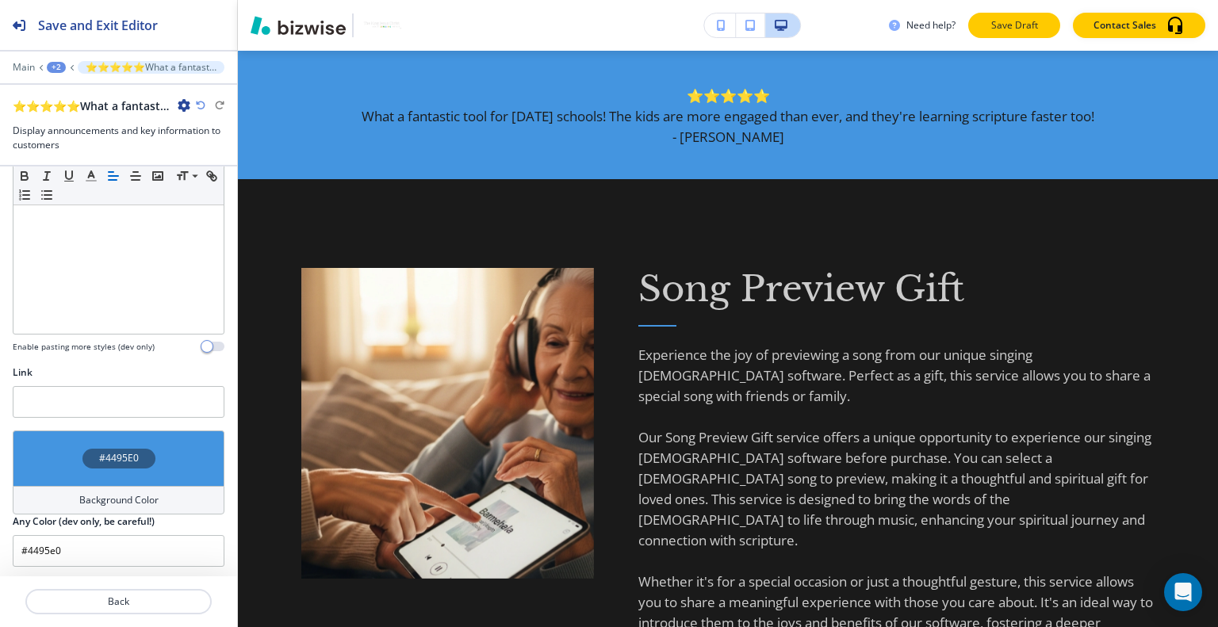
click at [1012, 26] on p "Save Draft" at bounding box center [1014, 25] width 51 height 14
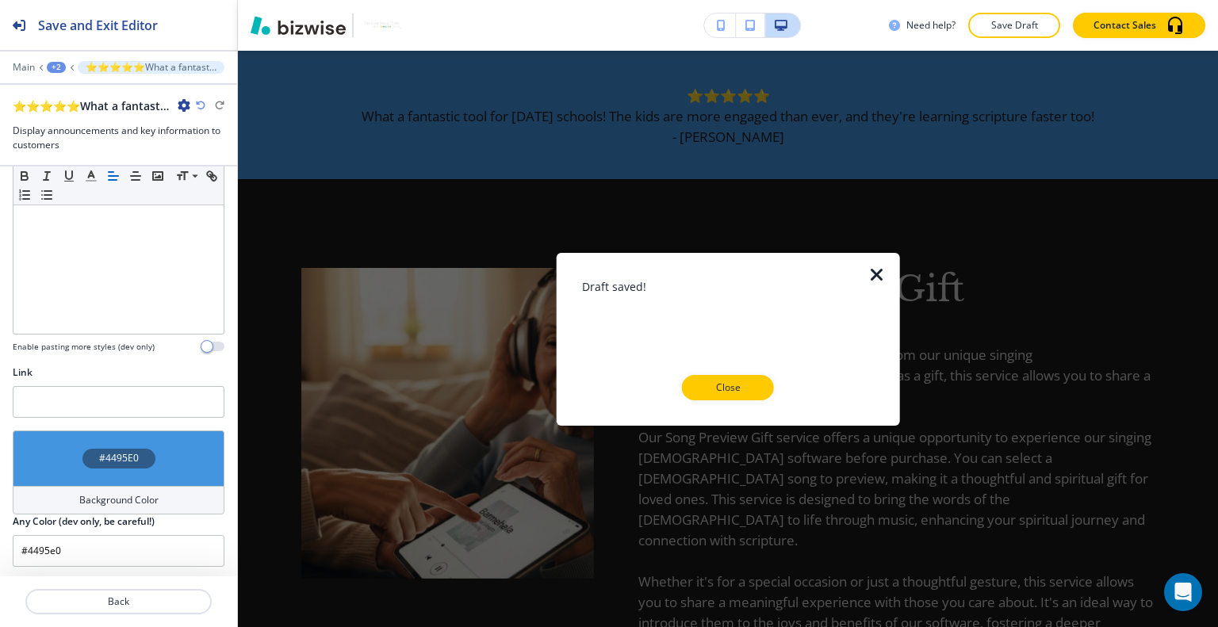
click at [733, 390] on p "Close" at bounding box center [727, 388] width 51 height 14
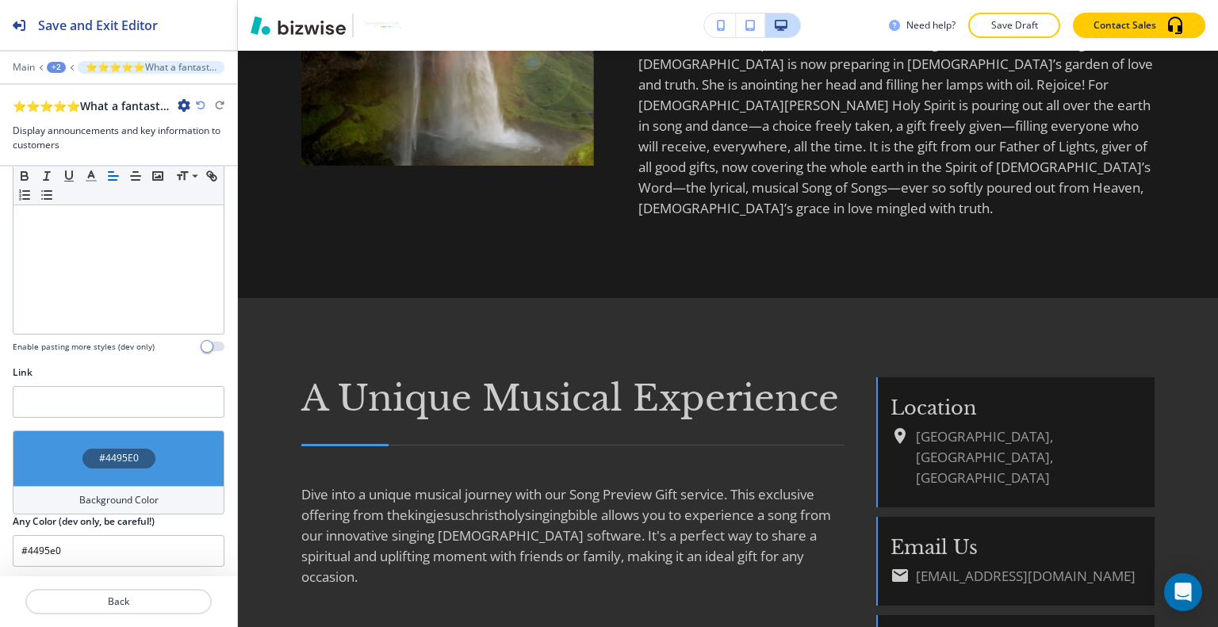
scroll to position [1955, 0]
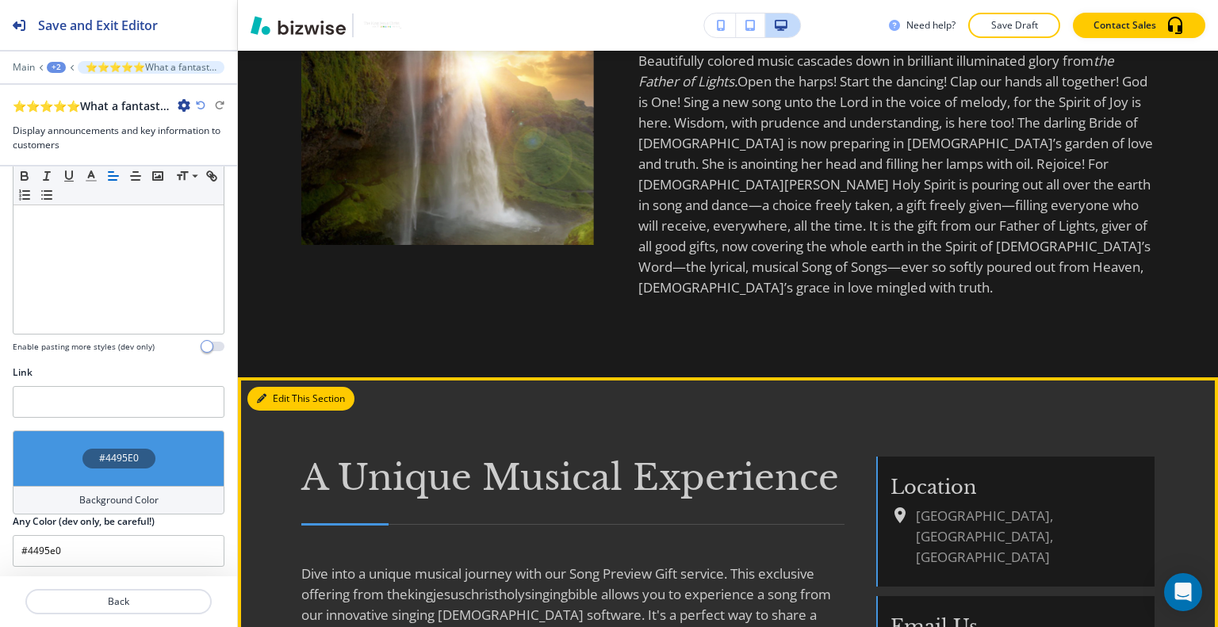
click at [277, 387] on button "Edit This Section" at bounding box center [300, 399] width 107 height 24
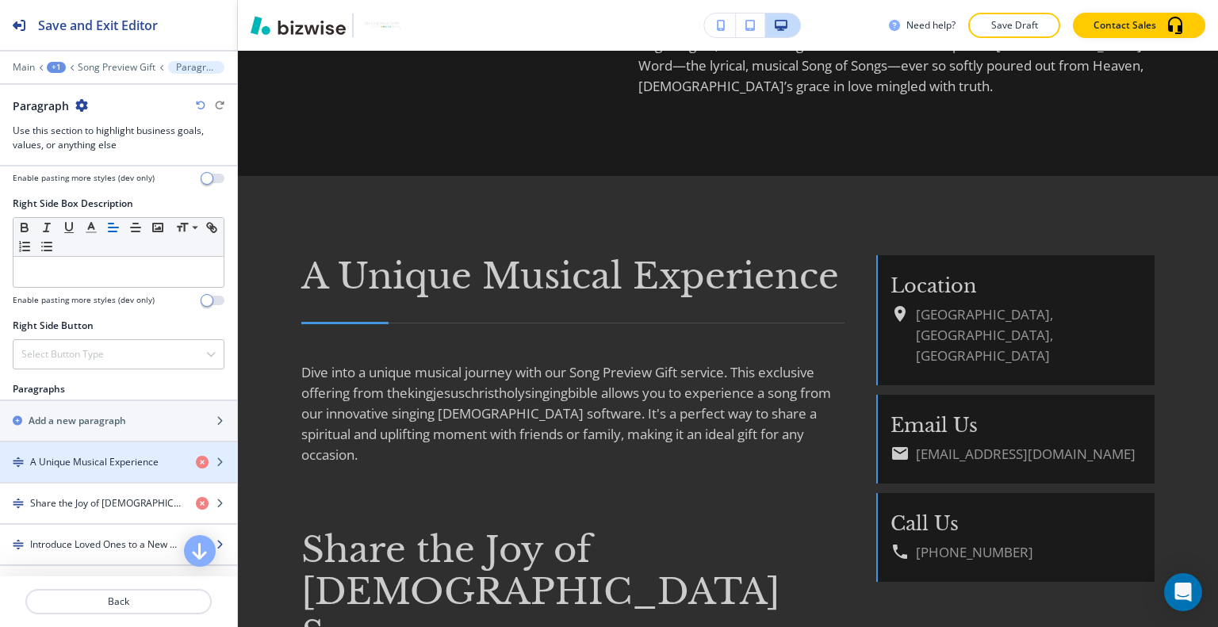
scroll to position [1117, 0]
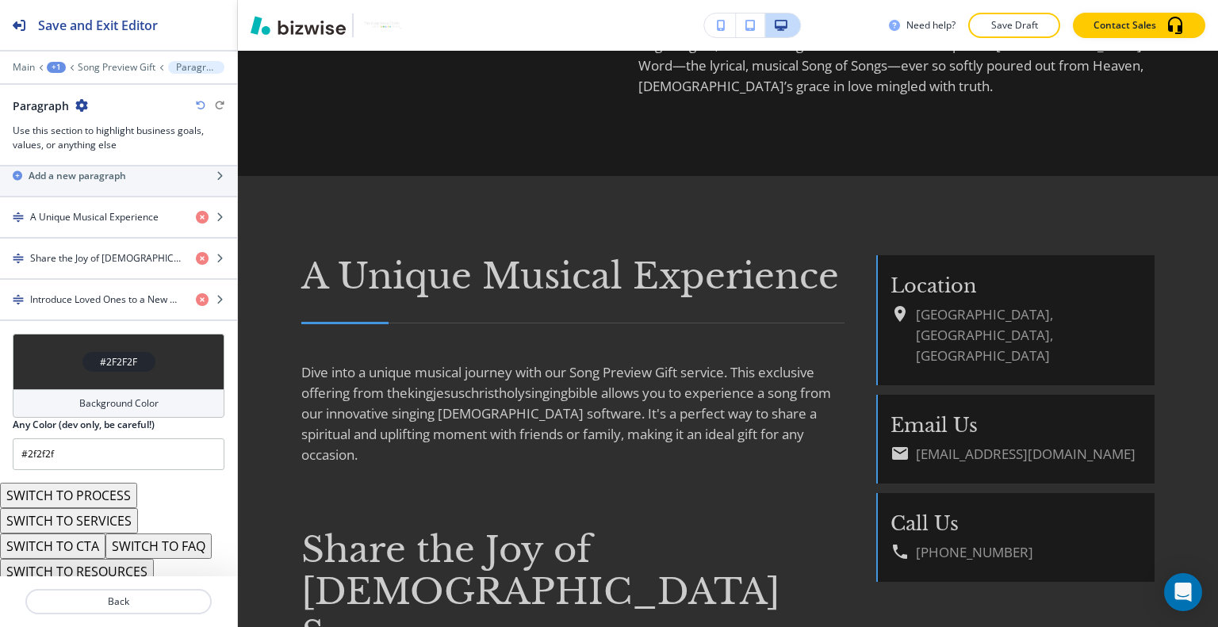
click at [52, 352] on div "#2F2F2F" at bounding box center [119, 362] width 212 height 56
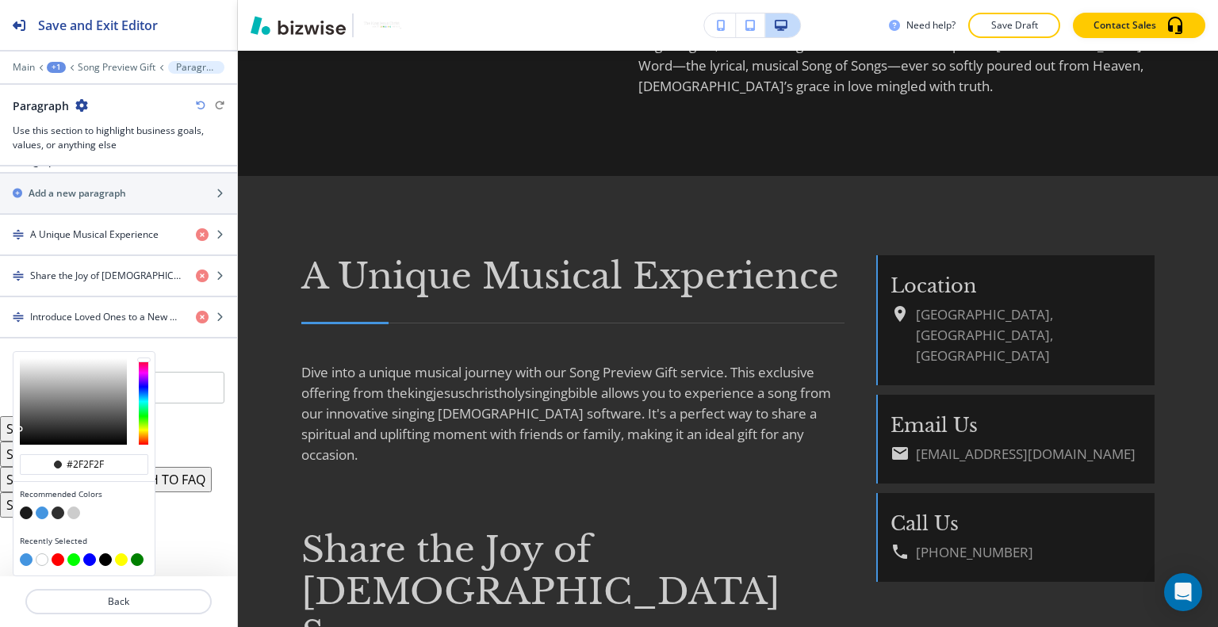
scroll to position [1091, 0]
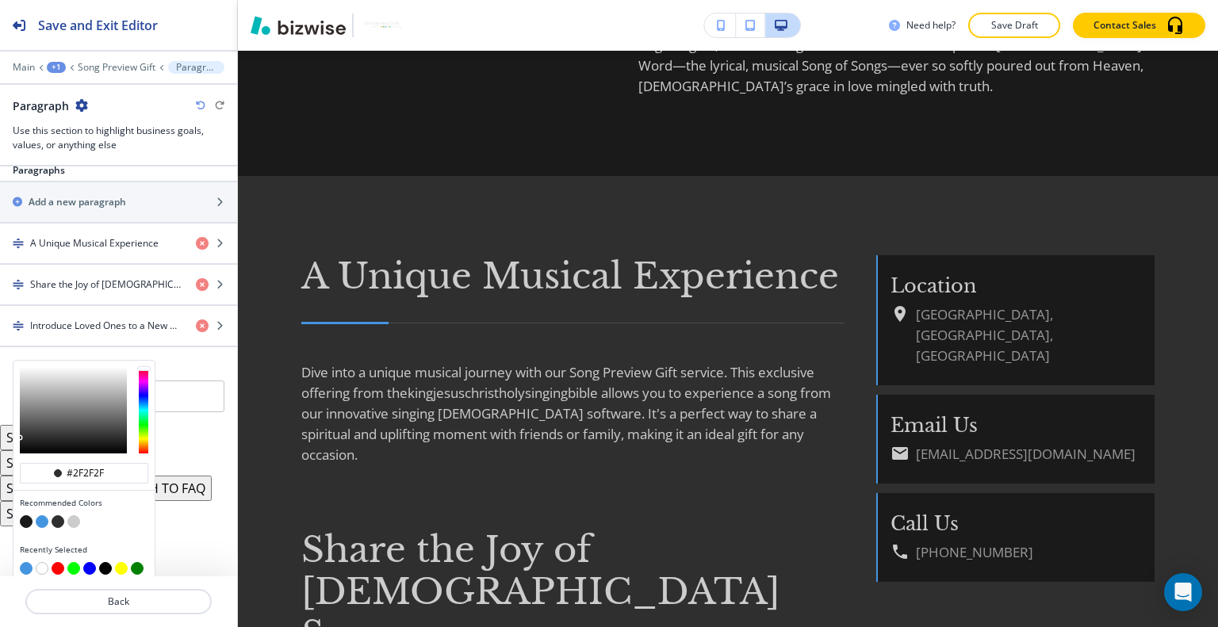
click at [42, 515] on button "button" at bounding box center [42, 521] width 13 height 13
type input "#4495e0"
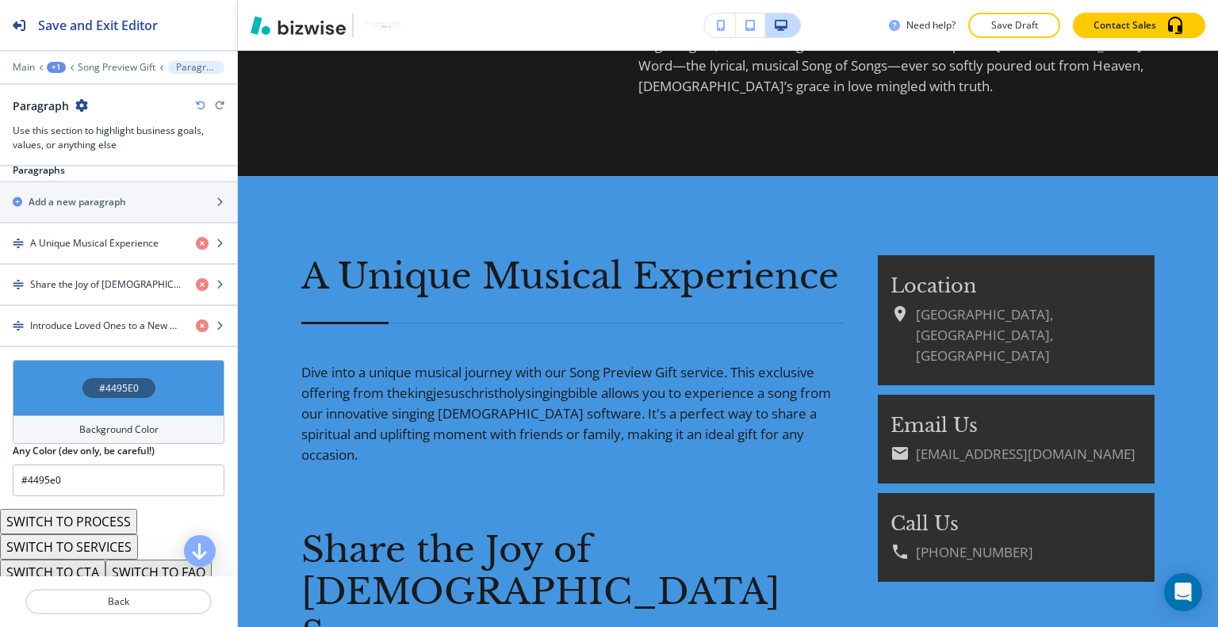
scroll to position [1012, 0]
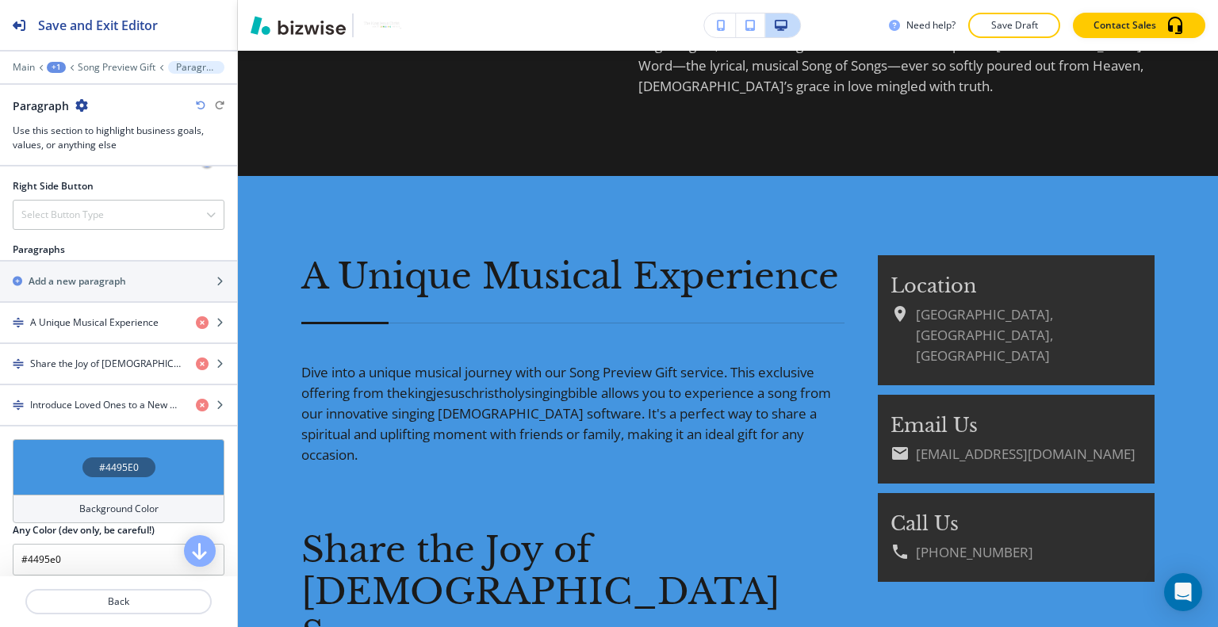
click at [50, 462] on div "#4495E0" at bounding box center [119, 467] width 212 height 56
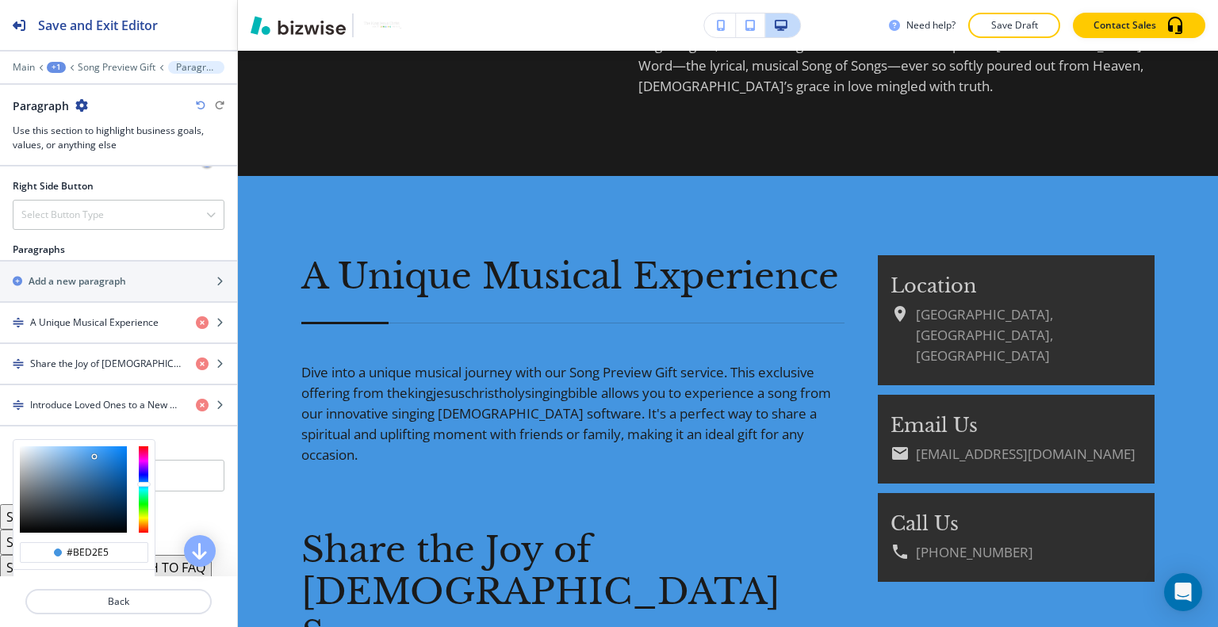
type input "#bcd0e3"
click at [38, 448] on div at bounding box center [73, 489] width 107 height 86
type input "#bcd0e3"
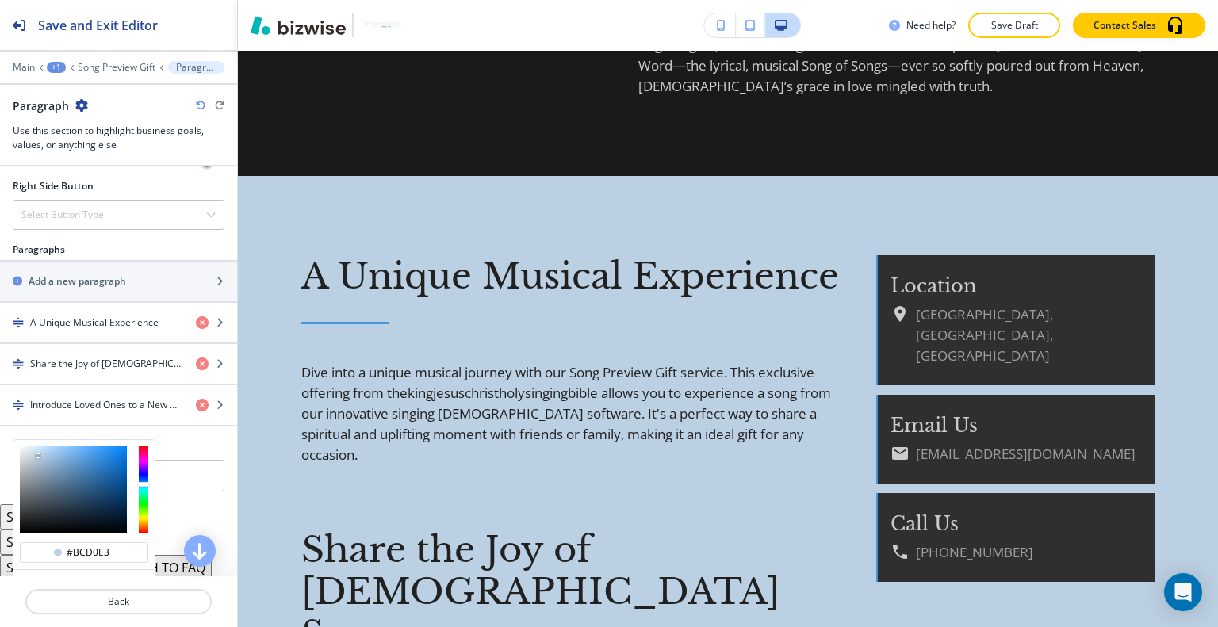
type input "#dae1e8"
click at [26, 446] on div at bounding box center [73, 489] width 107 height 86
type input "#dae1e8"
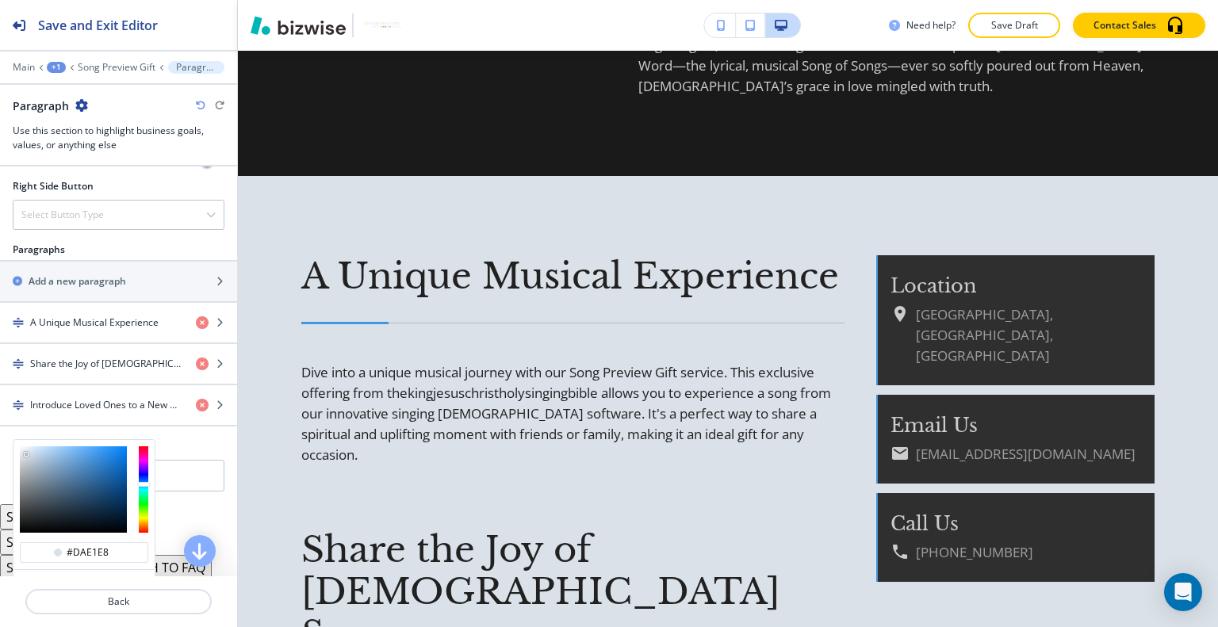
type input "#b9c5d0"
click at [32, 454] on div at bounding box center [73, 489] width 107 height 86
type input "#b9c5d0"
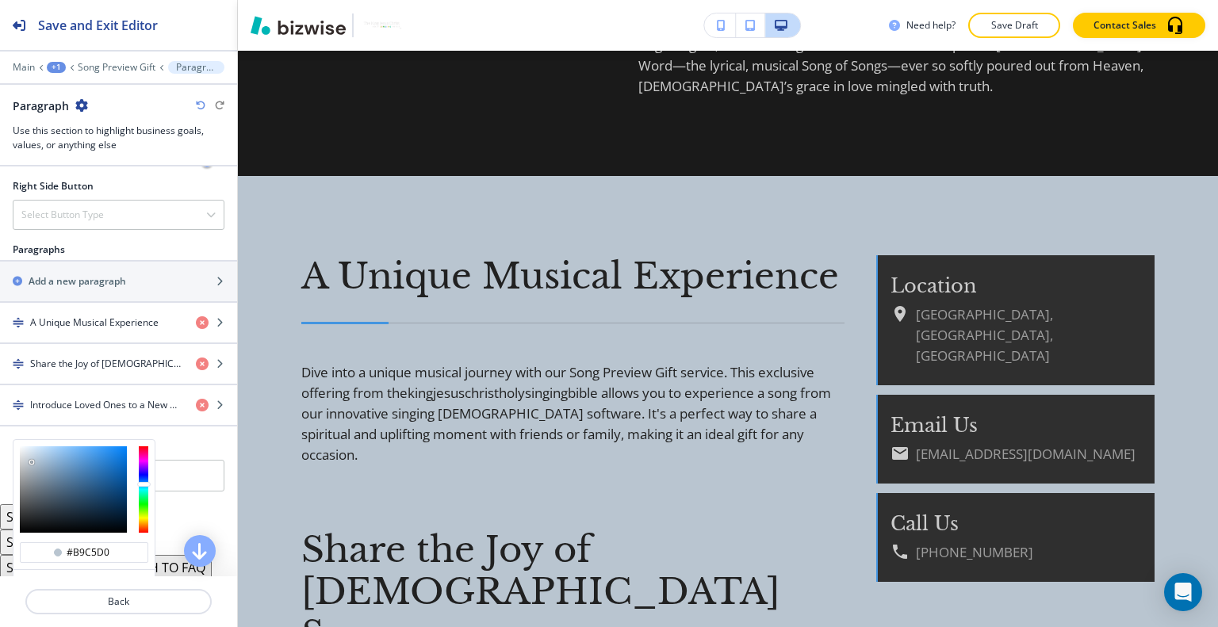
type input "#d2e1ef"
click at [33, 446] on div at bounding box center [73, 489] width 107 height 86
type input "#d2e1ef"
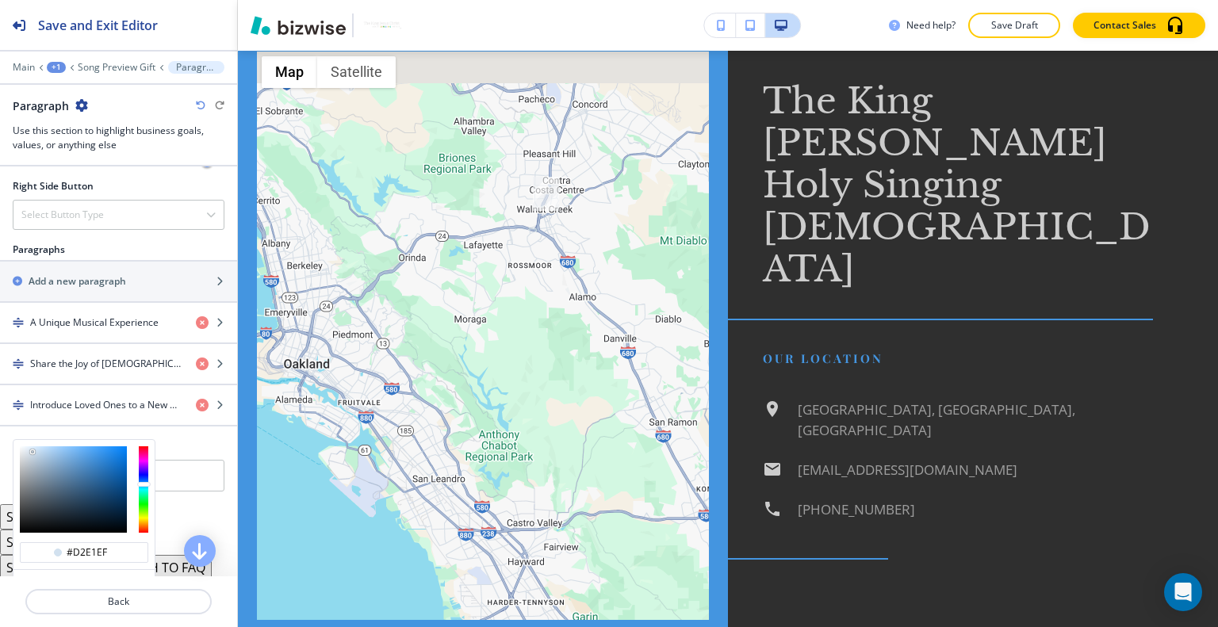
scroll to position [3584, 0]
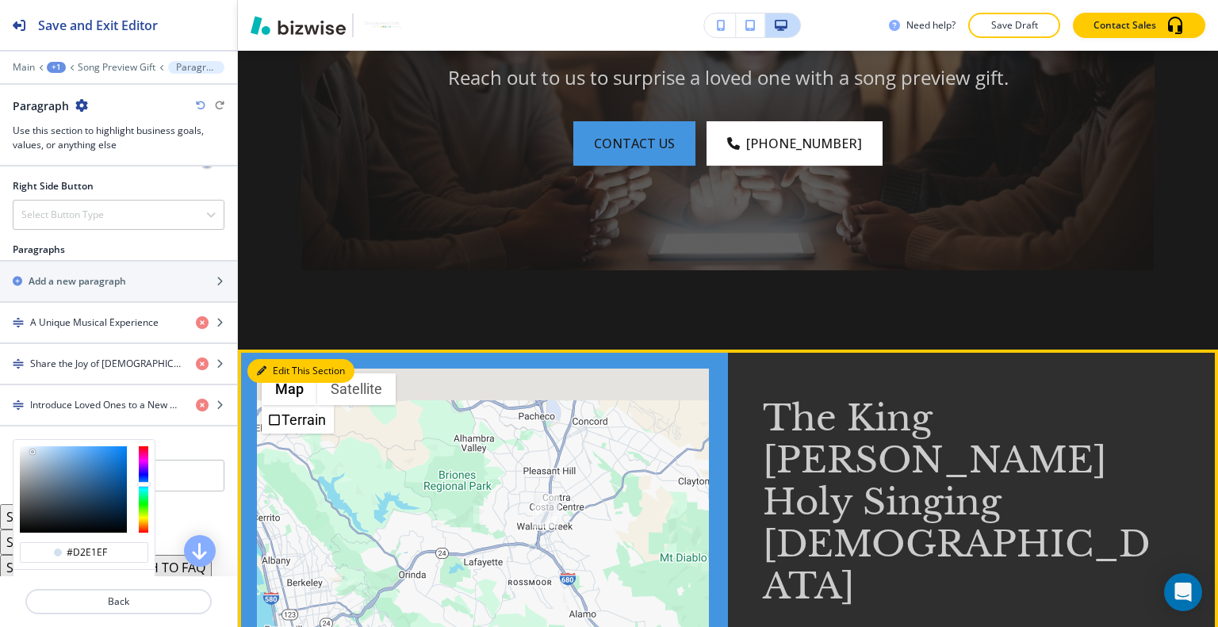
click at [277, 359] on button "Edit This Section" at bounding box center [300, 371] width 107 height 24
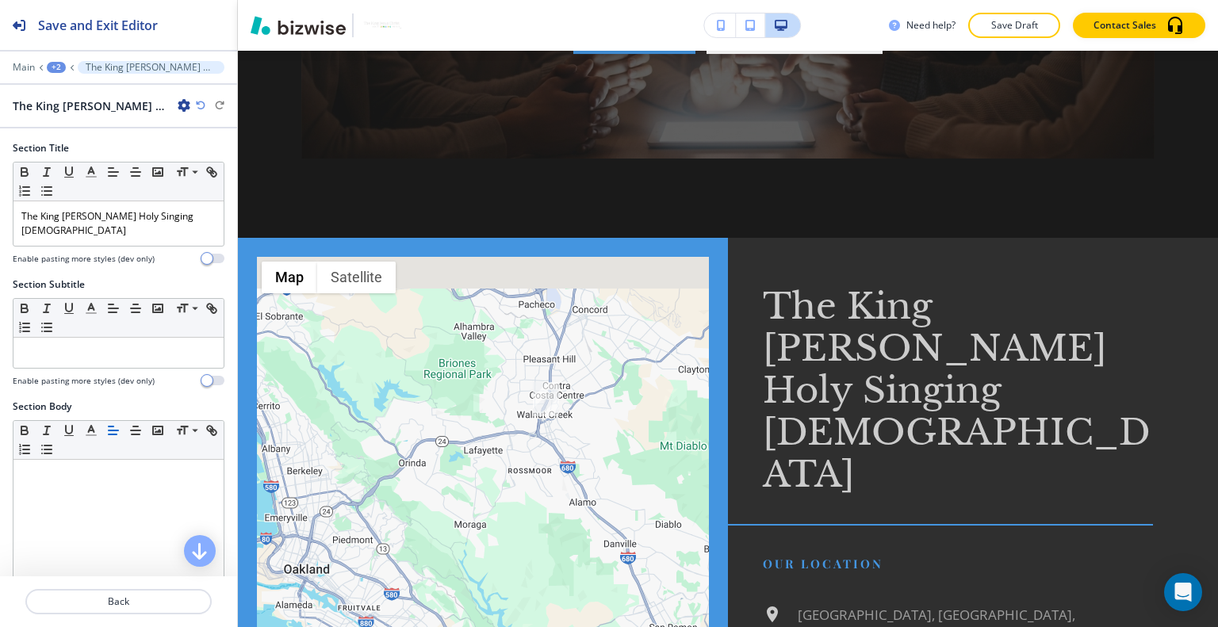
scroll to position [475, 0]
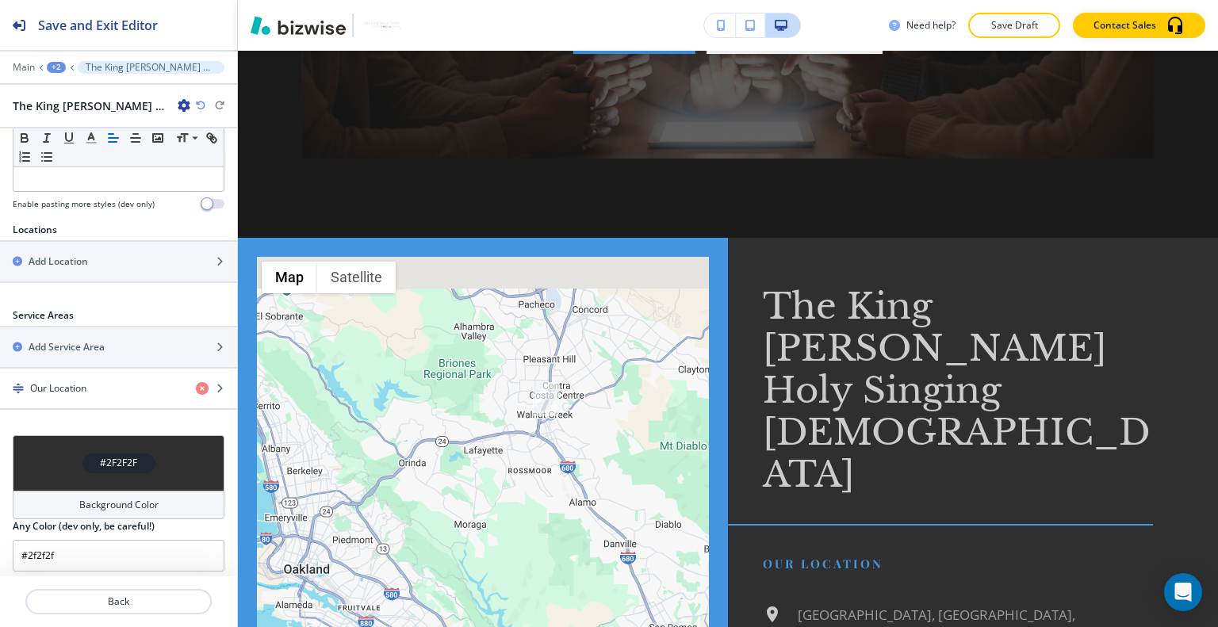
click at [58, 448] on div "#2F2F2F" at bounding box center [119, 463] width 212 height 56
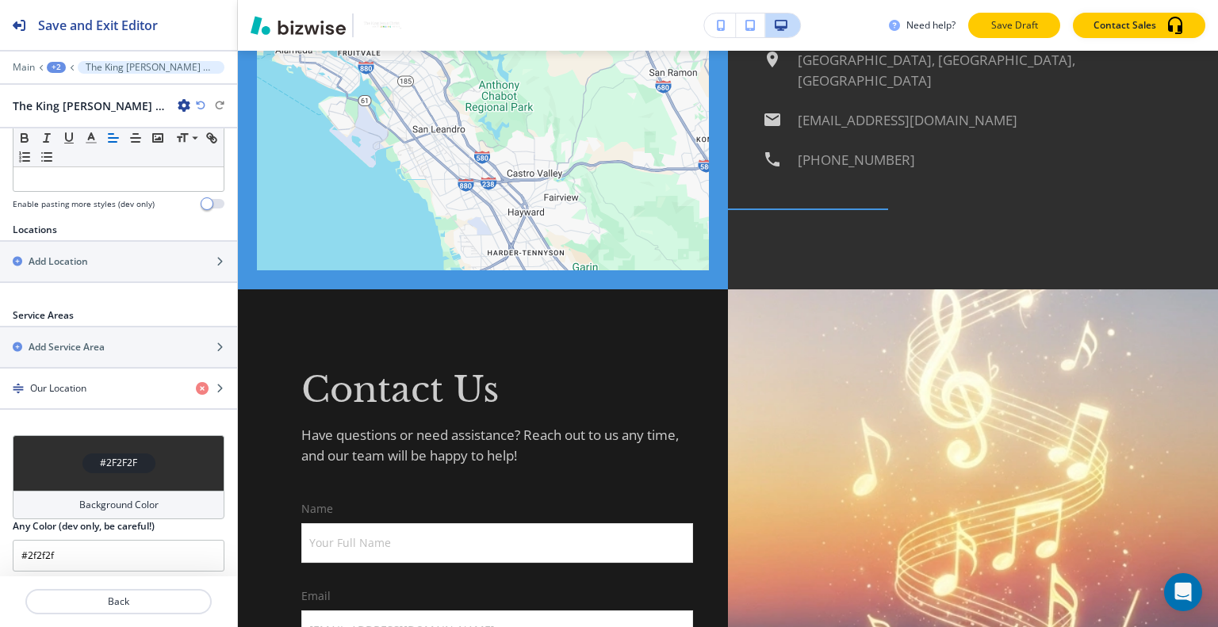
click at [1015, 28] on p "Save Draft" at bounding box center [1014, 25] width 51 height 14
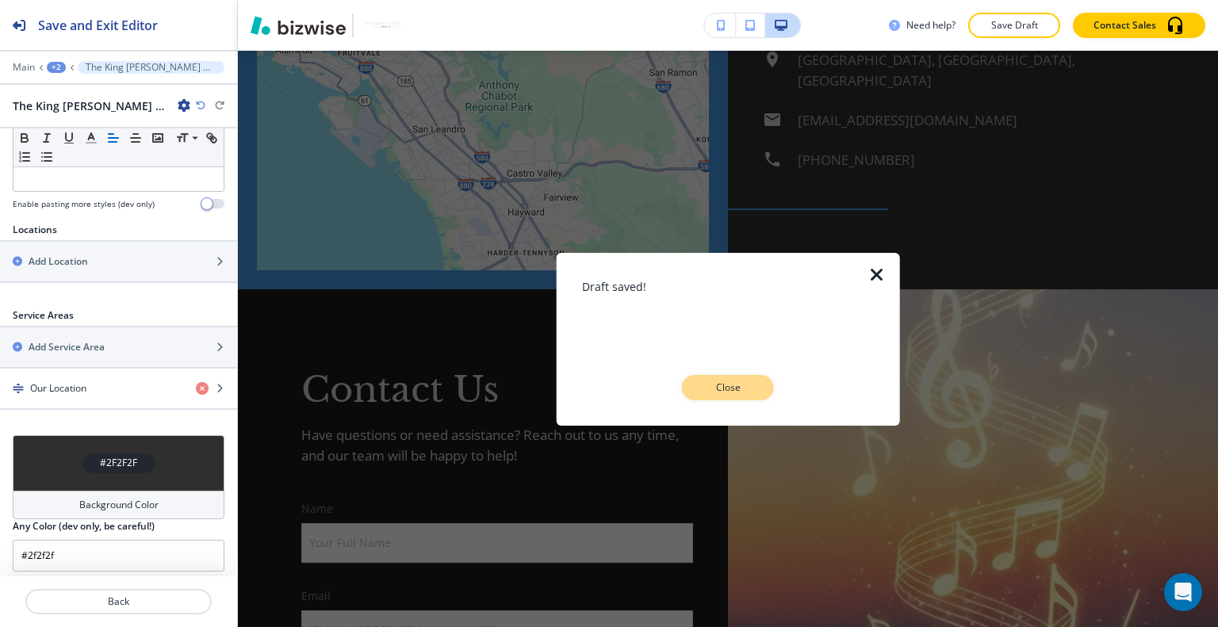
click at [733, 389] on p "Close" at bounding box center [727, 388] width 51 height 14
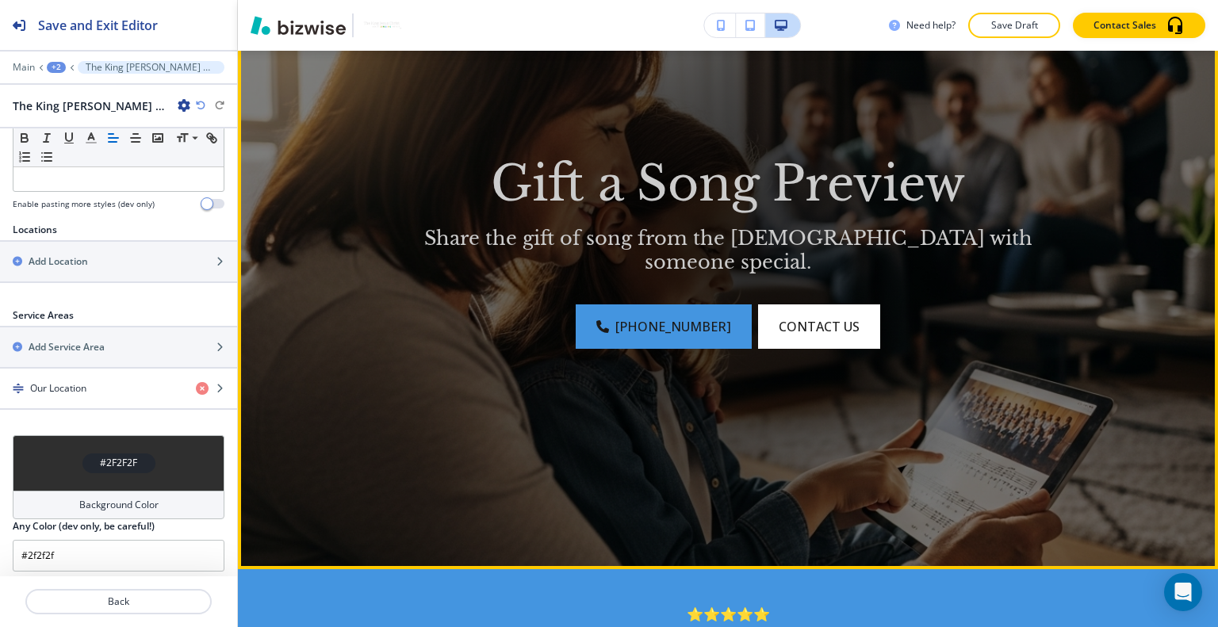
scroll to position [0, 0]
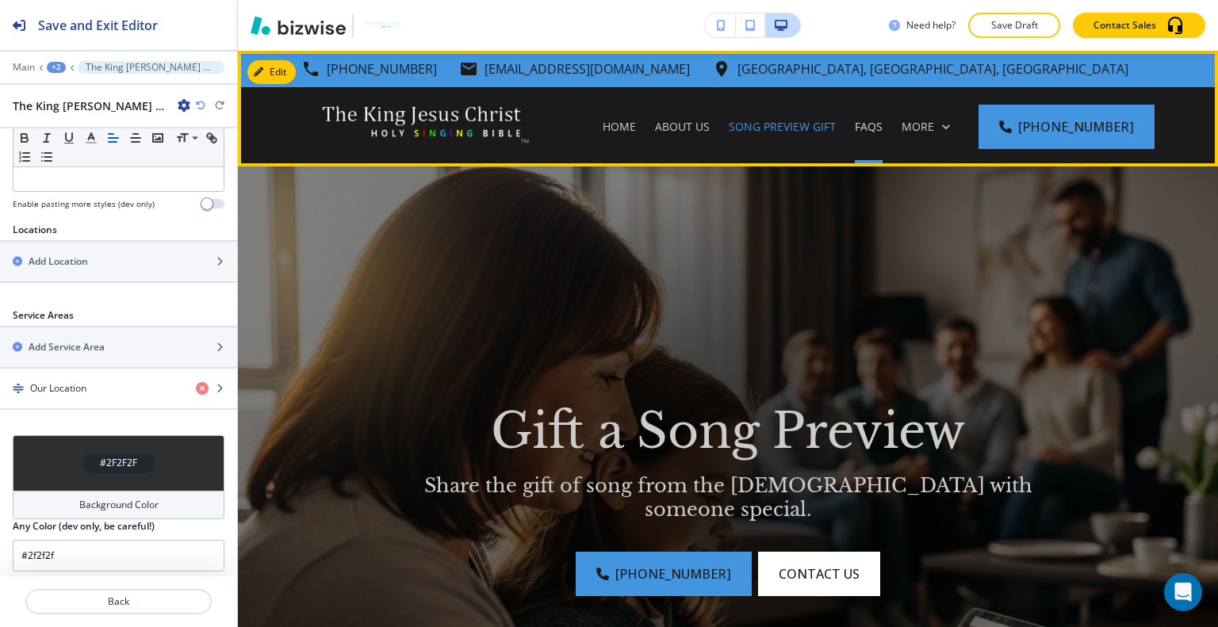
click at [882, 128] on p "FAQs" at bounding box center [869, 127] width 28 height 16
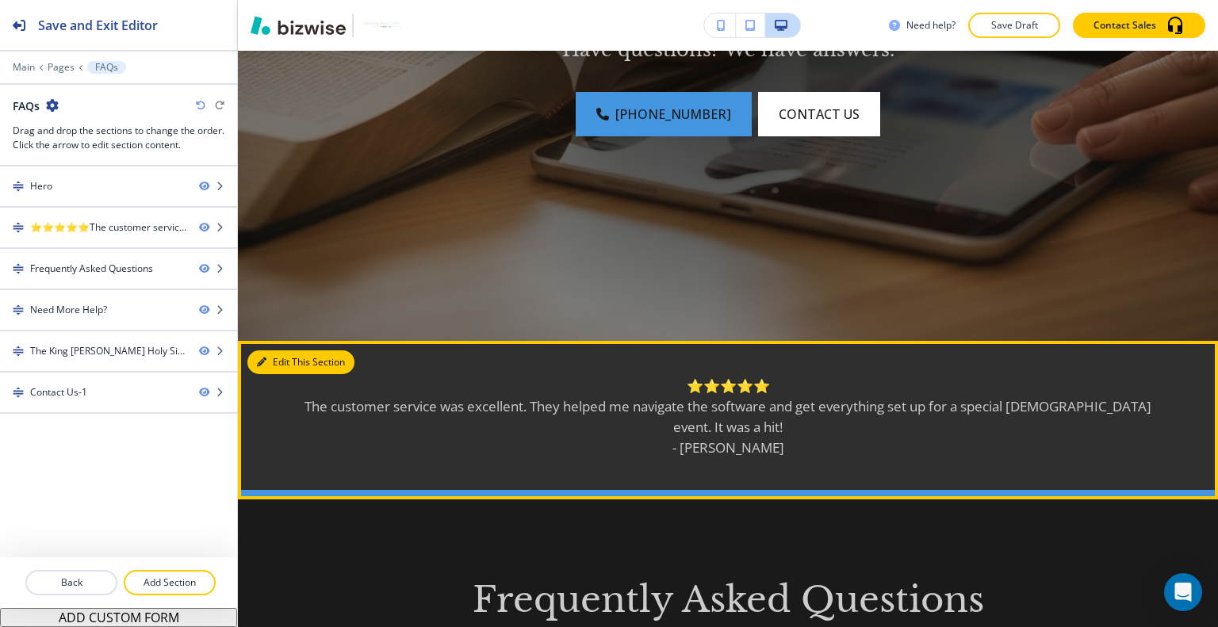
click at [274, 364] on button "Edit This Section" at bounding box center [300, 362] width 107 height 24
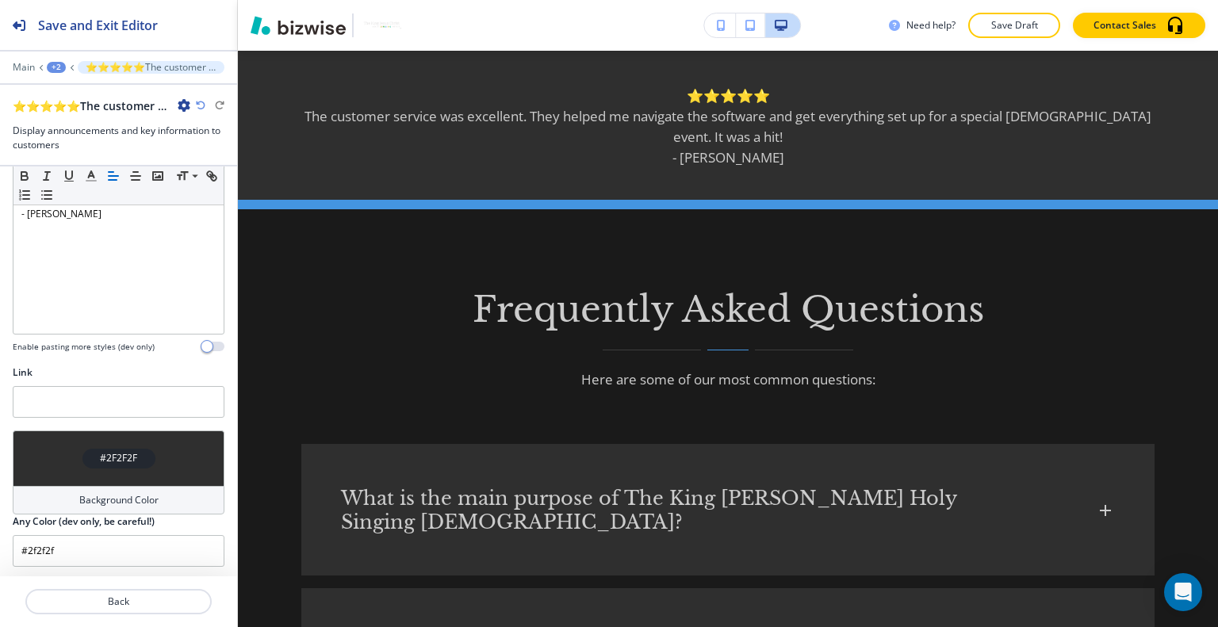
click at [63, 431] on div "#2F2F2F" at bounding box center [119, 459] width 212 height 56
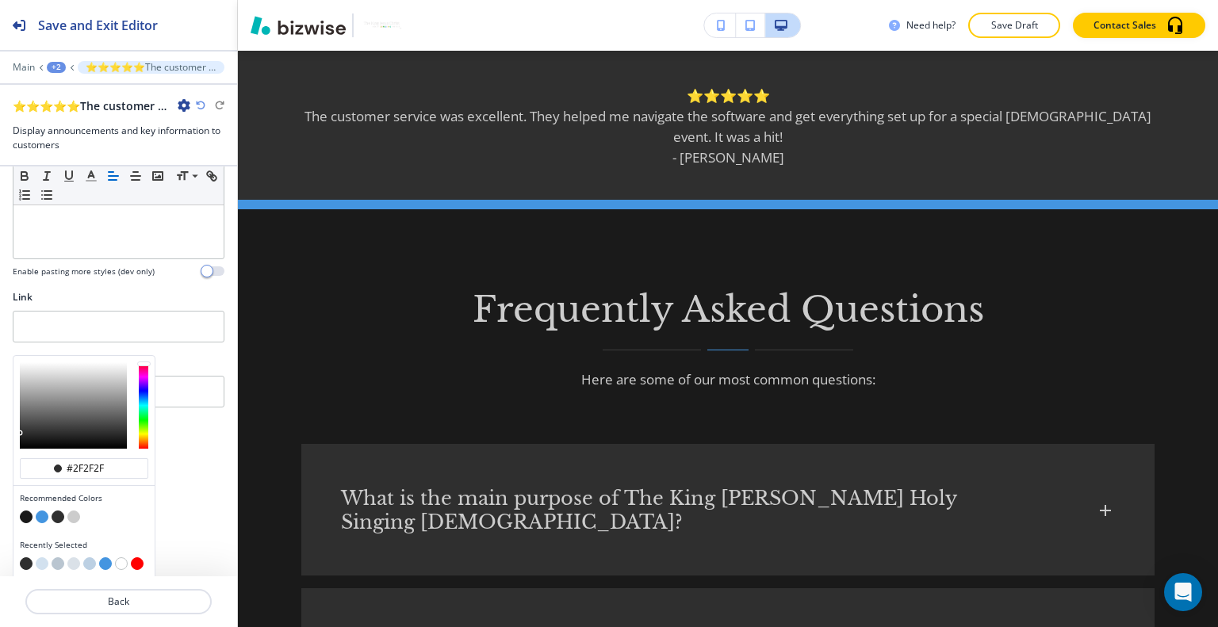
click at [41, 513] on button "button" at bounding box center [42, 517] width 13 height 13
type input "#4495e0"
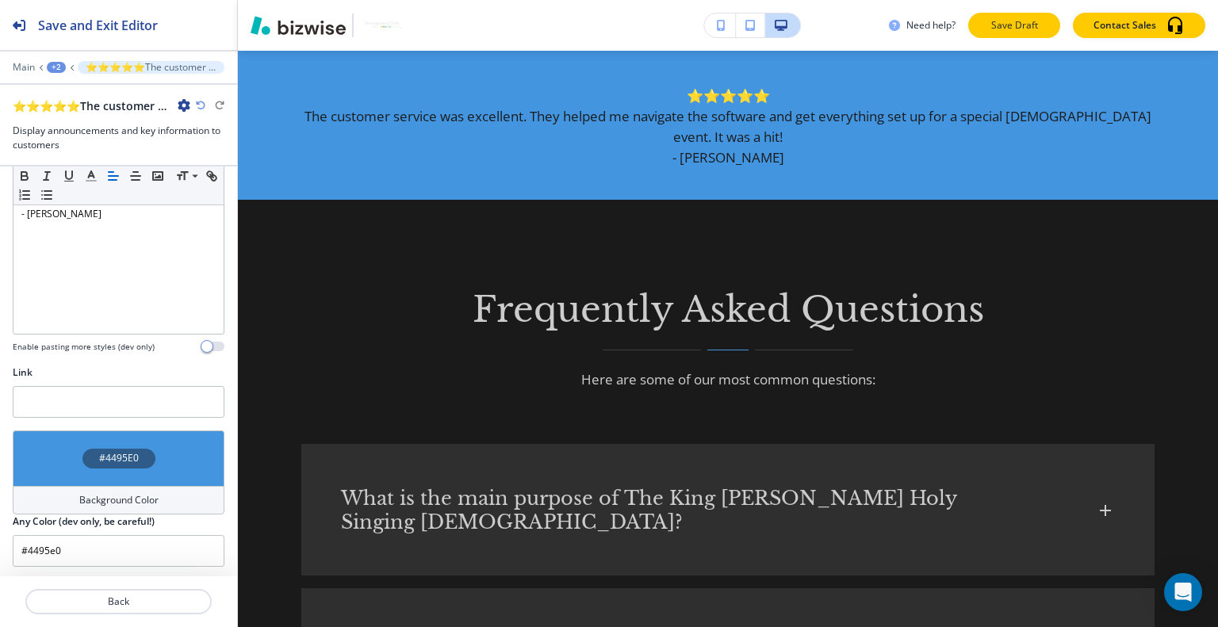
click at [1007, 24] on p "Save Draft" at bounding box center [1014, 25] width 51 height 14
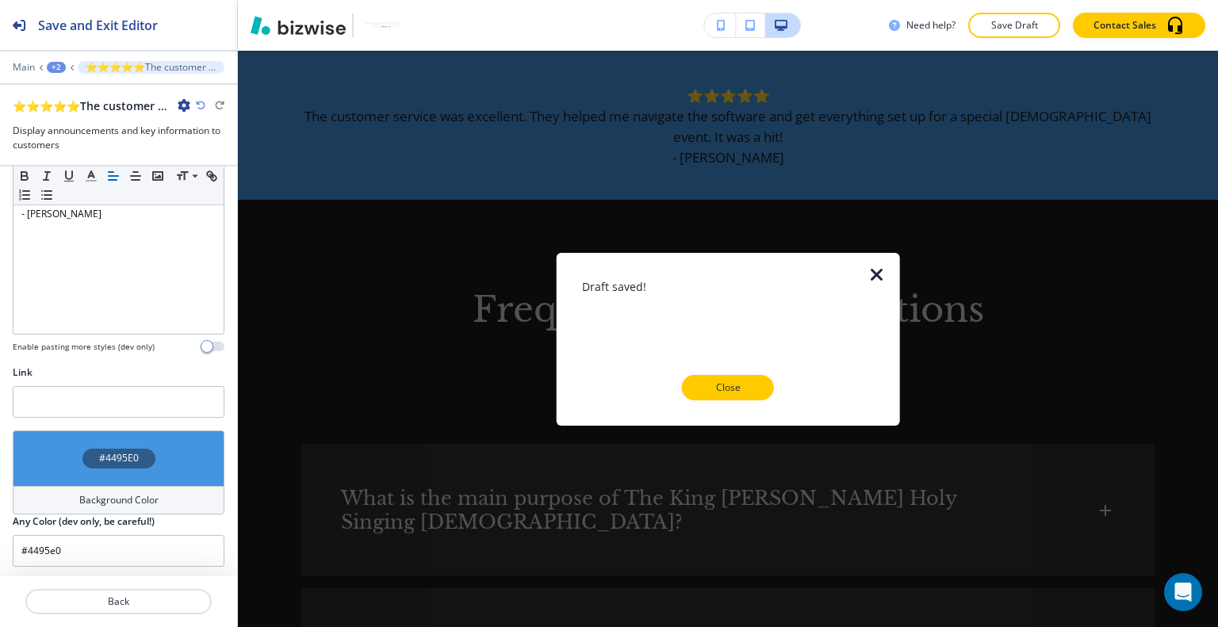
click at [746, 400] on div at bounding box center [728, 412] width 293 height 25
click at [735, 396] on button "Close" at bounding box center [728, 387] width 92 height 25
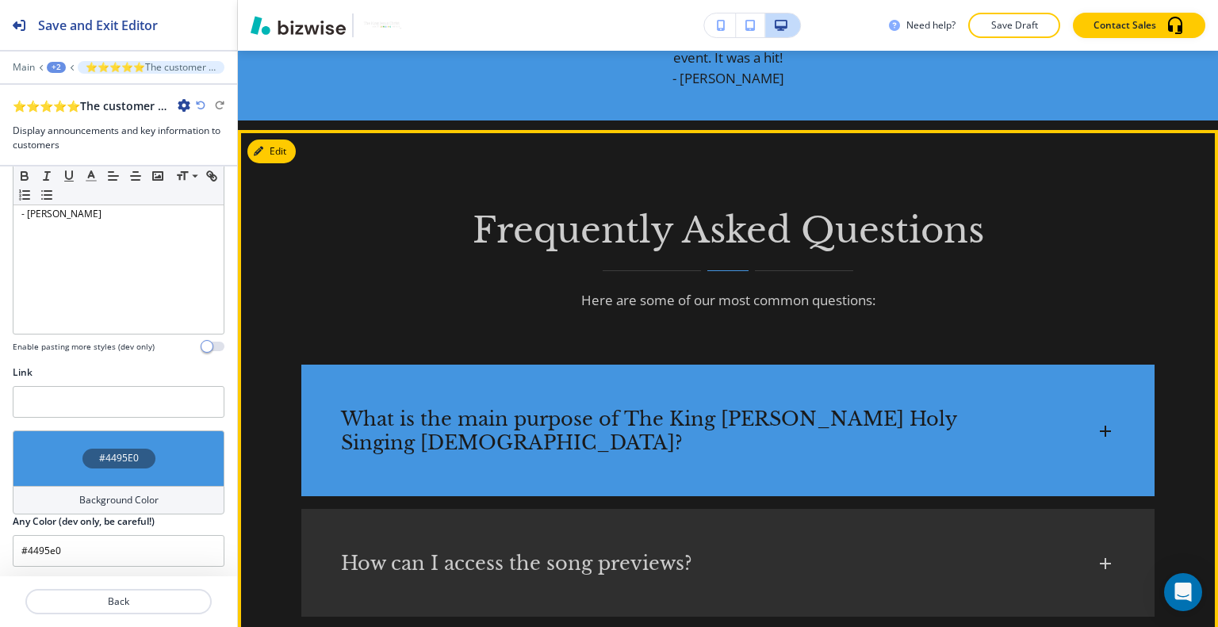
click at [840, 412] on h6 "What is the main purpose of The King Jesus Christ Holy Singing Bible?" at bounding box center [671, 432] width 660 height 48
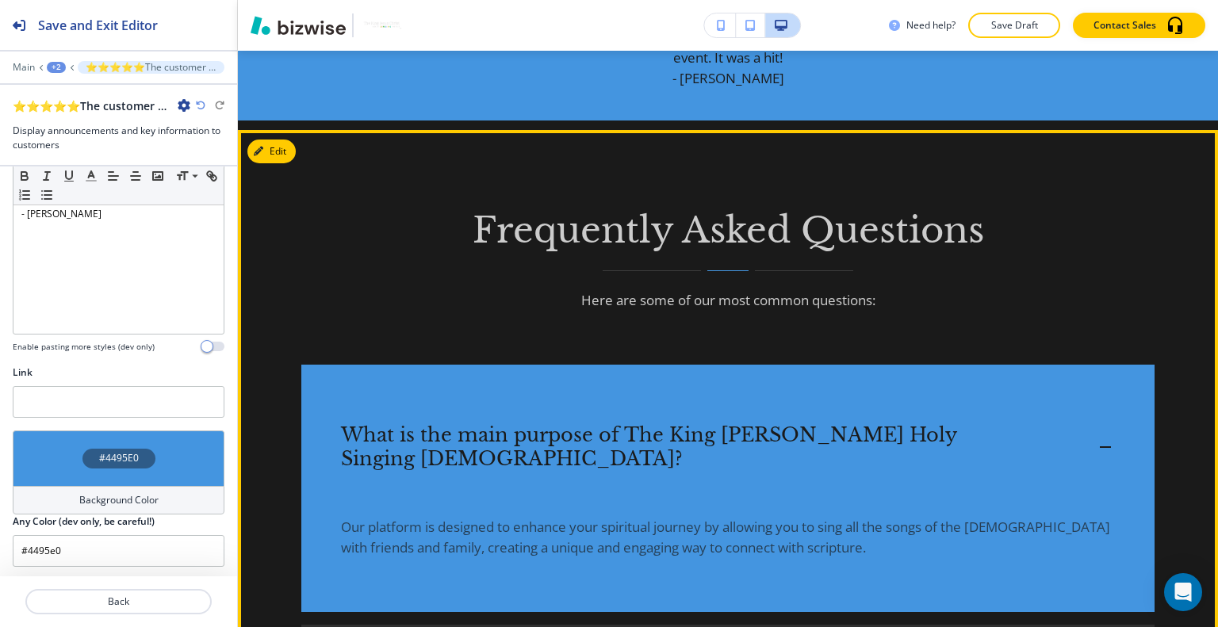
click at [847, 419] on div "What is the main purpose of The King Jesus Christ Holy Singing Bible?" at bounding box center [727, 439] width 853 height 149
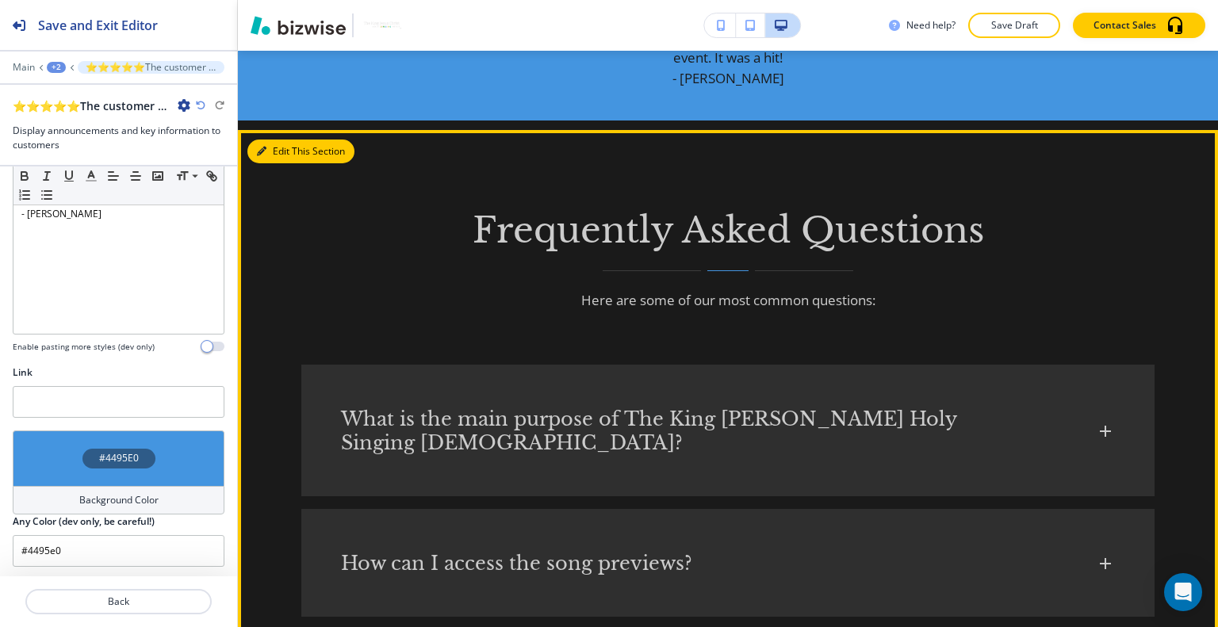
click at [289, 151] on button "Edit This Section" at bounding box center [300, 152] width 107 height 24
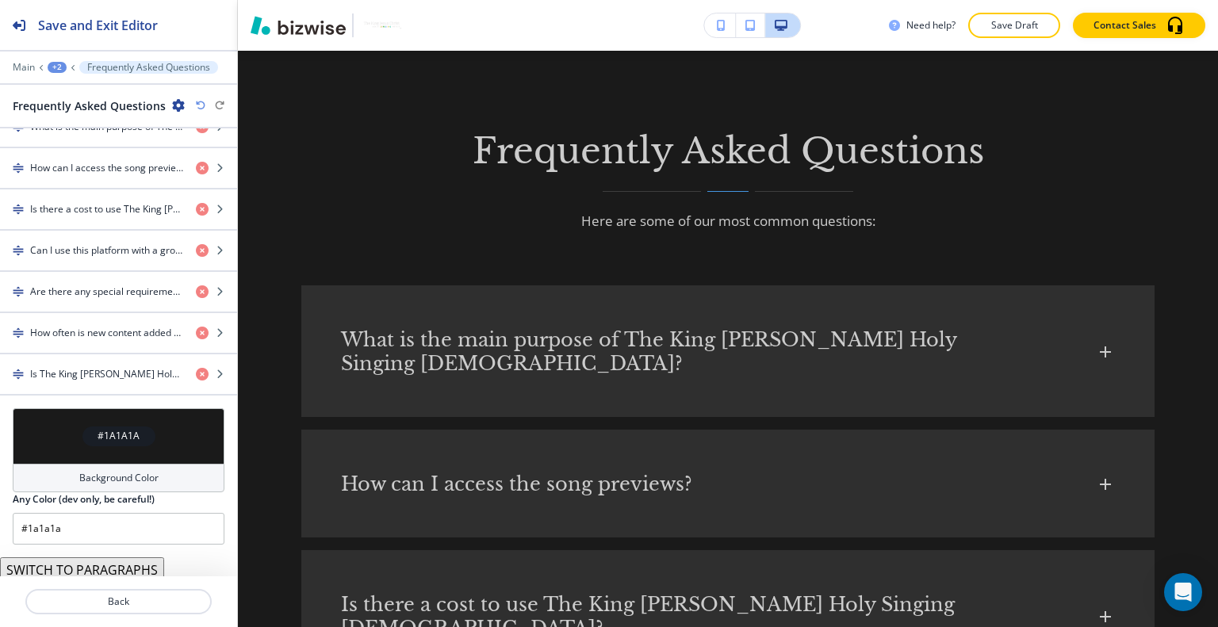
click at [44, 421] on div "#1A1A1A" at bounding box center [119, 436] width 212 height 56
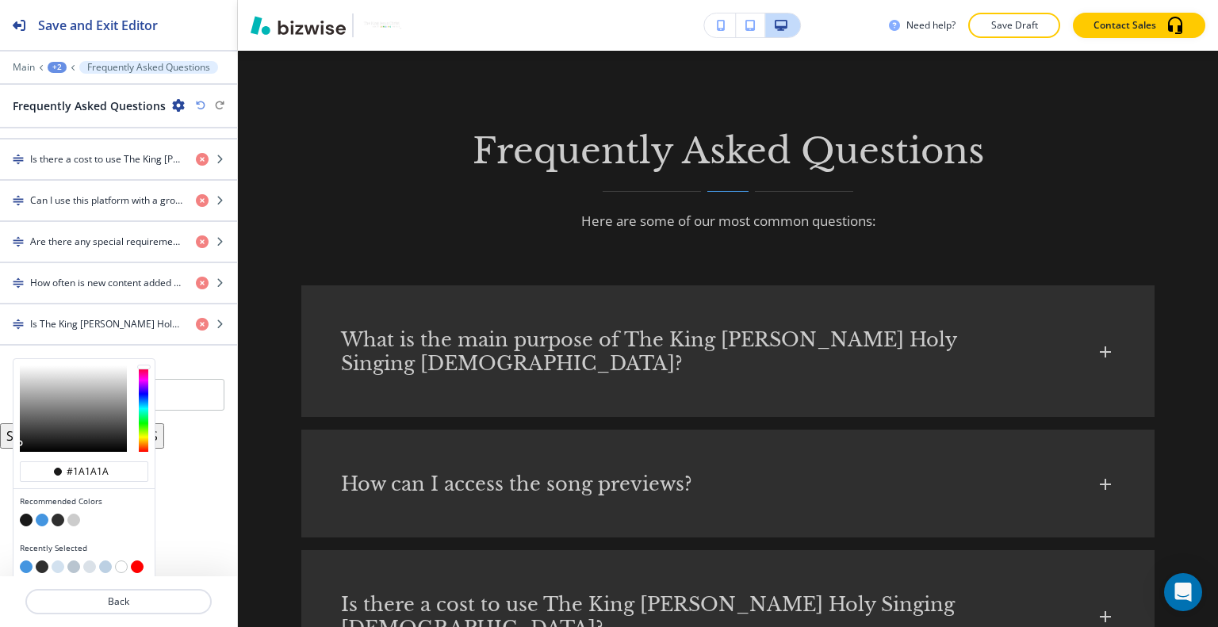
click at [61, 561] on button "button" at bounding box center [58, 567] width 13 height 13
type input "#d2e1ef"
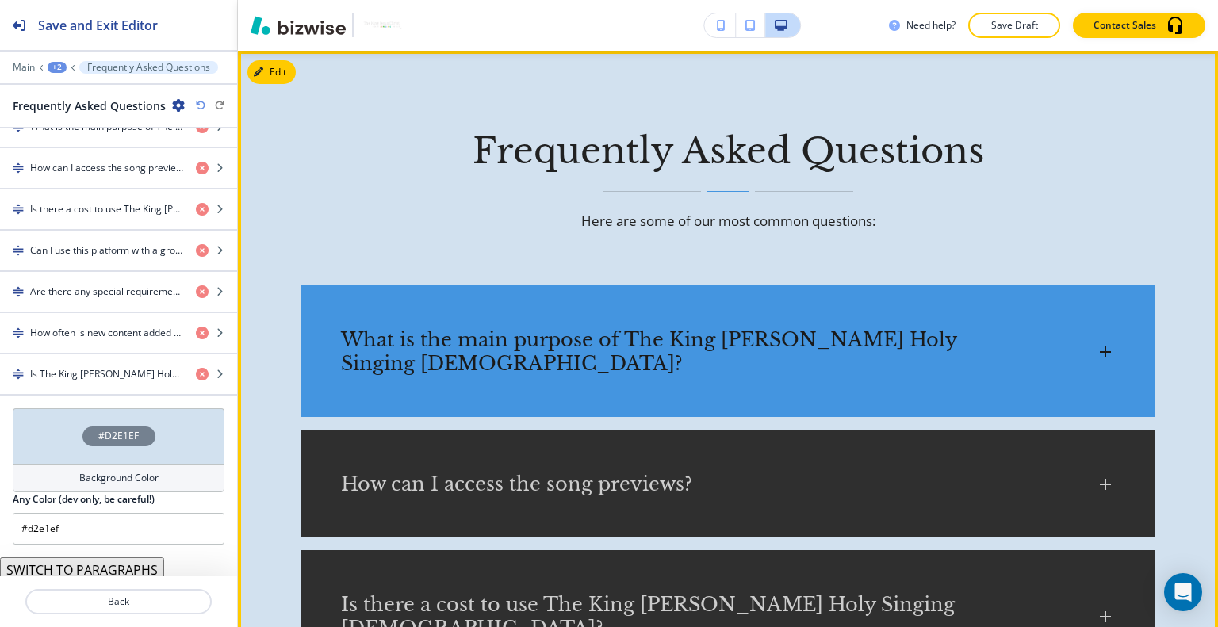
click at [797, 354] on h6 "What is the main purpose of The King Jesus Christ Holy Singing Bible?" at bounding box center [671, 352] width 660 height 48
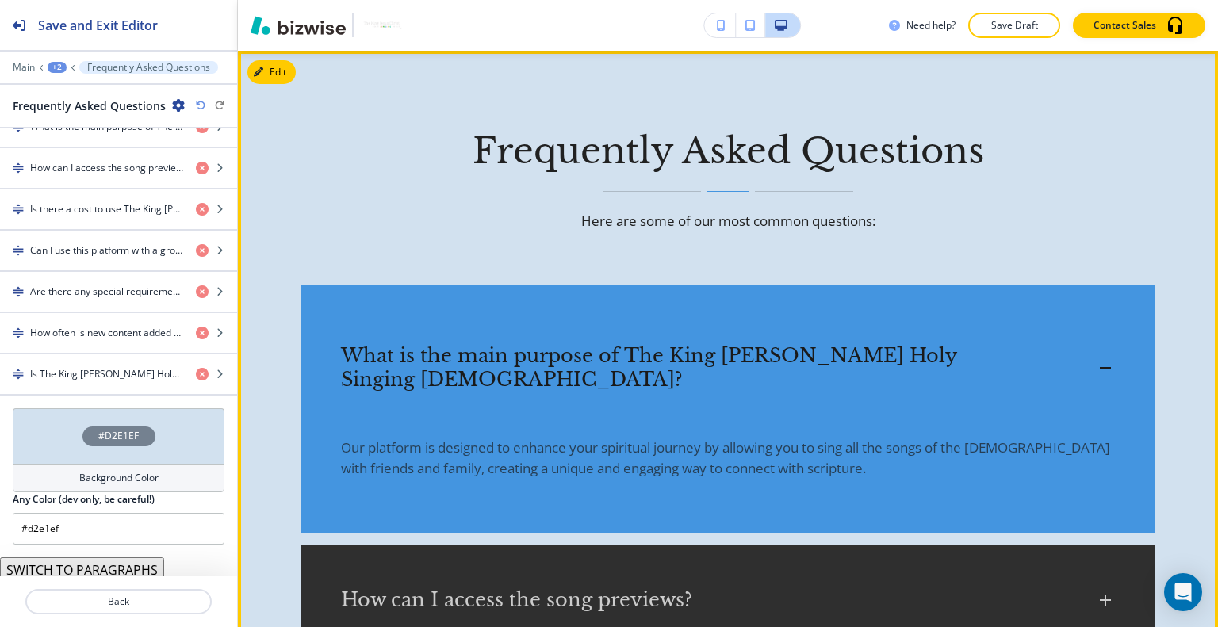
click at [799, 358] on h6 "What is the main purpose of The King Jesus Christ Holy Singing Bible?" at bounding box center [671, 368] width 660 height 48
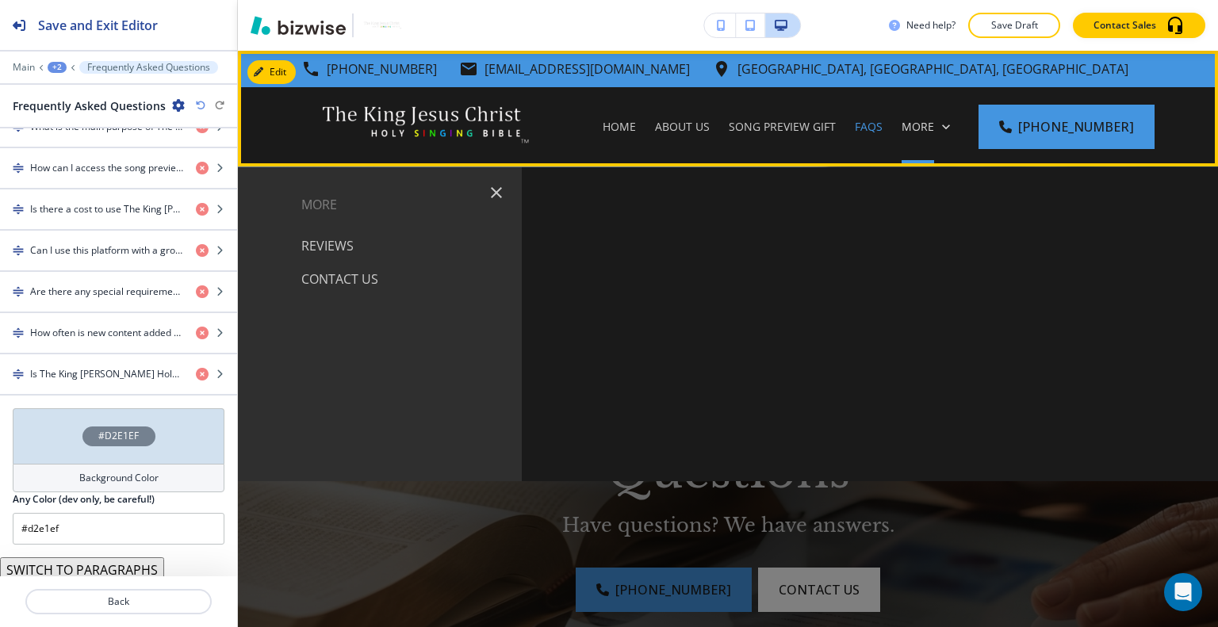
click at [934, 122] on p "More" at bounding box center [918, 127] width 33 height 16
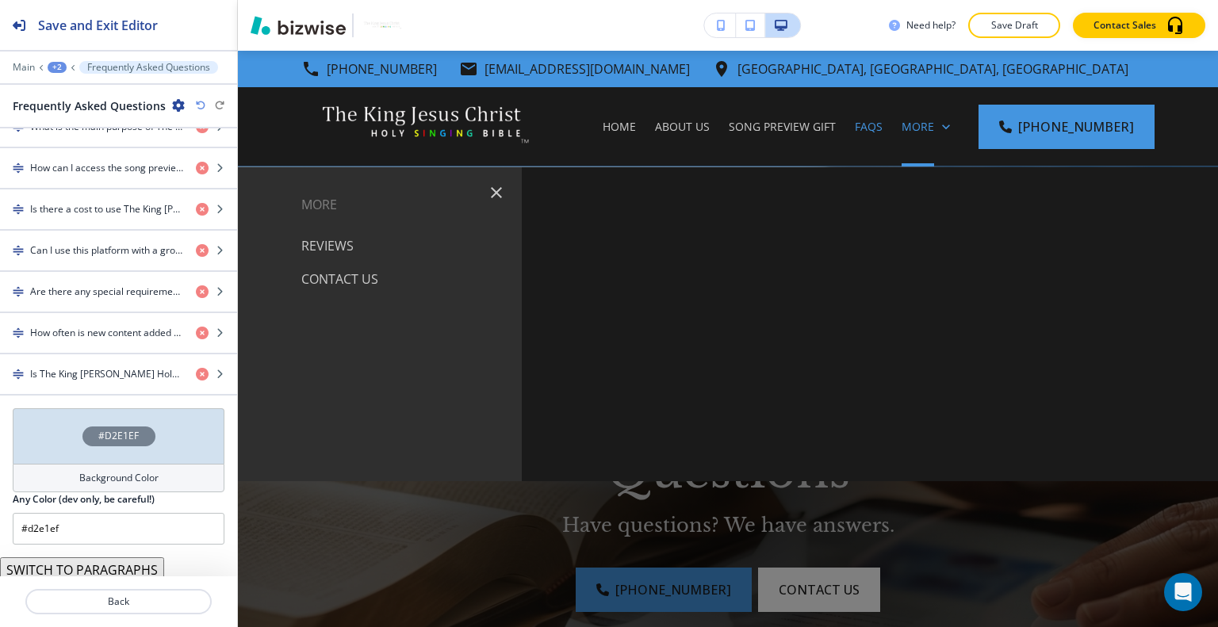
click at [355, 251] on div "Reviews" at bounding box center [380, 245] width 284 height 33
click at [343, 247] on p "Reviews" at bounding box center [327, 246] width 52 height 24
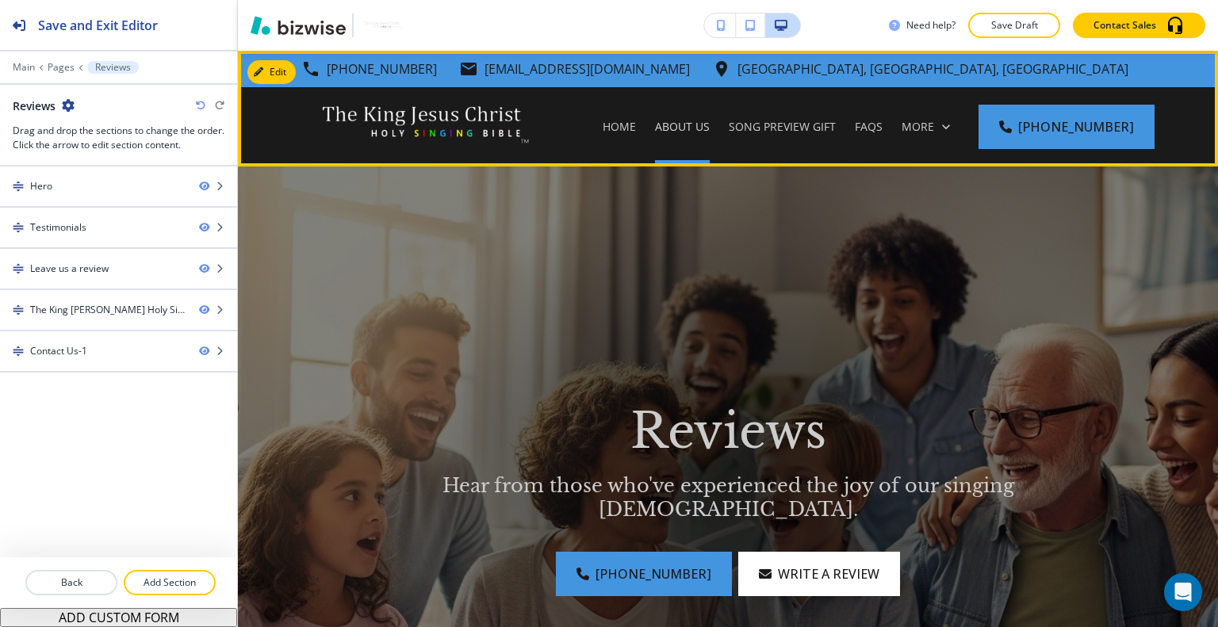
click at [710, 132] on p "About Us" at bounding box center [682, 127] width 55 height 16
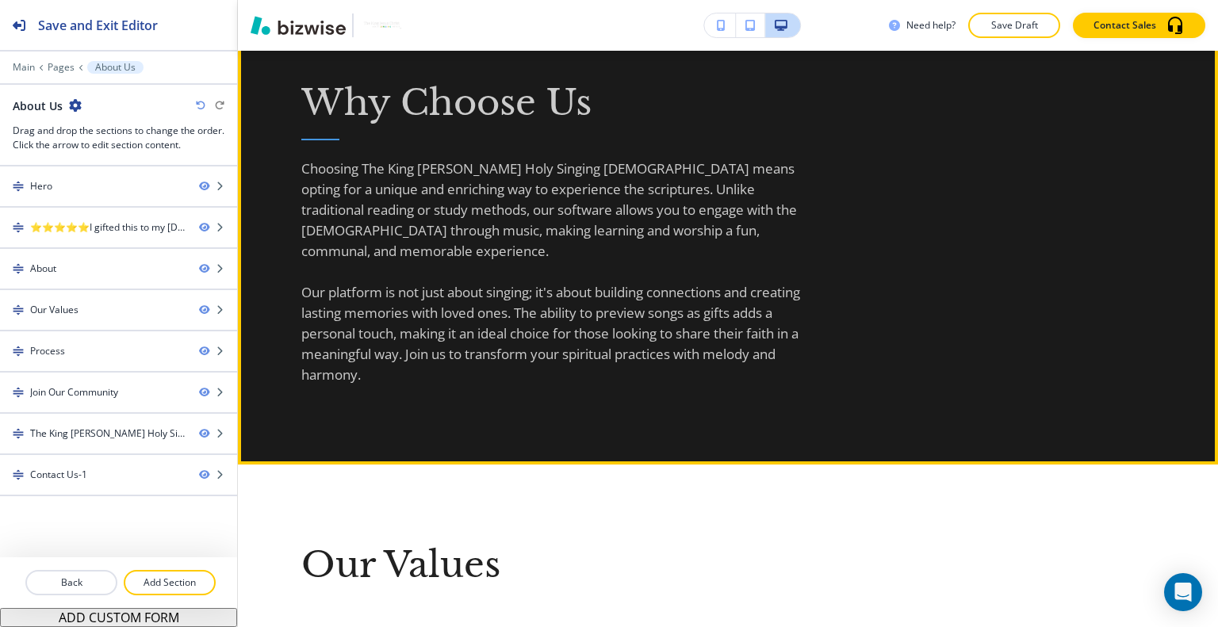
scroll to position [1665, 0]
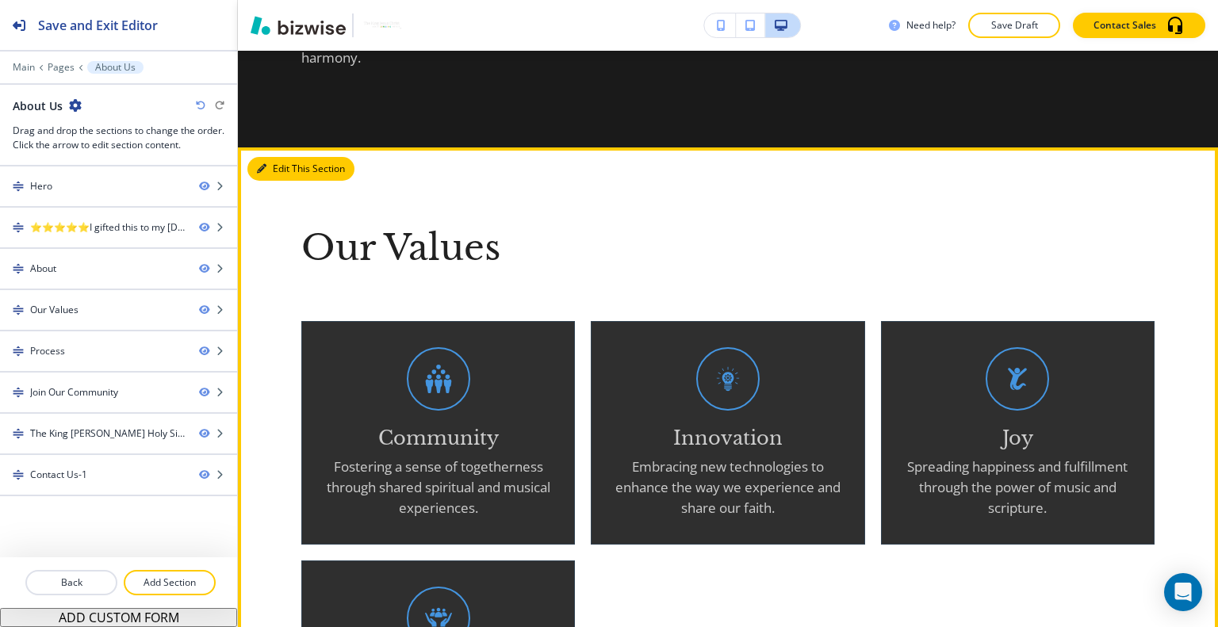
click at [285, 157] on button "Edit This Section" at bounding box center [300, 169] width 107 height 24
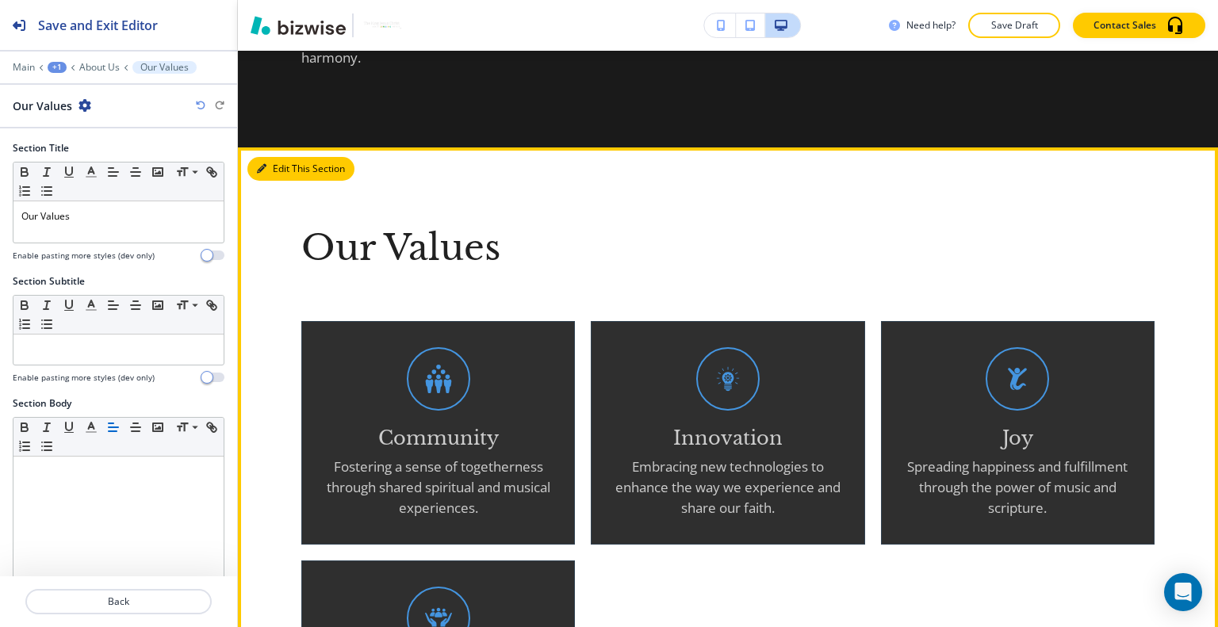
scroll to position [1721, 0]
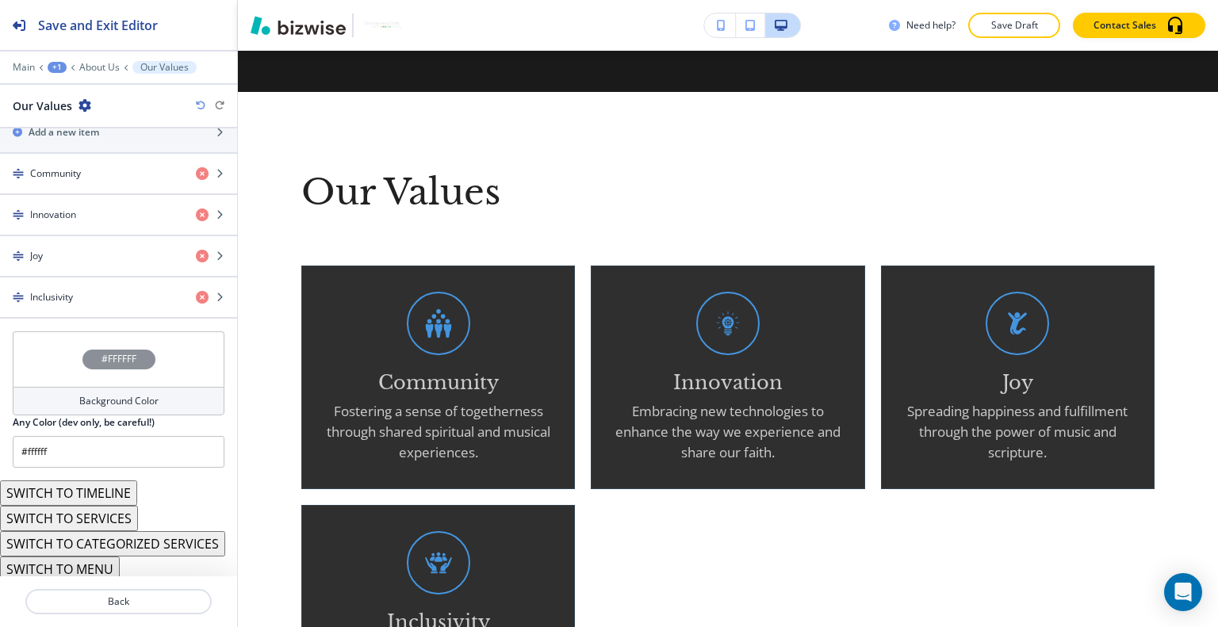
click at [54, 351] on div "#FFFFFF" at bounding box center [119, 359] width 212 height 56
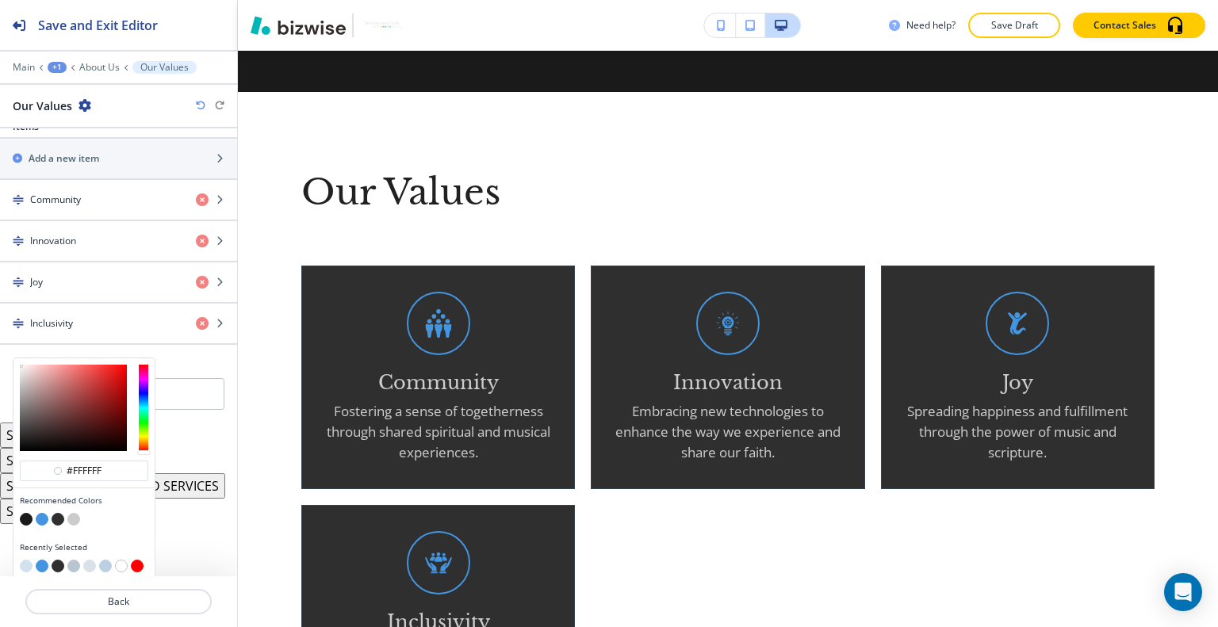
click at [45, 513] on div at bounding box center [84, 521] width 128 height 16
click at [44, 513] on button "button" at bounding box center [42, 519] width 13 height 13
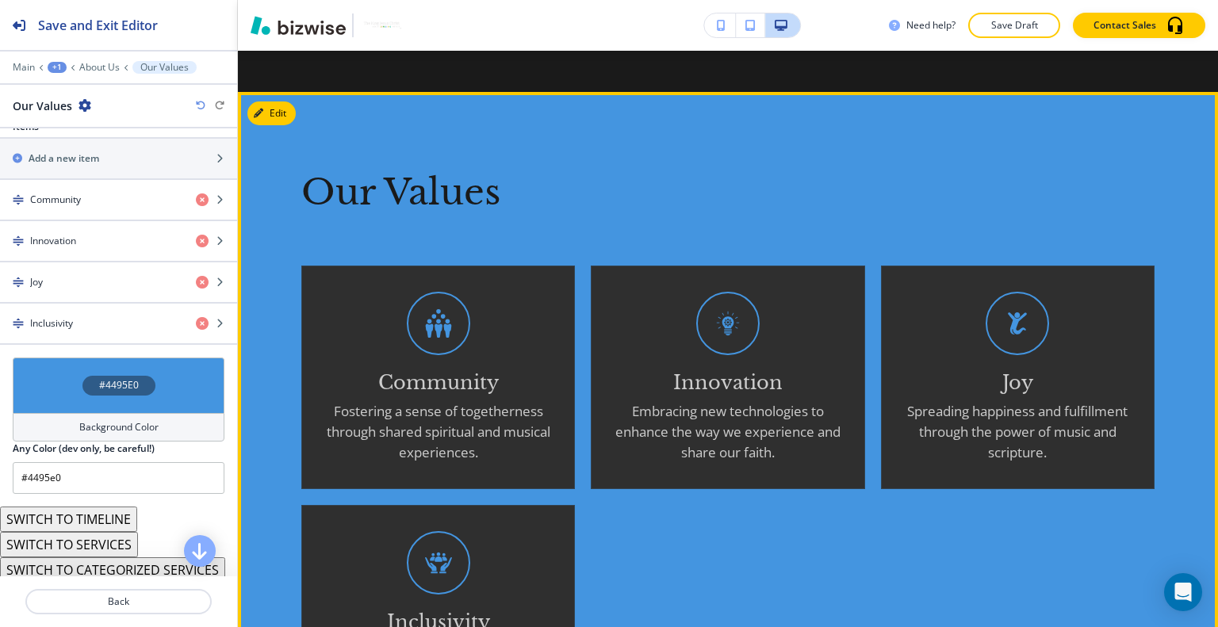
scroll to position [1641, 0]
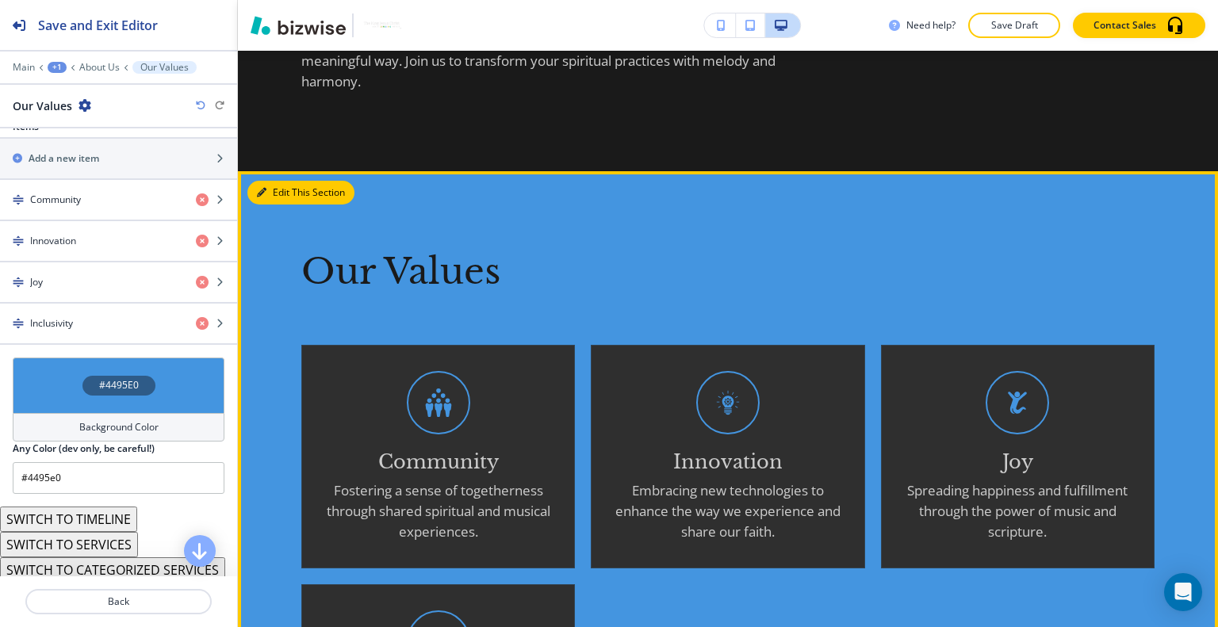
click at [282, 181] on button "Edit This Section" at bounding box center [300, 193] width 107 height 24
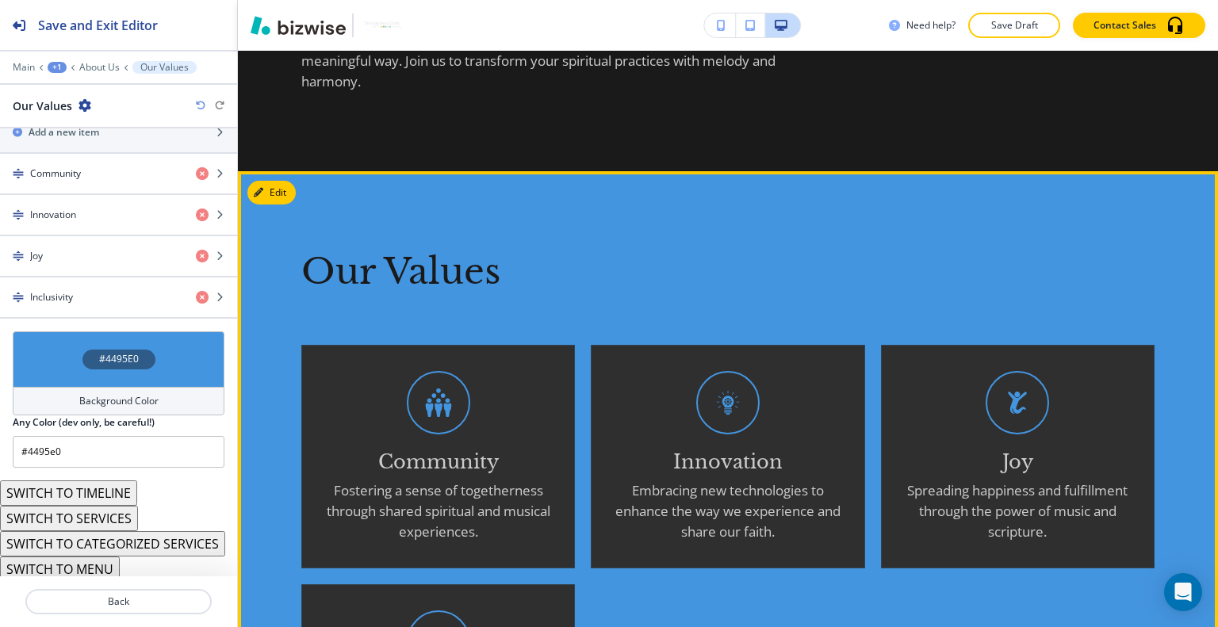
scroll to position [1879, 0]
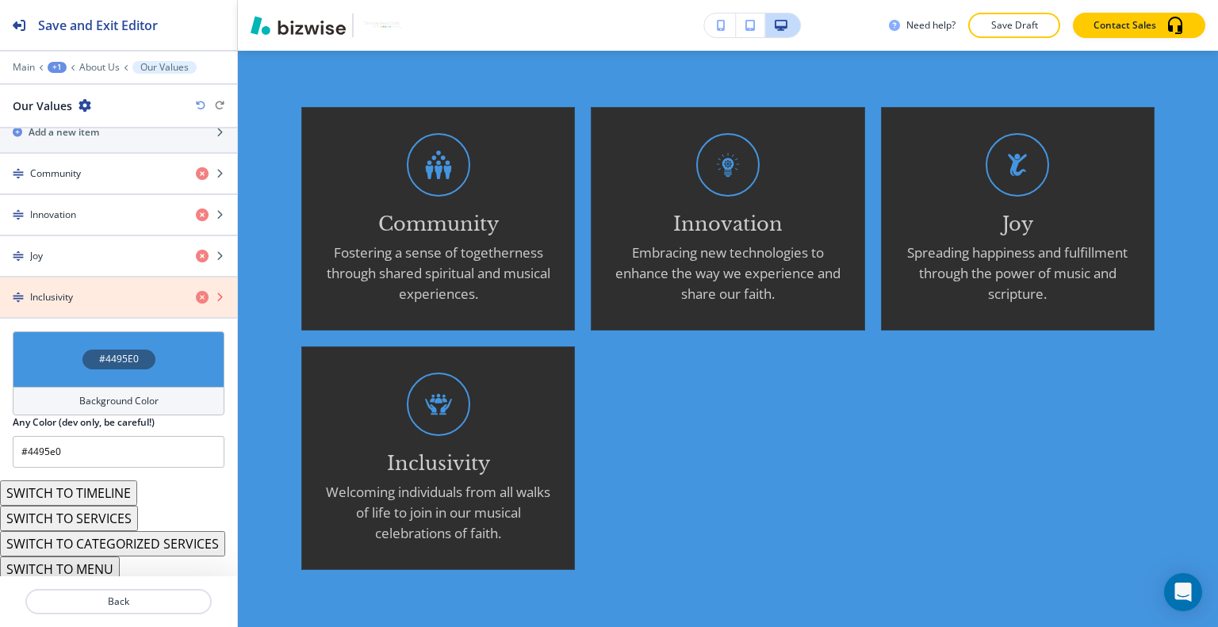
click at [196, 296] on icon "button" at bounding box center [202, 297] width 13 height 13
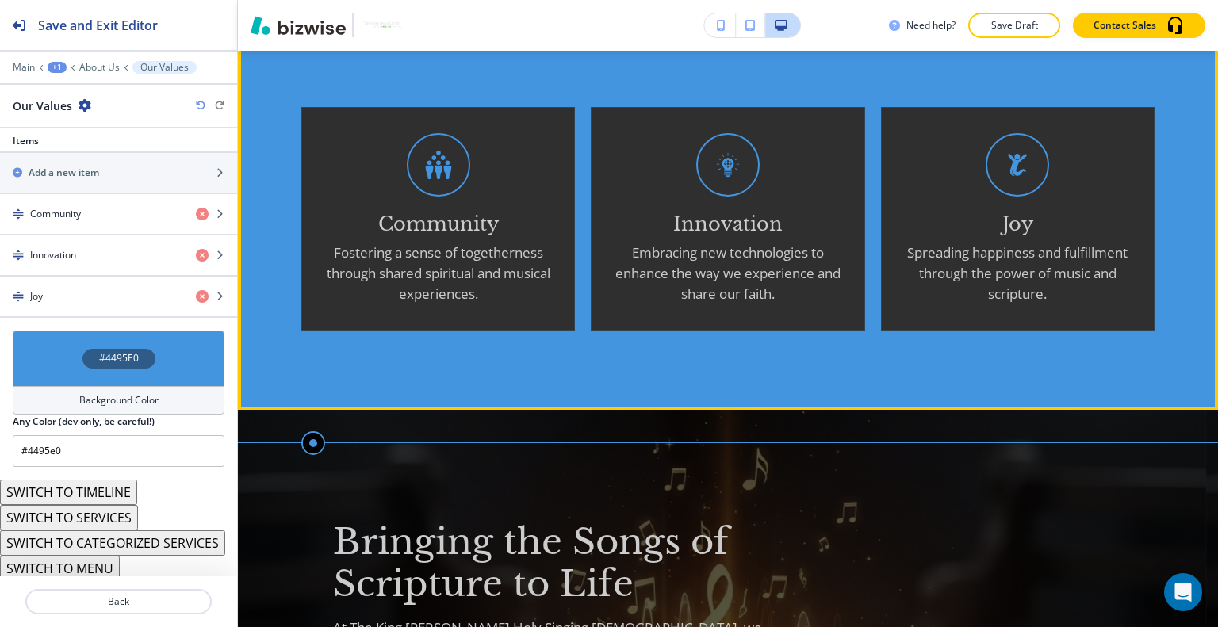
scroll to position [1641, 0]
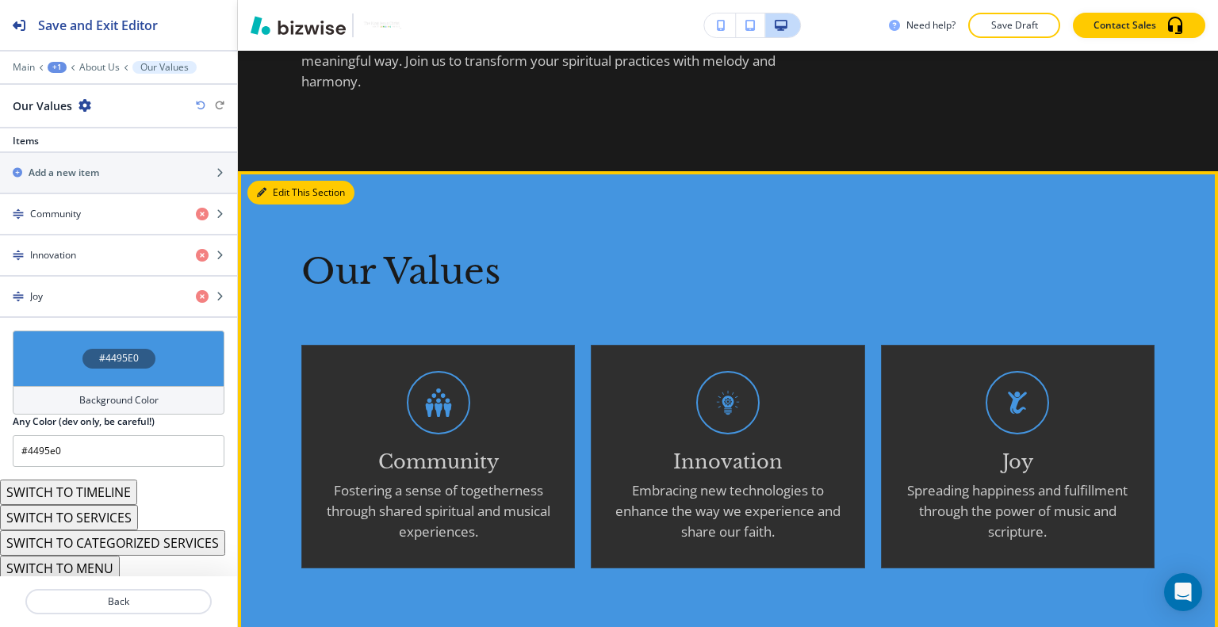
click at [270, 181] on button "Edit This Section" at bounding box center [300, 193] width 107 height 24
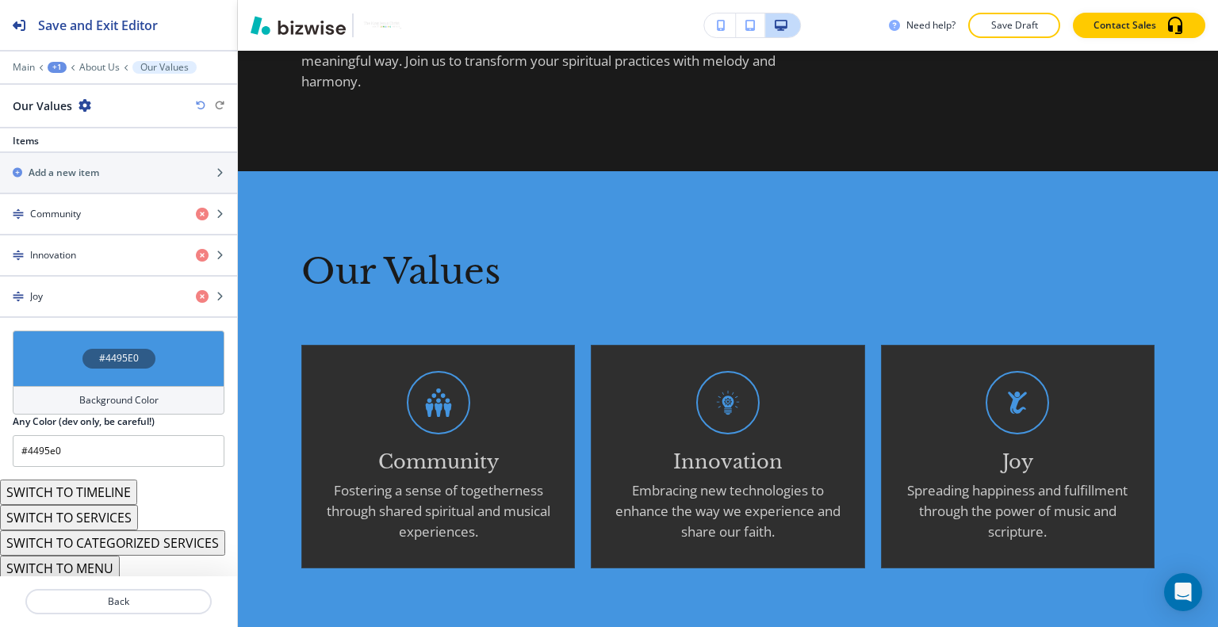
click at [41, 354] on div "#4495E0" at bounding box center [119, 359] width 212 height 56
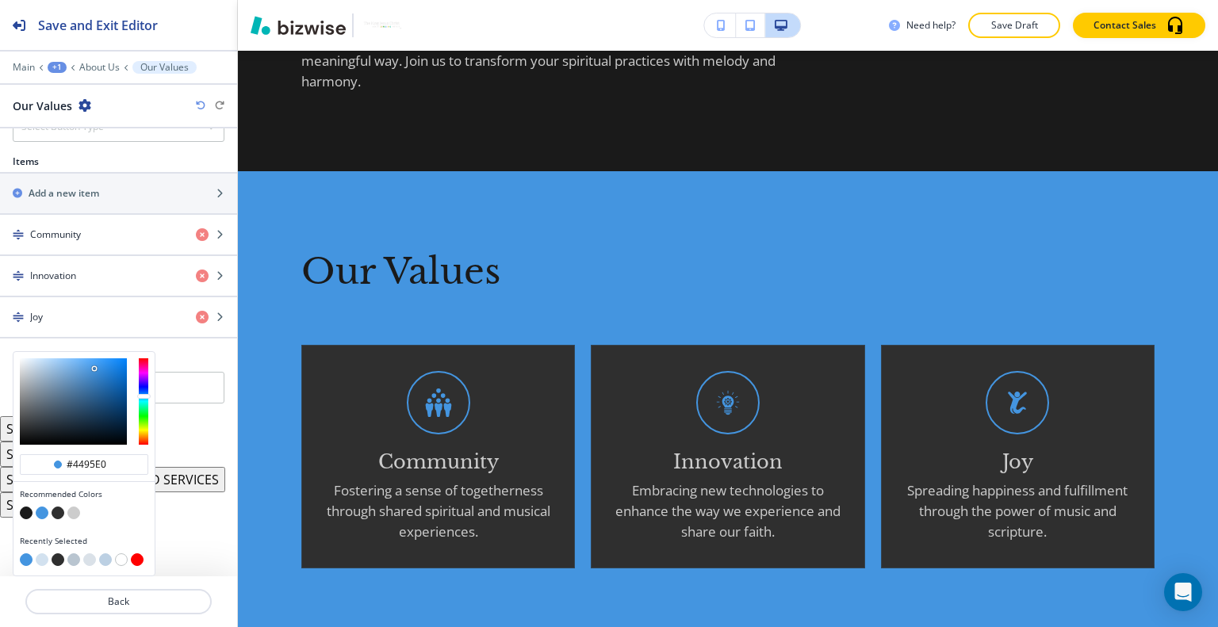
scroll to position [598, 0]
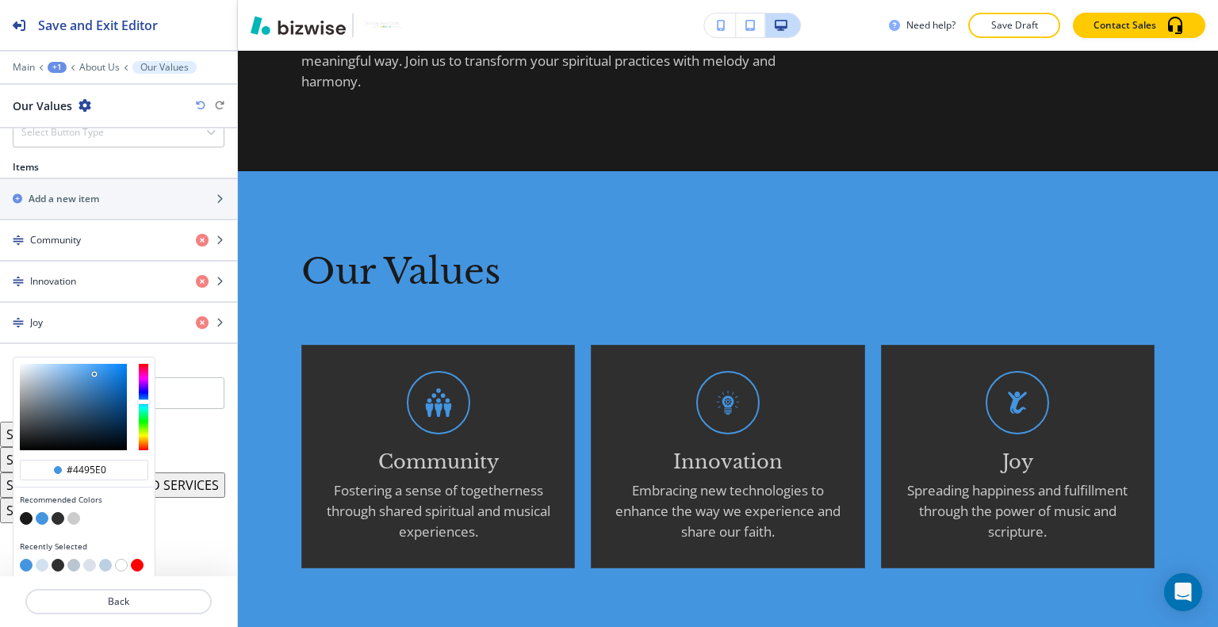
click at [58, 512] on button "button" at bounding box center [58, 518] width 13 height 13
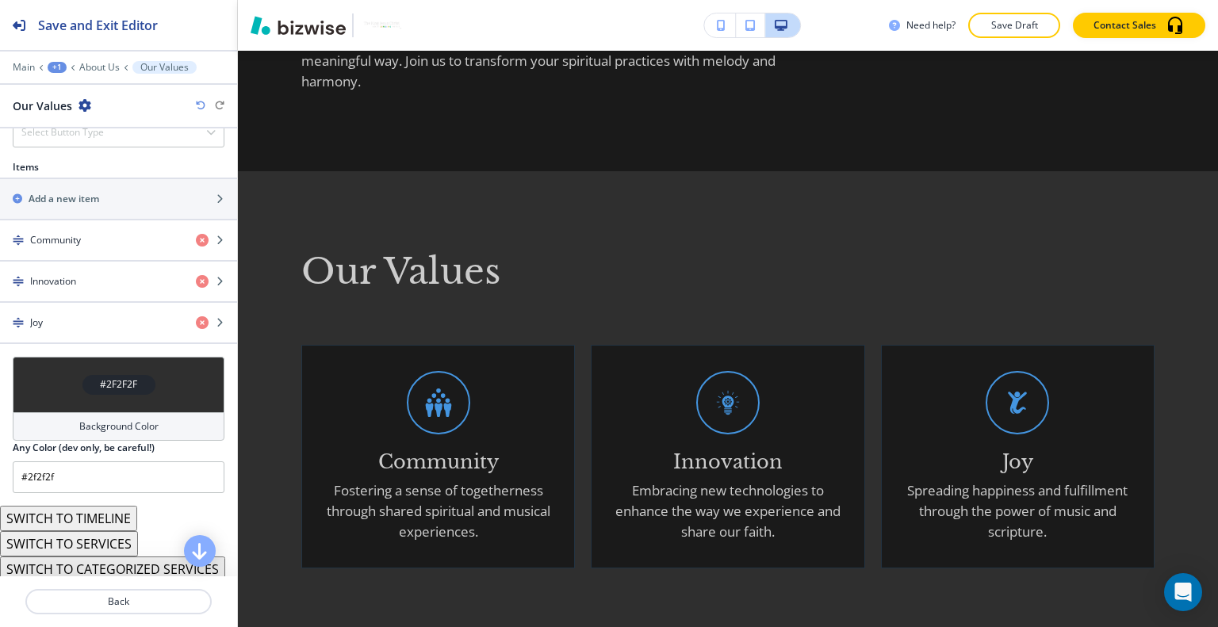
click at [48, 376] on div "#2F2F2F" at bounding box center [119, 385] width 212 height 56
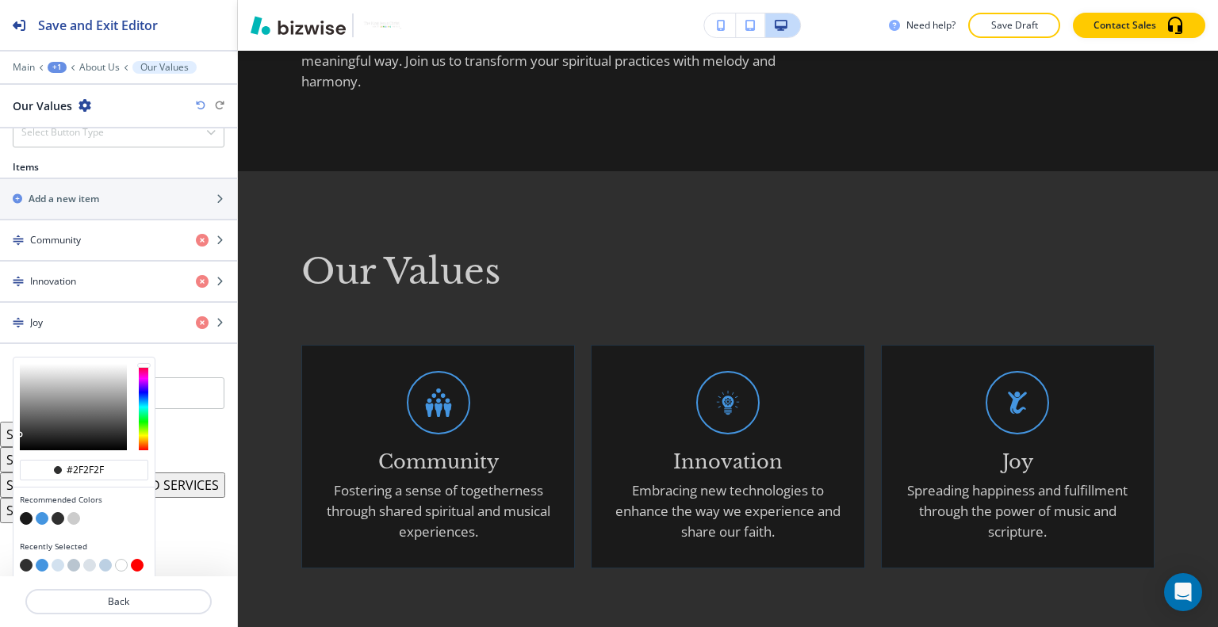
click at [40, 512] on button "button" at bounding box center [42, 518] width 13 height 13
type input "#4495e0"
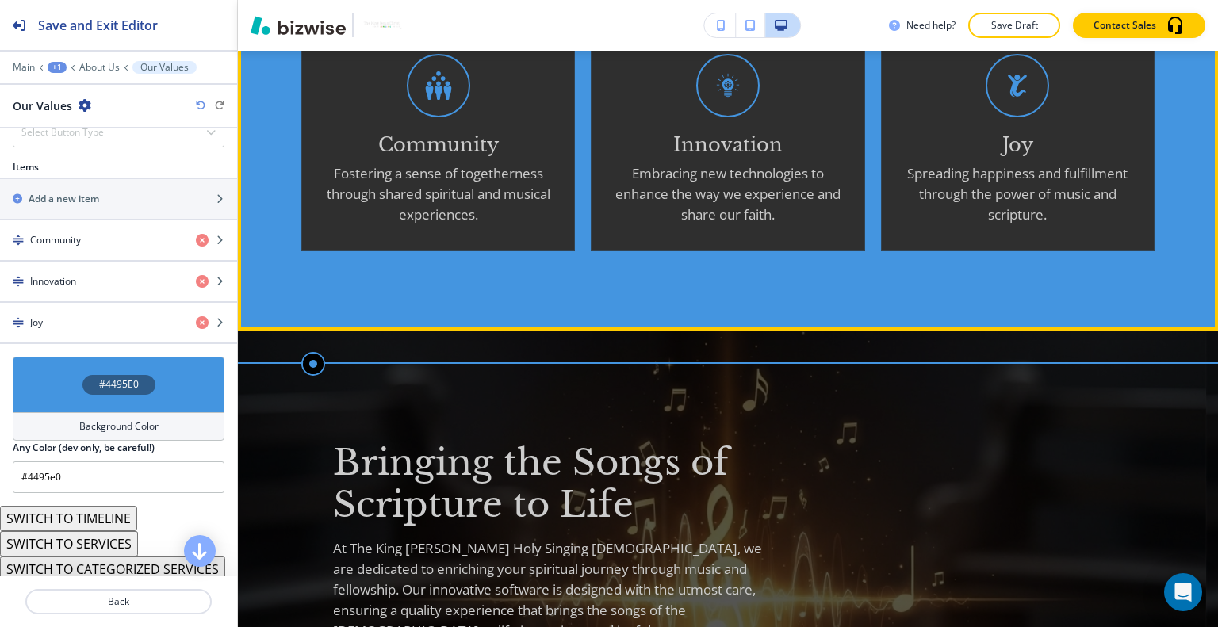
scroll to position [1721, 0]
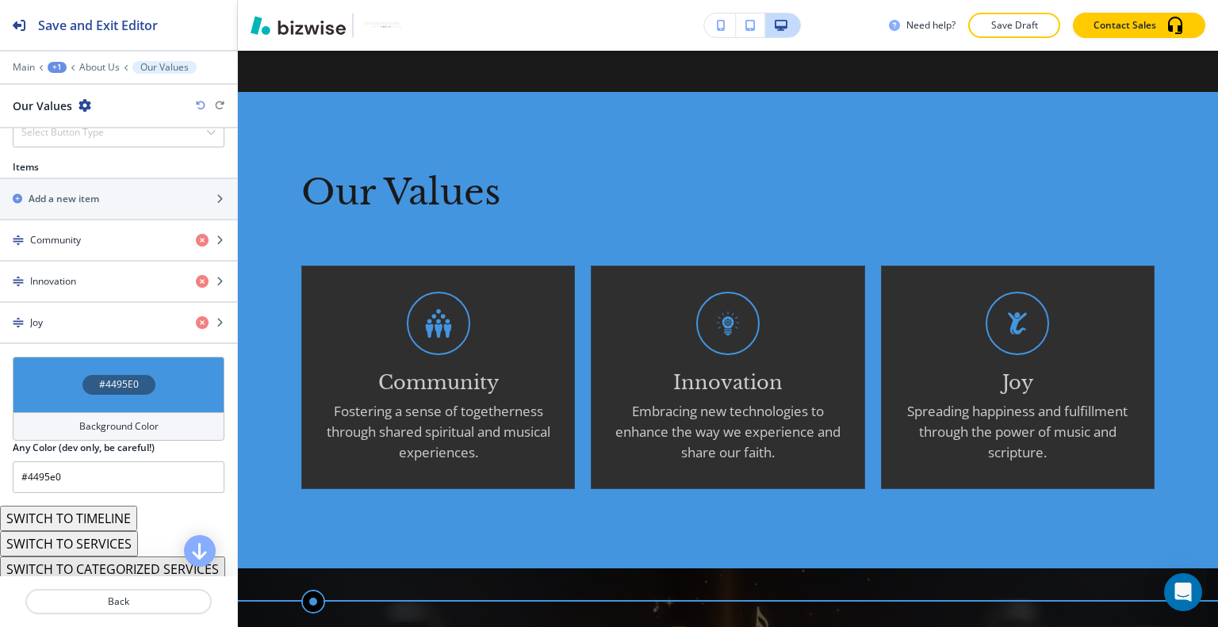
click at [56, 377] on div "#4495E0" at bounding box center [119, 385] width 212 height 56
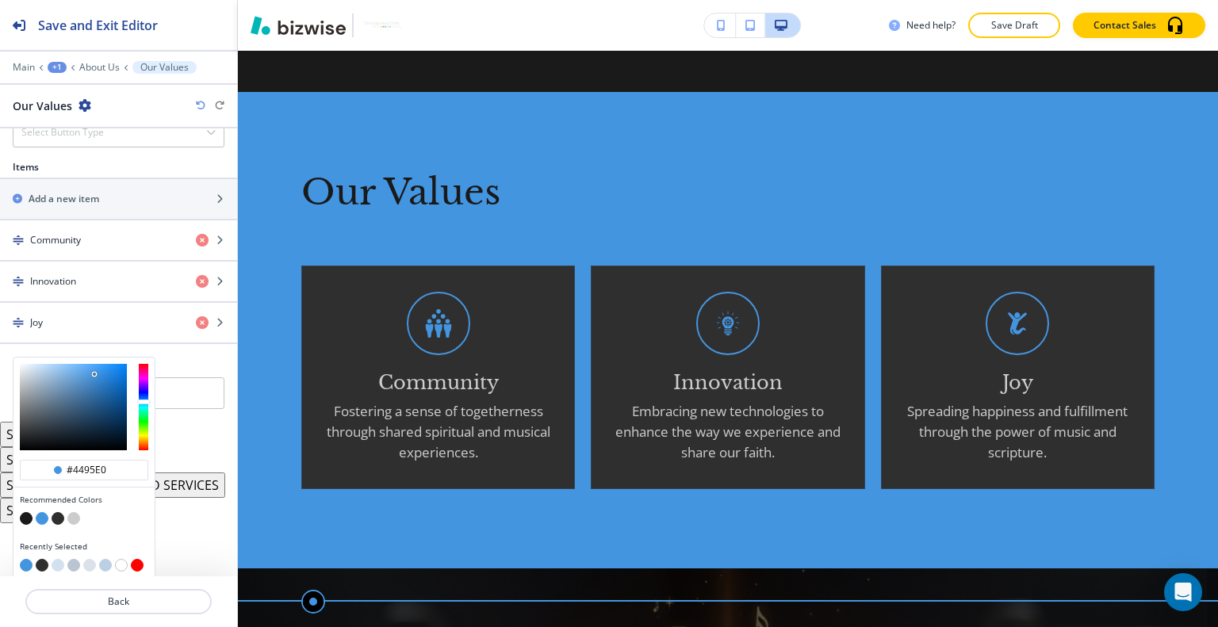
type input "#d5e9fc"
click at [36, 364] on div at bounding box center [73, 407] width 107 height 86
type input "#d5e9fc"
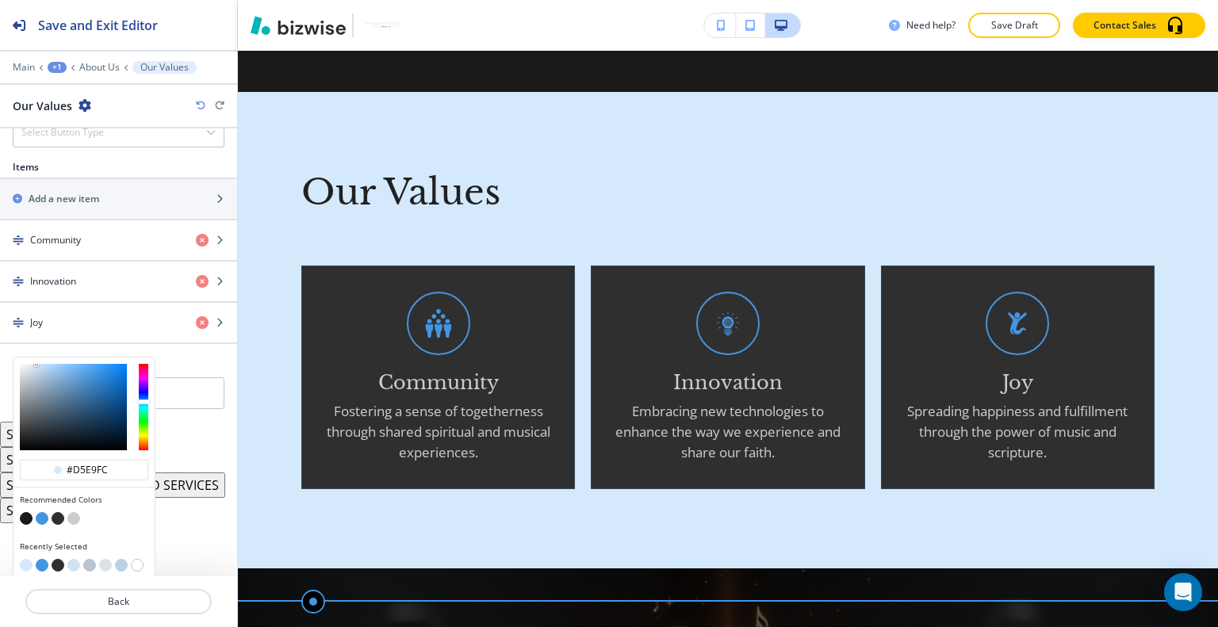
type input "#b3c9de"
click at [40, 370] on div at bounding box center [73, 407] width 107 height 86
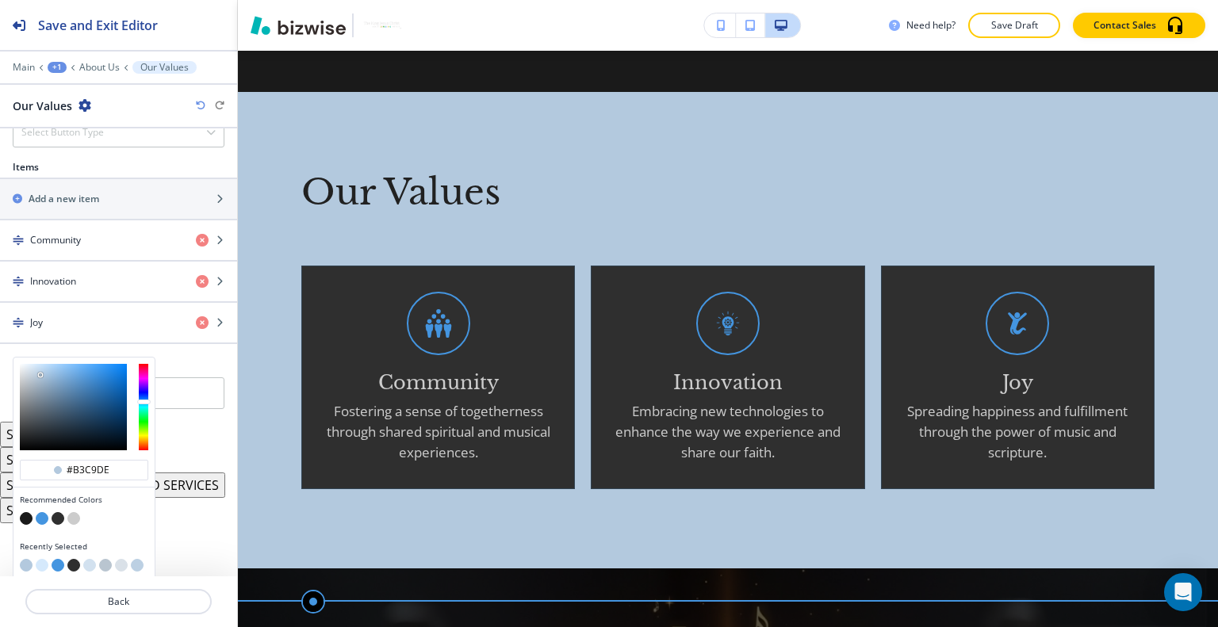
click at [41, 512] on button "button" at bounding box center [42, 518] width 13 height 13
type input "#4495e0"
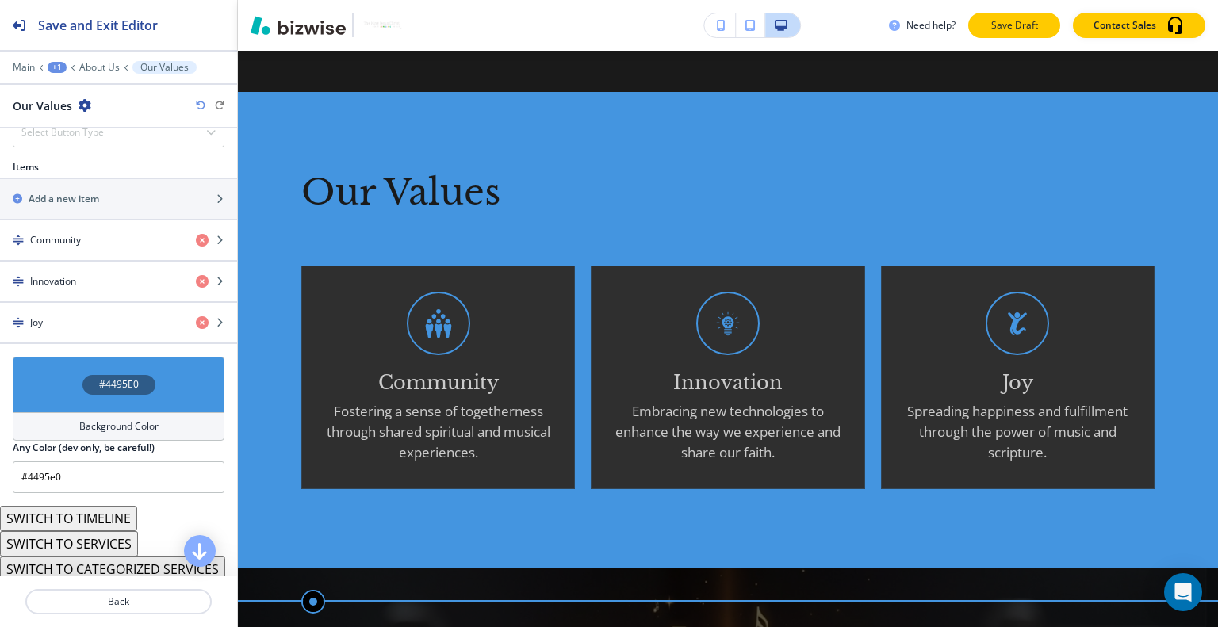
click at [1023, 28] on p "Save Draft" at bounding box center [1014, 25] width 51 height 14
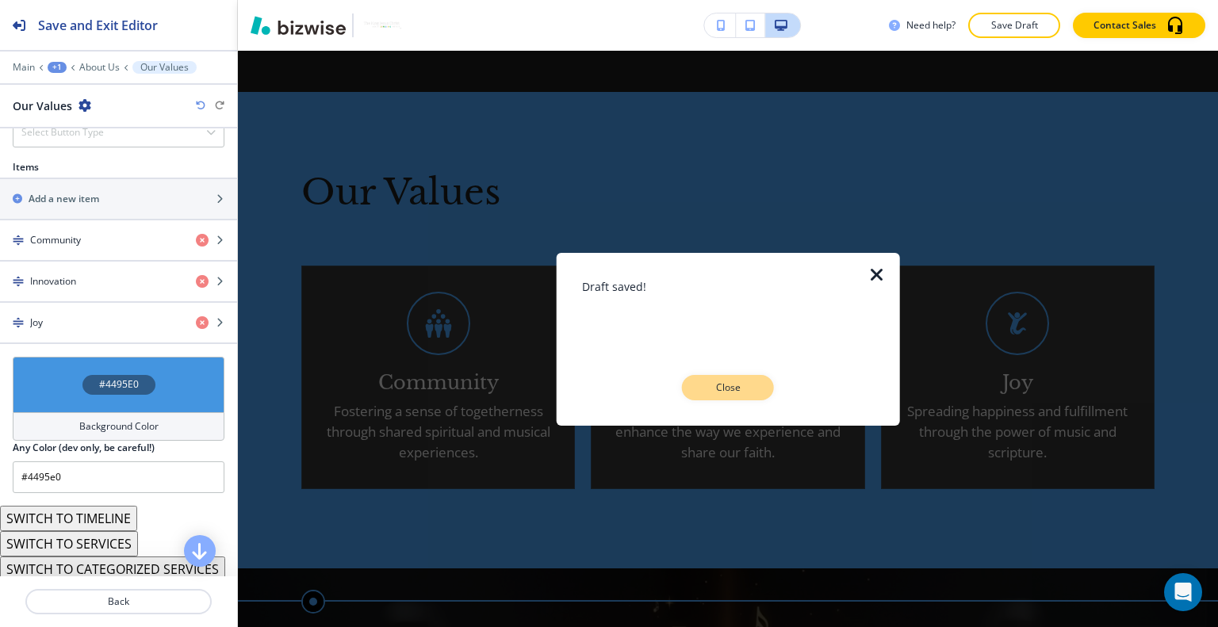
click at [752, 396] on button "Close" at bounding box center [728, 387] width 92 height 25
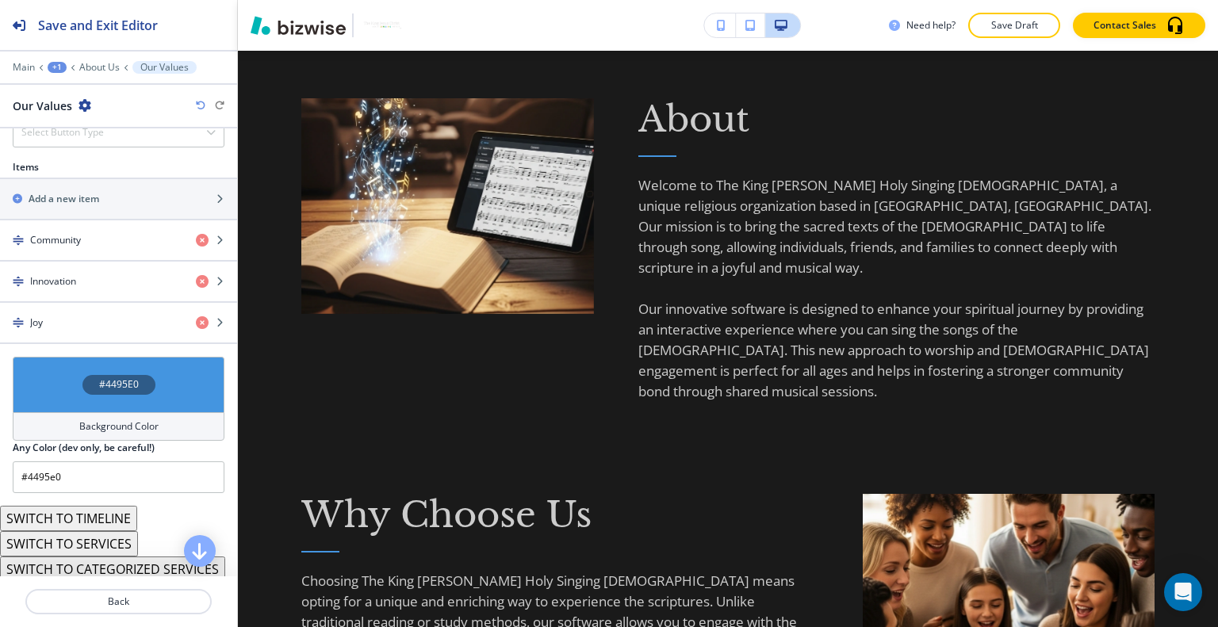
scroll to position [0, 0]
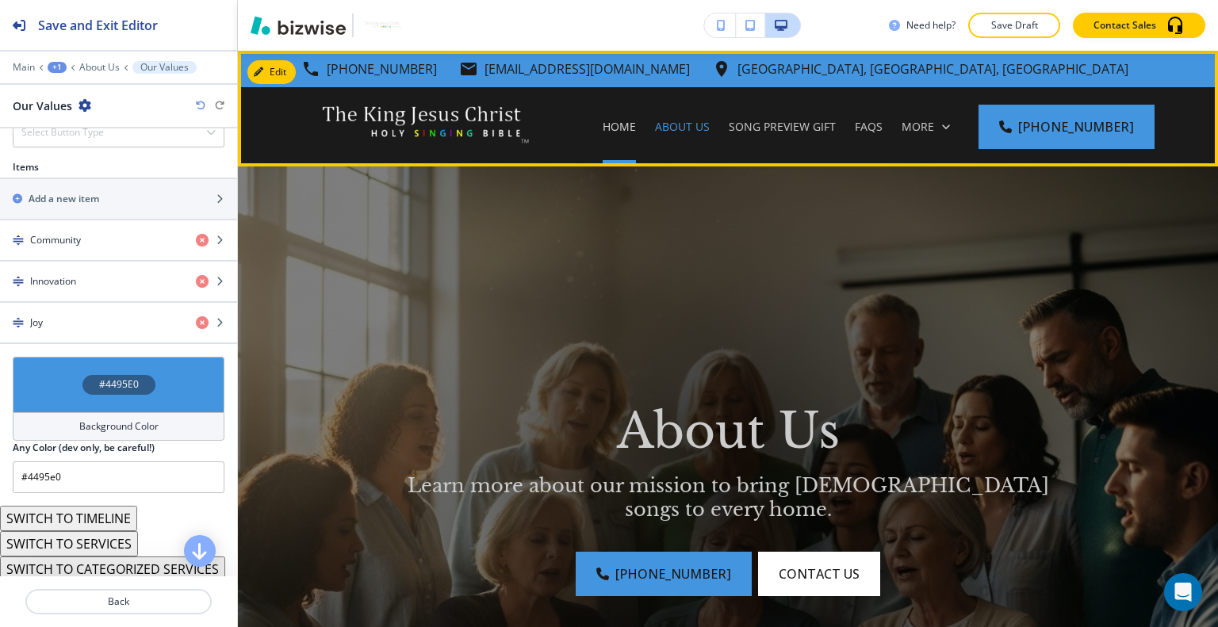
click at [636, 124] on p "Home" at bounding box center [619, 127] width 33 height 16
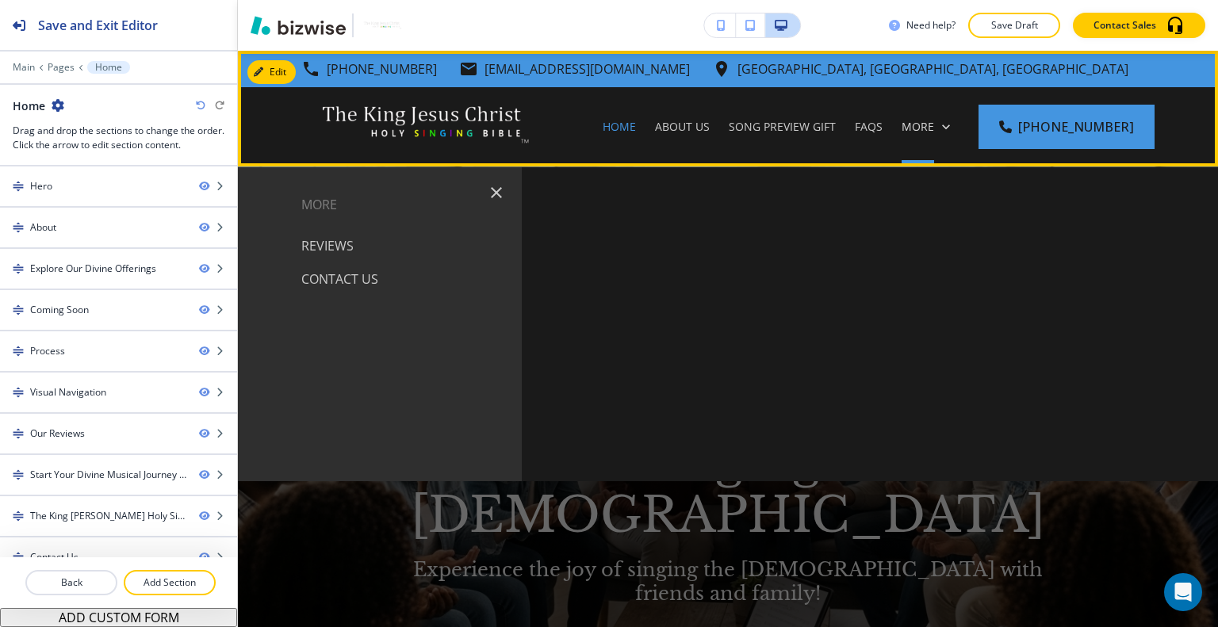
click at [954, 123] on icon at bounding box center [946, 127] width 16 height 16
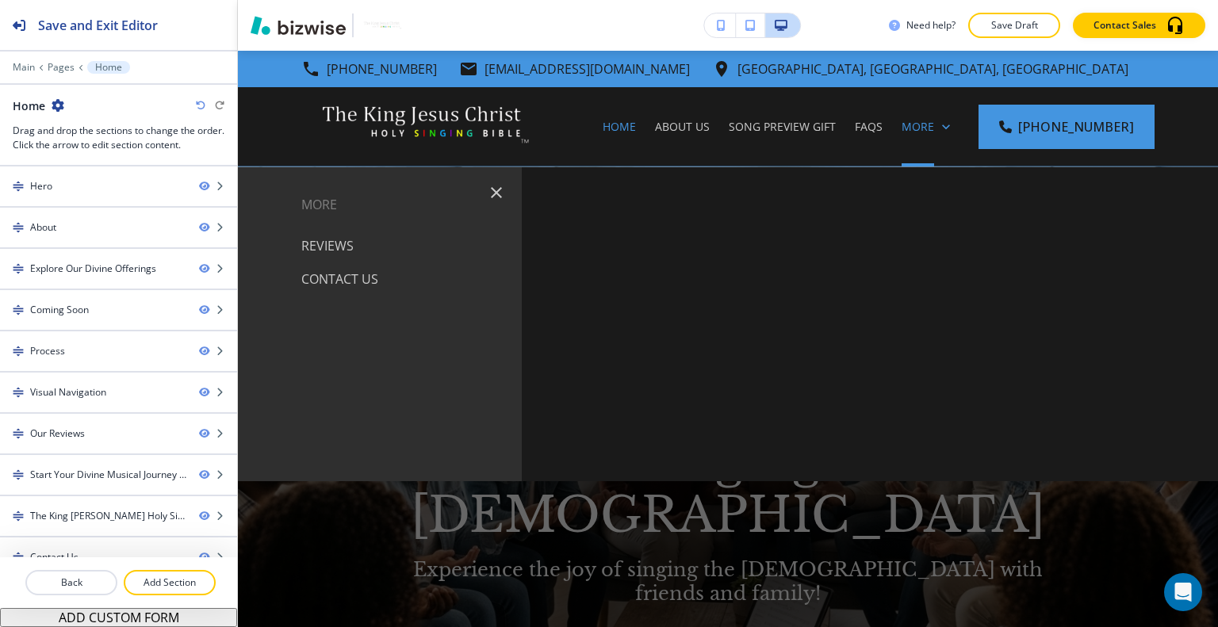
click at [504, 197] on button "button" at bounding box center [496, 193] width 38 height 38
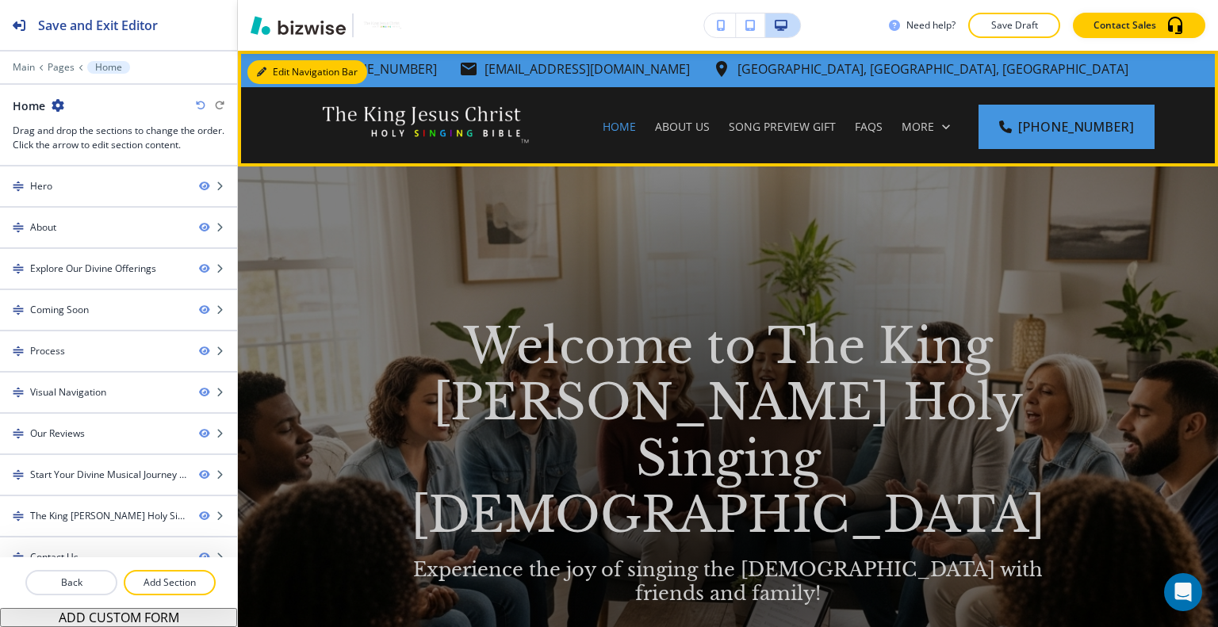
click at [290, 69] on button "Edit Navigation Bar" at bounding box center [307, 72] width 120 height 24
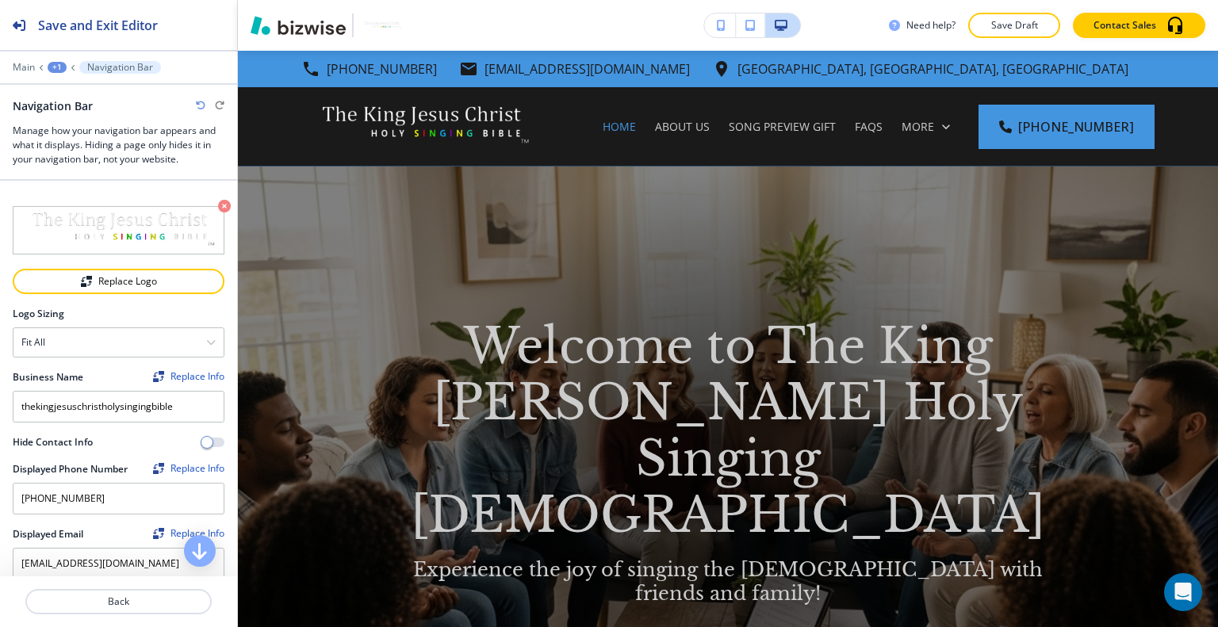
scroll to position [476, 0]
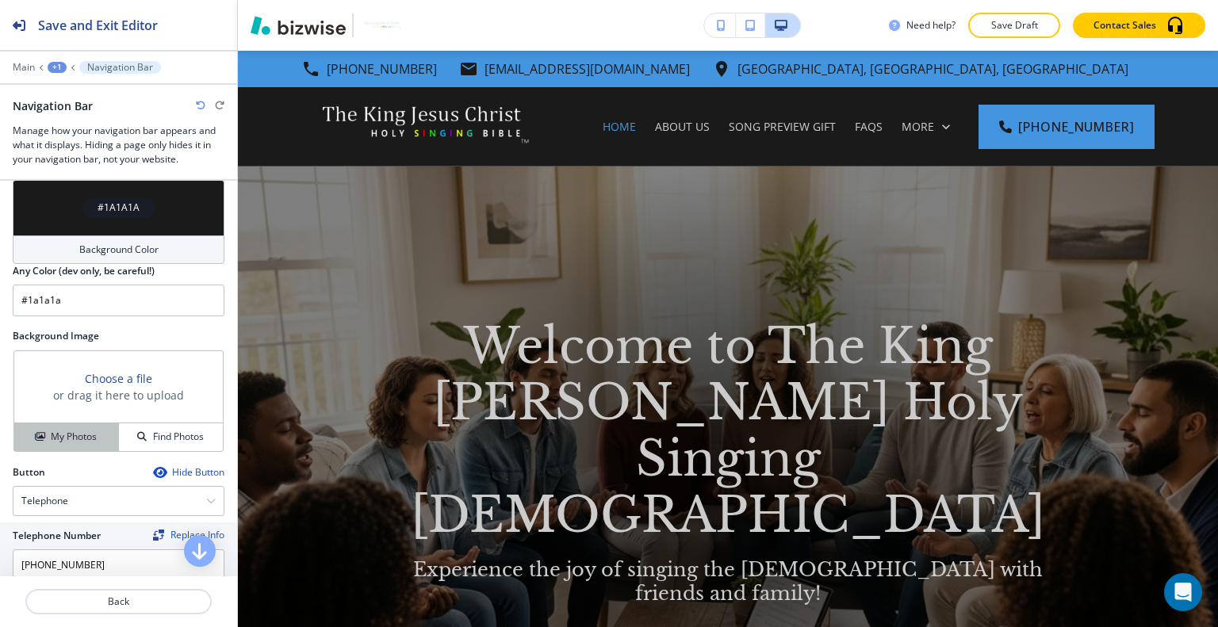
click at [82, 432] on h4 "My Photos" at bounding box center [74, 437] width 46 height 14
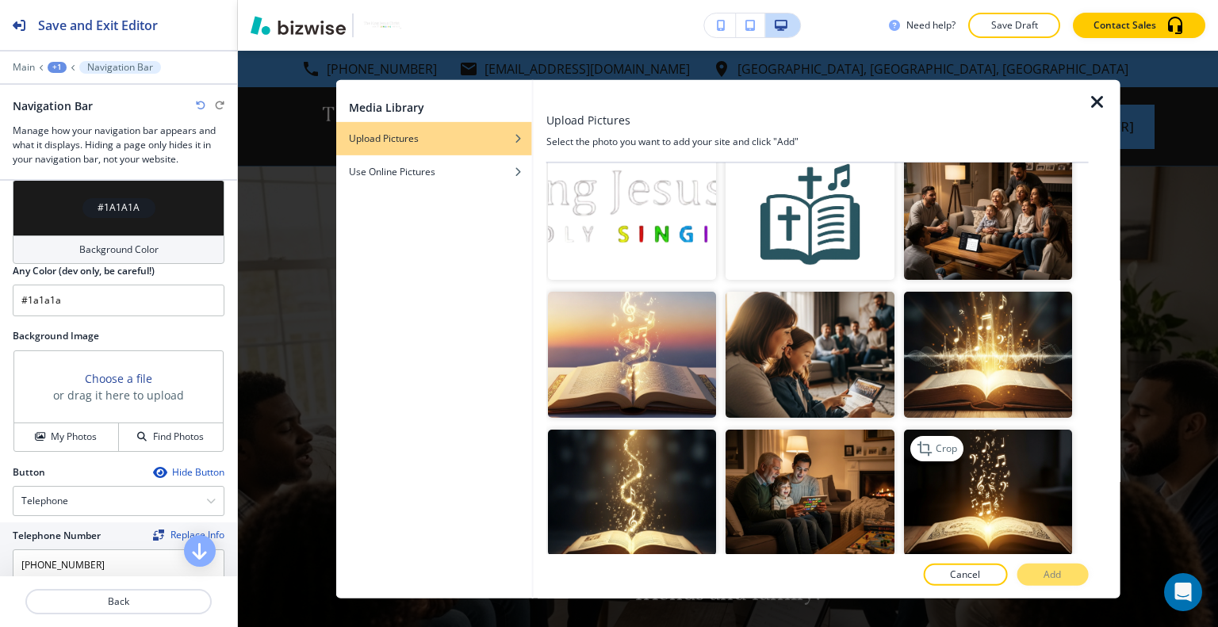
scroll to position [396, 0]
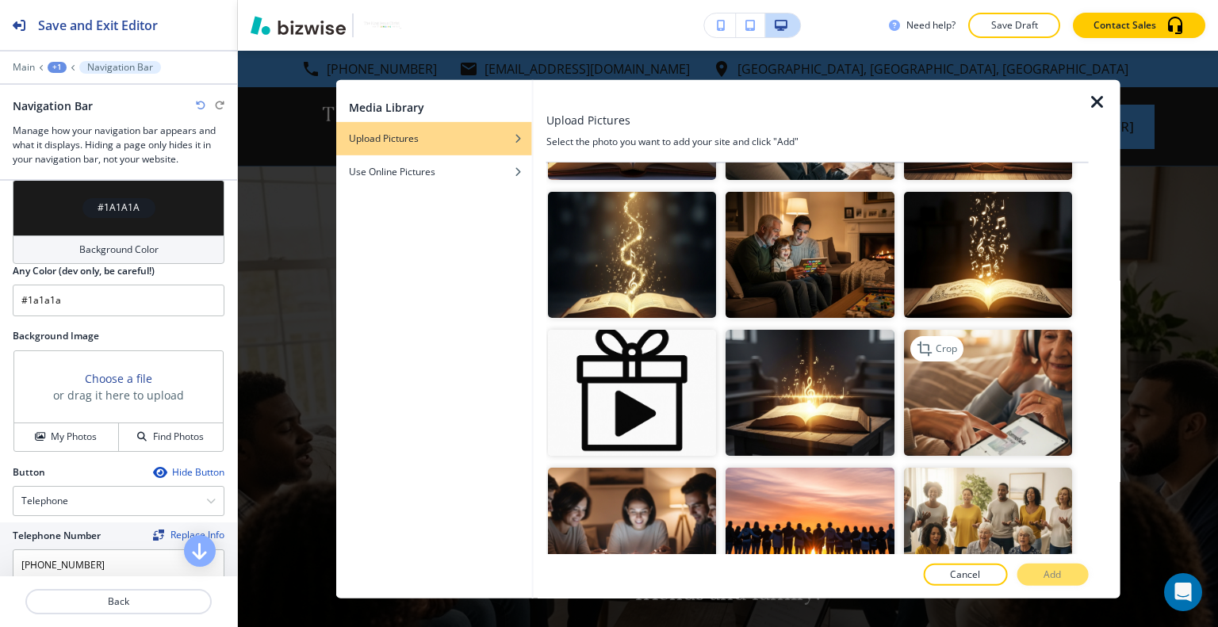
click at [1032, 371] on img "button" at bounding box center [987, 393] width 168 height 126
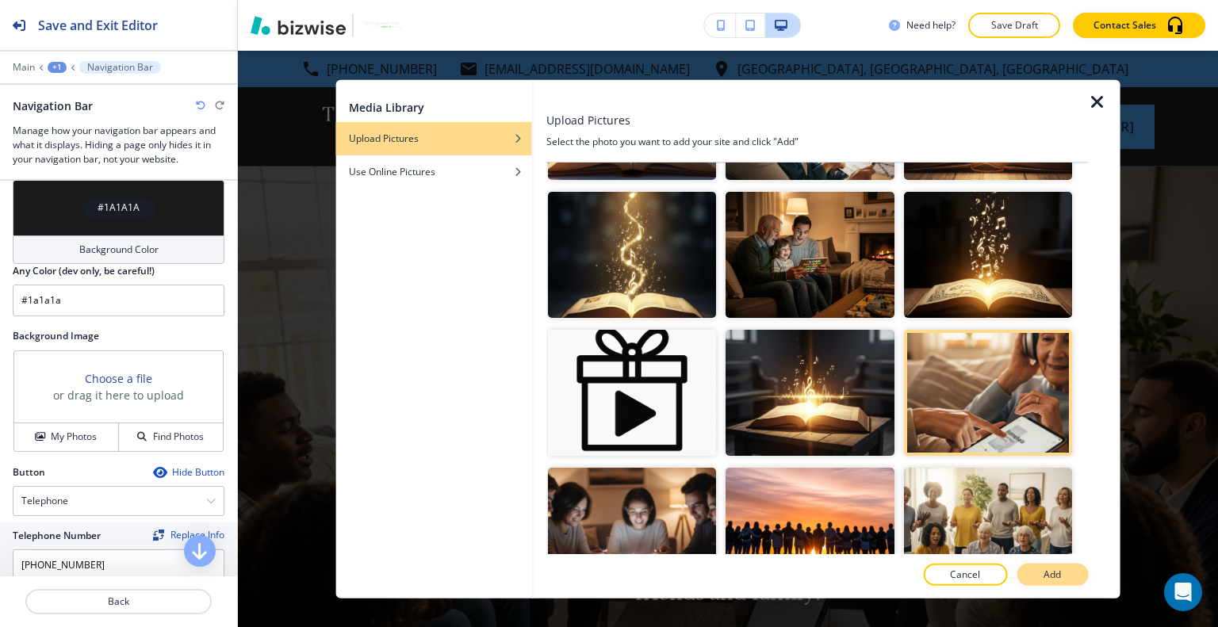
click at [1038, 570] on button "Add" at bounding box center [1051, 575] width 71 height 22
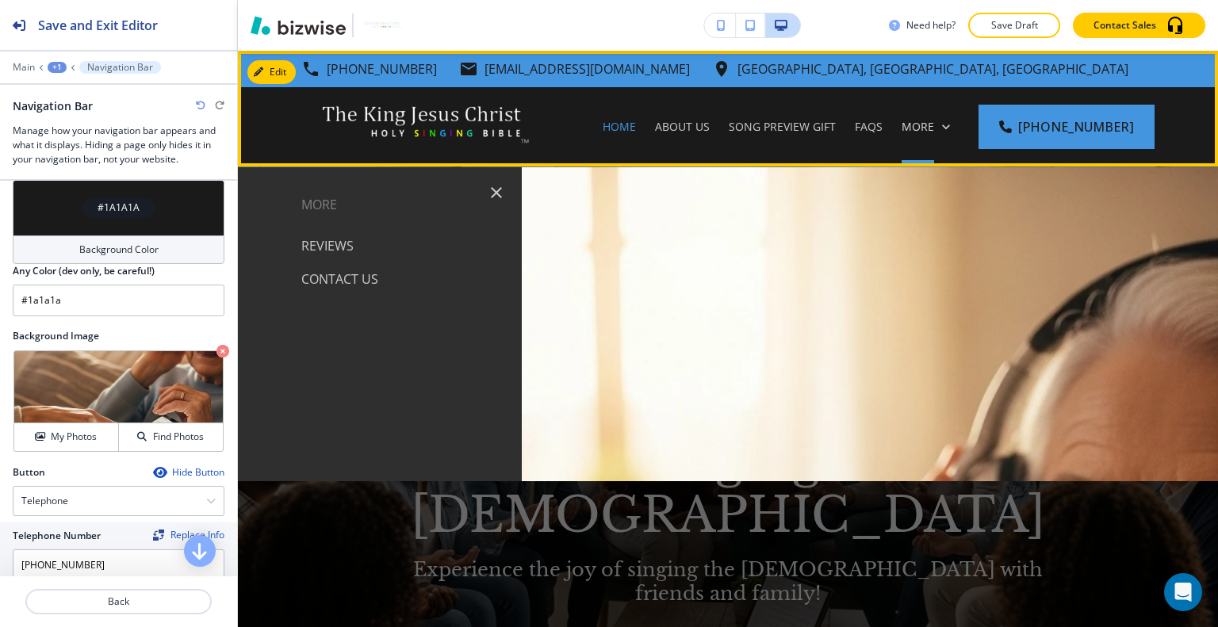
click at [950, 129] on icon at bounding box center [946, 126] width 8 height 5
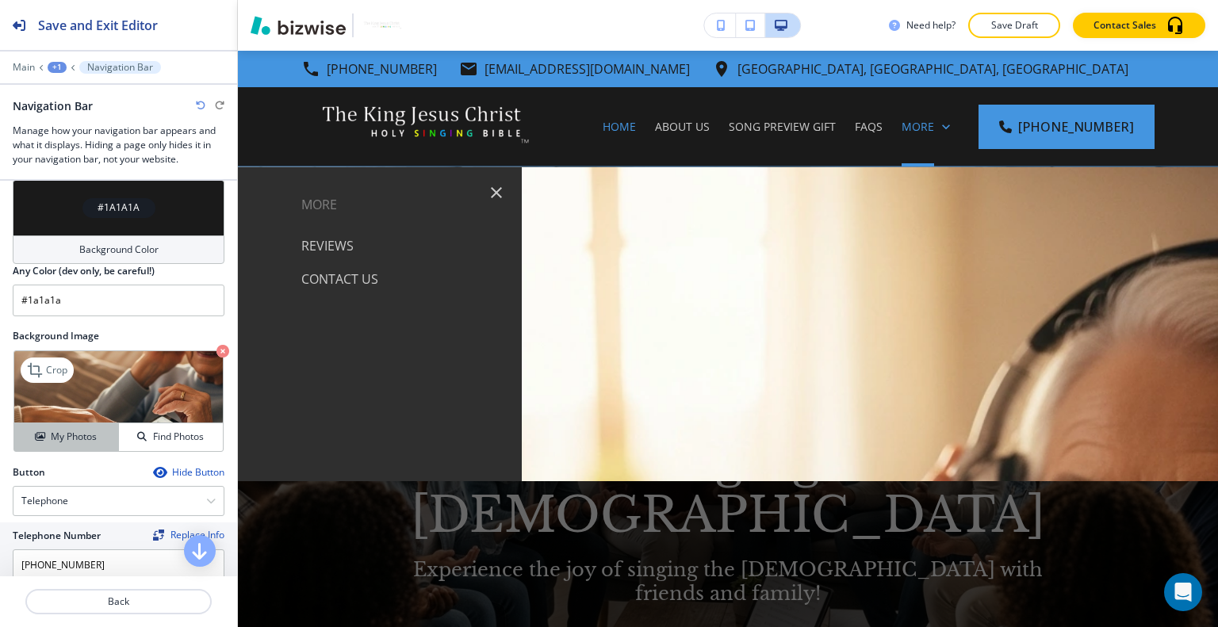
click at [58, 435] on h4 "My Photos" at bounding box center [74, 437] width 46 height 14
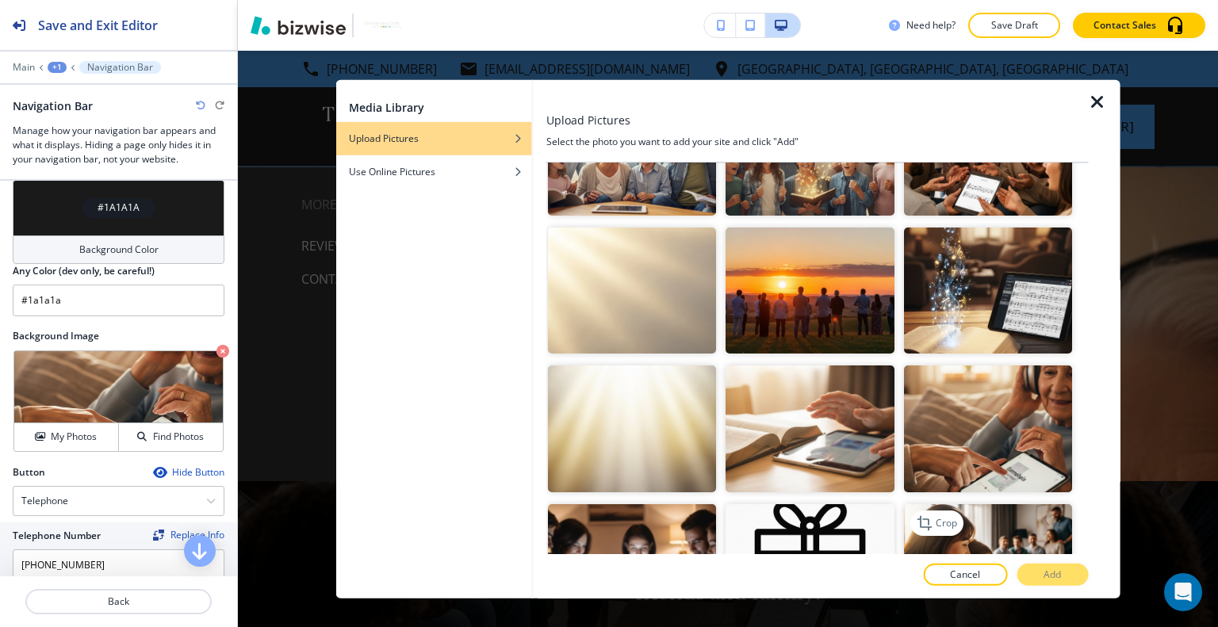
scroll to position [1269, 0]
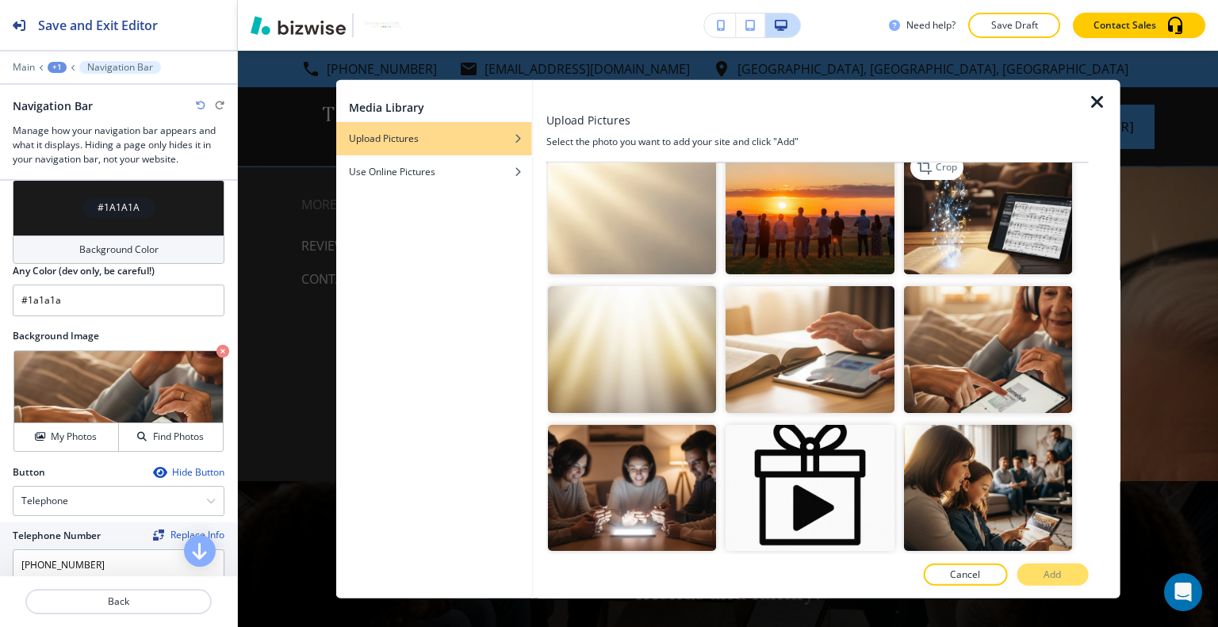
click at [1021, 213] on img "button" at bounding box center [987, 211] width 168 height 126
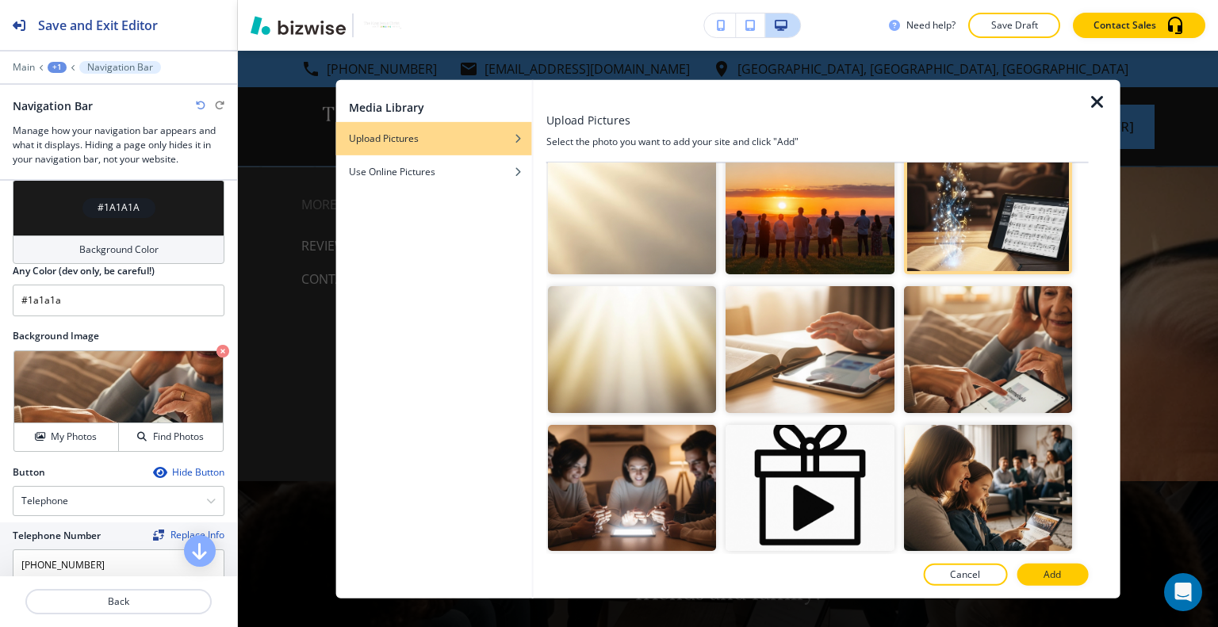
click at [1066, 591] on div at bounding box center [817, 592] width 542 height 13
click at [1069, 570] on button "Add" at bounding box center [1051, 575] width 71 height 22
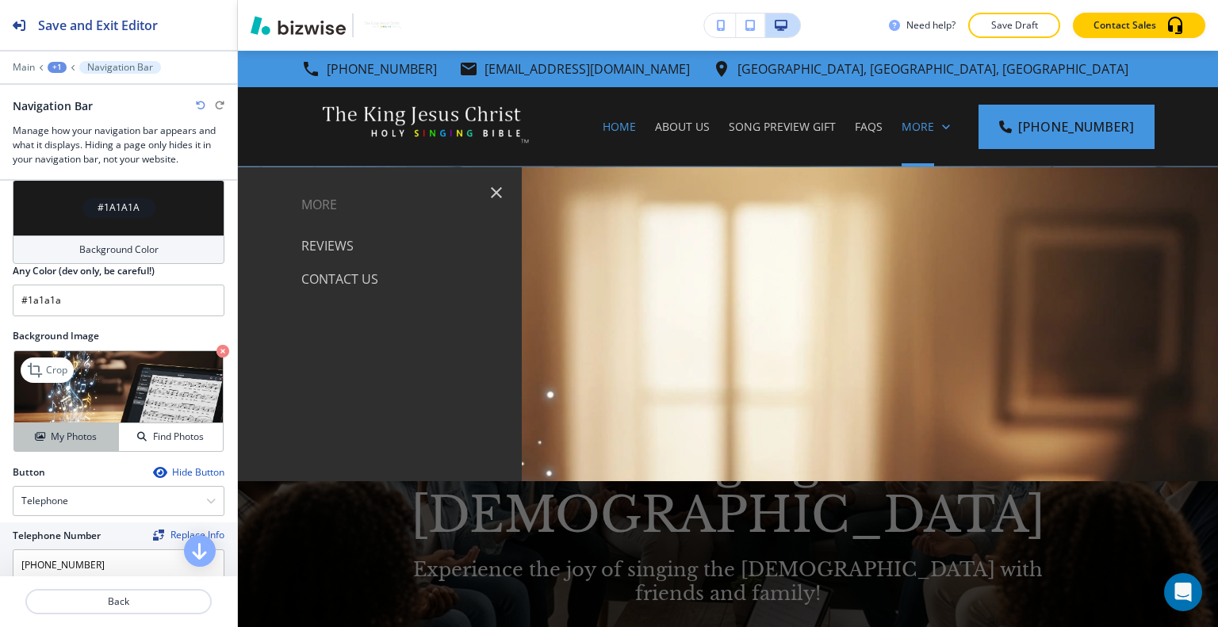
click at [91, 433] on h4 "My Photos" at bounding box center [74, 437] width 46 height 14
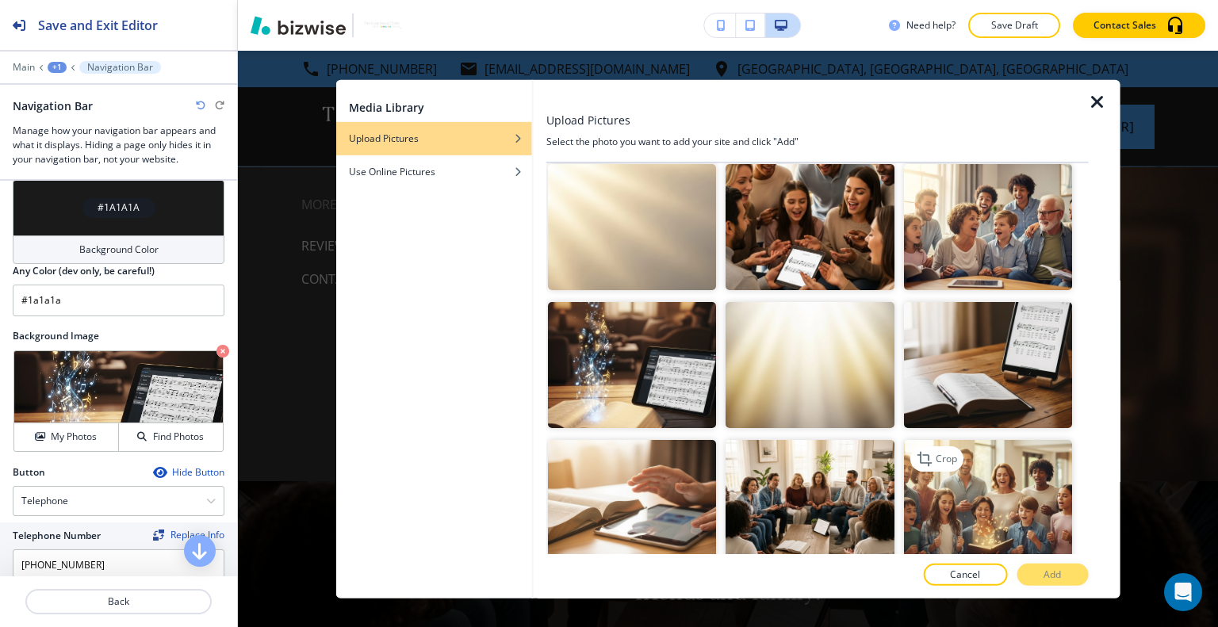
scroll to position [2299, 0]
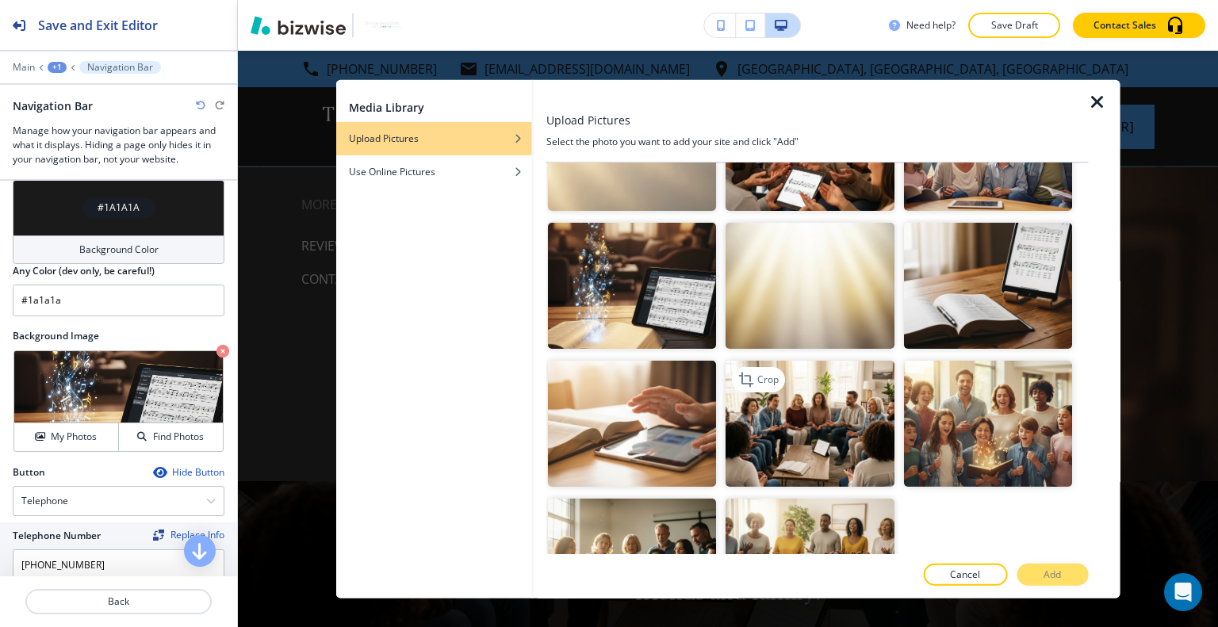
click at [831, 388] on img "button" at bounding box center [809, 424] width 168 height 126
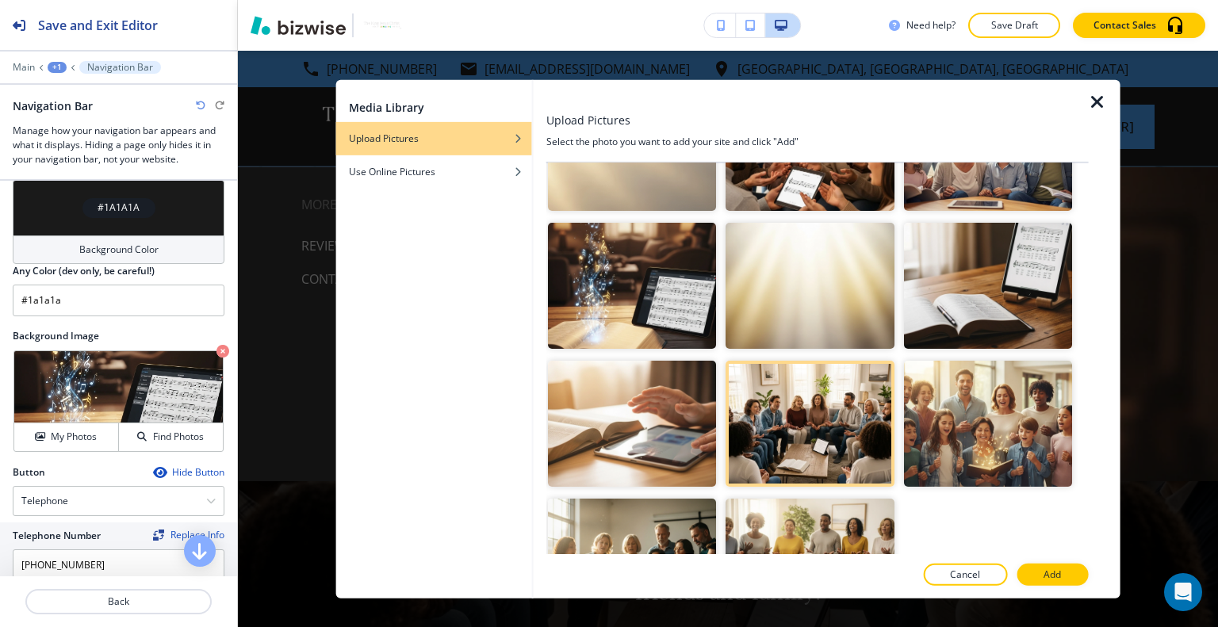
click at [1064, 561] on div at bounding box center [817, 559] width 542 height 10
click at [1066, 567] on button "Add" at bounding box center [1051, 575] width 71 height 22
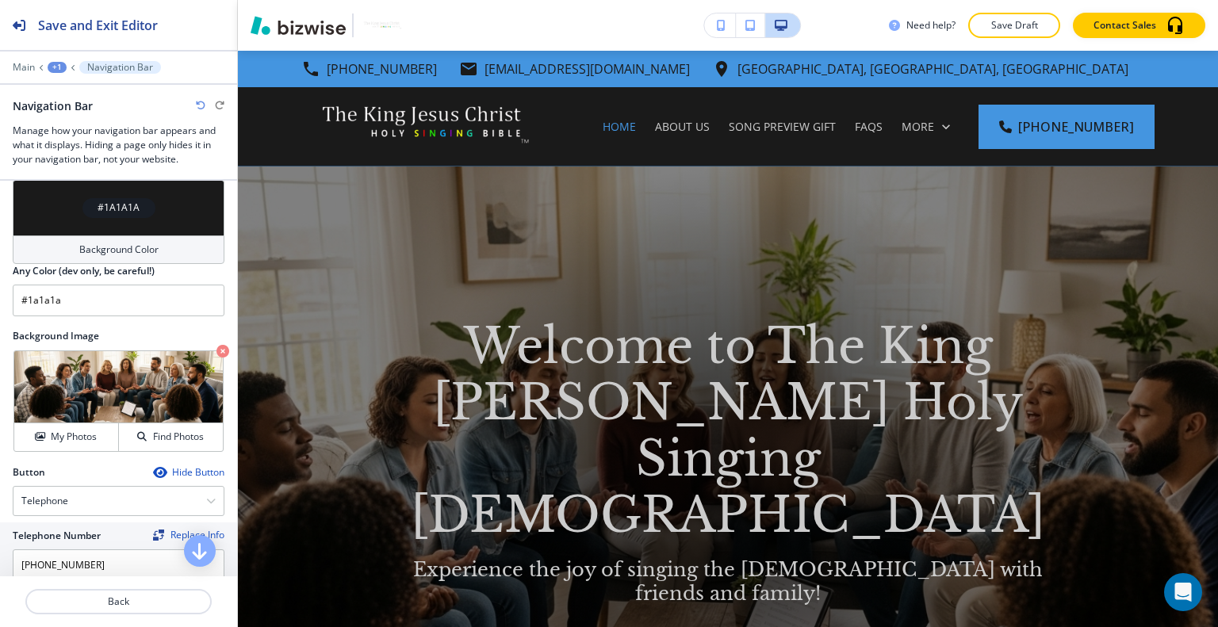
click at [1081, 531] on img at bounding box center [728, 492] width 980 height 650
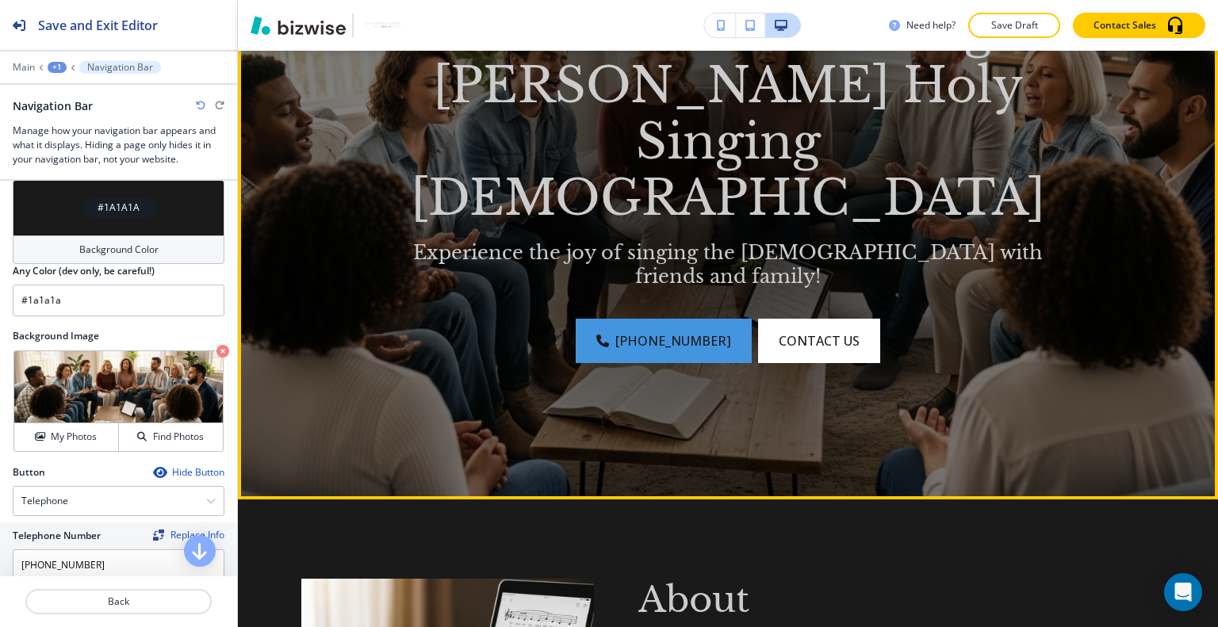
scroll to position [0, 0]
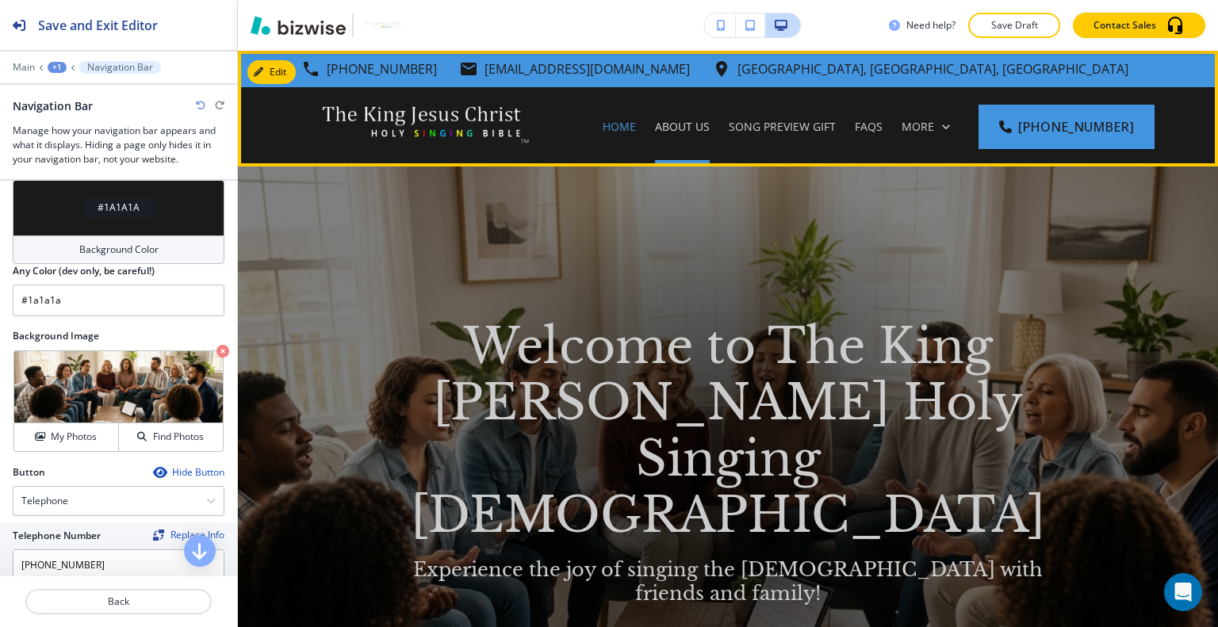
click at [703, 121] on p "About Us" at bounding box center [682, 127] width 55 height 16
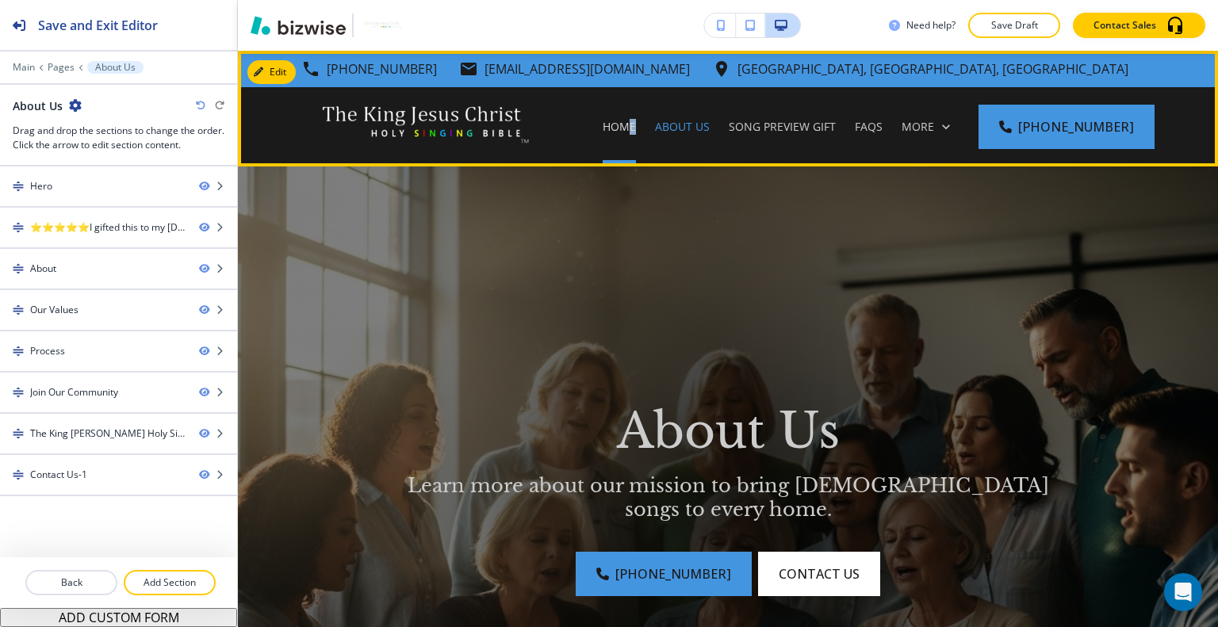
click at [636, 128] on p "Home" at bounding box center [619, 127] width 33 height 16
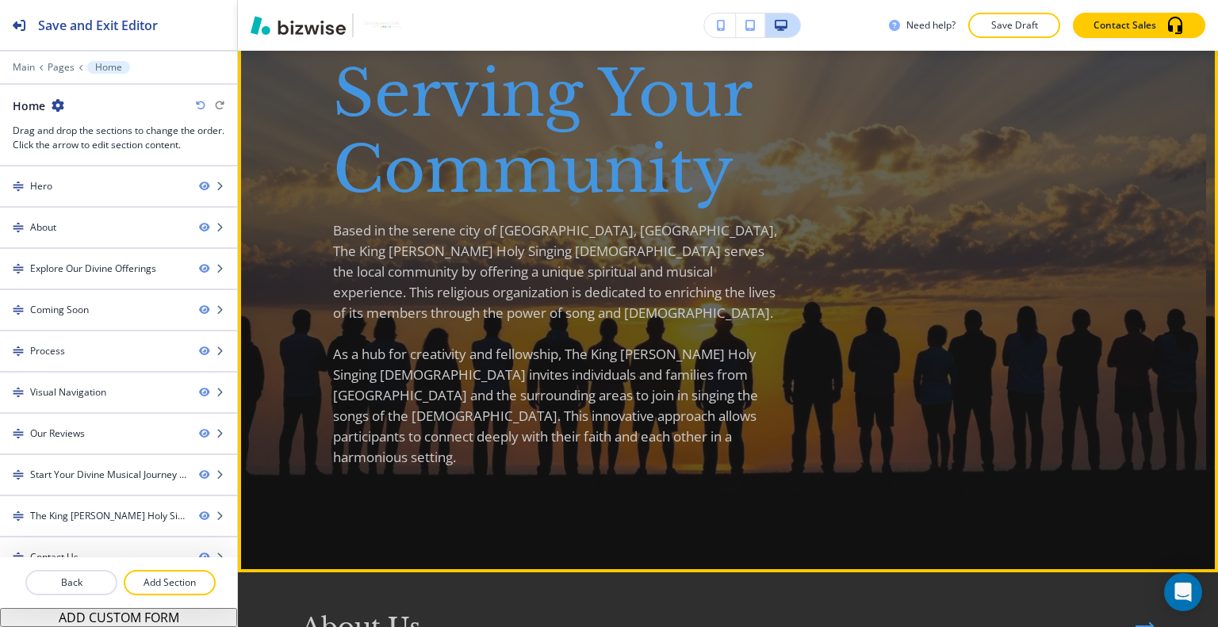
scroll to position [2379, 0]
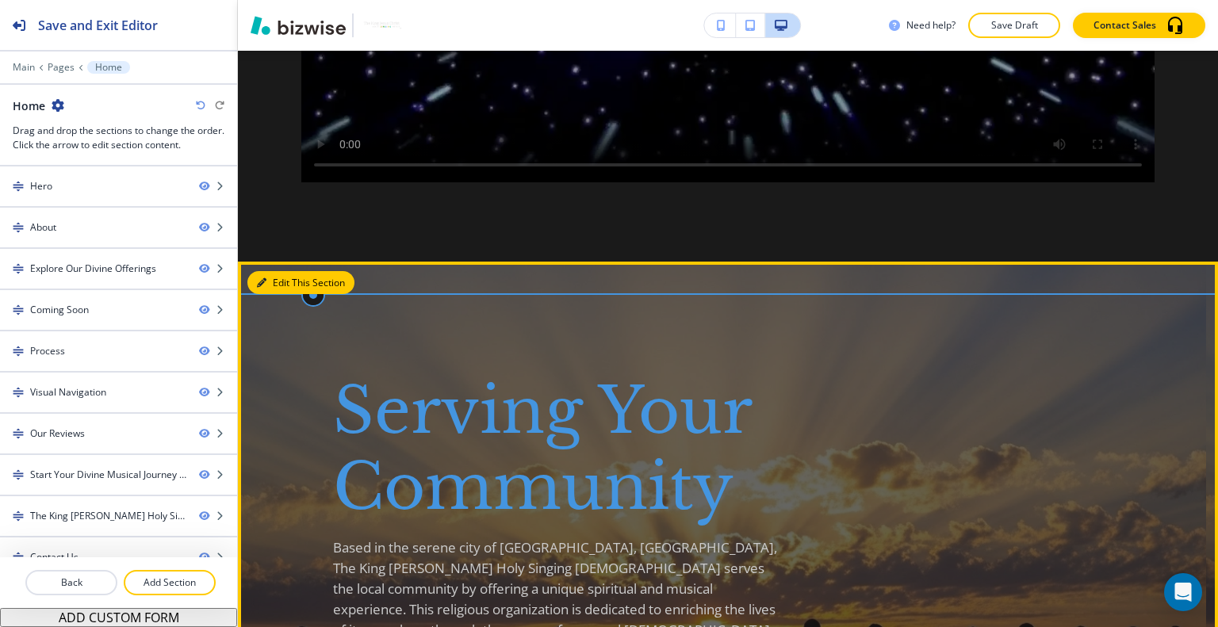
click at [280, 271] on button "Edit This Section" at bounding box center [300, 283] width 107 height 24
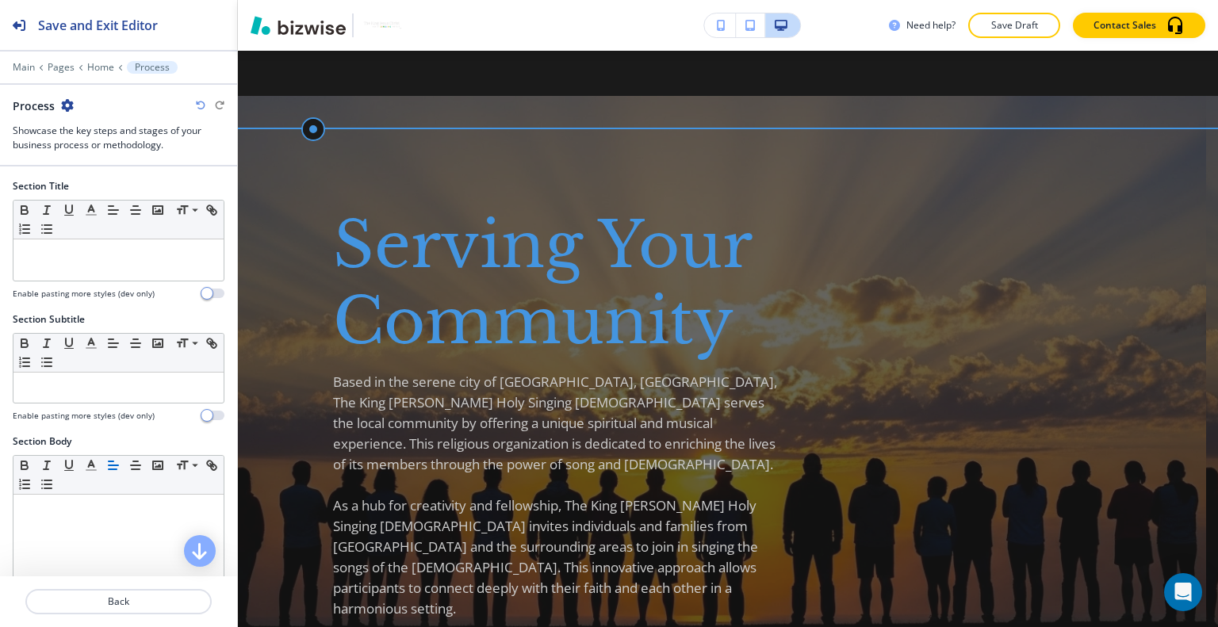
scroll to position [441, 0]
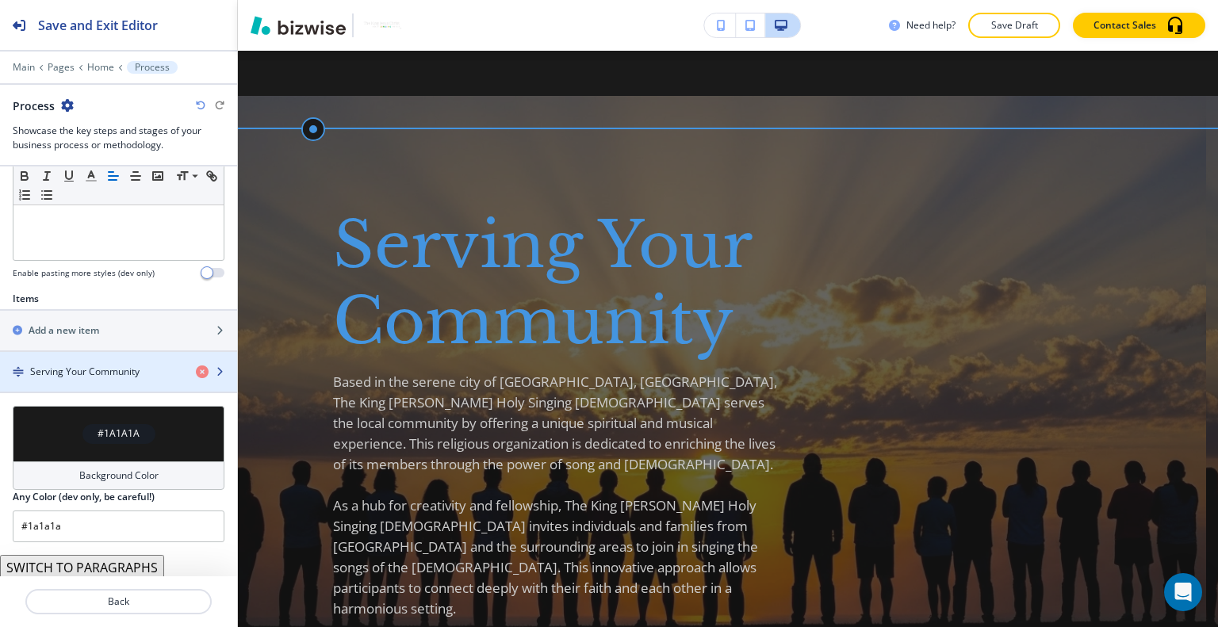
click at [117, 370] on h4 "Serving Your Community" at bounding box center [84, 372] width 109 height 14
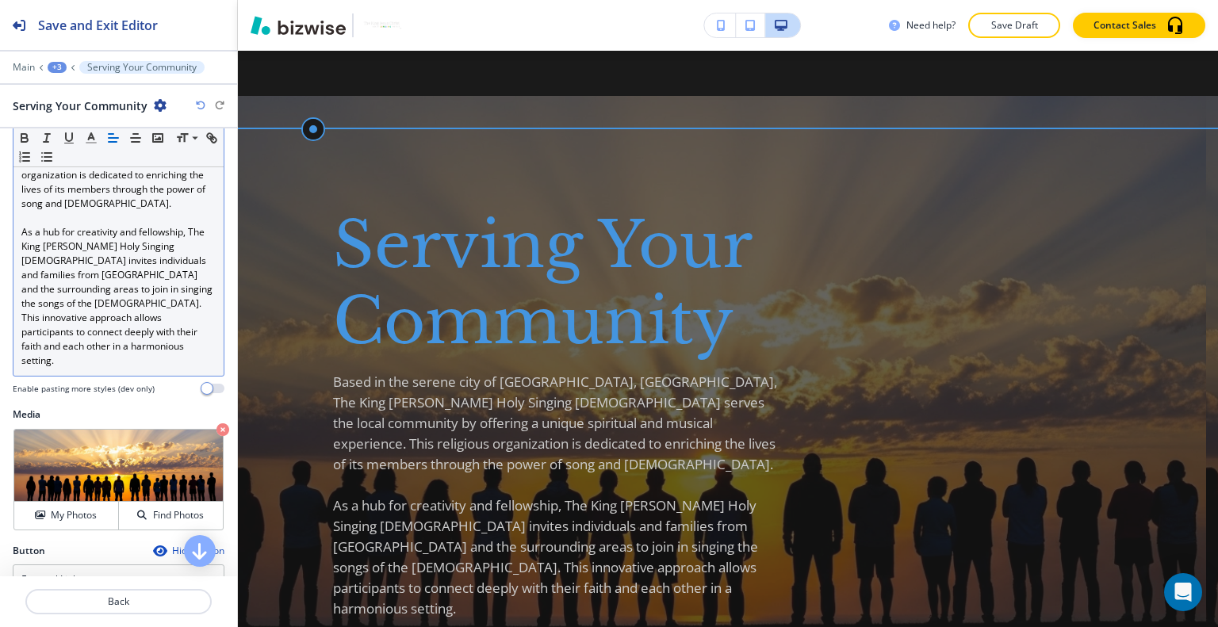
scroll to position [317, 0]
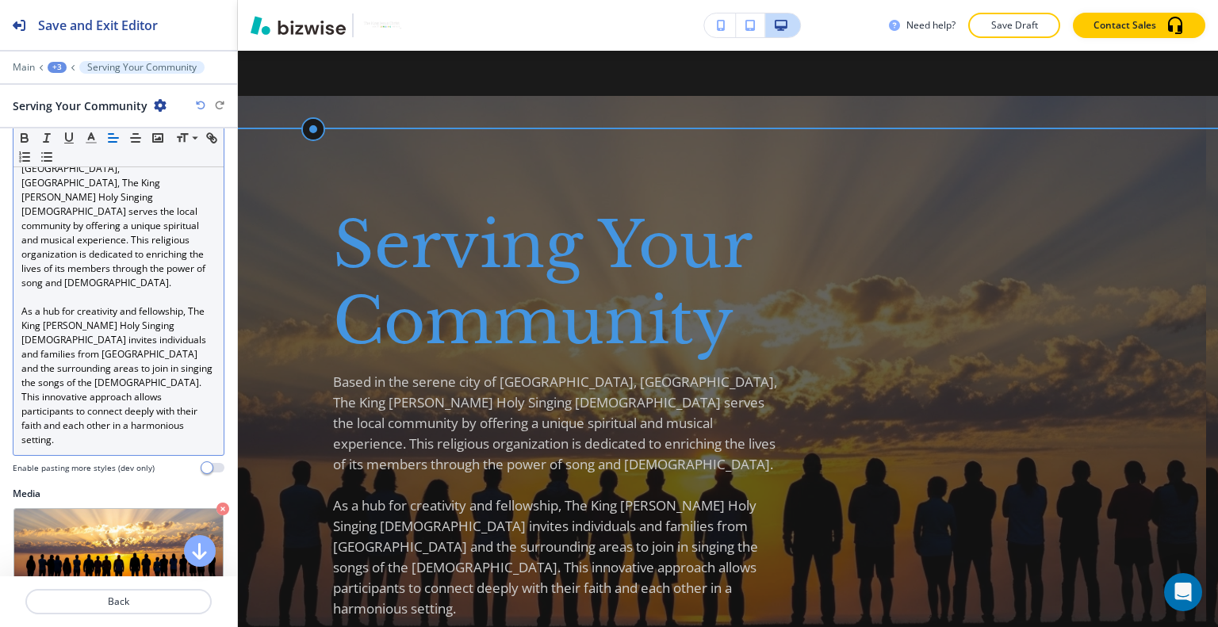
click at [99, 381] on p "As a hub for creativity and fellowship, The King Jesus Christ Holy Singing Bibl…" at bounding box center [118, 375] width 194 height 143
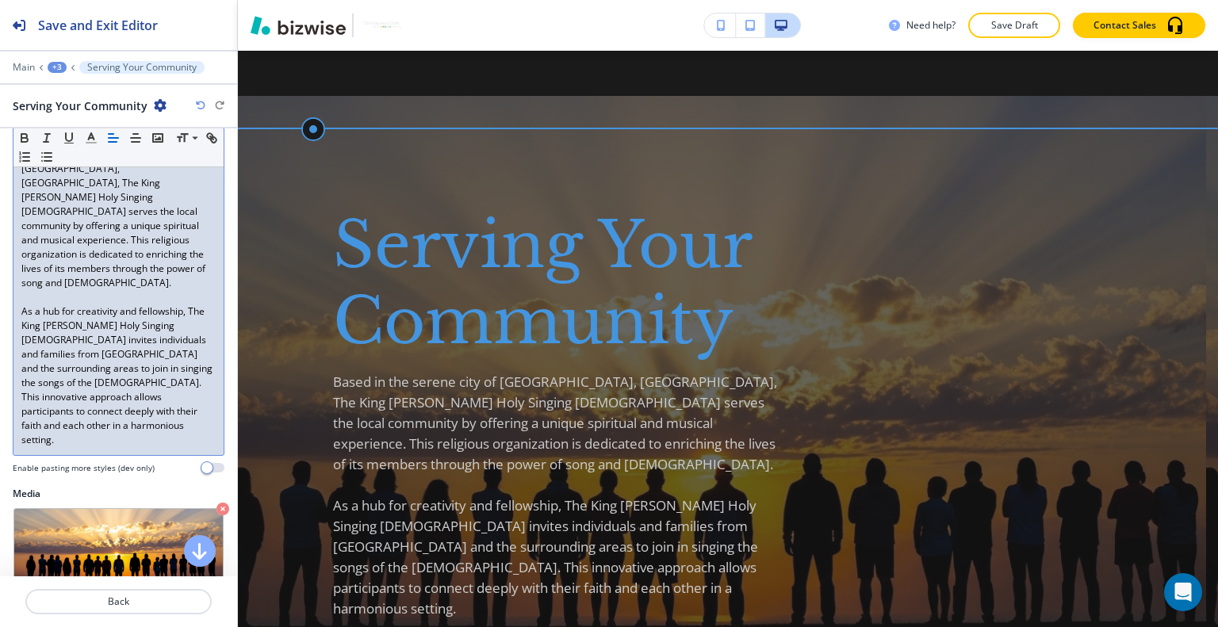
scroll to position [476, 0]
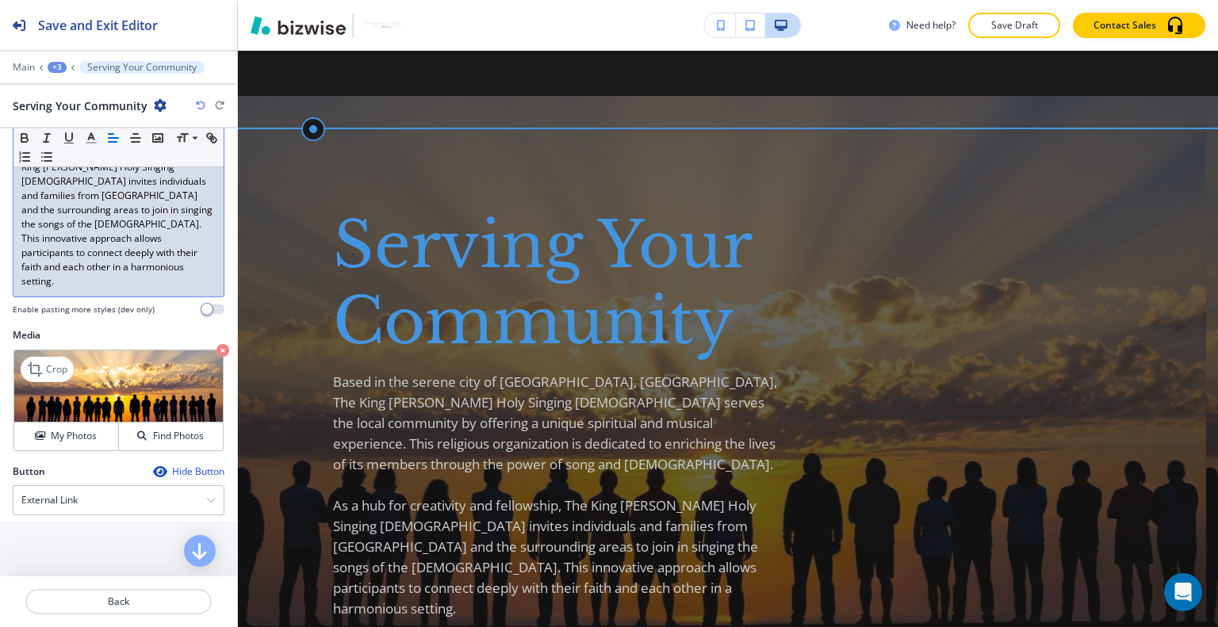
click at [67, 405] on div "Crop My Photos Find Photos" at bounding box center [118, 400] width 210 height 101
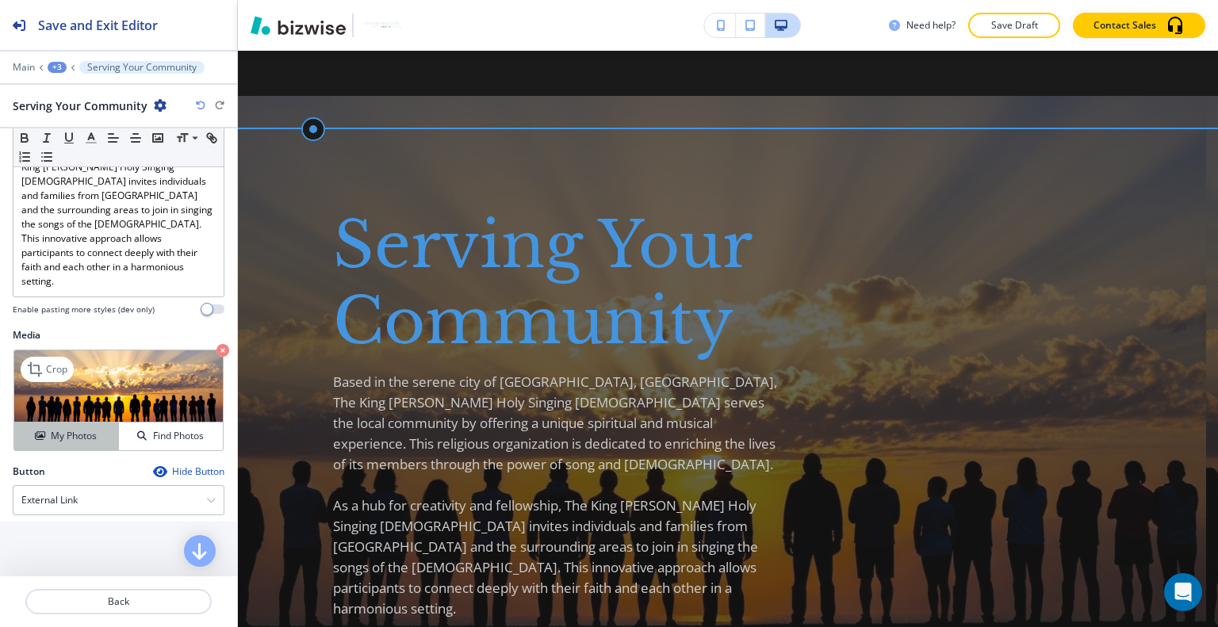
click at [70, 429] on h4 "My Photos" at bounding box center [74, 436] width 46 height 14
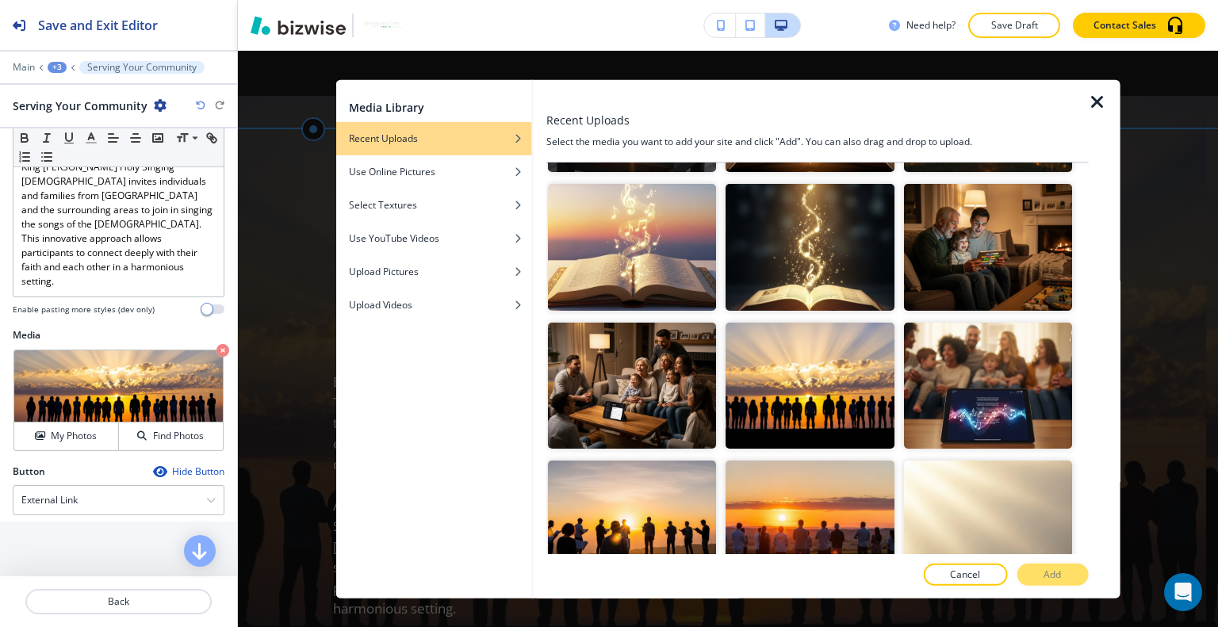
scroll to position [2141, 0]
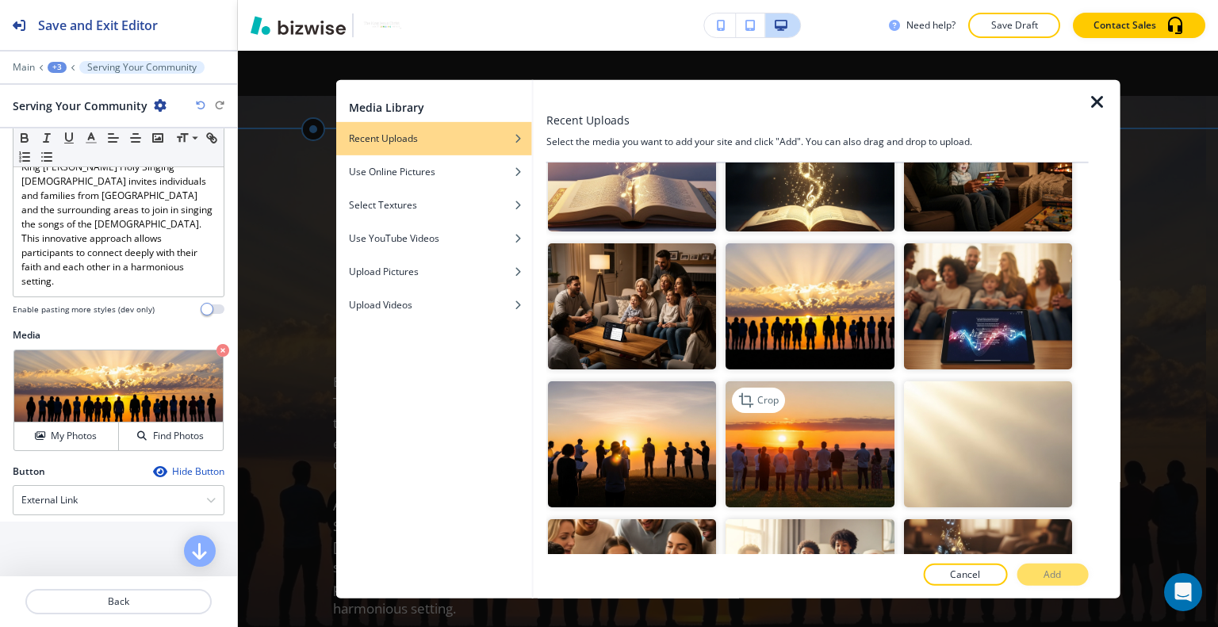
click at [810, 405] on img "button" at bounding box center [809, 444] width 168 height 126
click at [1046, 578] on p "Add" at bounding box center [1051, 575] width 17 height 14
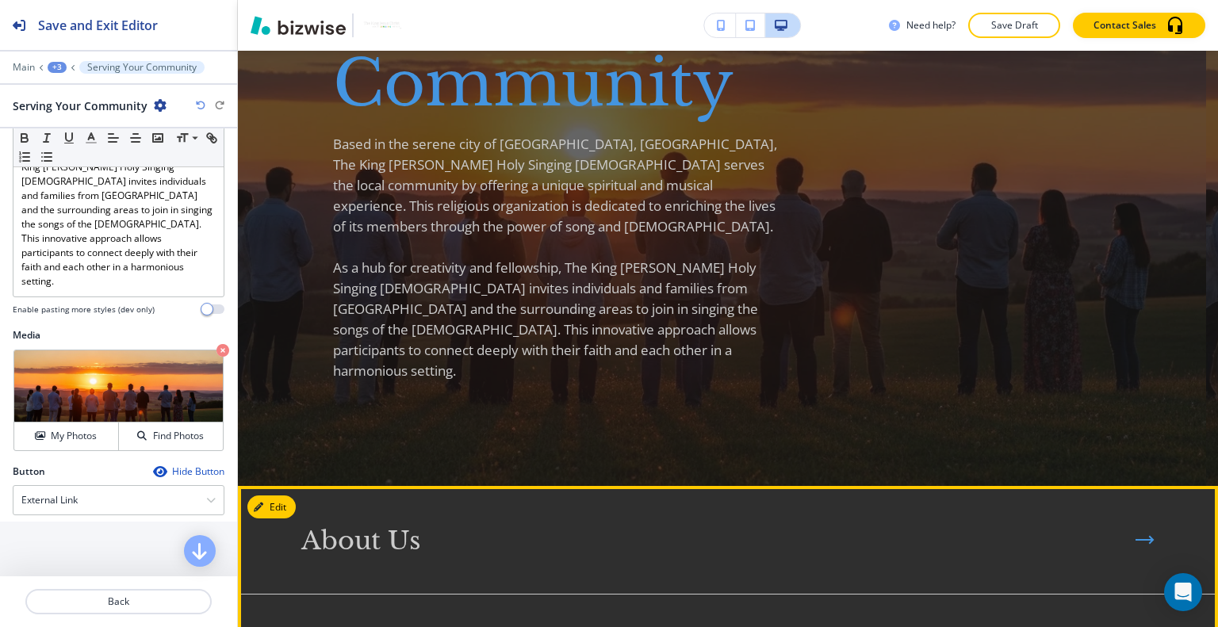
scroll to position [3099, 0]
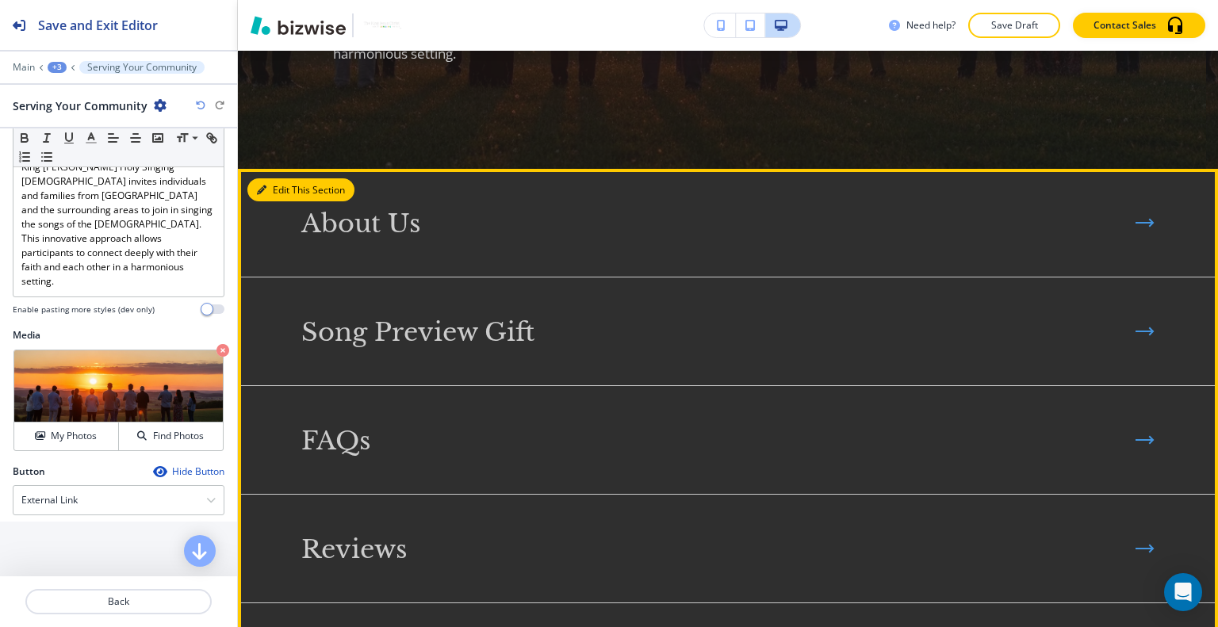
click at [289, 178] on button "Edit This Section" at bounding box center [300, 190] width 107 height 24
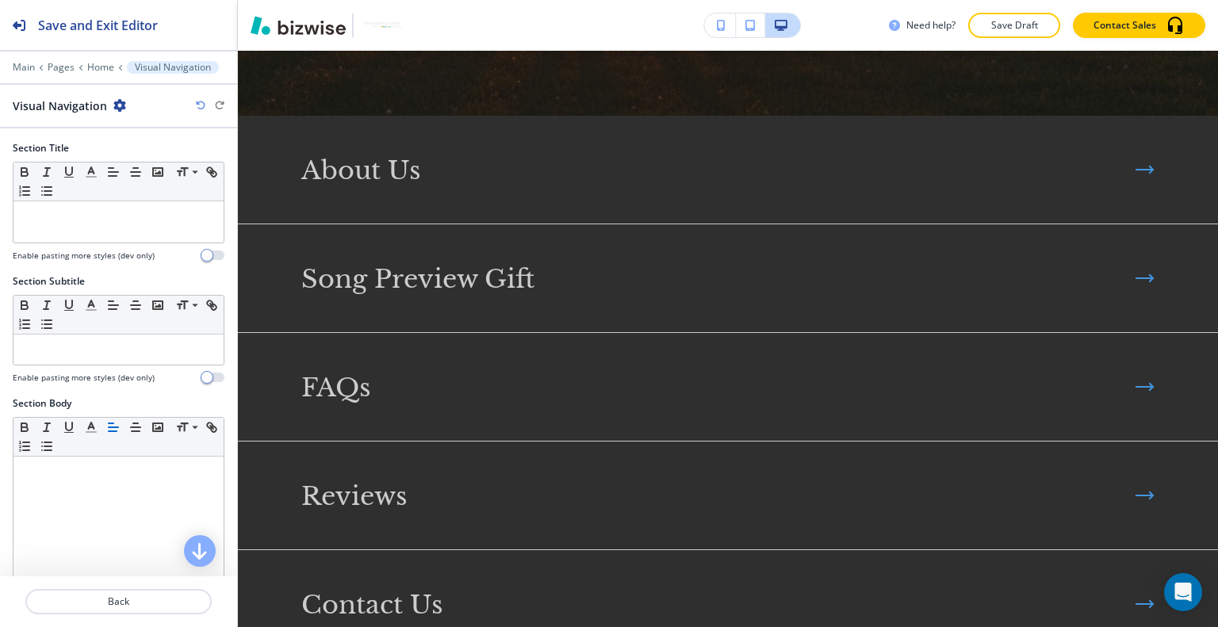
scroll to position [585, 0]
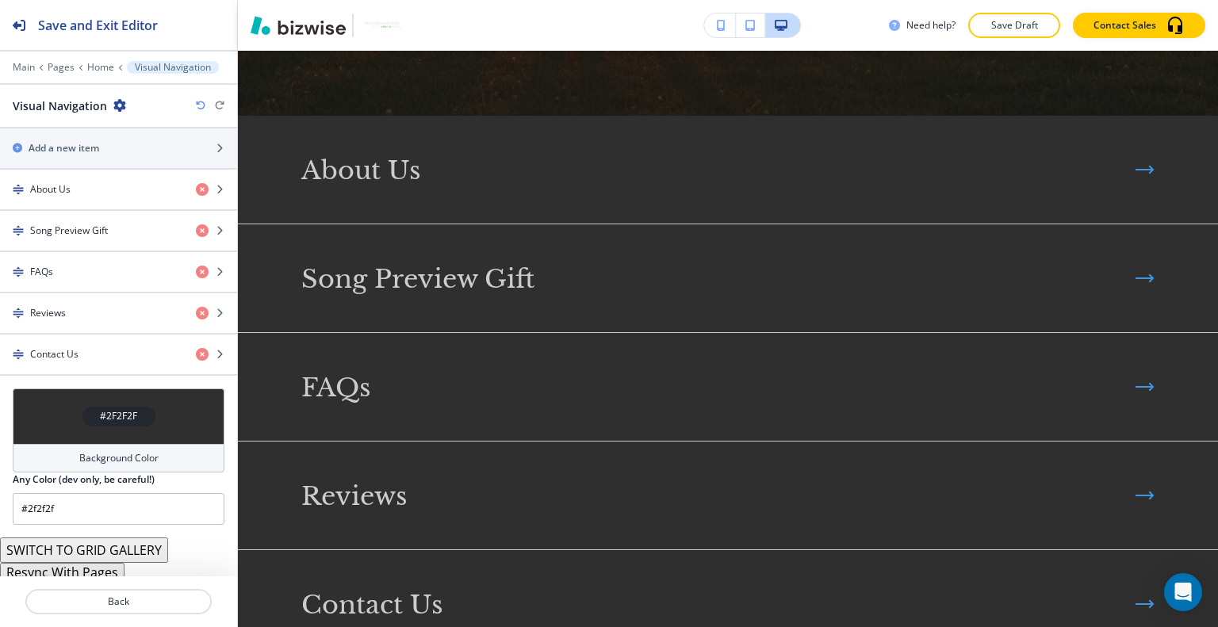
click at [67, 399] on div "#2F2F2F" at bounding box center [119, 417] width 212 height 56
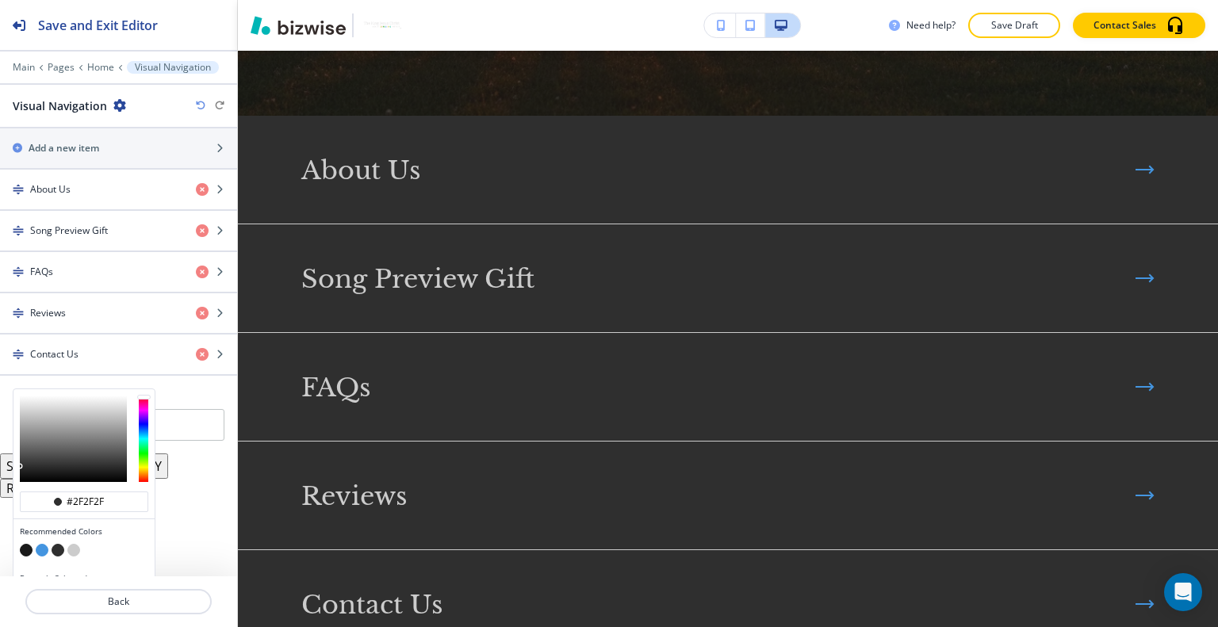
scroll to position [616, 0]
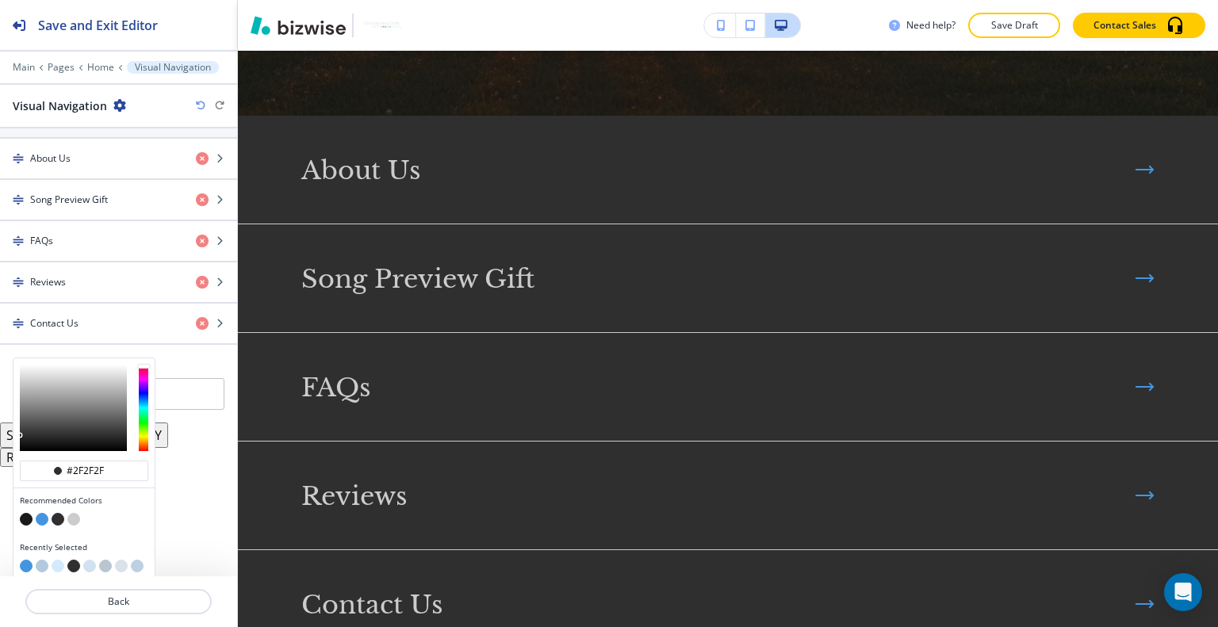
click at [53, 560] on button "button" at bounding box center [58, 566] width 13 height 13
type input "#d5e9fc"
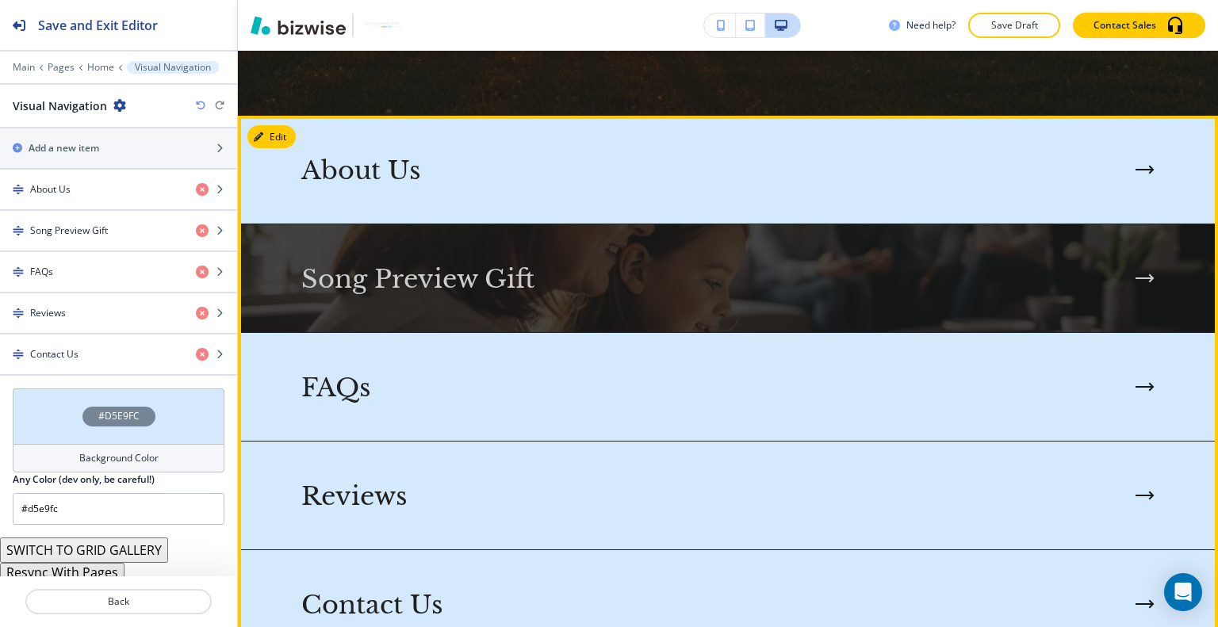
scroll to position [3073, 0]
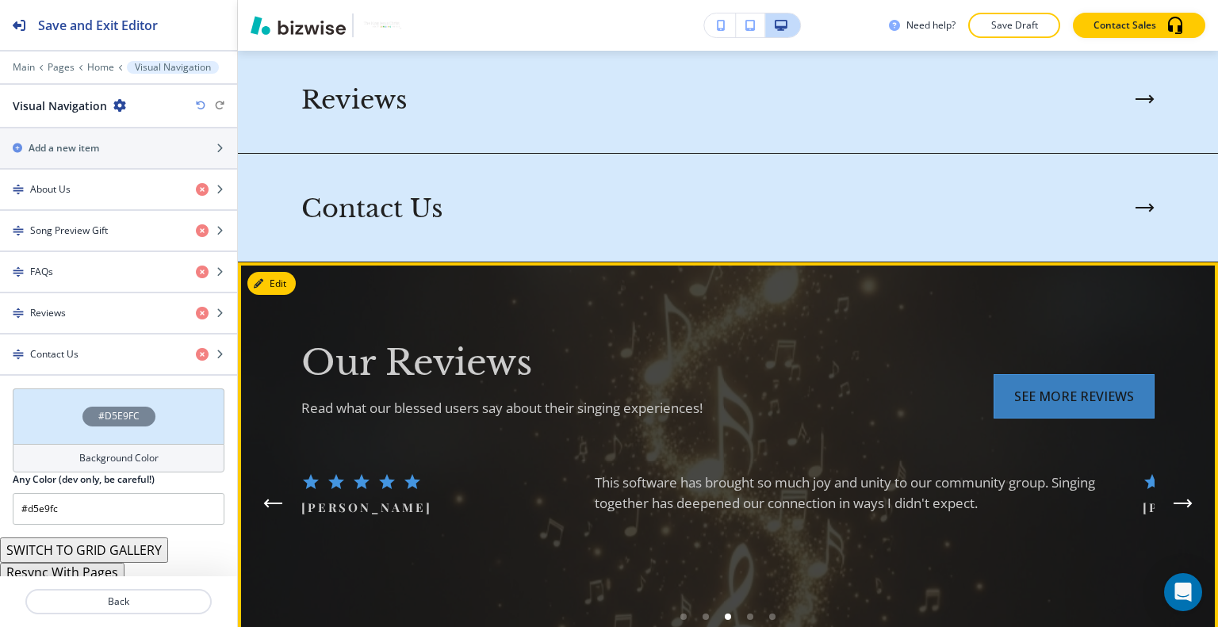
click at [1072, 374] on button "see more reviews" at bounding box center [1073, 396] width 161 height 44
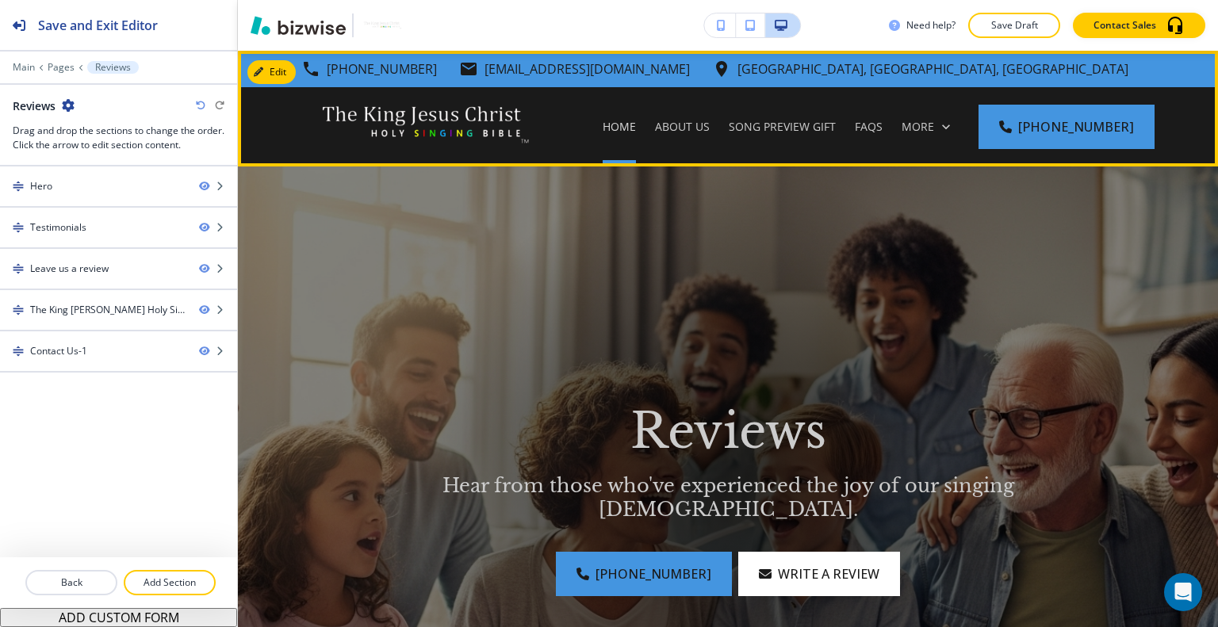
click at [636, 134] on p "Home" at bounding box center [619, 127] width 33 height 16
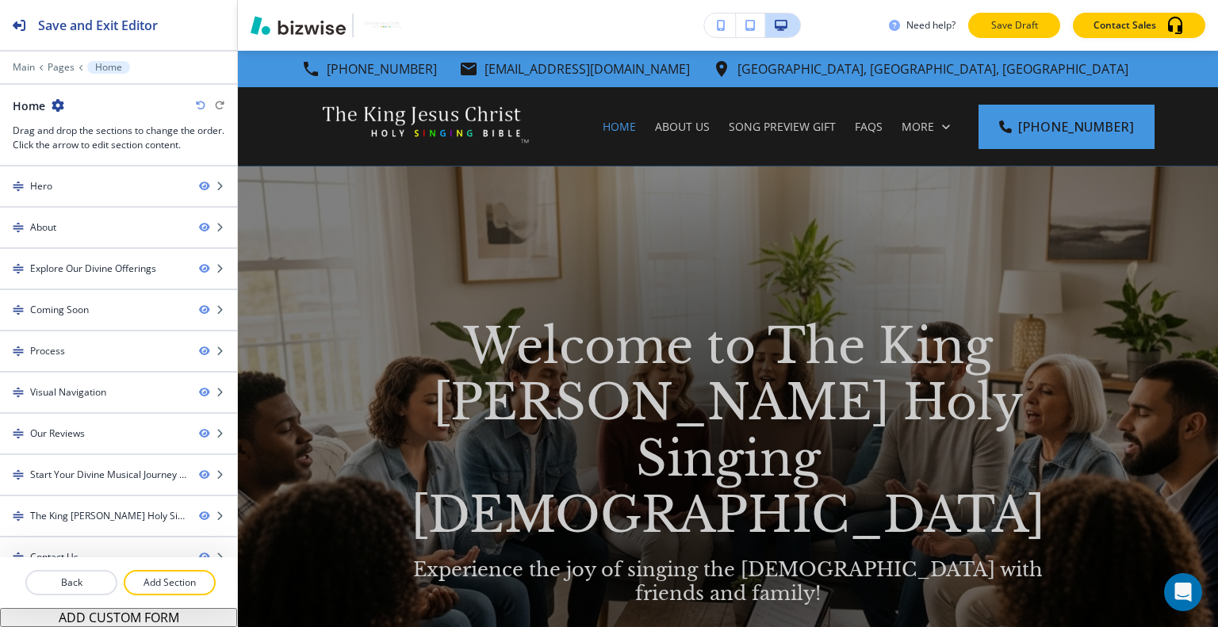
click at [1037, 25] on p "Save Draft" at bounding box center [1014, 25] width 51 height 14
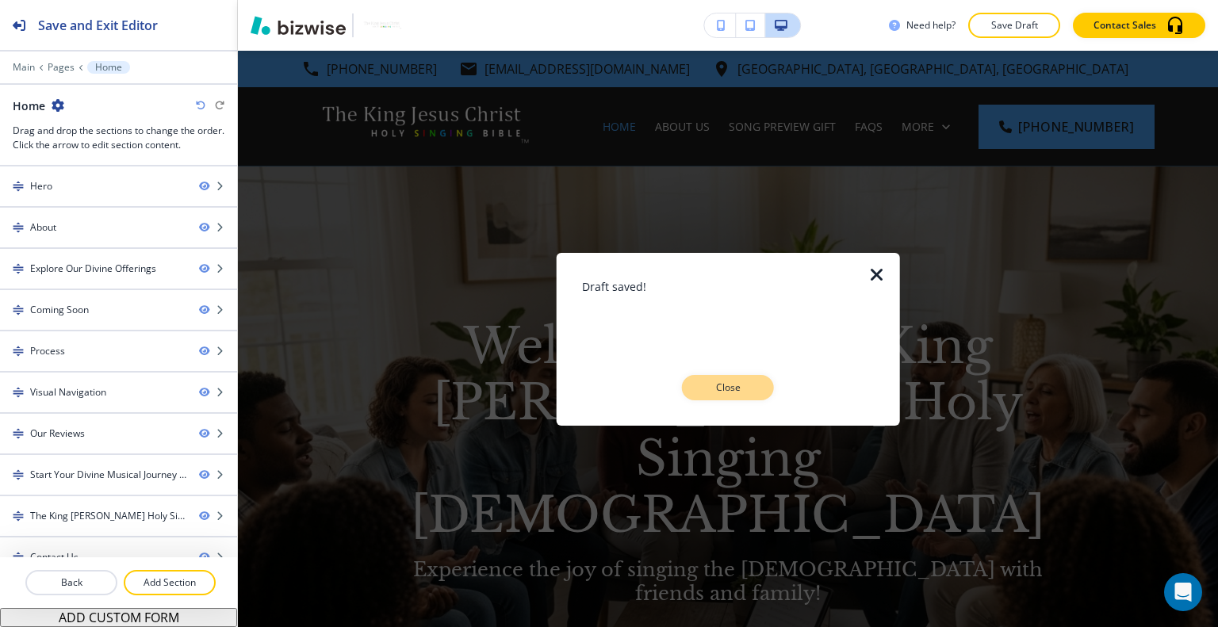
click at [762, 380] on button "Close" at bounding box center [728, 387] width 92 height 25
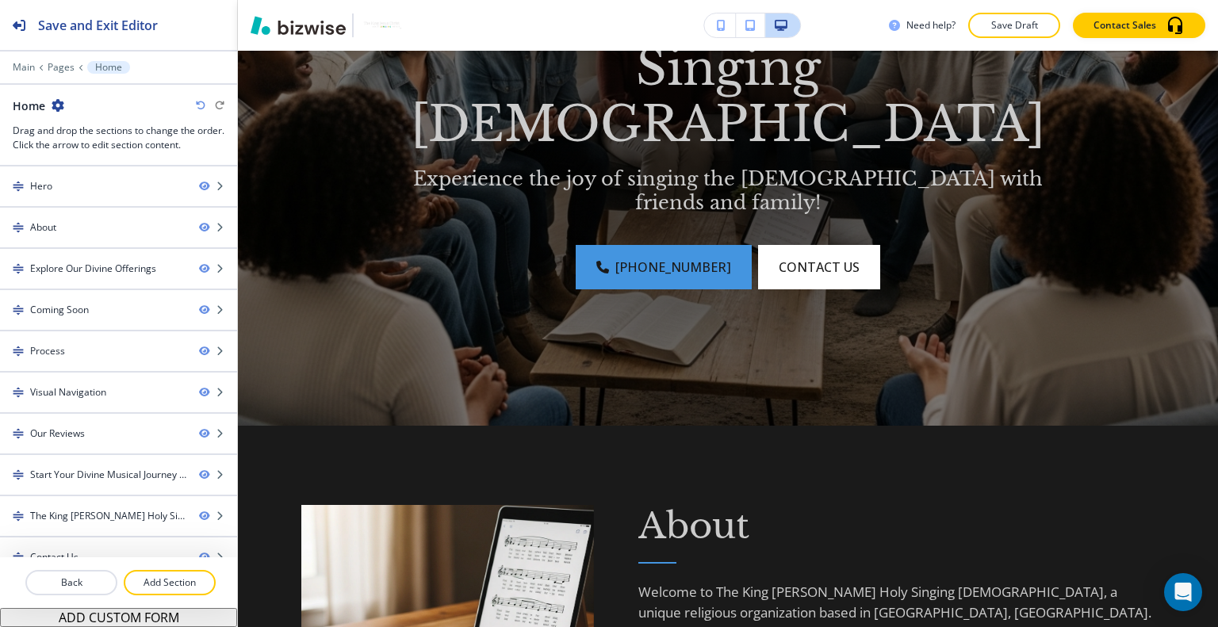
scroll to position [0, 0]
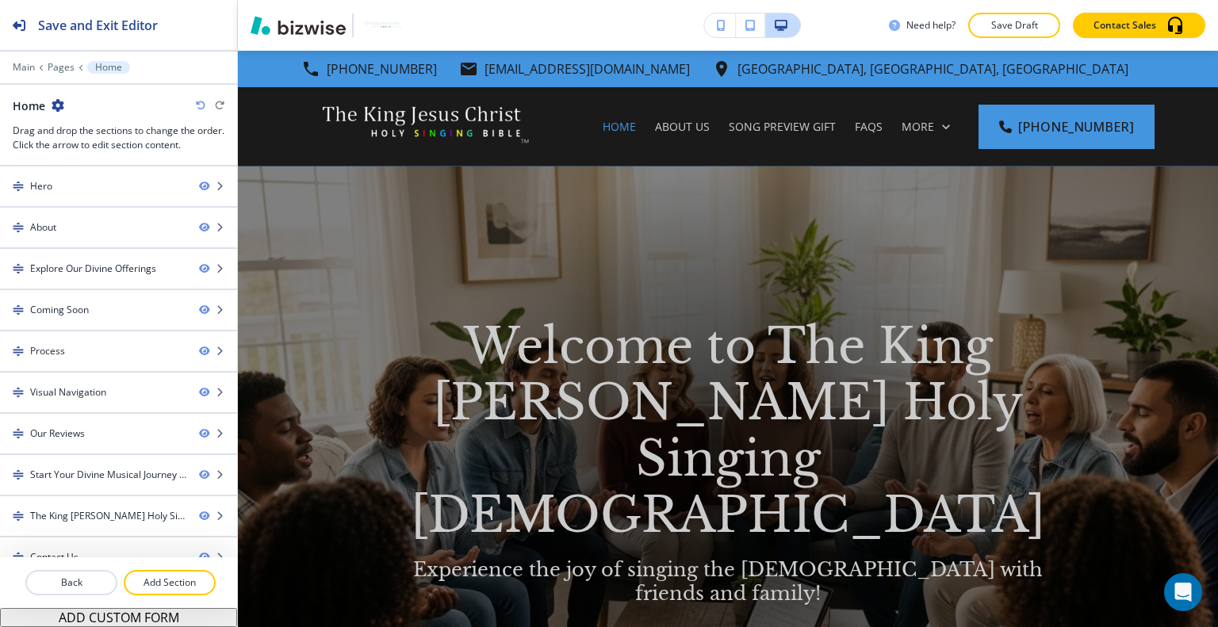
click at [1032, 39] on div "Need help? Save Draft Contact Sales" at bounding box center [728, 25] width 980 height 51
click at [1028, 31] on p "Save Draft" at bounding box center [1014, 25] width 51 height 14
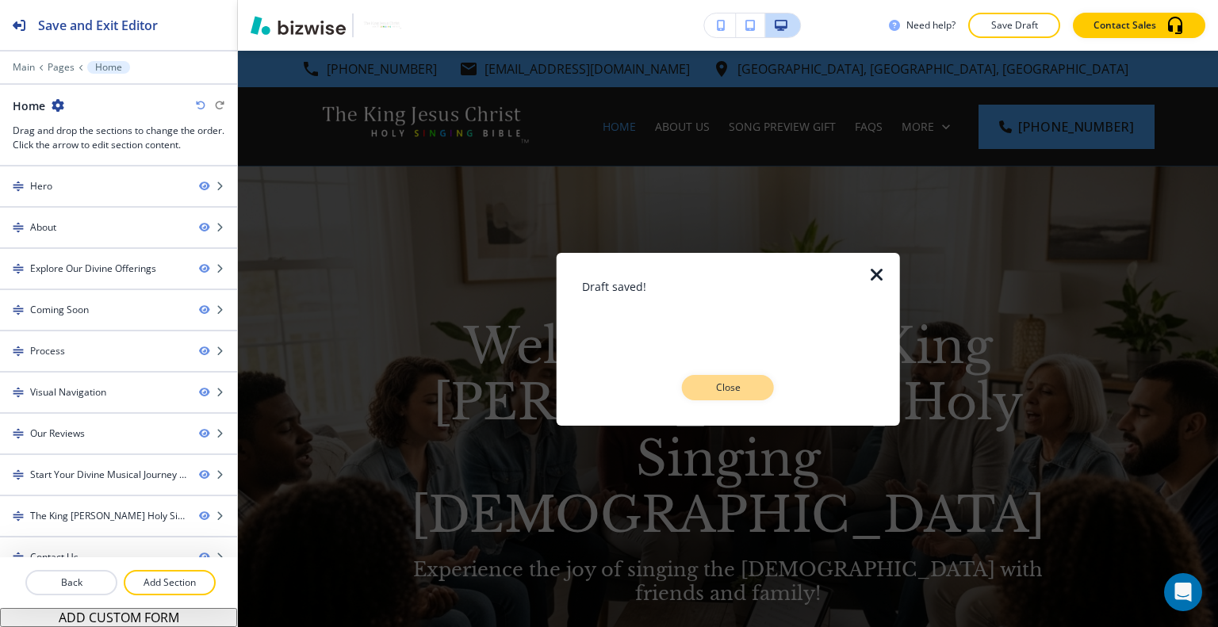
drag, startPoint x: 786, startPoint y: 392, endPoint x: 764, endPoint y: 396, distance: 21.8
click at [784, 396] on div "Close" at bounding box center [728, 387] width 293 height 25
click at [751, 396] on button "Close" at bounding box center [728, 387] width 92 height 25
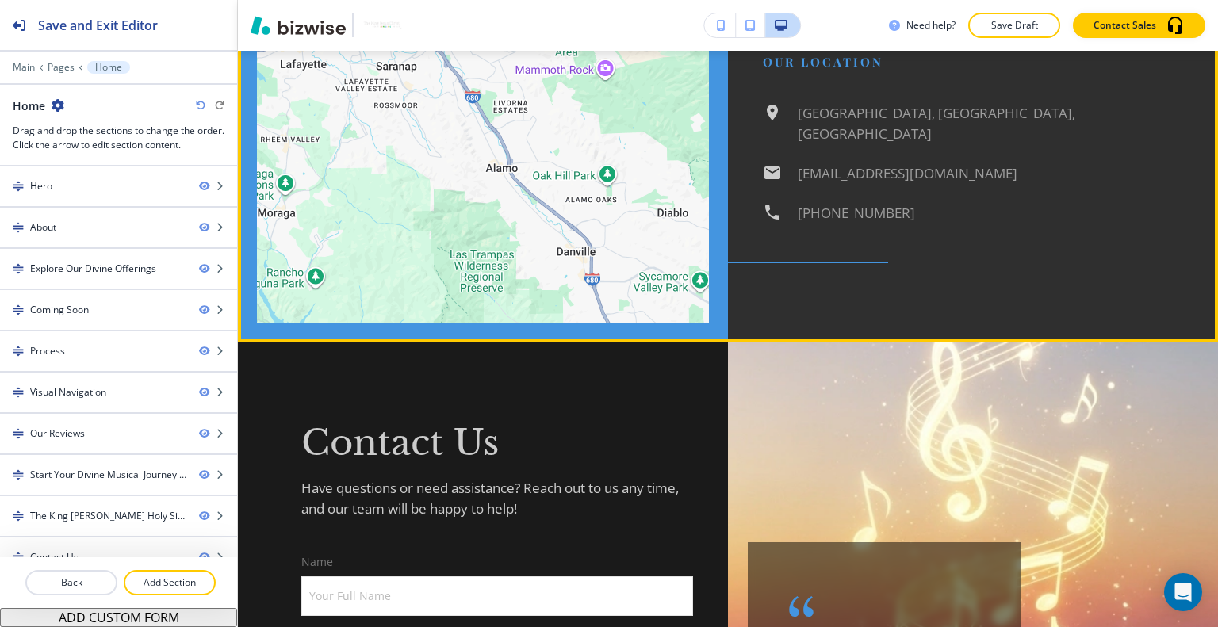
scroll to position [4879, 0]
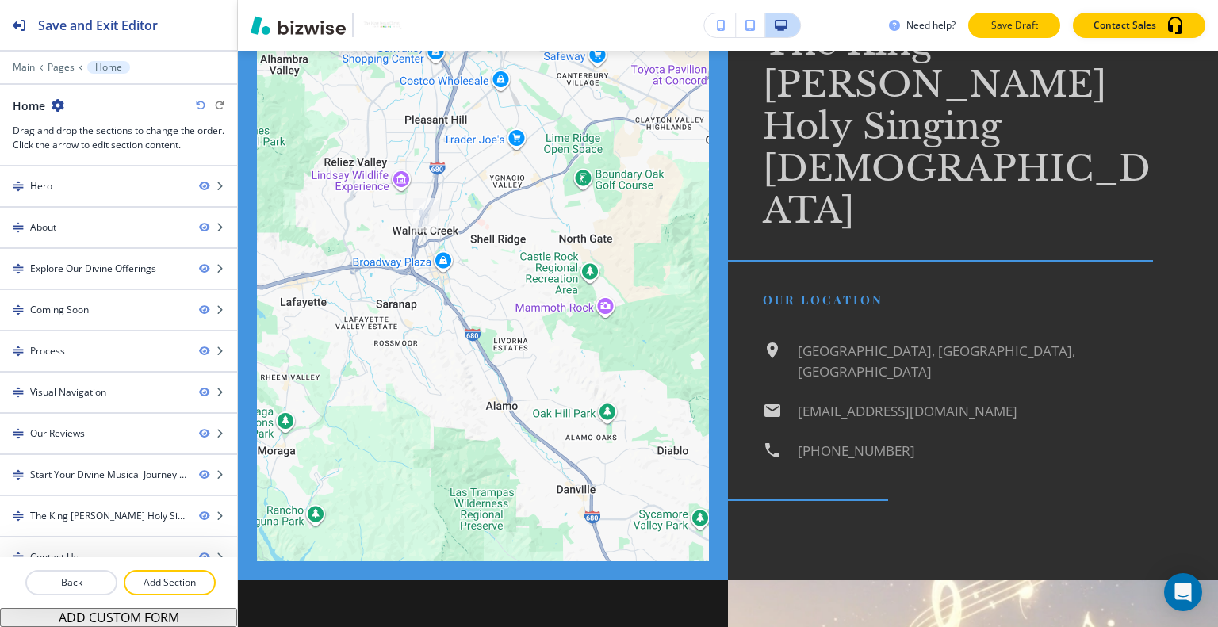
click at [1028, 32] on button "Save Draft" at bounding box center [1014, 25] width 92 height 25
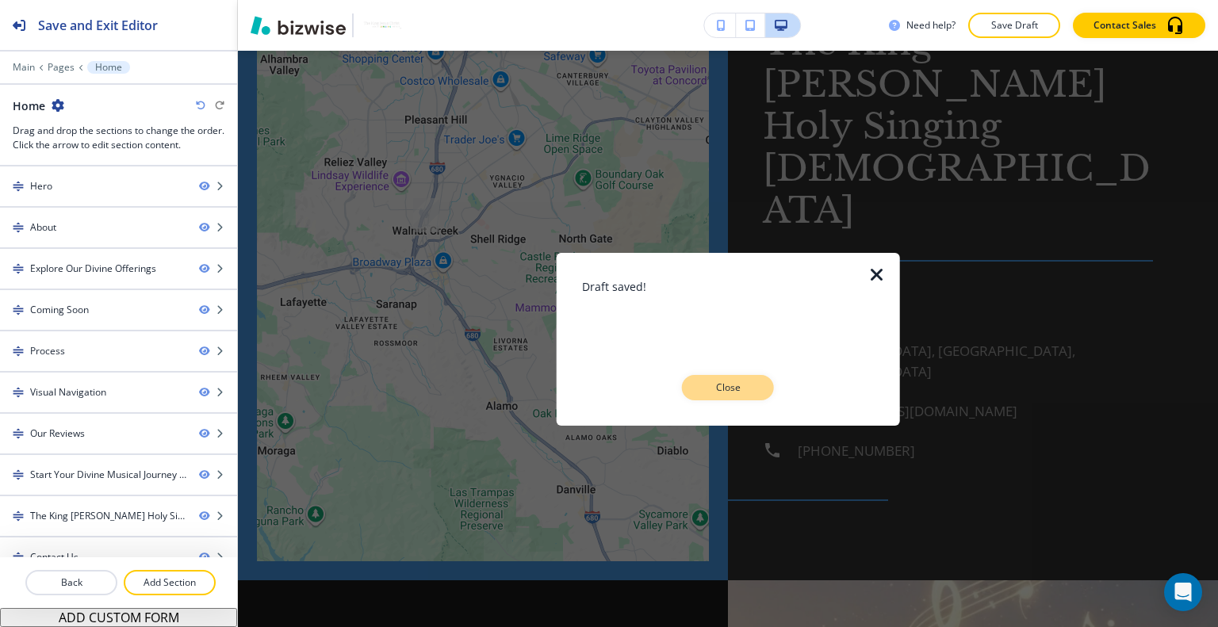
click at [737, 386] on p "Close" at bounding box center [727, 388] width 51 height 14
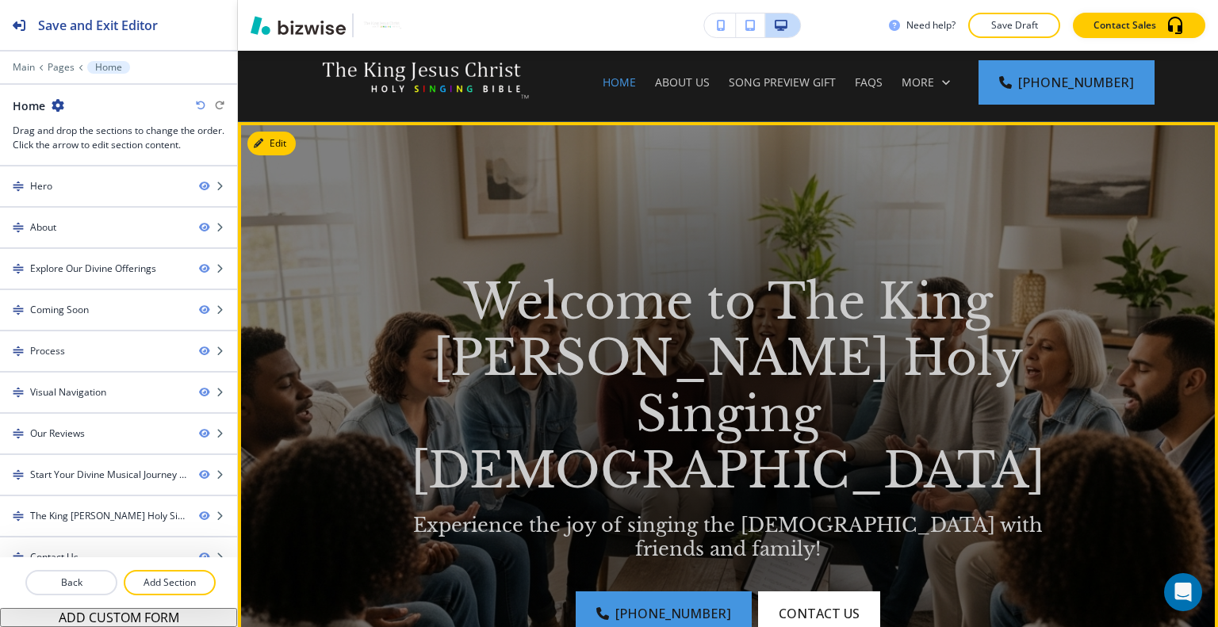
scroll to position [0, 0]
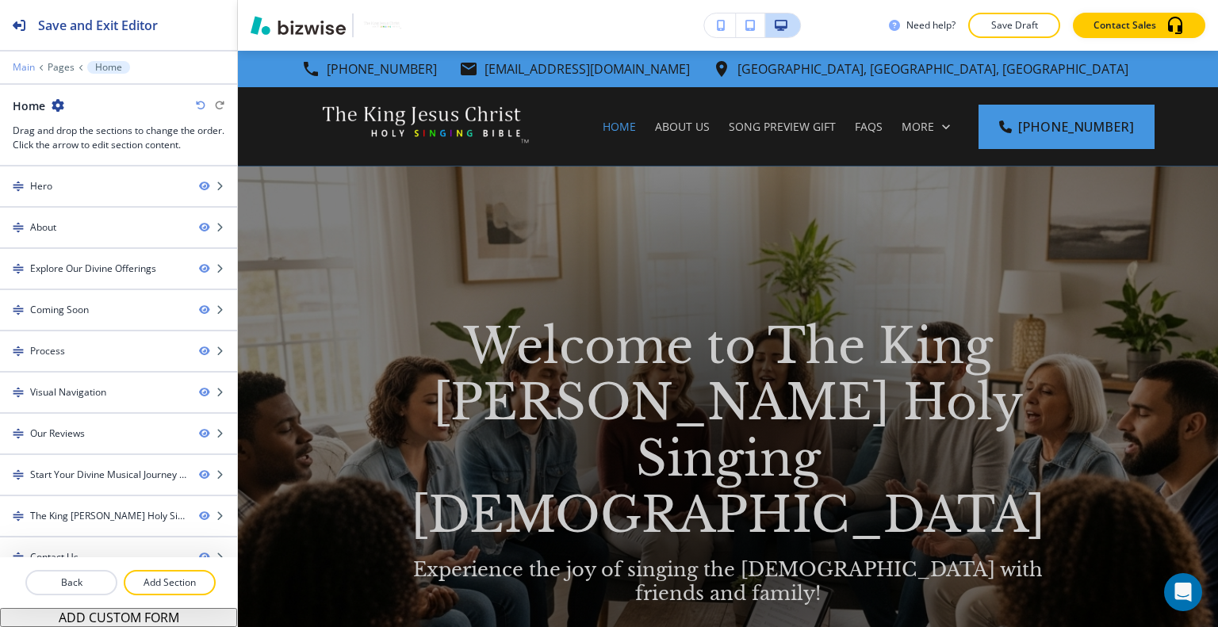
click at [27, 64] on p "Main" at bounding box center [24, 67] width 22 height 11
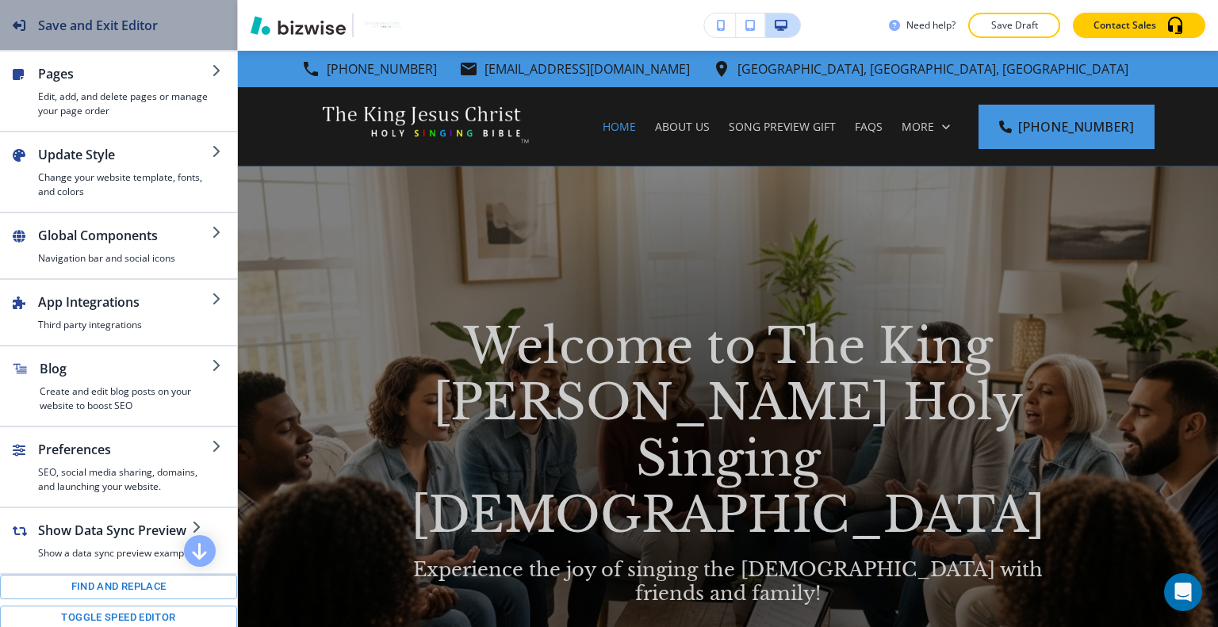
click at [99, 33] on h2 "Save and Exit Editor" at bounding box center [98, 25] width 120 height 19
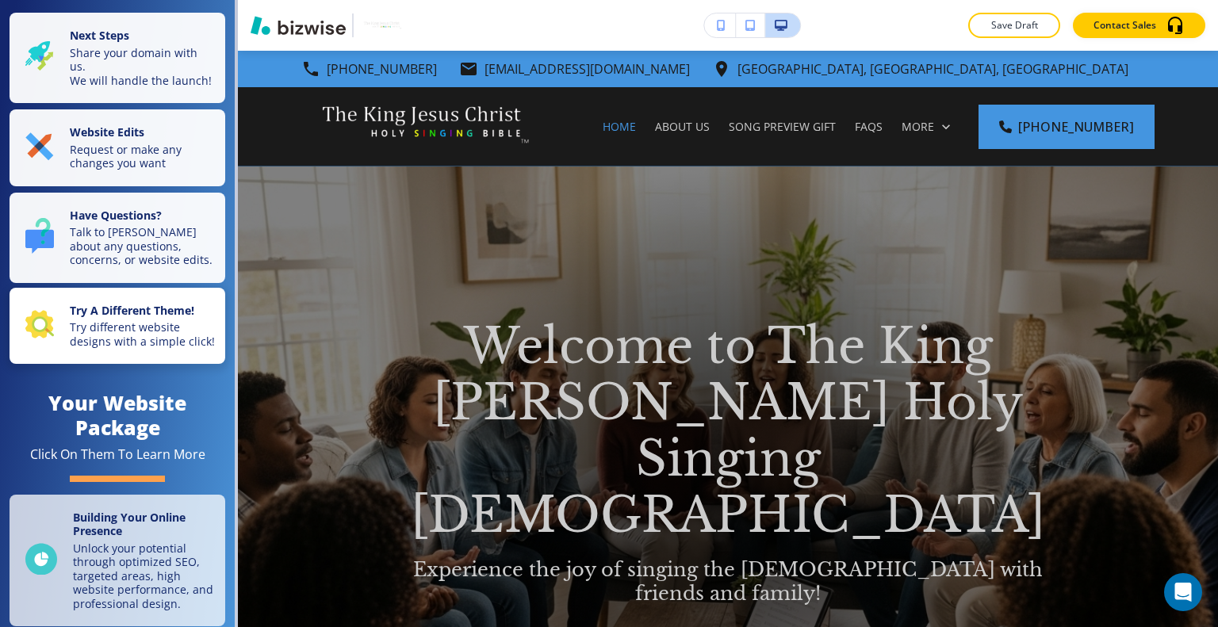
click at [132, 334] on p "Try different website designs with a simple click!" at bounding box center [143, 334] width 146 height 28
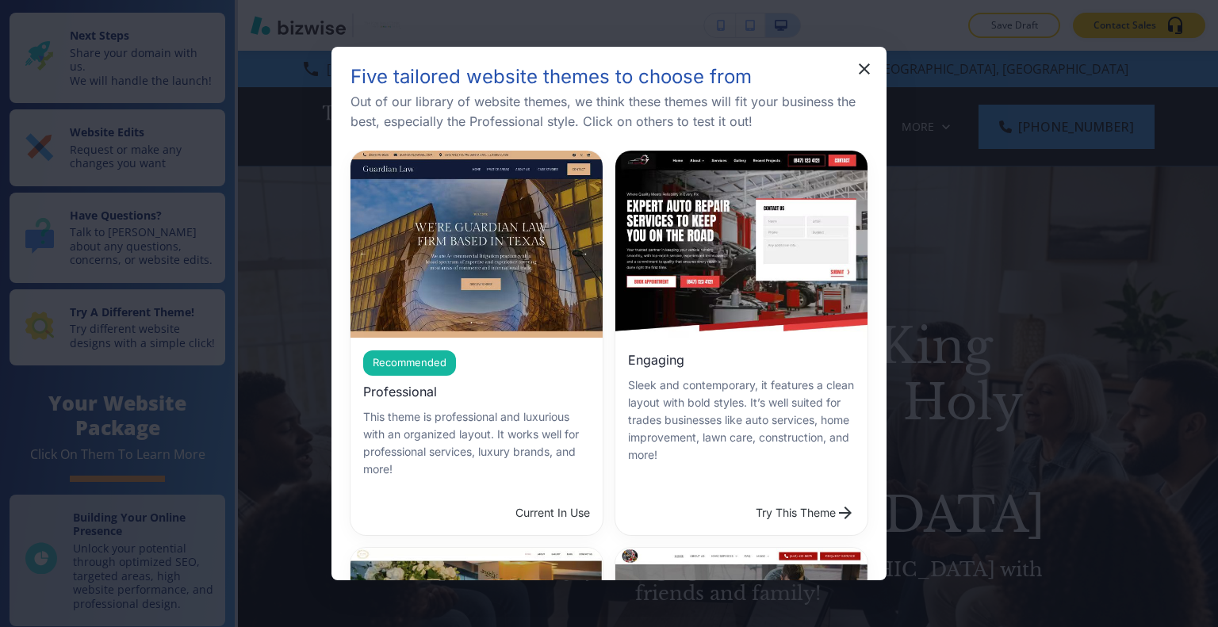
scroll to position [317, 0]
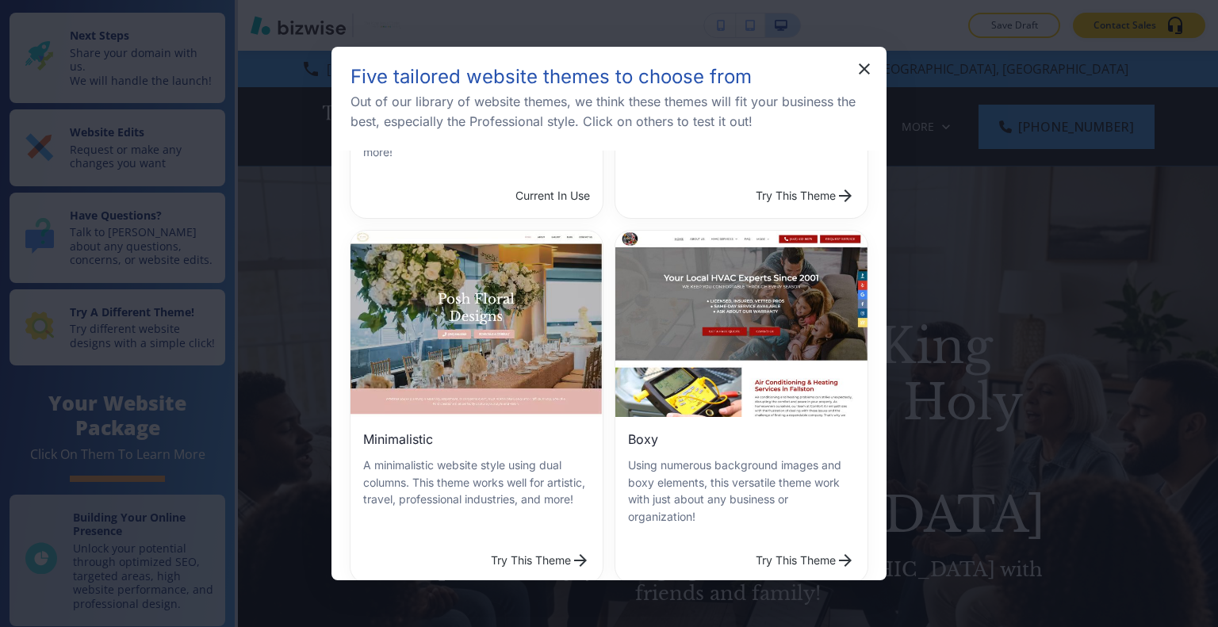
click at [691, 418] on div "Boxy Using numerous background images and boxy elements, this versatile theme w…" at bounding box center [741, 477] width 252 height 121
click at [749, 545] on button "Try This Theme" at bounding box center [805, 561] width 112 height 32
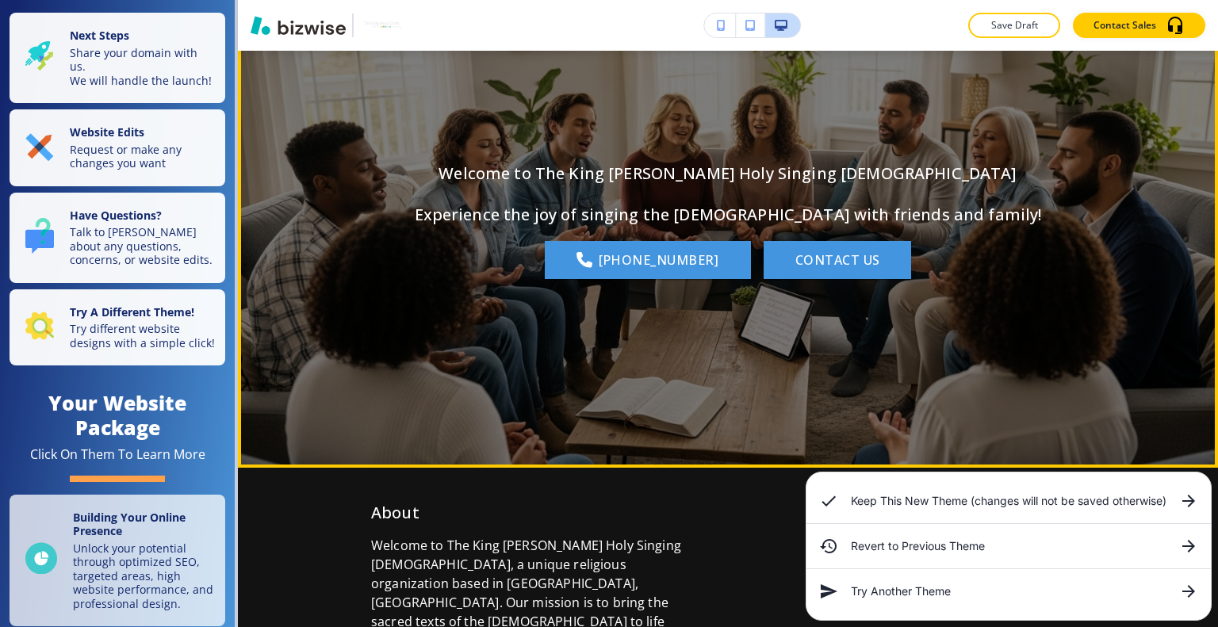
scroll to position [0, 0]
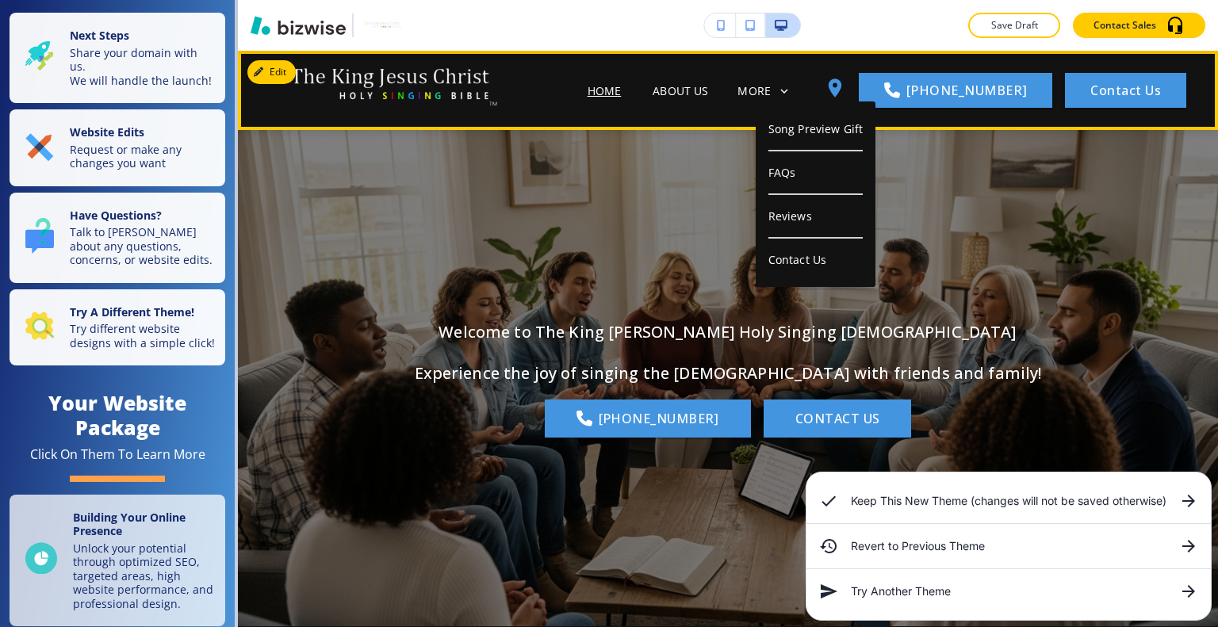
click at [792, 99] on div "MORE" at bounding box center [765, 92] width 56 height 30
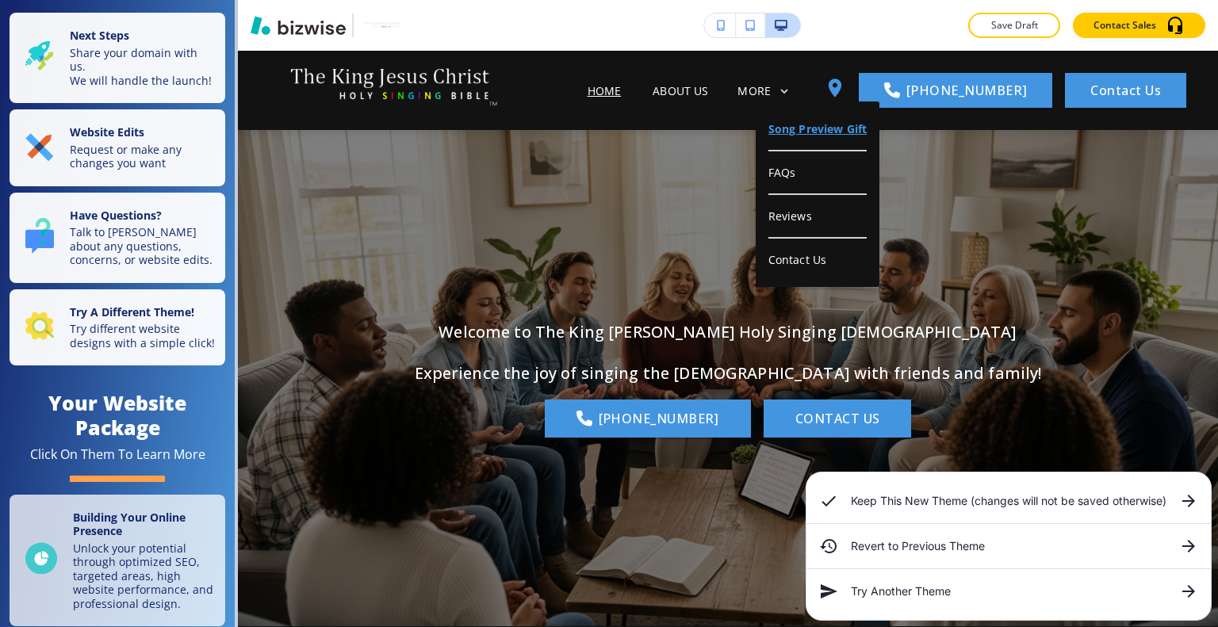
click at [809, 127] on p "Song Preview Gift" at bounding box center [817, 130] width 99 height 44
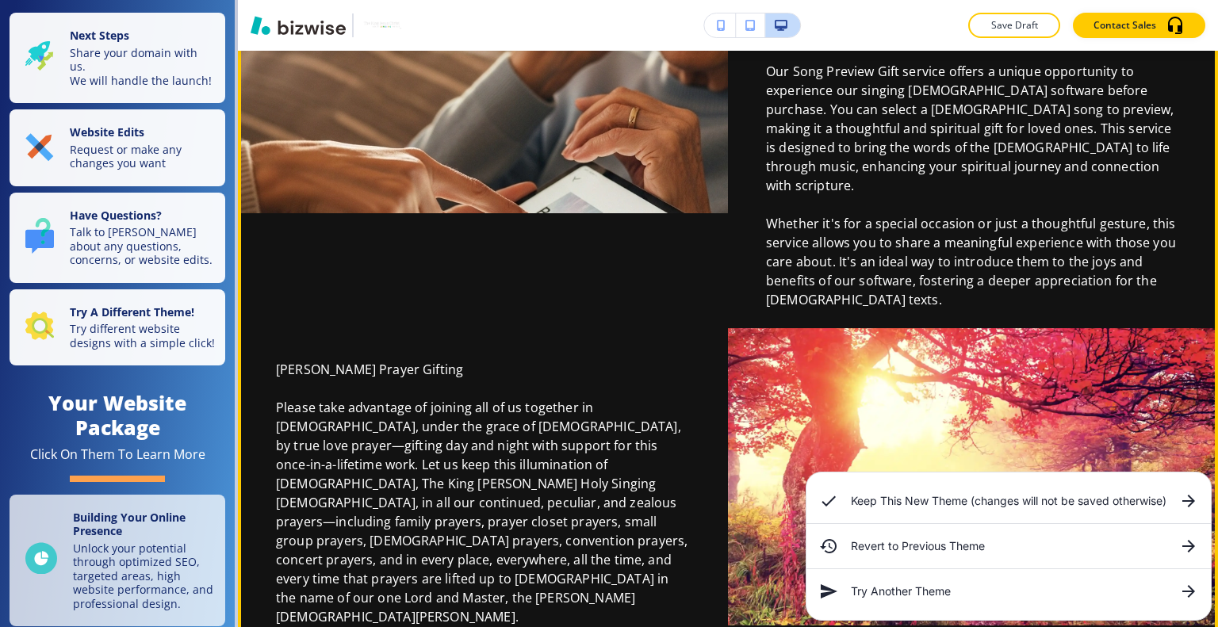
scroll to position [476, 0]
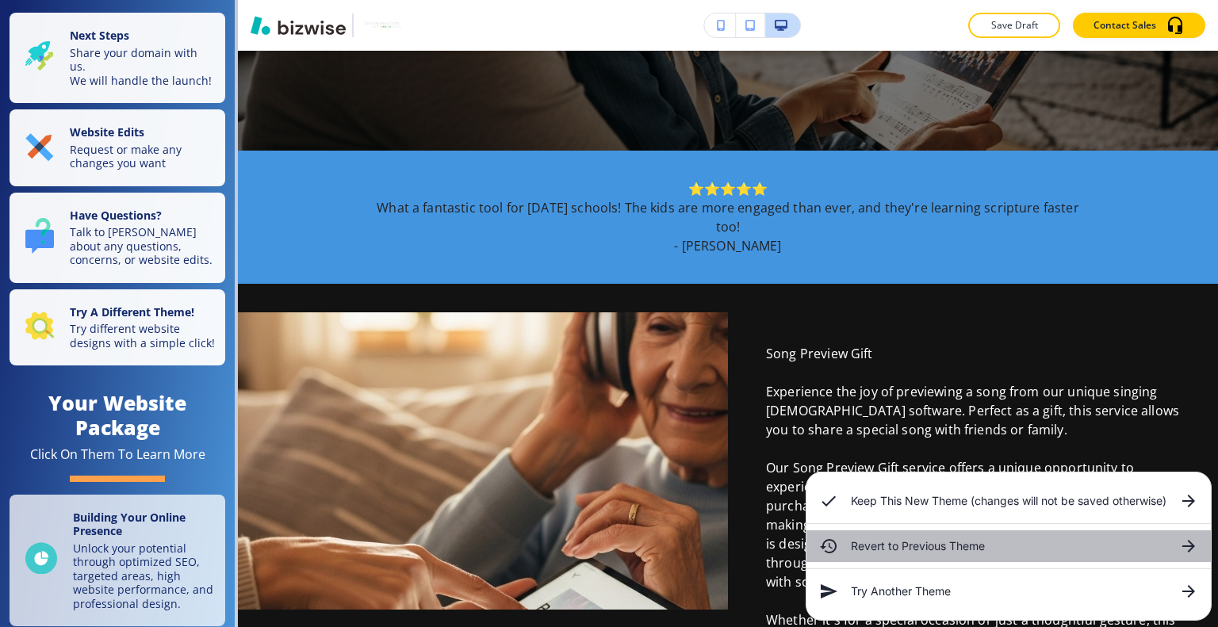
click at [969, 544] on h6 "Revert to Previous Theme" at bounding box center [1009, 546] width 316 height 17
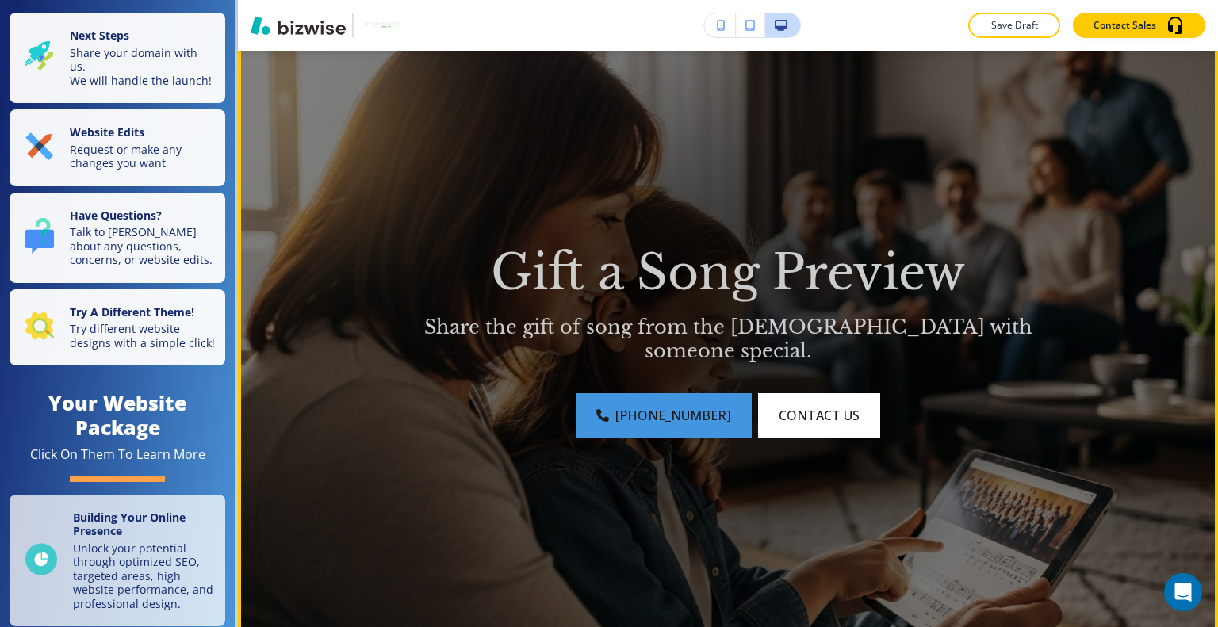
scroll to position [0, 0]
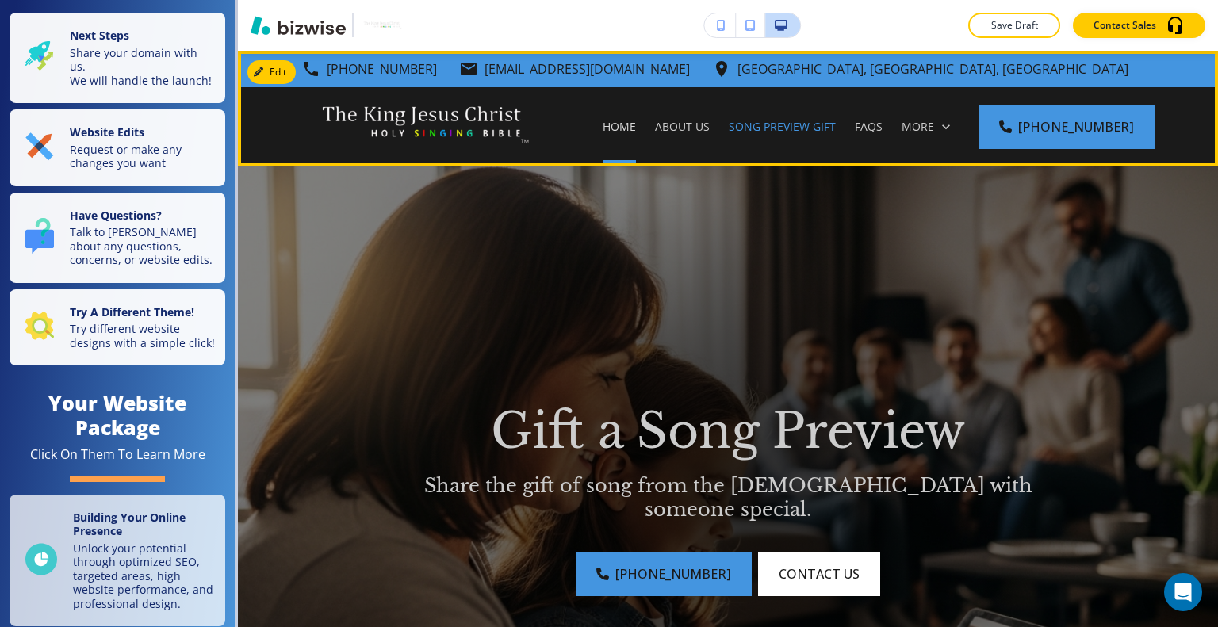
click at [636, 125] on p "Home" at bounding box center [619, 127] width 33 height 16
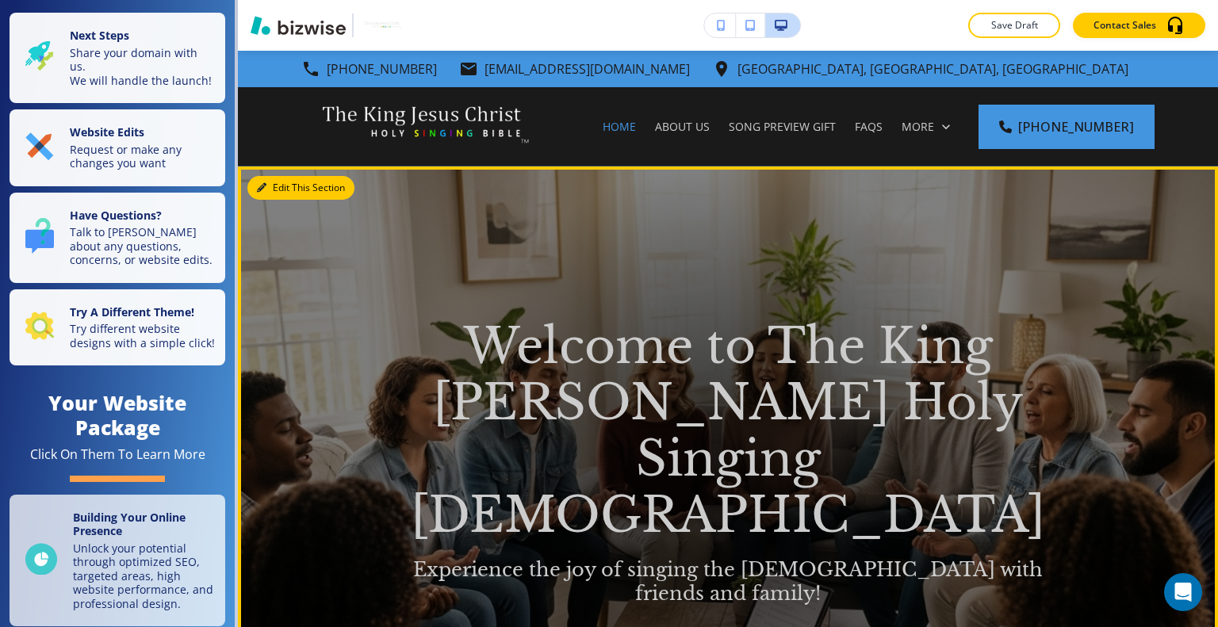
click at [288, 187] on button "Edit This Section" at bounding box center [300, 188] width 107 height 24
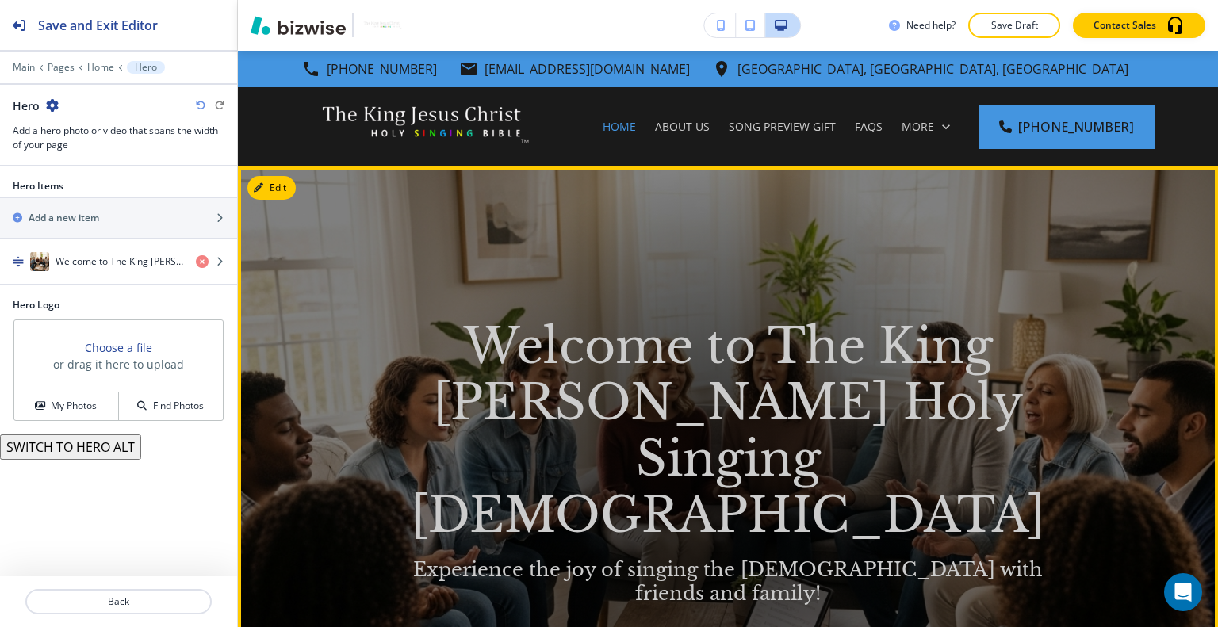
scroll to position [116, 0]
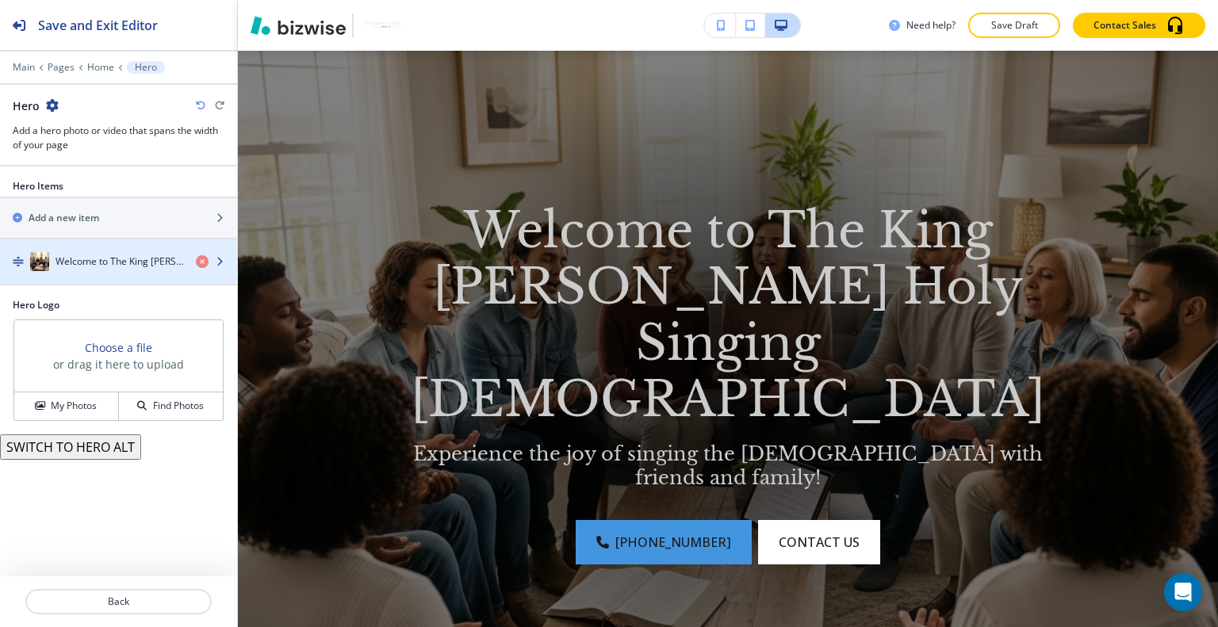
click at [133, 273] on div "button" at bounding box center [118, 277] width 237 height 13
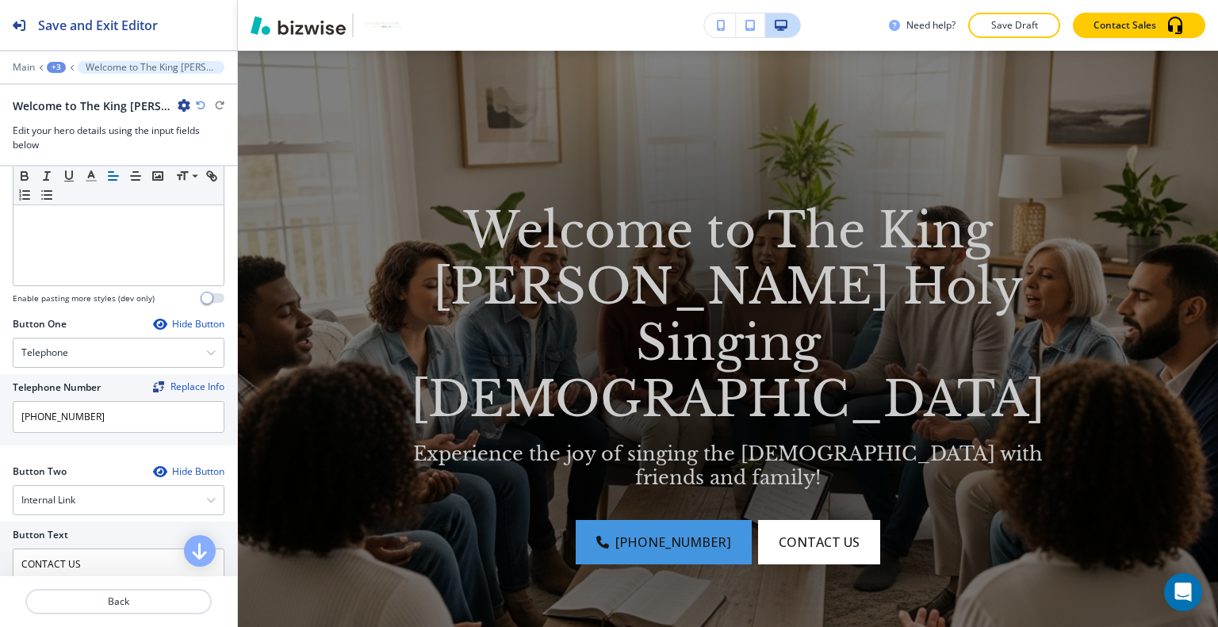
scroll to position [634, 0]
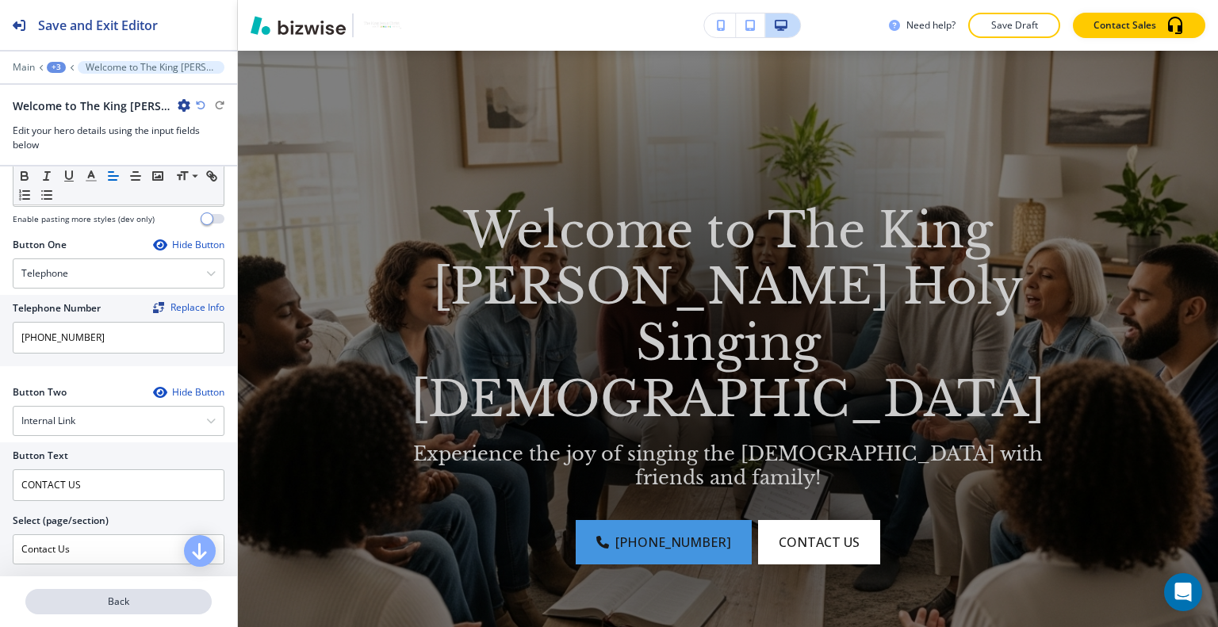
click at [136, 605] on p "Back" at bounding box center [118, 602] width 183 height 14
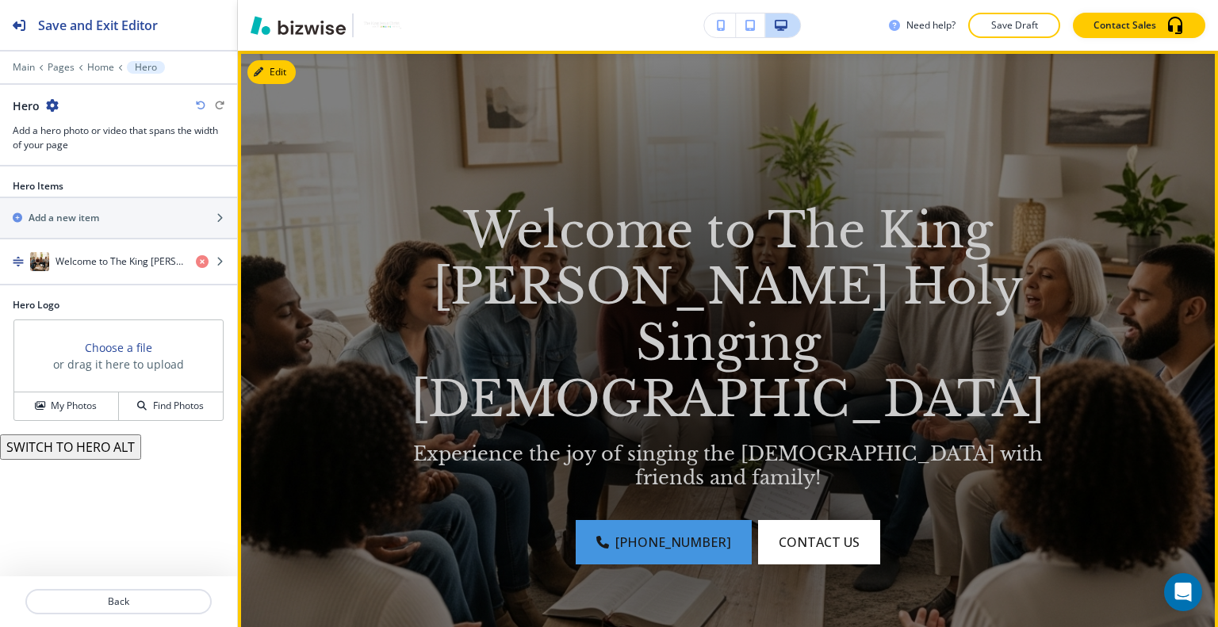
scroll to position [0, 0]
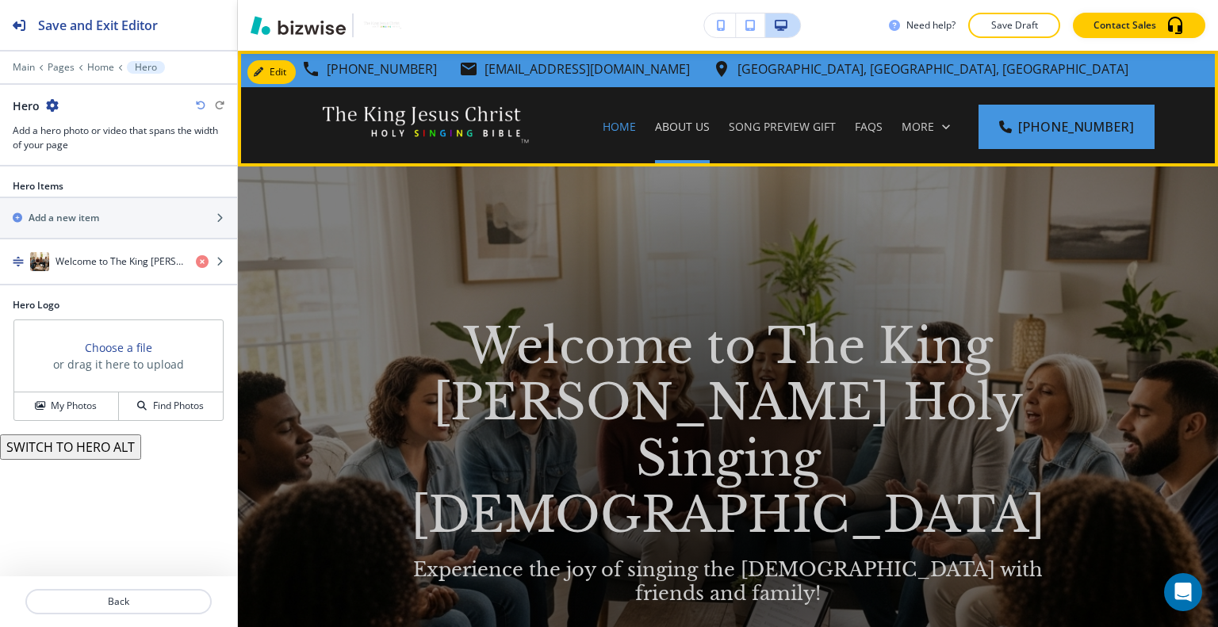
click at [709, 121] on p "About Us" at bounding box center [682, 127] width 55 height 16
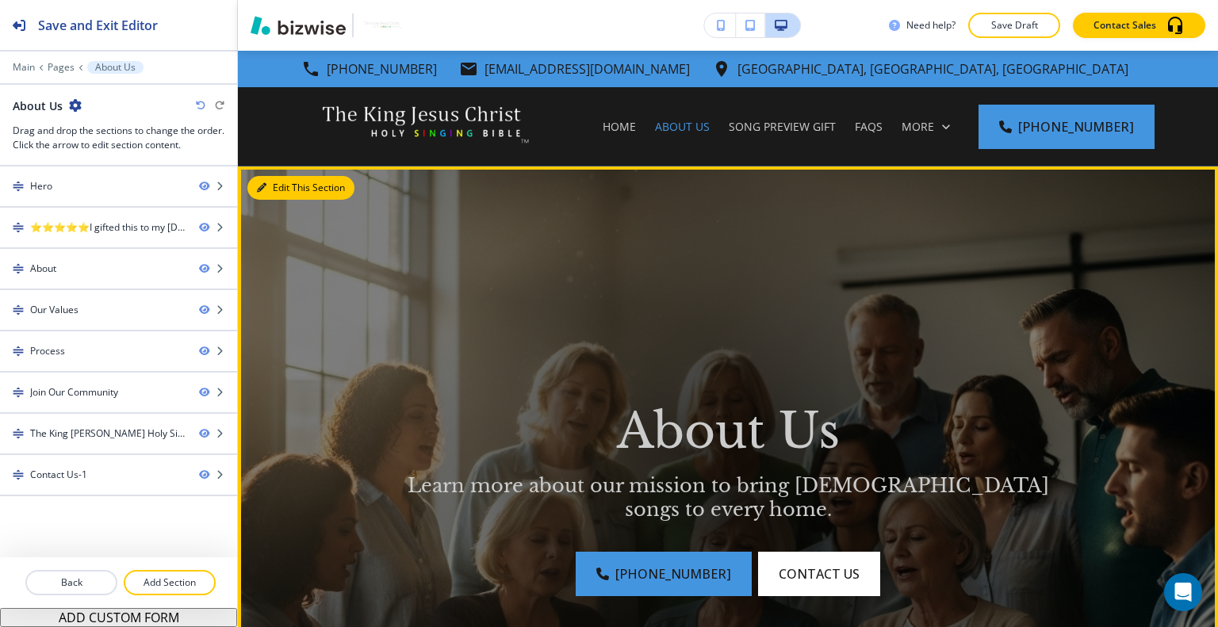
click at [280, 196] on button "Edit This Section" at bounding box center [300, 188] width 107 height 24
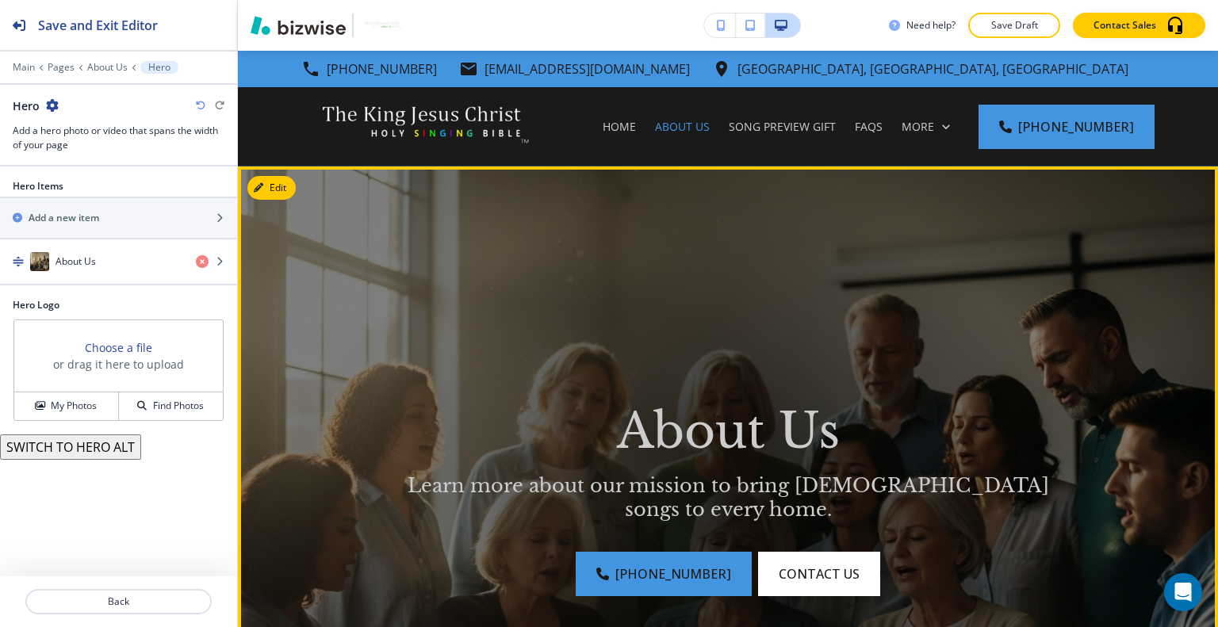
scroll to position [116, 0]
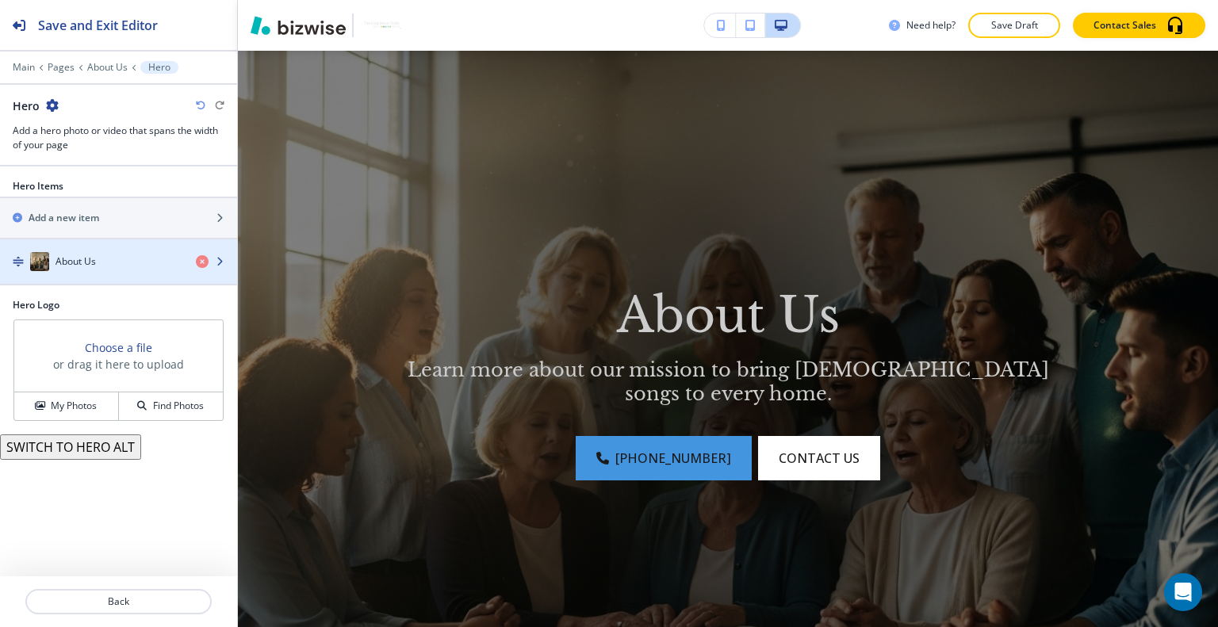
click at [132, 266] on div "About Us" at bounding box center [91, 261] width 183 height 19
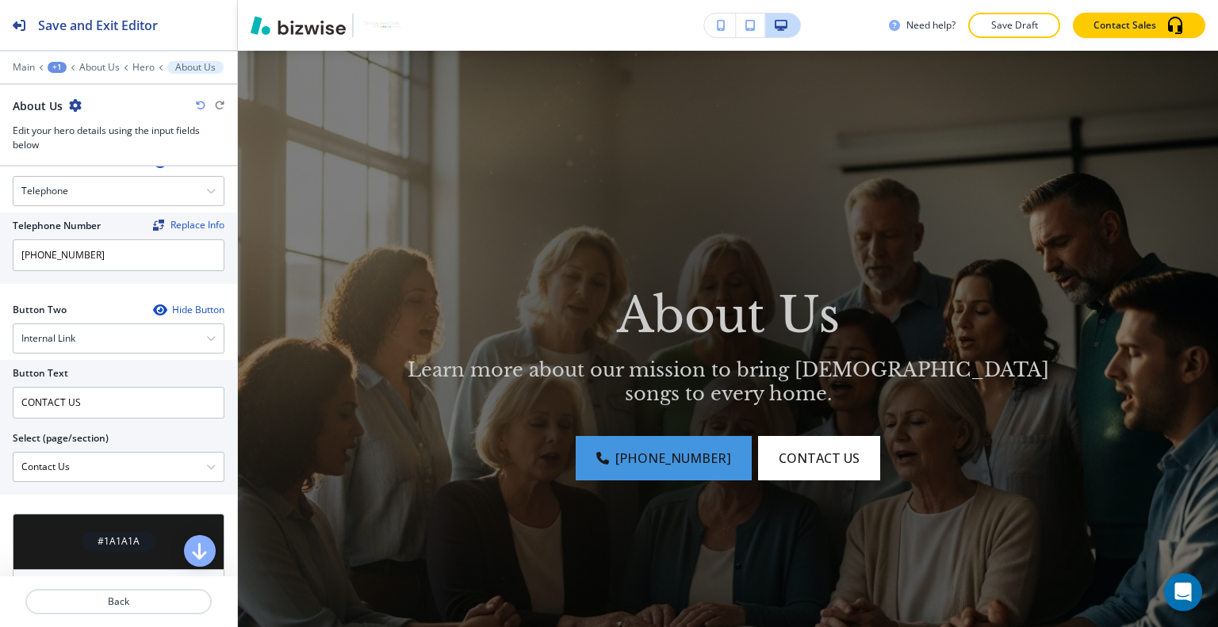
scroll to position [795, 0]
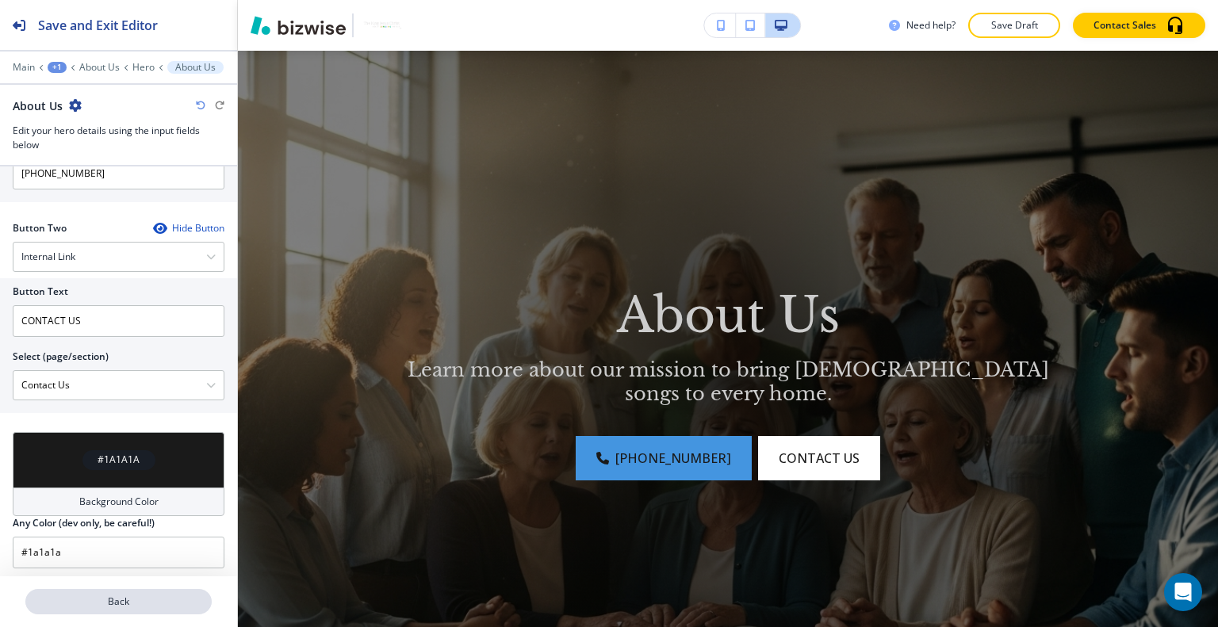
click at [113, 602] on p "Back" at bounding box center [118, 602] width 183 height 14
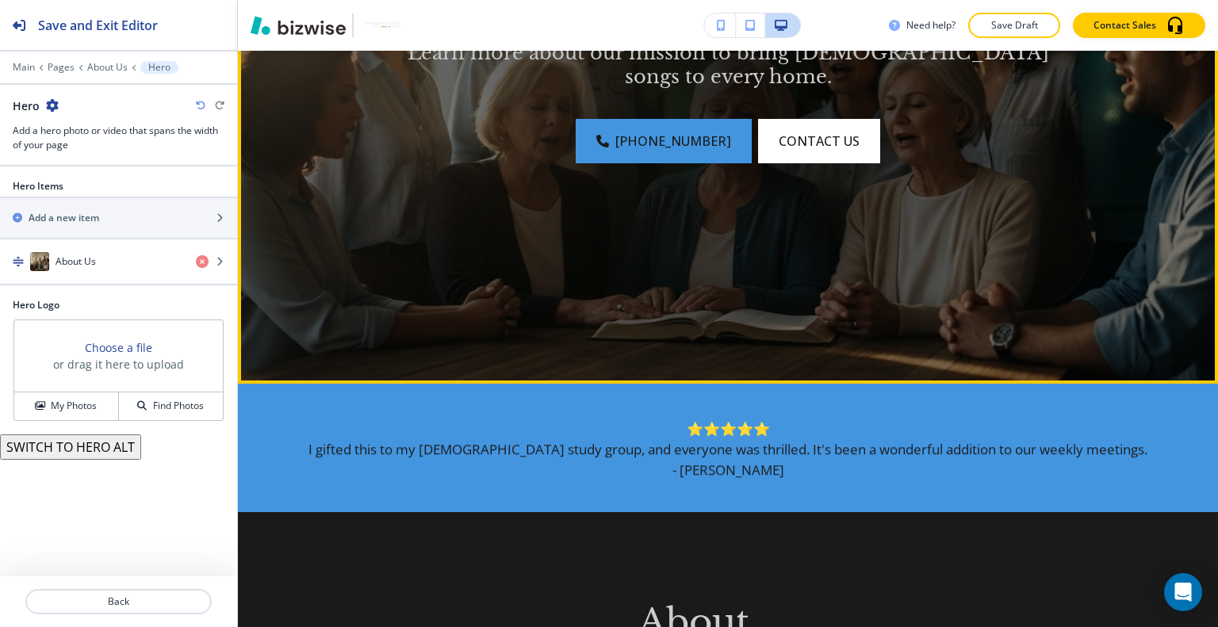
scroll to position [0, 0]
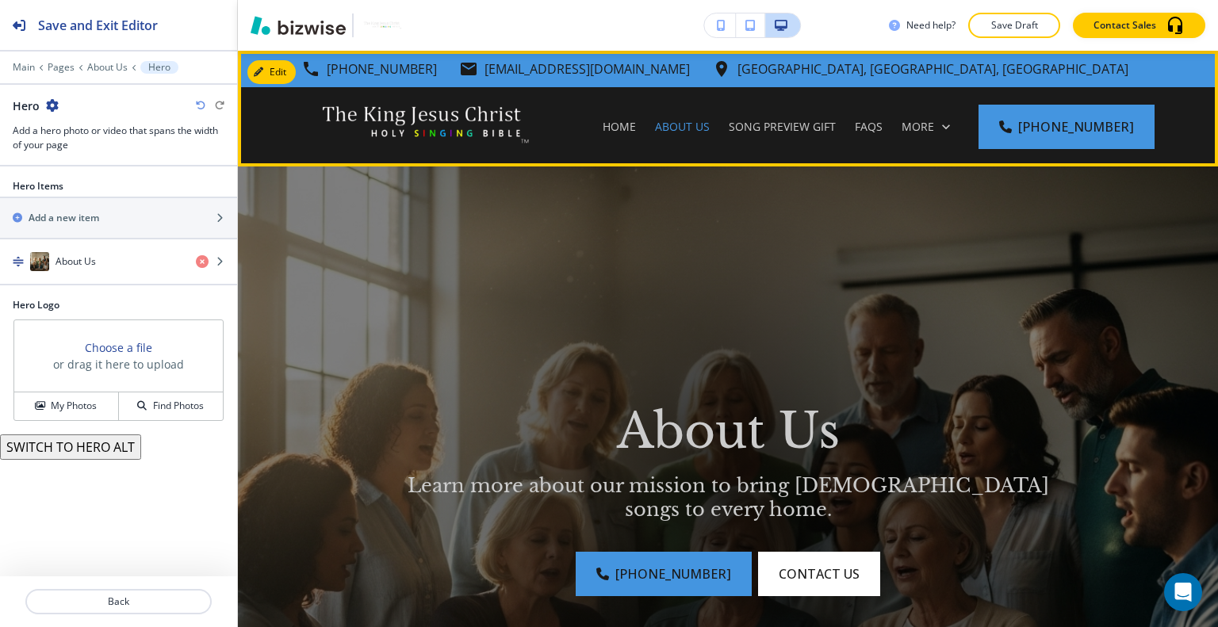
click at [628, 135] on div "Home" at bounding box center [619, 126] width 52 height 79
click at [636, 129] on p "Home" at bounding box center [619, 127] width 33 height 16
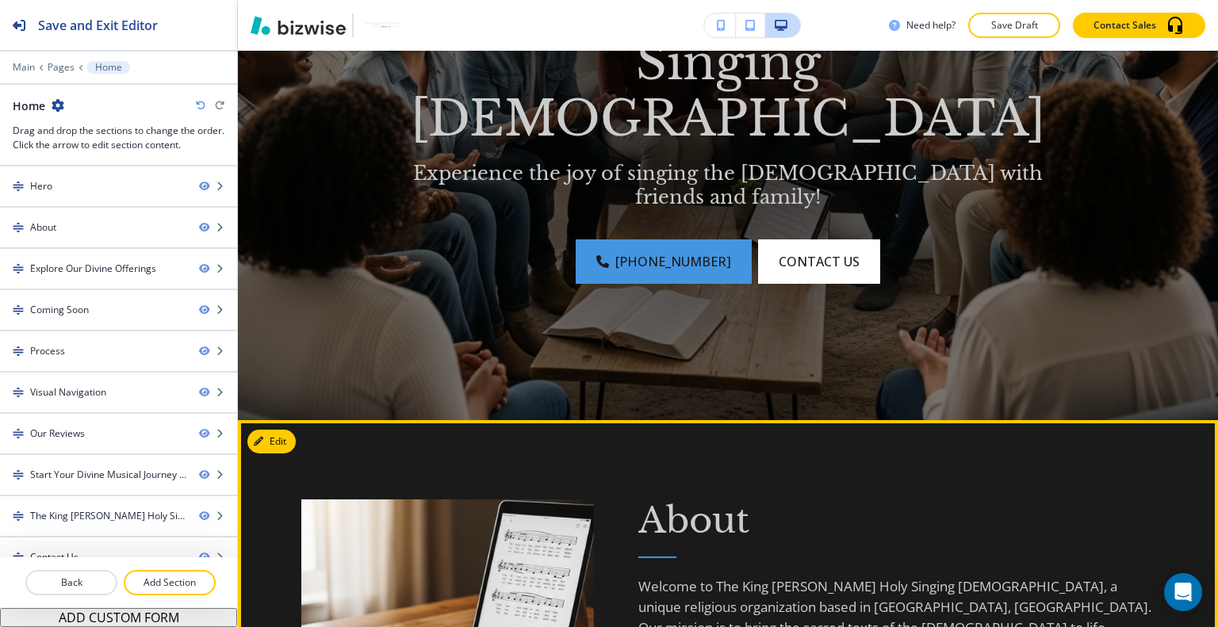
scroll to position [555, 0]
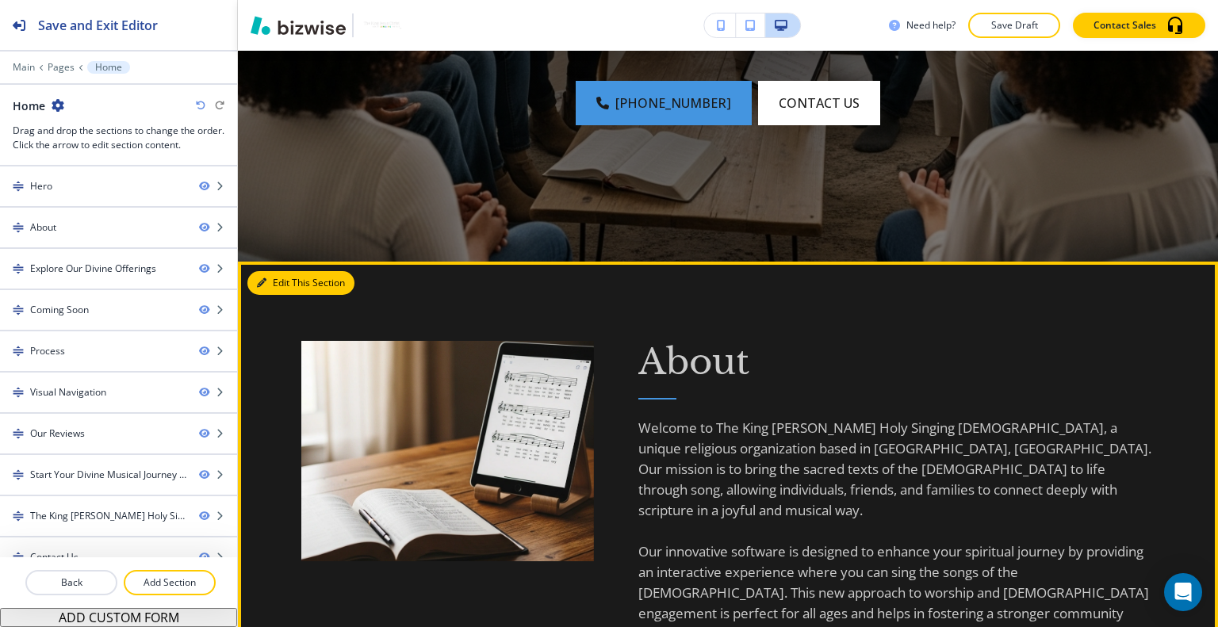
click at [289, 286] on button "Edit This Section" at bounding box center [300, 283] width 107 height 24
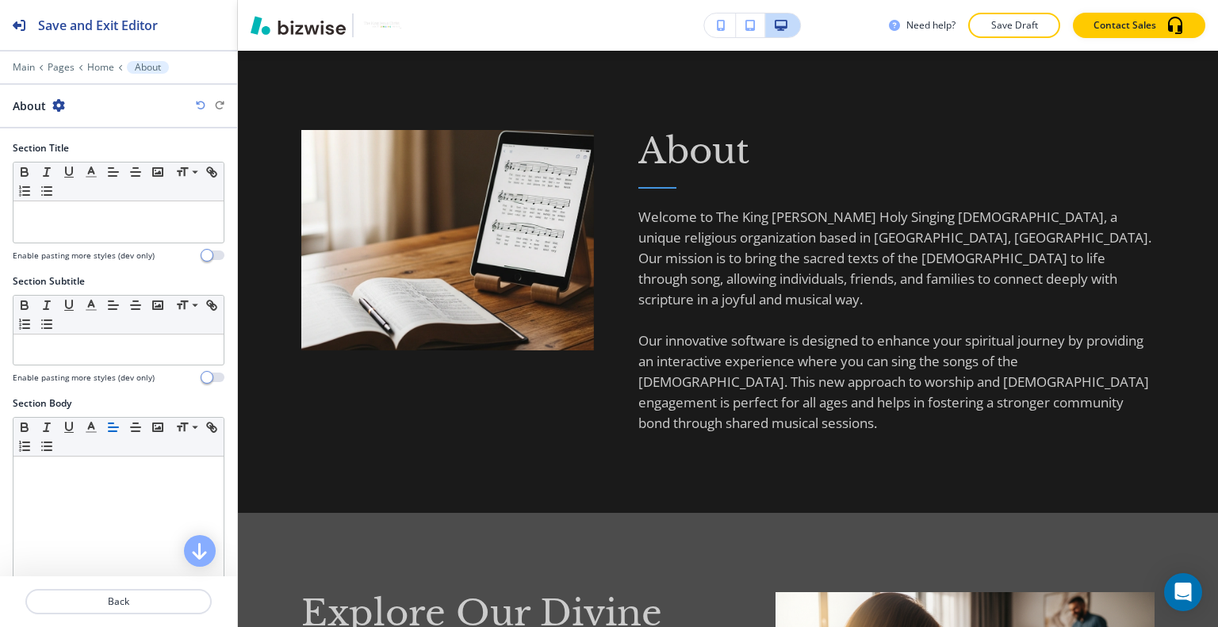
scroll to position [458, 0]
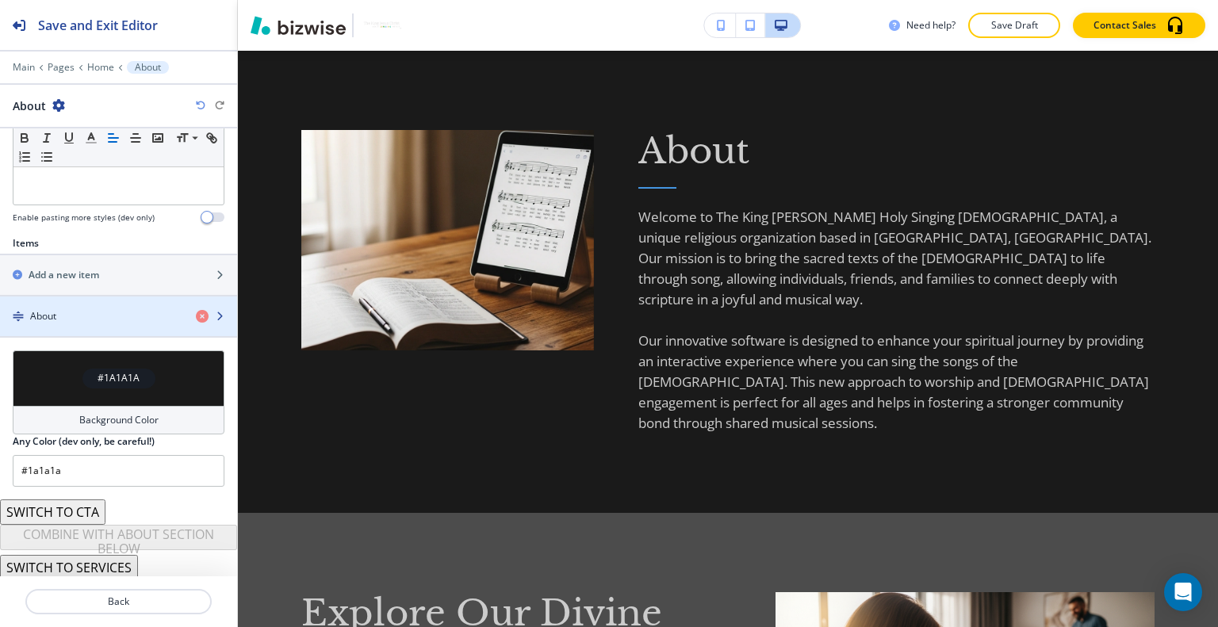
click at [82, 310] on div "About" at bounding box center [91, 316] width 183 height 14
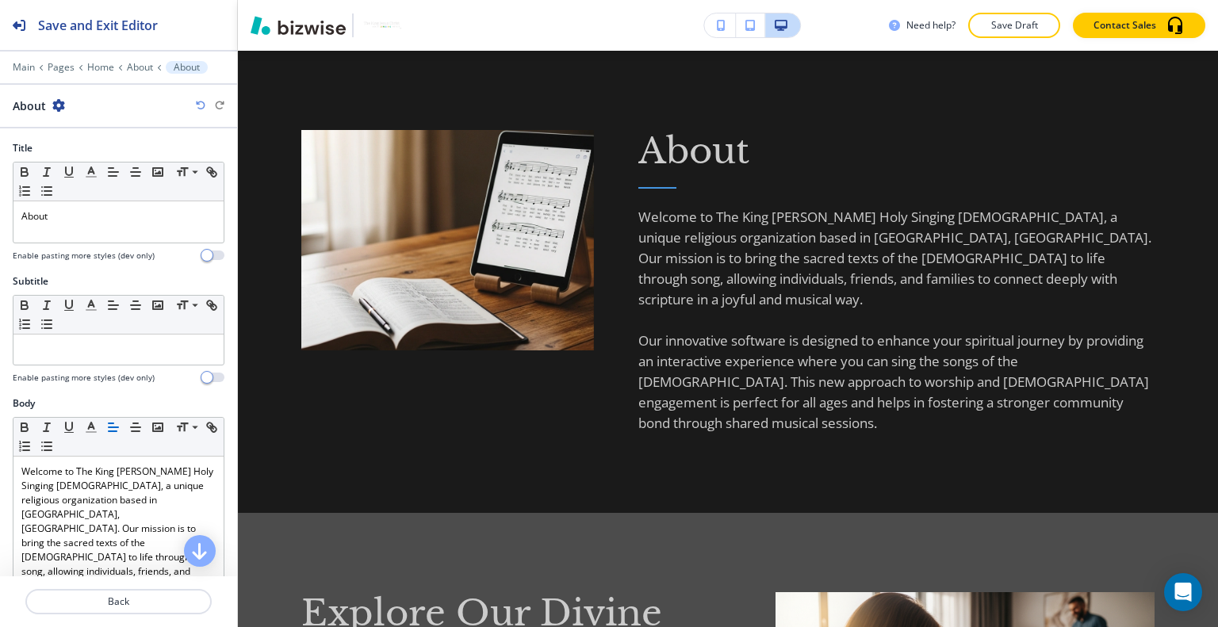
scroll to position [555, 0]
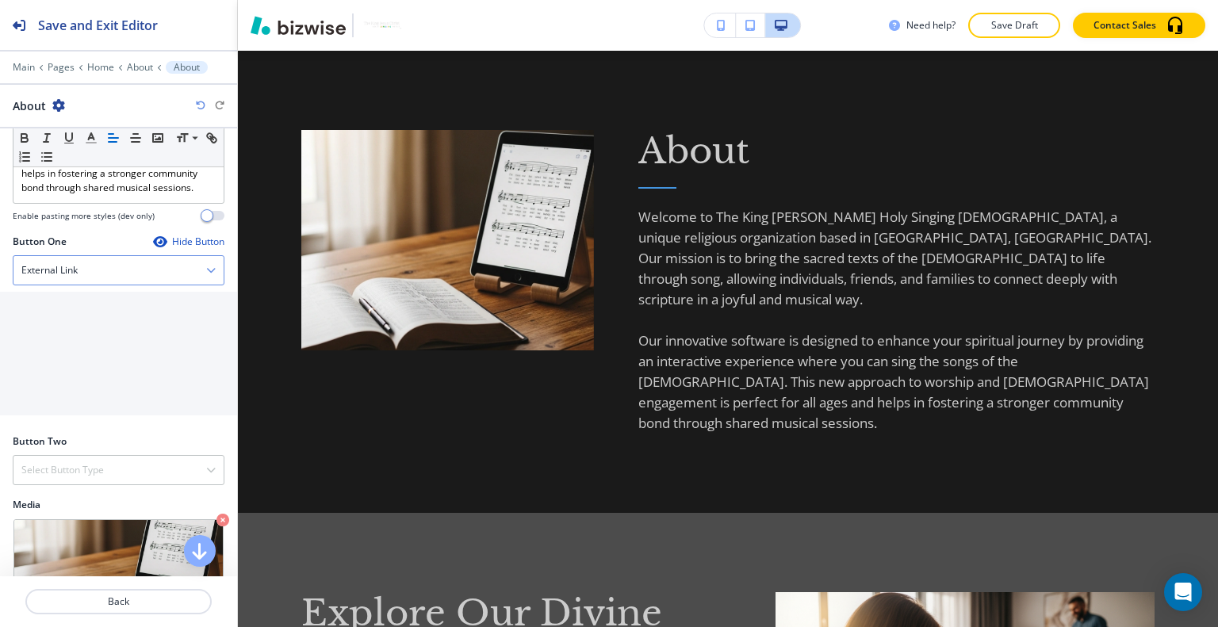
click at [111, 256] on div "External Link" at bounding box center [118, 270] width 210 height 29
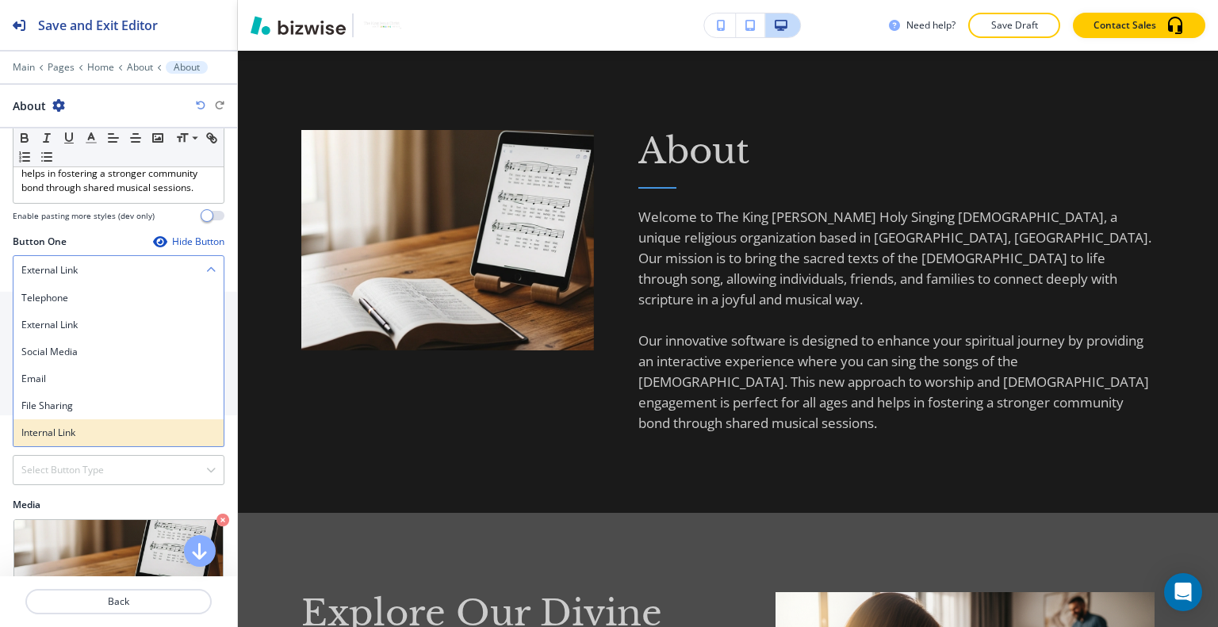
click at [81, 426] on h4 "Internal Link" at bounding box center [118, 433] width 194 height 14
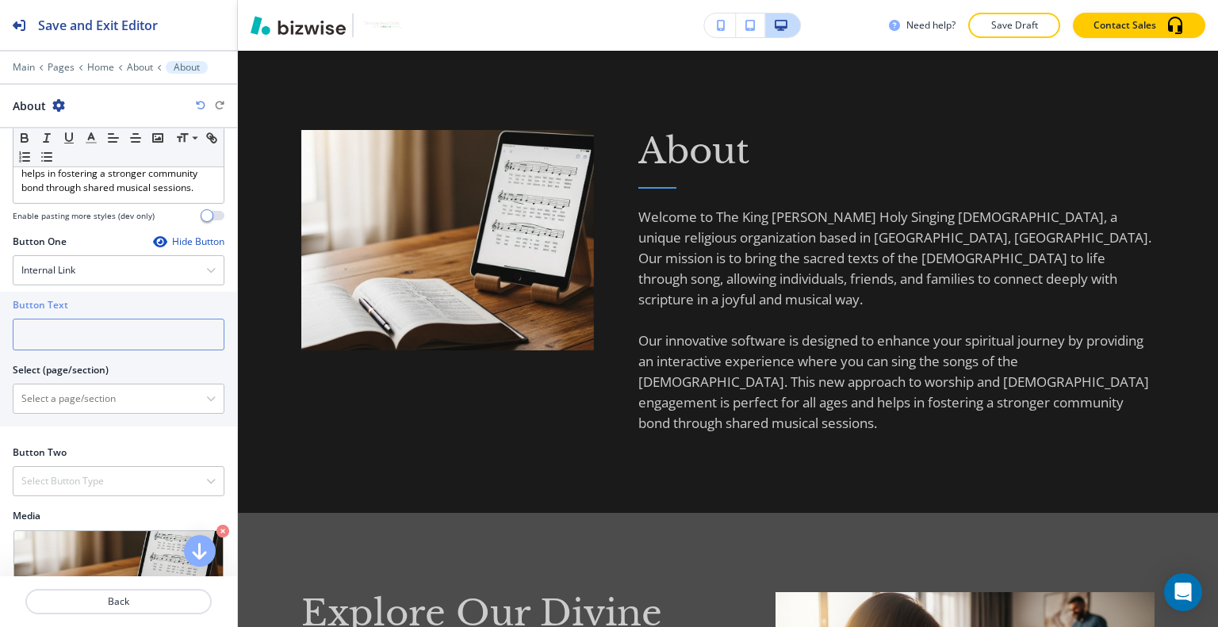
click at [91, 319] on input "text" at bounding box center [119, 335] width 212 height 32
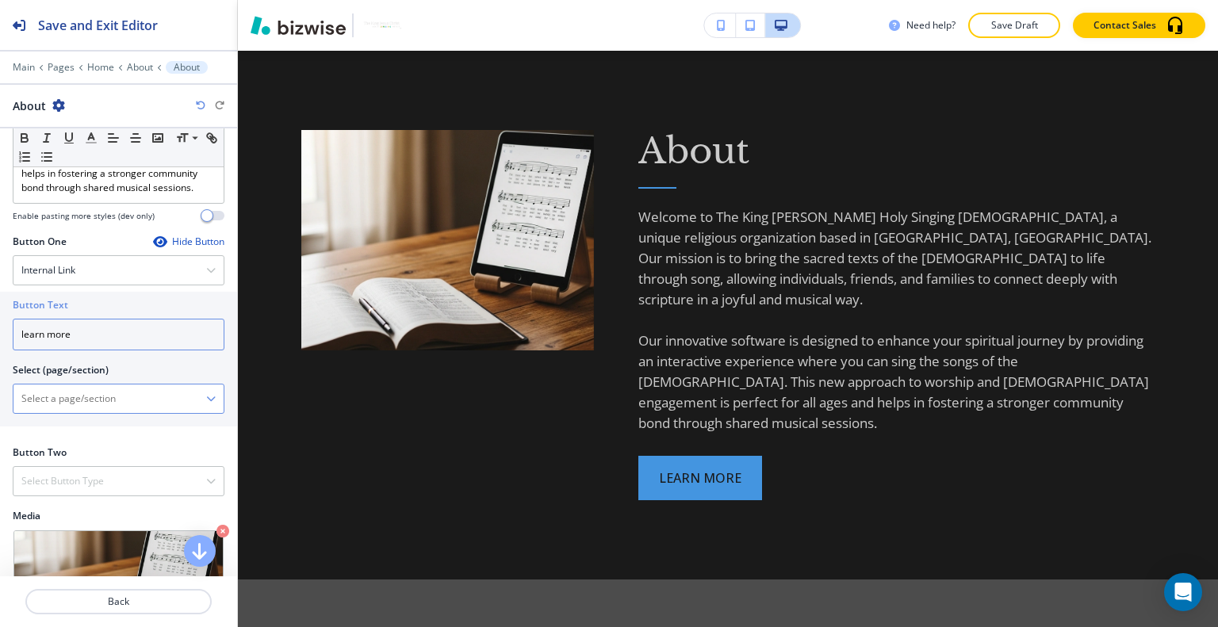
type input "learn more"
click at [107, 385] on \(page\/section\) "Manual Input" at bounding box center [109, 398] width 193 height 27
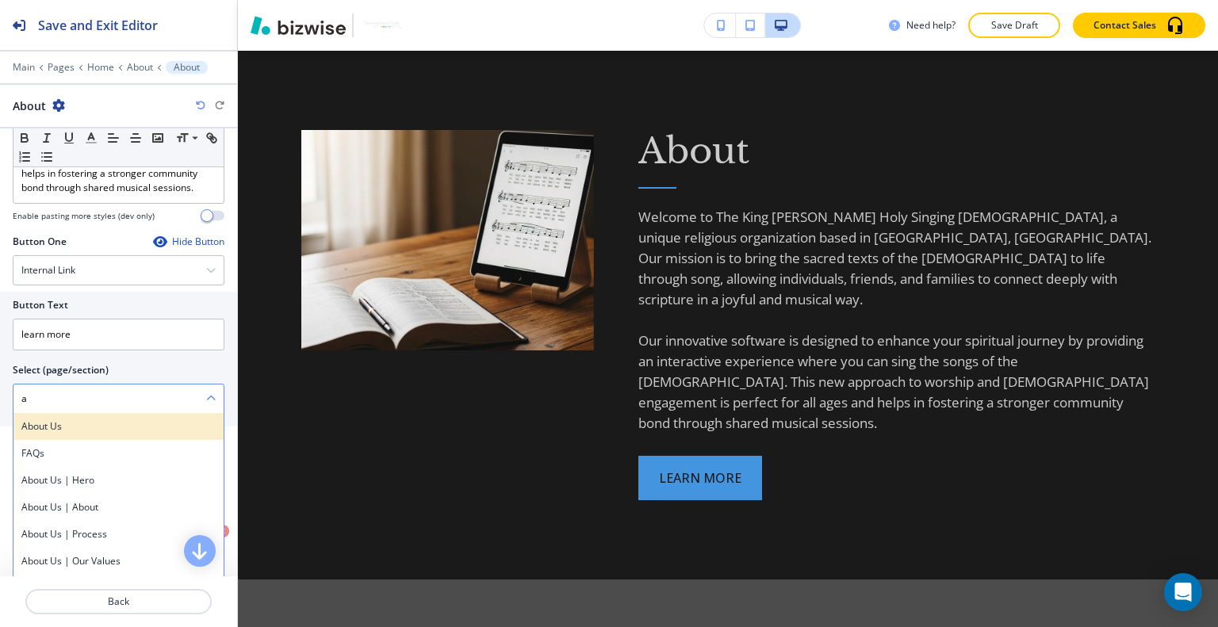
click at [60, 419] on h4 "About Us" at bounding box center [118, 426] width 194 height 14
type \(page\/section\) "About Us"
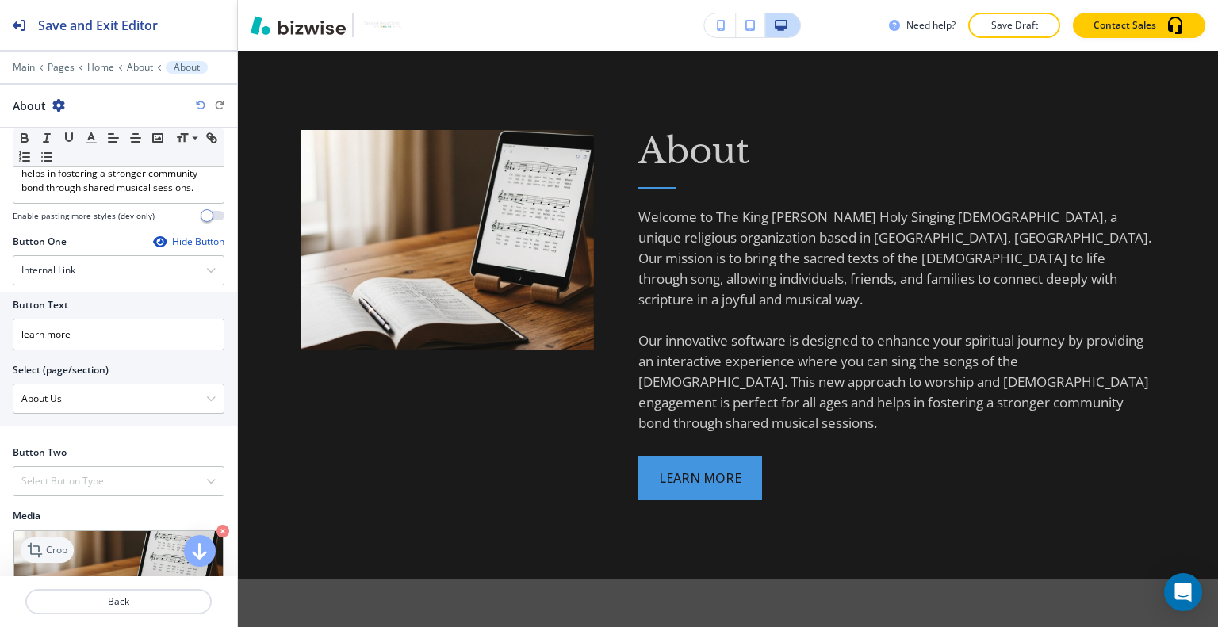
click at [63, 543] on p "Crop" at bounding box center [56, 550] width 21 height 14
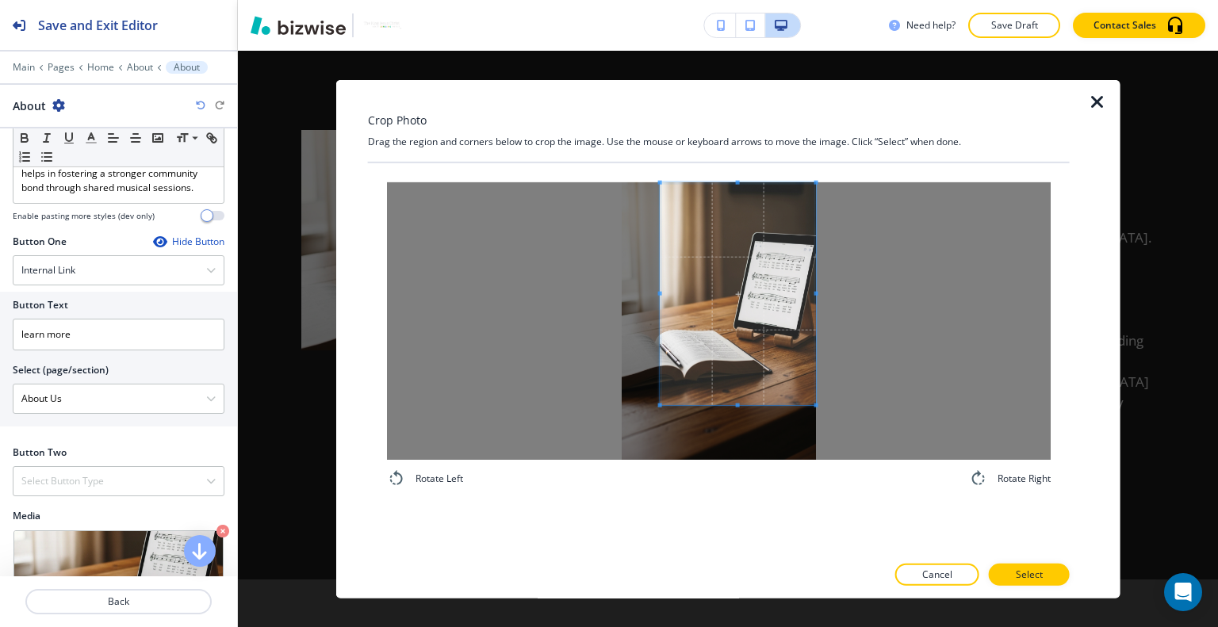
click at [738, 326] on span at bounding box center [737, 293] width 155 height 222
click at [737, 443] on span at bounding box center [738, 444] width 4 height 4
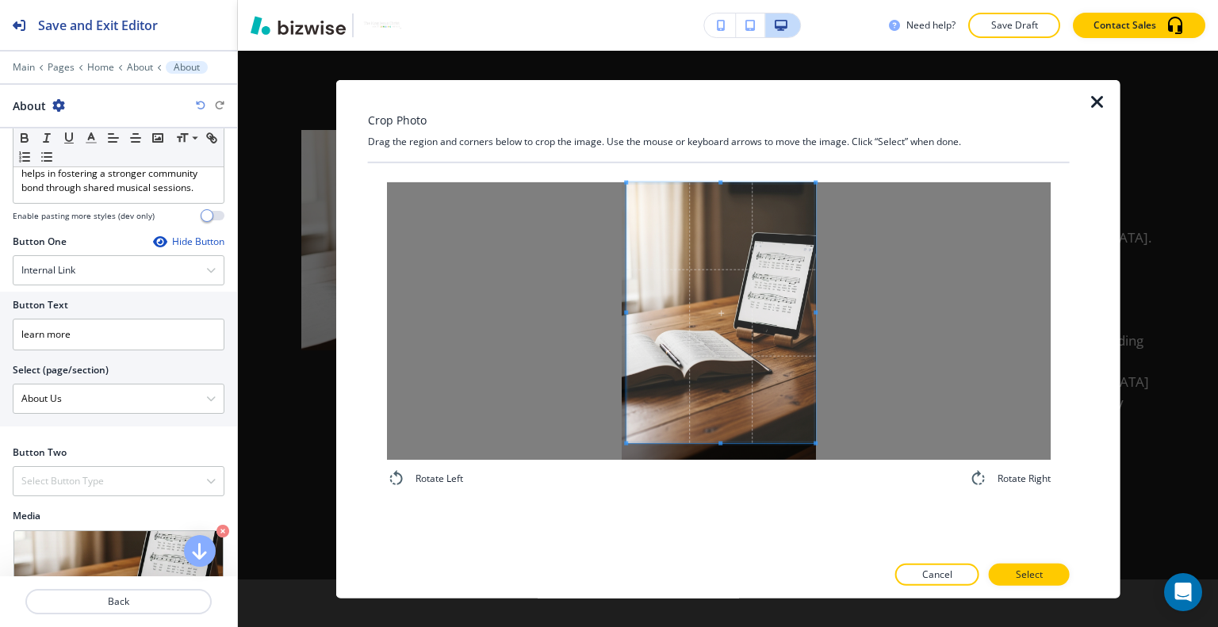
click at [626, 315] on div at bounding box center [720, 312] width 189 height 261
click at [1016, 579] on p "Select" at bounding box center [1029, 575] width 27 height 14
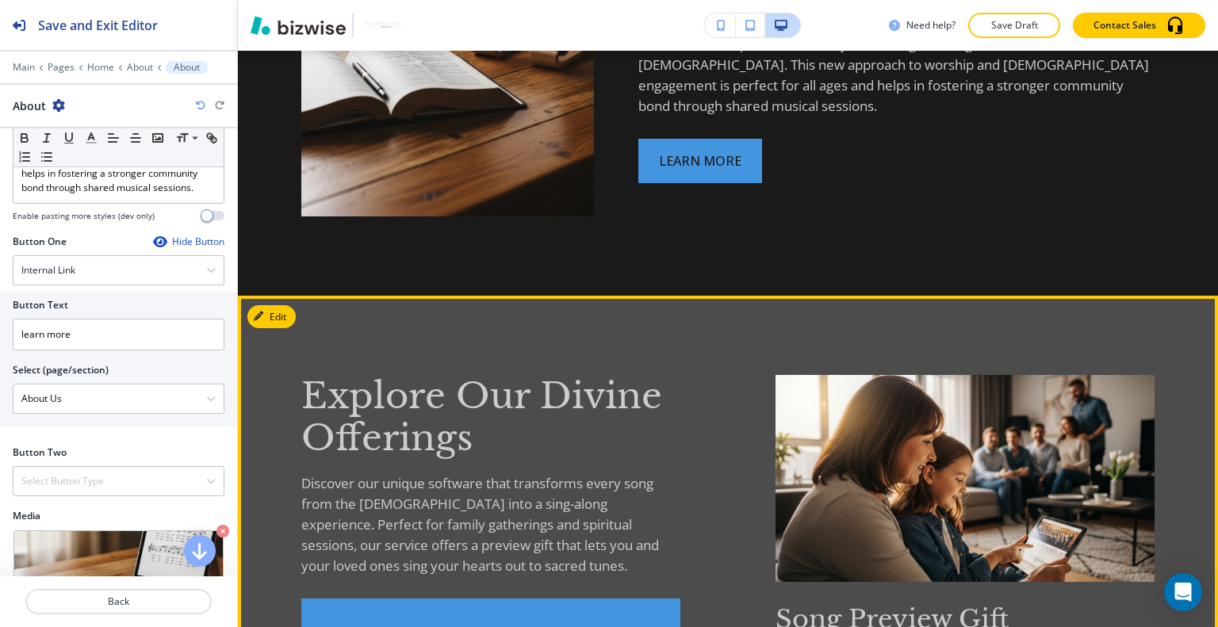
scroll to position [1321, 0]
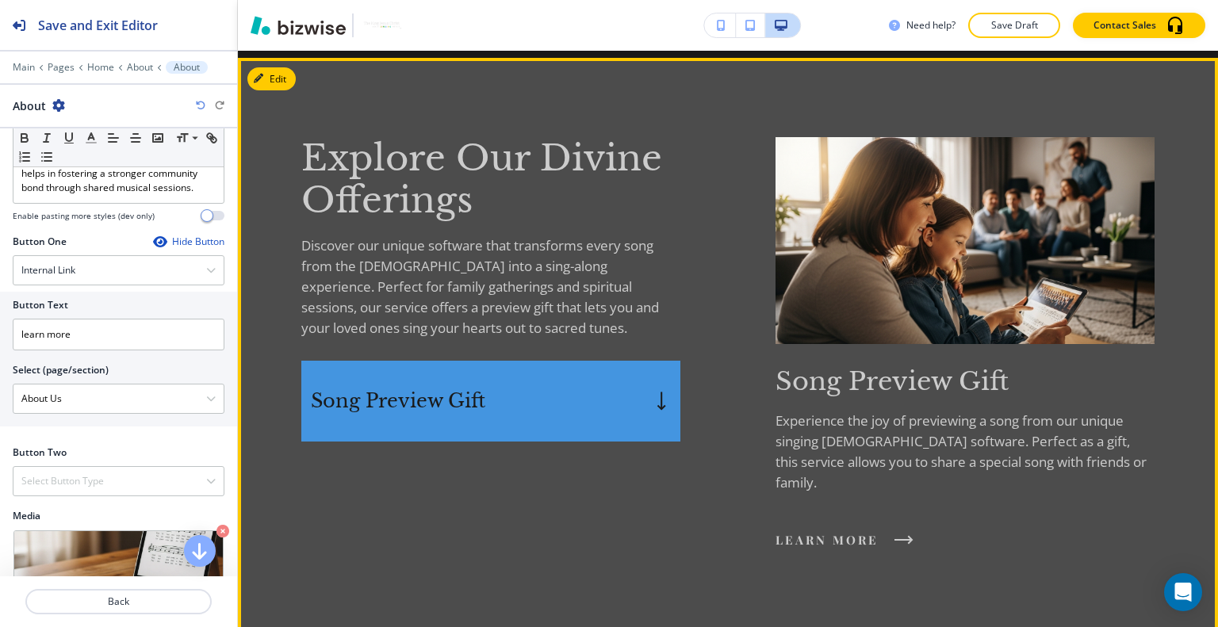
click at [637, 410] on div "Song Preview Gift" at bounding box center [490, 401] width 379 height 81
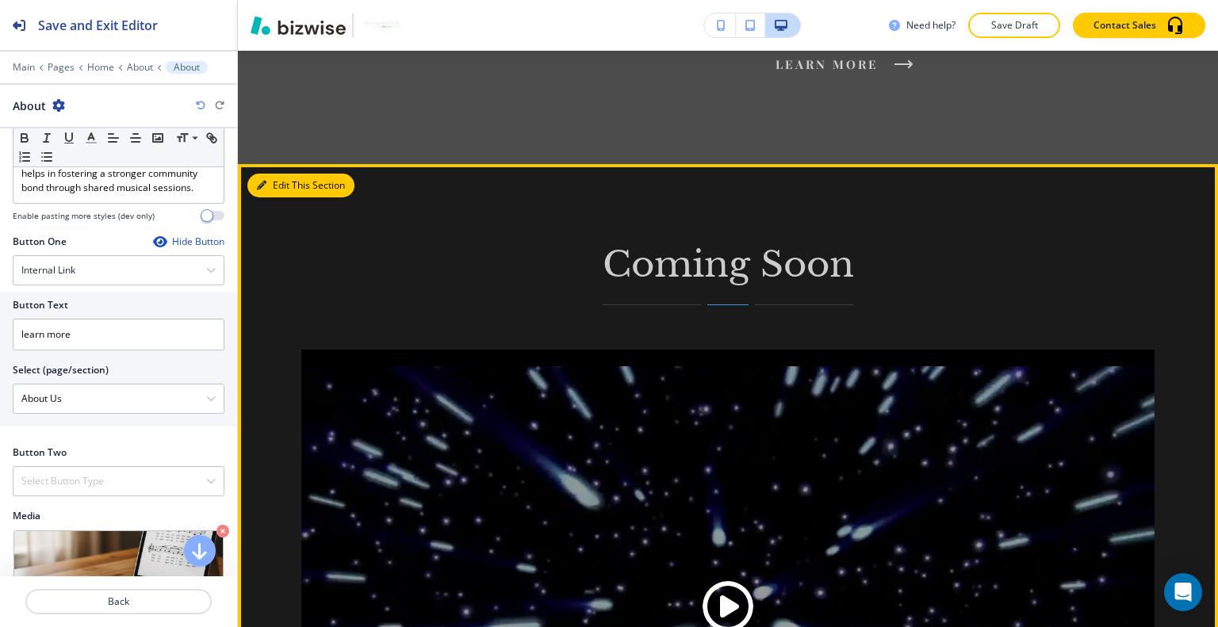
click at [284, 174] on button "Edit This Section" at bounding box center [300, 186] width 107 height 24
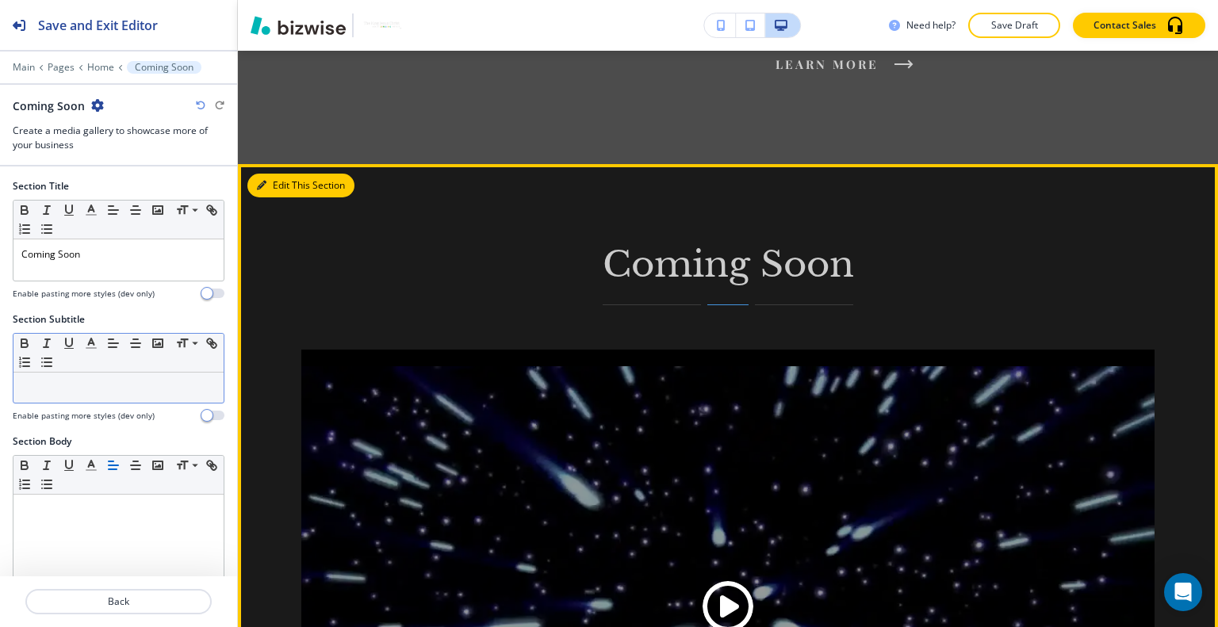
scroll to position [1880, 0]
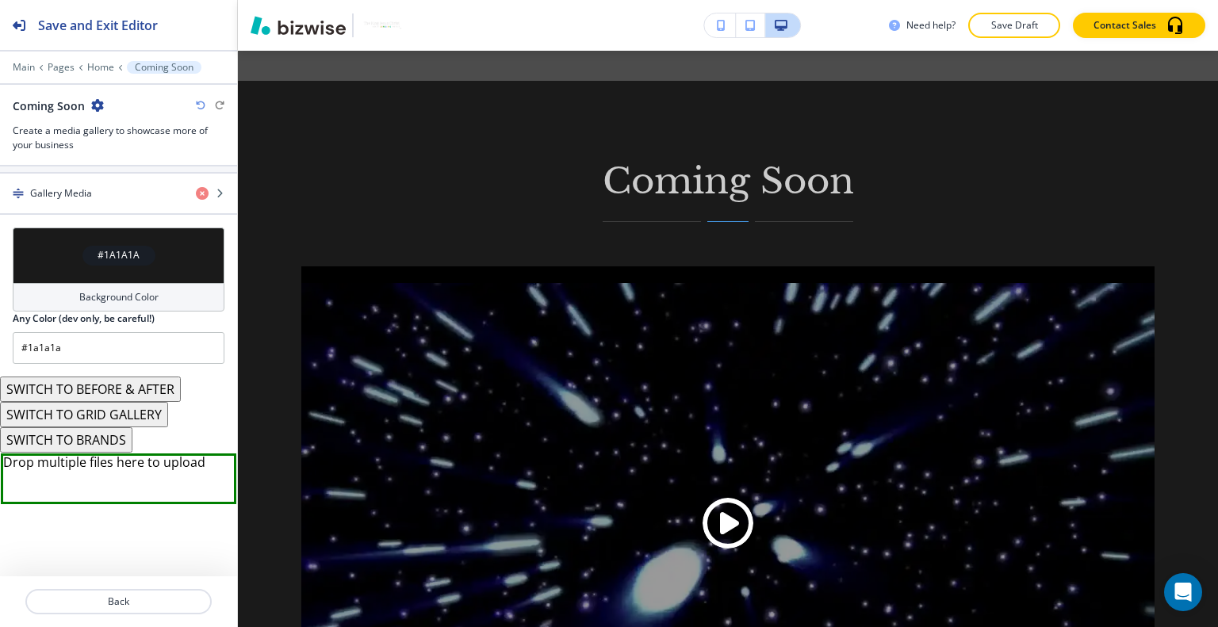
click at [63, 247] on div "#1A1A1A" at bounding box center [119, 256] width 212 height 56
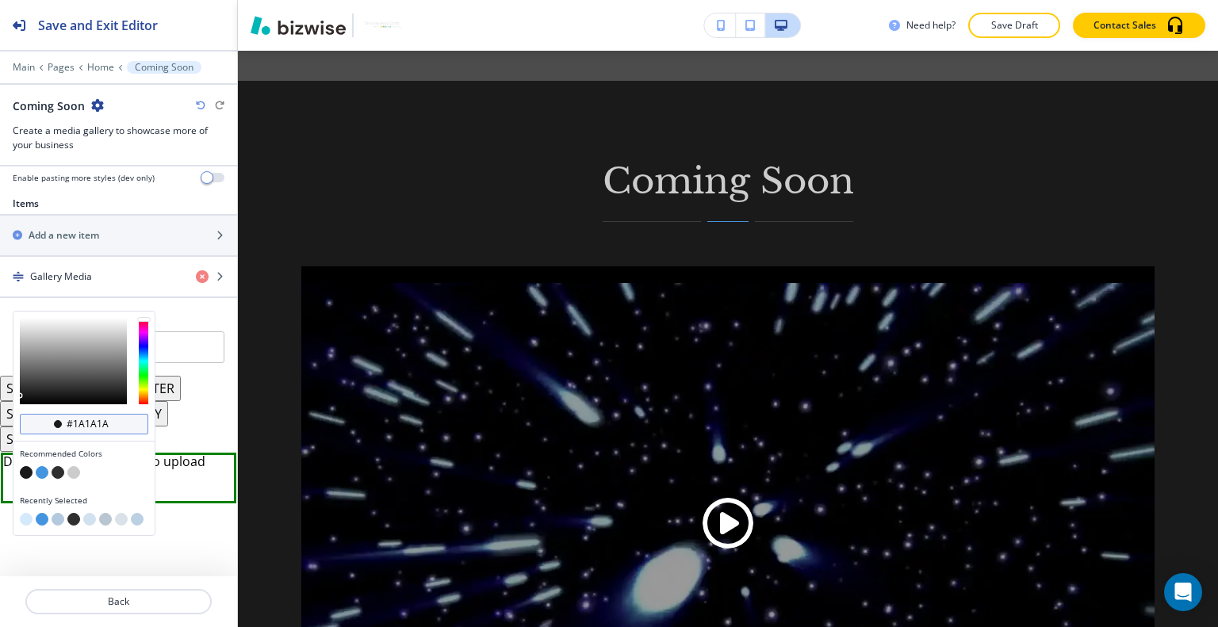
scroll to position [0, 0]
drag, startPoint x: 113, startPoint y: 416, endPoint x: 75, endPoint y: 416, distance: 38.1
click at [75, 418] on input "#1a1a1a" at bounding box center [93, 424] width 56 height 13
type input "#00000"
type input "#000000"
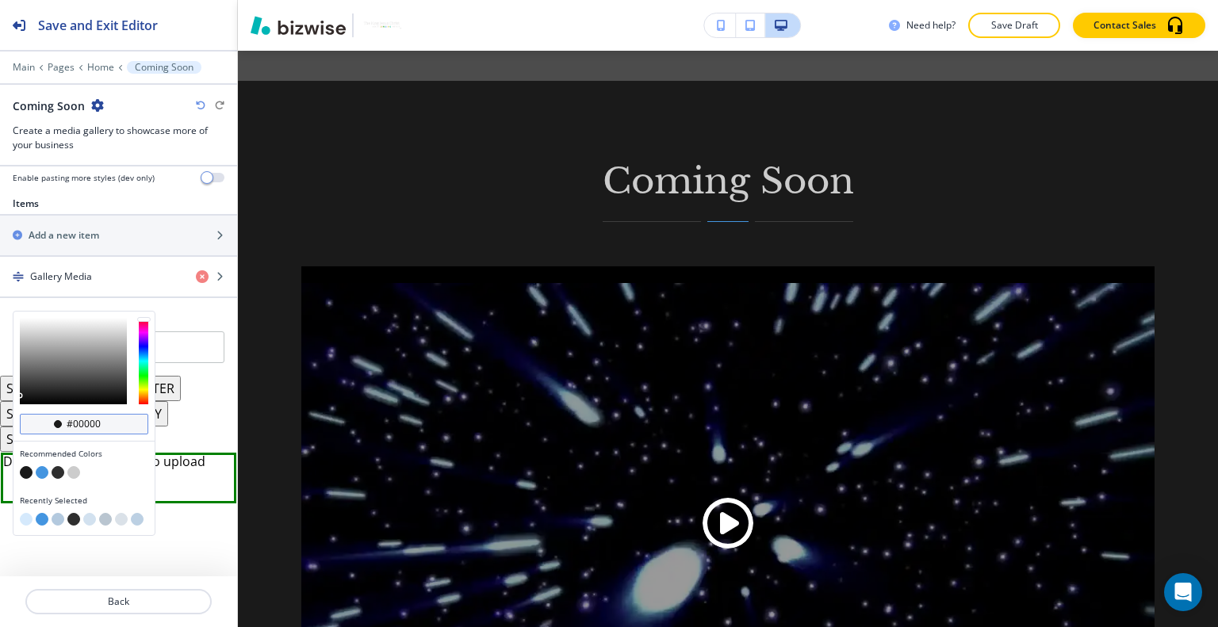
type input "#000000"
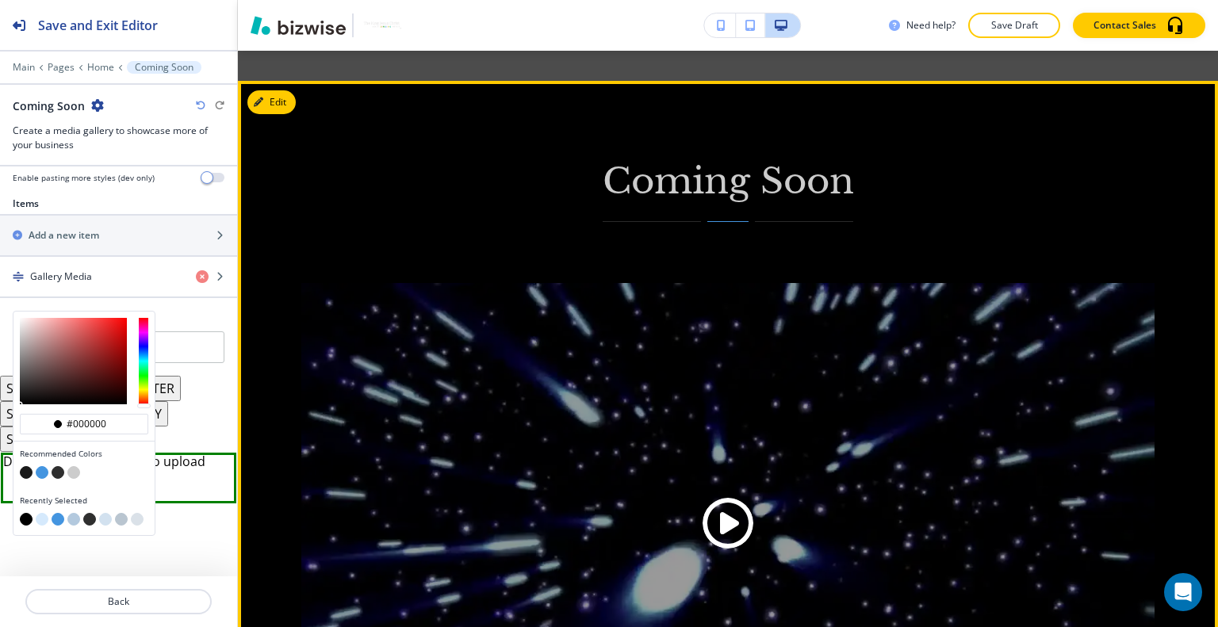
scroll to position [2197, 0]
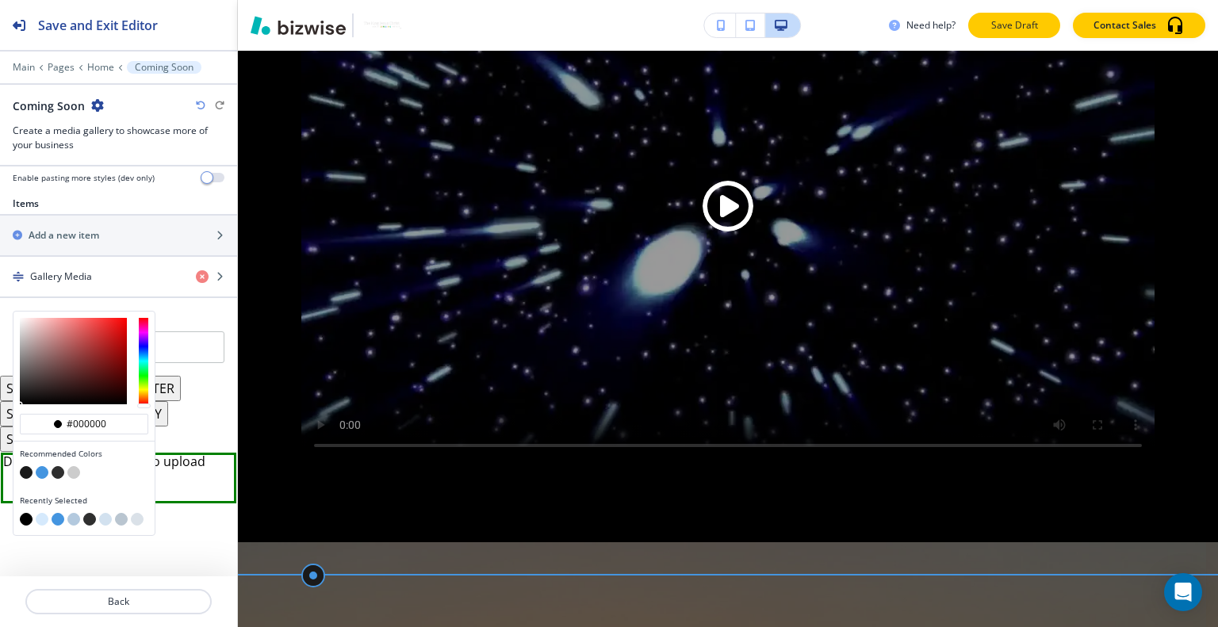
click at [1005, 28] on p "Save Draft" at bounding box center [1014, 25] width 51 height 14
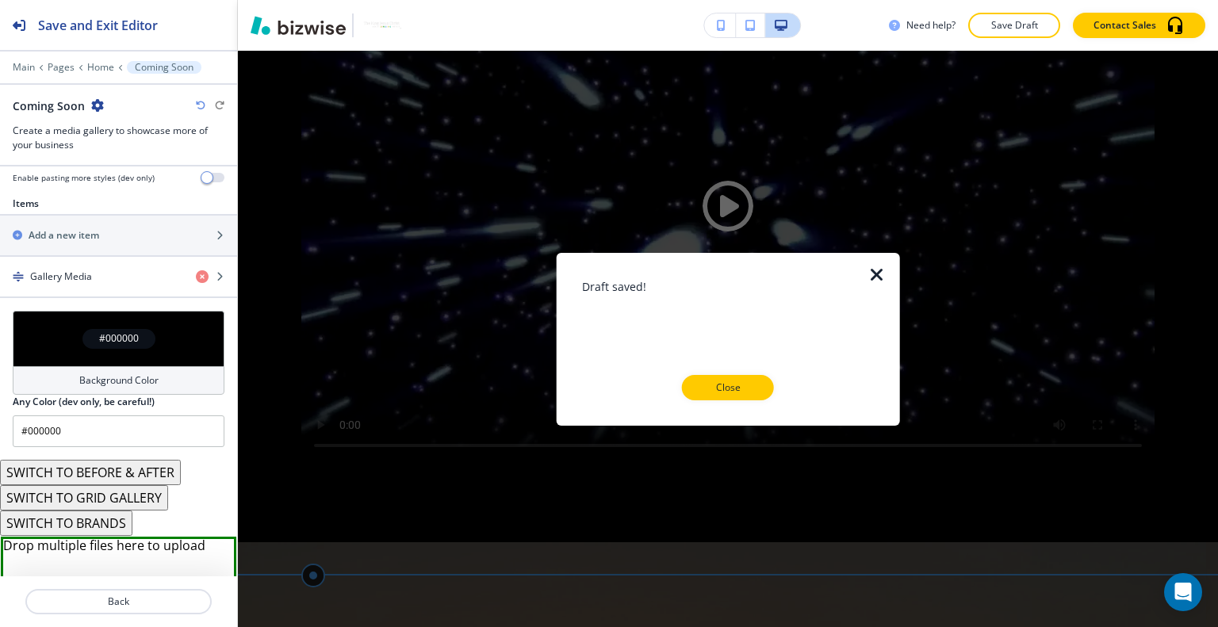
drag, startPoint x: 745, startPoint y: 385, endPoint x: 755, endPoint y: 380, distance: 11.4
click at [745, 385] on p "Close" at bounding box center [727, 388] width 51 height 14
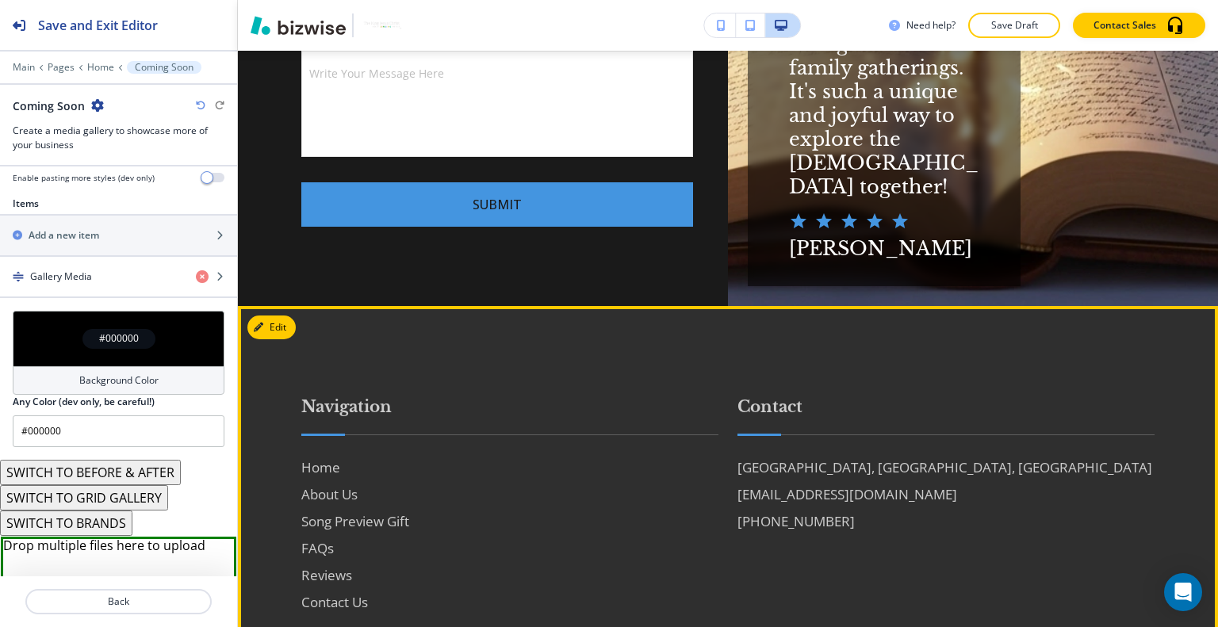
scroll to position [6023, 0]
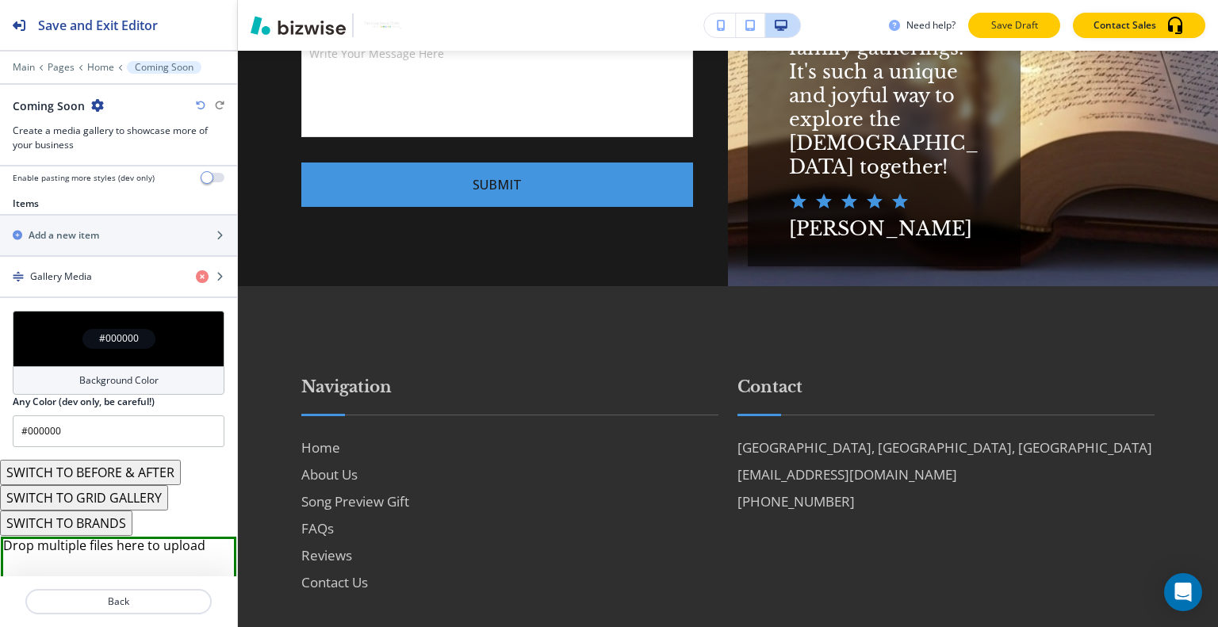
click at [1001, 32] on p "Save Draft" at bounding box center [1014, 25] width 51 height 14
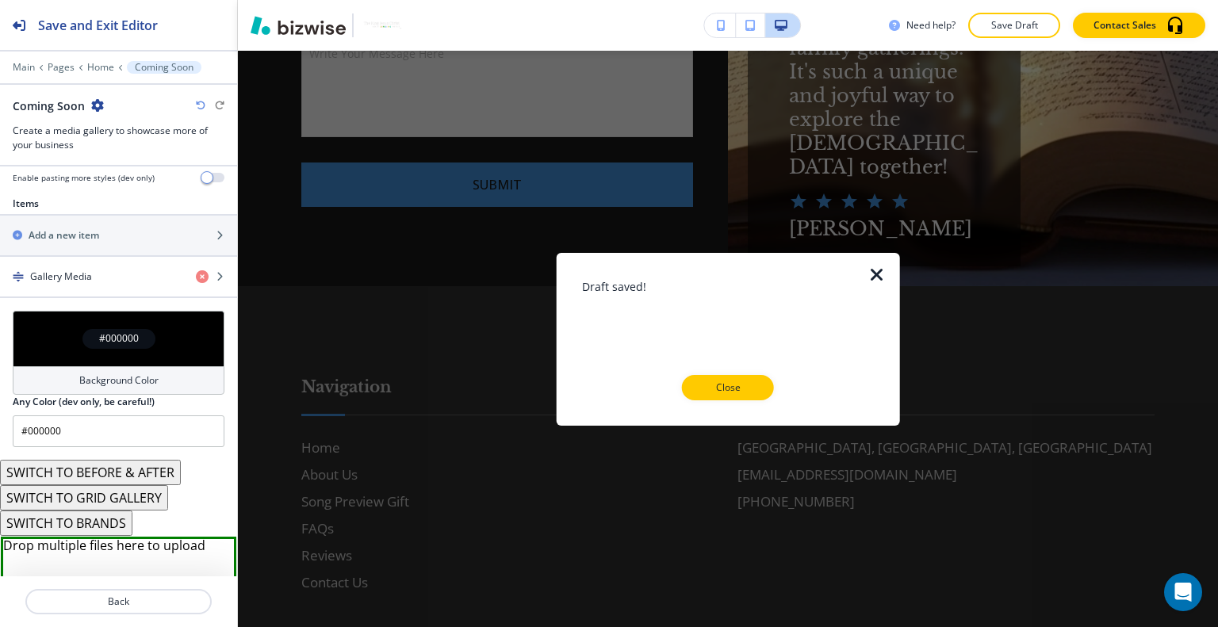
drag, startPoint x: 745, startPoint y: 383, endPoint x: 920, endPoint y: 183, distance: 265.8
click at [745, 383] on p "Close" at bounding box center [727, 388] width 51 height 14
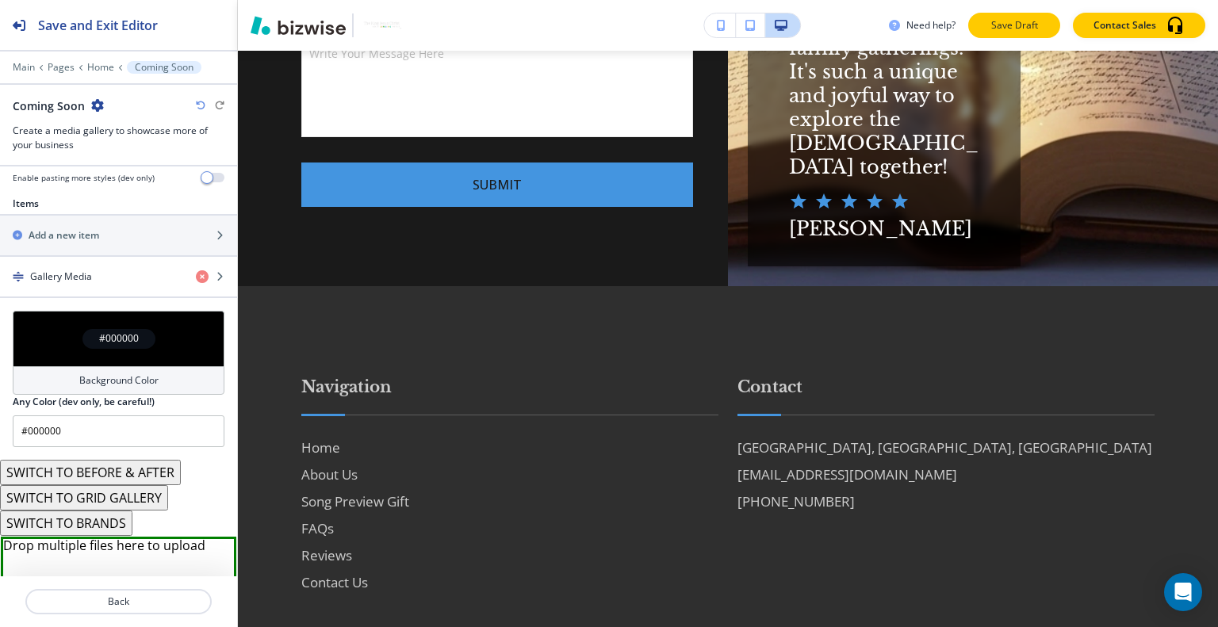
click at [1018, 19] on p "Save Draft" at bounding box center [1014, 25] width 51 height 14
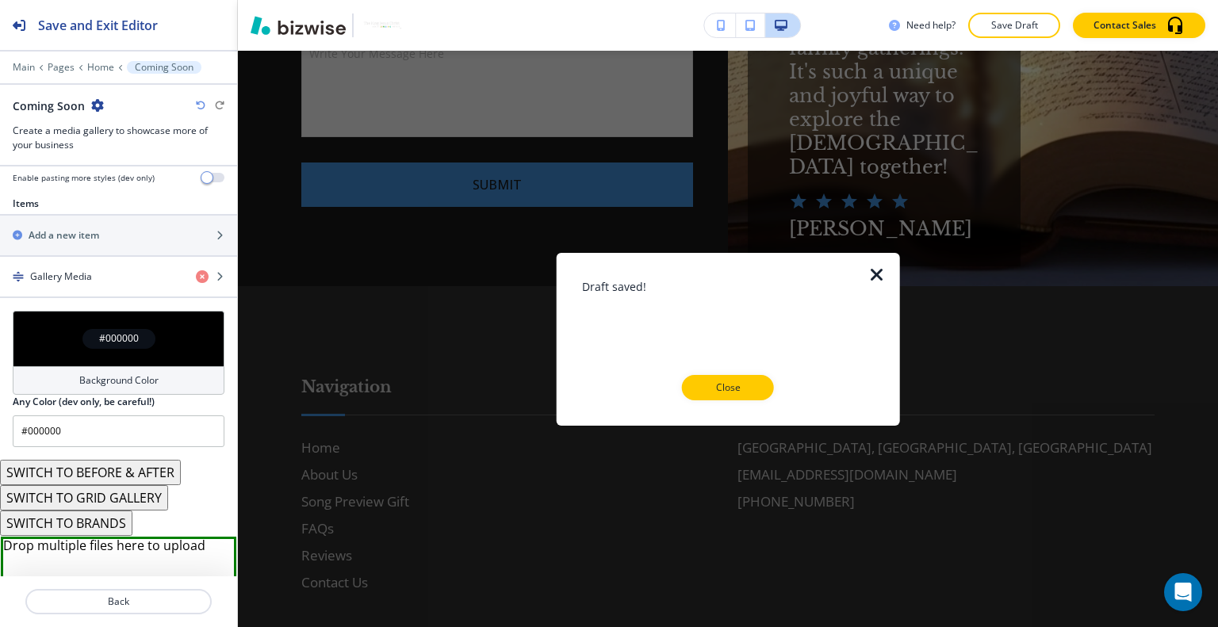
click at [742, 400] on div at bounding box center [728, 412] width 293 height 25
click at [754, 384] on button "Close" at bounding box center [728, 387] width 92 height 25
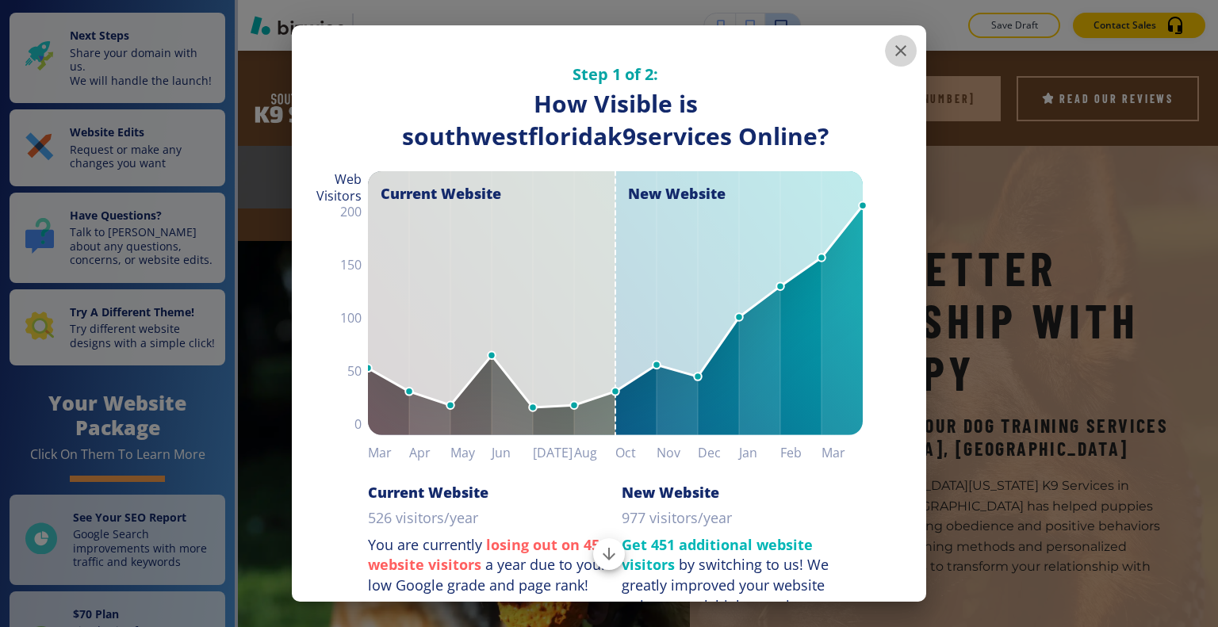
click at [891, 53] on icon "button" at bounding box center [900, 50] width 19 height 19
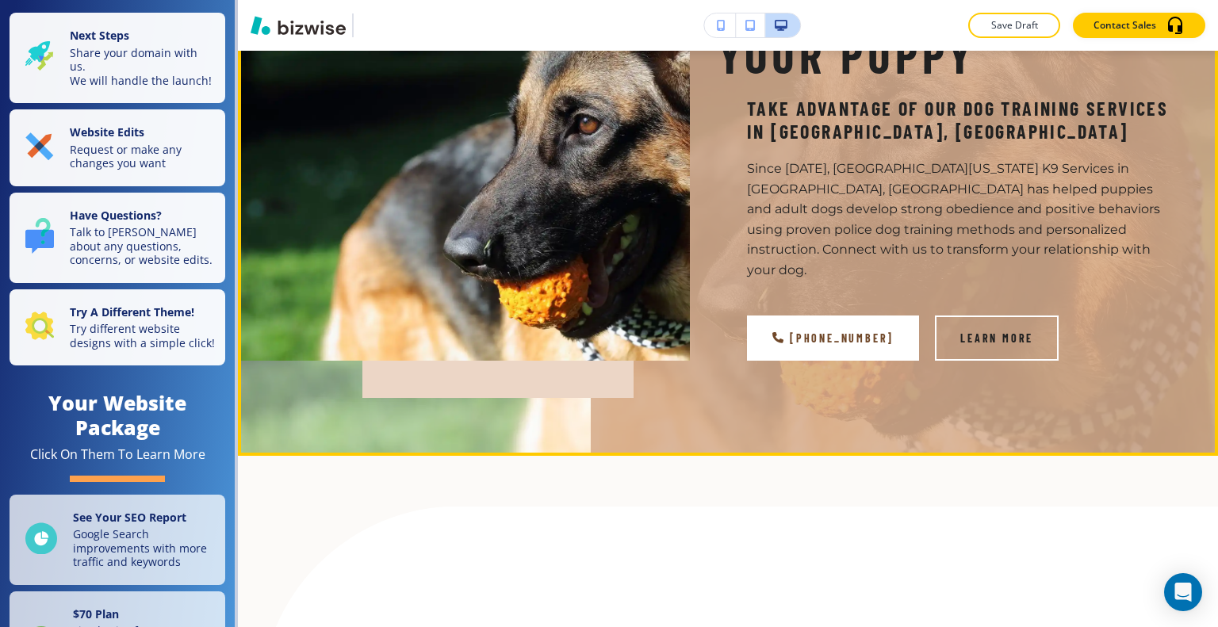
scroll to position [79, 0]
